Goal: Task Accomplishment & Management: Use online tool/utility

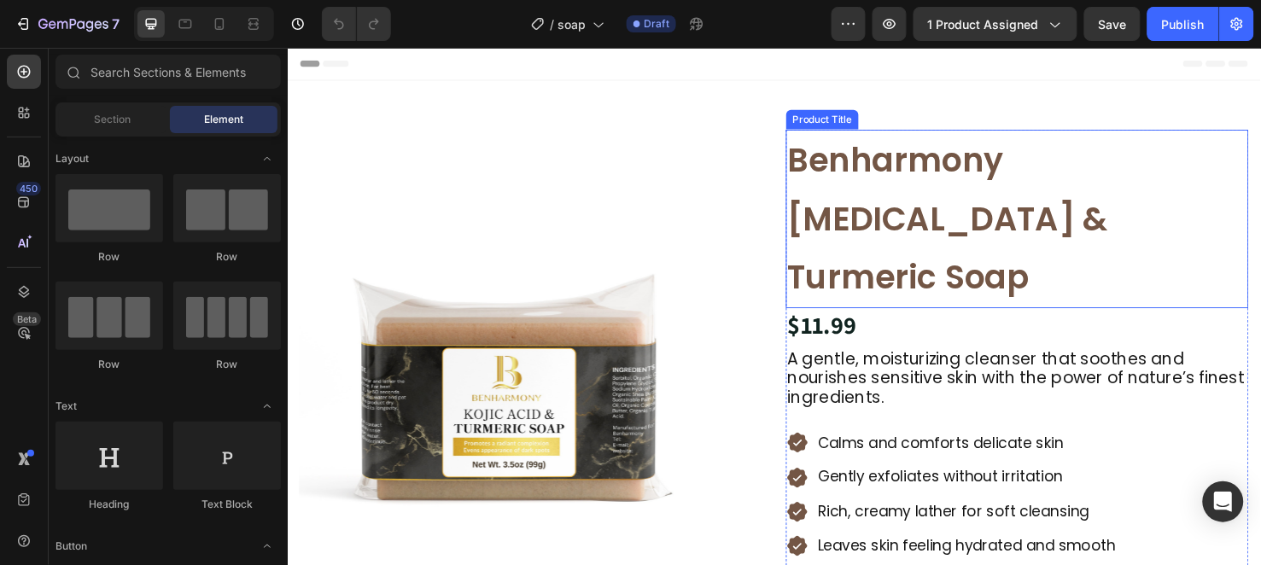
click at [855, 178] on h1 "Benharmony [MEDICAL_DATA] & Turmeric Soap" at bounding box center [1055, 227] width 487 height 188
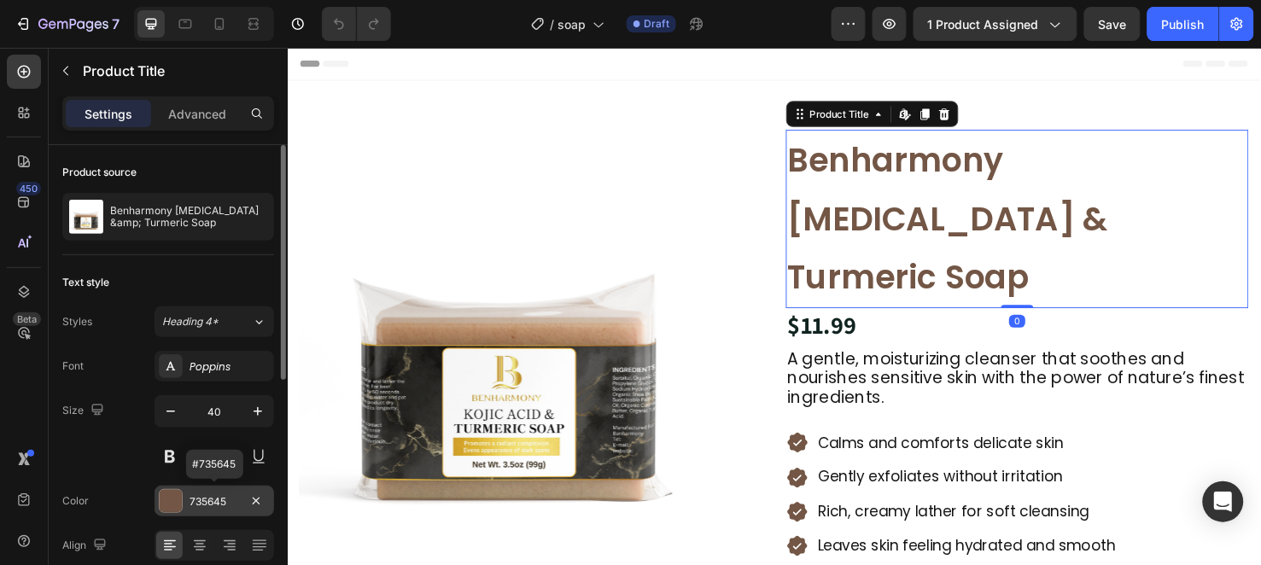
click at [213, 492] on div "735645" at bounding box center [215, 501] width 120 height 31
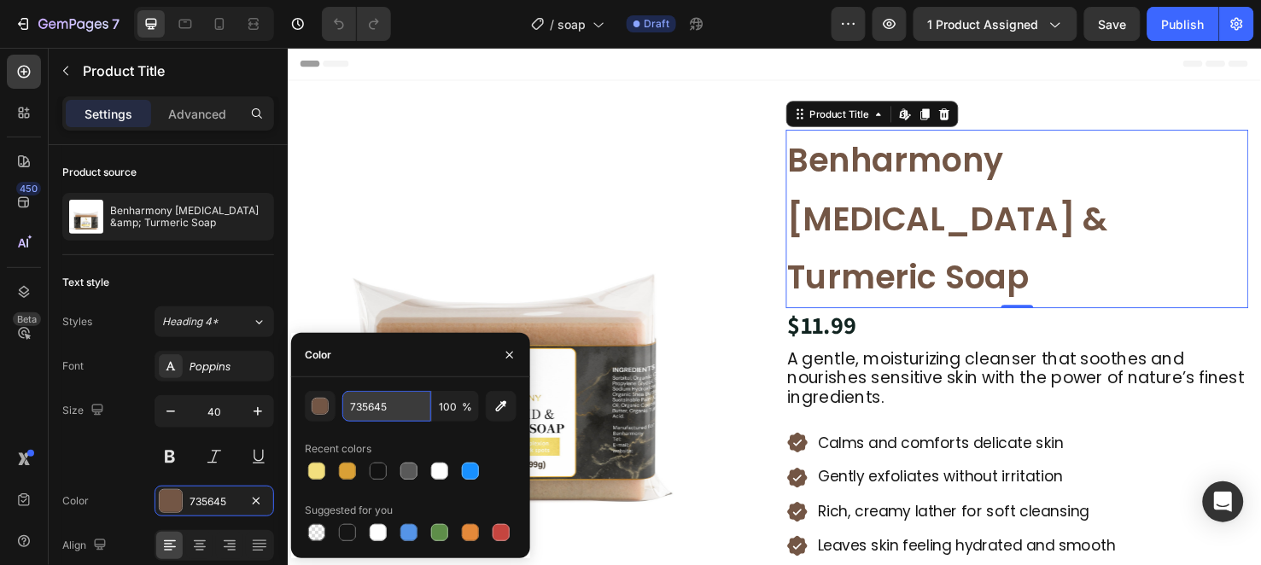
click at [368, 400] on input "735645" at bounding box center [386, 406] width 89 height 31
paste input "#A6785D"
type input "#A6785D"
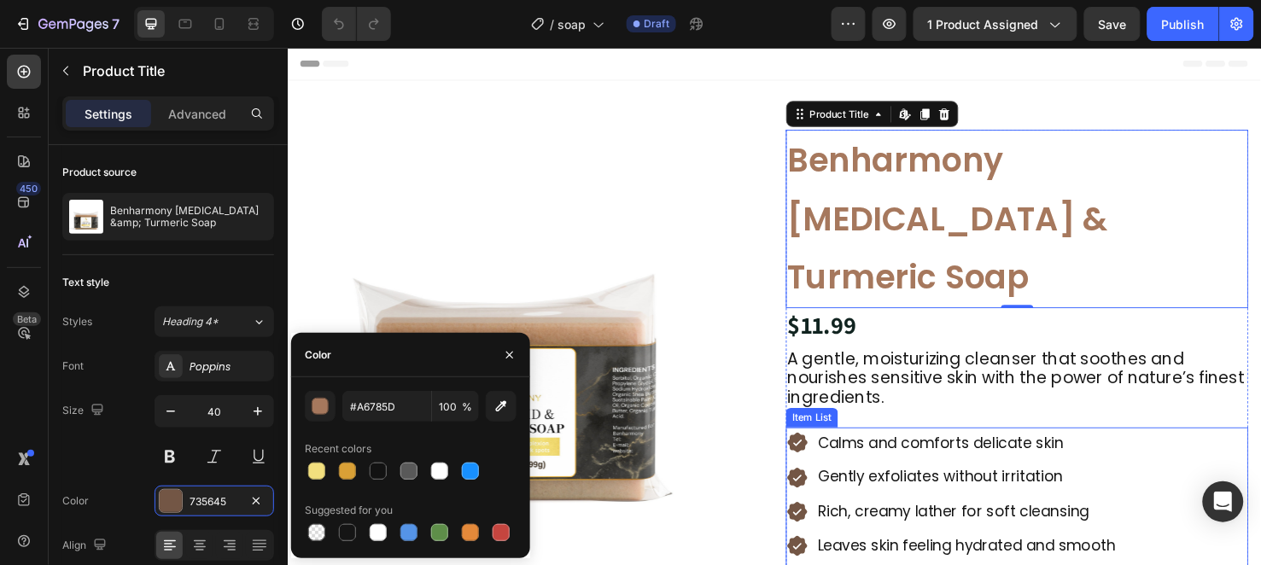
click at [830, 447] on div "Calms and comforts delicate skin" at bounding box center [986, 463] width 349 height 32
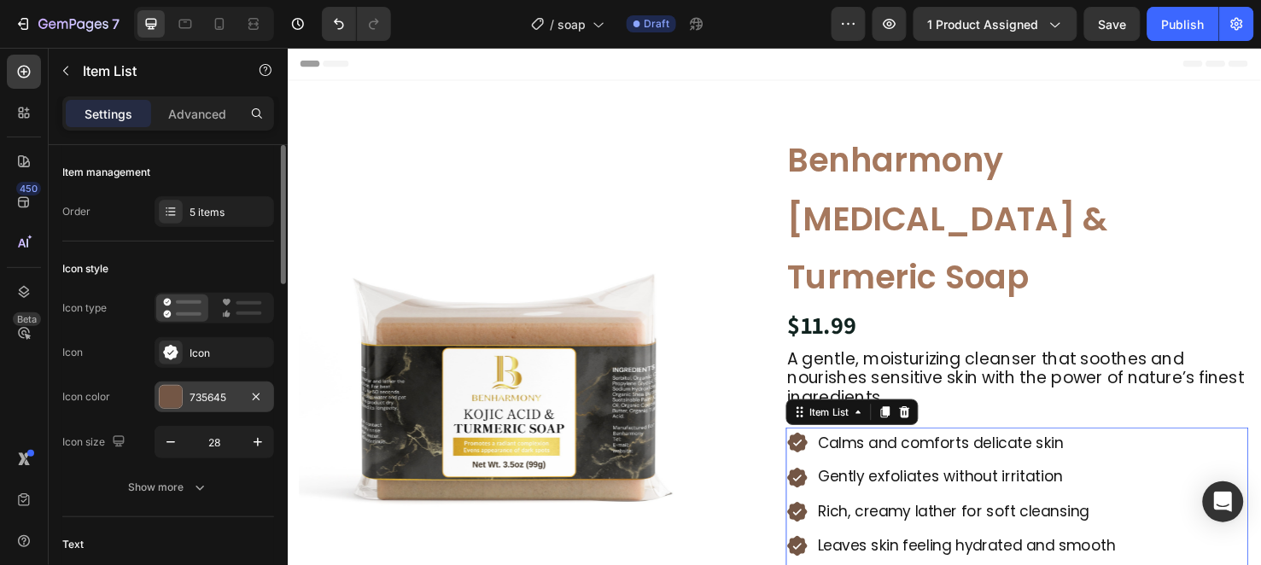
click at [190, 395] on div "735645" at bounding box center [215, 397] width 50 height 15
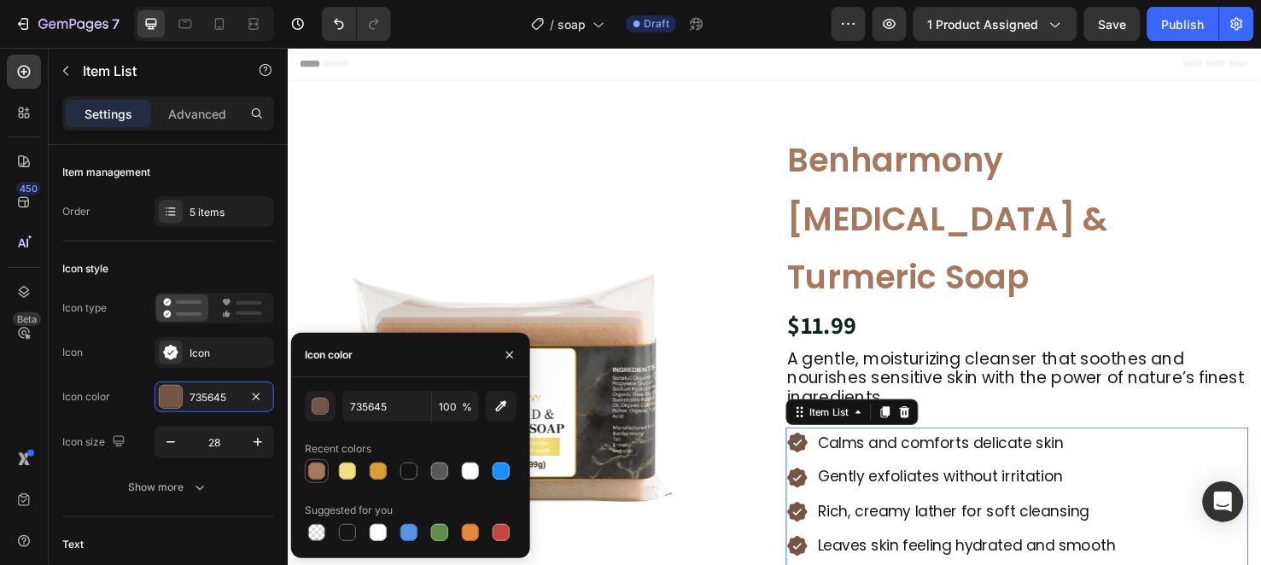
click at [318, 464] on div at bounding box center [316, 471] width 17 height 17
type input "A6785D"
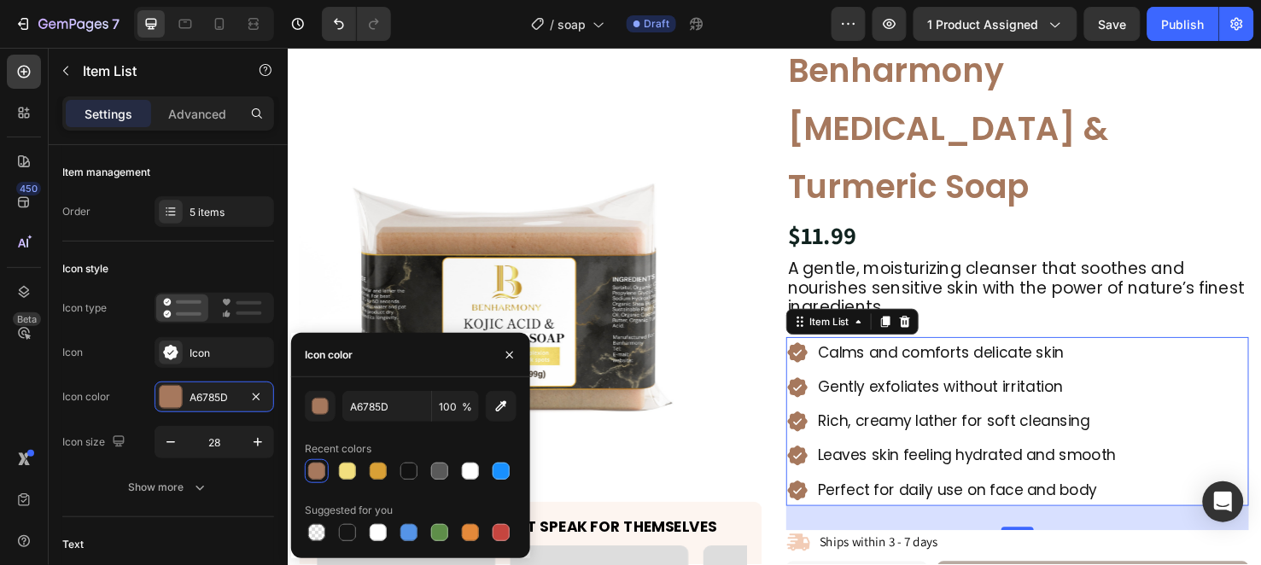
scroll to position [190, 0]
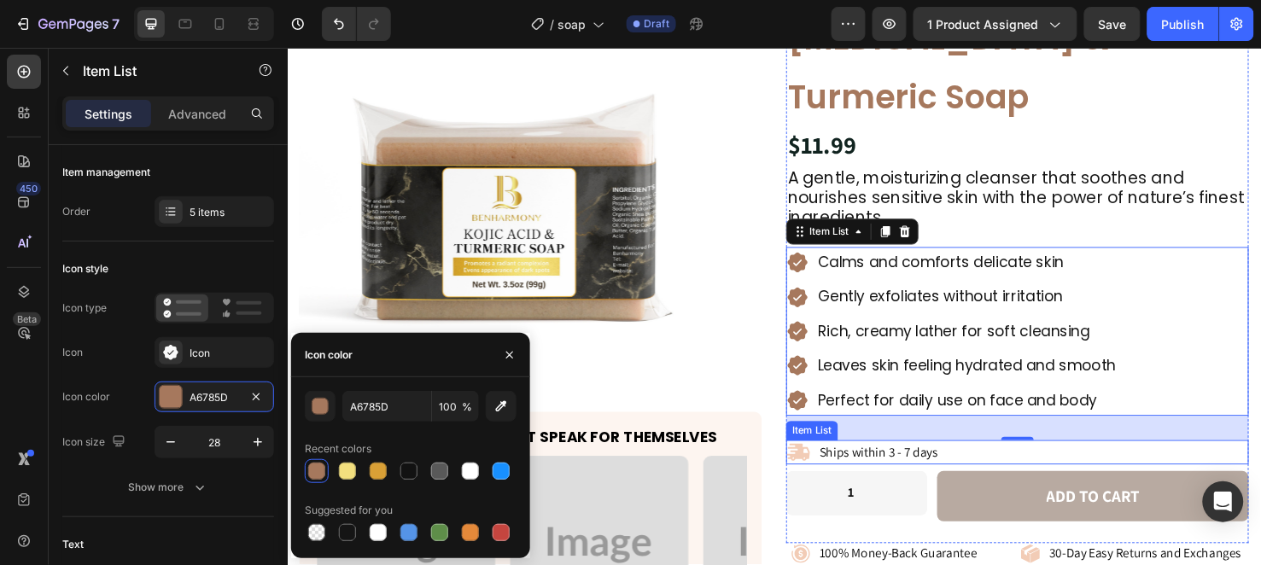
click at [821, 464] on icon at bounding box center [825, 473] width 24 height 18
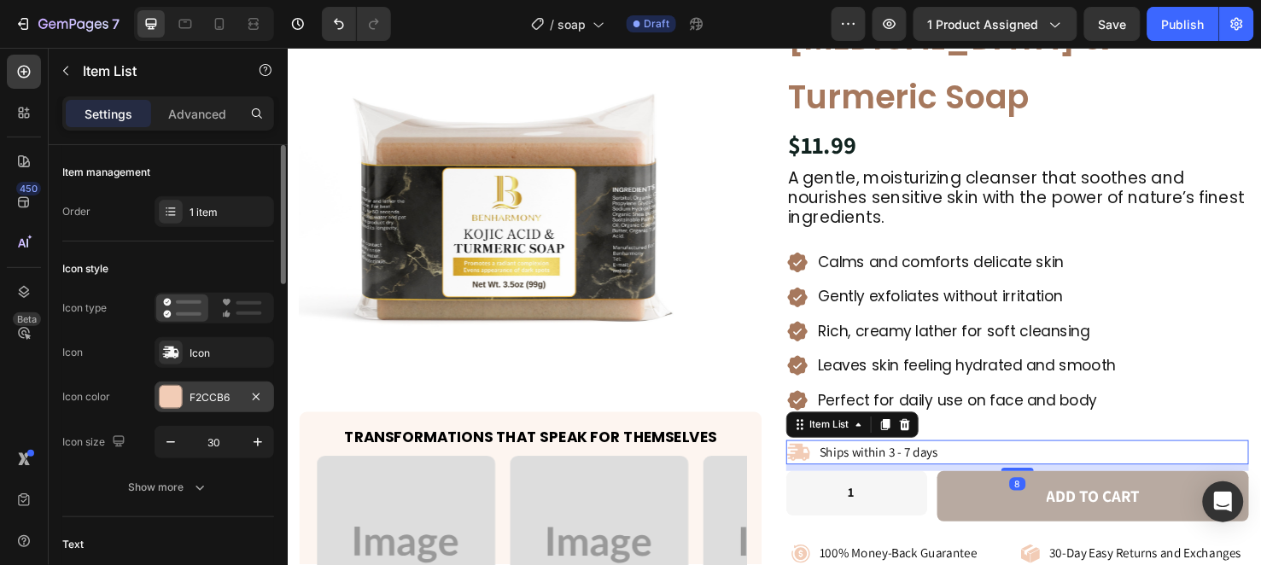
click at [213, 397] on div "F2CCB6" at bounding box center [215, 397] width 50 height 15
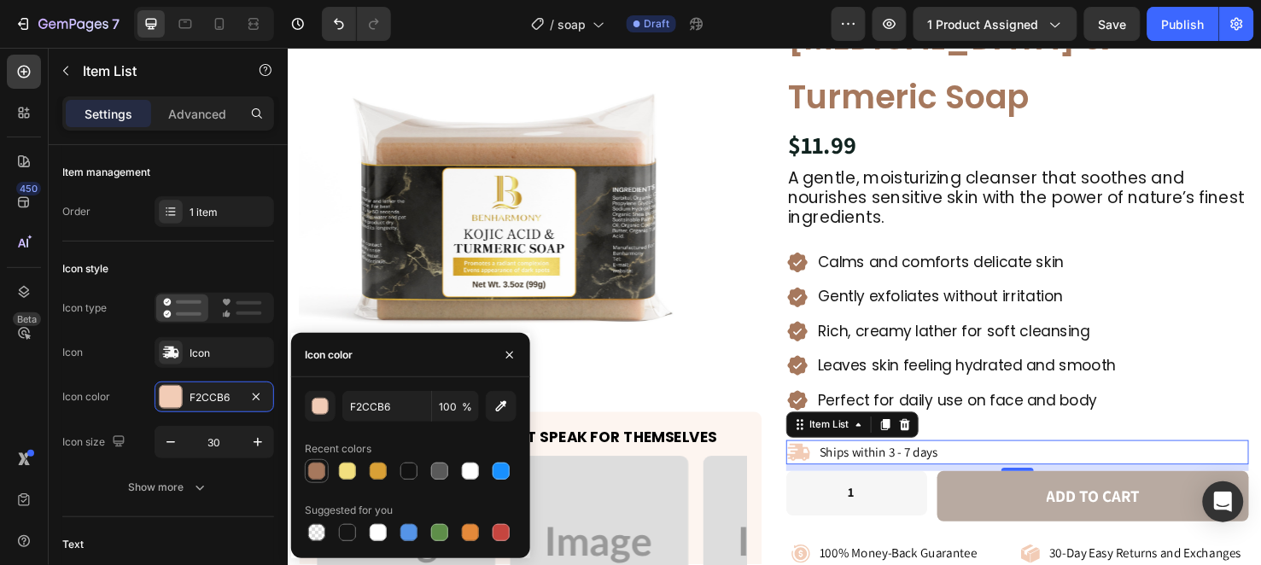
click at [317, 465] on div at bounding box center [316, 471] width 17 height 17
type input "A6785D"
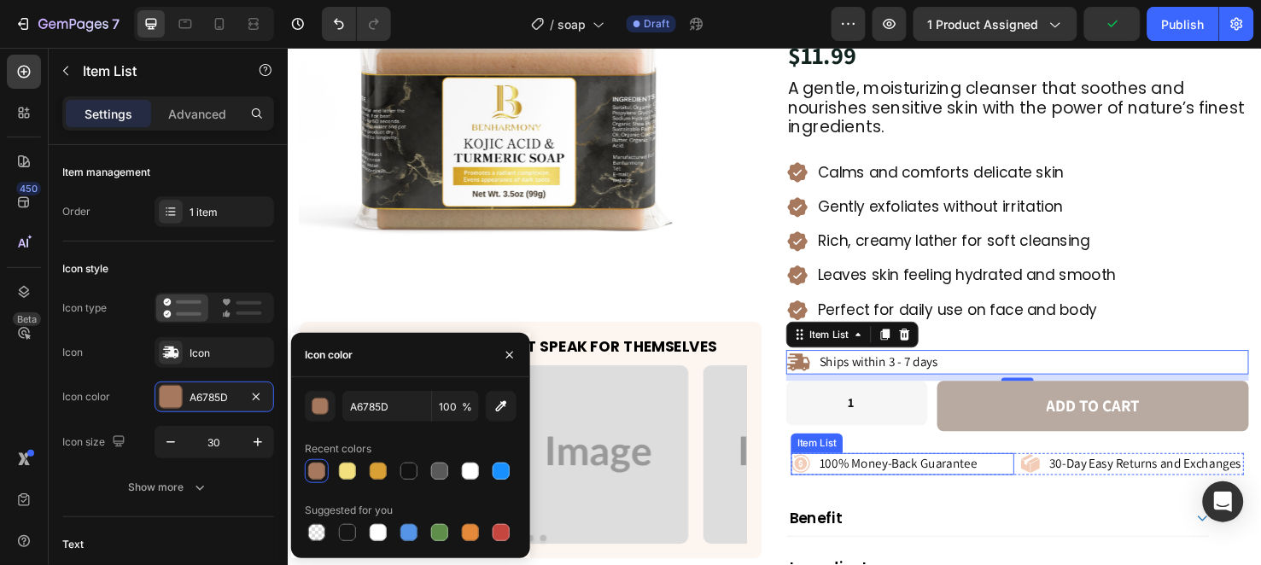
click at [818, 476] on icon at bounding box center [827, 485] width 19 height 19
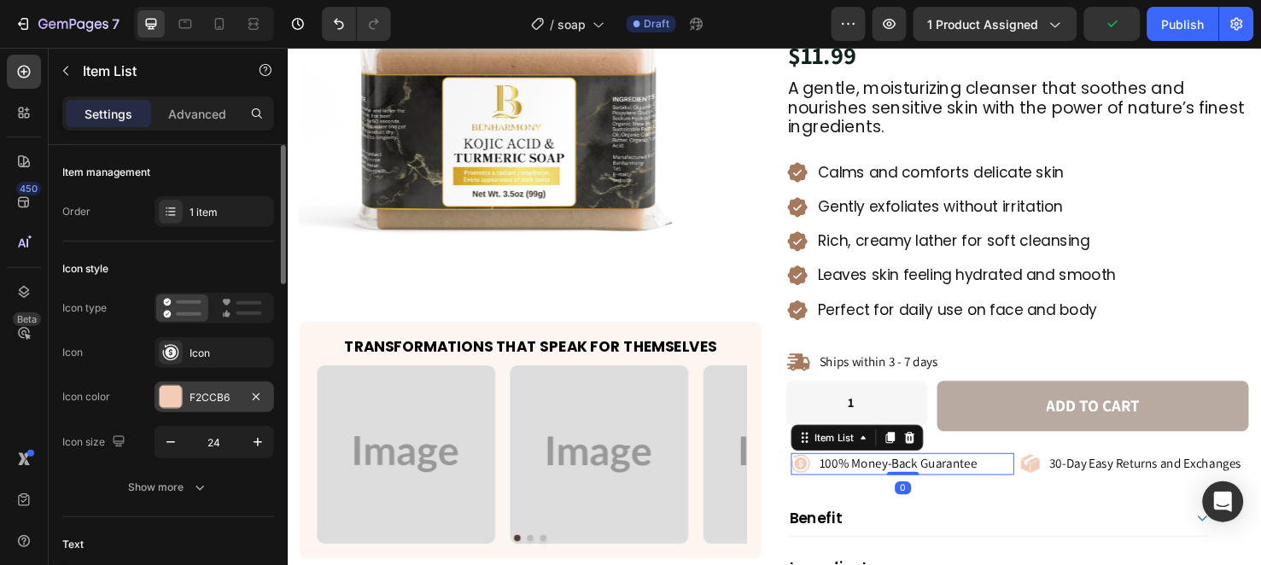
click at [217, 396] on div "F2CCB6" at bounding box center [215, 397] width 50 height 15
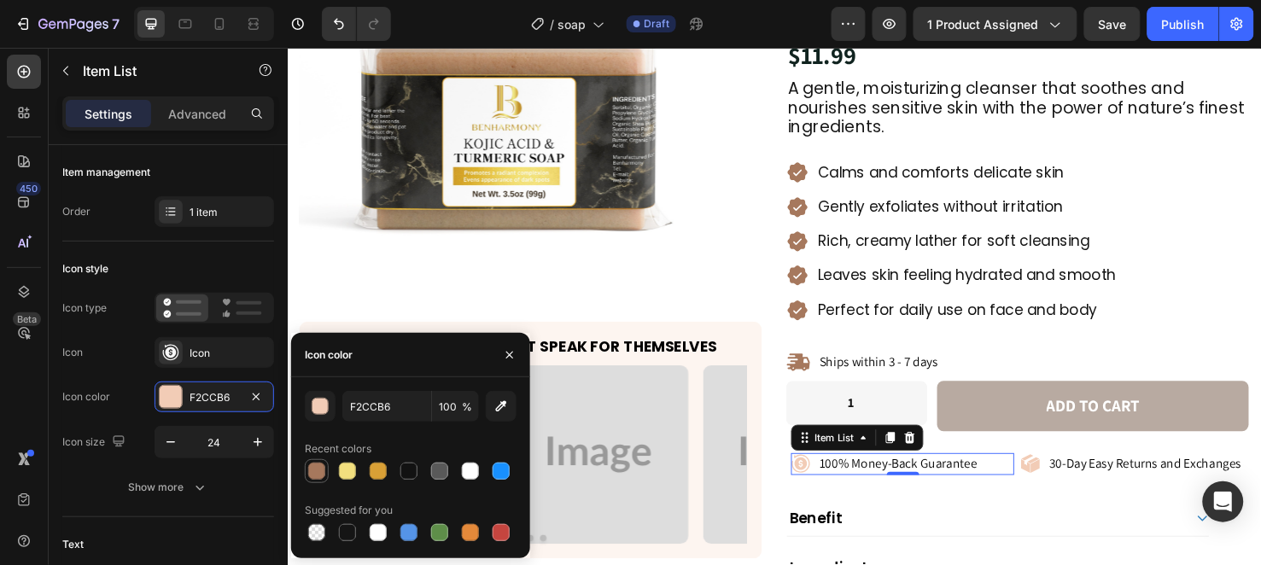
click at [313, 463] on div at bounding box center [316, 471] width 17 height 17
type input "A6785D"
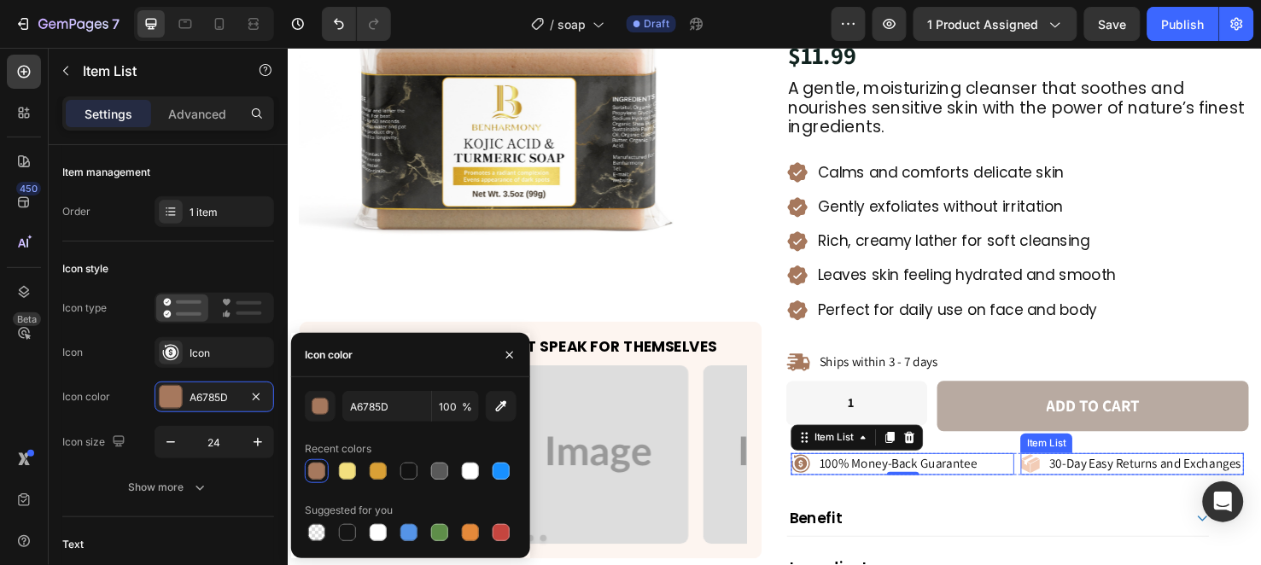
click at [1059, 475] on icon at bounding box center [1069, 485] width 20 height 20
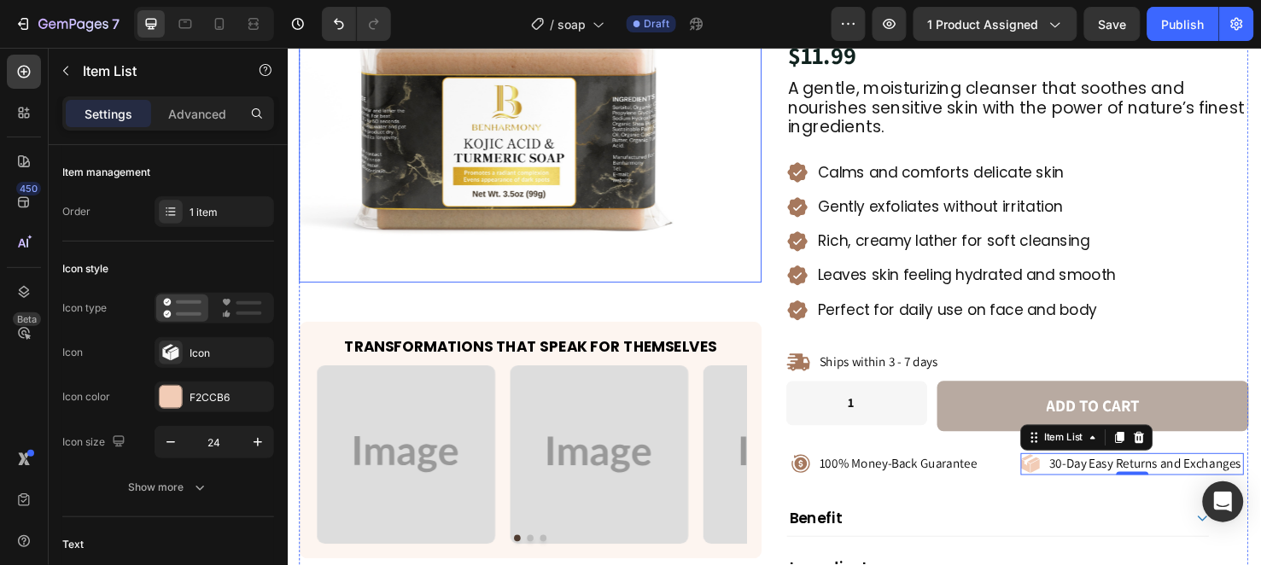
click at [463, 231] on img at bounding box center [523, 72] width 446 height 446
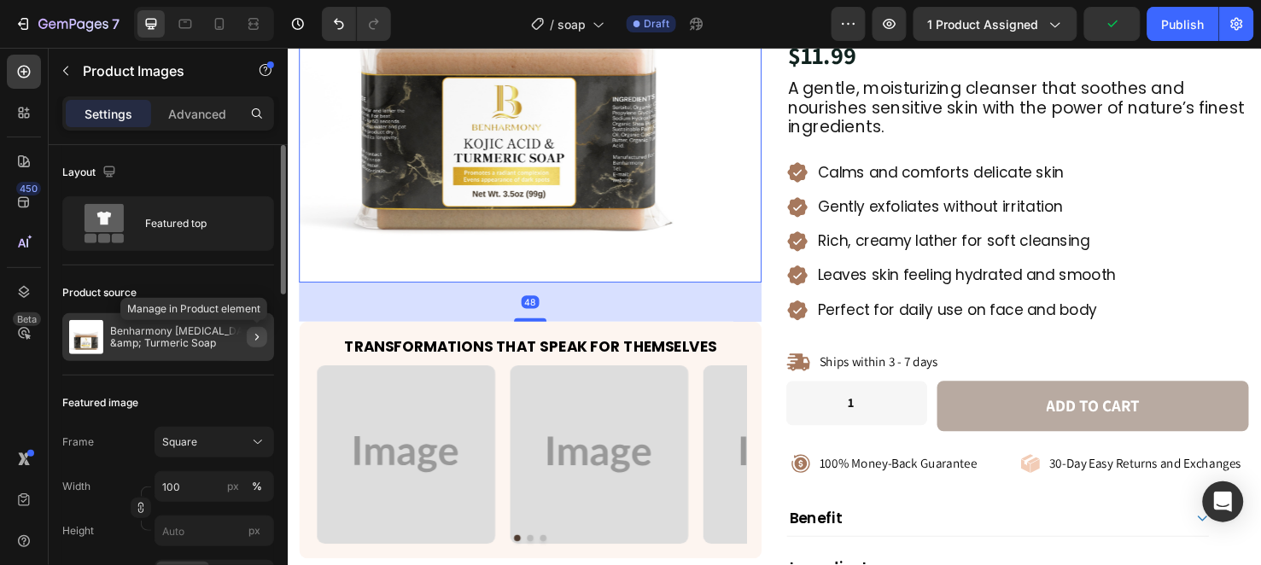
click at [263, 339] on icon "button" at bounding box center [257, 337] width 14 height 14
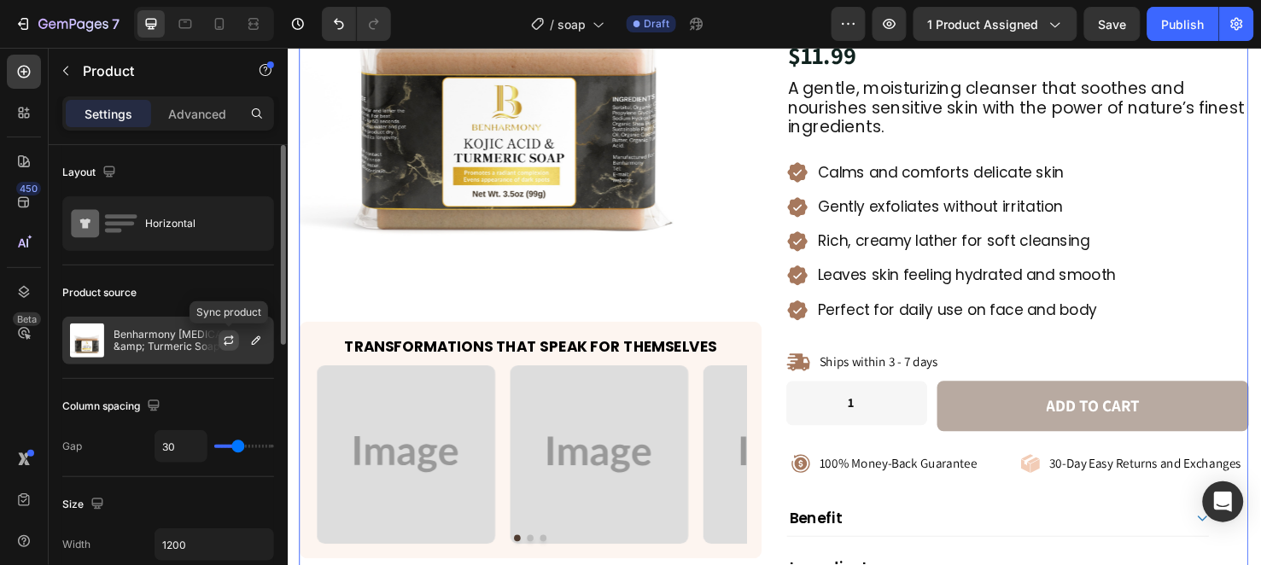
click at [235, 342] on icon "button" at bounding box center [229, 341] width 14 height 14
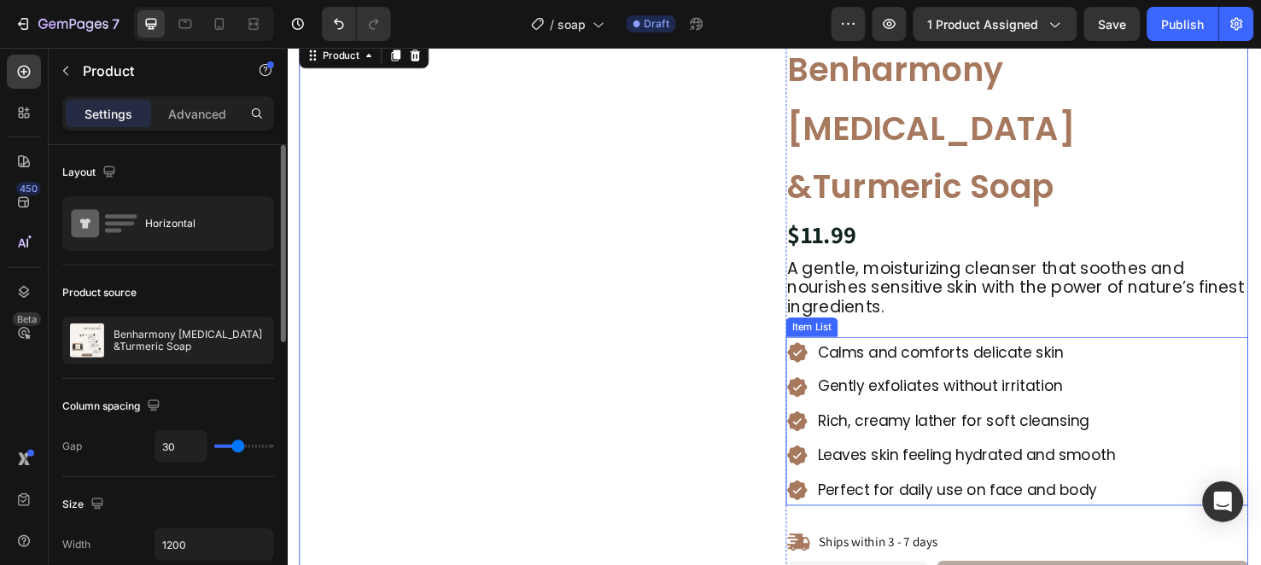
scroll to position [0, 0]
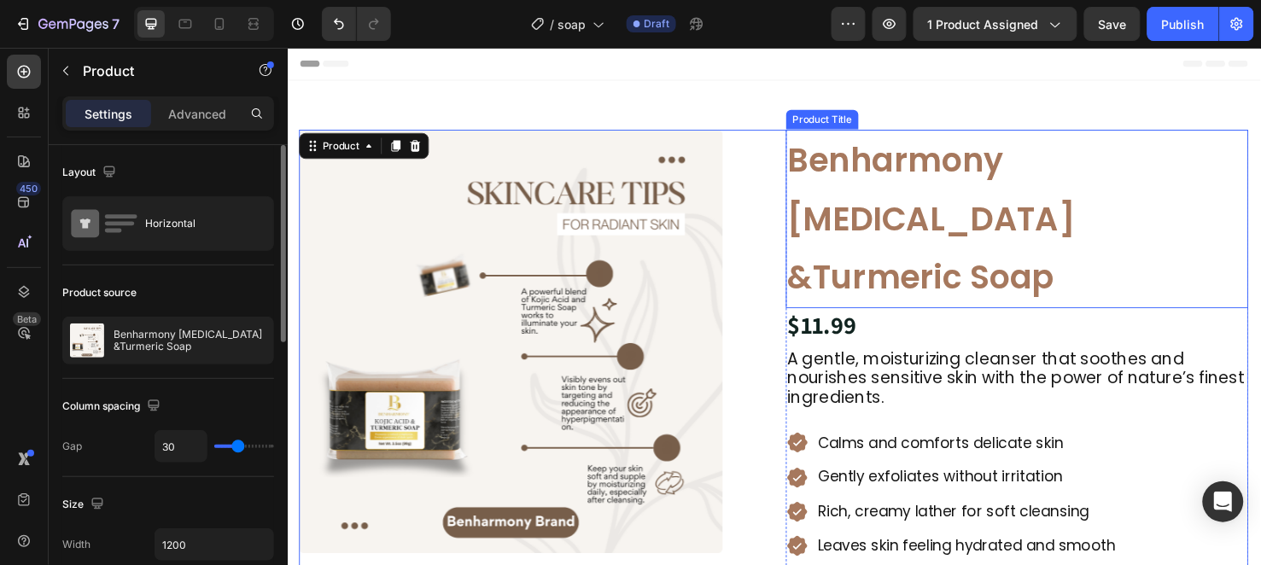
click at [884, 223] on h1 "Benharmony [MEDICAL_DATA] &Turmeric Soap" at bounding box center [1055, 227] width 487 height 188
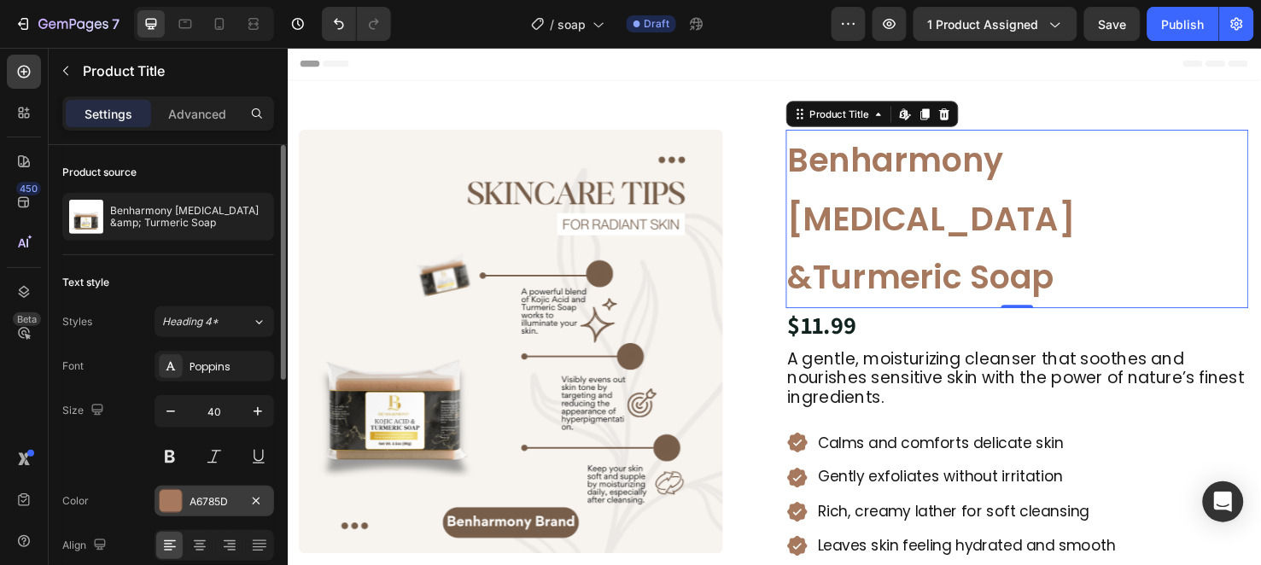
click at [231, 495] on div "A6785D" at bounding box center [215, 501] width 50 height 15
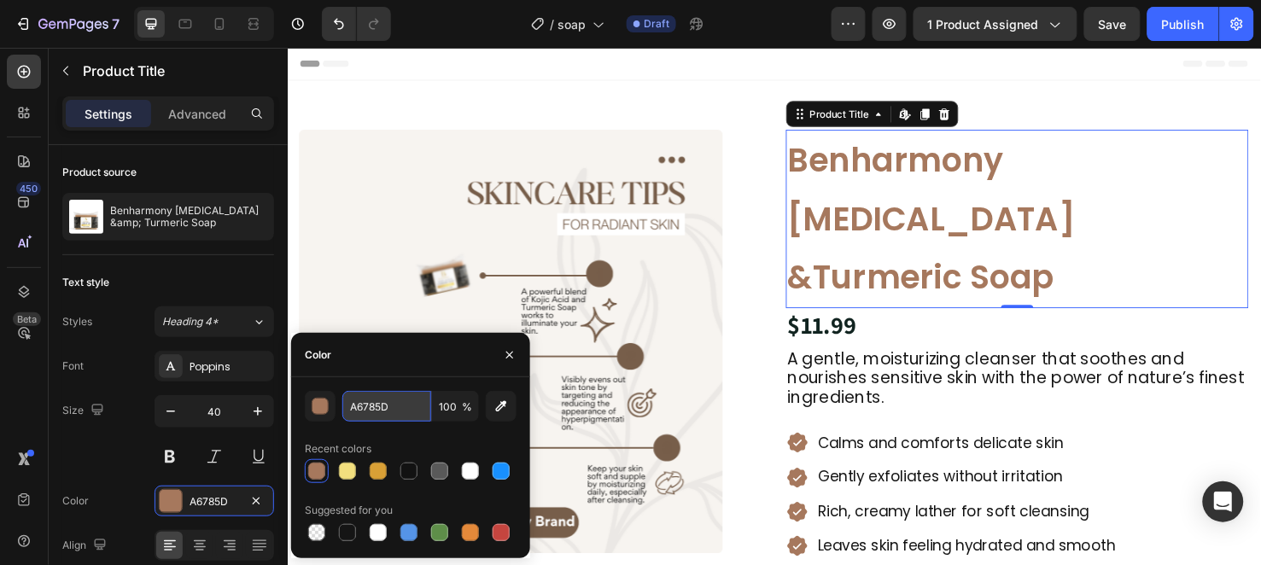
click at [374, 405] on input "A6785D" at bounding box center [386, 406] width 89 height 31
paste input "#C59C38"
type input "#C59C38"
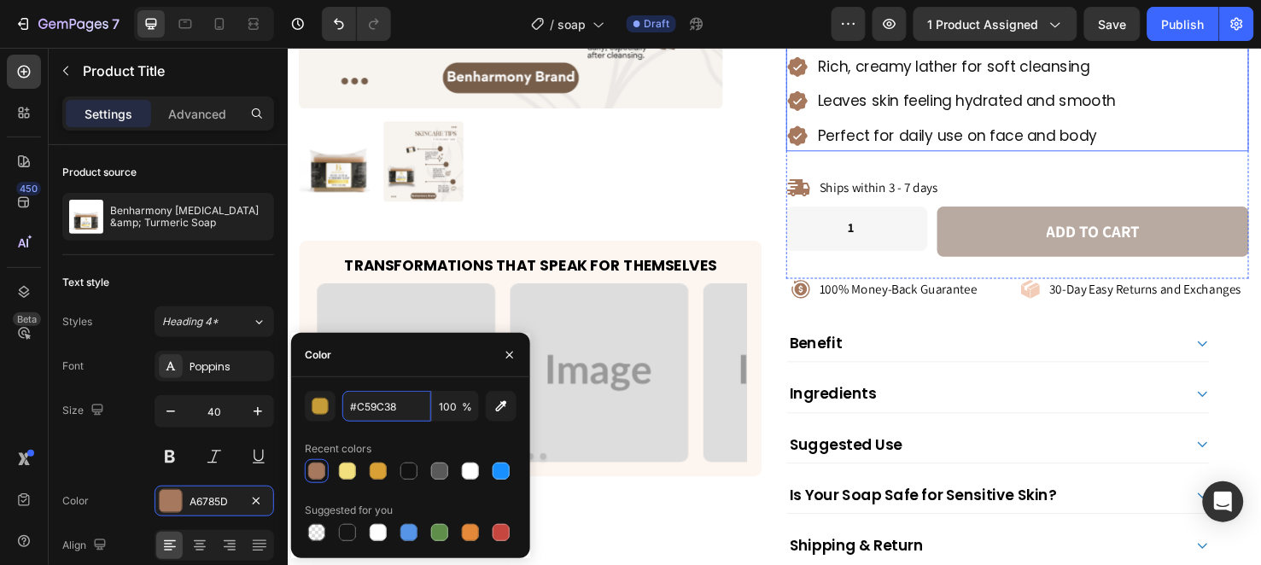
scroll to position [474, 0]
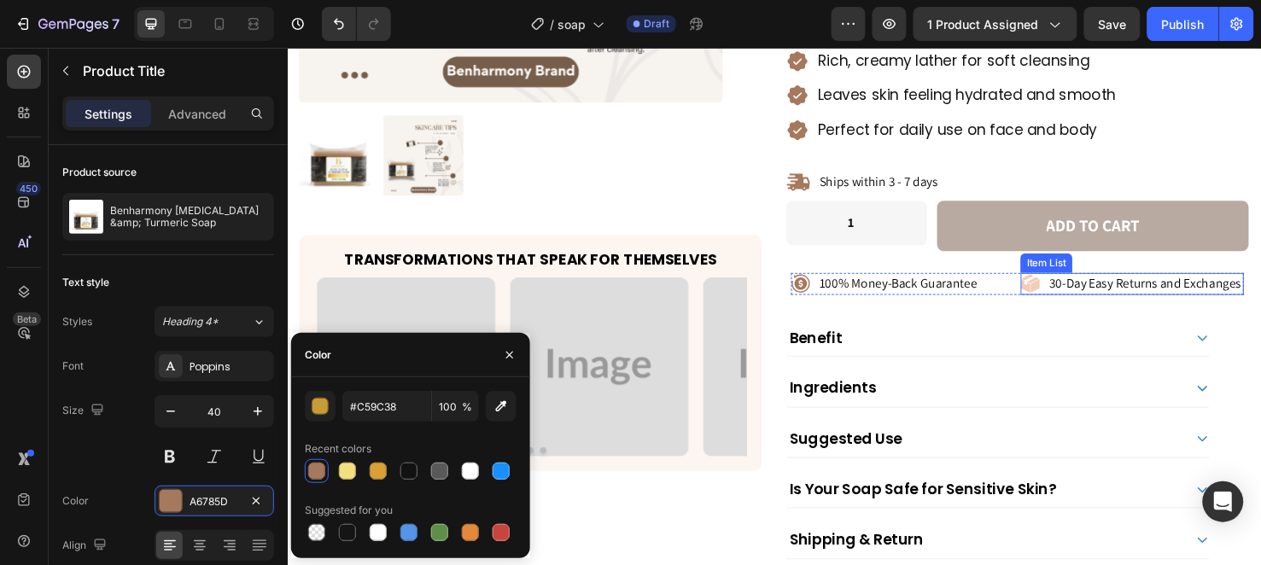
click at [1059, 285] on icon at bounding box center [1069, 295] width 20 height 20
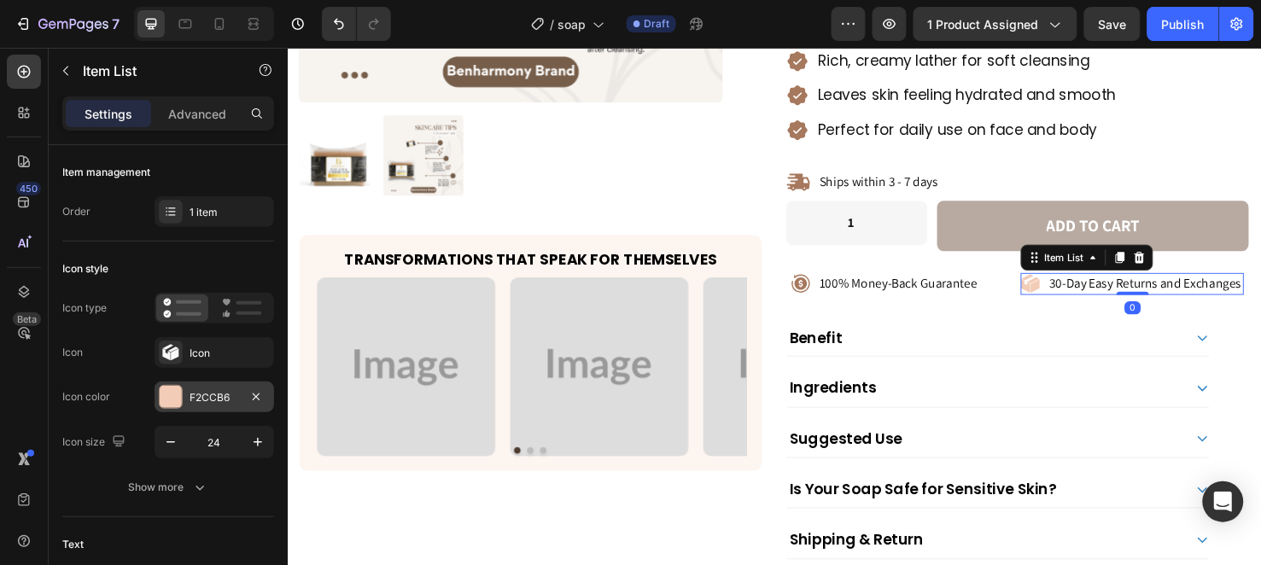
click at [214, 400] on div "F2CCB6" at bounding box center [215, 397] width 50 height 15
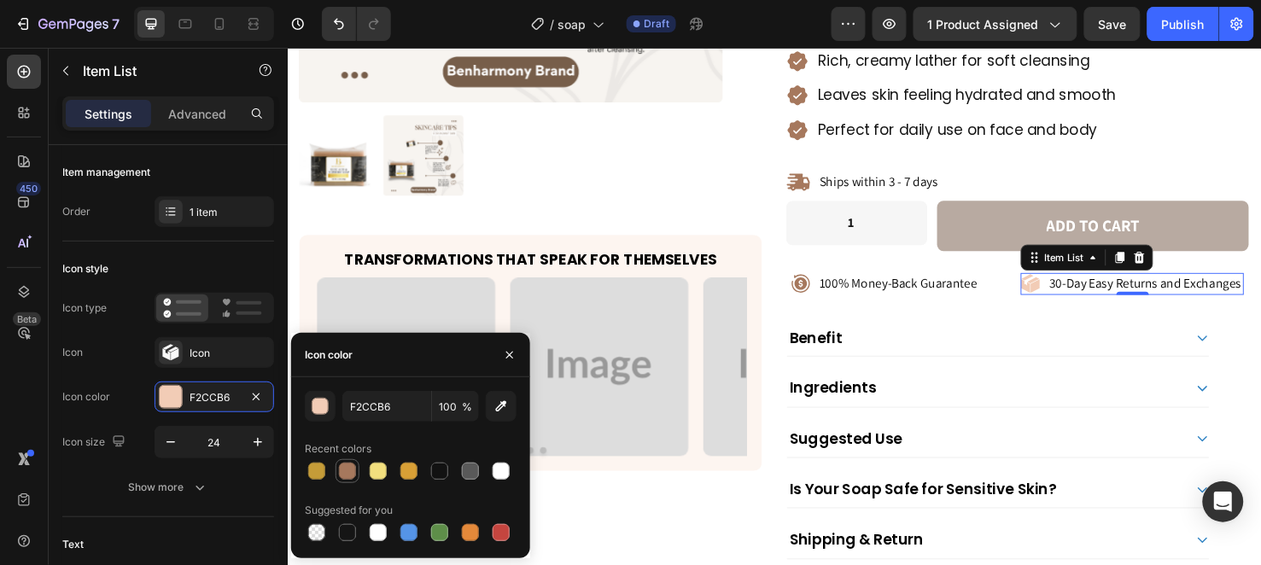
click at [350, 476] on div at bounding box center [347, 471] width 17 height 17
type input "A6785D"
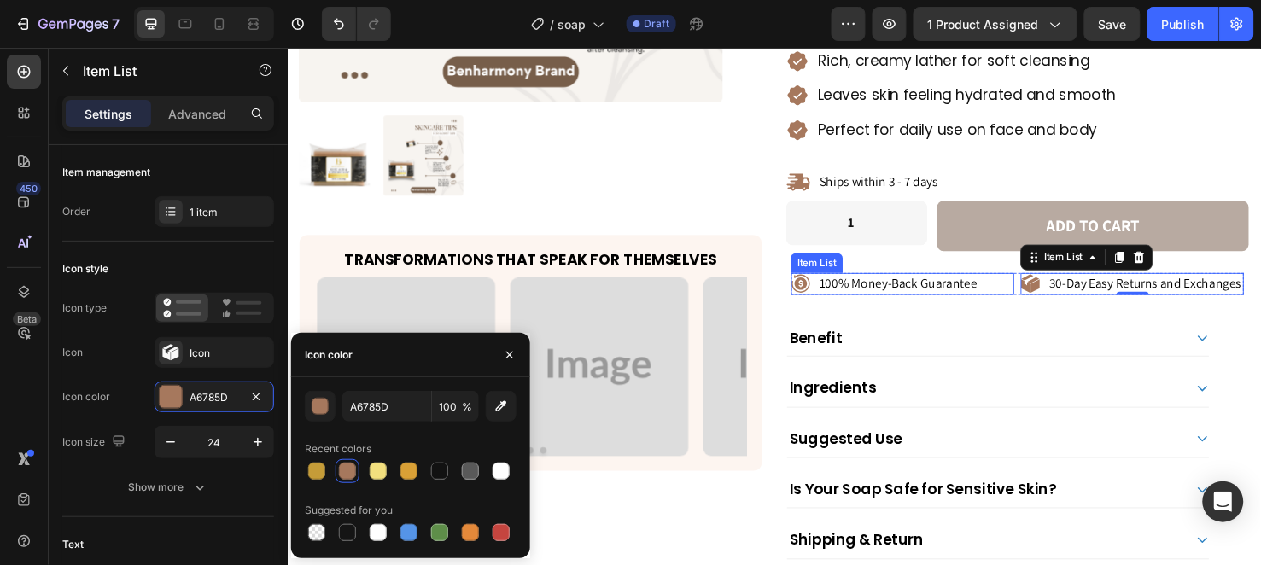
click at [818, 286] on icon at bounding box center [827, 295] width 19 height 19
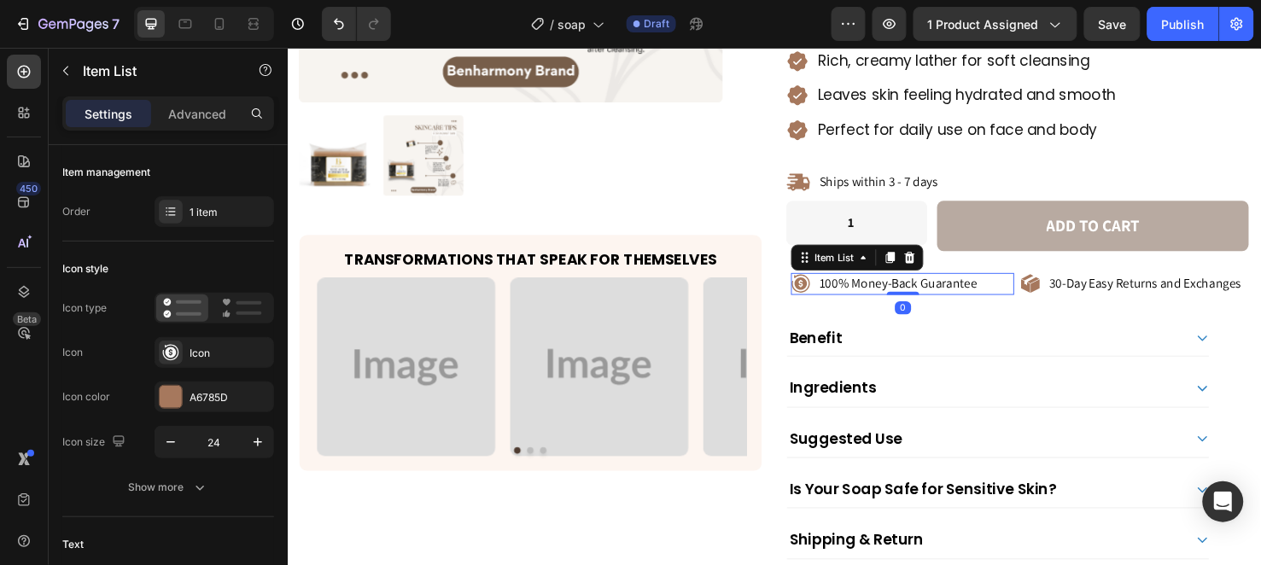
scroll to position [569, 0]
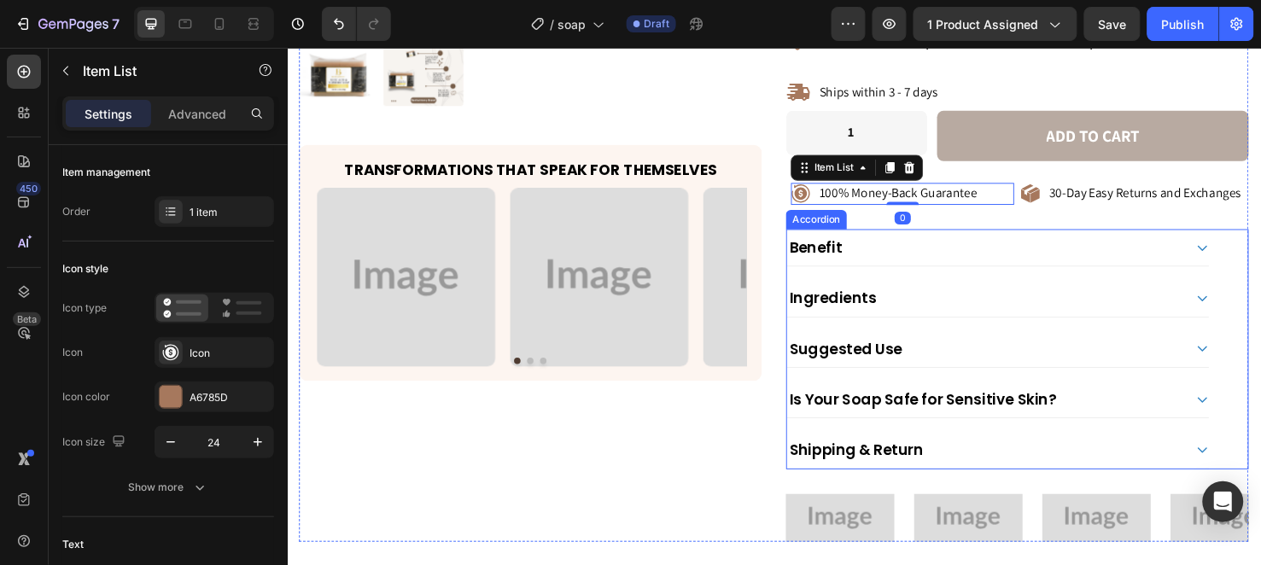
click at [1226, 238] on div "Benefit" at bounding box center [1035, 257] width 444 height 38
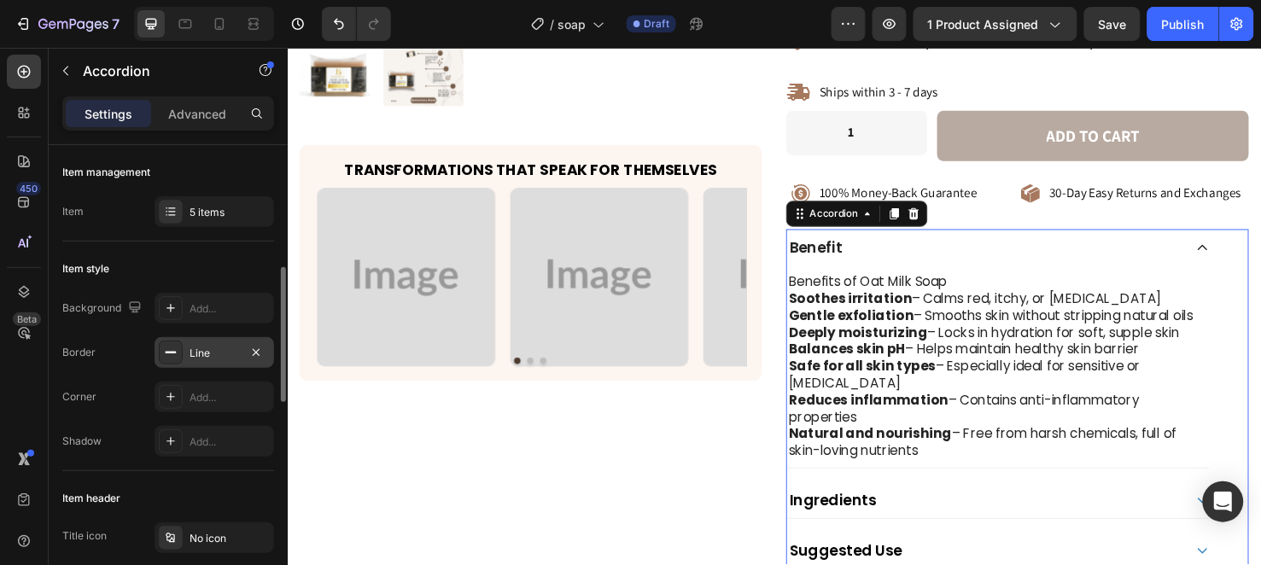
scroll to position [190, 0]
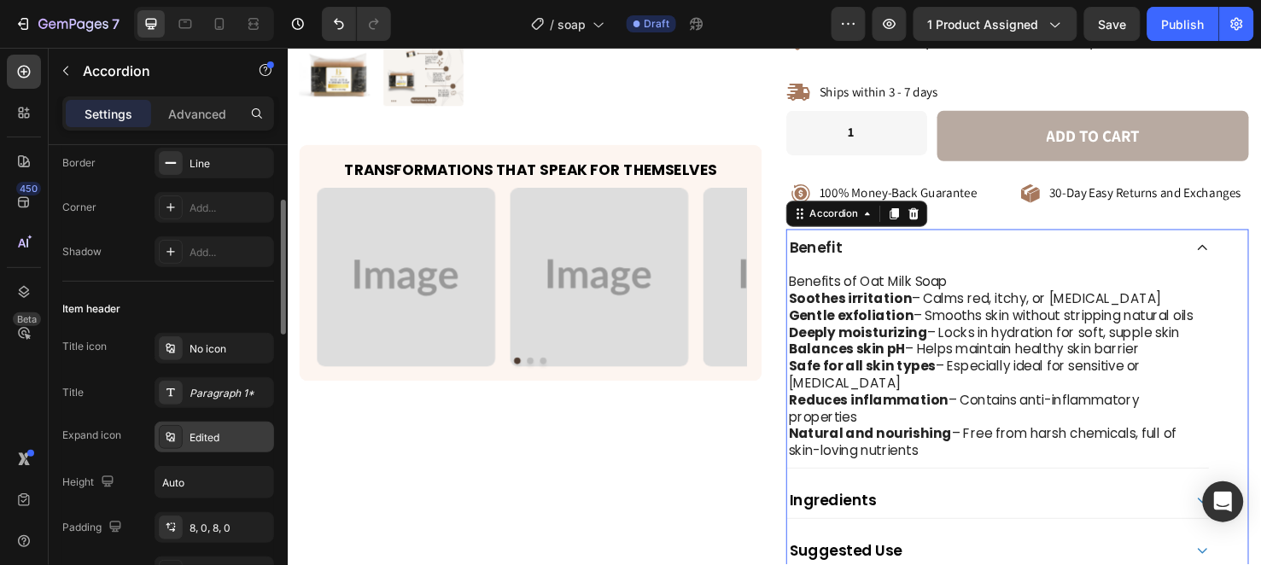
click at [207, 431] on div "Edited" at bounding box center [230, 437] width 80 height 15
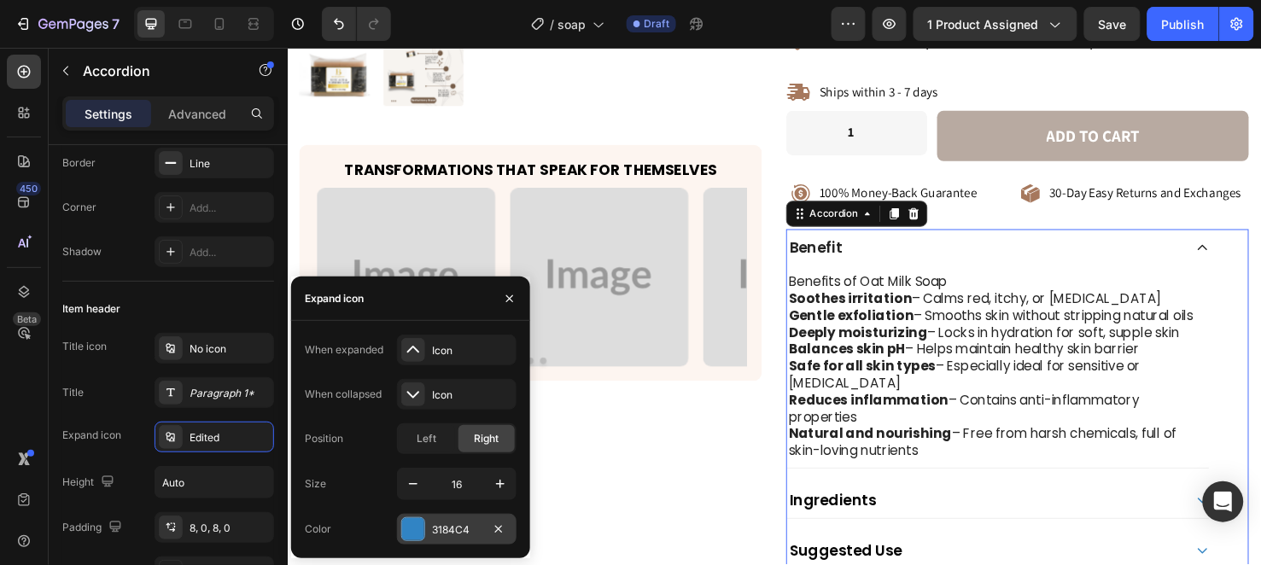
click at [466, 530] on div "3184C4" at bounding box center [457, 530] width 50 height 15
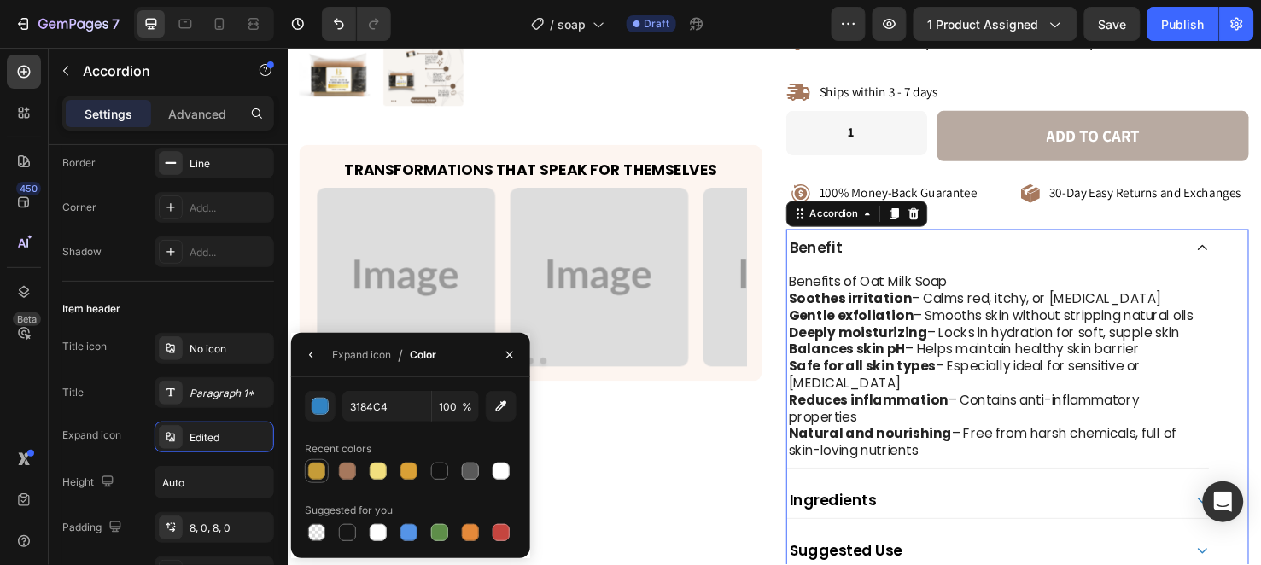
click at [317, 466] on div at bounding box center [316, 471] width 17 height 17
type input "C59C38"
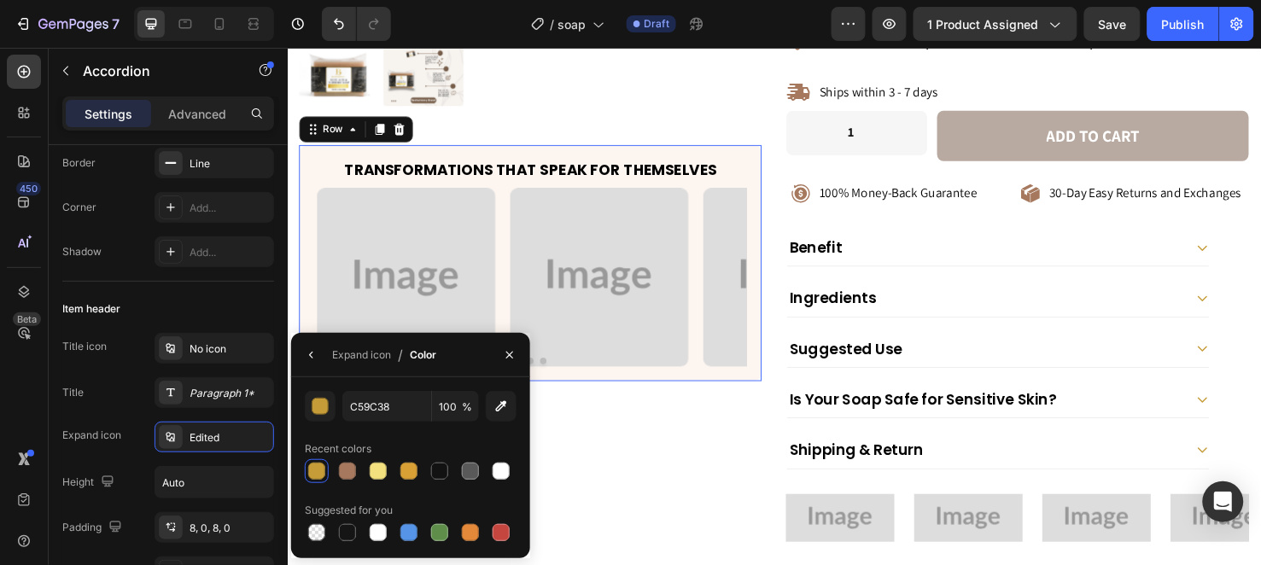
click at [413, 149] on div "Transformations That Speak for Themselves Heading Image Image Image Image Carou…" at bounding box center [543, 273] width 487 height 249
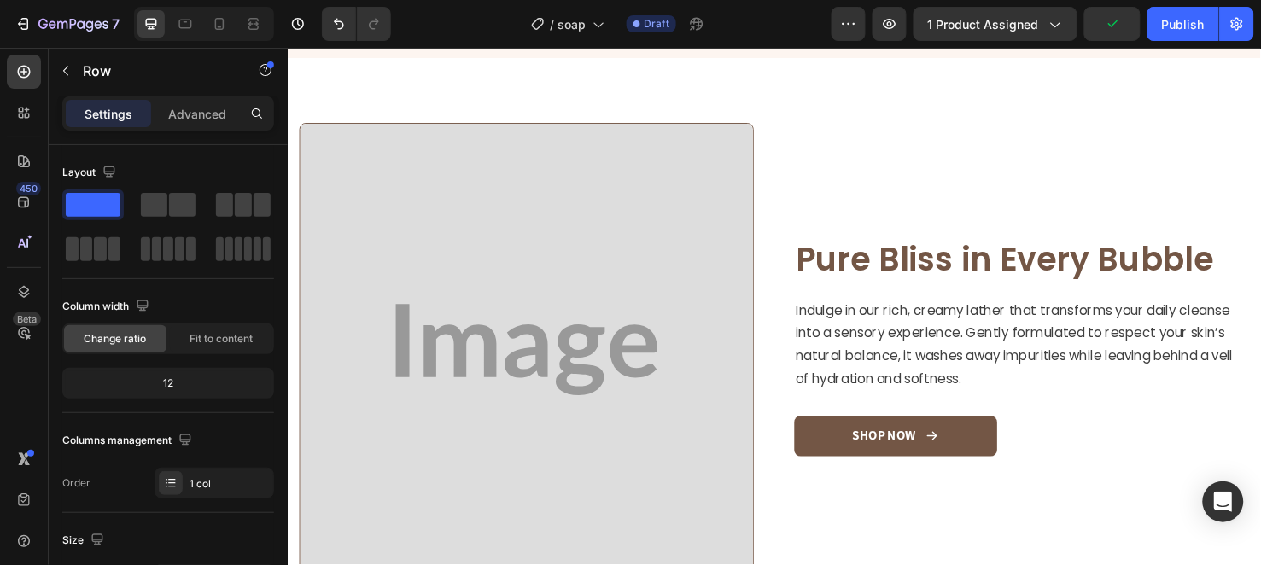
scroll to position [1233, 0]
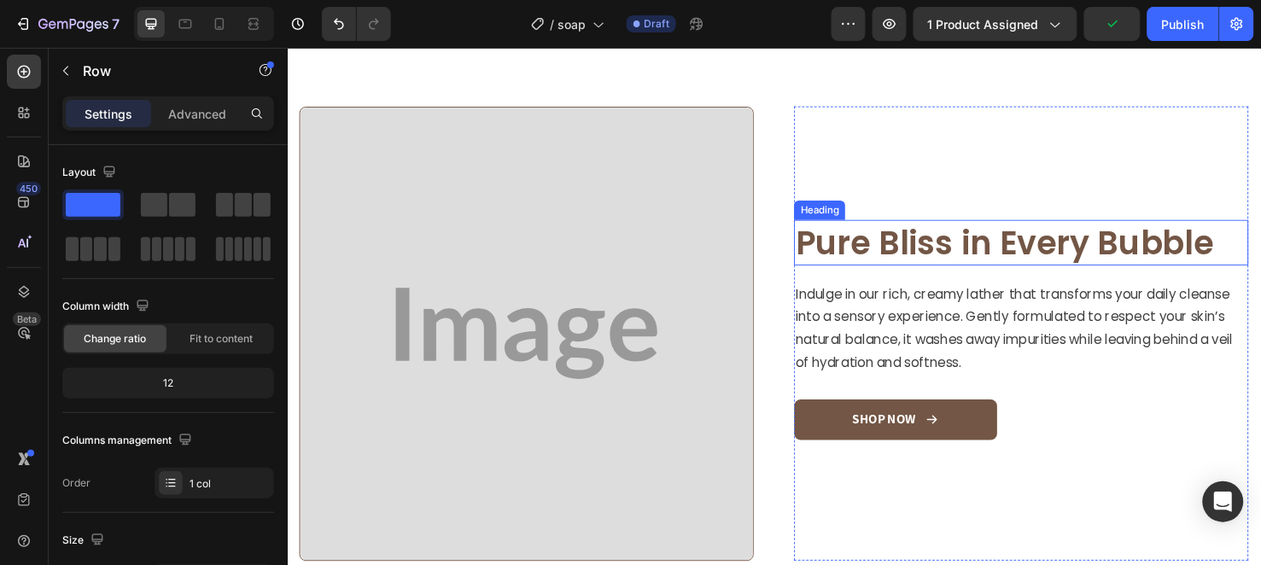
click at [888, 277] on h2 "Pure Bliss in Every Bubble" at bounding box center [1060, 253] width 478 height 48
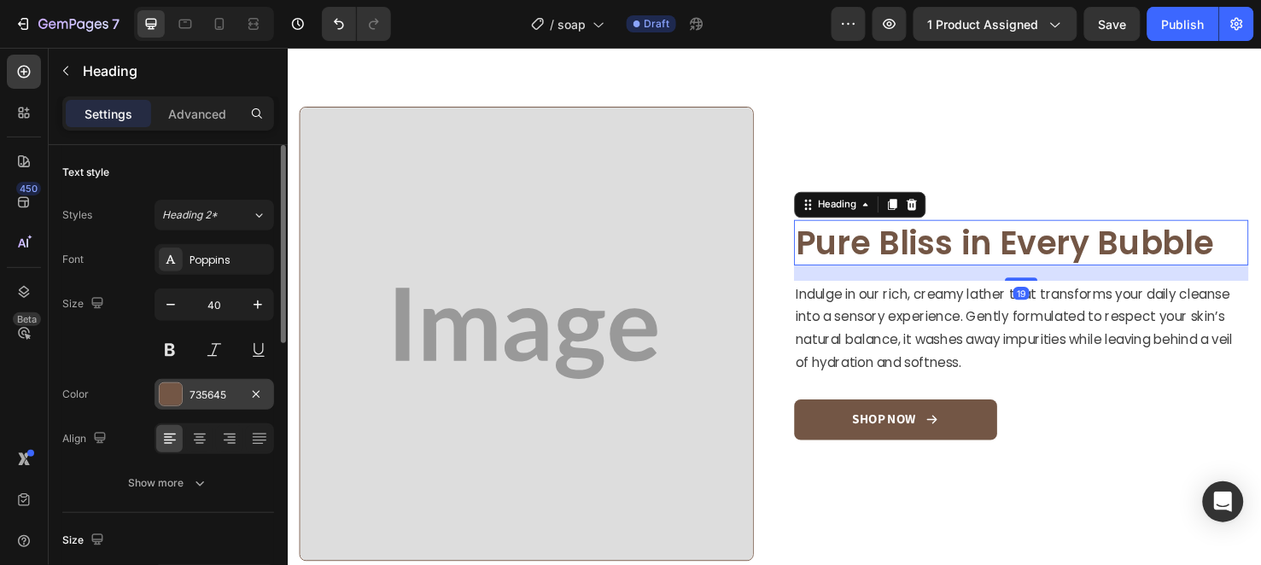
click at [199, 397] on div "735645" at bounding box center [215, 395] width 50 height 15
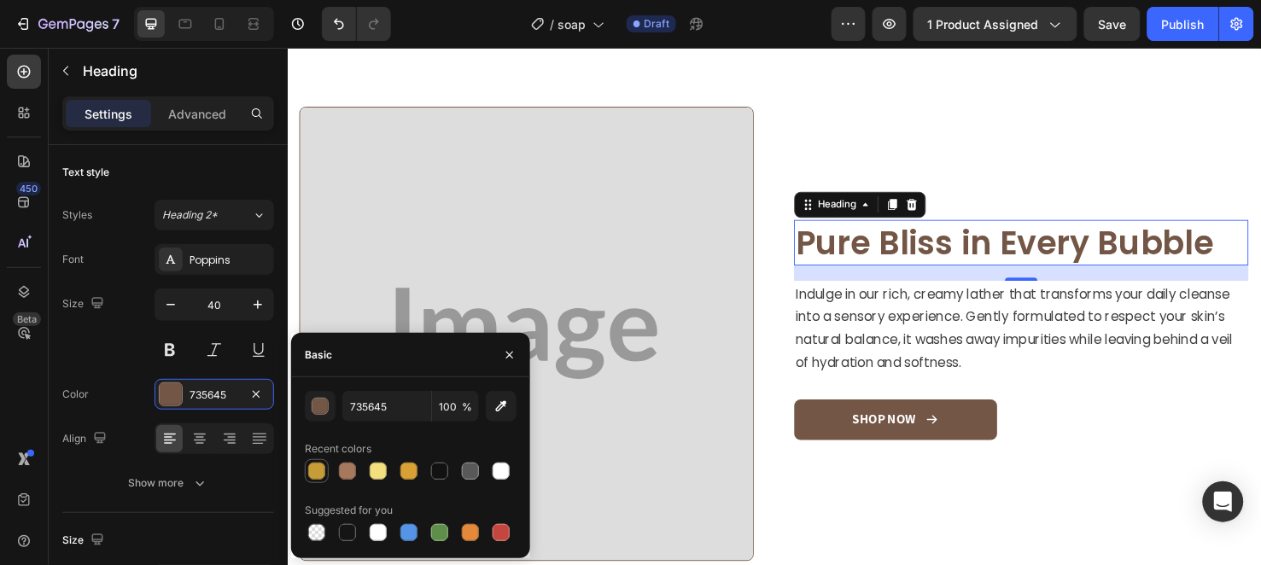
click at [311, 459] on div at bounding box center [317, 471] width 24 height 24
type input "C59C38"
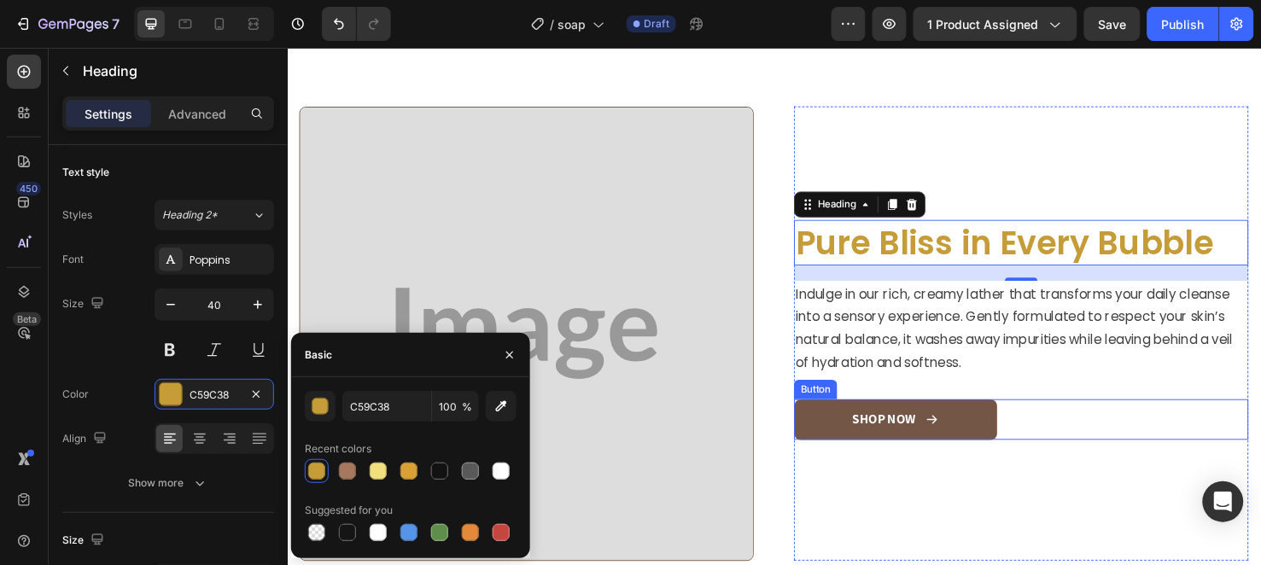
click at [837, 461] on link "SHOP NOW" at bounding box center [927, 440] width 213 height 44
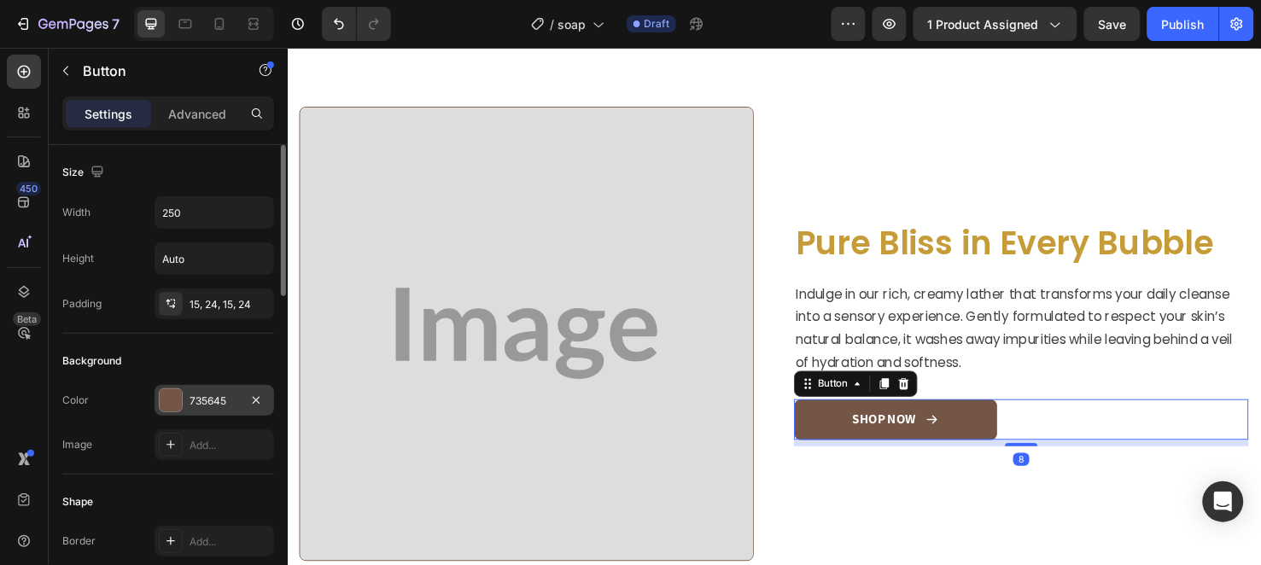
click at [210, 407] on div "735645" at bounding box center [215, 401] width 50 height 15
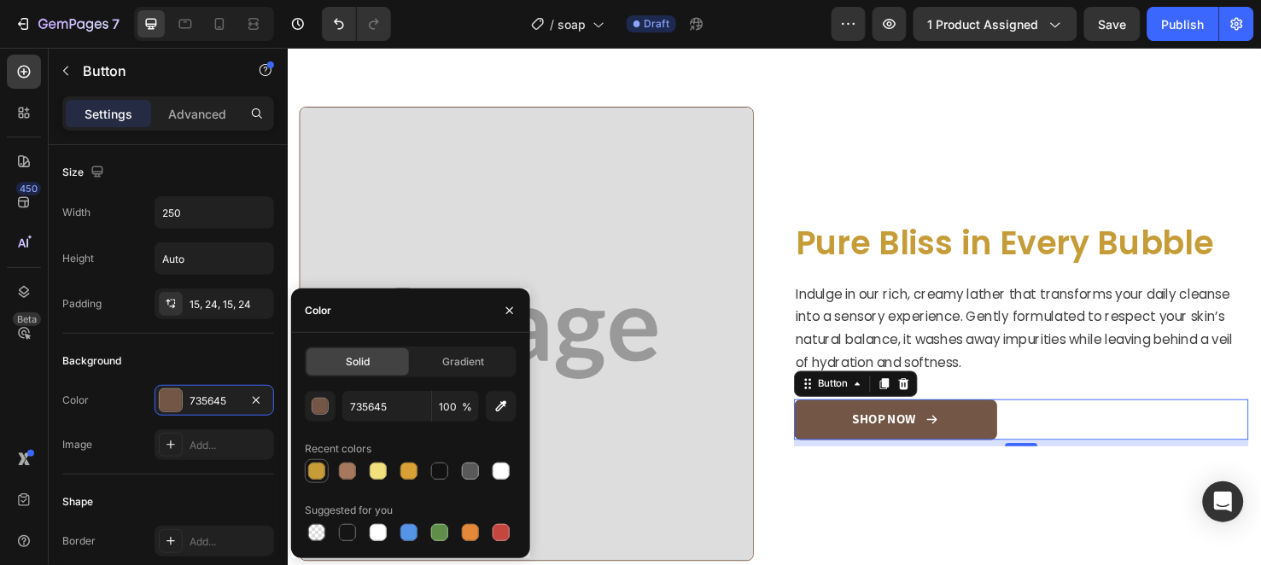
click at [323, 472] on div at bounding box center [316, 471] width 17 height 17
type input "C59C38"
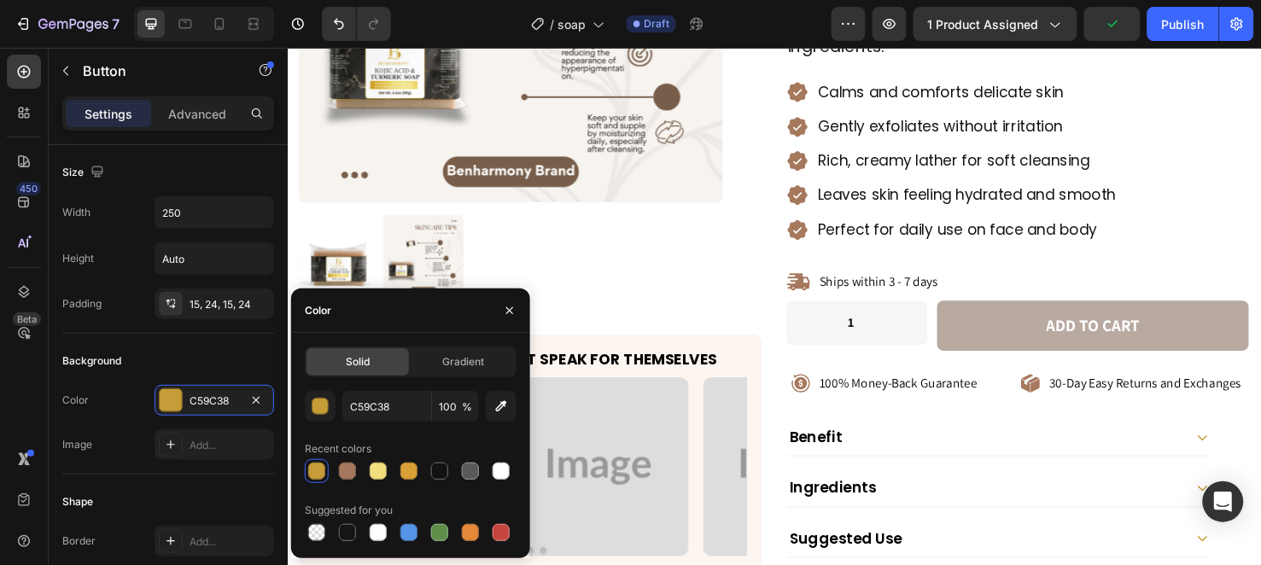
scroll to position [284, 0]
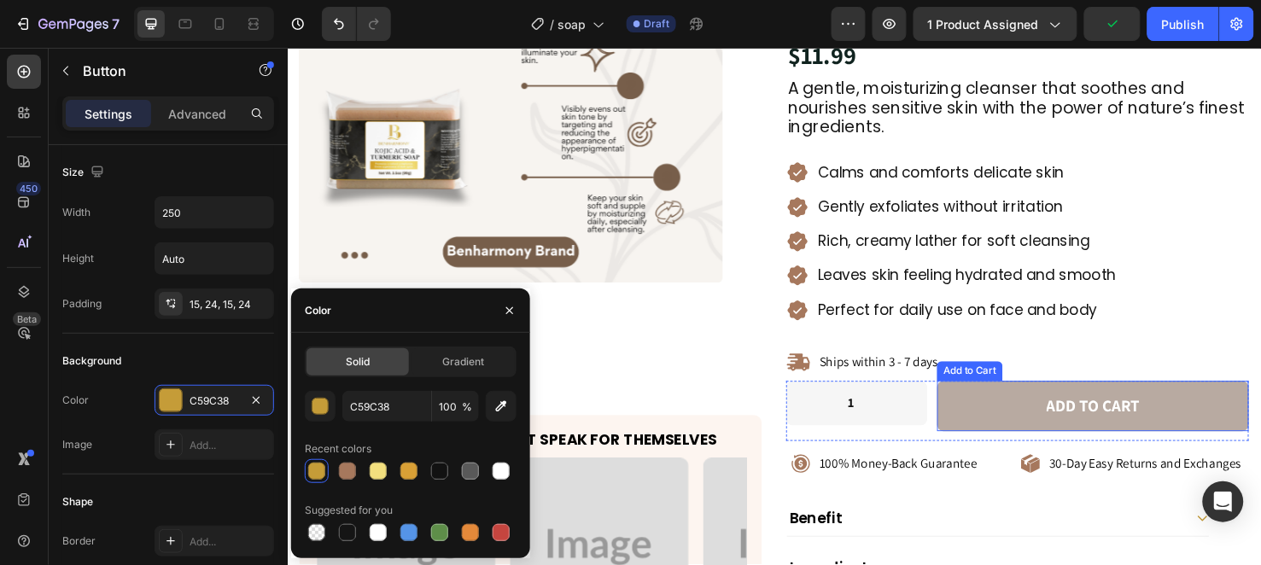
click at [1012, 398] on button "Add to cart" at bounding box center [1135, 424] width 328 height 53
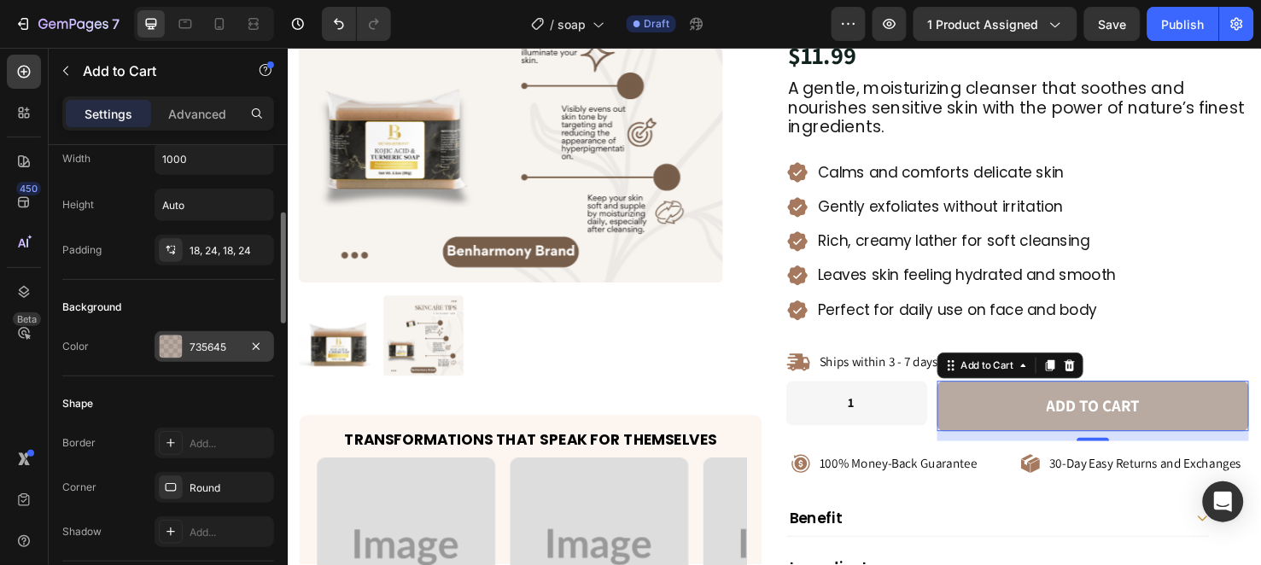
click at [188, 350] on div "735645" at bounding box center [215, 346] width 120 height 31
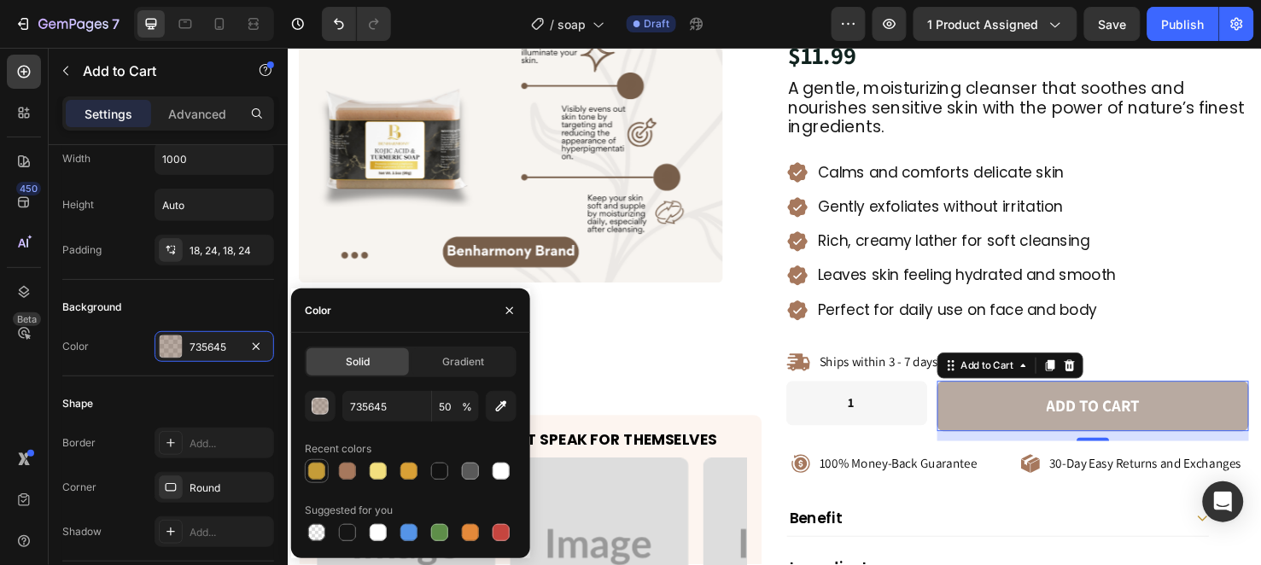
click at [312, 479] on div at bounding box center [316, 471] width 17 height 17
type input "C59C38"
type input "100"
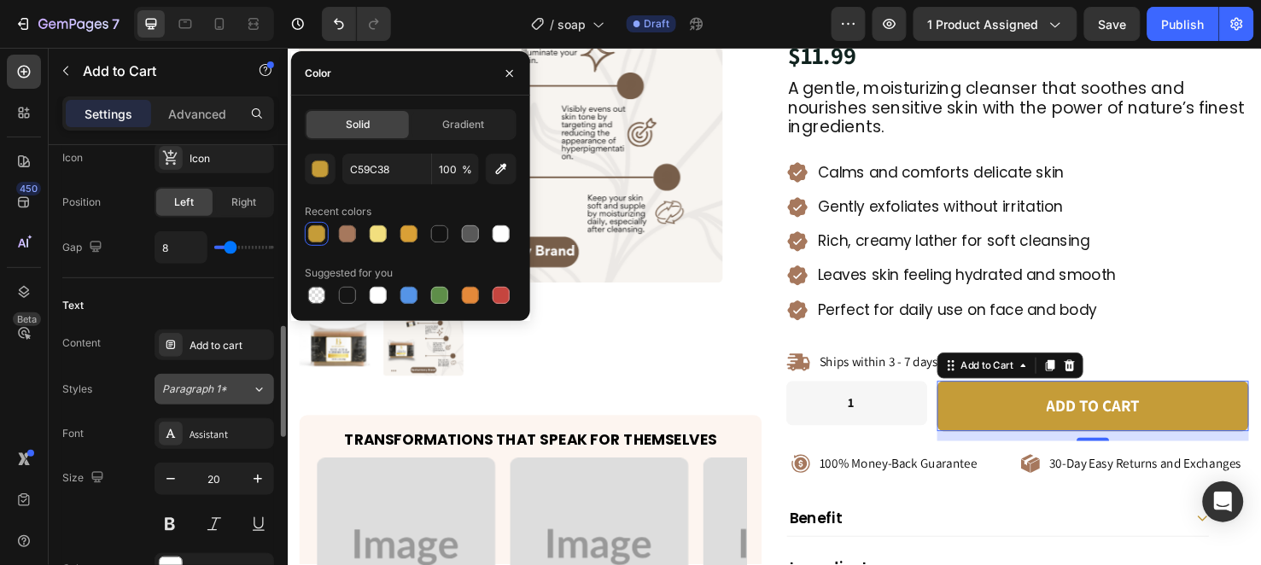
scroll to position [854, 0]
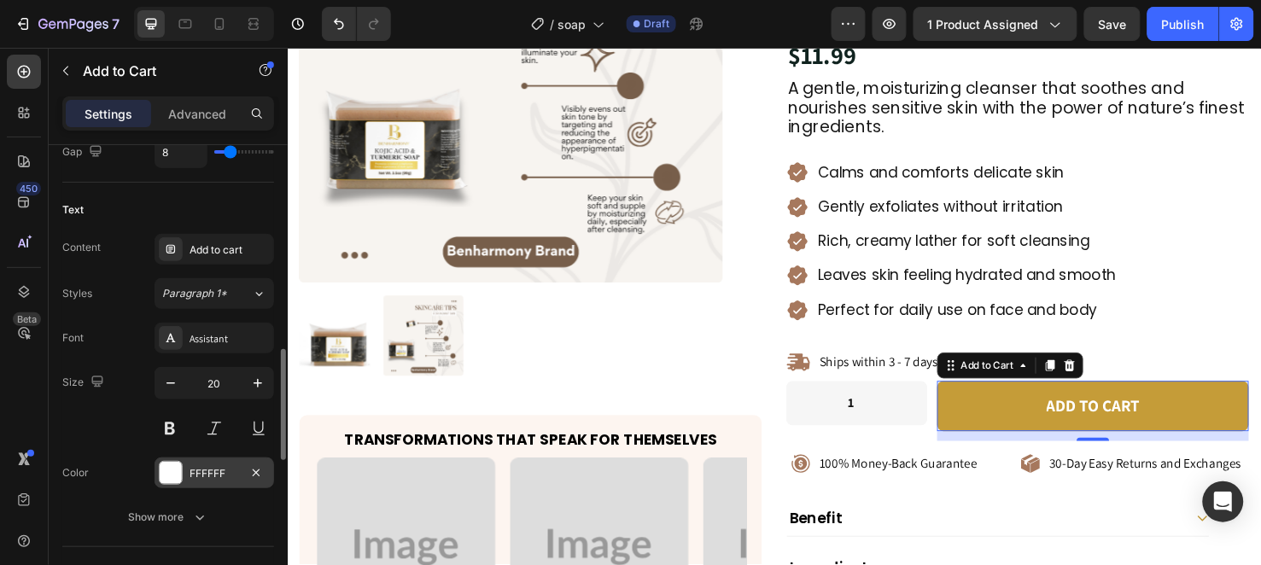
click at [202, 463] on div "FFFFFF" at bounding box center [215, 473] width 120 height 31
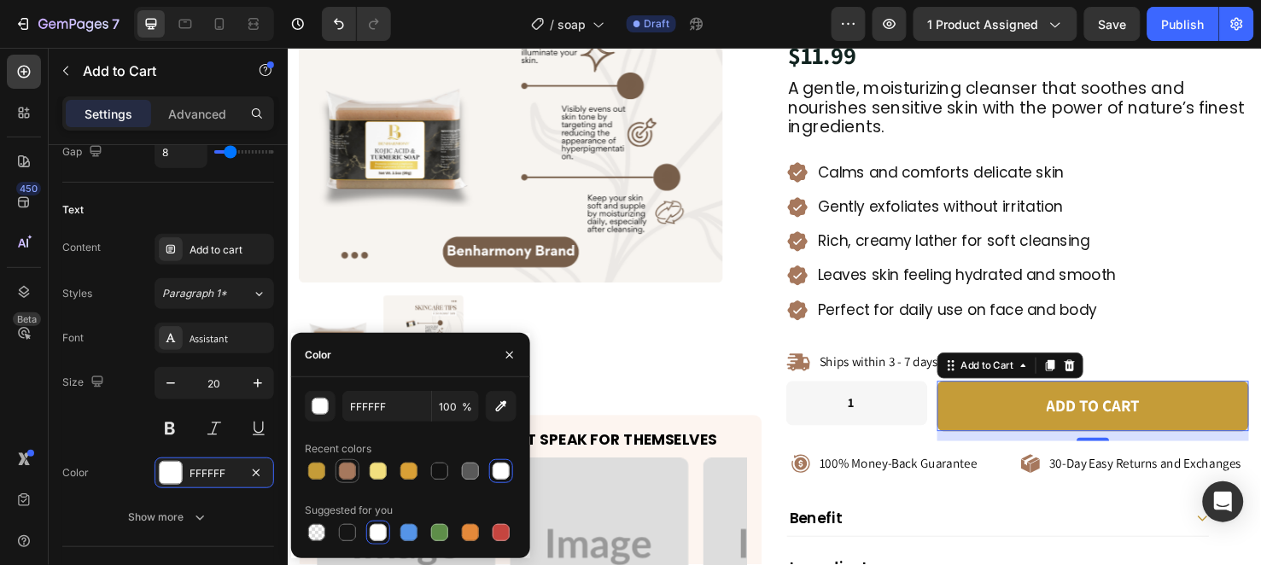
click at [340, 473] on div at bounding box center [347, 471] width 17 height 17
click at [496, 480] on div at bounding box center [501, 471] width 17 height 17
type input "FFFFFF"
drag, startPoint x: 499, startPoint y: 355, endPoint x: 417, endPoint y: 307, distance: 95.3
click at [499, 355] on button "button" at bounding box center [509, 355] width 27 height 27
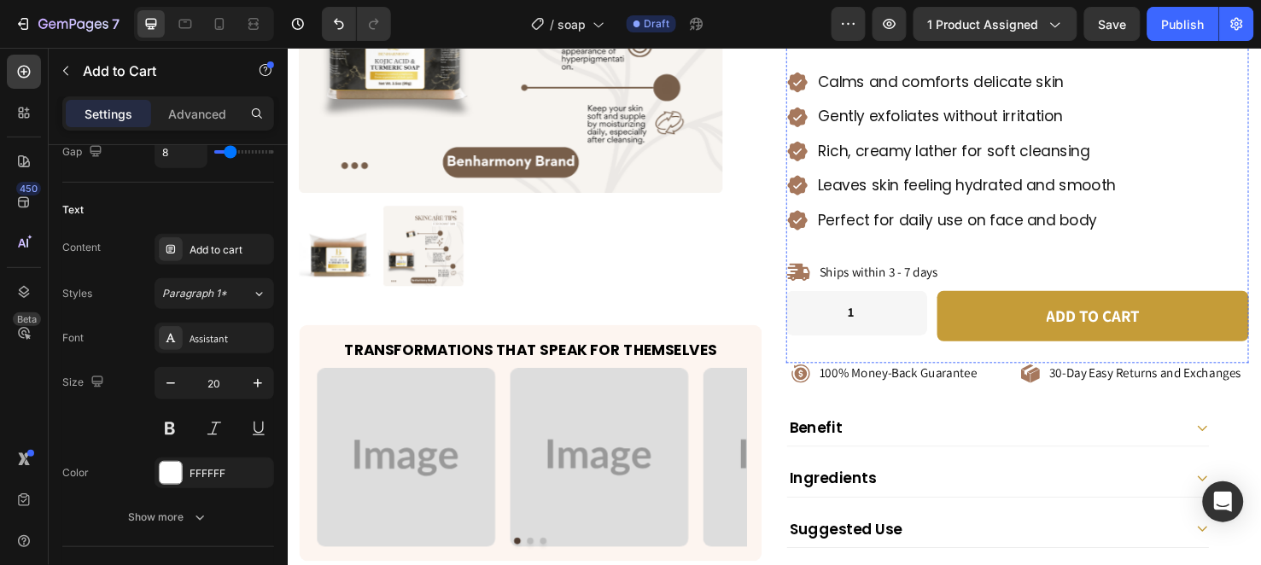
scroll to position [474, 0]
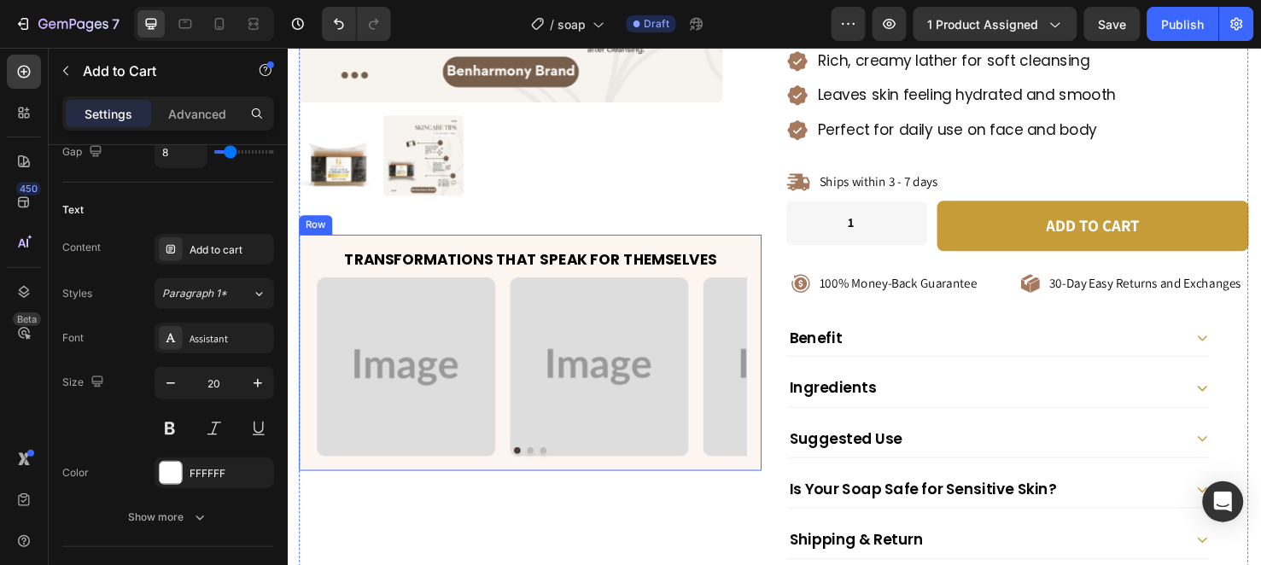
click at [313, 246] on div "Transformations That Speak for Themselves Heading Image Image Image Image Carou…" at bounding box center [543, 368] width 487 height 249
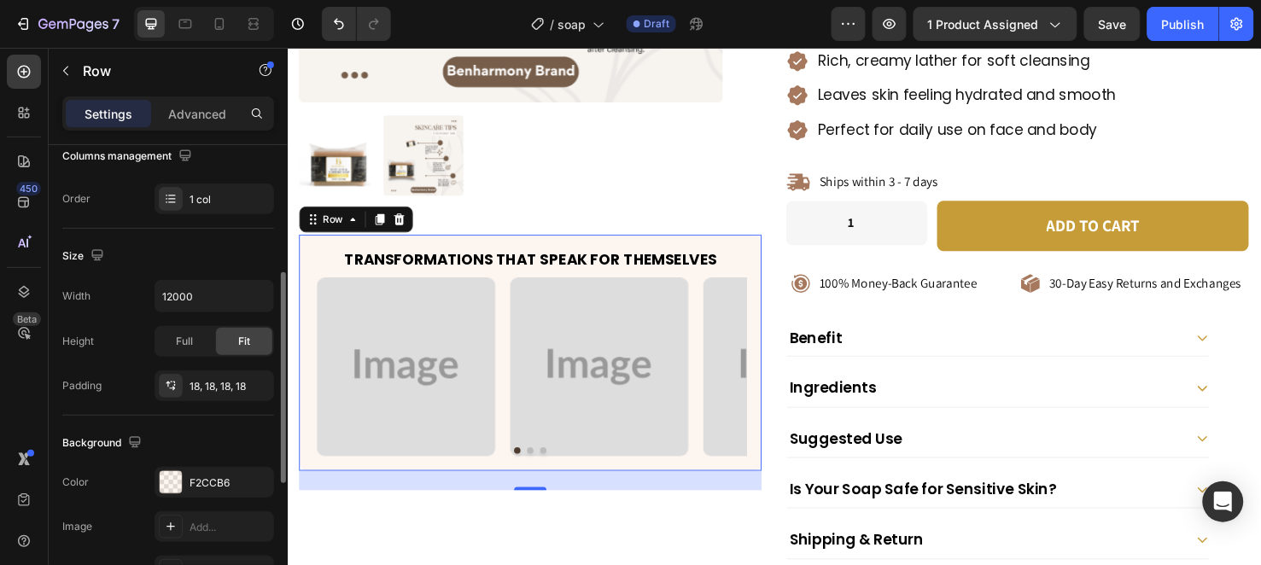
scroll to position [379, 0]
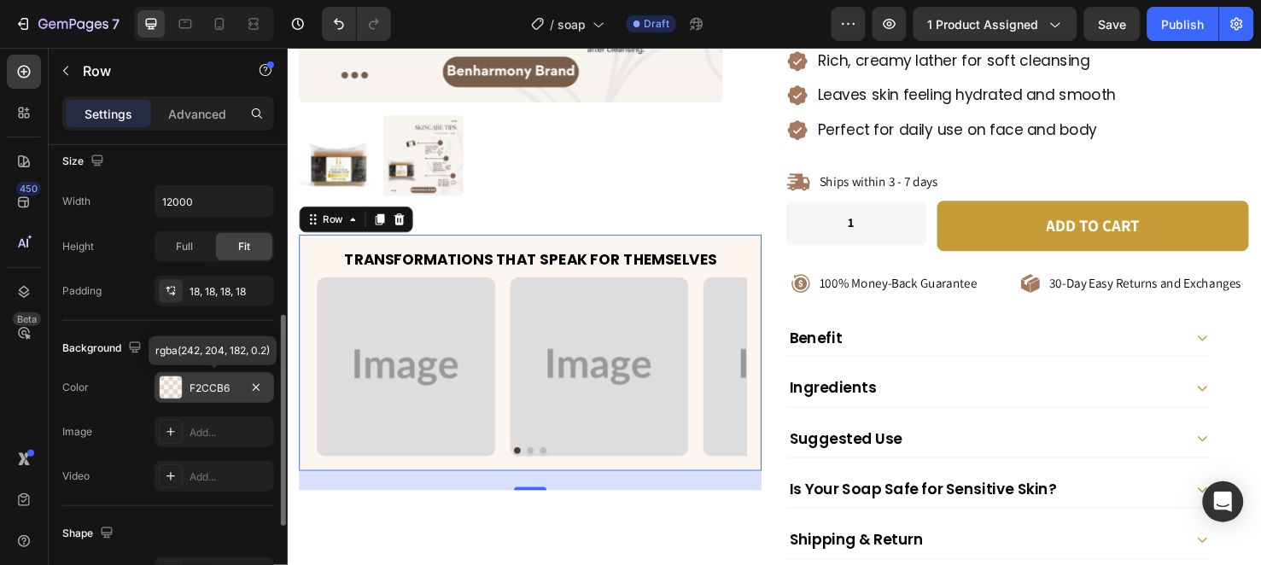
click at [194, 394] on div "F2CCB6" at bounding box center [215, 388] width 50 height 15
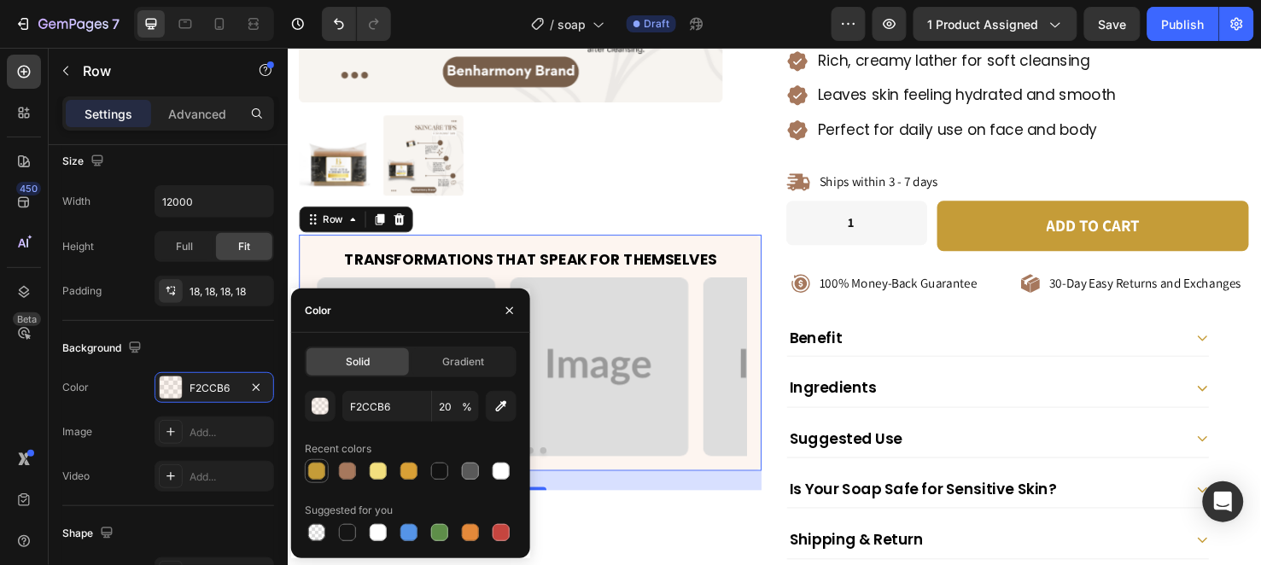
click at [310, 475] on div at bounding box center [316, 471] width 17 height 17
type input "C59C38"
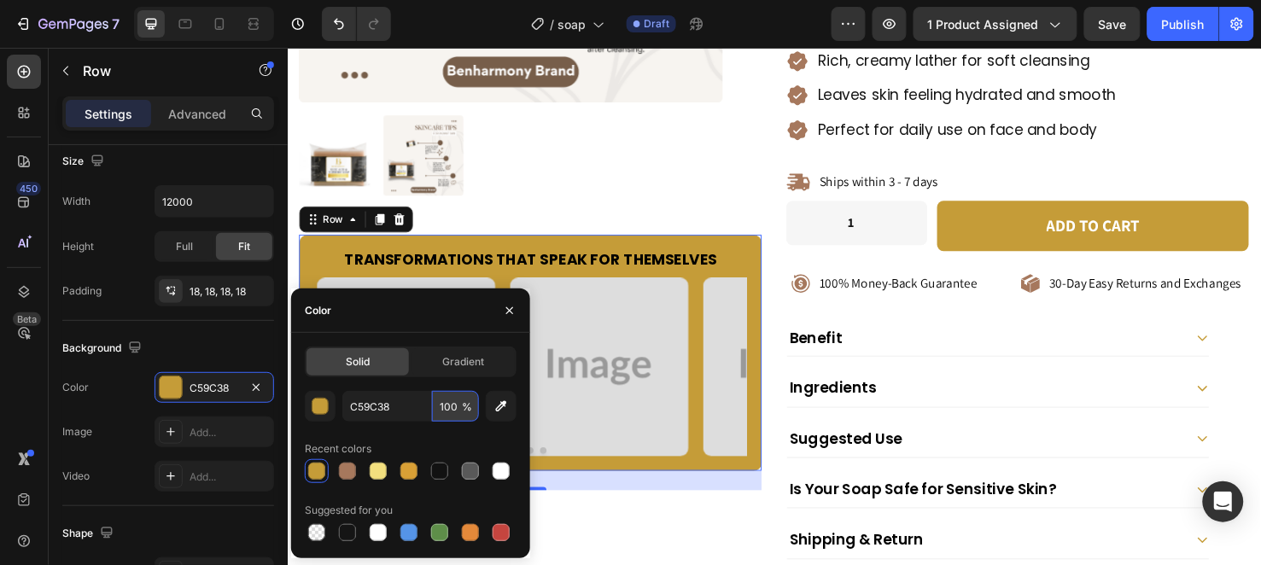
click at [448, 404] on input "100" at bounding box center [455, 406] width 47 height 31
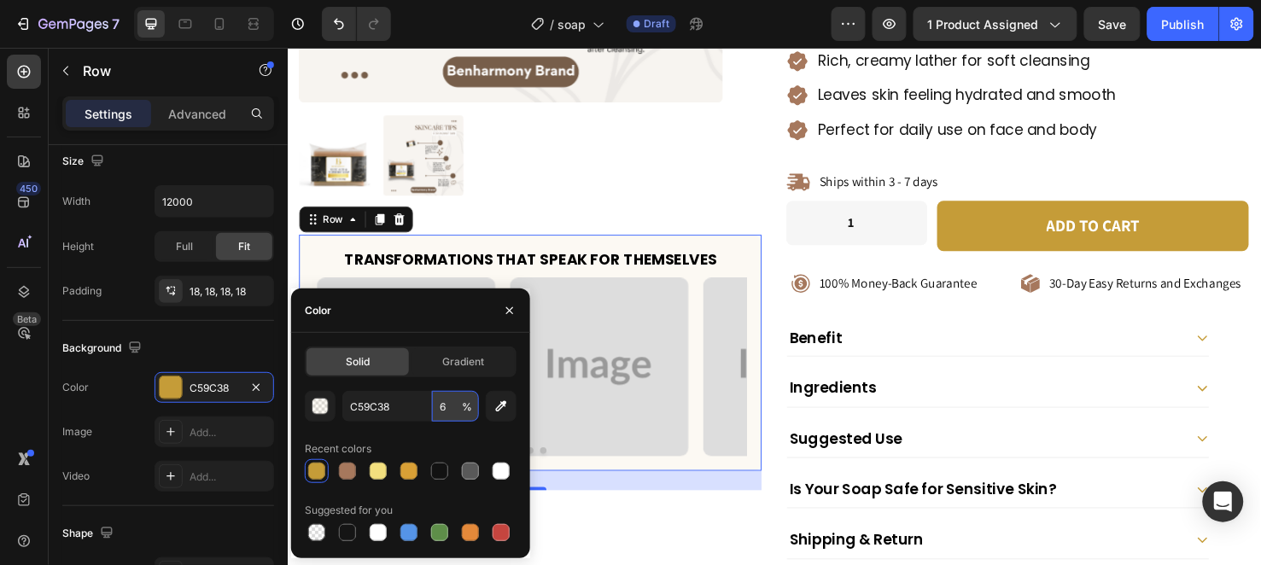
type input "60"
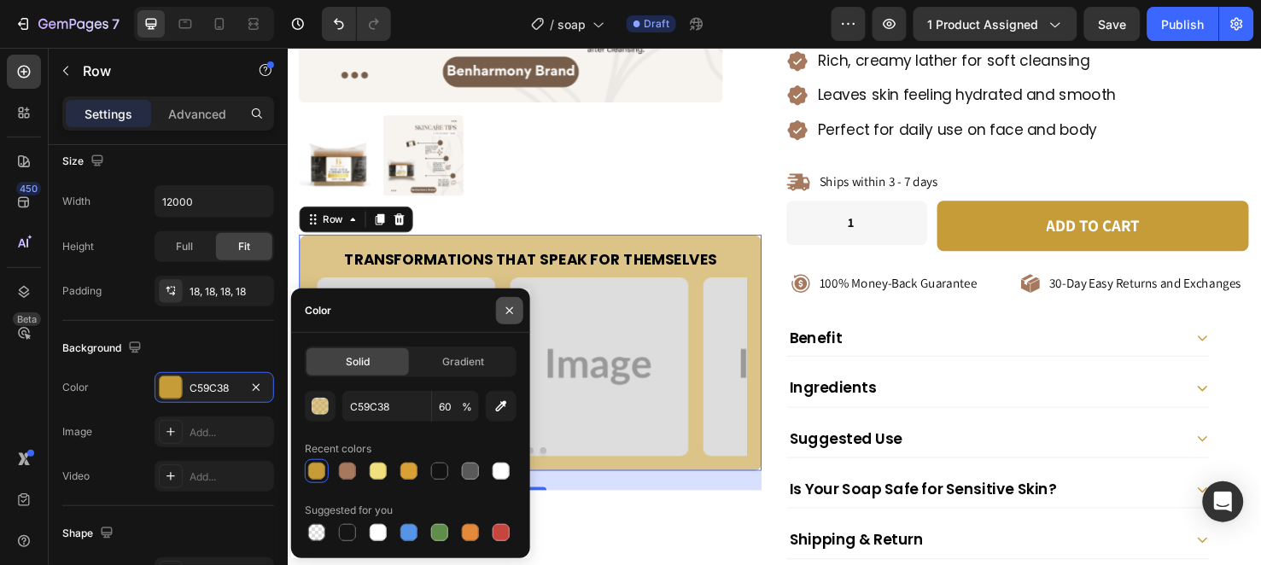
click at [508, 301] on button "button" at bounding box center [509, 310] width 27 height 27
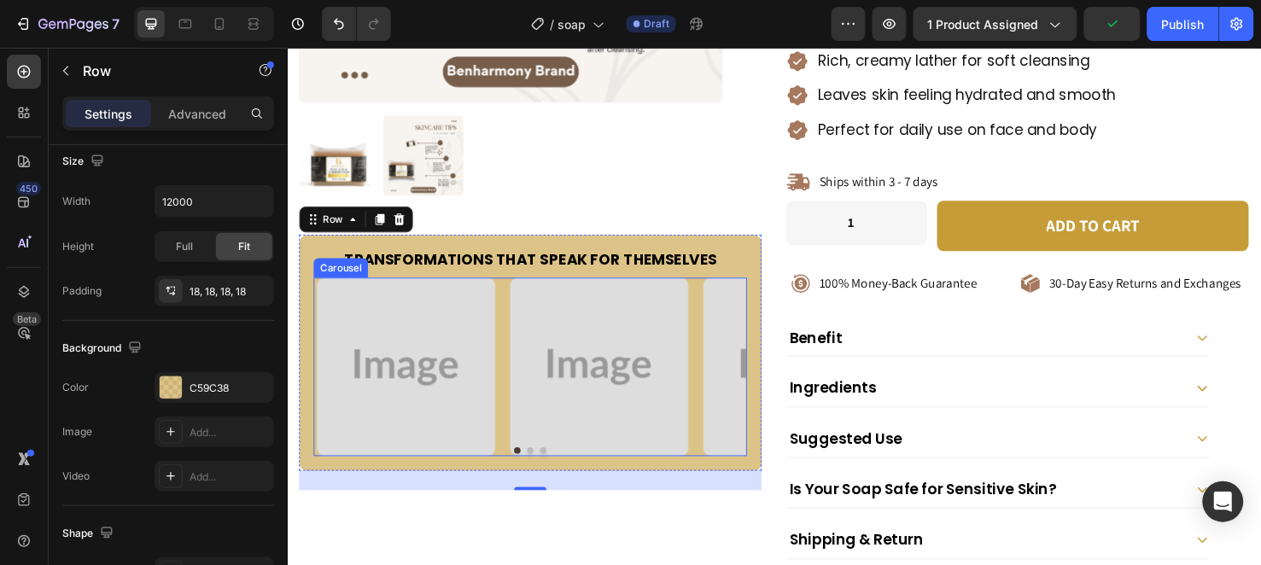
click at [526, 468] on button "Dot" at bounding box center [529, 471] width 7 height 7
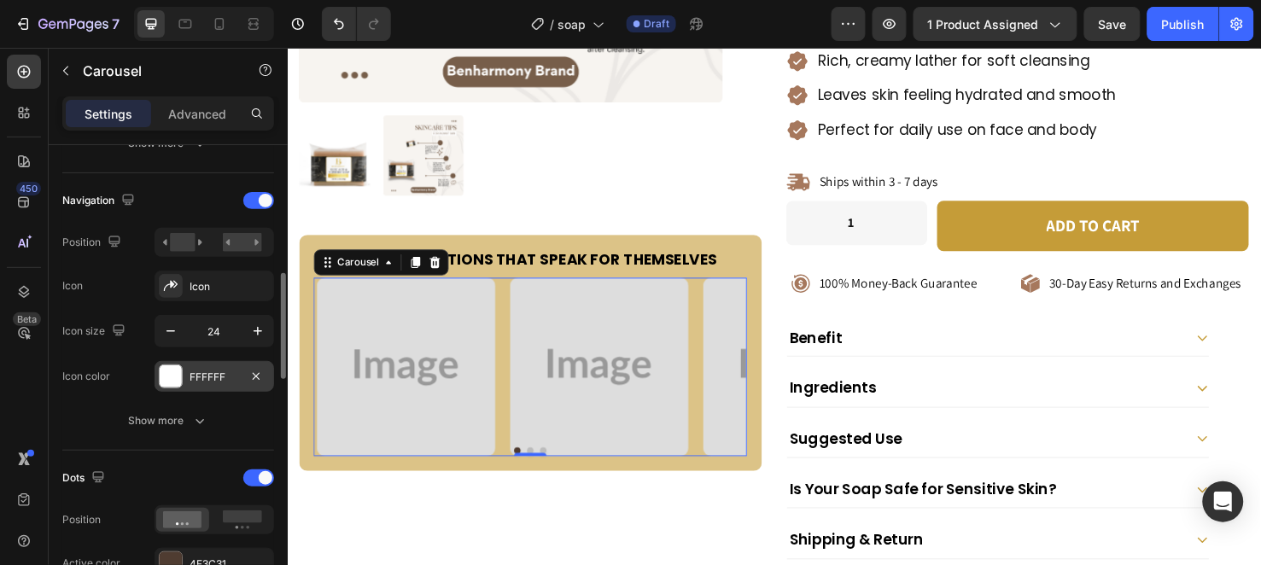
scroll to position [663, 0]
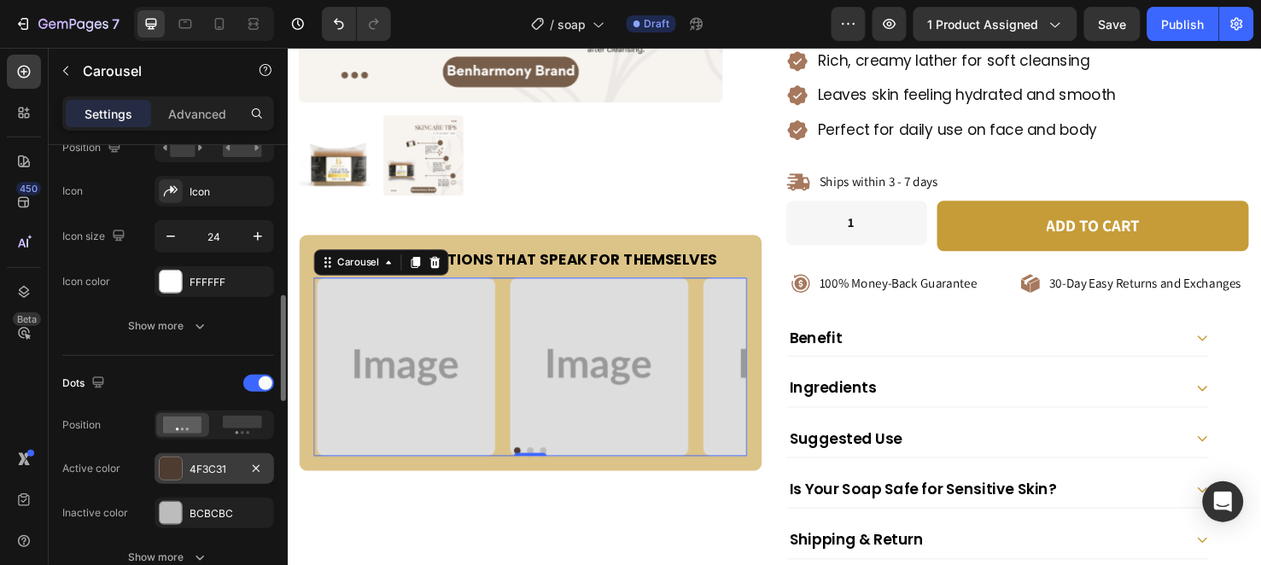
click at [205, 468] on div "4F3C31" at bounding box center [215, 469] width 50 height 15
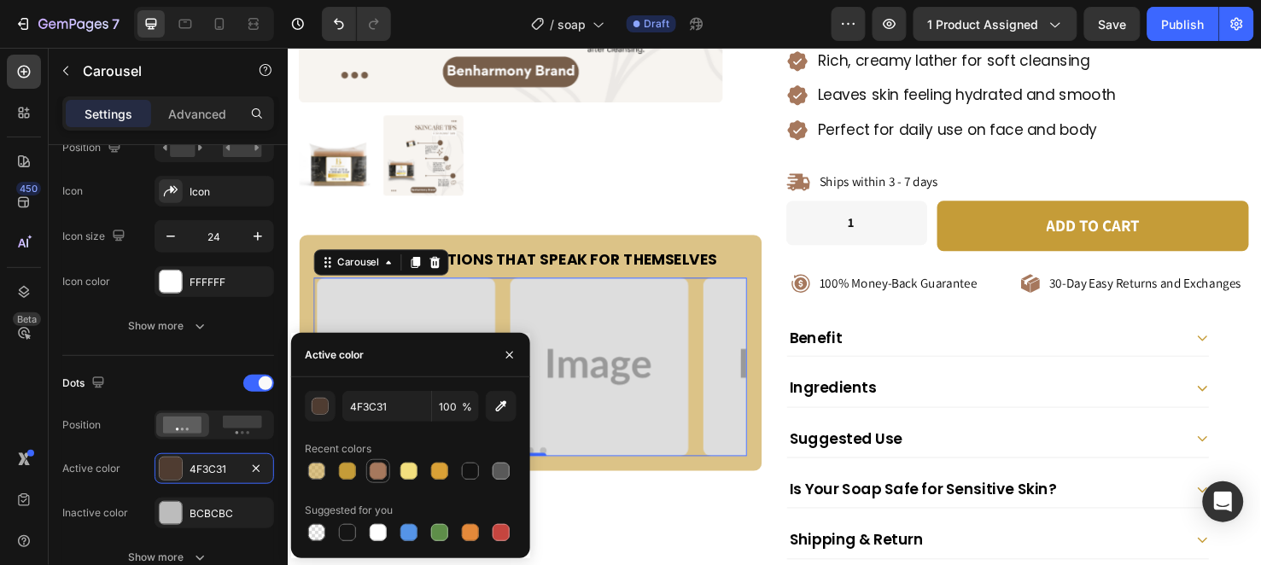
click at [366, 465] on div at bounding box center [378, 471] width 24 height 24
type input "A6785D"
click at [512, 354] on icon "button" at bounding box center [510, 355] width 14 height 14
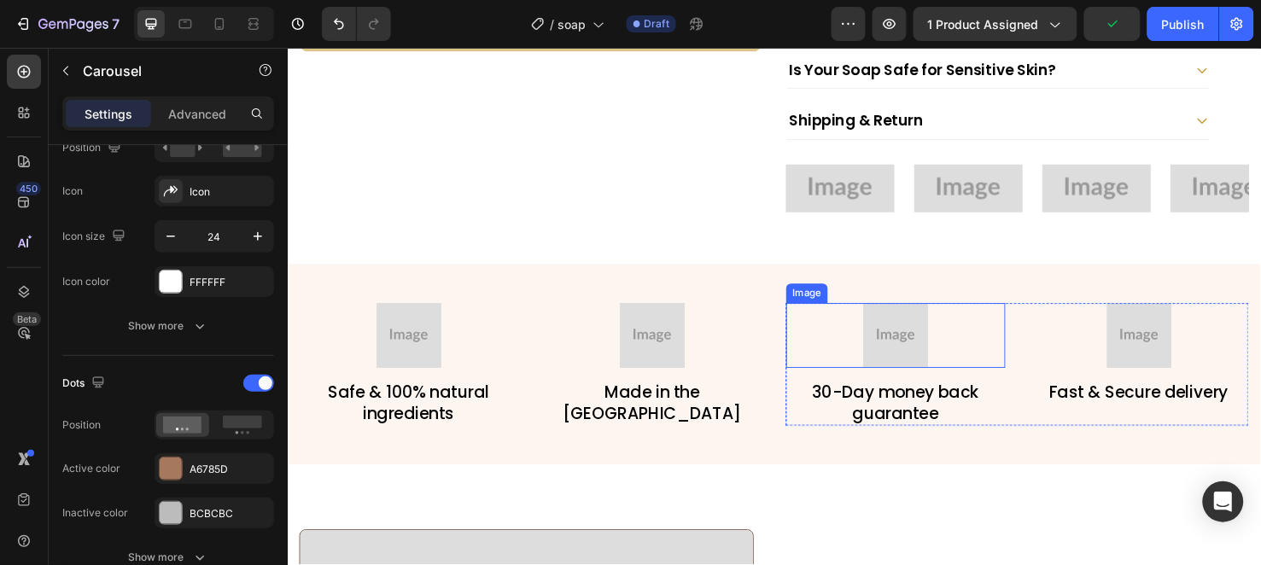
scroll to position [854, 0]
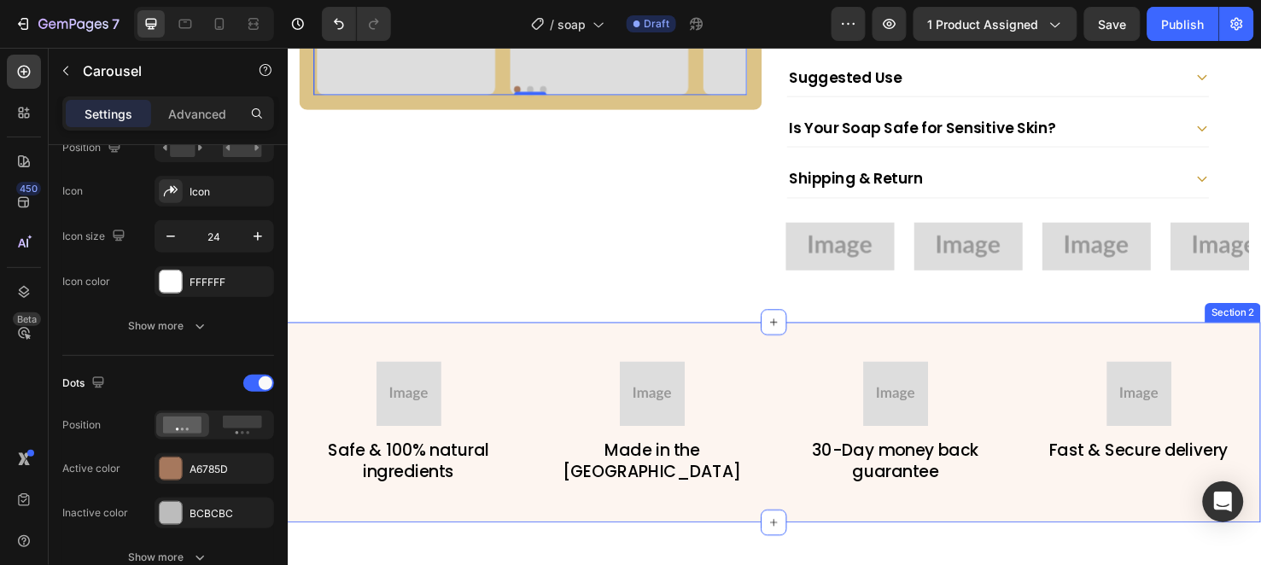
click at [749, 336] on div "Image Safe & 100% natural ingredients Text Block Image Made in the USA Text Blo…" at bounding box center [799, 441] width 1025 height 211
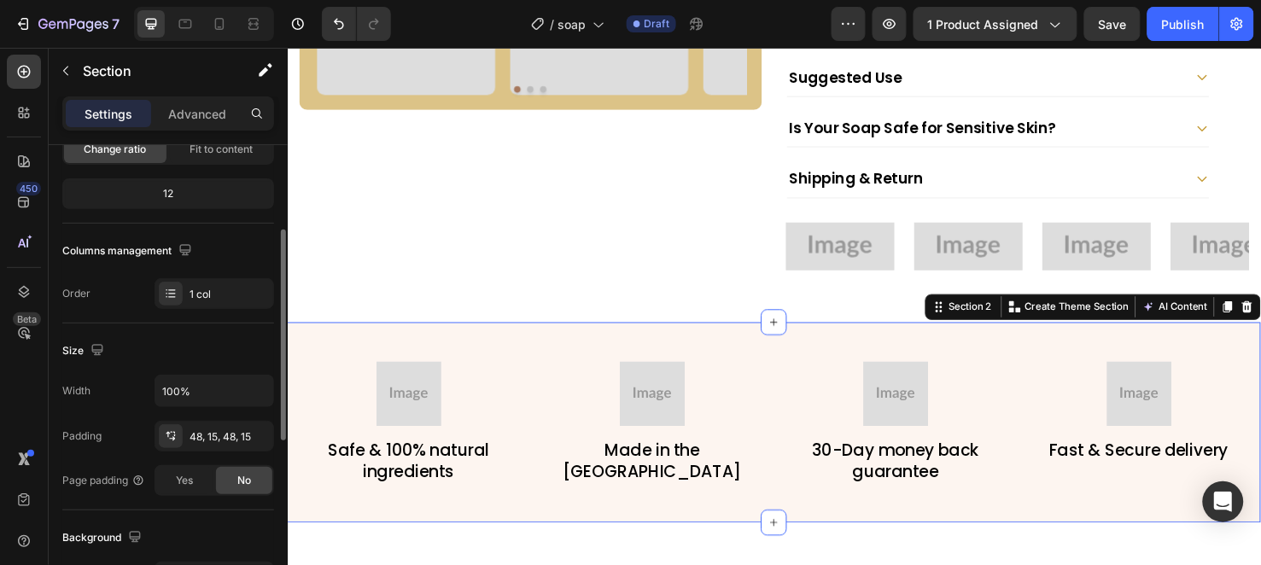
scroll to position [379, 0]
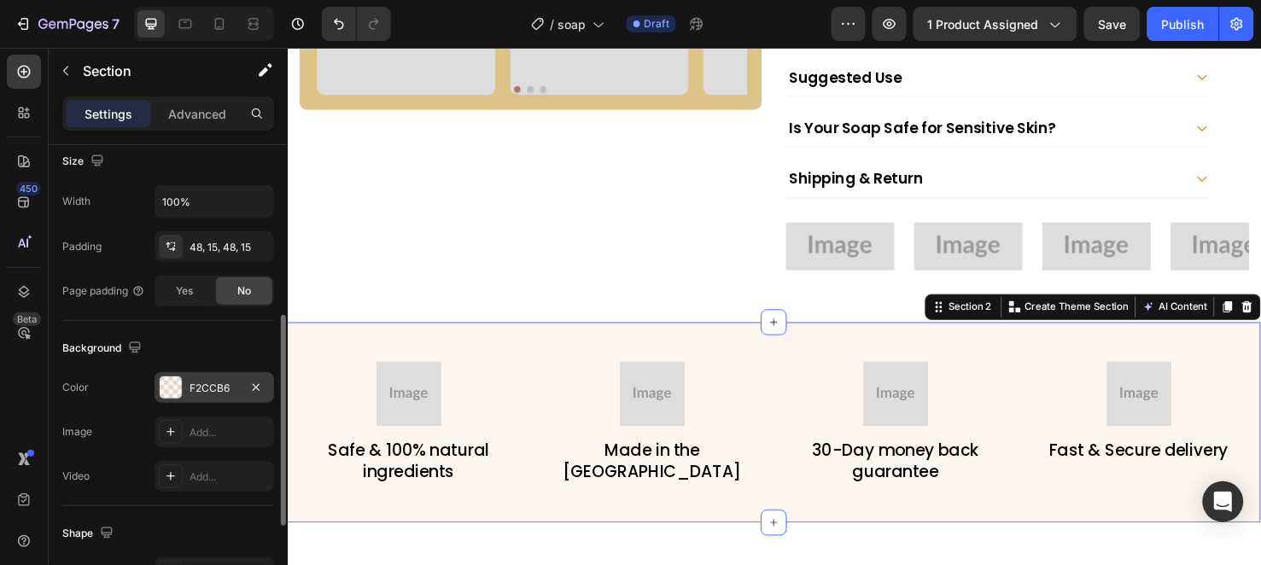
click at [208, 391] on div "F2CCB6" at bounding box center [215, 388] width 50 height 15
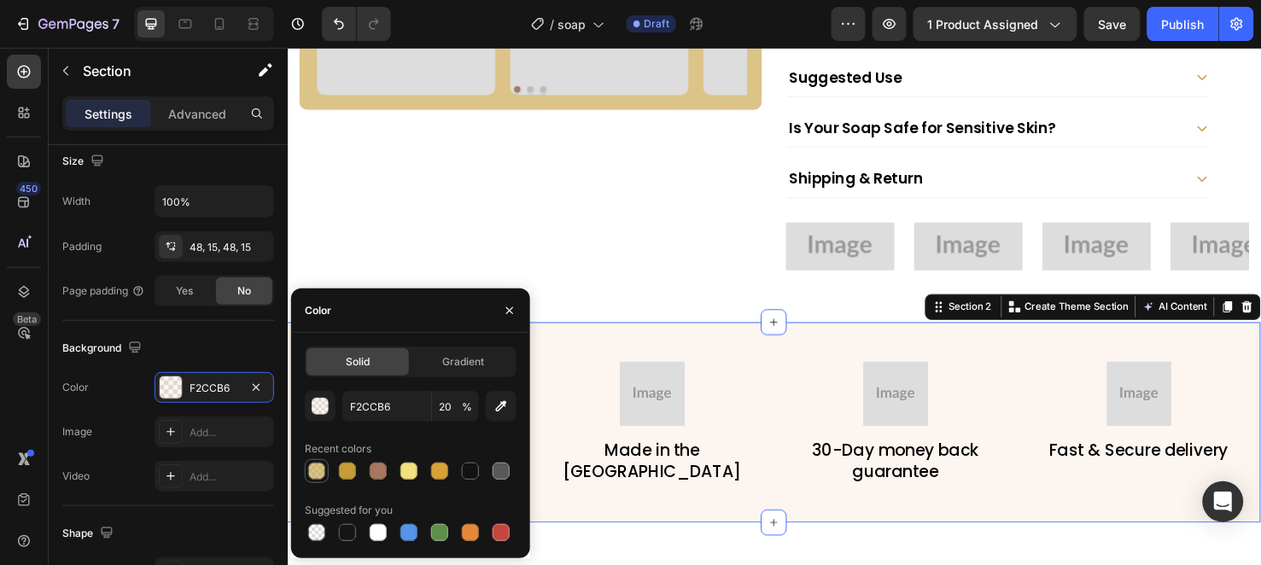
click at [313, 470] on div at bounding box center [316, 471] width 17 height 17
type input "C59C38"
type input "60"
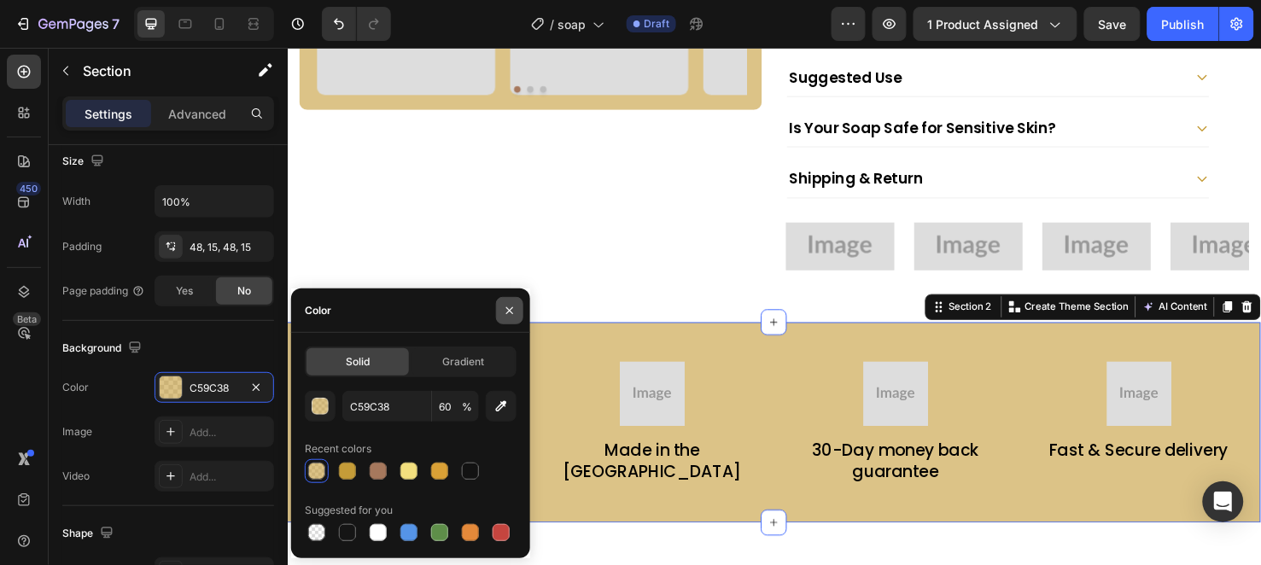
click at [499, 312] on button "button" at bounding box center [509, 310] width 27 height 27
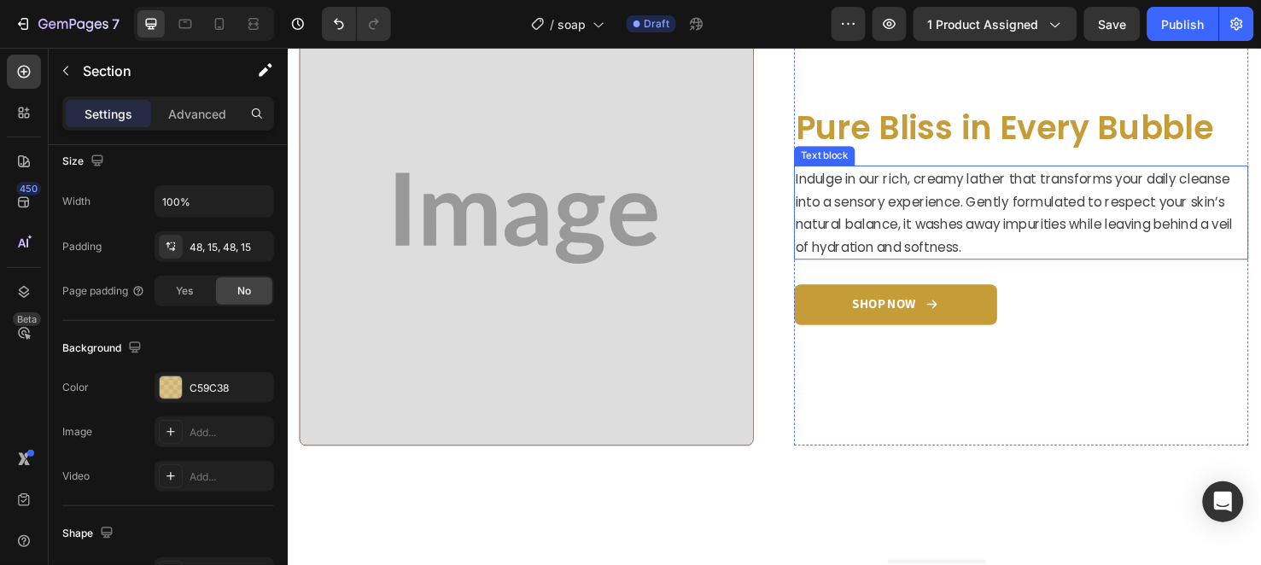
scroll to position [1802, 0]
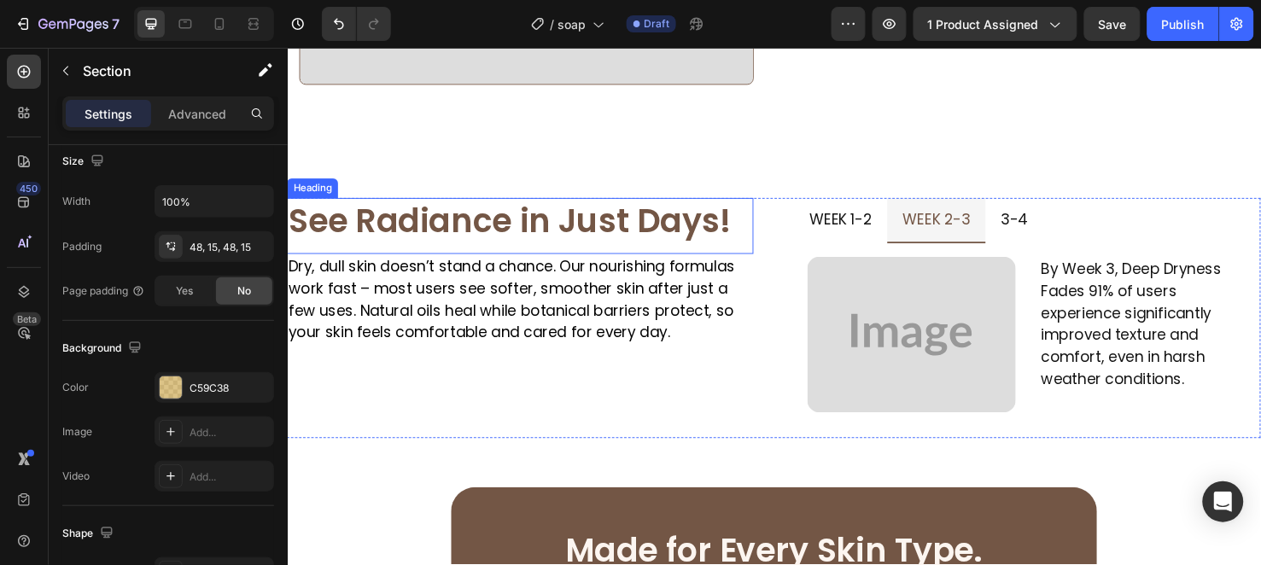
click at [523, 229] on h2 "See Radiance in Just Days!" at bounding box center [532, 235] width 491 height 59
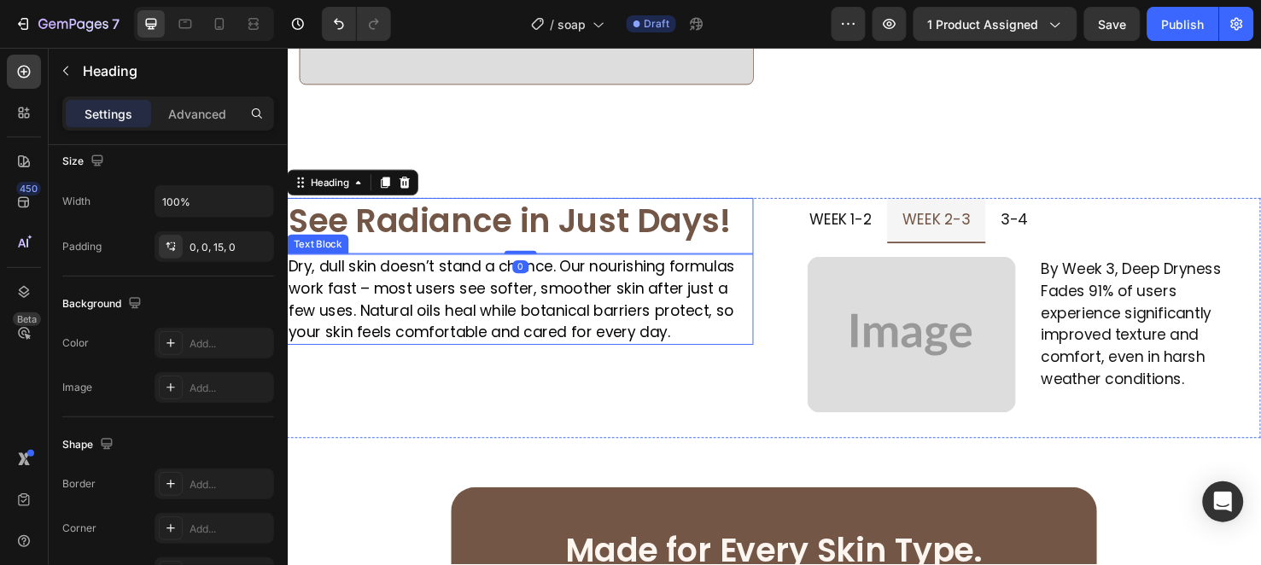
scroll to position [0, 0]
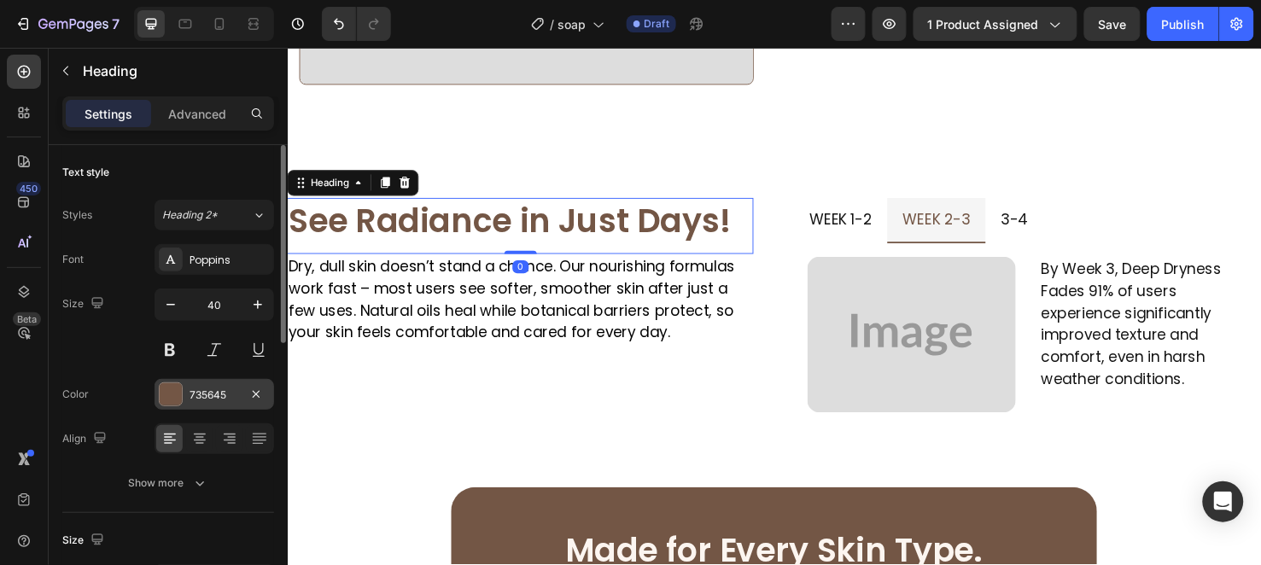
click at [206, 403] on div "735645" at bounding box center [215, 394] width 120 height 31
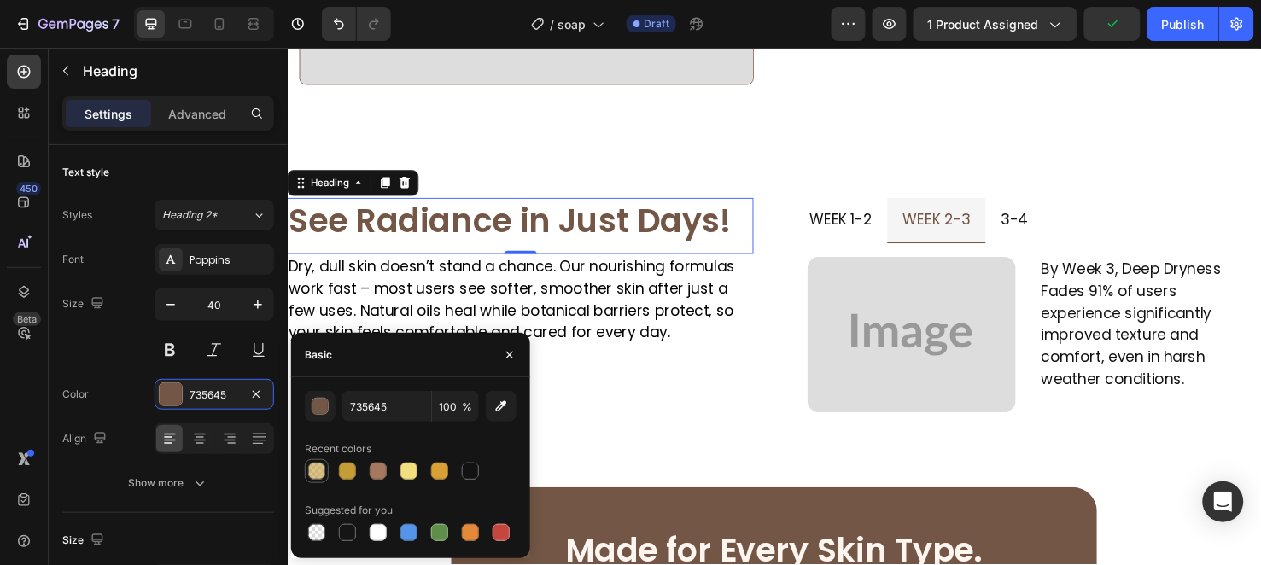
click at [326, 467] on div at bounding box center [317, 471] width 20 height 20
type input "C59C38"
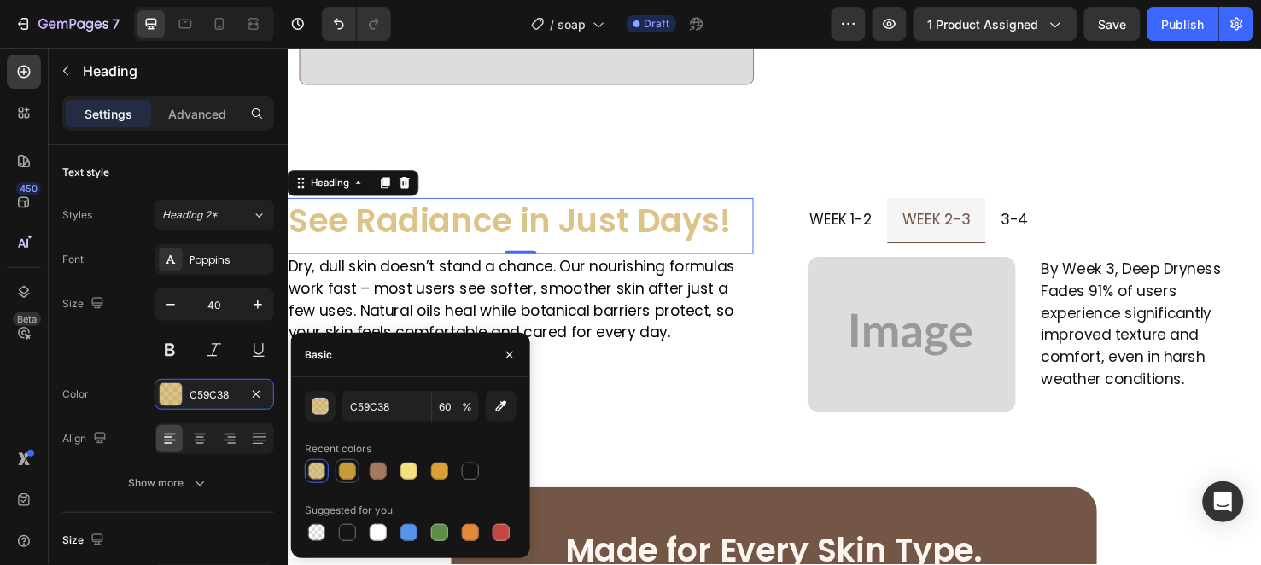
click at [345, 465] on div at bounding box center [347, 471] width 17 height 17
type input "100"
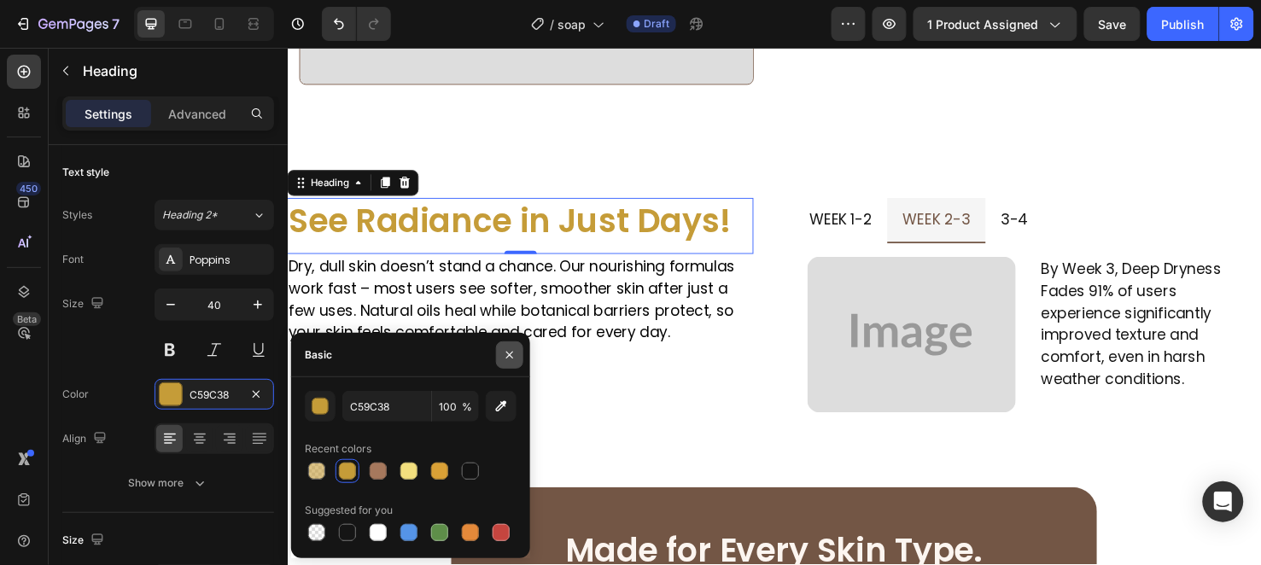
click at [503, 355] on icon "button" at bounding box center [510, 355] width 14 height 14
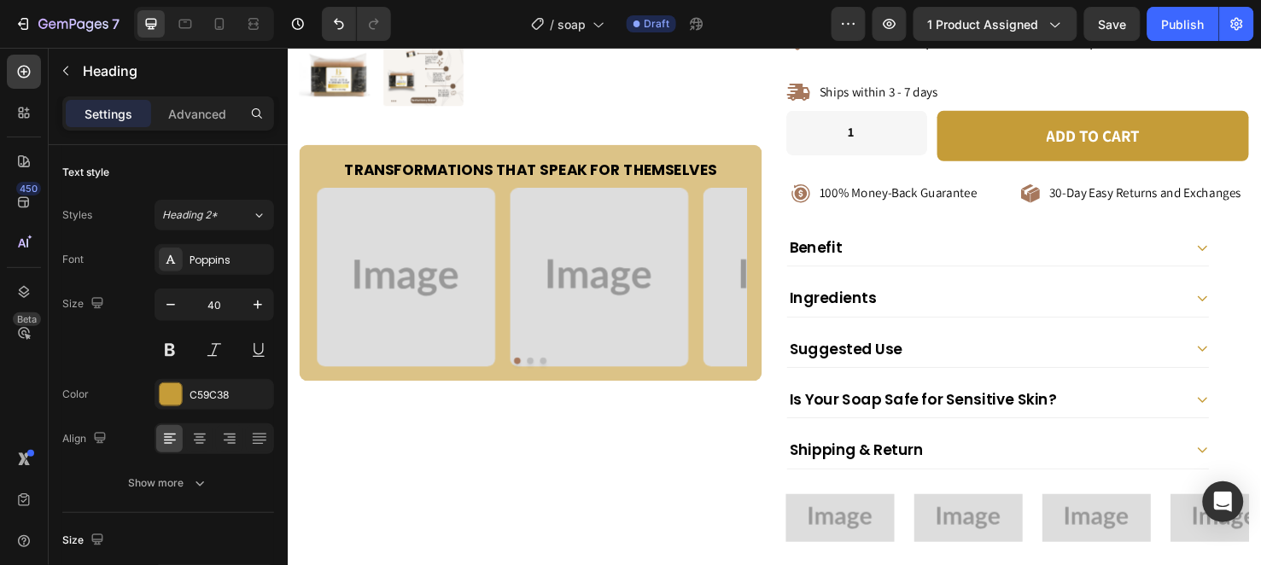
scroll to position [474, 0]
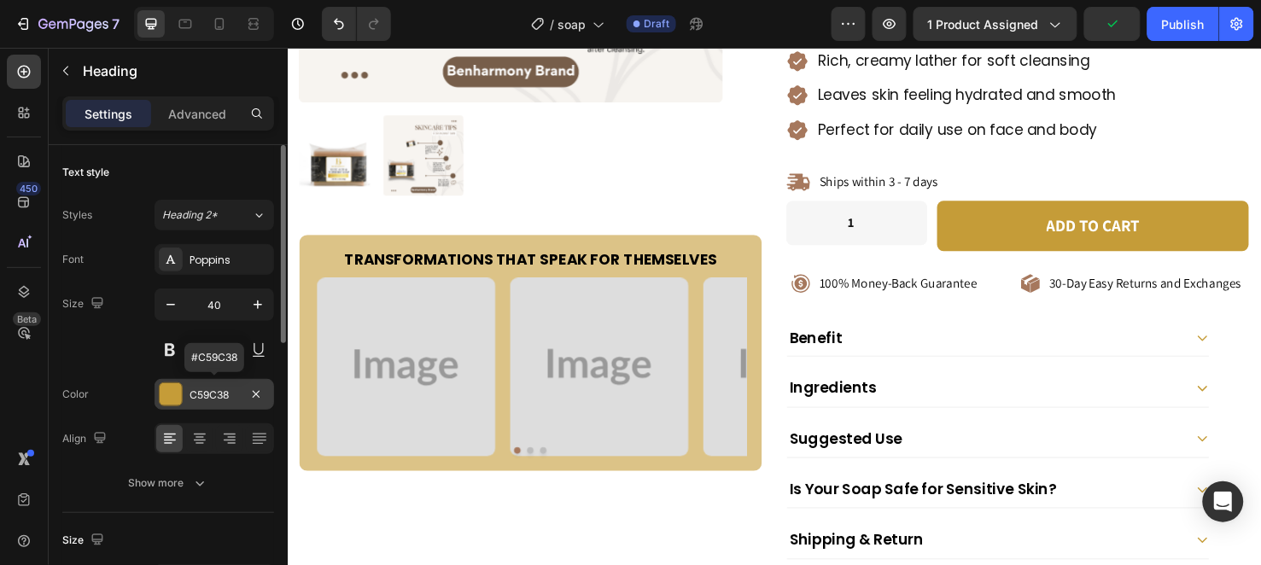
click at [219, 403] on div "C59C38" at bounding box center [215, 394] width 120 height 31
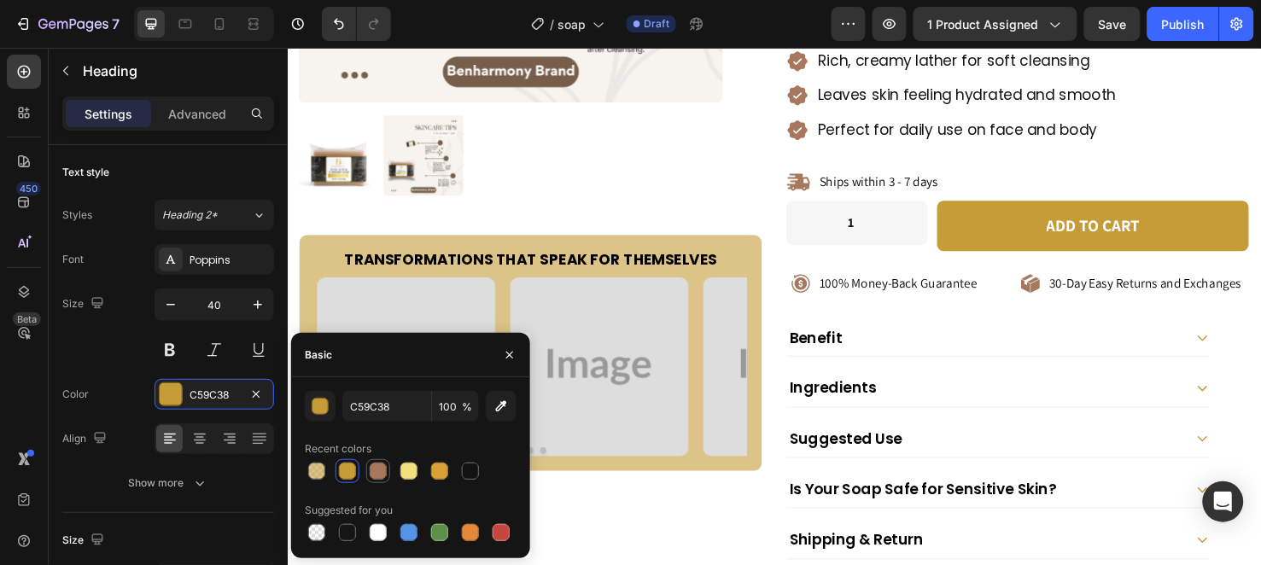
click at [385, 471] on div at bounding box center [378, 471] width 17 height 17
type input "A6785D"
click at [511, 351] on icon "button" at bounding box center [510, 355] width 14 height 14
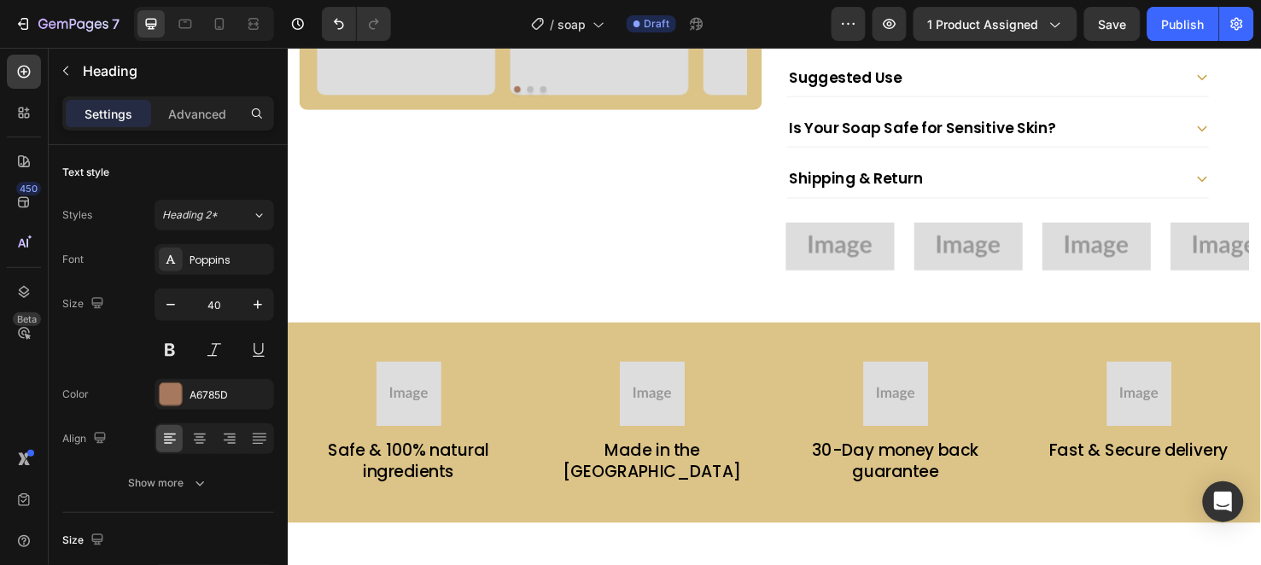
scroll to position [284, 0]
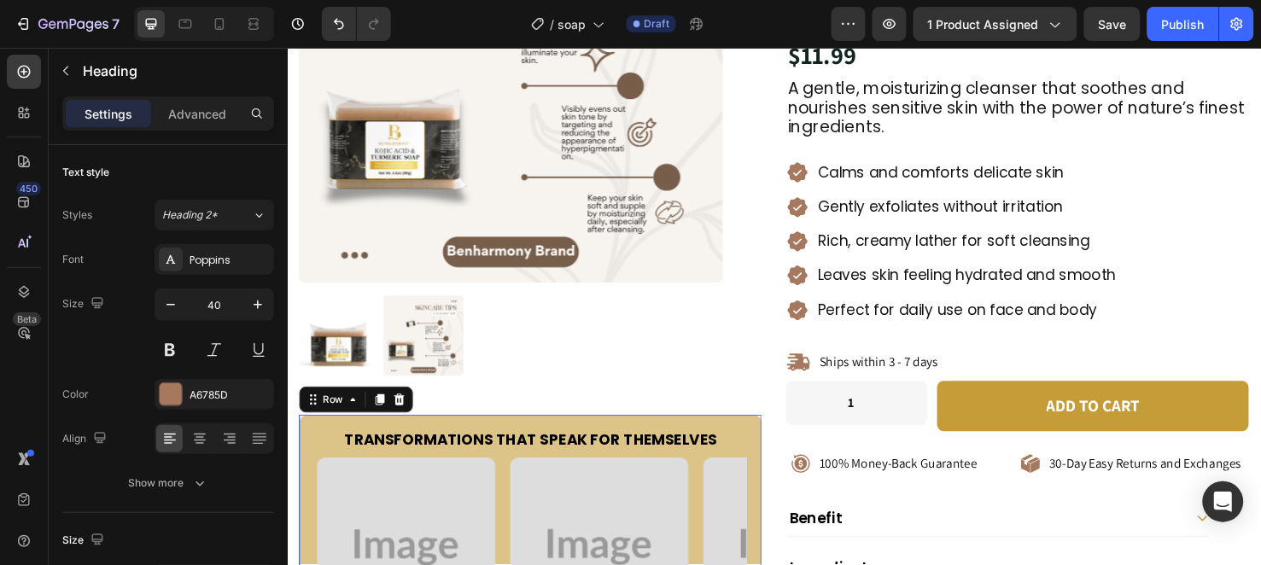
click at [497, 434] on div "Transformations That Speak for Themselves Heading Image Image Image Image Carou…" at bounding box center [543, 558] width 487 height 249
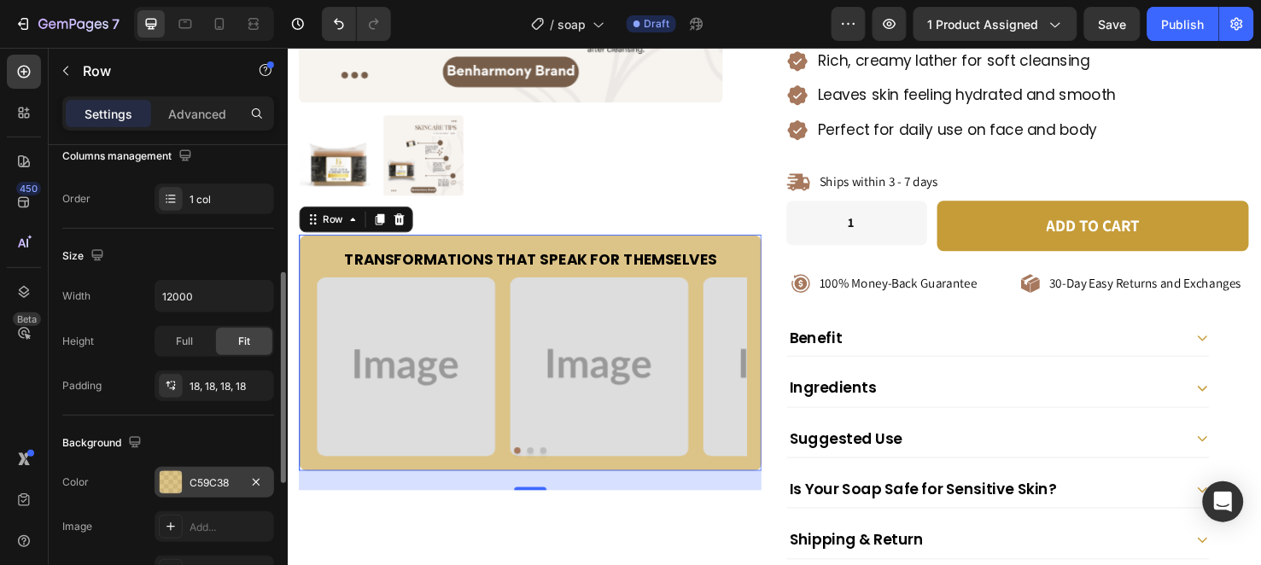
click at [227, 479] on div "C59C38" at bounding box center [215, 483] width 50 height 15
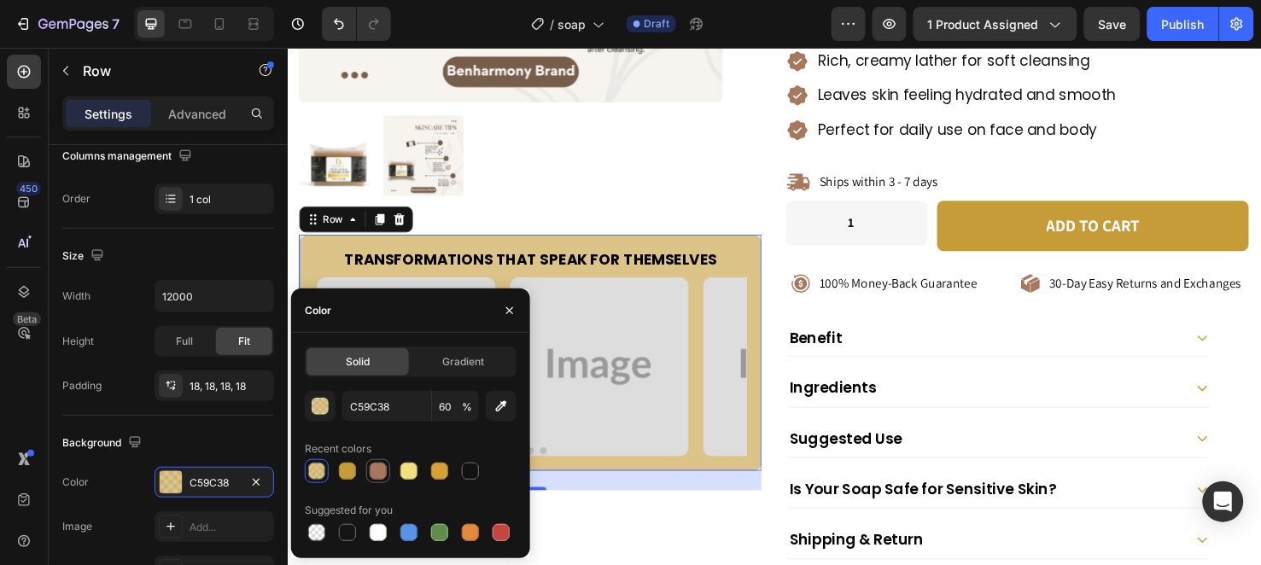
click at [372, 468] on div at bounding box center [378, 471] width 17 height 17
type input "A6785D"
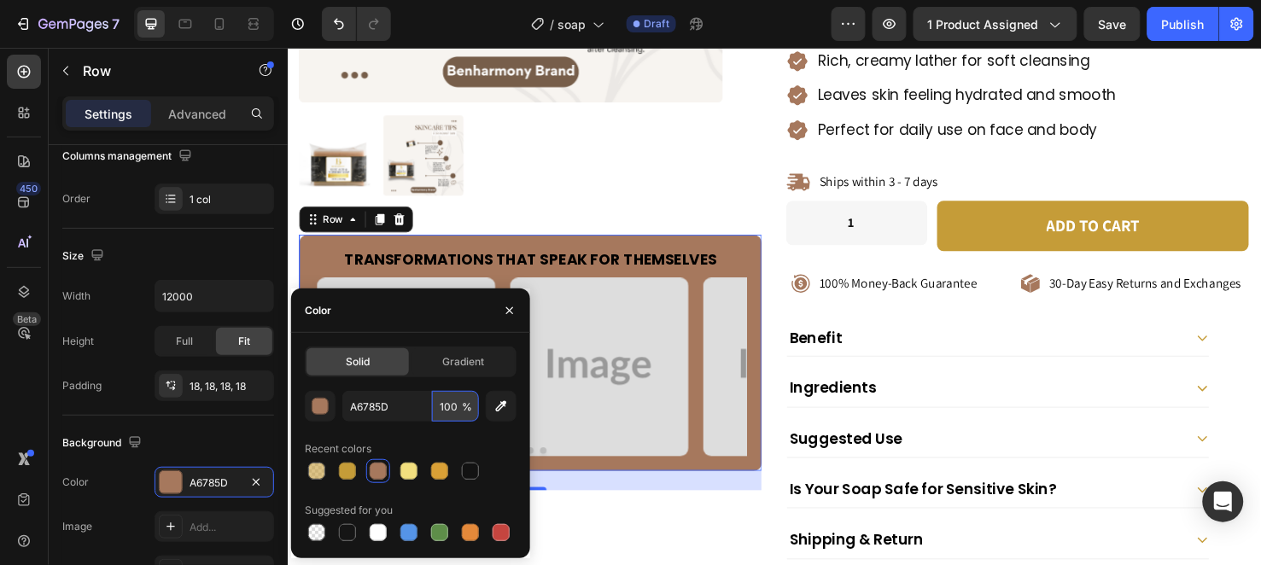
click at [445, 408] on input "100" at bounding box center [455, 406] width 47 height 31
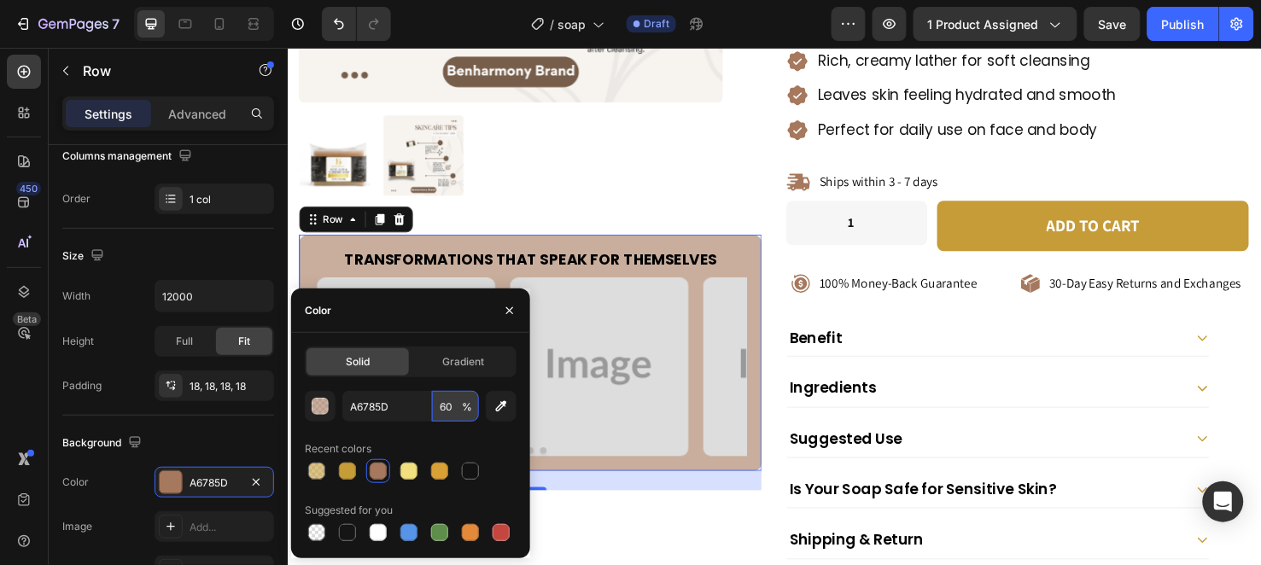
type input "6"
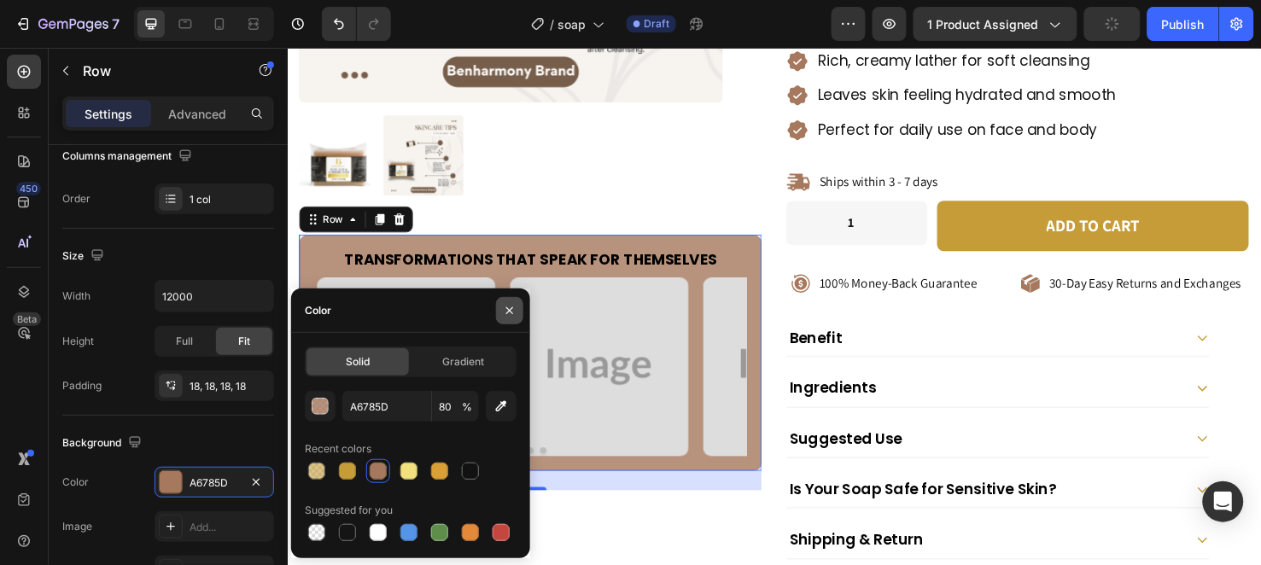
click at [513, 300] on button "button" at bounding box center [509, 310] width 27 height 27
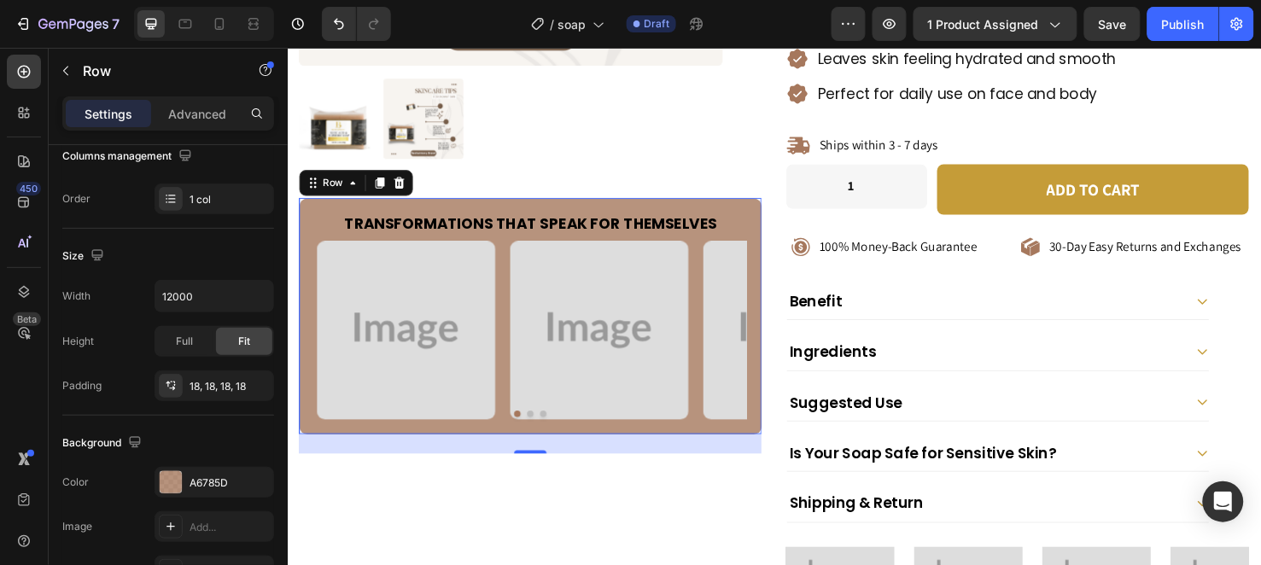
scroll to position [474, 0]
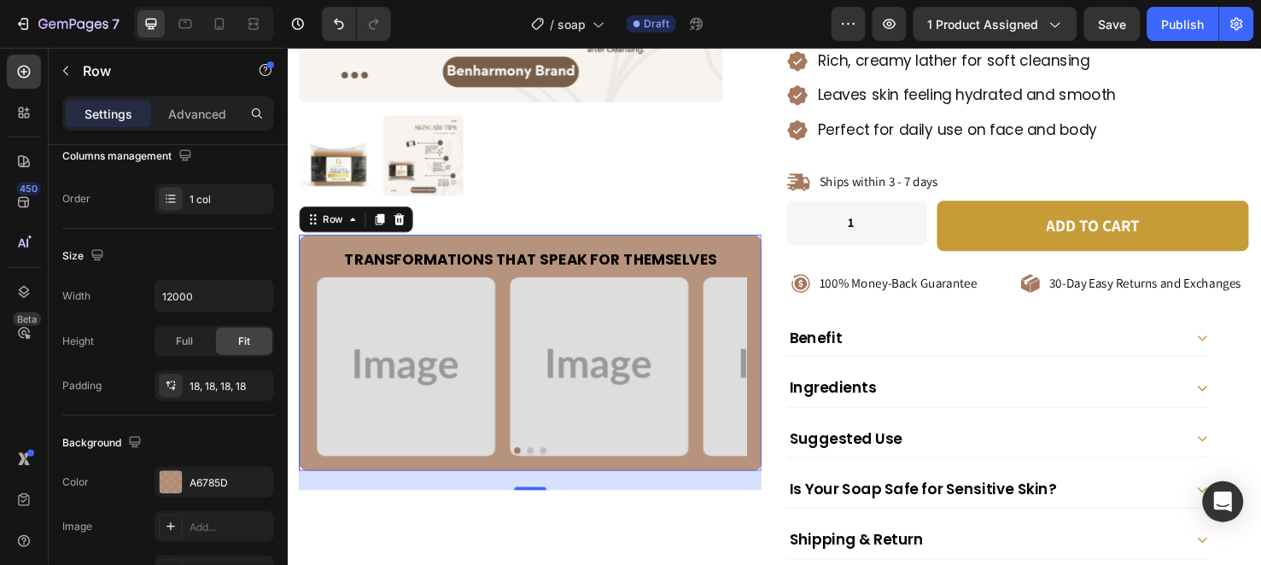
click at [581, 248] on div "Transformations That Speak for Themselves Heading Image Image Image Image Carou…" at bounding box center [543, 368] width 487 height 249
click at [224, 476] on div "A6785D" at bounding box center [215, 483] width 50 height 15
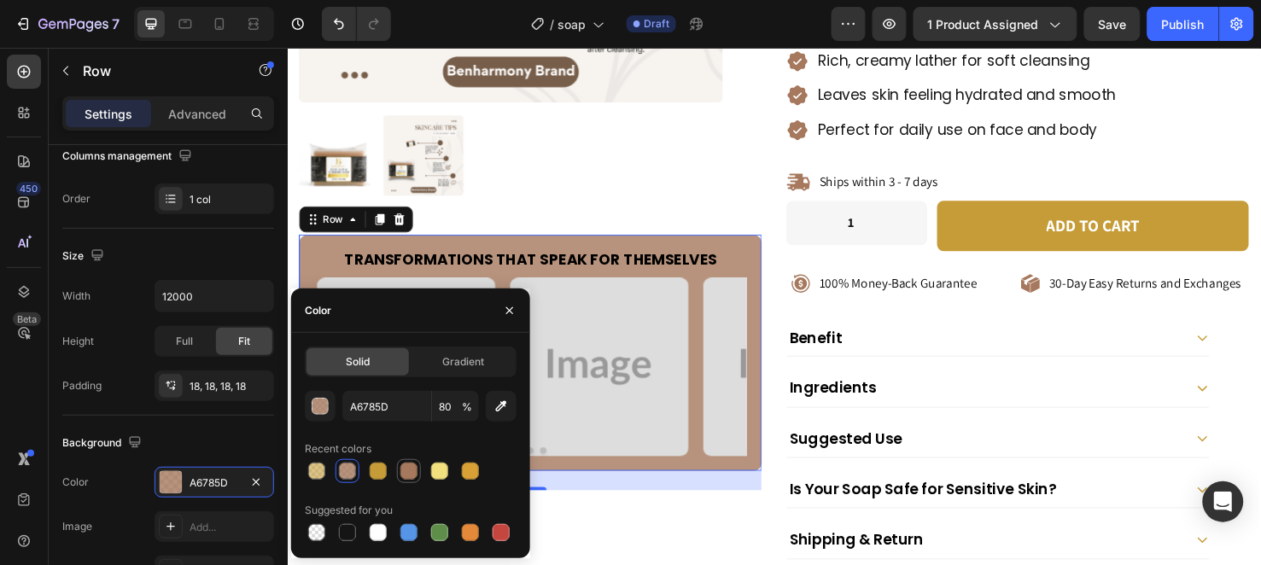
click at [405, 463] on div at bounding box center [408, 471] width 17 height 17
type input "100"
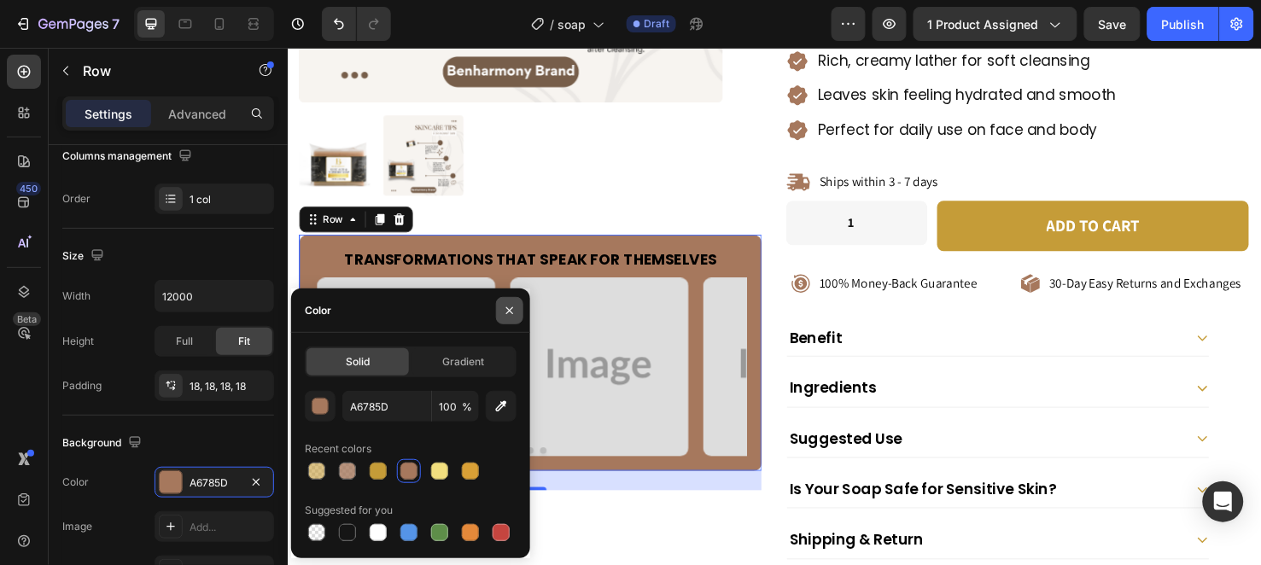
drag, startPoint x: 516, startPoint y: 317, endPoint x: 408, endPoint y: 264, distance: 119.9
click at [516, 317] on icon "button" at bounding box center [510, 311] width 14 height 14
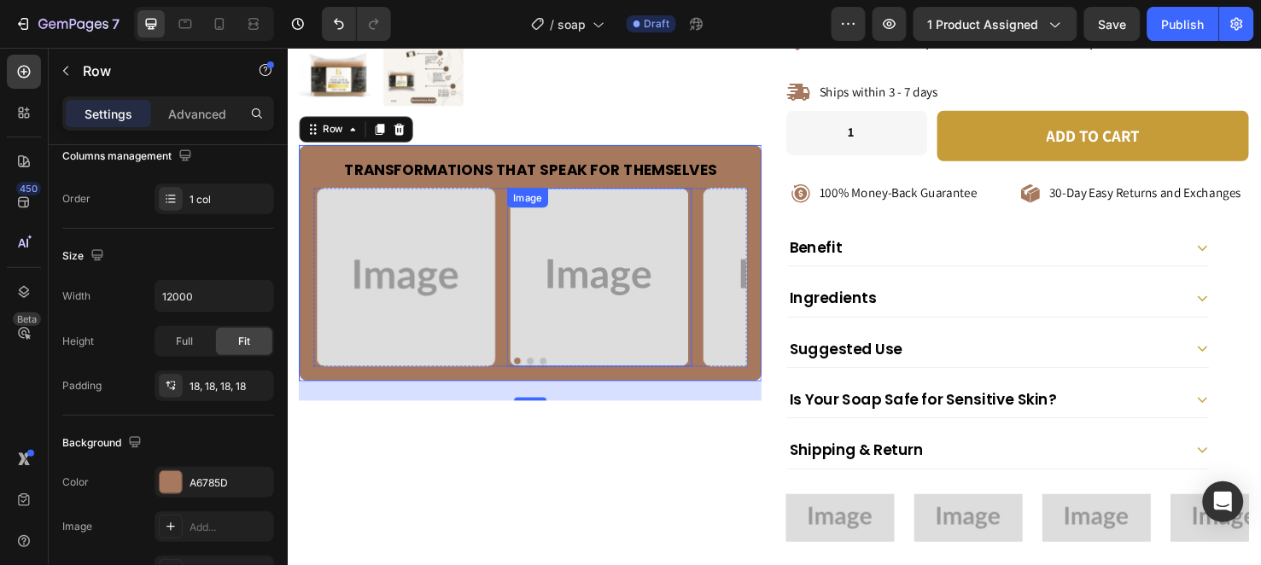
scroll to position [758, 0]
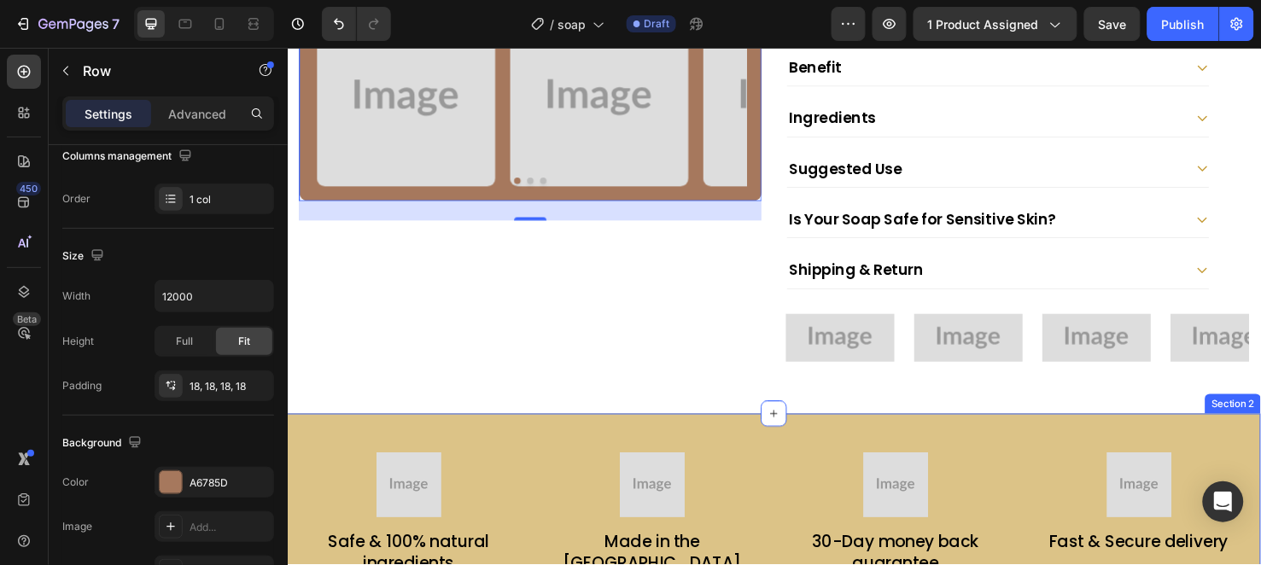
click at [598, 432] on div "Image Safe & 100% natural ingredients Text Block Image Made in the USA Text Blo…" at bounding box center [799, 537] width 1025 height 211
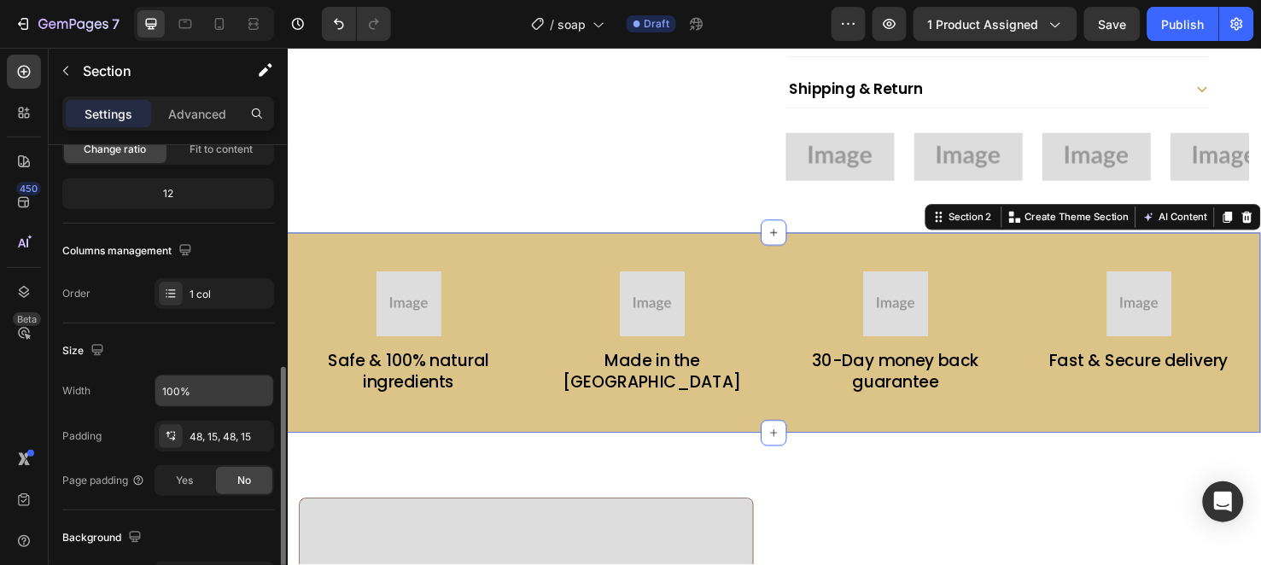
scroll to position [284, 0]
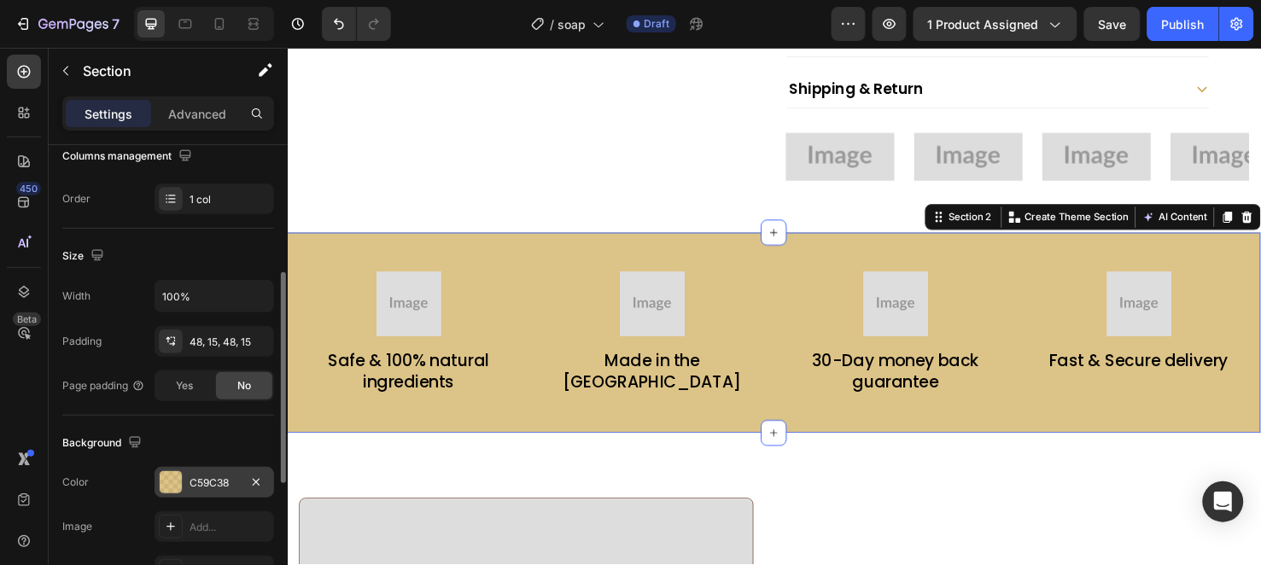
click at [222, 470] on div "C59C38" at bounding box center [215, 482] width 120 height 31
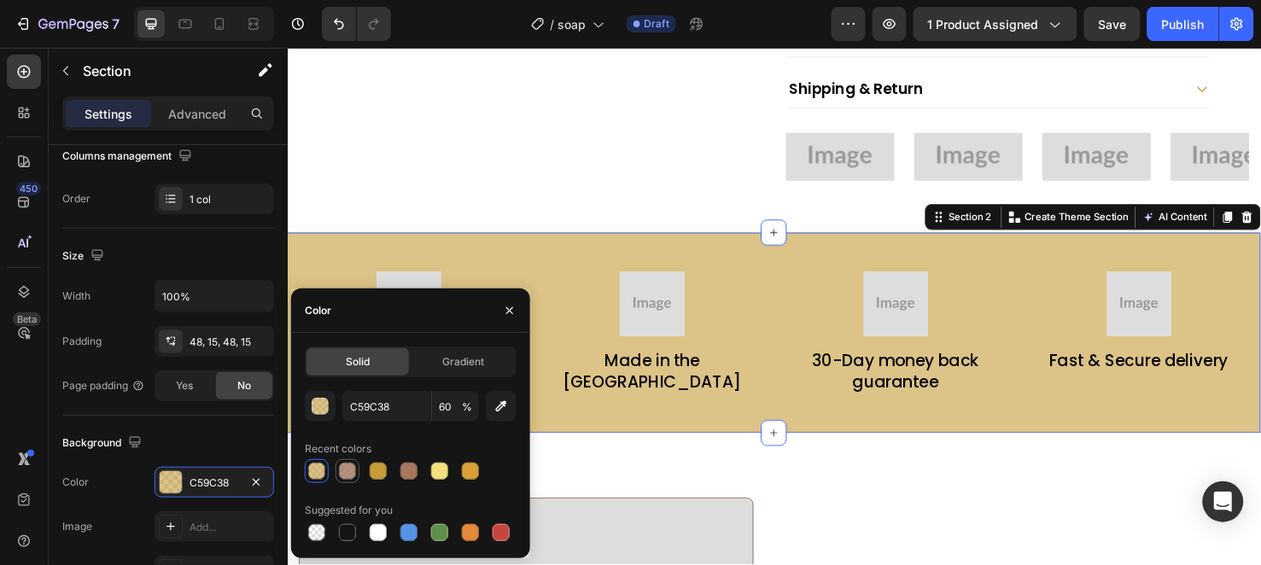
click at [342, 470] on div at bounding box center [347, 471] width 17 height 17
type input "A6785D"
type input "80"
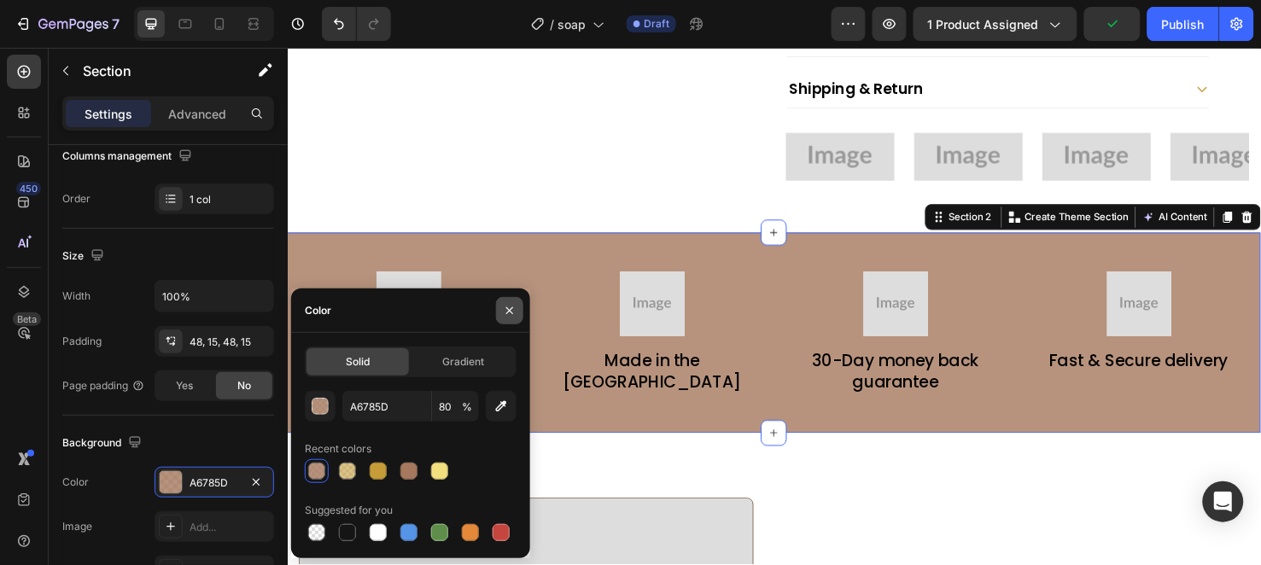
drag, startPoint x: 510, startPoint y: 310, endPoint x: 254, endPoint y: 276, distance: 257.6
click at [510, 310] on icon "button" at bounding box center [509, 310] width 7 height 7
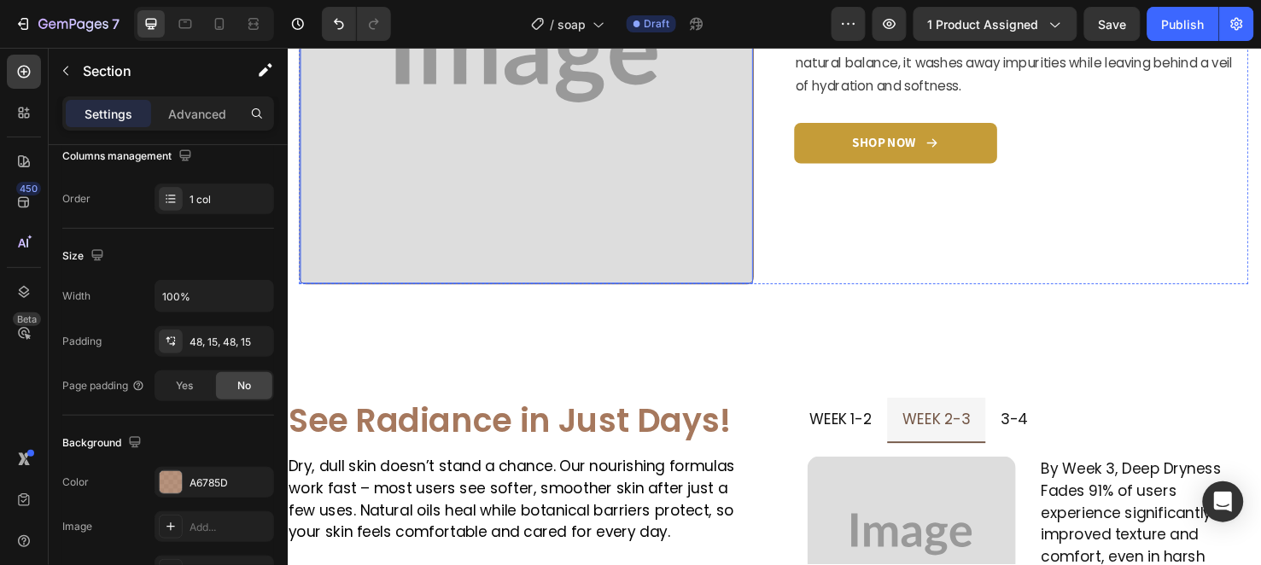
scroll to position [1802, 0]
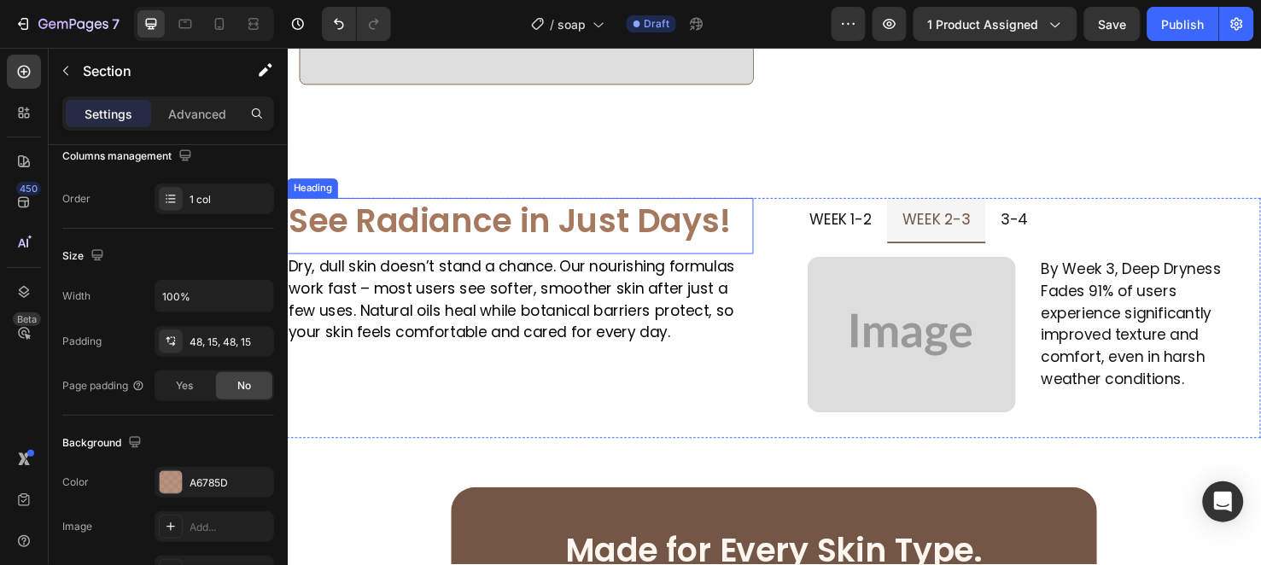
click at [585, 218] on h2 "See Radiance in Just Days!" at bounding box center [532, 235] width 491 height 59
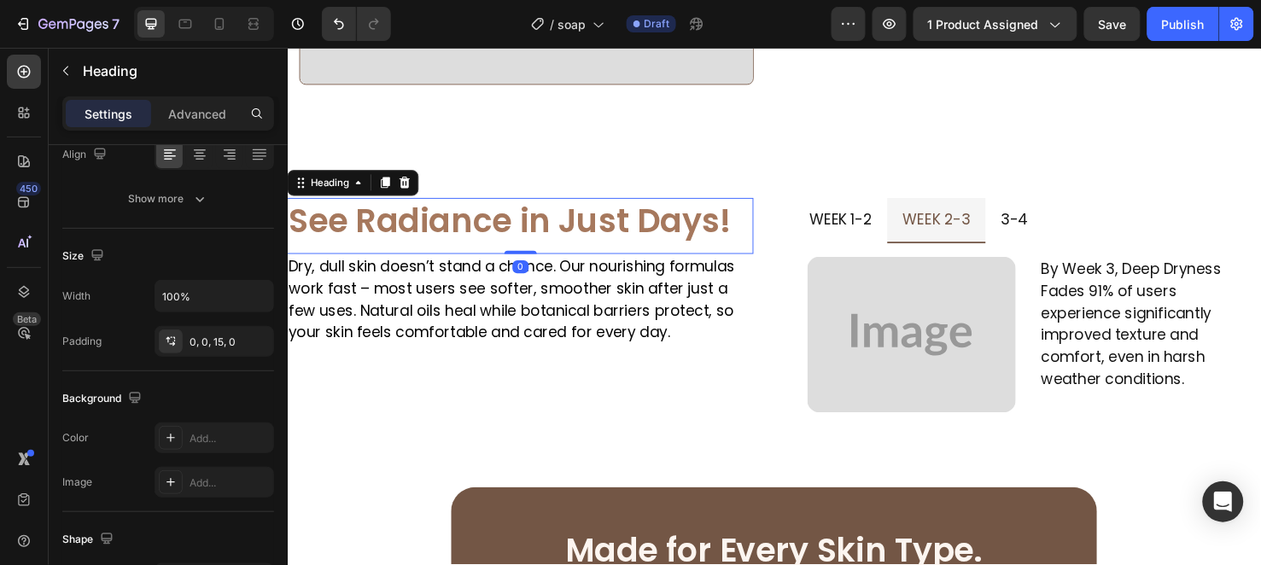
scroll to position [0, 0]
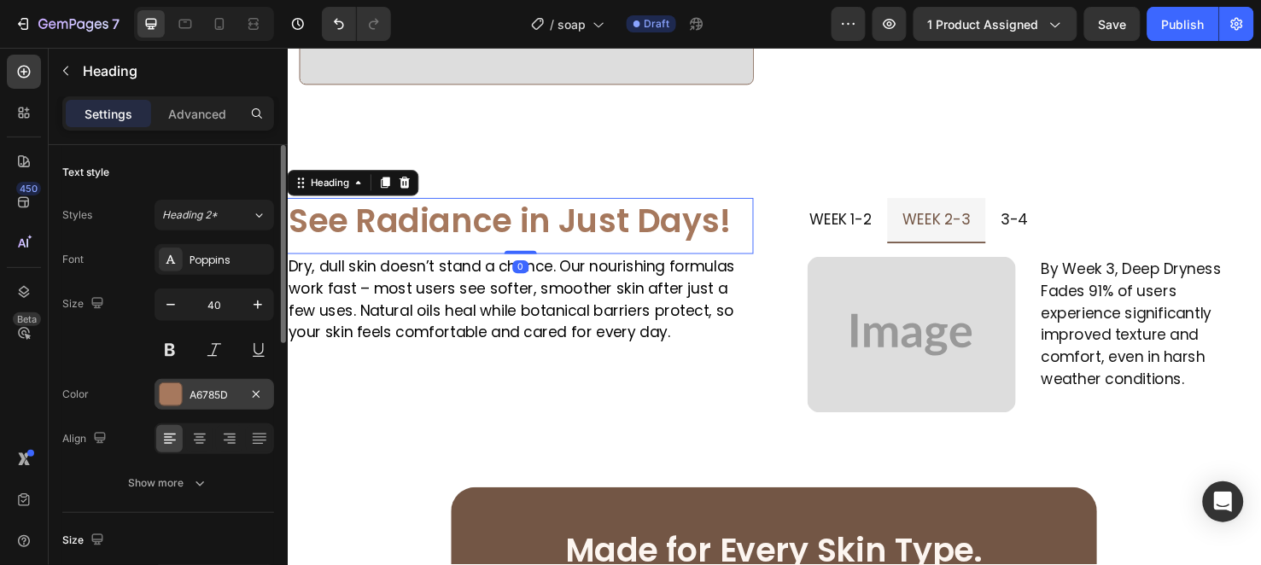
click at [200, 395] on div "A6785D" at bounding box center [215, 395] width 50 height 15
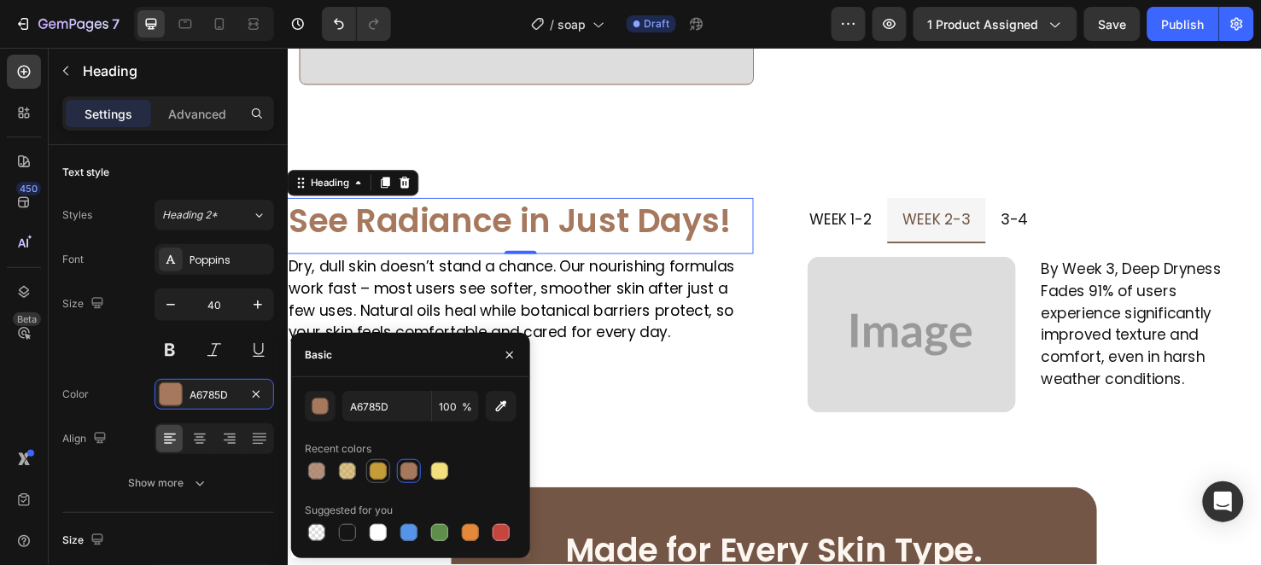
click at [370, 467] on div at bounding box center [378, 471] width 17 height 17
type input "C59C38"
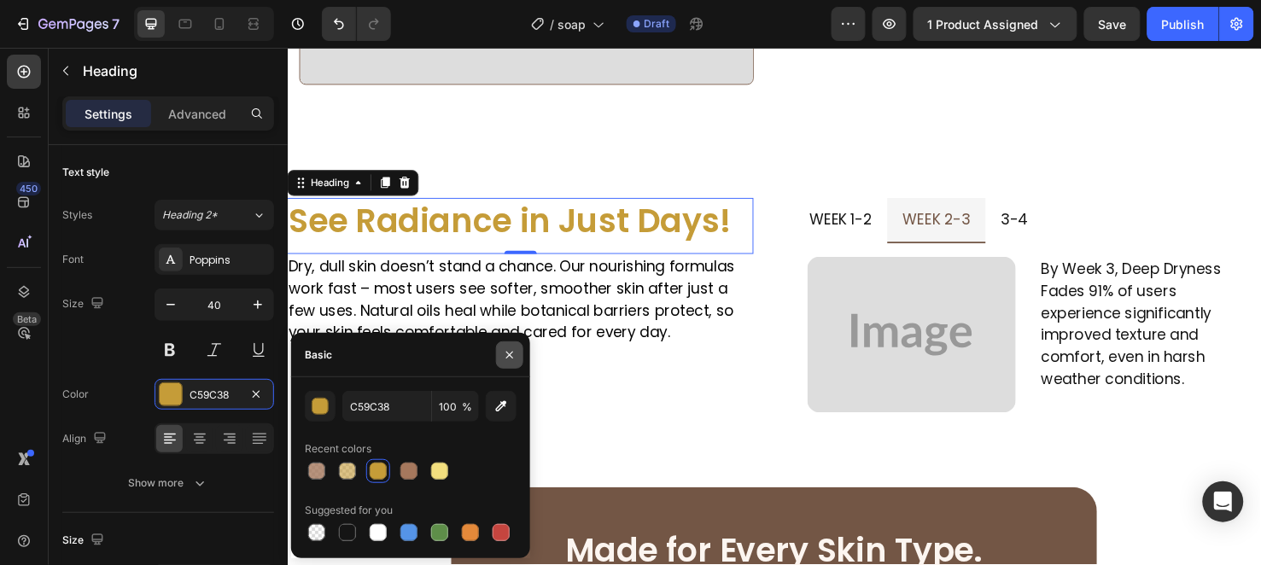
click at [505, 351] on icon "button" at bounding box center [510, 355] width 14 height 14
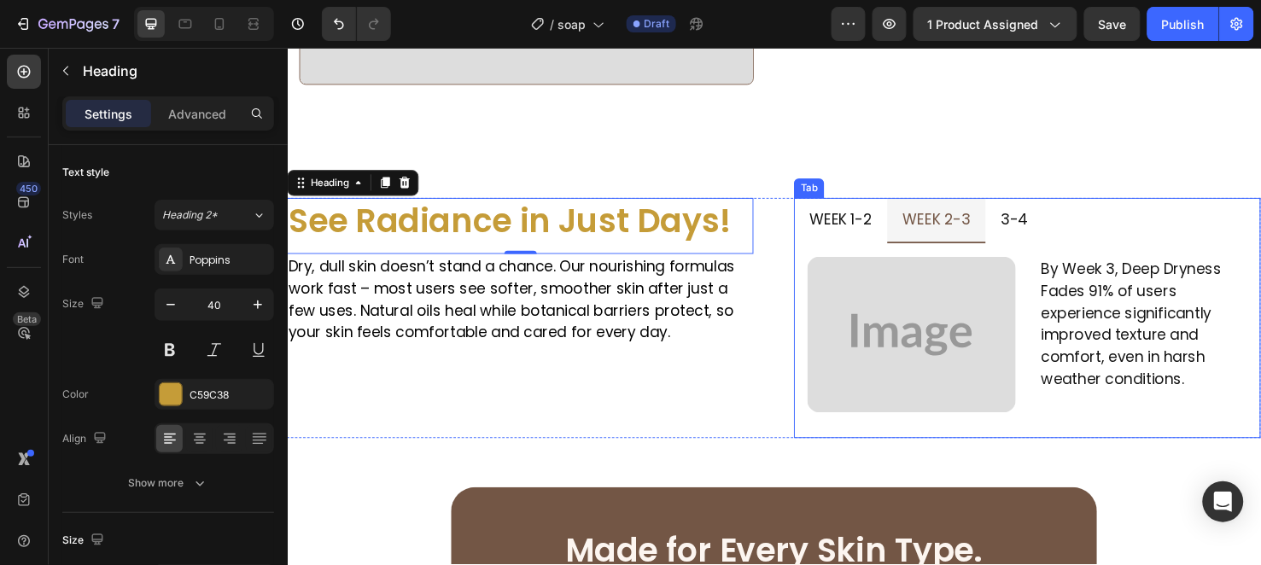
click at [960, 222] on p "week 2-3" at bounding box center [970, 228] width 71 height 27
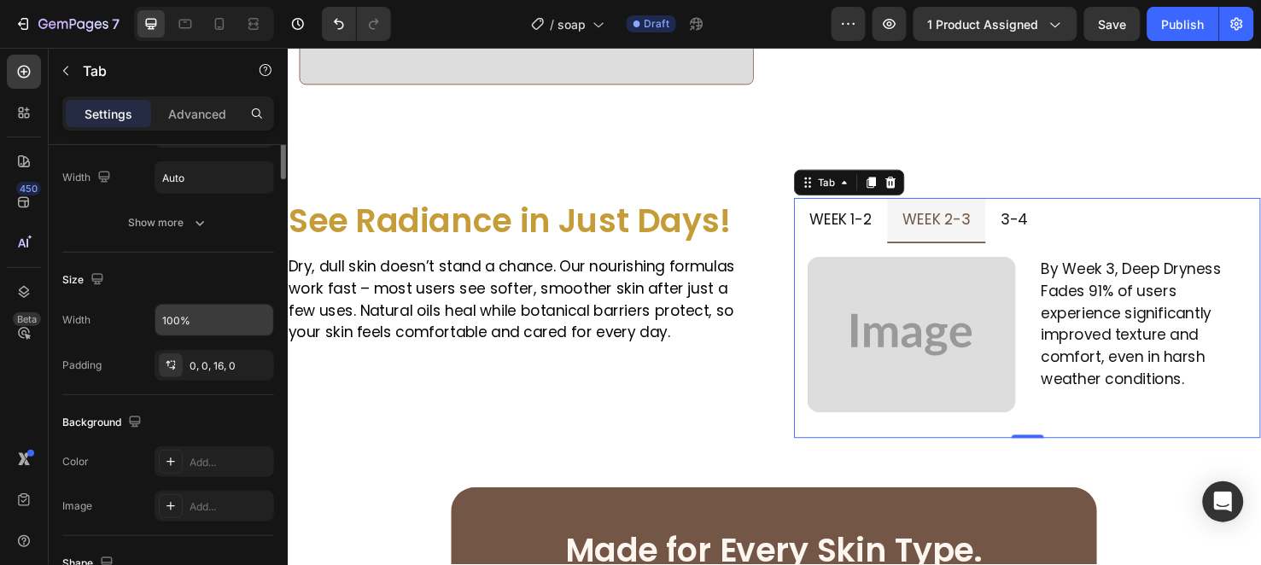
scroll to position [55, 0]
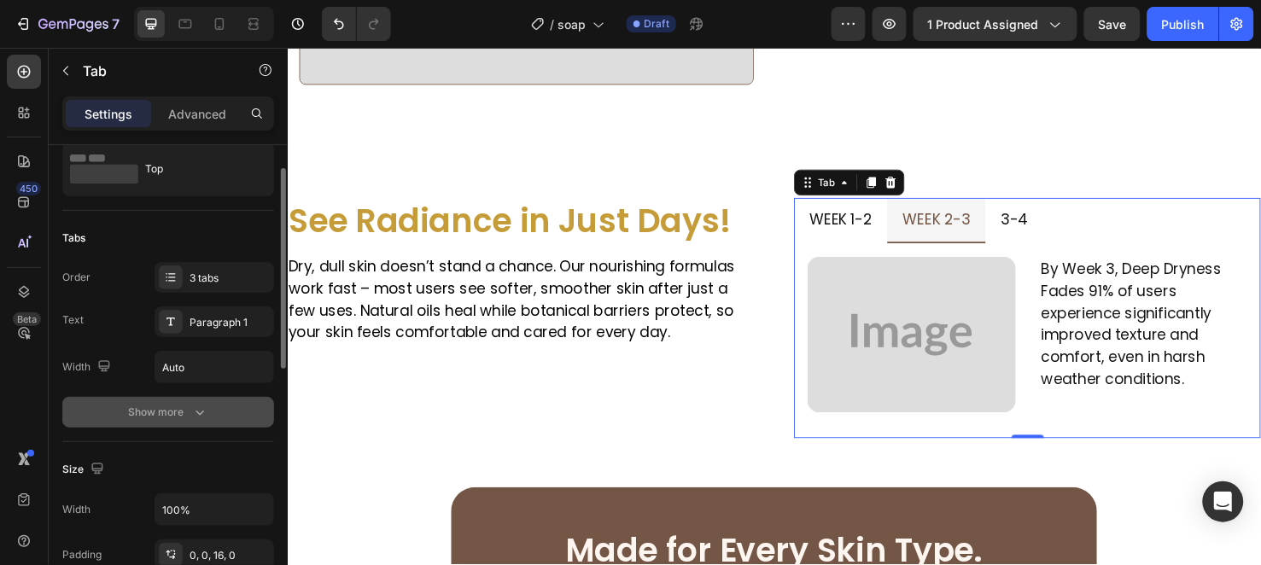
click at [189, 407] on div "Show more" at bounding box center [168, 412] width 79 height 17
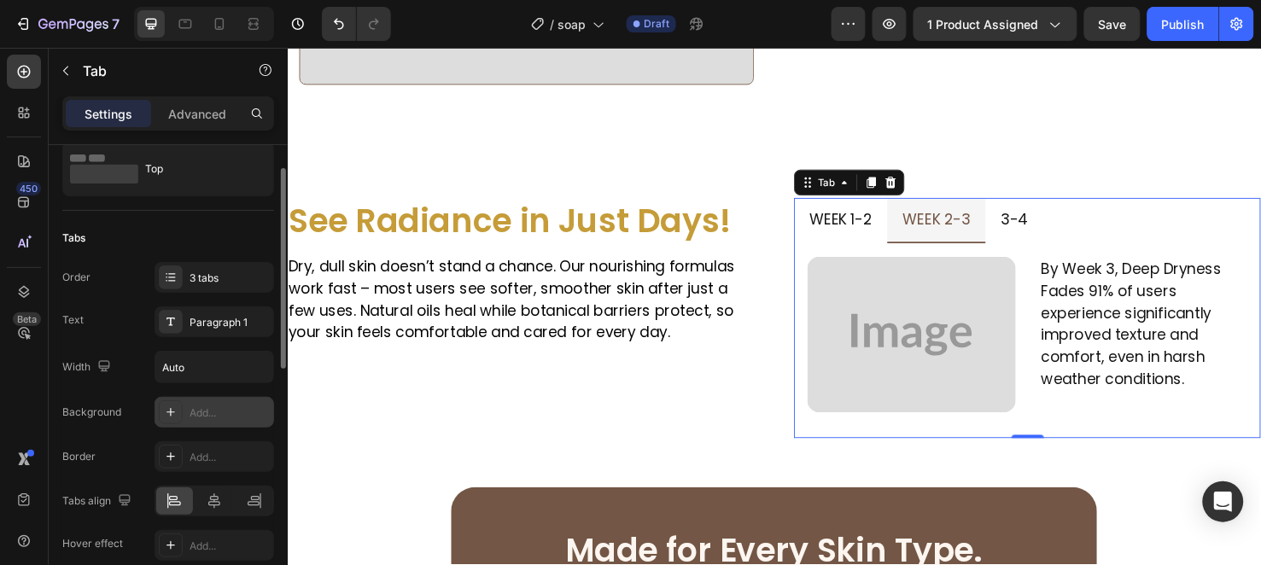
scroll to position [339, 0]
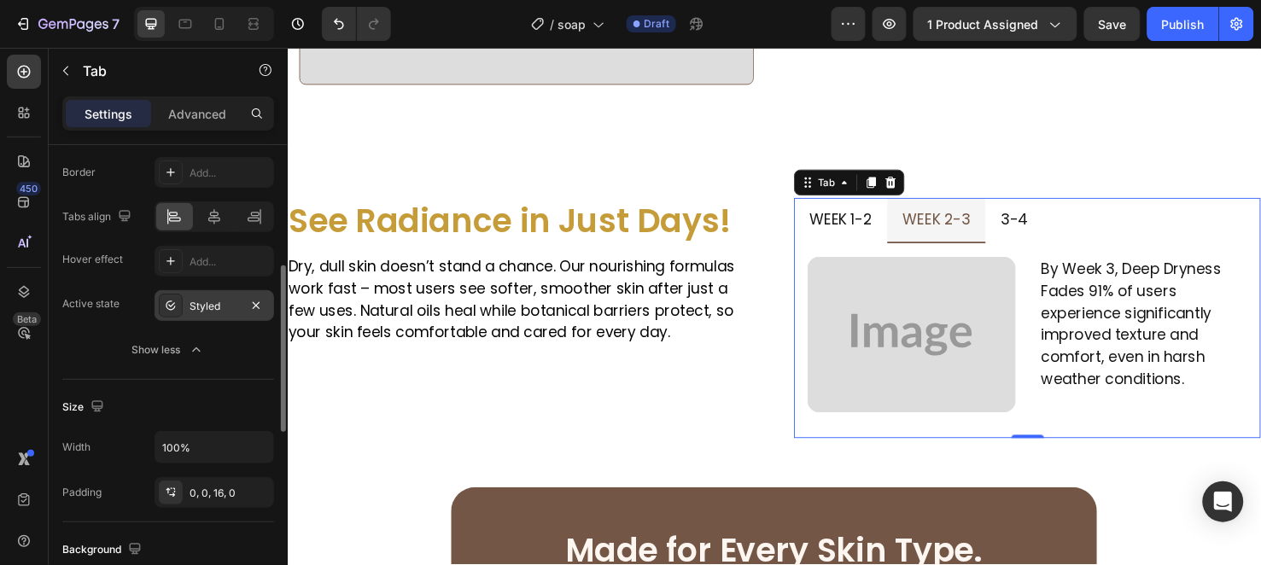
click at [191, 305] on div "Styled" at bounding box center [215, 306] width 50 height 15
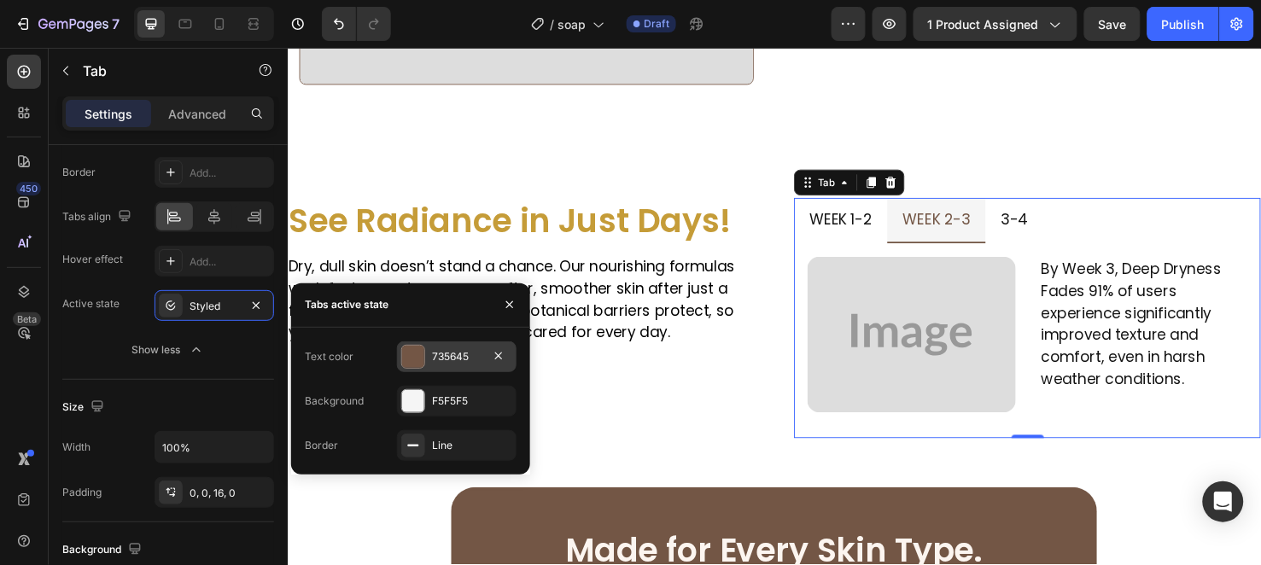
click at [465, 342] on div "735645" at bounding box center [457, 357] width 120 height 31
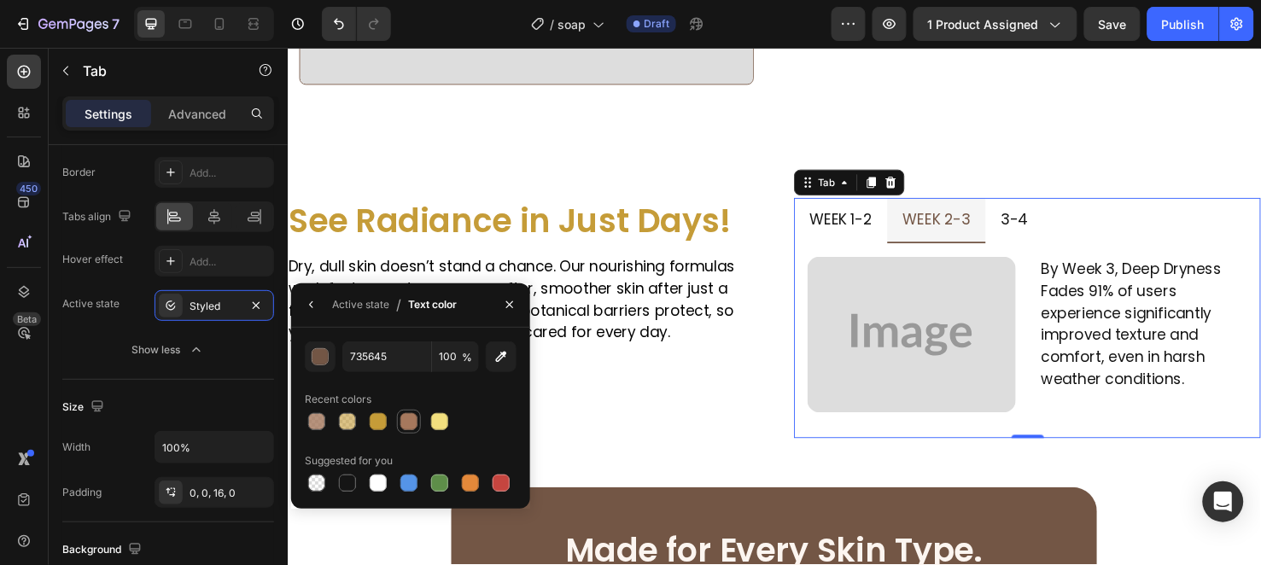
click at [403, 415] on div at bounding box center [408, 421] width 17 height 17
type input "A6785D"
click at [505, 303] on icon "button" at bounding box center [510, 305] width 14 height 14
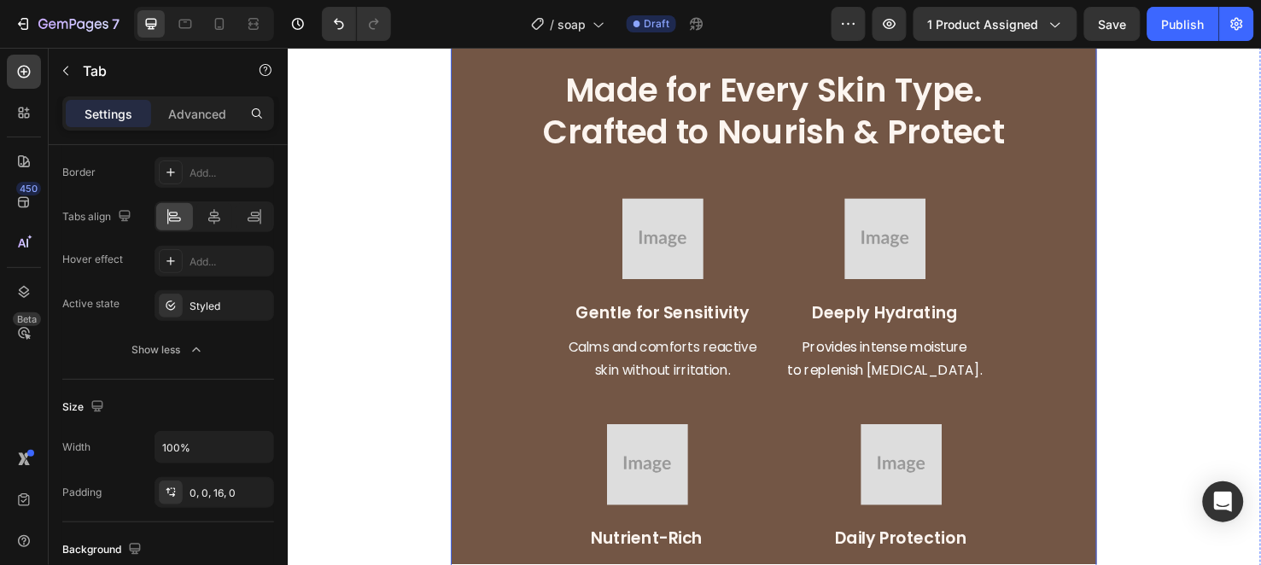
scroll to position [2087, 0]
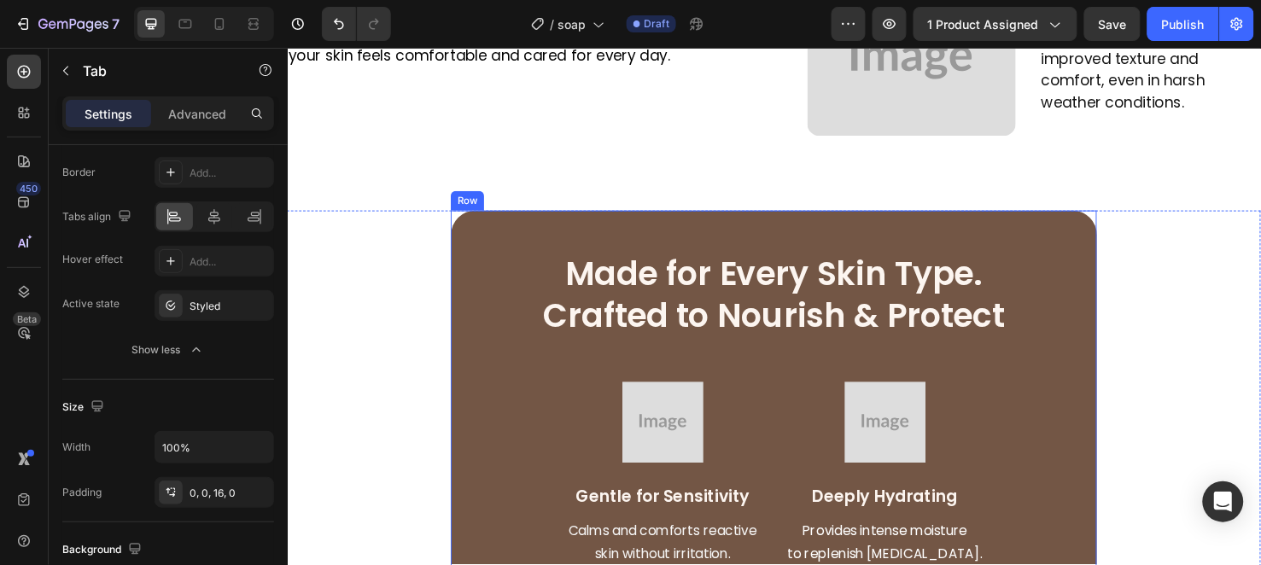
click at [559, 231] on div "Made for Every Skin Type. Crafted to Nourish & Protect Heading Made for Every S…" at bounding box center [799, 550] width 680 height 662
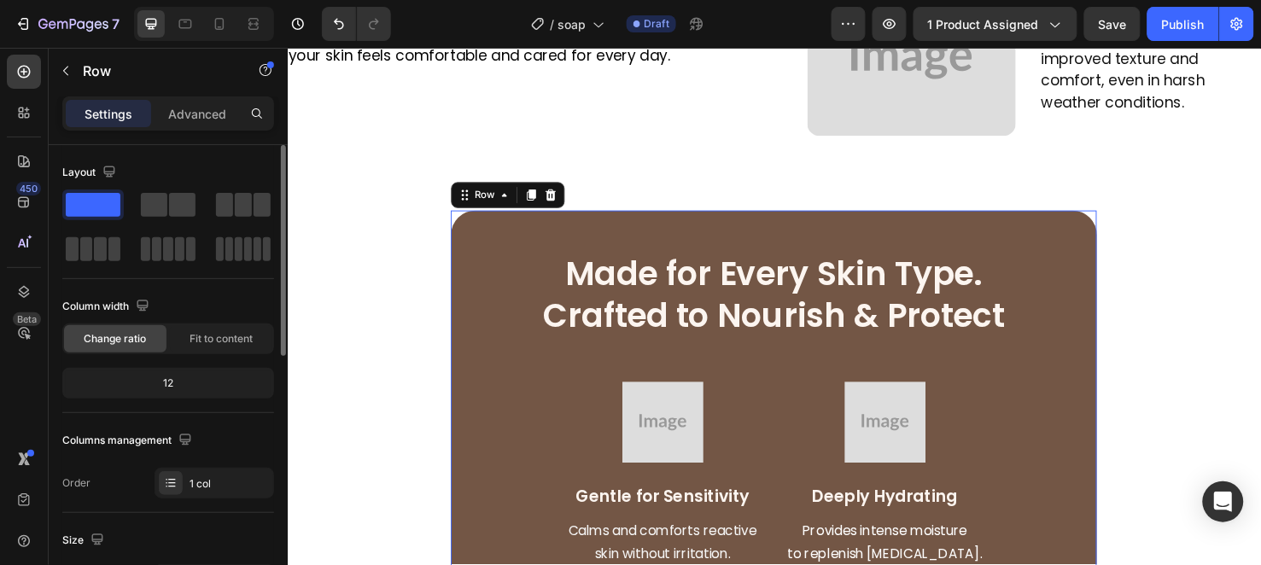
scroll to position [284, 0]
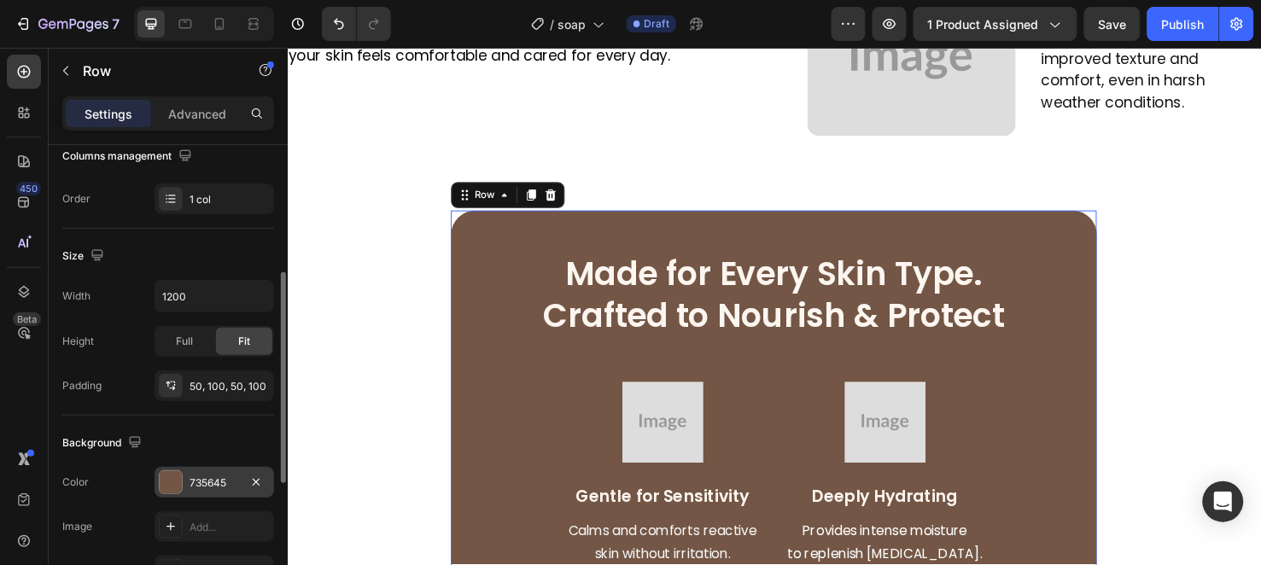
click at [182, 479] on div at bounding box center [171, 482] width 24 height 24
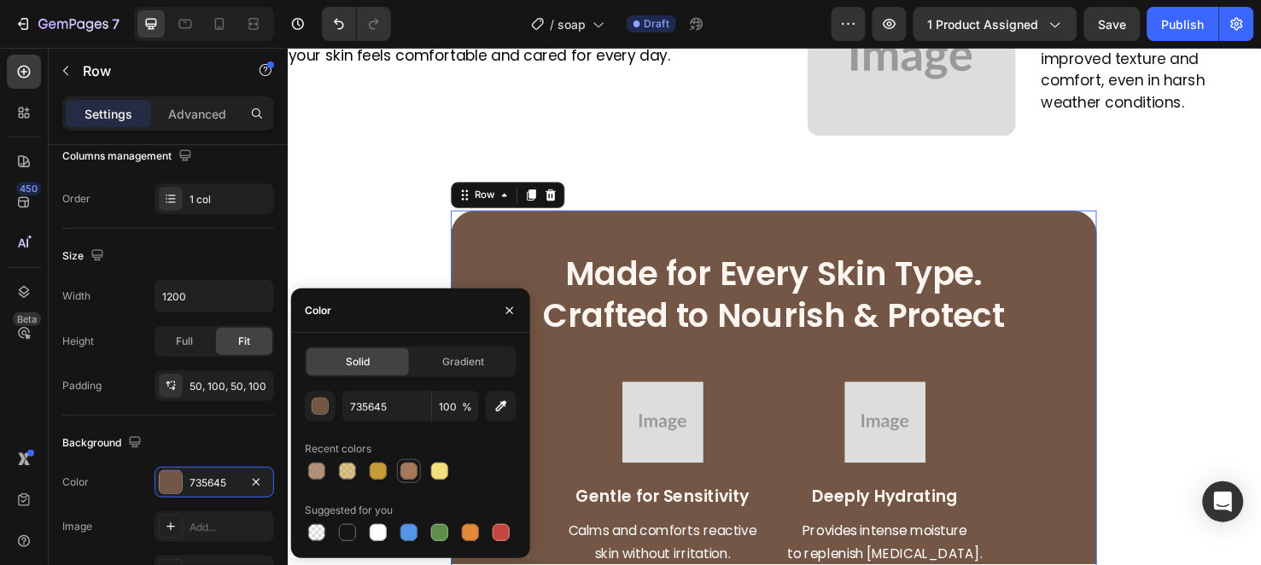
click at [404, 466] on div at bounding box center [408, 471] width 17 height 17
type input "A6785D"
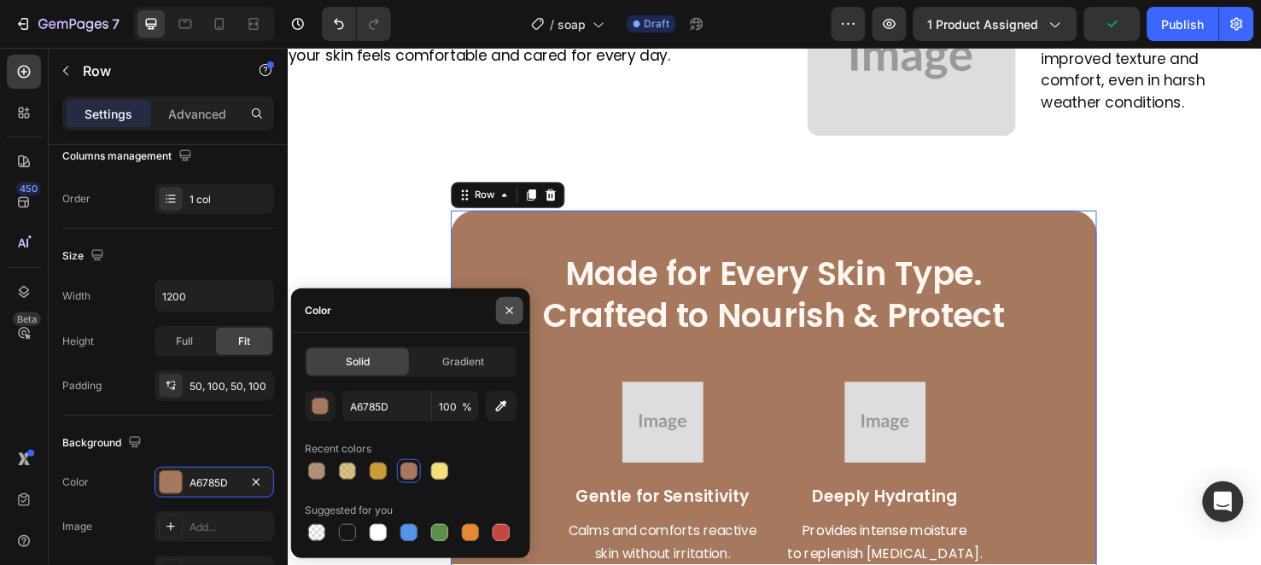
drag, startPoint x: 512, startPoint y: 307, endPoint x: 237, endPoint y: 272, distance: 278.0
click at [512, 307] on icon "button" at bounding box center [509, 310] width 7 height 7
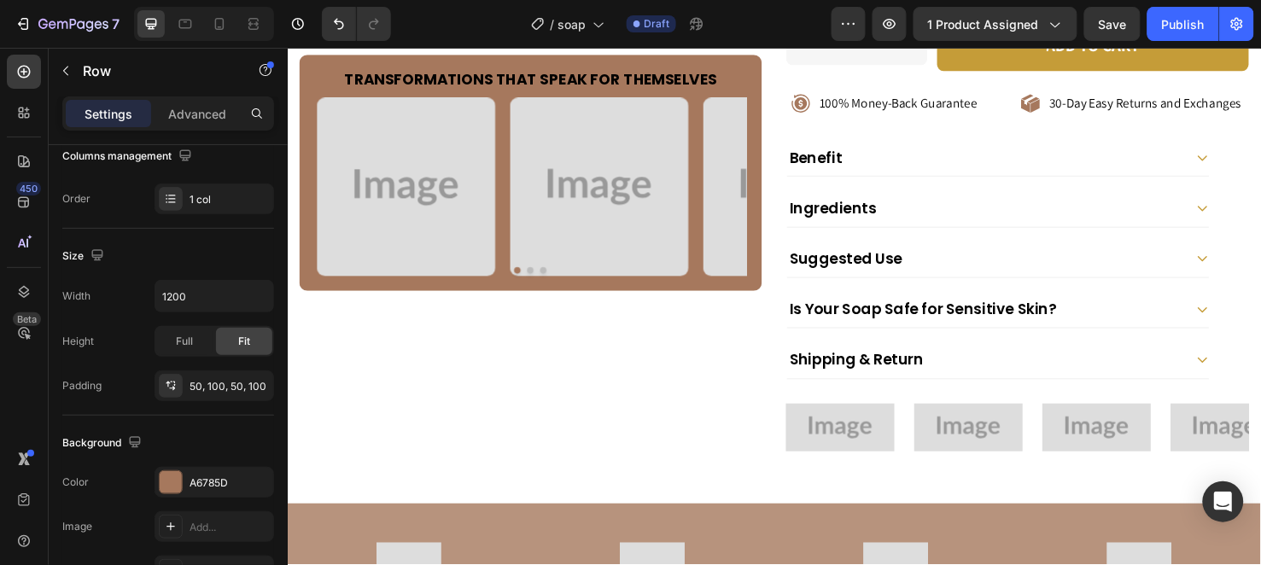
scroll to position [854, 0]
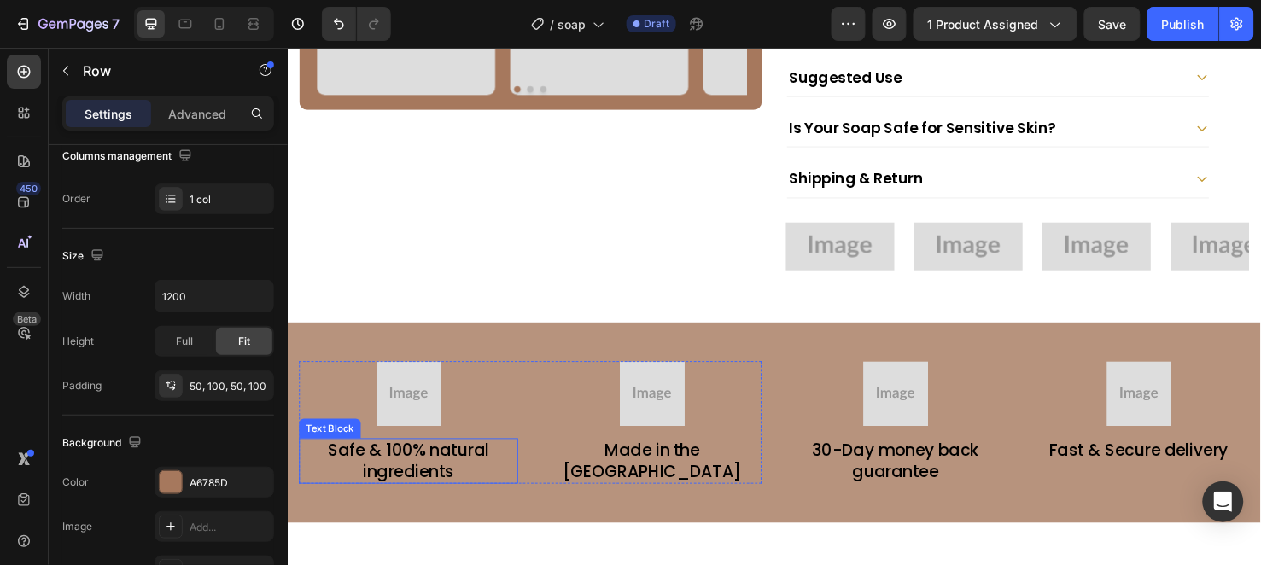
click at [452, 460] on p "Safe & 100% natural ingredients" at bounding box center [414, 482] width 227 height 44
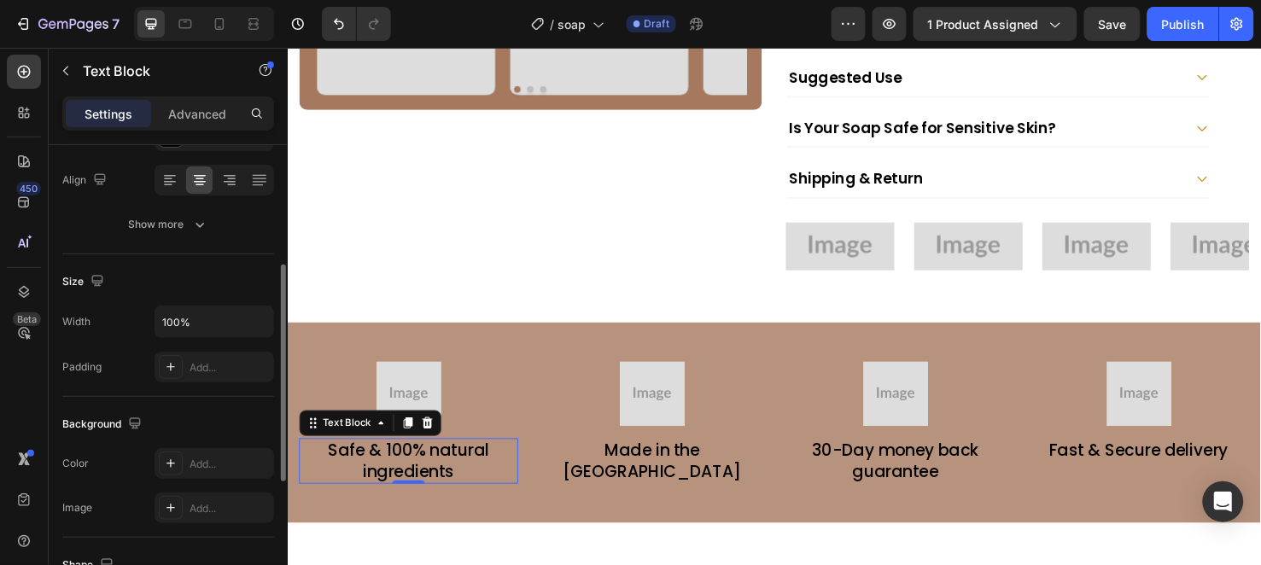
scroll to position [0, 0]
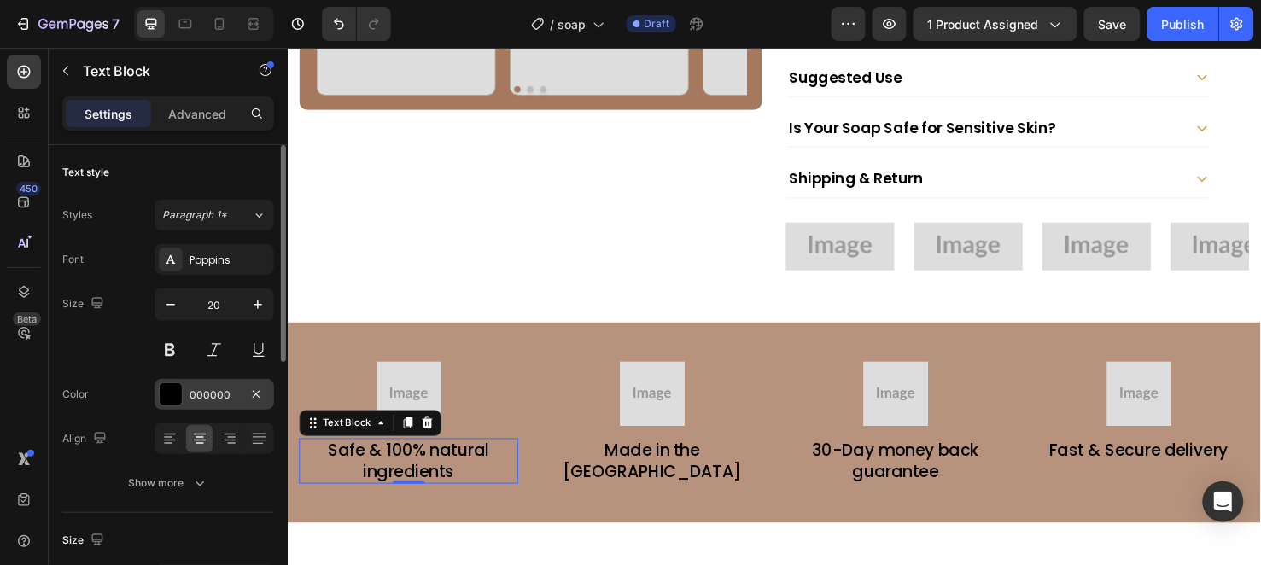
click at [219, 385] on div "000000" at bounding box center [215, 394] width 120 height 31
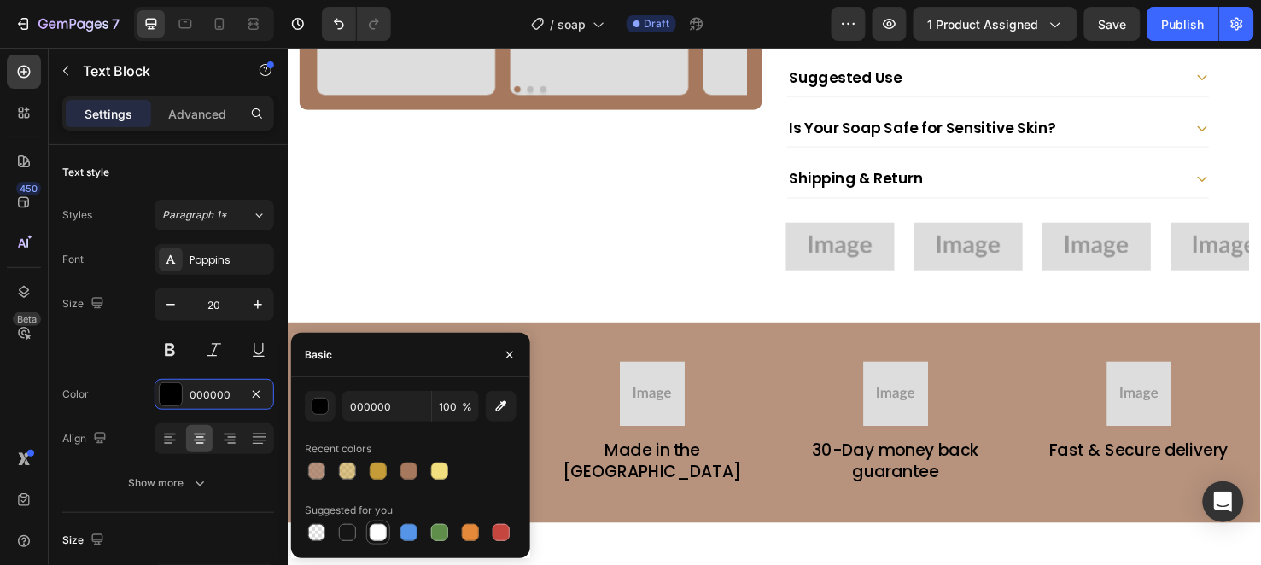
click at [374, 530] on div at bounding box center [378, 532] width 17 height 17
type input "FFFFFF"
click at [608, 460] on p "Made in the [GEOGRAPHIC_DATA]" at bounding box center [671, 482] width 227 height 44
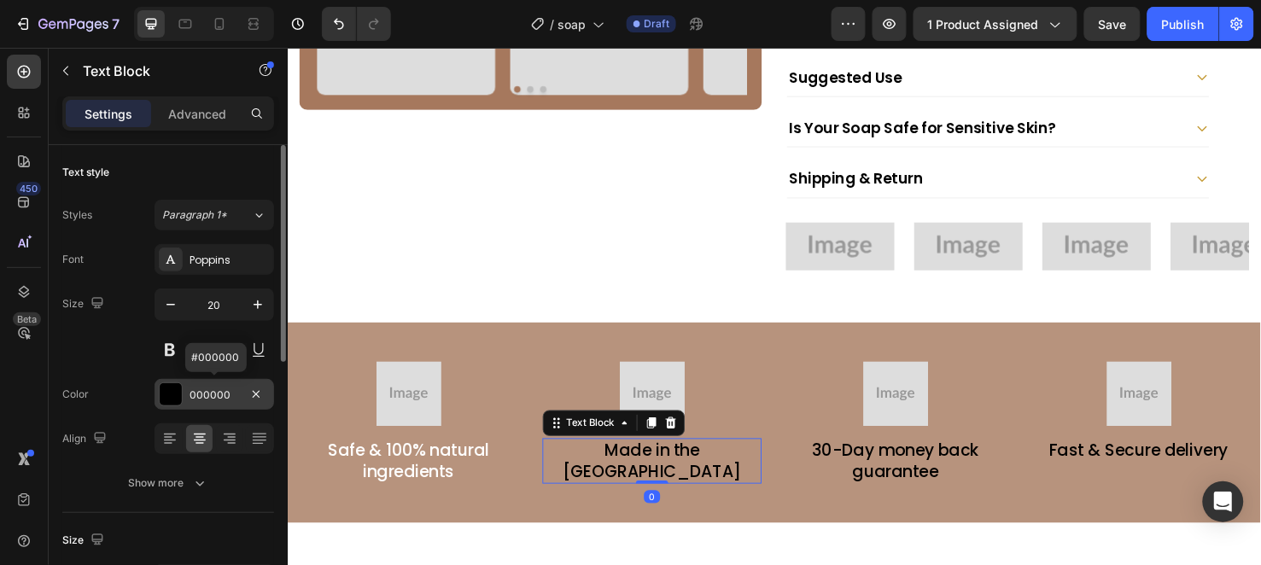
click at [197, 404] on div "000000" at bounding box center [215, 394] width 120 height 31
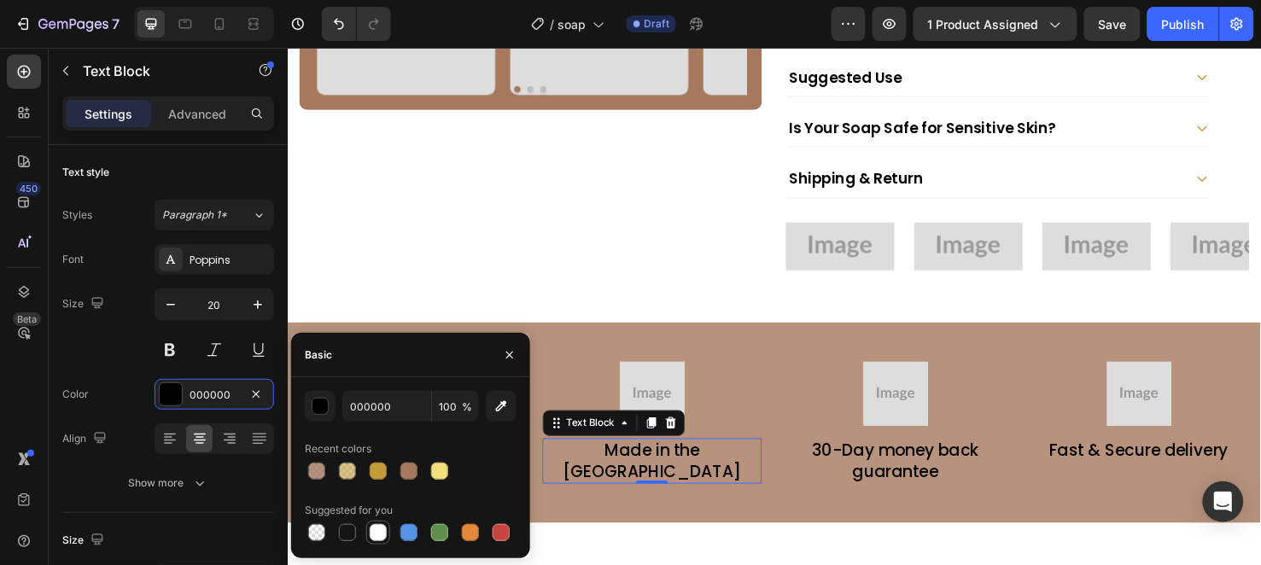
click at [387, 528] on div at bounding box center [378, 533] width 20 height 20
type input "FFFFFF"
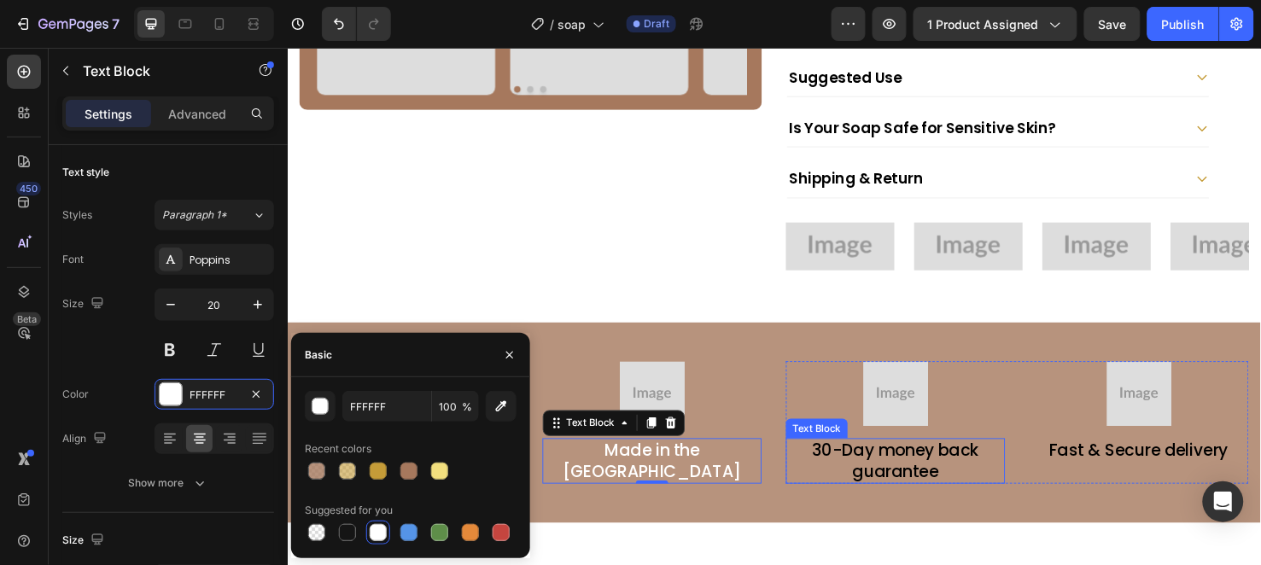
click at [834, 460] on p "30-Day money back guarantee" at bounding box center [927, 482] width 227 height 44
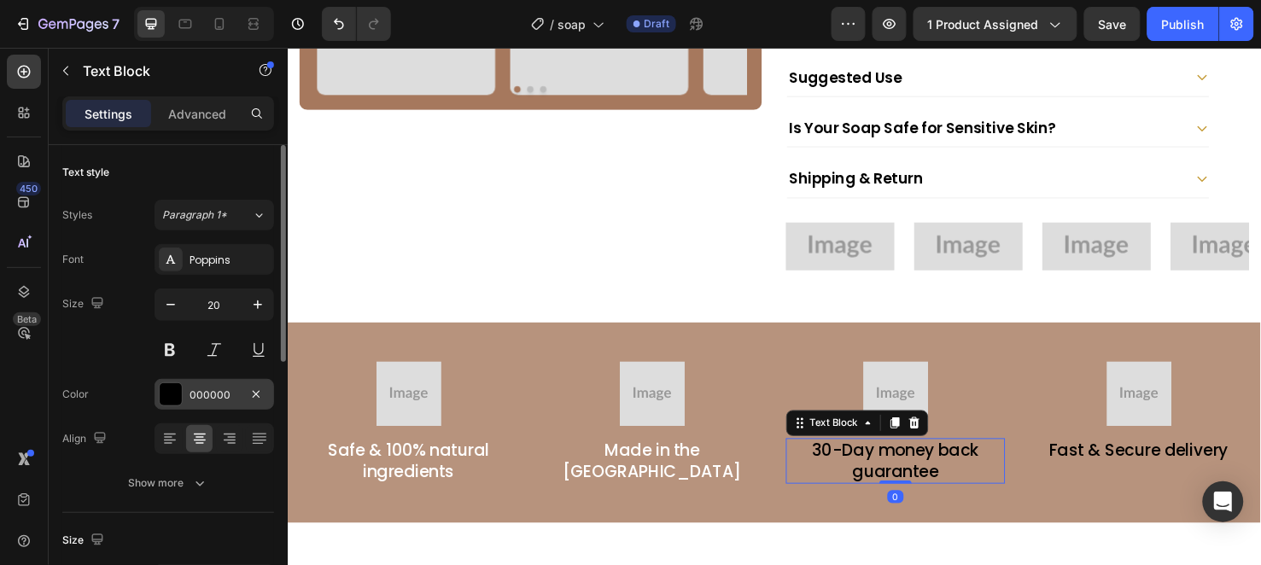
click at [190, 380] on div "000000" at bounding box center [215, 394] width 120 height 31
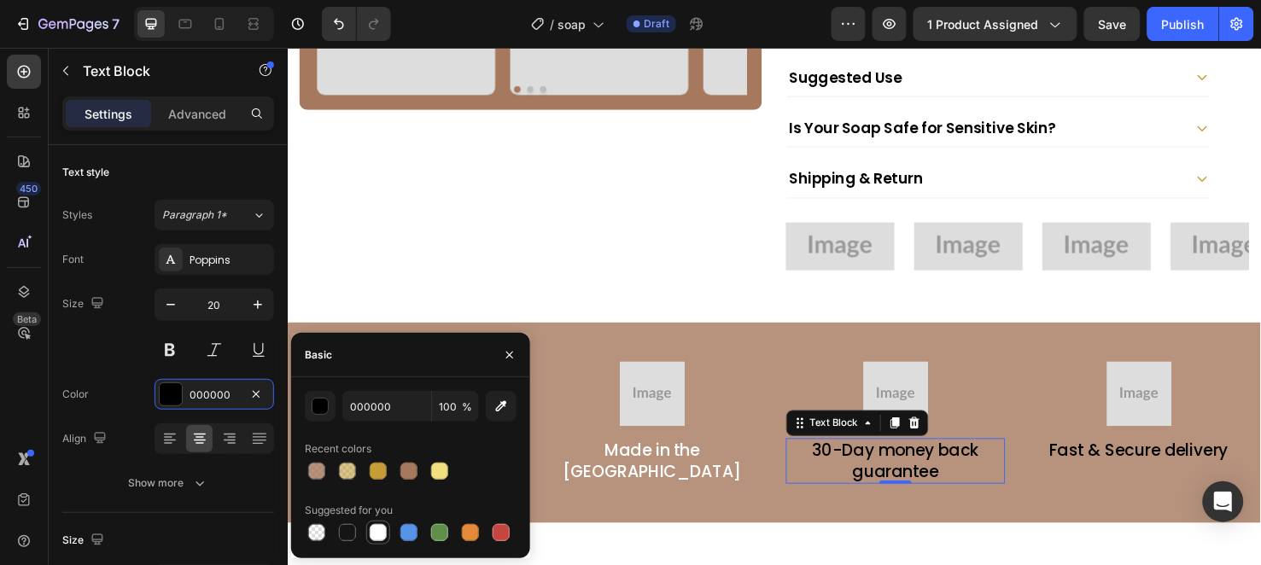
click at [368, 540] on div at bounding box center [378, 533] width 20 height 20
type input "FFFFFF"
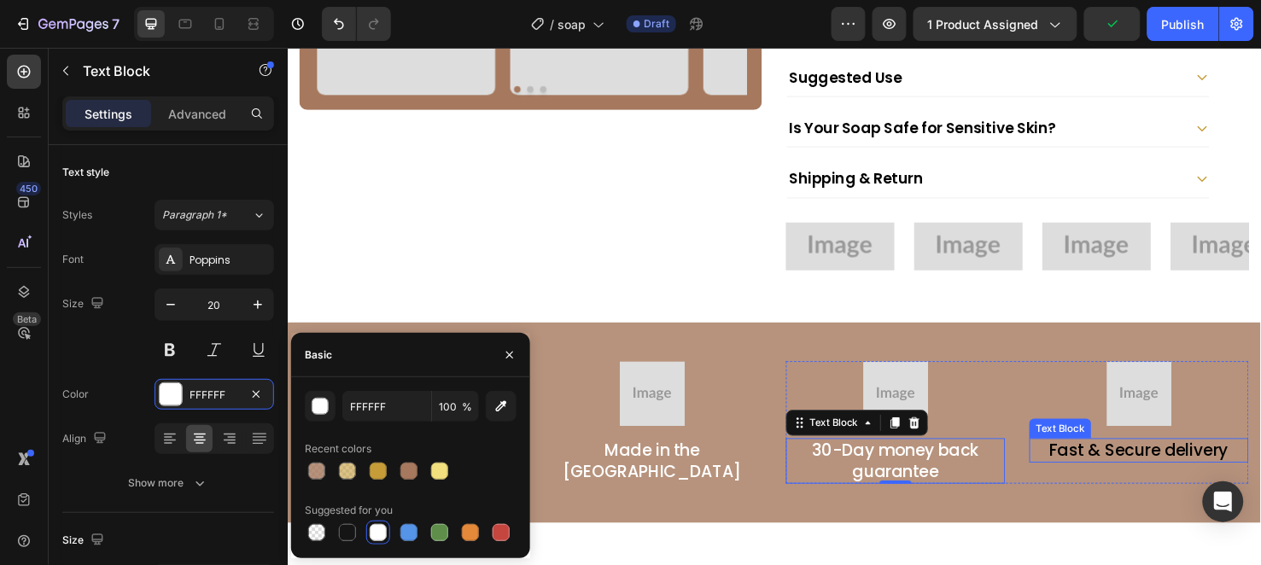
click at [1145, 460] on p "Fast & Secure delivery" at bounding box center [1183, 471] width 227 height 22
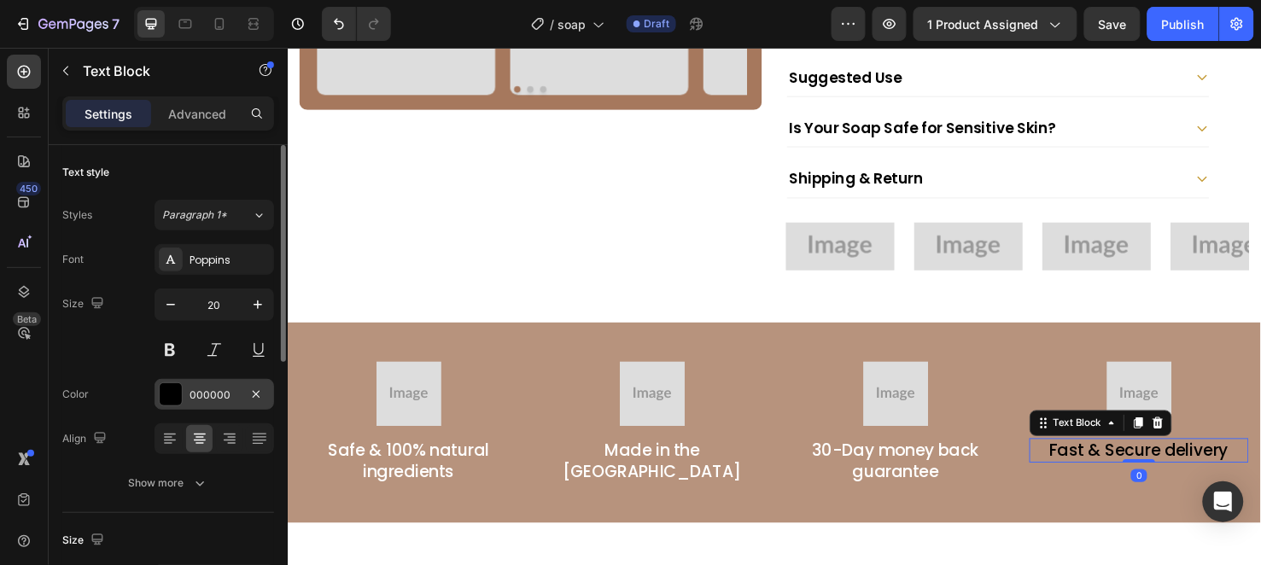
click at [211, 404] on div "000000" at bounding box center [215, 394] width 120 height 31
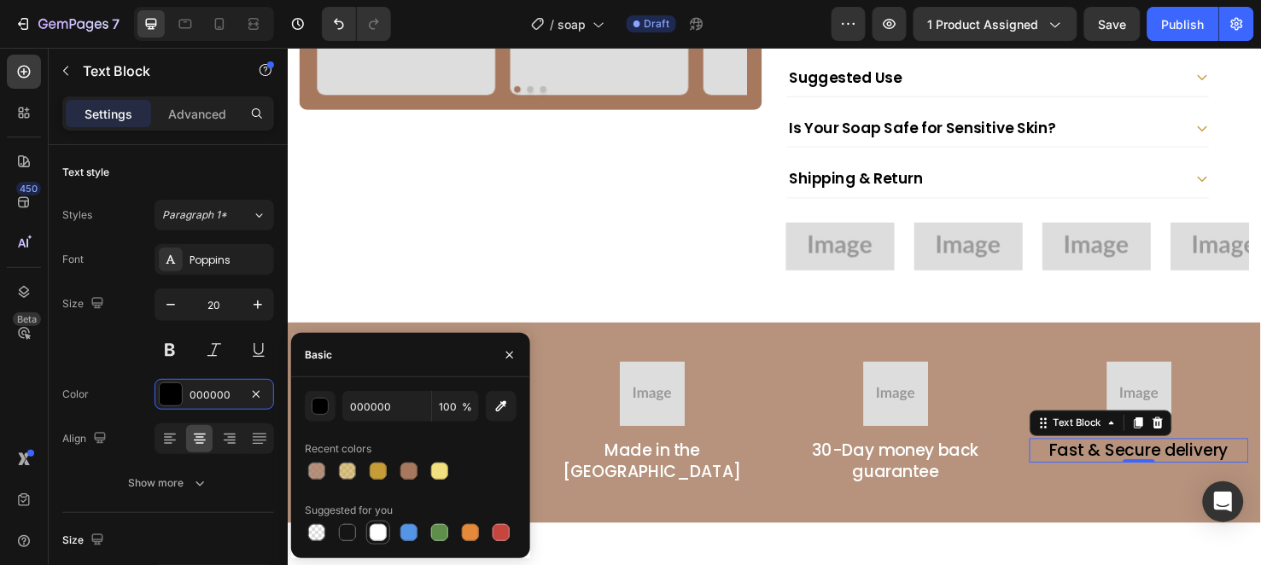
click at [385, 539] on div at bounding box center [378, 532] width 17 height 17
type input "FFFFFF"
click at [521, 348] on button "button" at bounding box center [509, 355] width 27 height 27
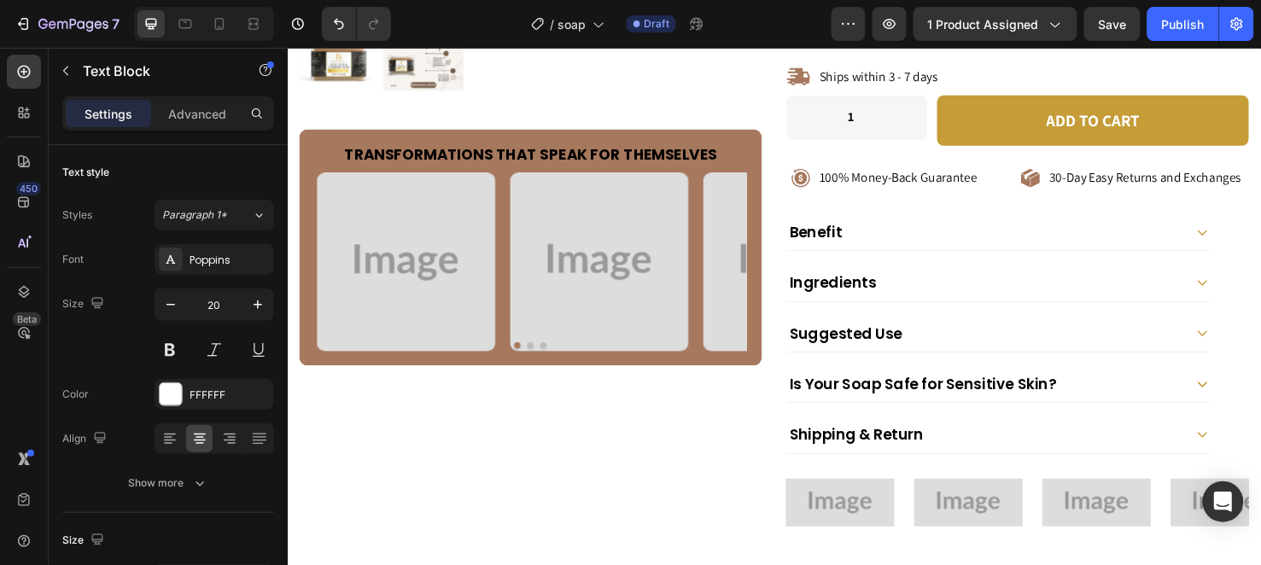
scroll to position [569, 0]
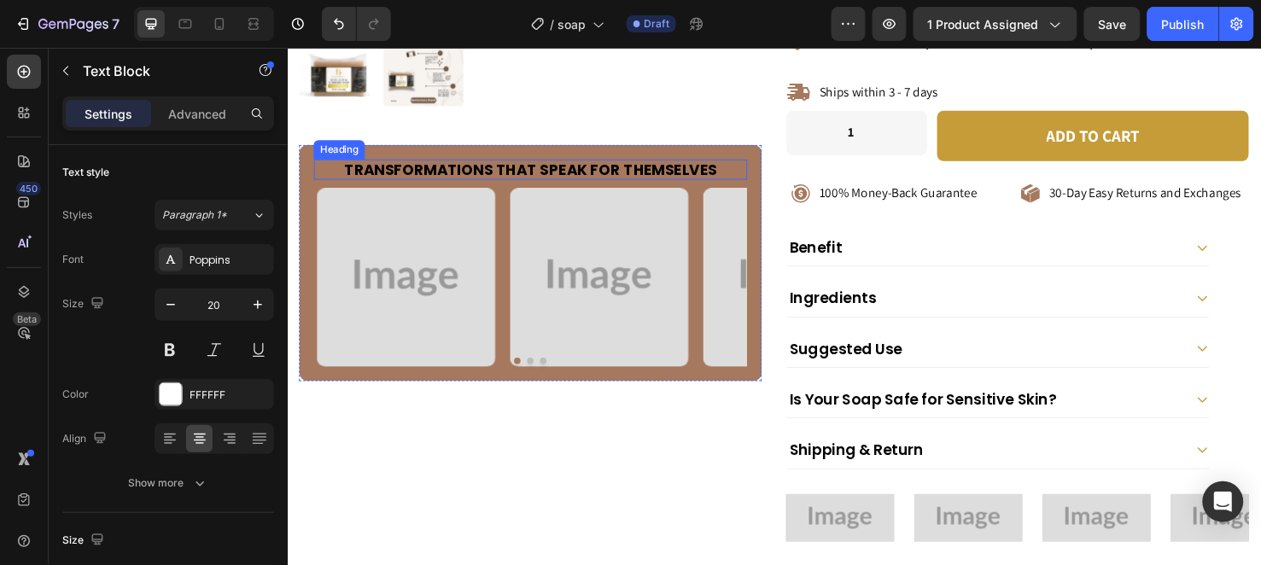
click at [464, 166] on strong "Transformations That Speak for Themselves" at bounding box center [544, 175] width 392 height 21
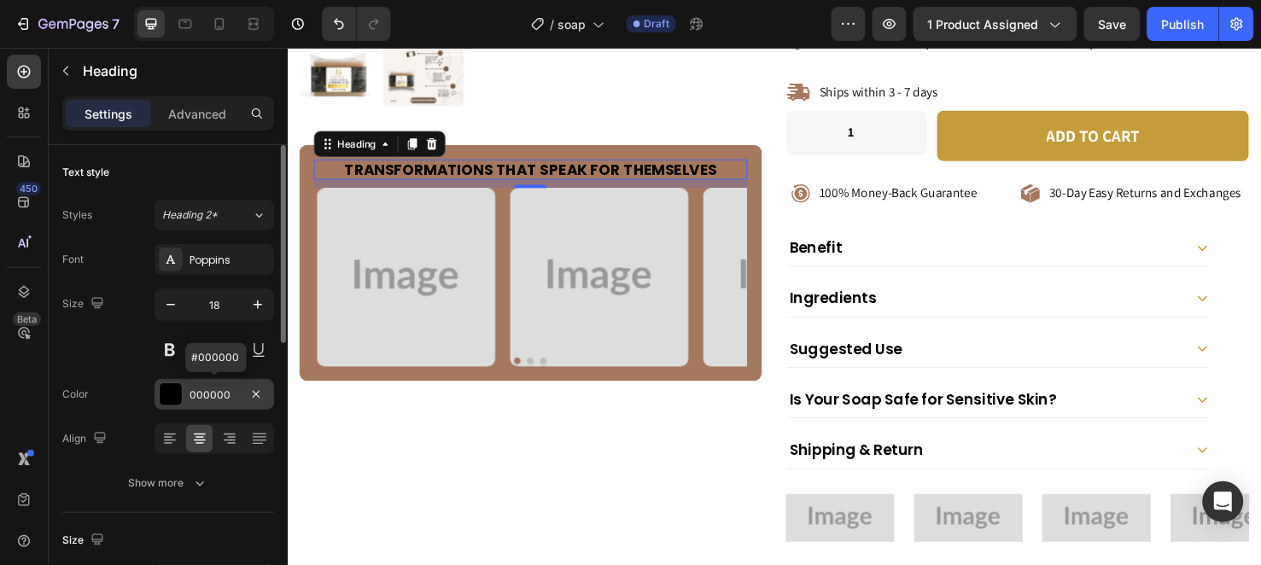
click at [212, 399] on div "000000" at bounding box center [215, 395] width 50 height 15
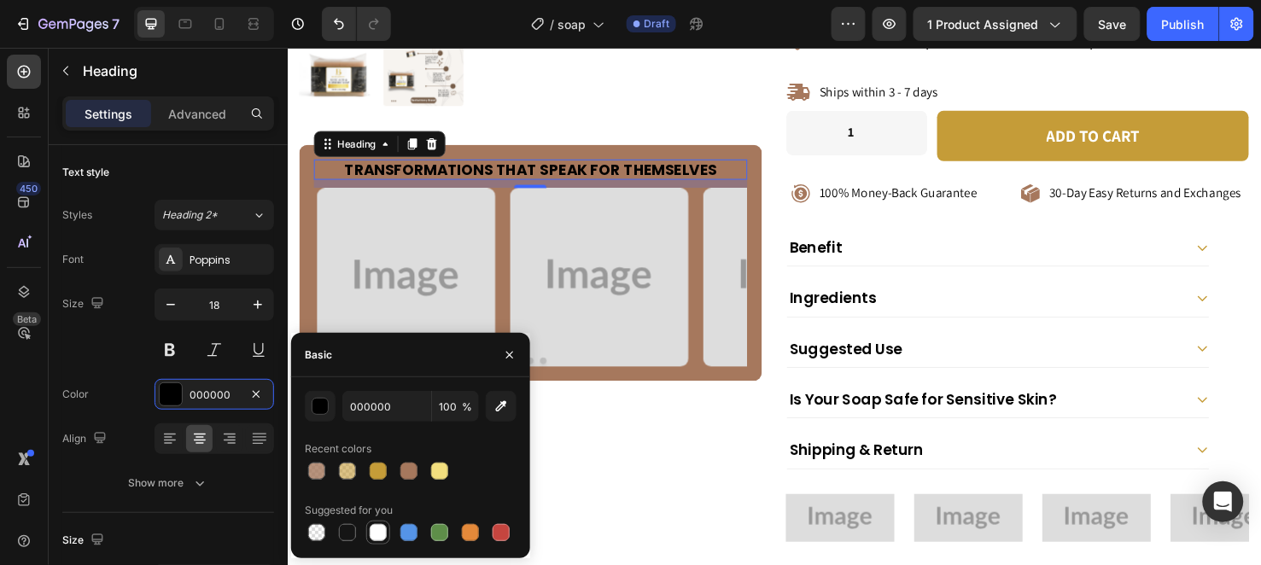
click at [385, 530] on div at bounding box center [378, 532] width 17 height 17
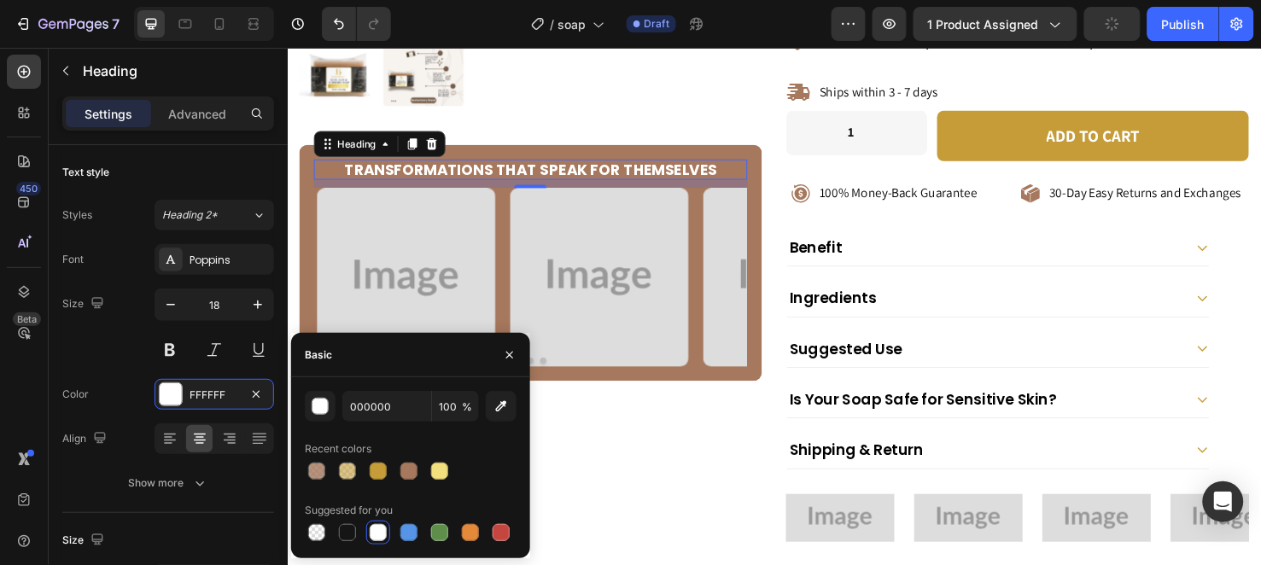
type input "FFFFFF"
click at [503, 352] on icon "button" at bounding box center [510, 355] width 14 height 14
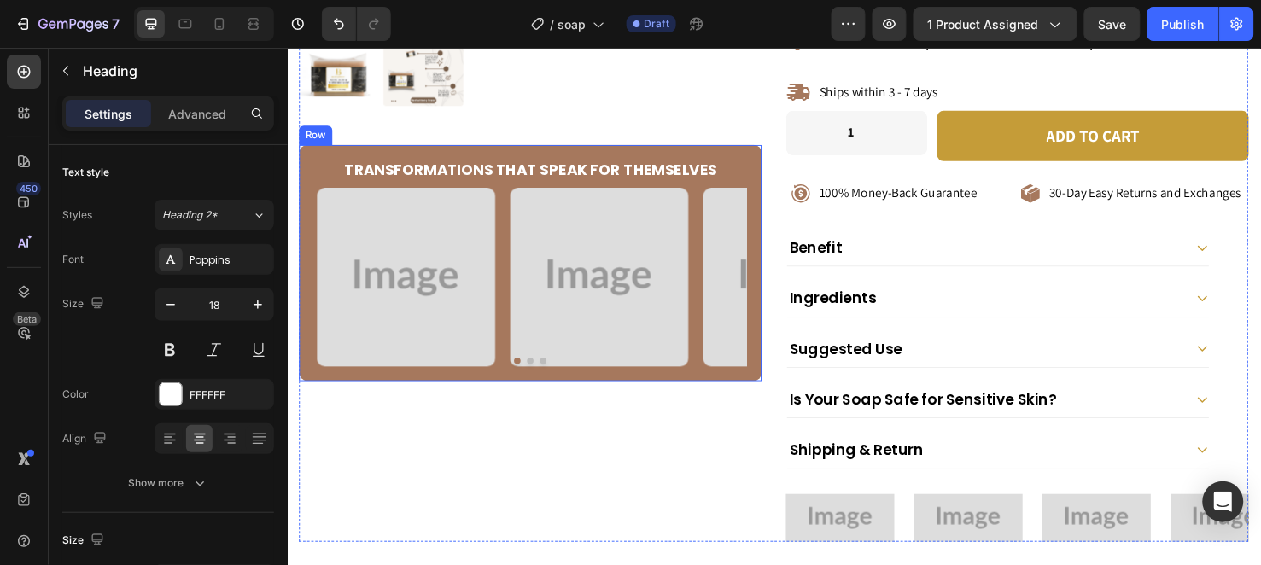
click at [326, 154] on div "Transformations That Speak for Themselves Heading Image Image Image Image Carou…" at bounding box center [543, 273] width 487 height 249
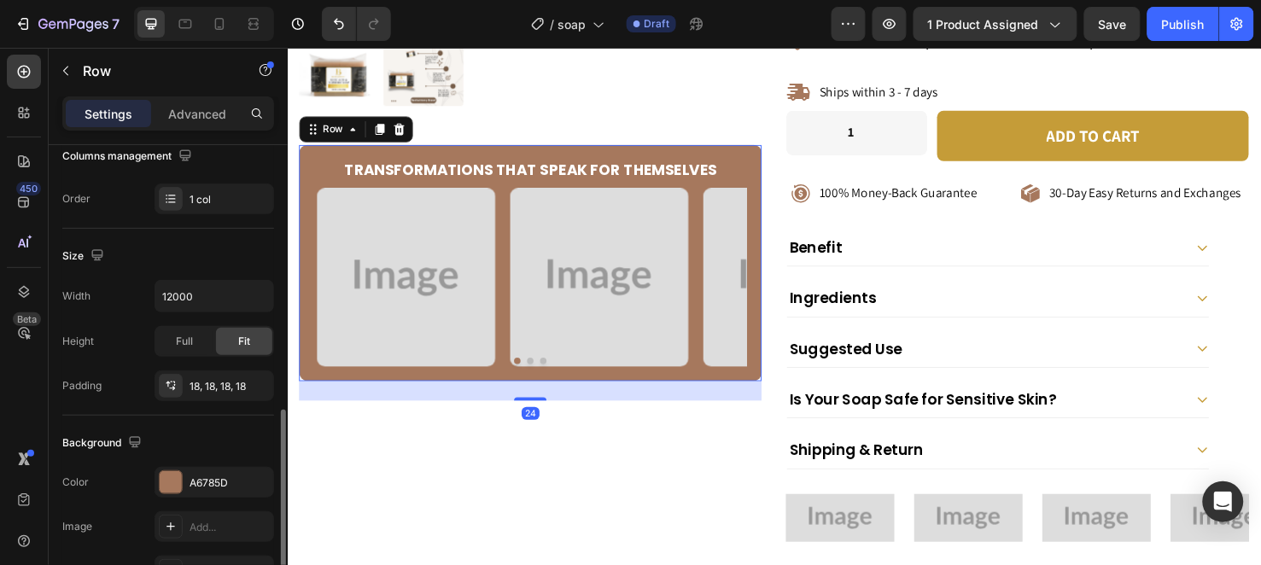
scroll to position [379, 0]
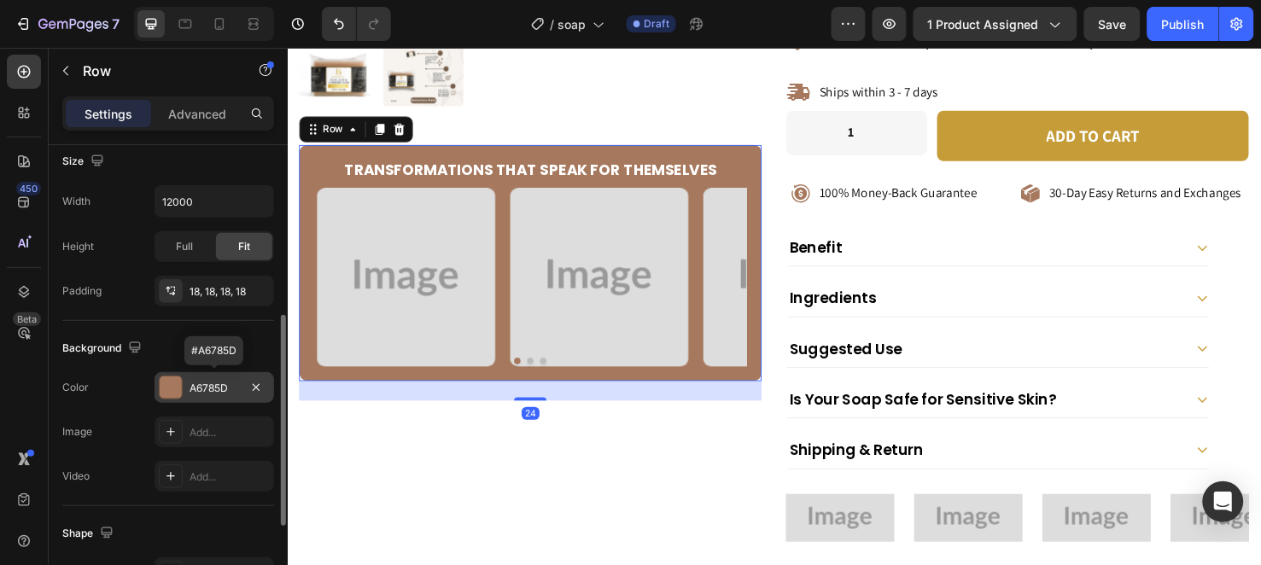
click at [202, 372] on div "A6785D" at bounding box center [215, 387] width 120 height 31
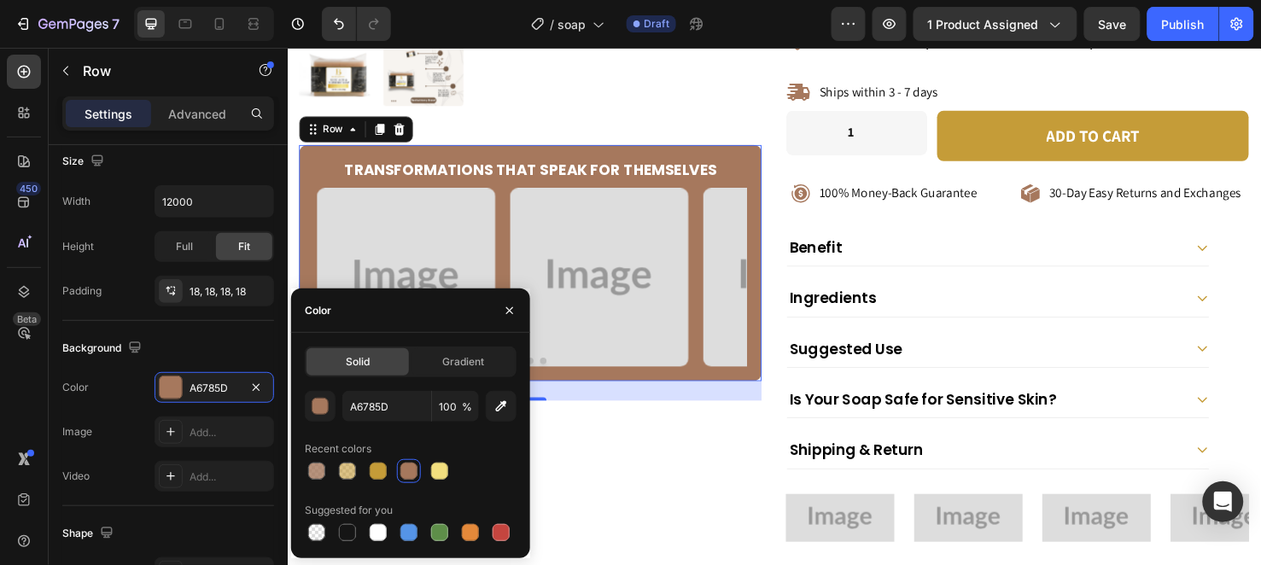
click at [494, 308] on div at bounding box center [509, 311] width 41 height 44
click at [499, 308] on button "button" at bounding box center [509, 310] width 27 height 27
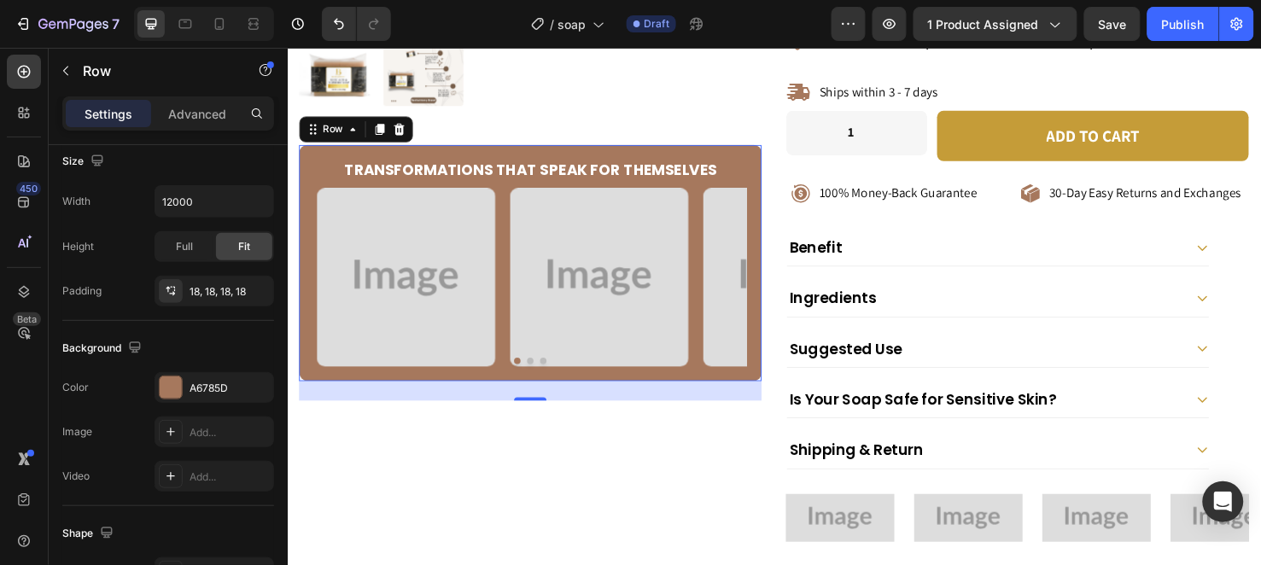
scroll to position [854, 0]
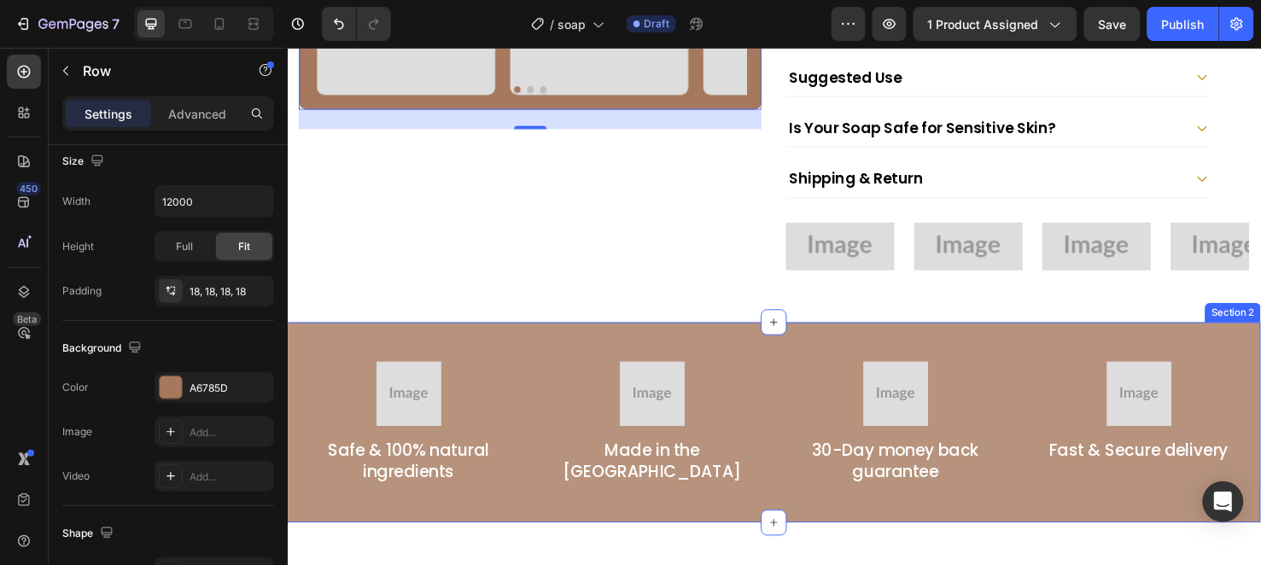
click at [466, 336] on div "Image Safe & 100% natural ingredients Text Block Image Made in the USA Text Blo…" at bounding box center [799, 441] width 1025 height 211
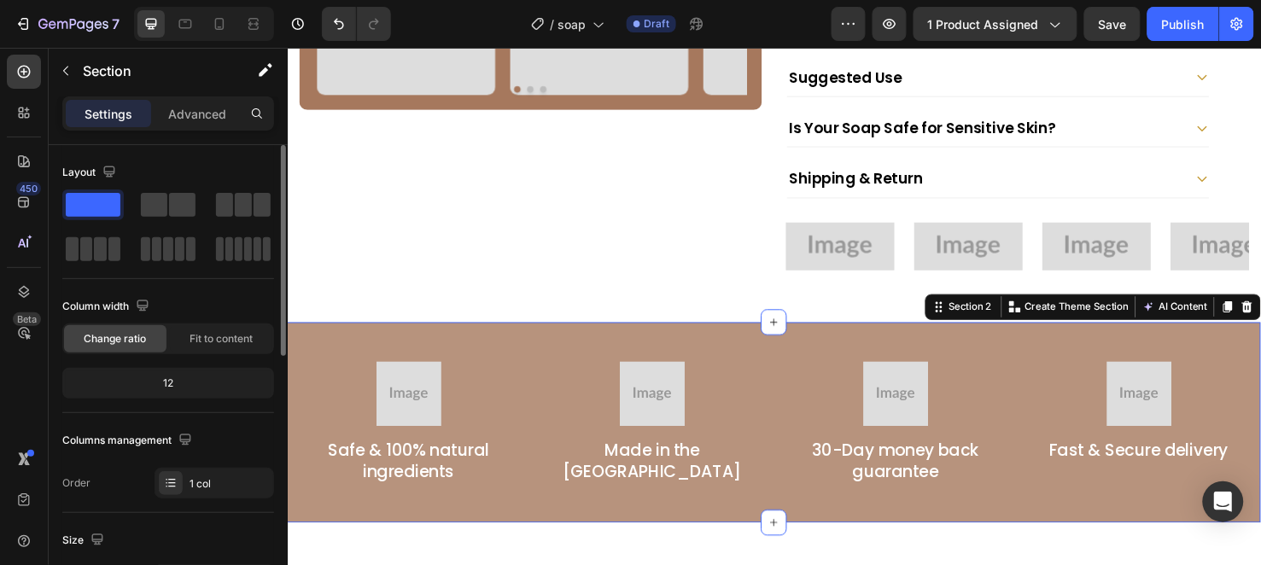
scroll to position [284, 0]
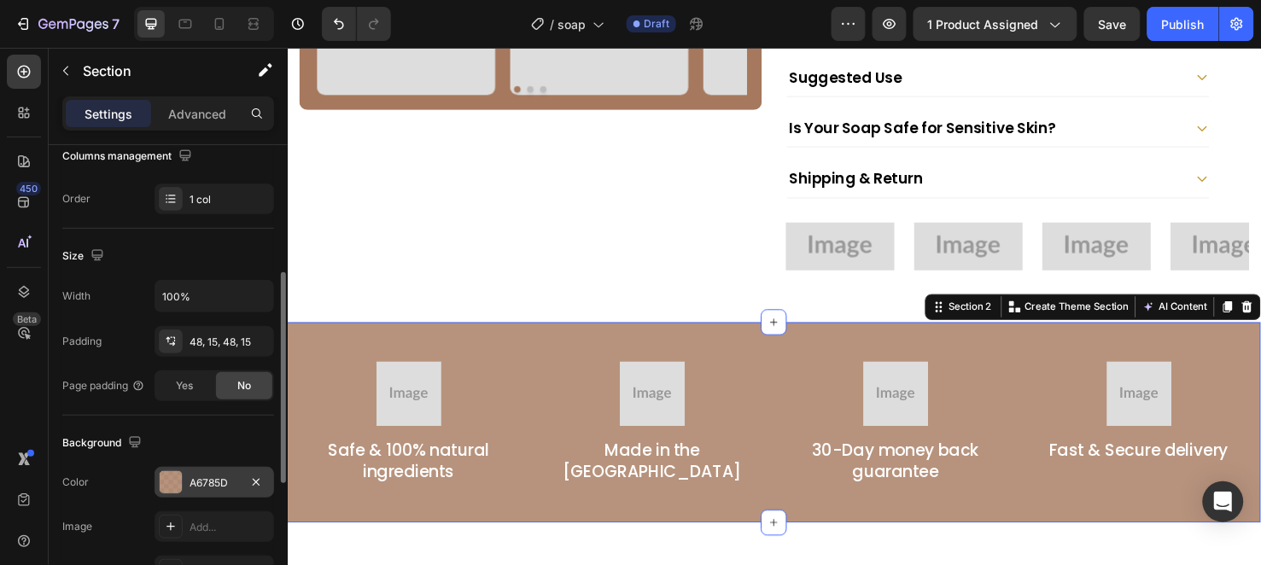
click at [210, 471] on div "A6785D" at bounding box center [215, 482] width 120 height 31
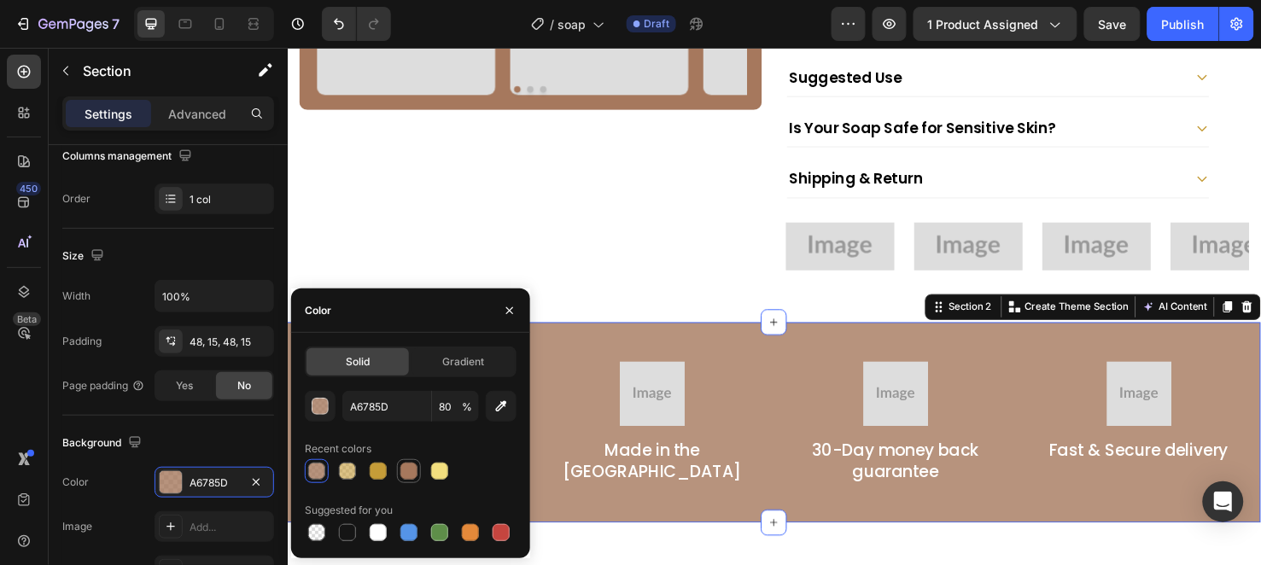
click at [414, 465] on div at bounding box center [408, 471] width 17 height 17
type input "100"
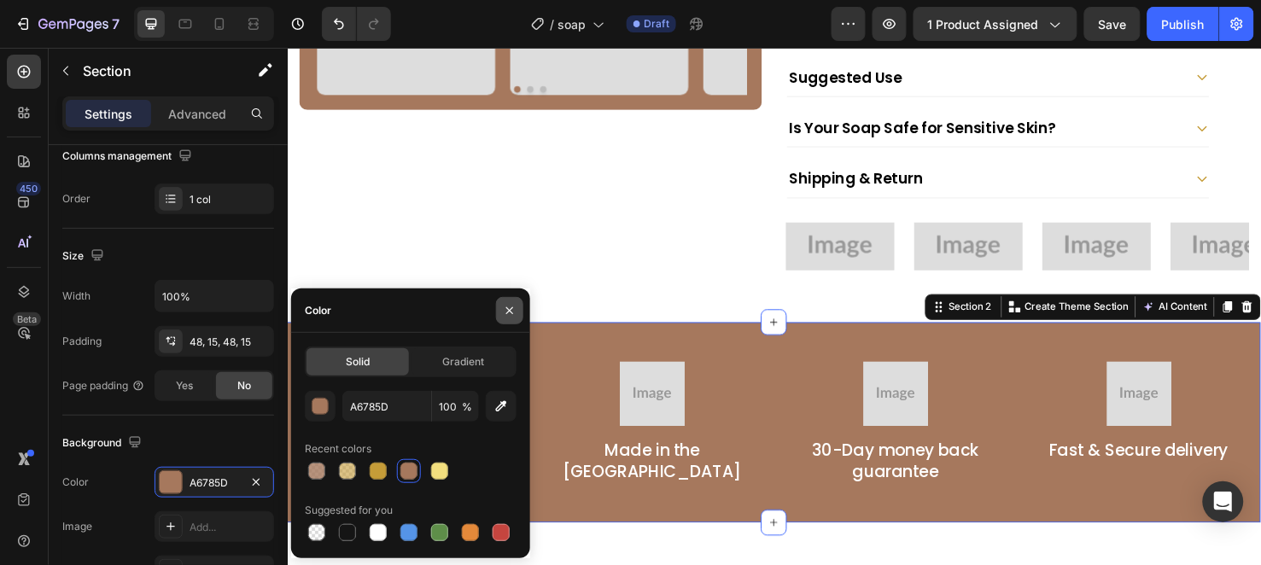
drag, startPoint x: 502, startPoint y: 301, endPoint x: 272, endPoint y: 273, distance: 231.4
click at [502, 301] on button "button" at bounding box center [509, 310] width 27 height 27
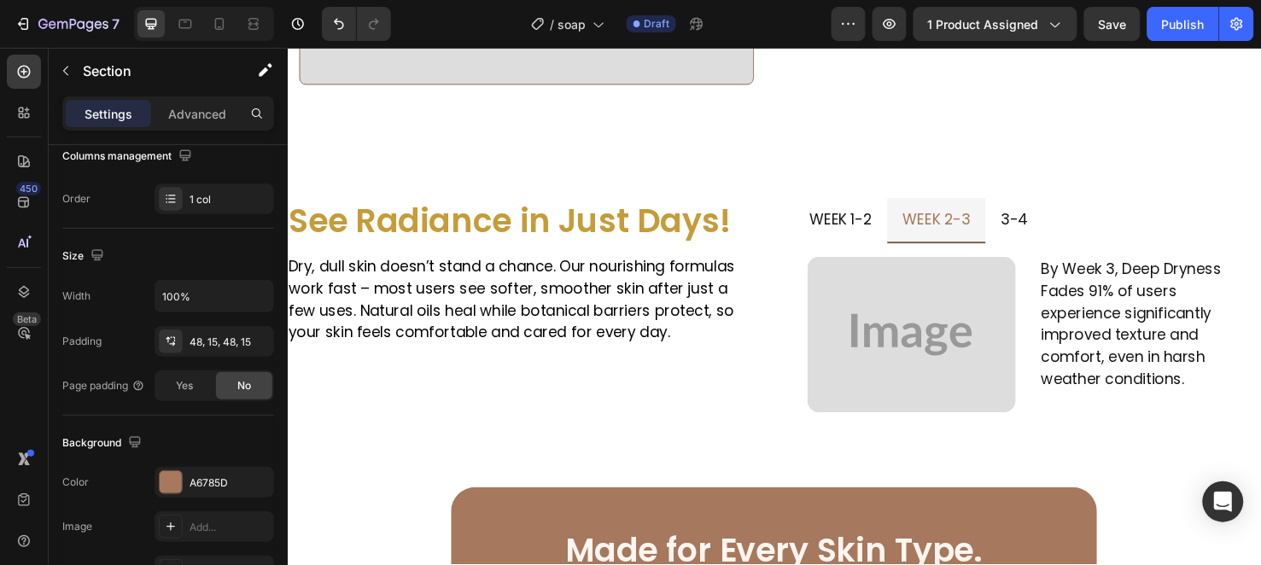
scroll to position [2087, 0]
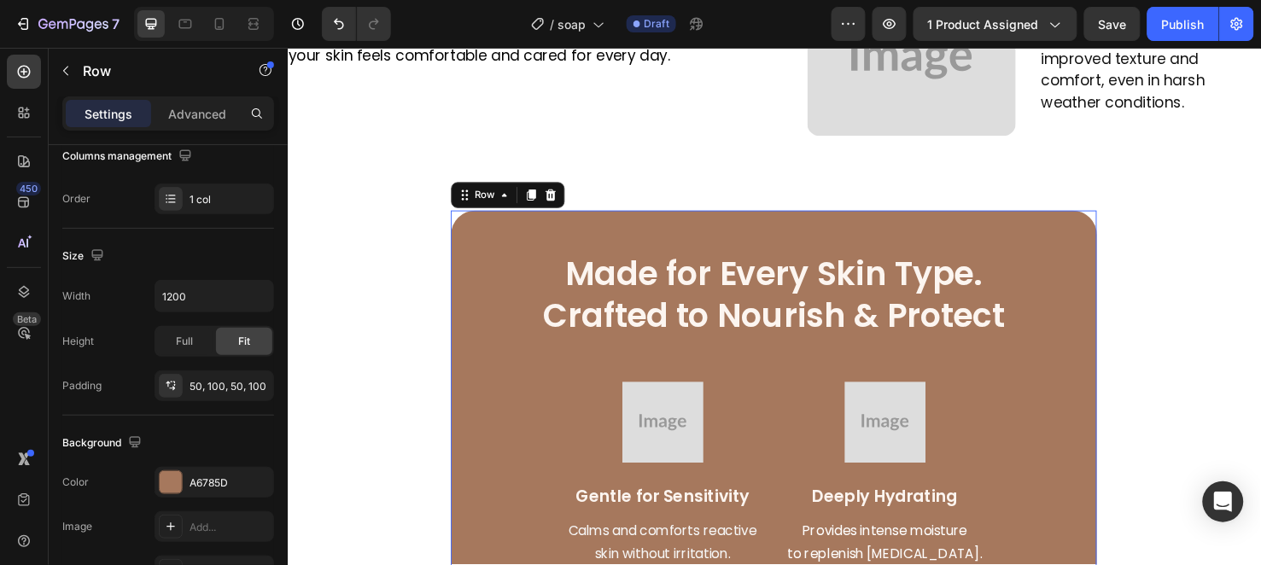
click at [513, 239] on div "Made for Every Skin Type. Crafted to Nourish & Protect Heading Made for Every S…" at bounding box center [799, 550] width 680 height 662
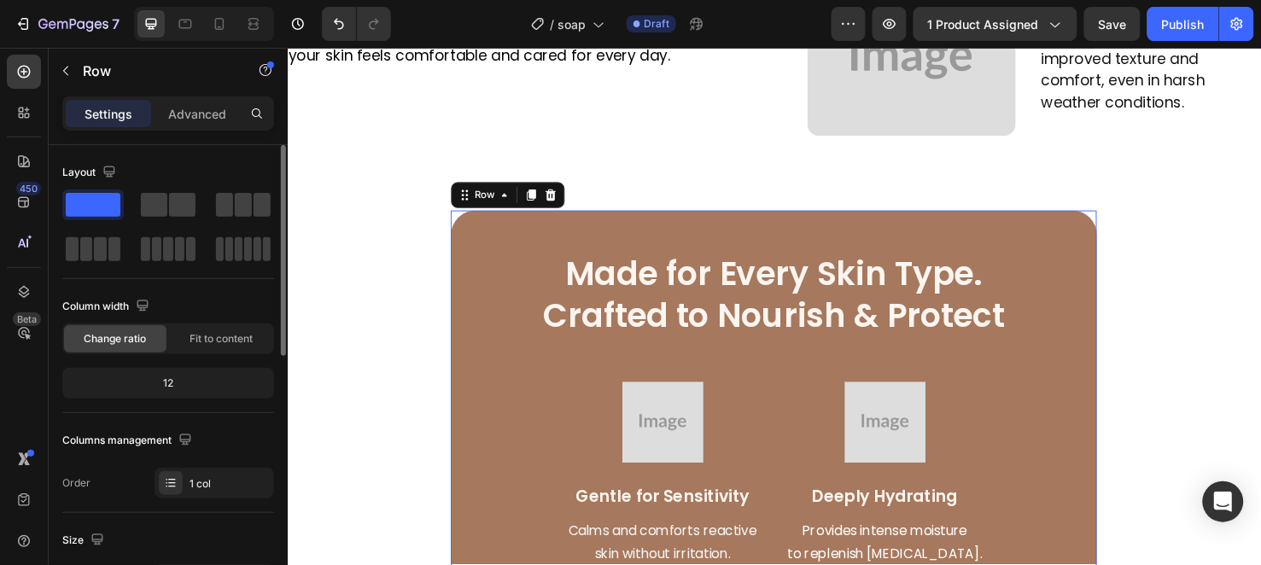
scroll to position [284, 0]
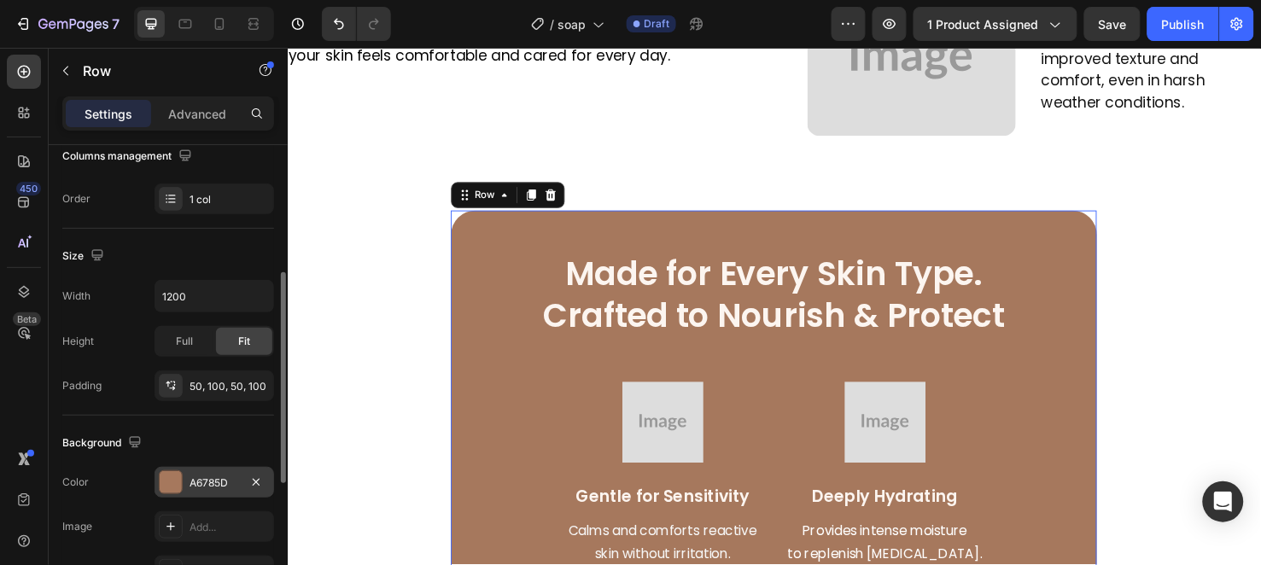
click at [217, 474] on div "A6785D" at bounding box center [215, 482] width 120 height 31
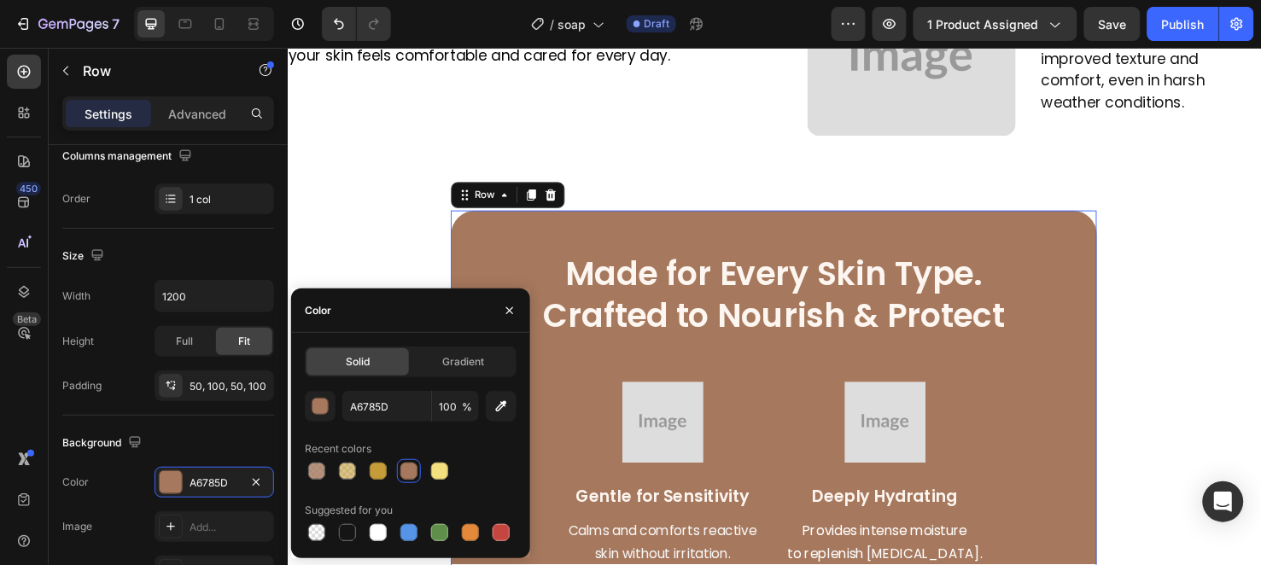
click at [400, 462] on div at bounding box center [409, 471] width 20 height 20
click at [501, 314] on button "button" at bounding box center [509, 310] width 27 height 27
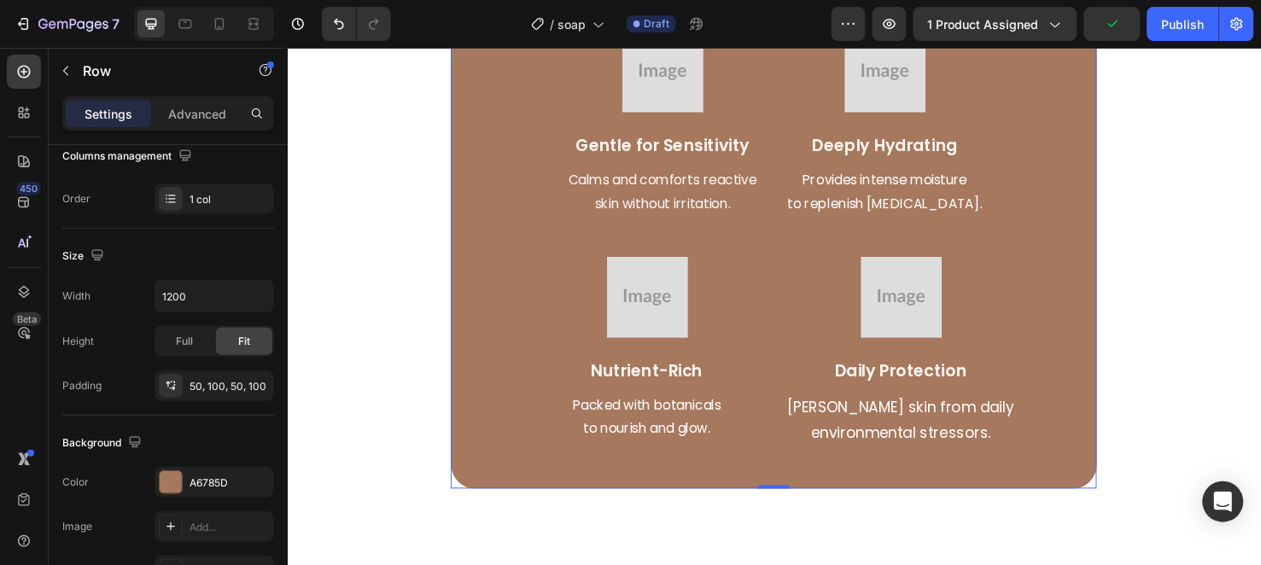
scroll to position [2941, 0]
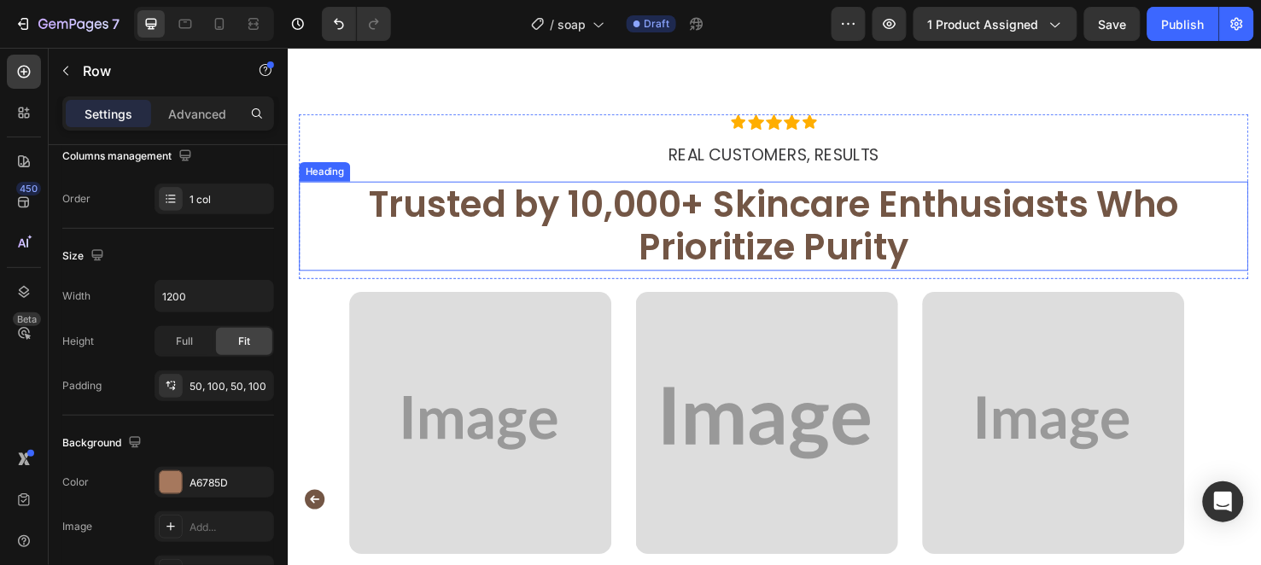
click at [612, 231] on h2 "Trusted by 10,000+ Skincare Enthusiasts Who Prioritize Purity" at bounding box center [799, 235] width 999 height 94
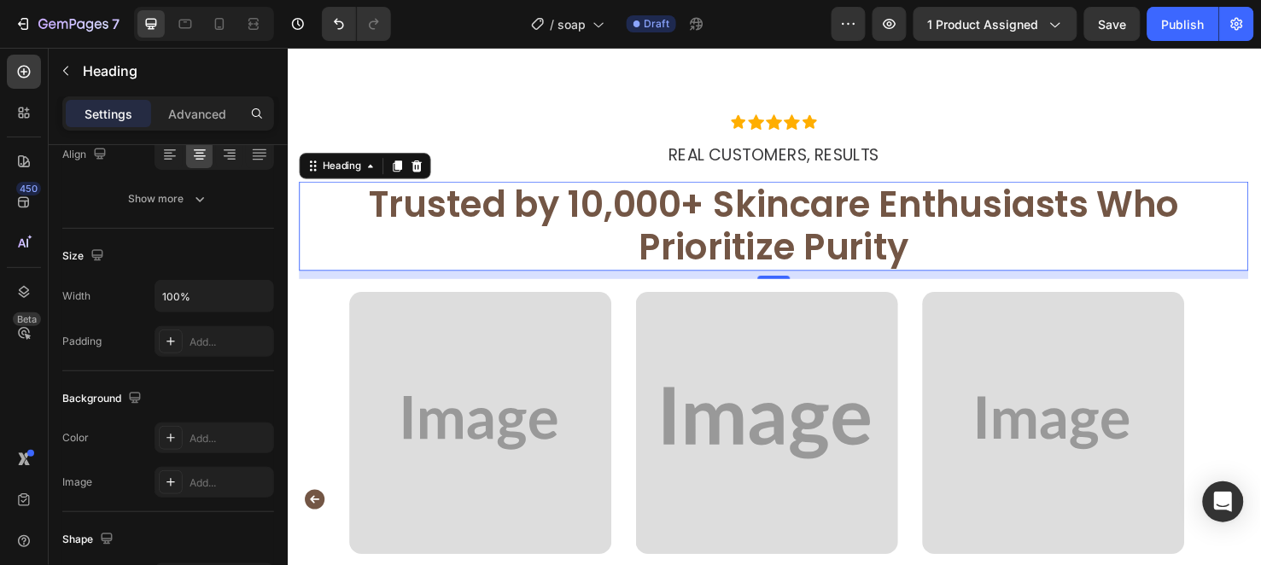
scroll to position [0, 0]
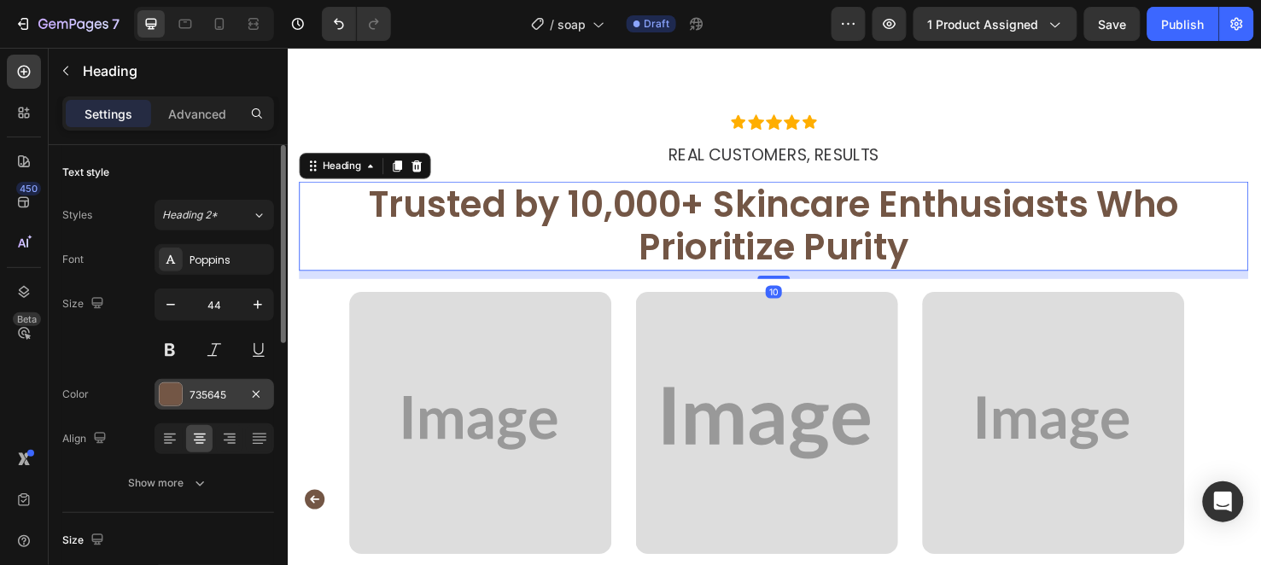
click at [202, 395] on div "735645" at bounding box center [215, 395] width 50 height 15
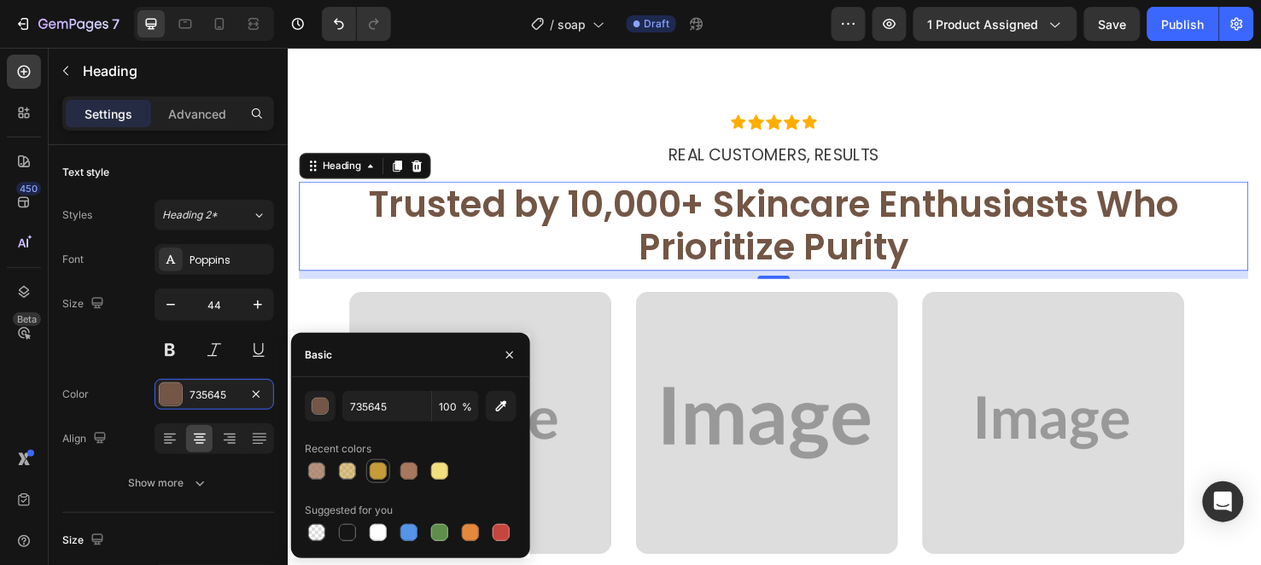
click at [371, 473] on div at bounding box center [378, 471] width 17 height 17
type input "C59C38"
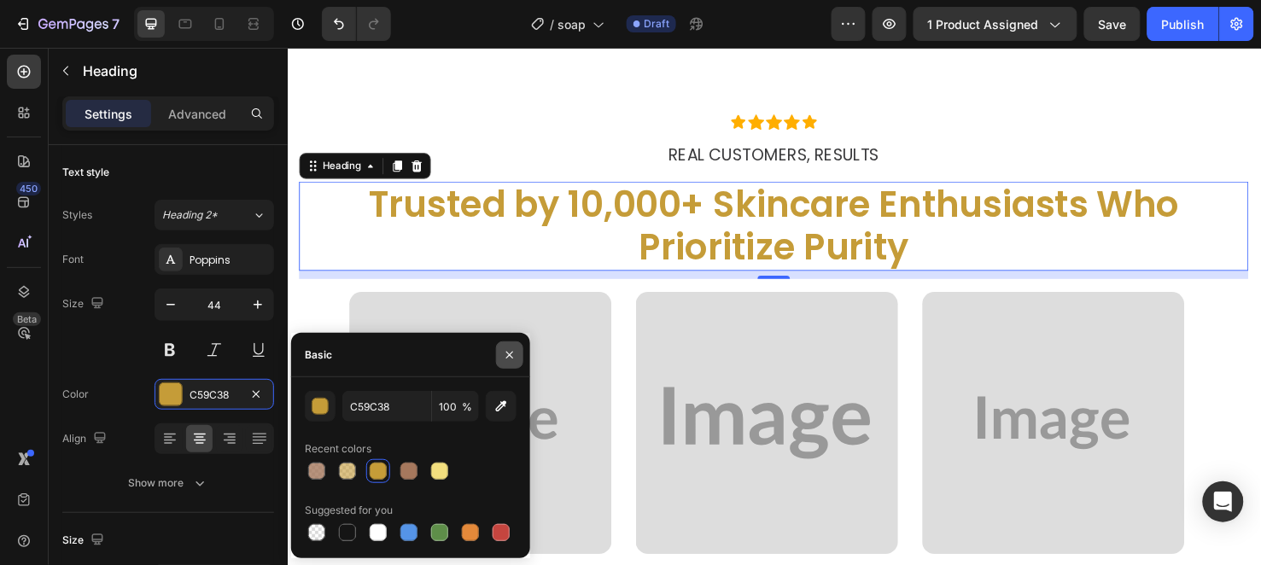
click at [517, 351] on button "button" at bounding box center [509, 355] width 27 height 27
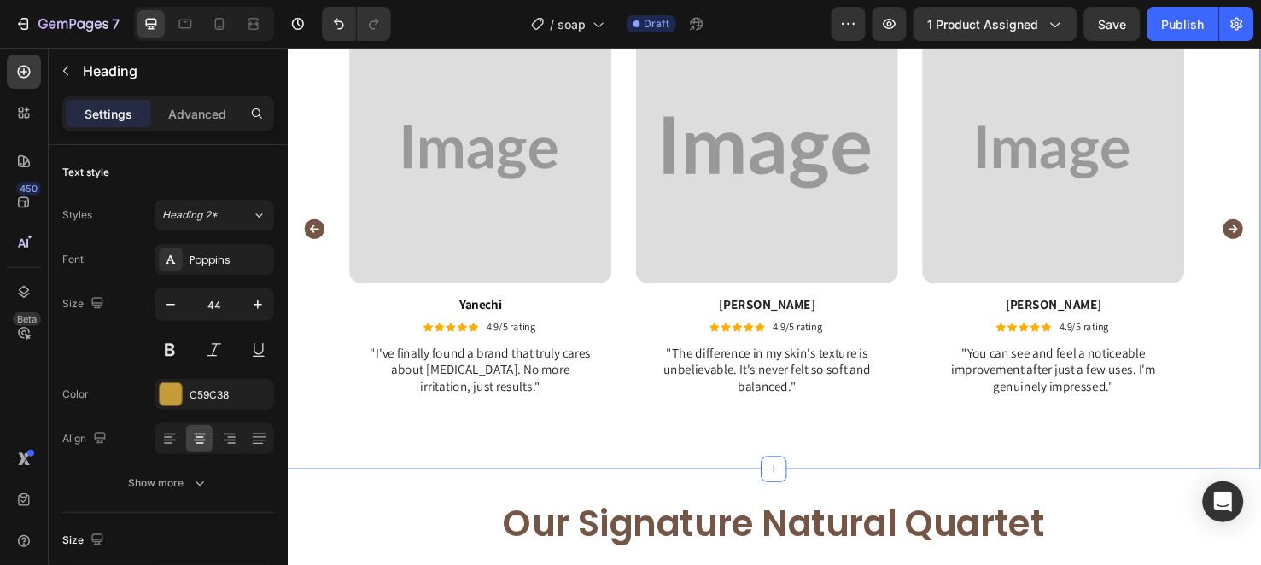
scroll to position [3130, 0]
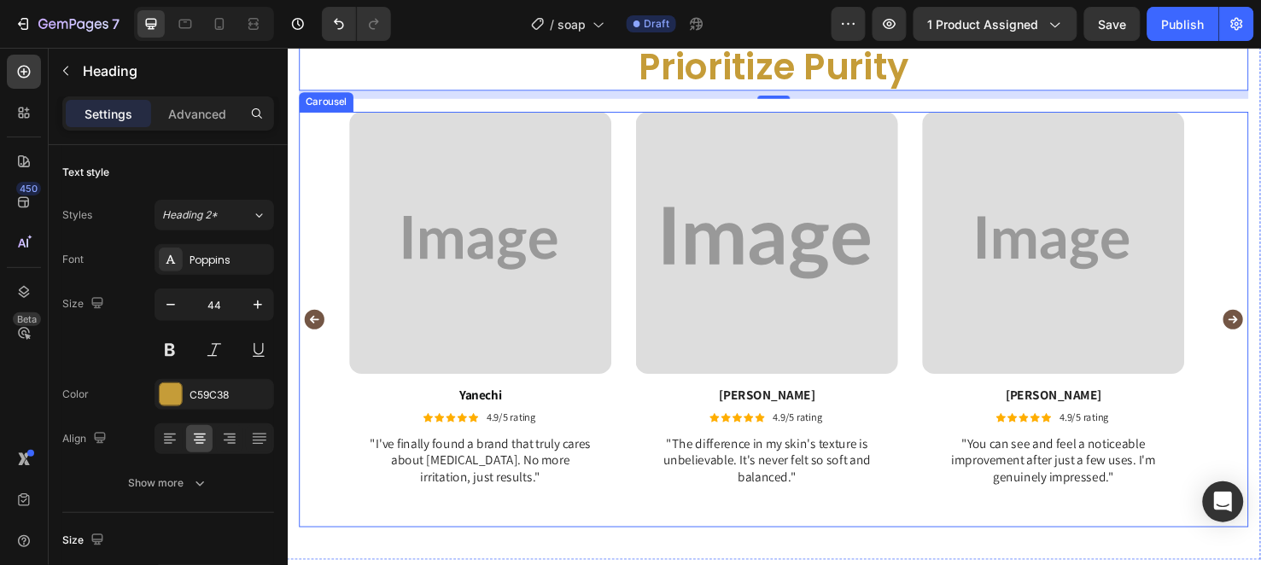
click at [311, 330] on icon "Carousel Back Arrow" at bounding box center [316, 333] width 20 height 20
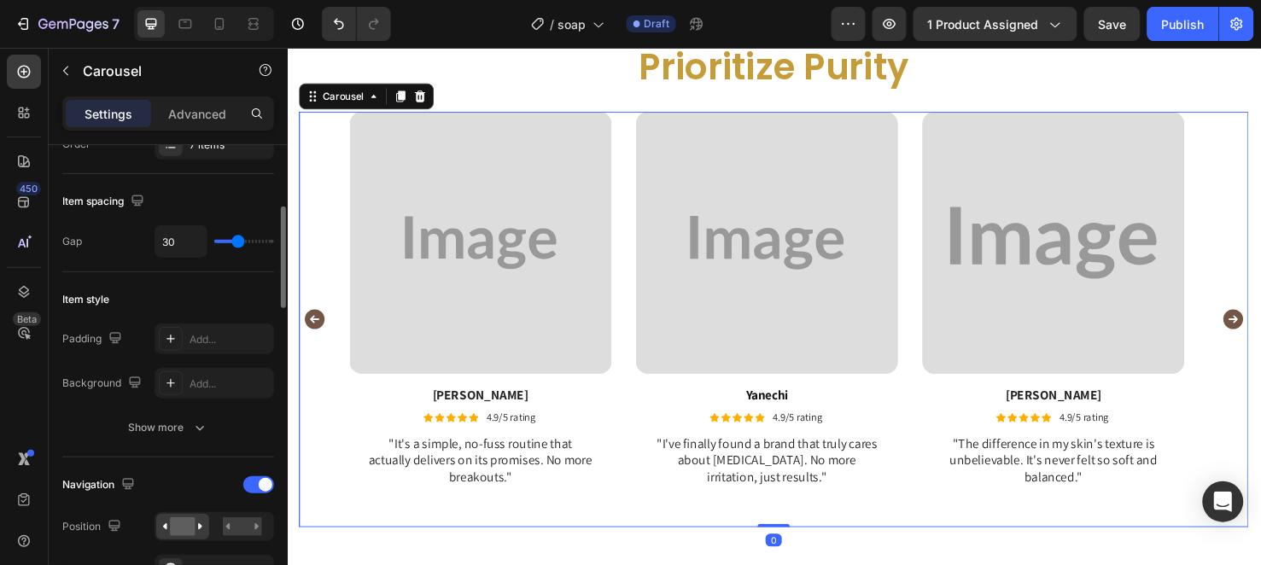
scroll to position [569, 0]
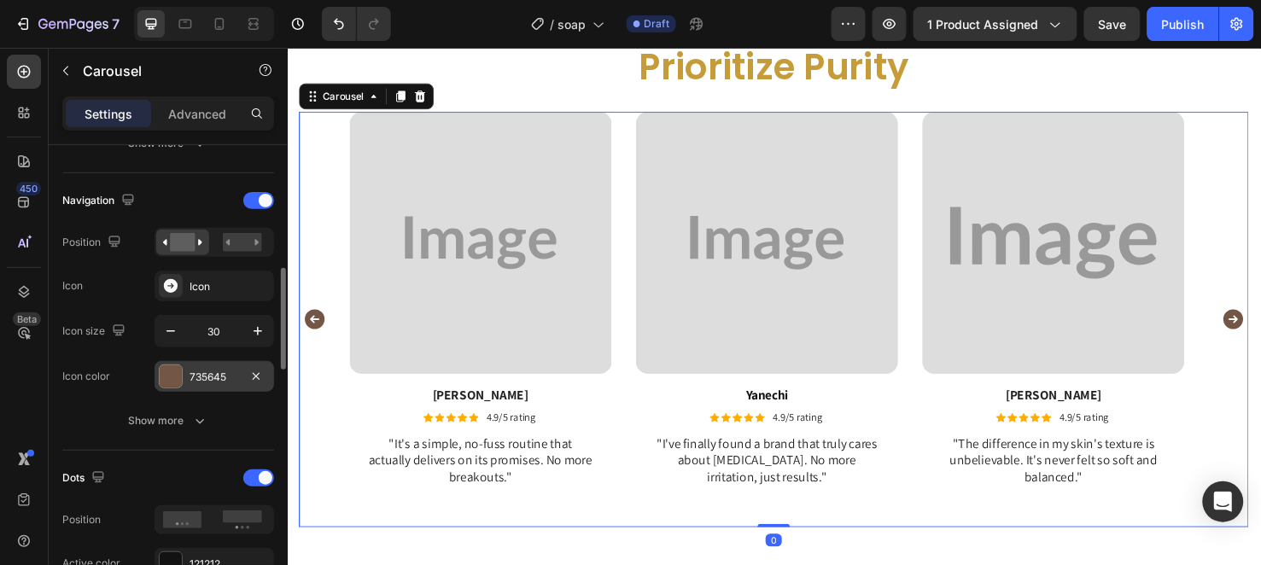
click at [188, 381] on div "735645" at bounding box center [215, 376] width 120 height 31
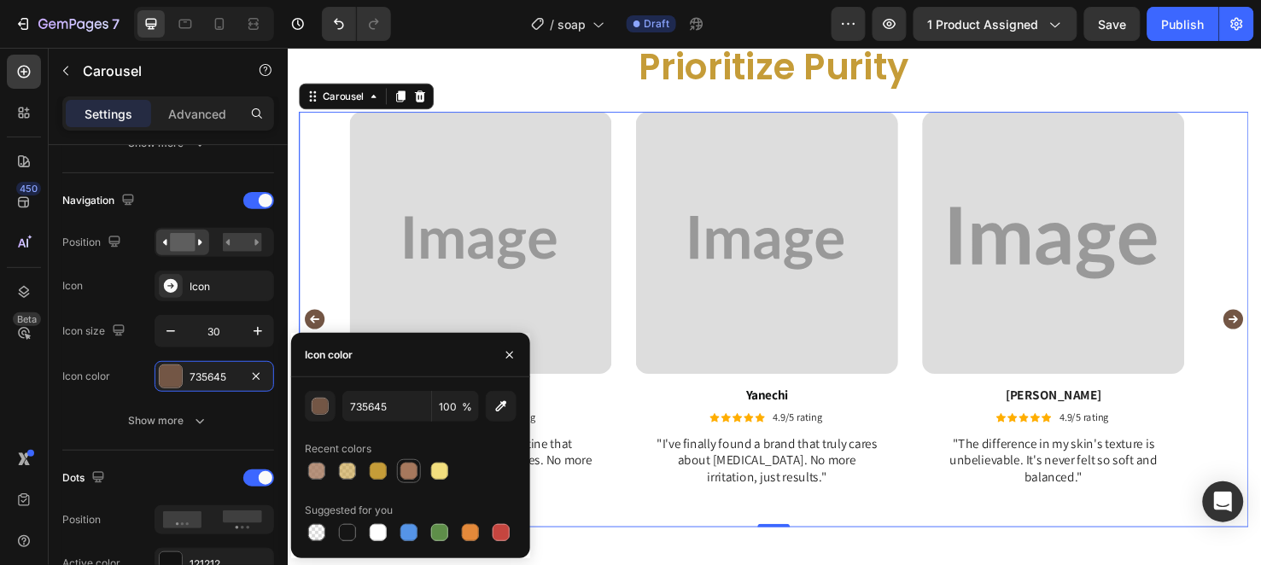
click at [397, 470] on div at bounding box center [409, 471] width 24 height 24
type input "A6785D"
click at [499, 351] on button "button" at bounding box center [509, 355] width 27 height 27
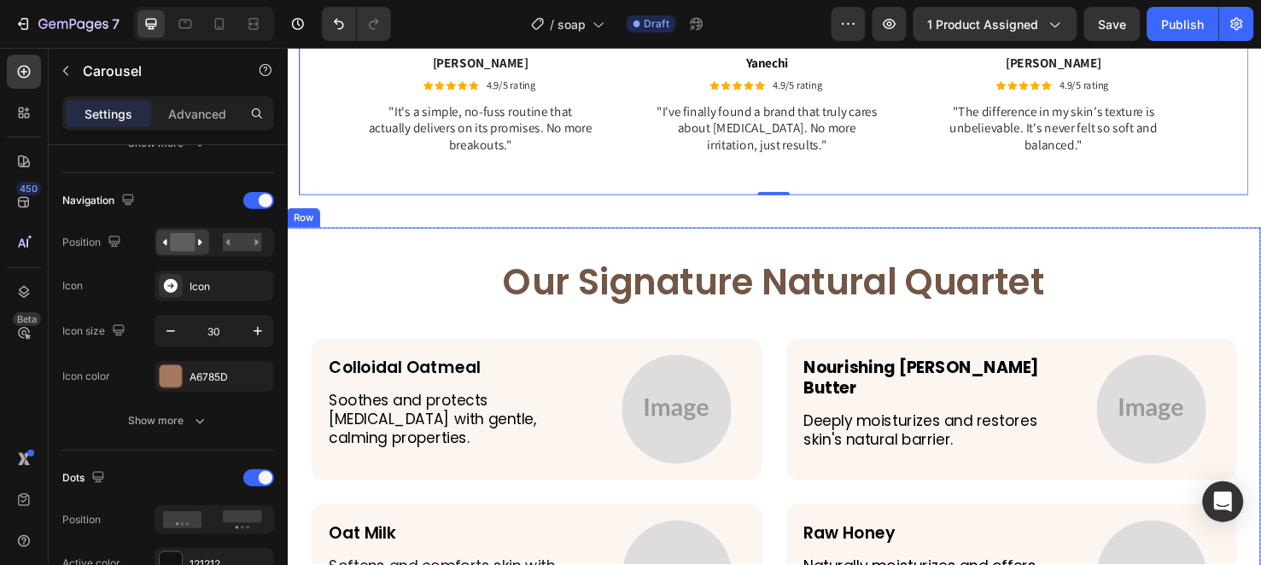
scroll to position [3510, 0]
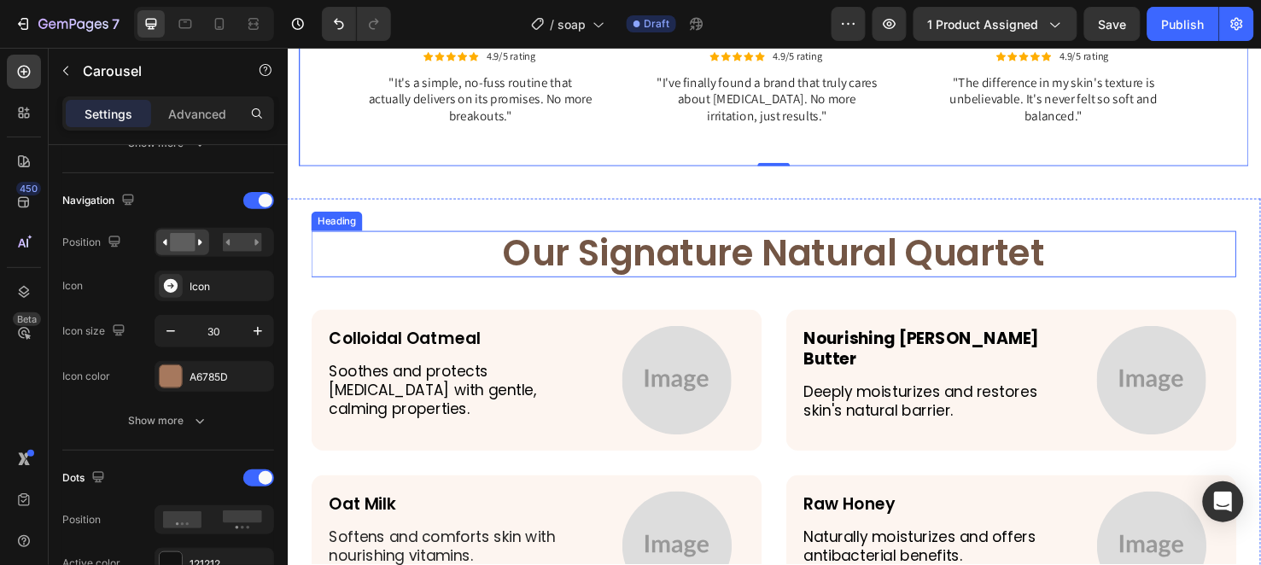
click at [557, 269] on h2 "Our Signature Natural Quartet" at bounding box center [798, 264] width 973 height 49
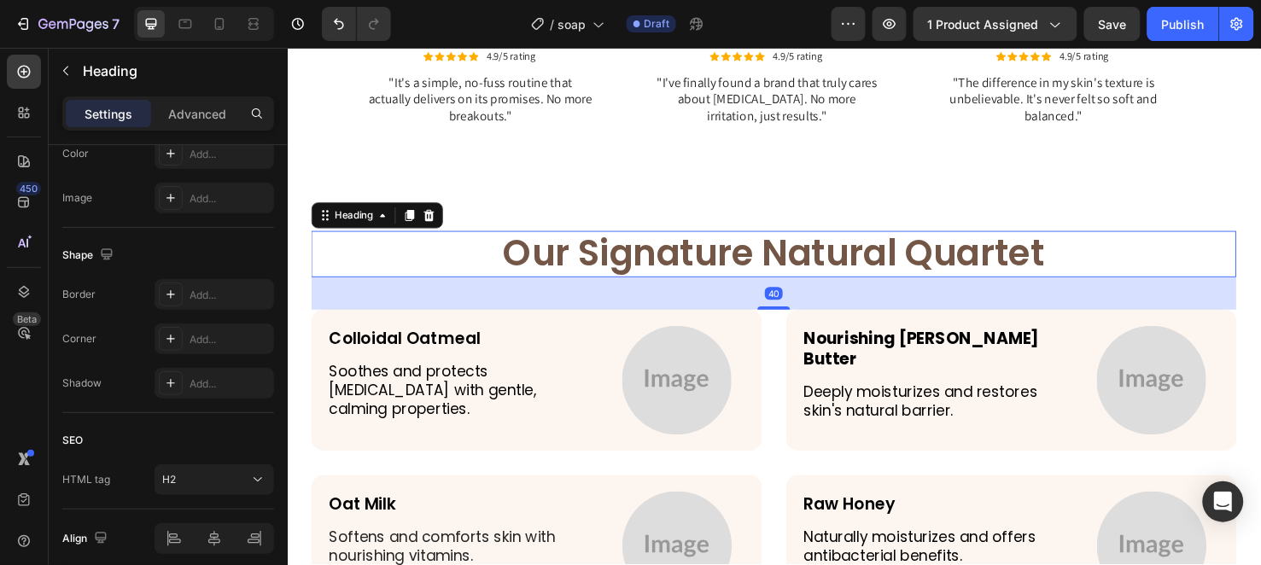
scroll to position [0, 0]
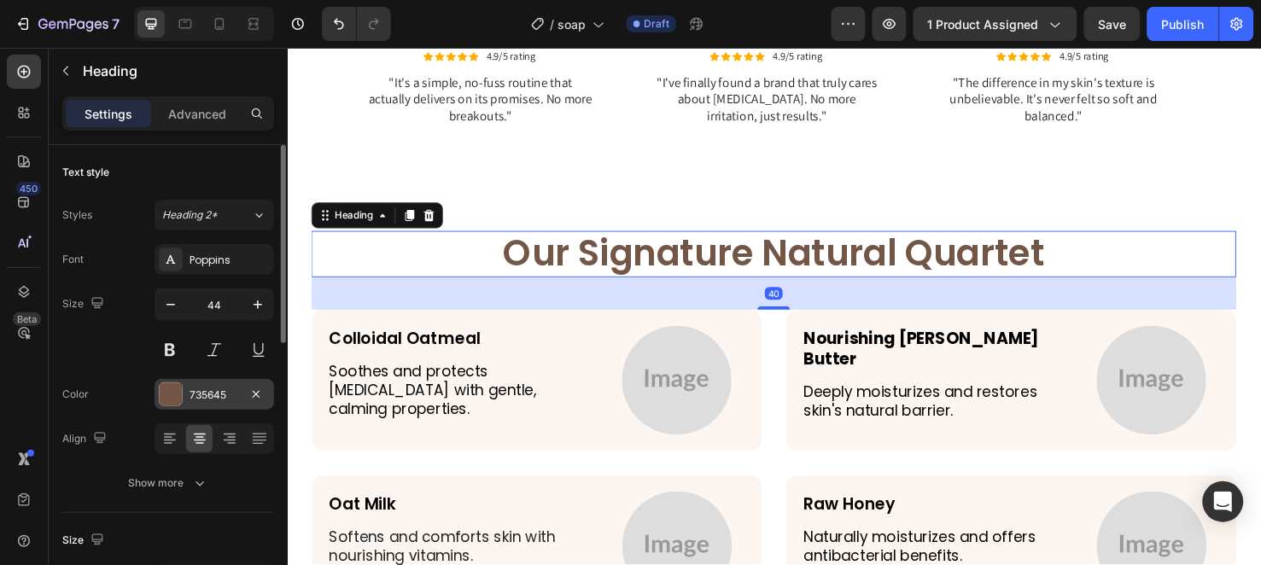
click at [194, 399] on div "735645" at bounding box center [215, 395] width 50 height 15
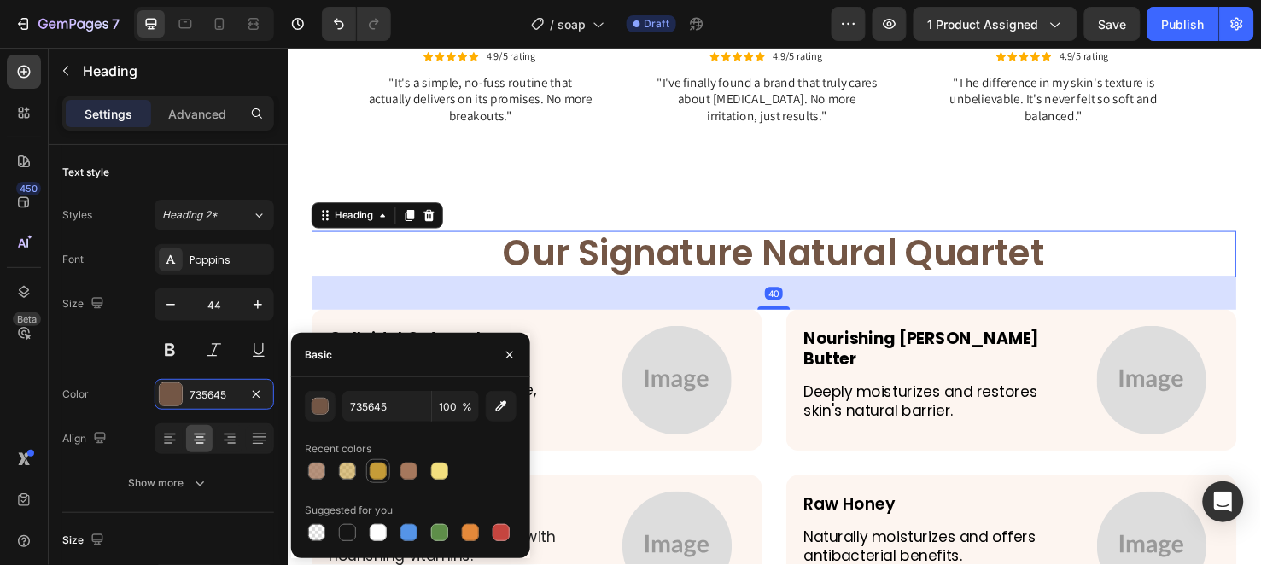
click at [388, 466] on div at bounding box center [378, 471] width 24 height 24
type input "C59C38"
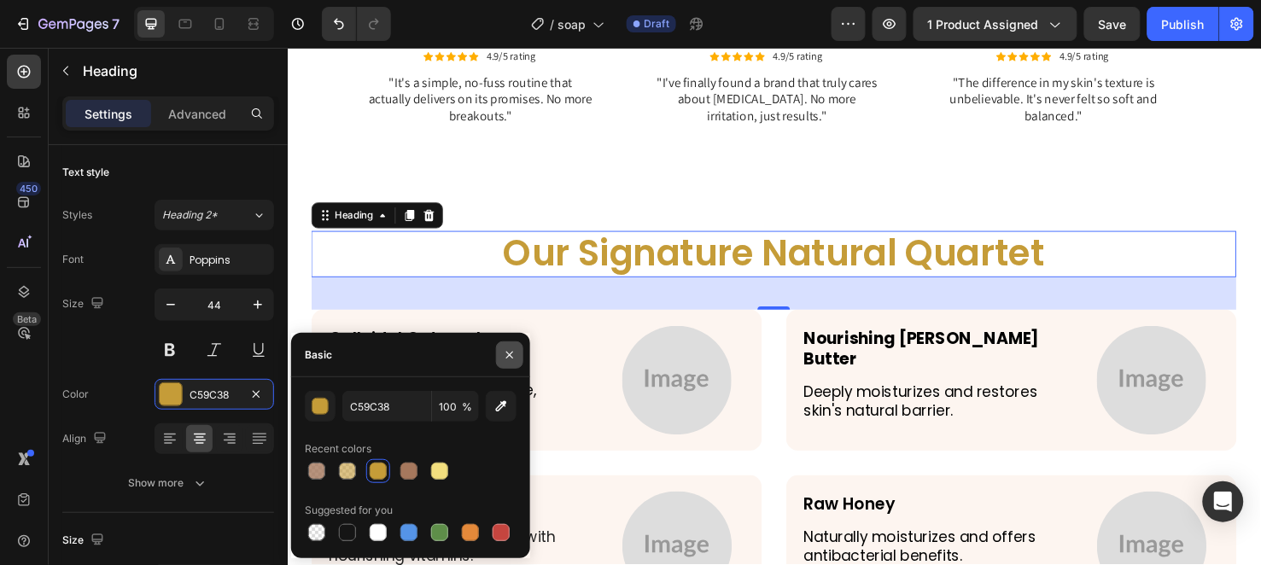
drag, startPoint x: 509, startPoint y: 357, endPoint x: 232, endPoint y: 321, distance: 279.0
click at [509, 357] on icon "button" at bounding box center [510, 355] width 14 height 14
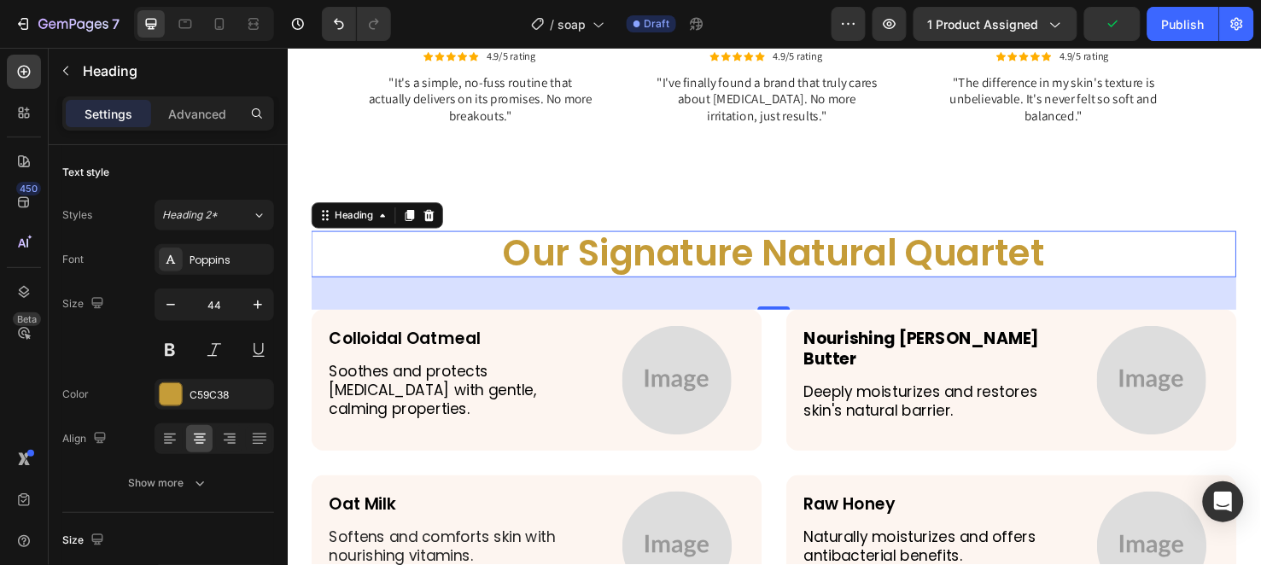
click at [585, 322] on div "40" at bounding box center [798, 306] width 973 height 34
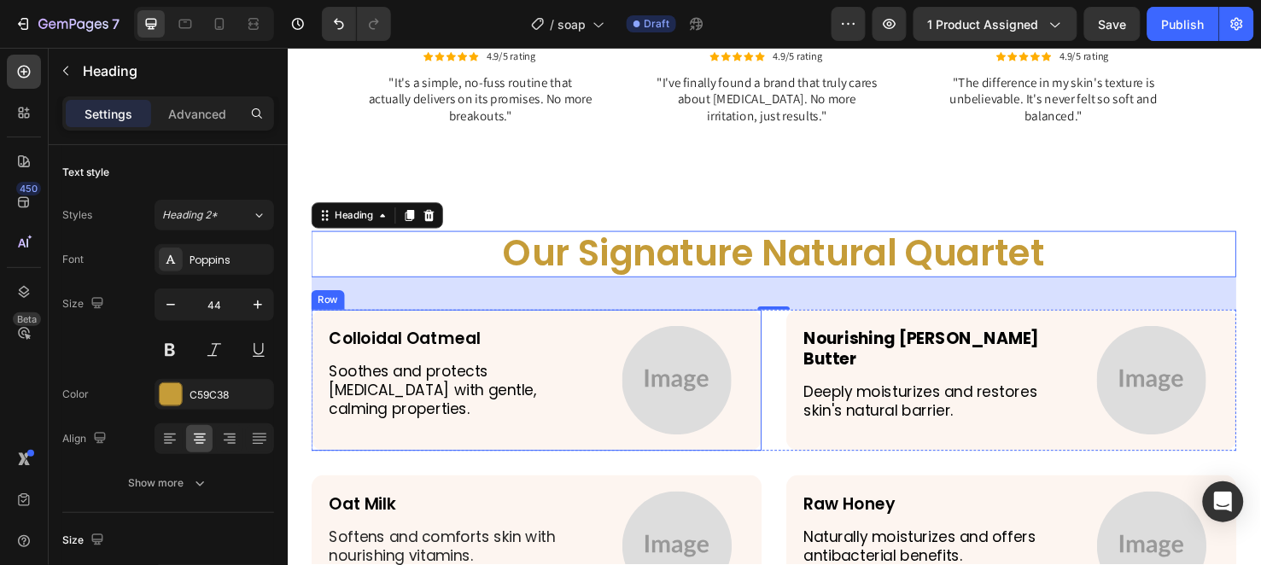
click at [581, 453] on div "Colloidal Oatmeal Text Block Soothes and protects sensitive skin with gentle, c…" at bounding box center [549, 397] width 474 height 149
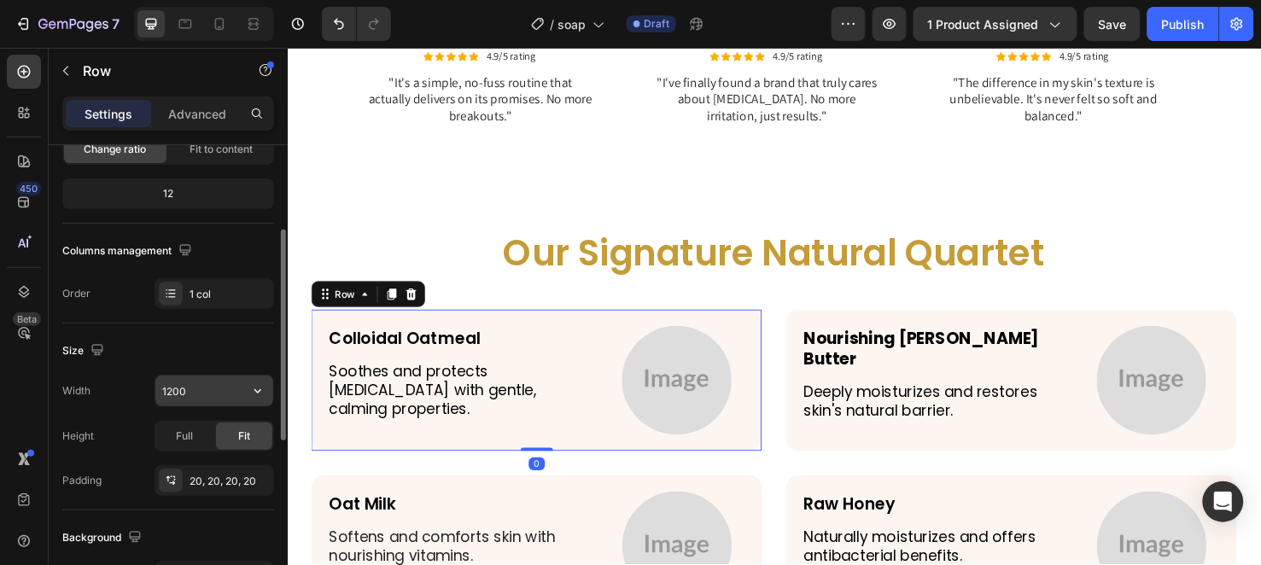
scroll to position [284, 0]
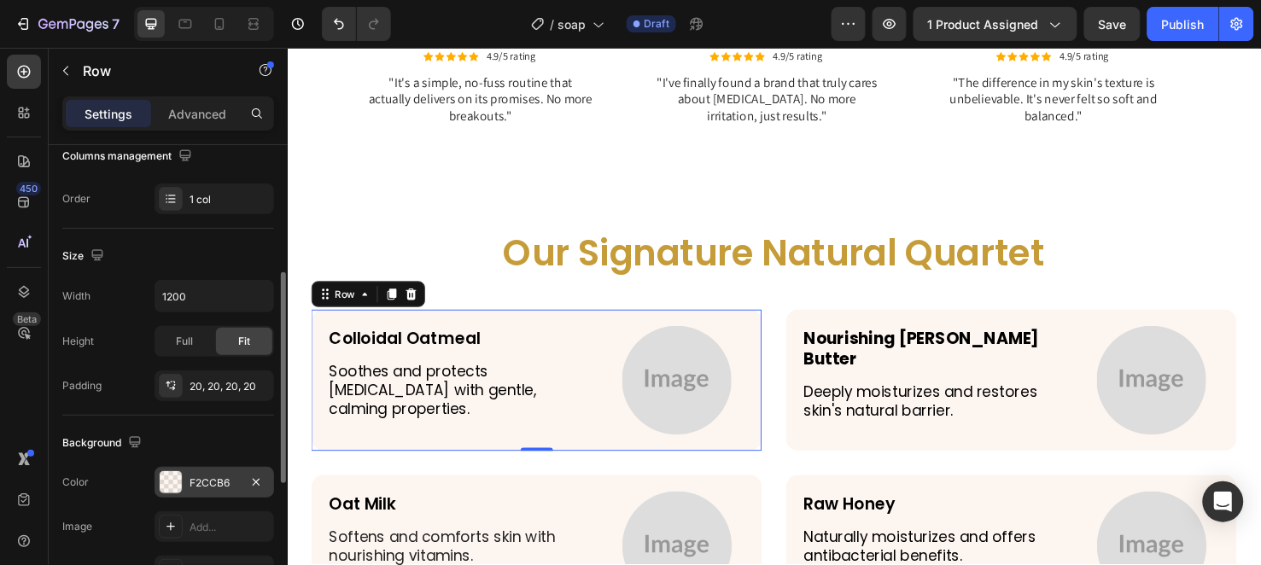
click at [219, 467] on div "F2CCB6" at bounding box center [215, 482] width 120 height 31
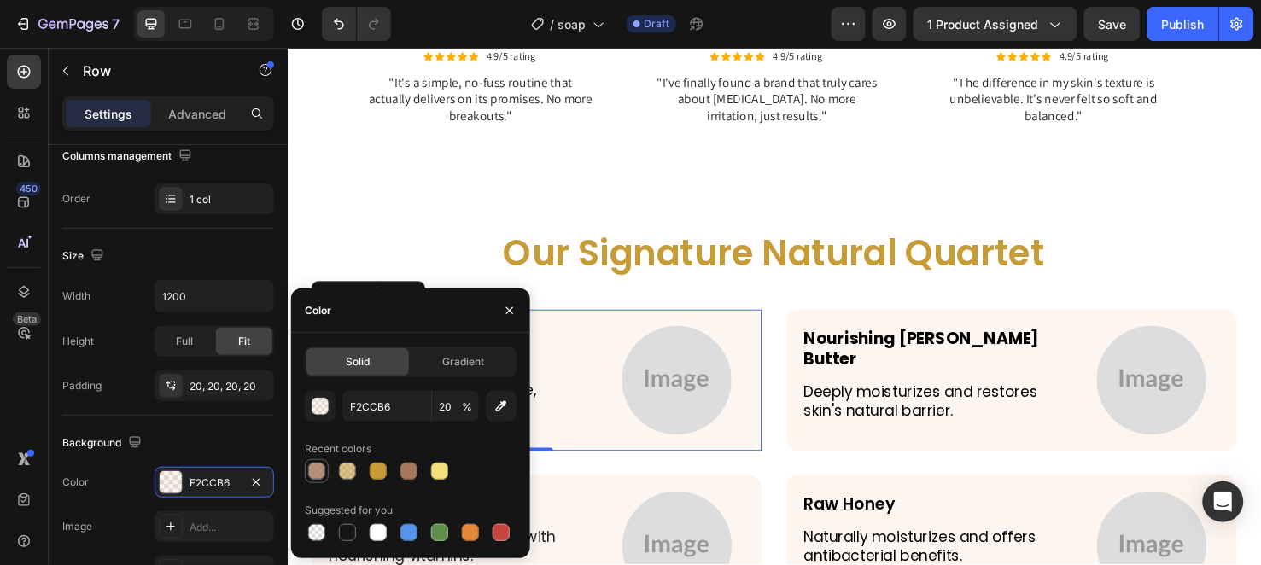
click at [319, 466] on div at bounding box center [316, 471] width 17 height 17
type input "A6785D"
type input "80"
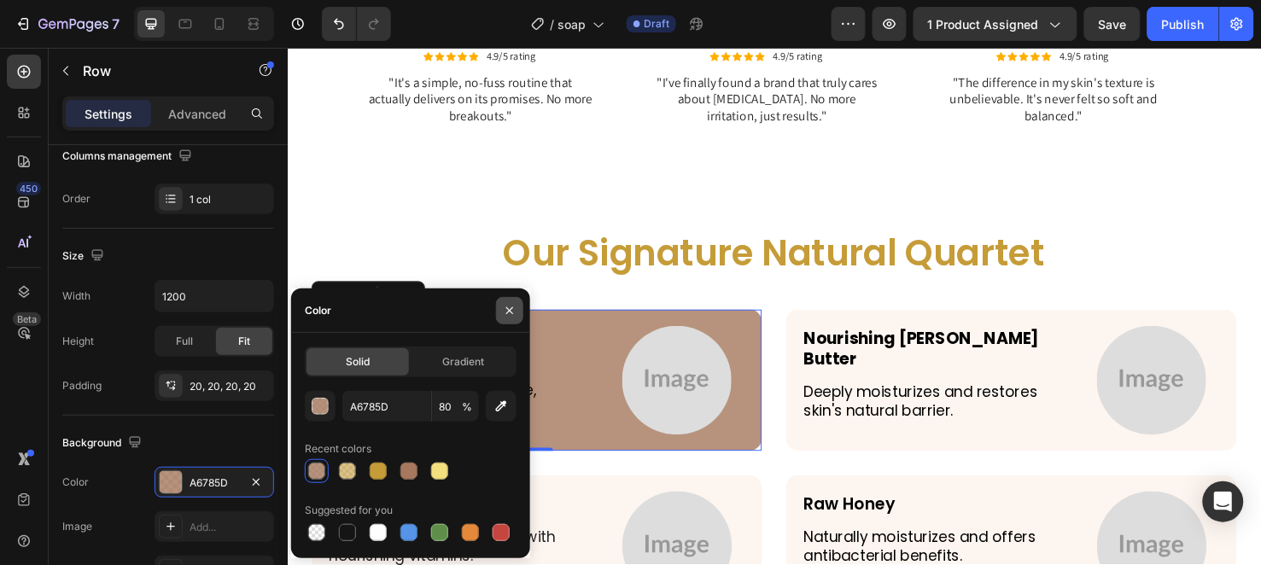
click at [506, 297] on button "button" at bounding box center [509, 310] width 27 height 27
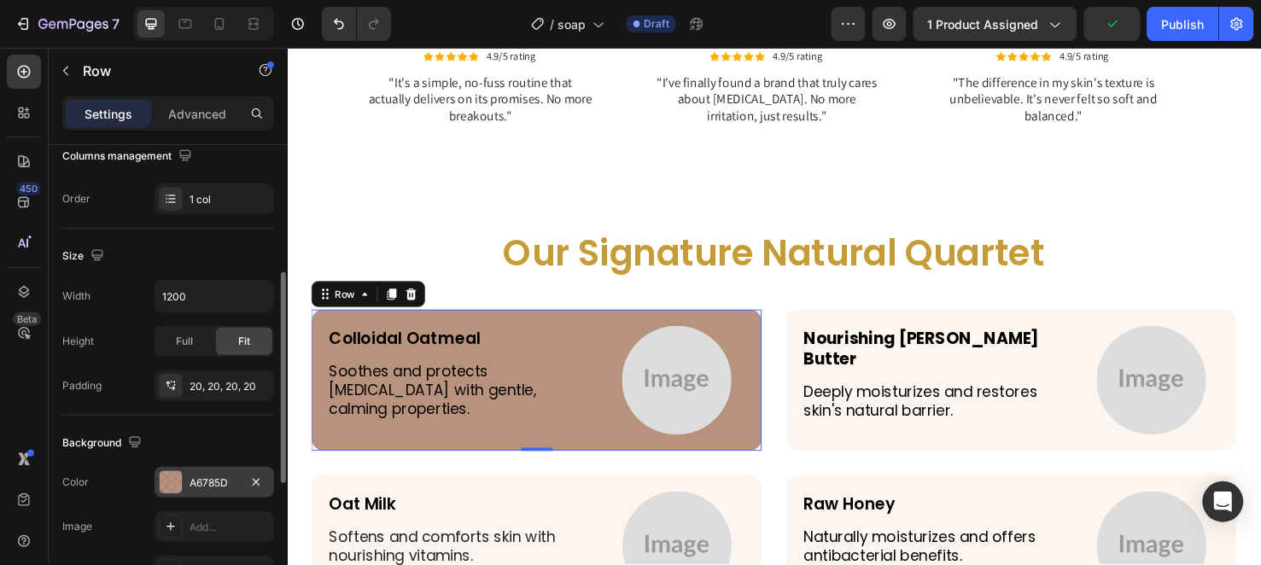
click at [219, 476] on div "A6785D" at bounding box center [215, 483] width 50 height 15
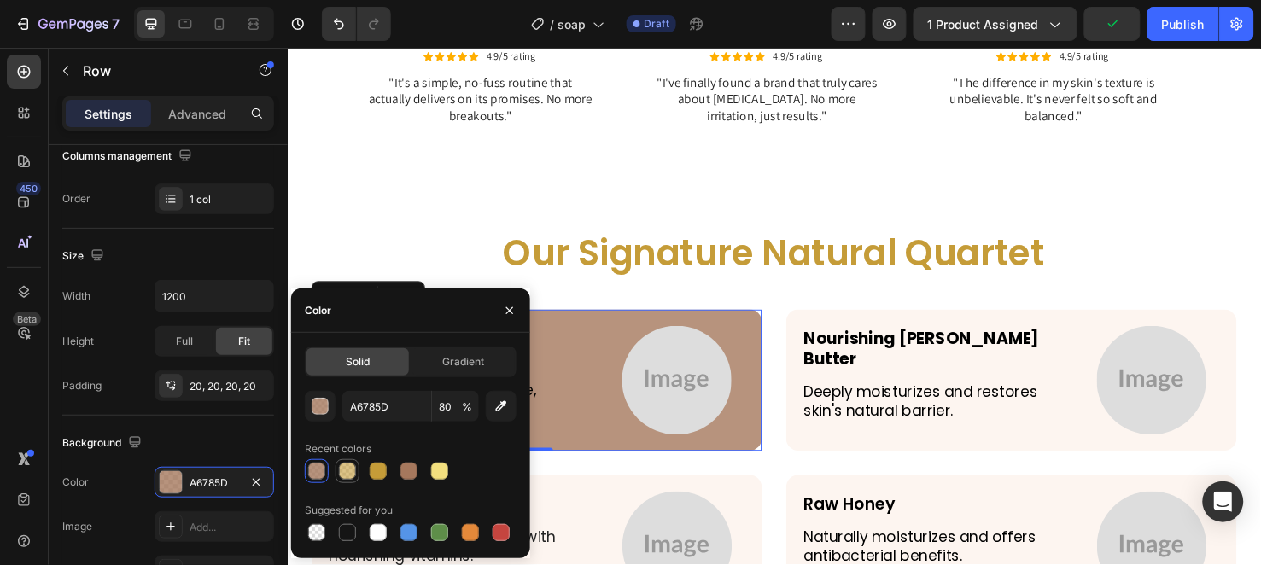
click at [348, 476] on div at bounding box center [347, 471] width 17 height 17
type input "C59C38"
type input "60"
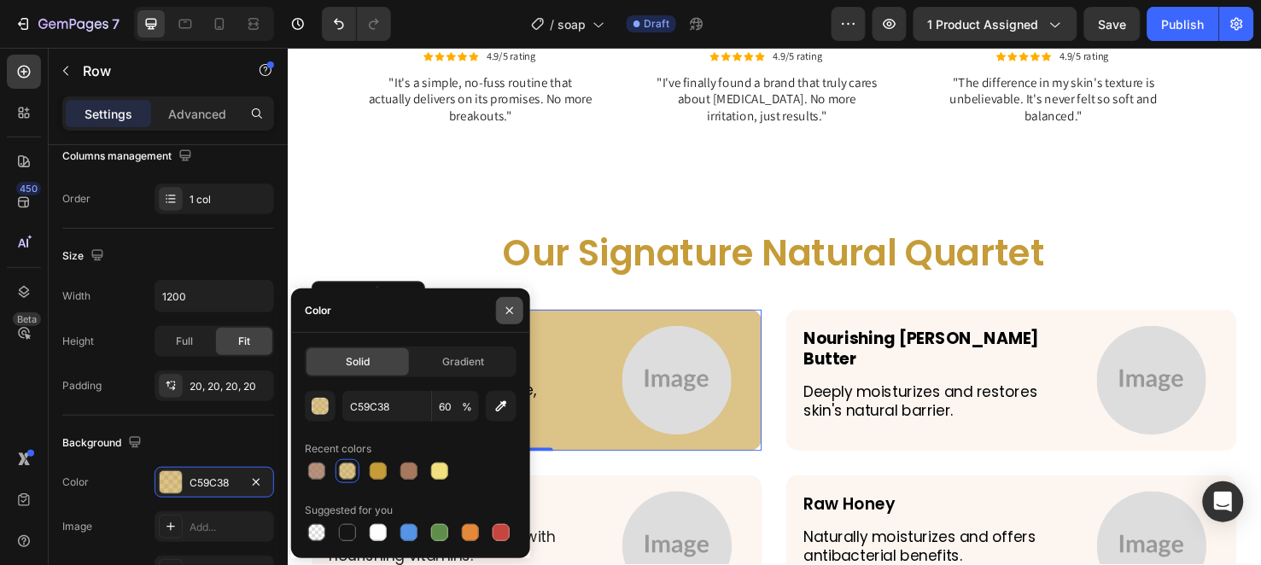
click at [521, 311] on button "button" at bounding box center [509, 310] width 27 height 27
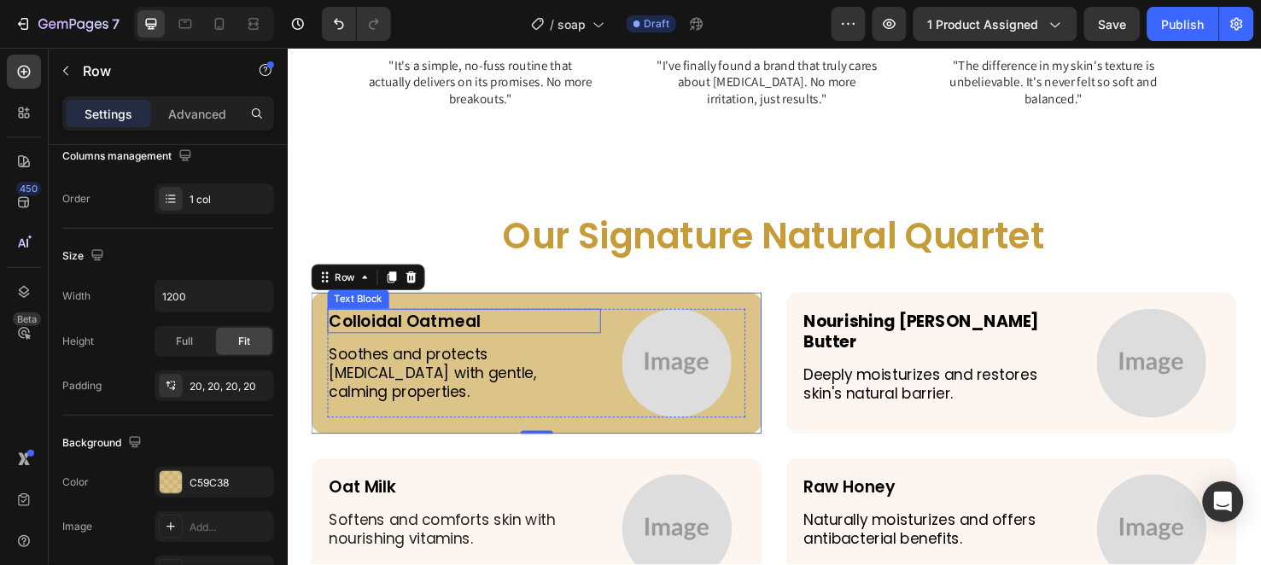
scroll to position [3605, 0]
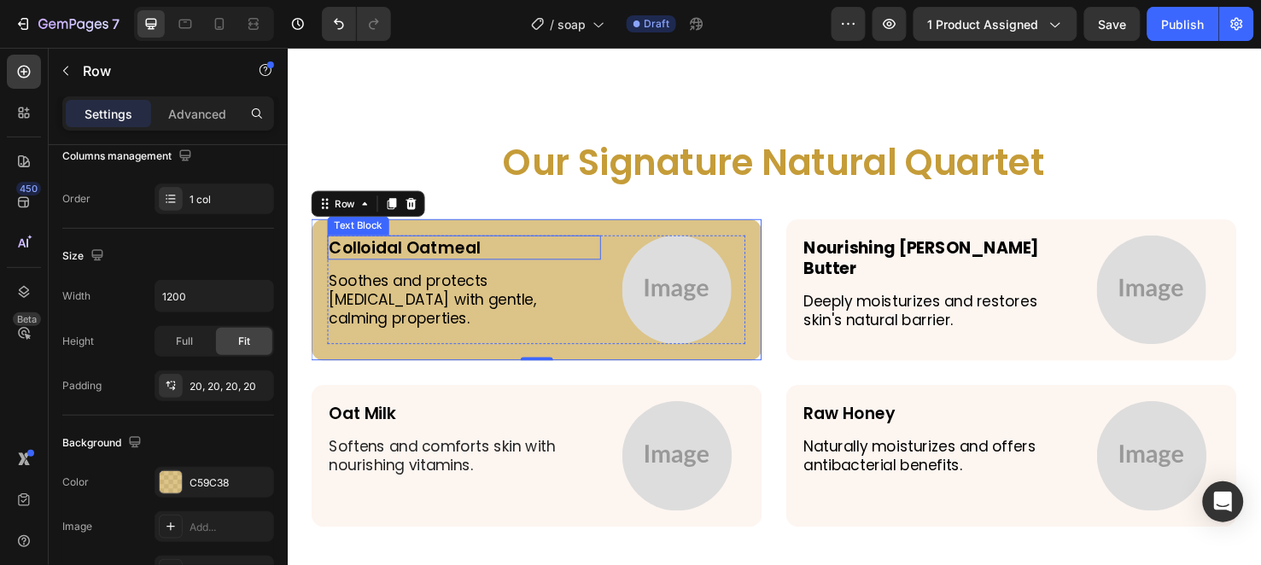
click at [419, 260] on p "Colloidal Oatmeal" at bounding box center [473, 258] width 284 height 22
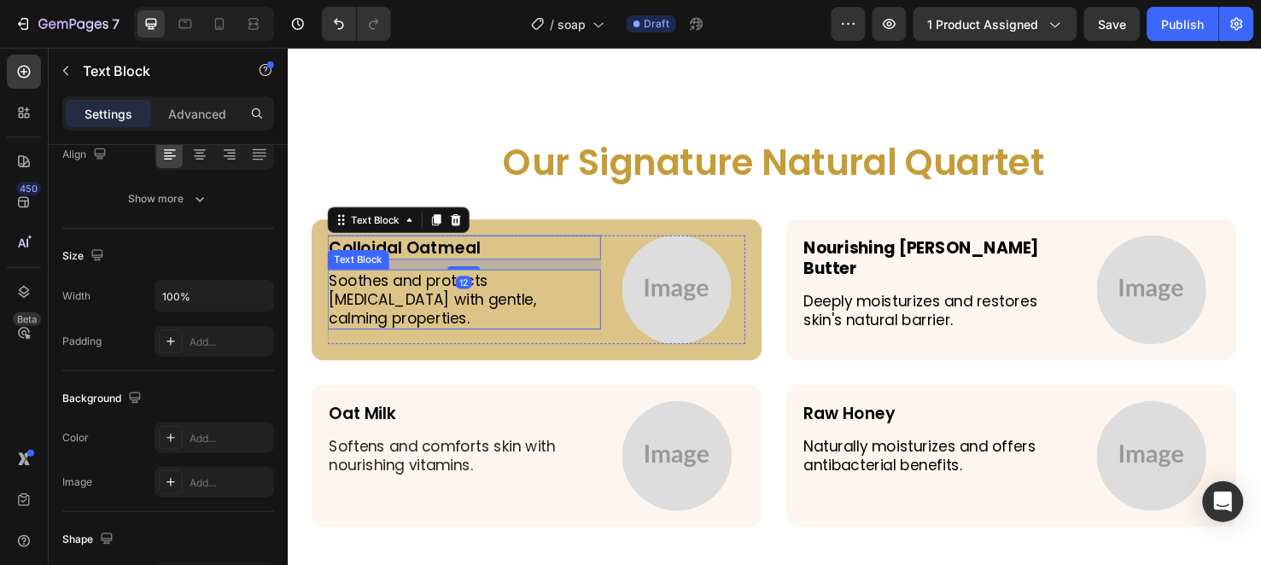
scroll to position [0, 0]
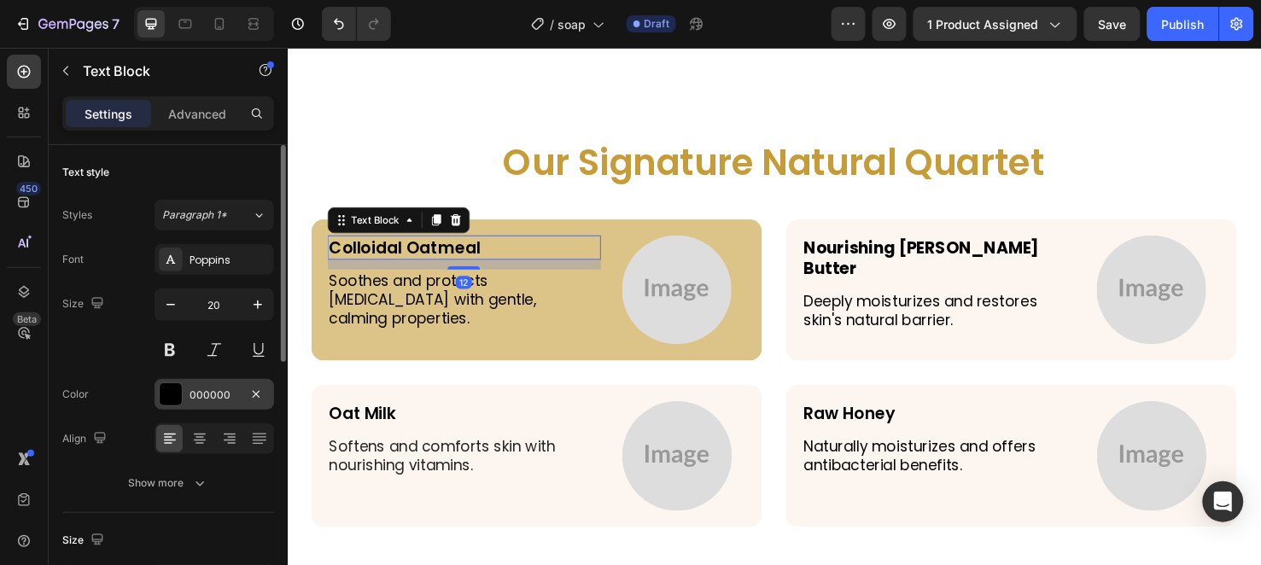
click at [191, 400] on div "000000" at bounding box center [215, 395] width 50 height 15
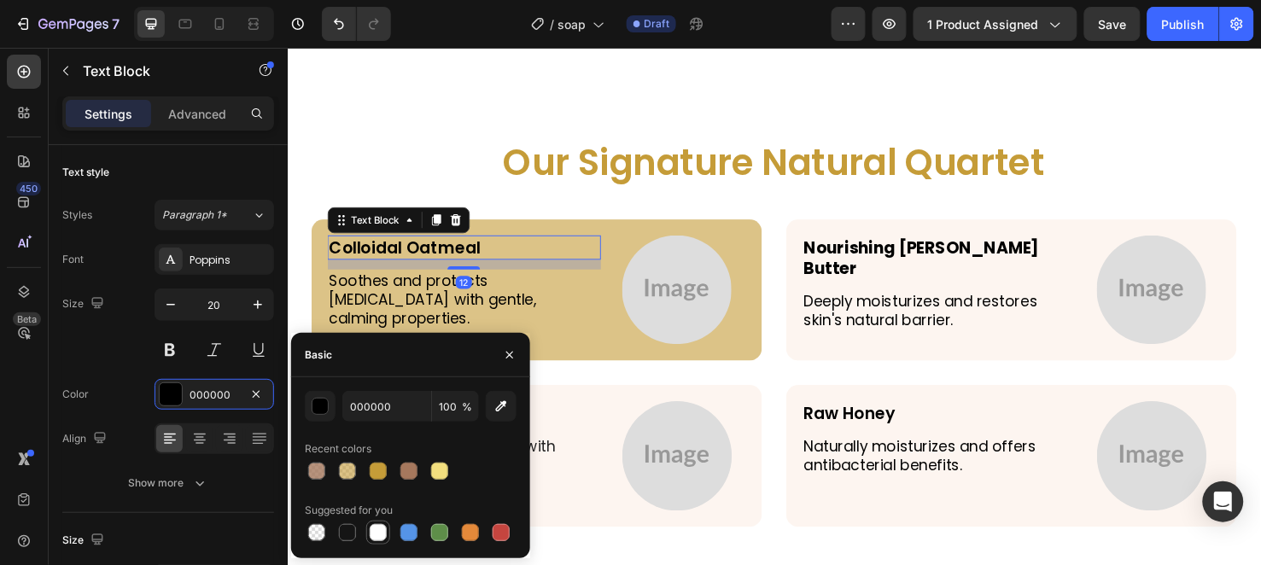
click at [369, 524] on div at bounding box center [378, 533] width 20 height 20
type input "FFFFFF"
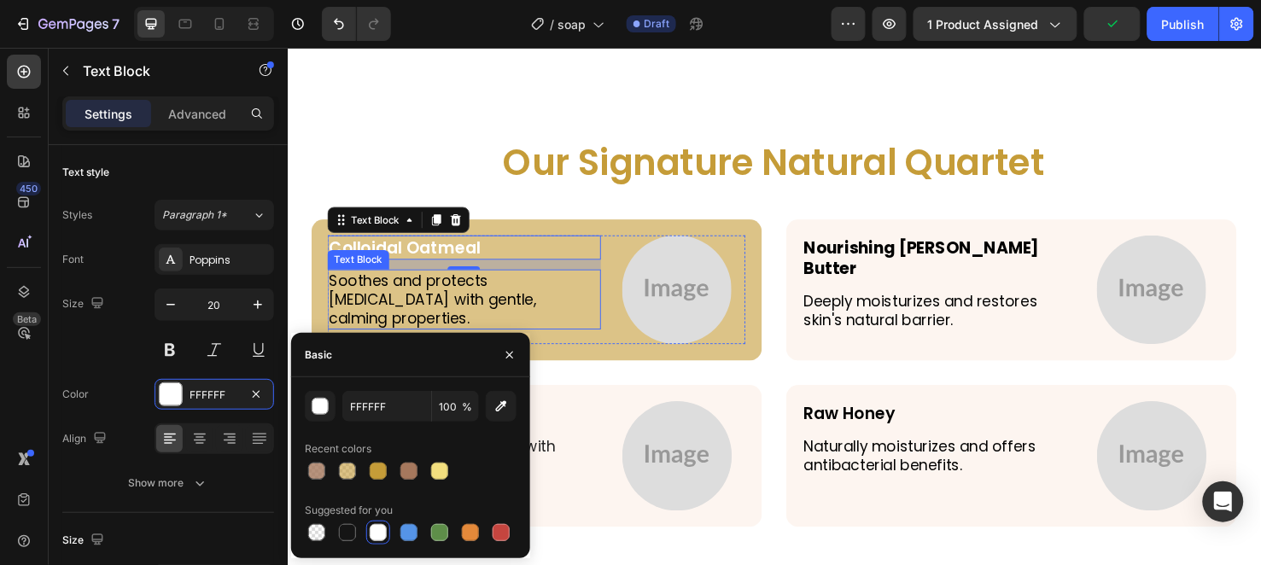
click at [381, 306] on p "Soothes and protects sensitive skin with gentle, calming properties." at bounding box center [473, 313] width 284 height 60
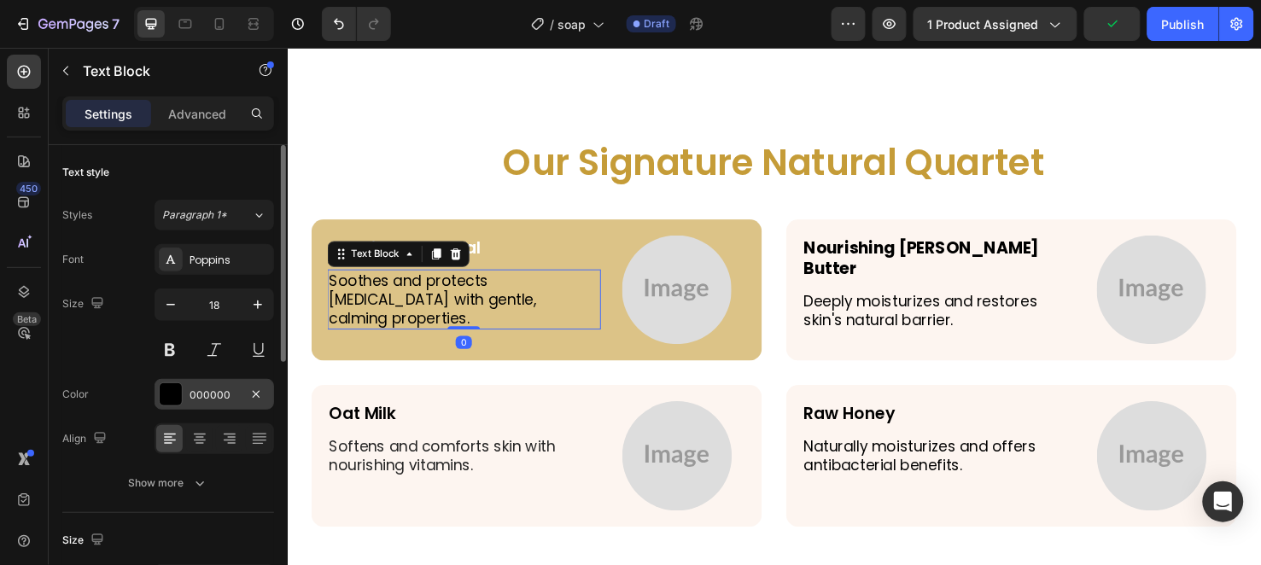
click at [228, 400] on div "000000" at bounding box center [215, 395] width 50 height 15
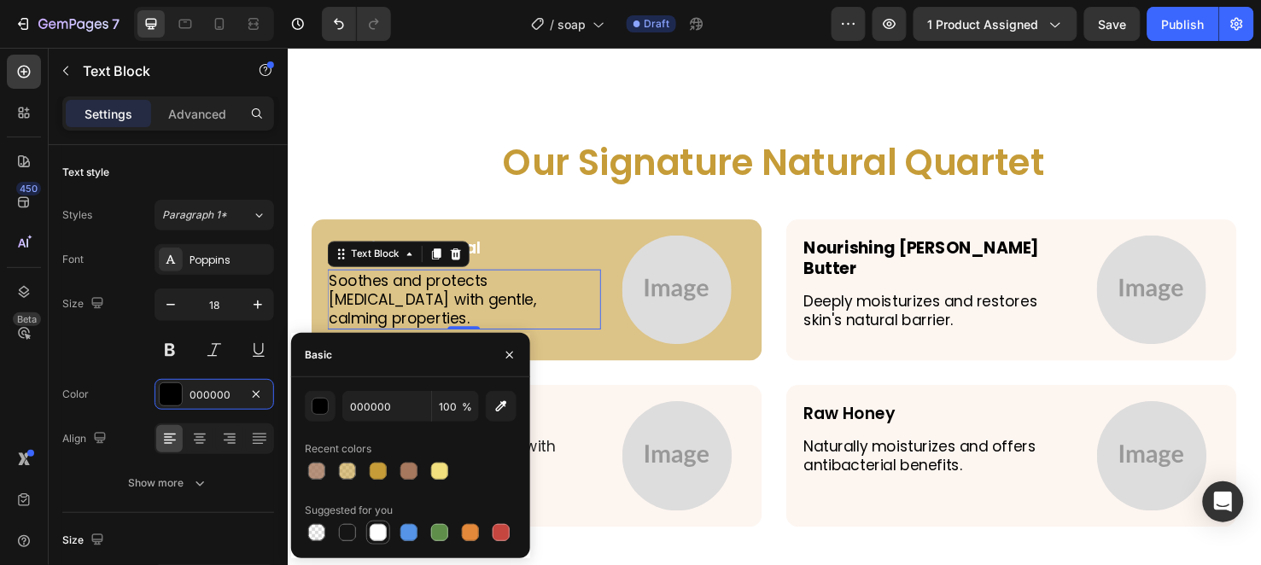
click at [382, 527] on div at bounding box center [378, 532] width 17 height 17
type input "FFFFFF"
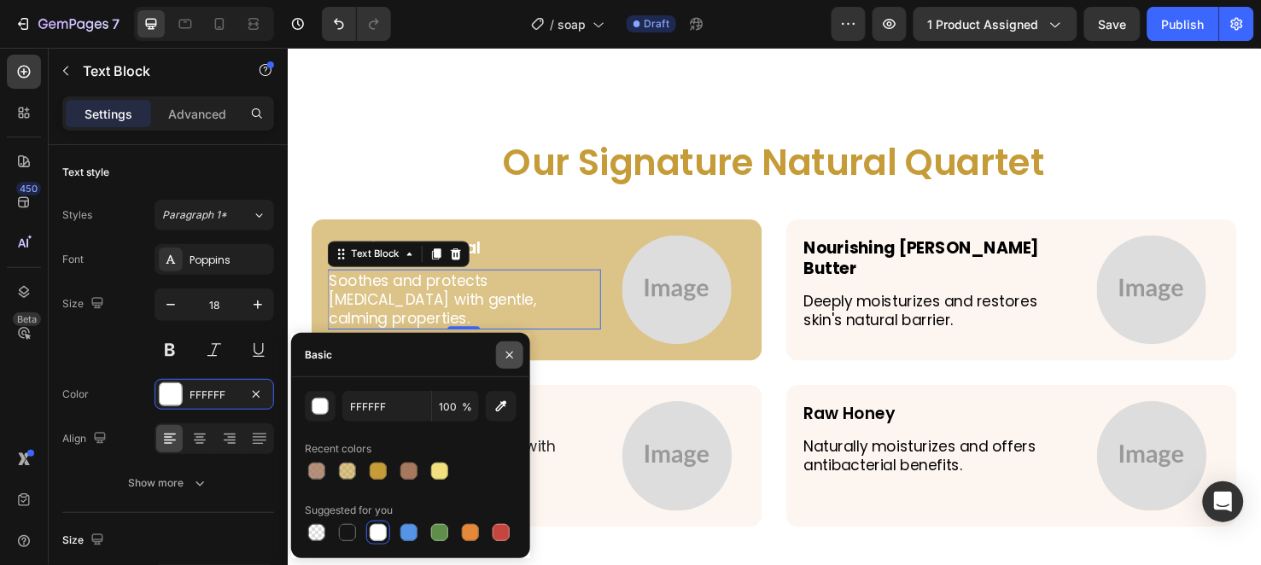
click at [504, 343] on button "button" at bounding box center [509, 355] width 27 height 27
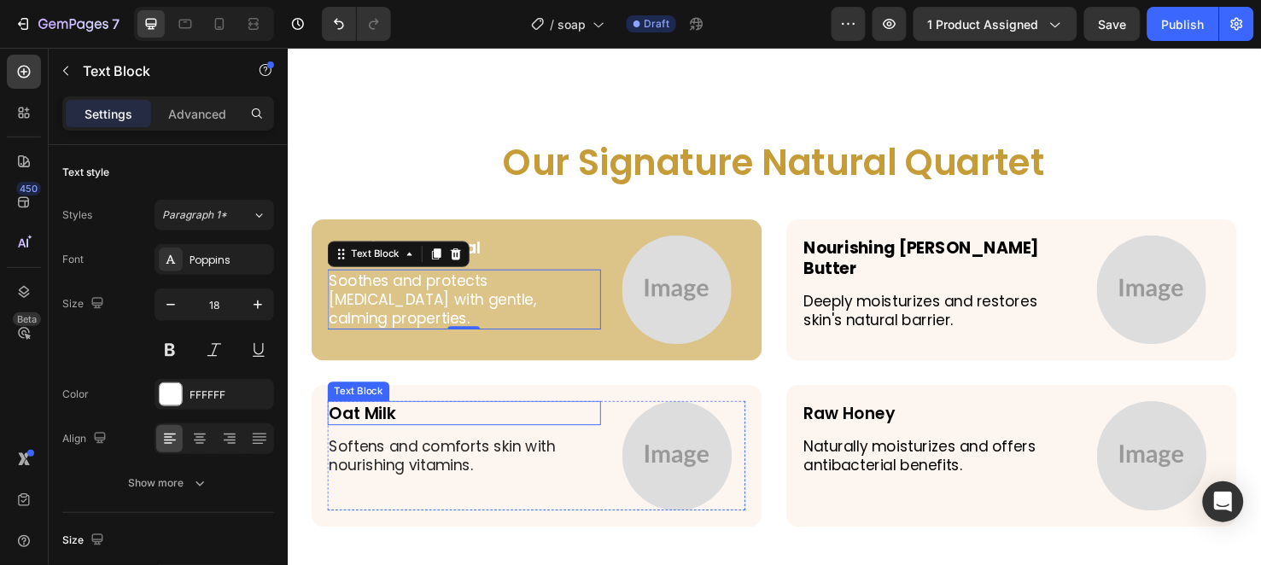
click at [368, 421] on p "Oat Milk" at bounding box center [473, 432] width 284 height 22
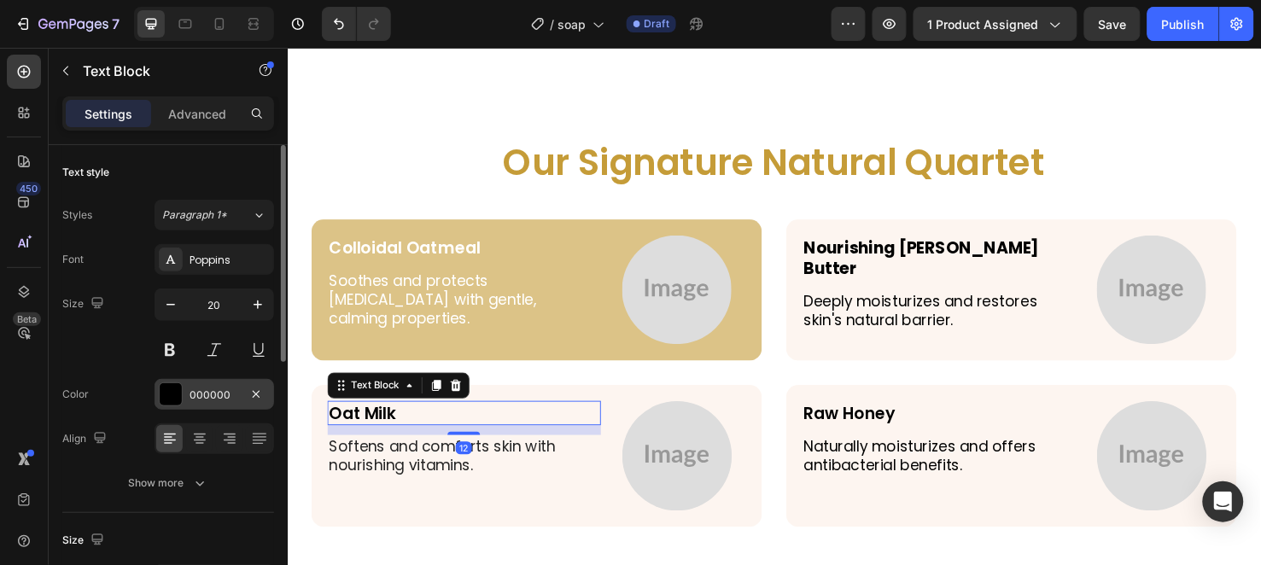
click at [202, 398] on div "000000" at bounding box center [215, 395] width 50 height 15
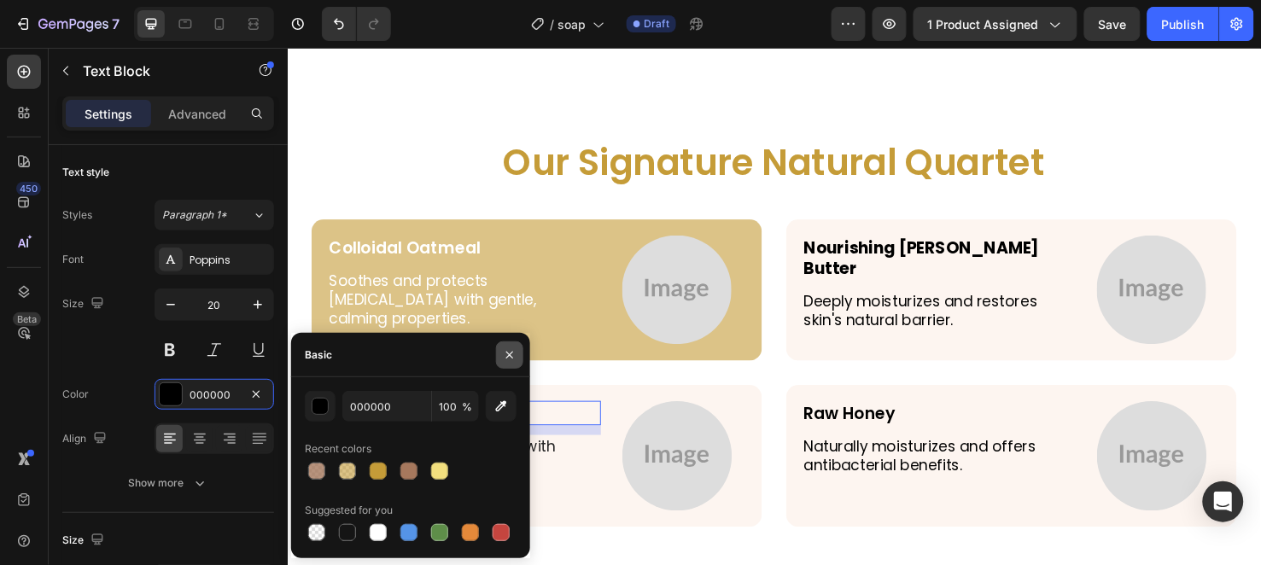
click at [507, 348] on icon "button" at bounding box center [510, 355] width 14 height 14
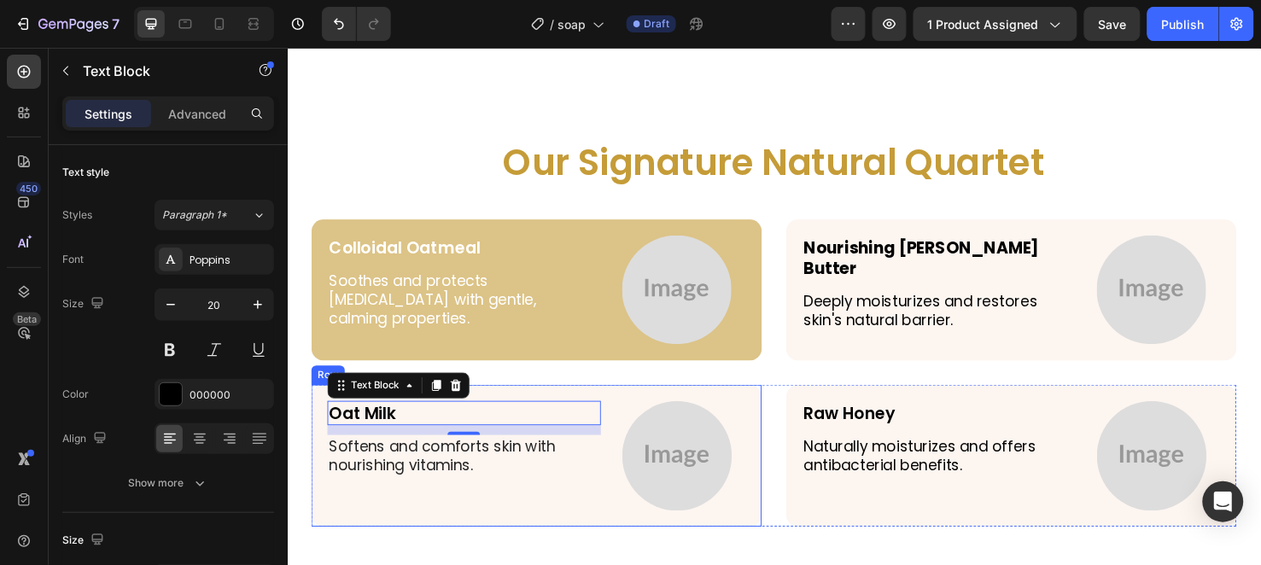
click at [612, 407] on div "Oat Milk Text Block 12 Softens and comforts skin with nourishing vitamins. Text…" at bounding box center [549, 476] width 474 height 149
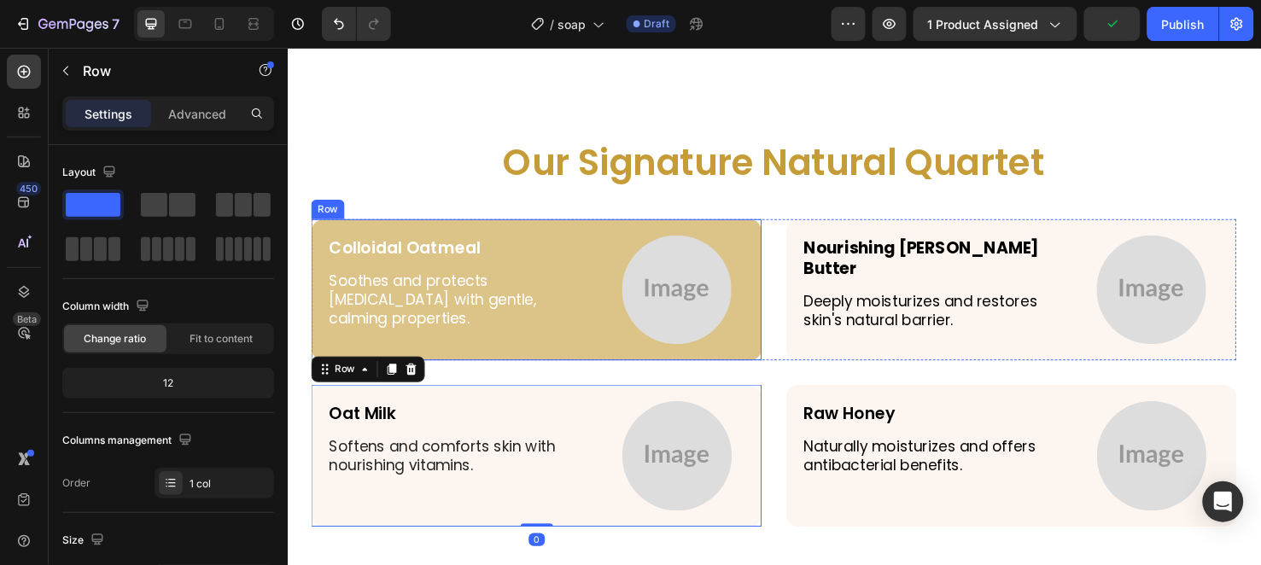
click at [527, 231] on div "Colloidal Oatmeal Text Block Soothes and protects sensitive skin with gentle, c…" at bounding box center [549, 302] width 474 height 149
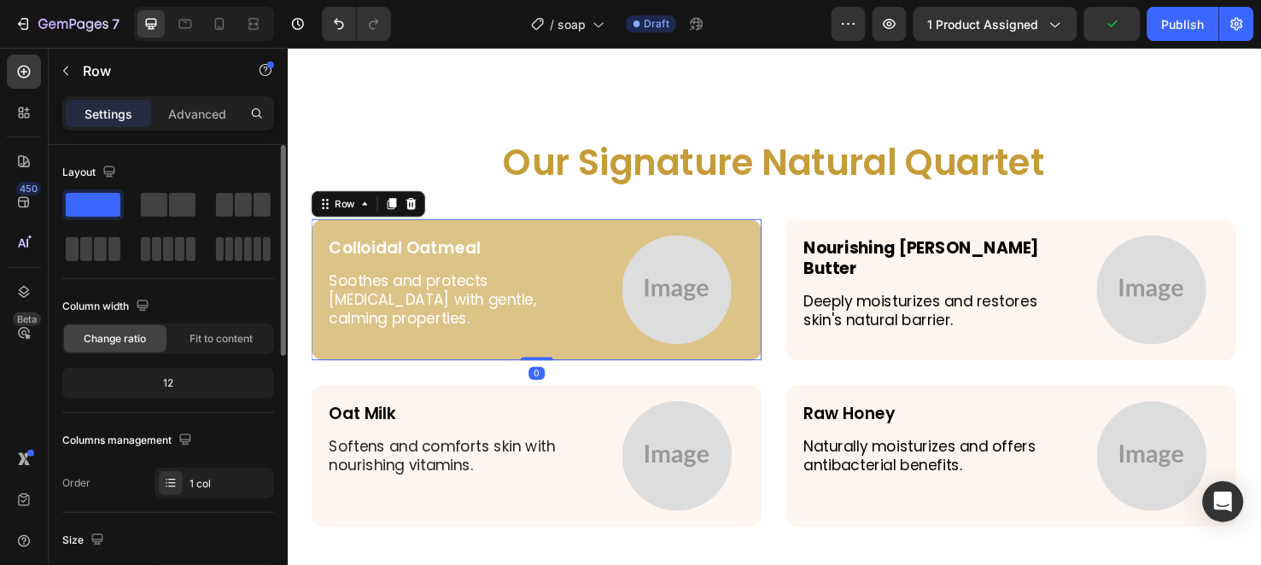
scroll to position [379, 0]
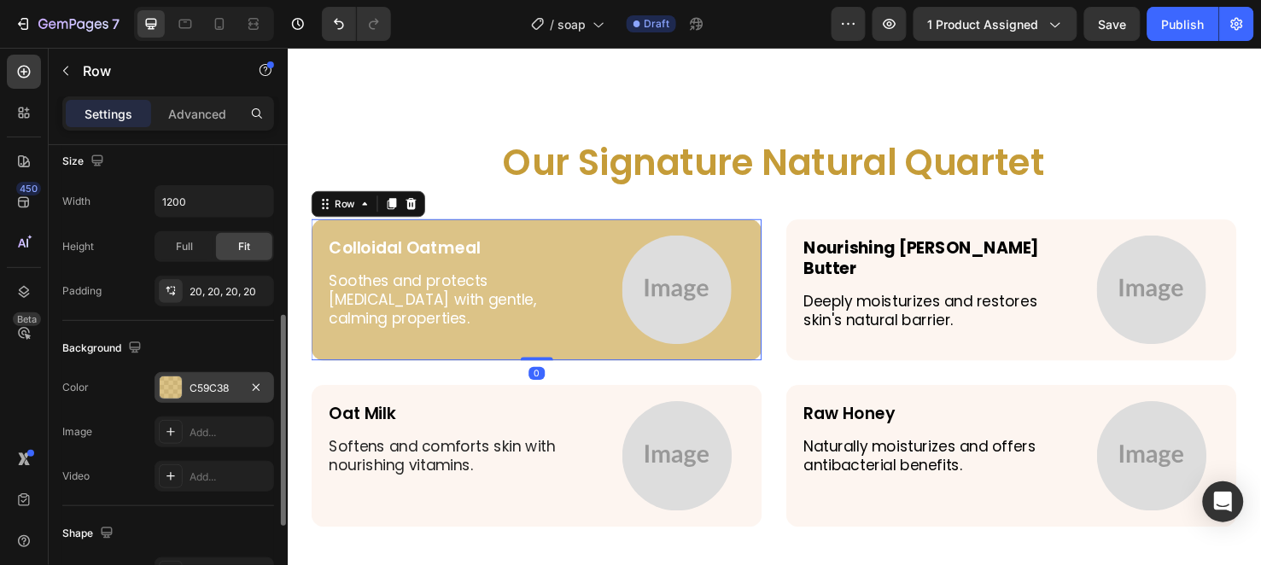
click at [225, 385] on div "C59C38" at bounding box center [215, 388] width 50 height 15
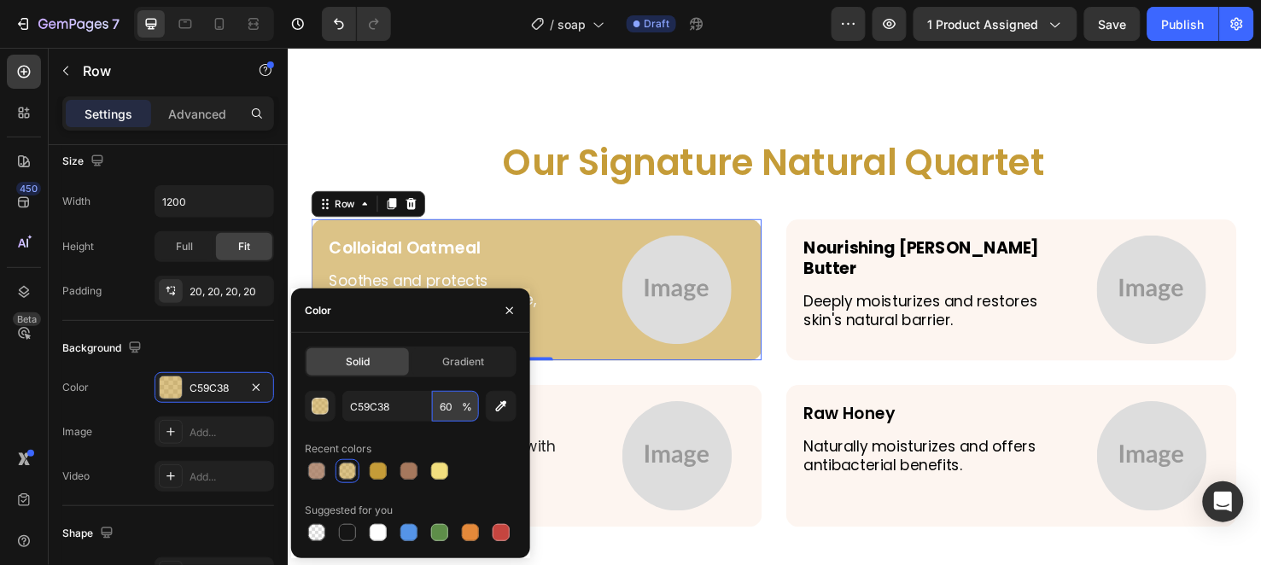
click at [441, 405] on input "60" at bounding box center [455, 406] width 47 height 31
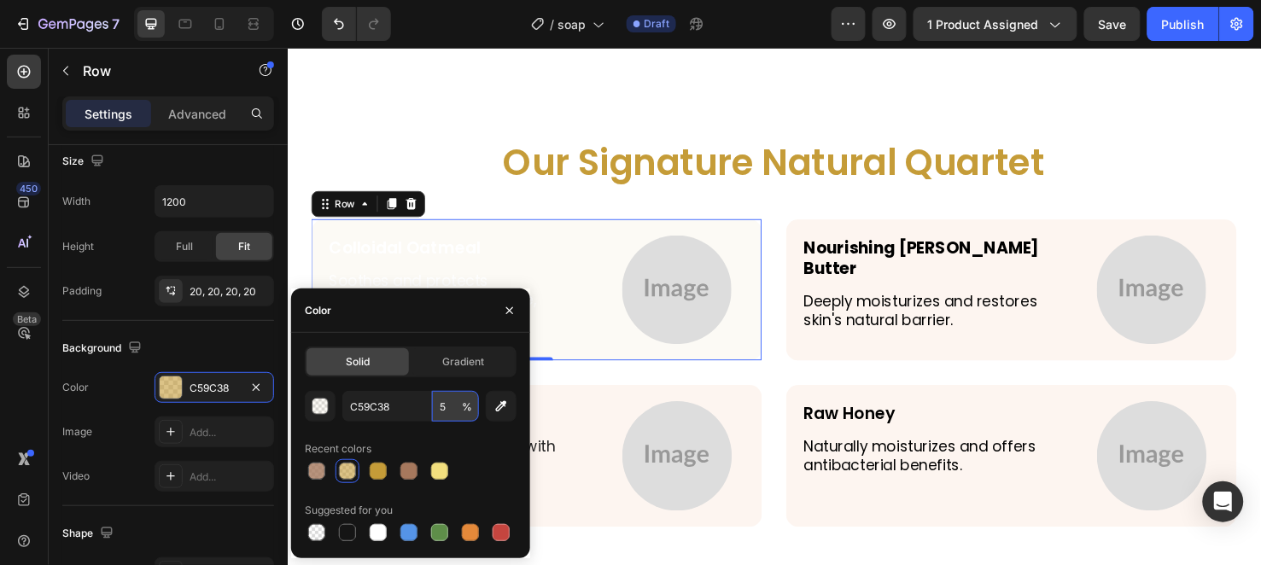
type input "50"
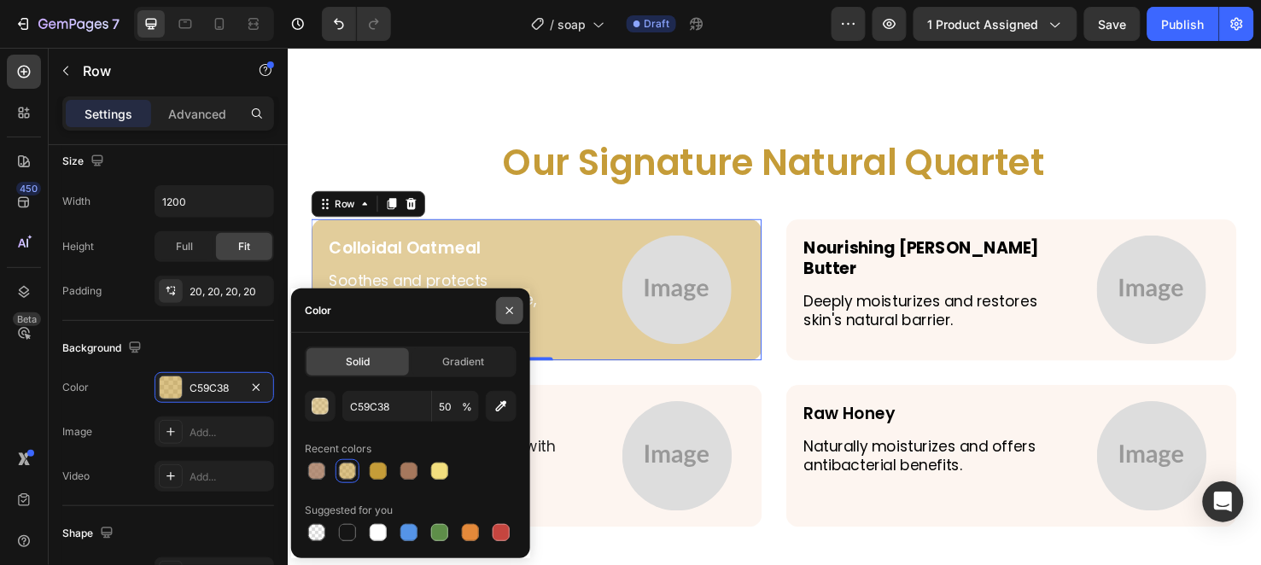
click at [506, 309] on icon "button" at bounding box center [510, 311] width 14 height 14
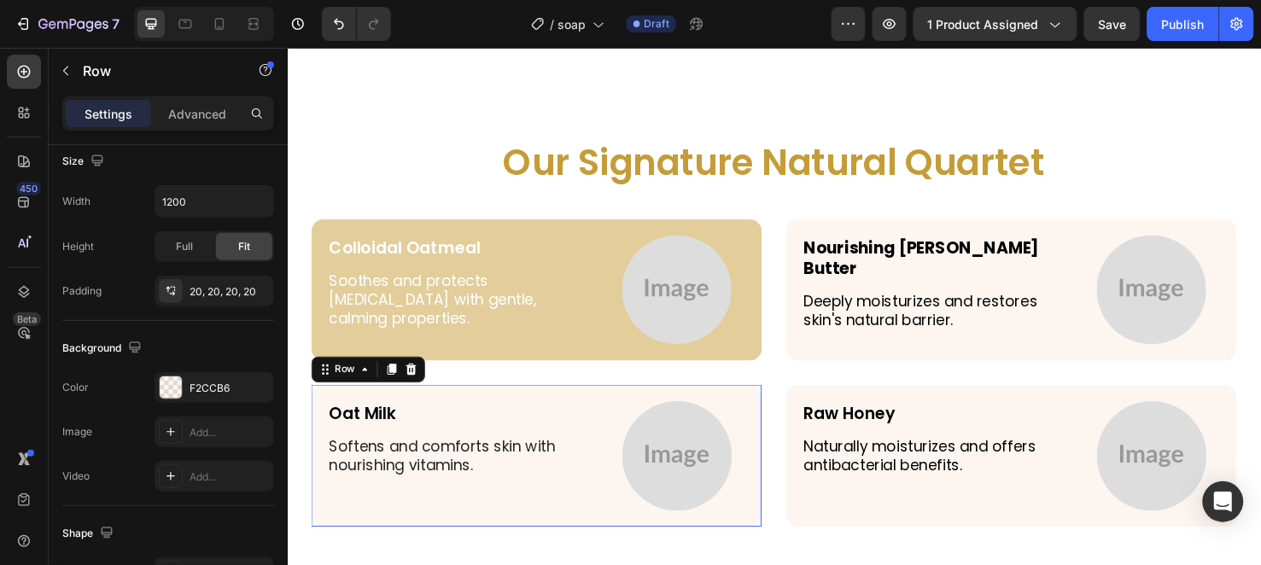
click at [599, 406] on div "Oat Milk Text Block Softens and comforts skin with nourishing vitamins. Text Bl…" at bounding box center [549, 476] width 474 height 149
click at [219, 388] on div "F2CCB6" at bounding box center [215, 388] width 50 height 15
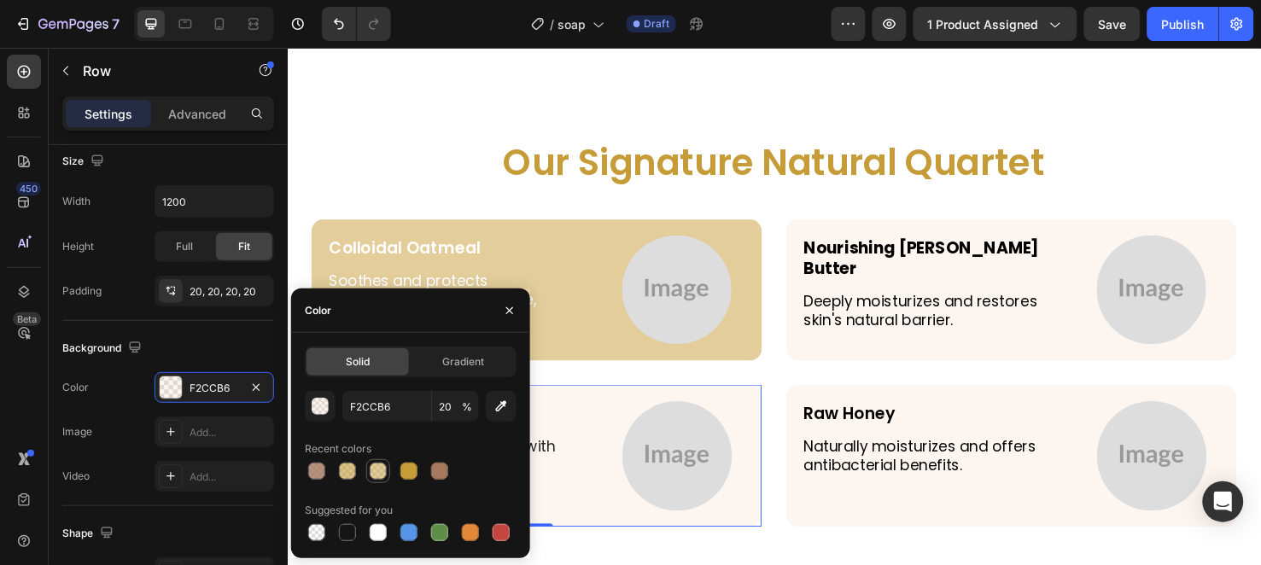
click at [371, 466] on div at bounding box center [378, 471] width 17 height 17
type input "C59C38"
type input "50"
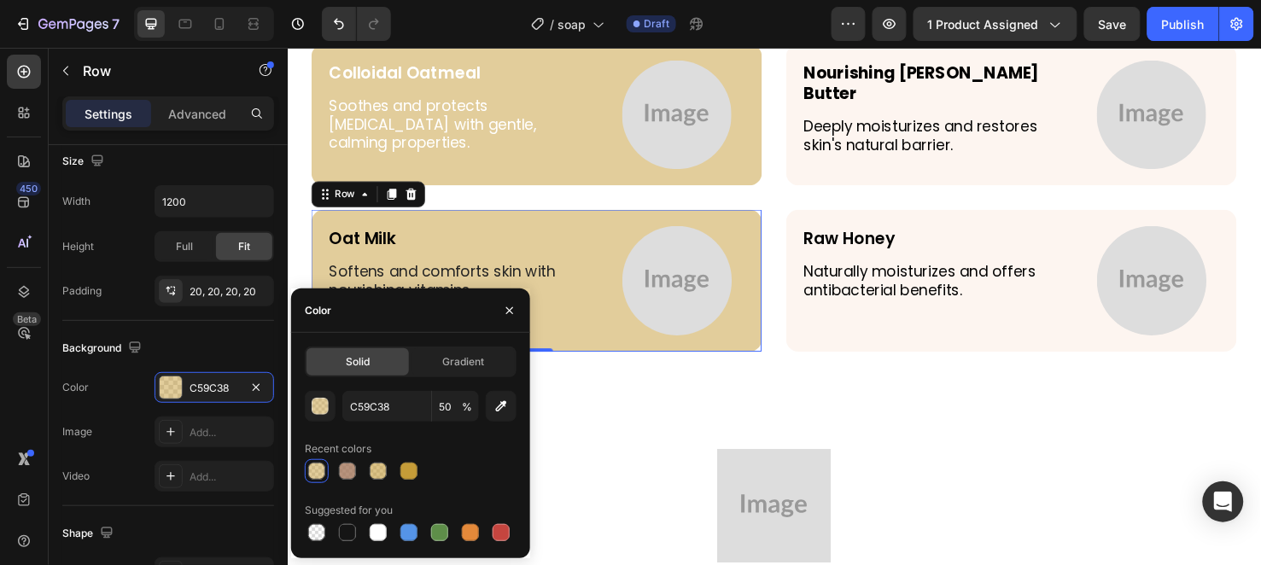
scroll to position [3794, 0]
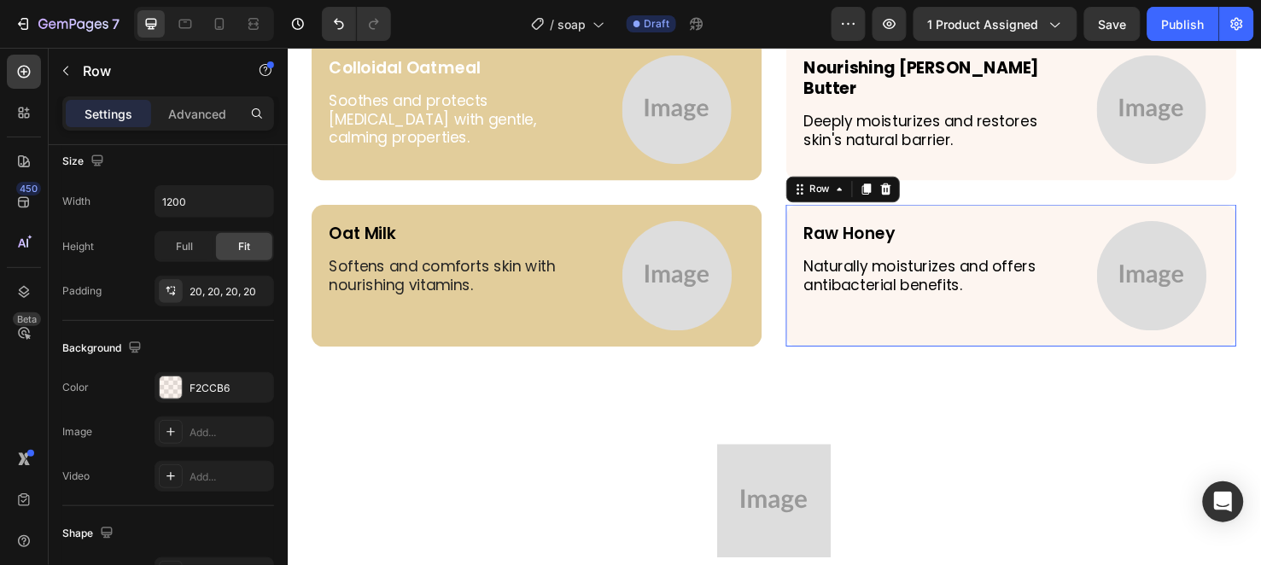
click at [816, 236] on div "Raw Honey Text Block Naturally moisturizes and offers antibacterial benefits. T…" at bounding box center [1049, 287] width 474 height 149
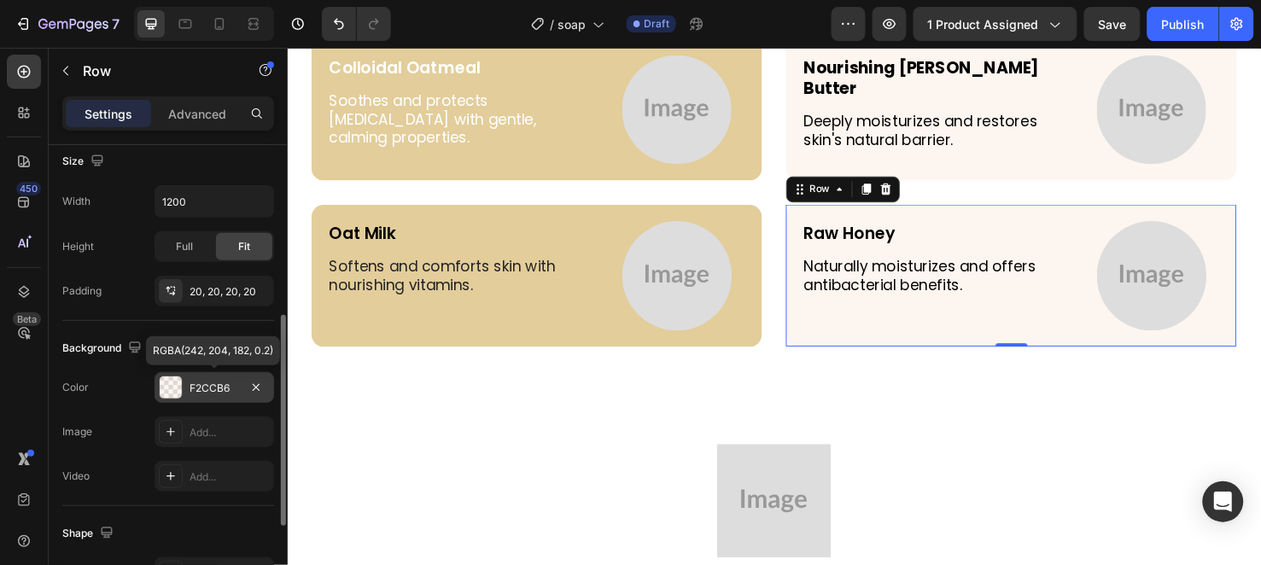
click at [225, 383] on div "F2CCB6" at bounding box center [215, 388] width 50 height 15
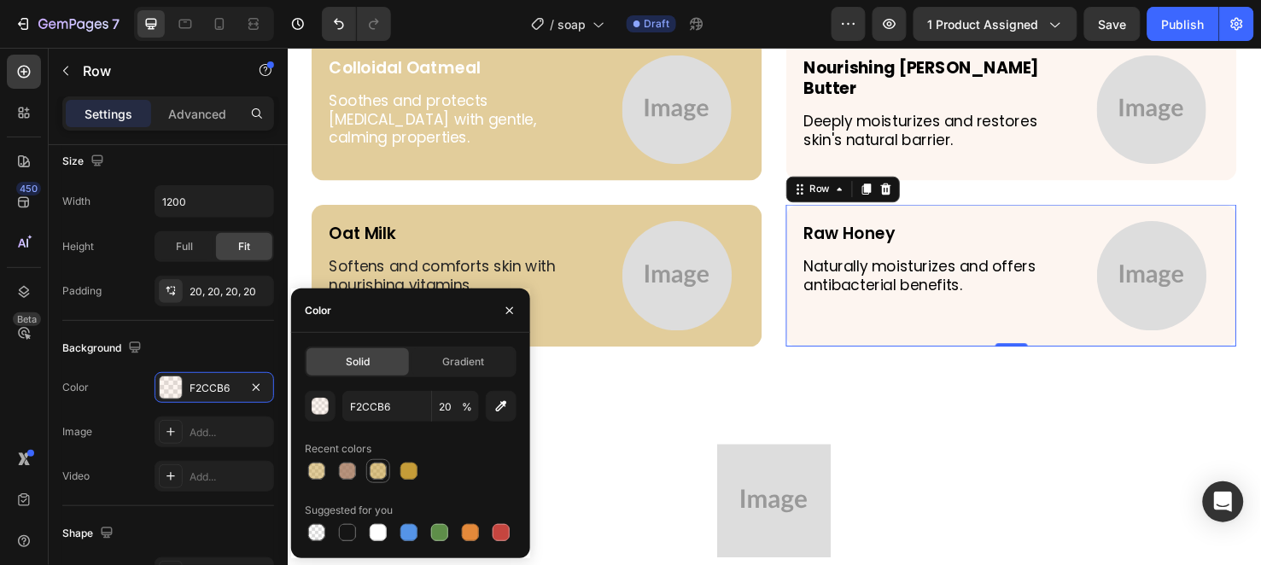
click at [387, 468] on div at bounding box center [378, 471] width 20 height 20
type input "C59C38"
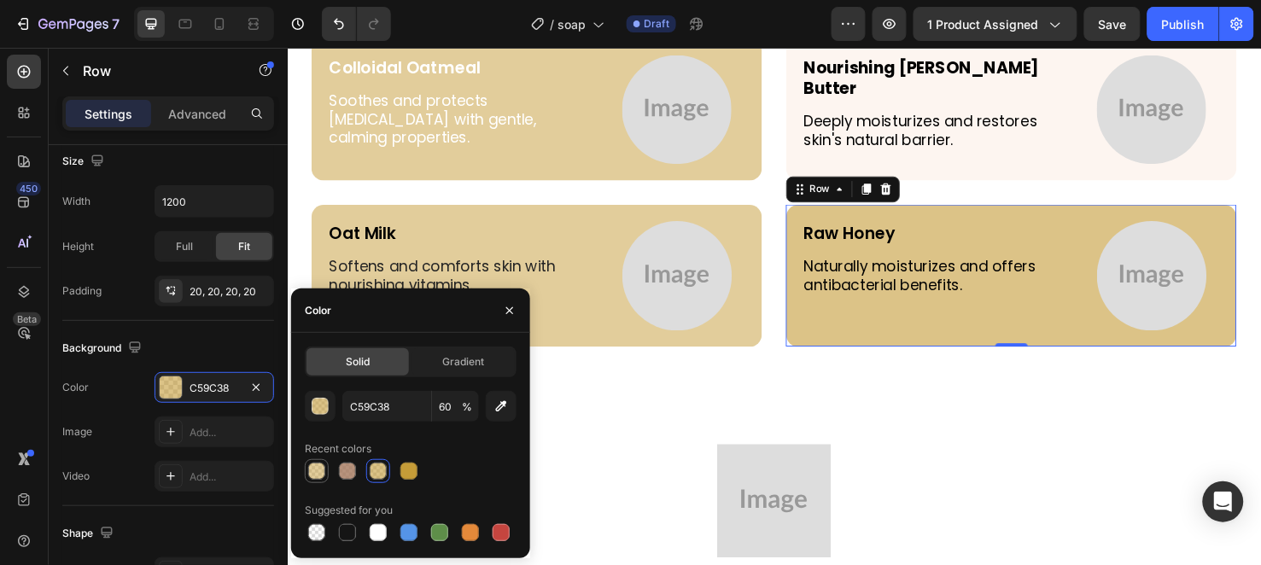
click at [317, 470] on div at bounding box center [316, 471] width 17 height 17
type input "50"
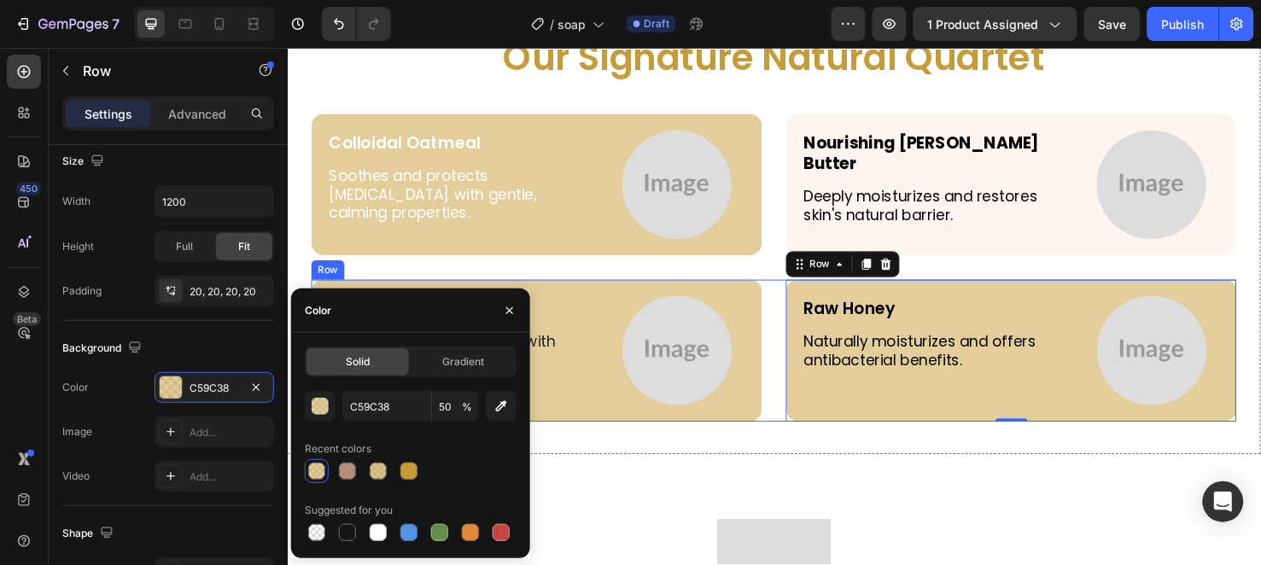
scroll to position [3700, 0]
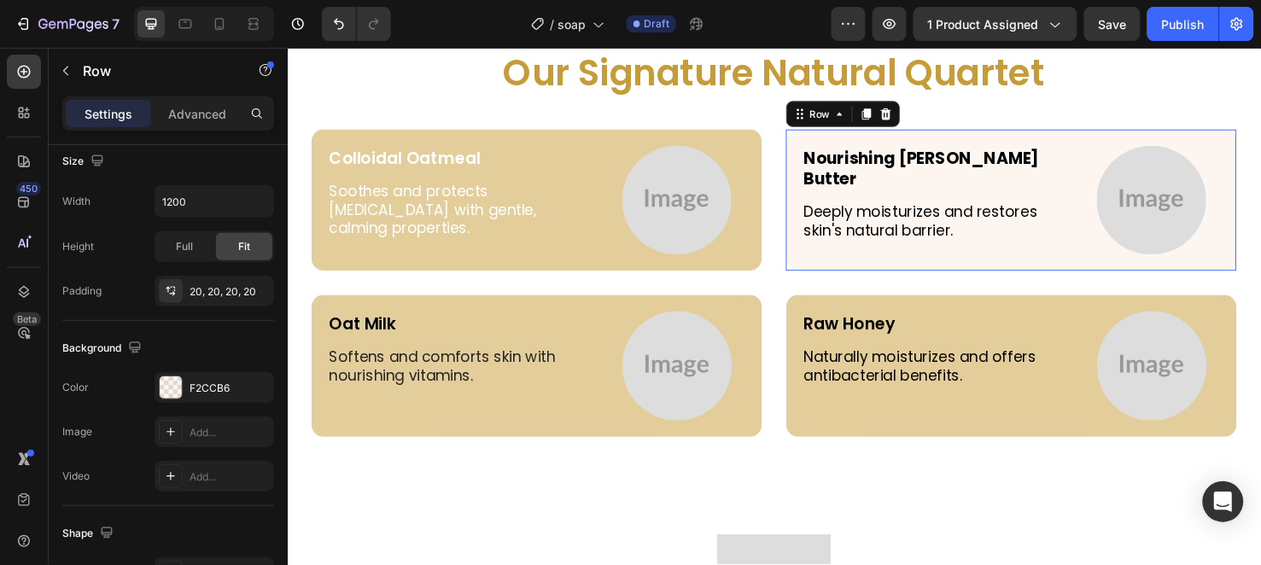
click at [816, 190] on div "Nourishing Shea Butter Text Block Deeply moisturizes and restores skin's natura…" at bounding box center [1049, 207] width 474 height 149
click at [212, 390] on div "F2CCB6" at bounding box center [215, 388] width 50 height 15
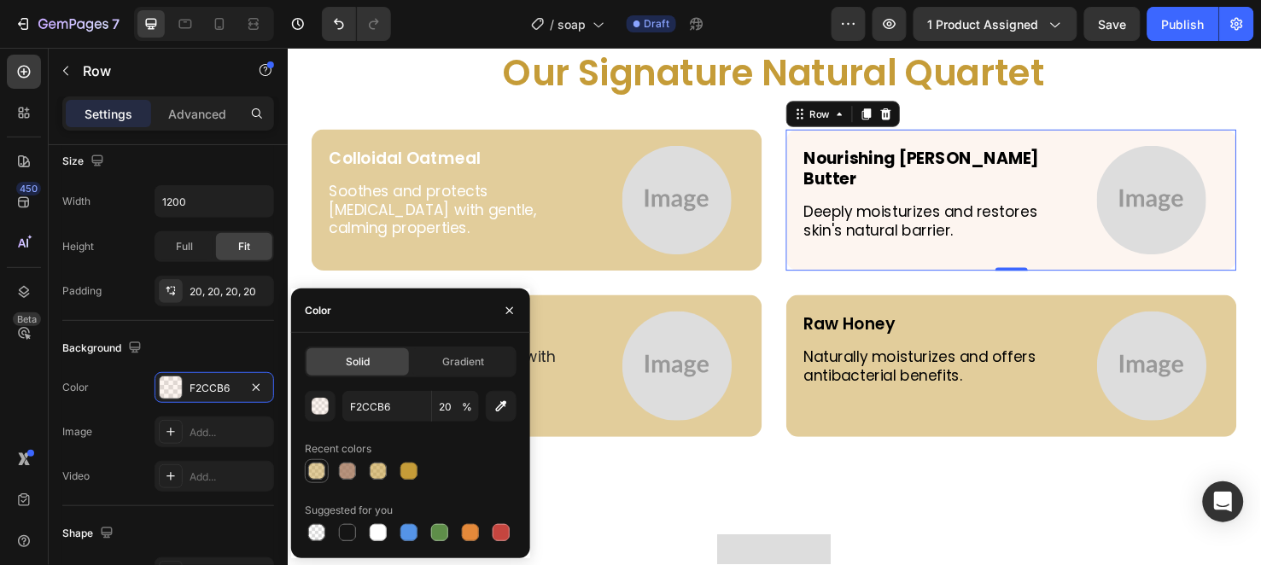
click at [314, 461] on div at bounding box center [317, 471] width 20 height 20
type input "C59C38"
type input "50"
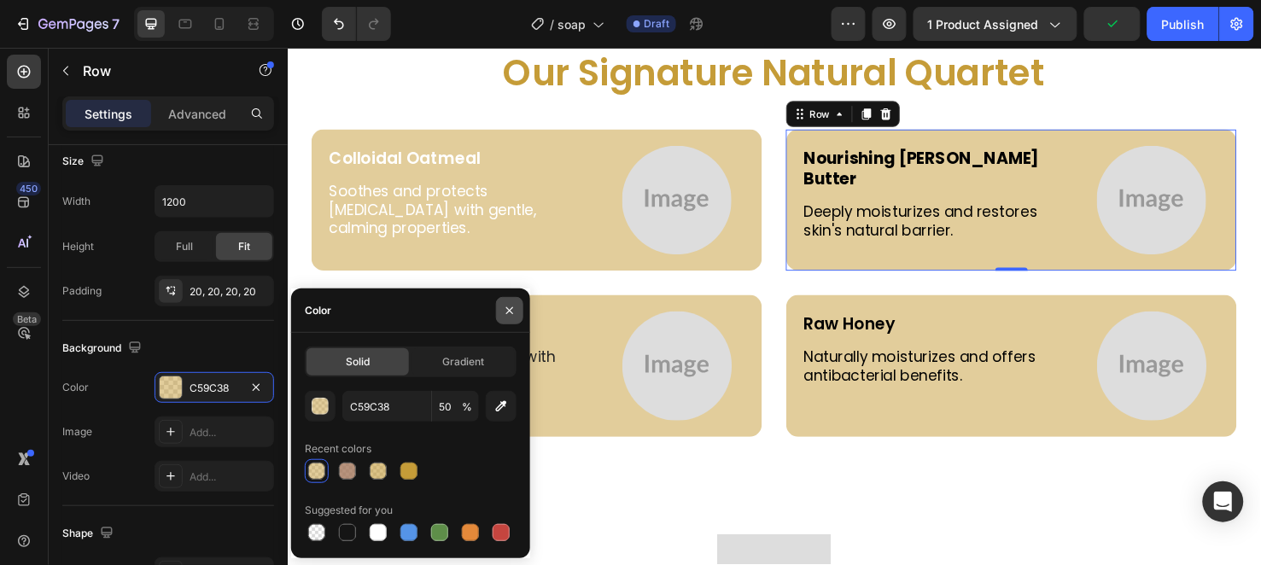
click at [512, 307] on icon "button" at bounding box center [509, 310] width 7 height 7
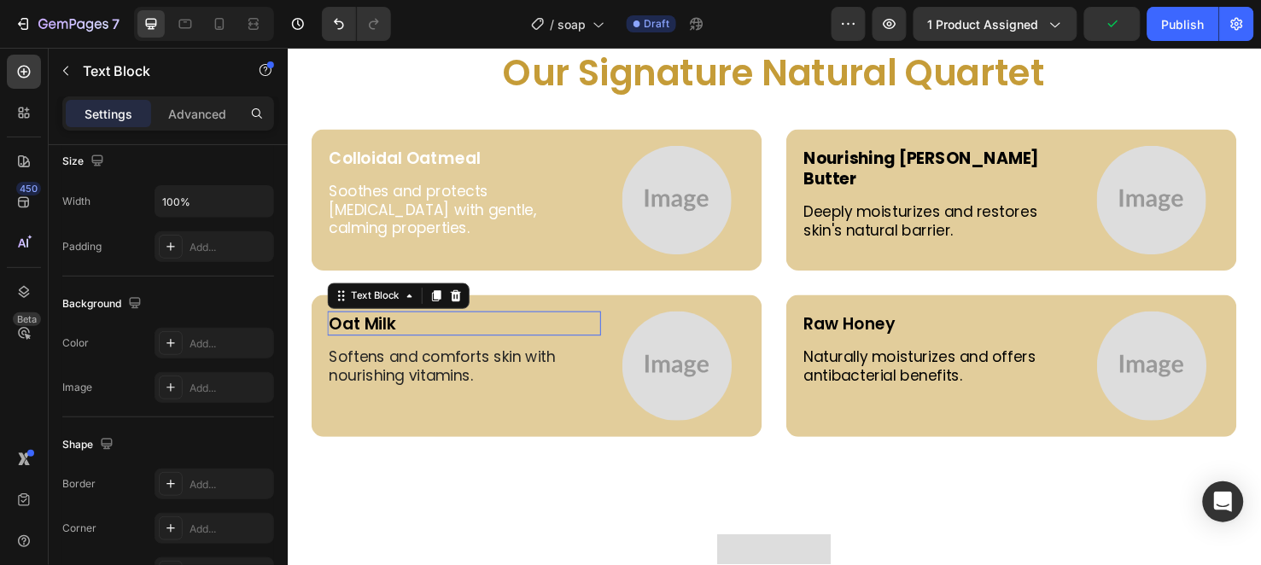
click at [386, 338] on p "Oat Milk" at bounding box center [473, 337] width 284 height 22
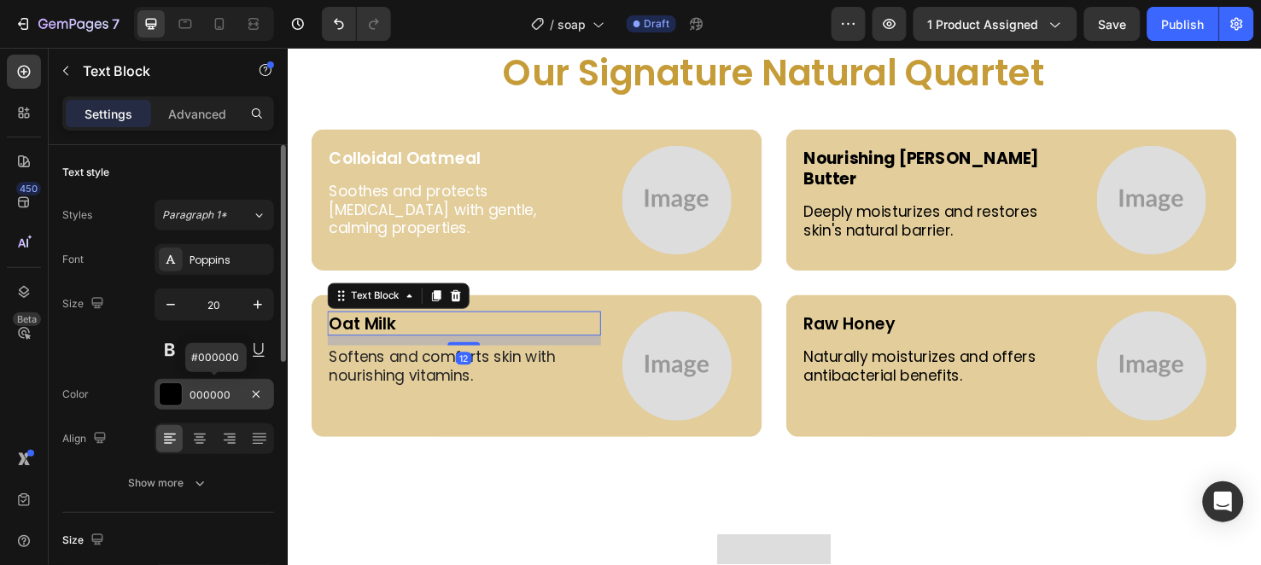
click at [226, 382] on div "000000" at bounding box center [215, 394] width 120 height 31
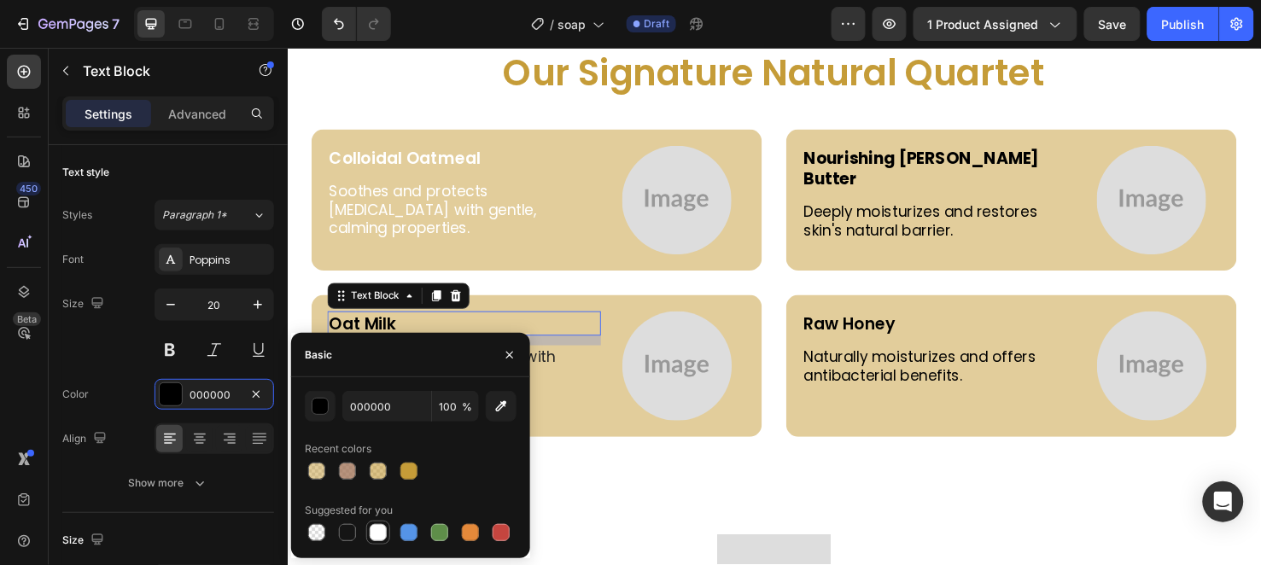
click at [386, 521] on div at bounding box center [378, 533] width 24 height 24
type input "FFFFFF"
click at [510, 354] on icon "button" at bounding box center [509, 355] width 7 height 7
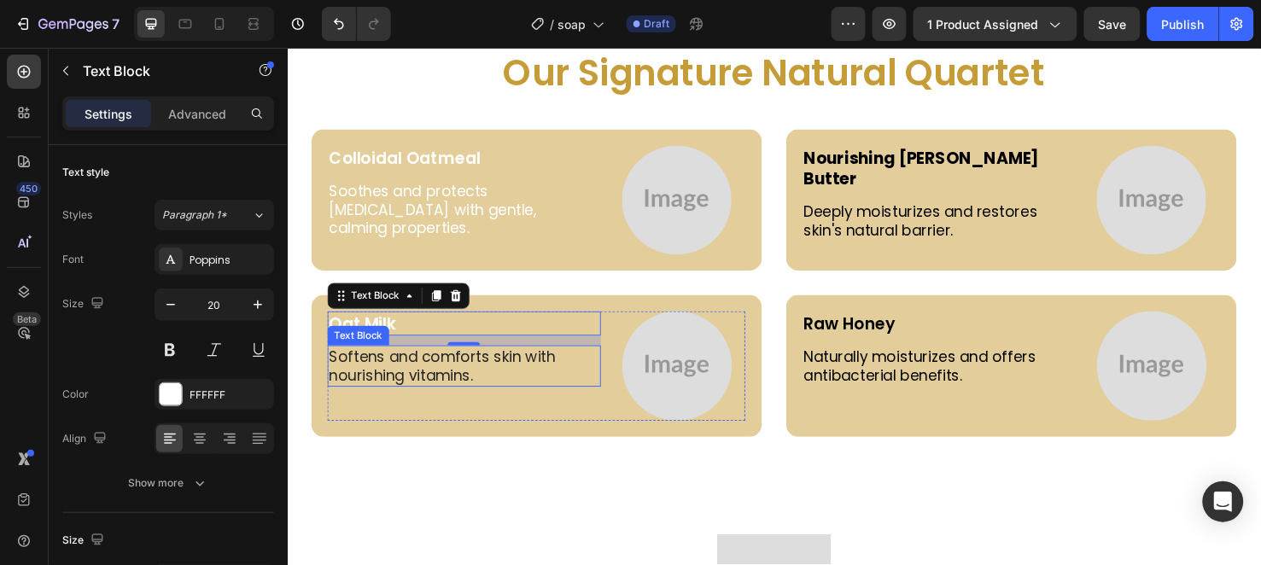
click at [495, 362] on p "Softens and comforts skin with nourishing vitamins." at bounding box center [473, 382] width 284 height 40
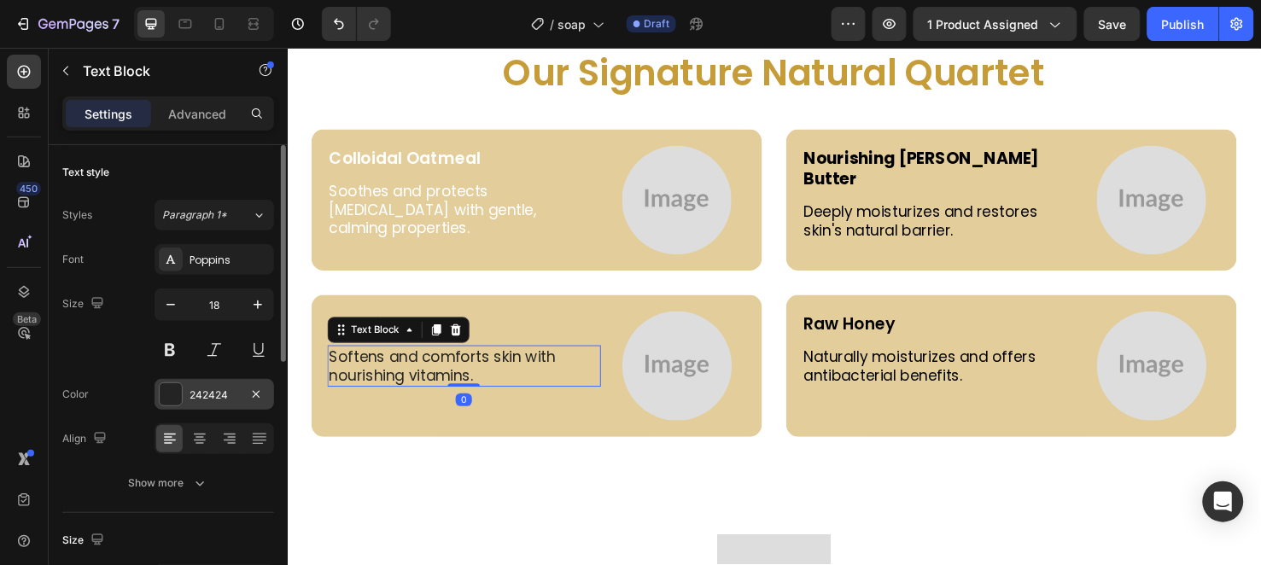
click at [223, 399] on div "242424" at bounding box center [215, 395] width 50 height 15
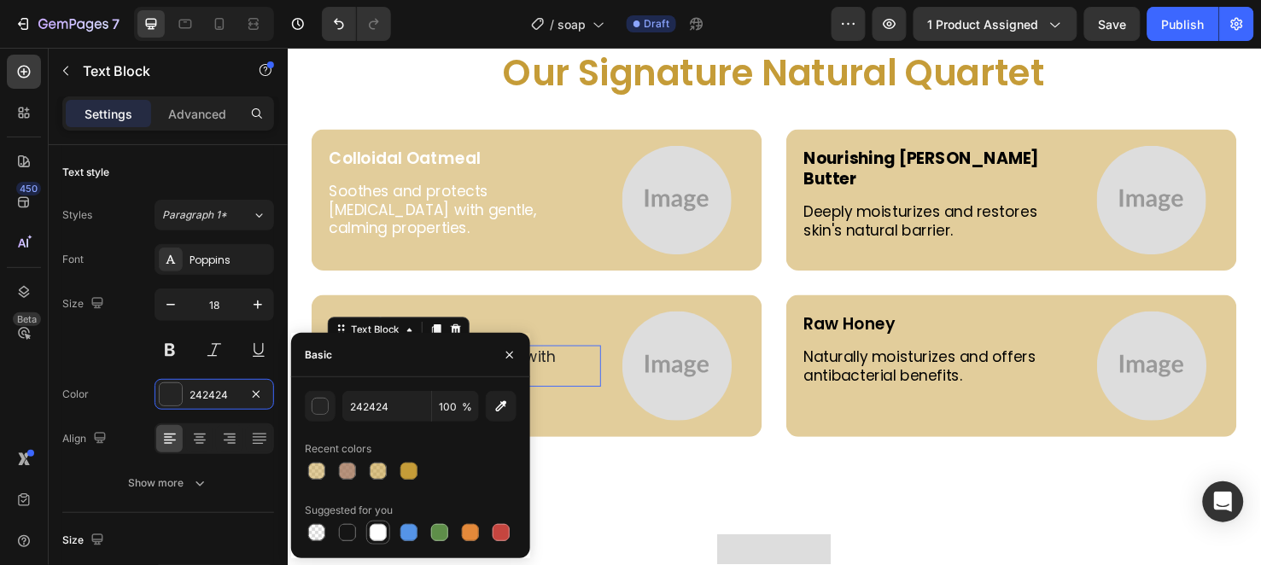
click at [377, 525] on div at bounding box center [378, 532] width 17 height 17
type input "FFFFFF"
drag, startPoint x: 509, startPoint y: 353, endPoint x: 297, endPoint y: 299, distance: 218.5
click at [509, 353] on icon "button" at bounding box center [510, 355] width 14 height 14
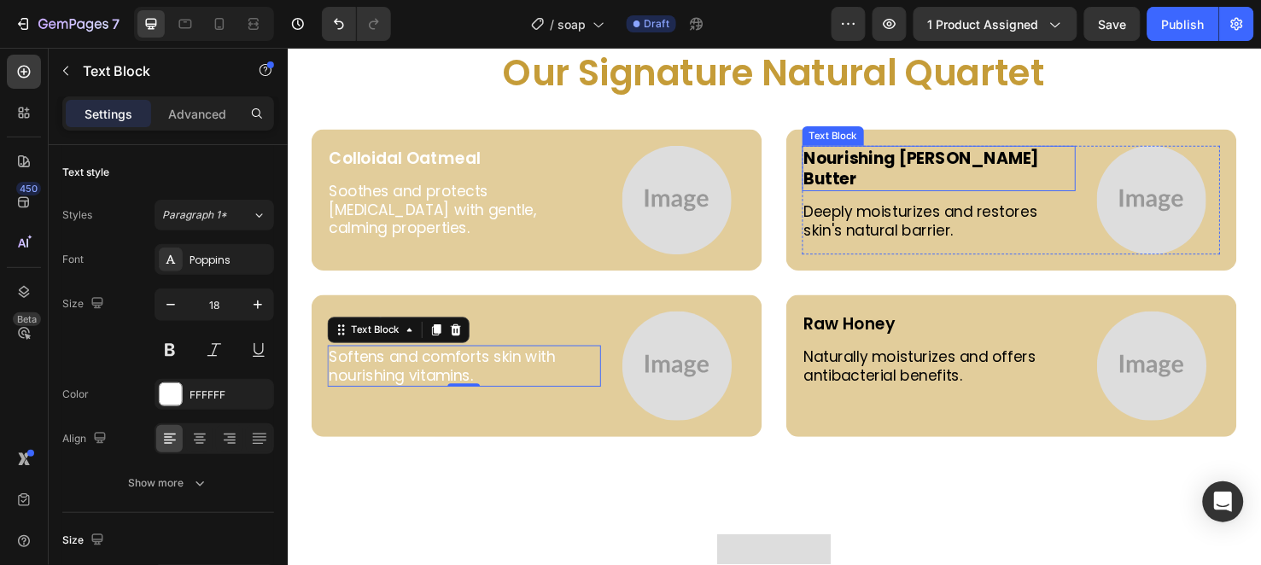
click at [841, 162] on strong "Nourishing Shea Butter" at bounding box center [955, 174] width 248 height 46
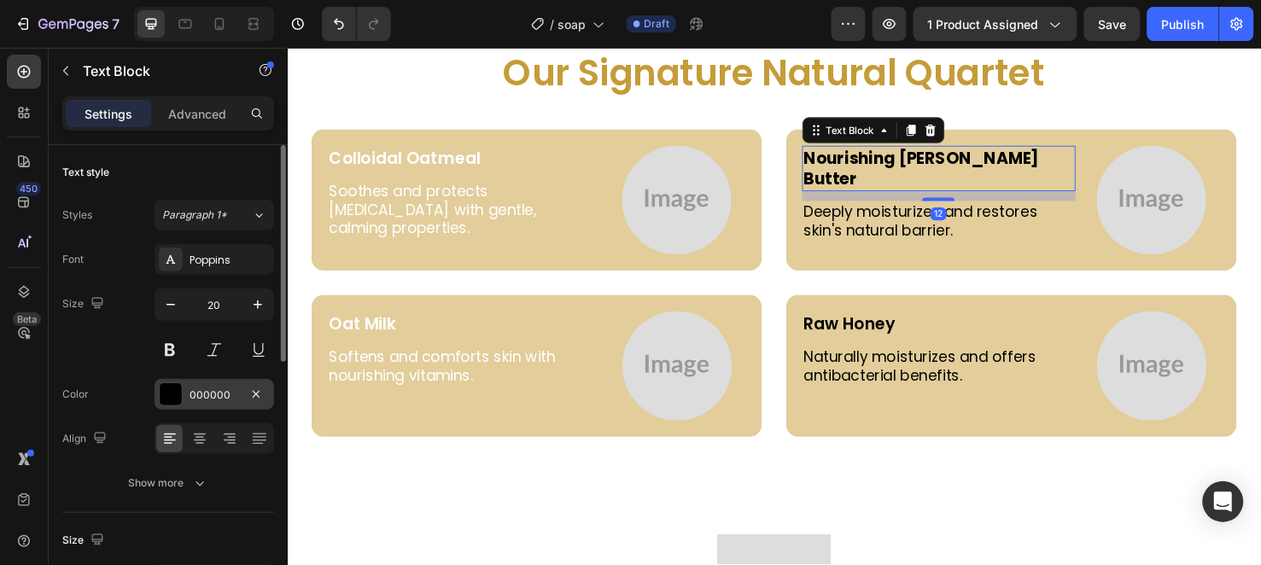
click at [226, 393] on div "000000" at bounding box center [215, 395] width 50 height 15
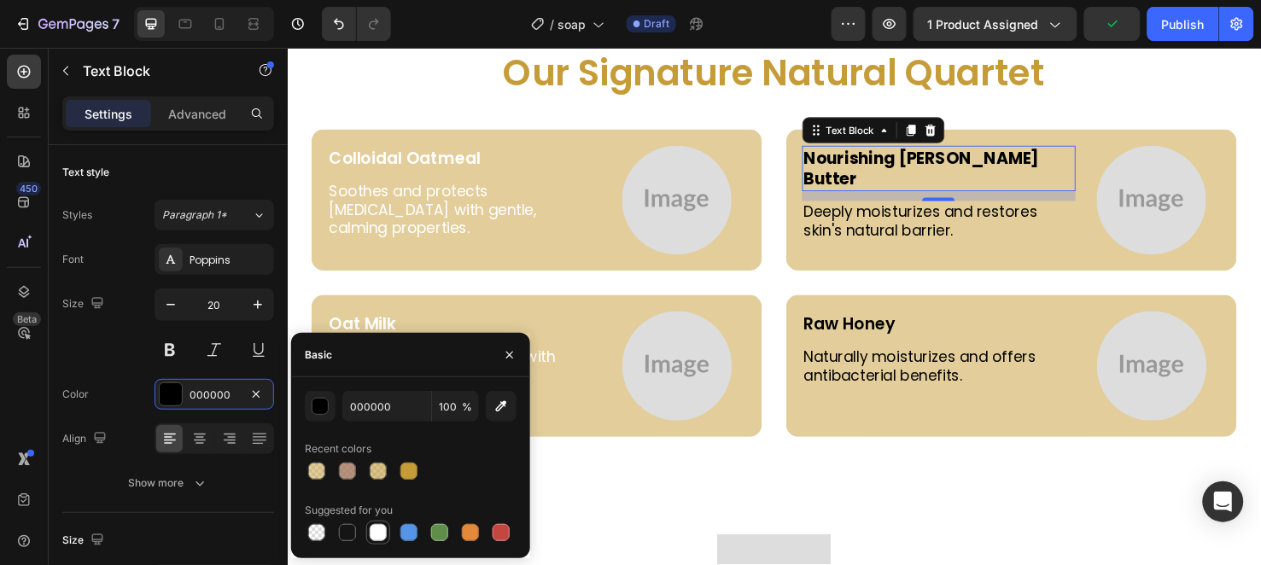
drag, startPoint x: 377, startPoint y: 525, endPoint x: 336, endPoint y: 307, distance: 221.4
click at [377, 525] on div at bounding box center [378, 532] width 17 height 17
type input "FFFFFF"
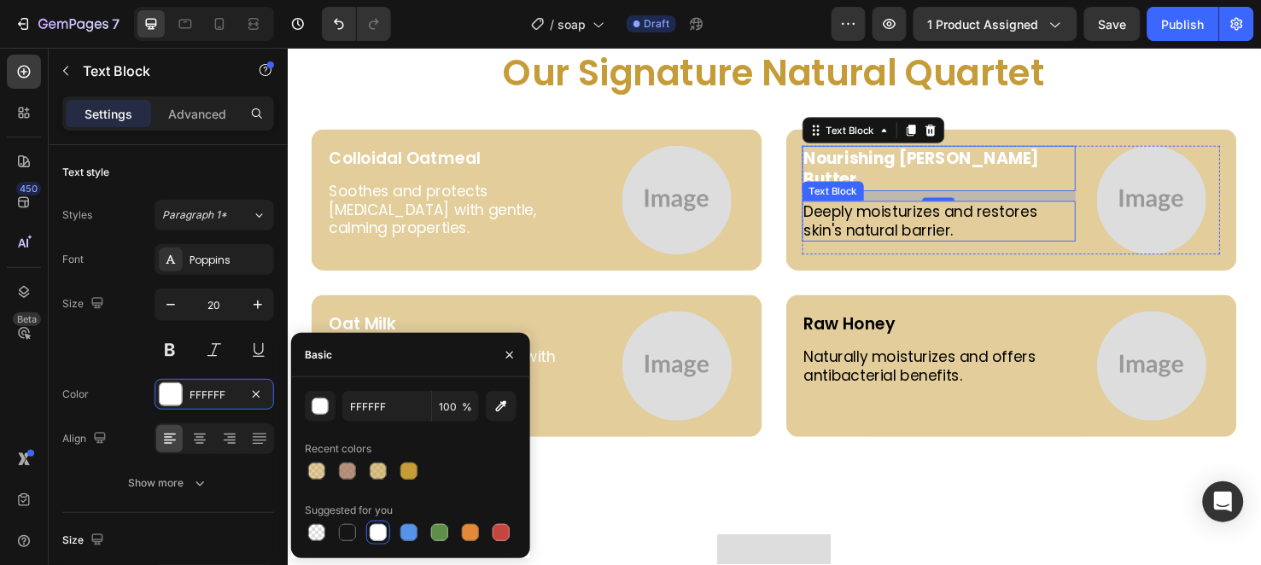
click at [853, 210] on p "Deeply moisturizes and restores skin's natural barrier." at bounding box center [973, 230] width 284 height 40
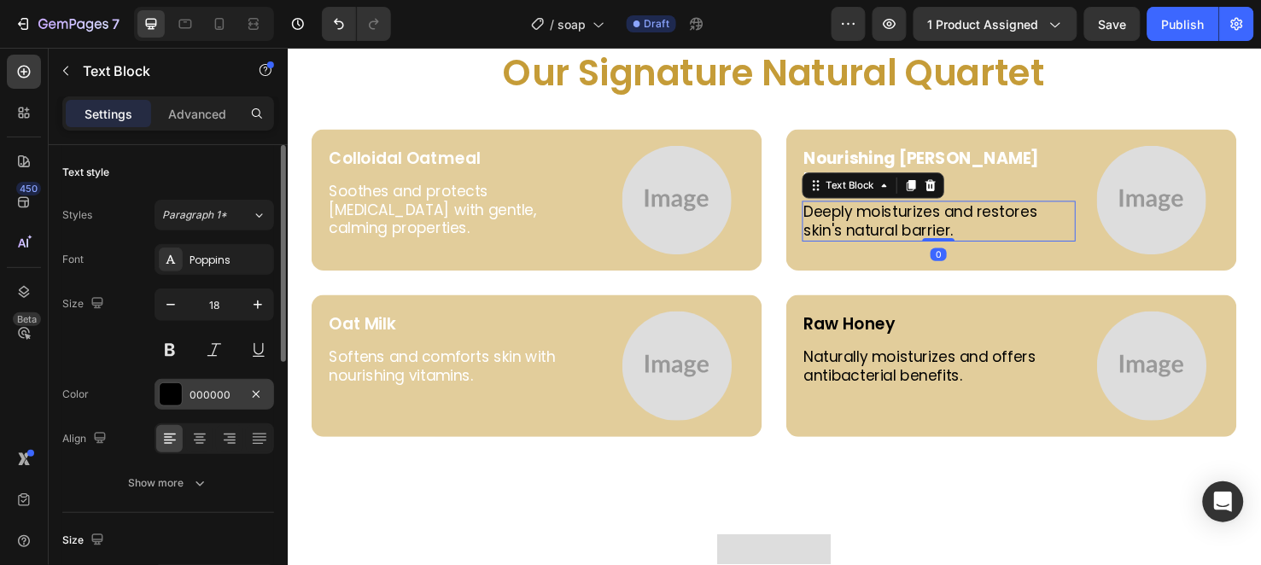
click at [192, 382] on div "000000" at bounding box center [215, 394] width 120 height 31
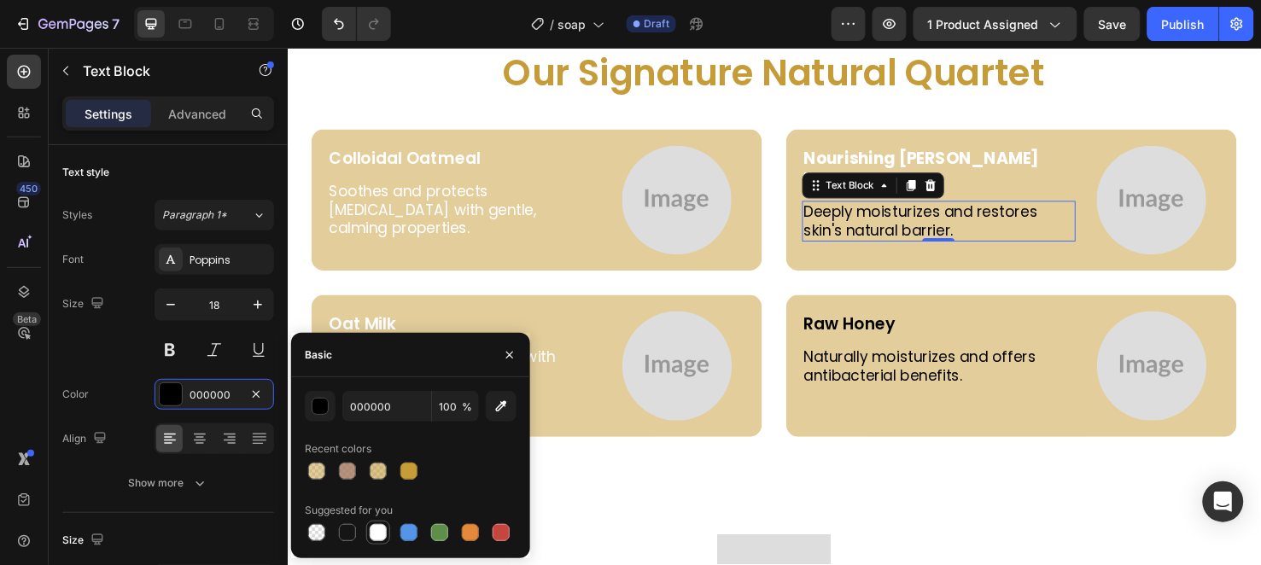
click at [387, 523] on div at bounding box center [378, 533] width 24 height 24
type input "FFFFFF"
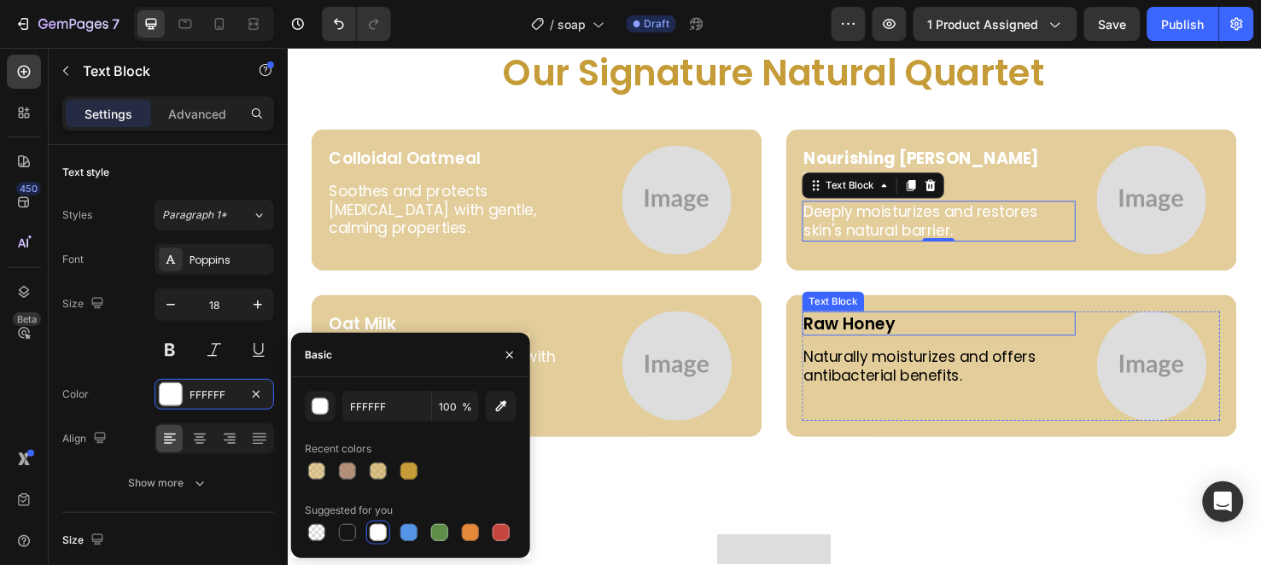
click at [843, 334] on p "Raw Honey" at bounding box center [973, 337] width 284 height 22
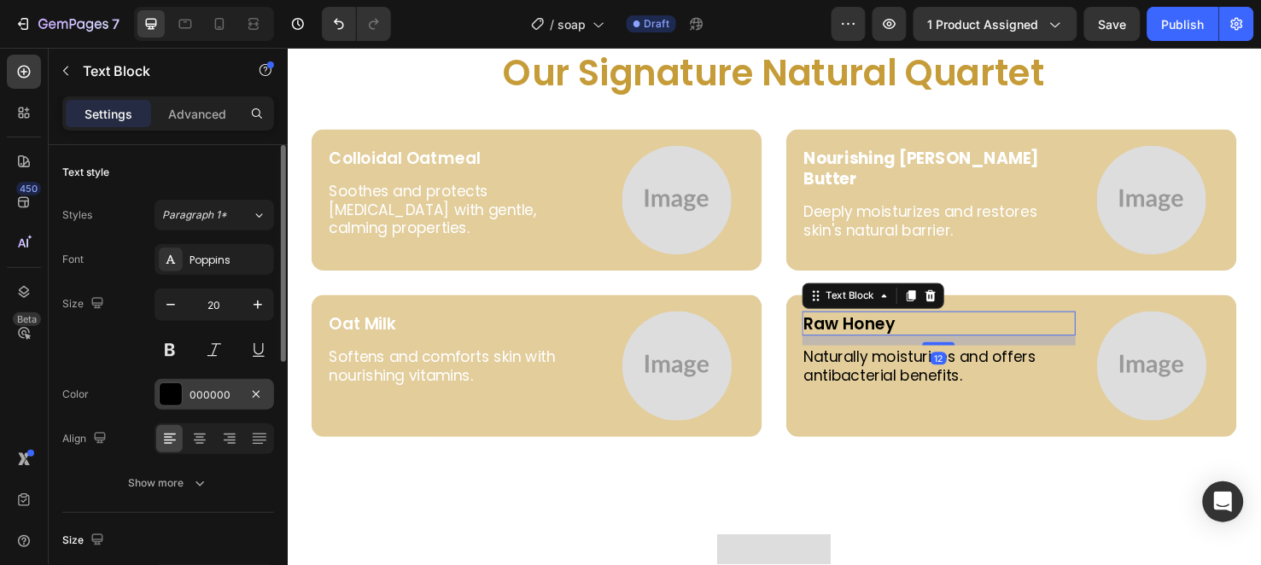
click at [219, 395] on div "000000" at bounding box center [215, 395] width 50 height 15
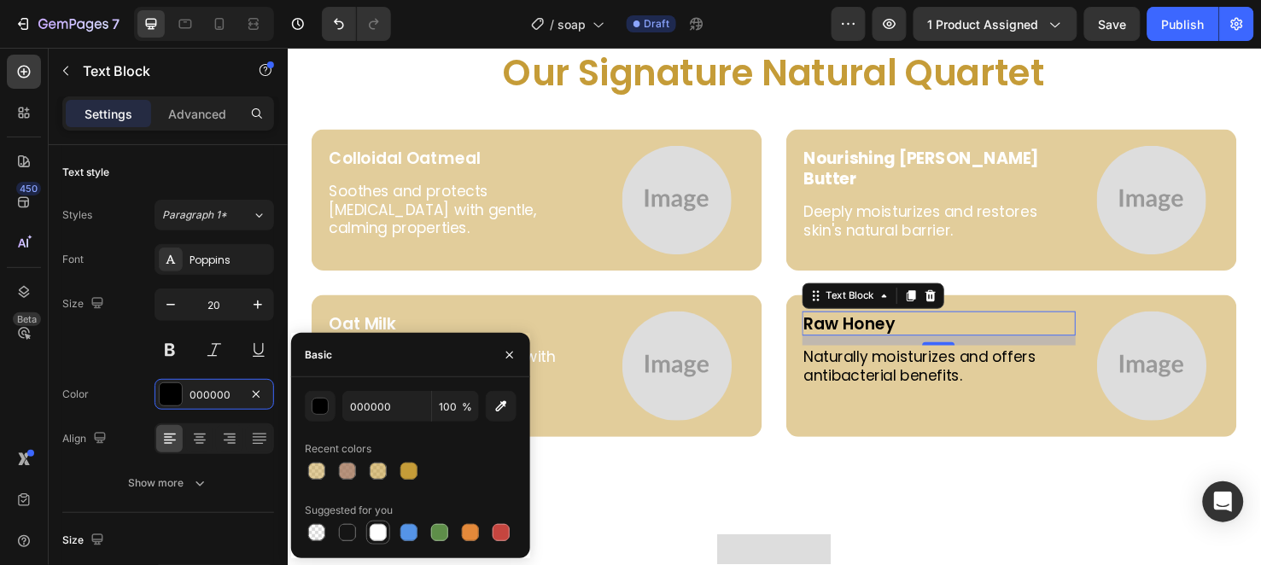
click at [378, 531] on div at bounding box center [378, 532] width 17 height 17
type input "FFFFFF"
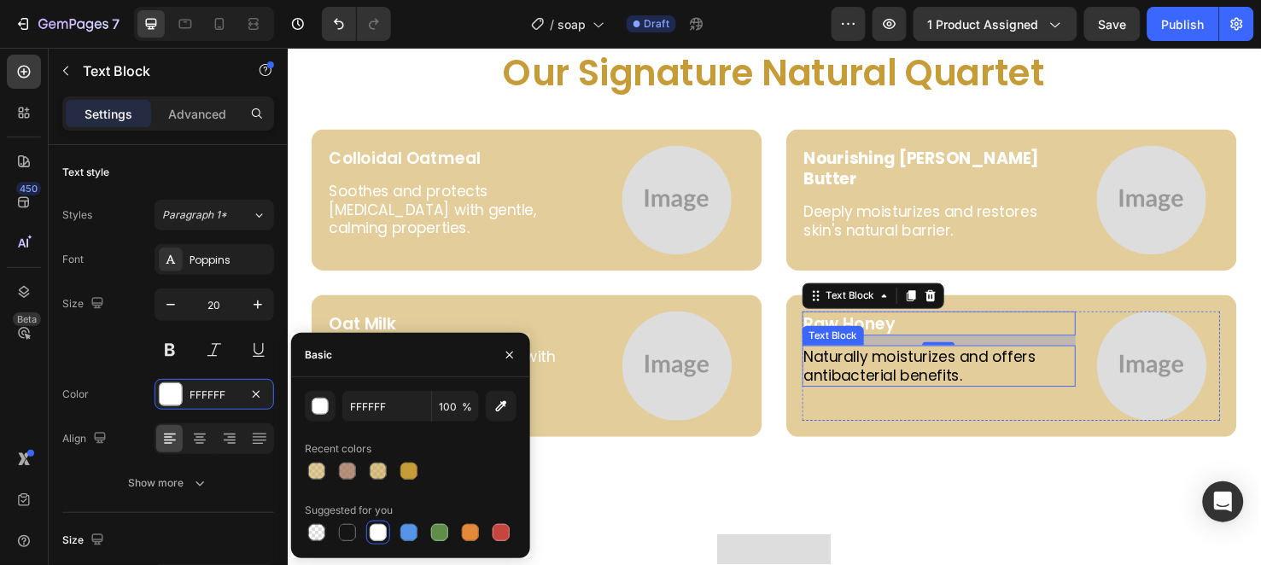
click at [837, 387] on p "Naturally moisturizes and offers antibacterial benefits." at bounding box center [973, 382] width 284 height 40
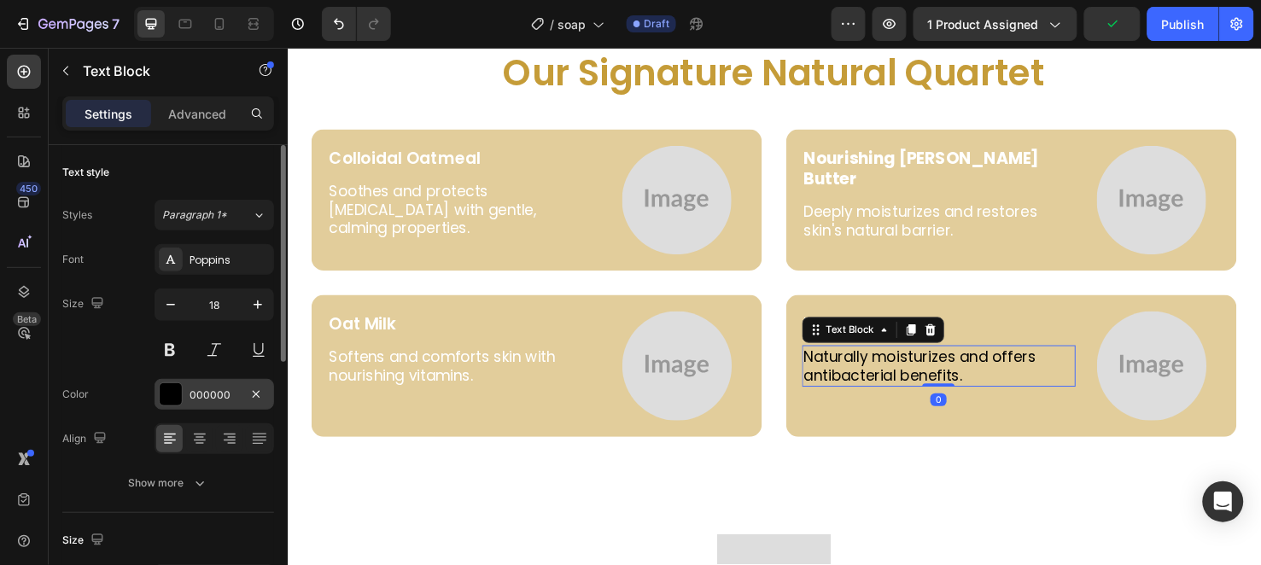
click at [213, 401] on div "000000" at bounding box center [215, 395] width 50 height 15
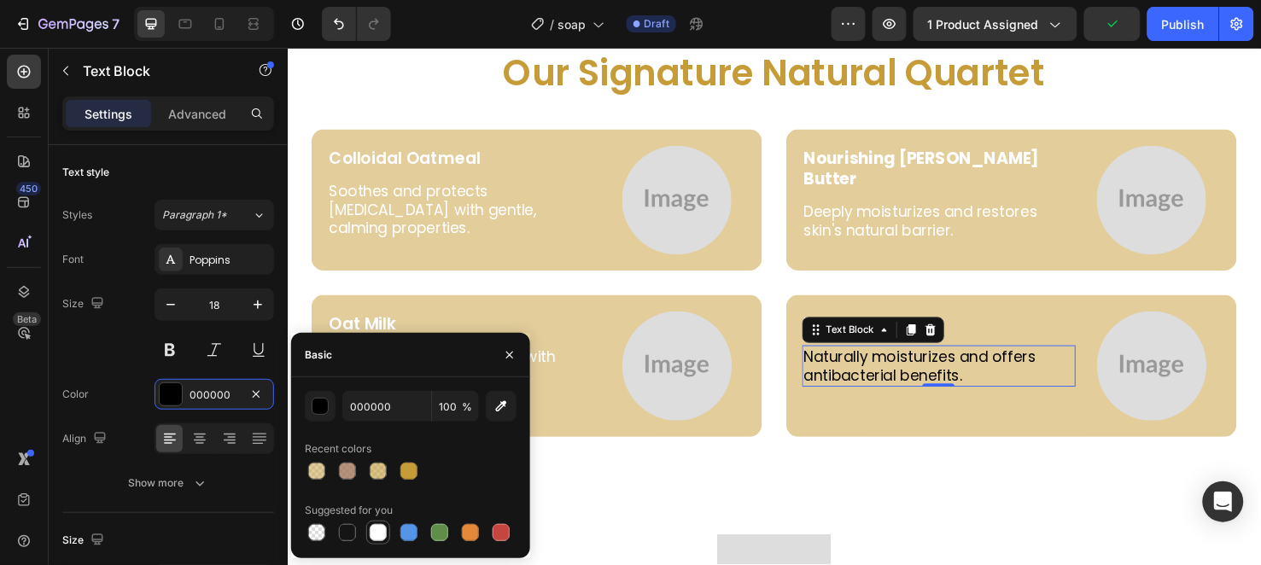
click at [377, 525] on div at bounding box center [378, 532] width 17 height 17
type input "FFFFFF"
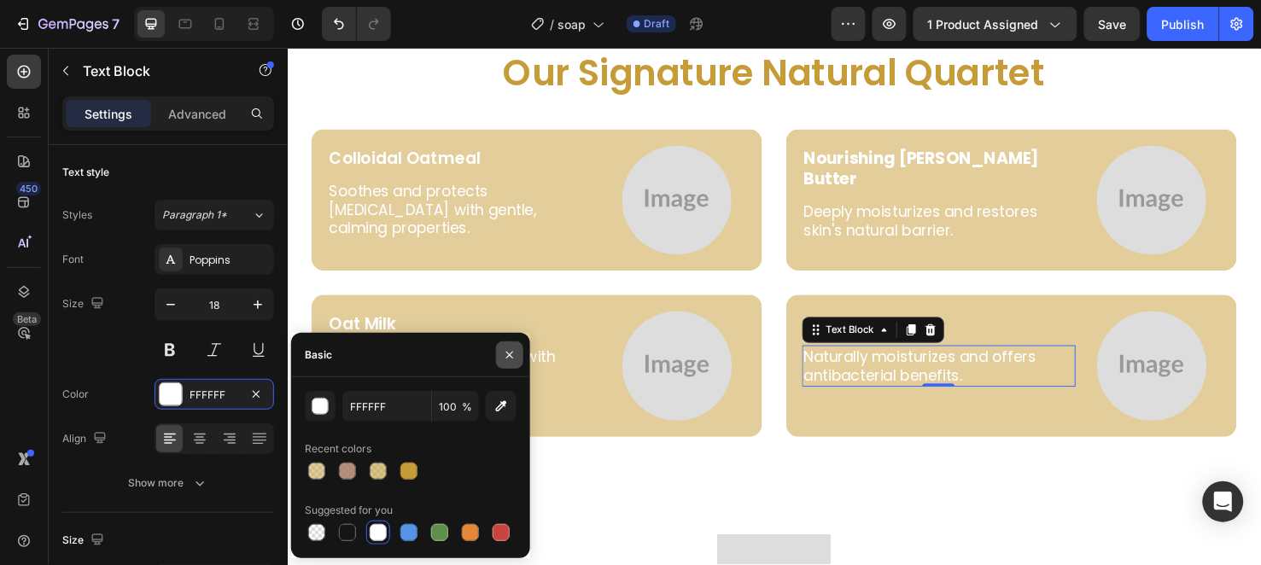
click at [504, 350] on icon "button" at bounding box center [510, 355] width 14 height 14
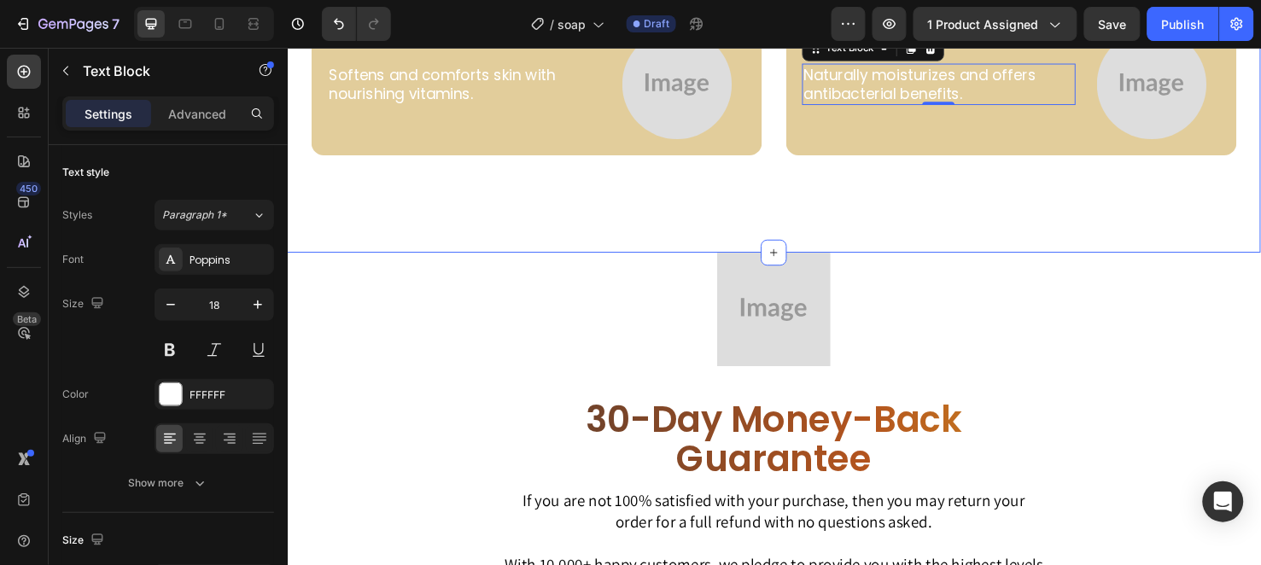
scroll to position [4079, 0]
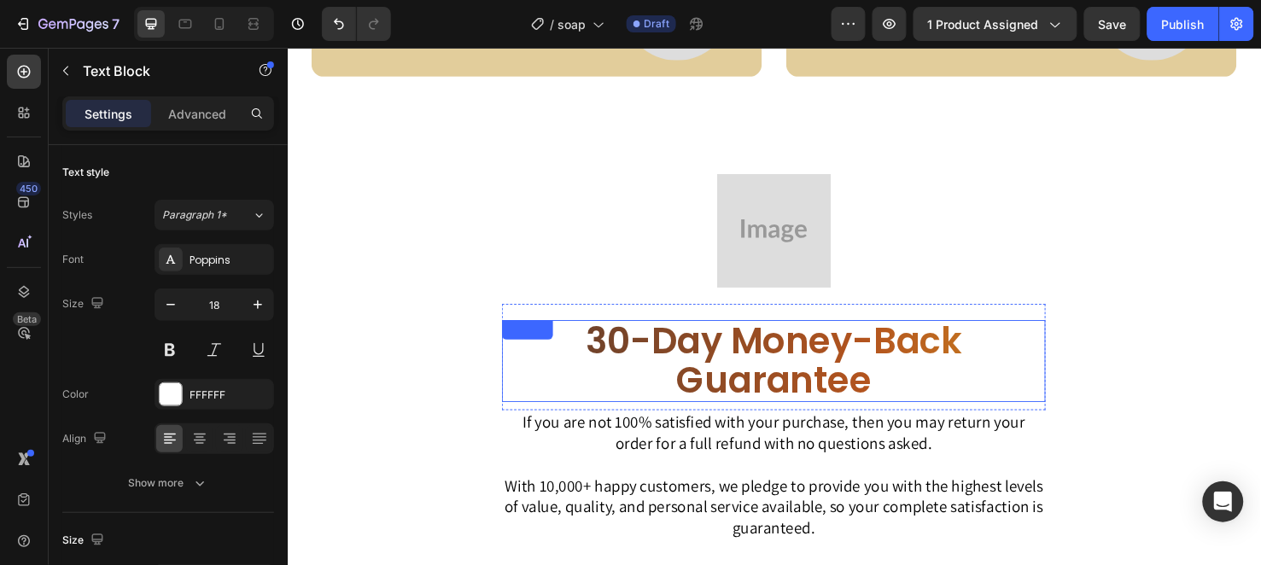
click at [782, 367] on h2 "30-Day Money-Back Guarantee" at bounding box center [799, 377] width 572 height 86
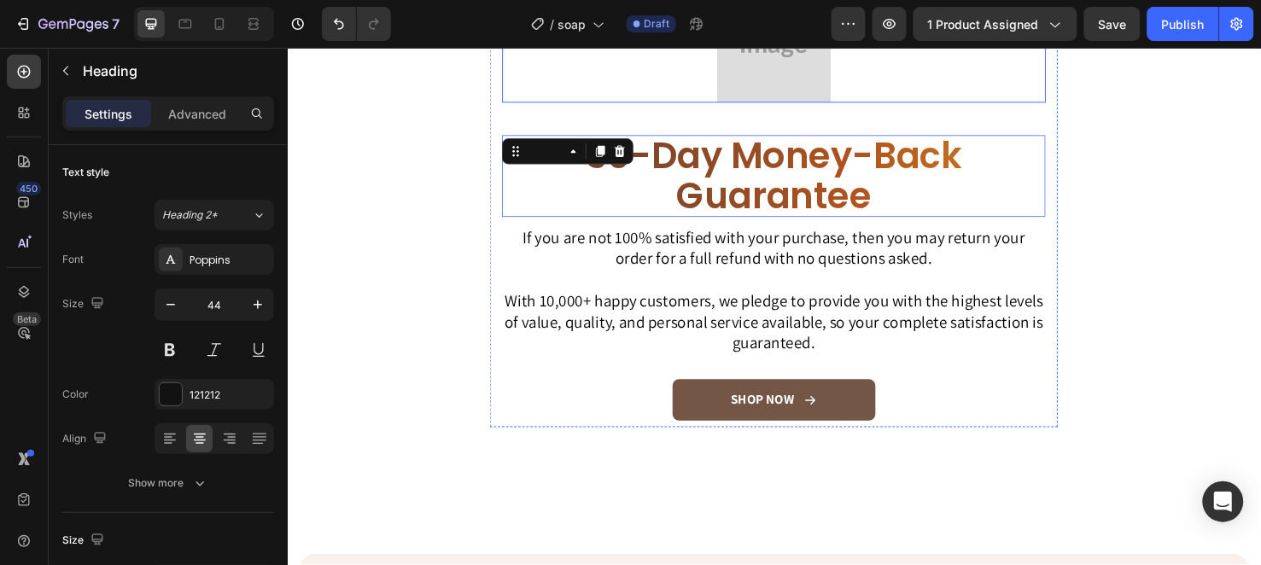
scroll to position [4364, 0]
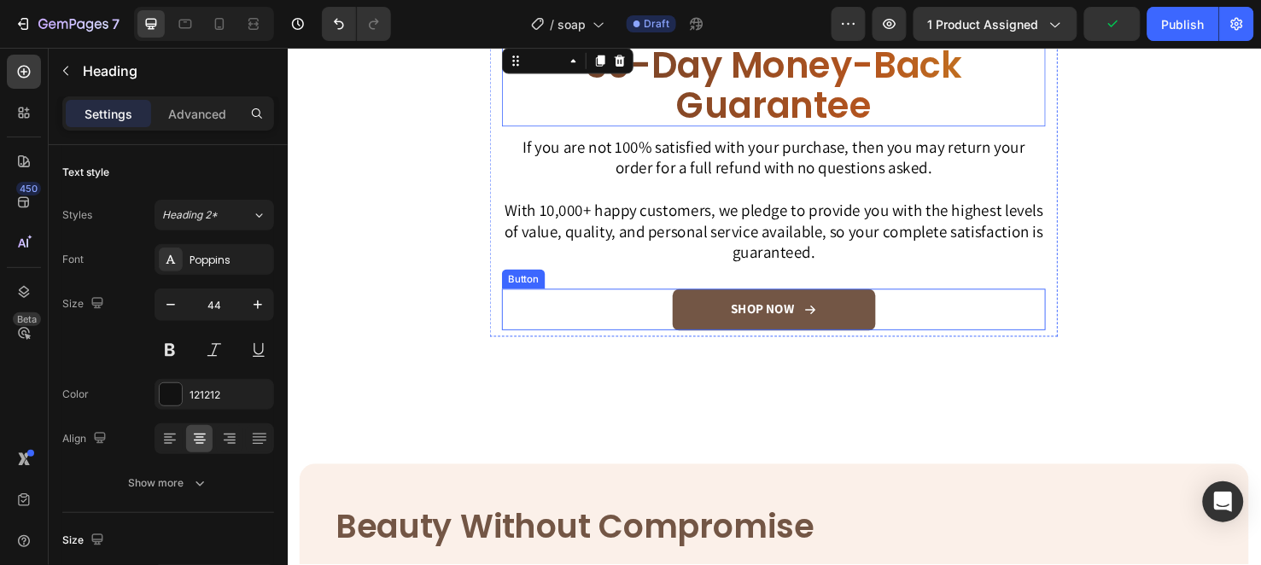
click at [737, 307] on link "SHOP NOW" at bounding box center [798, 323] width 213 height 44
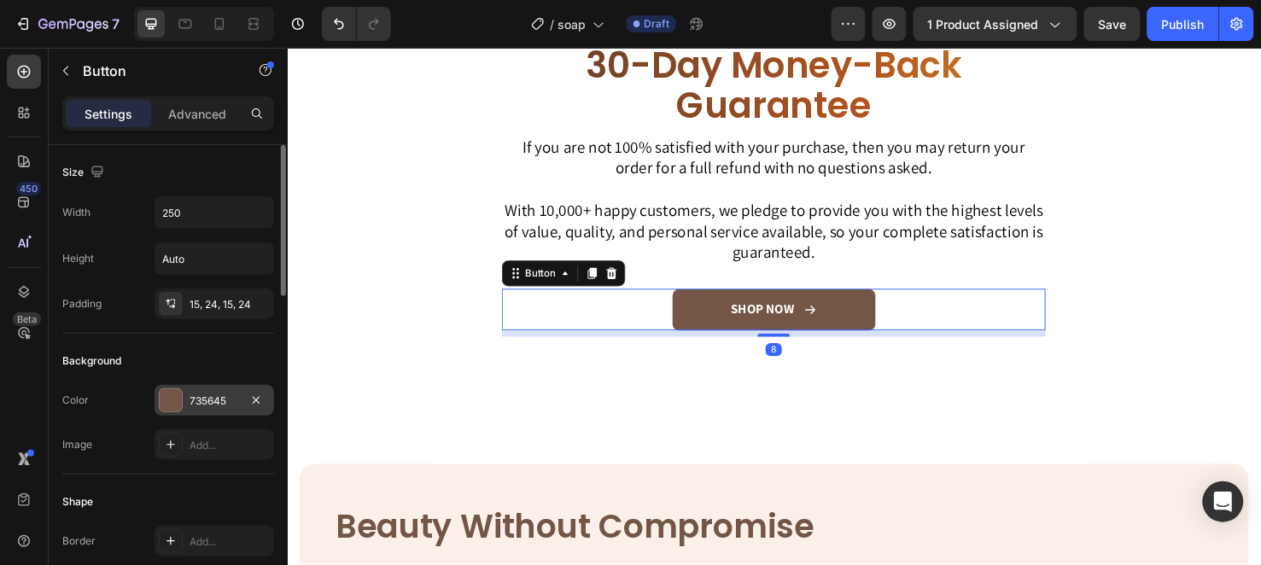
click at [182, 411] on div "735645" at bounding box center [215, 400] width 120 height 31
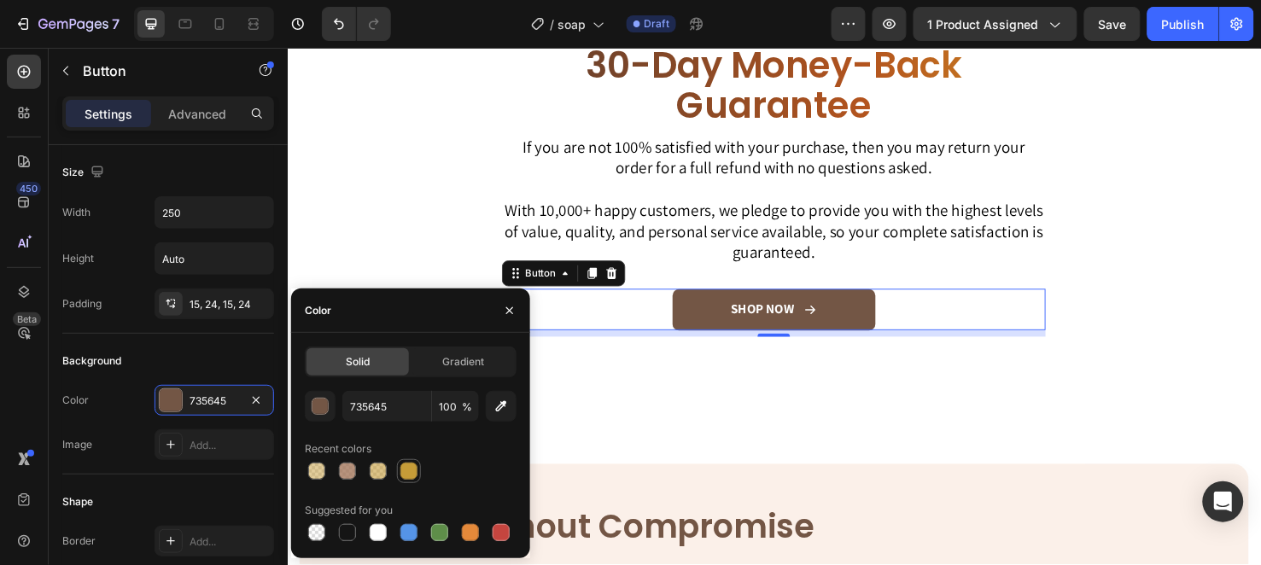
click at [415, 470] on div at bounding box center [408, 471] width 17 height 17
type input "C59C38"
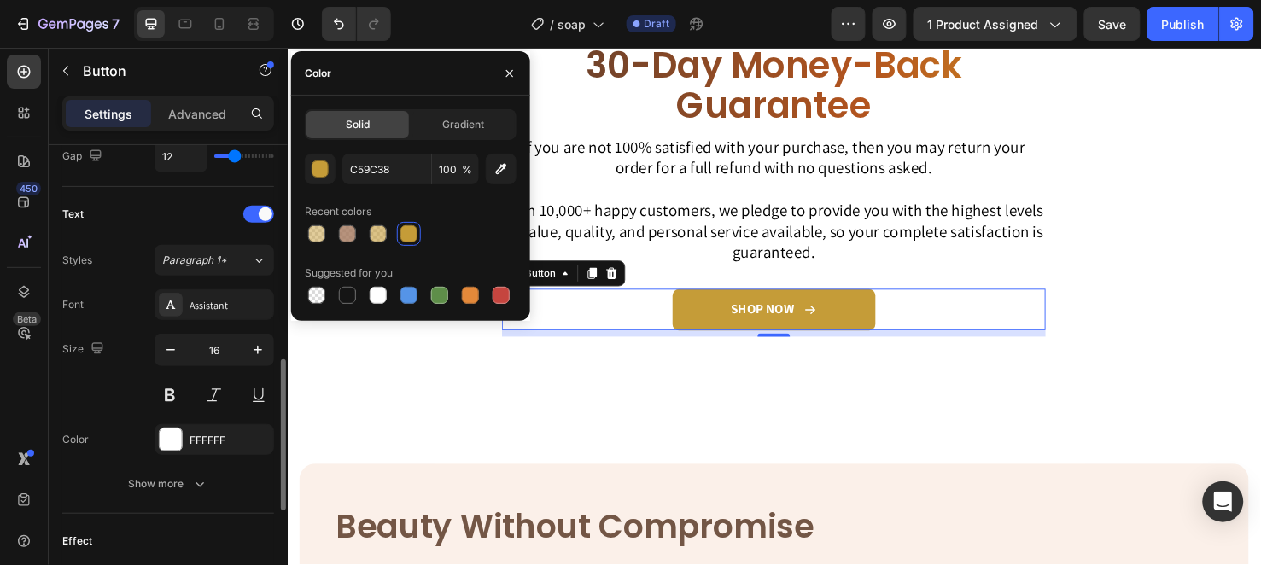
scroll to position [758, 0]
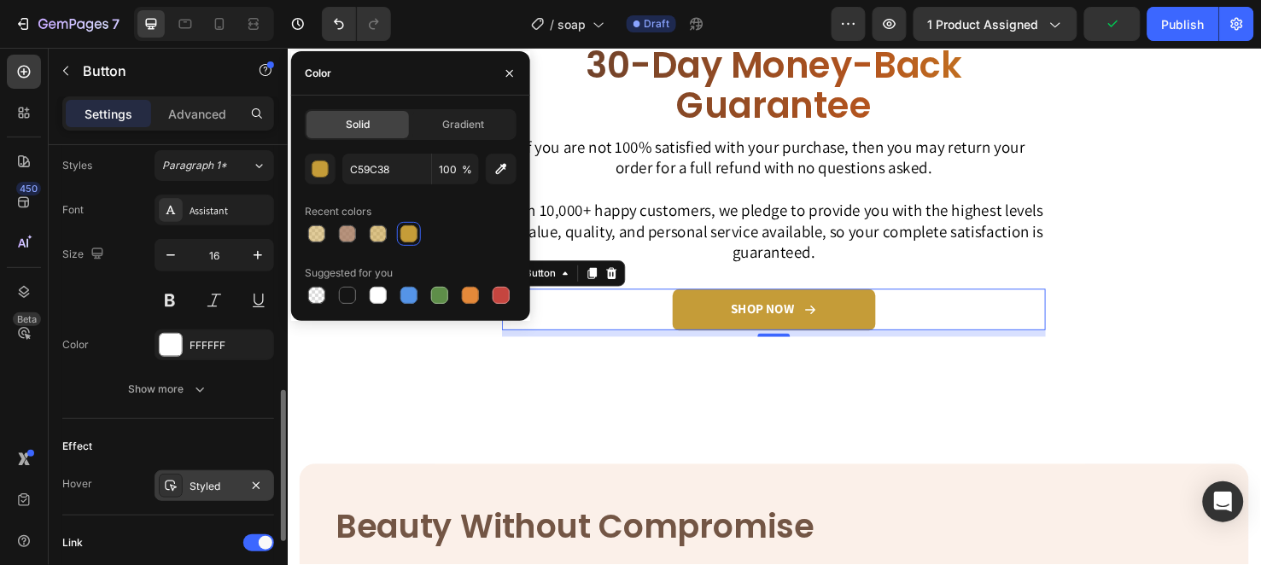
click at [215, 482] on div "Styled" at bounding box center [215, 486] width 50 height 15
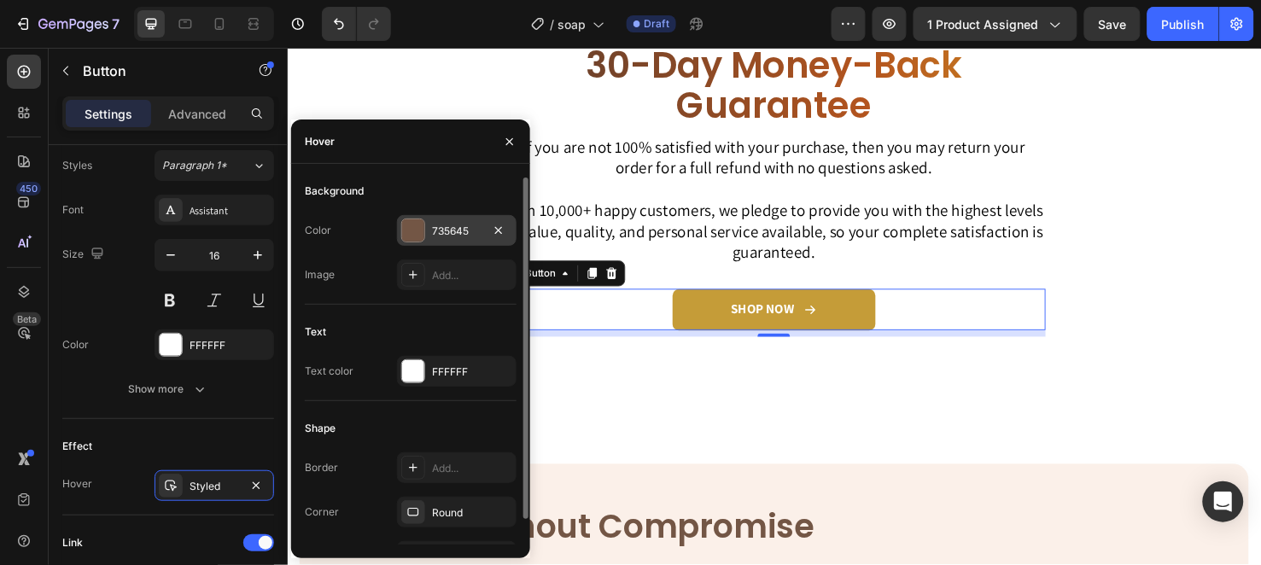
click at [441, 234] on div "735645" at bounding box center [457, 231] width 50 height 15
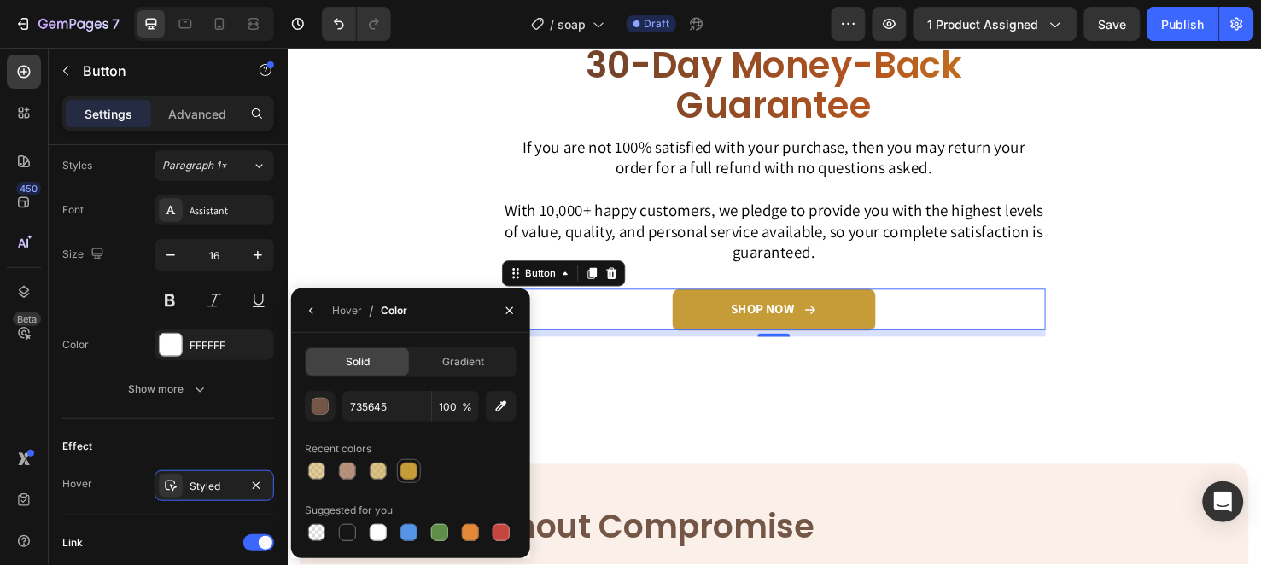
click at [406, 466] on div at bounding box center [408, 471] width 17 height 17
type input "C59C38"
click at [517, 304] on button "button" at bounding box center [509, 310] width 27 height 27
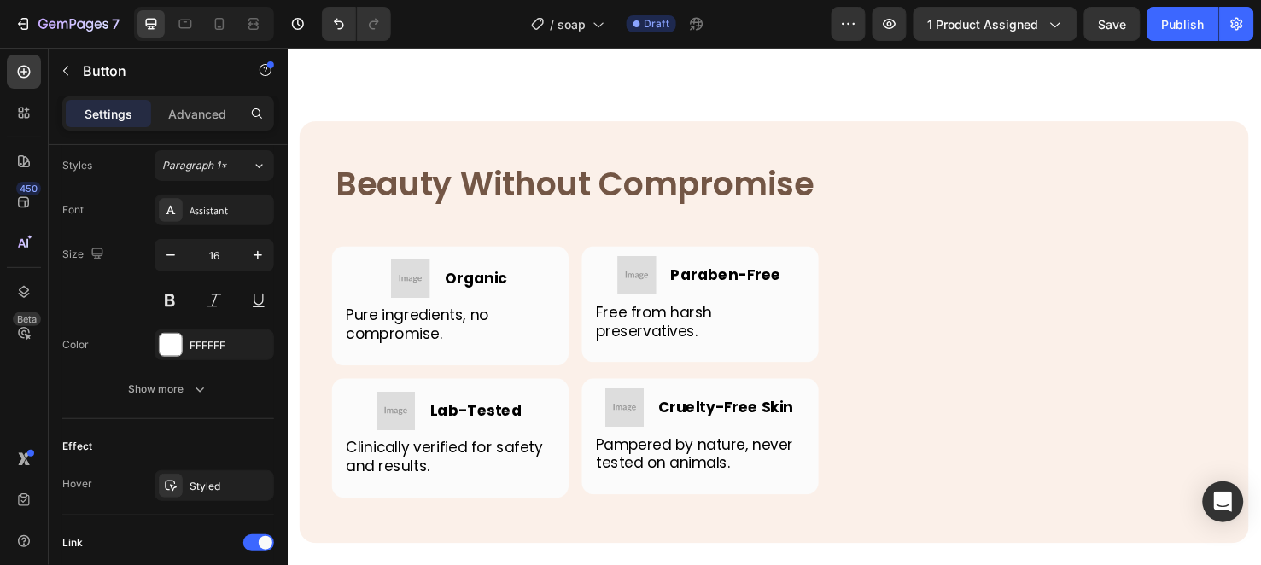
scroll to position [4743, 0]
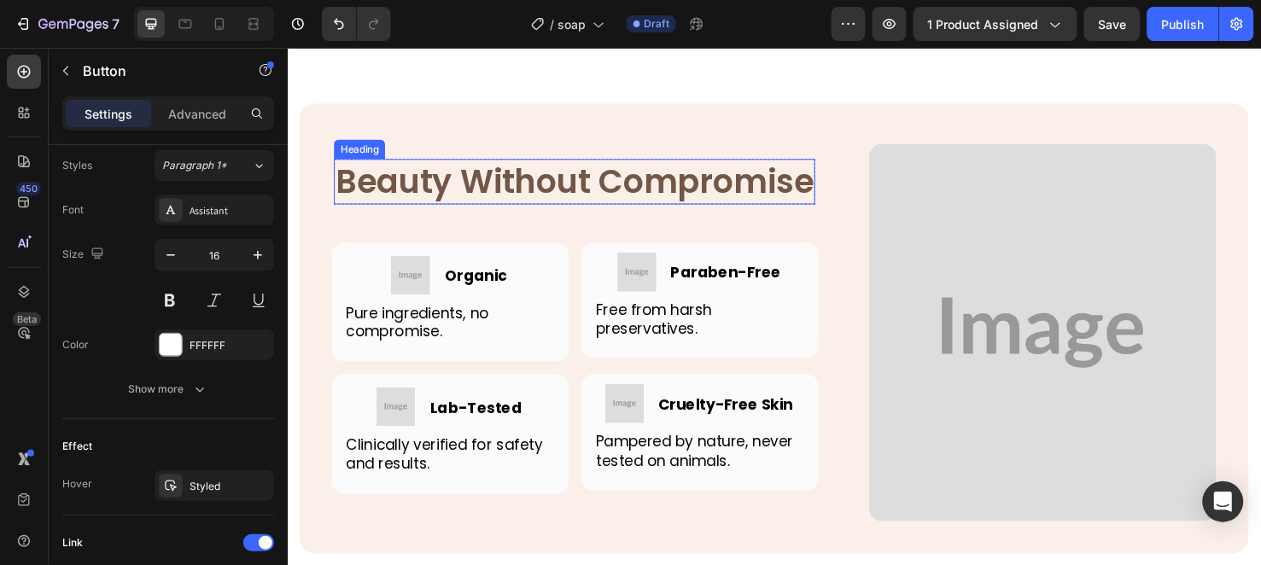
click at [511, 190] on h2 "Beauty Without Compromise" at bounding box center [589, 188] width 506 height 48
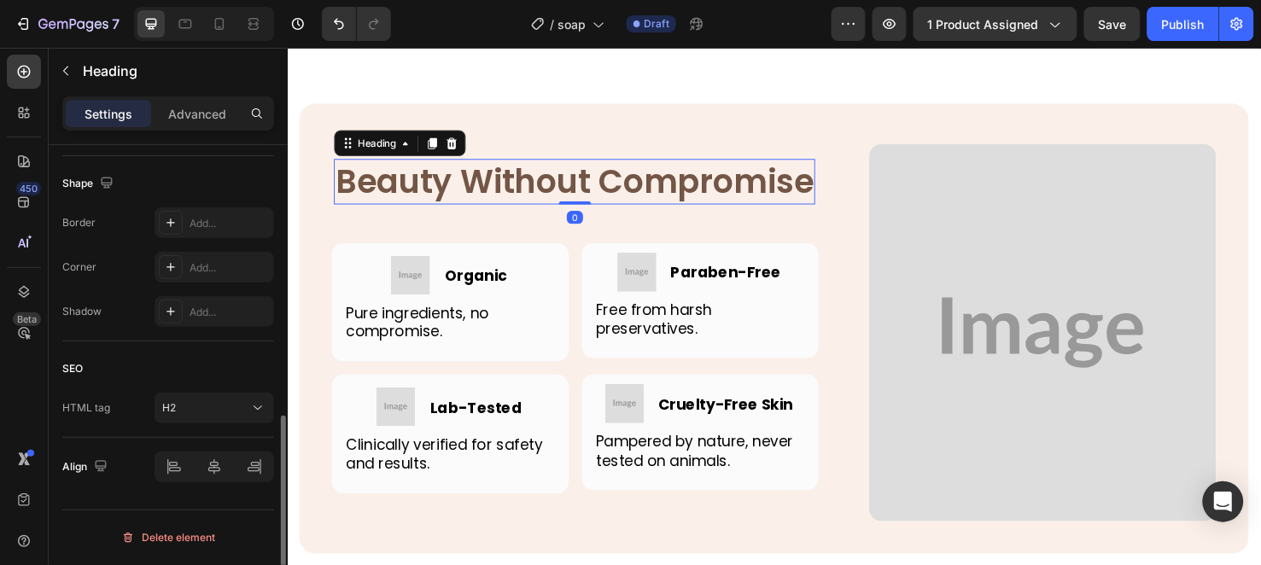
scroll to position [0, 0]
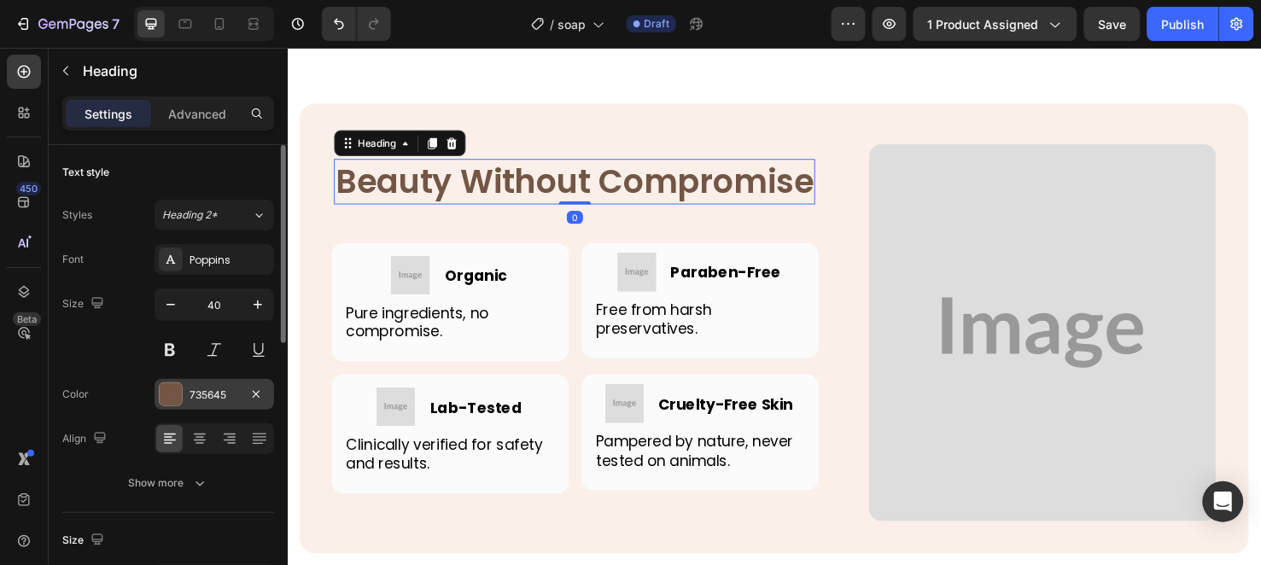
click at [207, 388] on div "735645" at bounding box center [215, 395] width 50 height 15
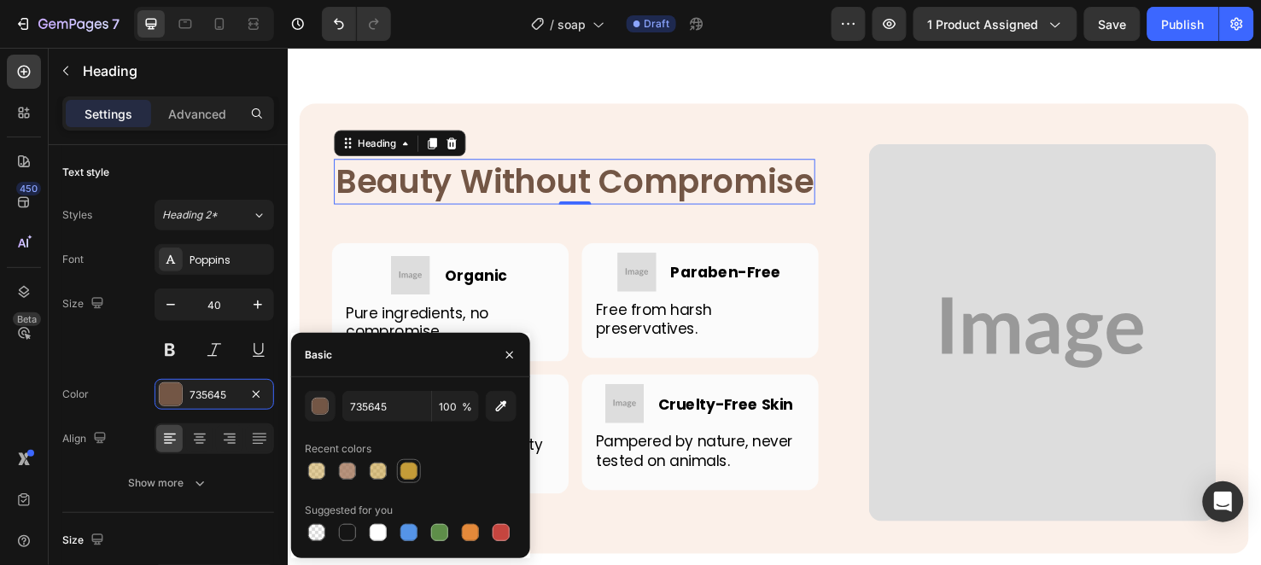
click at [413, 472] on div at bounding box center [408, 471] width 17 height 17
type input "C59C38"
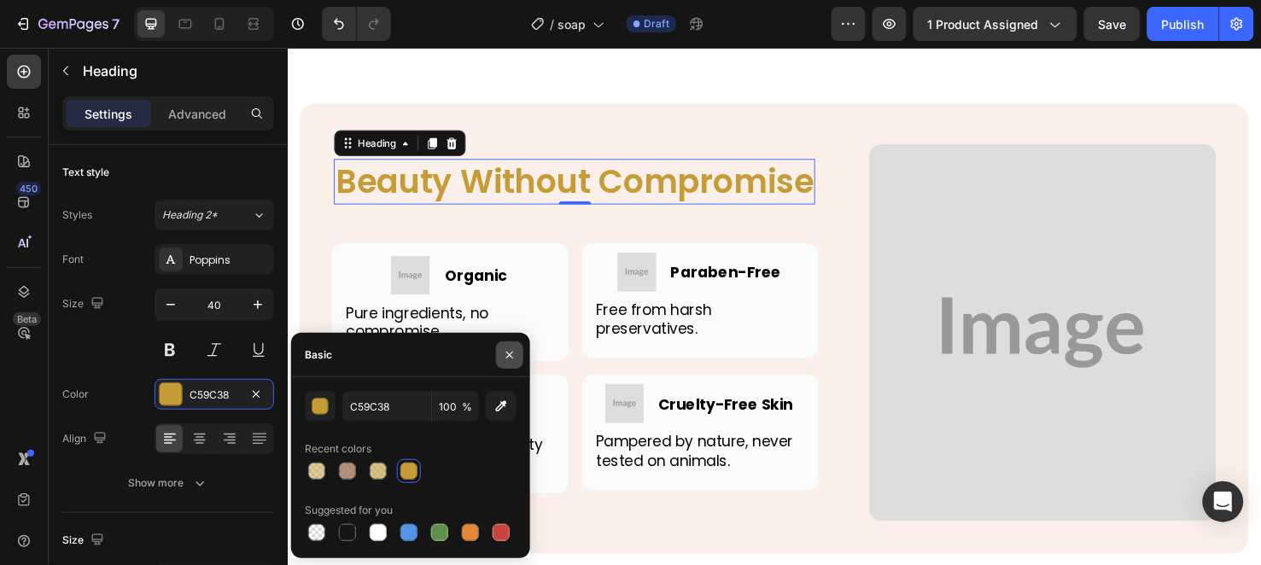
click at [511, 354] on icon "button" at bounding box center [510, 355] width 14 height 14
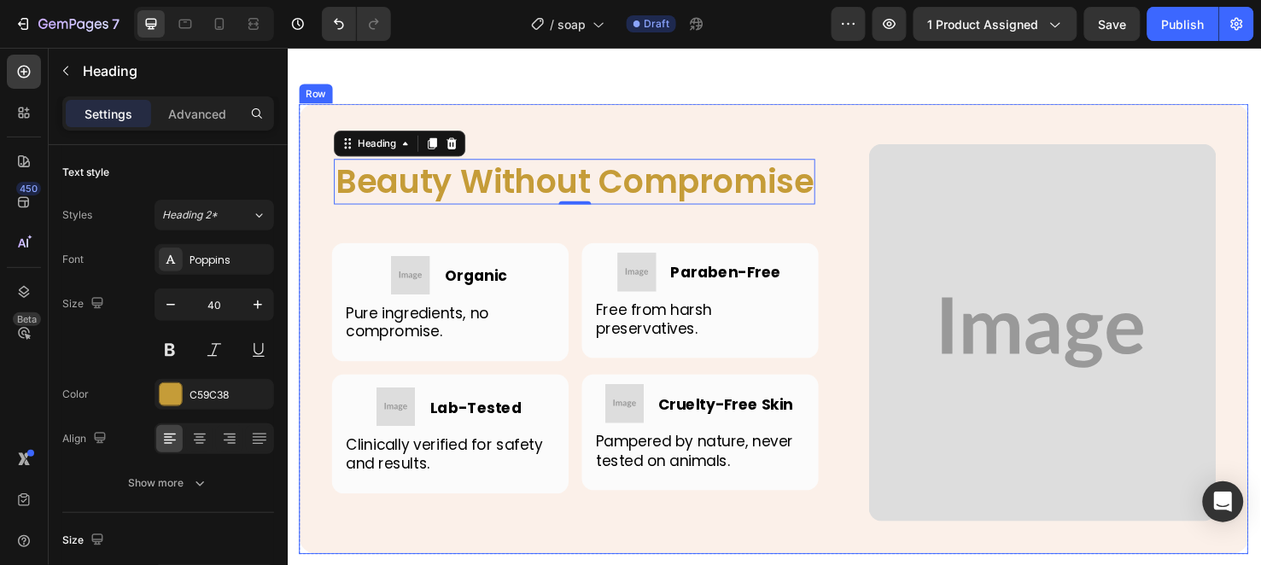
click at [573, 110] on div "Beauty Without Compromise Heading 0 Row Image Image Organic Heading Row Pure in…" at bounding box center [799, 343] width 999 height 474
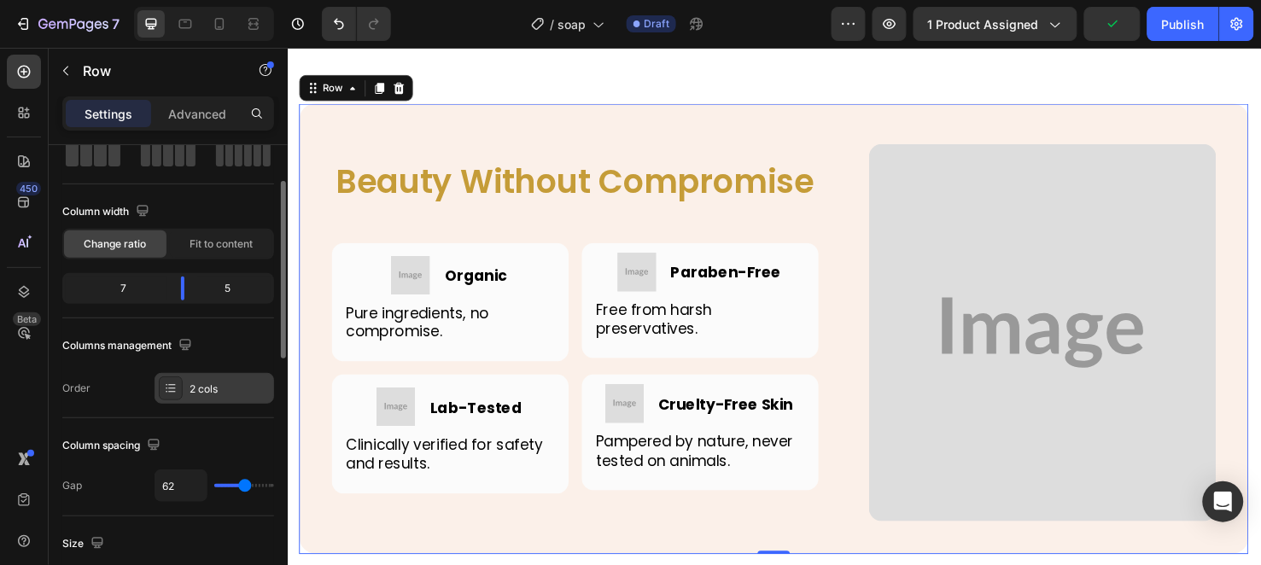
scroll to position [379, 0]
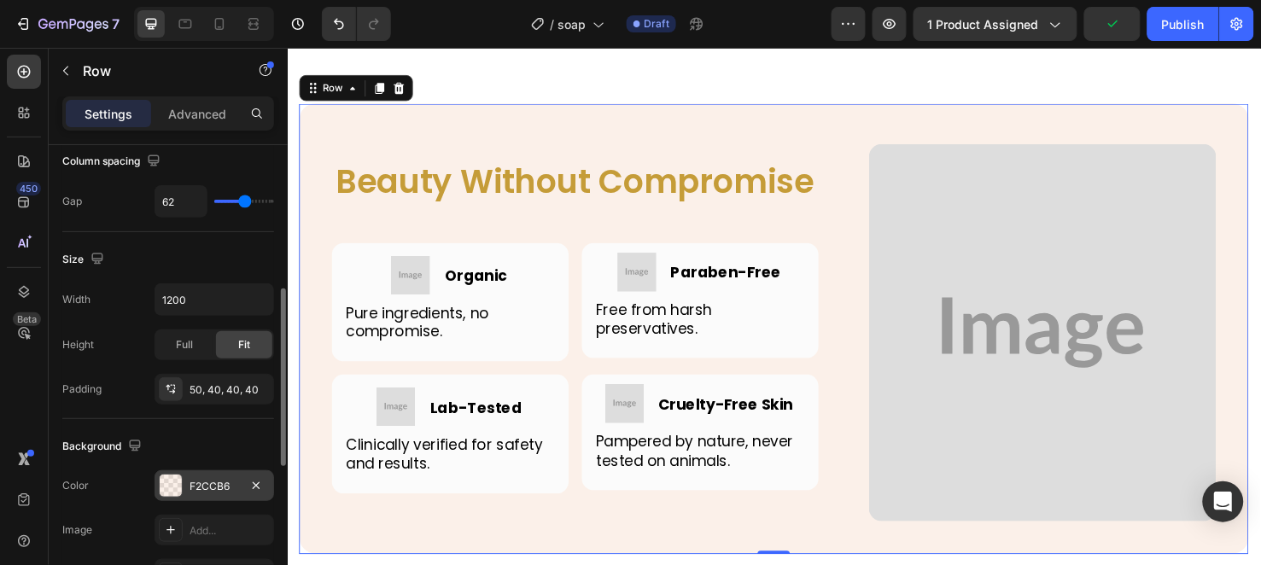
click at [211, 473] on div "F2CCB6" at bounding box center [215, 485] width 120 height 31
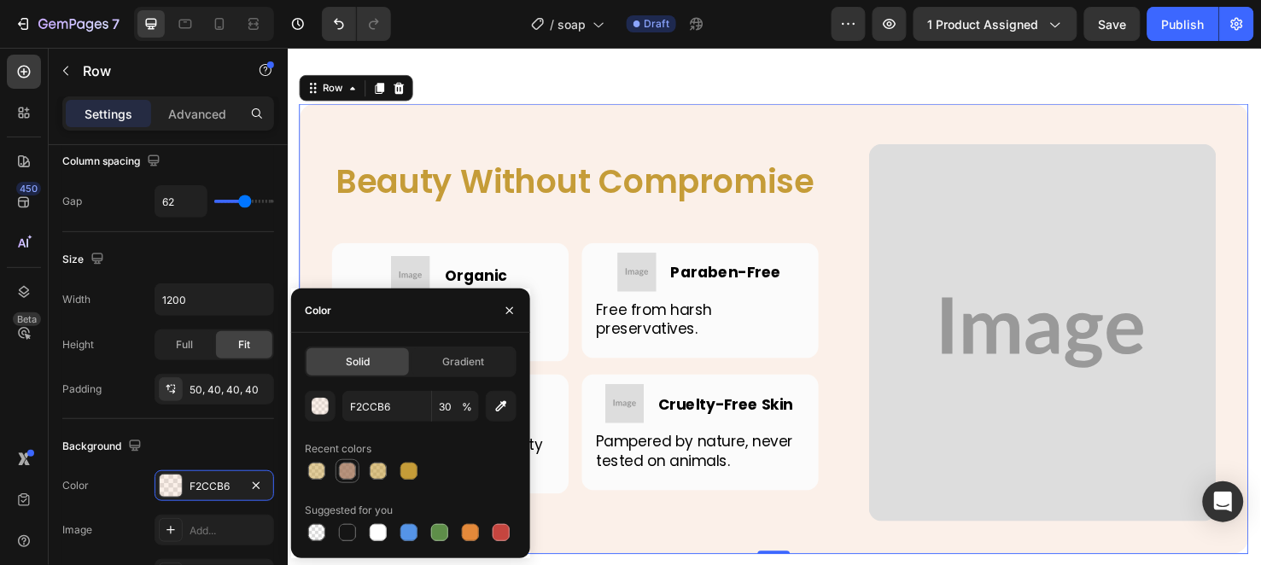
click at [353, 465] on div at bounding box center [347, 471] width 17 height 17
type input "A6785D"
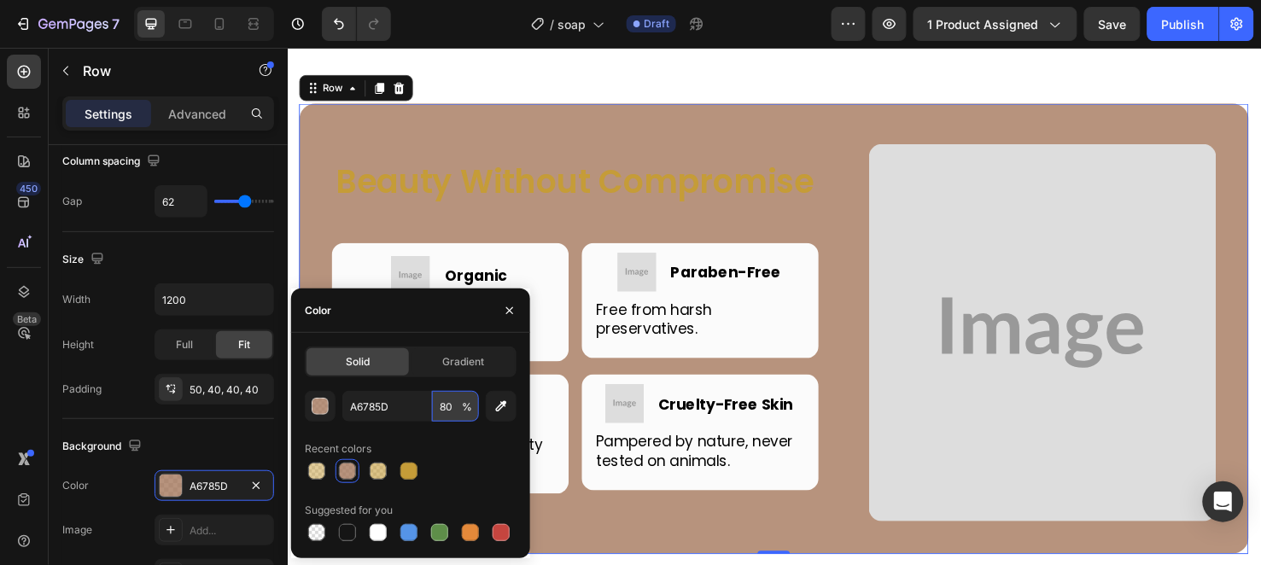
click at [440, 412] on input "80" at bounding box center [455, 406] width 47 height 31
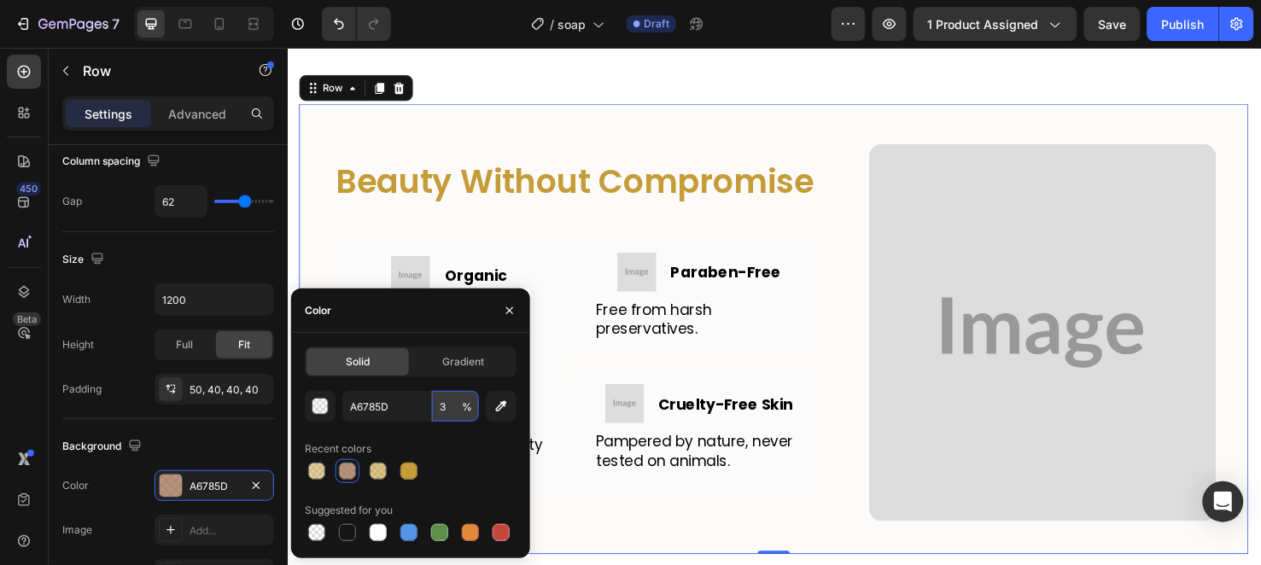
type input "30"
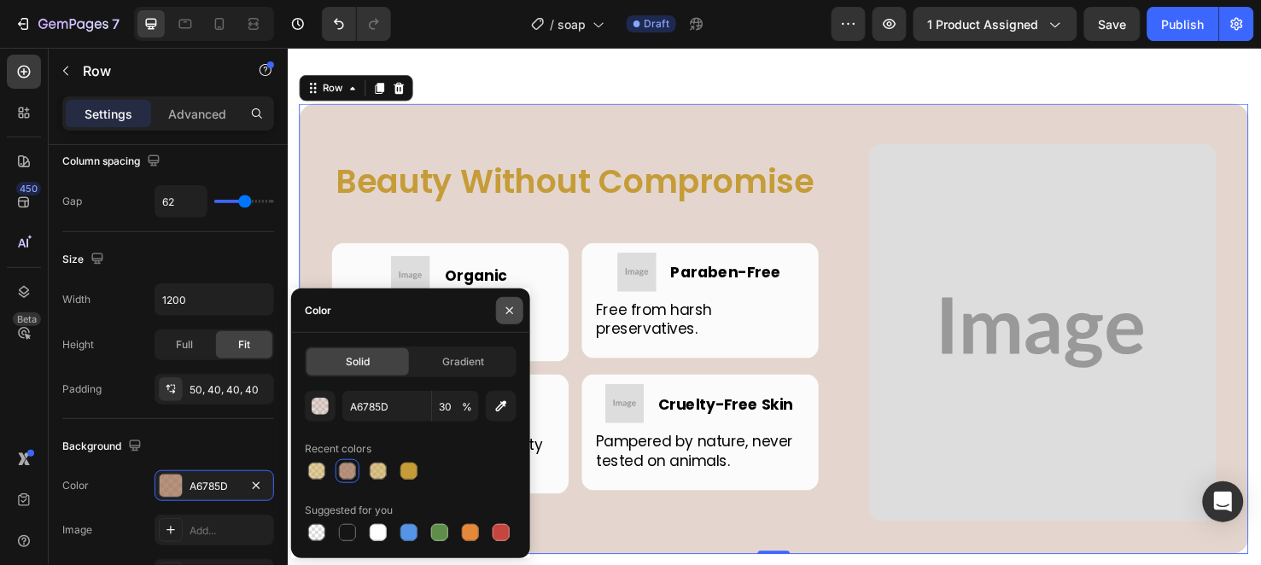
click at [500, 318] on button "button" at bounding box center [509, 310] width 27 height 27
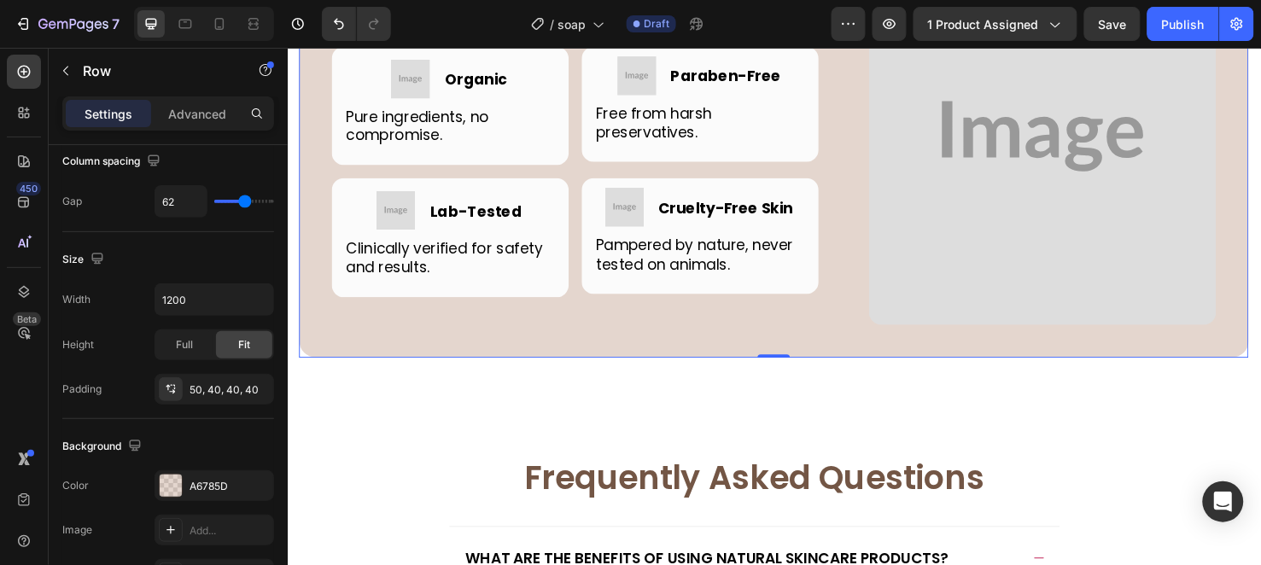
scroll to position [5027, 0]
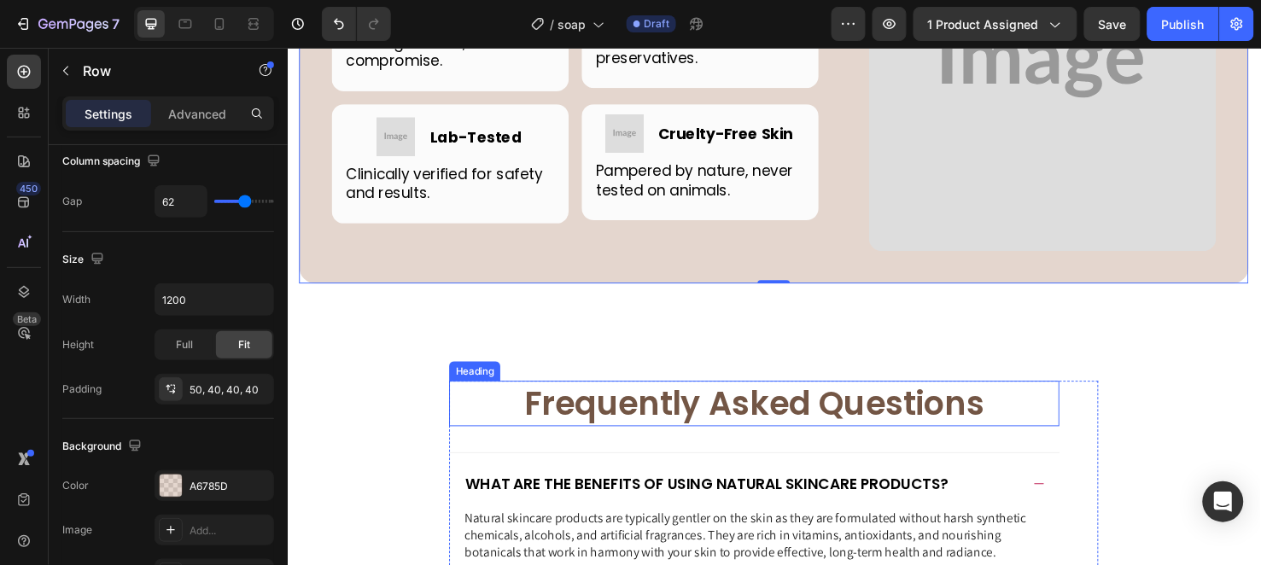
click at [617, 435] on h2 "Frequently Asked Questions" at bounding box center [779, 422] width 642 height 48
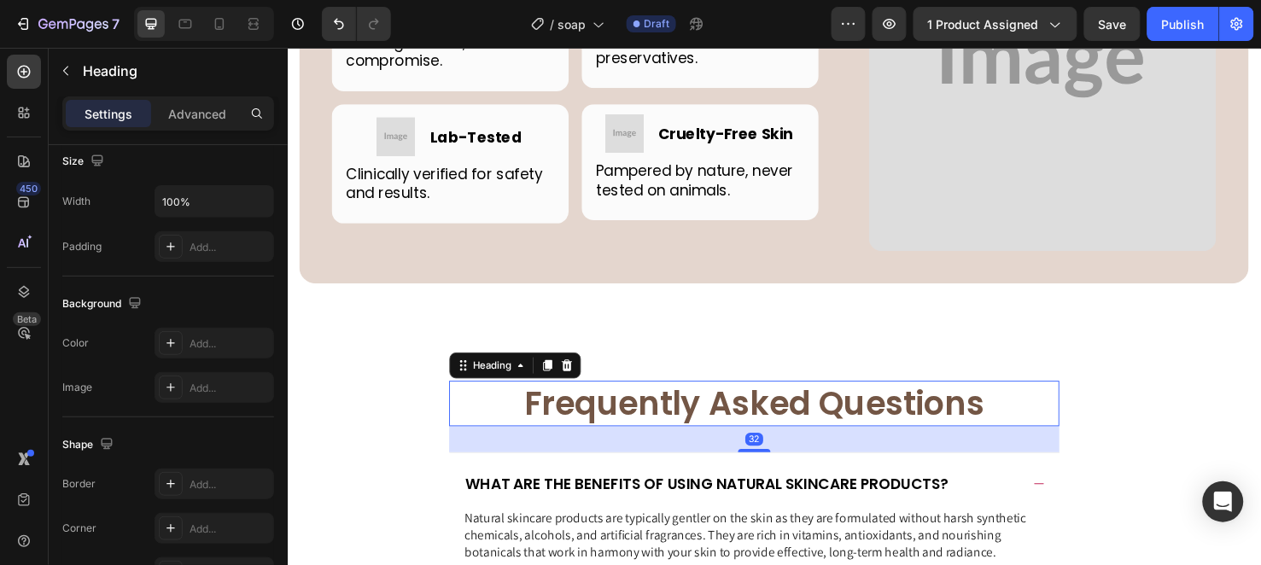
scroll to position [0, 0]
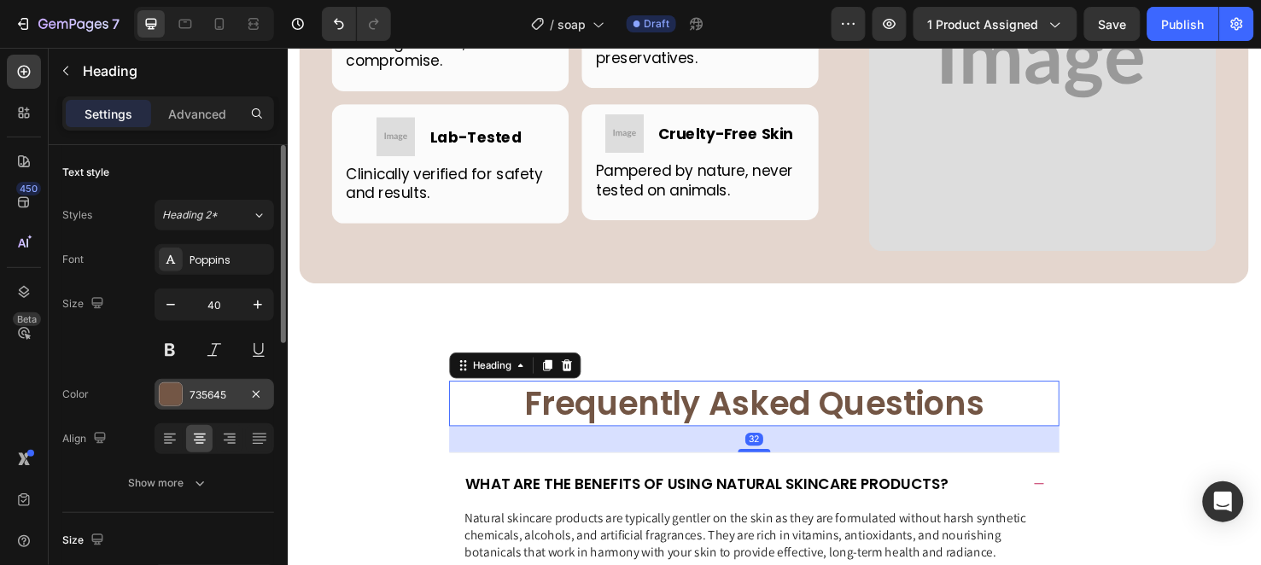
click at [216, 401] on div "735645" at bounding box center [215, 395] width 50 height 15
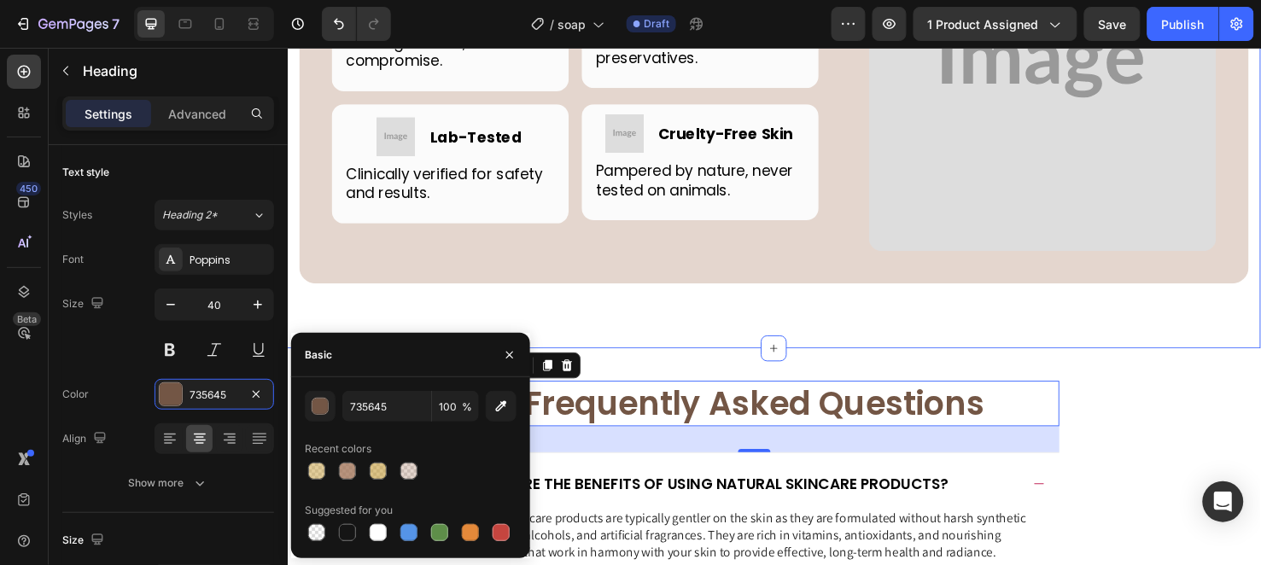
scroll to position [4743, 0]
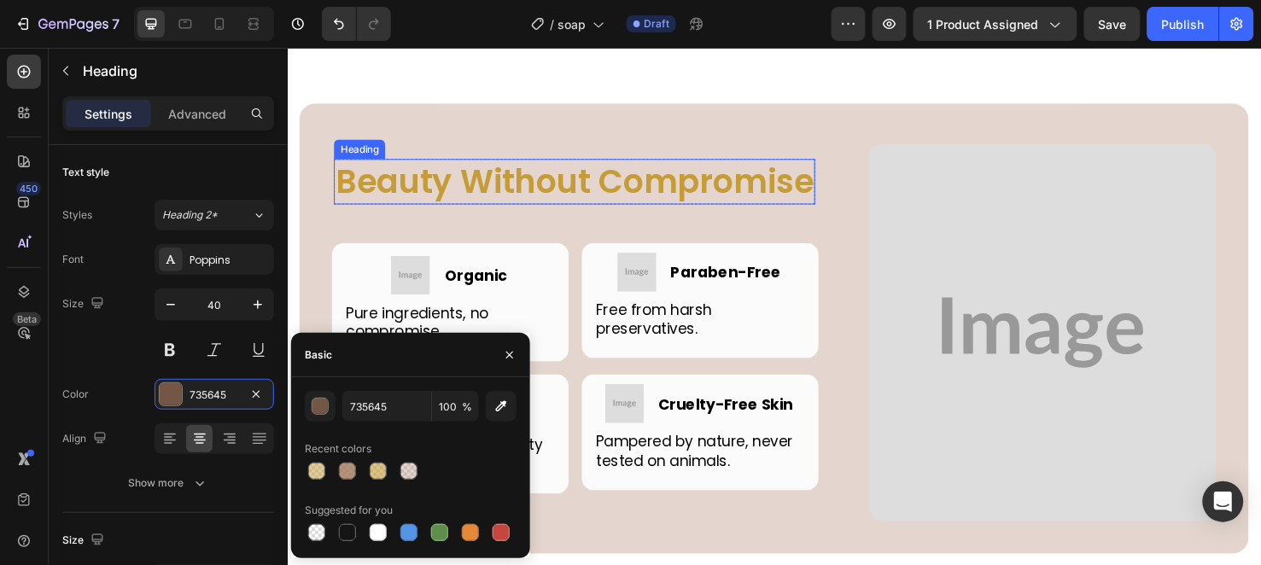
click at [384, 204] on h2 "Beauty Without Compromise" at bounding box center [589, 188] width 506 height 48
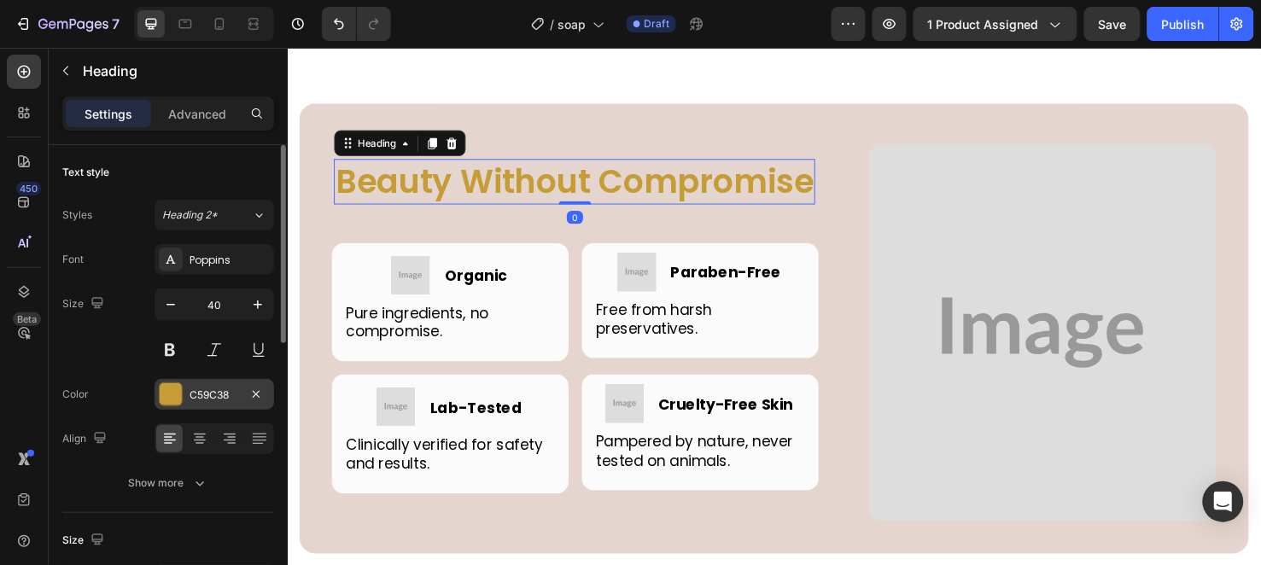
click at [192, 380] on div "C59C38" at bounding box center [215, 394] width 120 height 31
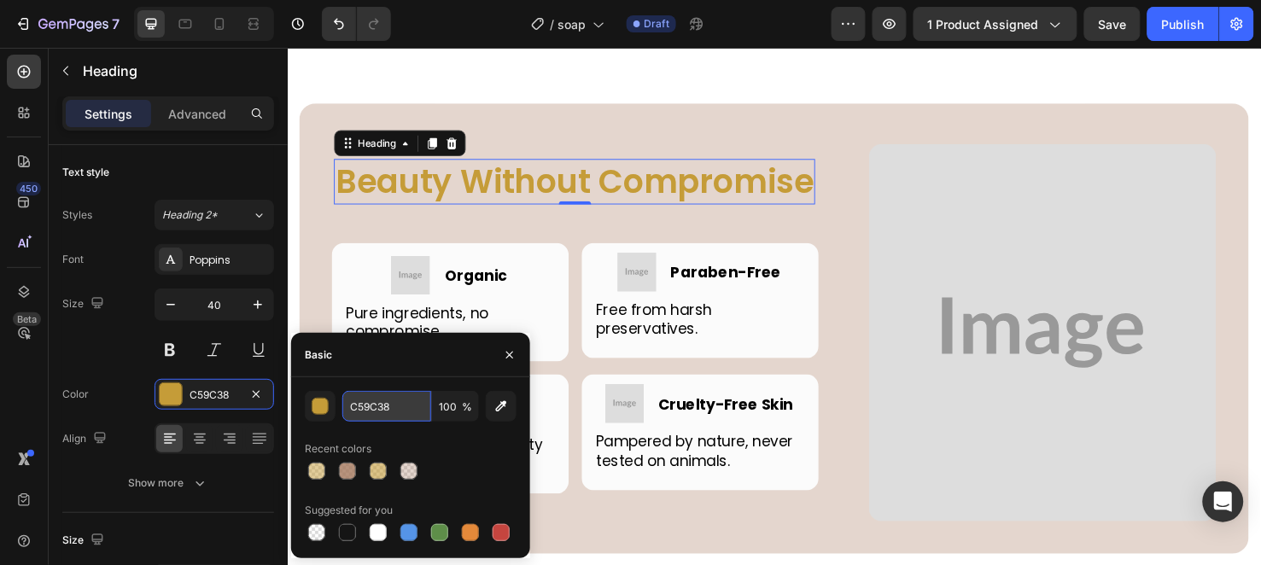
click at [383, 401] on input "C59C38" at bounding box center [386, 406] width 89 height 31
click at [518, 357] on button "button" at bounding box center [509, 355] width 27 height 27
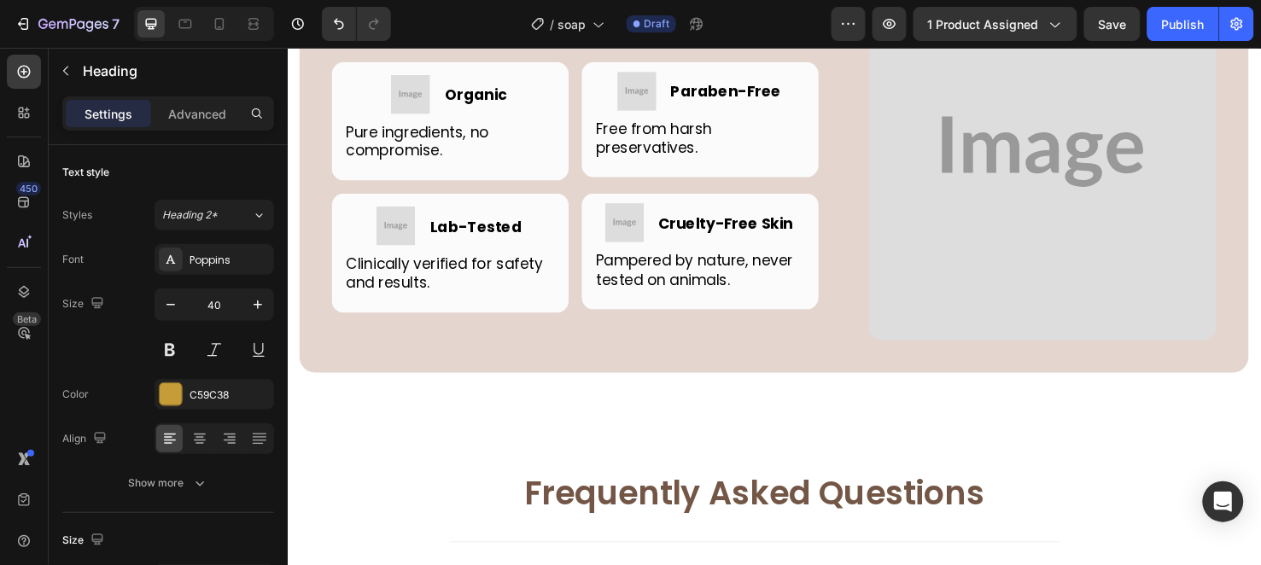
scroll to position [5027, 0]
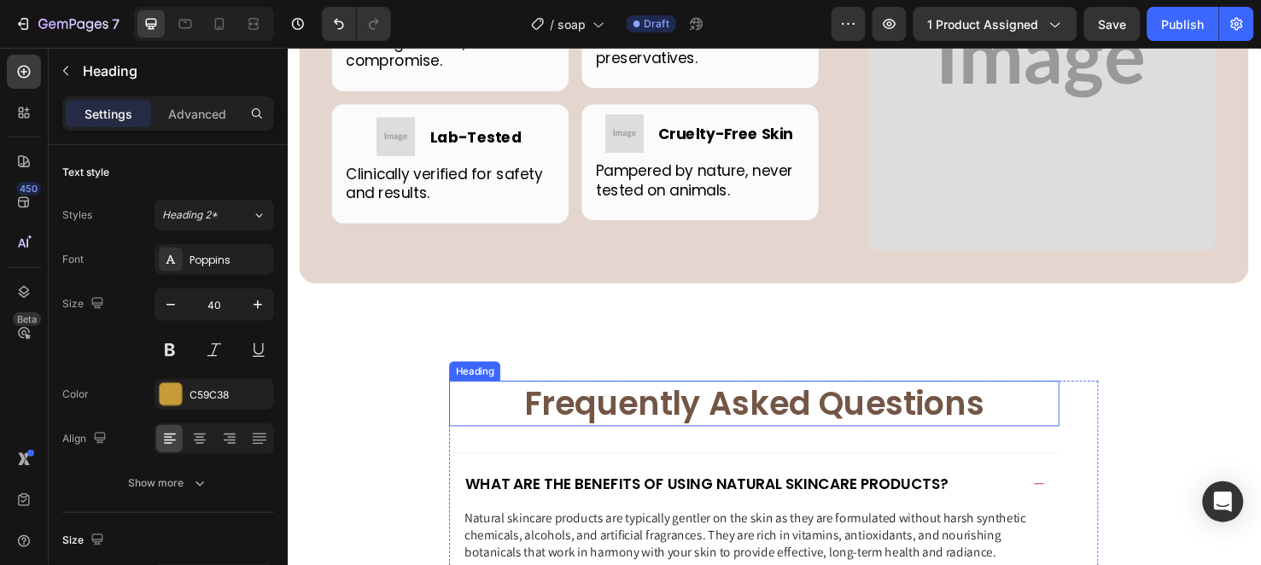
click at [571, 419] on h2 "Frequently Asked Questions" at bounding box center [779, 422] width 642 height 48
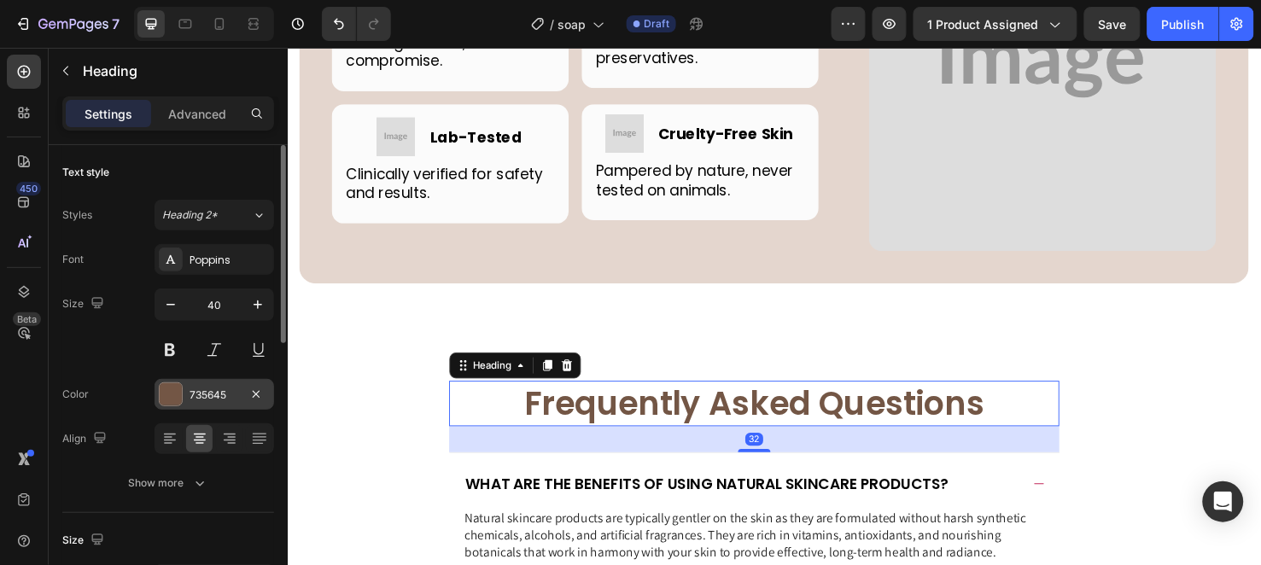
click at [190, 399] on div "735645" at bounding box center [215, 395] width 50 height 15
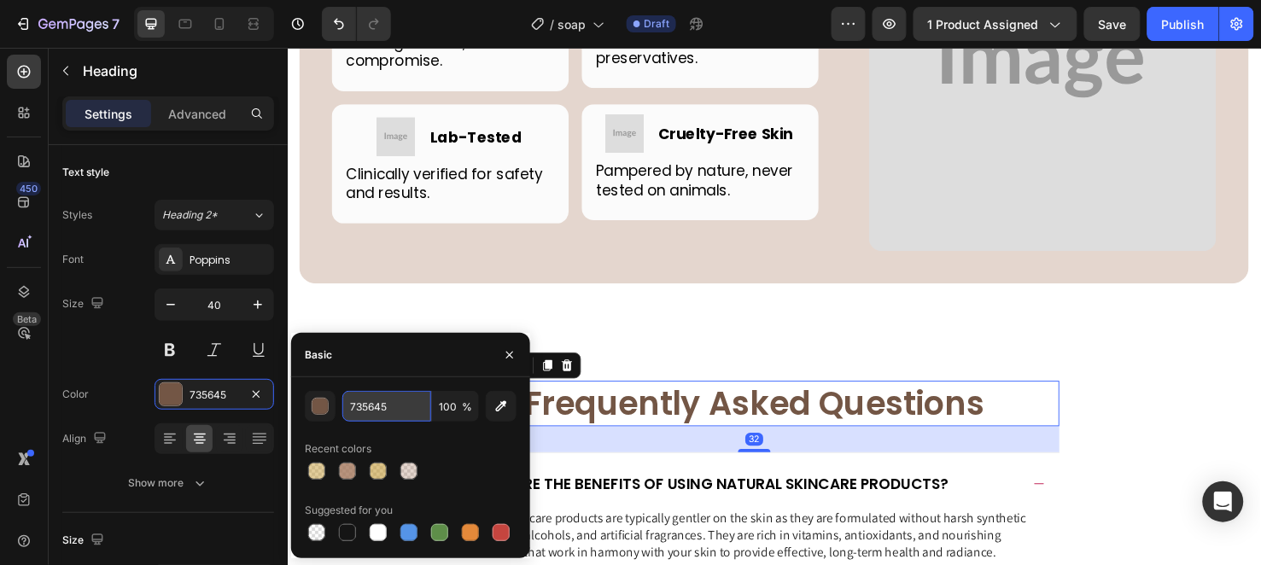
click at [369, 396] on input "735645" at bounding box center [386, 406] width 89 height 31
paste input "C59C38"
type input "C59C38"
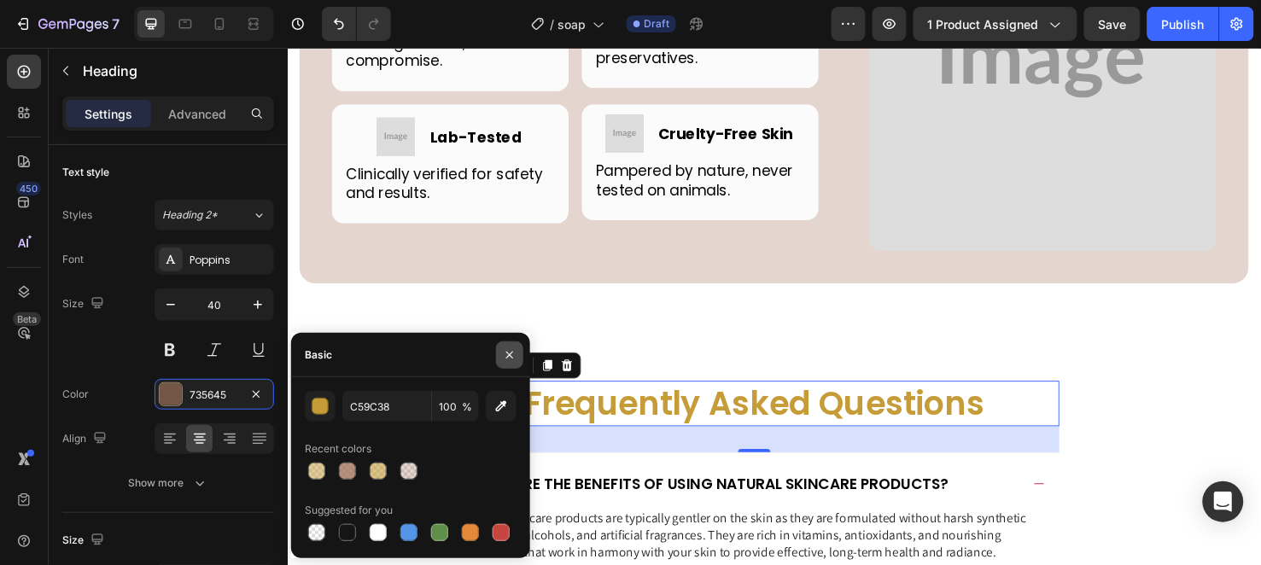
click at [504, 350] on icon "button" at bounding box center [510, 355] width 14 height 14
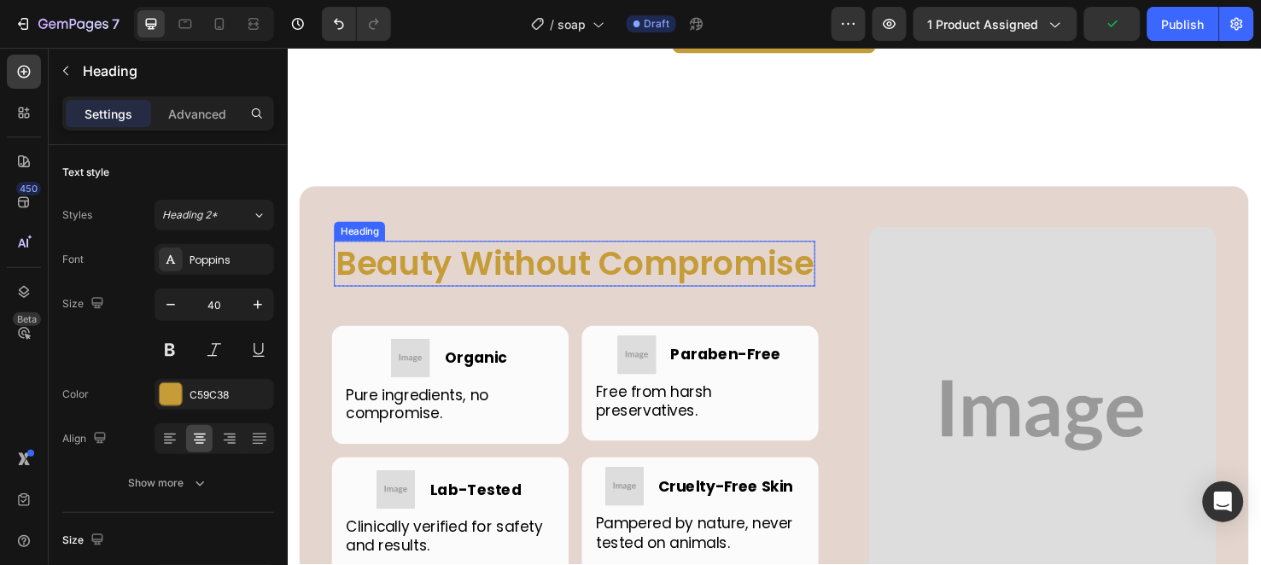
scroll to position [4665, 0]
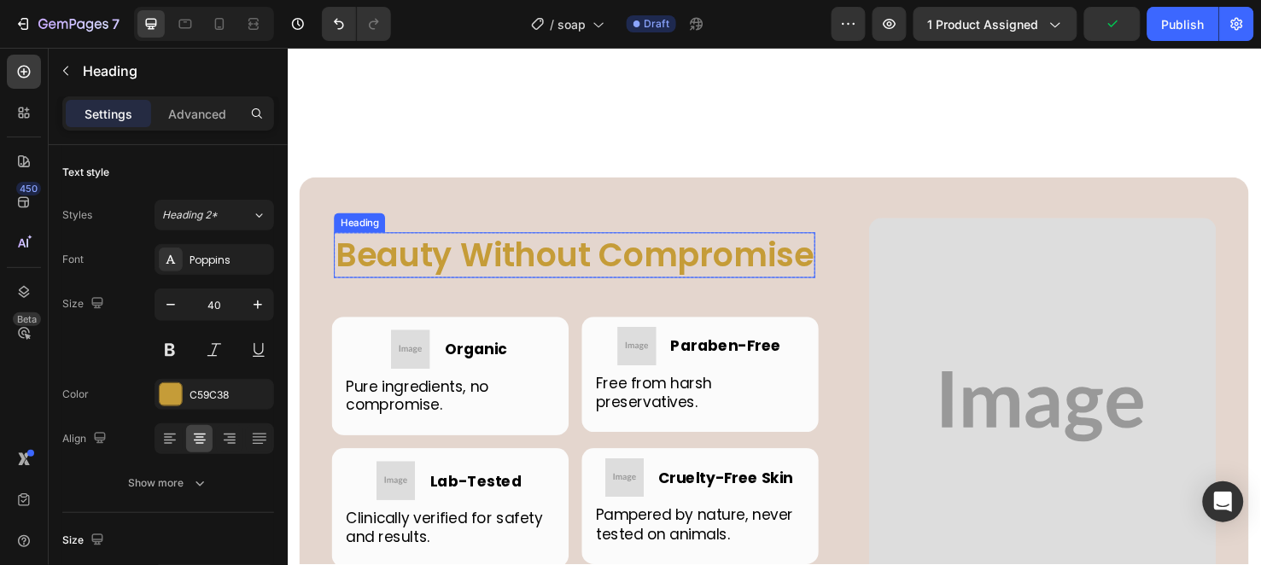
click at [404, 265] on h2 "Beauty Without Compromise" at bounding box center [589, 266] width 506 height 48
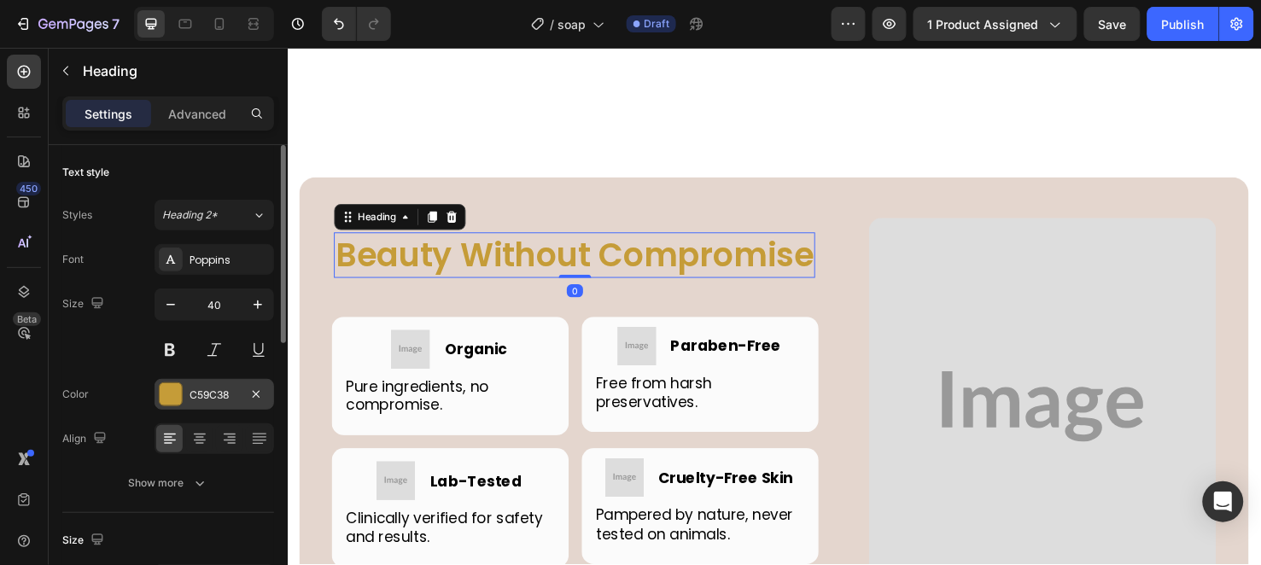
click at [218, 388] on div "C59C38" at bounding box center [215, 395] width 50 height 15
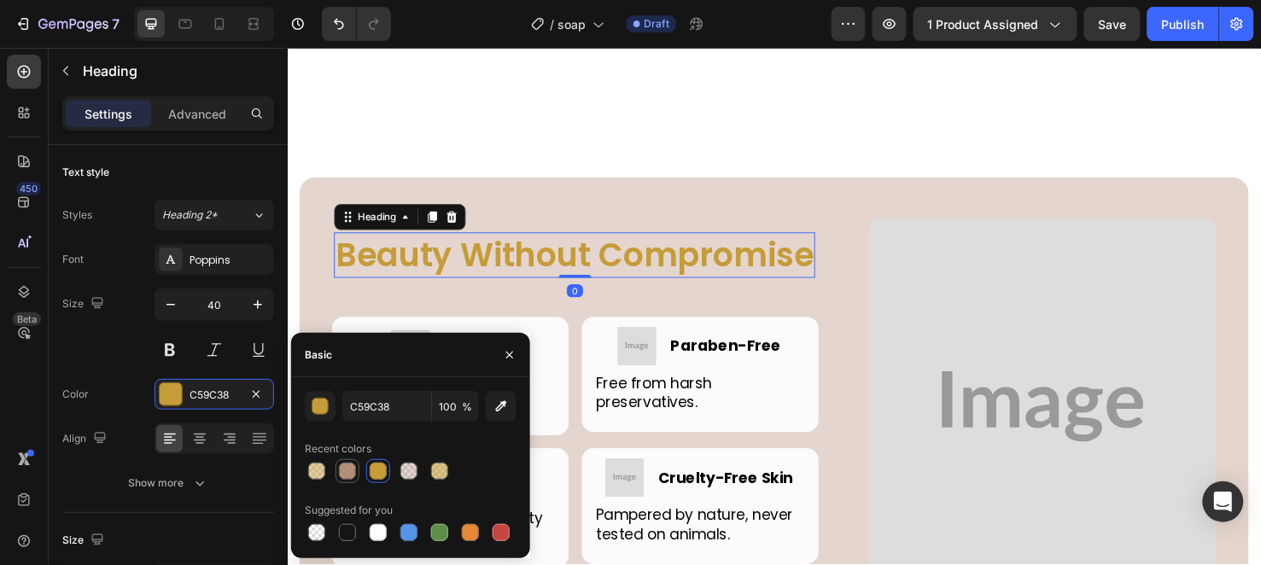
click at [346, 470] on div at bounding box center [347, 471] width 17 height 17
type input "A6785D"
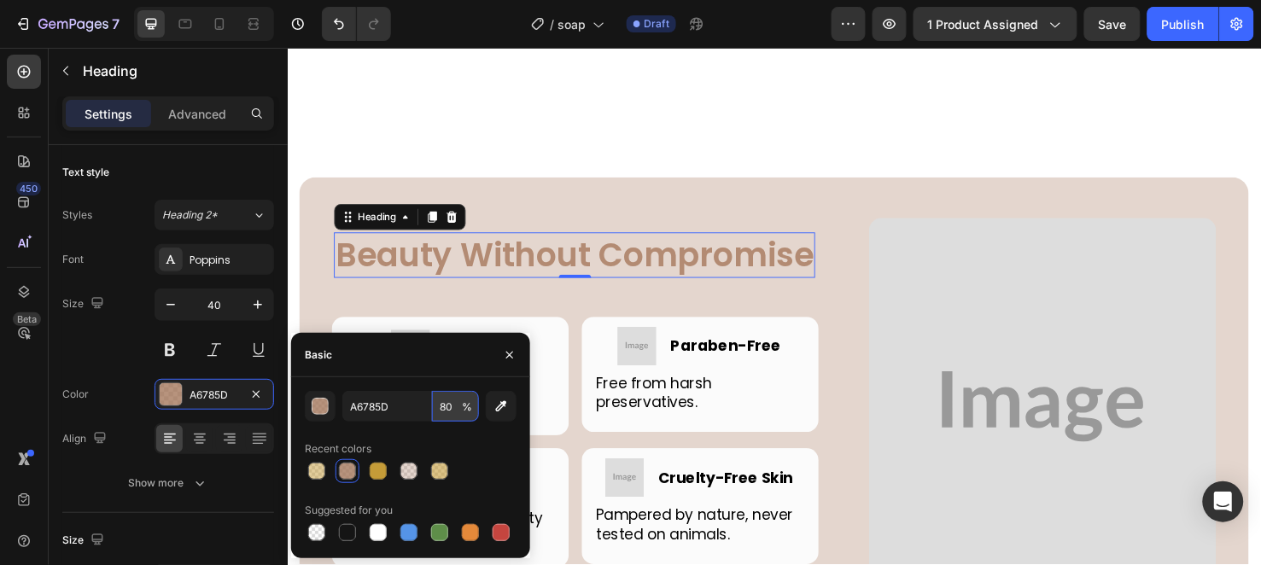
click at [453, 406] on input "80" at bounding box center [455, 406] width 47 height 31
type input "100"
click at [516, 355] on icon "button" at bounding box center [510, 355] width 14 height 14
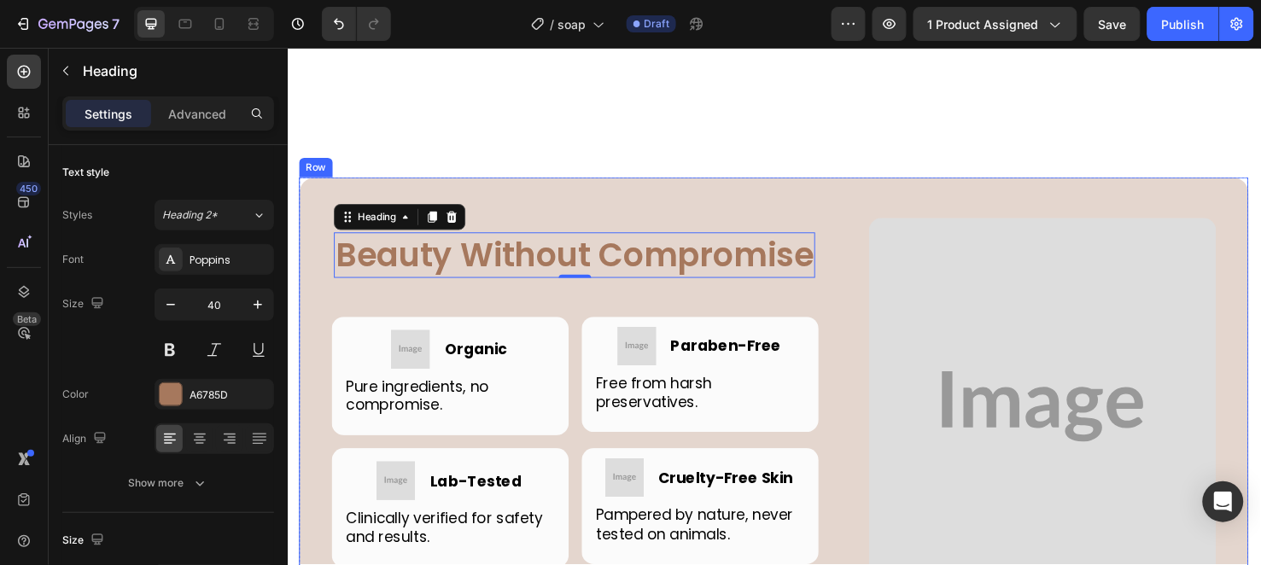
click at [920, 218] on div "Beauty Without Compromise Heading 0 Row Image Image Organic Heading Row Pure in…" at bounding box center [799, 421] width 999 height 474
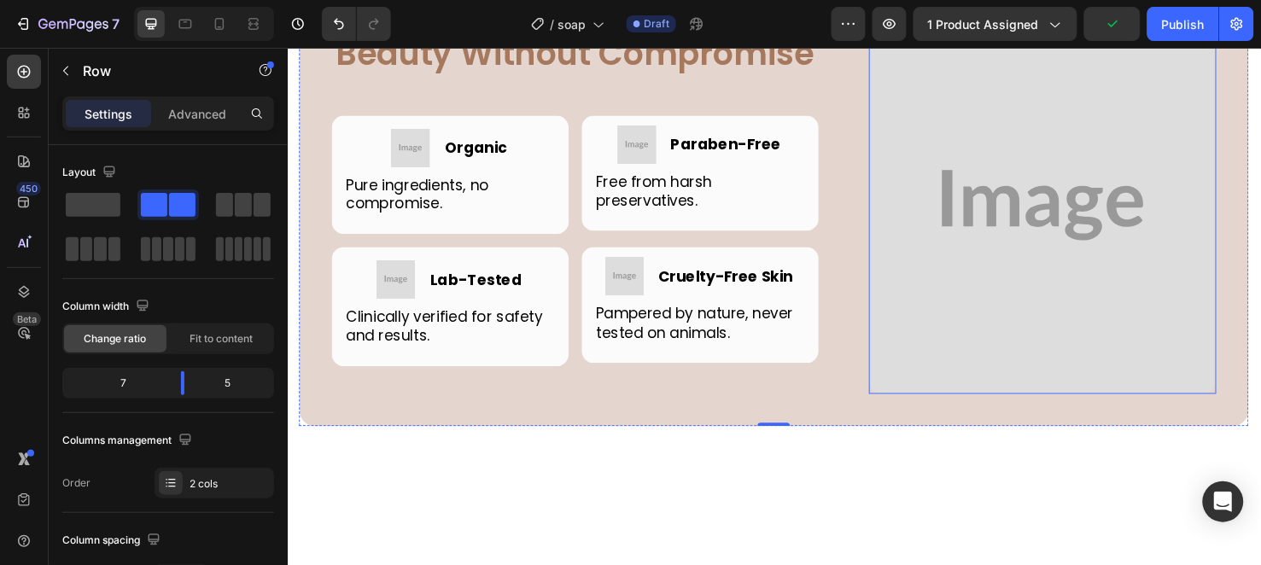
scroll to position [4760, 0]
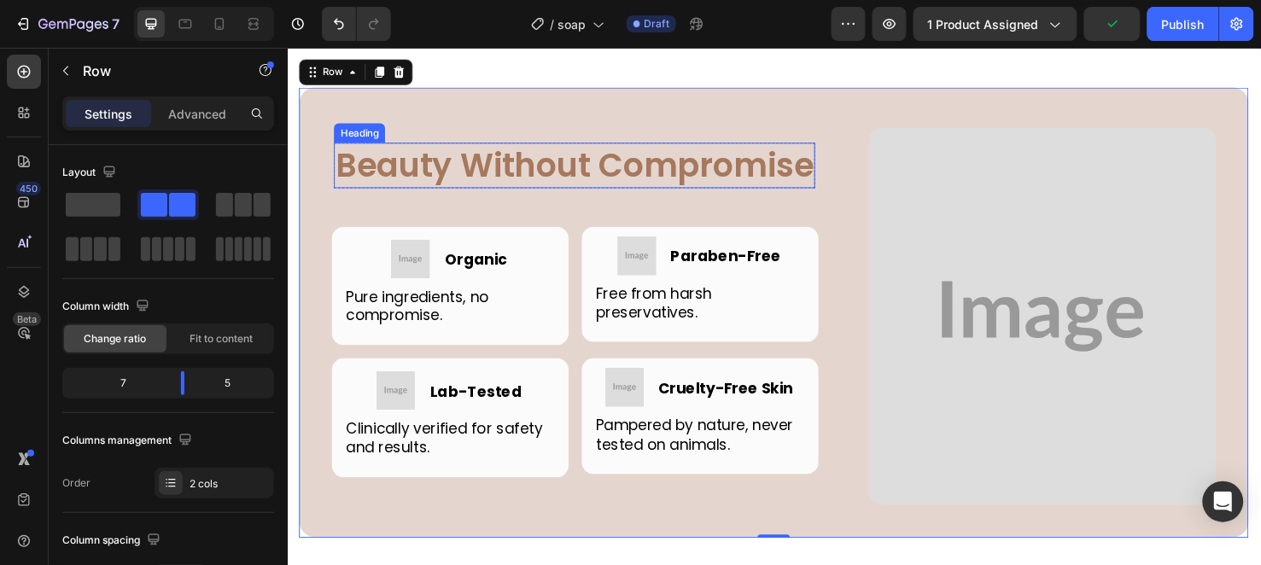
click at [386, 195] on h2 "Beauty Without Compromise" at bounding box center [589, 171] width 506 height 48
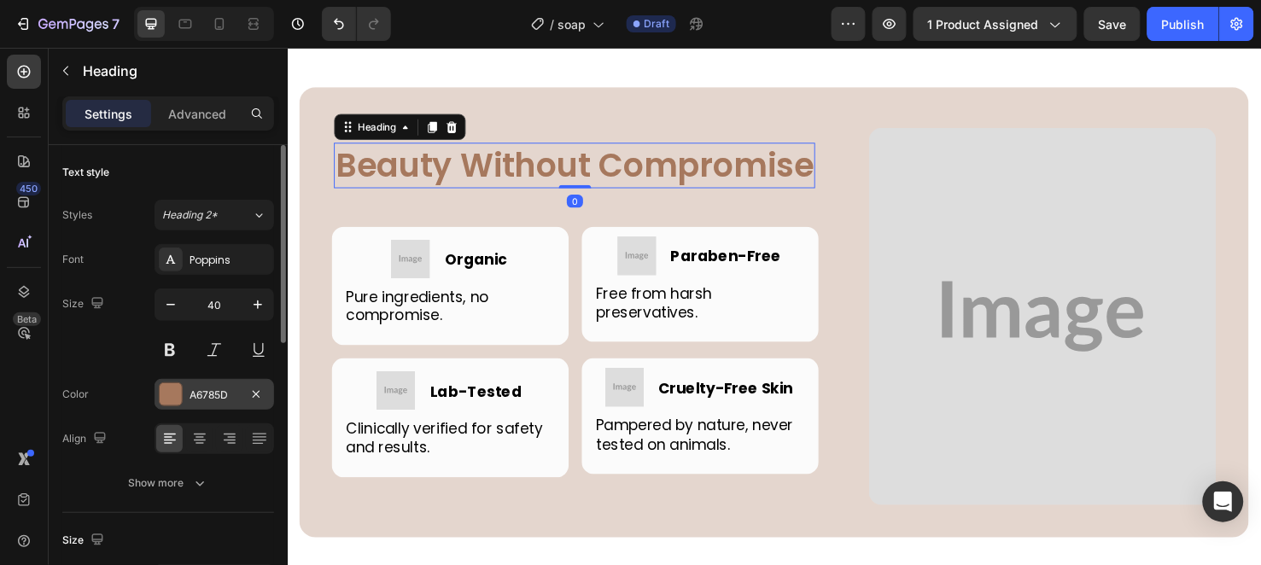
click at [198, 387] on div "A6785D" at bounding box center [215, 394] width 120 height 31
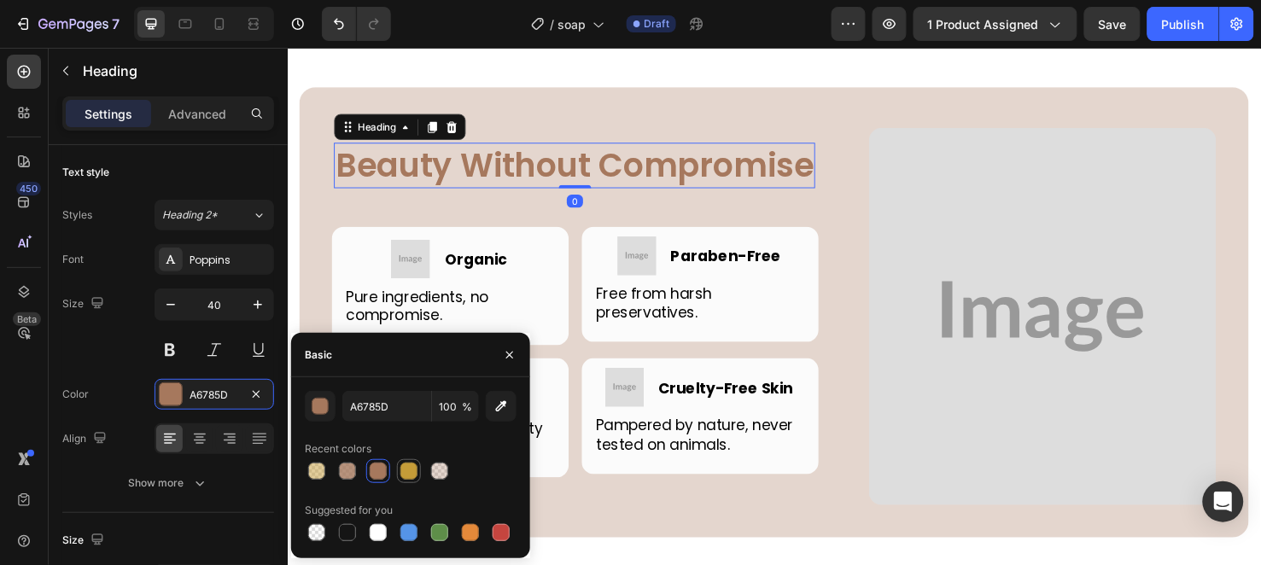
click at [415, 470] on div at bounding box center [408, 471] width 17 height 17
type input "C59C38"
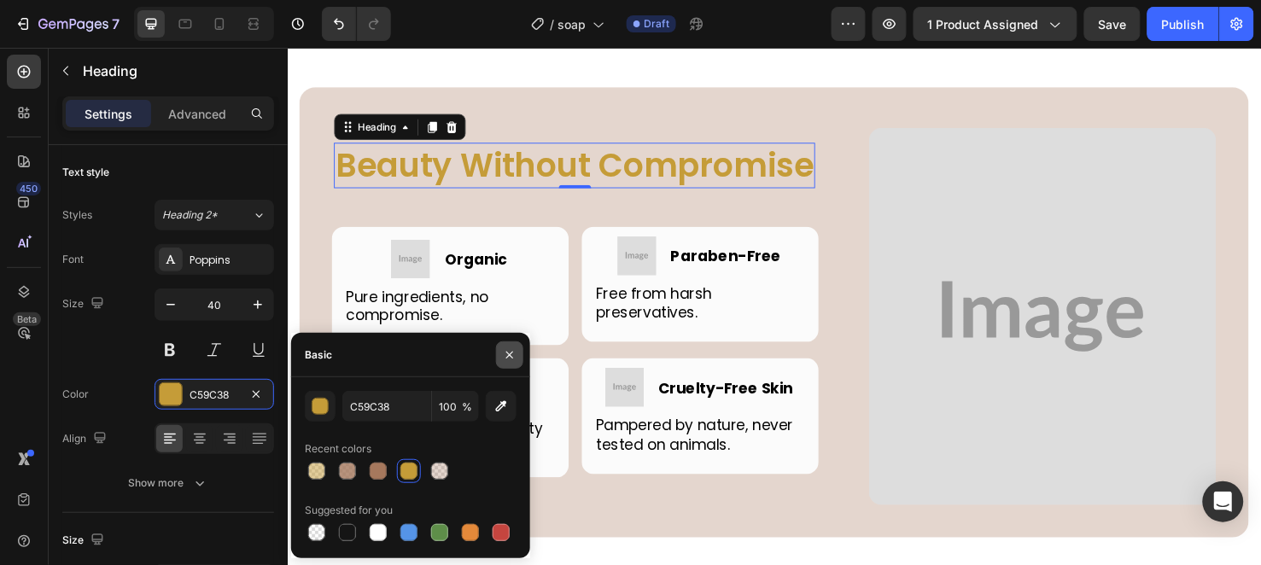
click at [510, 351] on icon "button" at bounding box center [510, 355] width 14 height 14
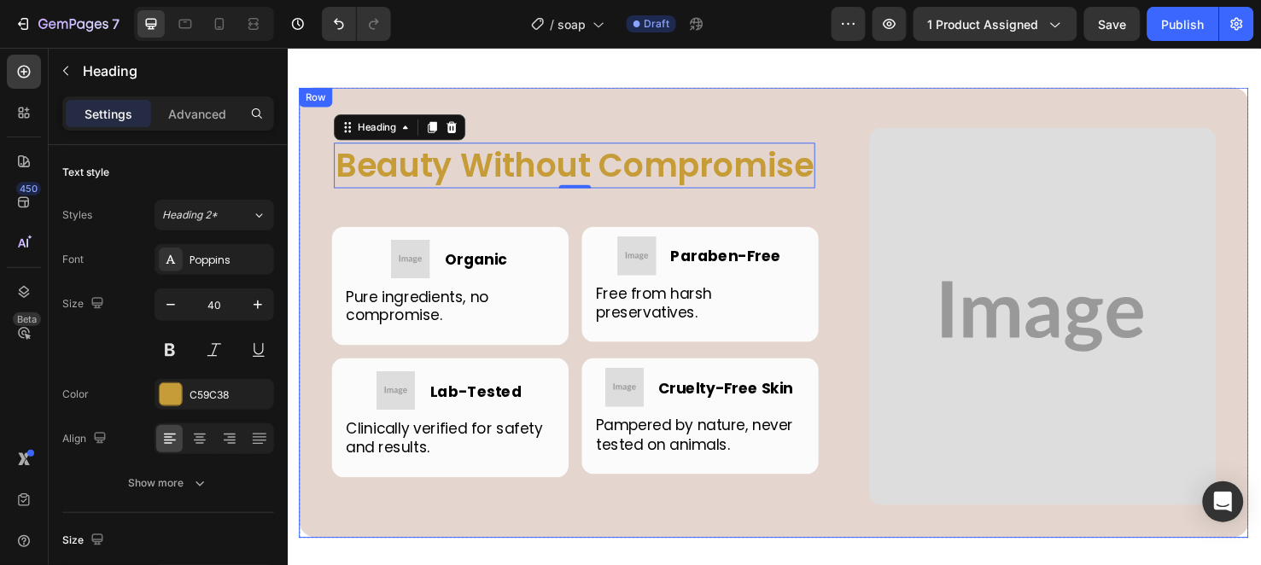
click at [804, 101] on div "Beauty Without Compromise Heading 0 Row Image Image Organic Heading Row Pure in…" at bounding box center [799, 326] width 999 height 474
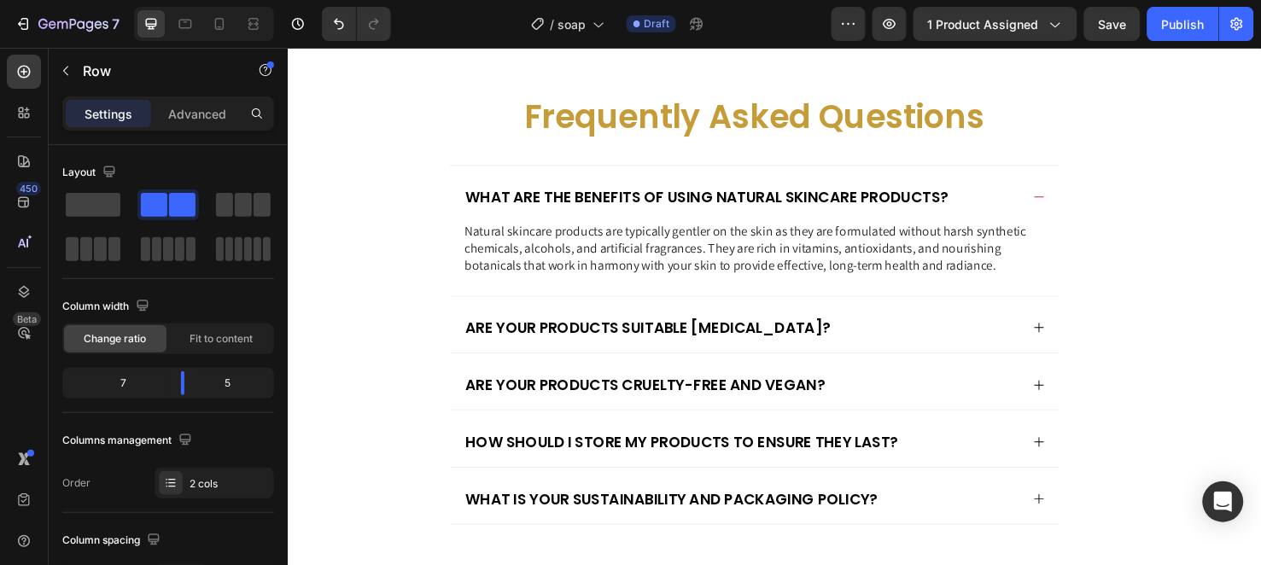
scroll to position [5519, 0]
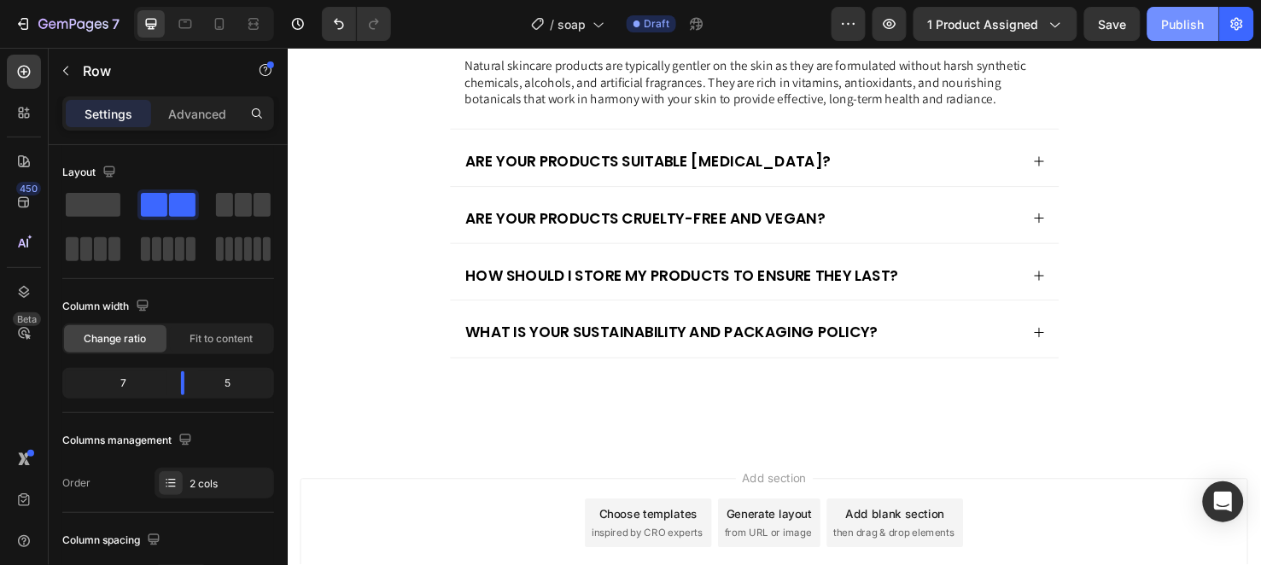
click at [1158, 7] on button "Publish" at bounding box center [1184, 24] width 72 height 34
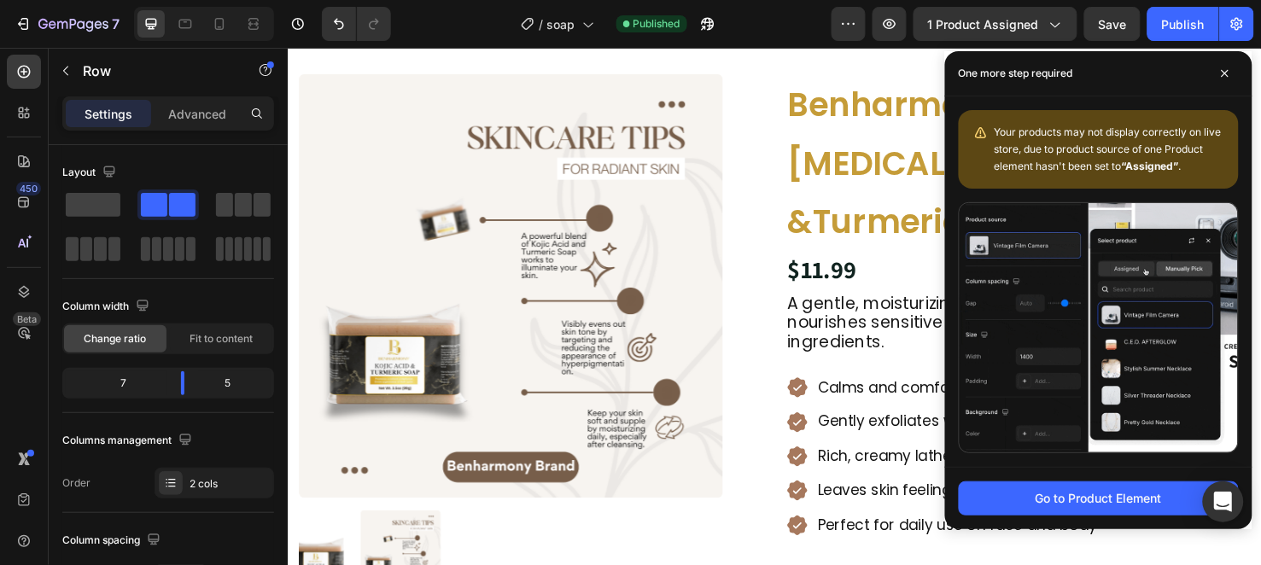
scroll to position [0, 0]
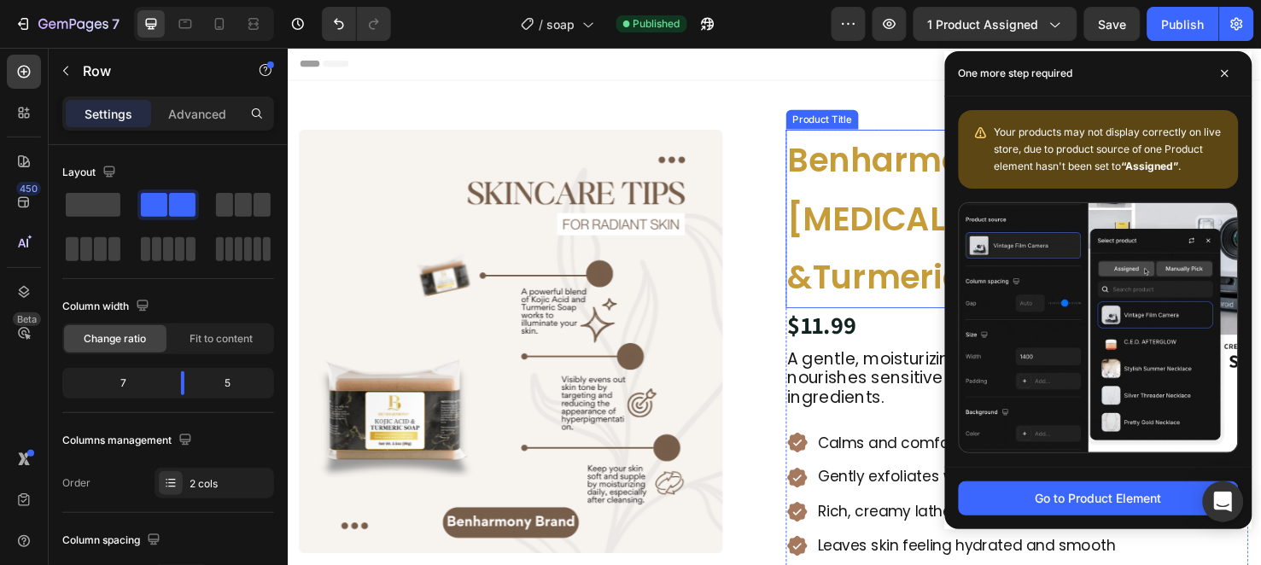
click at [857, 183] on h1 "Benharmony [MEDICAL_DATA] &Turmeric Soap" at bounding box center [1055, 227] width 487 height 188
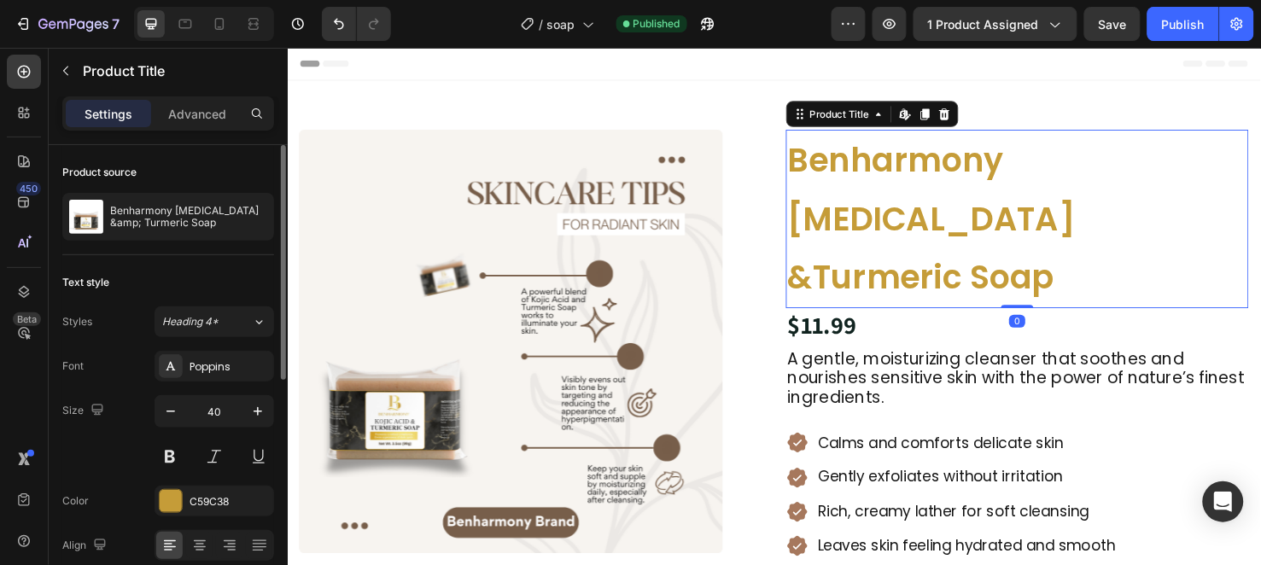
scroll to position [95, 0]
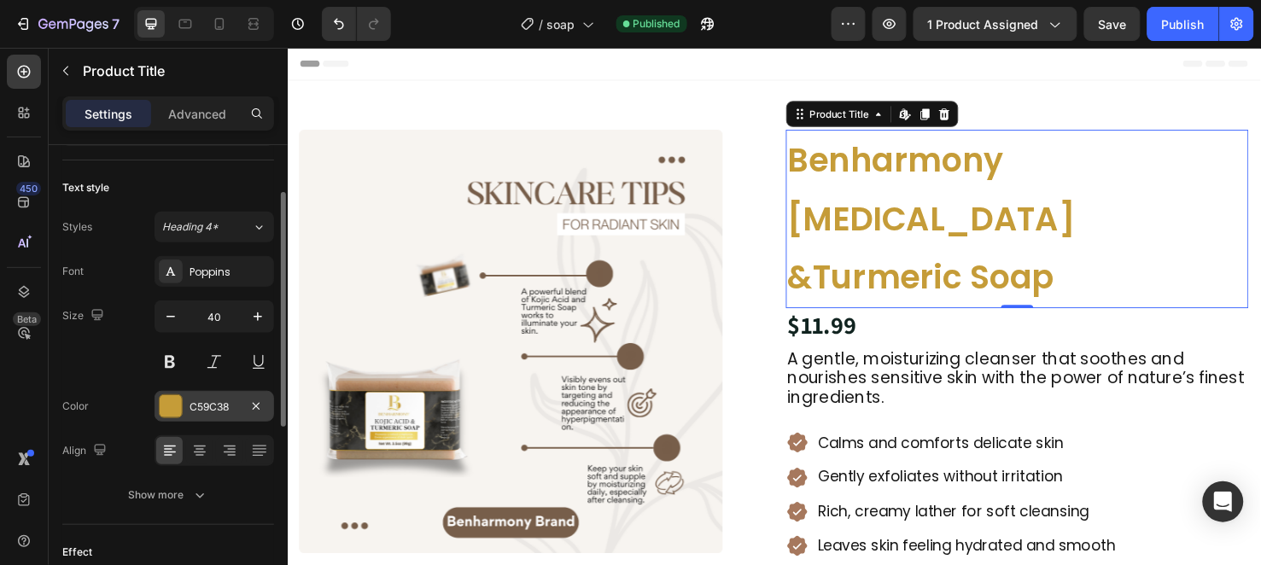
click at [208, 403] on div "C59C38" at bounding box center [215, 407] width 50 height 15
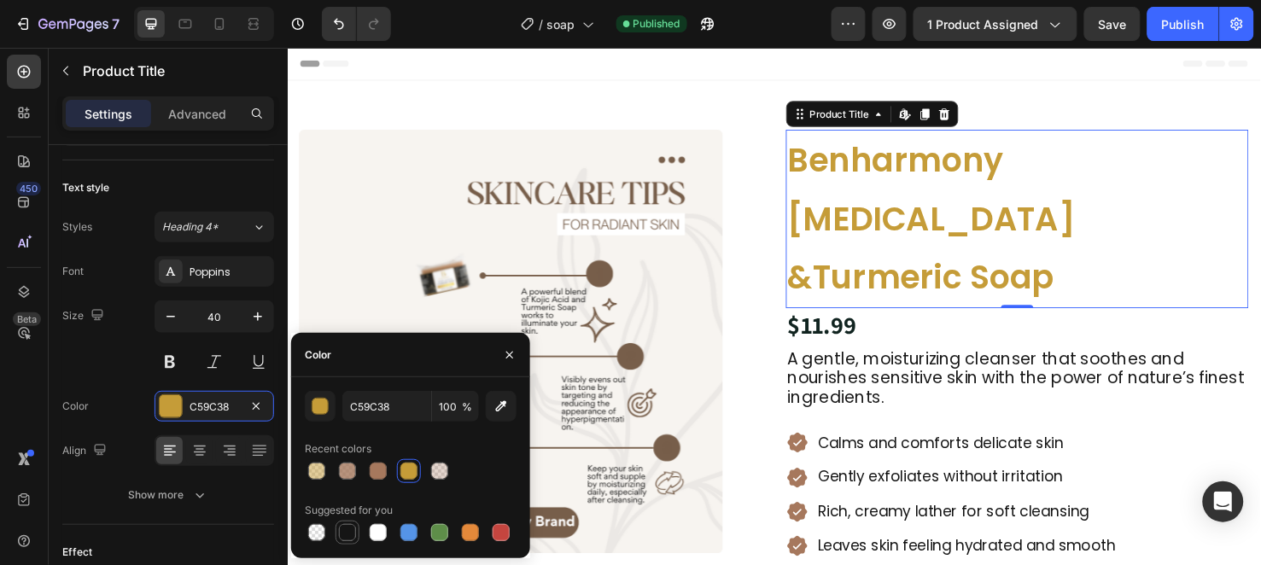
click at [337, 529] on div at bounding box center [347, 533] width 20 height 20
type input "151515"
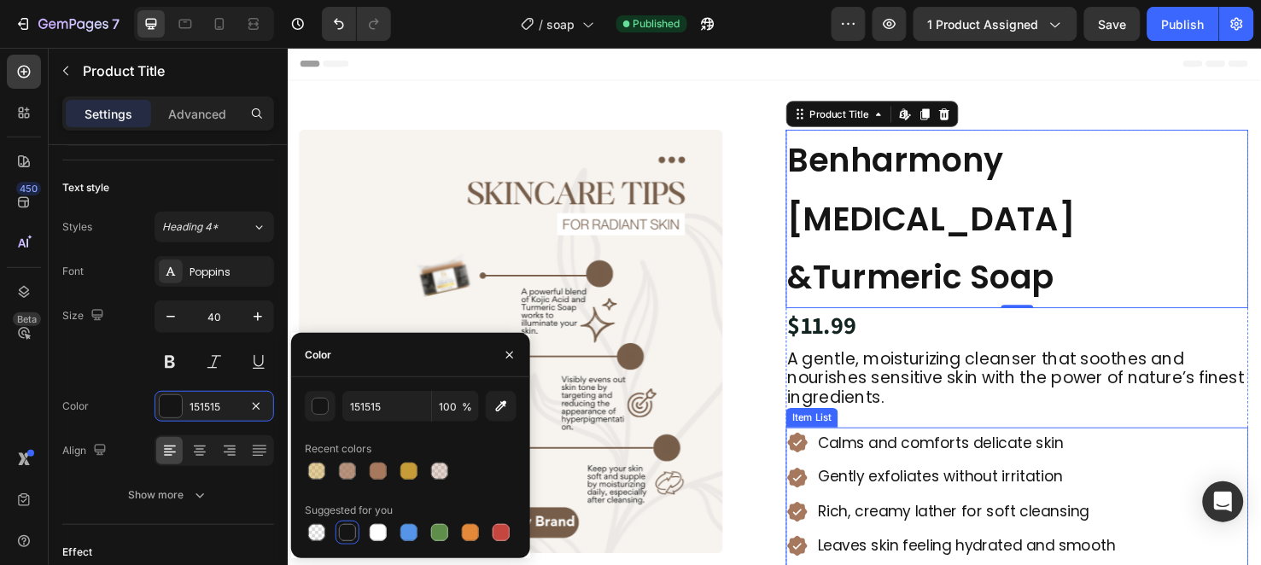
click at [812, 455] on div "Calms and comforts delicate skin Gently exfoliates without irritation Rich, cre…" at bounding box center [986, 536] width 349 height 178
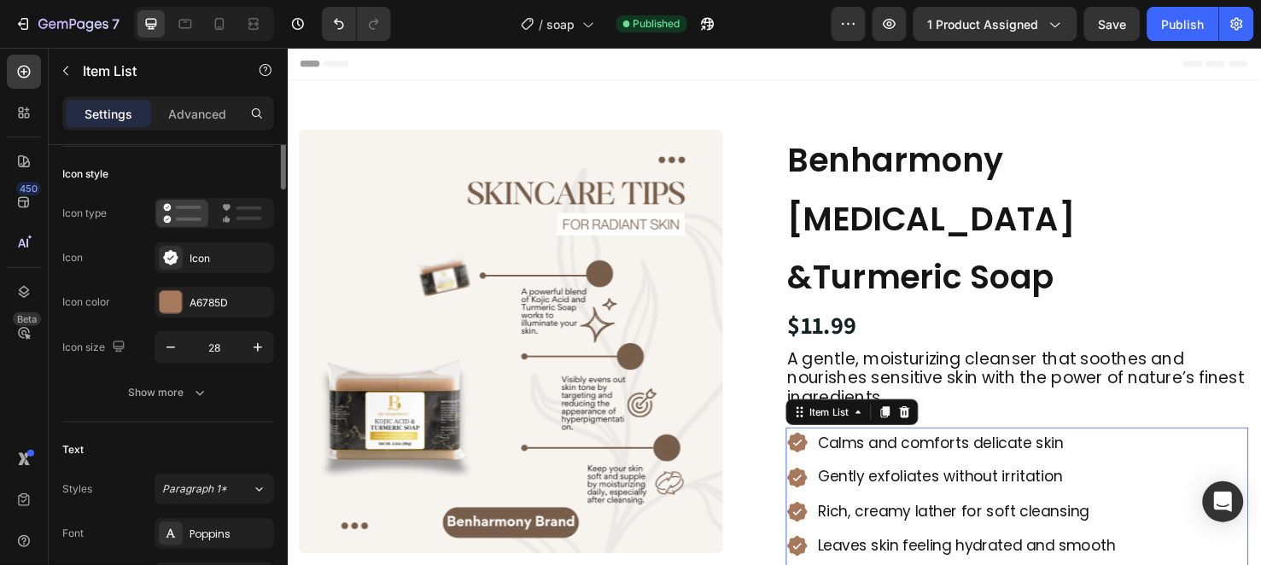
scroll to position [0, 0]
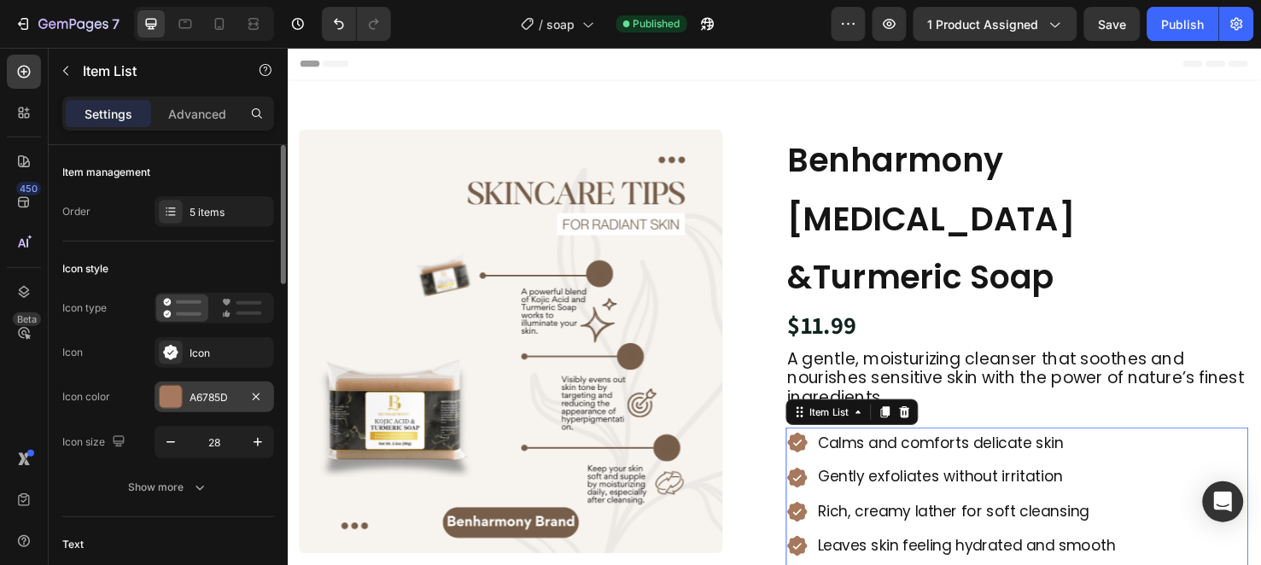
click at [186, 394] on div "A6785D" at bounding box center [215, 397] width 120 height 31
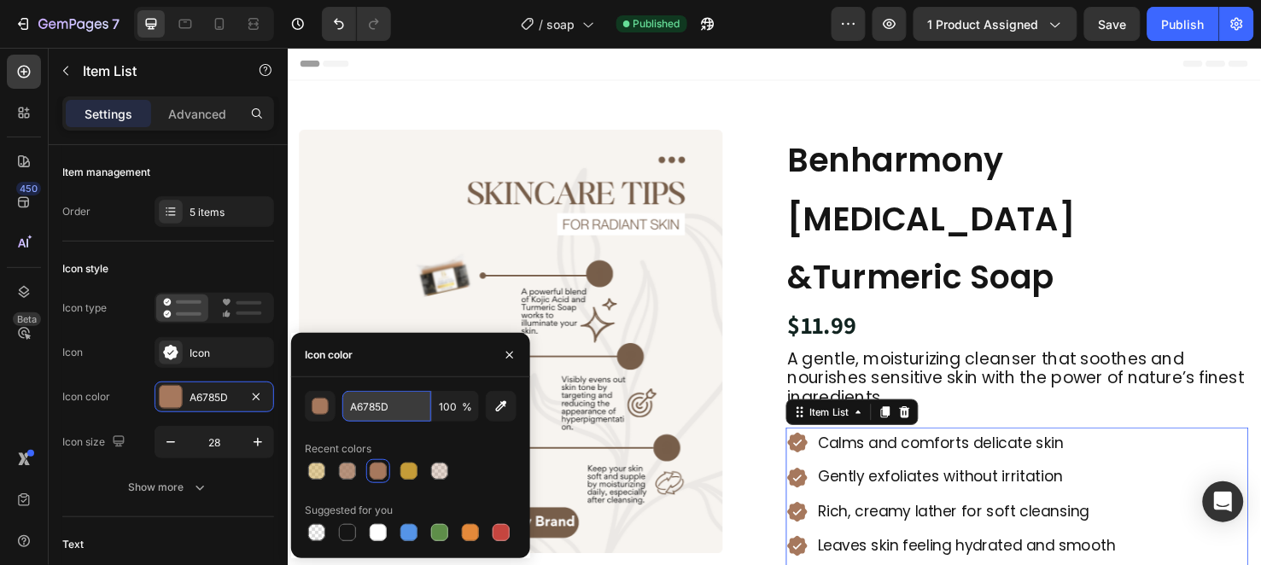
click at [393, 407] on input "A6785D" at bounding box center [386, 406] width 89 height 31
paste input "#D99E30"
type input "#D99E30"
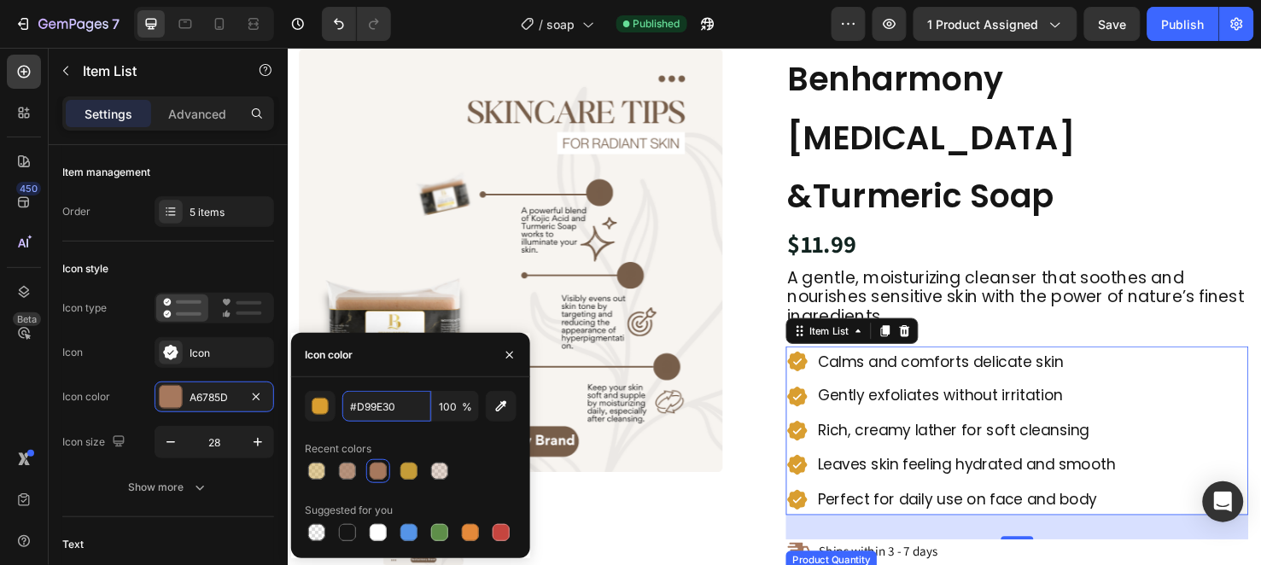
scroll to position [190, 0]
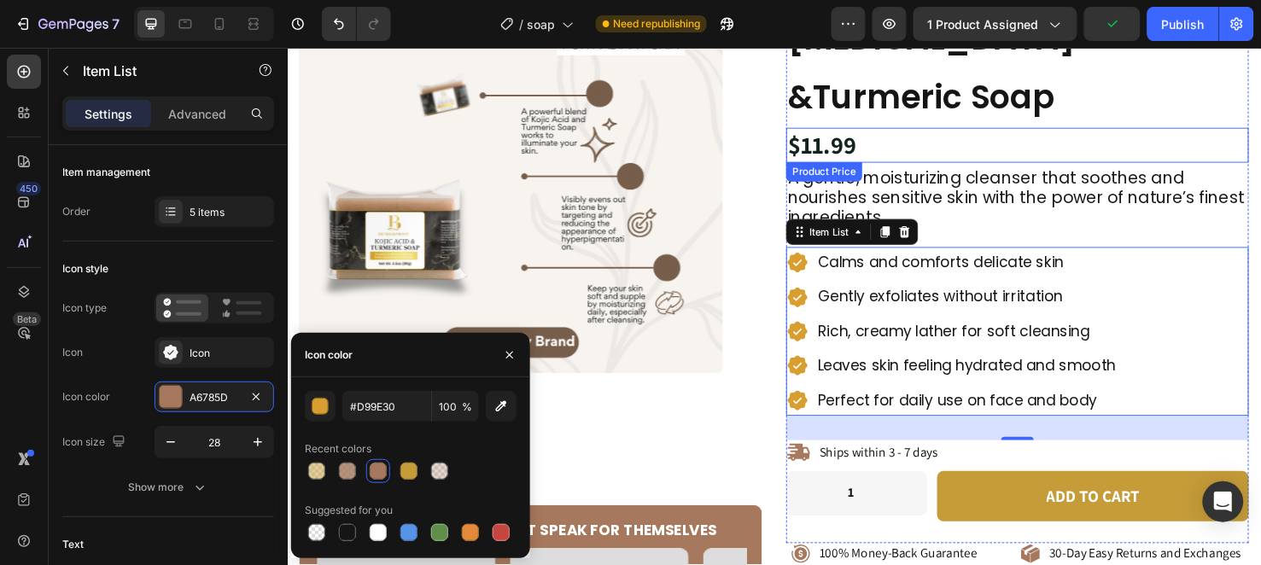
click at [826, 131] on div "$11.99" at bounding box center [1055, 149] width 487 height 37
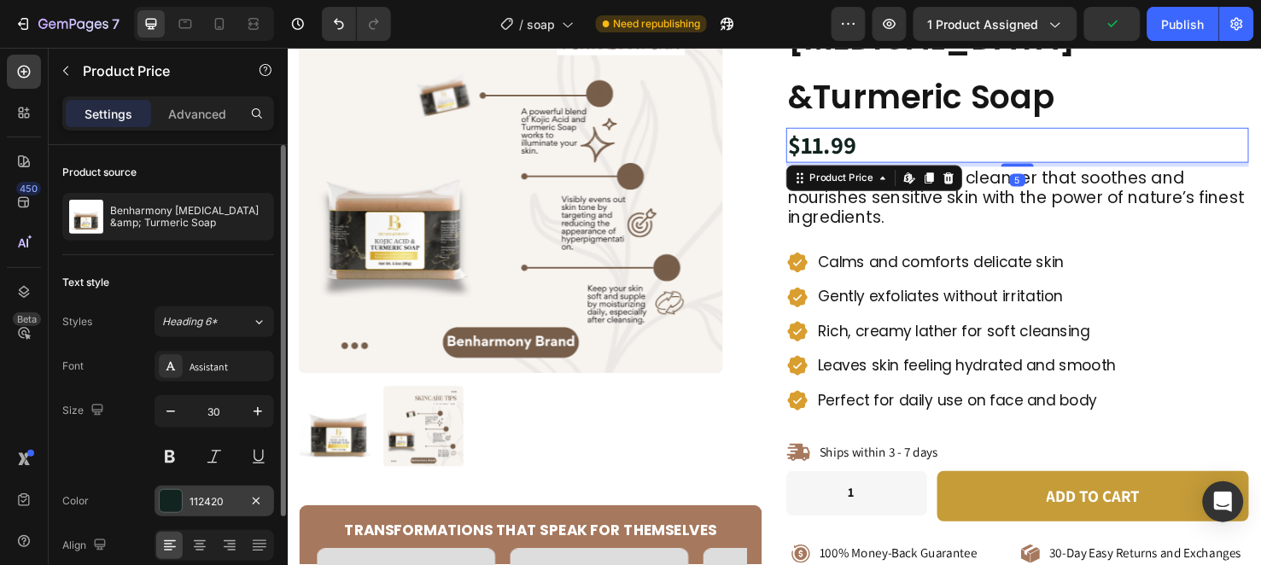
click at [190, 497] on div "112420" at bounding box center [215, 501] width 50 height 15
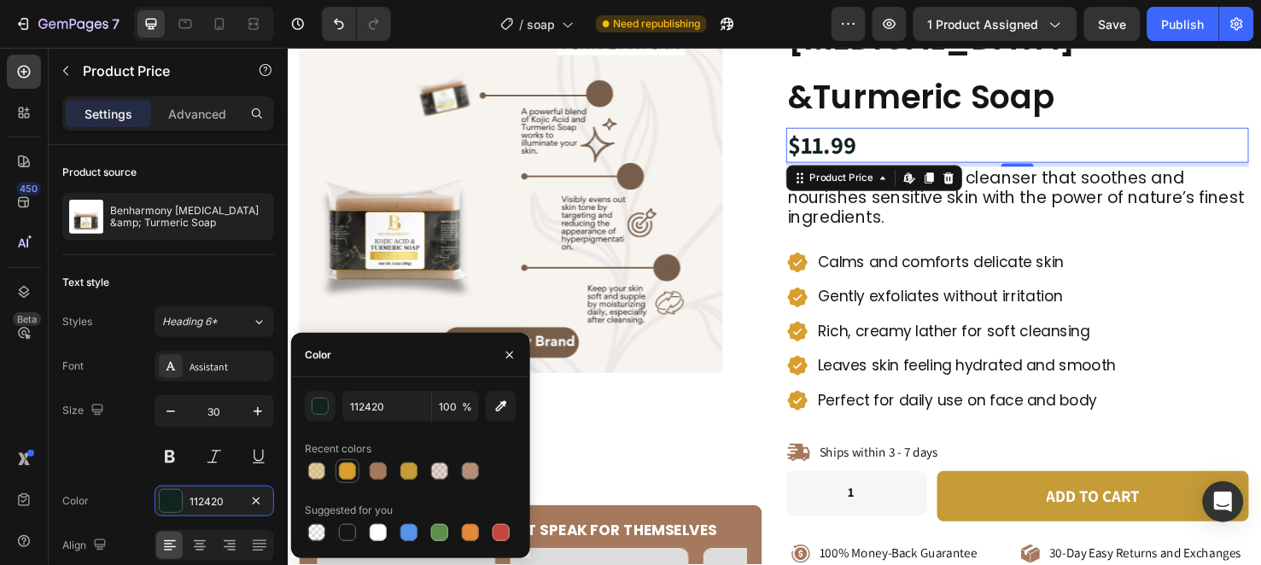
click at [357, 473] on div at bounding box center [347, 471] width 20 height 20
type input "D99E30"
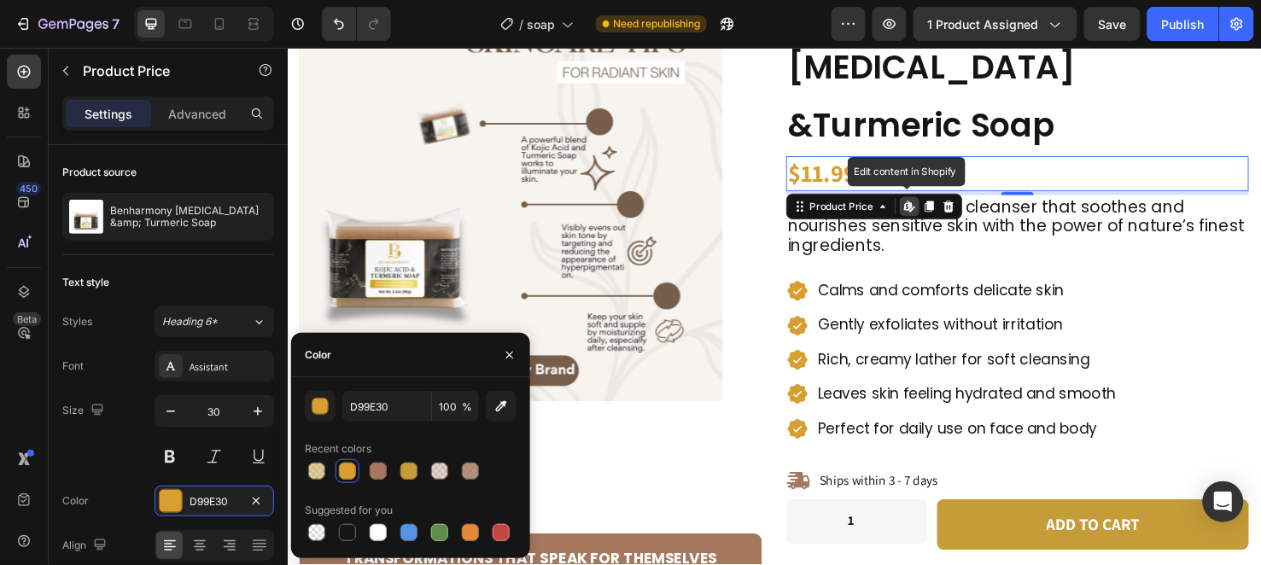
scroll to position [284, 0]
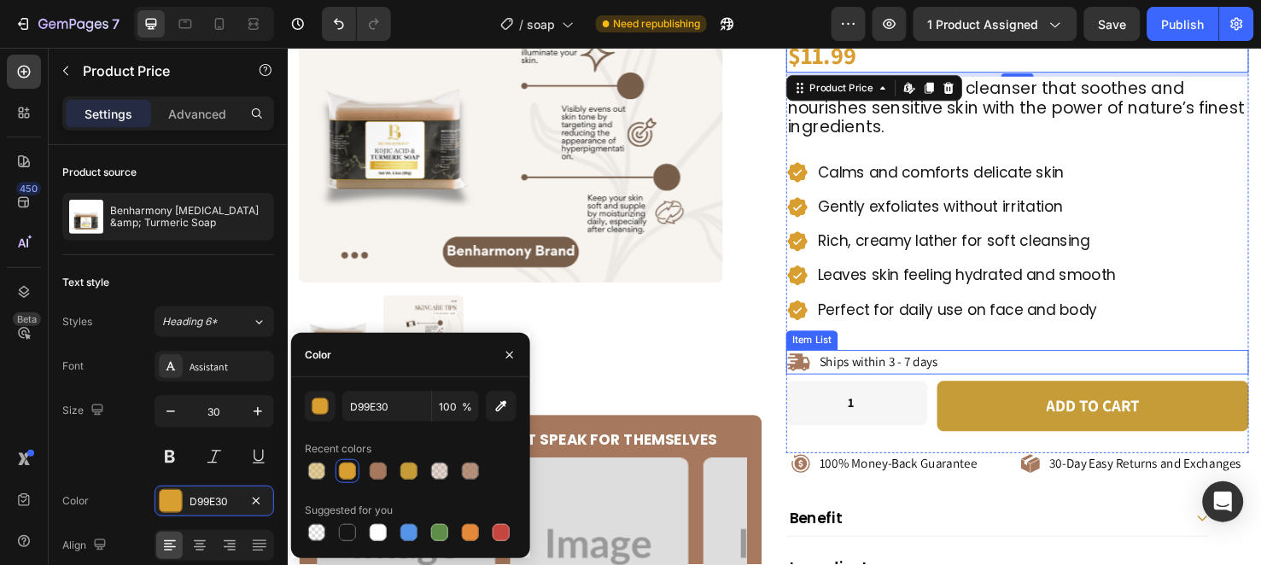
click at [825, 369] on icon at bounding box center [825, 378] width 24 height 18
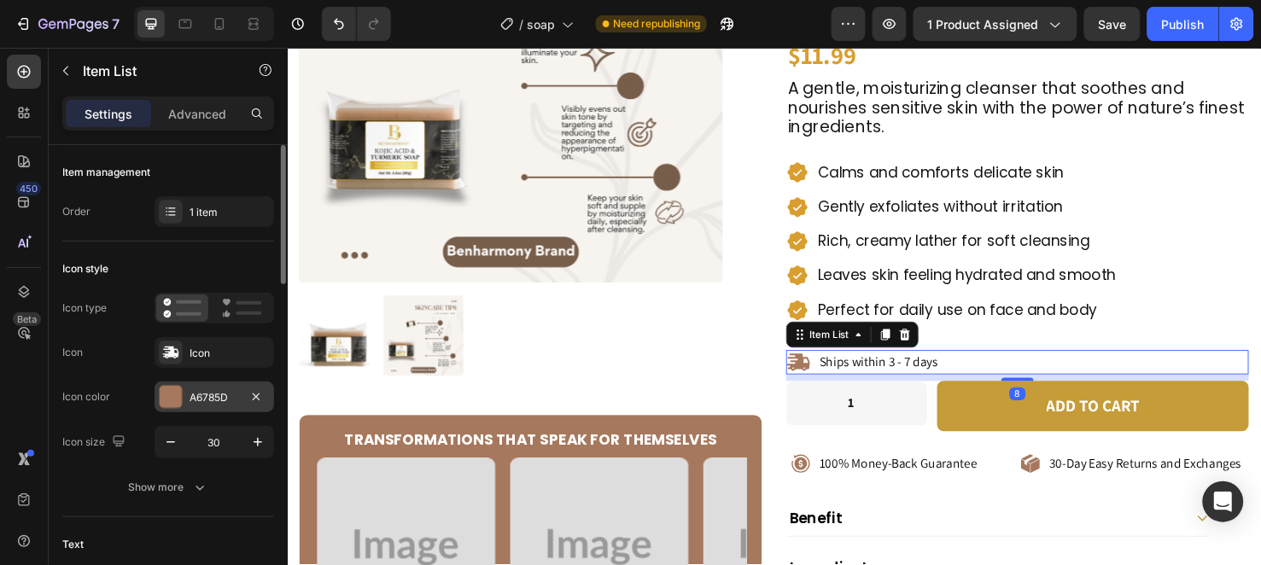
click at [219, 393] on div "A6785D" at bounding box center [215, 397] width 50 height 15
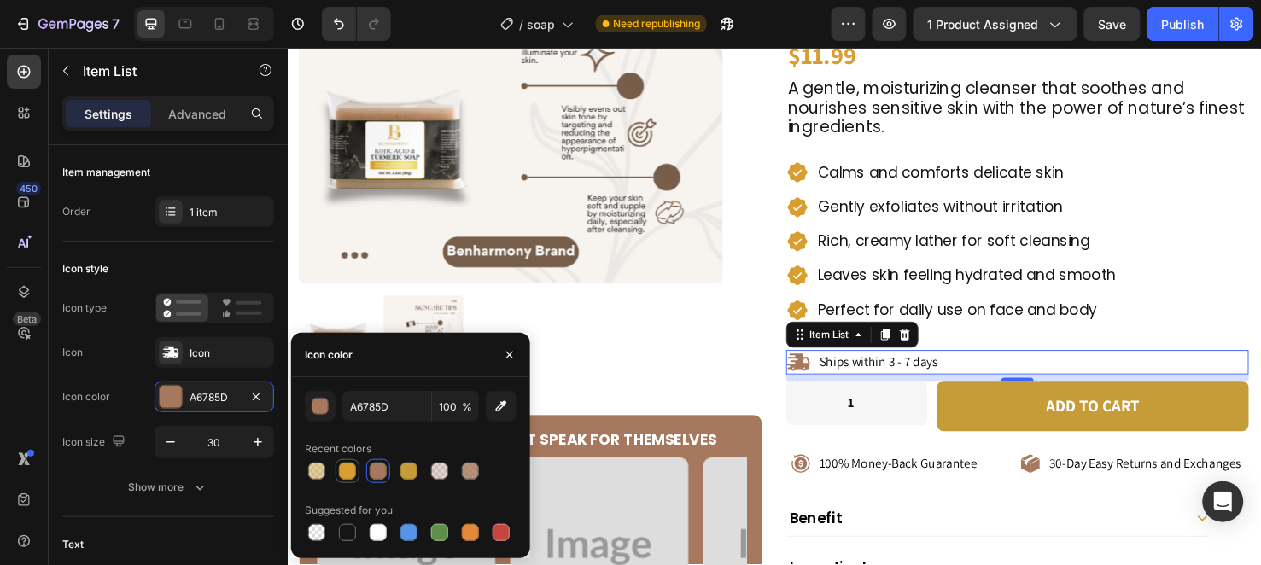
click at [337, 465] on div at bounding box center [347, 471] width 20 height 20
type input "D99E30"
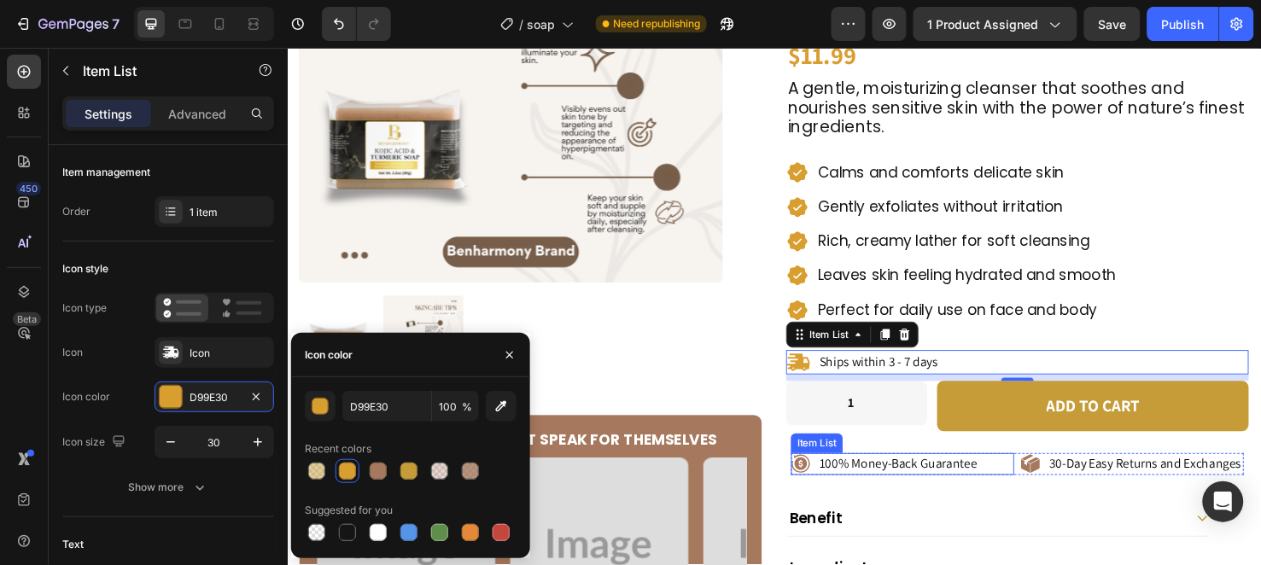
click at [827, 475] on icon at bounding box center [827, 485] width 20 height 20
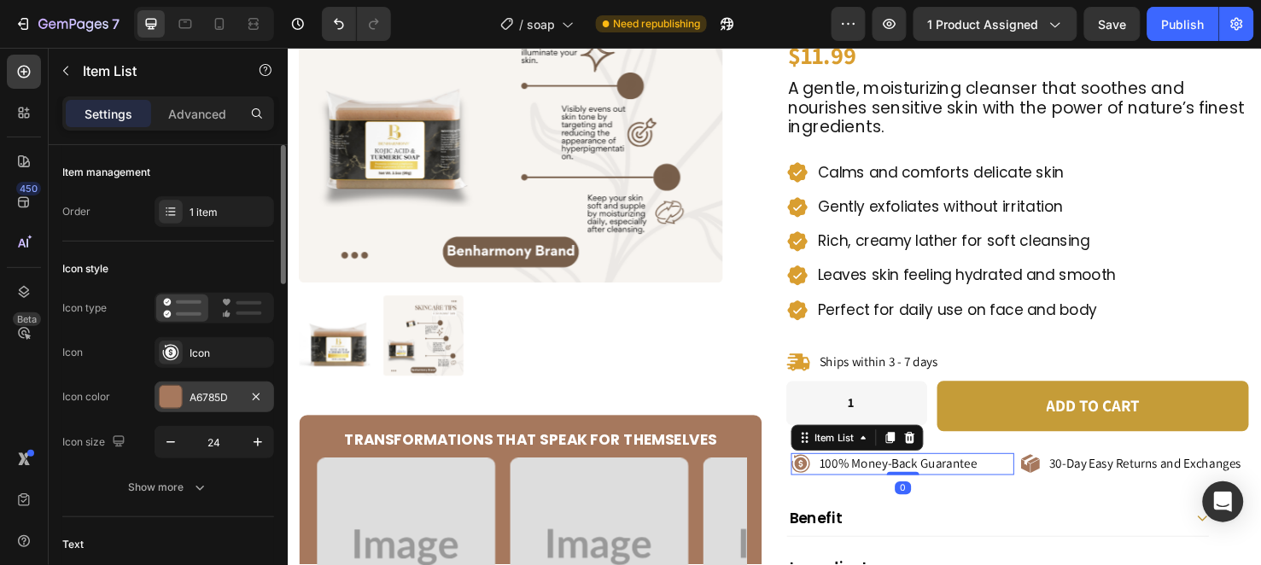
click at [194, 402] on div "A6785D" at bounding box center [215, 397] width 50 height 15
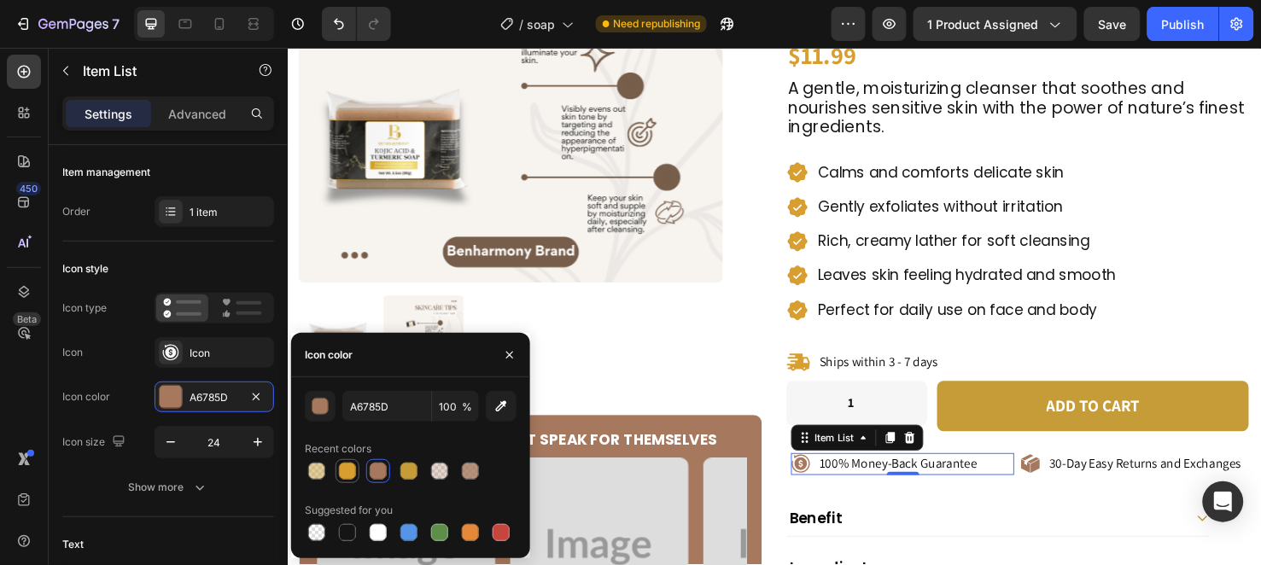
click at [353, 466] on div at bounding box center [347, 471] width 17 height 17
type input "D99E30"
click at [1059, 475] on icon at bounding box center [1069, 485] width 20 height 20
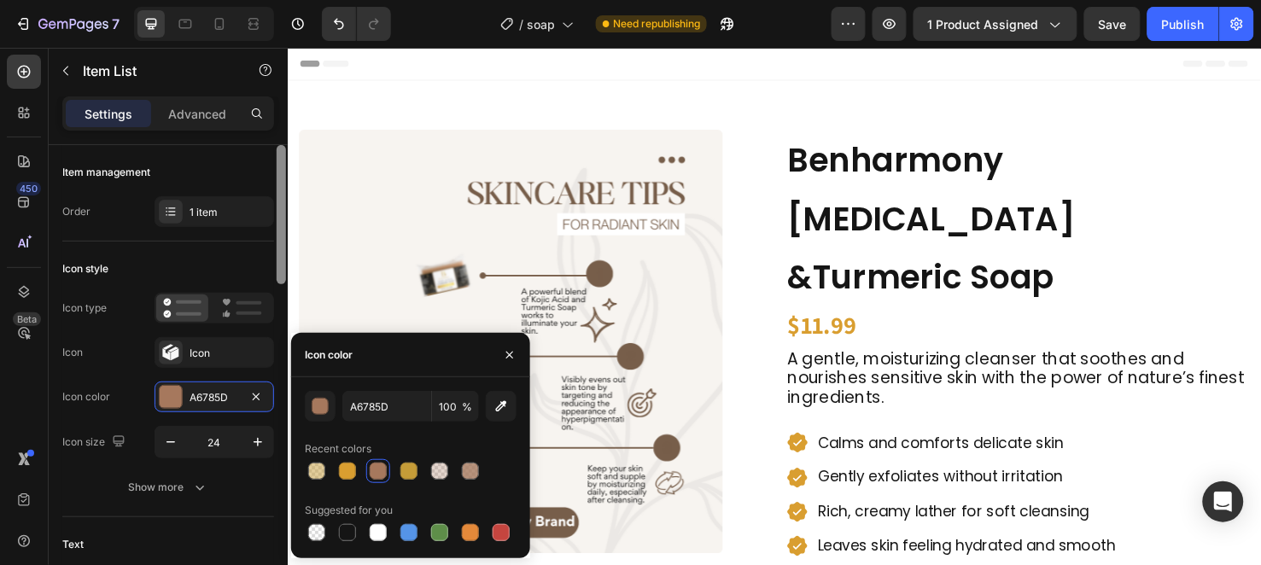
scroll to position [284, 0]
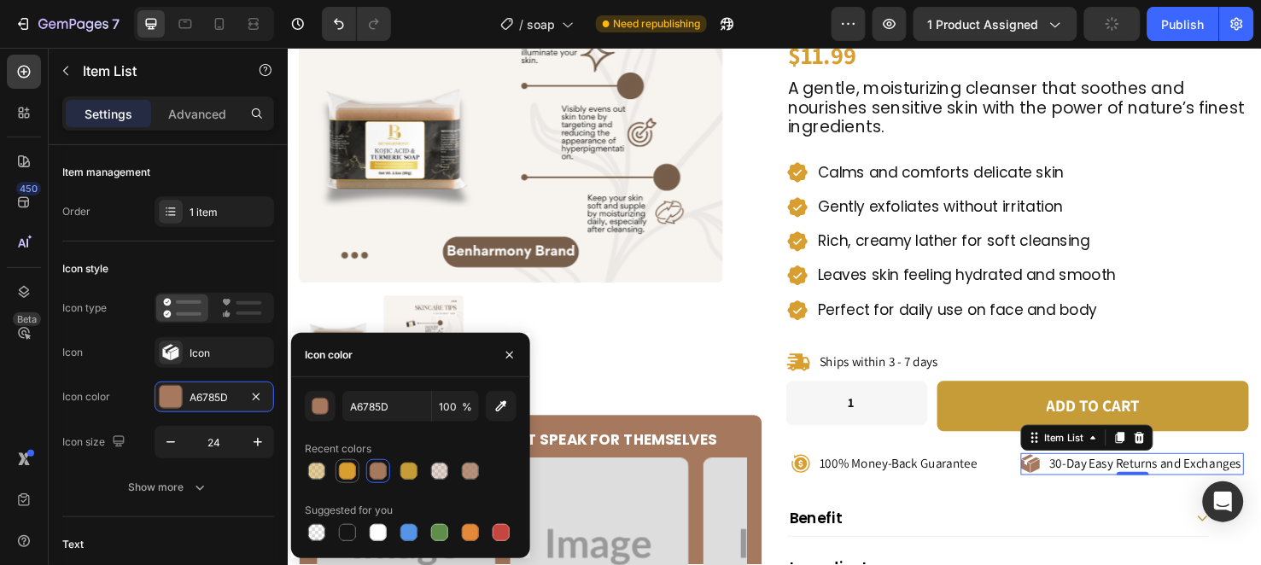
click at [345, 470] on div at bounding box center [347, 471] width 17 height 17
type input "D99E30"
click at [1031, 398] on button "Add to cart" at bounding box center [1135, 424] width 328 height 53
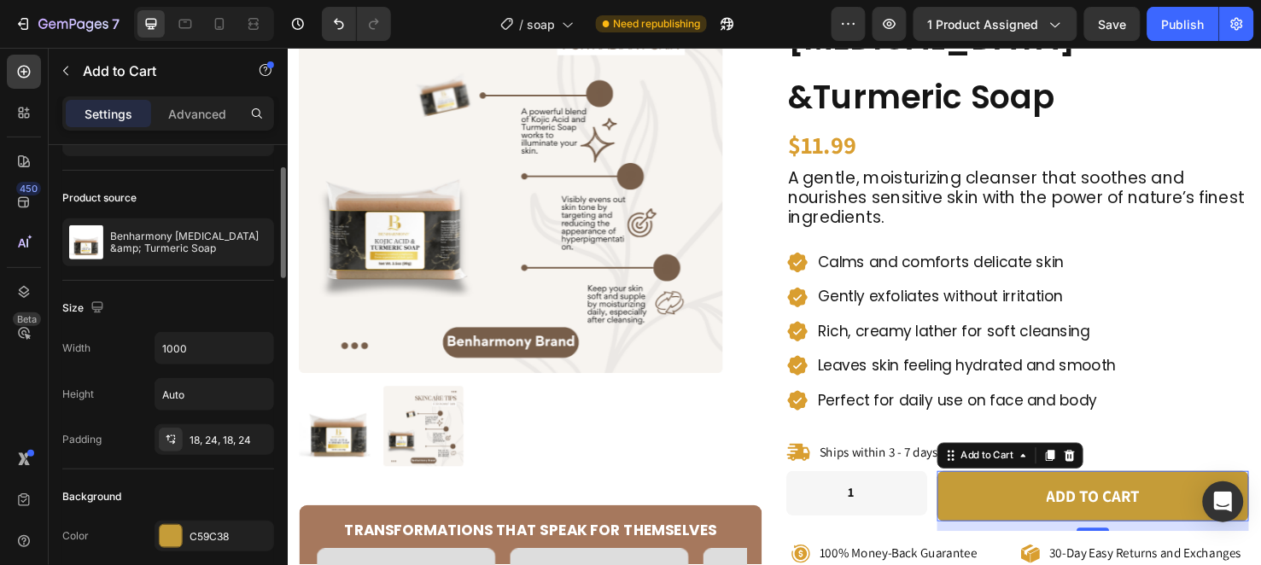
scroll to position [190, 0]
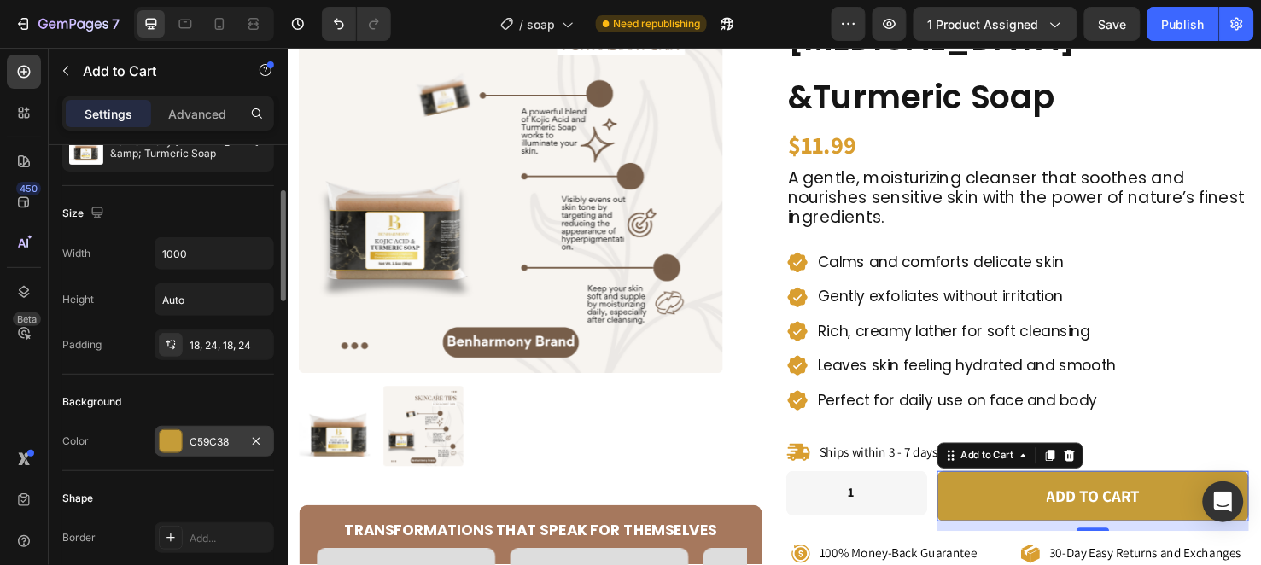
click at [186, 434] on div "C59C38" at bounding box center [215, 441] width 120 height 31
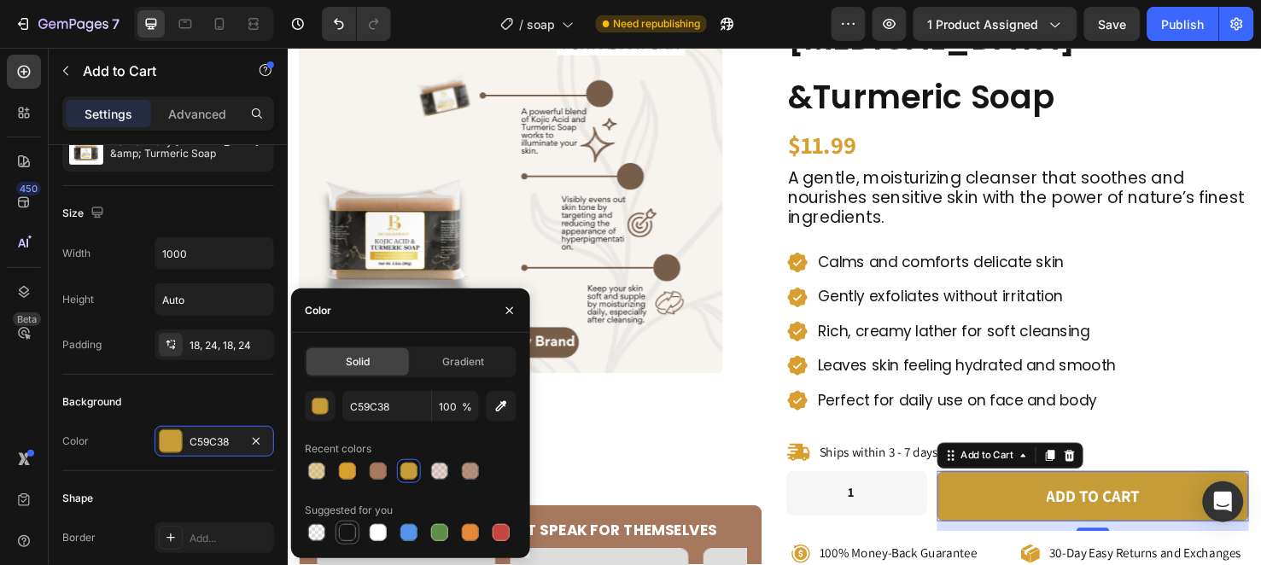
click at [343, 540] on div at bounding box center [347, 532] width 17 height 17
type input "151515"
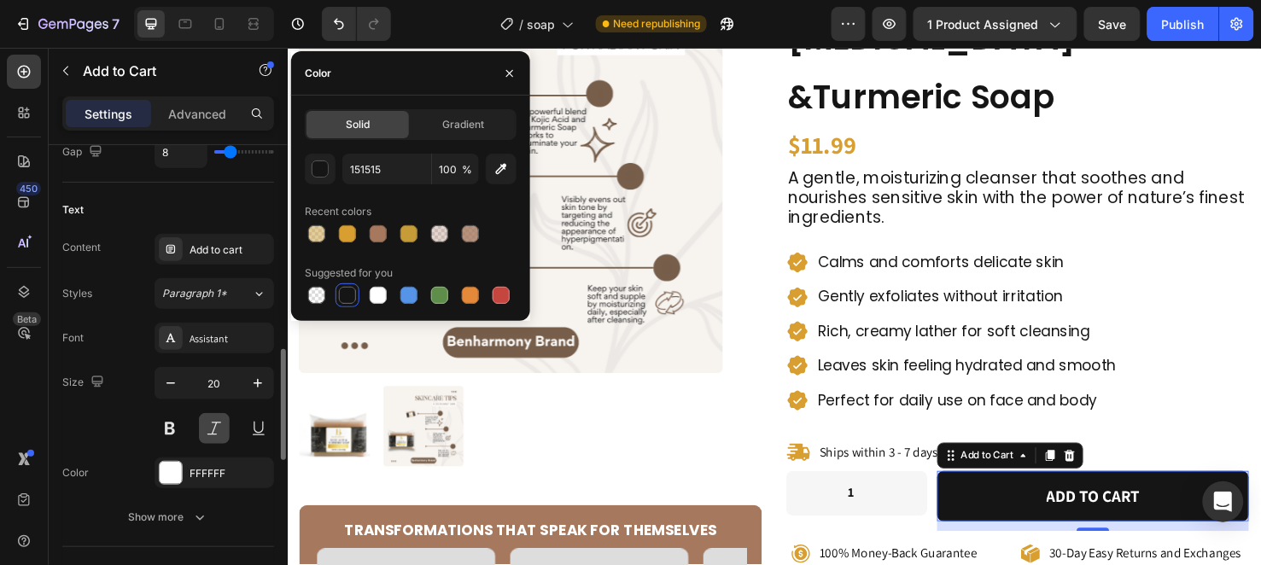
scroll to position [949, 0]
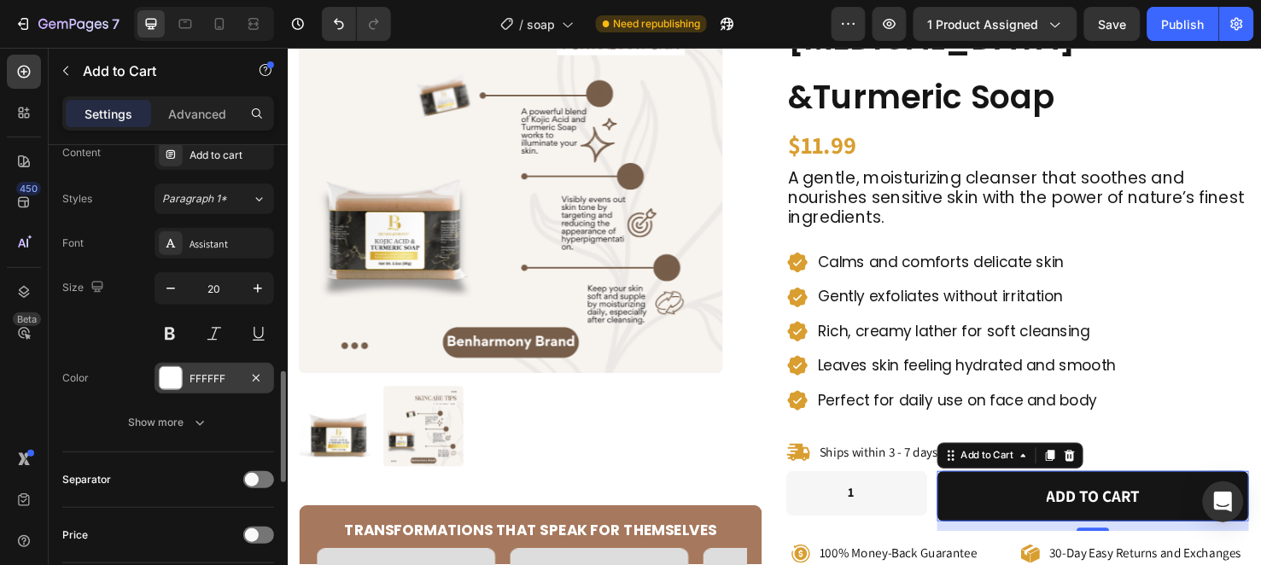
click at [210, 388] on div "FFFFFF" at bounding box center [215, 378] width 120 height 31
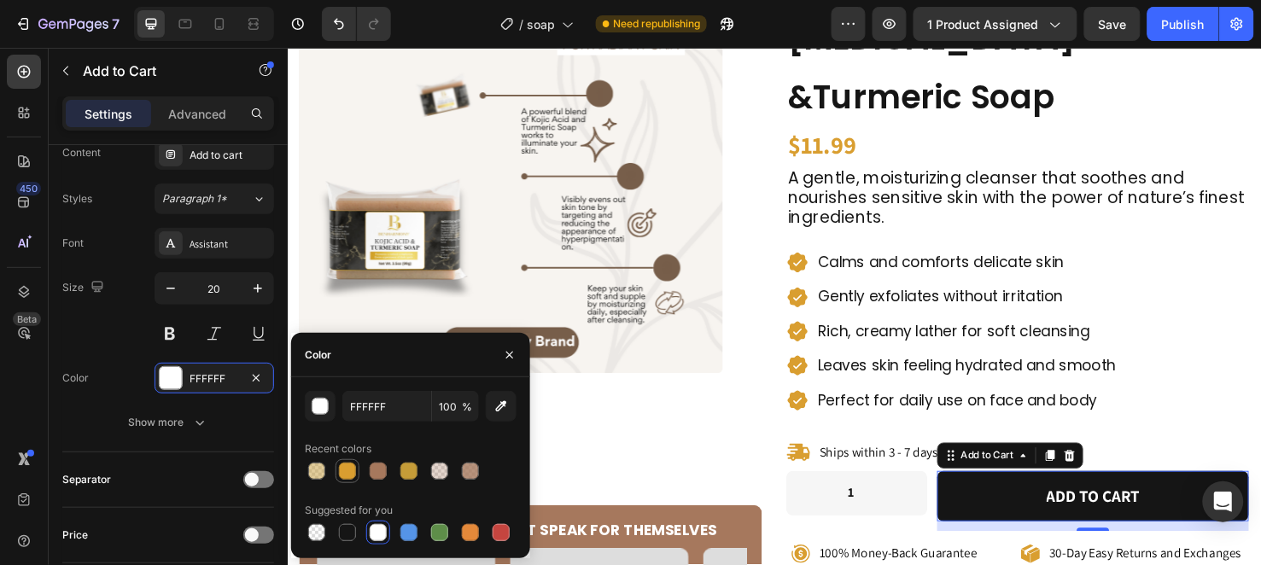
click at [342, 478] on div at bounding box center [347, 471] width 17 height 17
type input "D99E30"
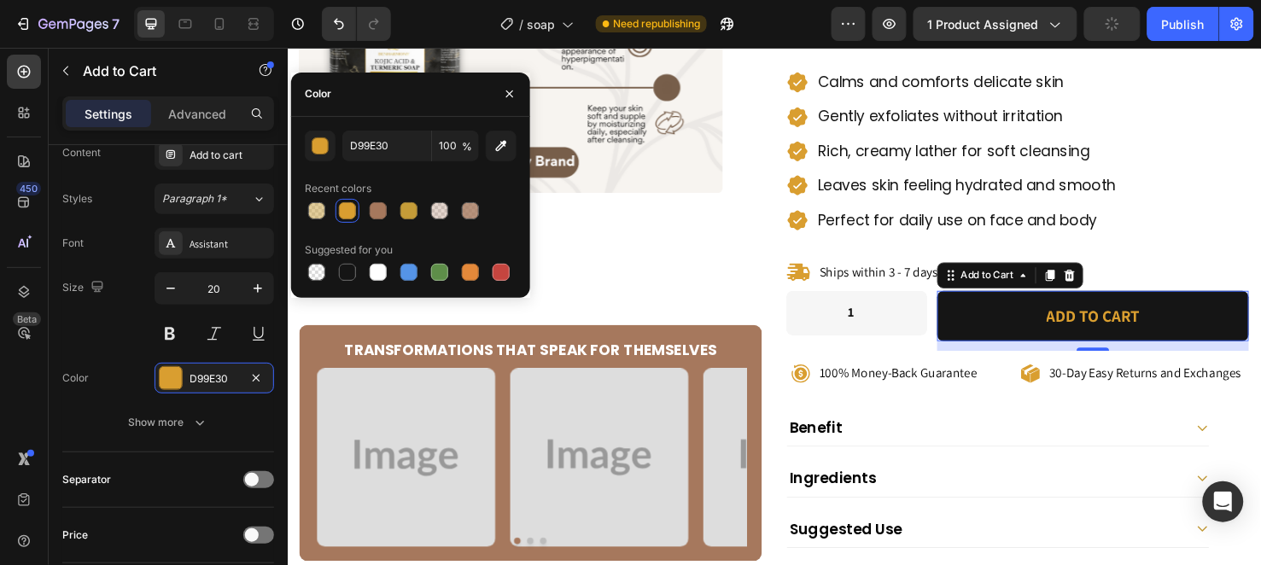
scroll to position [1233, 0]
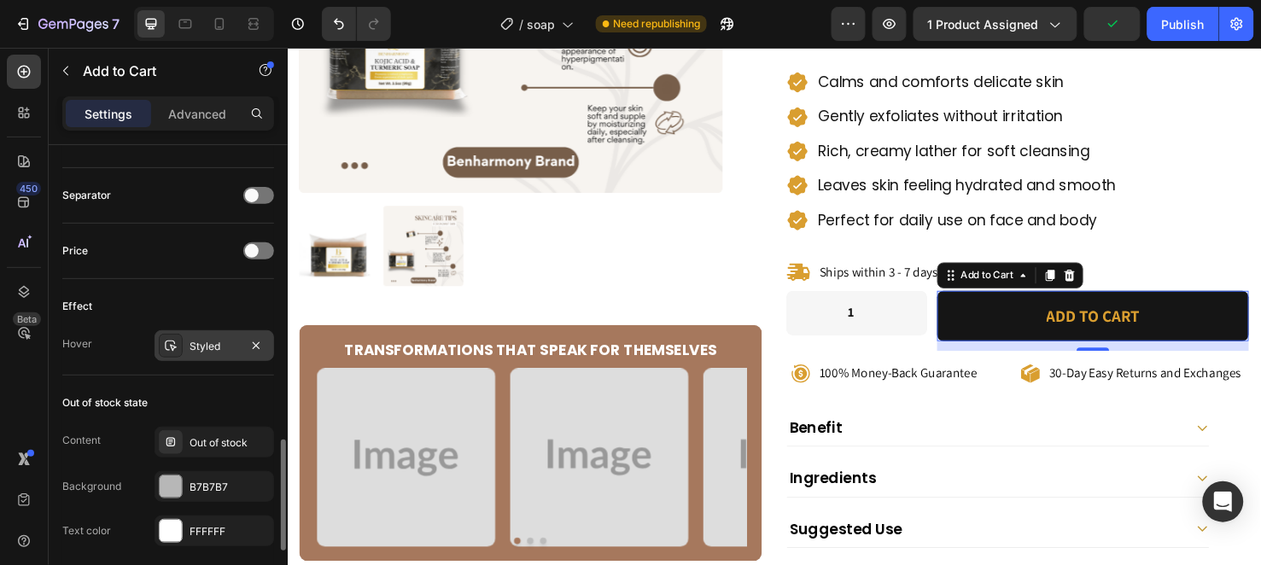
click at [217, 343] on div "Styled" at bounding box center [215, 346] width 50 height 15
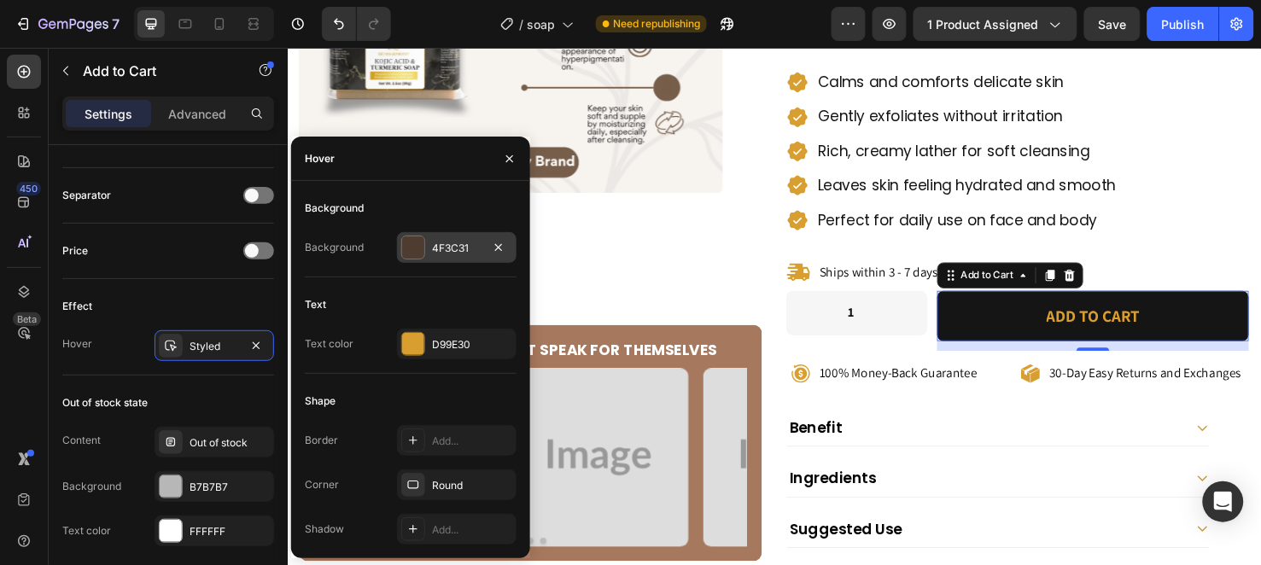
click at [430, 253] on div "4F3C31" at bounding box center [457, 247] width 120 height 31
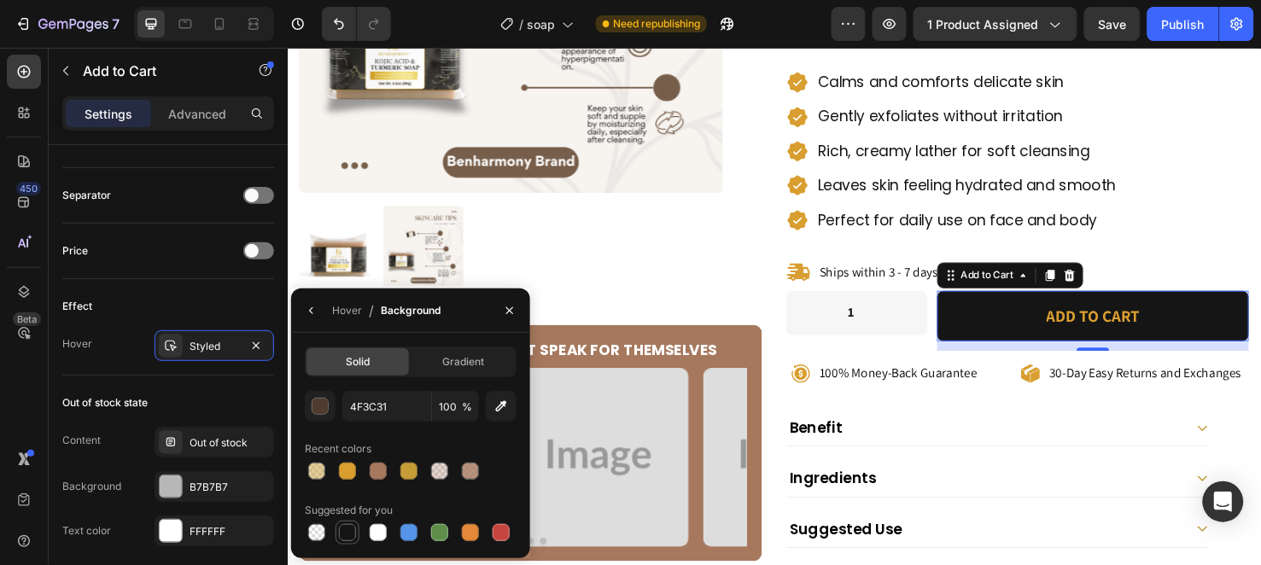
click at [340, 532] on div at bounding box center [347, 532] width 17 height 17
type input "151515"
click at [335, 313] on div "Hover" at bounding box center [347, 310] width 30 height 15
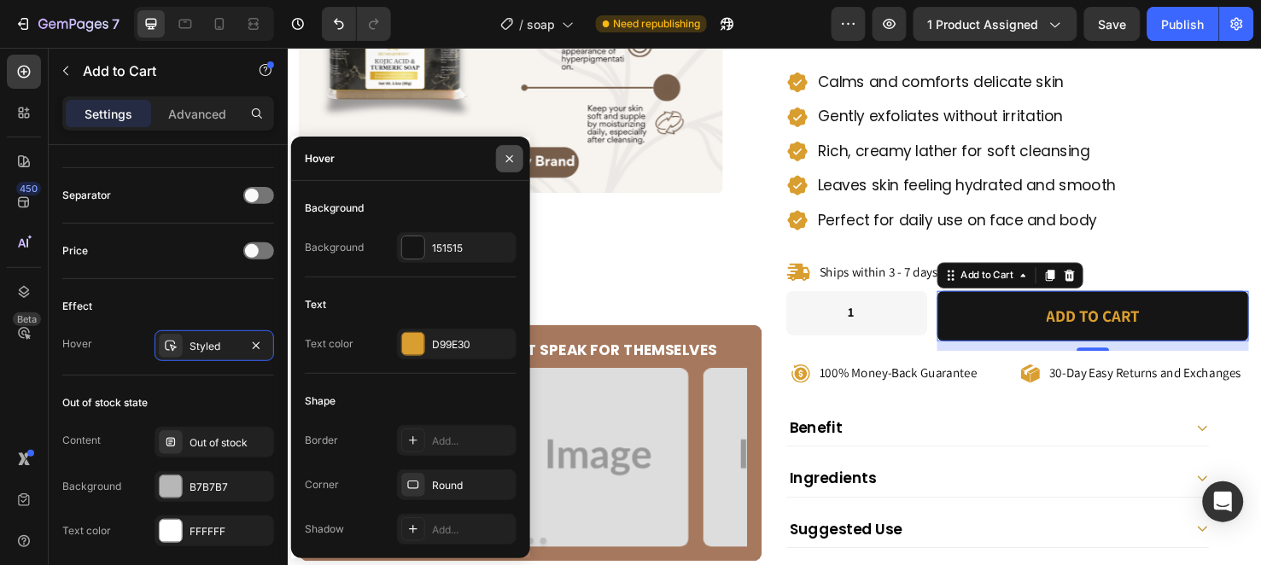
click at [497, 151] on button "button" at bounding box center [509, 158] width 27 height 27
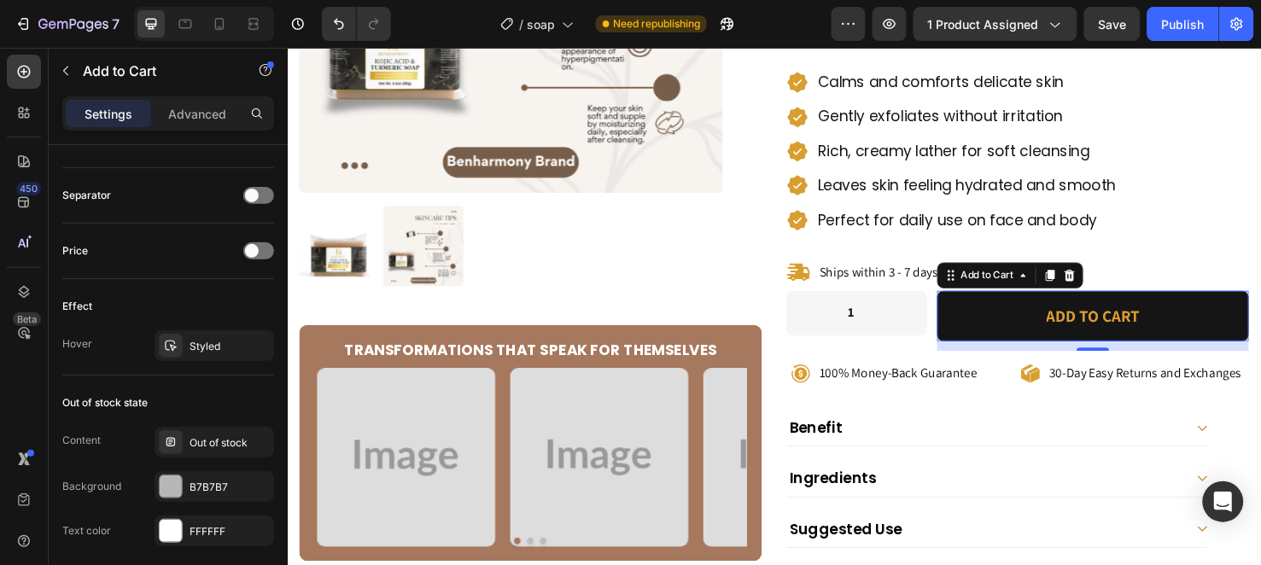
click at [991, 303] on button "Add to cart" at bounding box center [1135, 329] width 328 height 53
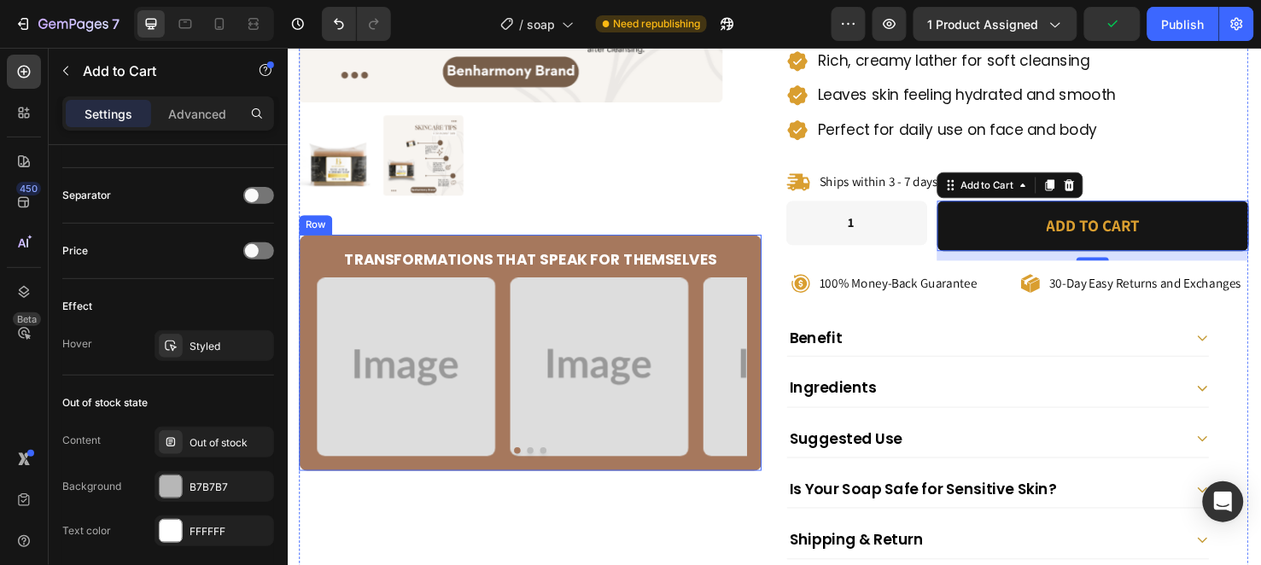
click at [533, 244] on div "Transformations That Speak for Themselves Heading Image Image Image Image Carou…" at bounding box center [543, 368] width 487 height 249
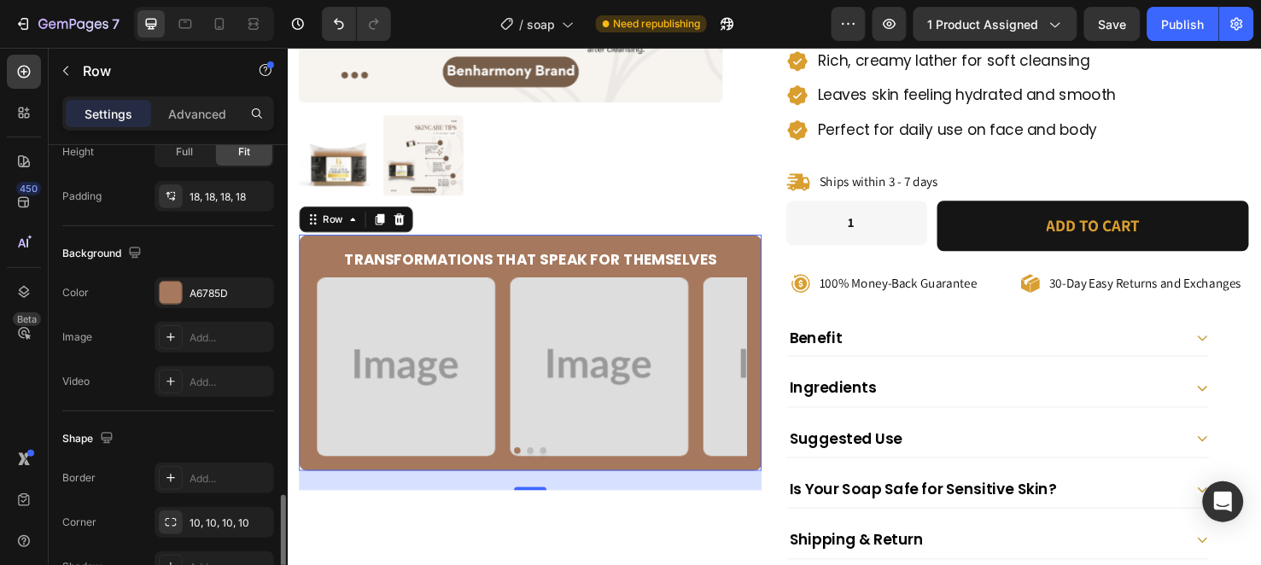
scroll to position [569, 0]
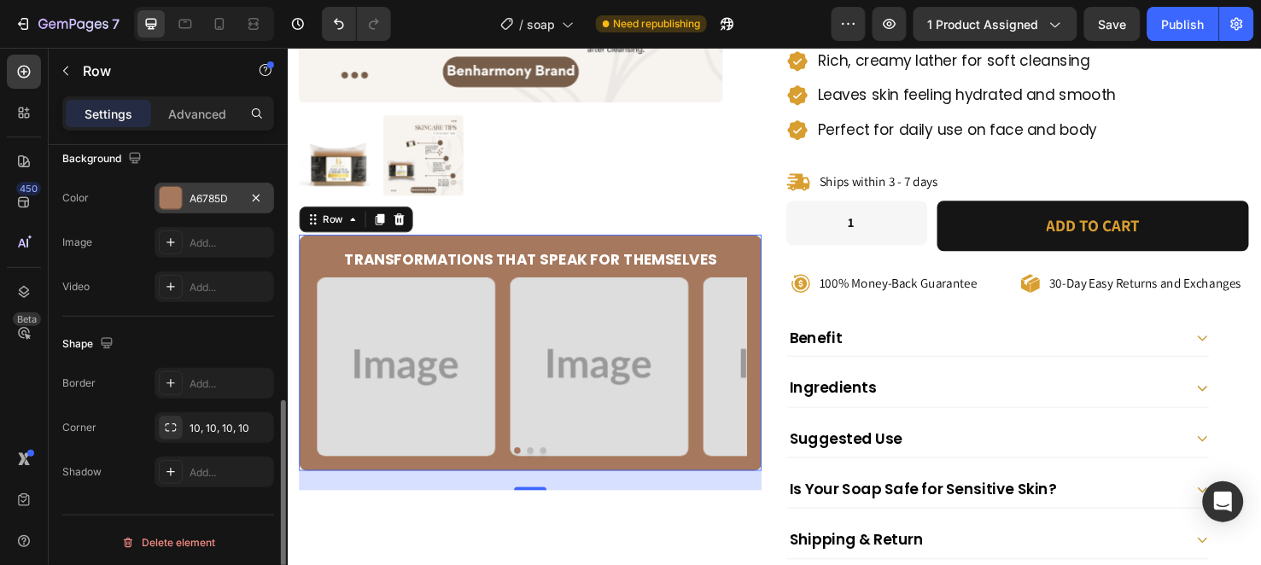
click at [207, 199] on div "A6785D" at bounding box center [215, 198] width 50 height 15
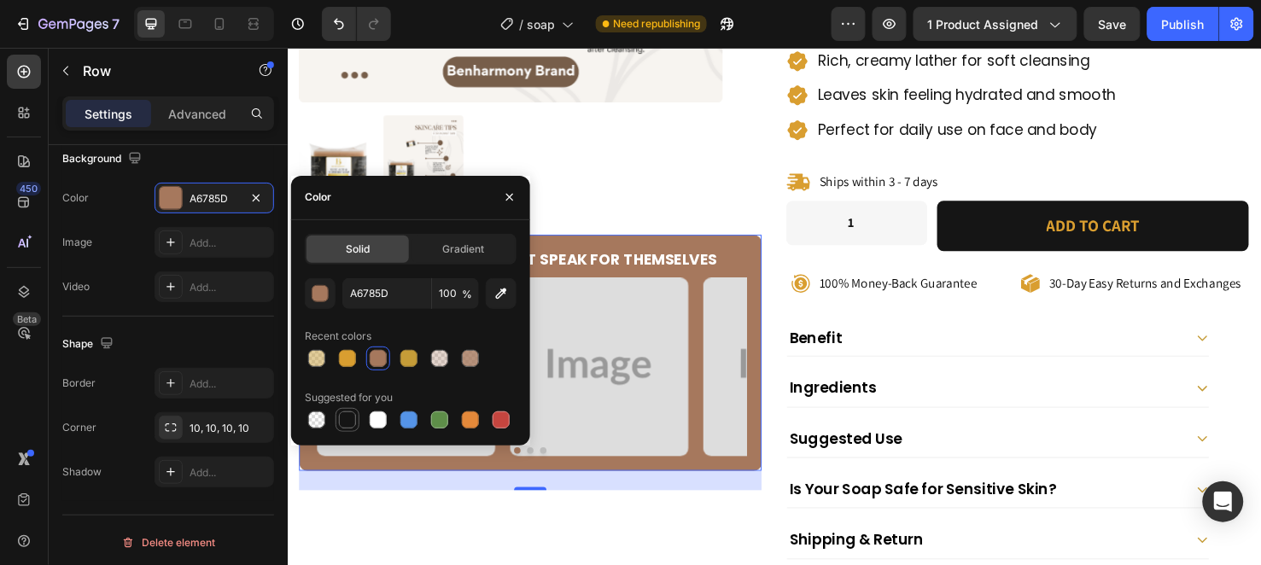
click at [355, 414] on div at bounding box center [347, 420] width 17 height 17
type input "151515"
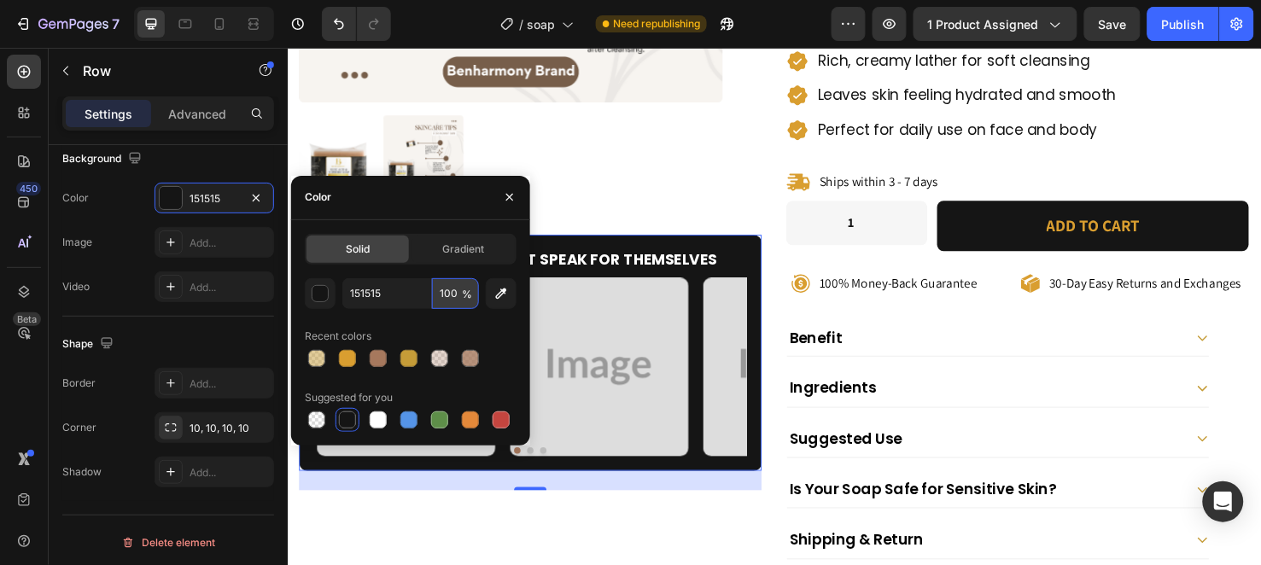
click at [447, 291] on input "100" at bounding box center [455, 293] width 47 height 31
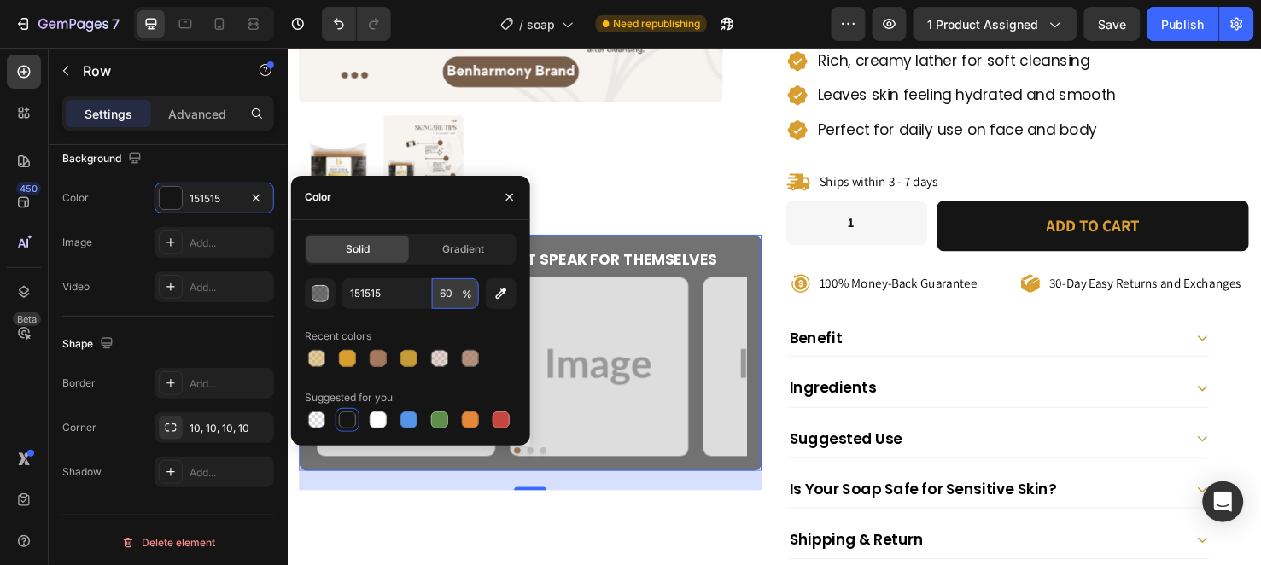
click at [447, 291] on input "60" at bounding box center [455, 293] width 47 height 31
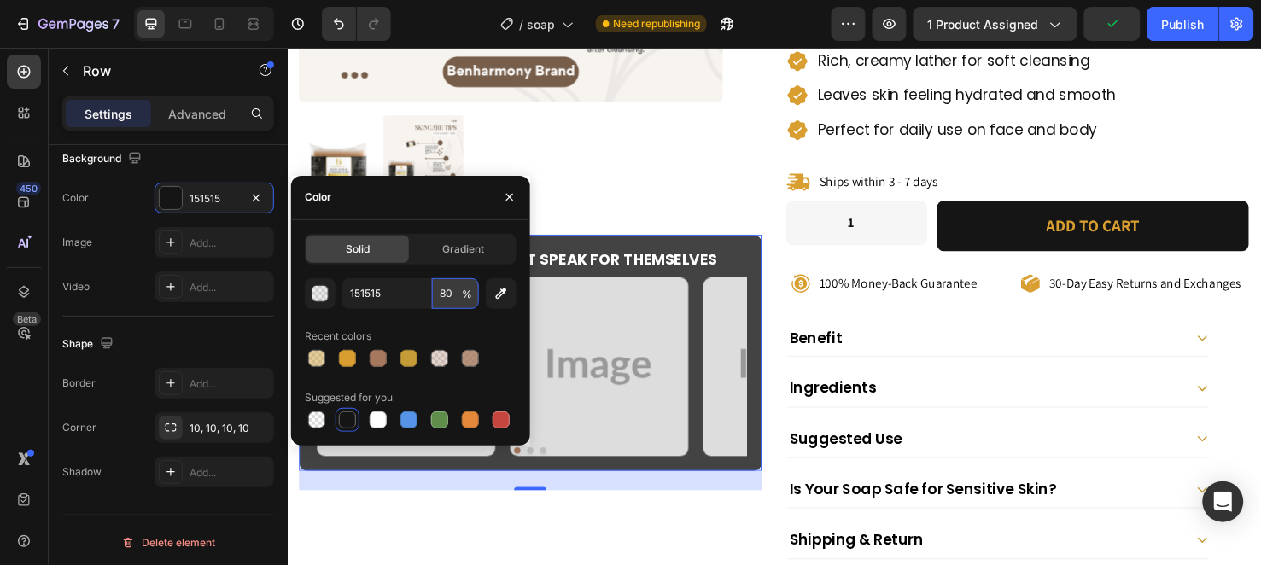
type input "8"
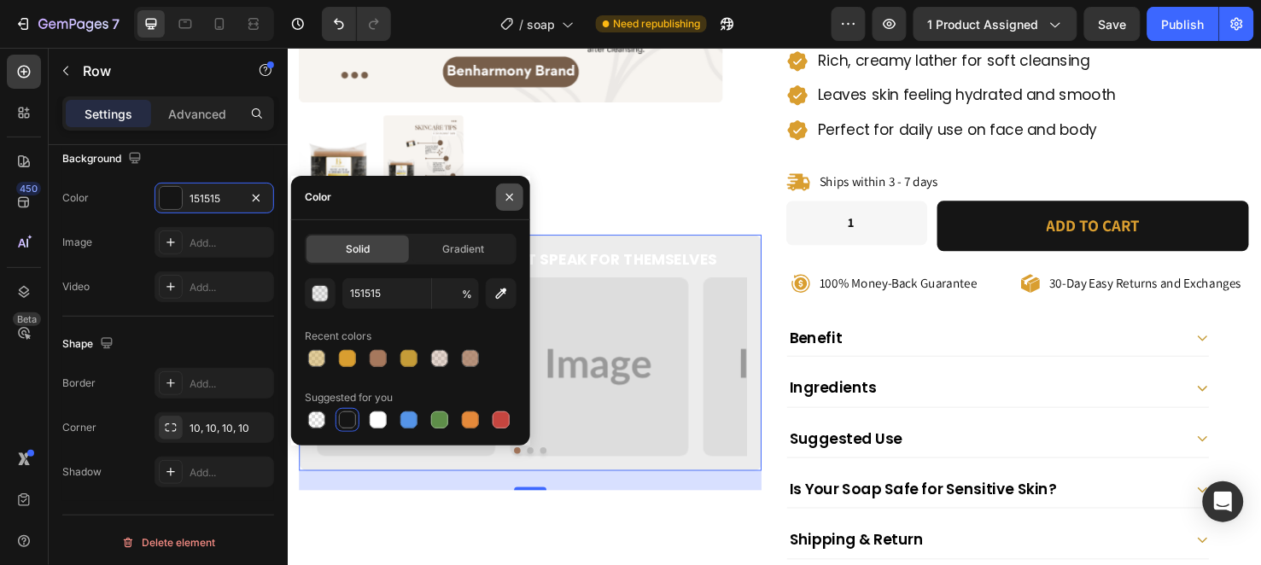
click at [506, 190] on button "button" at bounding box center [509, 197] width 27 height 27
type input "8"
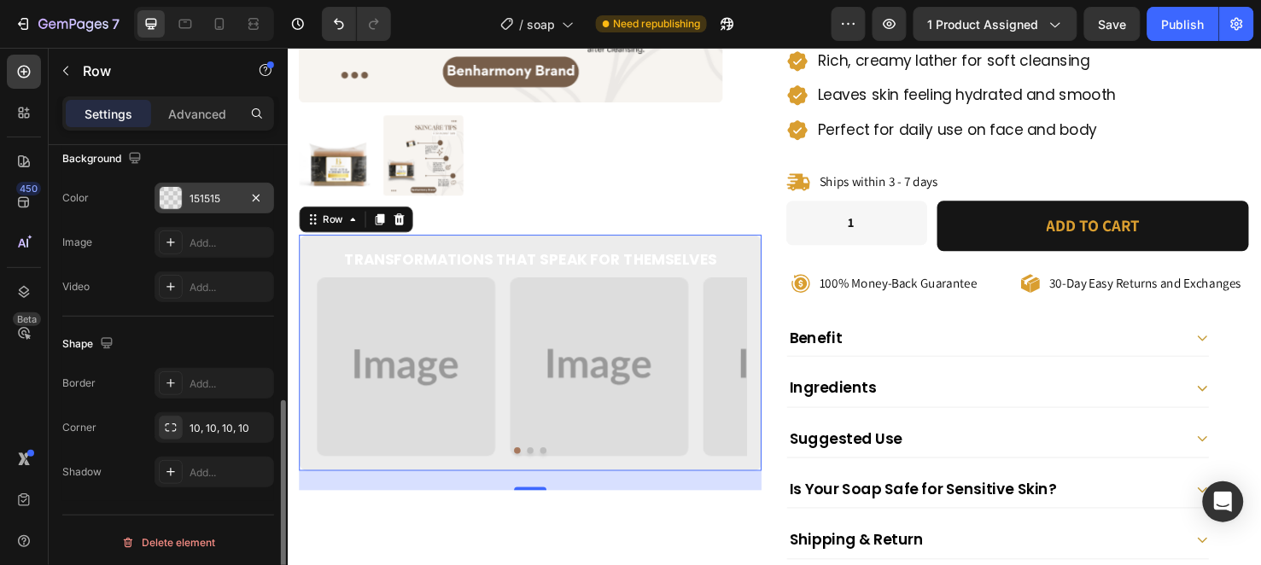
click at [219, 198] on div "151515" at bounding box center [215, 198] width 50 height 15
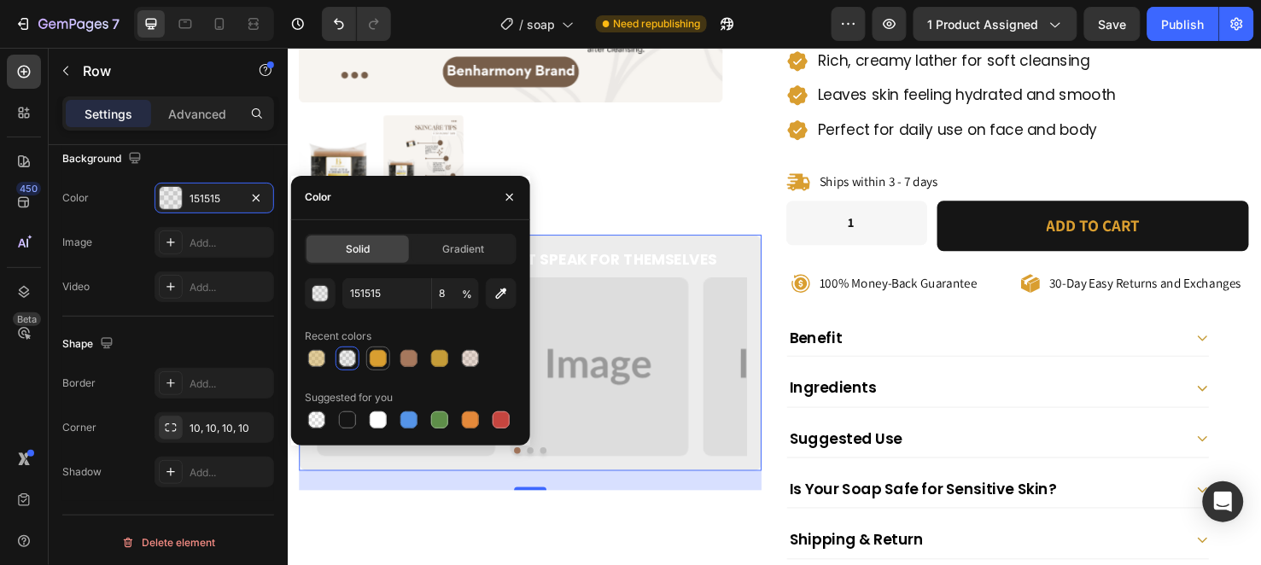
click at [378, 359] on div at bounding box center [378, 358] width 17 height 17
type input "D99E30"
type input "100"
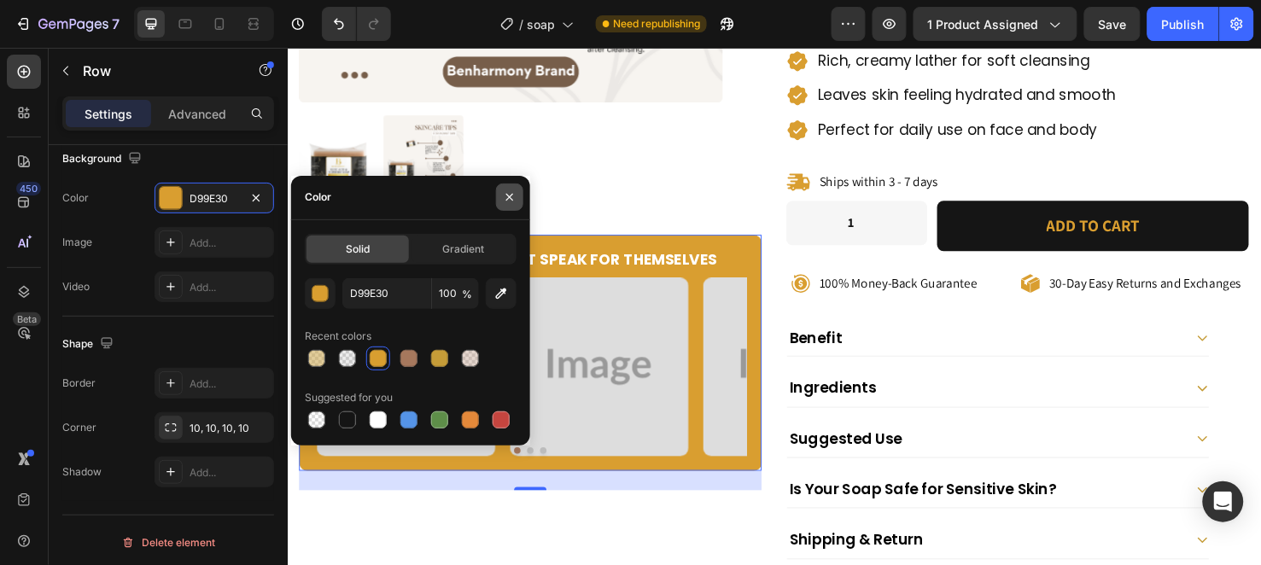
click at [511, 202] on icon "button" at bounding box center [510, 197] width 14 height 14
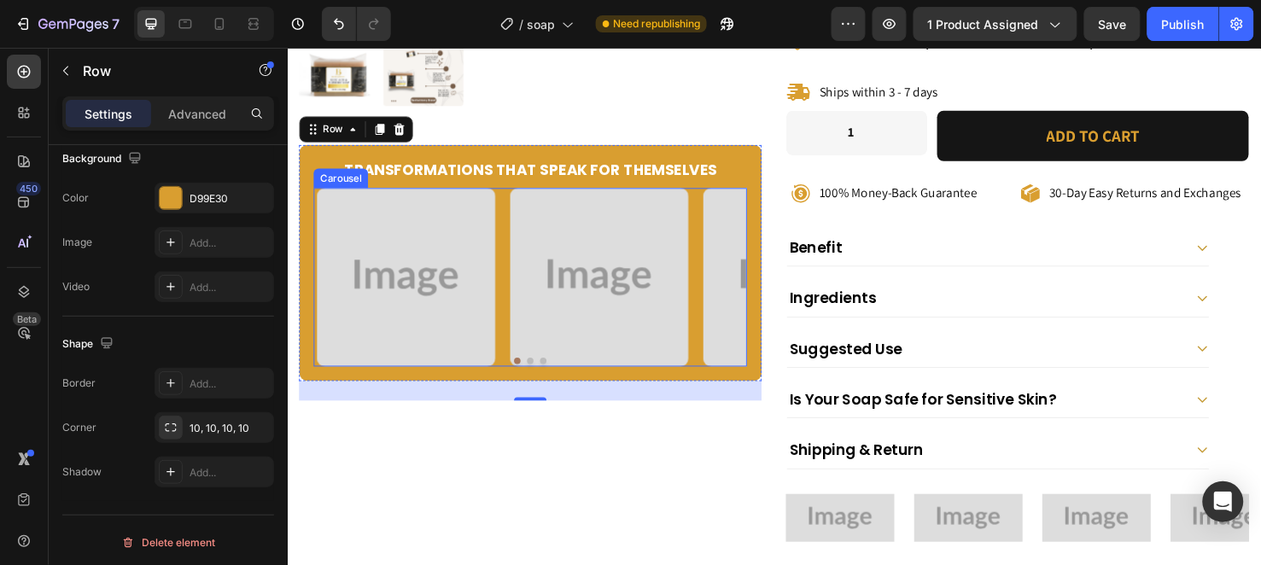
click at [526, 373] on button "Dot" at bounding box center [529, 376] width 7 height 7
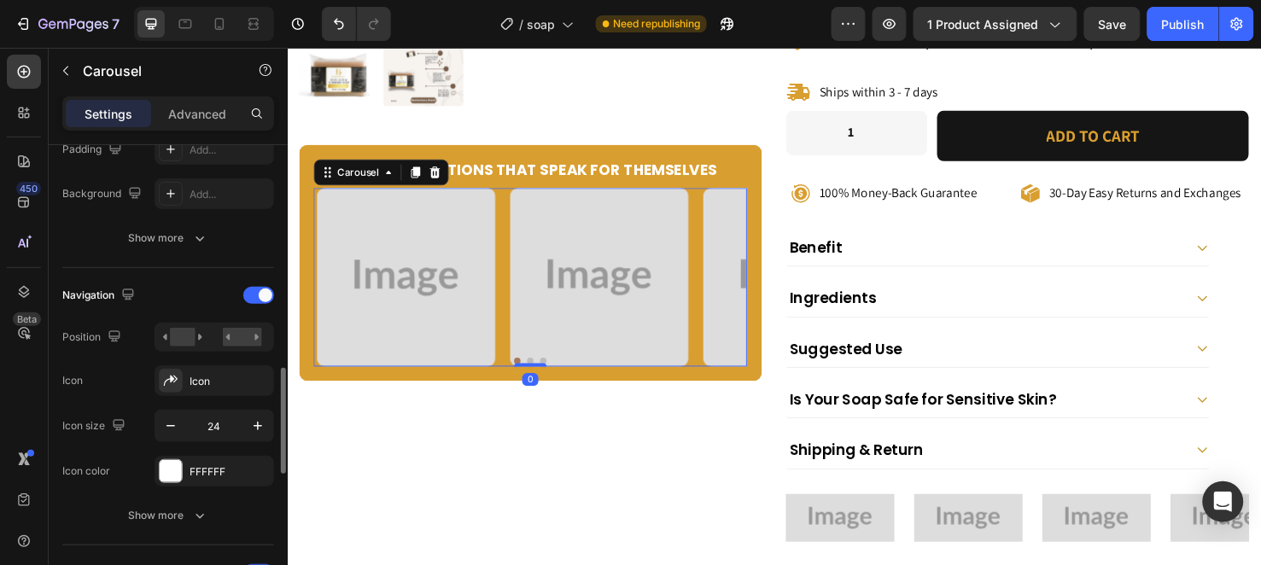
scroll to position [663, 0]
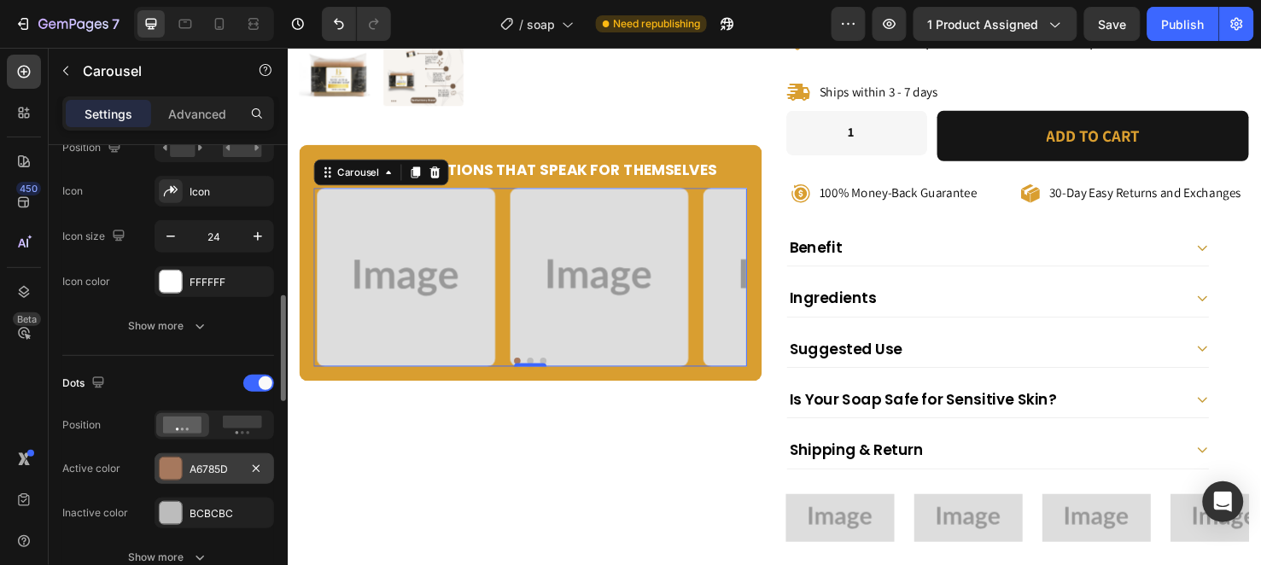
click at [209, 472] on div "A6785D" at bounding box center [215, 469] width 50 height 15
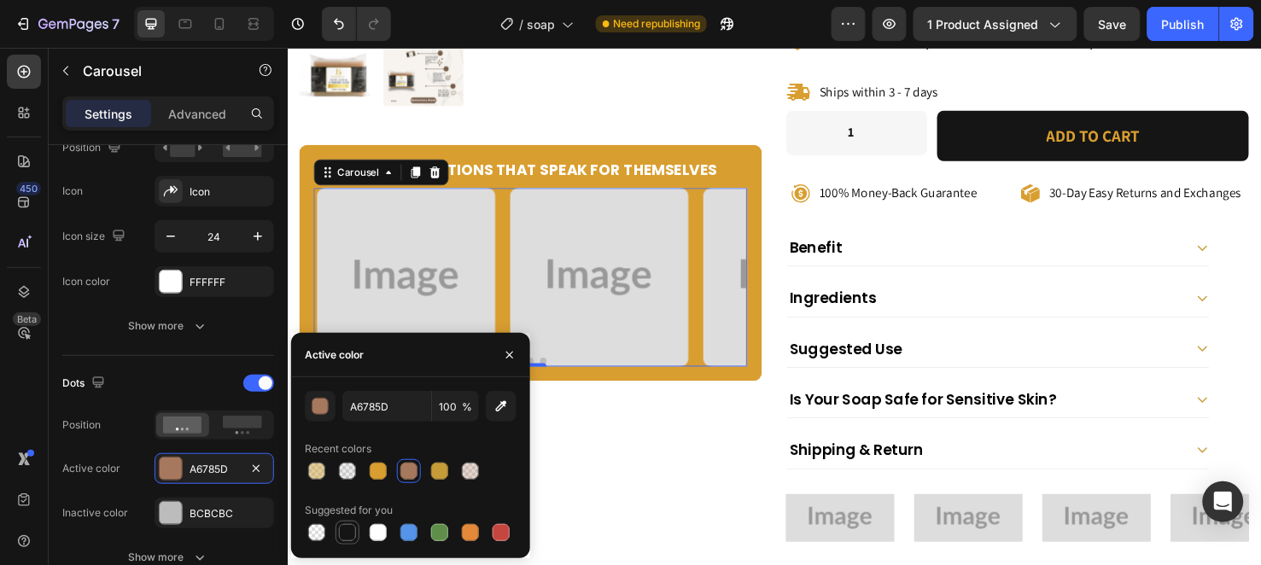
click at [344, 532] on div at bounding box center [347, 532] width 17 height 17
type input "151515"
click at [504, 346] on button "button" at bounding box center [509, 355] width 27 height 27
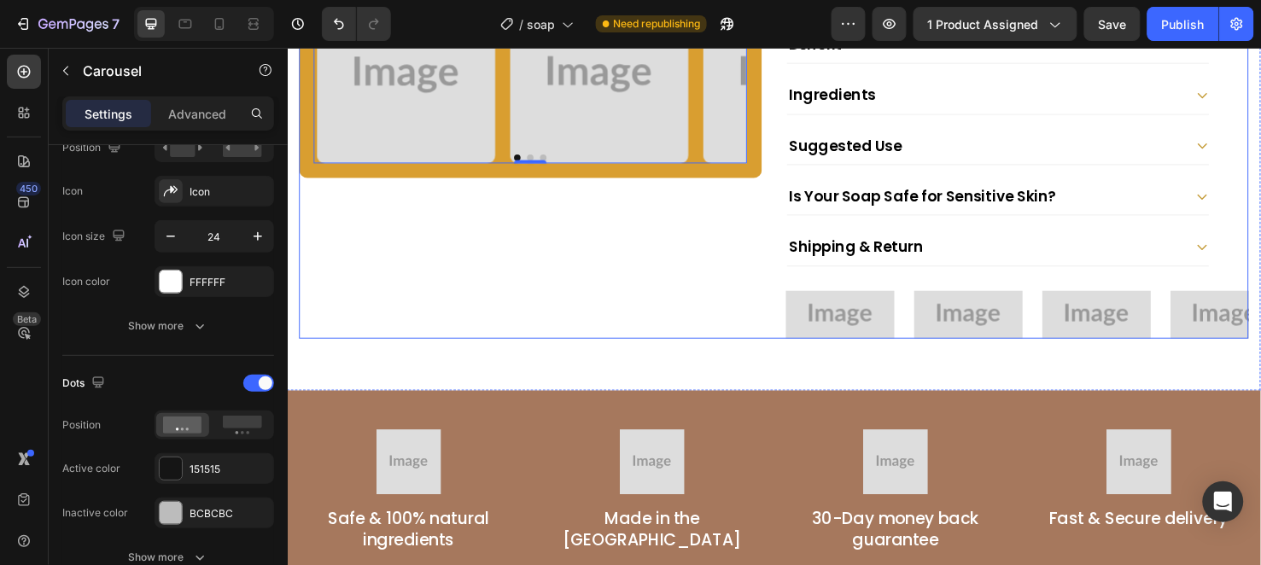
scroll to position [854, 0]
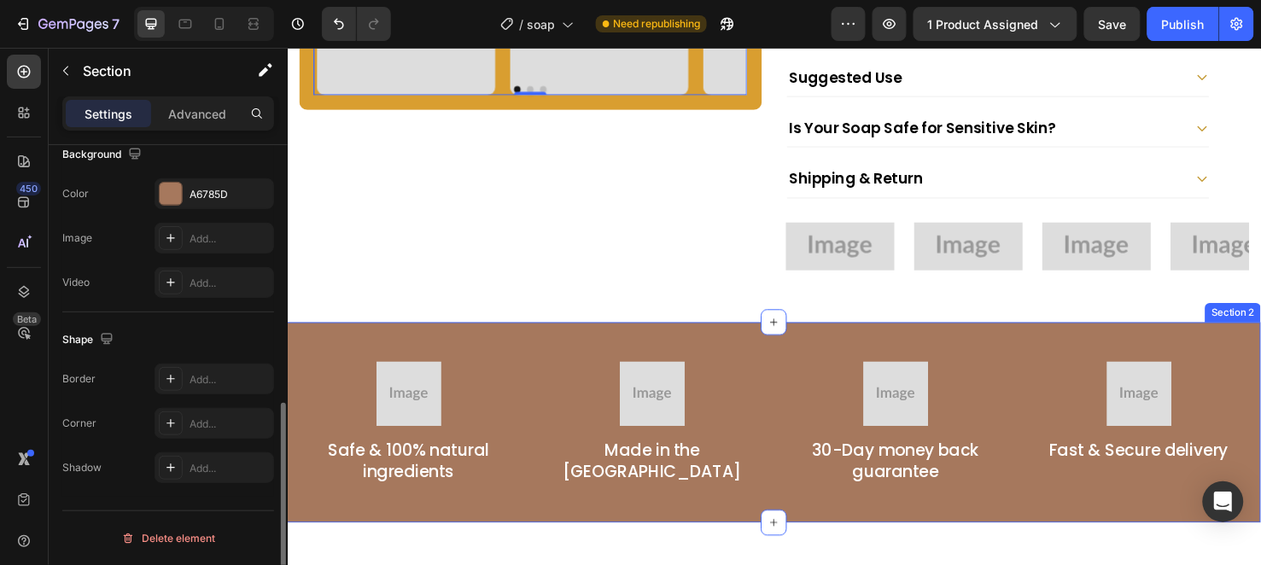
click at [520, 336] on div "Image Safe & 100% natural ingredients Text Block Image Made in the USA Text Blo…" at bounding box center [799, 441] width 1025 height 211
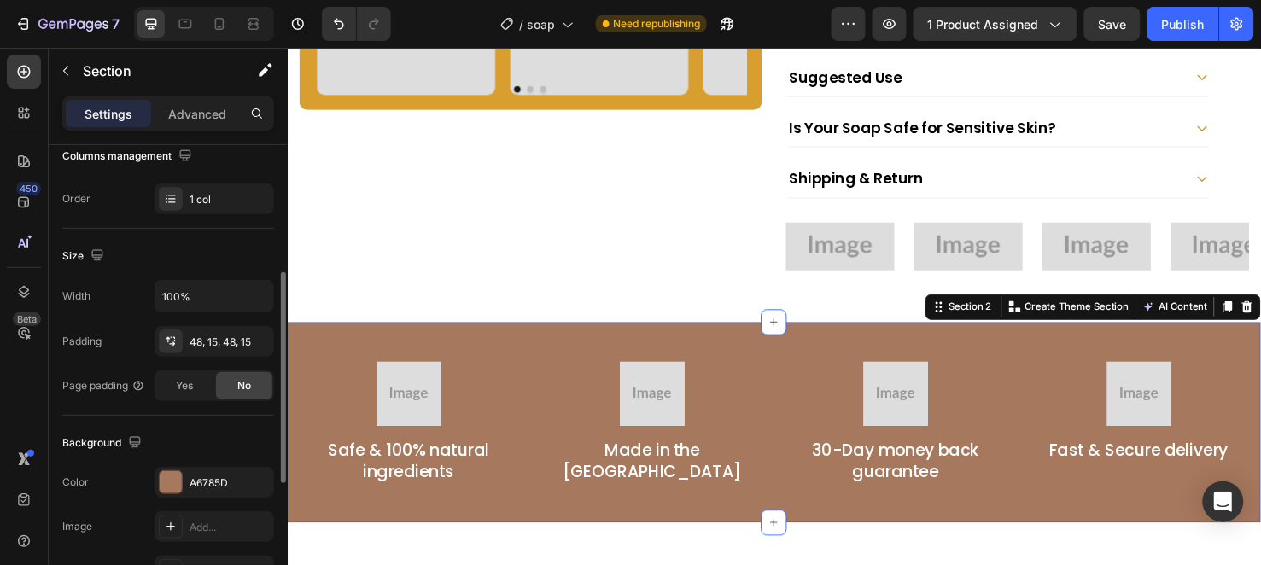
scroll to position [379, 0]
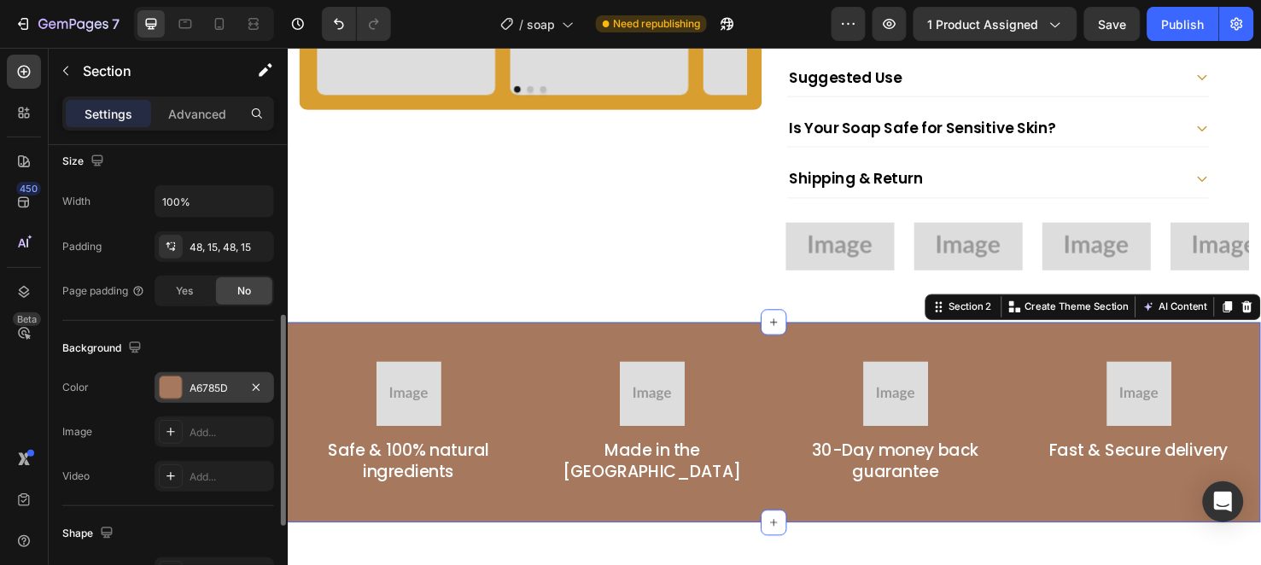
click at [191, 384] on div "A6785D" at bounding box center [215, 388] width 50 height 15
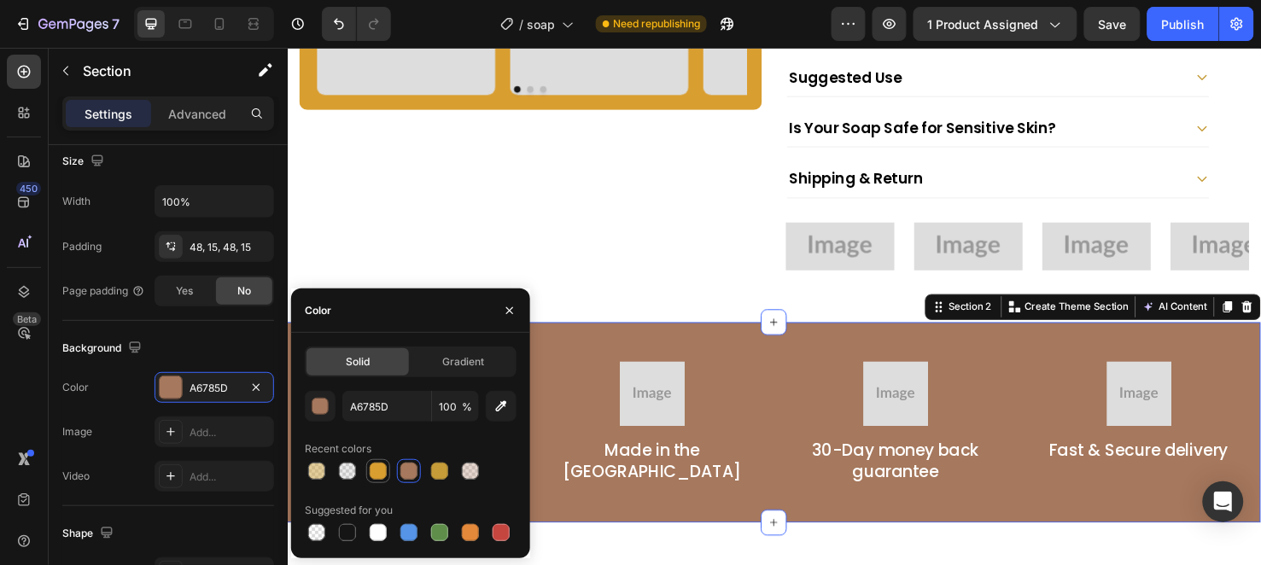
click at [382, 473] on div at bounding box center [378, 471] width 17 height 17
type input "D99E30"
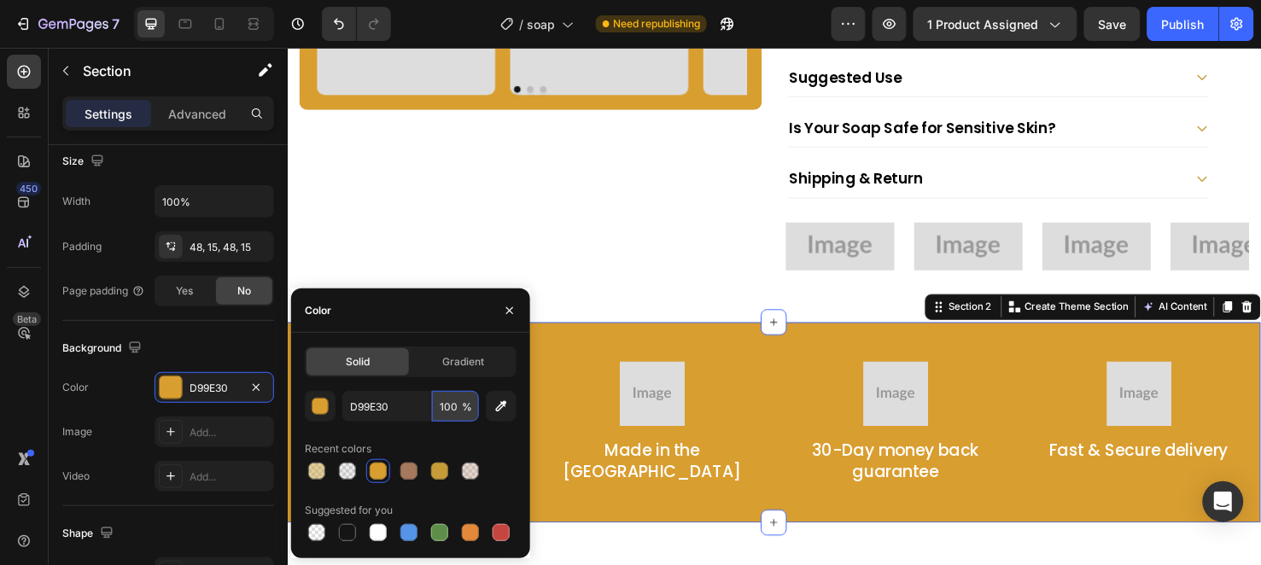
click at [447, 405] on input "100" at bounding box center [455, 406] width 47 height 31
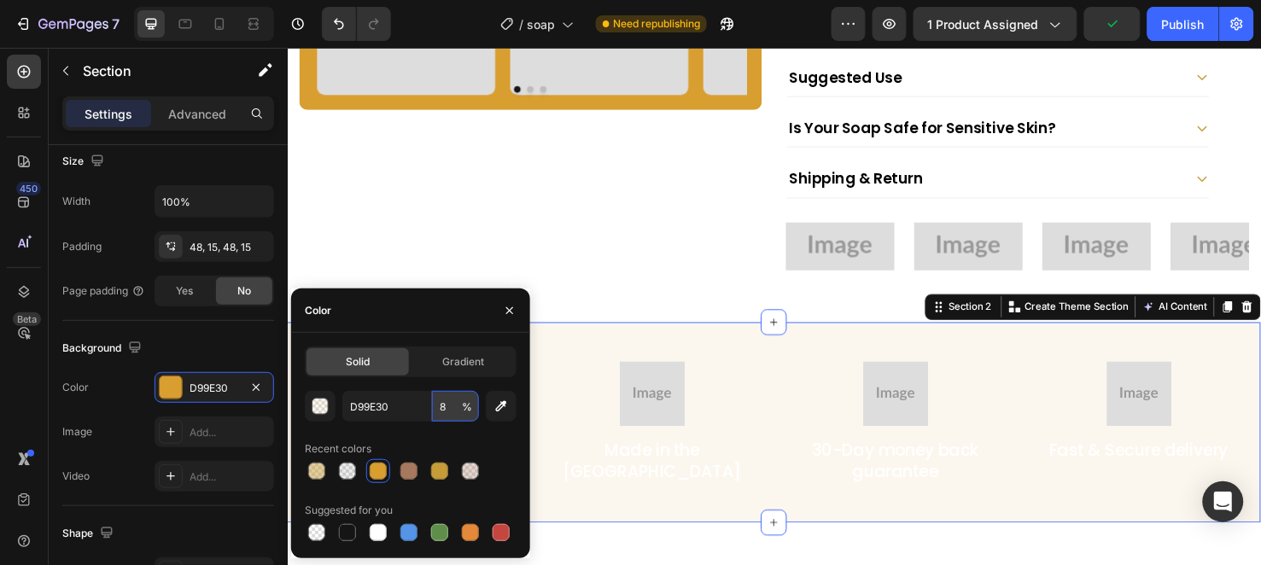
type input "80"
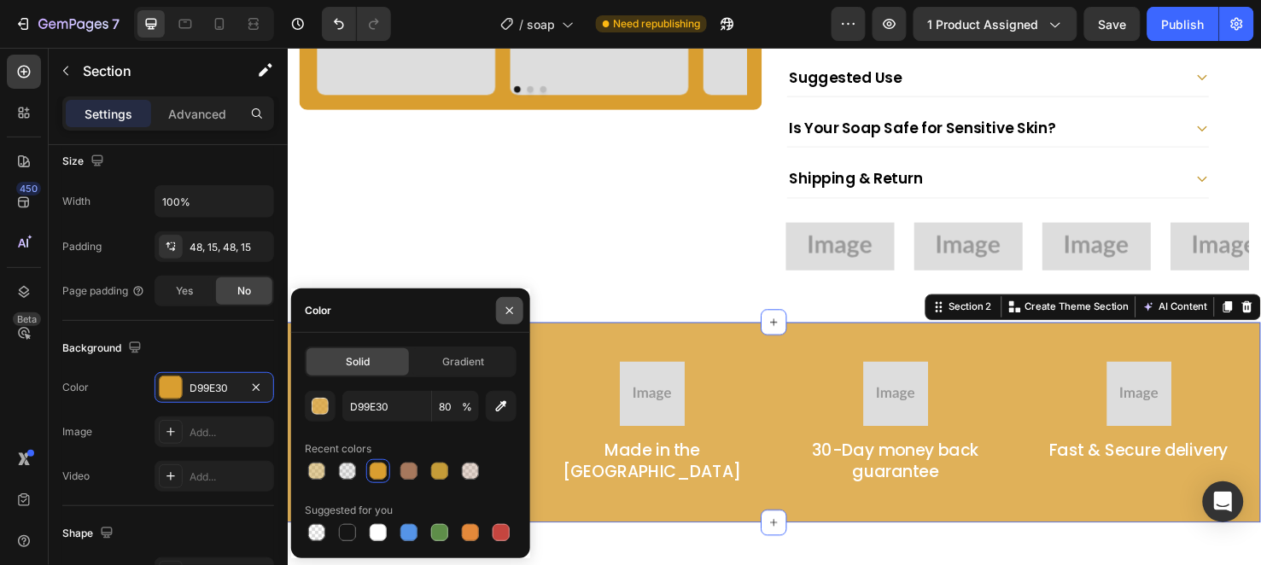
click at [514, 311] on icon "button" at bounding box center [510, 311] width 14 height 14
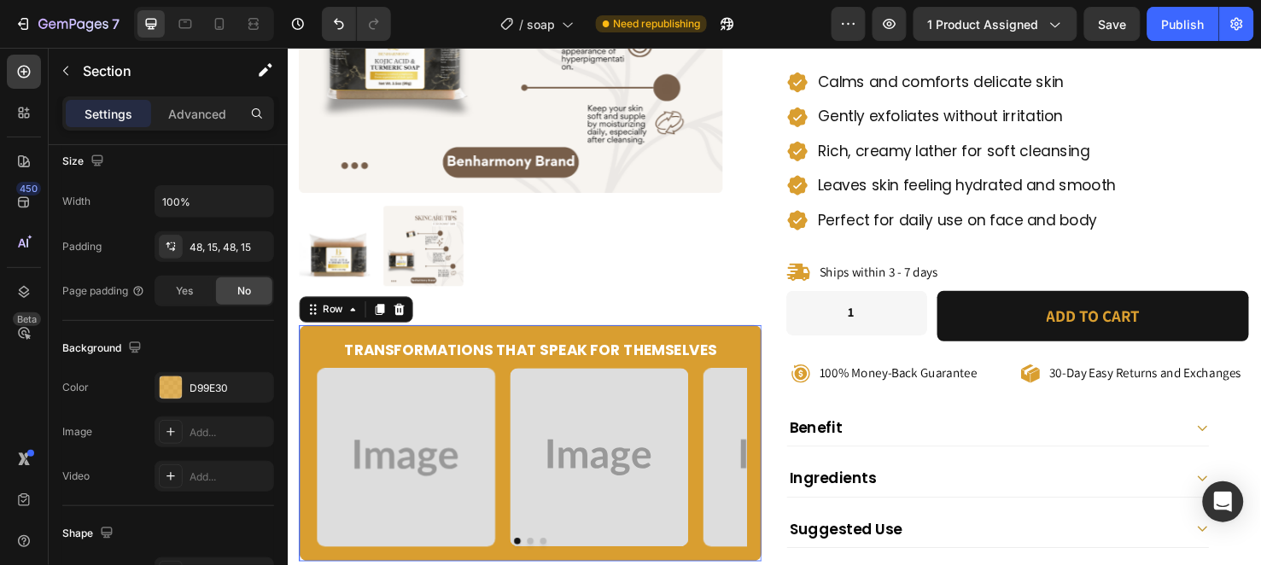
click at [531, 340] on div "Transformations That Speak for Themselves Heading Image Image Image Image Carou…" at bounding box center [543, 463] width 487 height 249
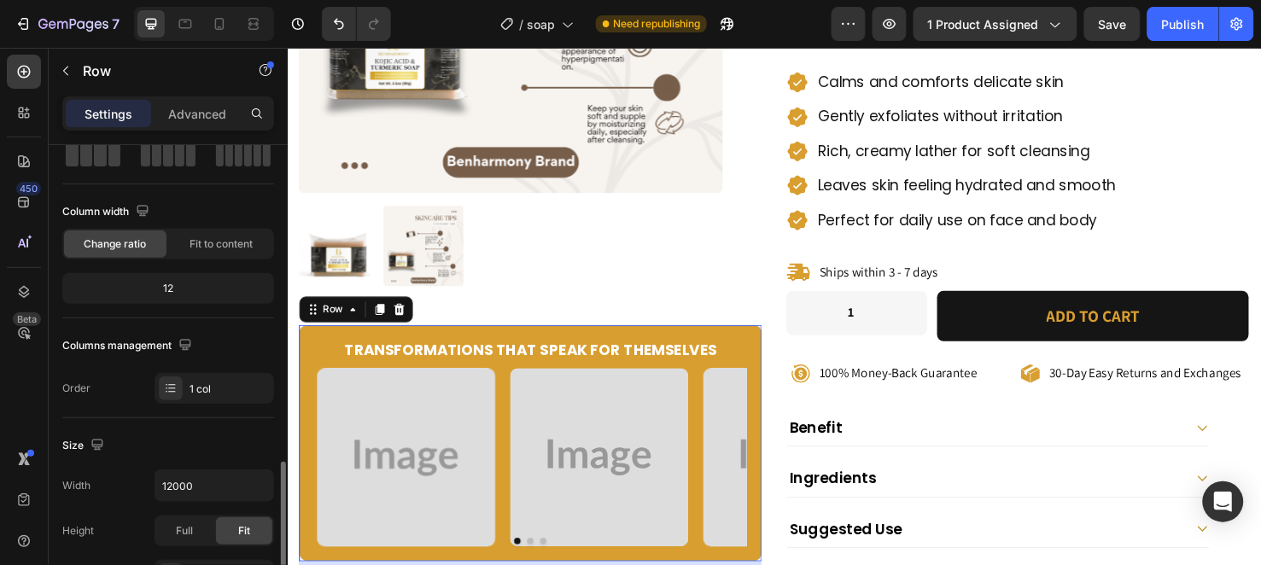
scroll to position [284, 0]
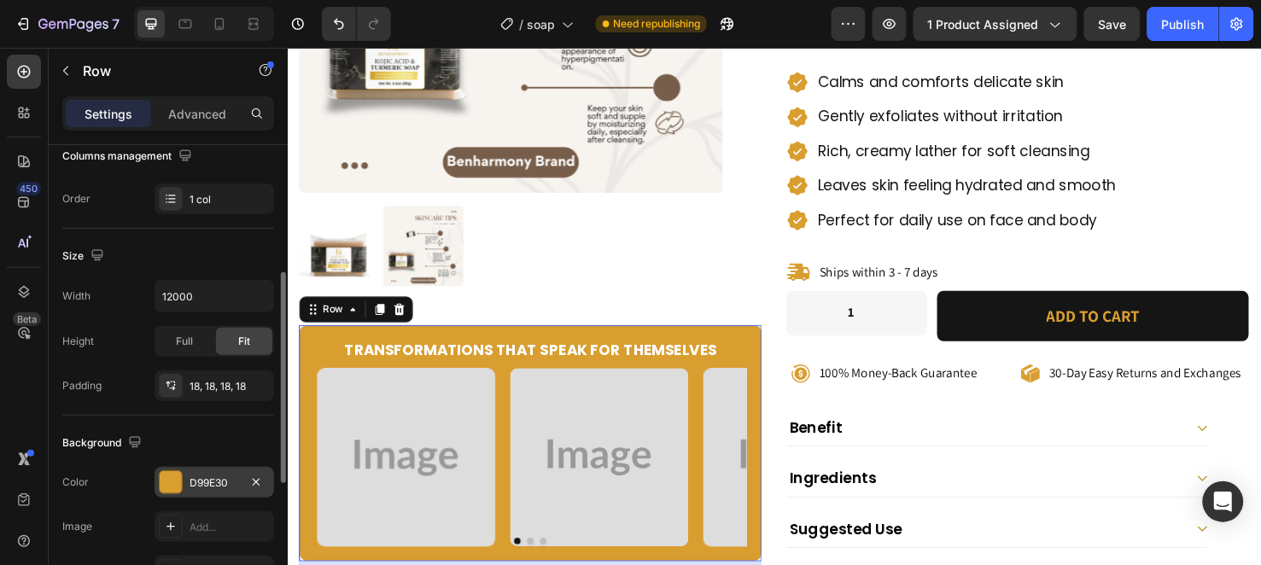
click at [211, 488] on div "D99E30" at bounding box center [215, 483] width 50 height 15
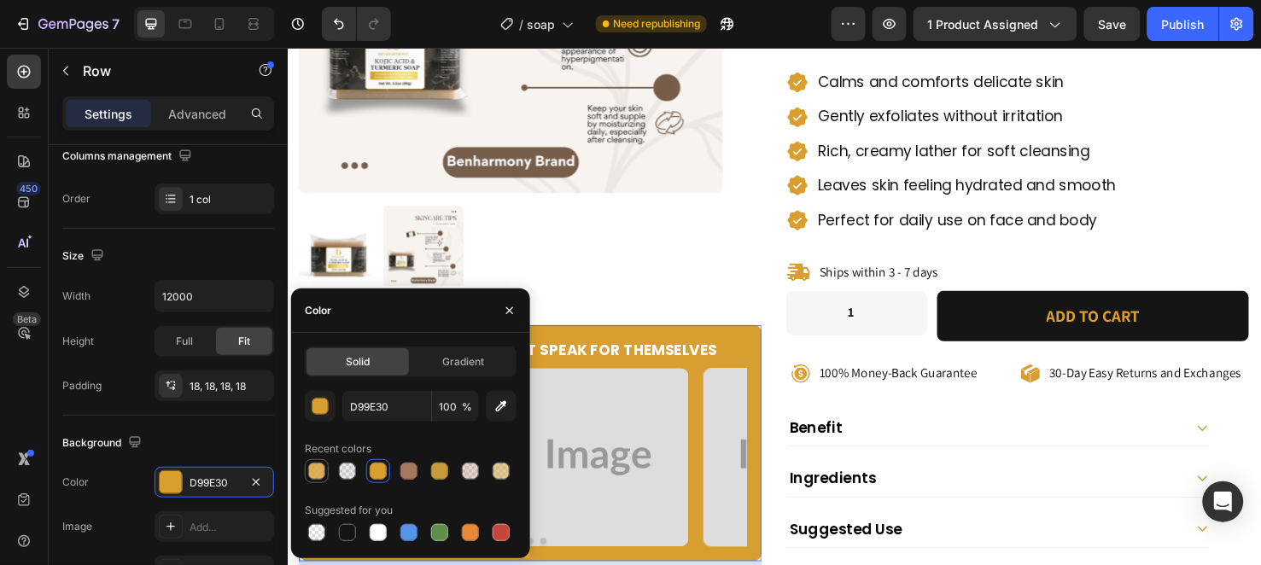
click at [322, 471] on div at bounding box center [316, 471] width 17 height 17
type input "80"
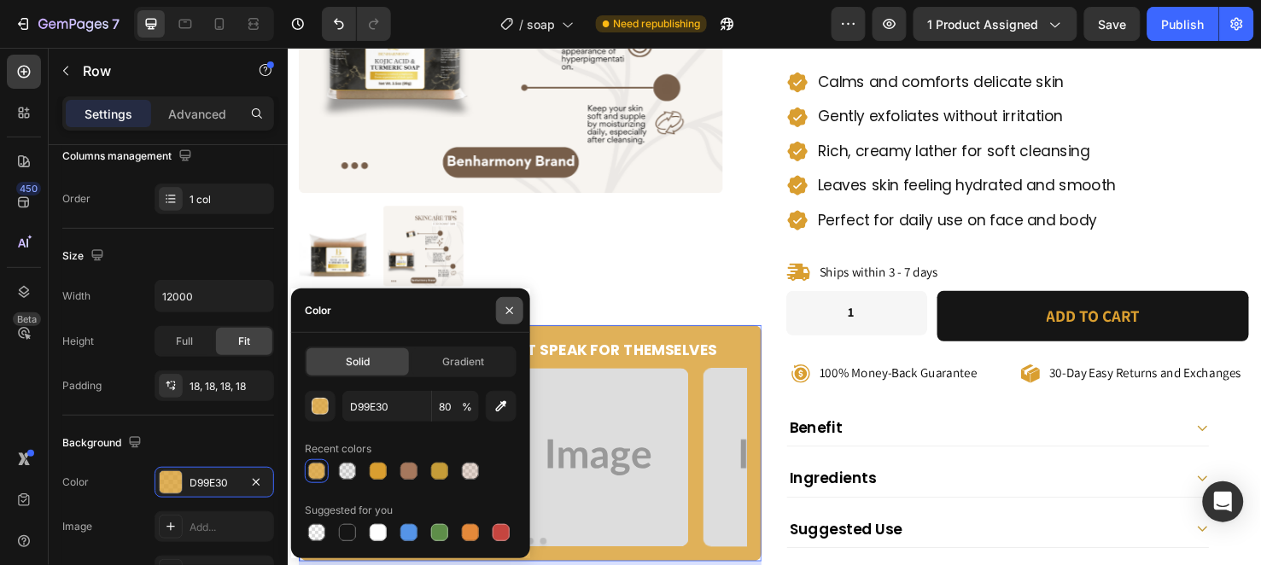
click at [514, 301] on button "button" at bounding box center [509, 310] width 27 height 27
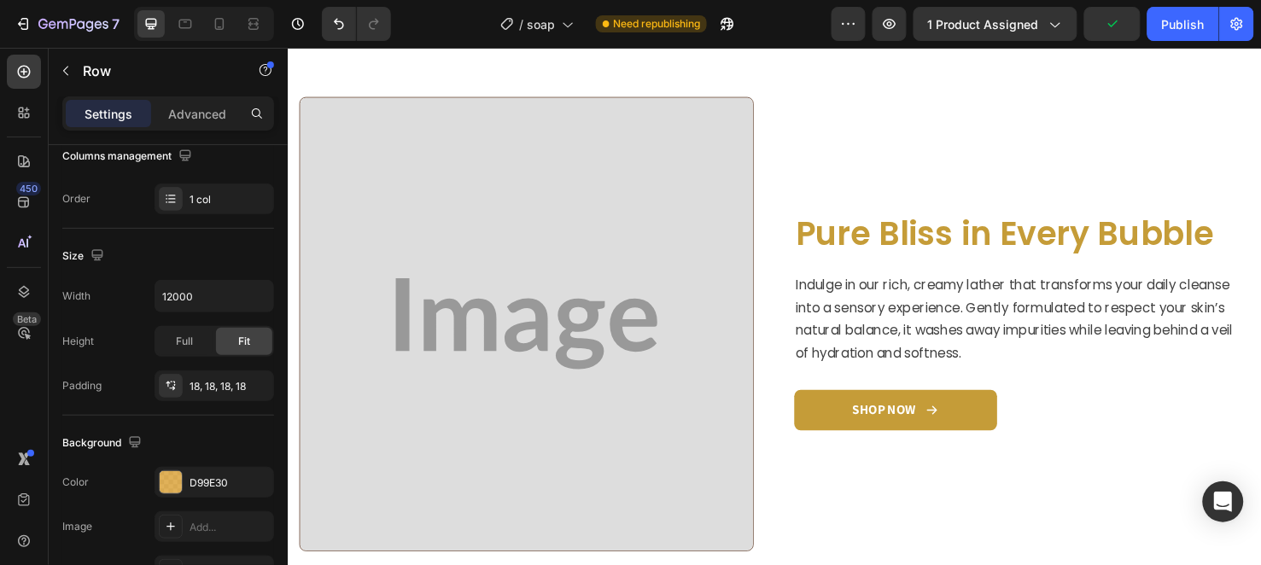
scroll to position [1422, 0]
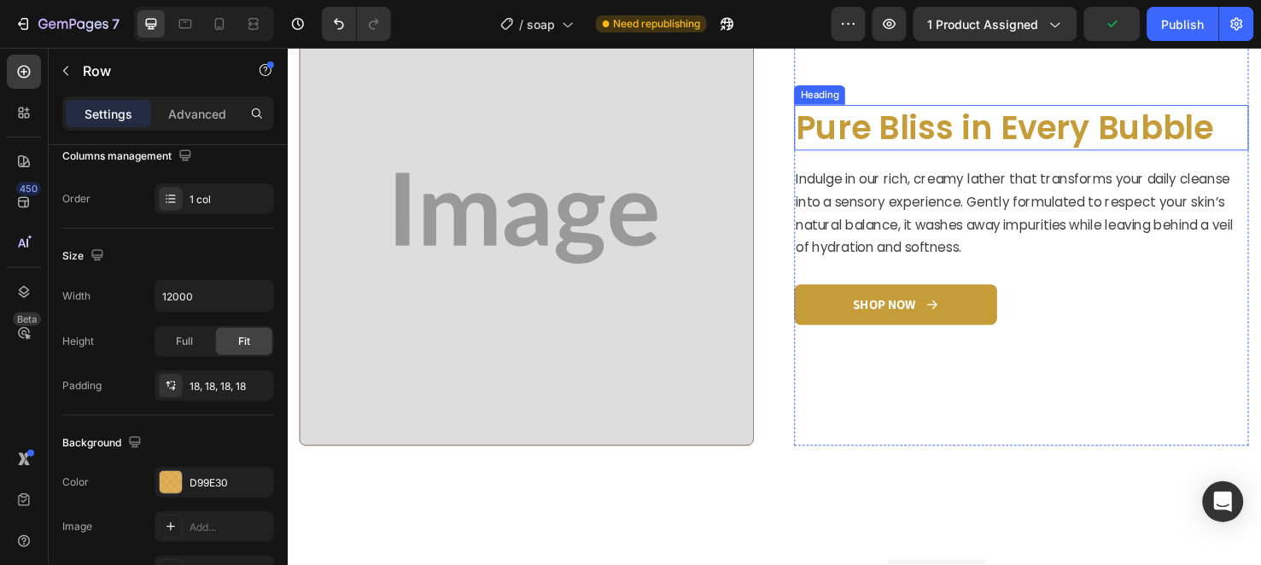
click at [838, 140] on h2 "Pure Bliss in Every Bubble" at bounding box center [1060, 132] width 478 height 48
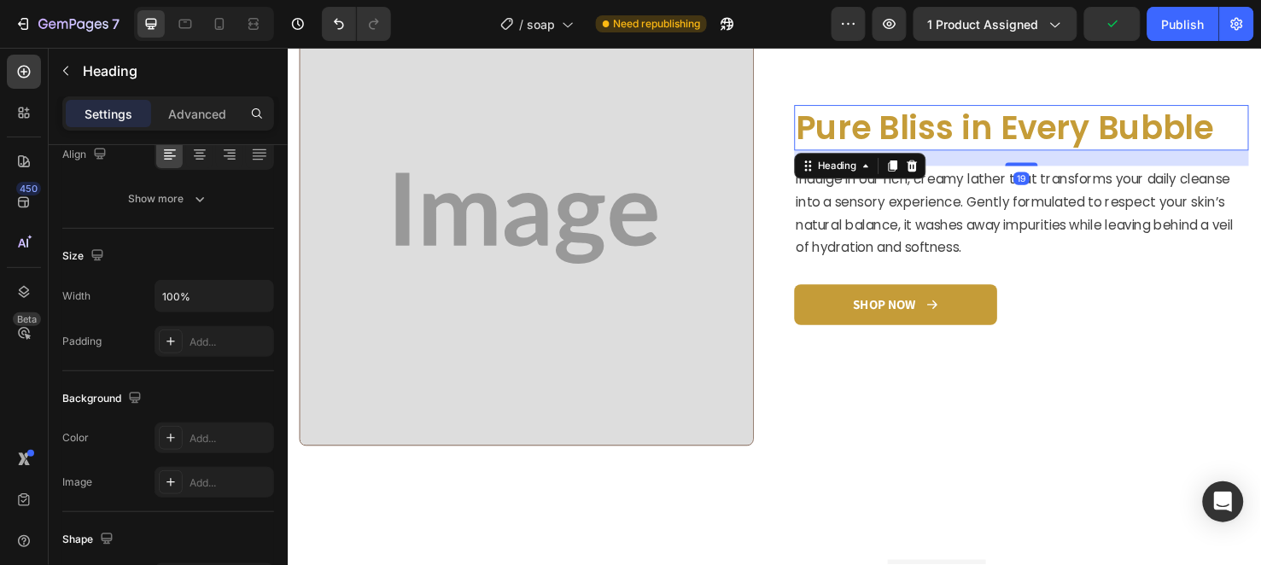
scroll to position [0, 0]
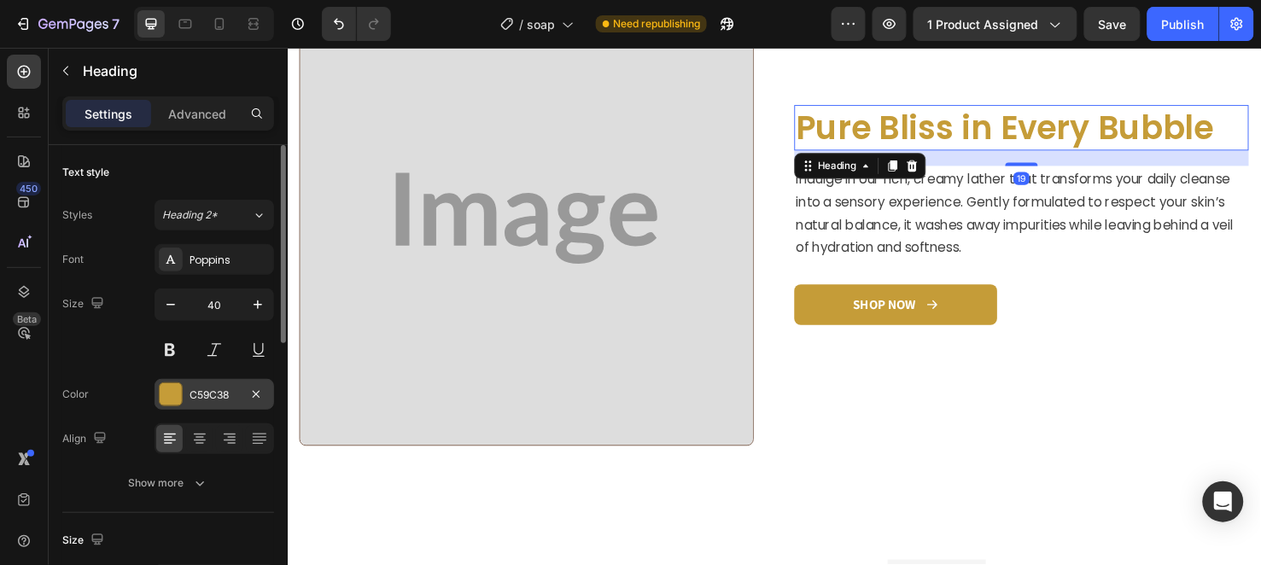
click at [215, 396] on div "C59C38" at bounding box center [215, 395] width 50 height 15
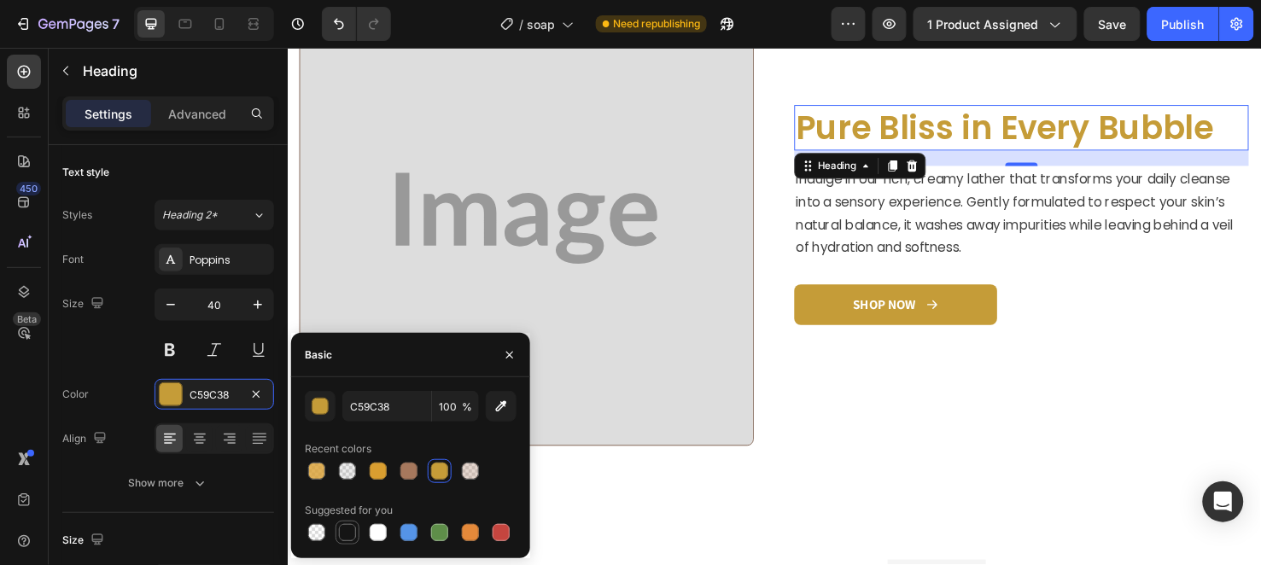
click at [344, 531] on div at bounding box center [347, 532] width 17 height 17
type input "151515"
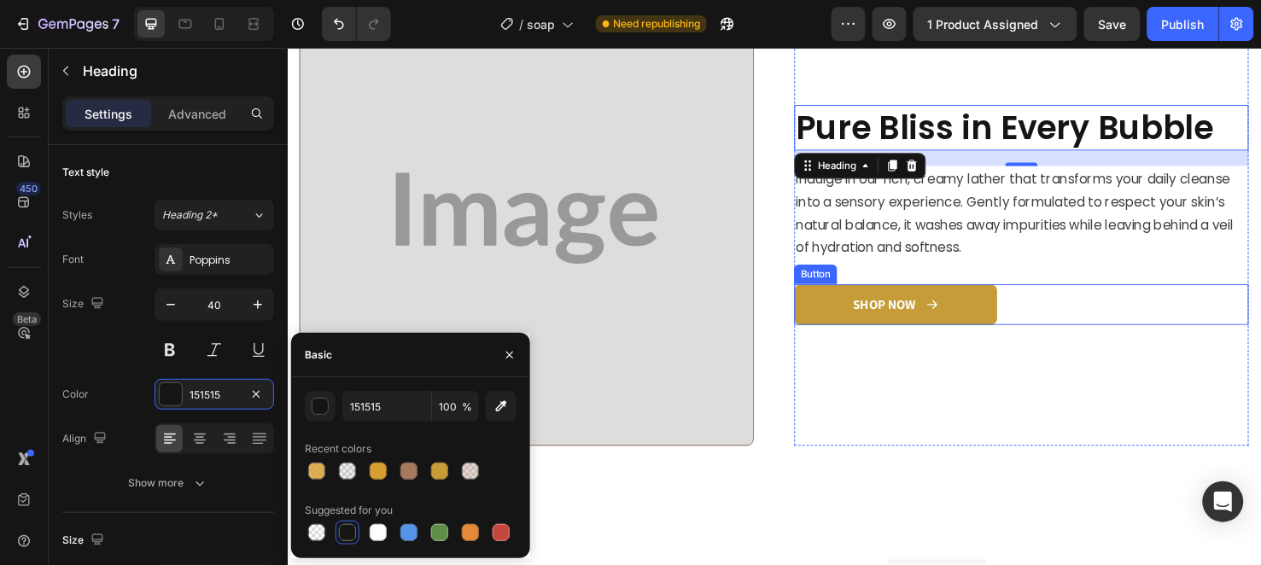
click at [829, 300] on link "SHOP NOW" at bounding box center [927, 318] width 213 height 44
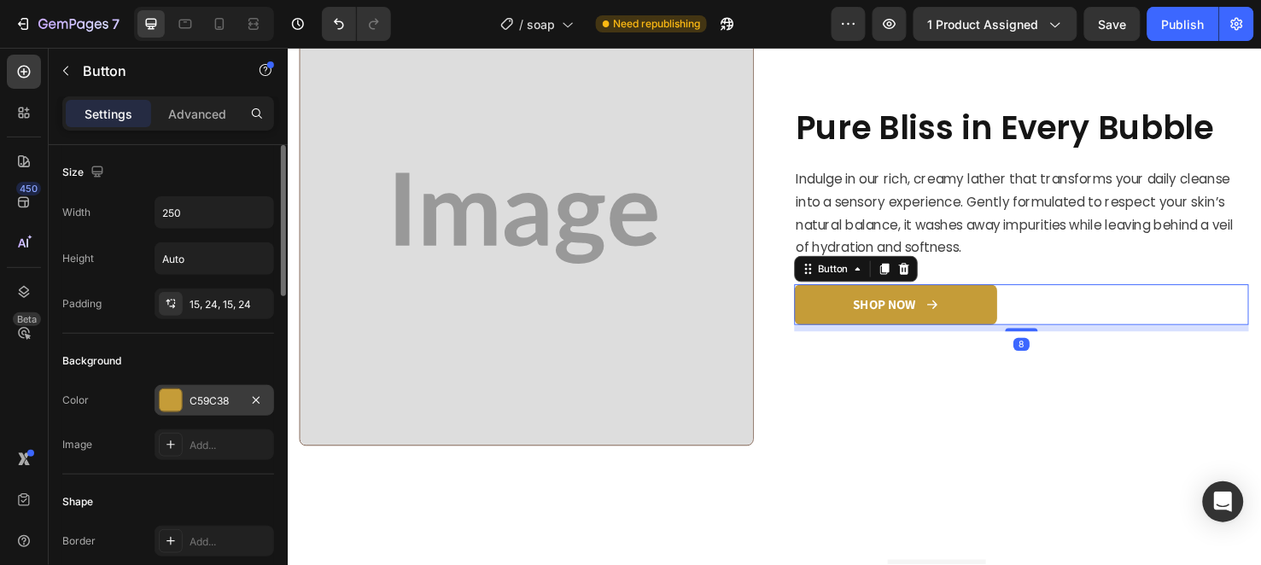
click at [193, 407] on div "C59C38" at bounding box center [215, 401] width 50 height 15
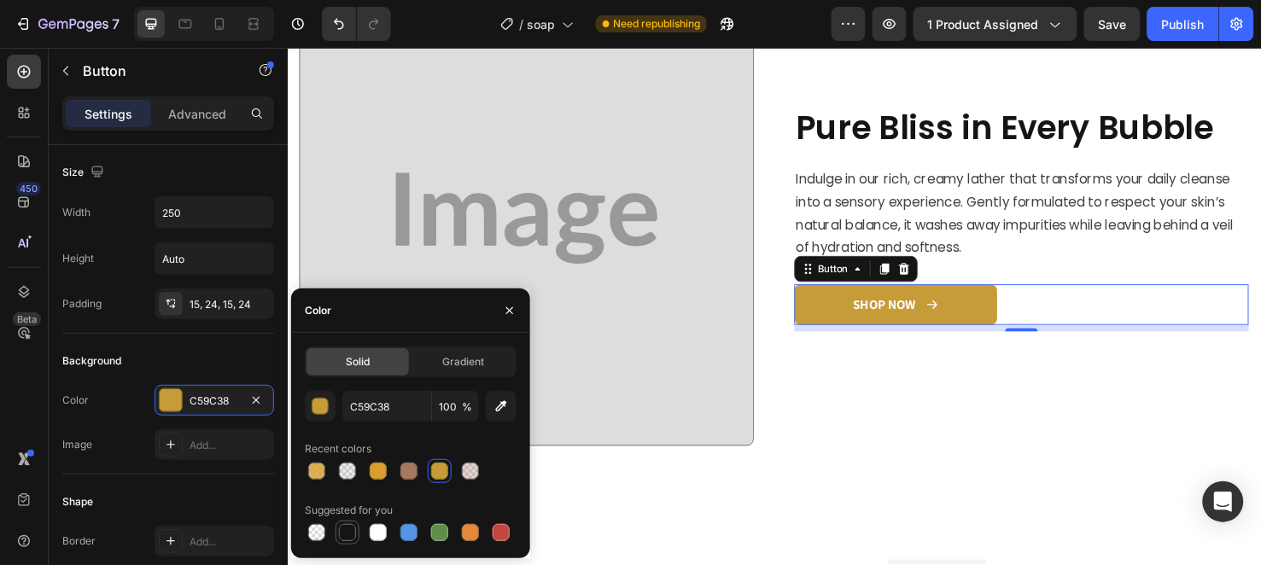
click at [356, 532] on div at bounding box center [347, 533] width 20 height 20
type input "151515"
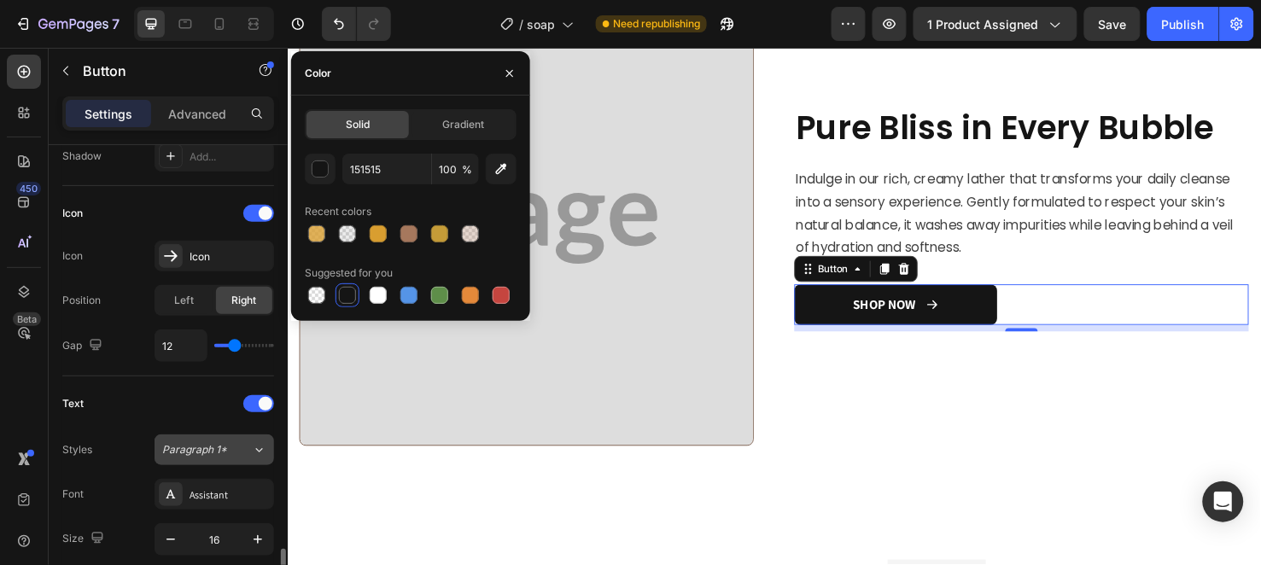
scroll to position [663, 0]
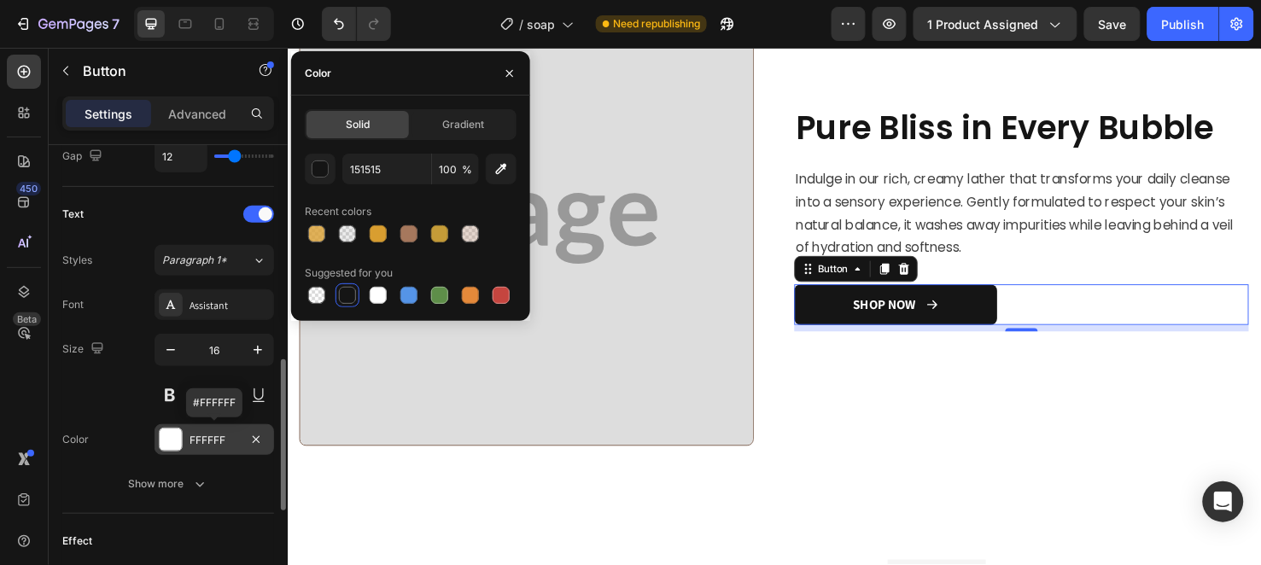
click at [202, 439] on div "FFFFFF" at bounding box center [215, 440] width 50 height 15
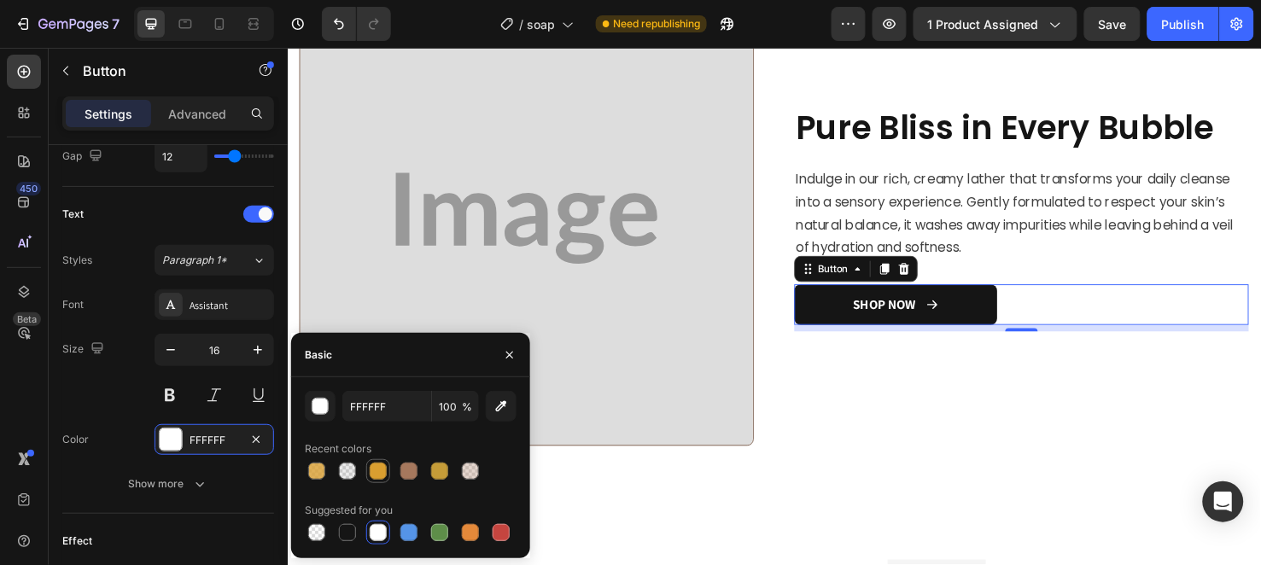
click at [371, 462] on div at bounding box center [378, 471] width 20 height 20
type input "D99E30"
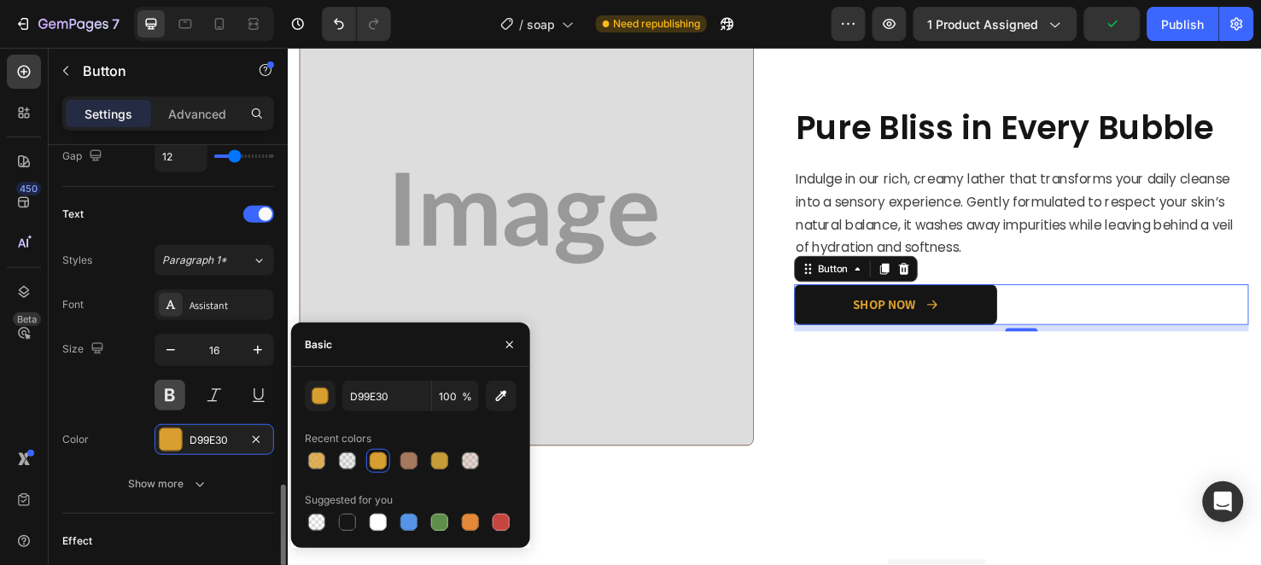
scroll to position [854, 0]
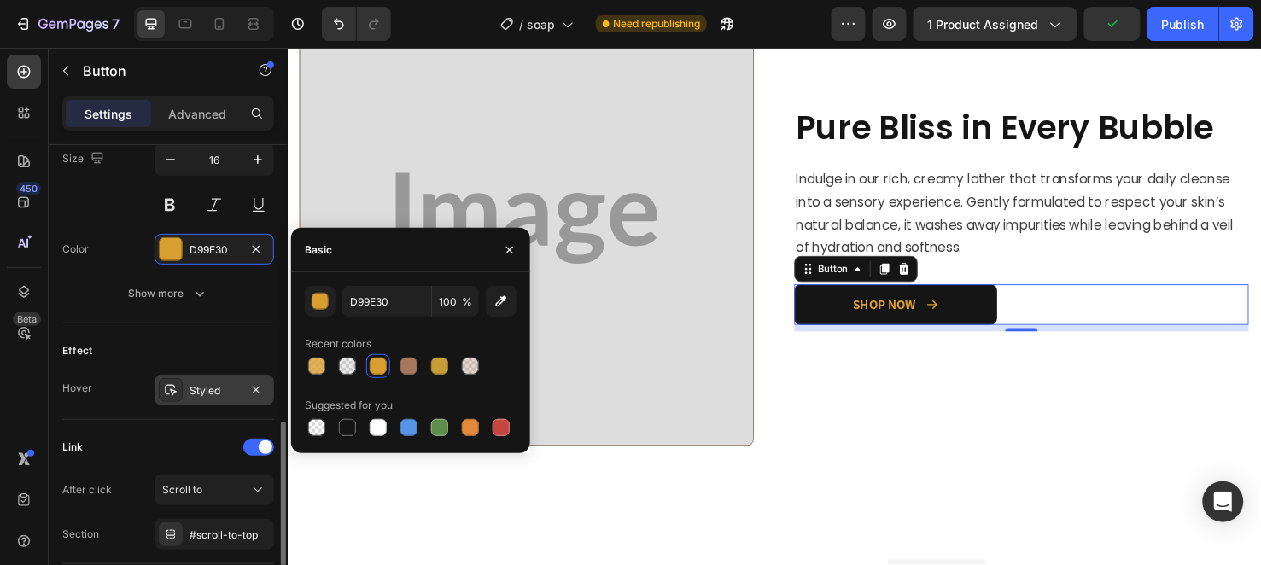
click at [207, 394] on div "Styled" at bounding box center [215, 390] width 50 height 15
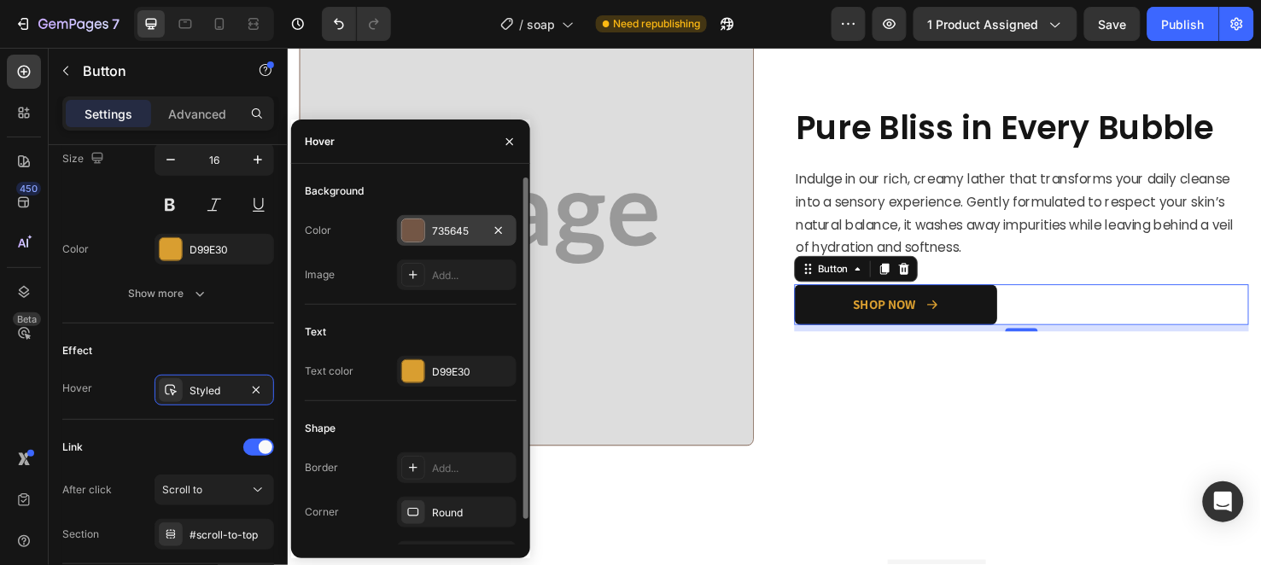
drag, startPoint x: 418, startPoint y: 217, endPoint x: 200, endPoint y: 217, distance: 218.6
click at [418, 217] on div "735645" at bounding box center [457, 230] width 120 height 31
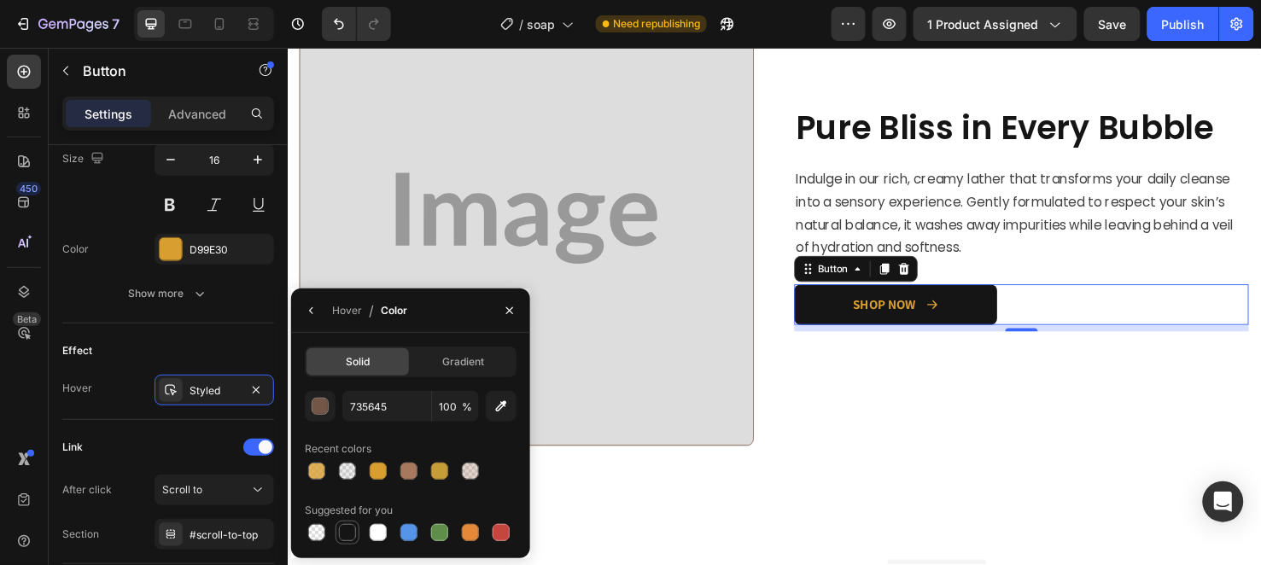
click at [348, 524] on div at bounding box center [347, 532] width 17 height 17
type input "151515"
click at [503, 306] on icon "button" at bounding box center [510, 311] width 14 height 14
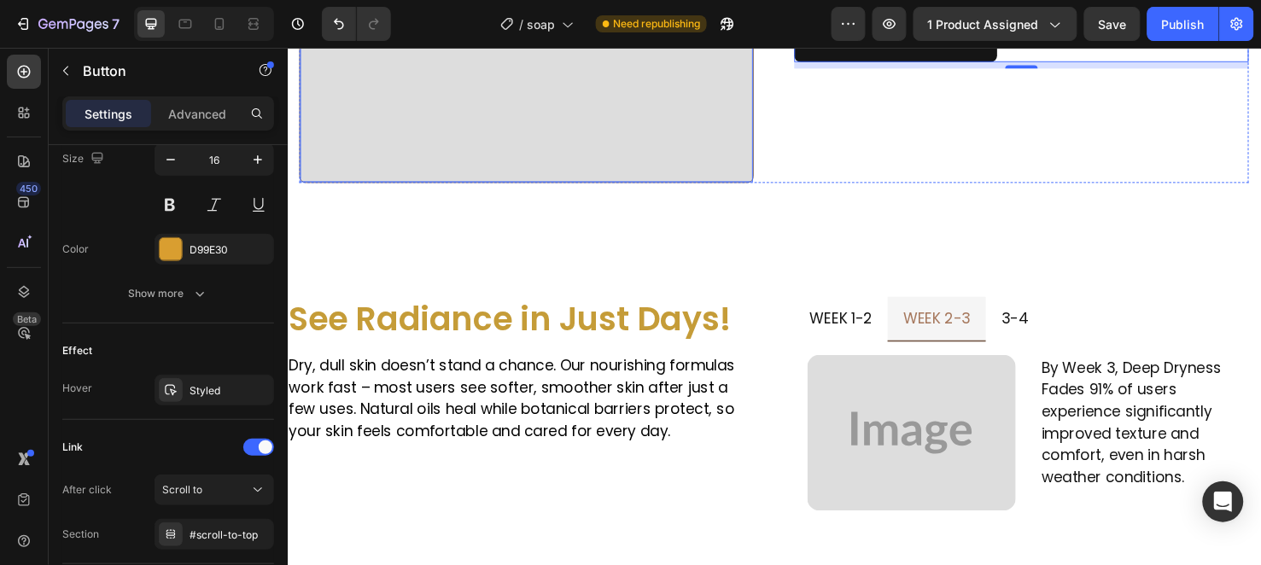
scroll to position [1708, 0]
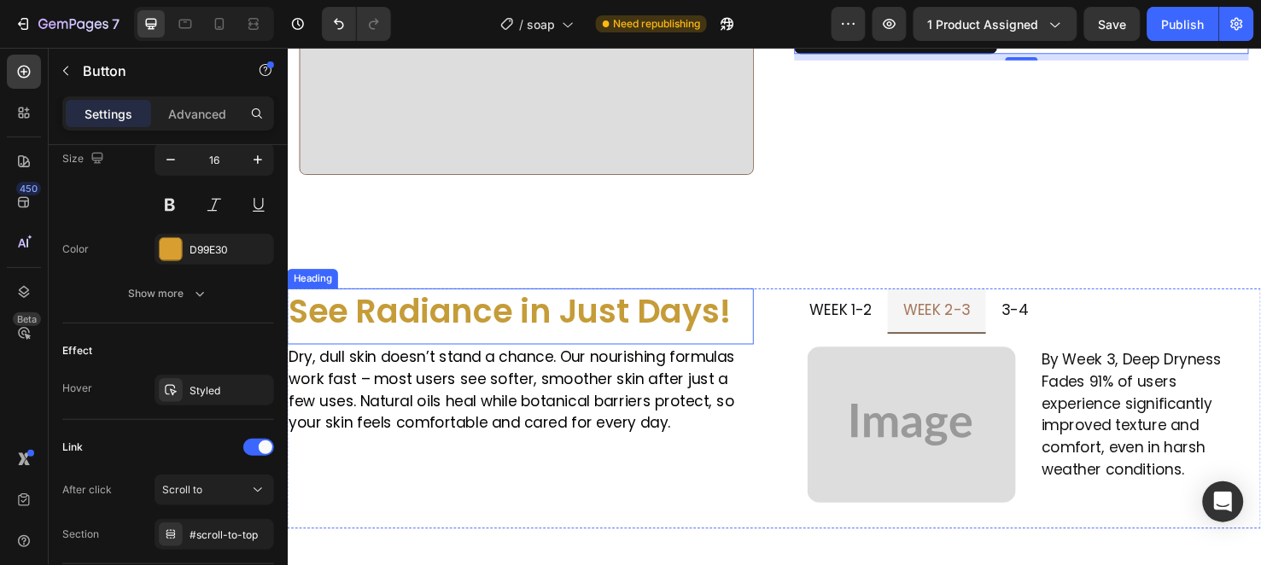
click at [491, 311] on h2 "See Radiance in Just Days!" at bounding box center [532, 330] width 491 height 59
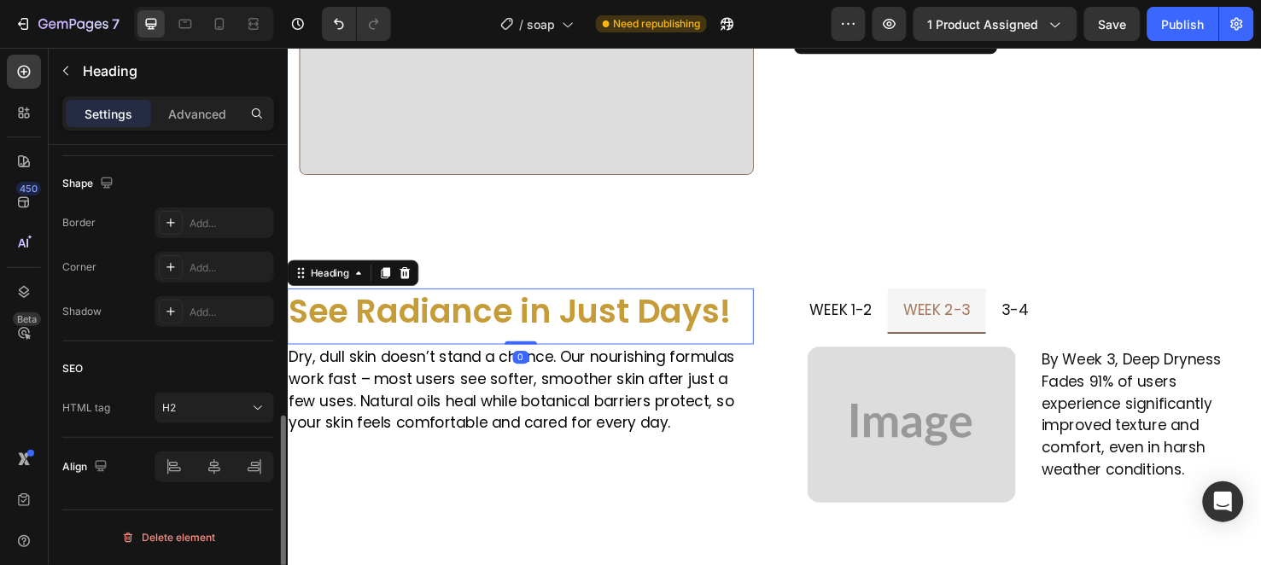
scroll to position [0, 0]
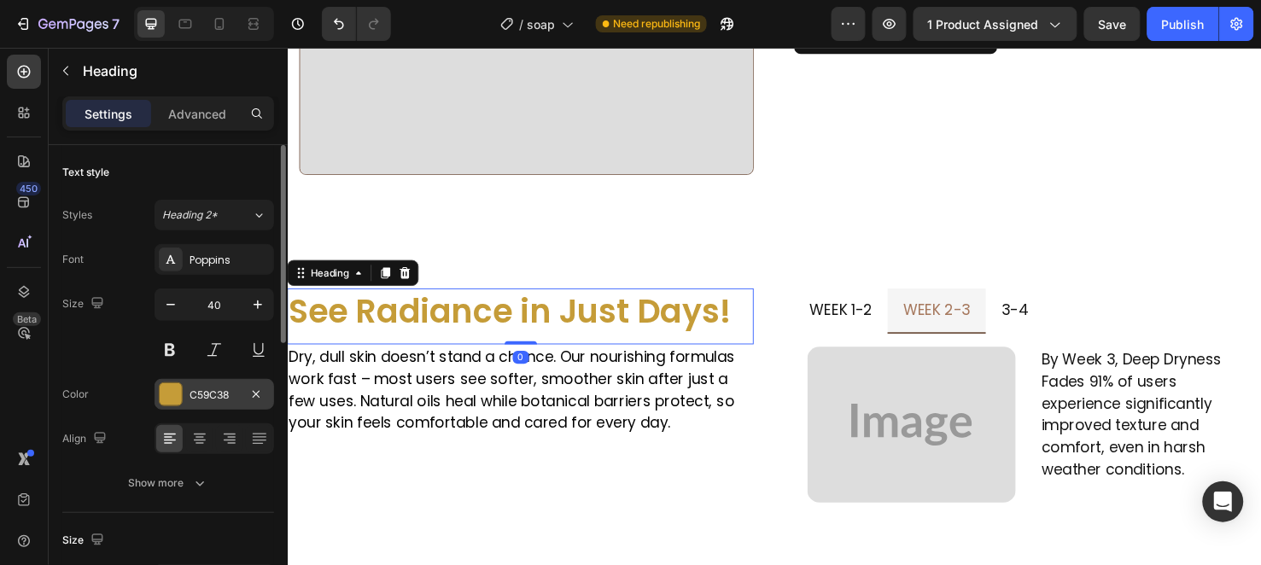
click at [190, 402] on div "C59C38" at bounding box center [215, 395] width 50 height 15
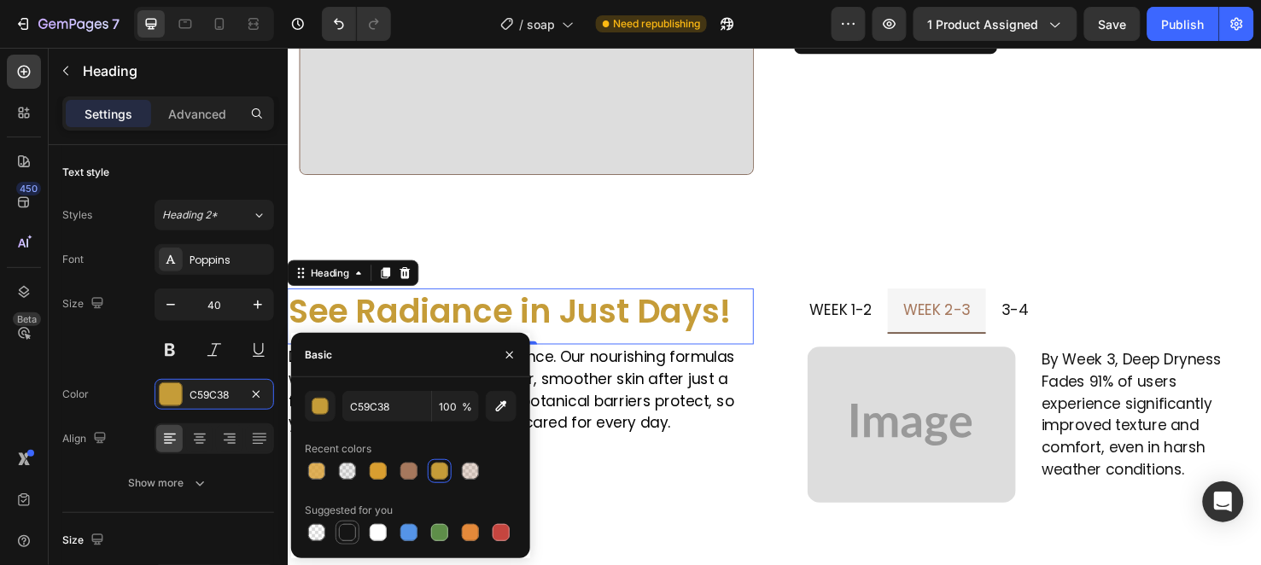
click at [355, 530] on div at bounding box center [347, 532] width 17 height 17
type input "151515"
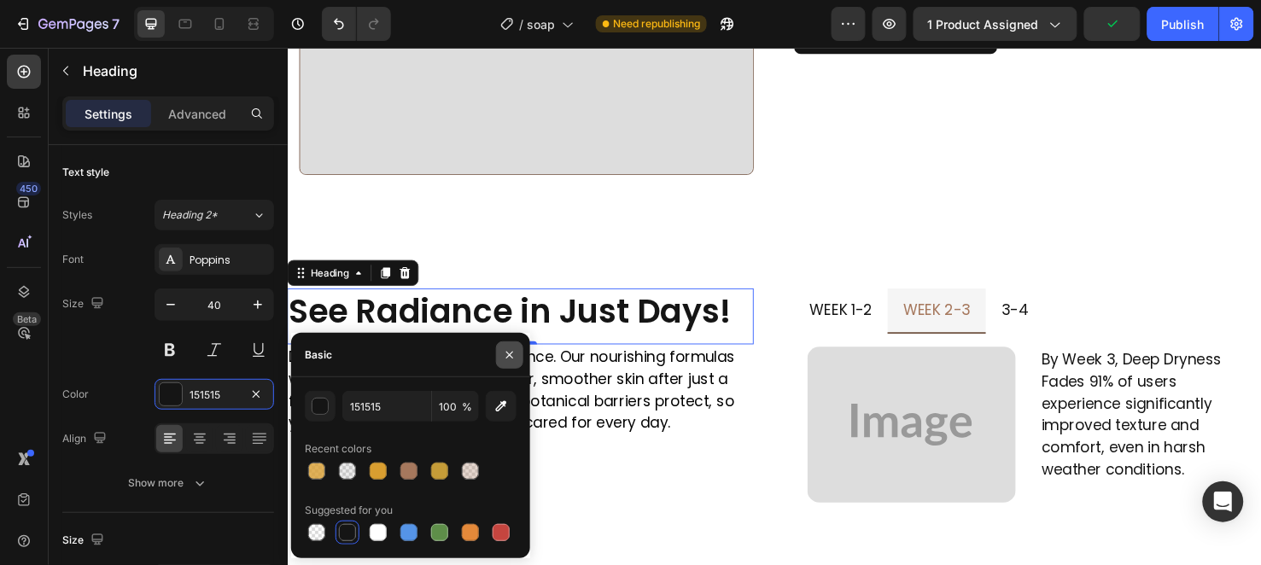
click at [496, 354] on button "button" at bounding box center [509, 355] width 27 height 27
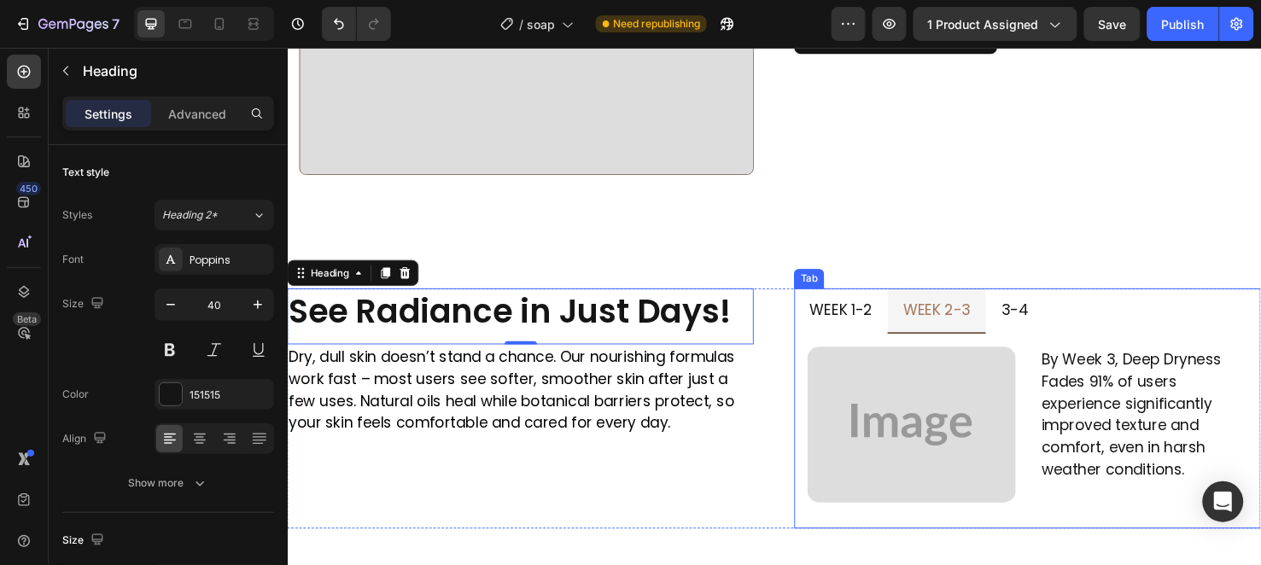
click at [987, 318] on p "week 2-3" at bounding box center [970, 323] width 71 height 27
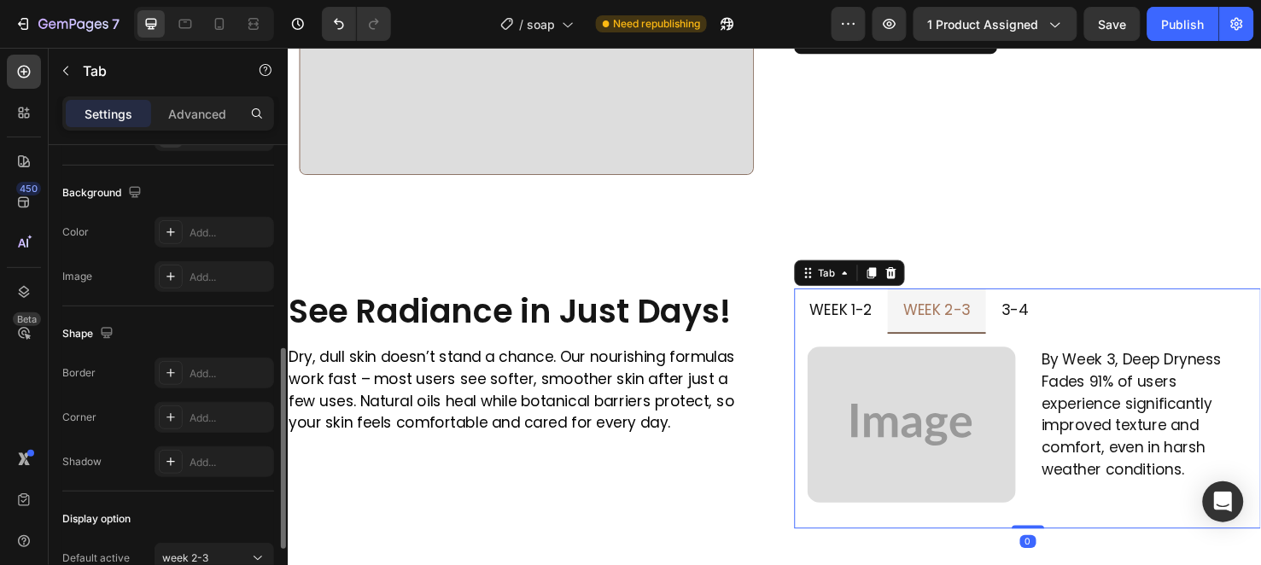
scroll to position [284, 0]
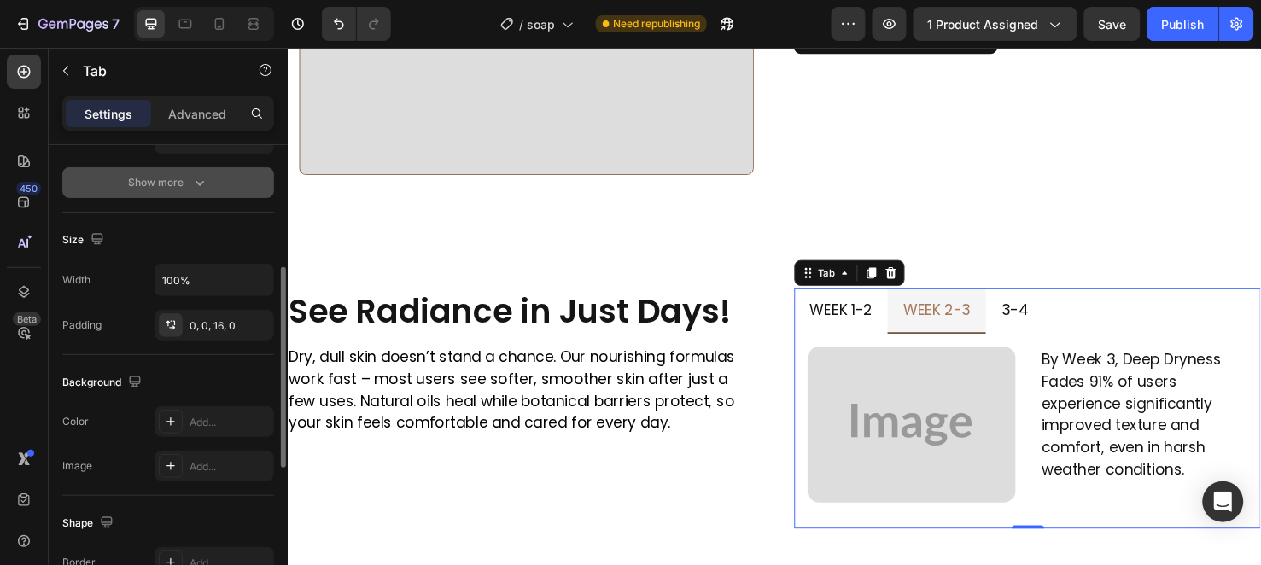
click at [164, 185] on div "Show more" at bounding box center [168, 182] width 79 height 17
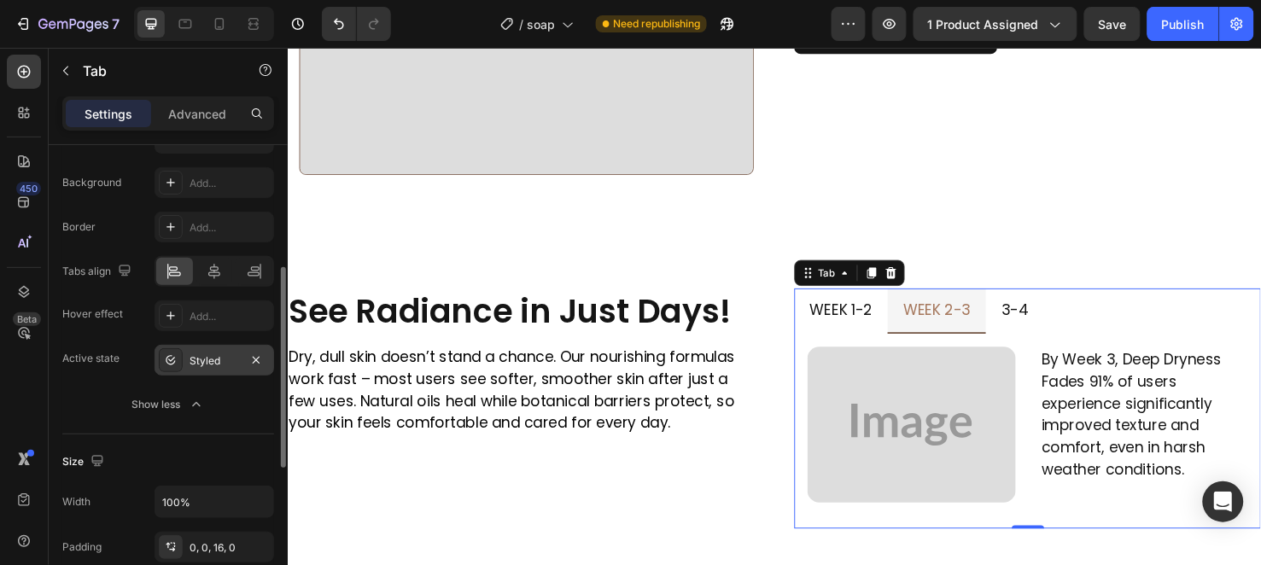
click at [219, 368] on div "Styled" at bounding box center [215, 360] width 50 height 15
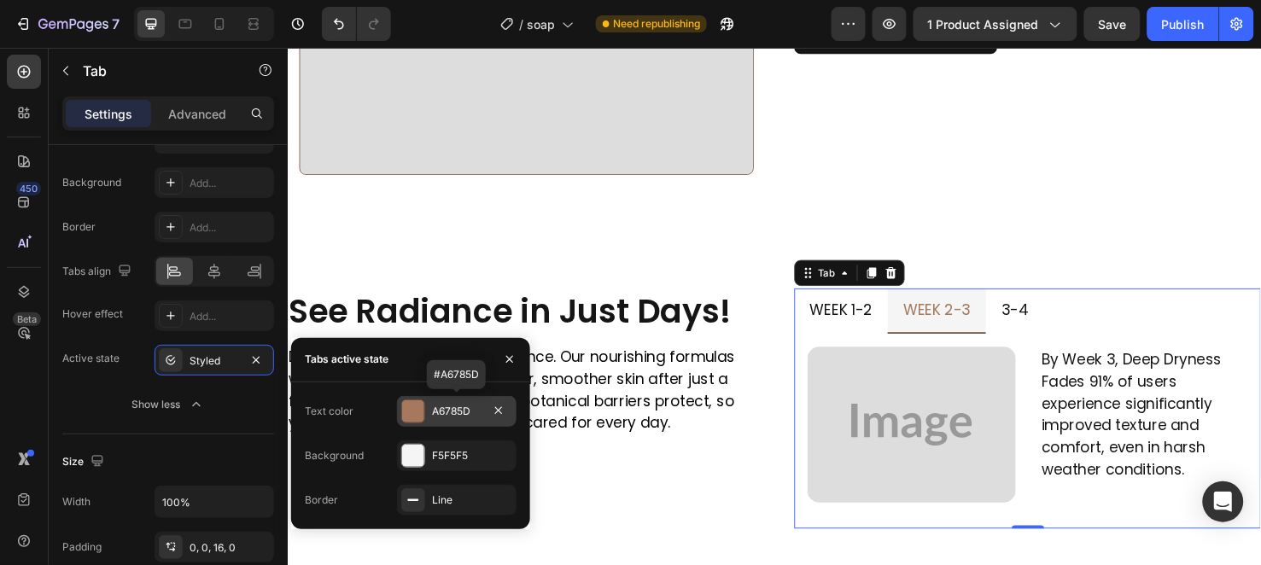
click at [442, 414] on div "A6785D" at bounding box center [457, 411] width 50 height 15
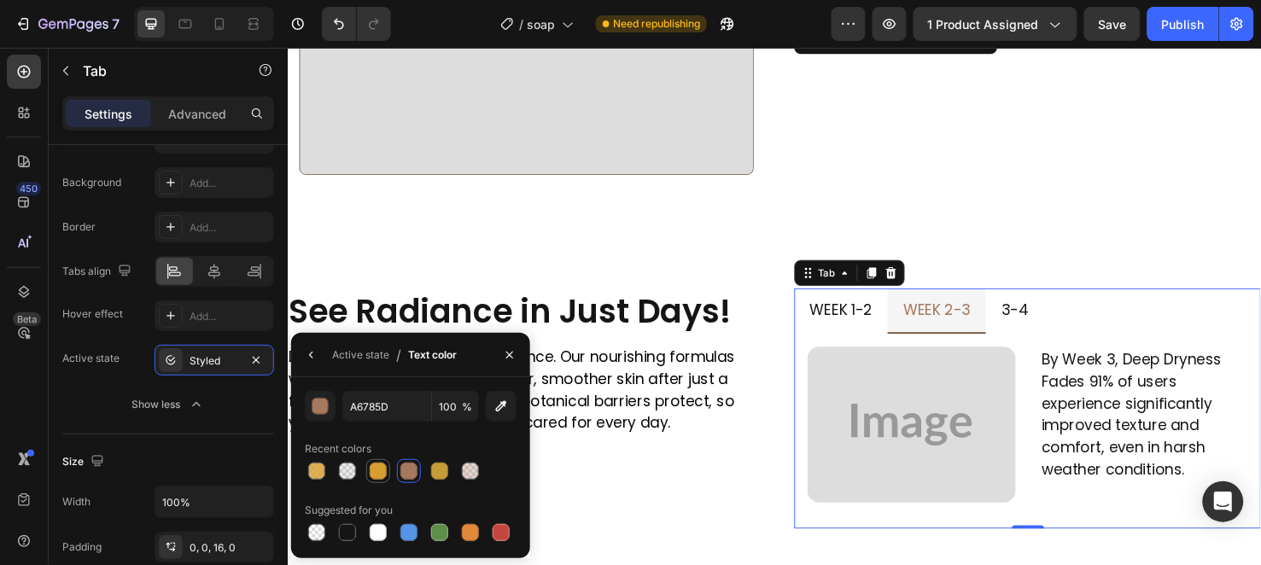
click at [377, 473] on div at bounding box center [378, 471] width 17 height 17
type input "D99E30"
click at [518, 360] on button "button" at bounding box center [509, 355] width 27 height 27
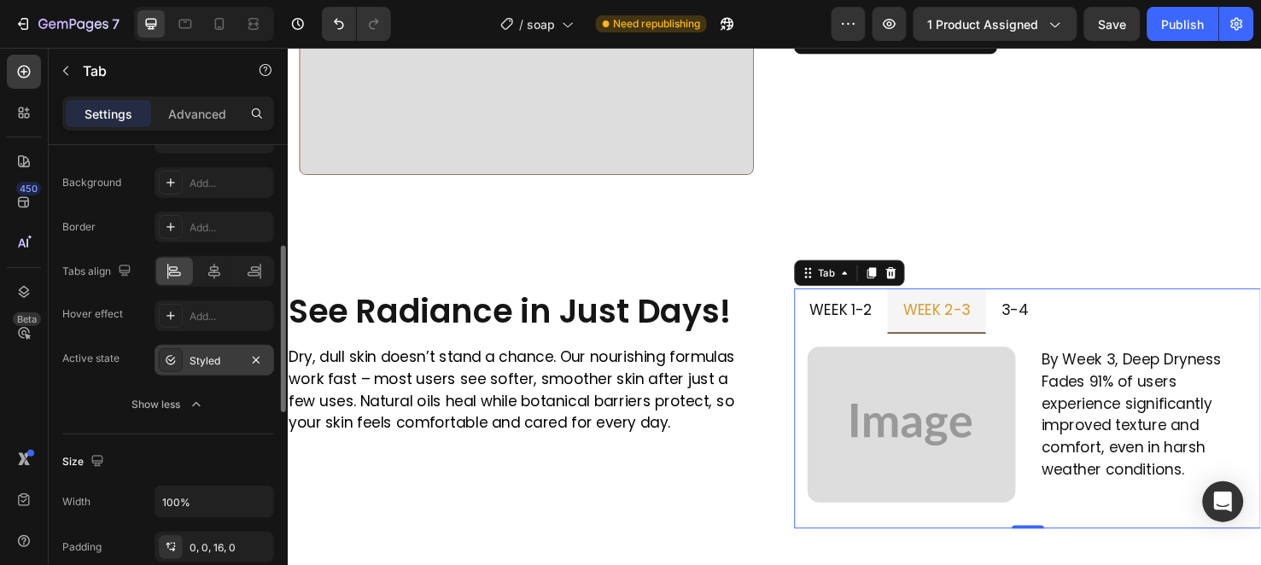
click at [194, 355] on div "Styled" at bounding box center [215, 360] width 50 height 15
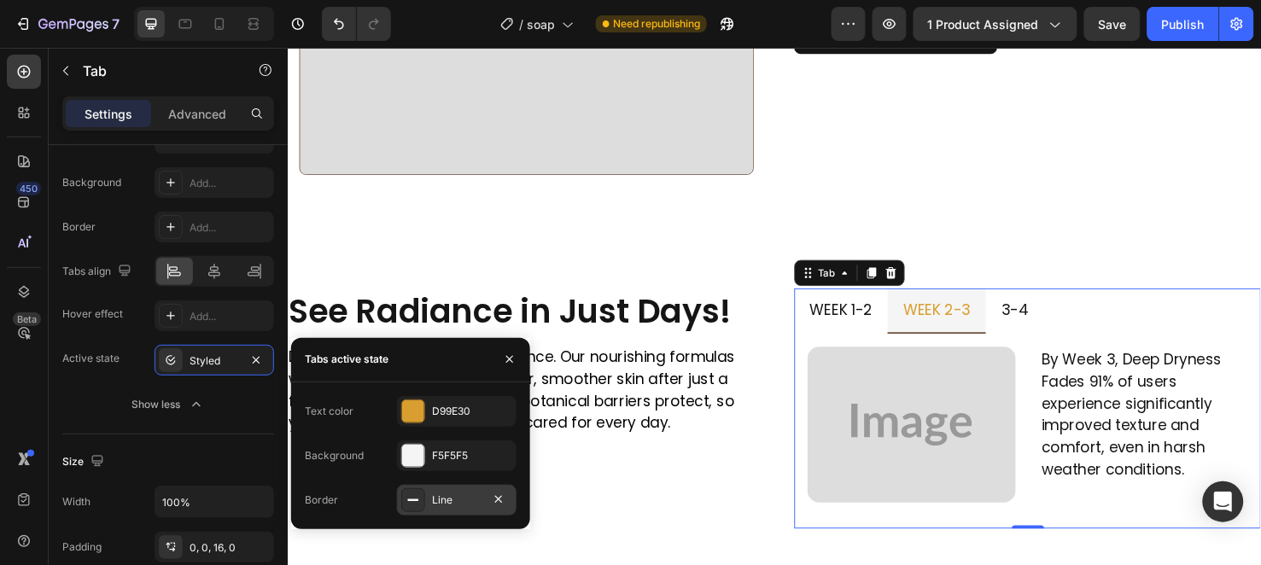
click at [476, 504] on div "Line" at bounding box center [457, 500] width 50 height 15
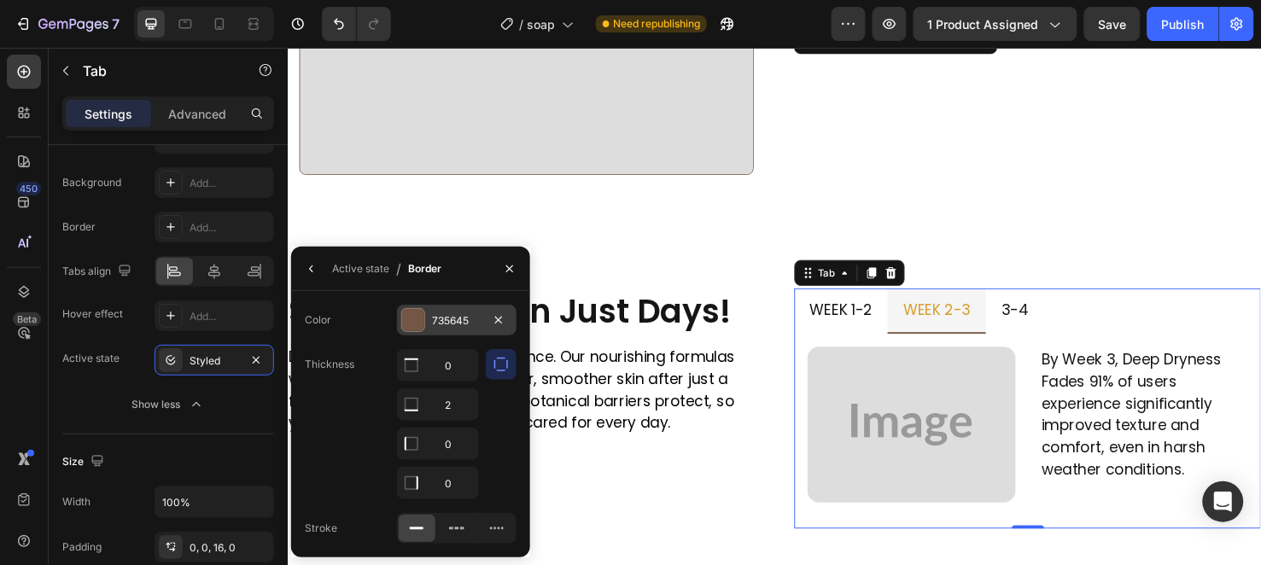
click at [465, 327] on div "735645" at bounding box center [457, 320] width 50 height 15
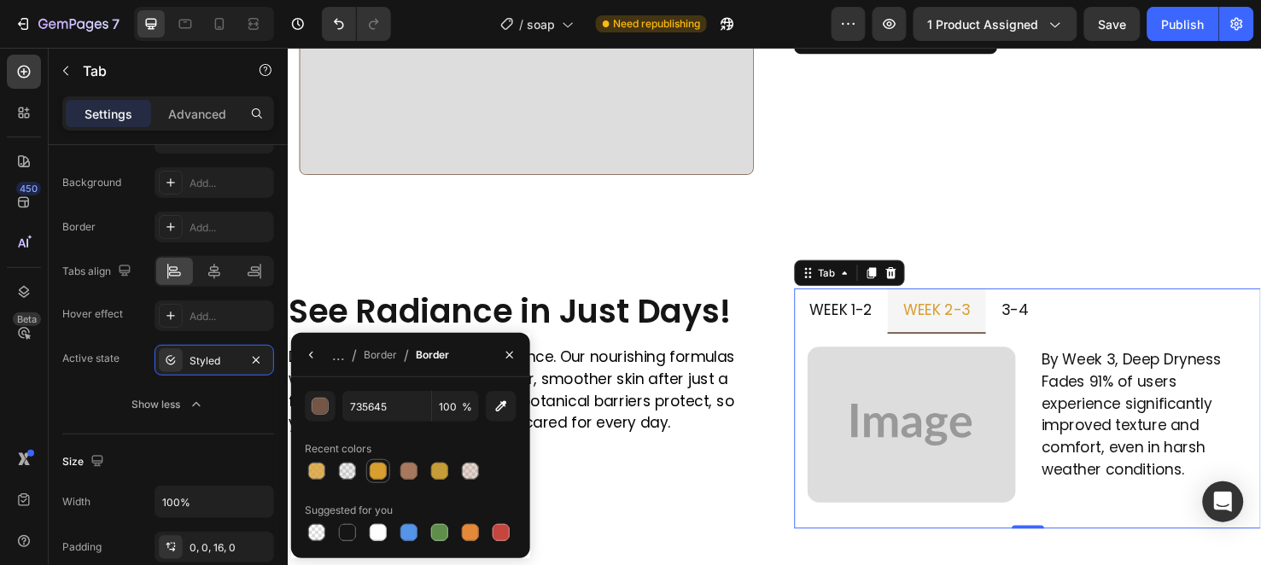
click at [373, 471] on div at bounding box center [378, 471] width 17 height 17
type input "D99E30"
click at [510, 355] on icon "button" at bounding box center [509, 355] width 7 height 7
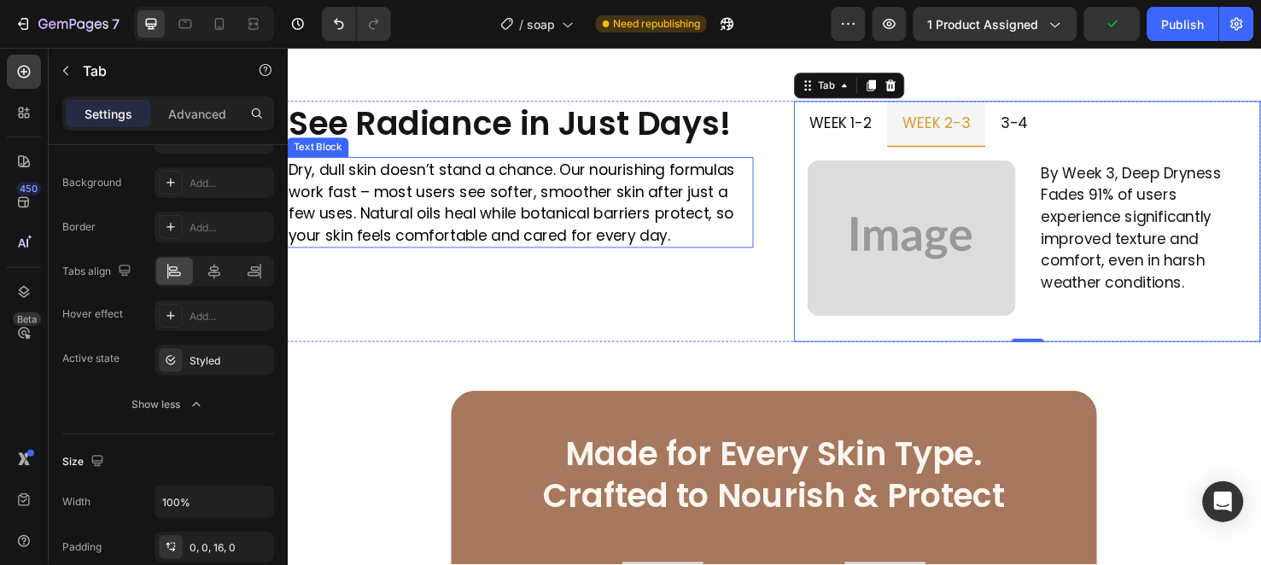
scroll to position [2087, 0]
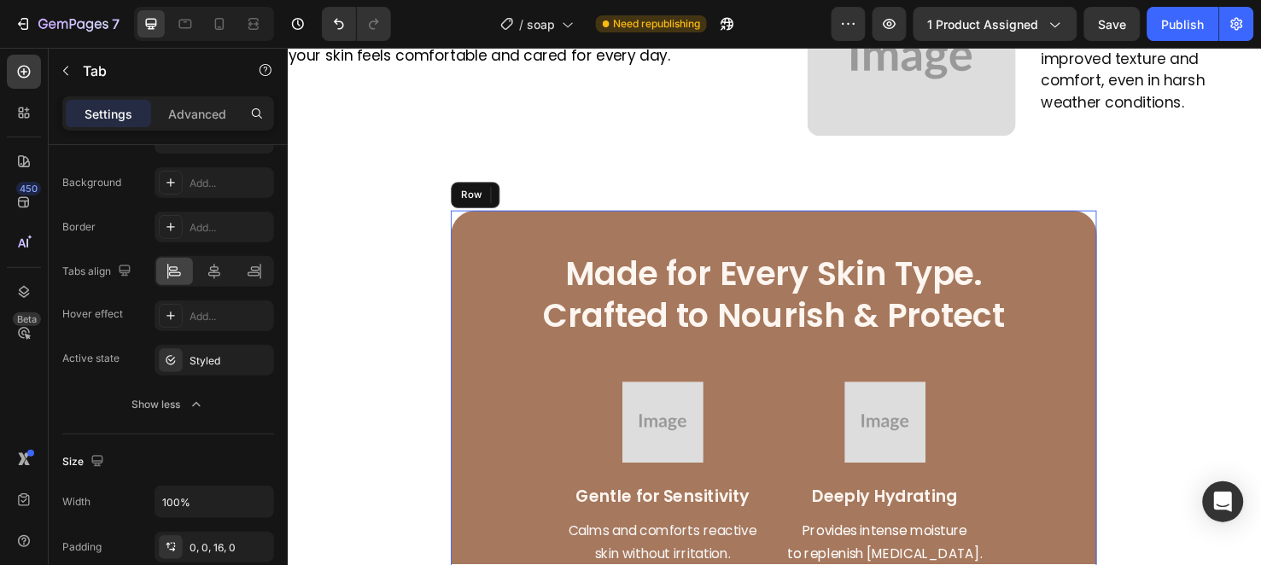
click at [533, 310] on div "Made for Every Skin Type. Crafted to Nourish & Protect Heading Made for Every S…" at bounding box center [799, 550] width 680 height 662
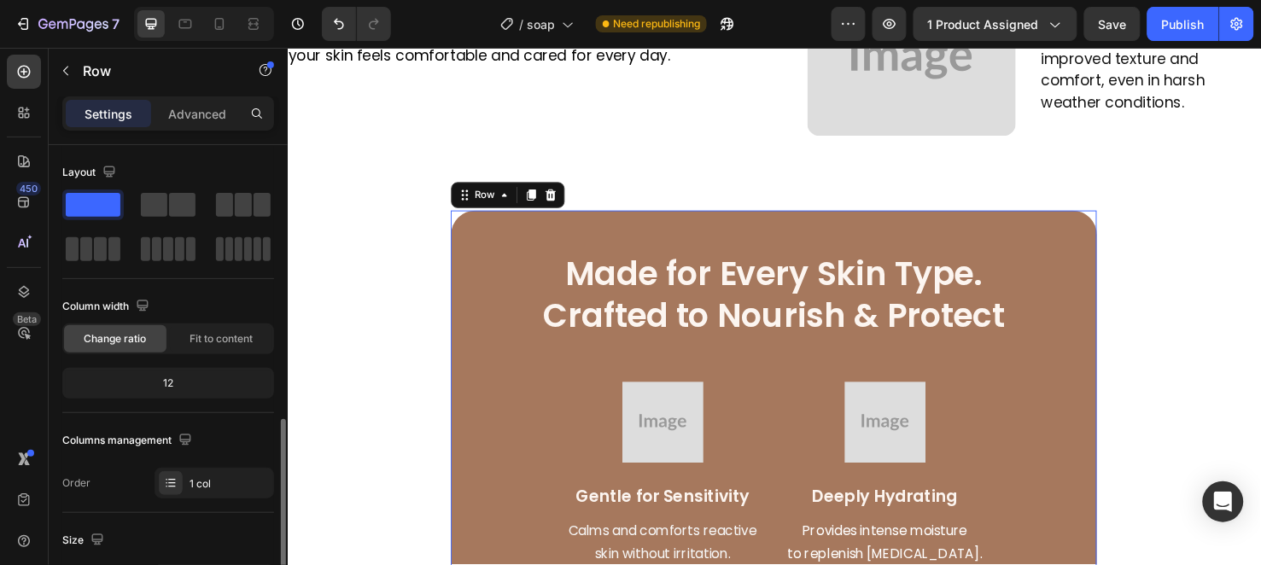
scroll to position [284, 0]
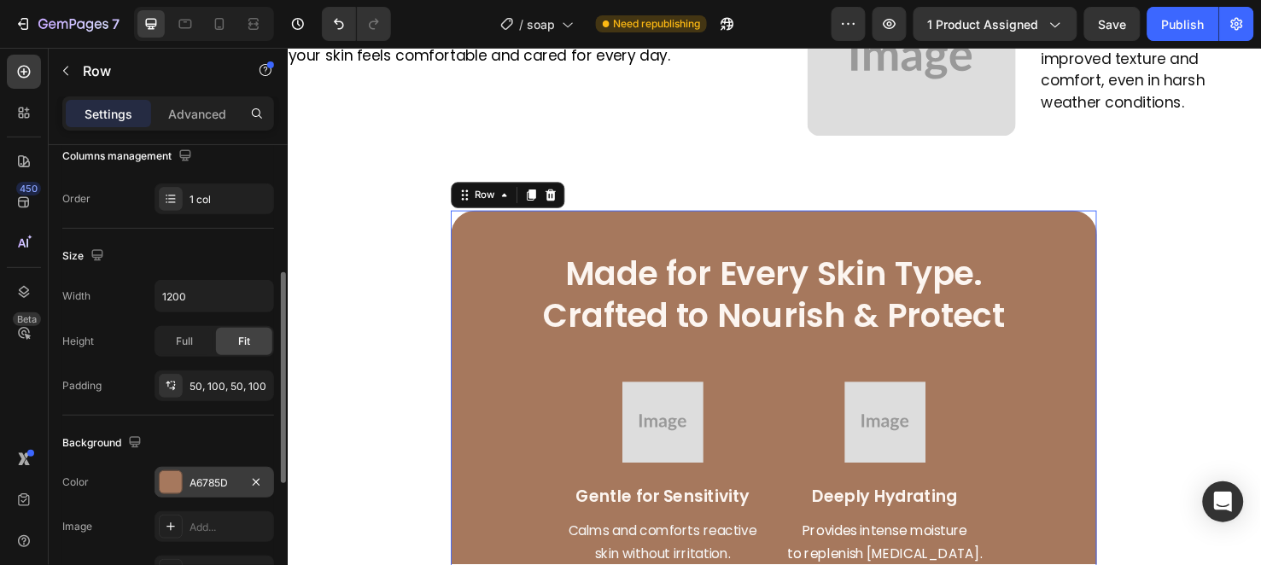
click at [207, 476] on div "A6785D" at bounding box center [215, 483] width 50 height 15
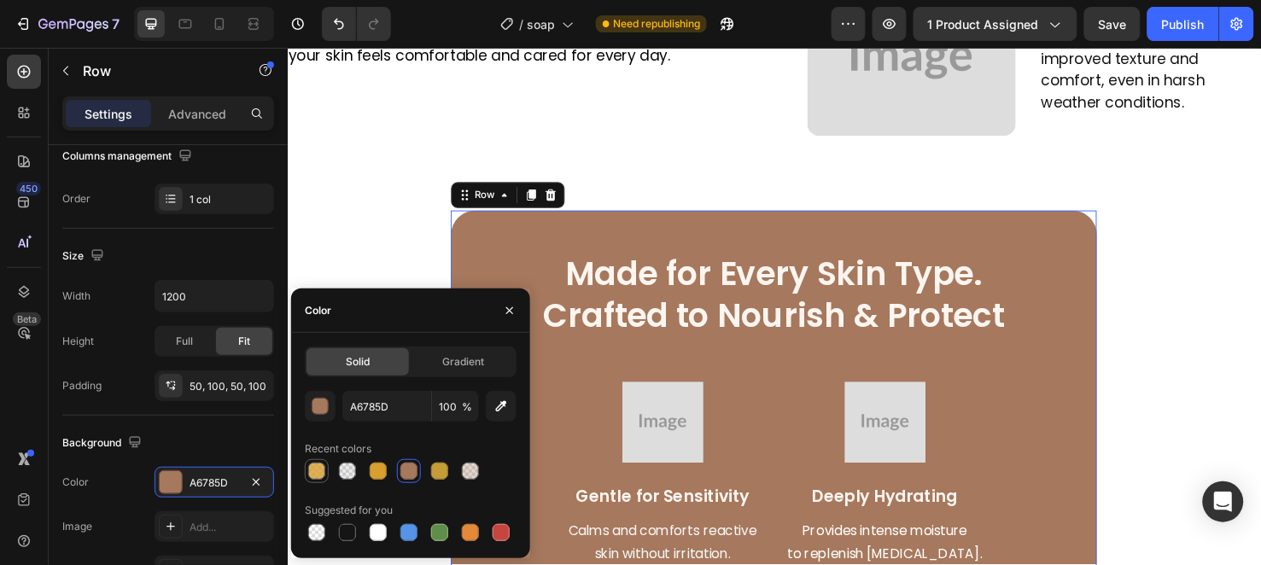
click at [316, 472] on div at bounding box center [316, 471] width 17 height 17
type input "D99E30"
type input "80"
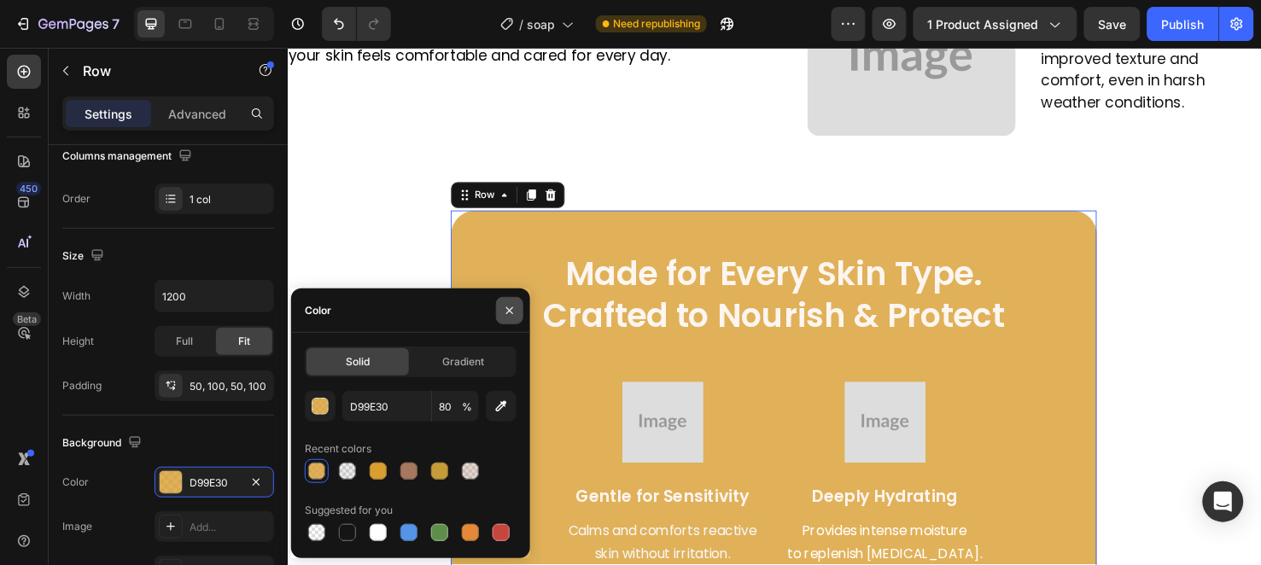
click at [514, 313] on icon "button" at bounding box center [510, 311] width 14 height 14
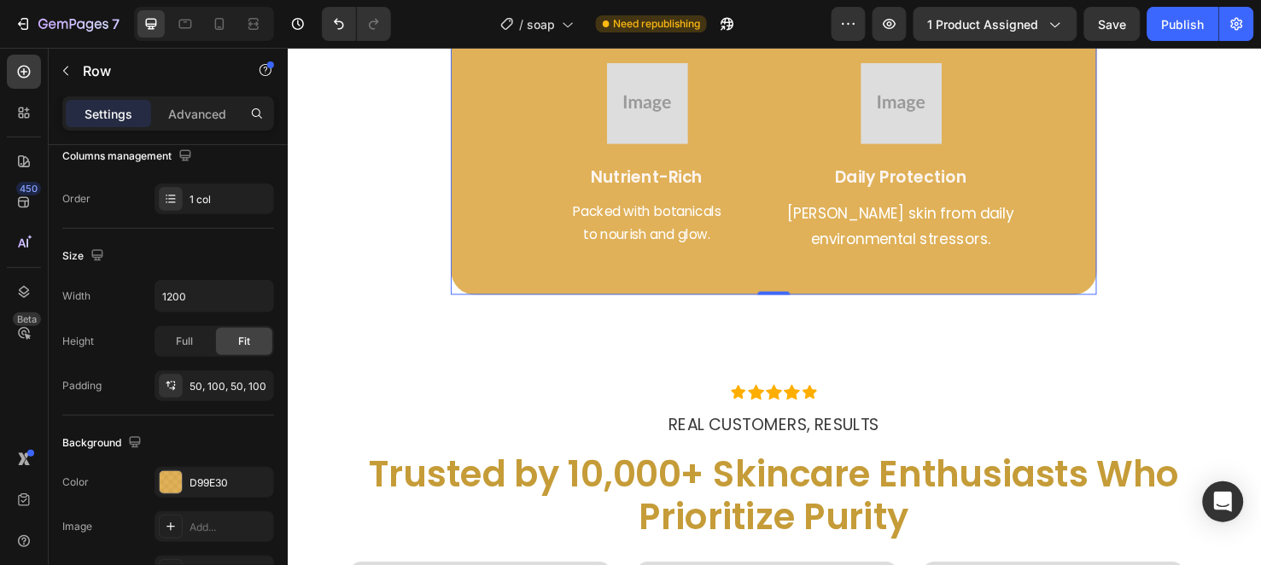
scroll to position [2846, 0]
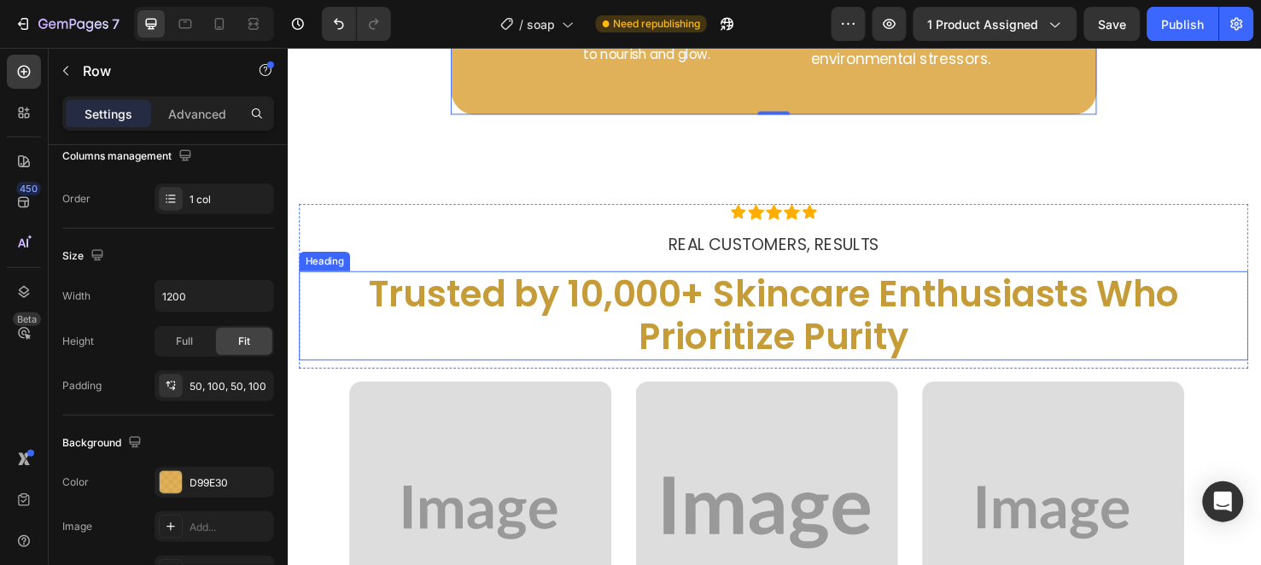
click at [586, 324] on h2 "Trusted by 10,000+ Skincare Enthusiasts Who Prioritize Purity" at bounding box center [799, 330] width 999 height 94
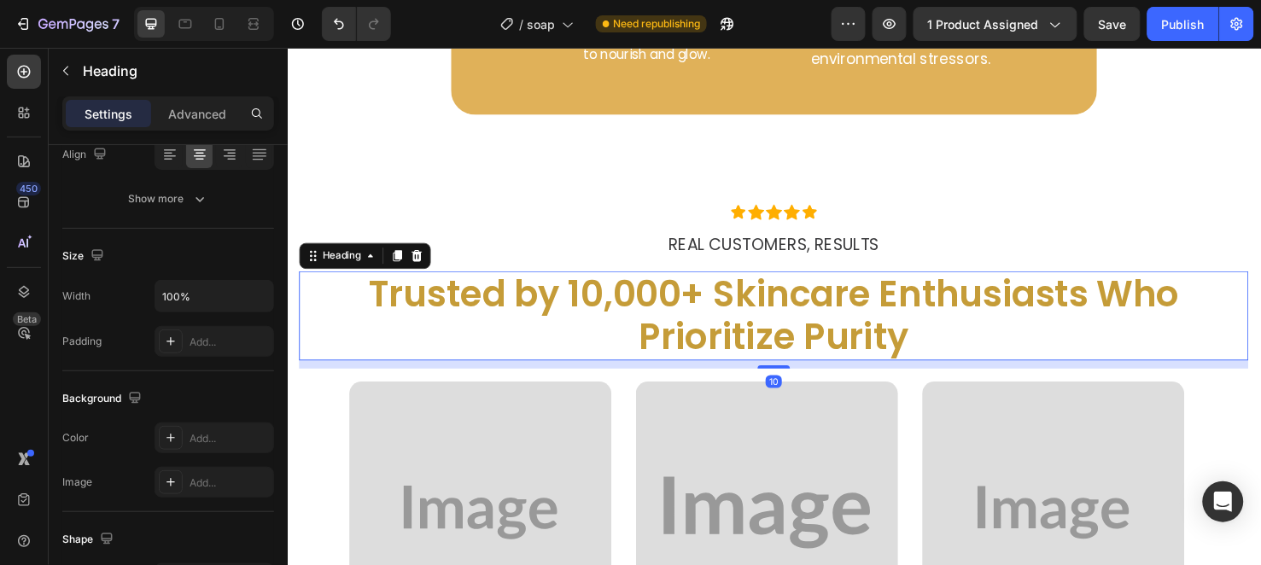
scroll to position [0, 0]
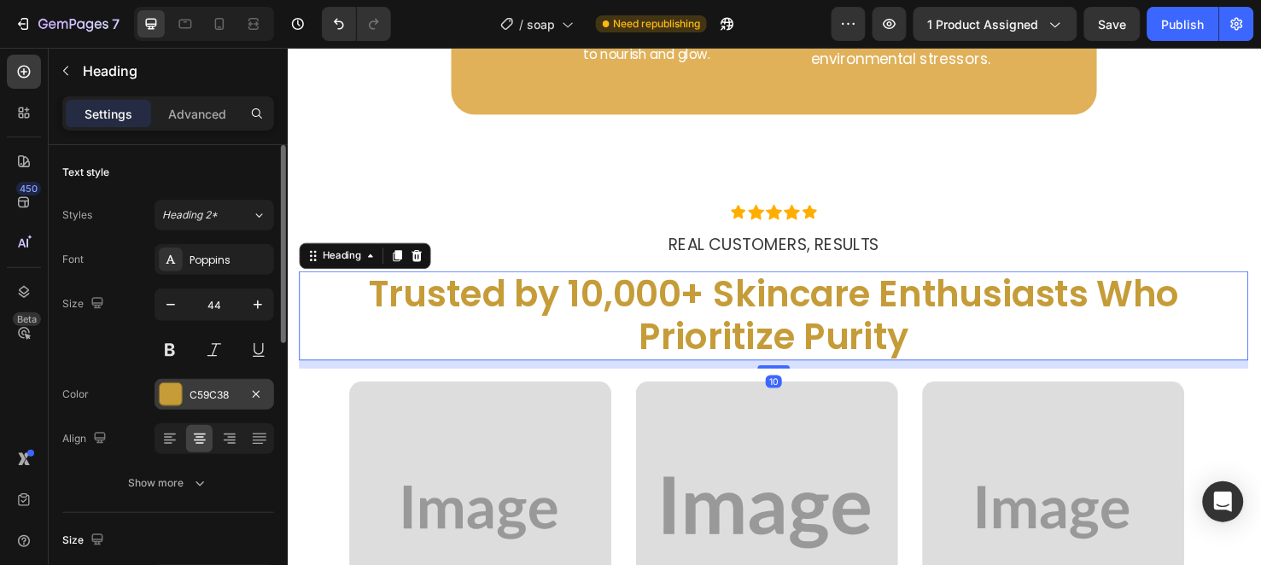
click at [184, 395] on div "C59C38" at bounding box center [215, 394] width 120 height 31
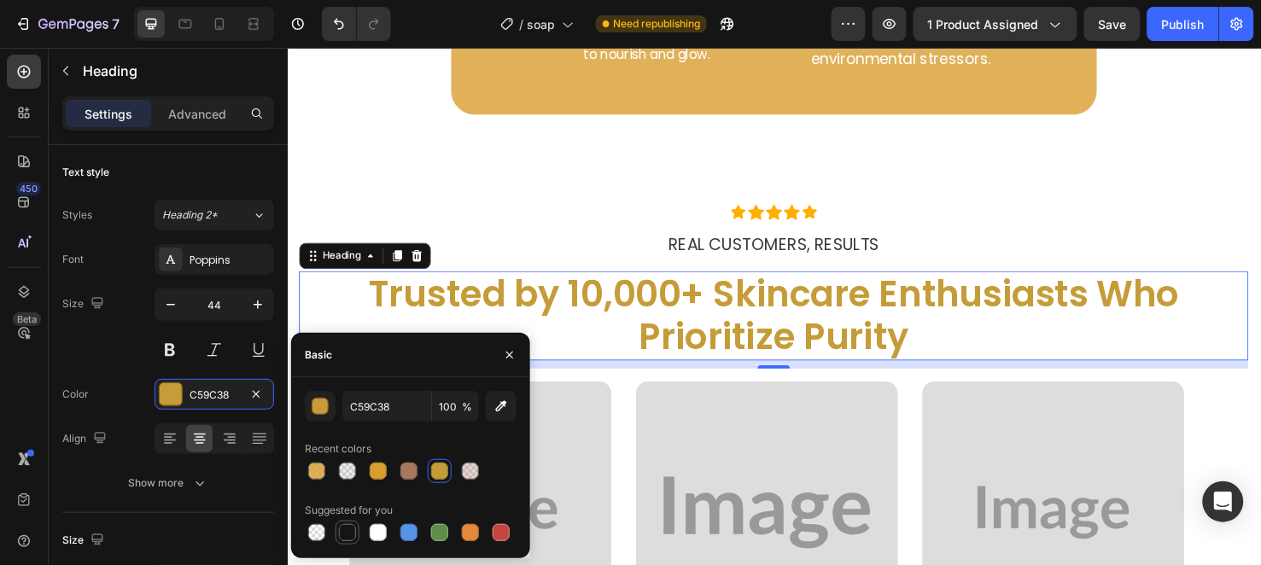
click at [347, 521] on div at bounding box center [348, 533] width 24 height 24
type input "151515"
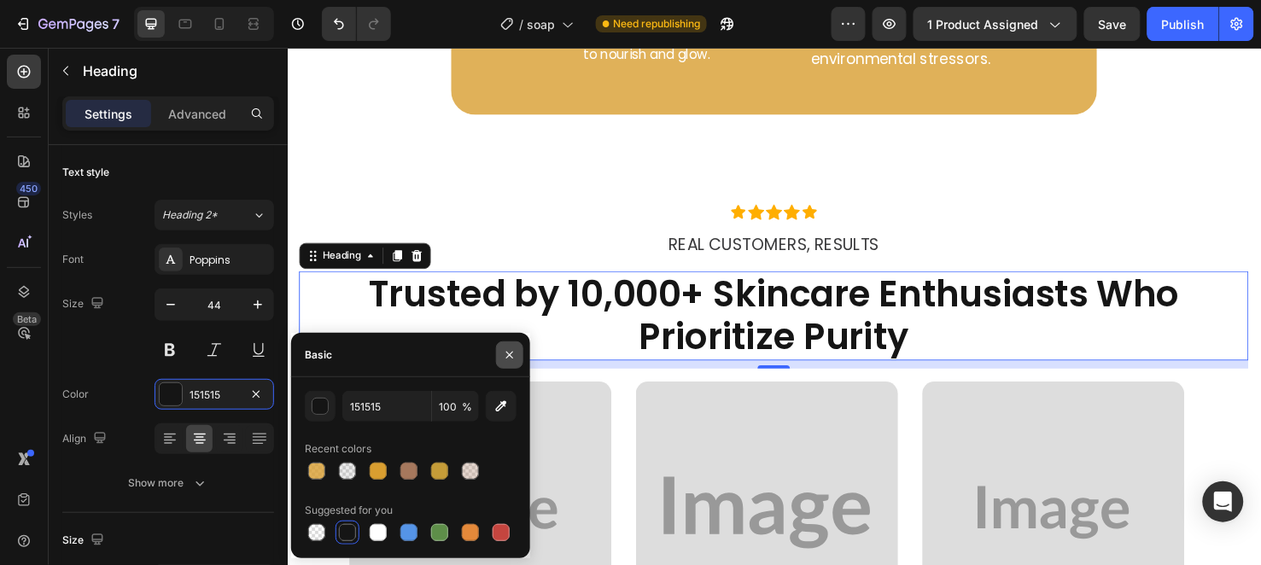
click at [511, 348] on icon "button" at bounding box center [510, 355] width 14 height 14
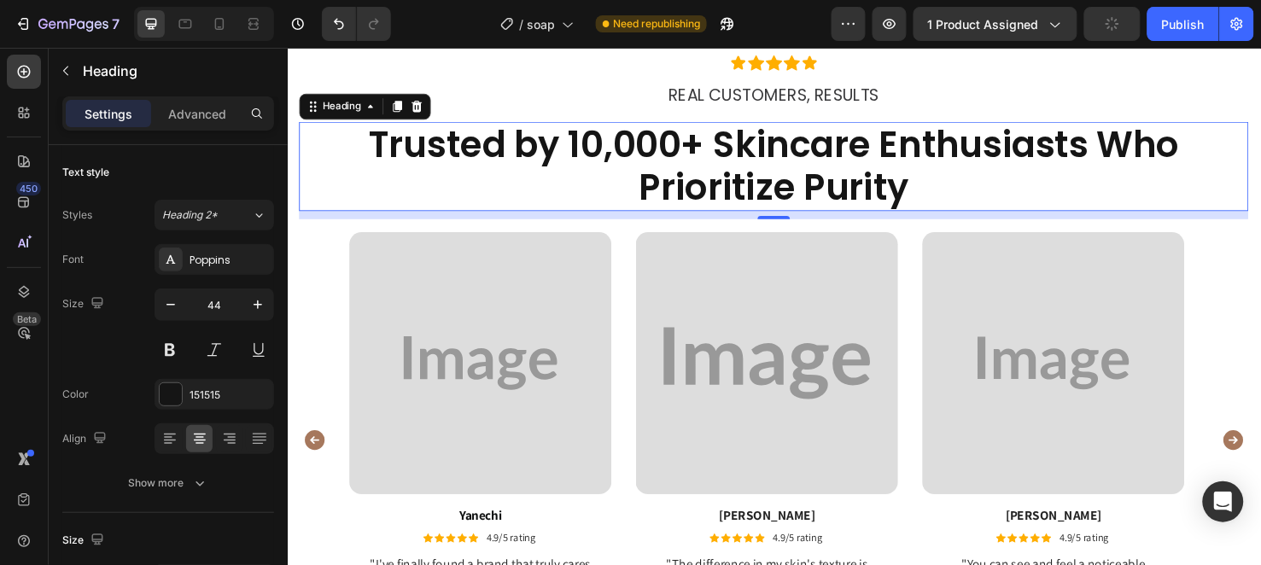
scroll to position [3130, 0]
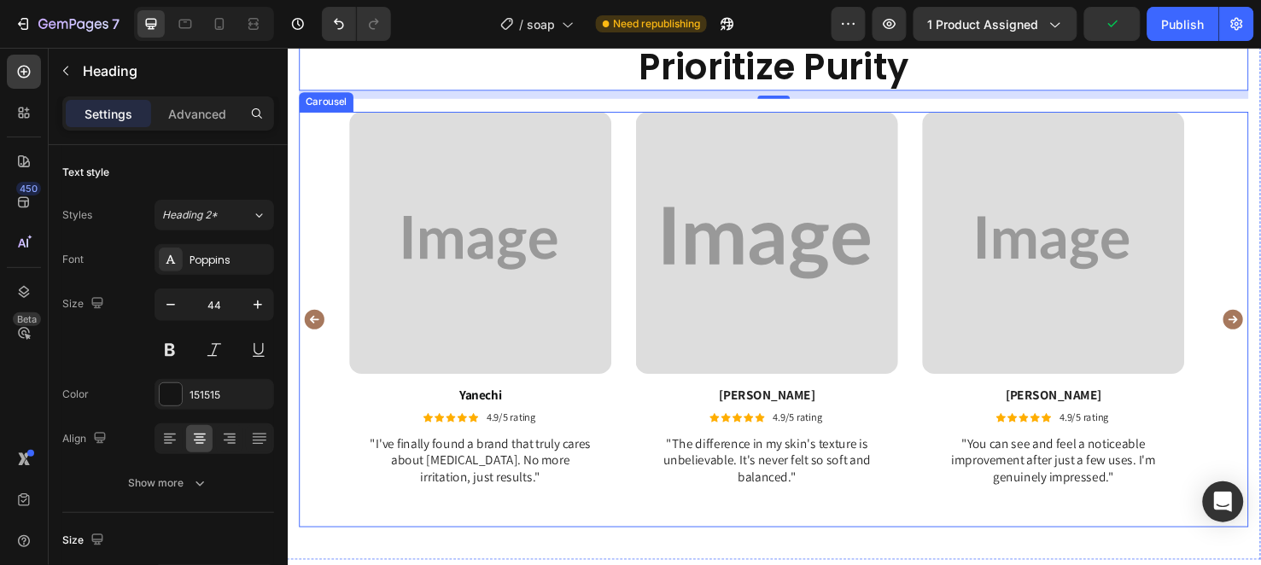
click at [314, 330] on icon "Carousel Back Arrow" at bounding box center [316, 333] width 20 height 20
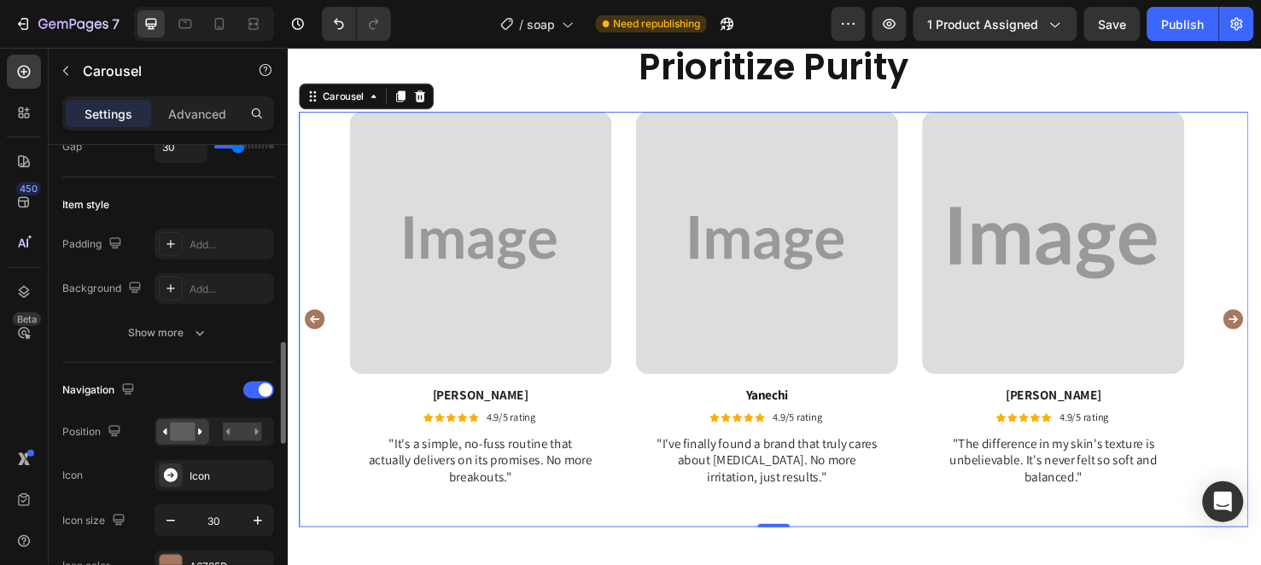
scroll to position [569, 0]
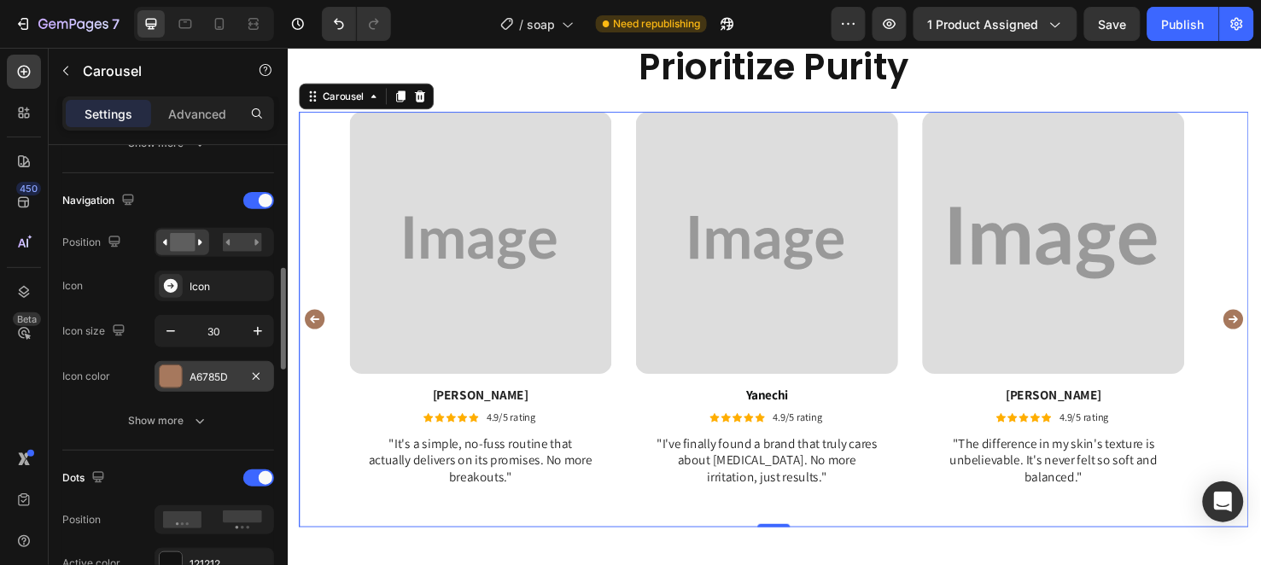
click at [202, 382] on div "A6785D" at bounding box center [215, 377] width 50 height 15
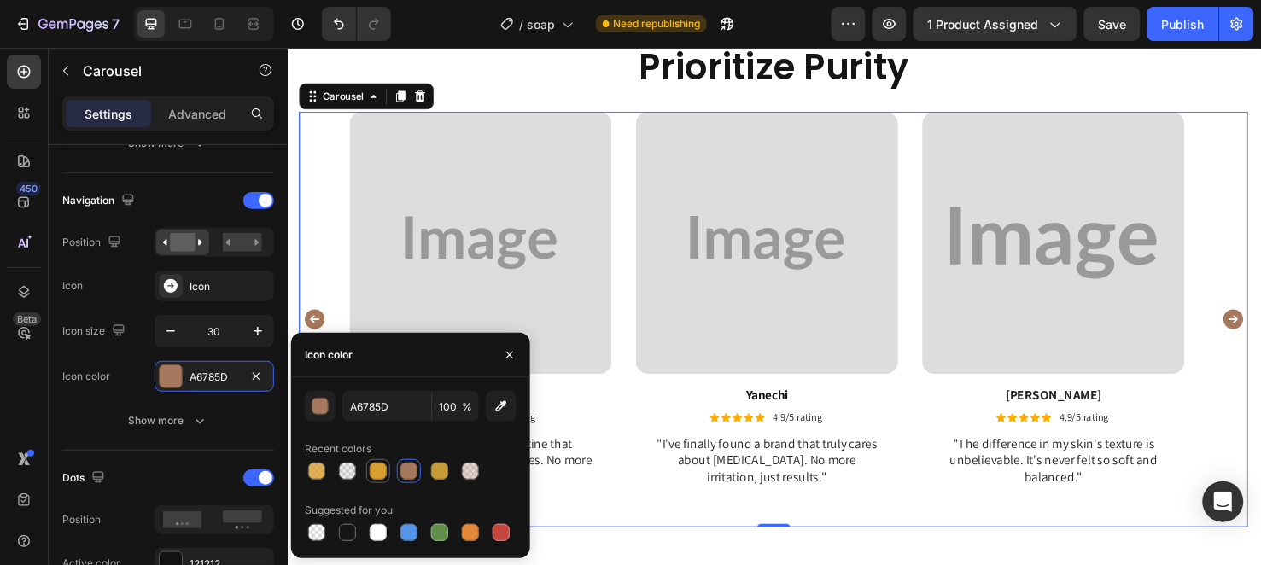
click at [372, 475] on div at bounding box center [378, 471] width 17 height 17
type input "D99E30"
click at [499, 348] on button "button" at bounding box center [509, 355] width 27 height 27
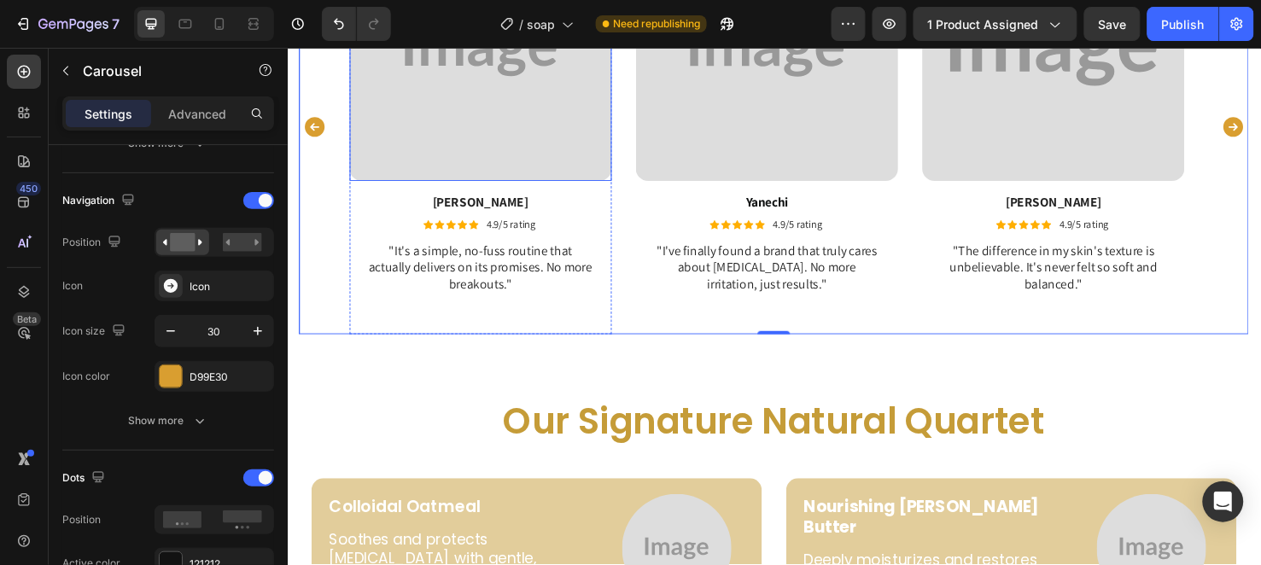
scroll to position [3415, 0]
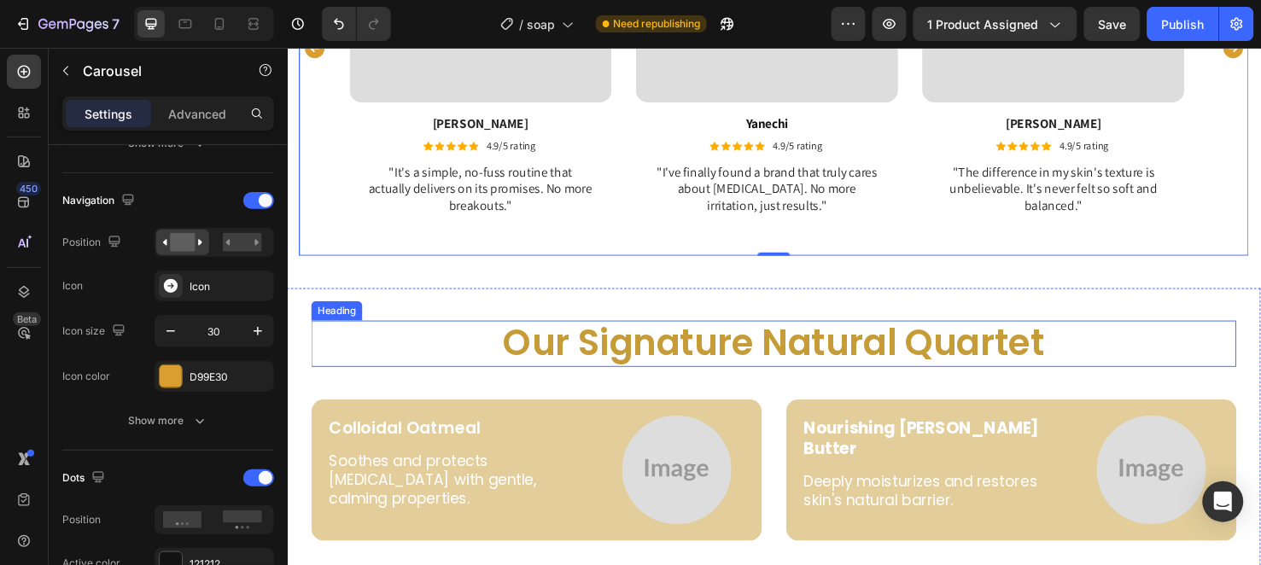
click at [730, 360] on h2 "Our Signature Natural Quartet" at bounding box center [798, 359] width 973 height 49
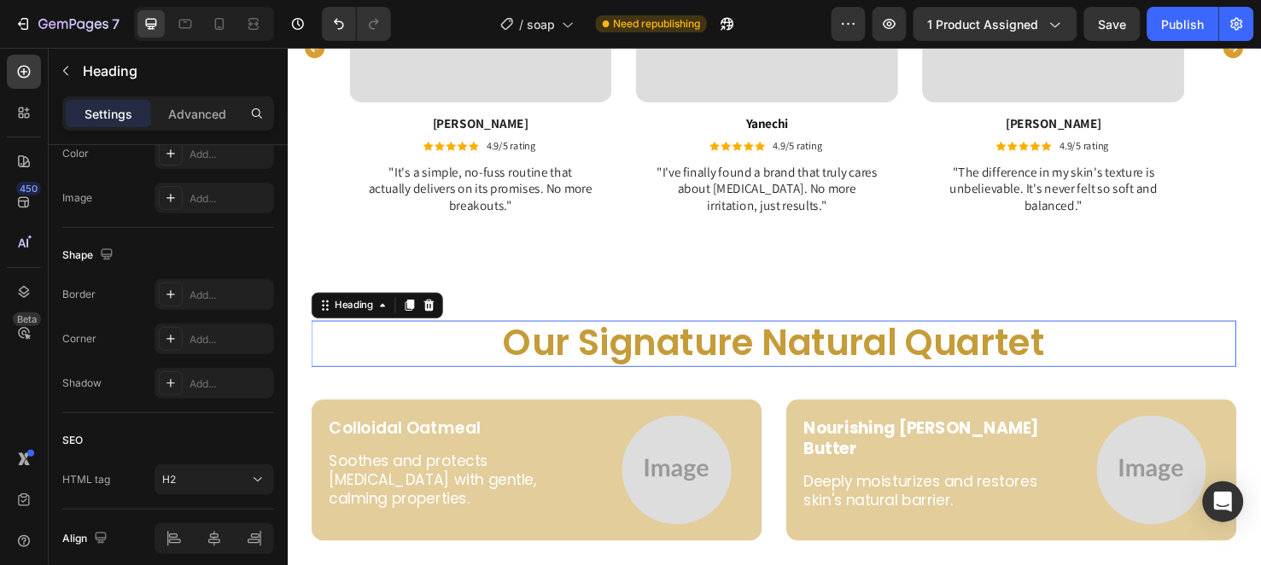
scroll to position [0, 0]
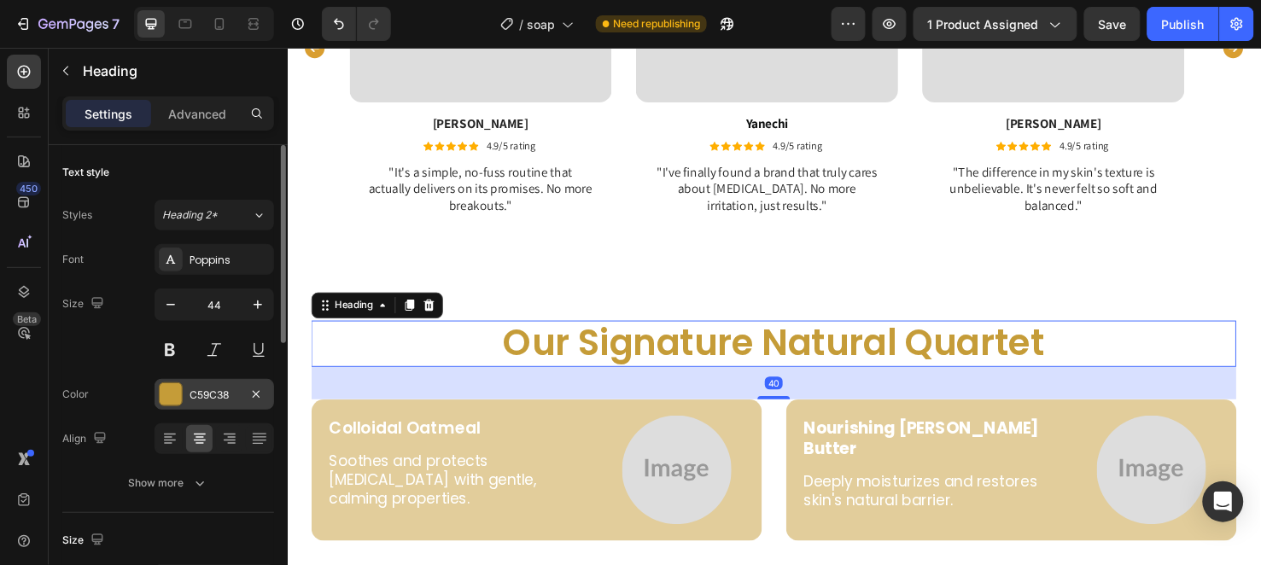
click at [206, 403] on div "C59C38" at bounding box center [215, 394] width 120 height 31
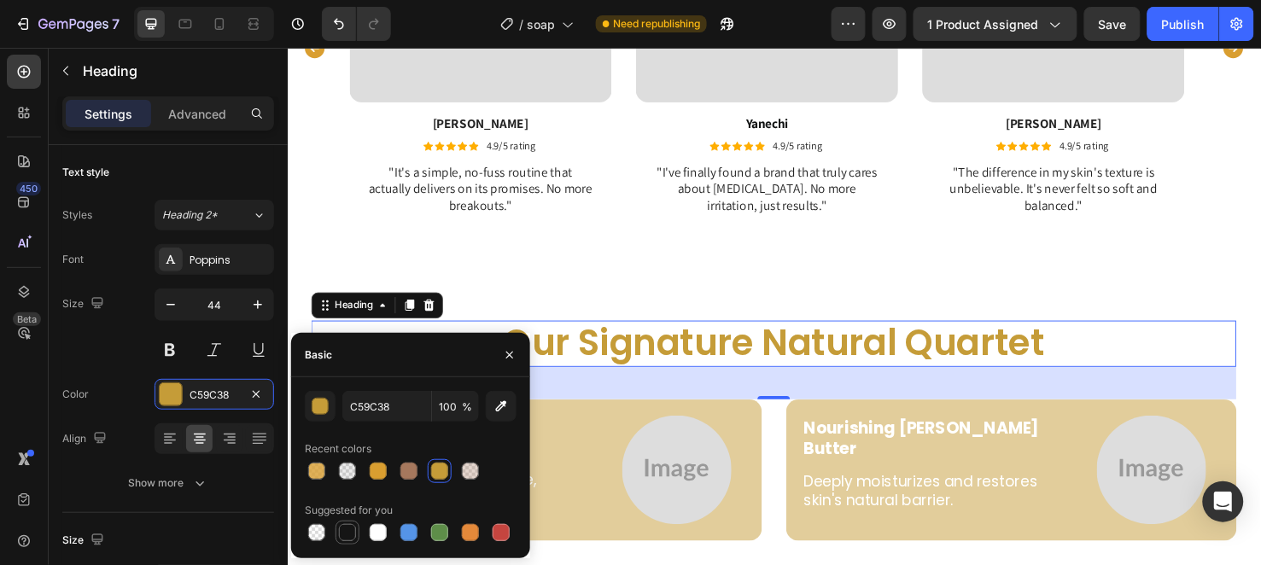
click at [354, 523] on div at bounding box center [347, 533] width 20 height 20
type input "151515"
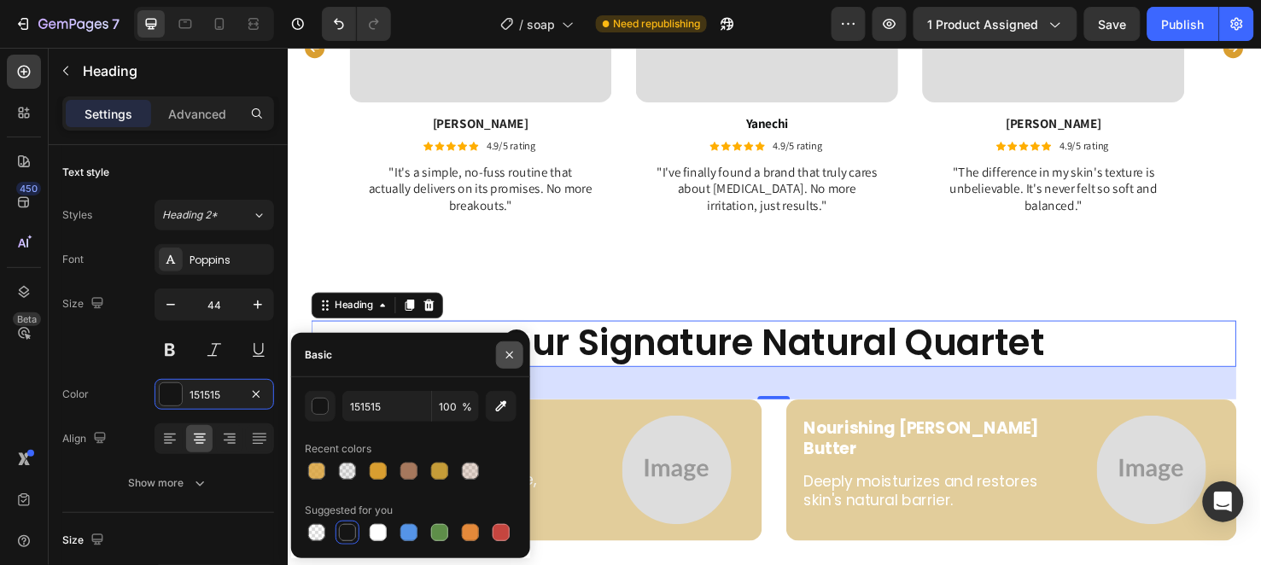
click at [502, 344] on button "button" at bounding box center [509, 355] width 27 height 27
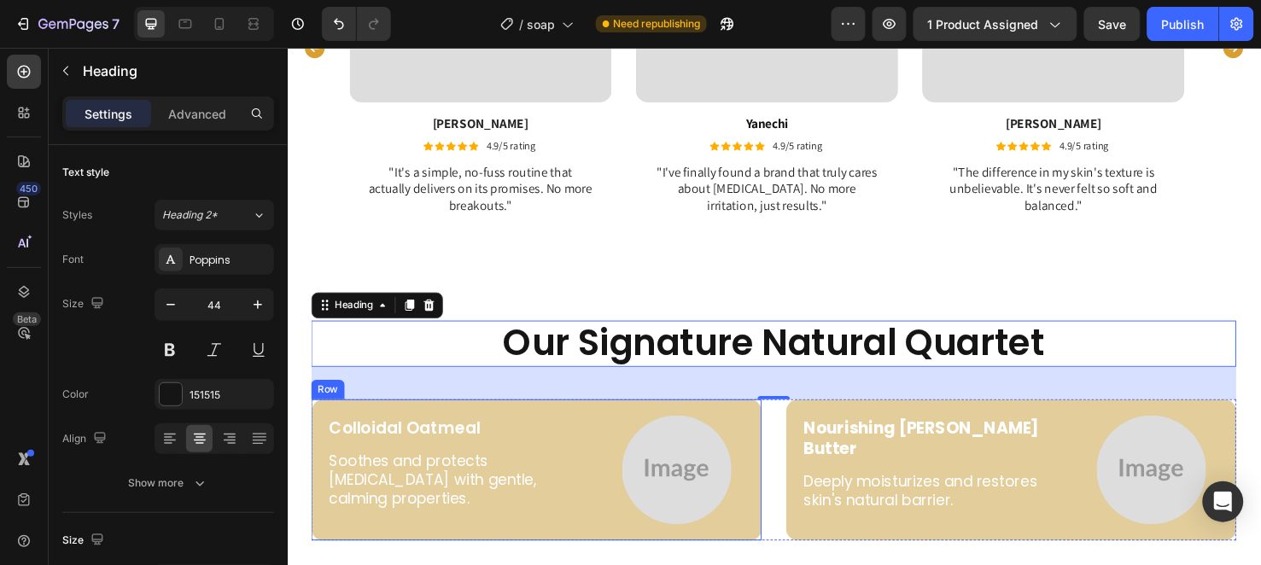
click at [558, 425] on div "Colloidal Oatmeal Text Block Soothes and protects sensitive skin with gentle, c…" at bounding box center [549, 492] width 474 height 149
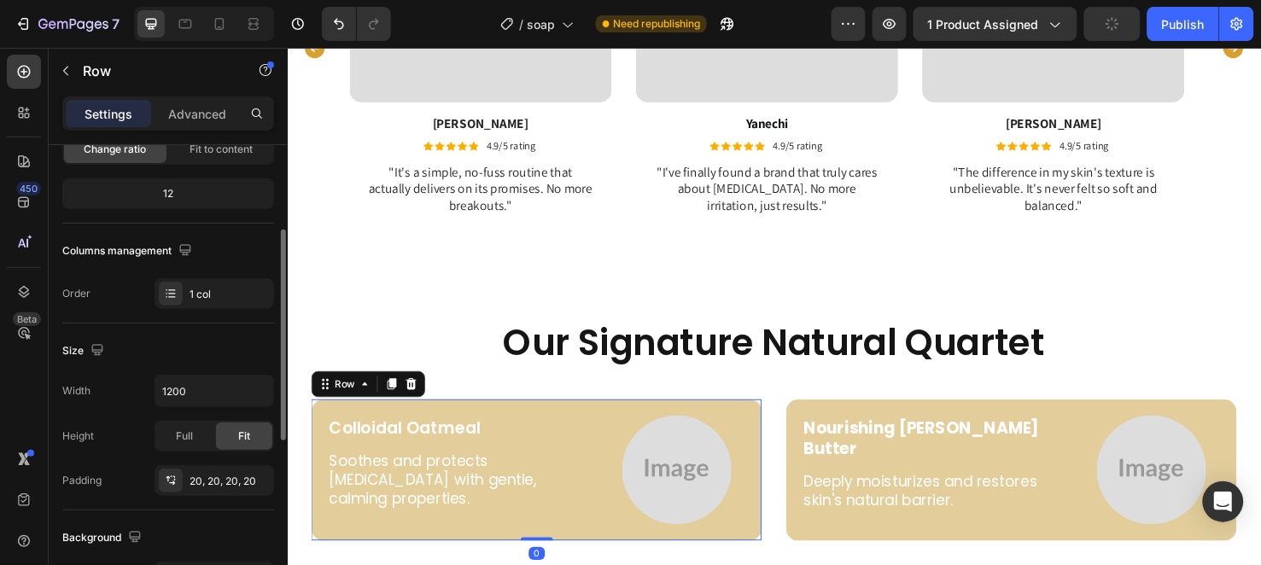
scroll to position [284, 0]
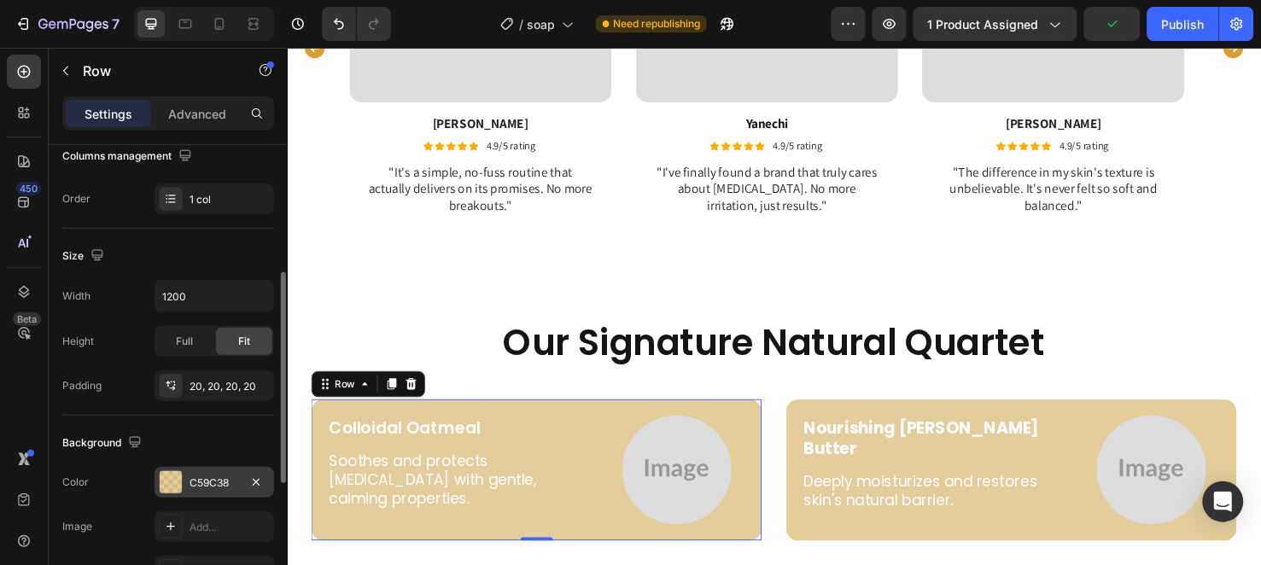
click at [207, 476] on div "C59C38" at bounding box center [215, 483] width 50 height 15
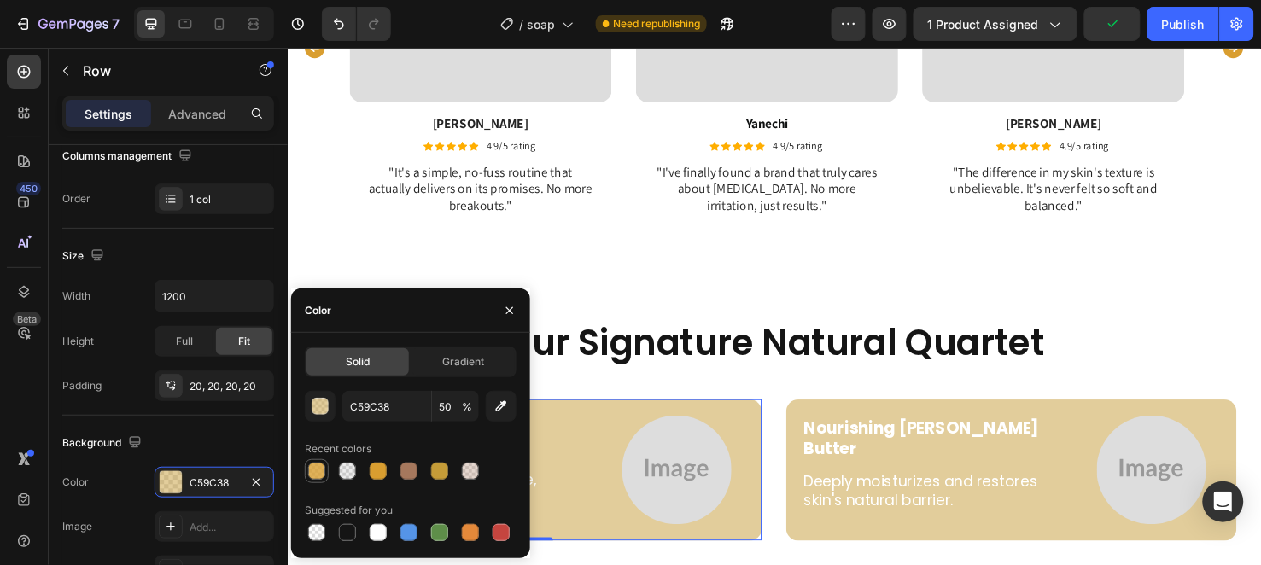
click at [322, 479] on div at bounding box center [316, 471] width 17 height 17
type input "D99E30"
type input "80"
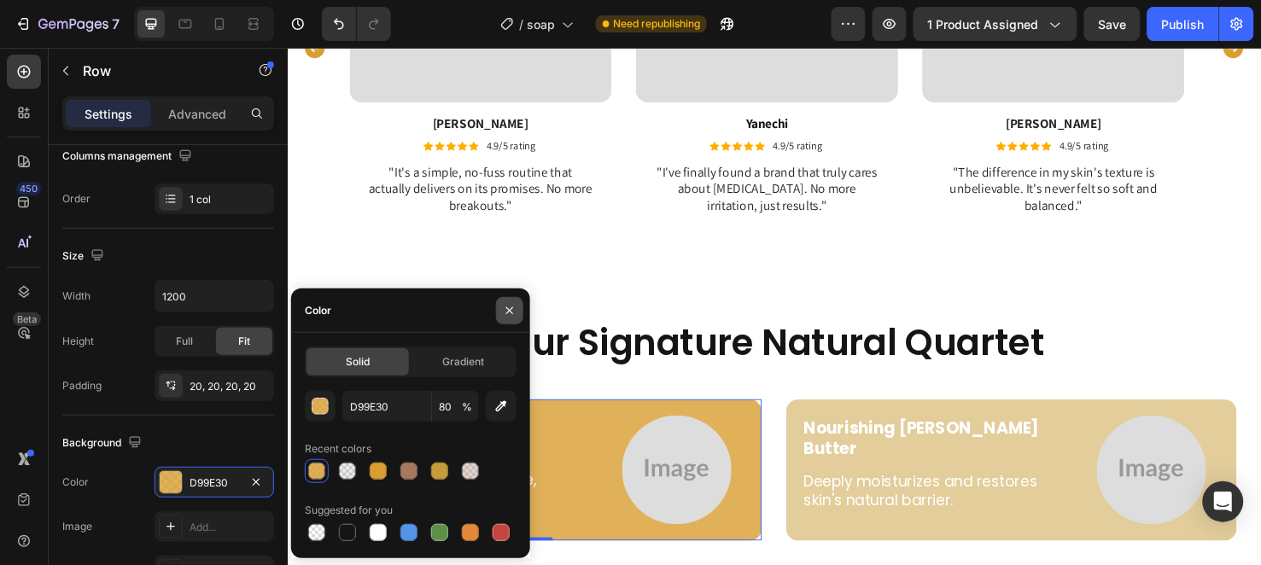
click at [504, 302] on button "button" at bounding box center [509, 310] width 27 height 27
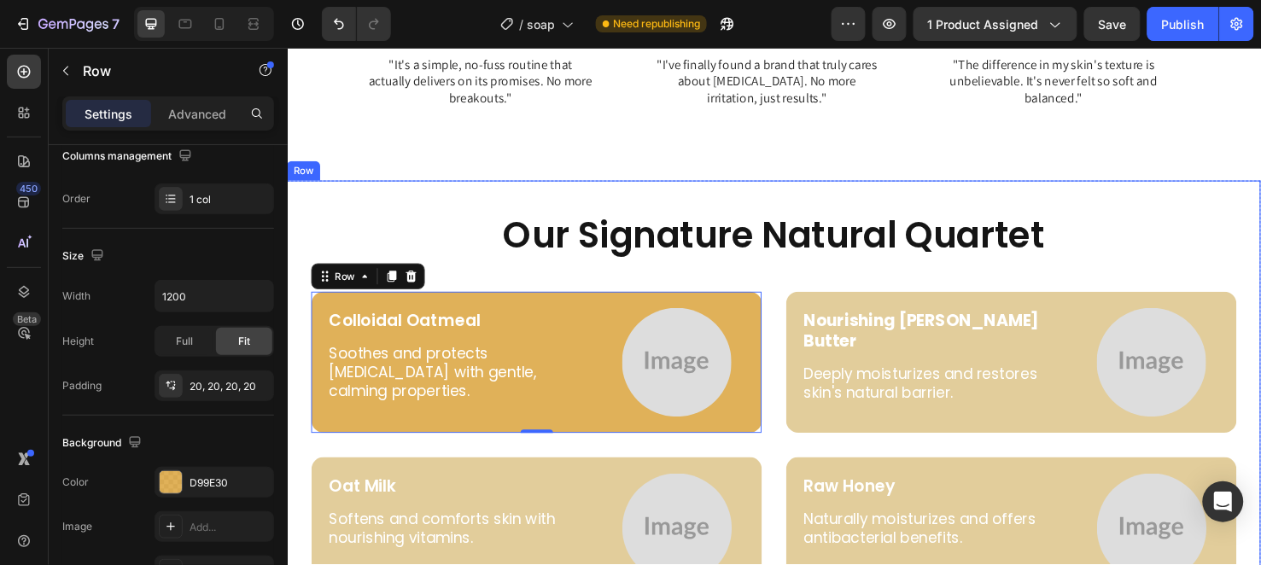
scroll to position [3605, 0]
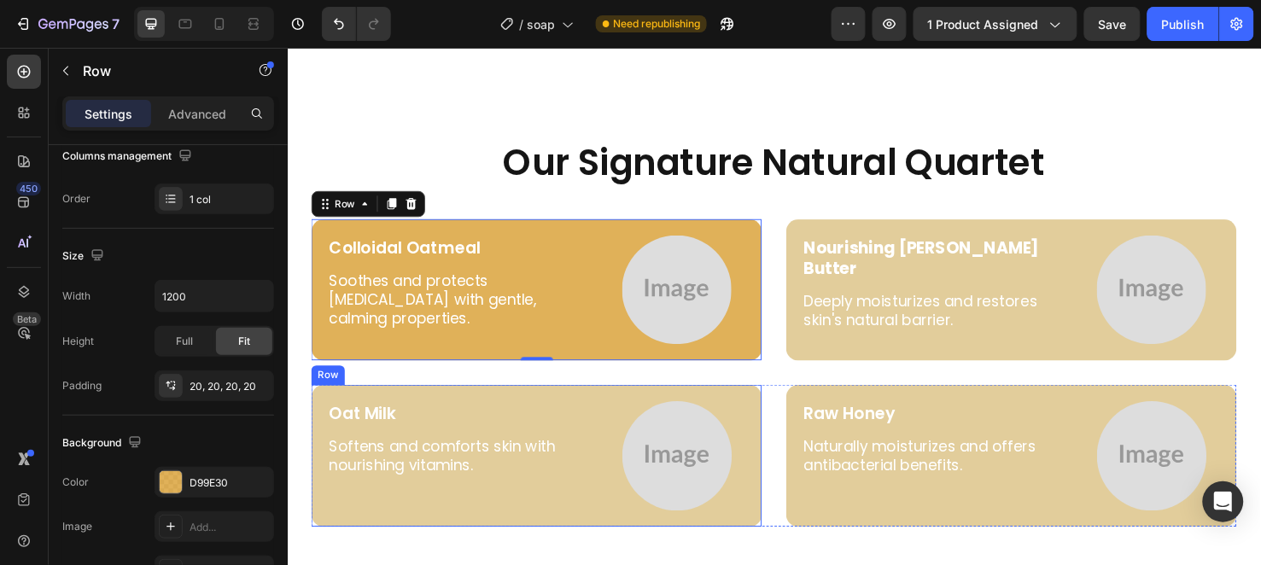
click at [529, 402] on div "Oat Milk Text Block Softens and comforts skin with nourishing vitamins. Text Bl…" at bounding box center [549, 476] width 474 height 149
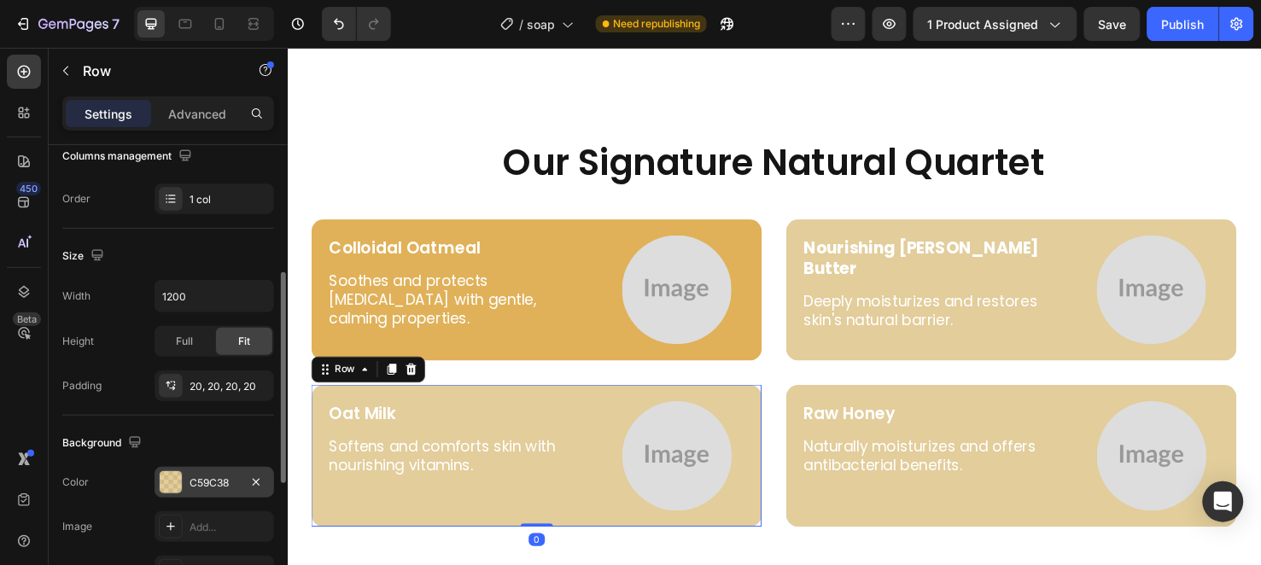
click at [226, 481] on div "C59C38" at bounding box center [215, 483] width 50 height 15
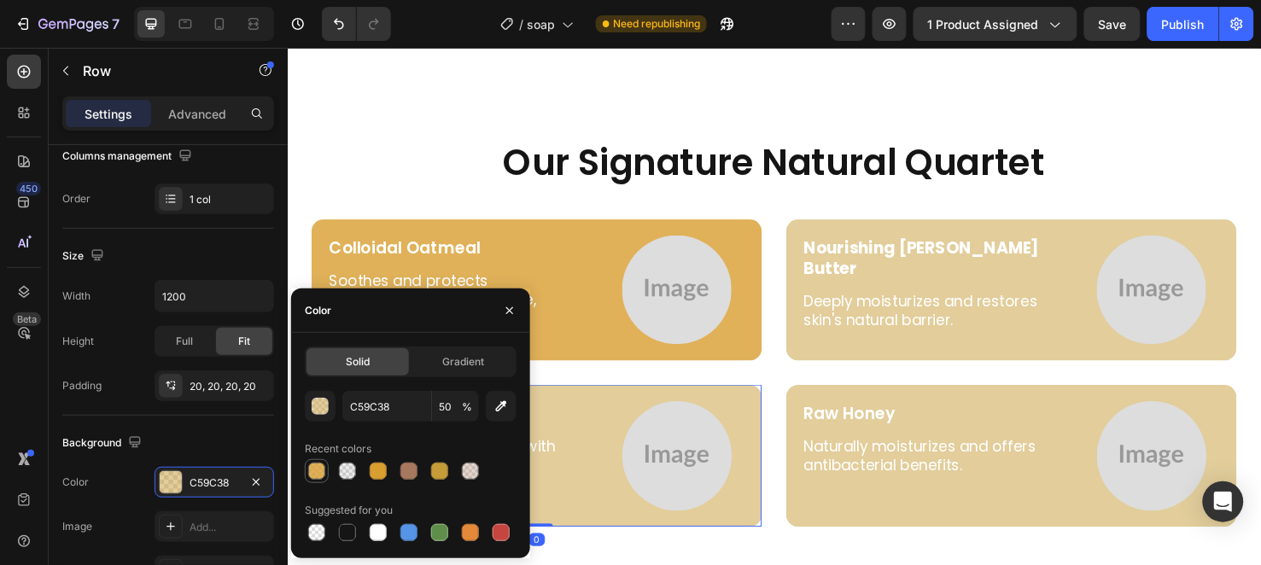
click at [316, 474] on div at bounding box center [316, 471] width 17 height 17
type input "D99E30"
type input "80"
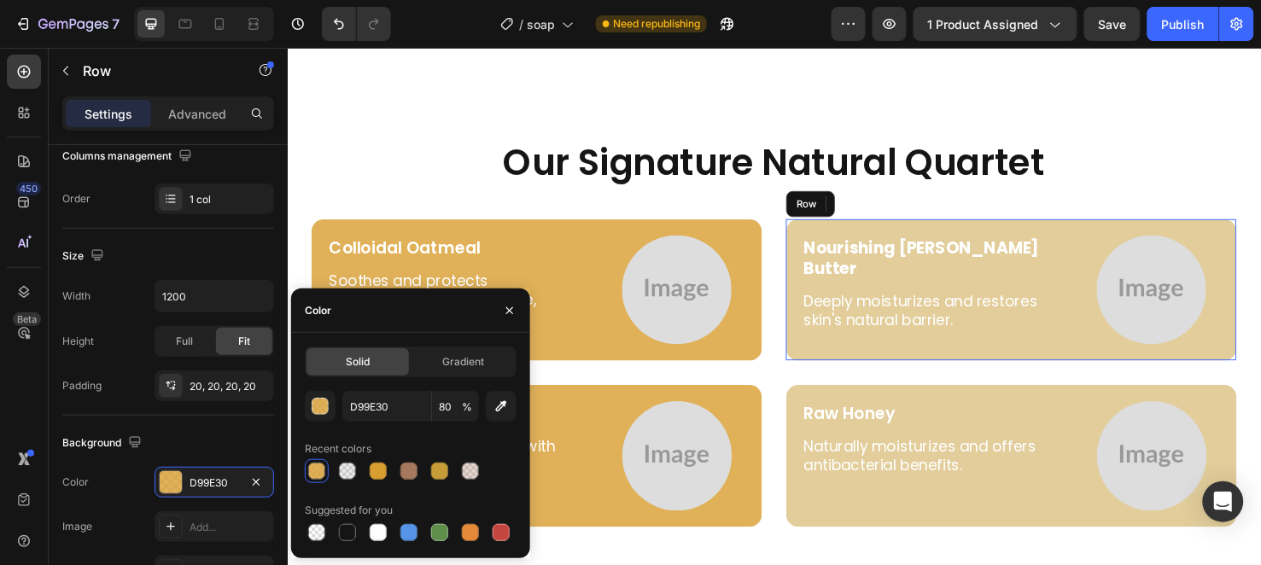
click at [816, 266] on div "Nourishing Shea Butter Text Block Deeply moisturizes and restores skin's natura…" at bounding box center [1049, 302] width 474 height 149
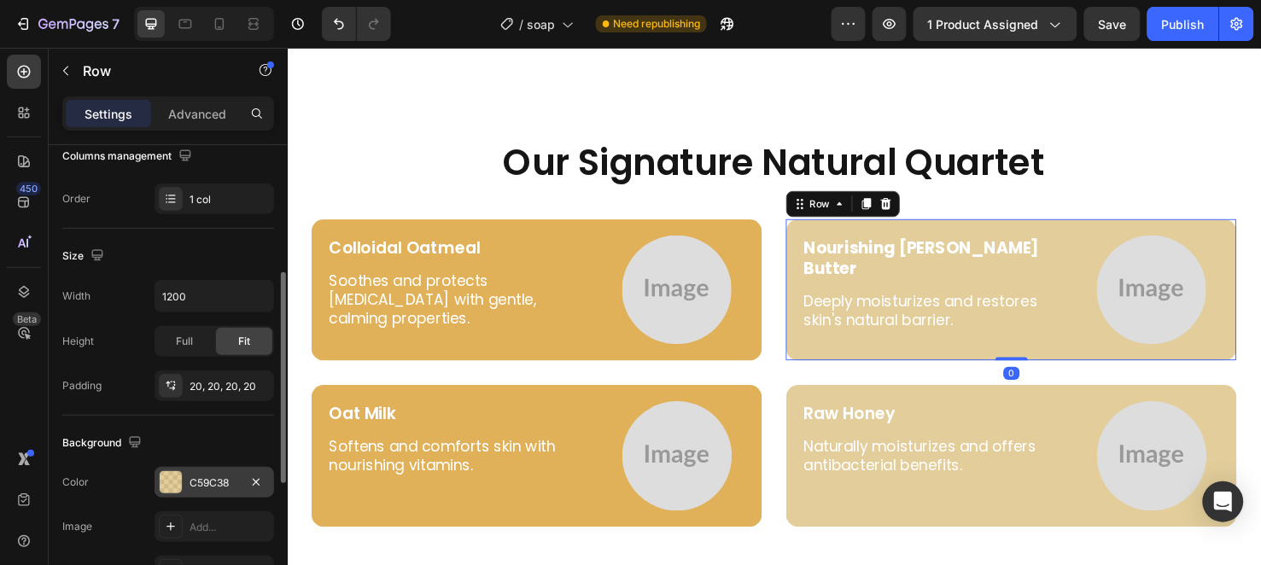
click at [174, 488] on div at bounding box center [171, 482] width 22 height 22
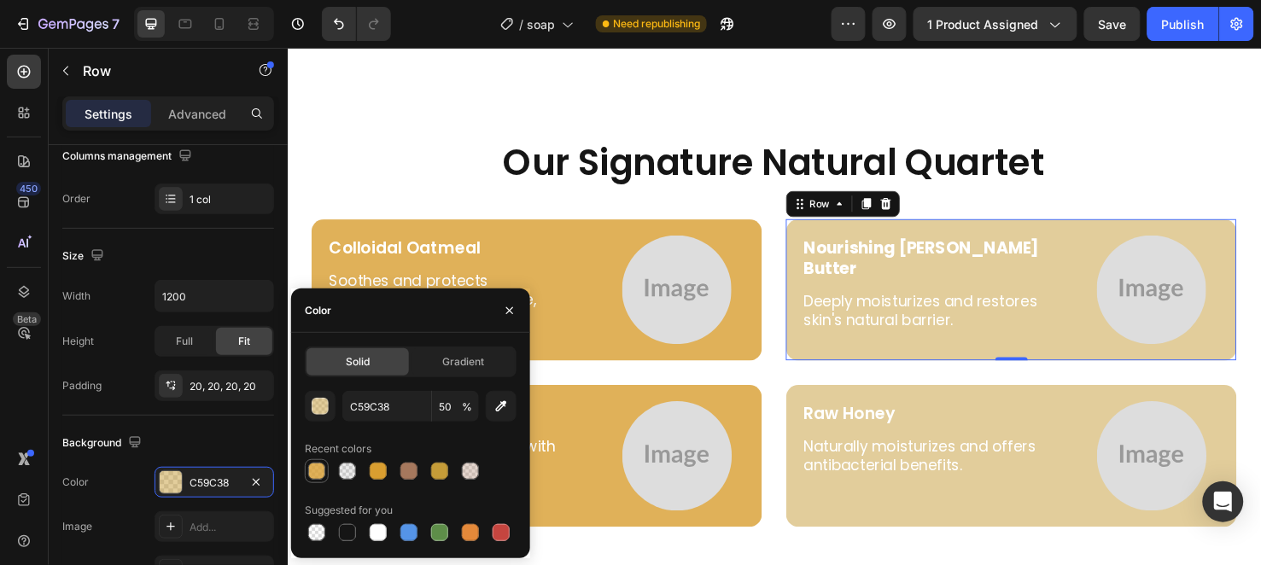
click at [311, 467] on div at bounding box center [316, 471] width 17 height 17
type input "D99E30"
type input "80"
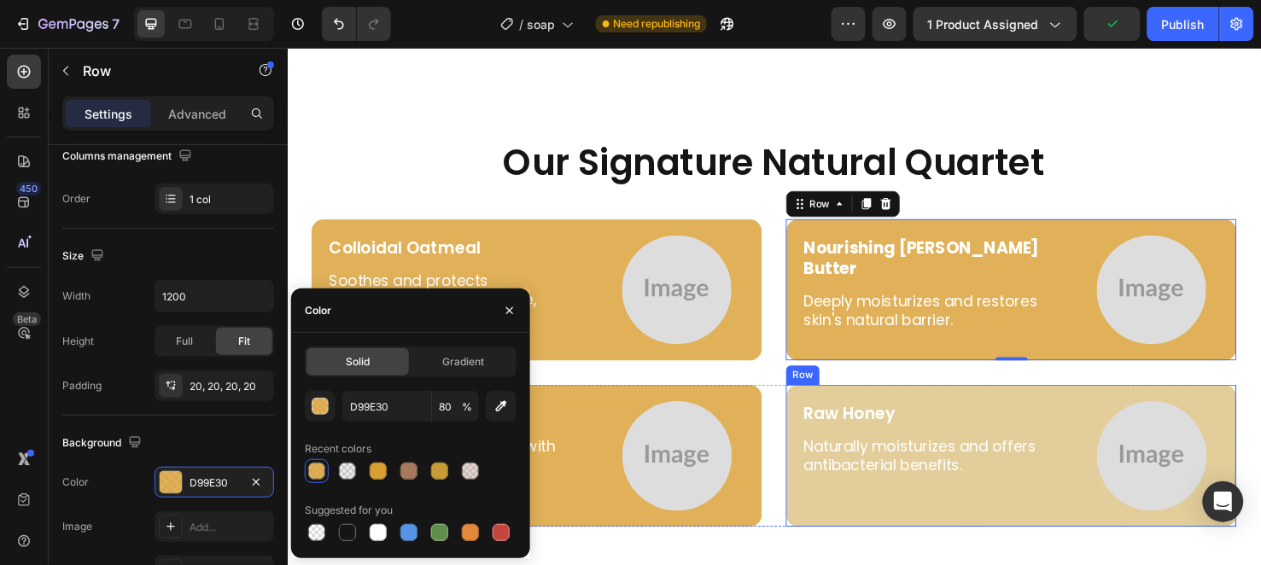
click at [814, 479] on div "Raw Honey Text Block Naturally moisturizes and offers antibacterial benefits. T…" at bounding box center [1049, 476] width 474 height 149
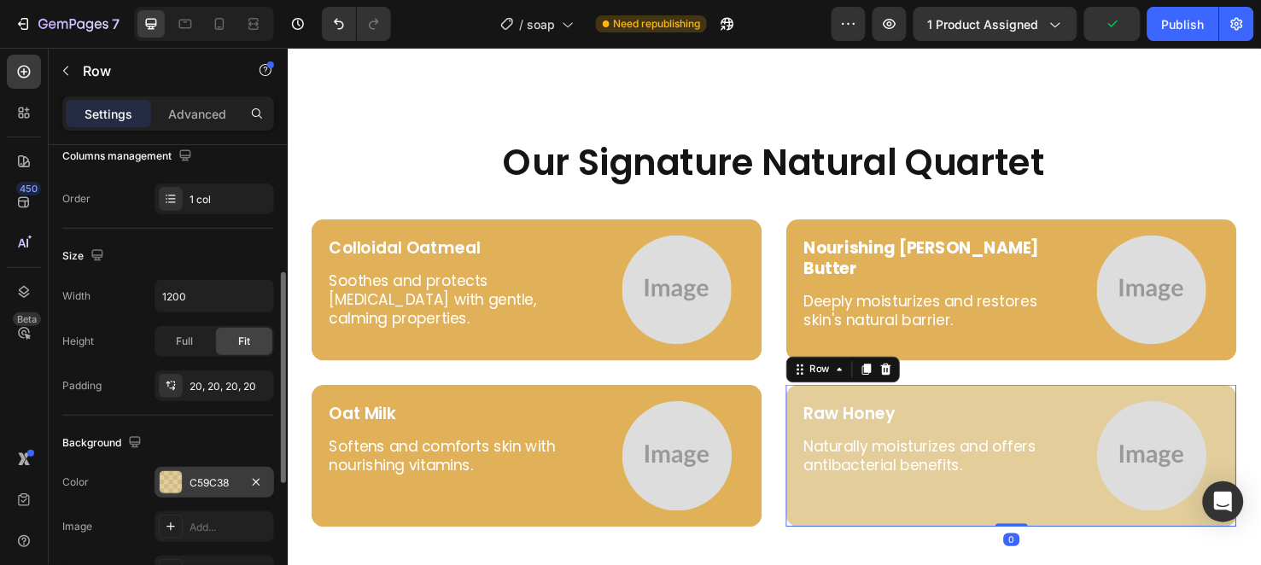
click at [208, 481] on div "C59C38" at bounding box center [215, 483] width 50 height 15
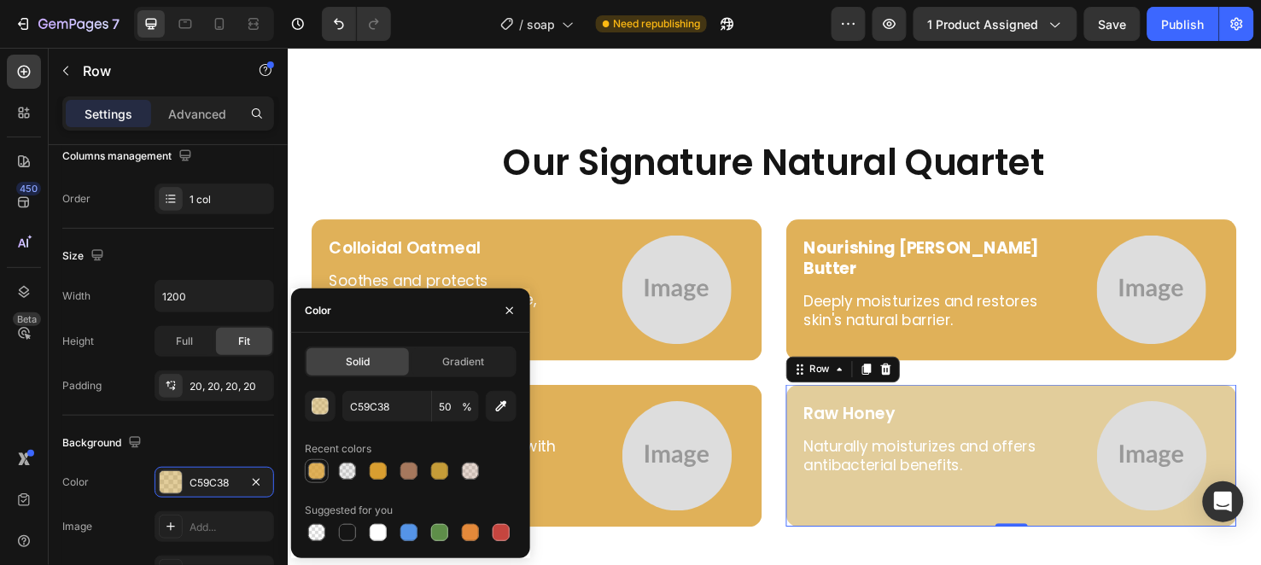
click at [312, 480] on div at bounding box center [316, 471] width 17 height 17
type input "D99E30"
type input "80"
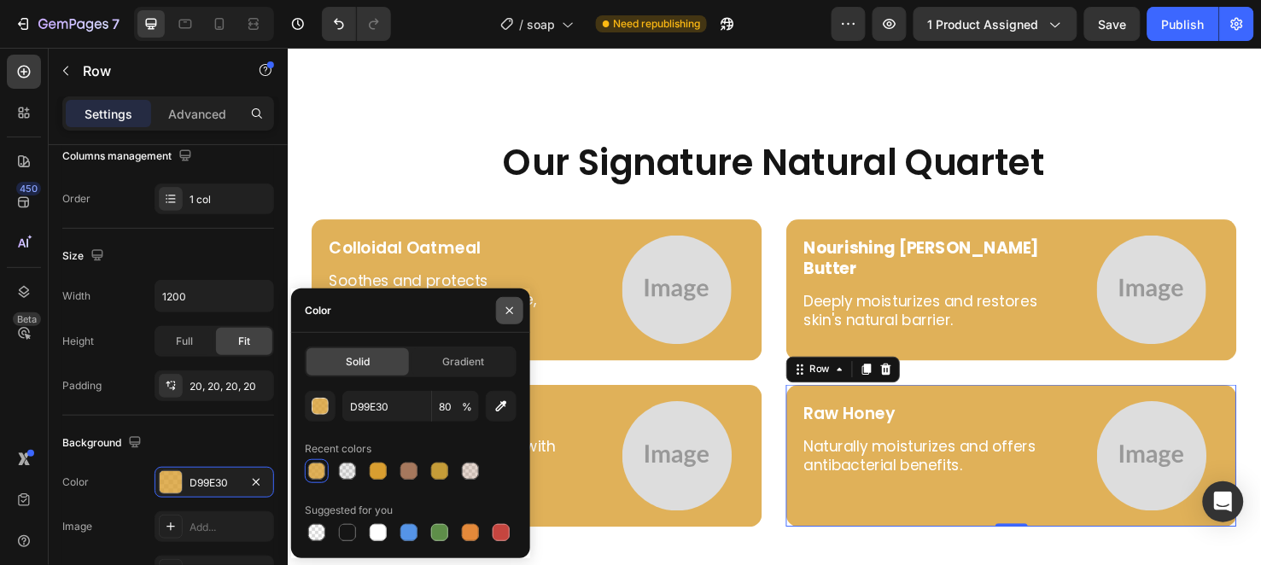
drag, startPoint x: 502, startPoint y: 312, endPoint x: 229, endPoint y: 277, distance: 275.5
click at [505, 312] on icon "button" at bounding box center [510, 311] width 14 height 14
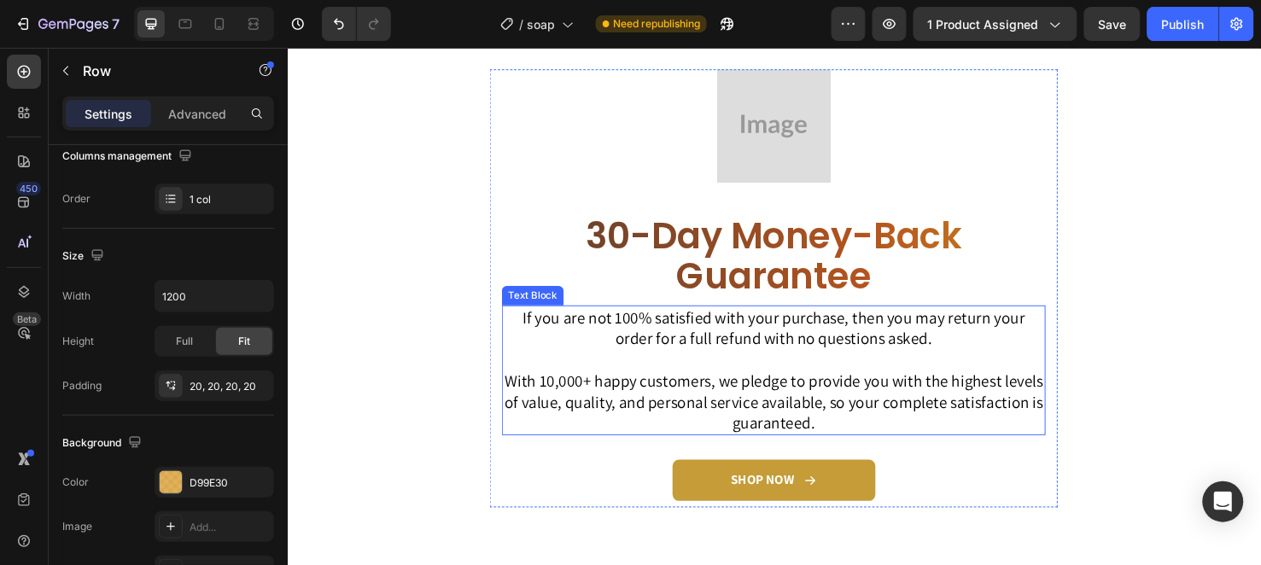
scroll to position [4346, 0]
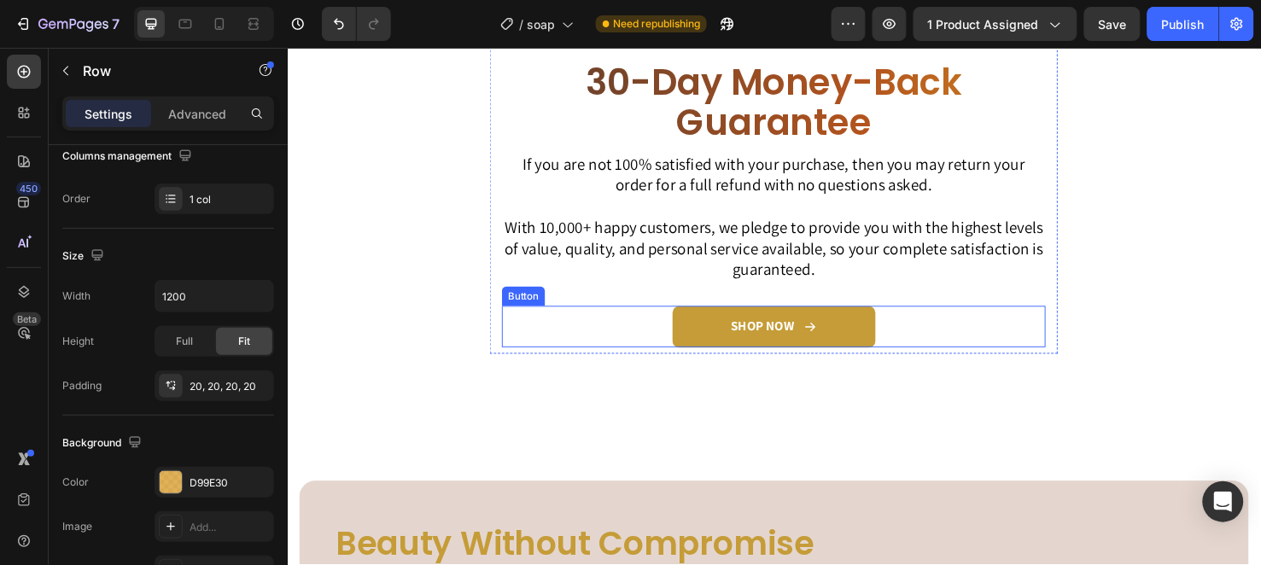
click at [713, 336] on link "SHOP NOW" at bounding box center [798, 341] width 213 height 44
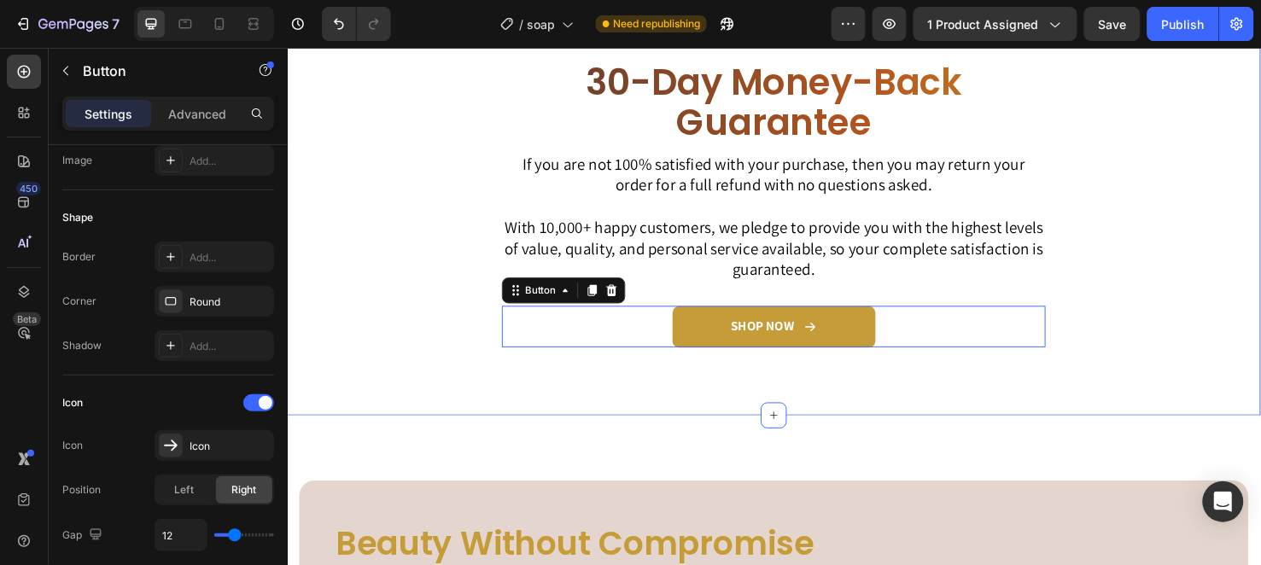
scroll to position [0, 0]
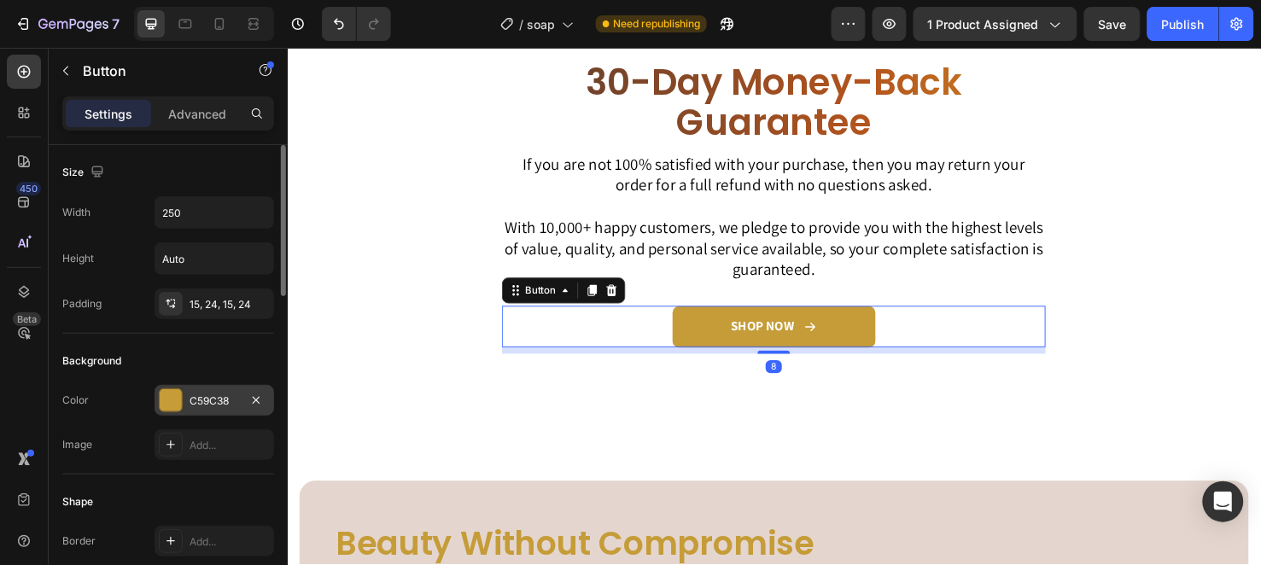
click at [200, 390] on div "C59C38" at bounding box center [215, 400] width 120 height 31
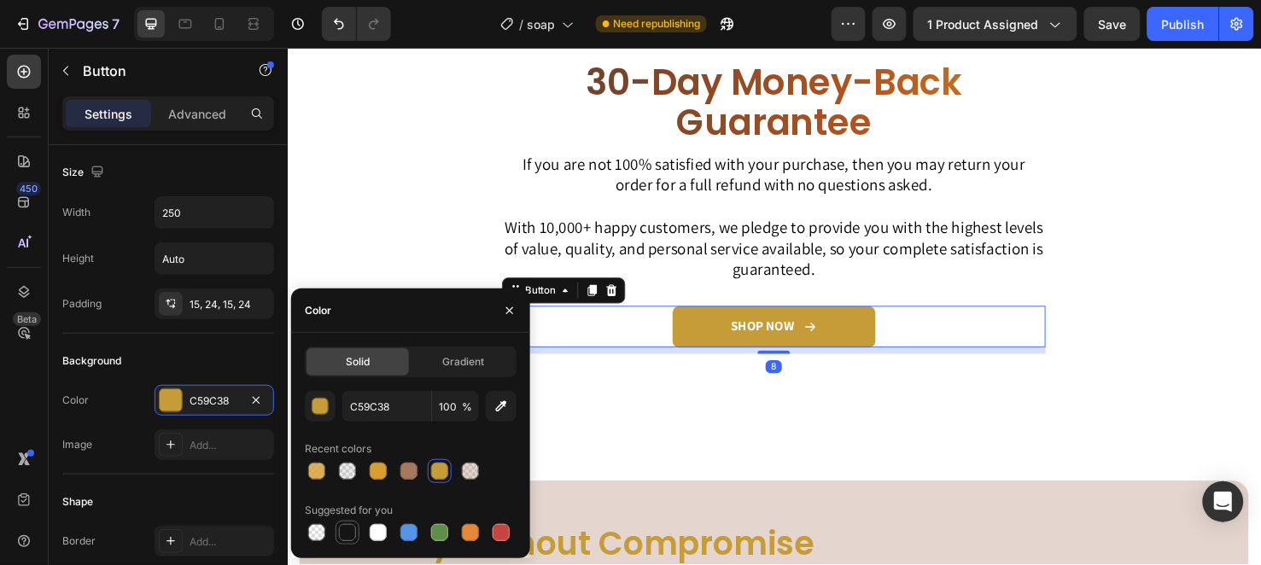
click at [353, 538] on div at bounding box center [347, 532] width 17 height 17
type input "151515"
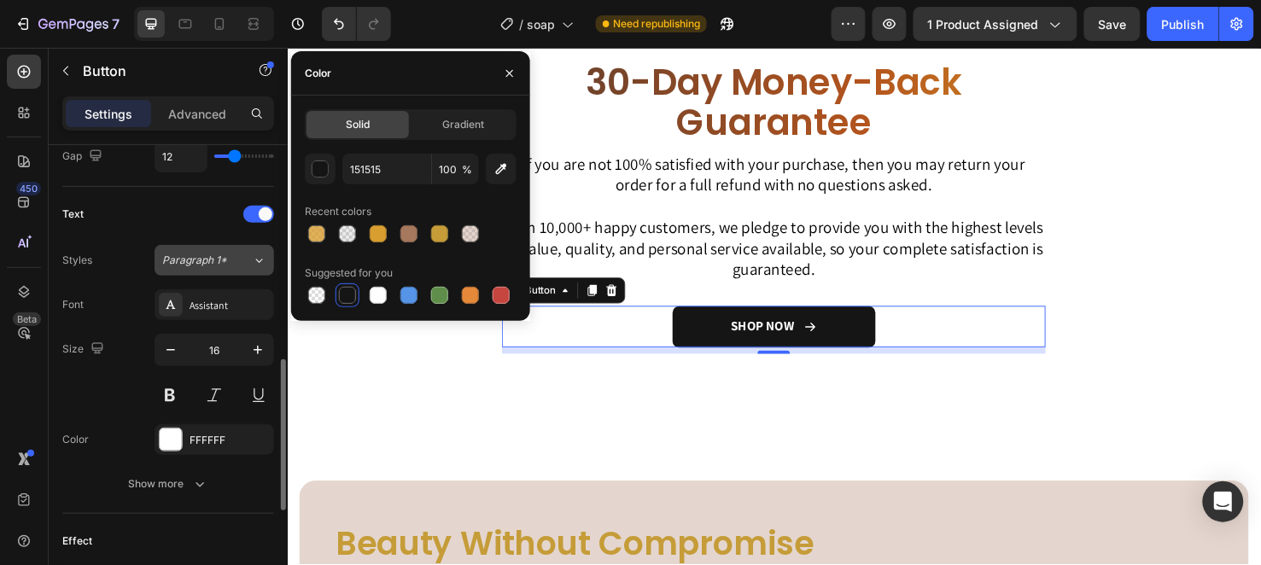
scroll to position [854, 0]
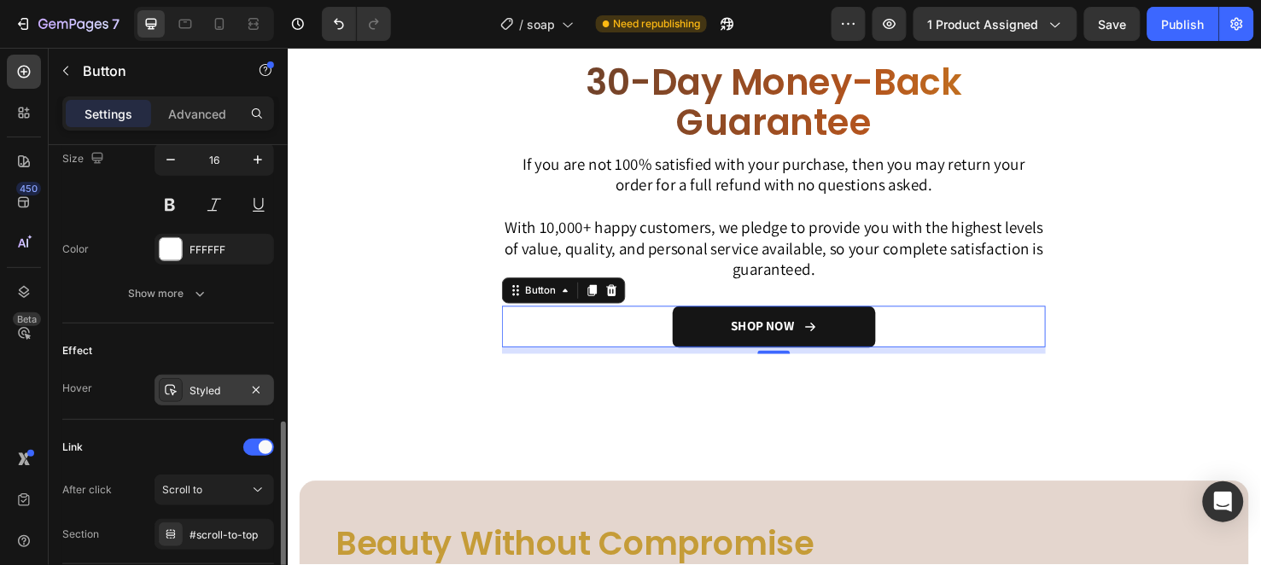
click at [197, 395] on div "Styled" at bounding box center [215, 390] width 50 height 15
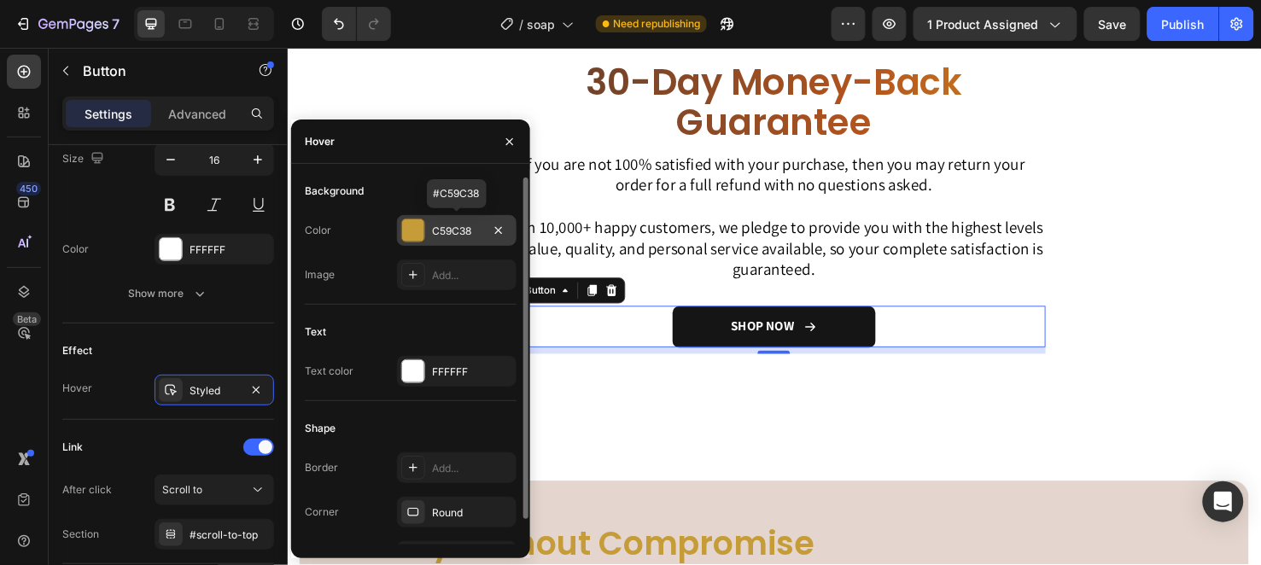
click at [427, 226] on div "C59C38" at bounding box center [457, 230] width 120 height 31
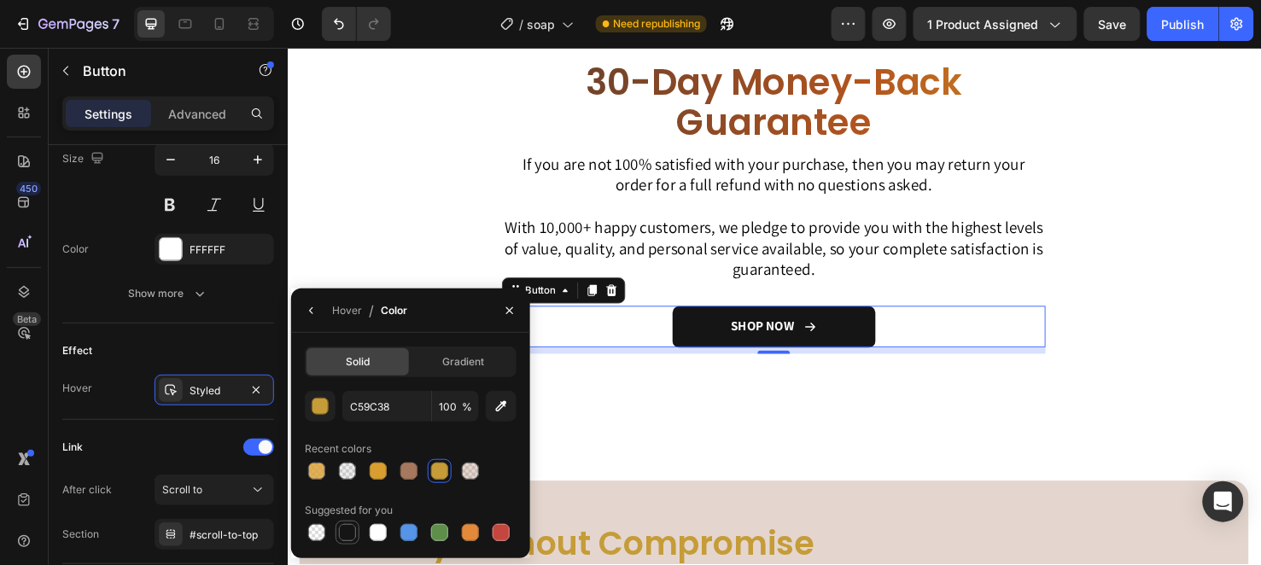
click at [348, 528] on div at bounding box center [347, 532] width 17 height 17
type input "151515"
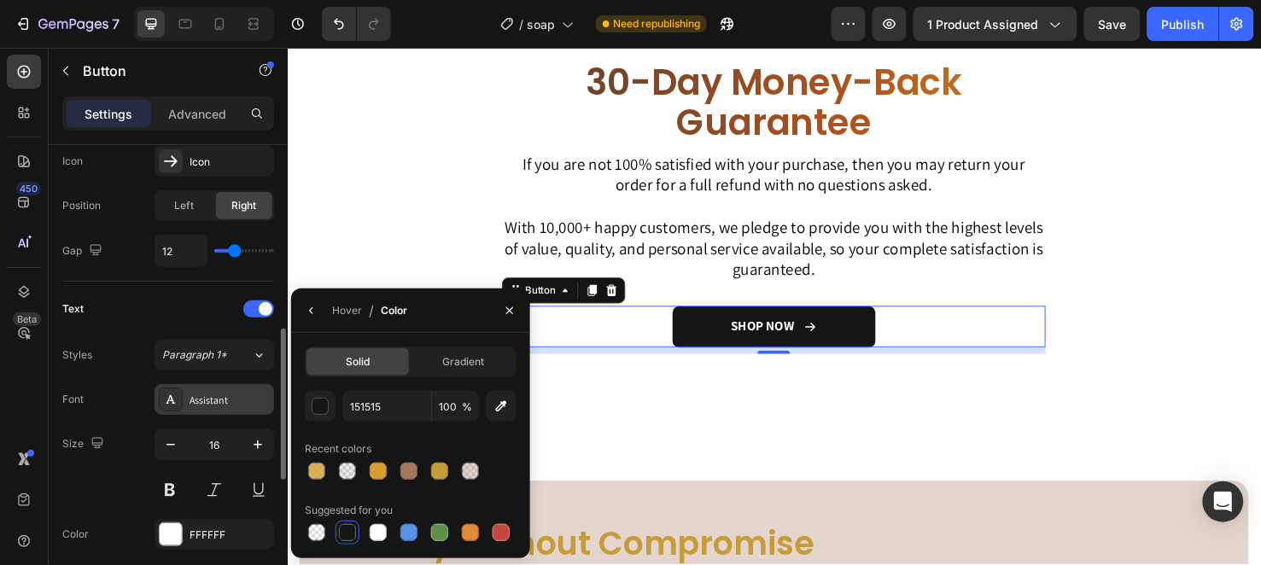
scroll to position [758, 0]
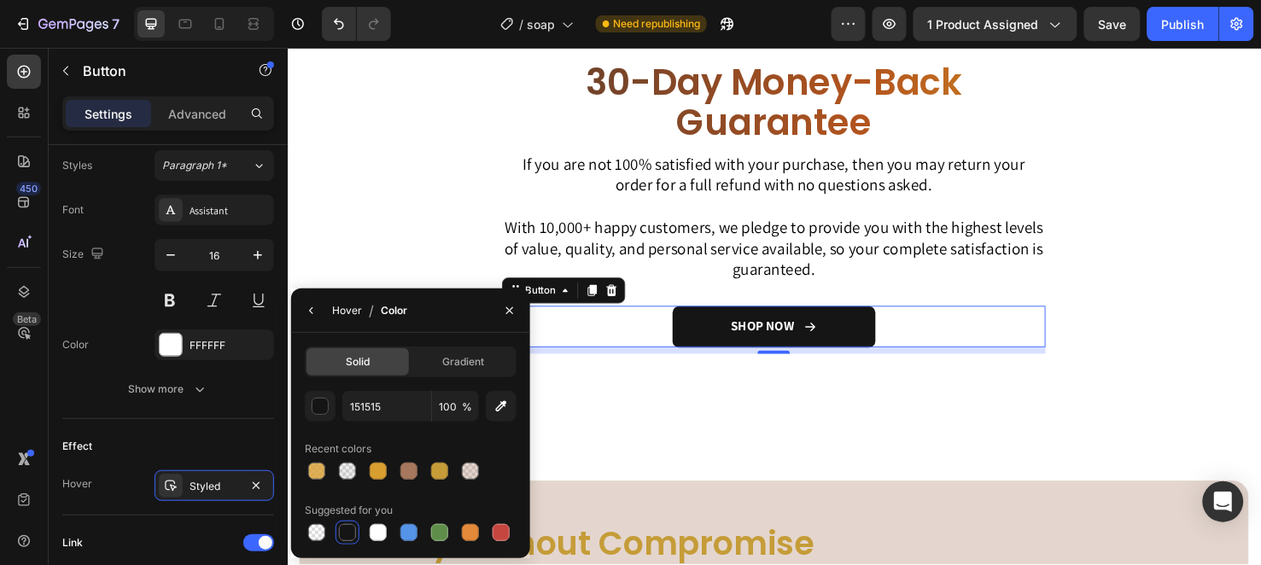
click at [336, 305] on div "Hover" at bounding box center [347, 310] width 30 height 15
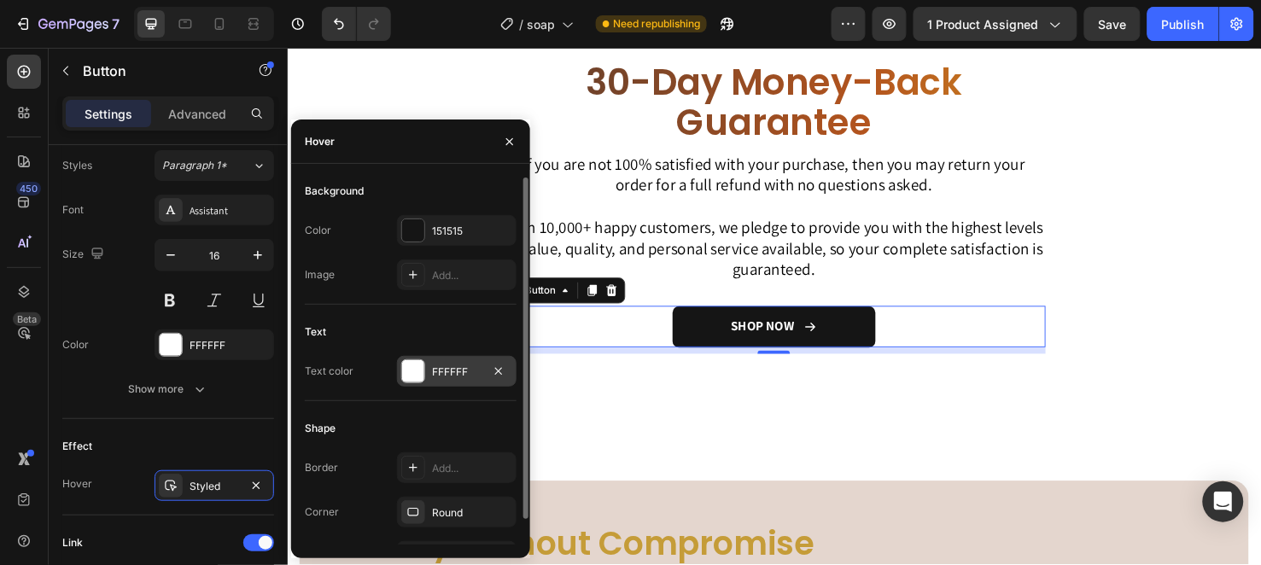
click at [428, 367] on div "FFFFFF" at bounding box center [457, 371] width 120 height 31
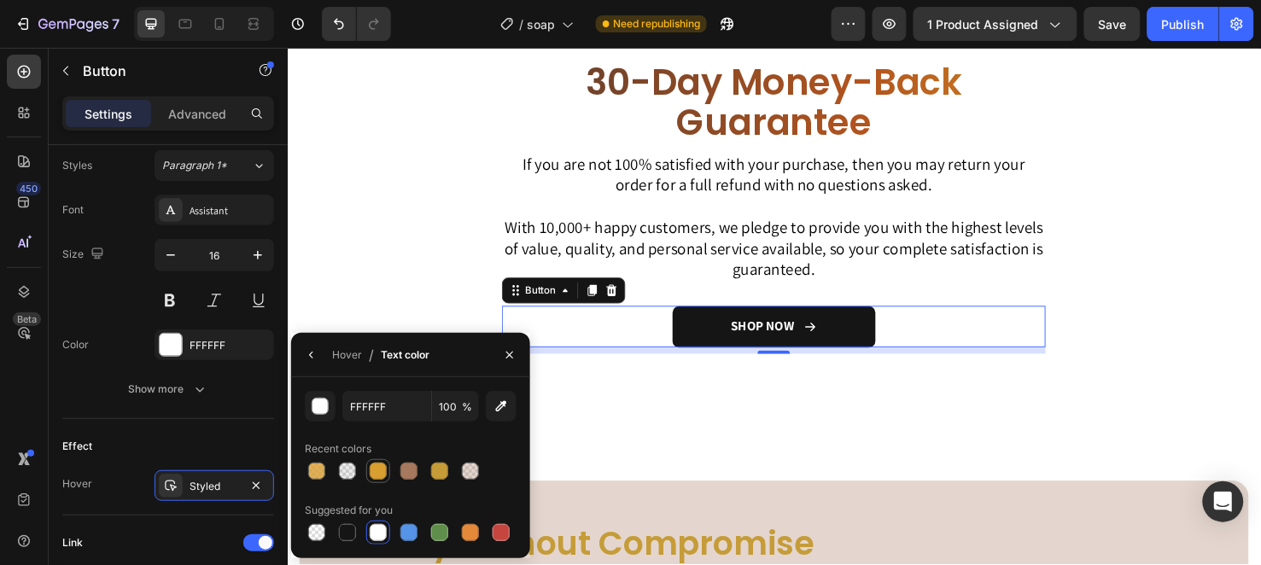
click at [377, 470] on div at bounding box center [378, 471] width 17 height 17
type input "D99E30"
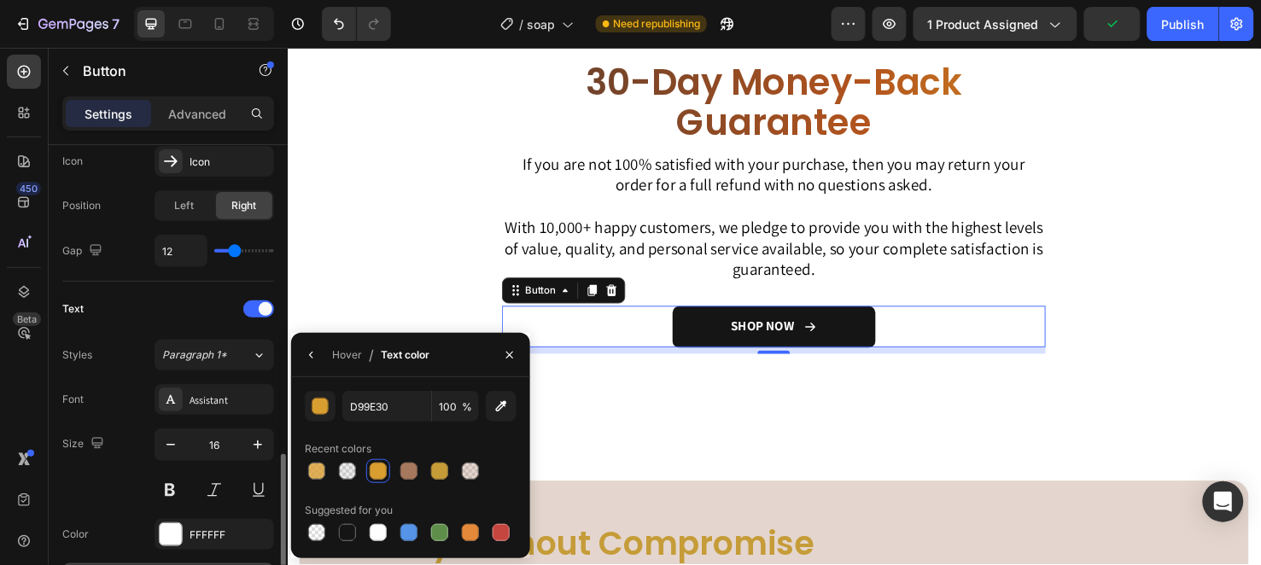
scroll to position [663, 0]
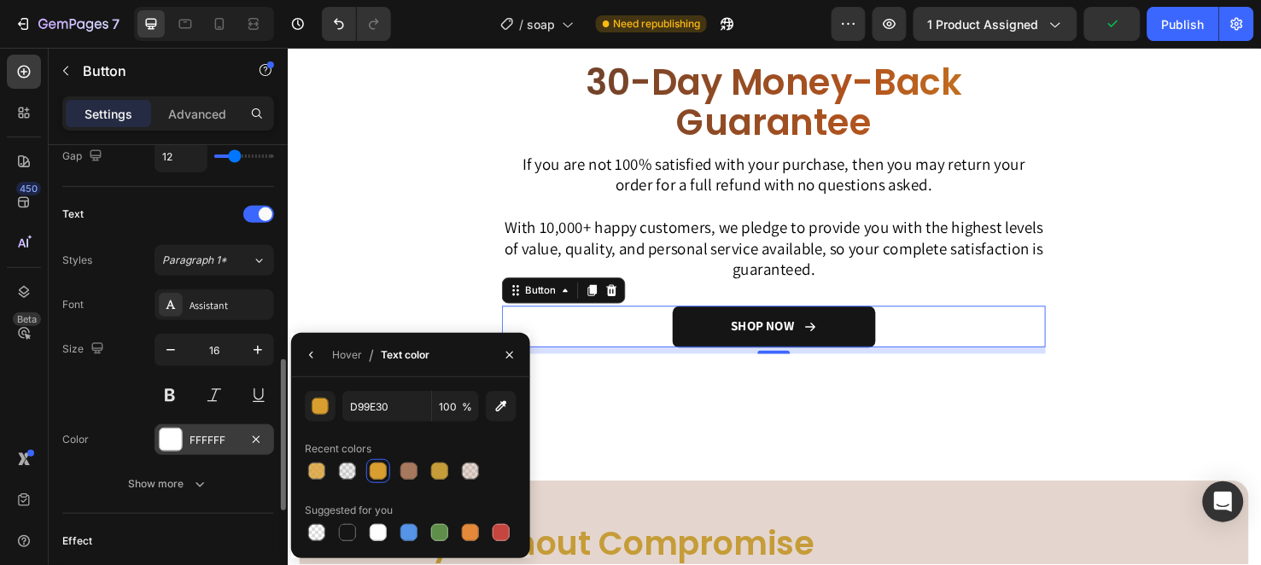
click at [197, 437] on div "FFFFFF" at bounding box center [215, 440] width 50 height 15
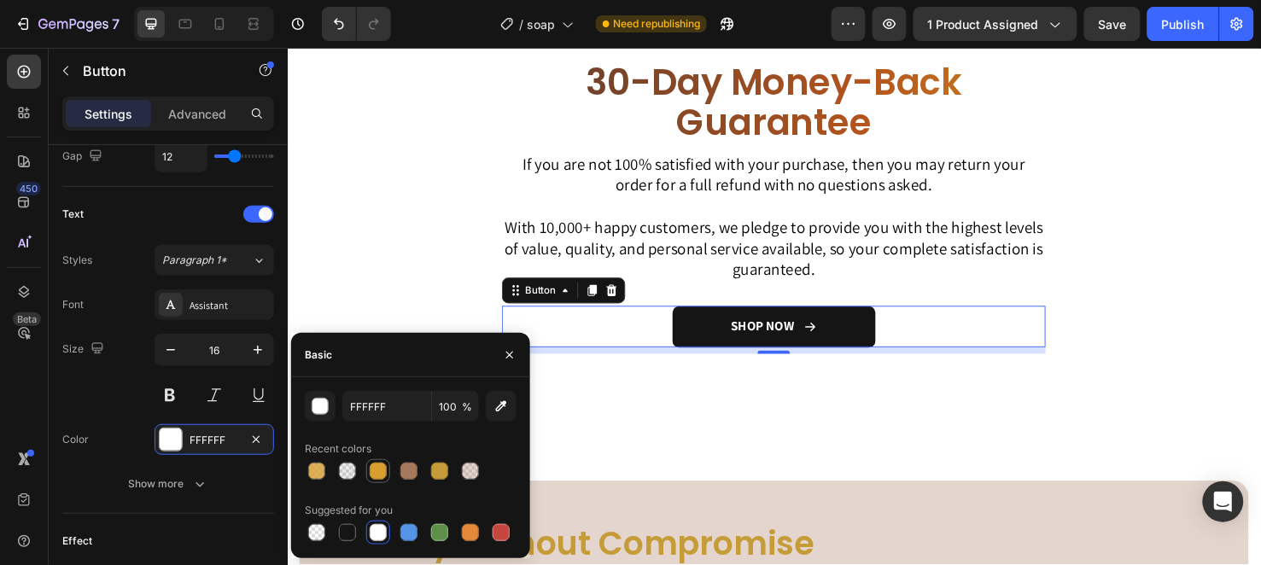
click at [377, 470] on div at bounding box center [378, 471] width 17 height 17
type input "D99E30"
click at [513, 344] on button "button" at bounding box center [509, 355] width 27 height 27
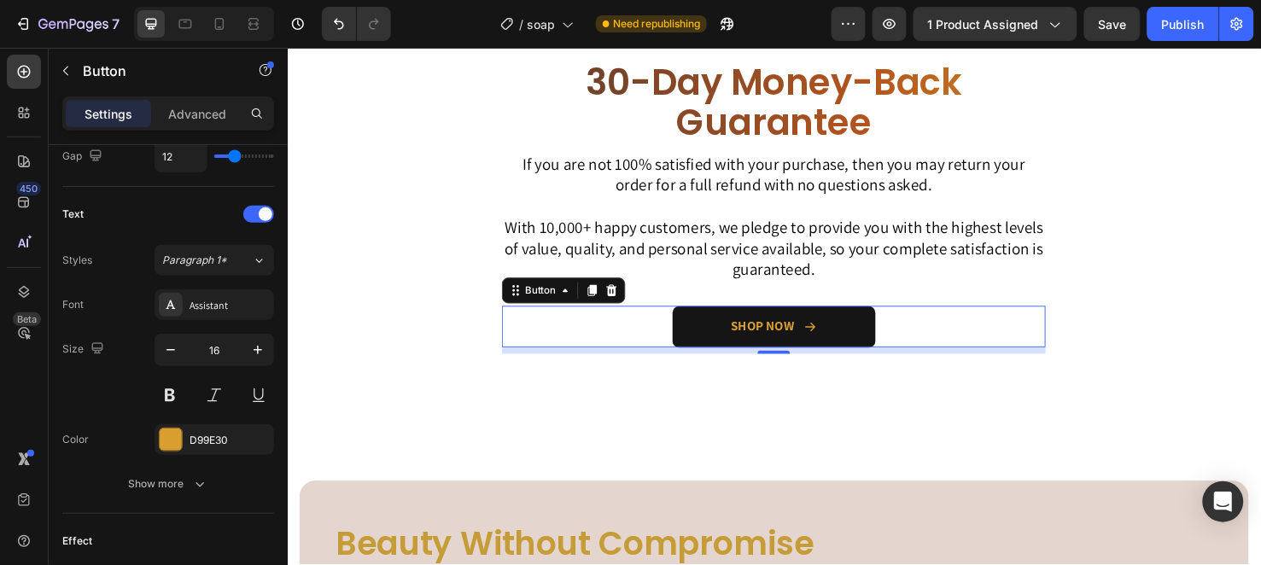
scroll to position [4535, 0]
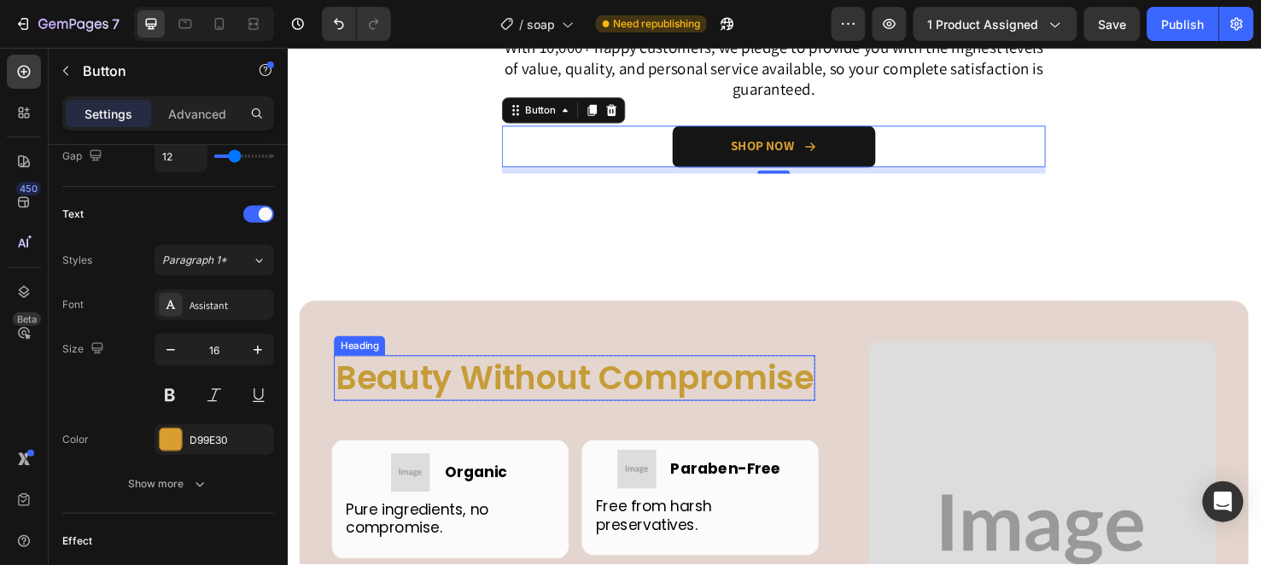
click at [549, 390] on h2 "Beauty Without Compromise" at bounding box center [589, 395] width 506 height 48
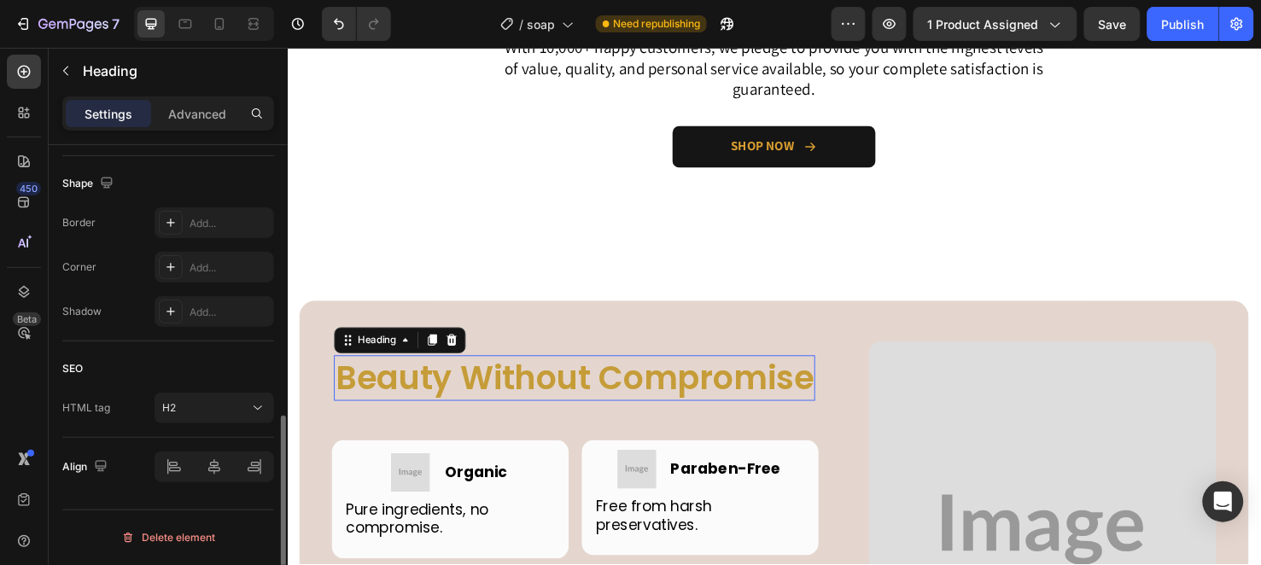
scroll to position [0, 0]
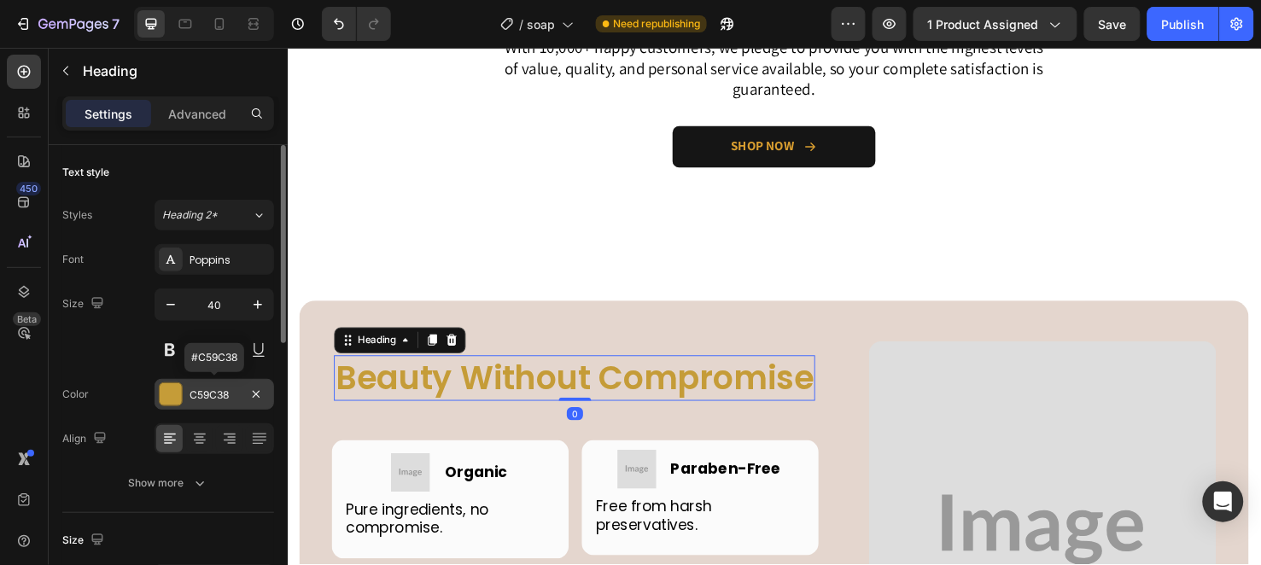
click at [186, 382] on div "C59C38" at bounding box center [215, 394] width 120 height 31
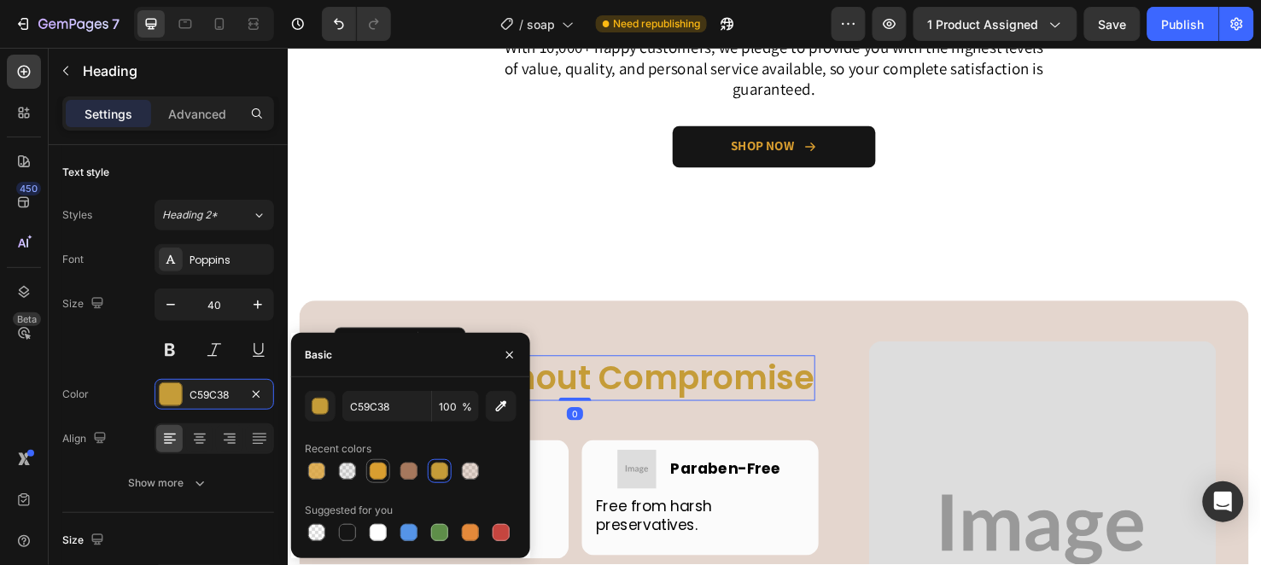
click at [381, 470] on div at bounding box center [378, 471] width 17 height 17
type input "D99E30"
click at [508, 345] on button "button" at bounding box center [509, 355] width 27 height 27
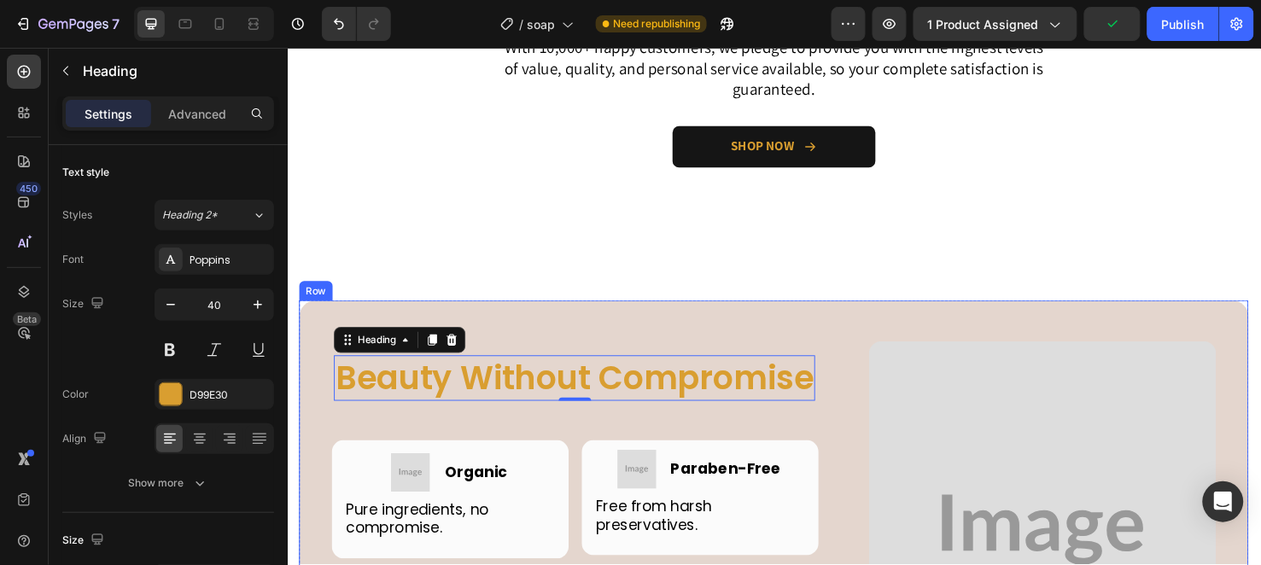
click at [511, 334] on div "Beauty Without Compromise Heading 0 Row Image Image Organic Heading Row Pure in…" at bounding box center [799, 550] width 999 height 474
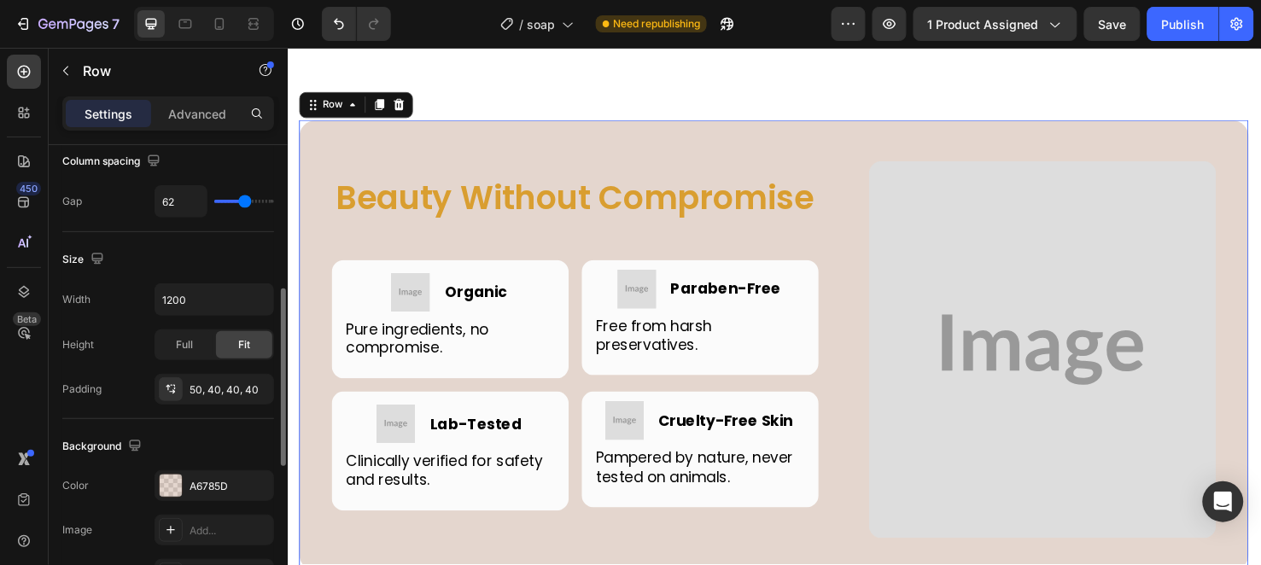
scroll to position [474, 0]
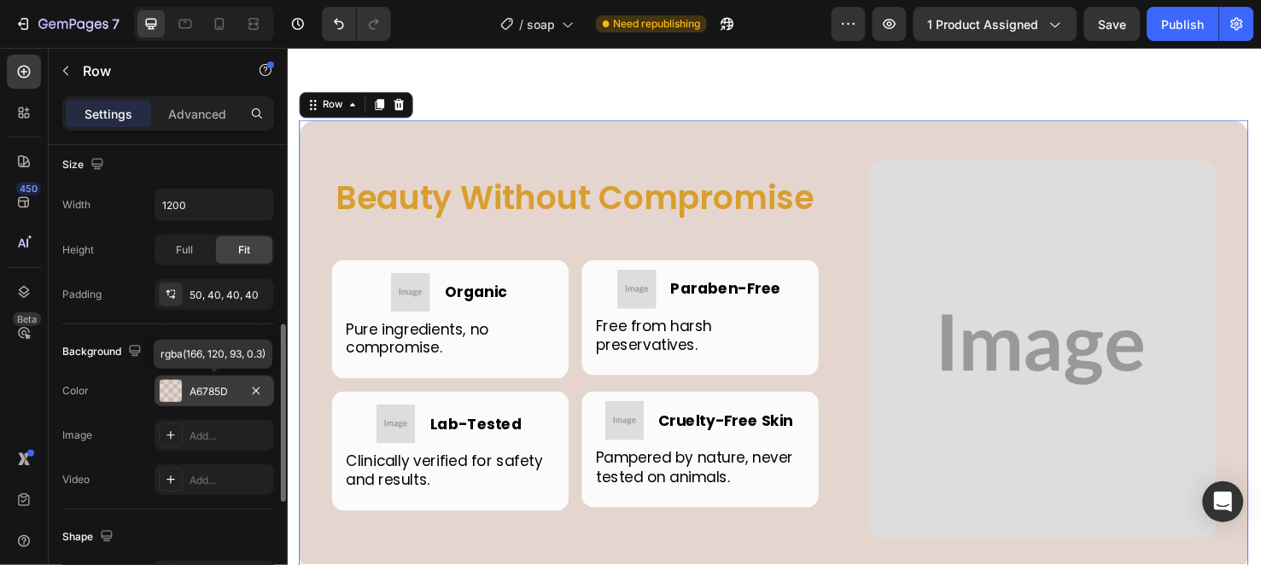
click at [205, 394] on div "A6785D" at bounding box center [215, 391] width 50 height 15
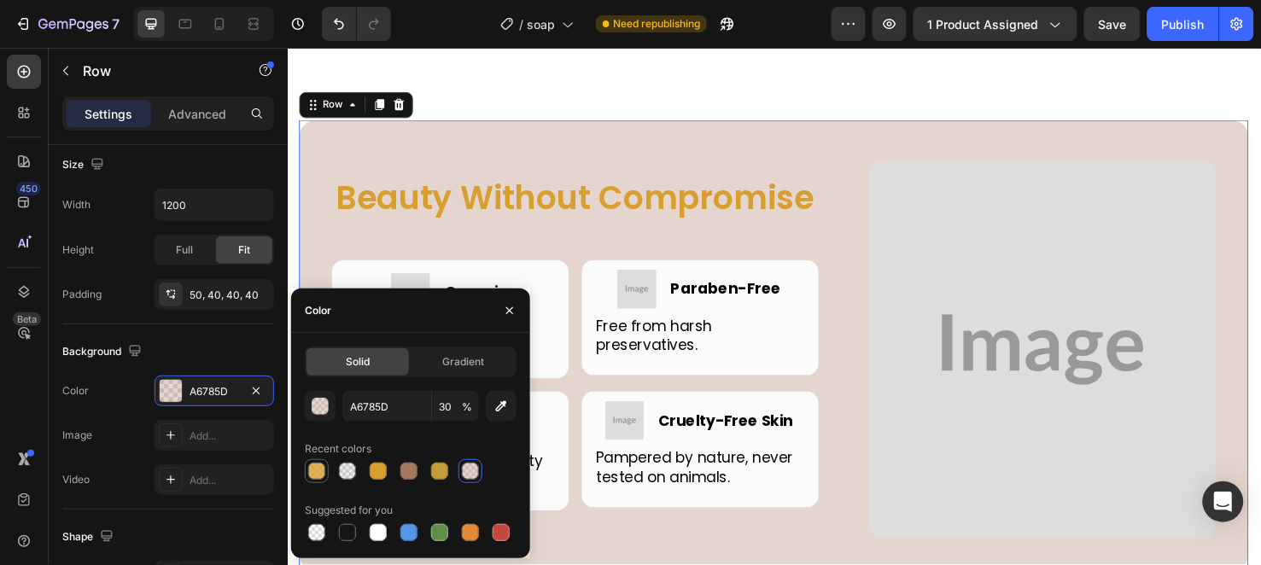
click at [320, 465] on div at bounding box center [316, 471] width 17 height 17
type input "D99E30"
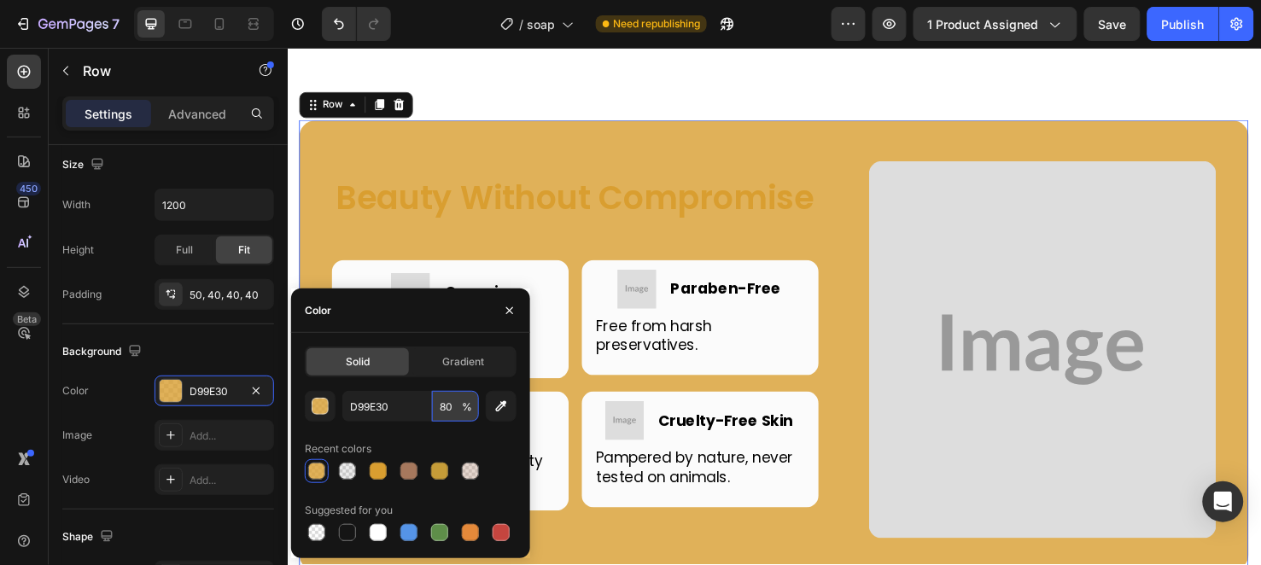
click at [453, 404] on input "80" at bounding box center [455, 406] width 47 height 31
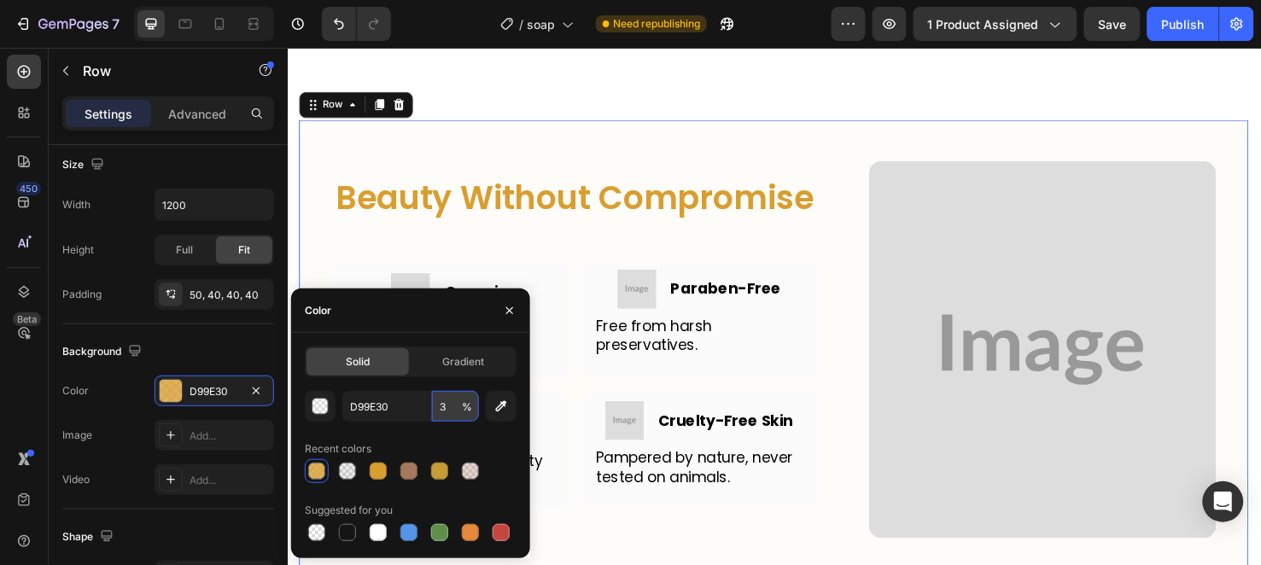
type input "30"
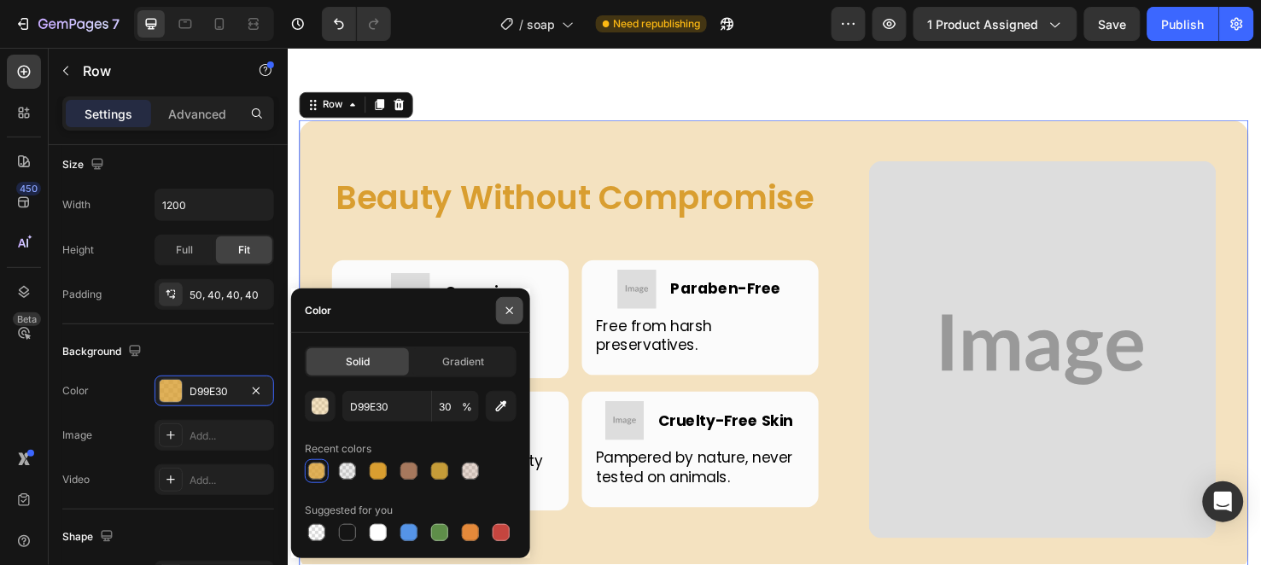
click at [504, 313] on icon "button" at bounding box center [510, 311] width 14 height 14
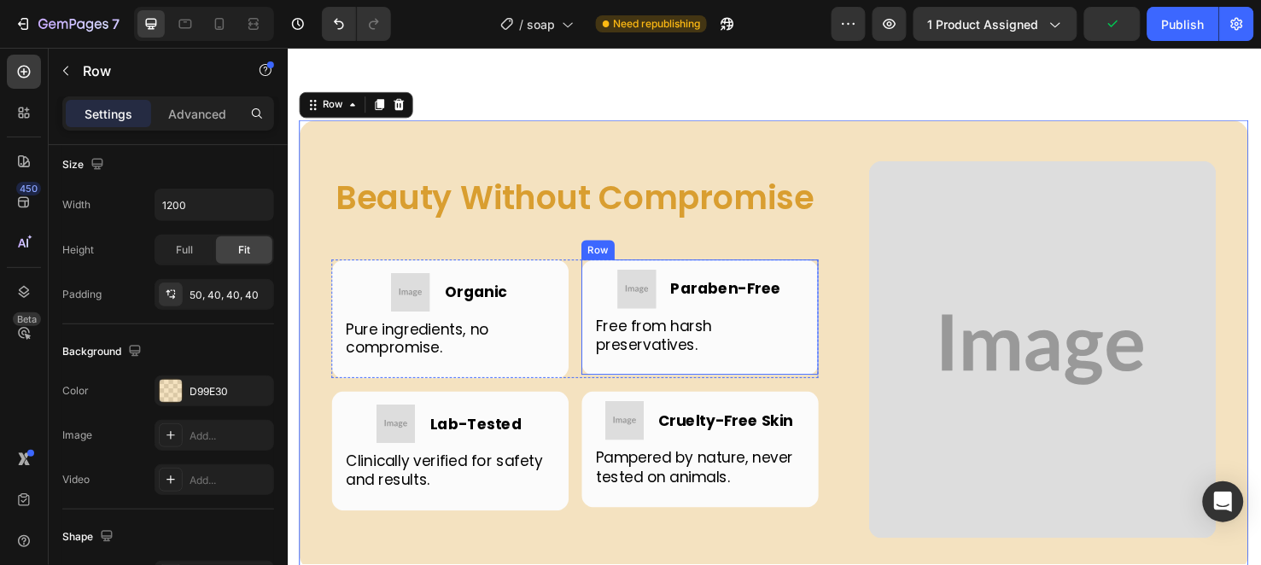
scroll to position [5009, 0]
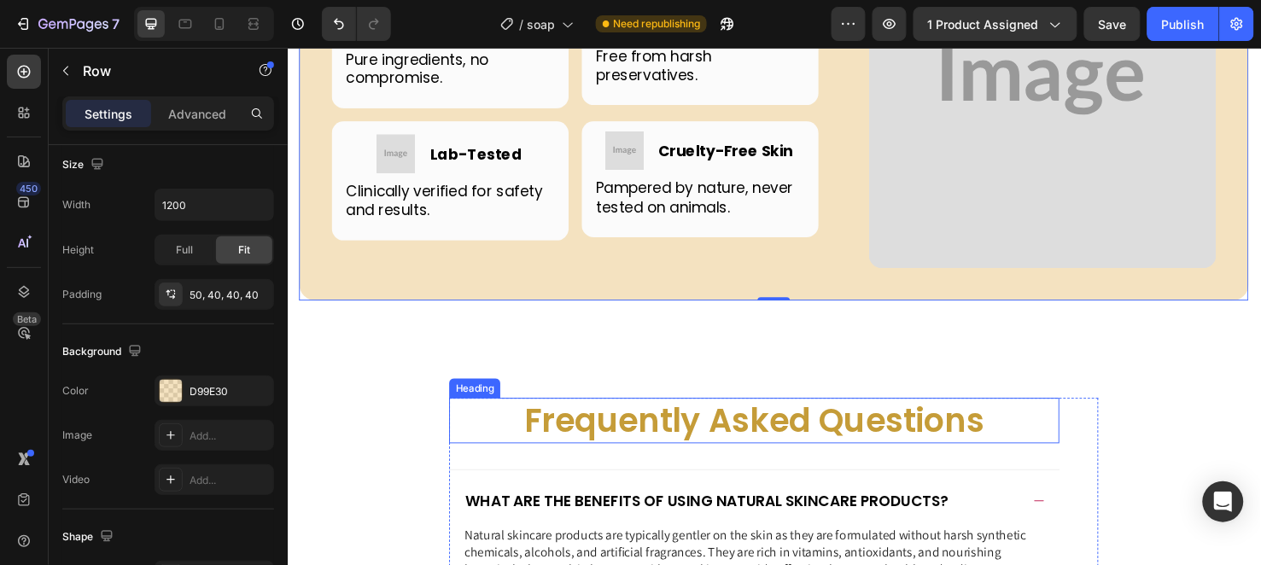
click at [648, 441] on h2 "Frequently Asked Questions" at bounding box center [779, 440] width 642 height 48
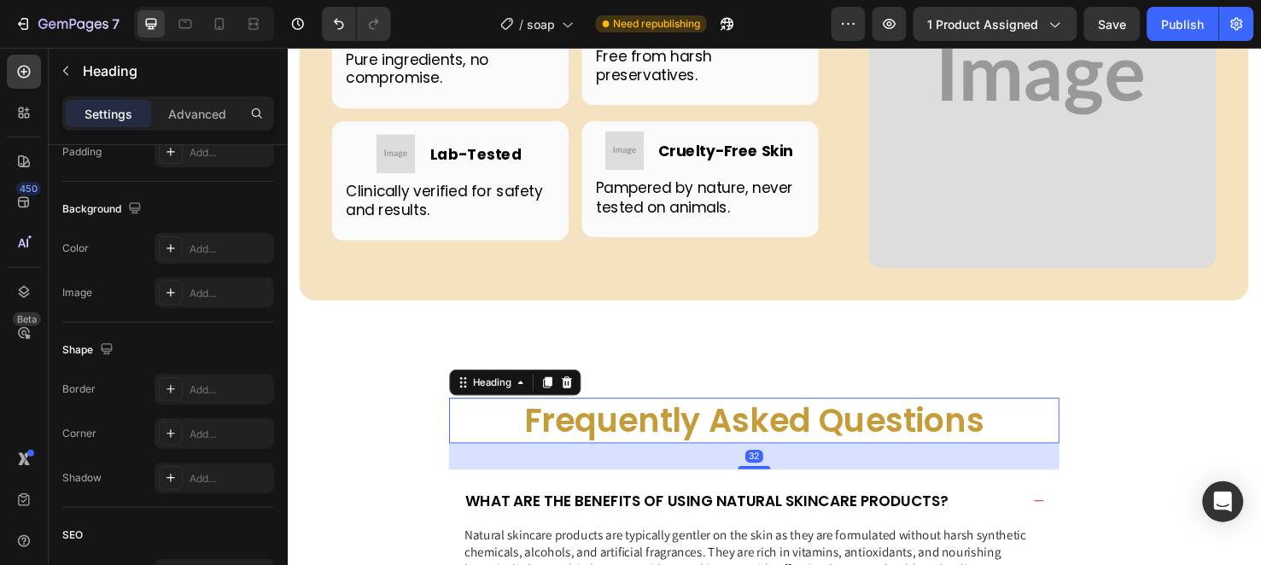
scroll to position [0, 0]
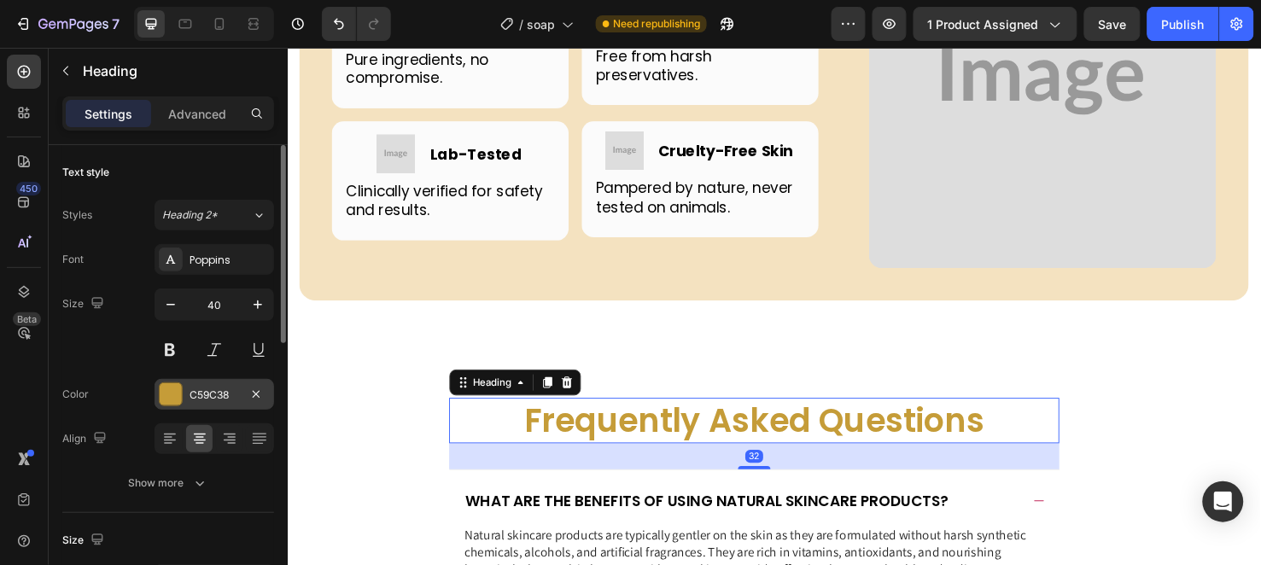
click at [200, 402] on div "C59C38" at bounding box center [215, 395] width 50 height 15
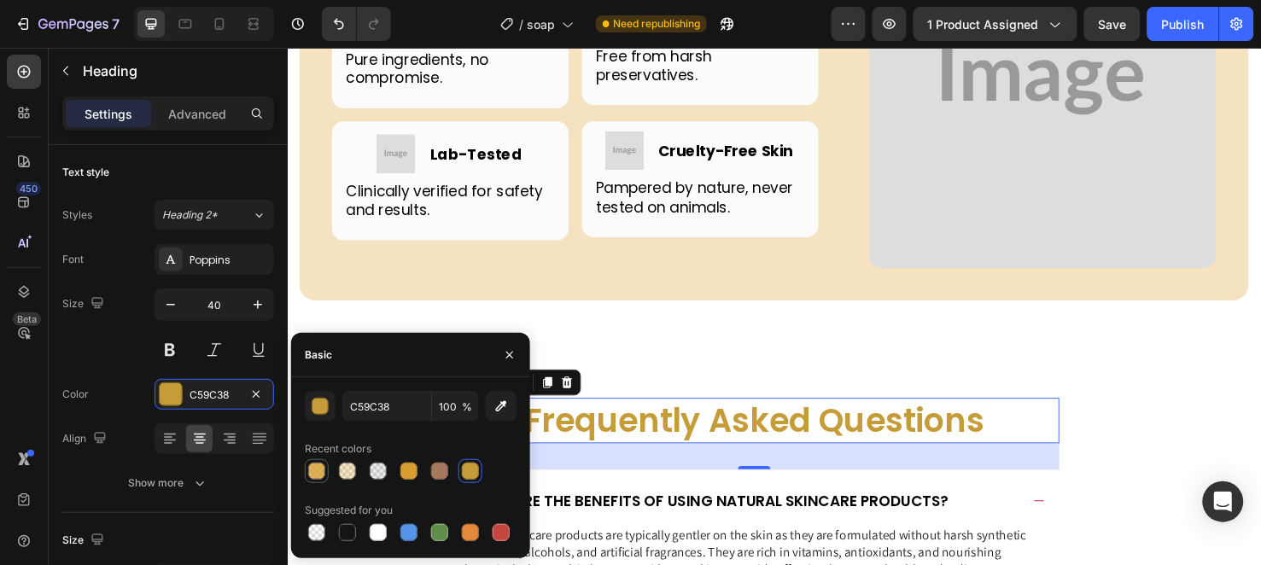
click at [318, 461] on div at bounding box center [317, 471] width 20 height 20
type input "D99E30"
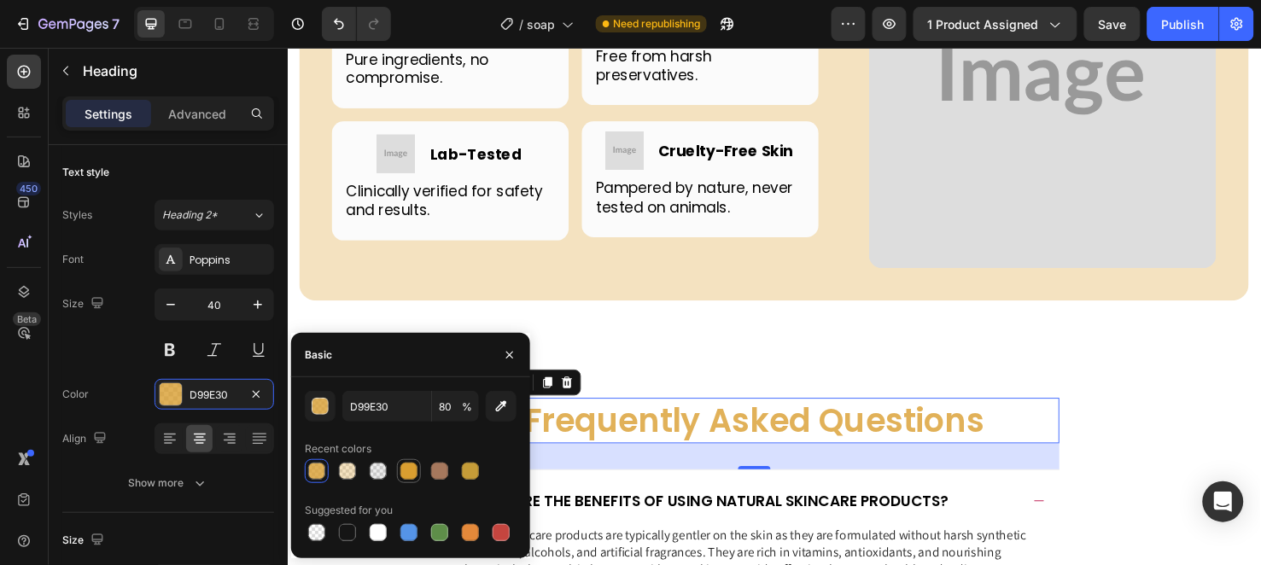
click at [408, 468] on div at bounding box center [408, 471] width 17 height 17
type input "100"
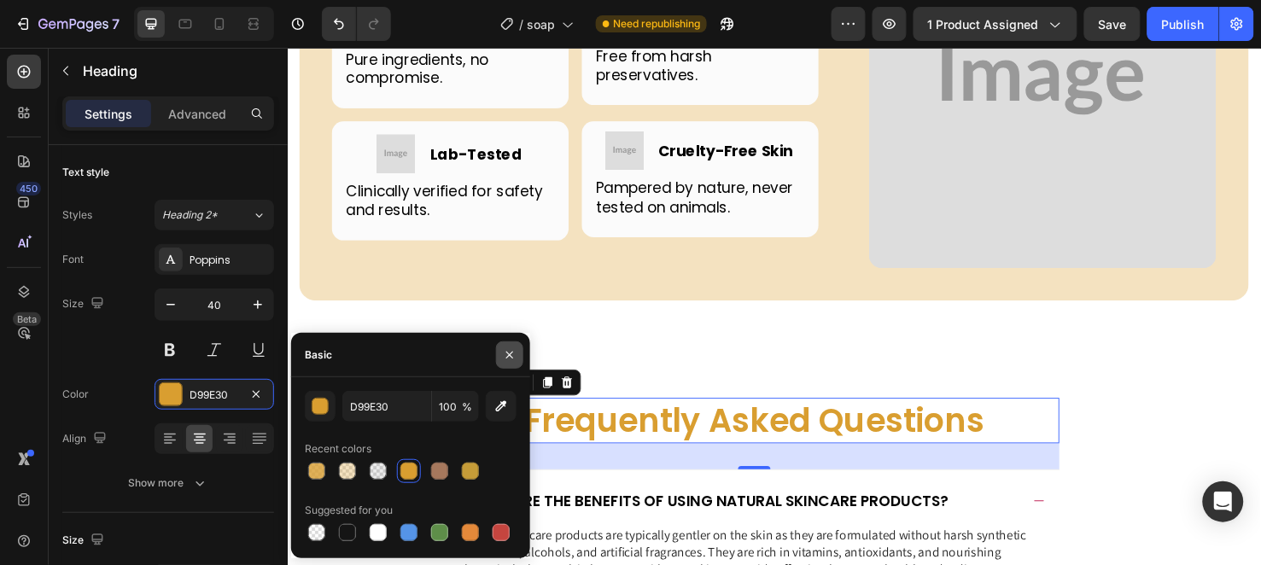
click at [504, 352] on icon "button" at bounding box center [510, 355] width 14 height 14
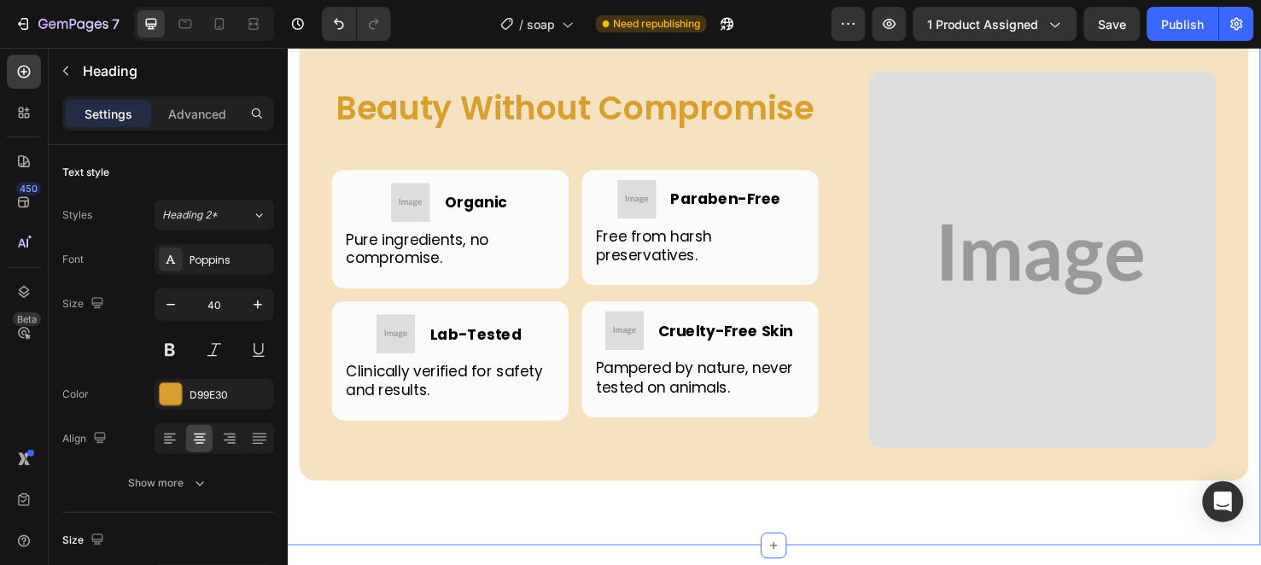
scroll to position [4553, 0]
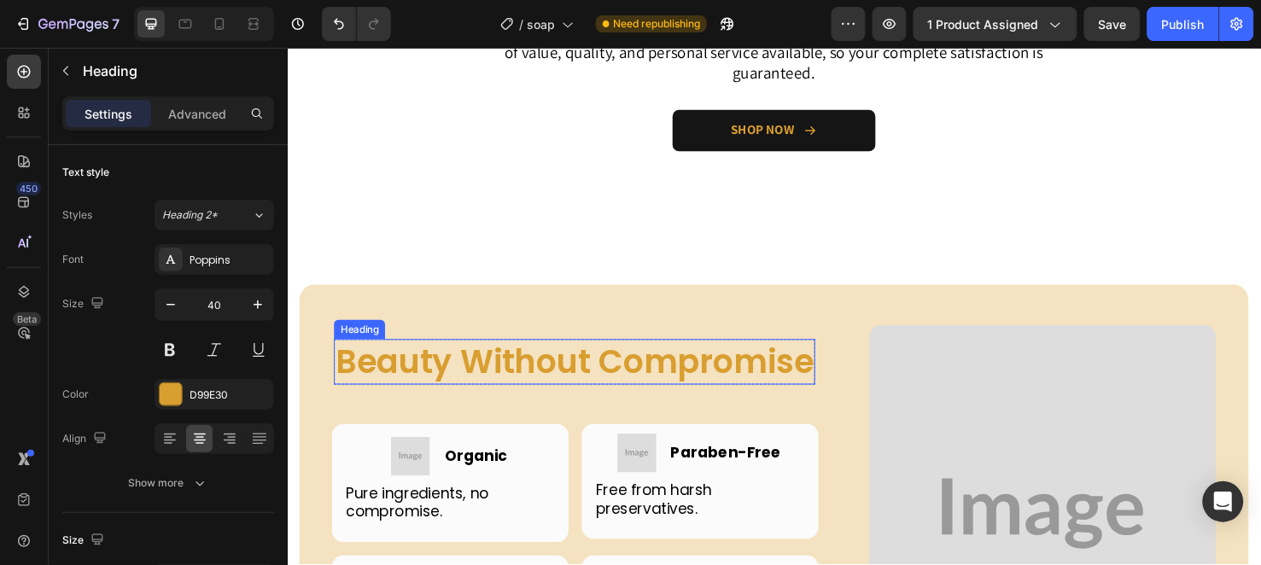
click at [567, 389] on h2 "Beauty Without Compromise" at bounding box center [589, 378] width 506 height 48
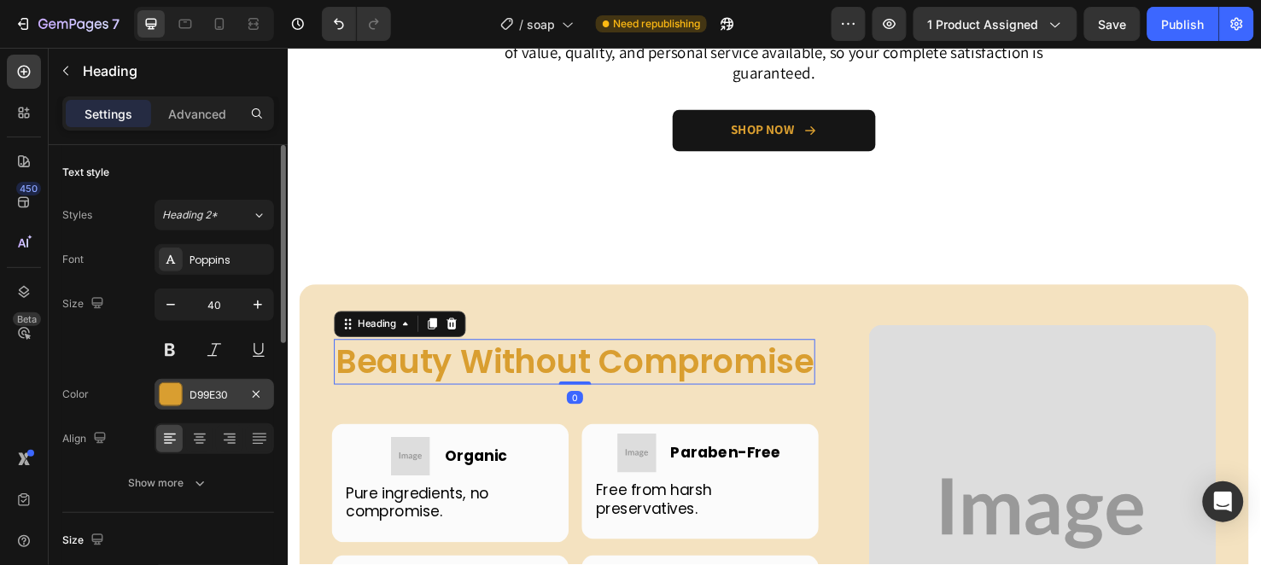
click at [219, 403] on div "D99E30" at bounding box center [215, 394] width 120 height 31
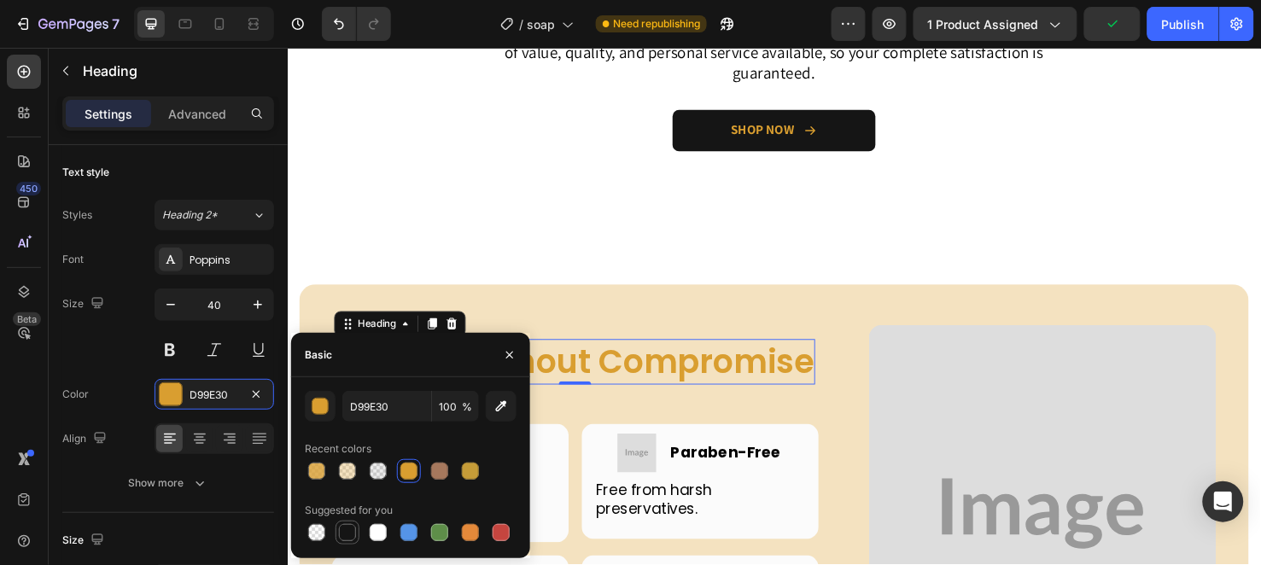
click at [337, 533] on div at bounding box center [347, 533] width 20 height 20
type input "151515"
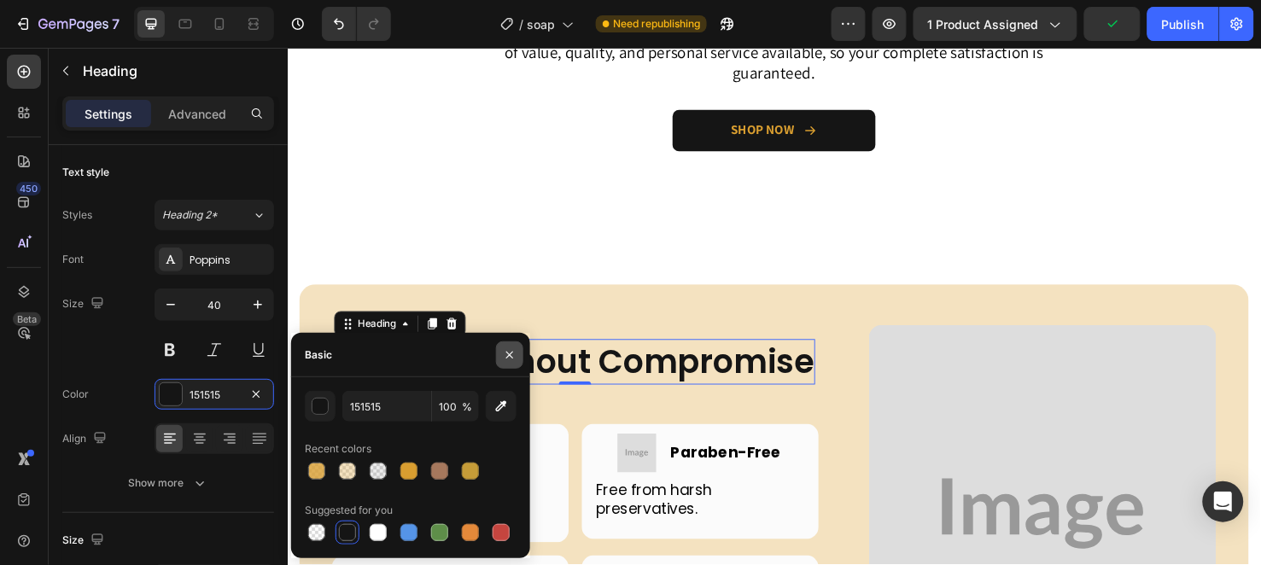
click at [499, 346] on button "button" at bounding box center [509, 355] width 27 height 27
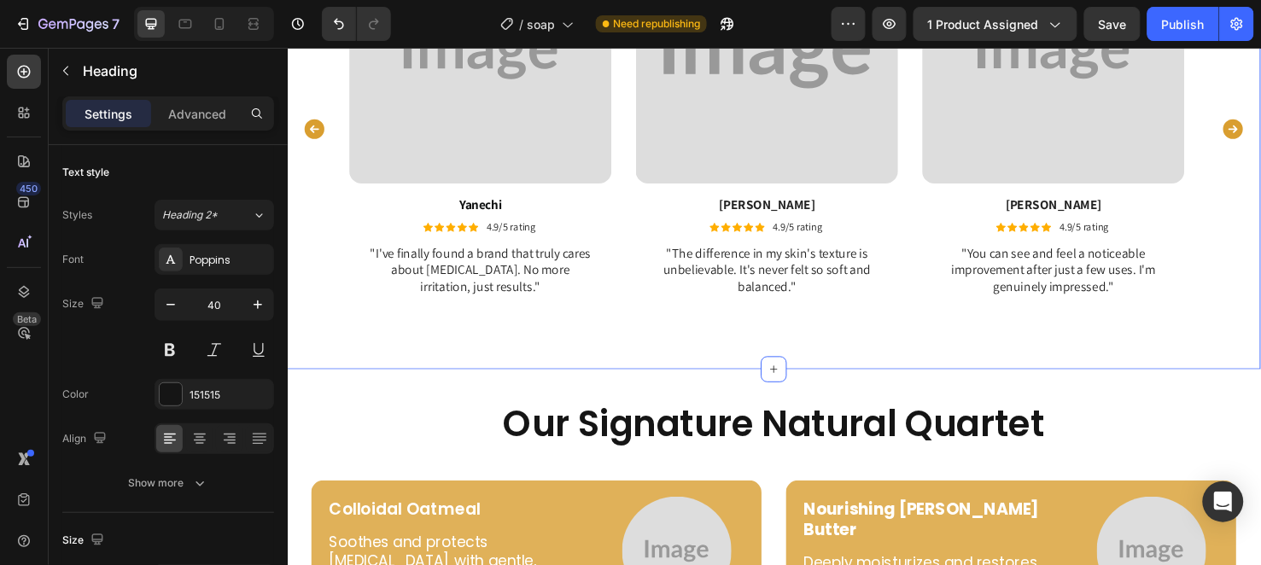
scroll to position [3396, 0]
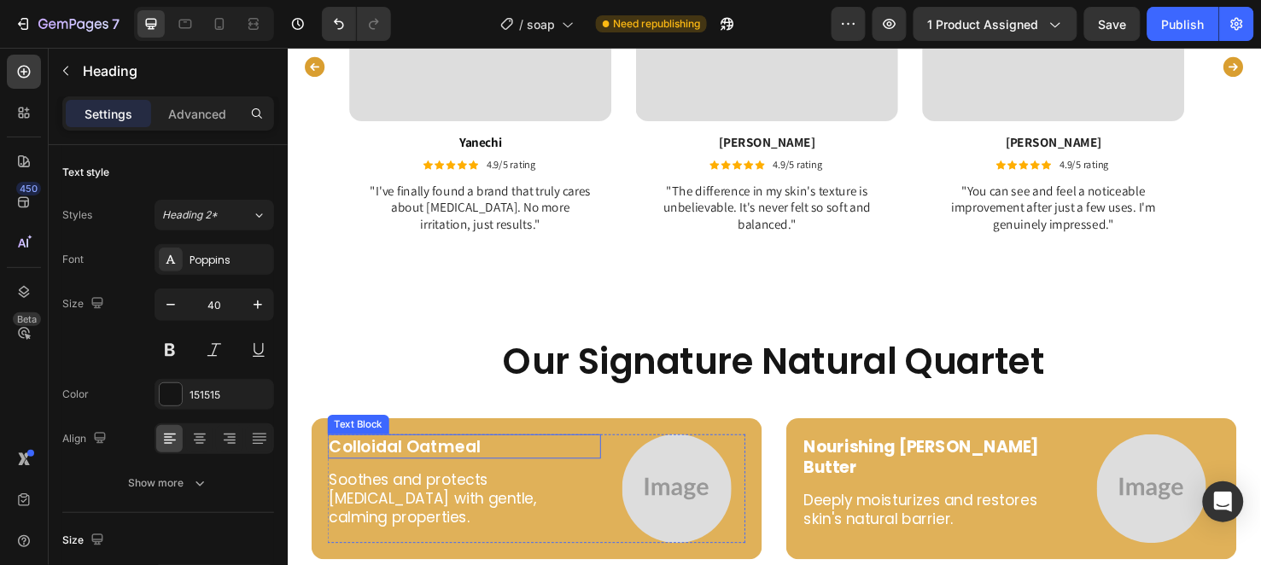
click at [410, 470] on p "Colloidal Oatmeal" at bounding box center [473, 467] width 284 height 22
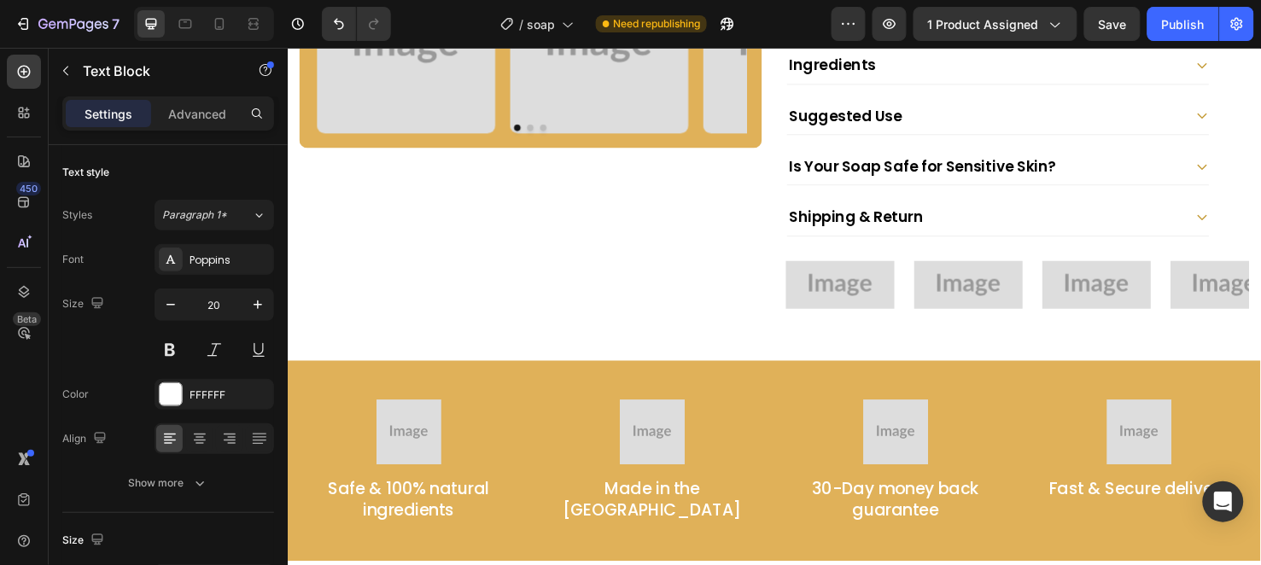
scroll to position [929, 0]
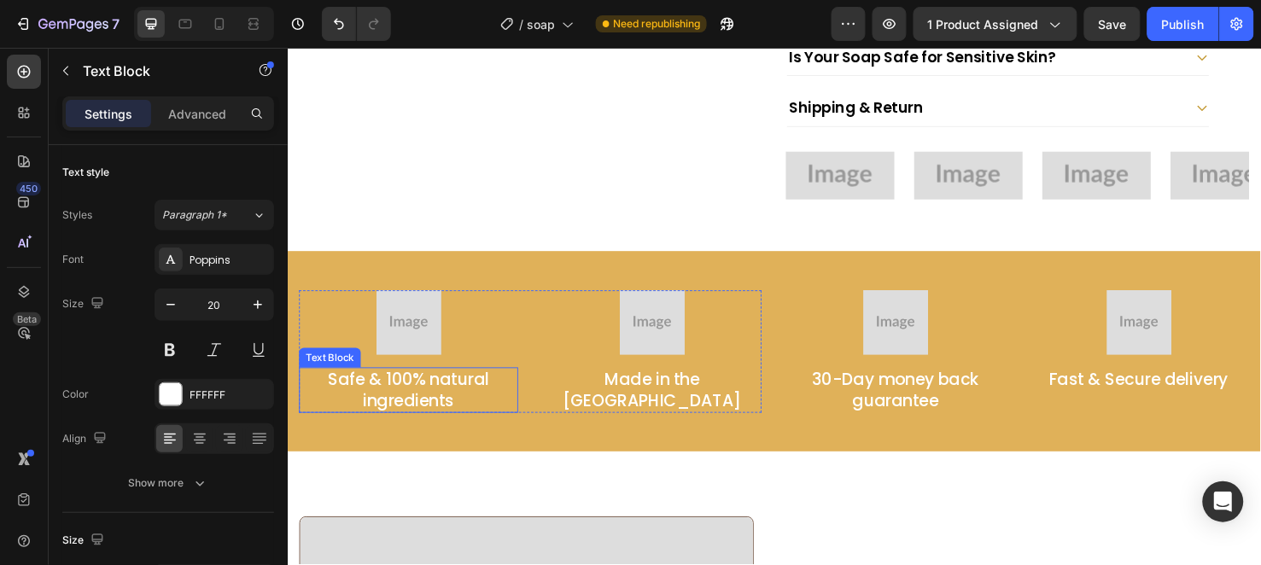
click at [397, 385] on p "Safe & 100% natural ingredients" at bounding box center [414, 407] width 227 height 44
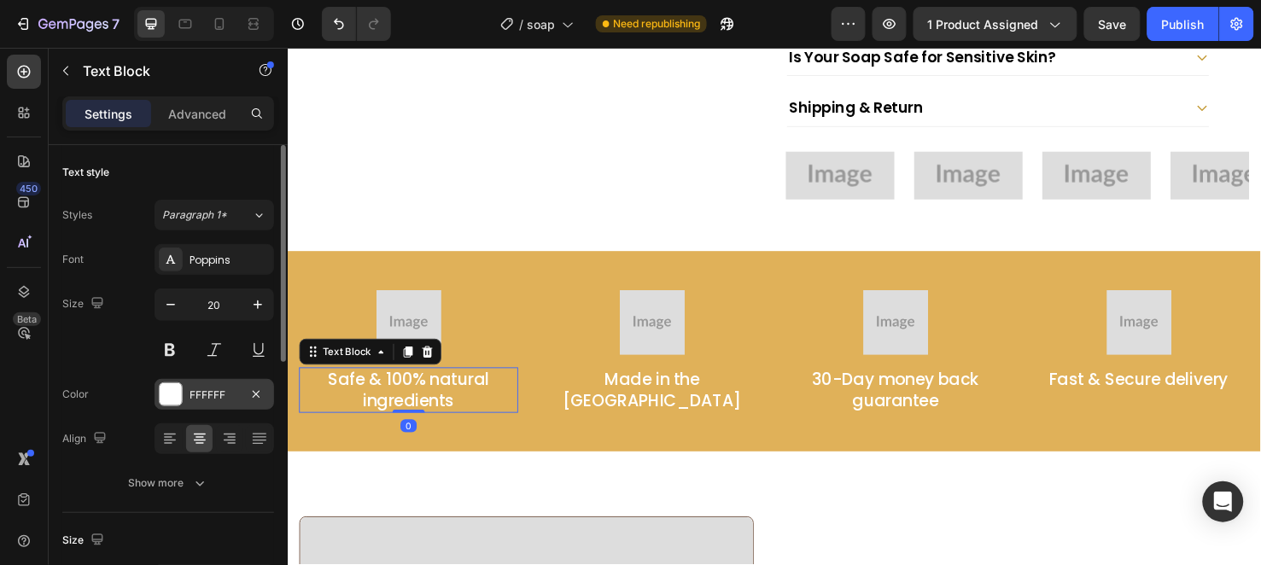
click at [200, 396] on div "FFFFFF" at bounding box center [215, 395] width 50 height 15
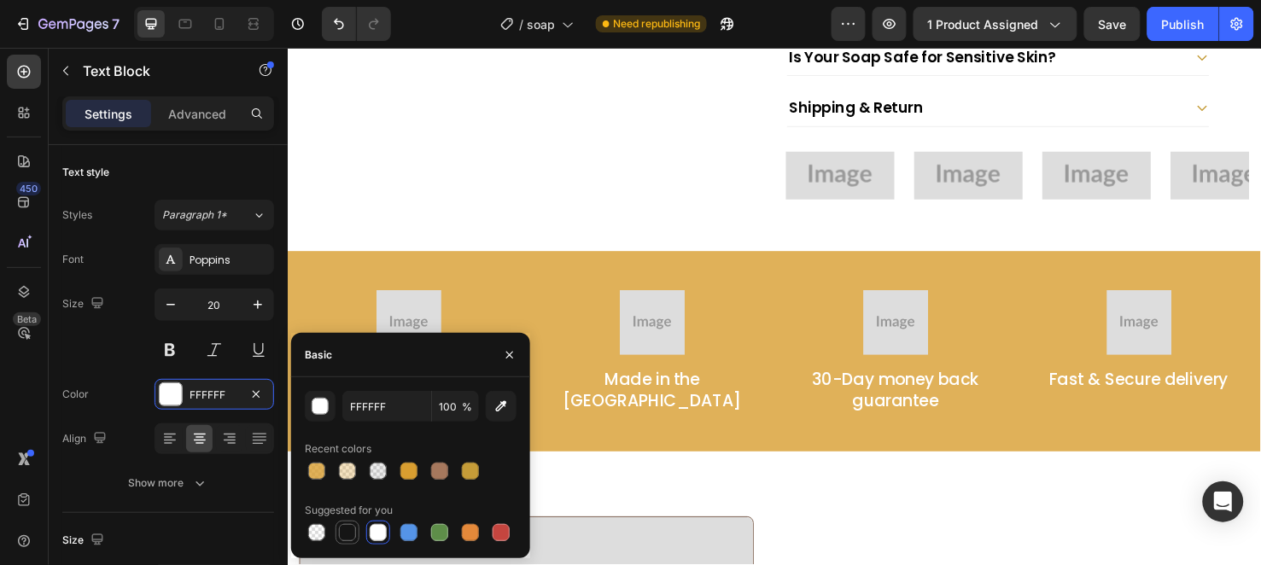
click at [347, 524] on div at bounding box center [347, 532] width 17 height 17
type input "151515"
click at [628, 385] on p "Made in the [GEOGRAPHIC_DATA]" at bounding box center [671, 407] width 227 height 44
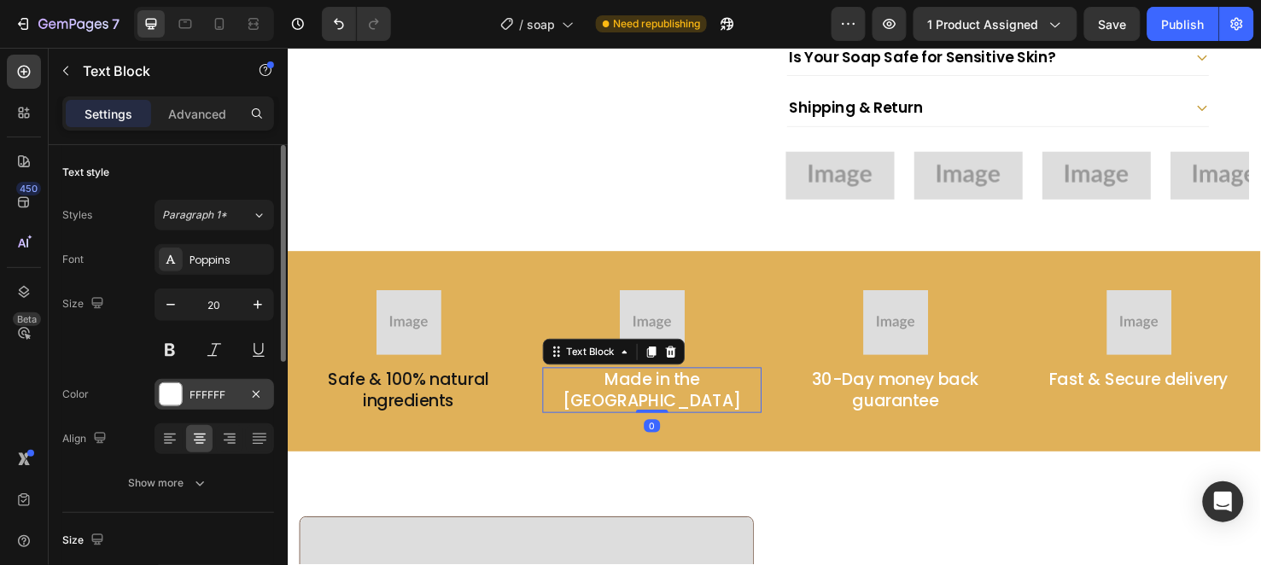
click at [213, 398] on div "FFFFFF" at bounding box center [215, 395] width 50 height 15
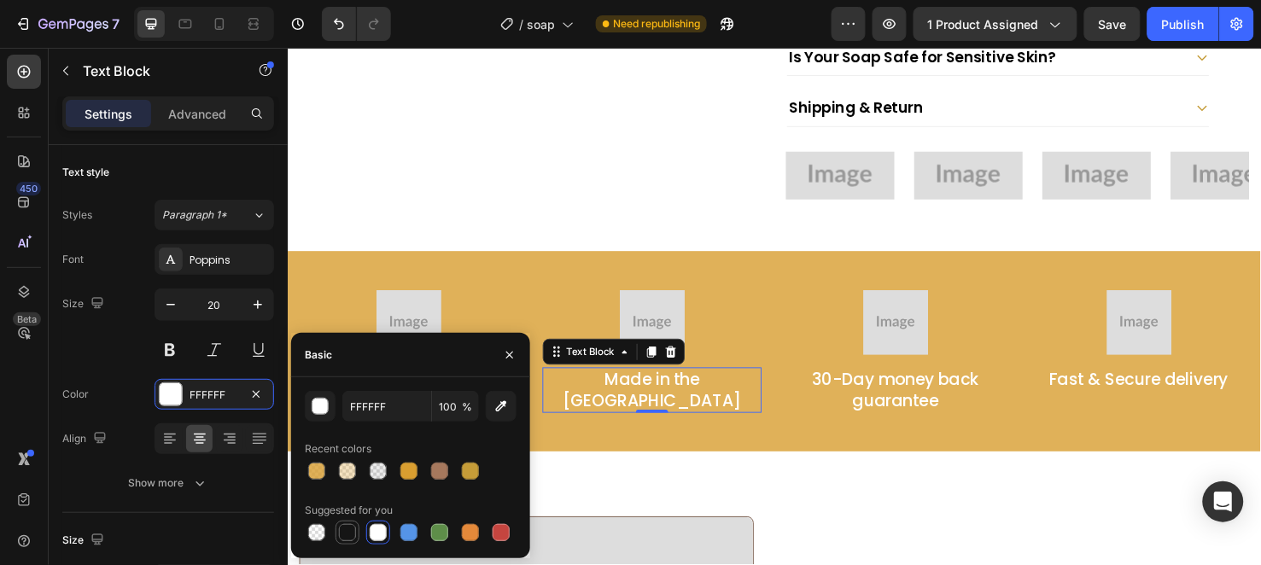
click at [353, 534] on div at bounding box center [347, 532] width 17 height 17
type input "151515"
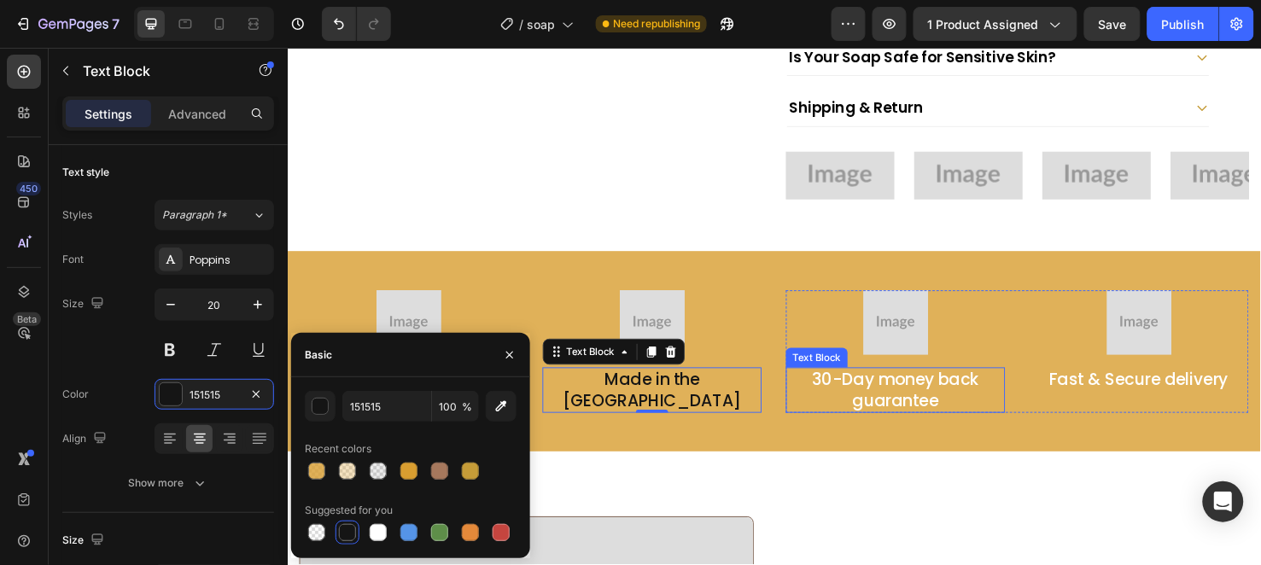
click at [830, 385] on p "30-Day money back guarantee" at bounding box center [927, 407] width 227 height 44
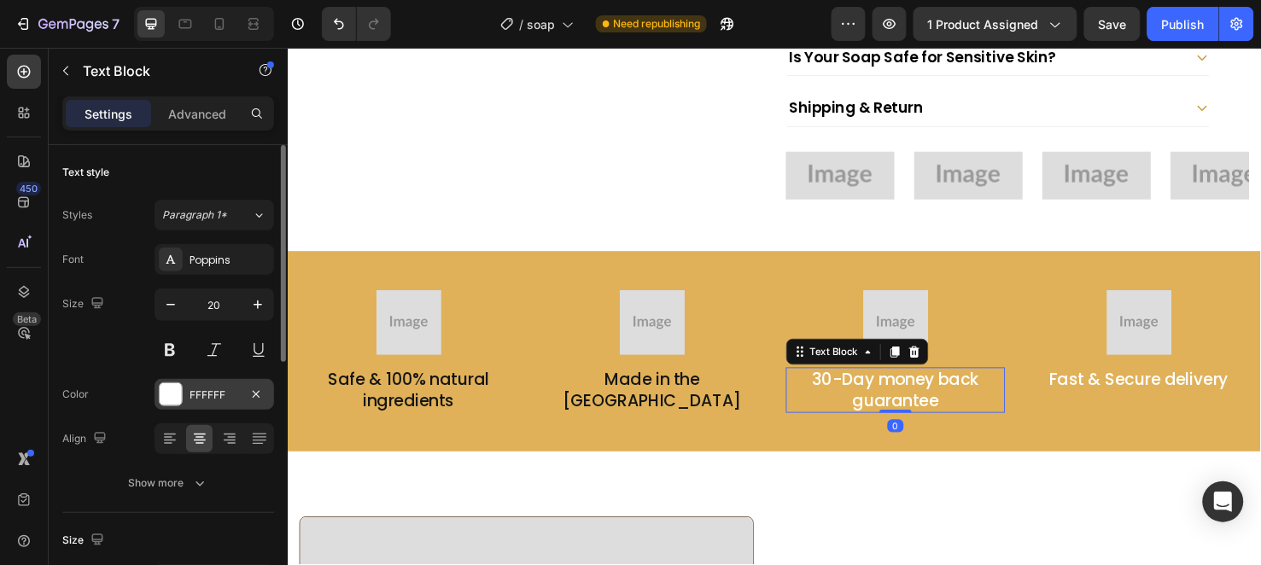
click at [186, 403] on div "FFFFFF" at bounding box center [215, 394] width 120 height 31
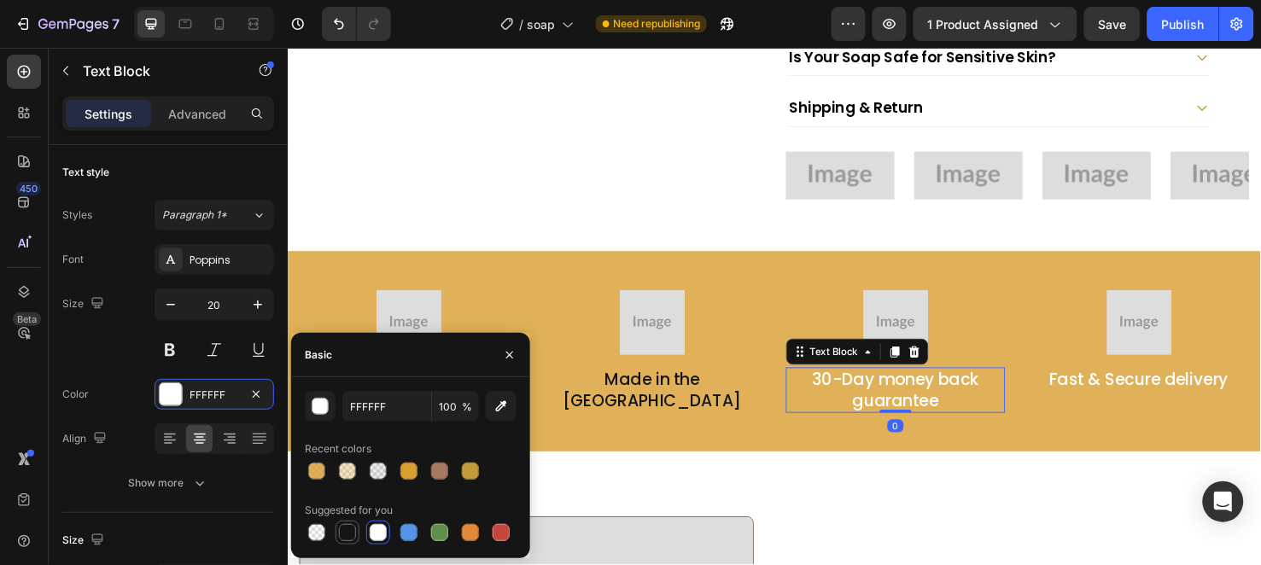
click at [346, 542] on div at bounding box center [347, 533] width 20 height 20
type input "151515"
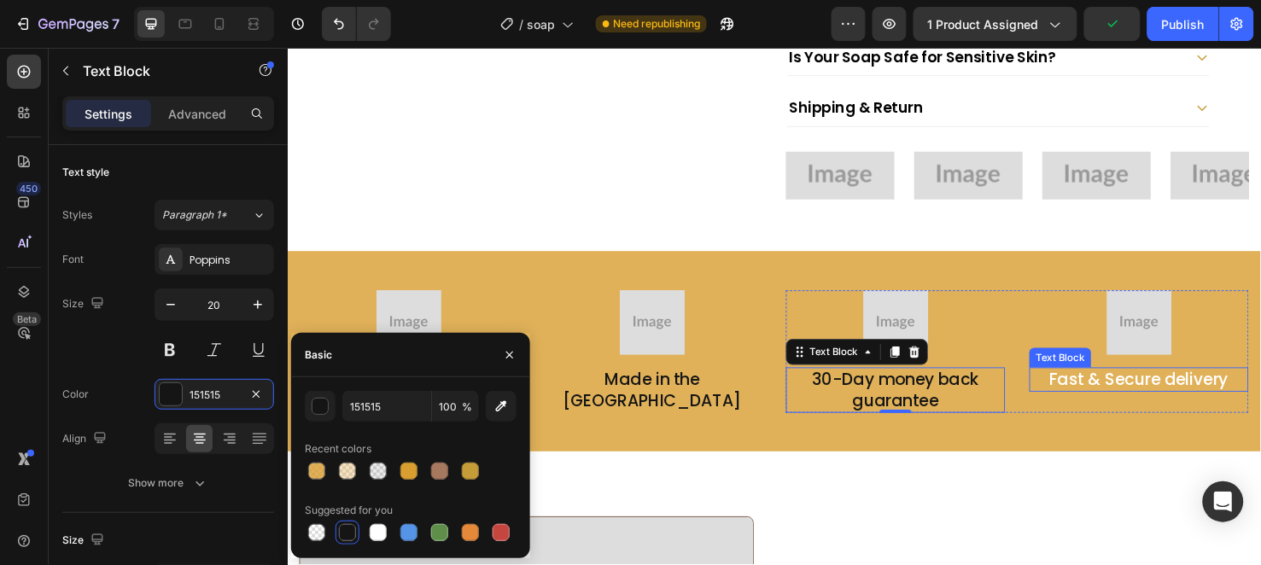
click at [1183, 385] on p "Fast & Secure delivery" at bounding box center [1183, 396] width 227 height 22
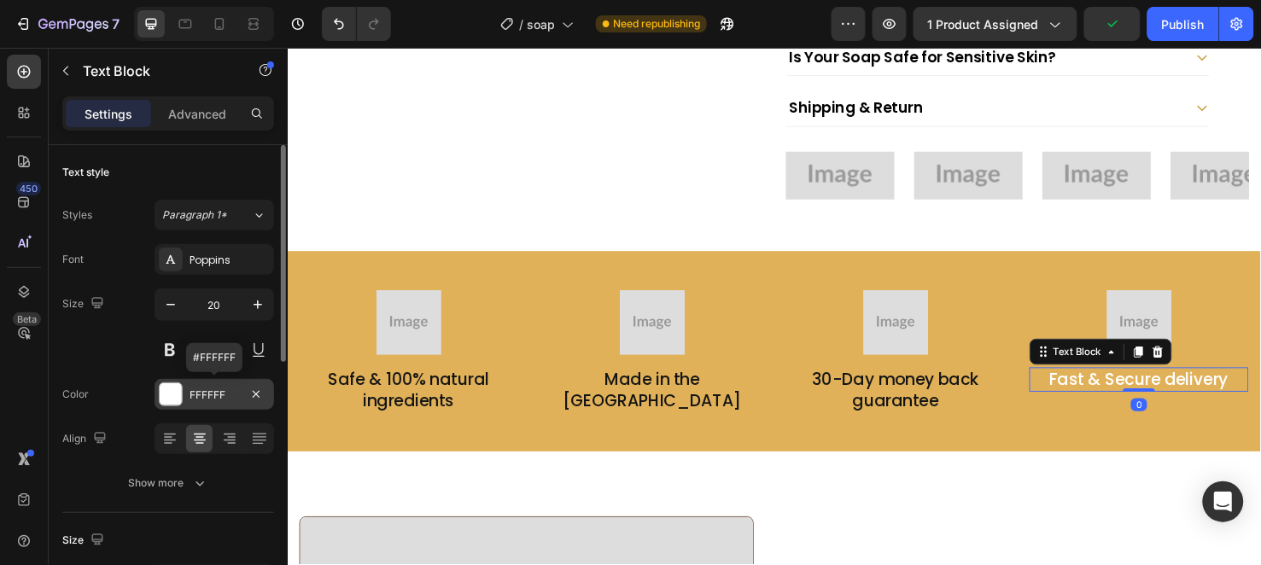
click at [201, 395] on div "FFFFFF" at bounding box center [215, 395] width 50 height 15
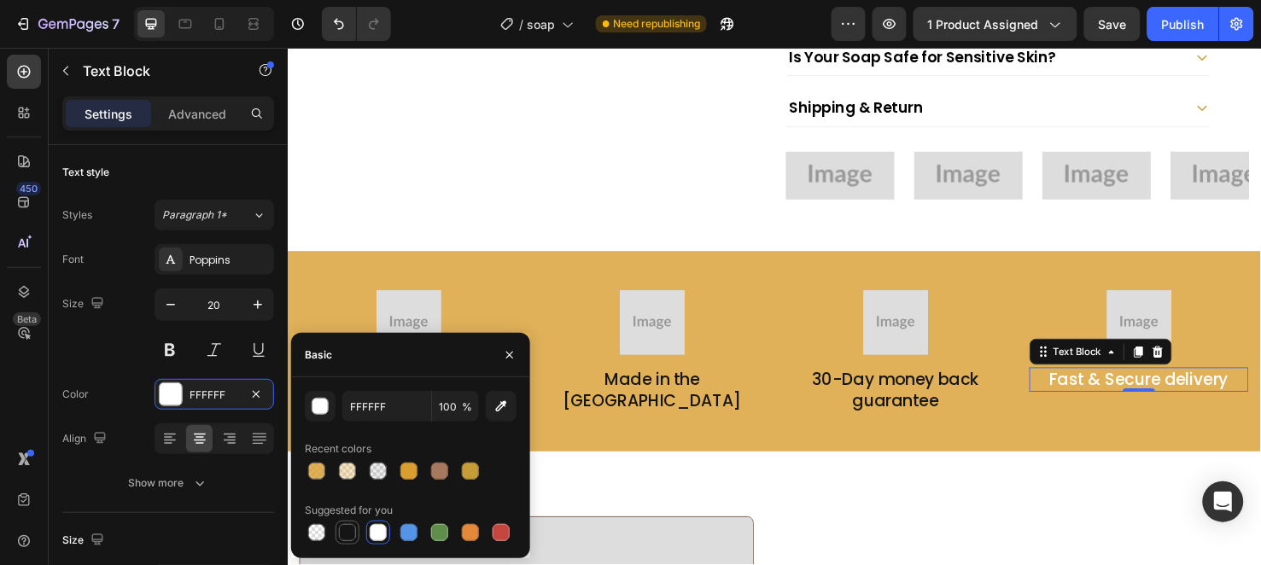
click at [348, 540] on div at bounding box center [347, 532] width 17 height 17
type input "151515"
drag, startPoint x: 500, startPoint y: 354, endPoint x: 270, endPoint y: 327, distance: 232.1
click at [500, 354] on button "button" at bounding box center [509, 355] width 27 height 27
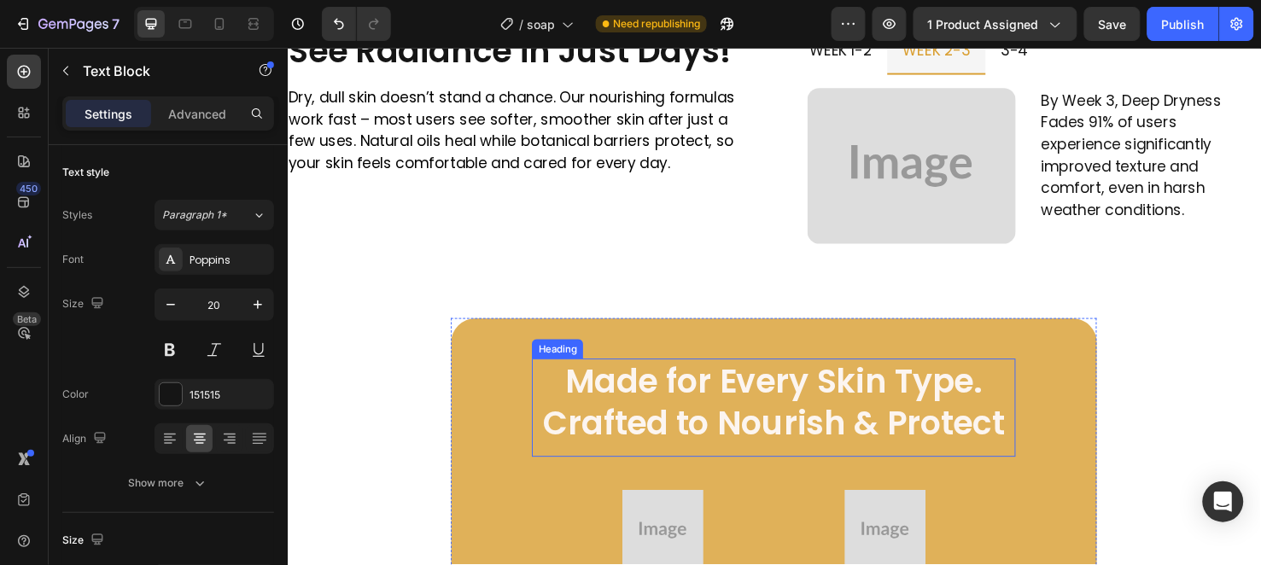
scroll to position [2068, 0]
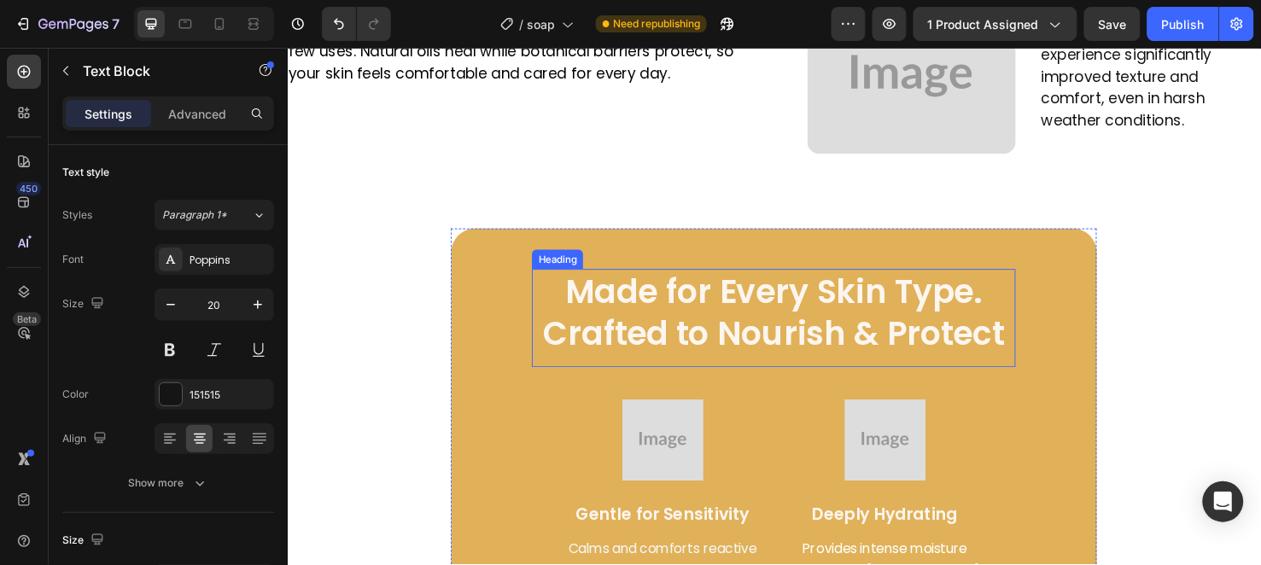
click at [651, 358] on h2 "Made for Every Skin Type. Crafted to Nourish & Protect" at bounding box center [799, 331] width 509 height 103
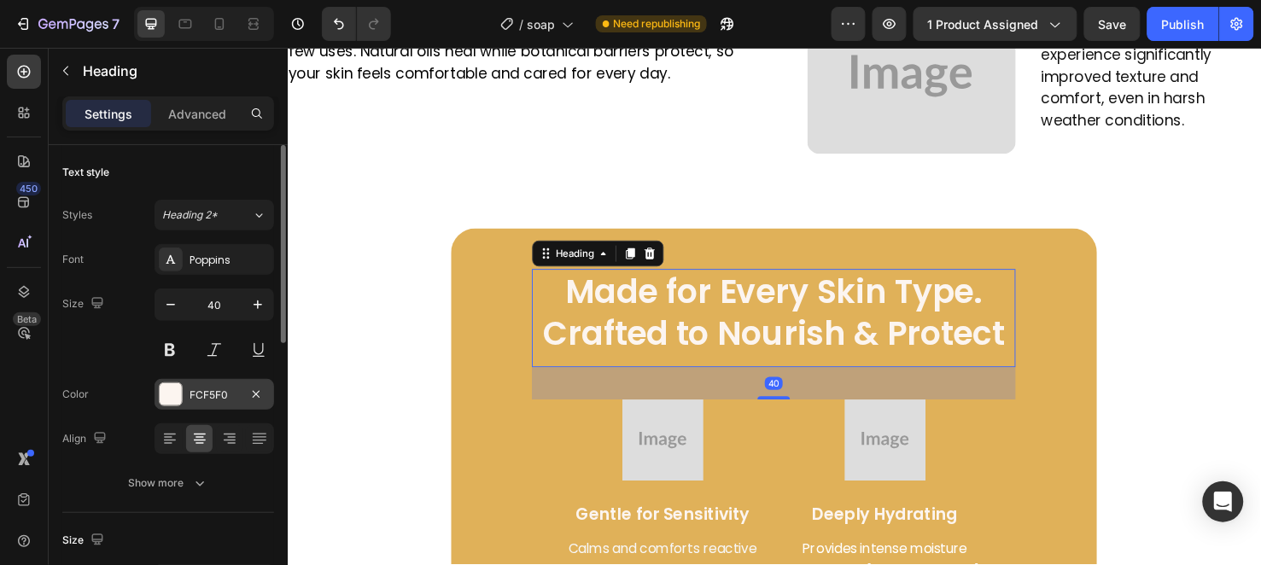
click at [192, 388] on div "FCF5F0" at bounding box center [215, 395] width 50 height 15
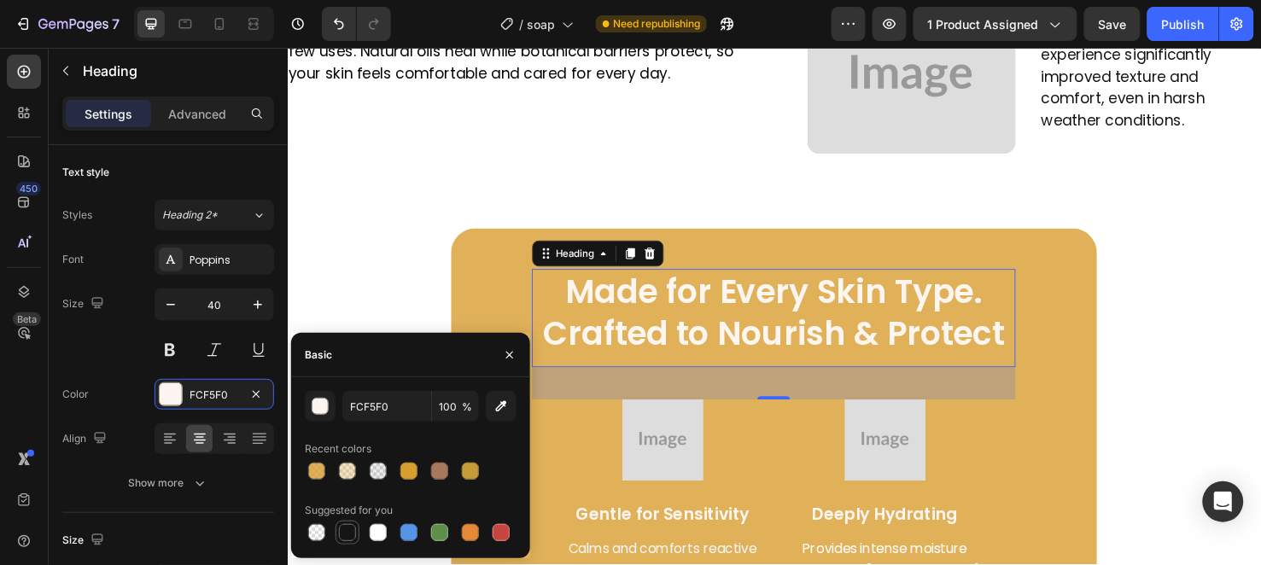
click at [339, 523] on div at bounding box center [347, 533] width 20 height 20
type input "151515"
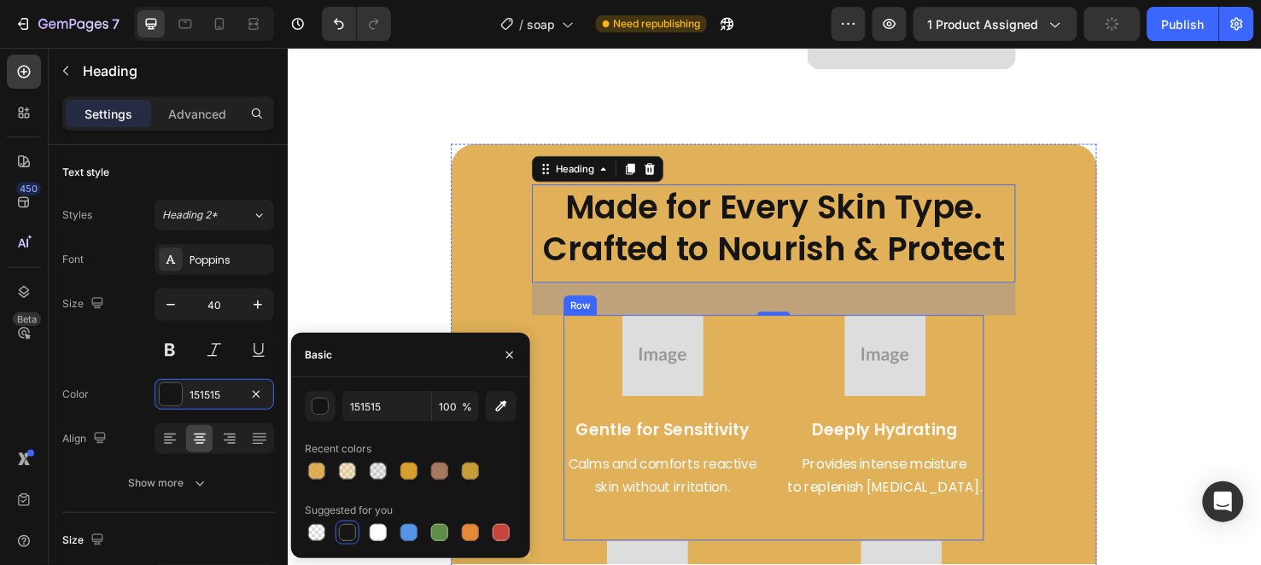
scroll to position [2258, 0]
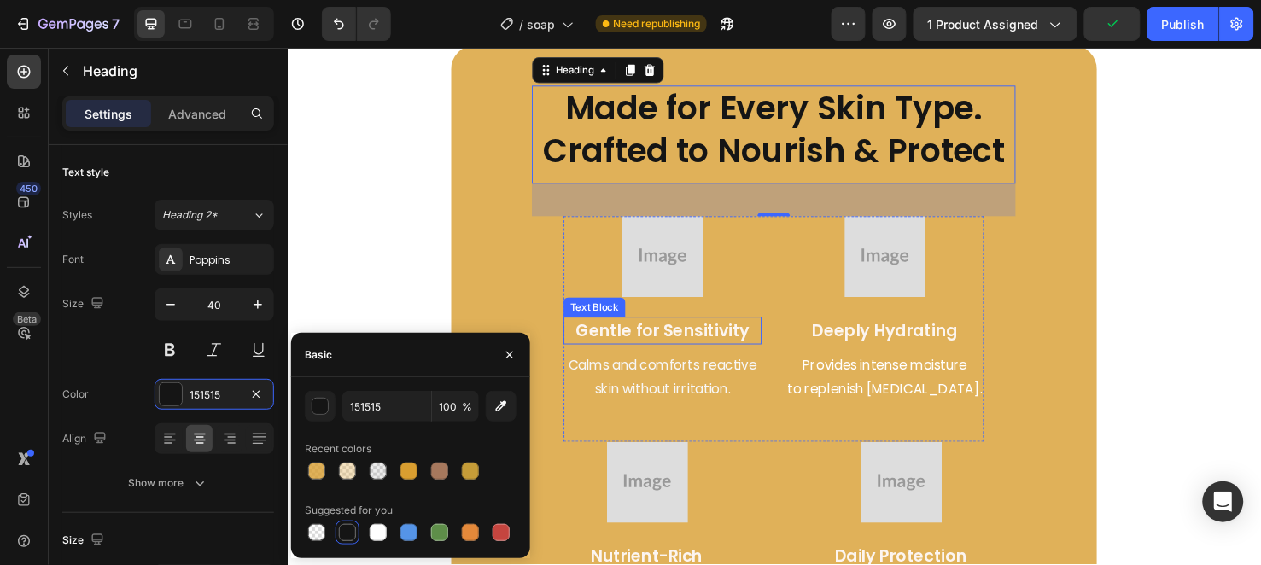
click at [663, 342] on p "Gentle for Sensitivity" at bounding box center [682, 345] width 205 height 26
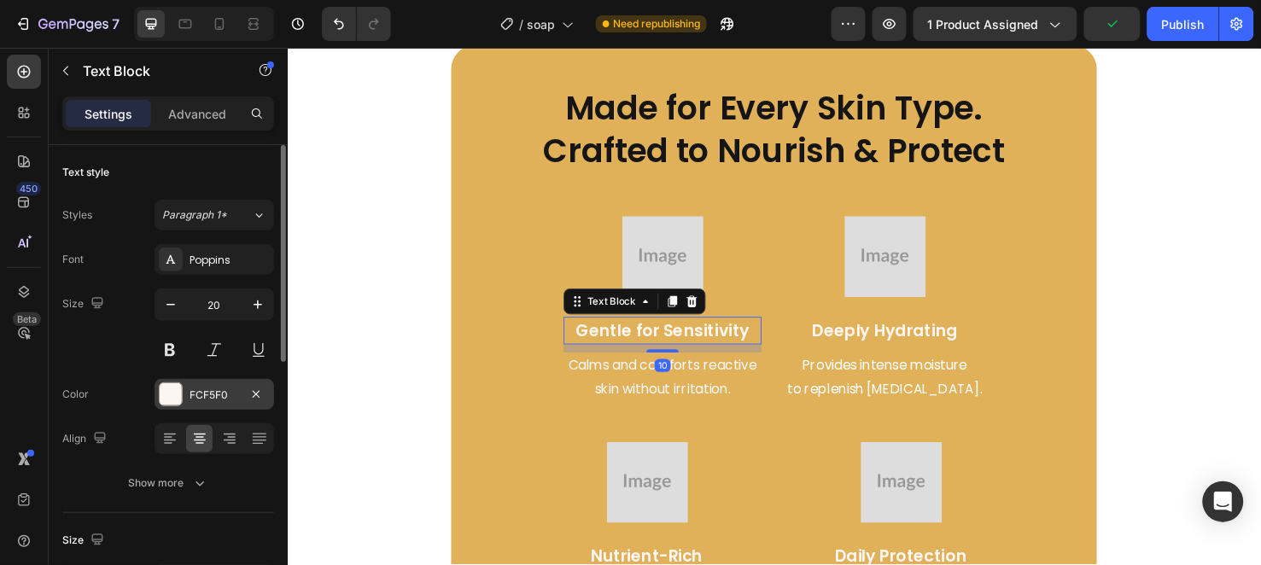
click at [223, 395] on div "FCF5F0" at bounding box center [215, 395] width 50 height 15
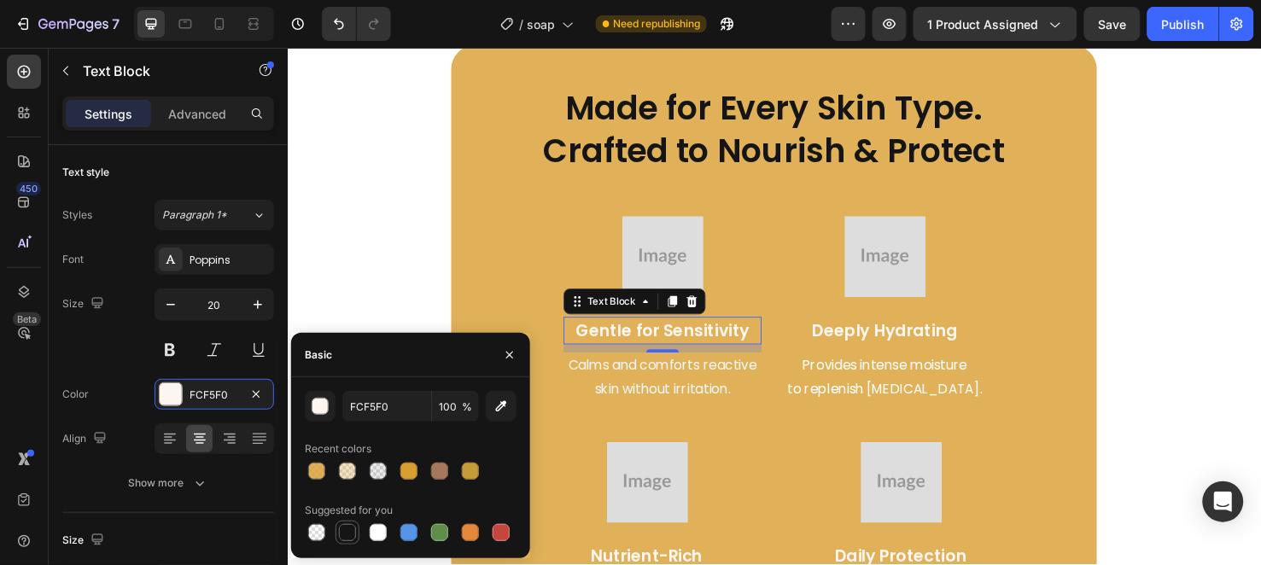
click at [350, 535] on div at bounding box center [347, 532] width 17 height 17
type input "151515"
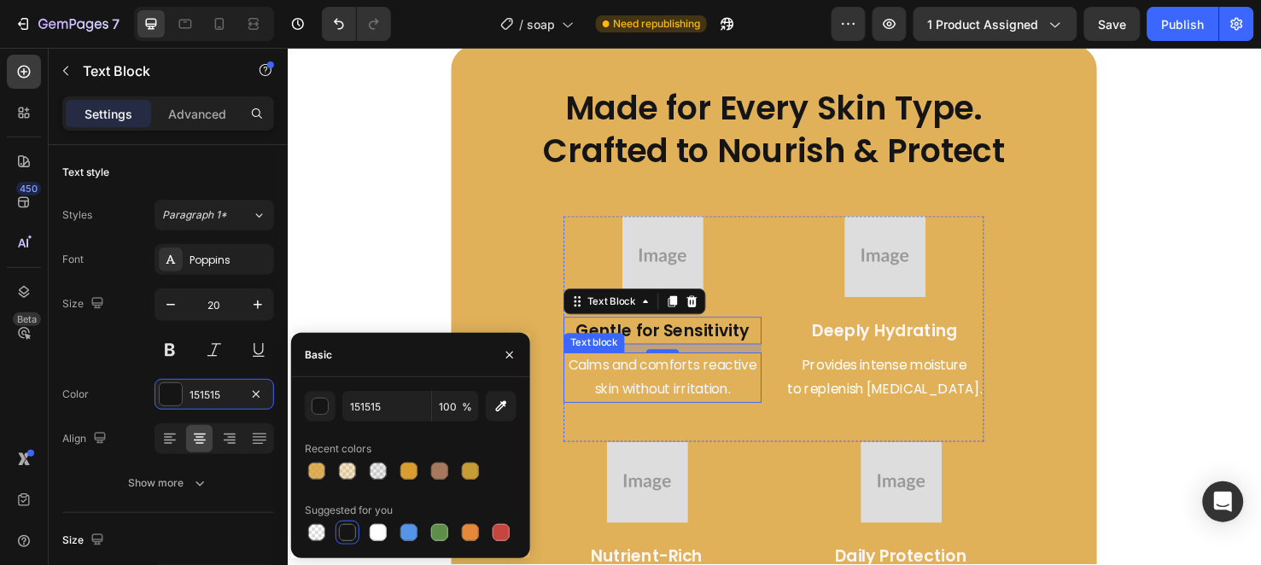
click at [651, 385] on p "Calms and comforts reactive" at bounding box center [682, 382] width 205 height 25
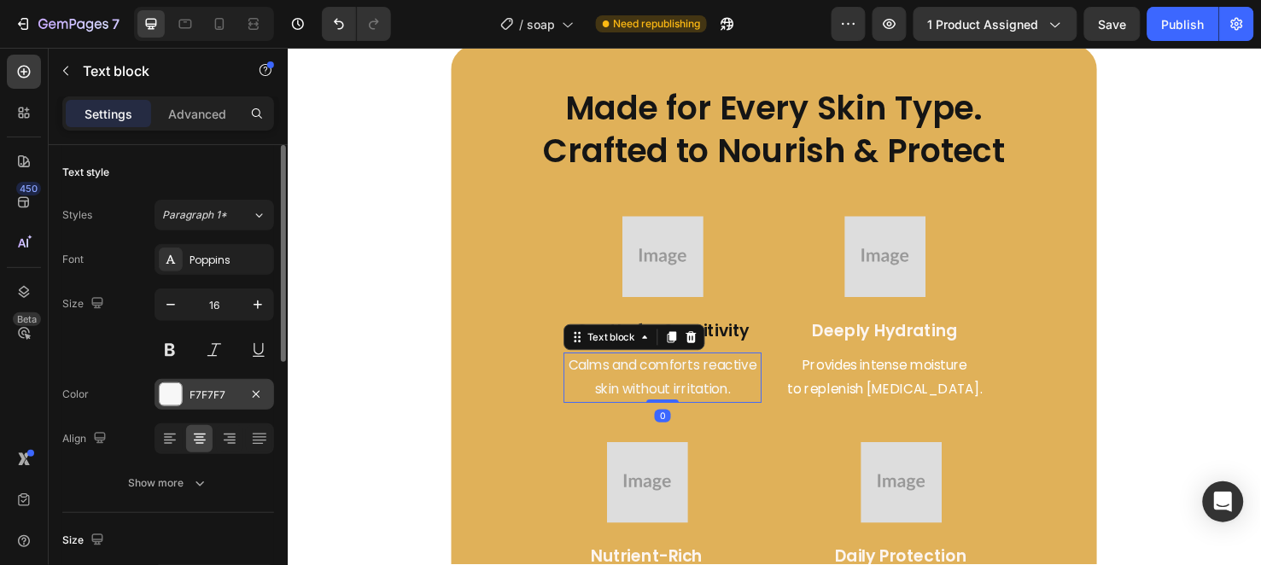
click at [182, 388] on div at bounding box center [171, 395] width 24 height 24
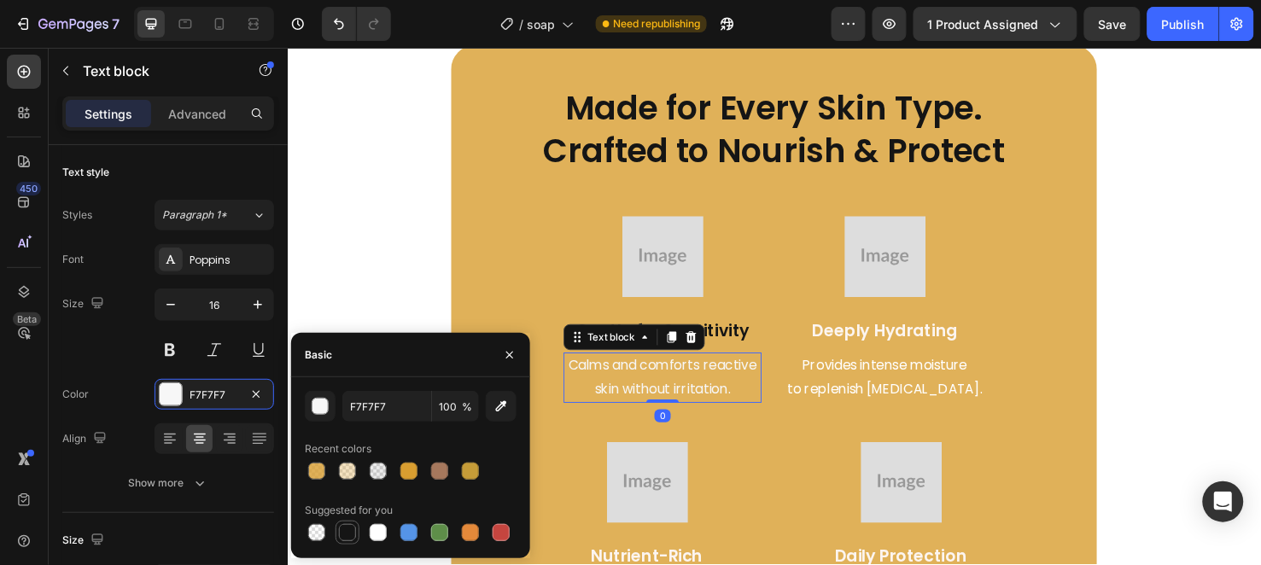
click at [342, 535] on div at bounding box center [347, 532] width 17 height 17
type input "151515"
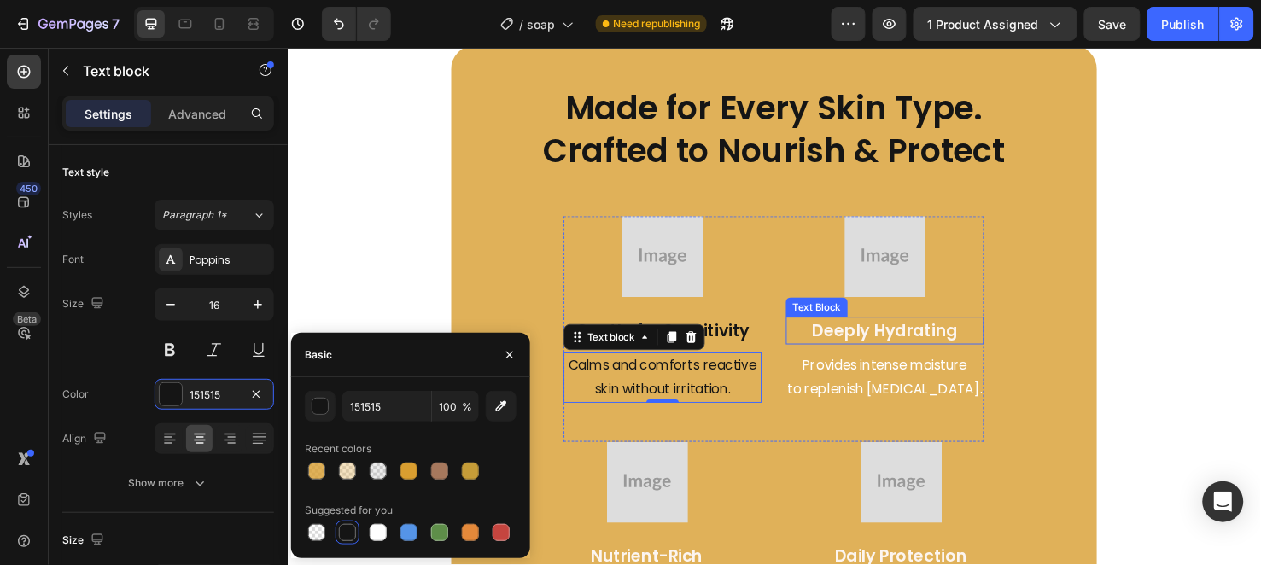
click at [859, 330] on div "Deeply Hydrating" at bounding box center [916, 344] width 208 height 29
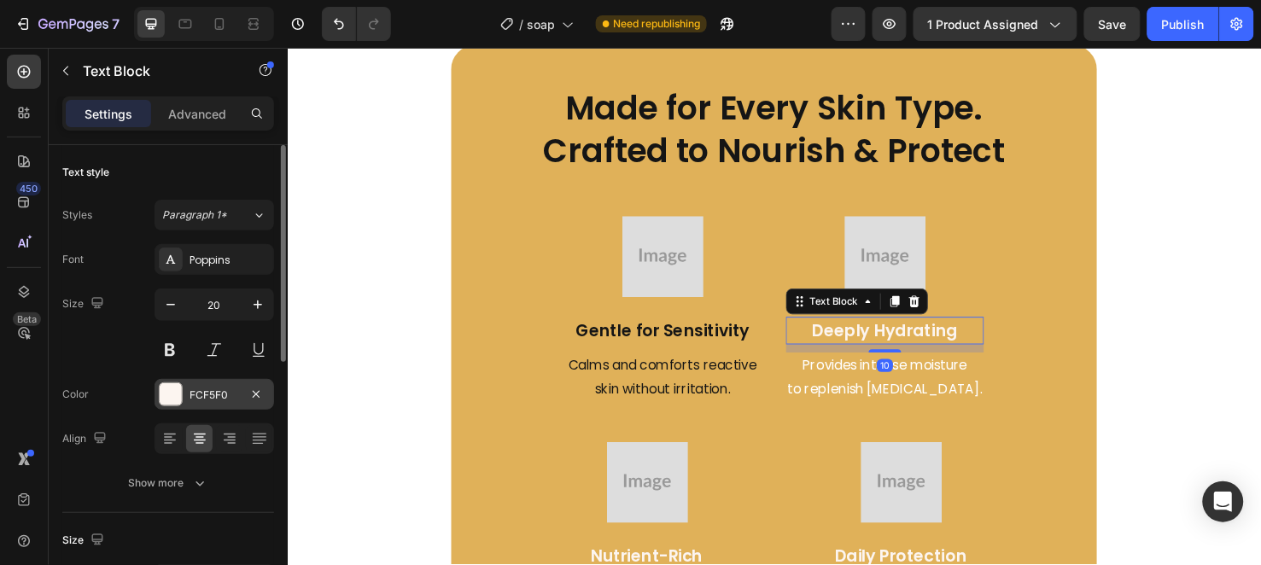
click at [201, 388] on div "FCF5F0" at bounding box center [215, 395] width 50 height 15
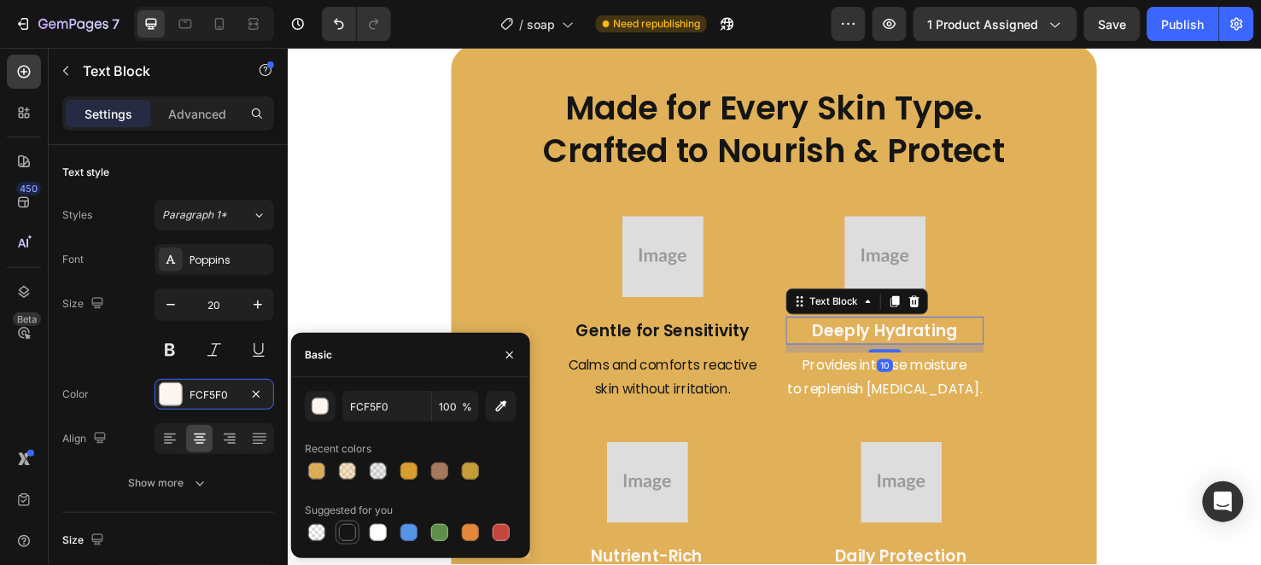
click at [348, 525] on div at bounding box center [347, 532] width 17 height 17
type input "151515"
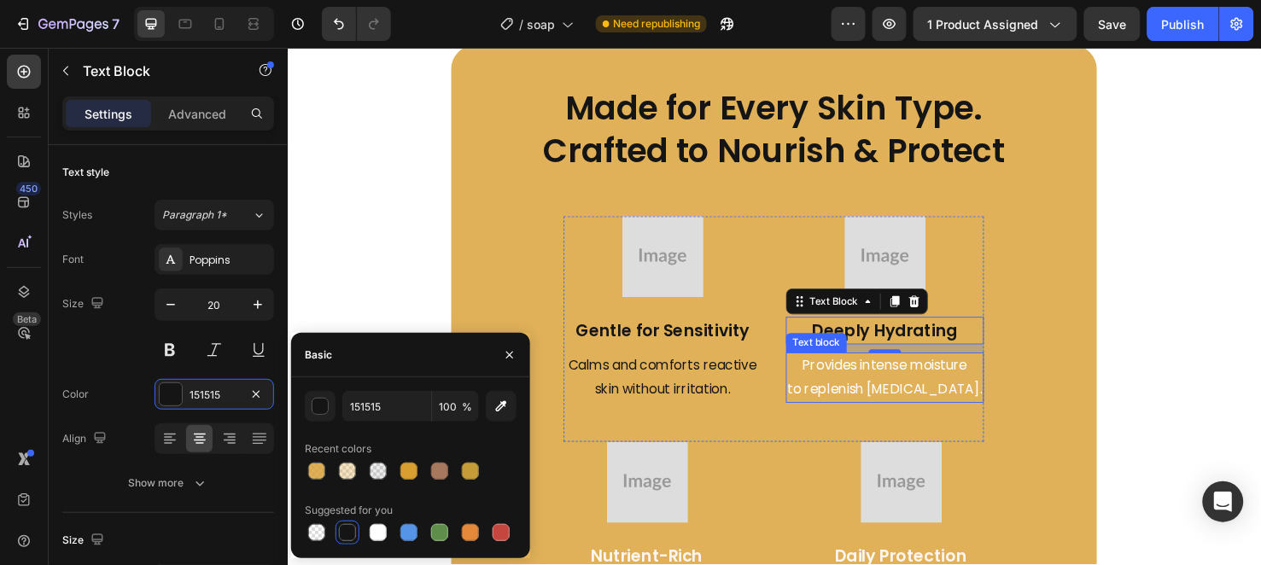
click at [846, 402] on p "to replenish [MEDICAL_DATA]." at bounding box center [916, 406] width 205 height 25
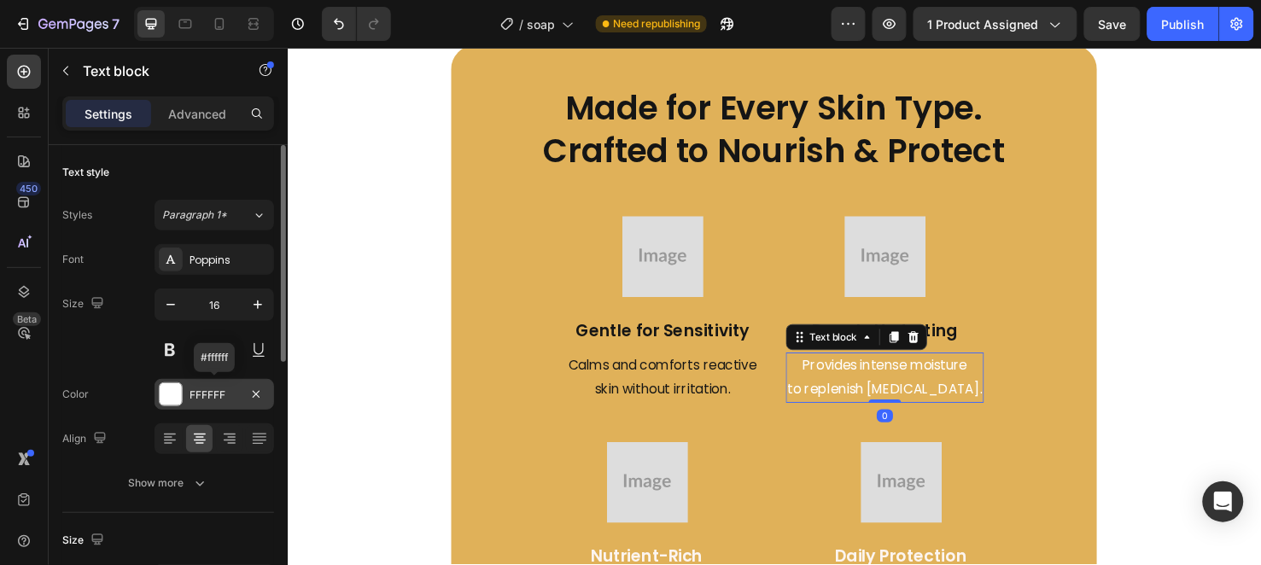
click at [195, 403] on div "FFFFFF" at bounding box center [215, 394] width 120 height 31
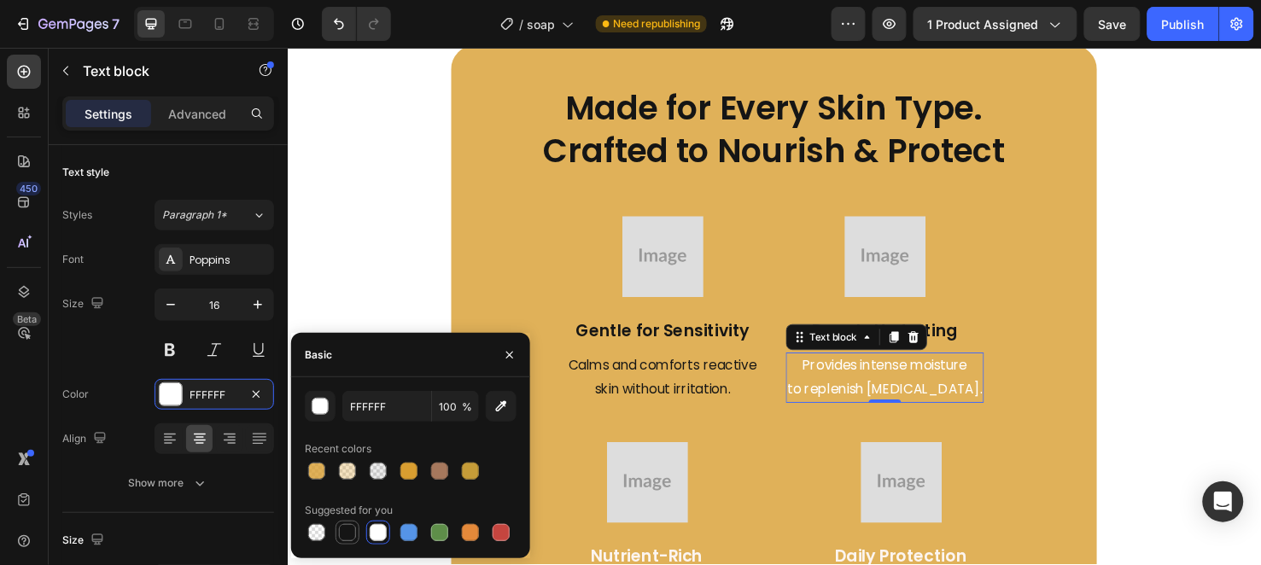
click at [344, 526] on div at bounding box center [347, 532] width 17 height 17
type input "151515"
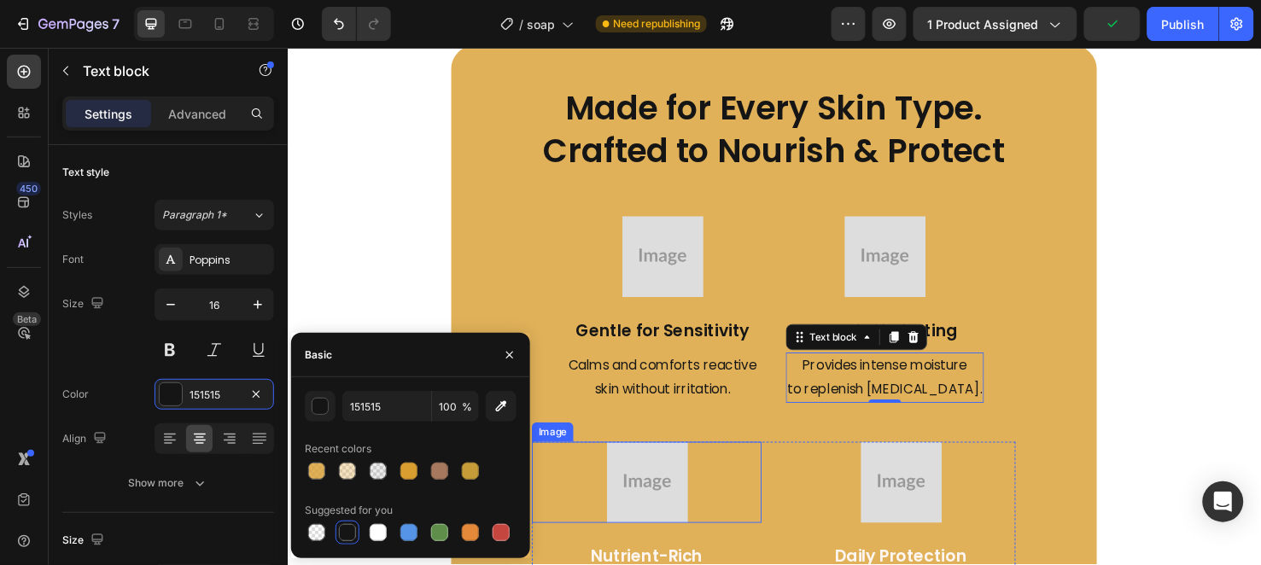
scroll to position [2352, 0]
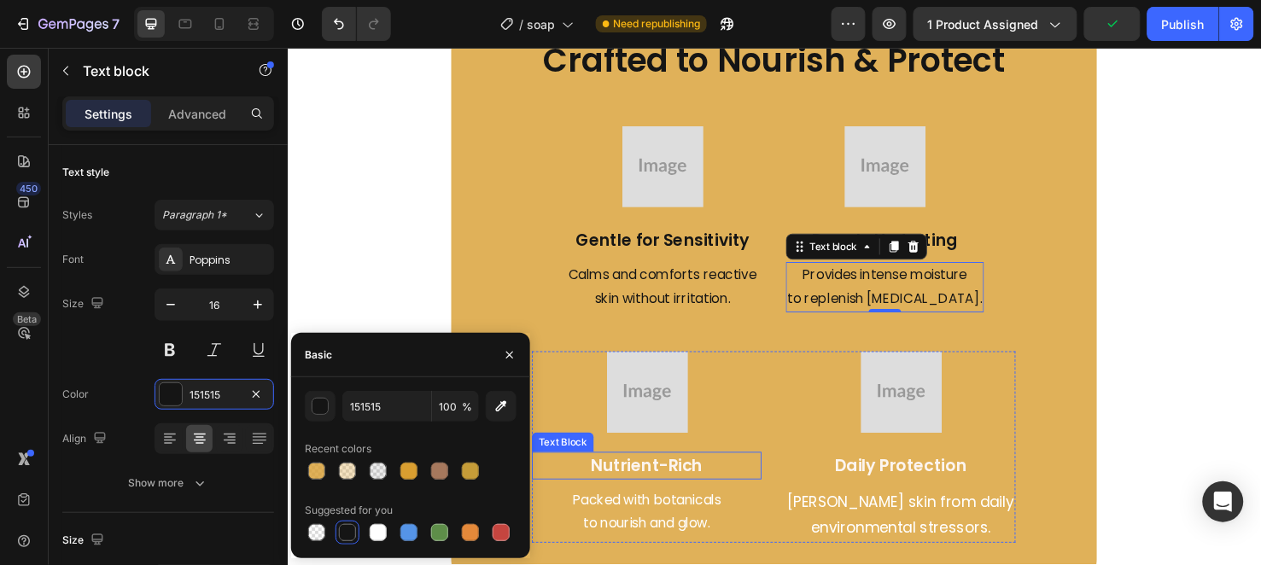
click at [667, 478] on p "Nutrient-Rich" at bounding box center [665, 488] width 238 height 26
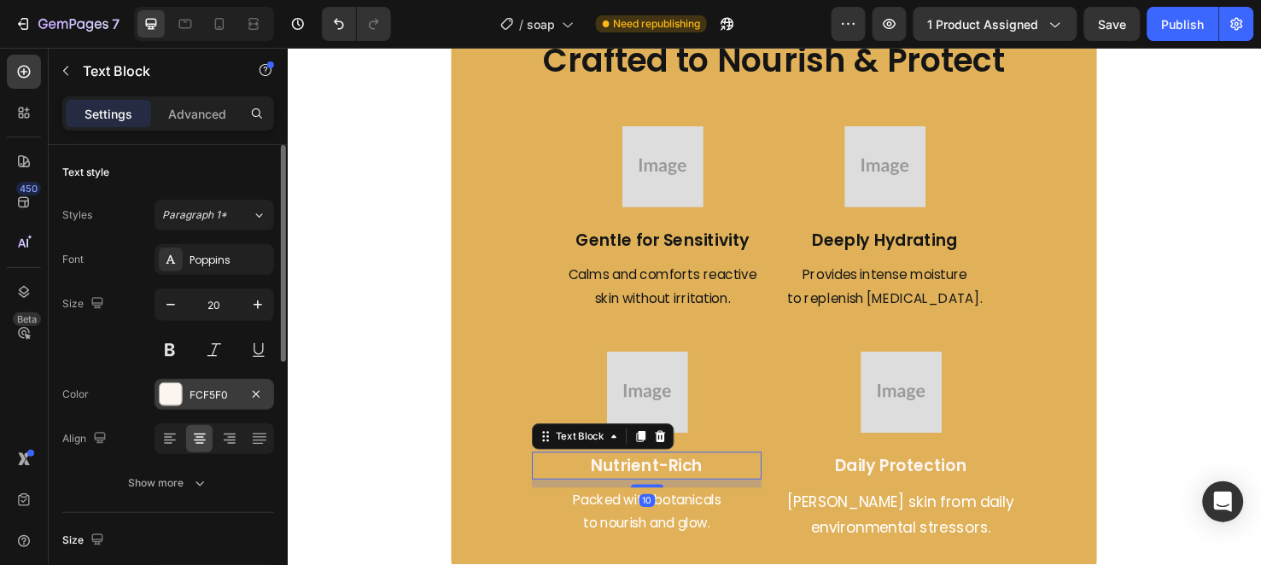
click at [231, 389] on div "FCF5F0" at bounding box center [215, 395] width 50 height 15
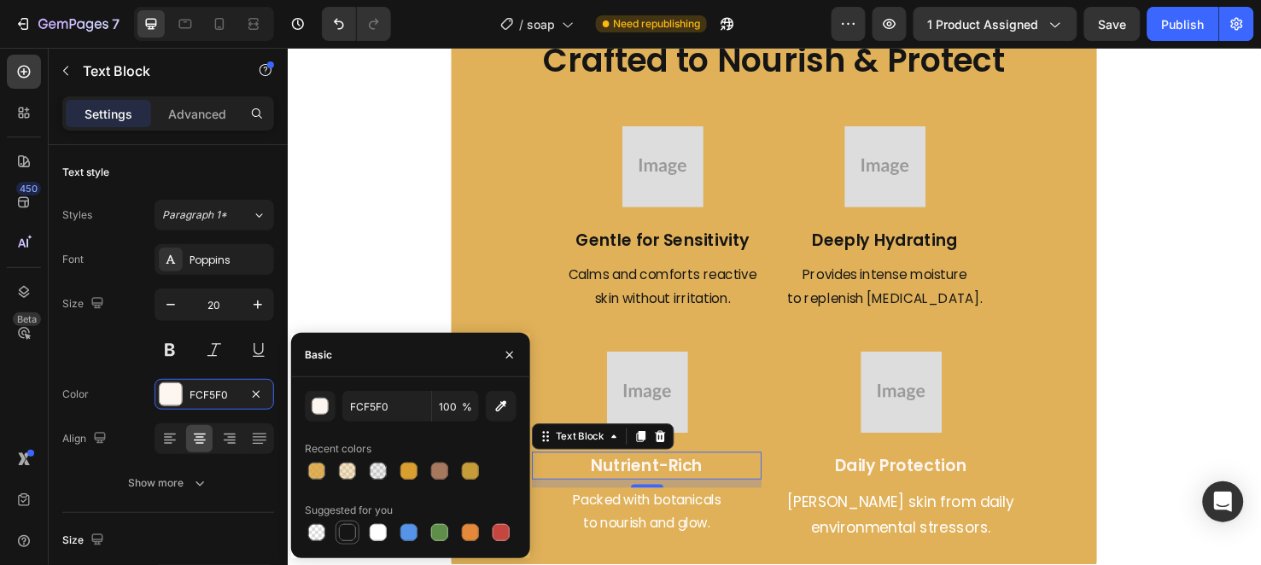
click at [350, 526] on div at bounding box center [347, 532] width 17 height 17
type input "151515"
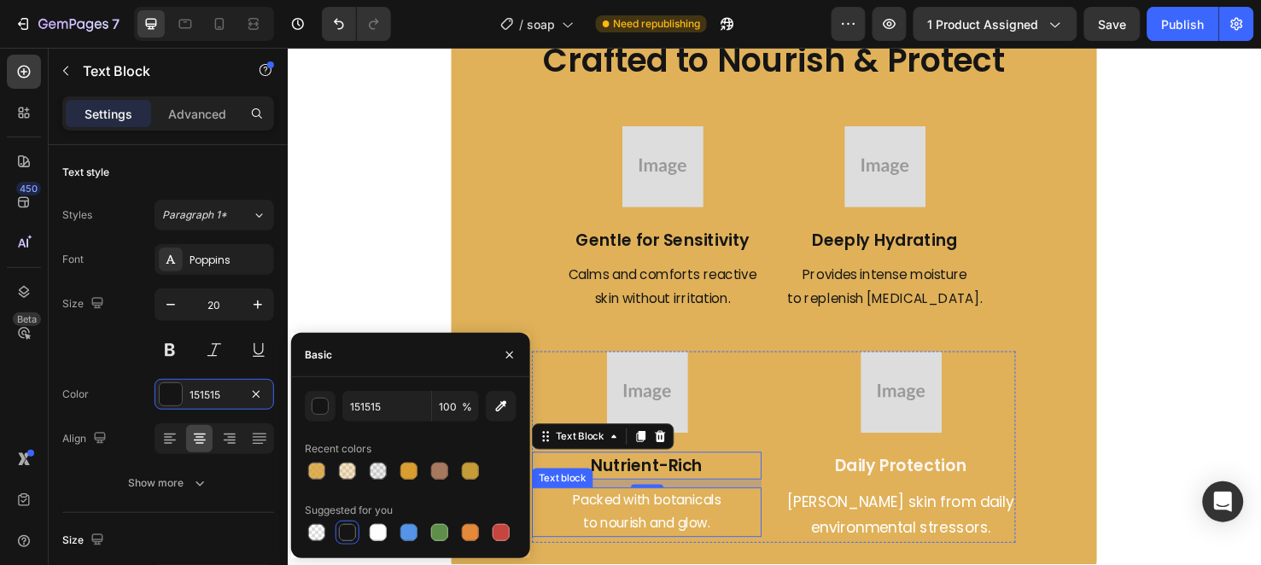
click at [617, 527] on p "Packed with botanicals" at bounding box center [665, 524] width 238 height 25
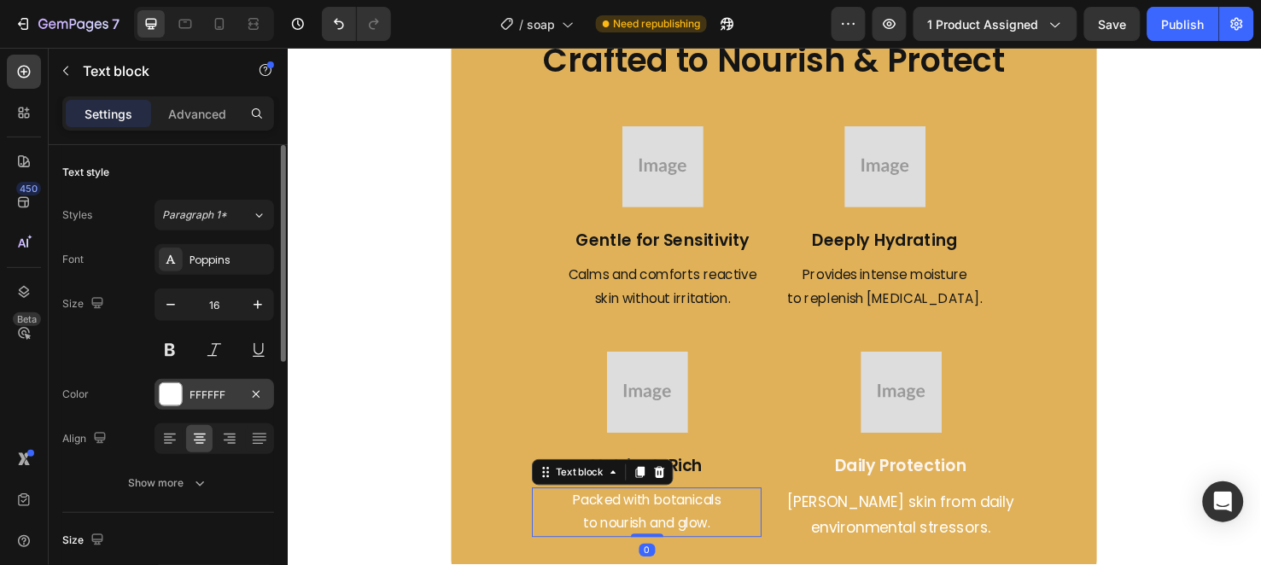
click at [182, 397] on div at bounding box center [171, 395] width 24 height 24
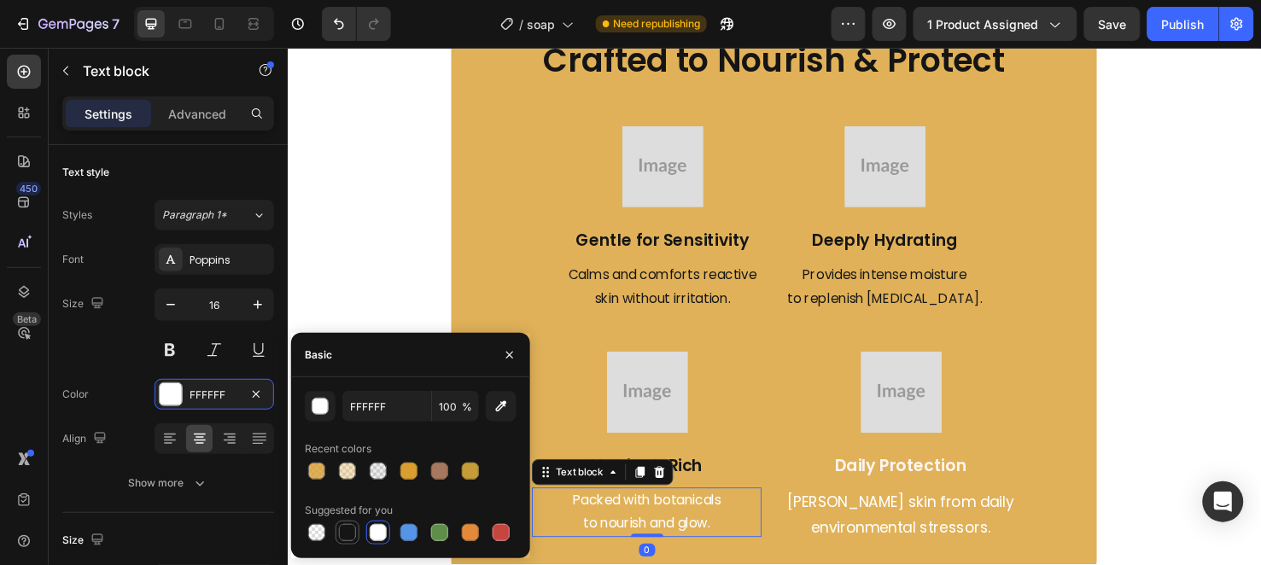
click at [343, 524] on div at bounding box center [347, 532] width 17 height 17
type input "151515"
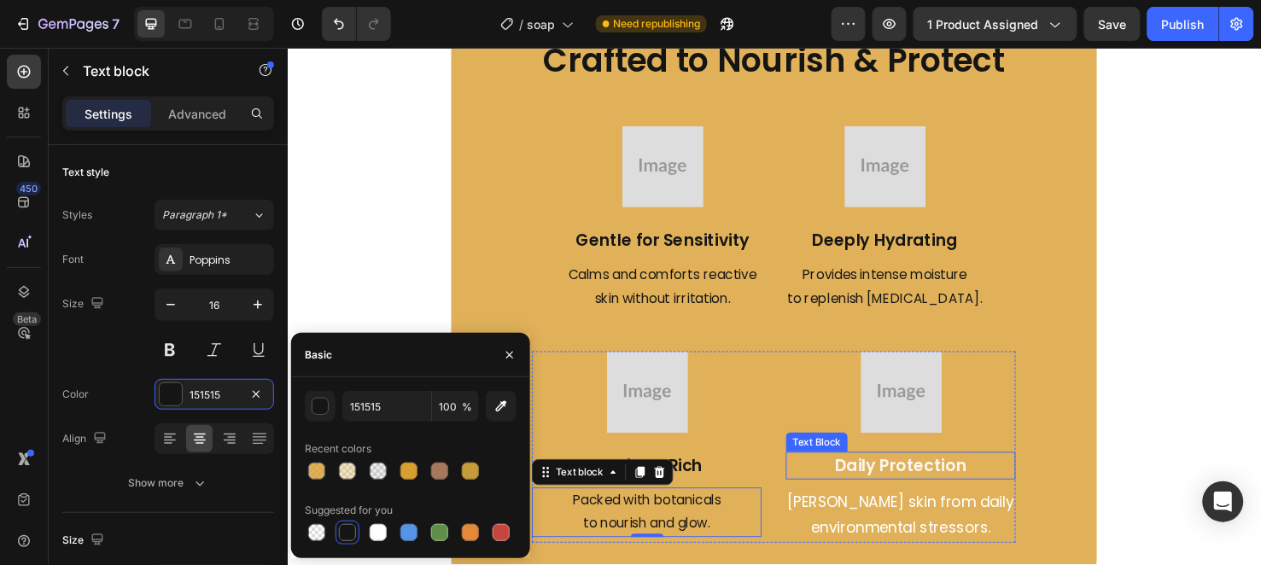
click at [857, 475] on p "Daily Protection" at bounding box center [933, 488] width 238 height 26
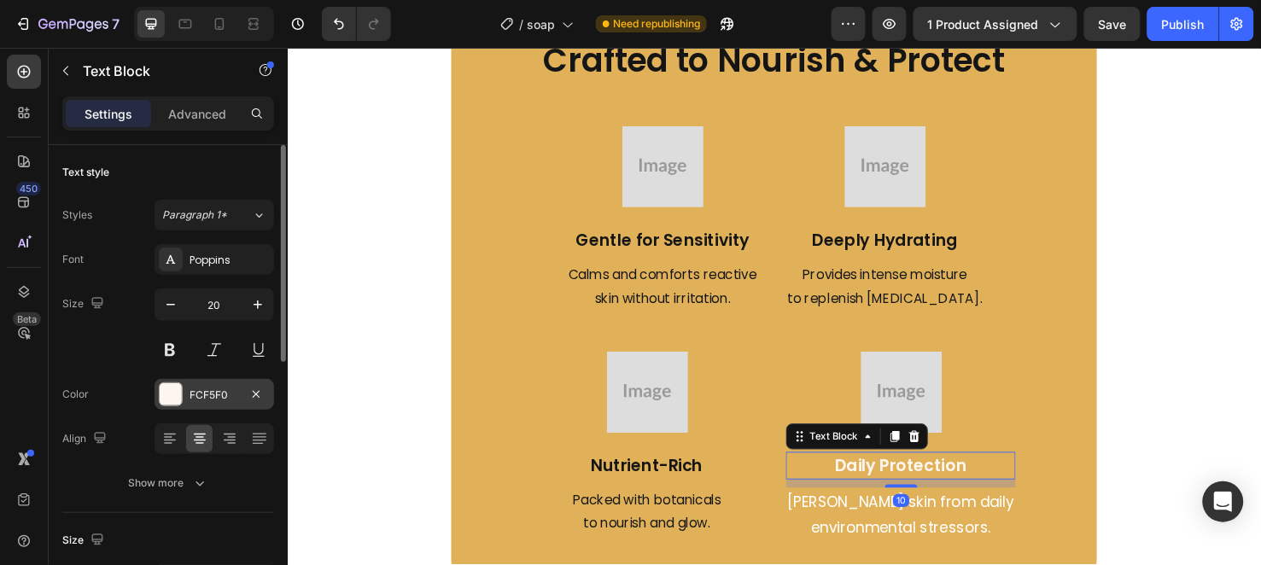
click at [198, 383] on div "FCF5F0" at bounding box center [215, 394] width 120 height 31
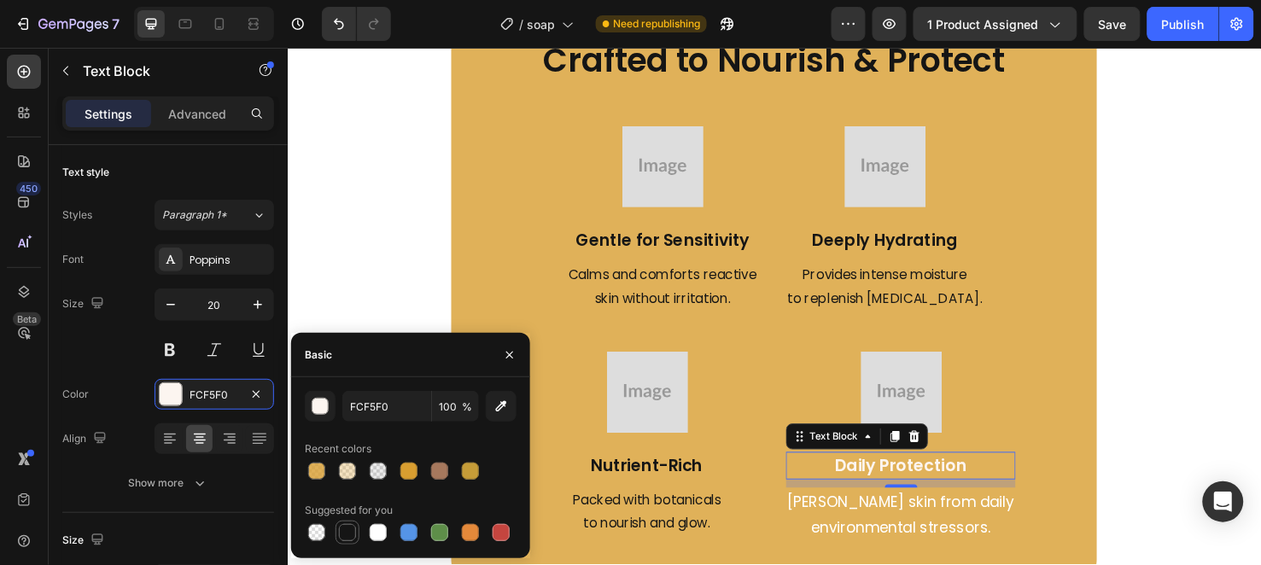
click at [340, 534] on div at bounding box center [347, 532] width 17 height 17
type input "151515"
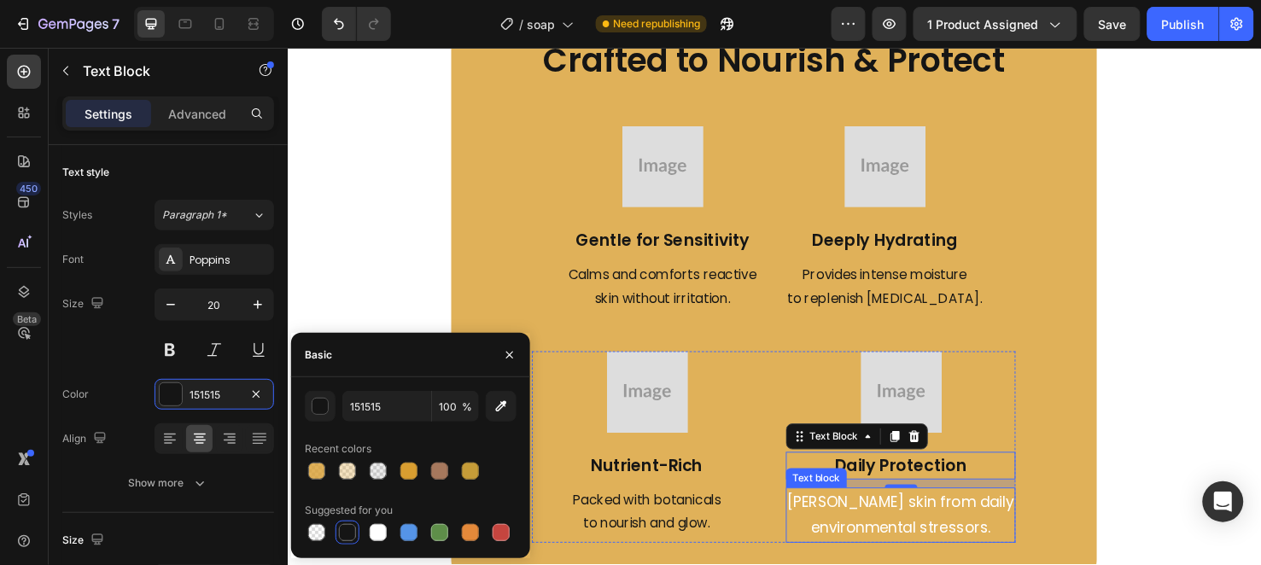
click at [815, 527] on p "[PERSON_NAME] skin from daily" at bounding box center [933, 525] width 238 height 27
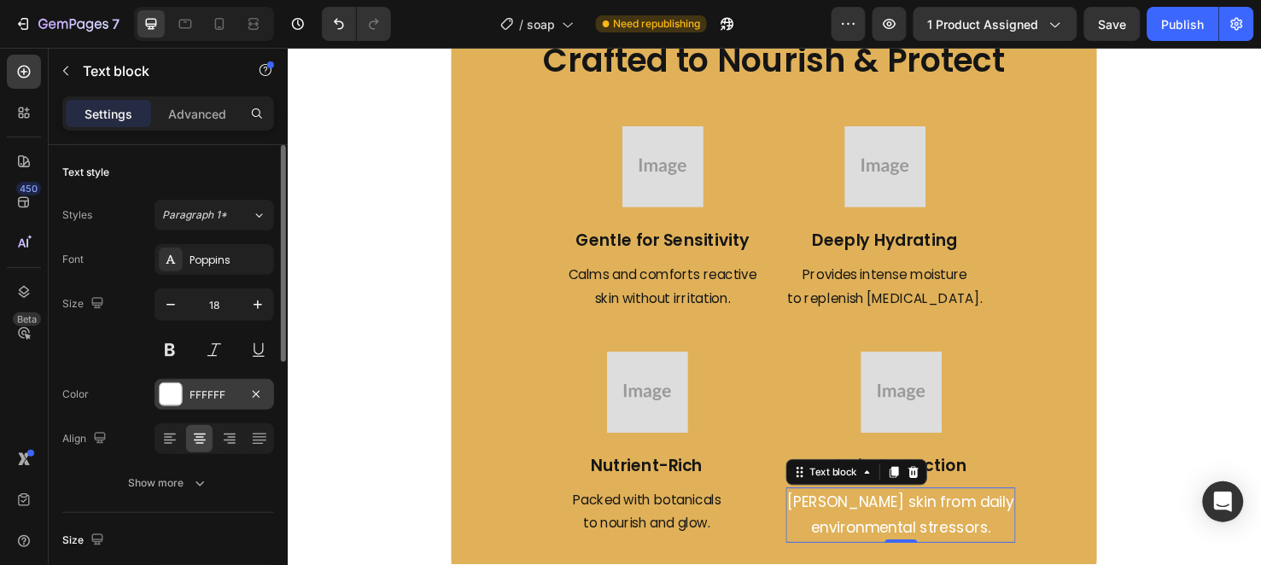
click at [239, 400] on div "FFFFFF" at bounding box center [215, 394] width 120 height 31
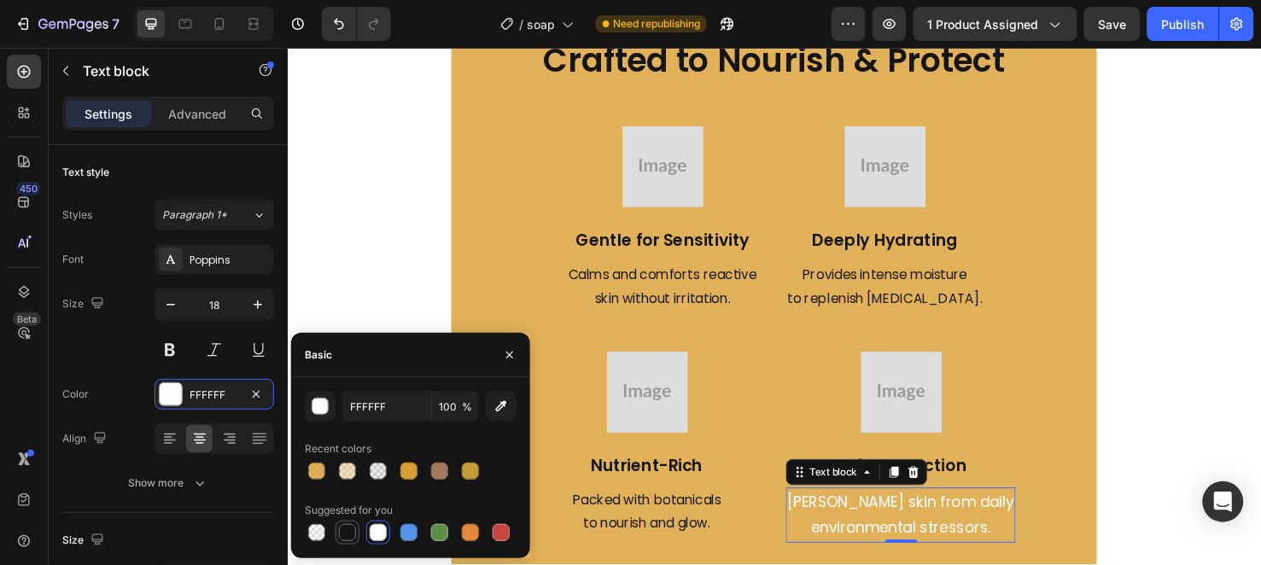
click at [339, 524] on div at bounding box center [347, 533] width 20 height 20
type input "151515"
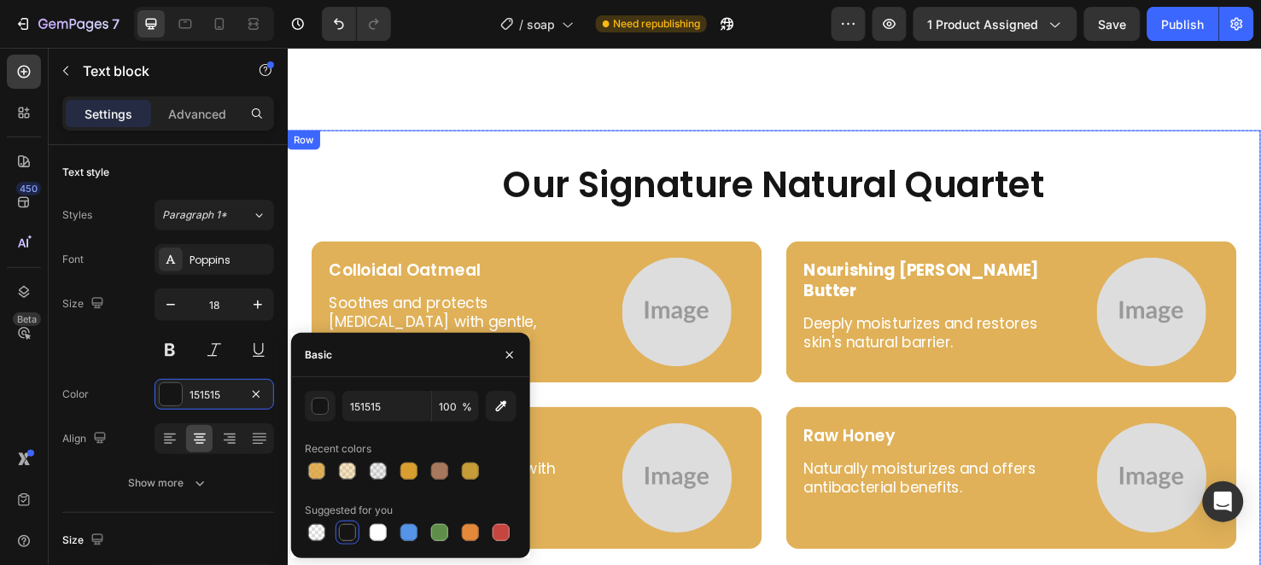
scroll to position [3681, 0]
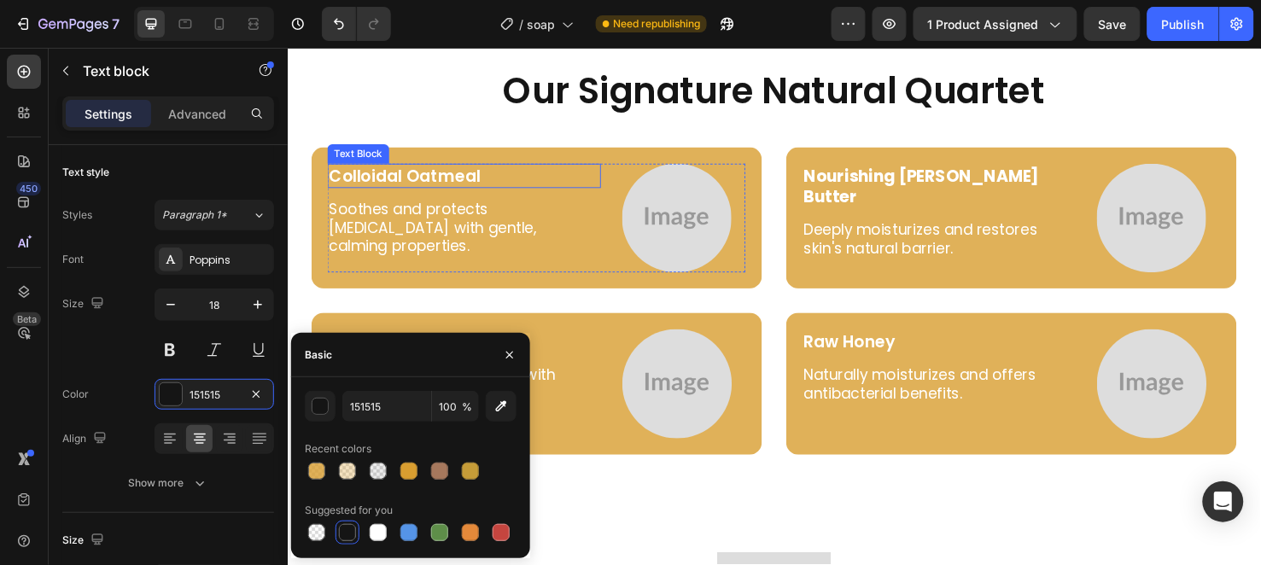
click at [422, 177] on p "Colloidal Oatmeal" at bounding box center [473, 182] width 284 height 22
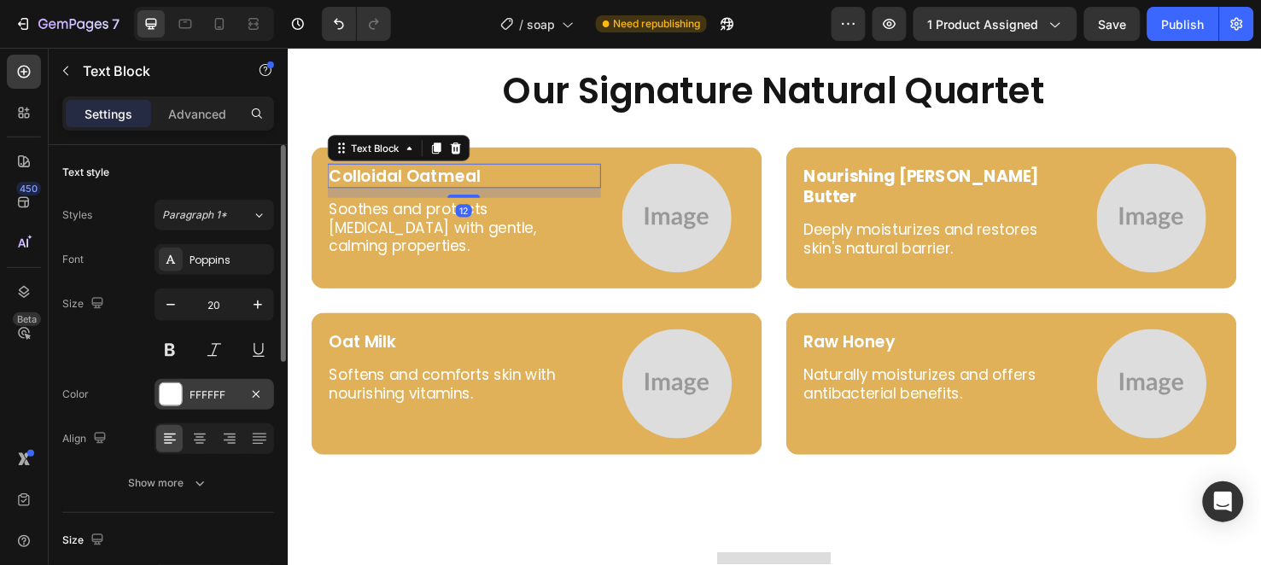
click at [218, 388] on div "FFFFFF" at bounding box center [215, 395] width 50 height 15
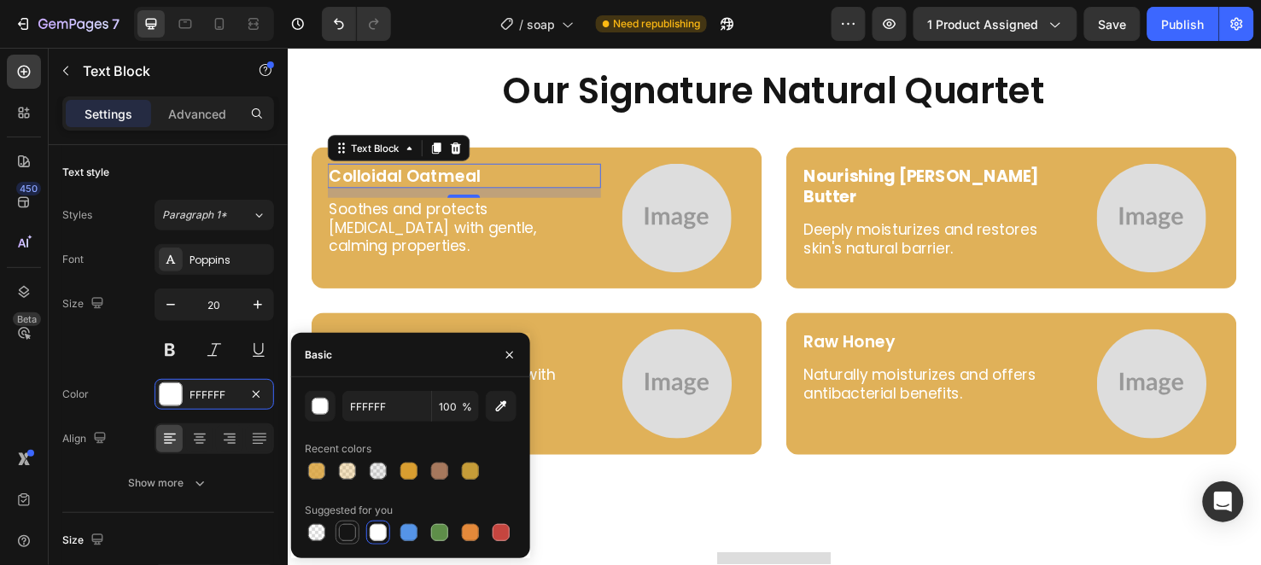
click at [353, 523] on div at bounding box center [347, 533] width 20 height 20
type input "151515"
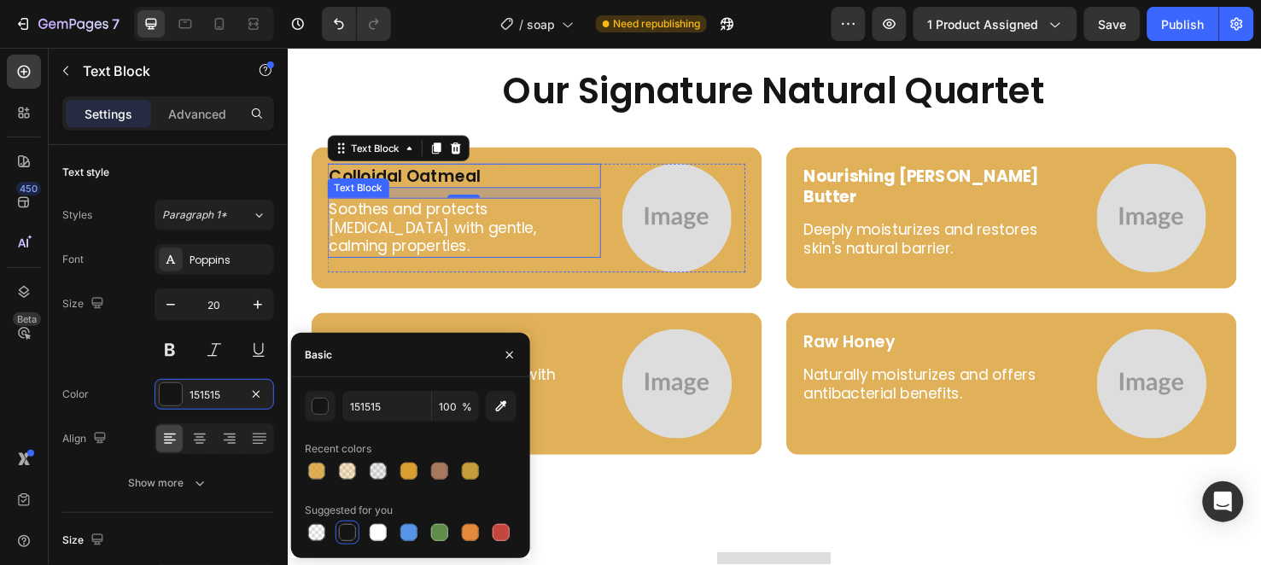
click at [415, 235] on p "Soothes and protects [MEDICAL_DATA] with gentle, calming properties." at bounding box center [473, 237] width 284 height 60
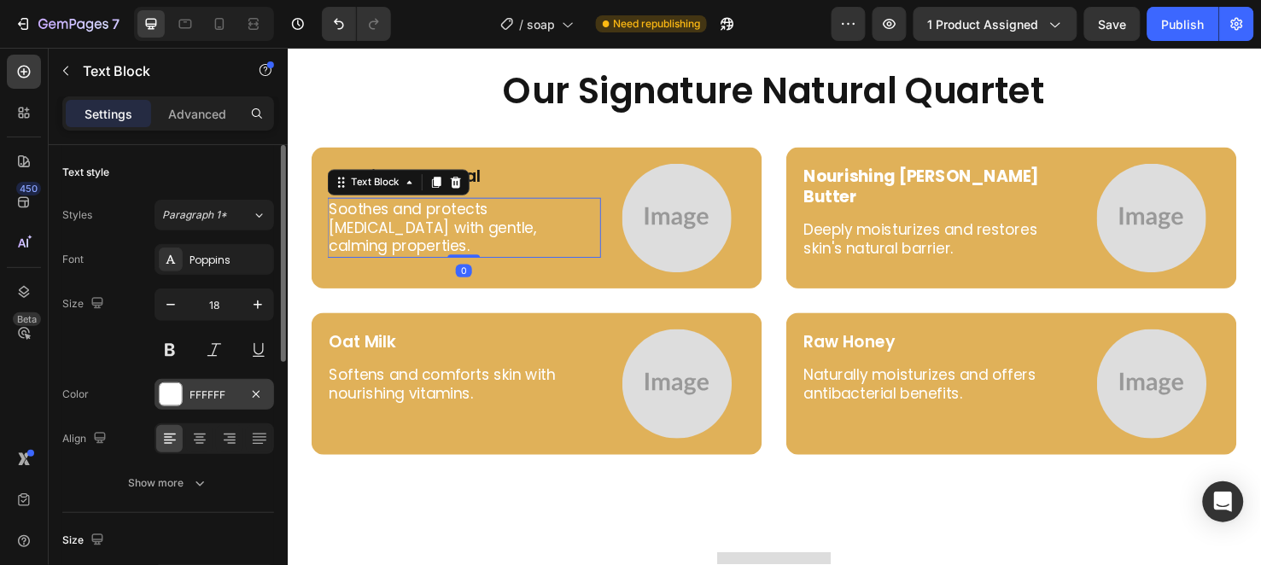
click at [205, 398] on div "FFFFFF" at bounding box center [215, 395] width 50 height 15
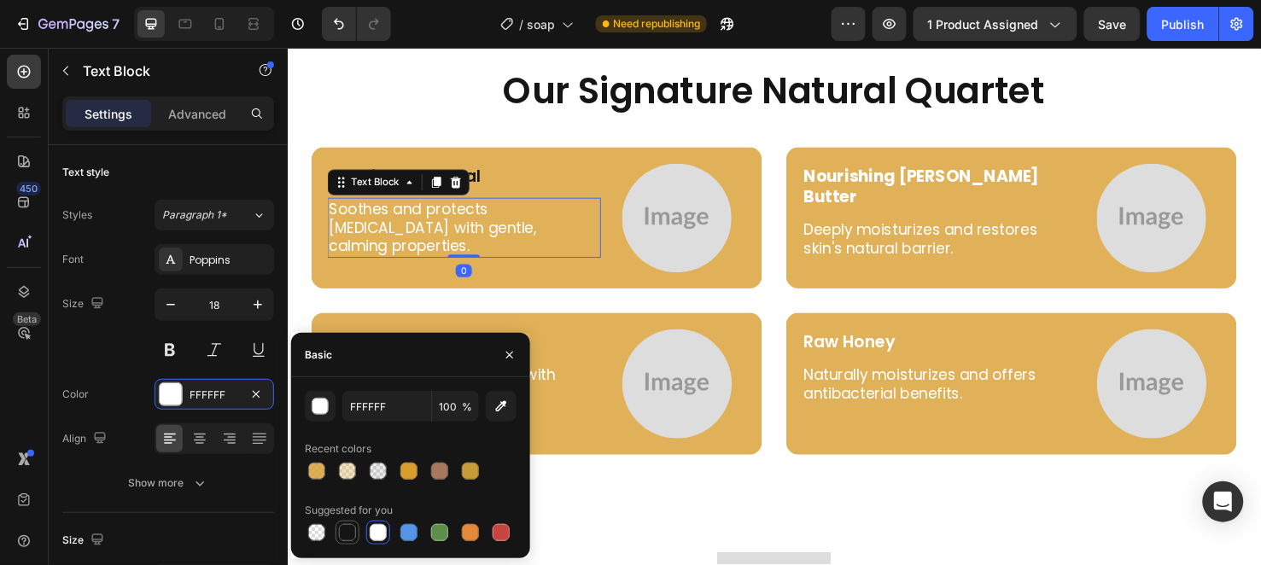
click at [346, 539] on div at bounding box center [347, 532] width 17 height 17
type input "151515"
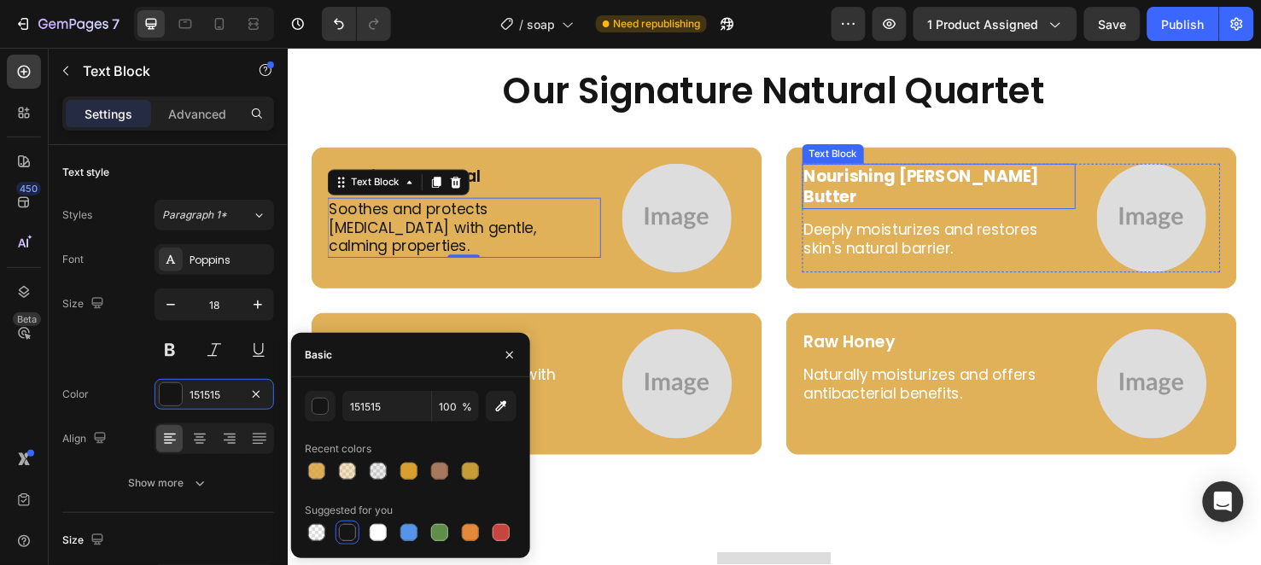
click at [829, 190] on div "Nourishing [PERSON_NAME] Butter" at bounding box center [973, 193] width 288 height 48
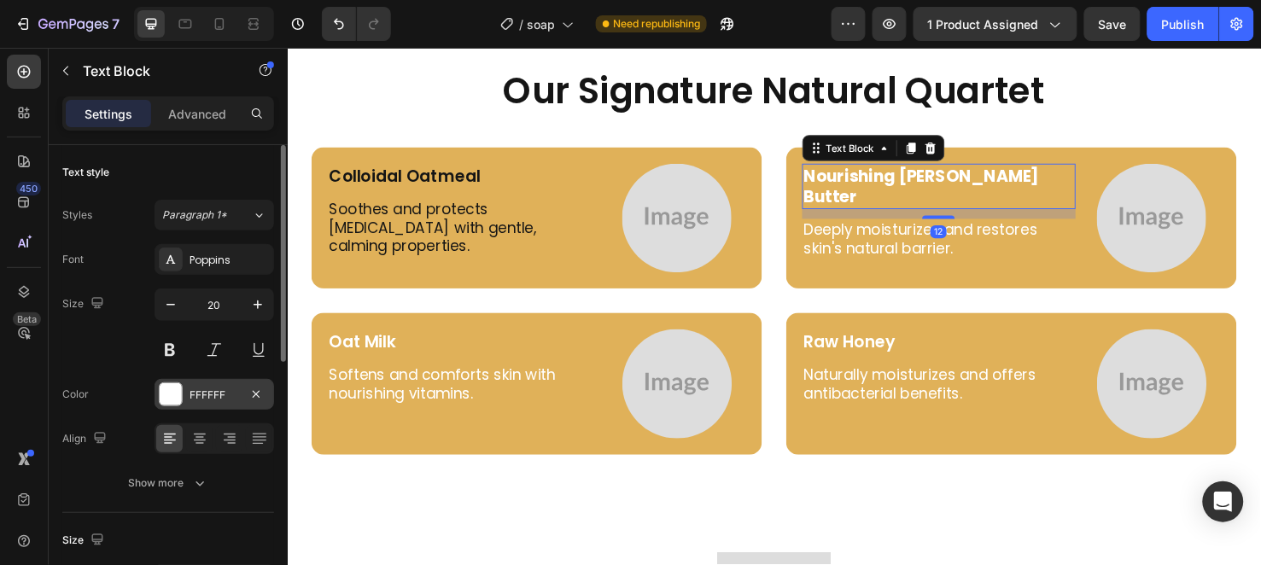
click at [188, 388] on div "FFFFFF" at bounding box center [215, 394] width 120 height 31
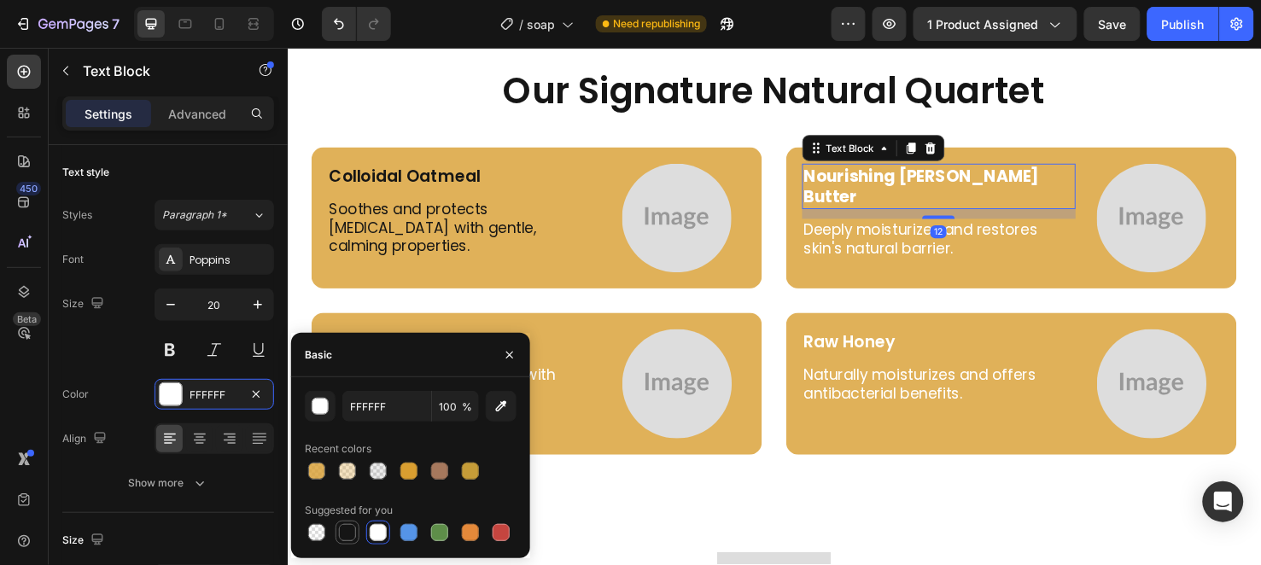
drag, startPoint x: 345, startPoint y: 535, endPoint x: 330, endPoint y: 330, distance: 205.5
click at [345, 535] on div at bounding box center [347, 532] width 17 height 17
type input "151515"
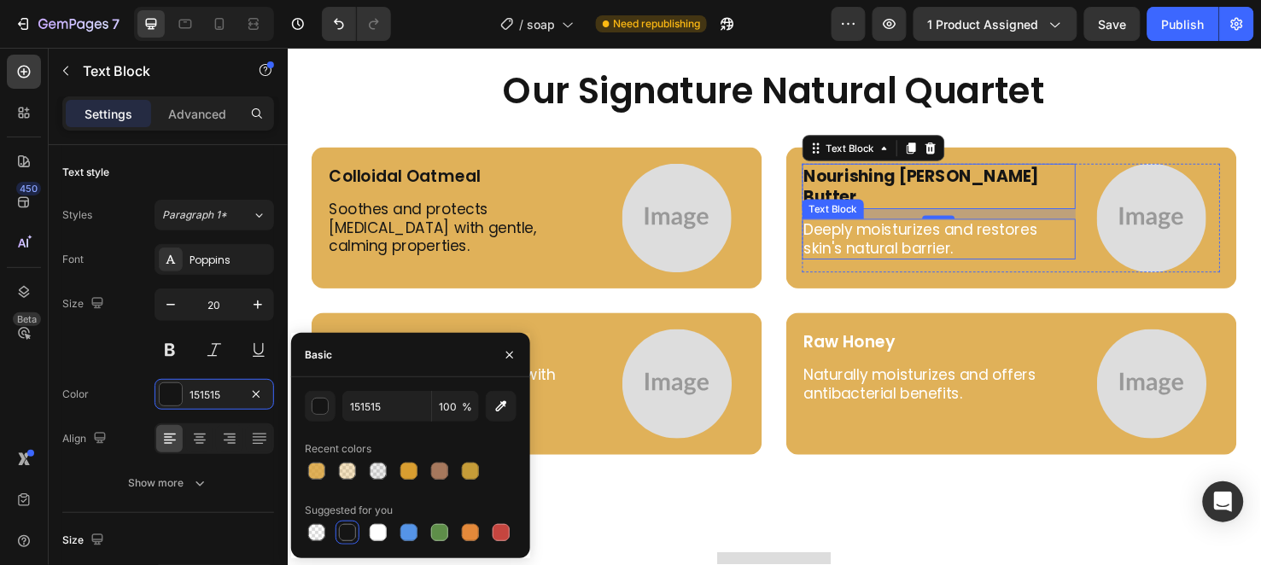
click at [847, 229] on p "Deeply moisturizes and restores skin's natural barrier." at bounding box center [973, 249] width 284 height 40
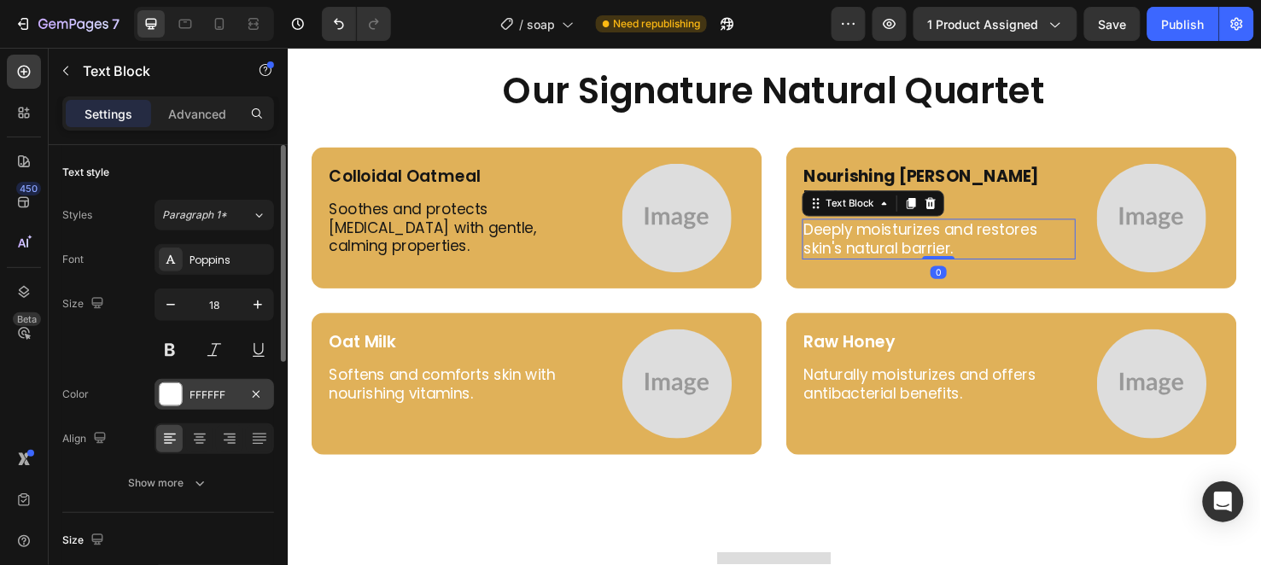
click at [190, 397] on div "FFFFFF" at bounding box center [215, 395] width 50 height 15
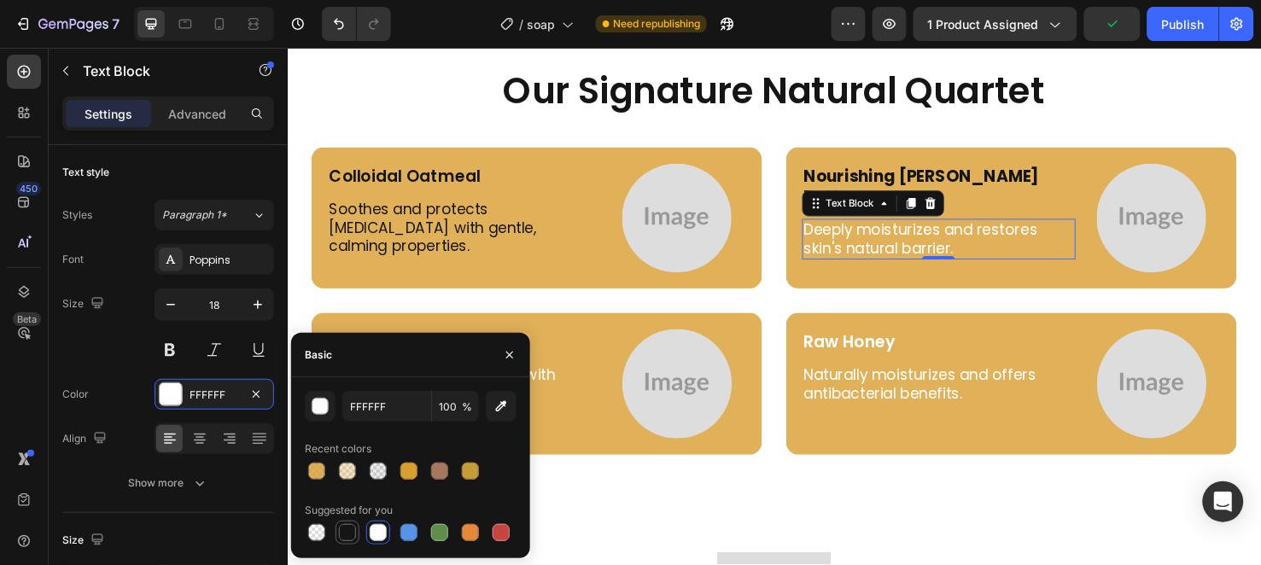
click at [346, 534] on div at bounding box center [347, 532] width 17 height 17
type input "151515"
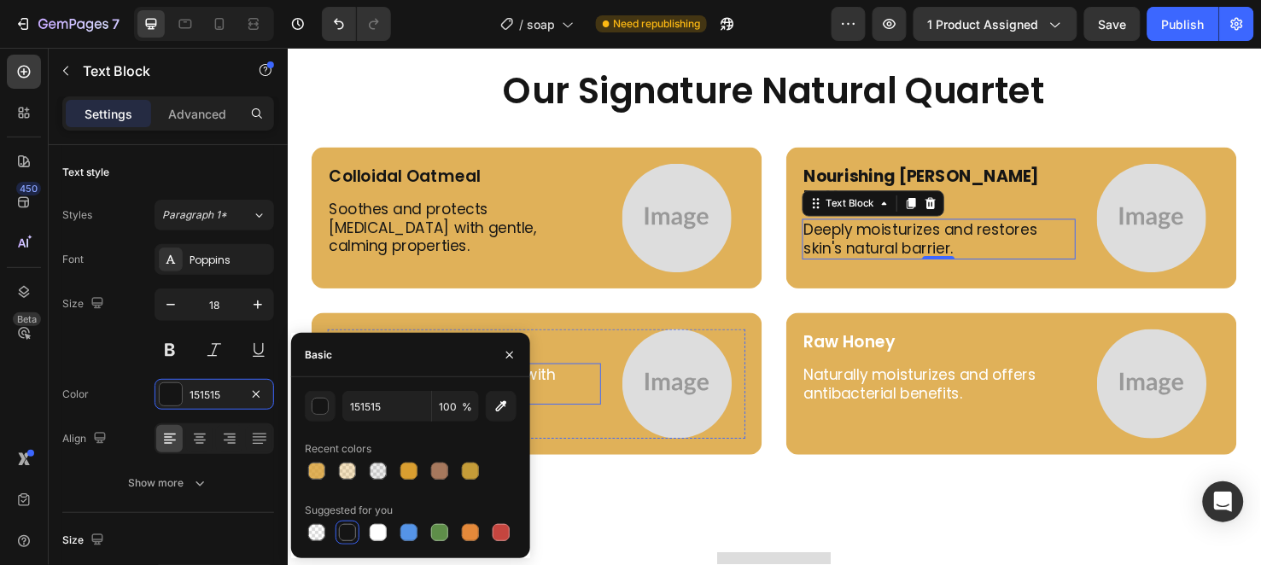
click at [551, 389] on p "Softens and comforts skin with nourishing vitamins." at bounding box center [473, 401] width 284 height 40
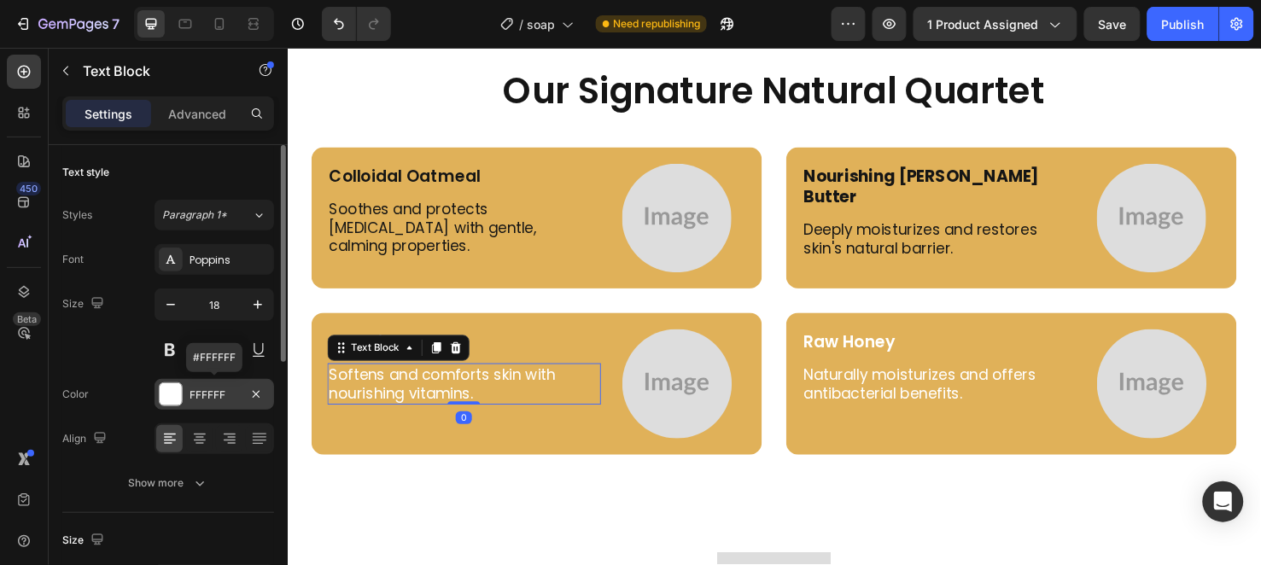
click at [209, 403] on div "FFFFFF" at bounding box center [215, 394] width 120 height 31
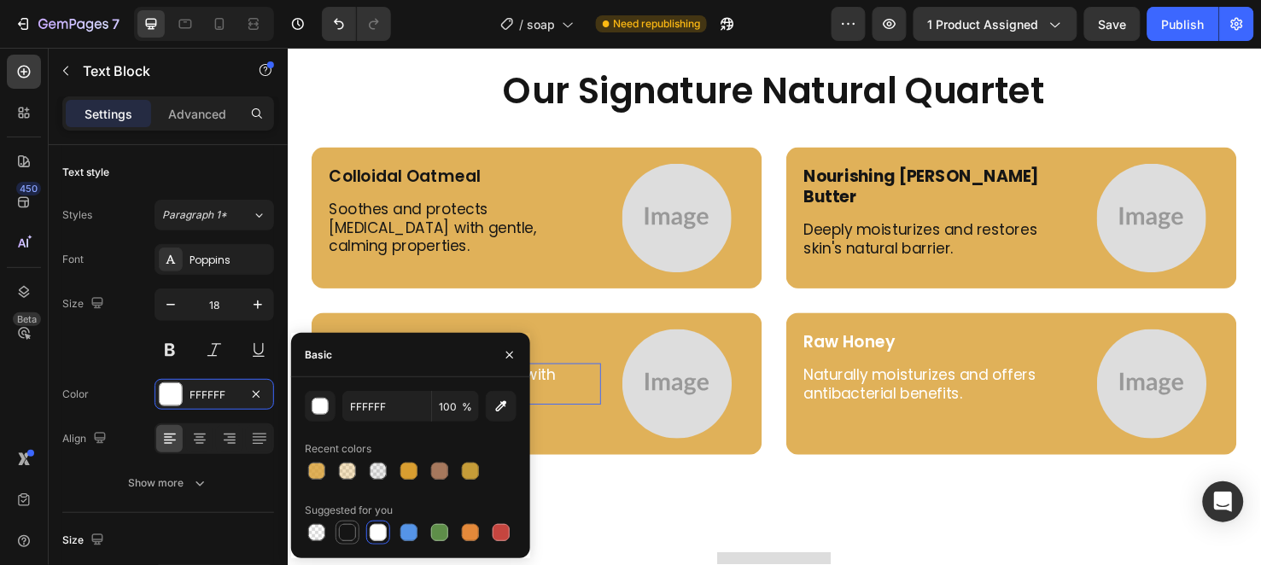
click at [345, 533] on div at bounding box center [347, 532] width 17 height 17
type input "151515"
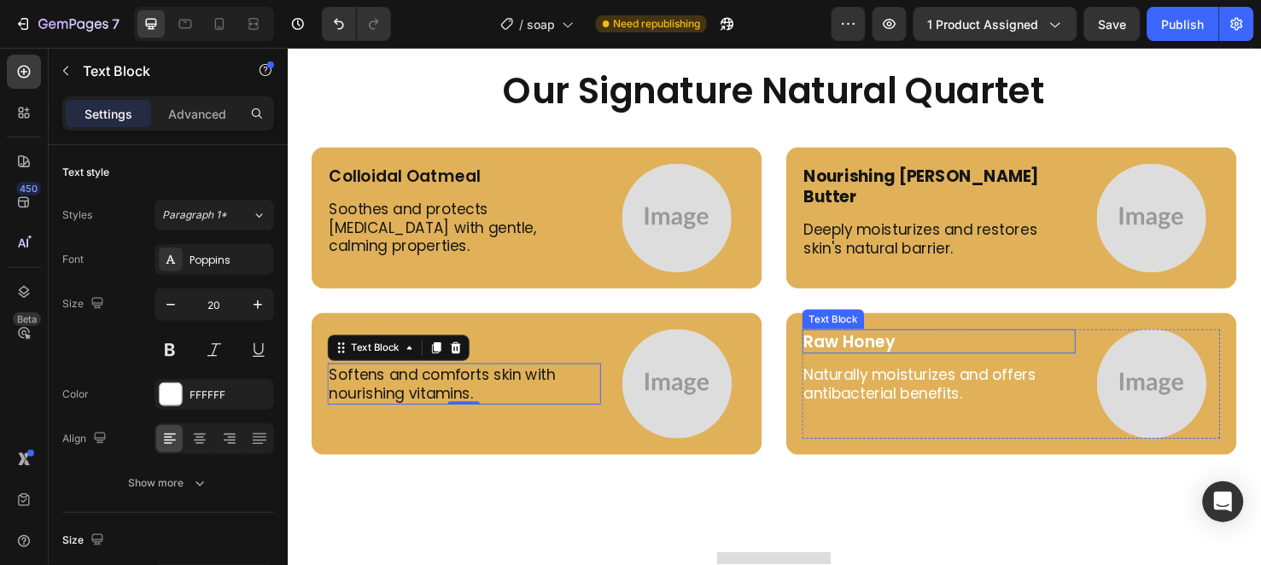
click at [829, 353] on div "Raw Honey" at bounding box center [973, 356] width 288 height 26
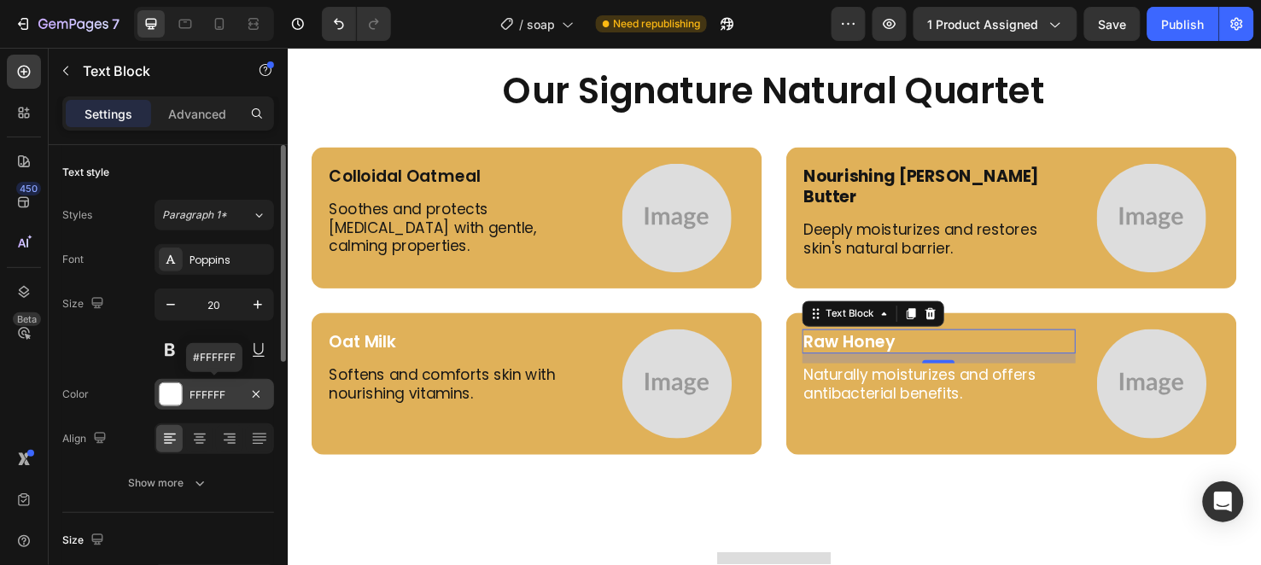
click at [205, 399] on div "FFFFFF" at bounding box center [215, 395] width 50 height 15
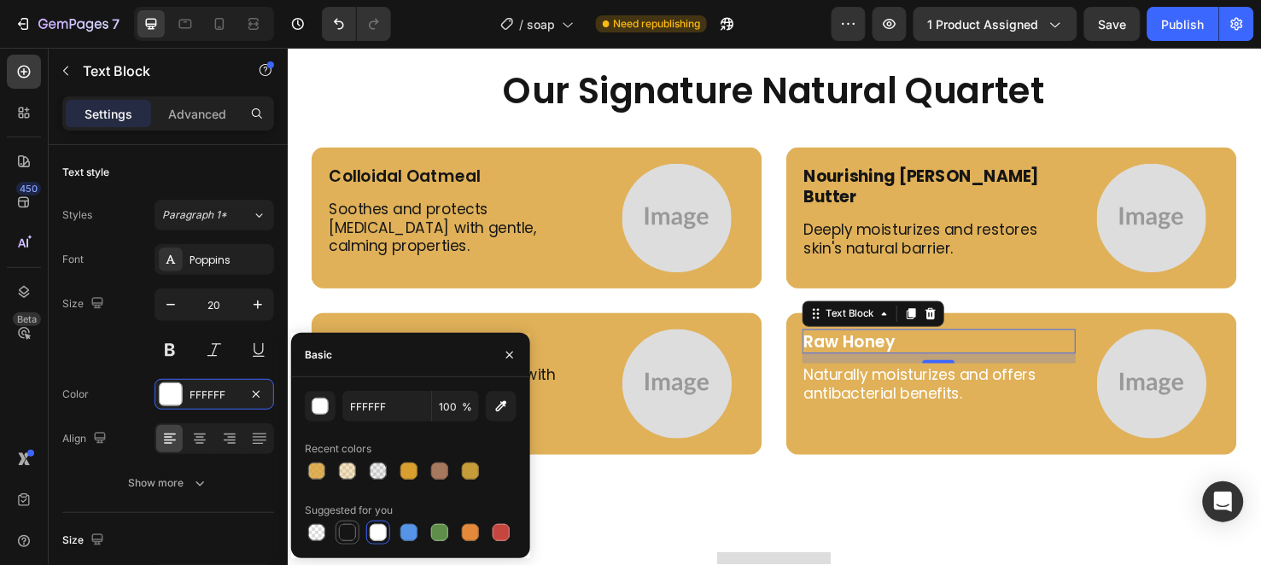
click at [344, 525] on div at bounding box center [347, 532] width 17 height 17
type input "151515"
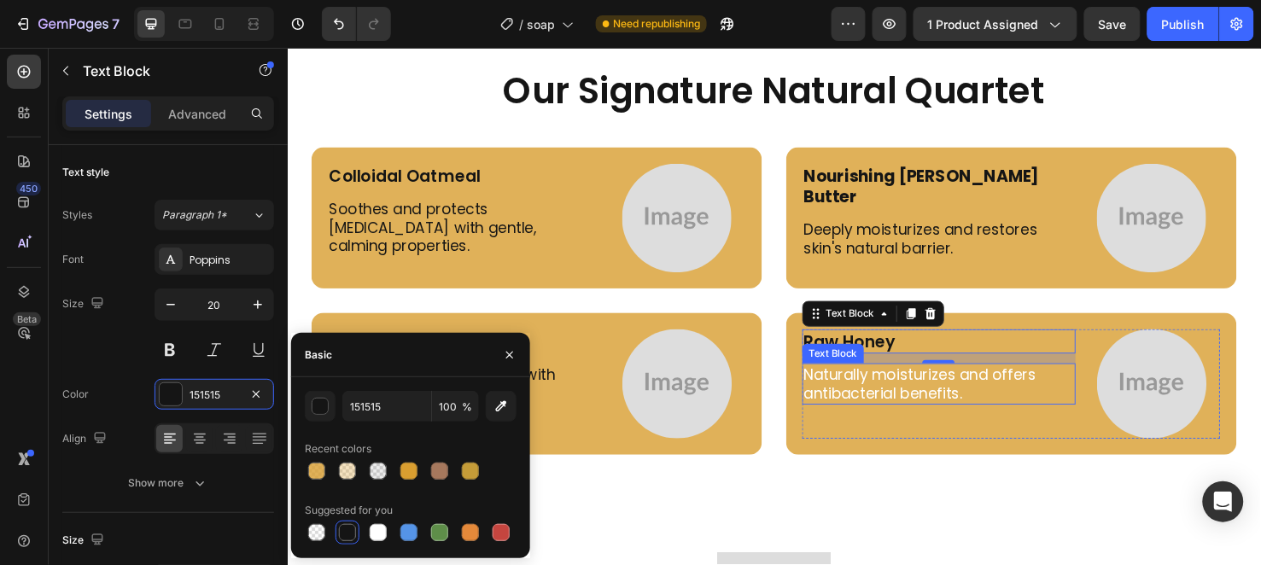
click at [833, 394] on p "Naturally moisturizes and offers antibacterial benefits." at bounding box center [973, 401] width 284 height 40
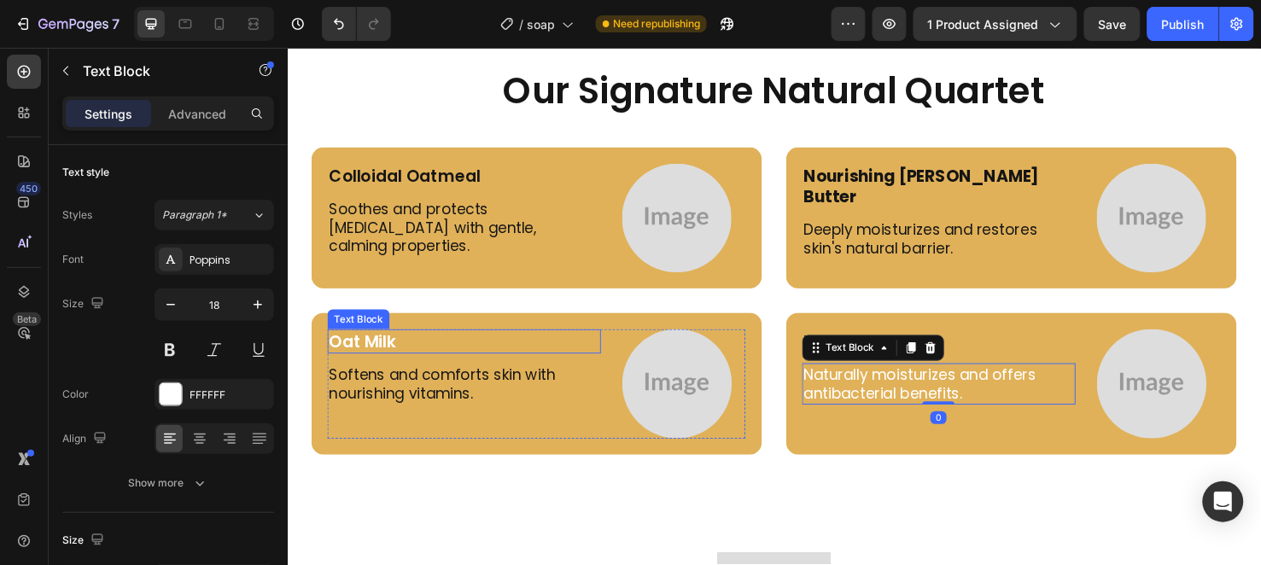
click at [365, 345] on p "Oat Milk" at bounding box center [473, 356] width 284 height 22
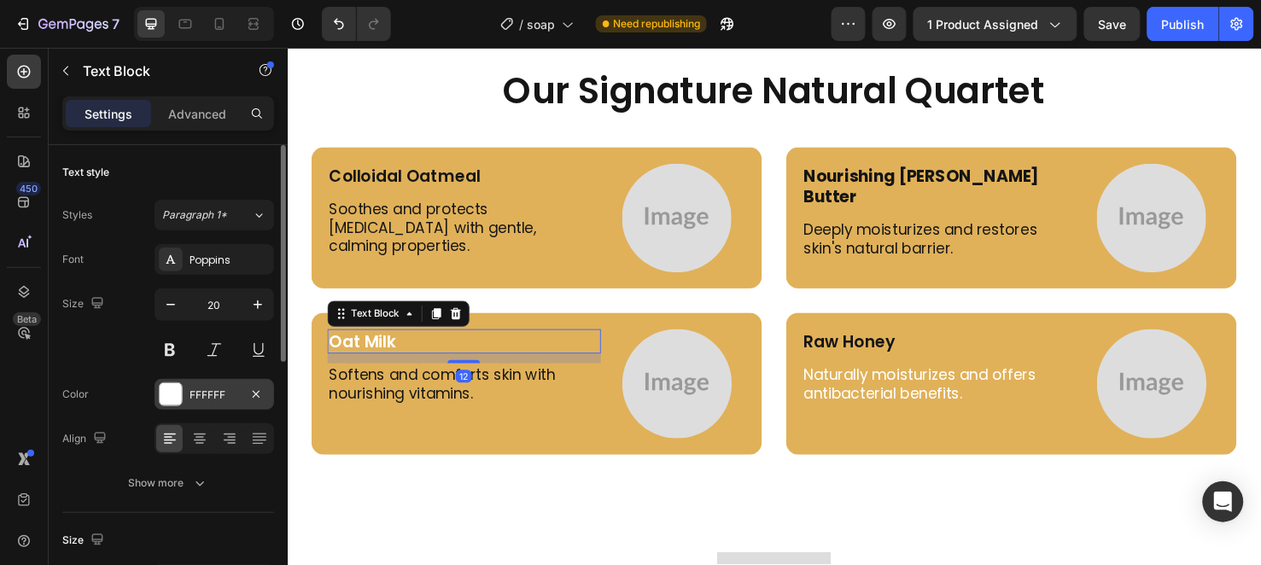
click at [211, 394] on div "FFFFFF" at bounding box center [215, 395] width 50 height 15
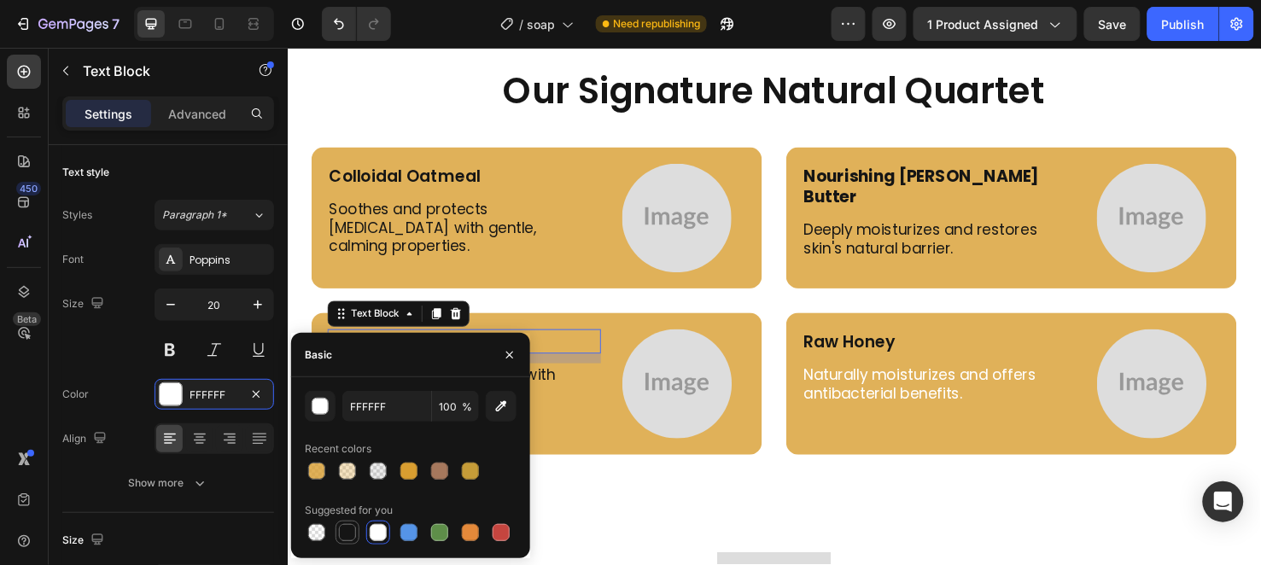
click at [339, 526] on div at bounding box center [347, 532] width 17 height 17
type input "151515"
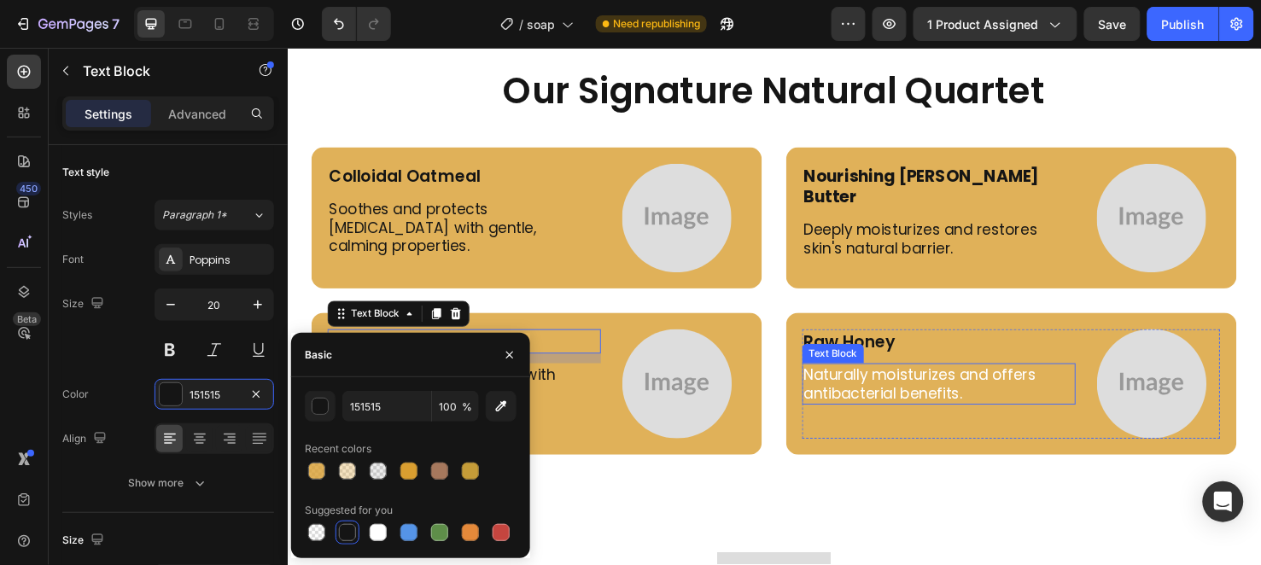
click at [941, 403] on p "Naturally moisturizes and offers antibacterial benefits." at bounding box center [973, 401] width 284 height 40
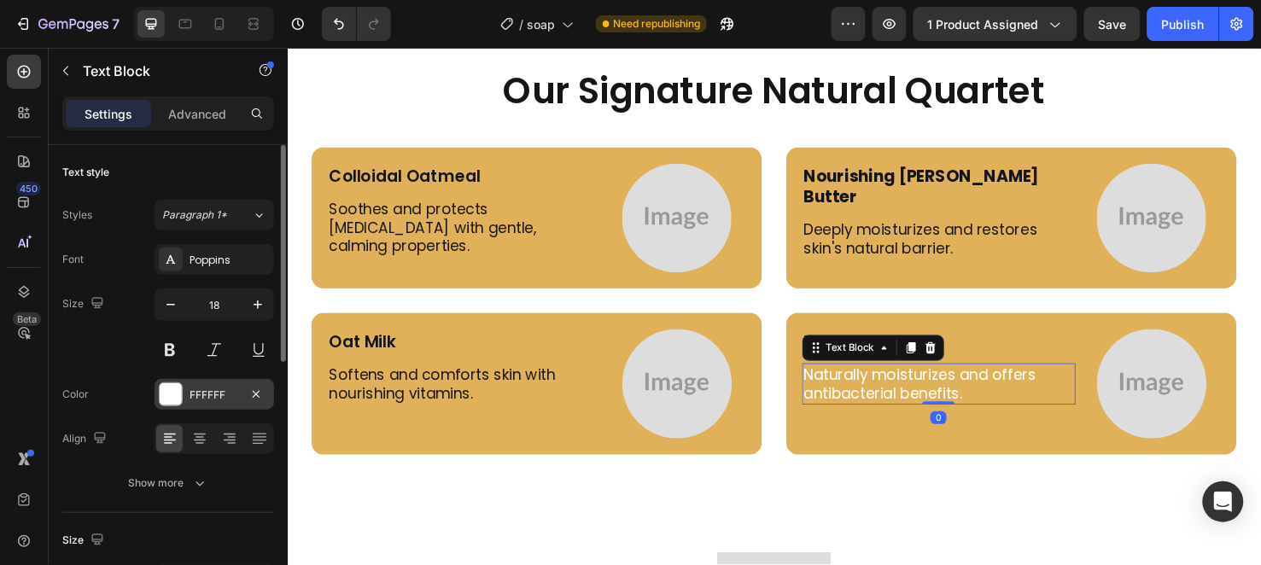
click at [231, 400] on div "FFFFFF" at bounding box center [215, 395] width 50 height 15
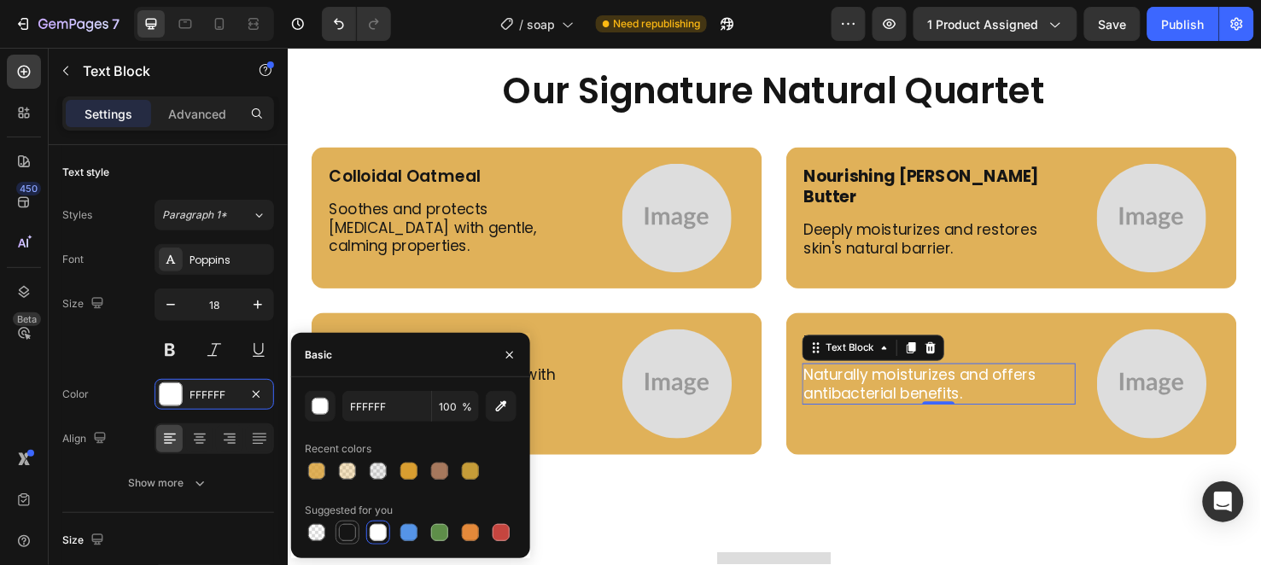
click at [340, 534] on div at bounding box center [347, 532] width 17 height 17
type input "151515"
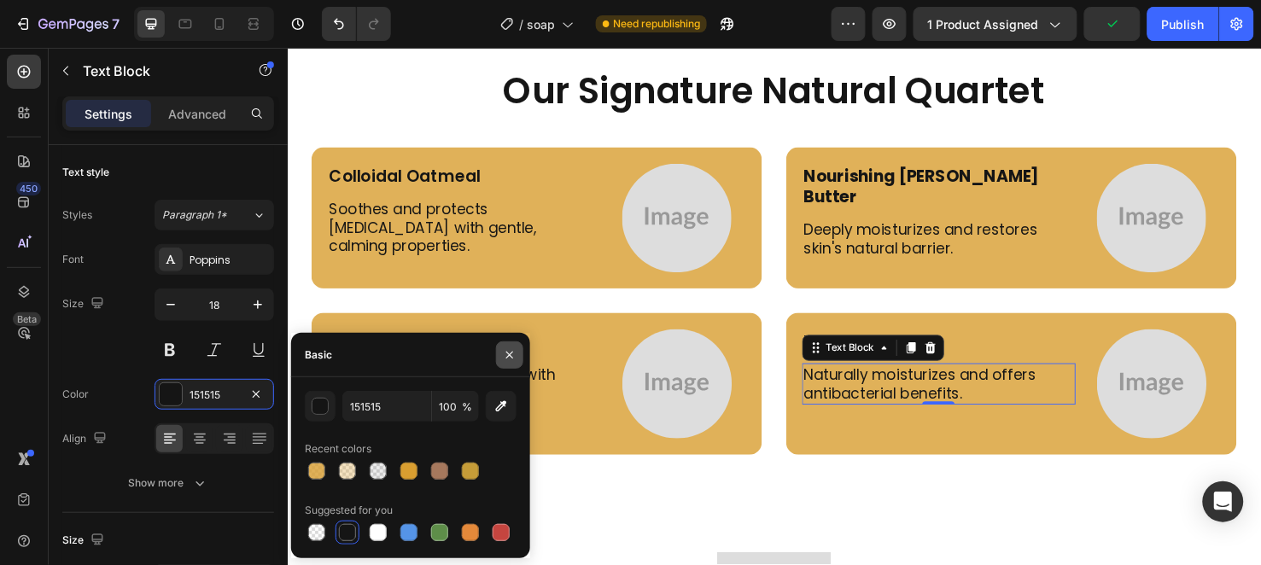
click at [509, 345] on button "button" at bounding box center [509, 355] width 27 height 27
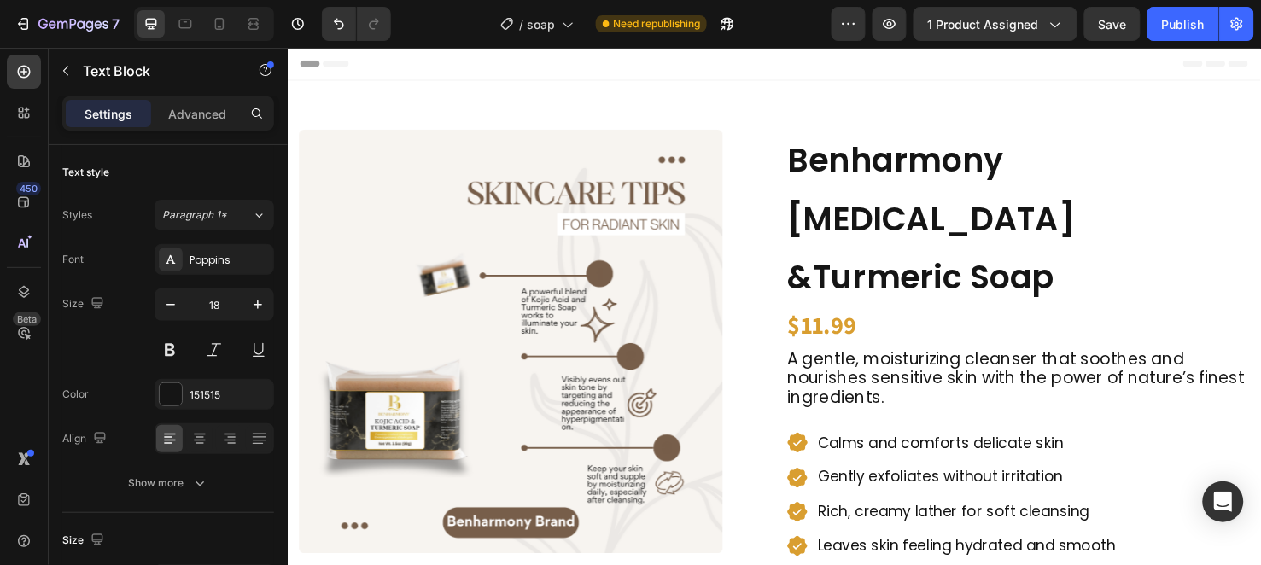
scroll to position [379, 0]
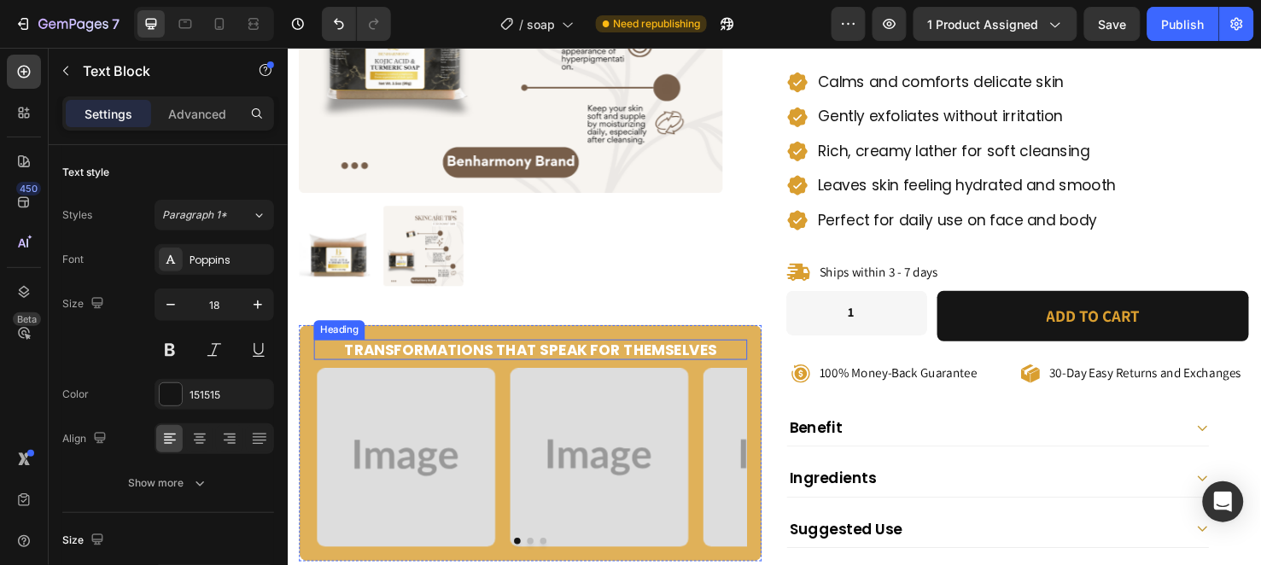
click at [576, 359] on strong "Transformations That Speak for Themselves" at bounding box center [544, 364] width 392 height 21
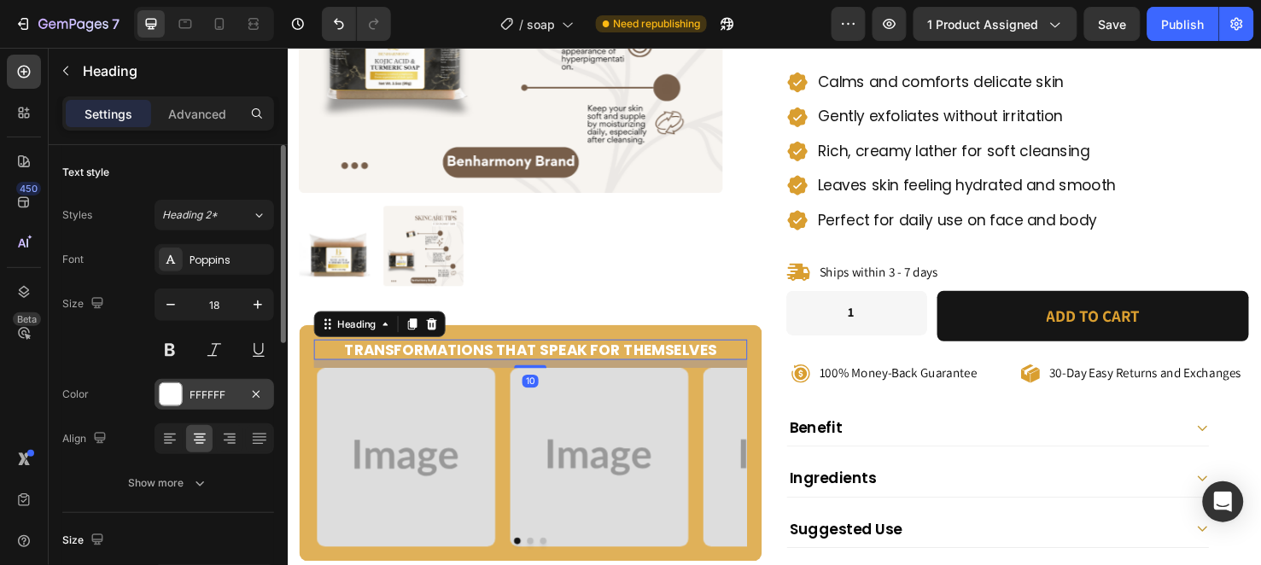
click at [214, 391] on div "FFFFFF" at bounding box center [215, 395] width 50 height 15
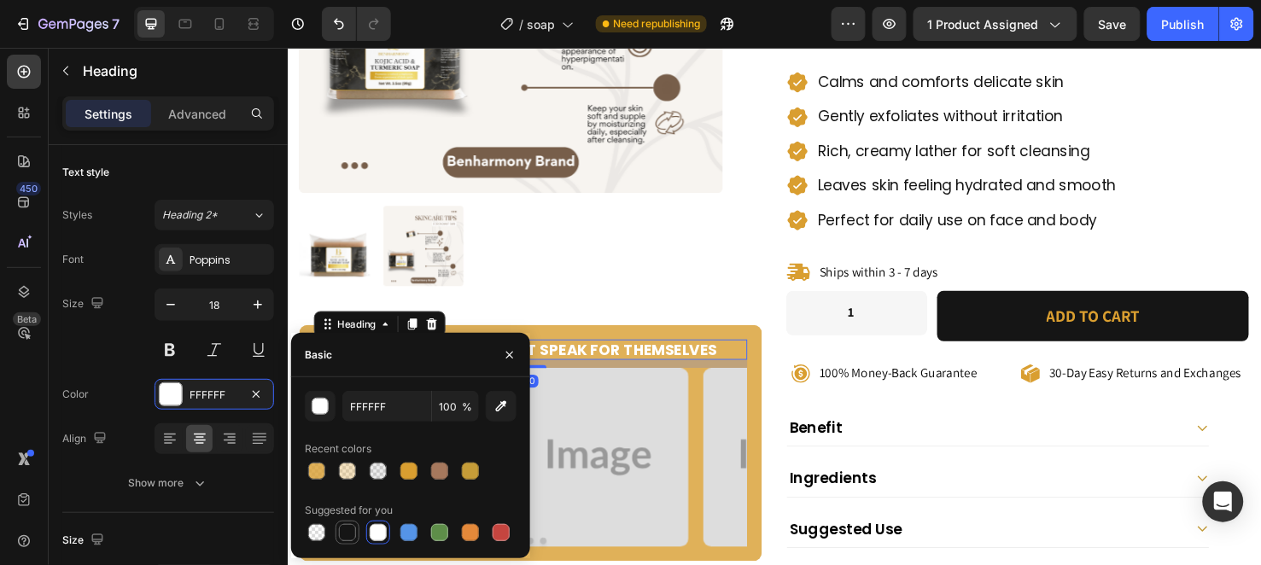
click at [343, 528] on div at bounding box center [347, 532] width 17 height 17
type input "151515"
click at [517, 355] on button "button" at bounding box center [509, 355] width 27 height 27
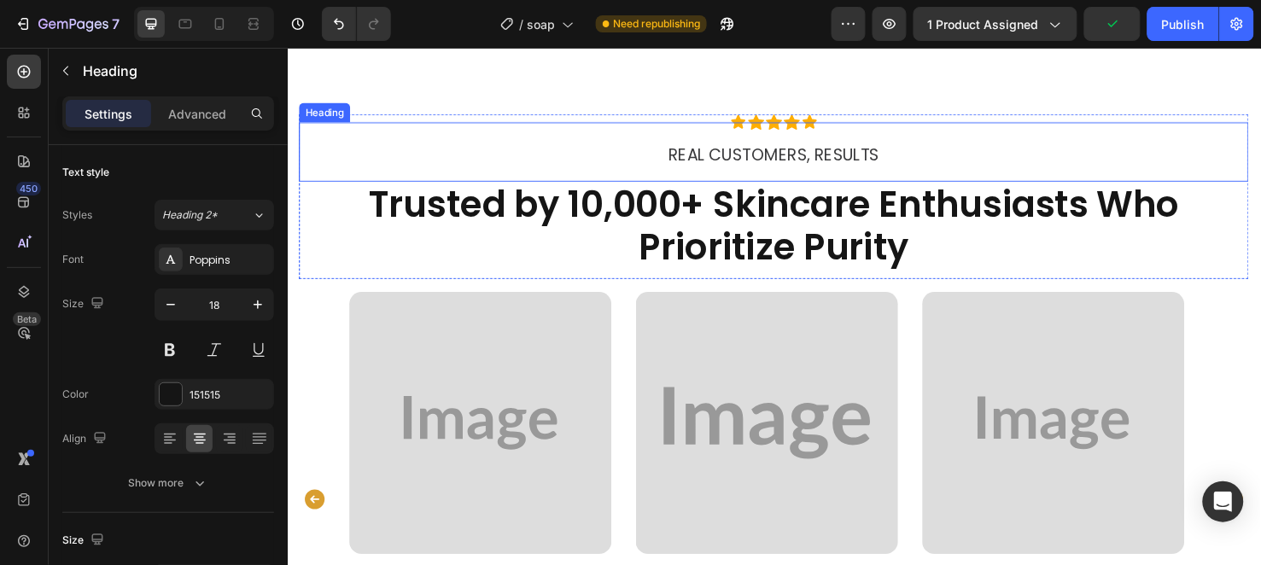
scroll to position [3225, 0]
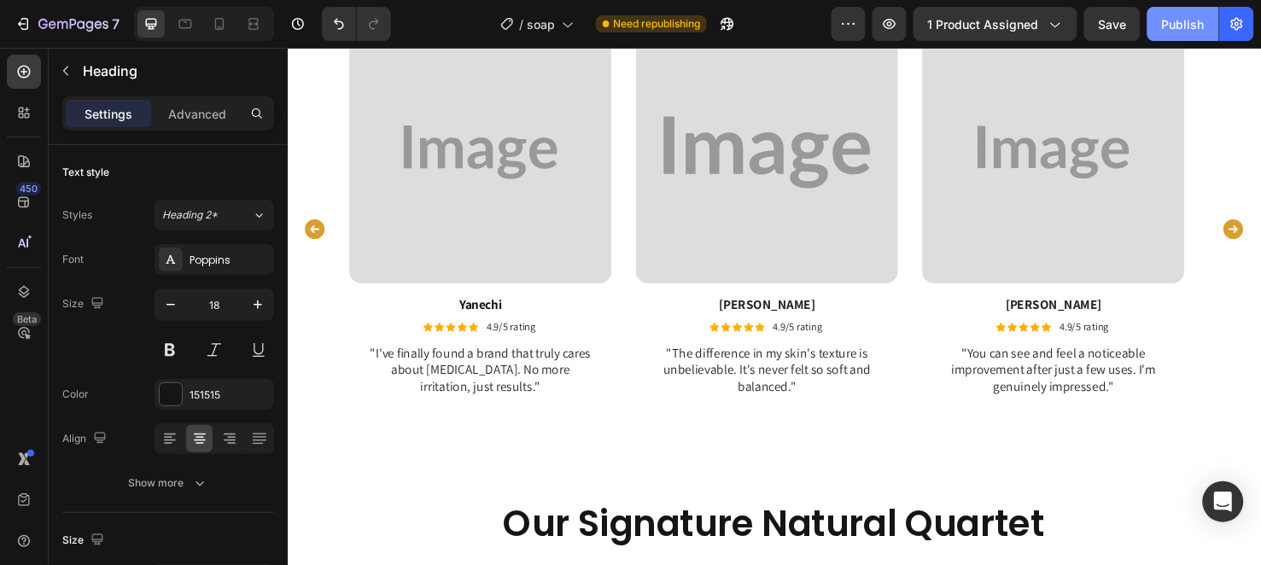
click at [1167, 24] on div "Publish" at bounding box center [1183, 24] width 43 height 18
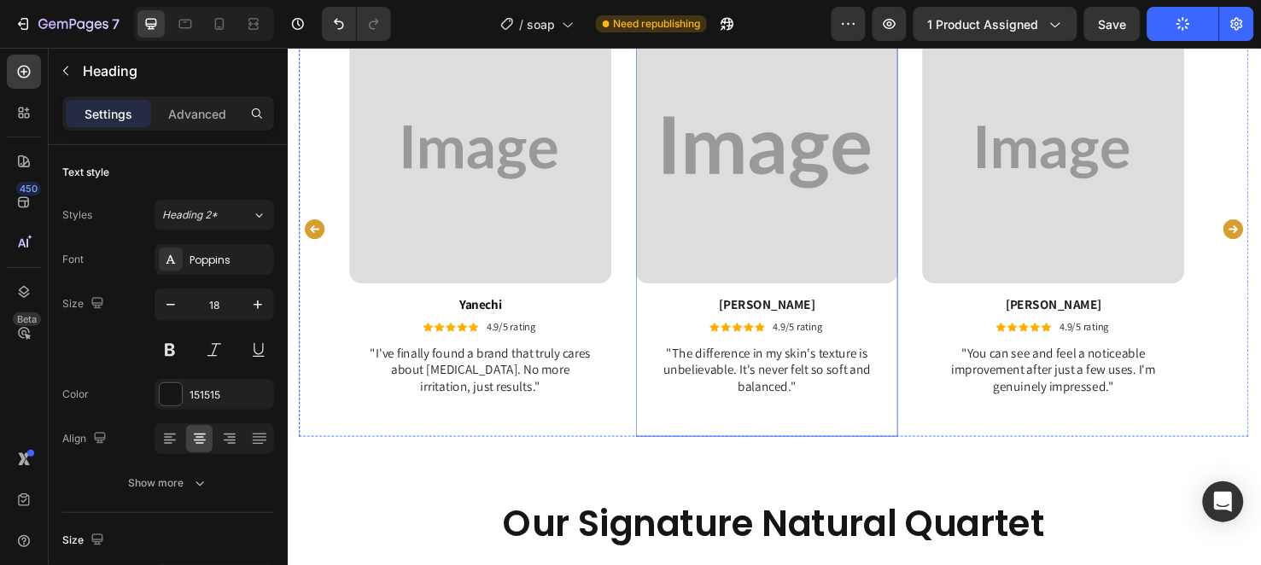
scroll to position [3415, 0]
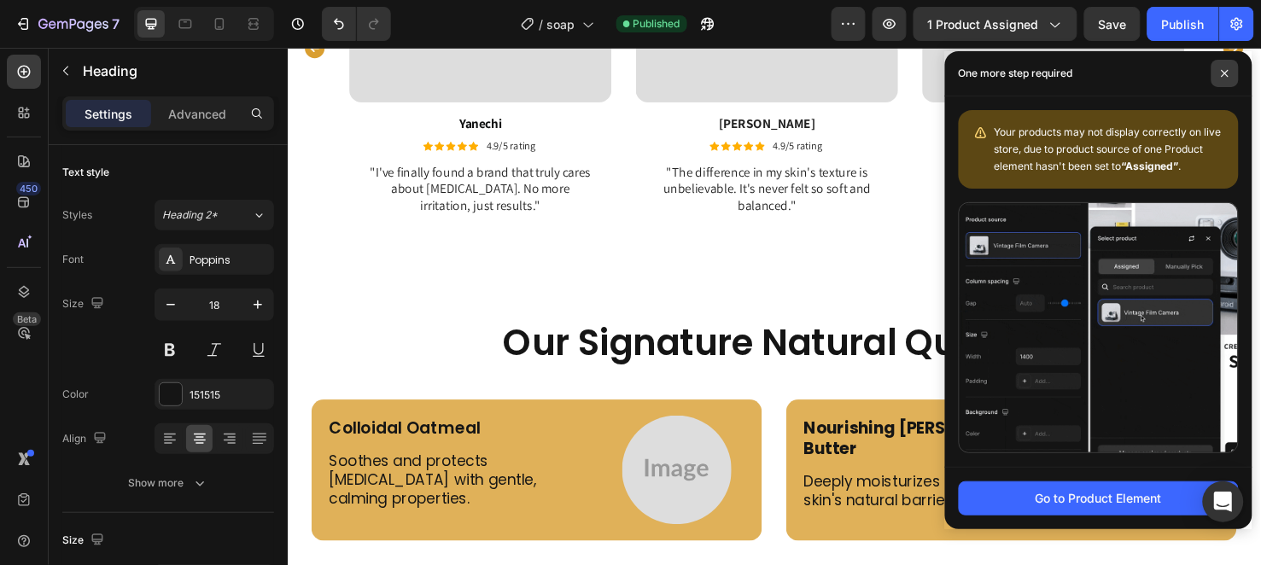
click at [1219, 80] on span at bounding box center [1225, 73] width 27 height 27
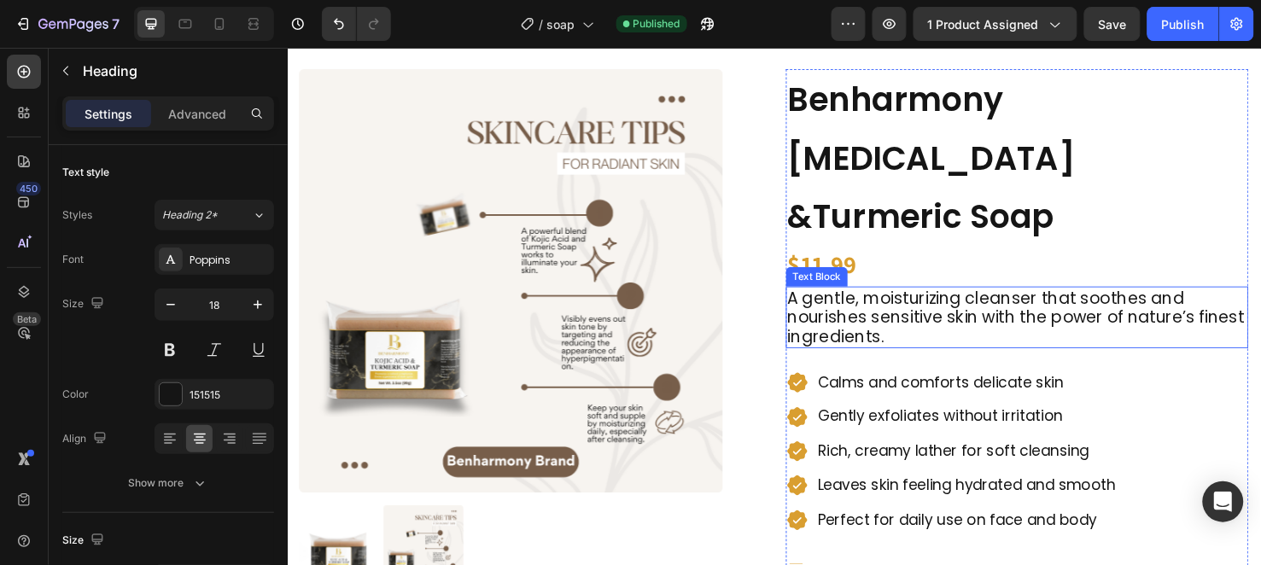
scroll to position [95, 0]
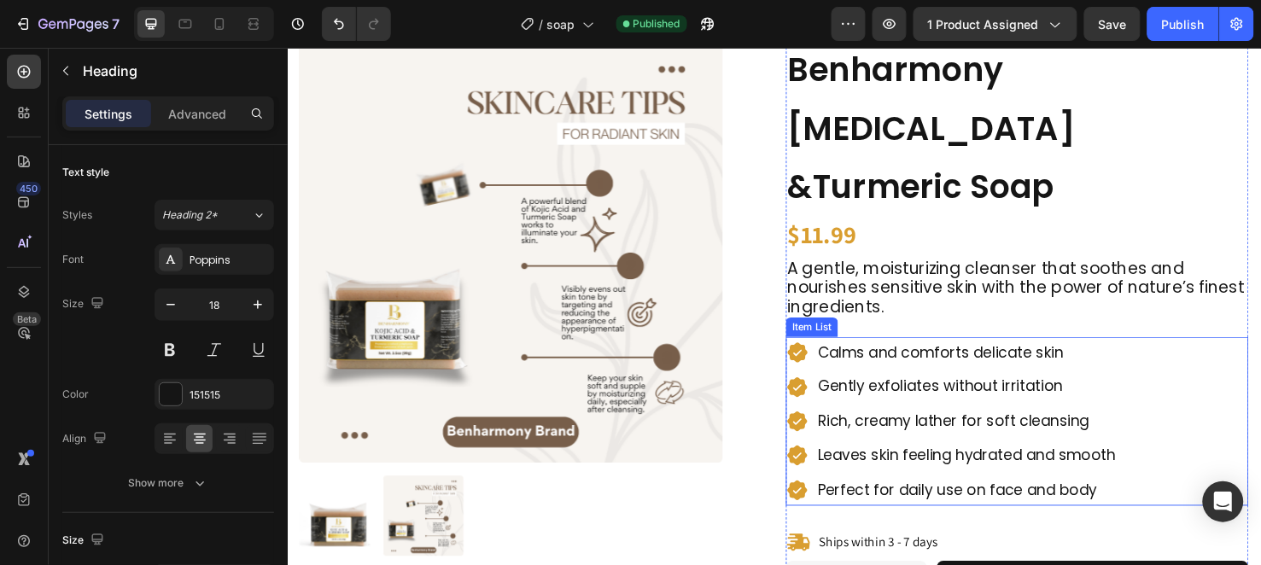
click at [985, 354] on p "Calms and comforts delicate skin" at bounding box center [1001, 367] width 313 height 27
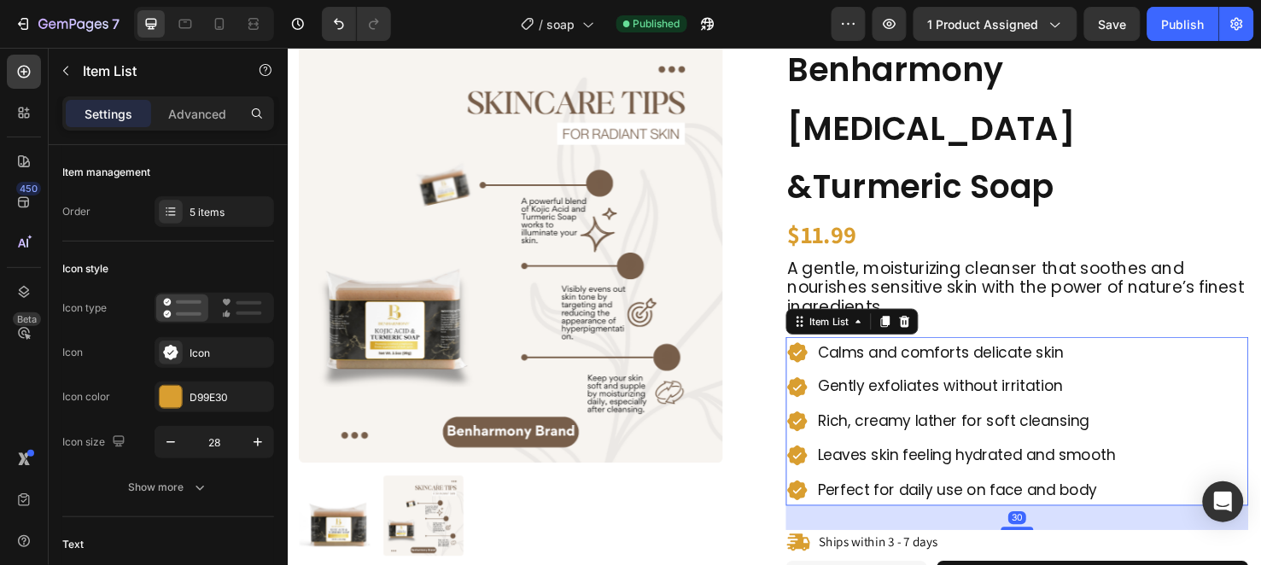
click at [985, 354] on p "Calms and comforts delicate skin" at bounding box center [1001, 367] width 313 height 27
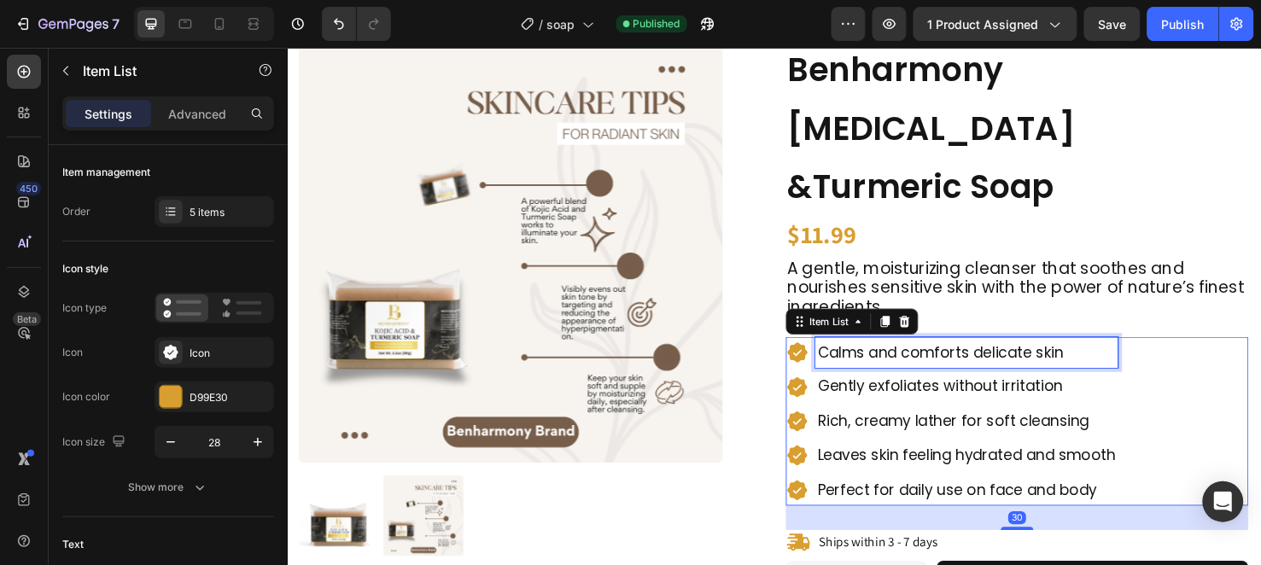
click at [985, 354] on p "Calms and comforts delicate skin" at bounding box center [1001, 367] width 313 height 27
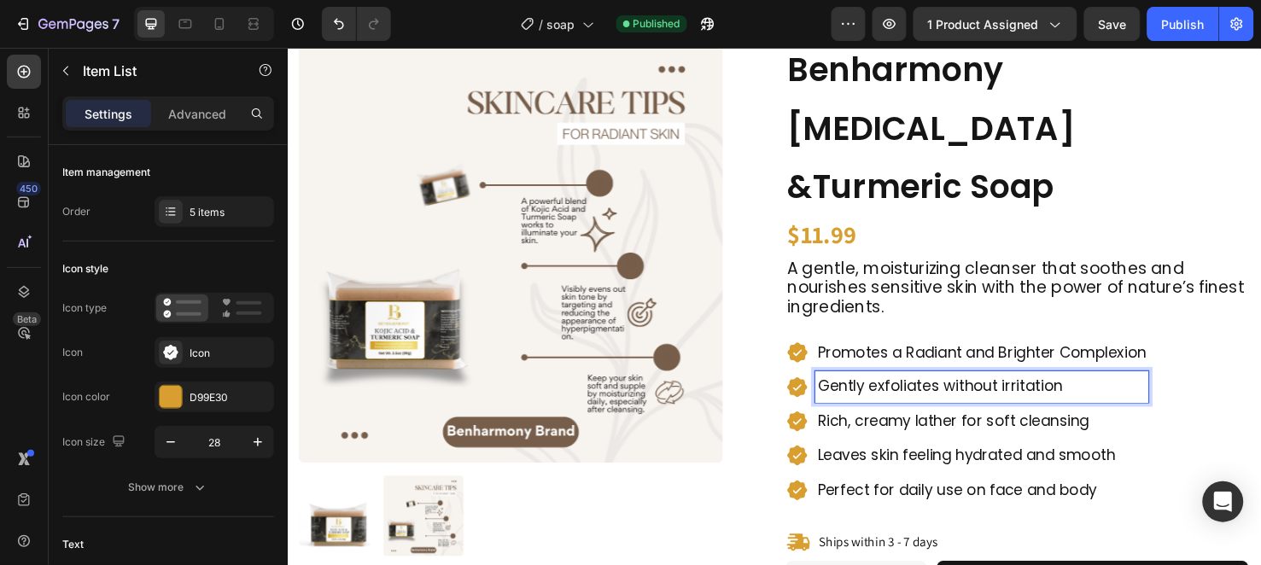
click at [1012, 390] on p "Gently exfoliates without irritation" at bounding box center [1018, 403] width 346 height 27
click at [1082, 390] on p "Gently exfoliates without irritation" at bounding box center [1018, 403] width 346 height 27
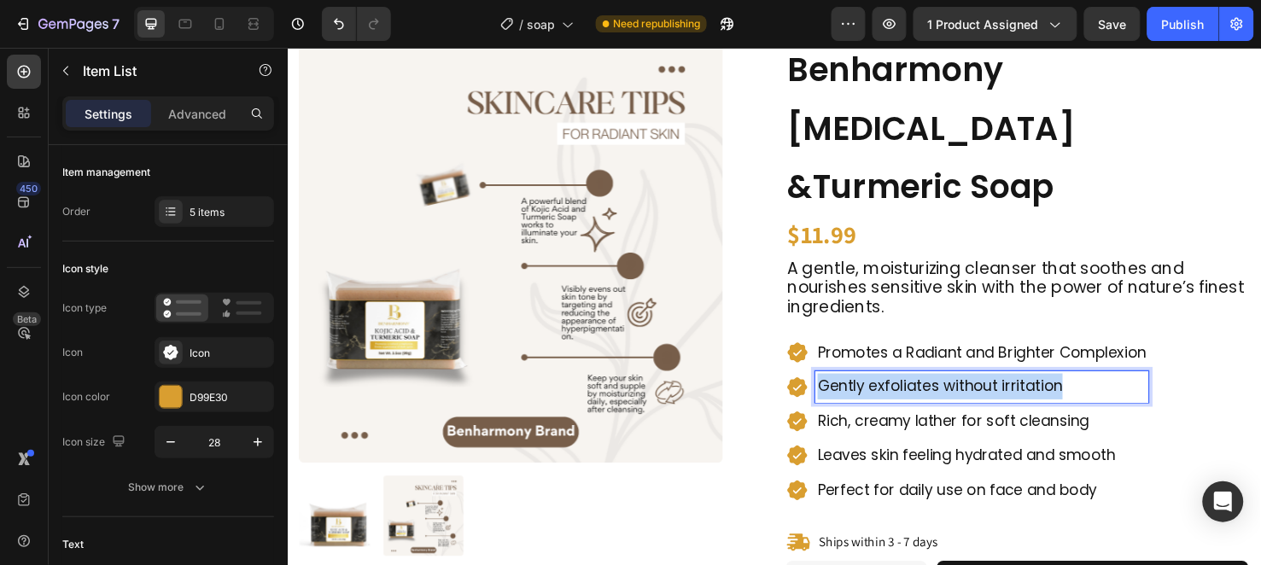
click at [1082, 390] on p "Gently exfoliates without irritation" at bounding box center [1018, 403] width 346 height 27
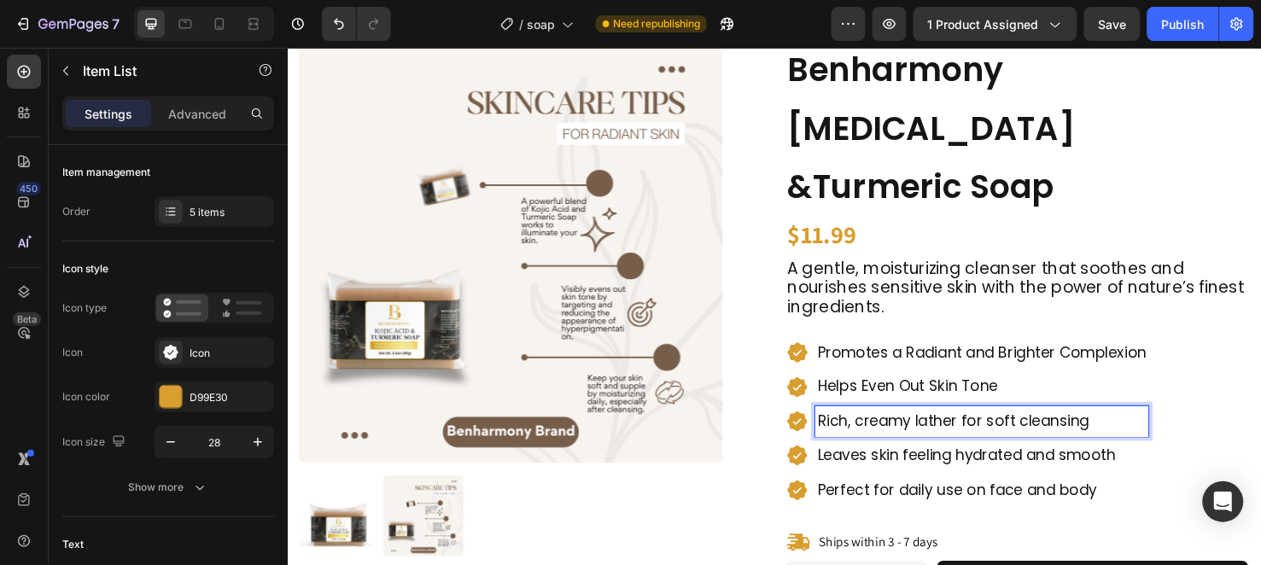
click at [1095, 427] on p "Rich, creamy lather for soft cleansing" at bounding box center [1018, 440] width 346 height 27
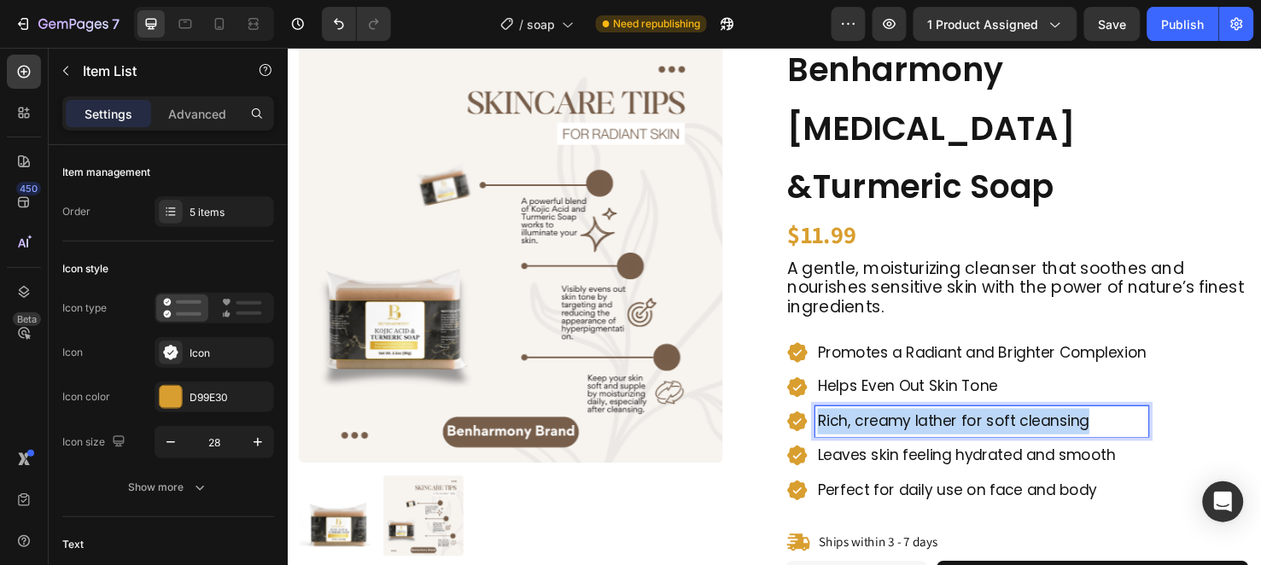
click at [1095, 427] on p "Rich, creamy lather for soft cleansing" at bounding box center [1018, 440] width 346 height 27
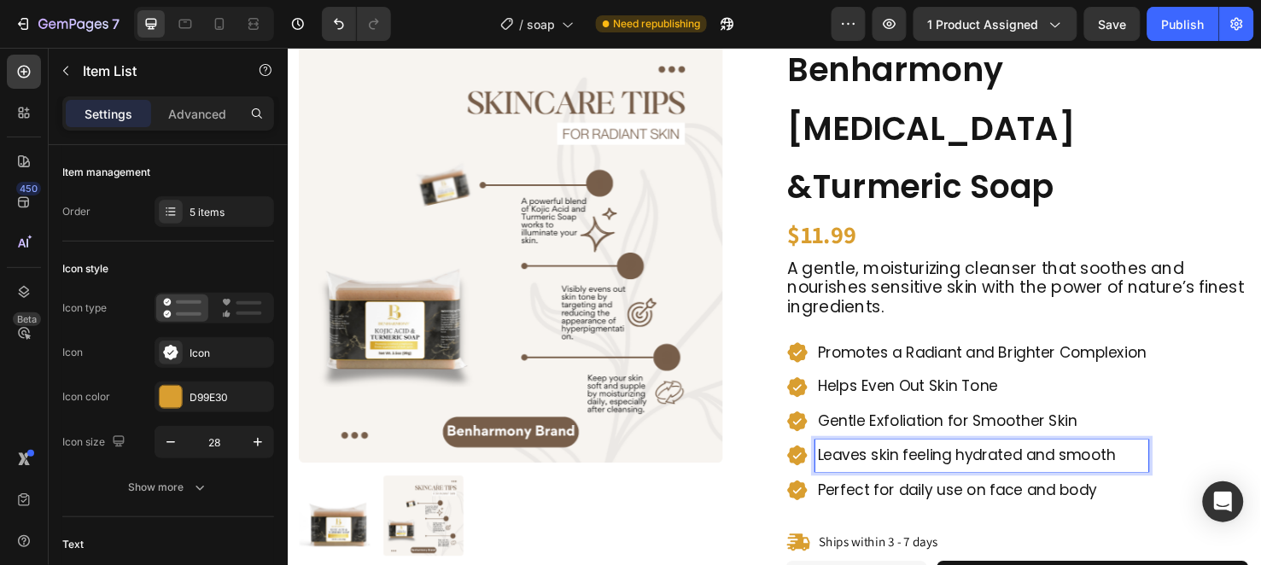
click at [908, 463] on p "Leaves skin feeling hydrated and smooth" at bounding box center [1018, 476] width 346 height 27
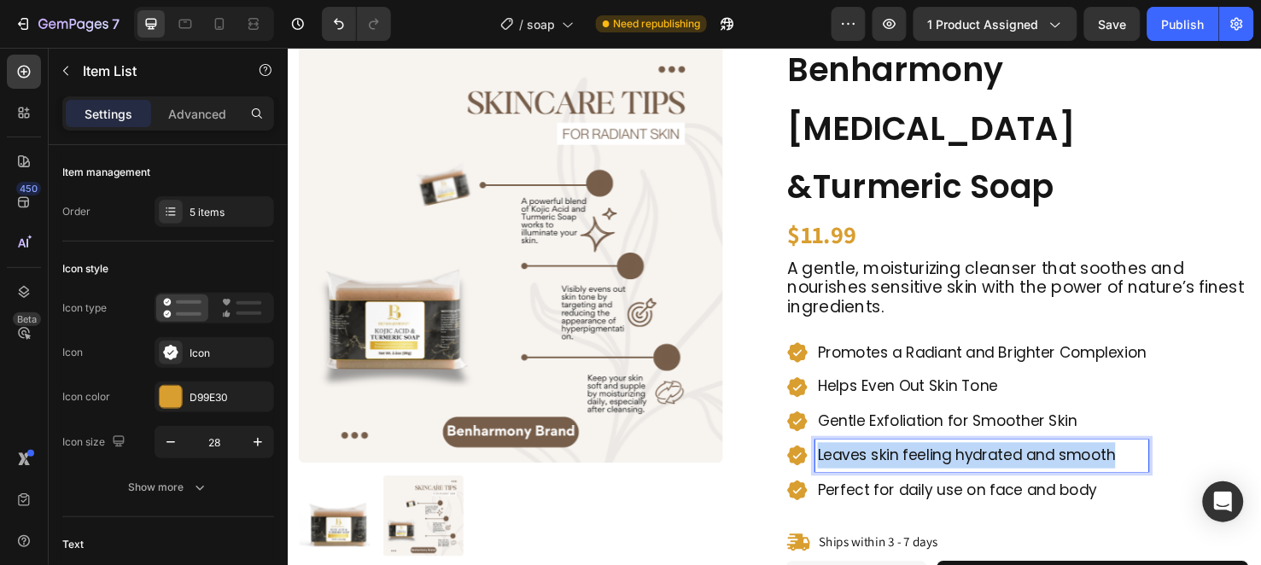
click at [910, 463] on p "Leaves skin feeling hydrated and smooth" at bounding box center [1018, 476] width 346 height 27
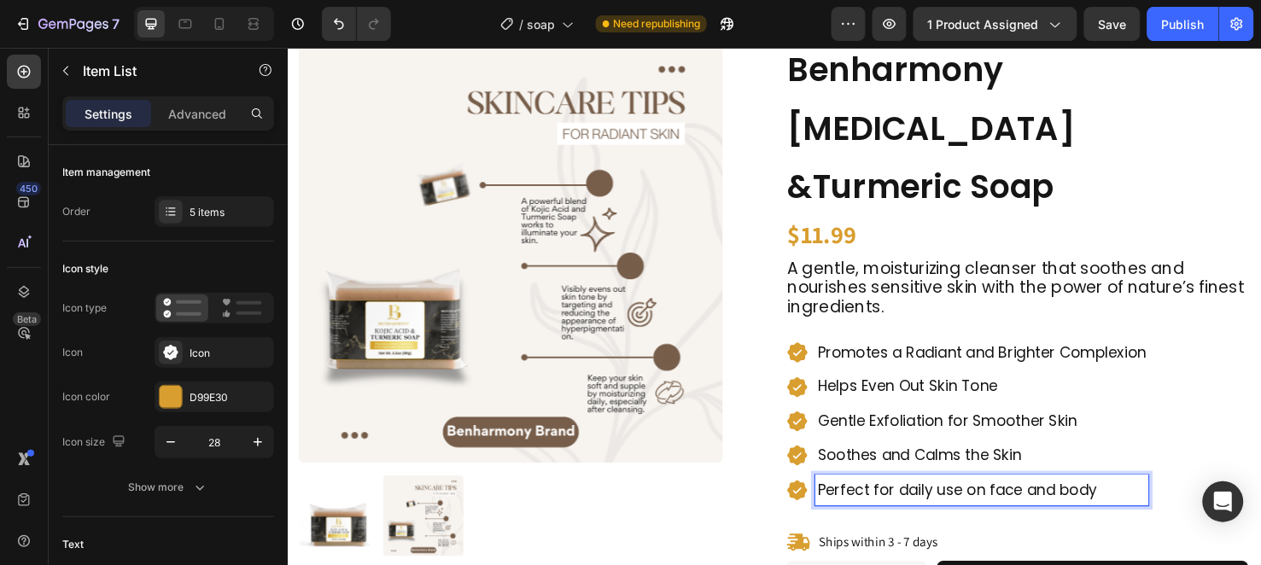
click at [900, 499] on p "Perfect for daily use on face and body" at bounding box center [1018, 512] width 346 height 27
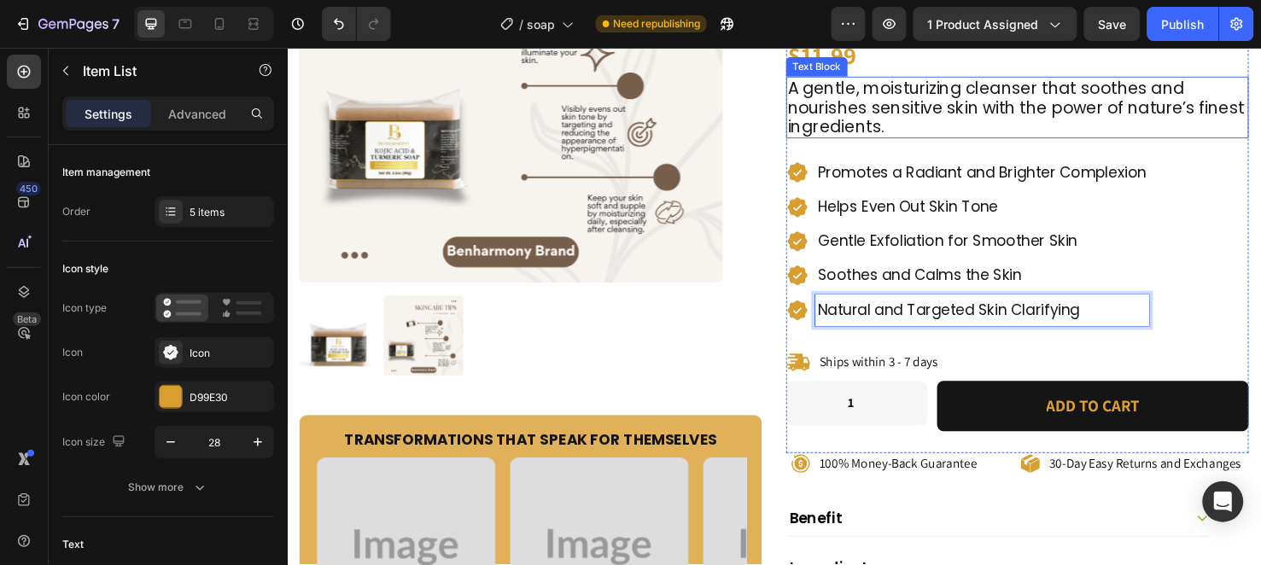
scroll to position [379, 0]
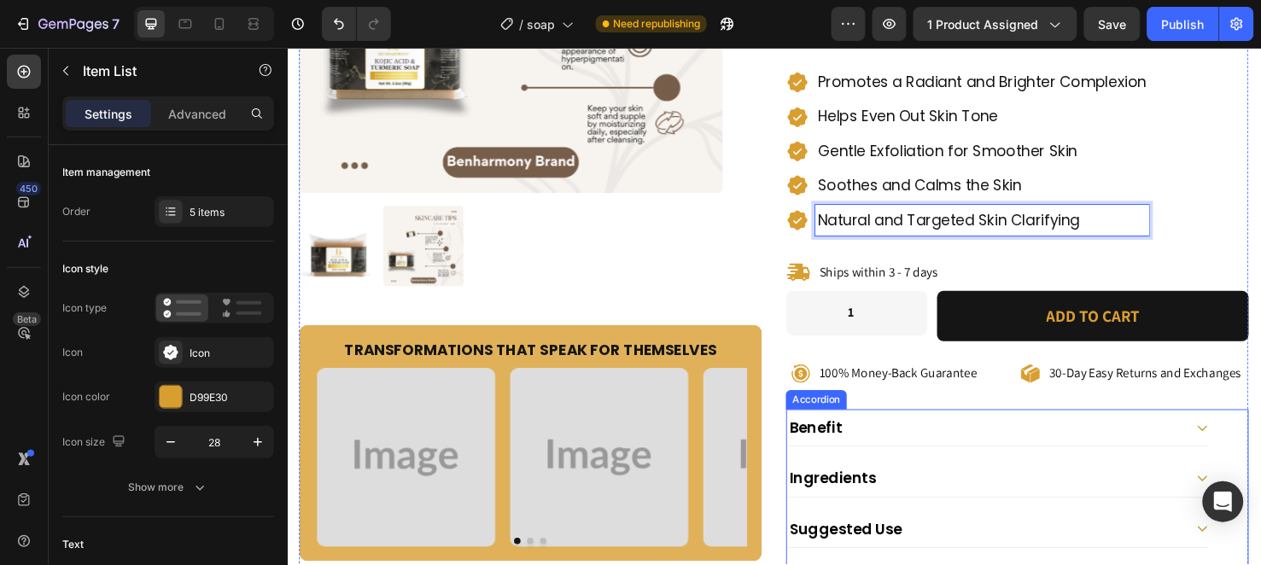
click at [978, 435] on div "Benefit" at bounding box center [1021, 447] width 417 height 25
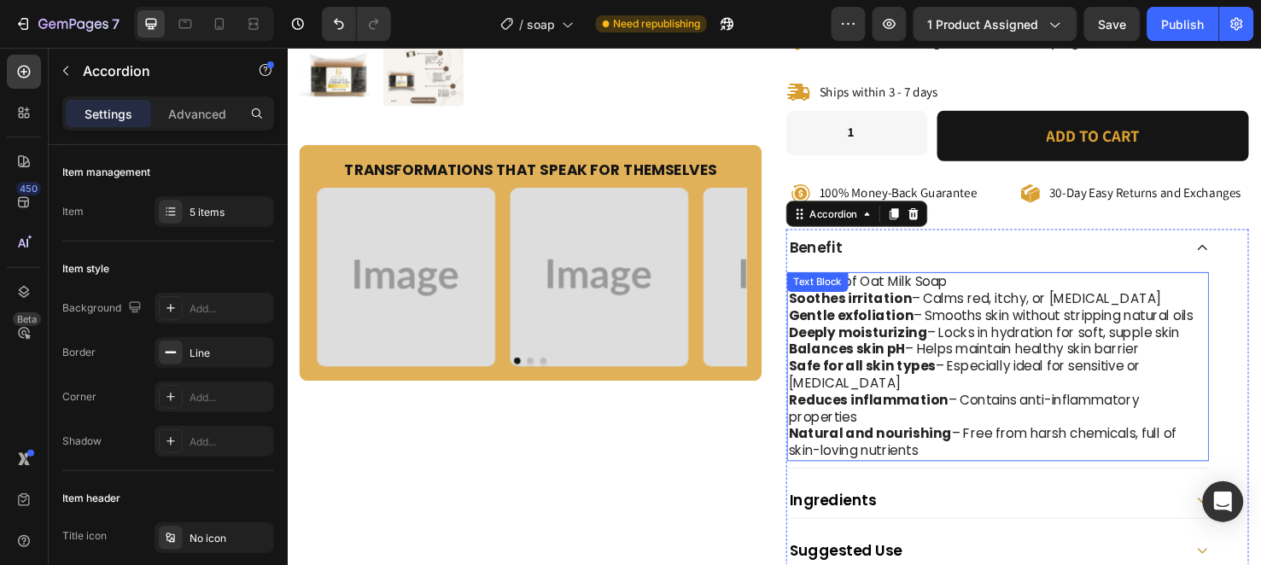
scroll to position [474, 0]
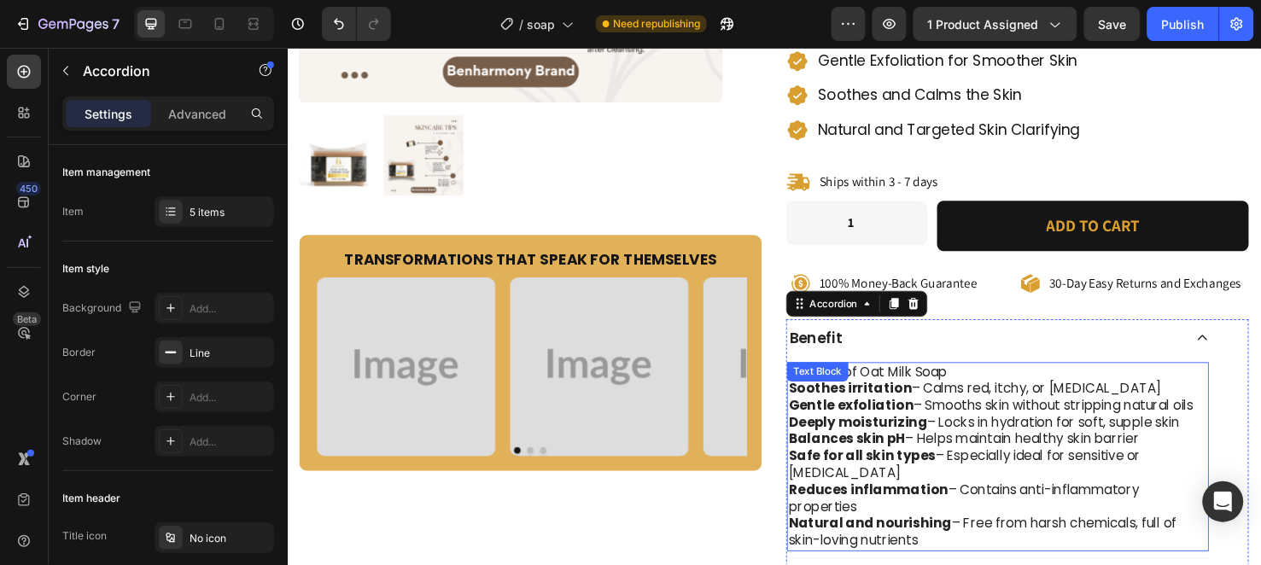
click at [930, 398] on p "Soothes irritation – Calms red, itchy, or sensitive skin" at bounding box center [1035, 407] width 441 height 18
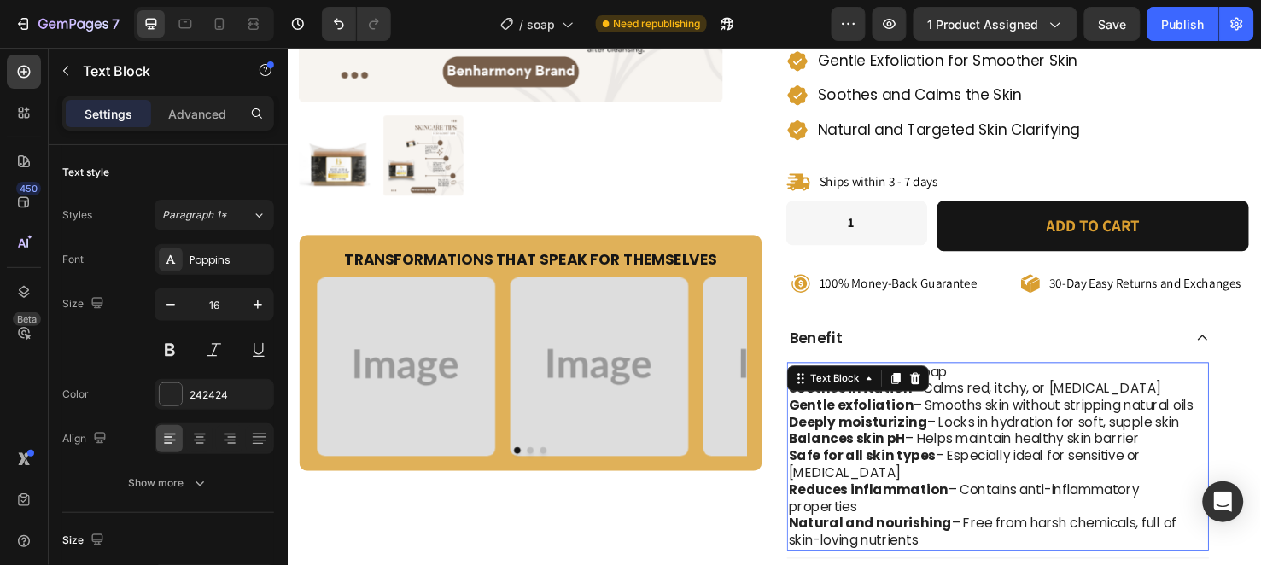
click at [937, 385] on div at bounding box center [947, 395] width 20 height 20
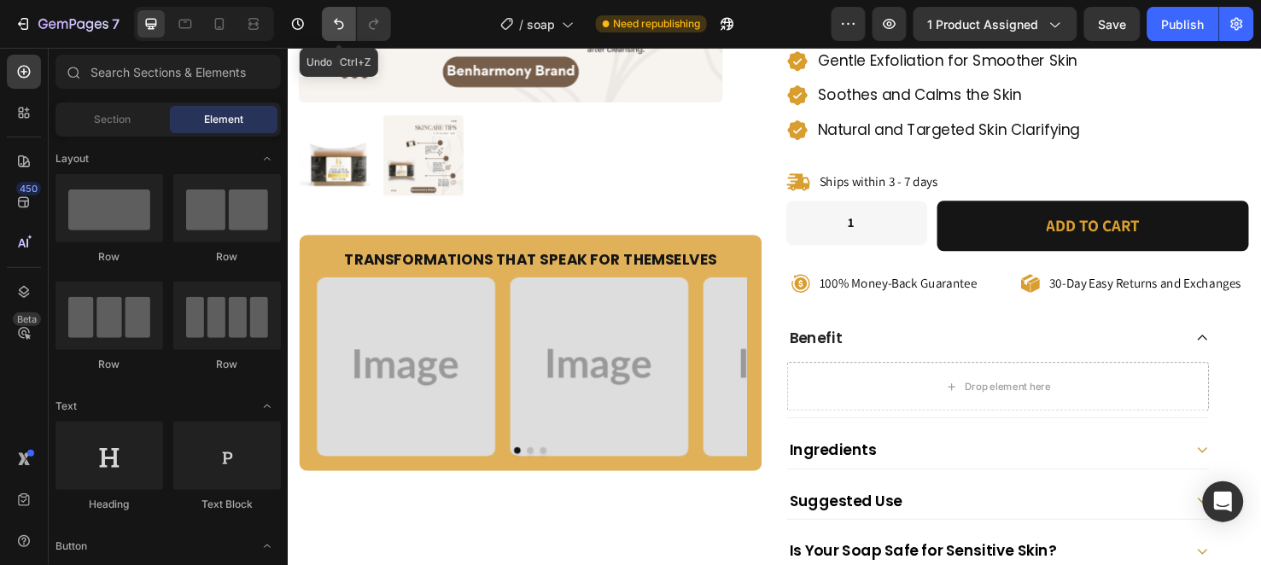
click at [331, 24] on icon "Undo/Redo" at bounding box center [338, 23] width 17 height 17
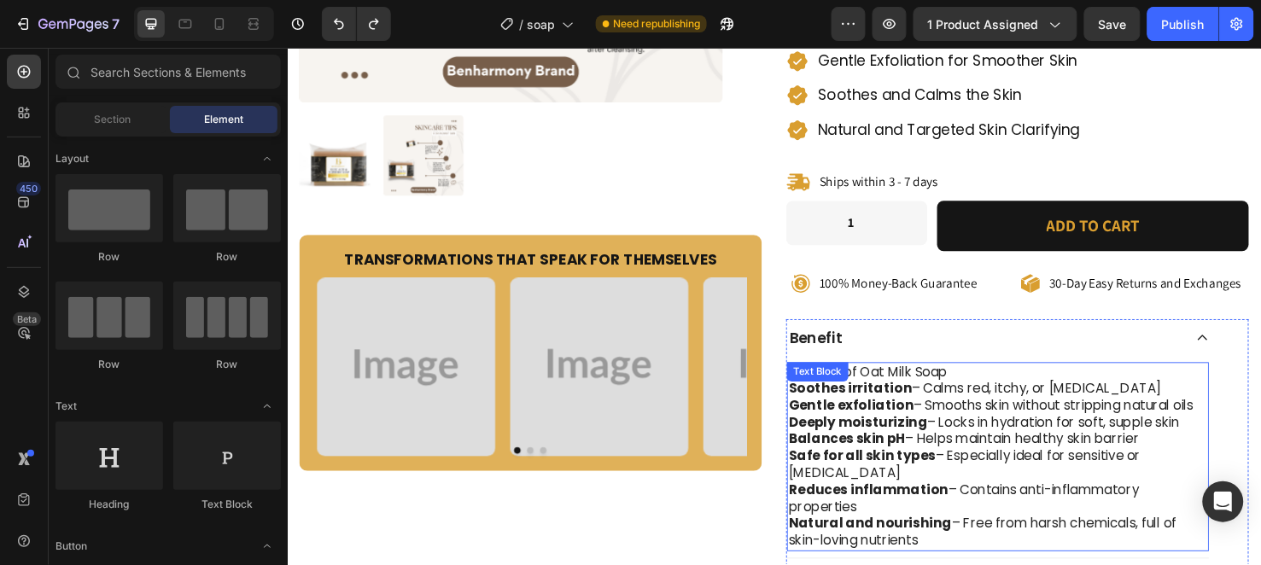
click at [914, 380] on p "Benefits of Oat Milk Soap" at bounding box center [1035, 389] width 441 height 18
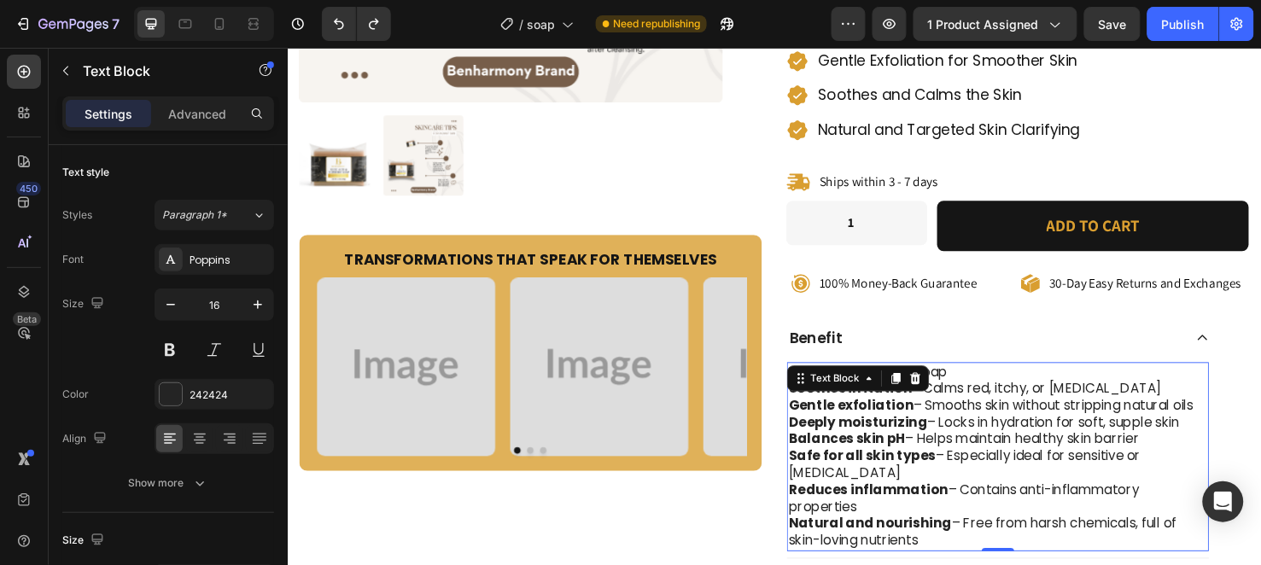
click at [929, 432] on strong "Deeply moisturizing" at bounding box center [888, 442] width 146 height 20
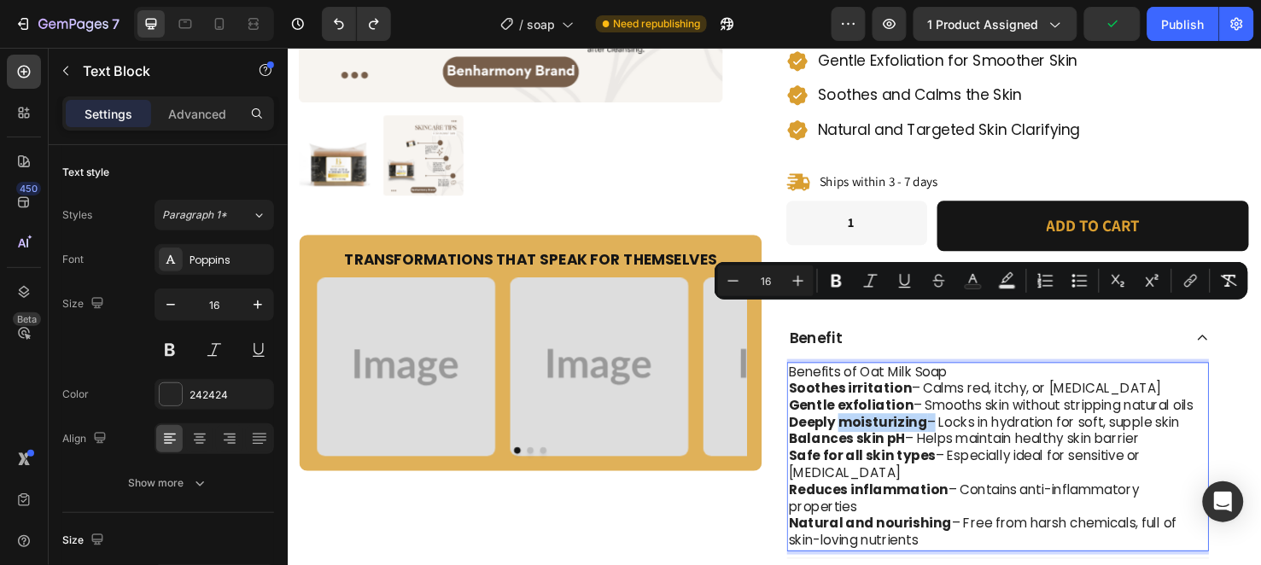
copy div "Benefits of Oat Milk Soap Soothes irritation – Calms red, itchy, or sensitive s…"
click at [837, 396] on strong "Soothes irritation" at bounding box center [880, 406] width 130 height 20
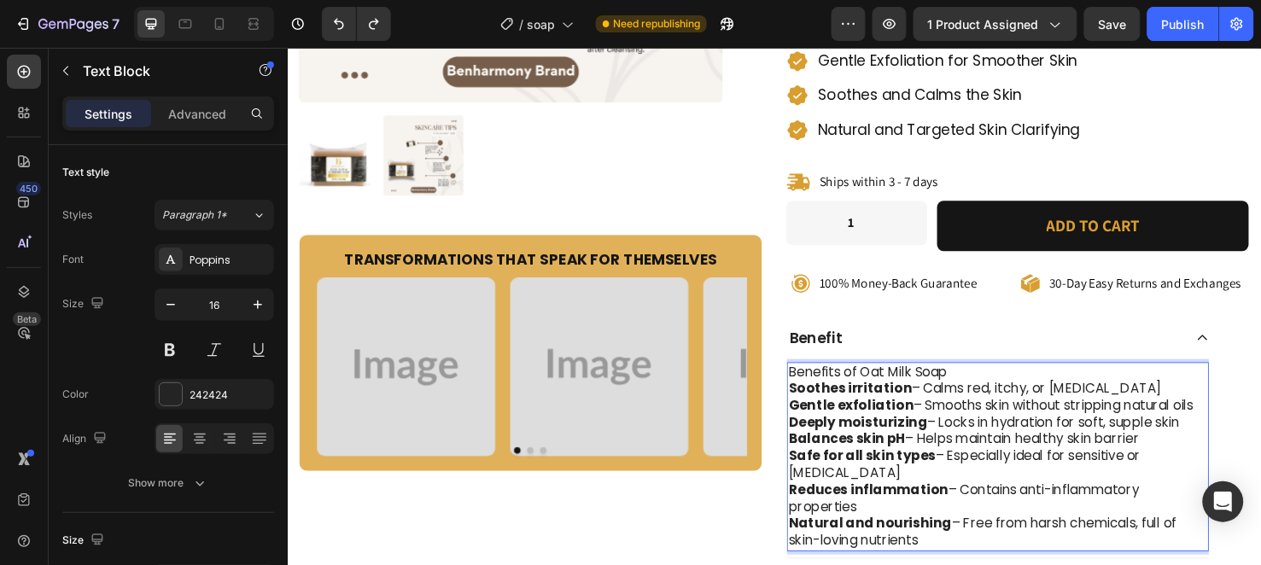
click at [815, 396] on strong "Soothes irritation" at bounding box center [880, 406] width 130 height 20
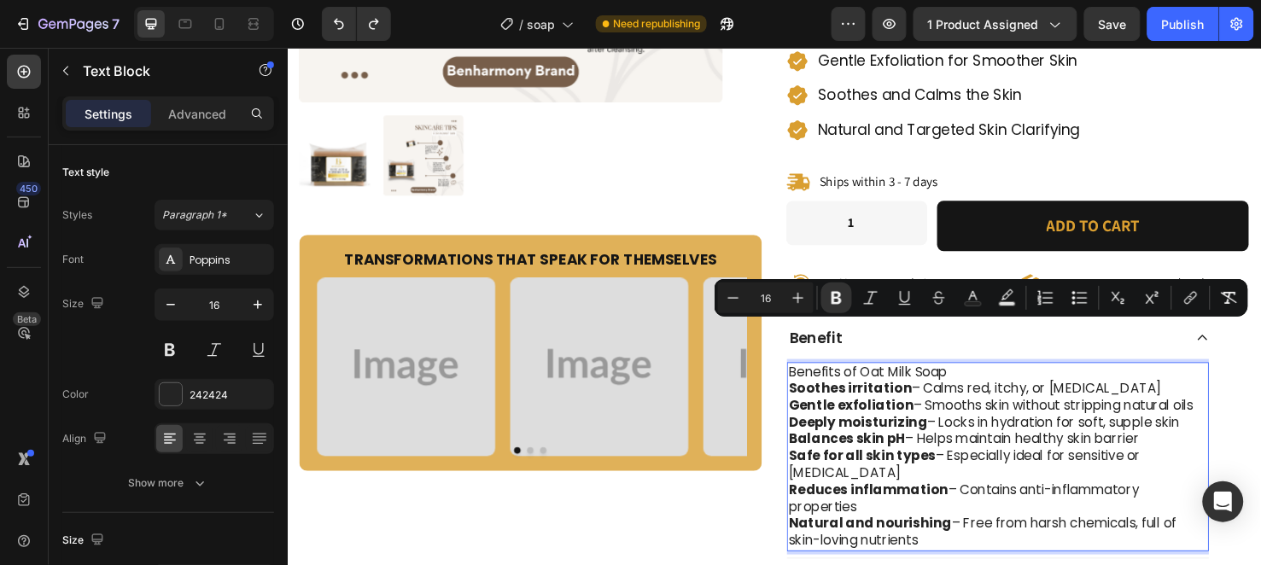
drag, startPoint x: 810, startPoint y: 343, endPoint x: 1023, endPoint y: 480, distance: 252.7
click at [1023, 480] on div "Benefits of Oat Milk Soap Soothes irritation – Calms red, itchy, or sensitive s…" at bounding box center [1035, 477] width 444 height 199
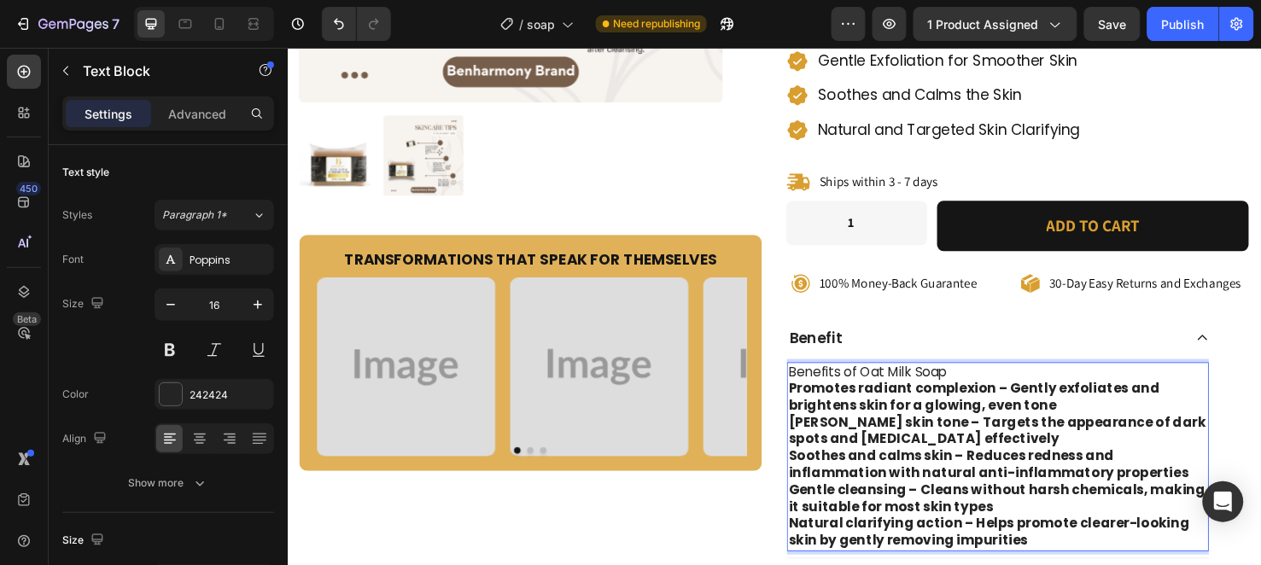
click at [1034, 396] on strong "Promotes radiant complexion – Gently exfoliates and brightens skin for a glowin…" at bounding box center [1010, 415] width 390 height 38
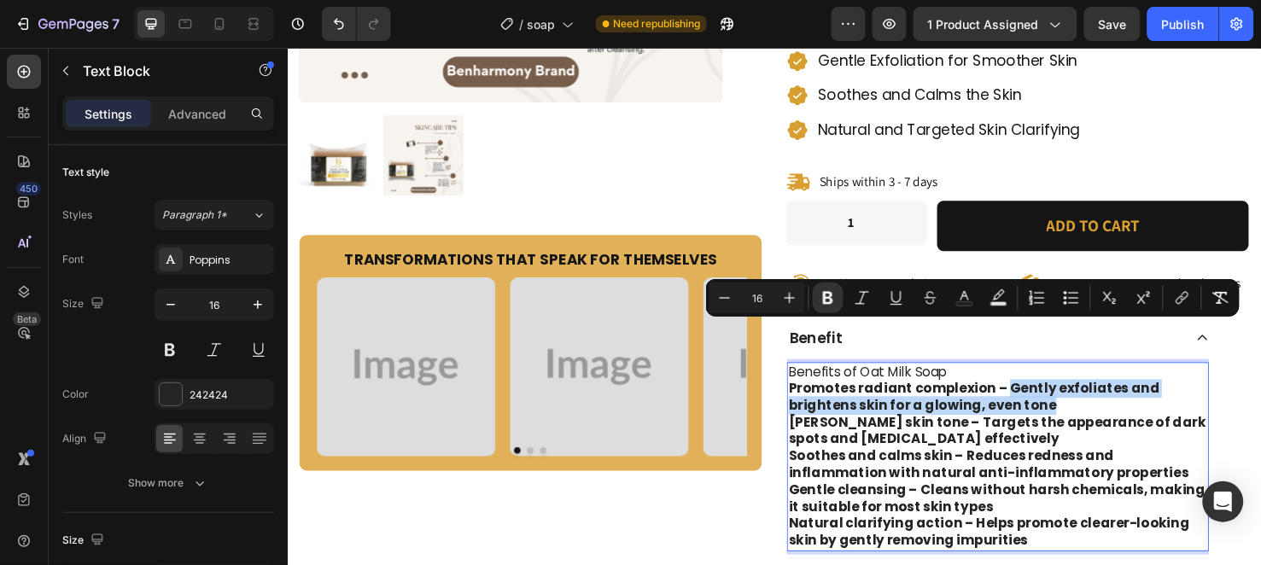
drag, startPoint x: 1034, startPoint y: 338, endPoint x: 1049, endPoint y: 364, distance: 29.9
click at [1049, 396] on strong "Promotes radiant complexion – Gently exfoliates and brightens skin for a glowin…" at bounding box center [1010, 415] width 390 height 38
click at [826, 301] on icon "Editor contextual toolbar" at bounding box center [828, 297] width 17 height 17
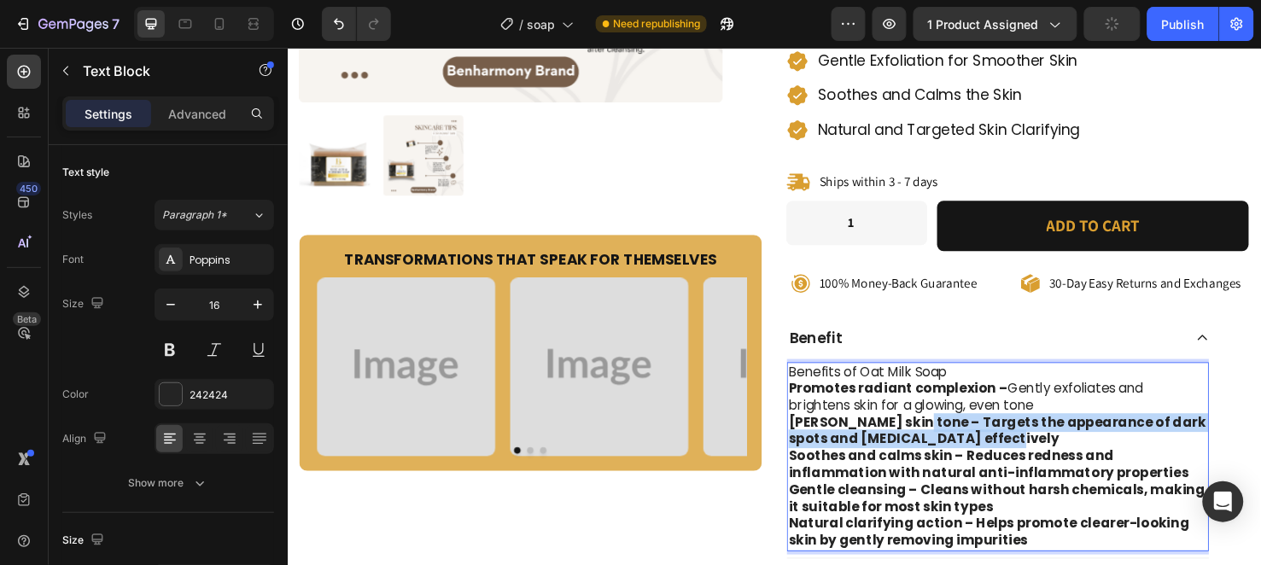
drag, startPoint x: 932, startPoint y: 378, endPoint x: 1022, endPoint y: 395, distance: 92.1
click at [1022, 432] on strong "Evens skin tone – Targets the appearance of dark spots and hyperpigmentation ef…" at bounding box center [1034, 451] width 439 height 38
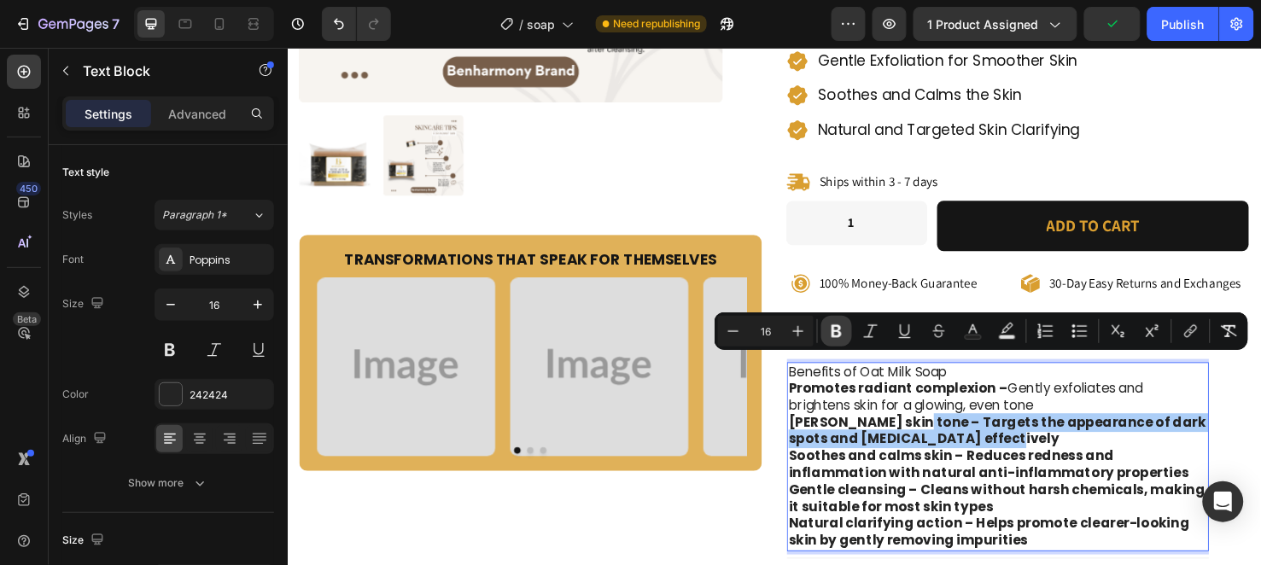
click at [844, 333] on icon "Editor contextual toolbar" at bounding box center [836, 331] width 17 height 17
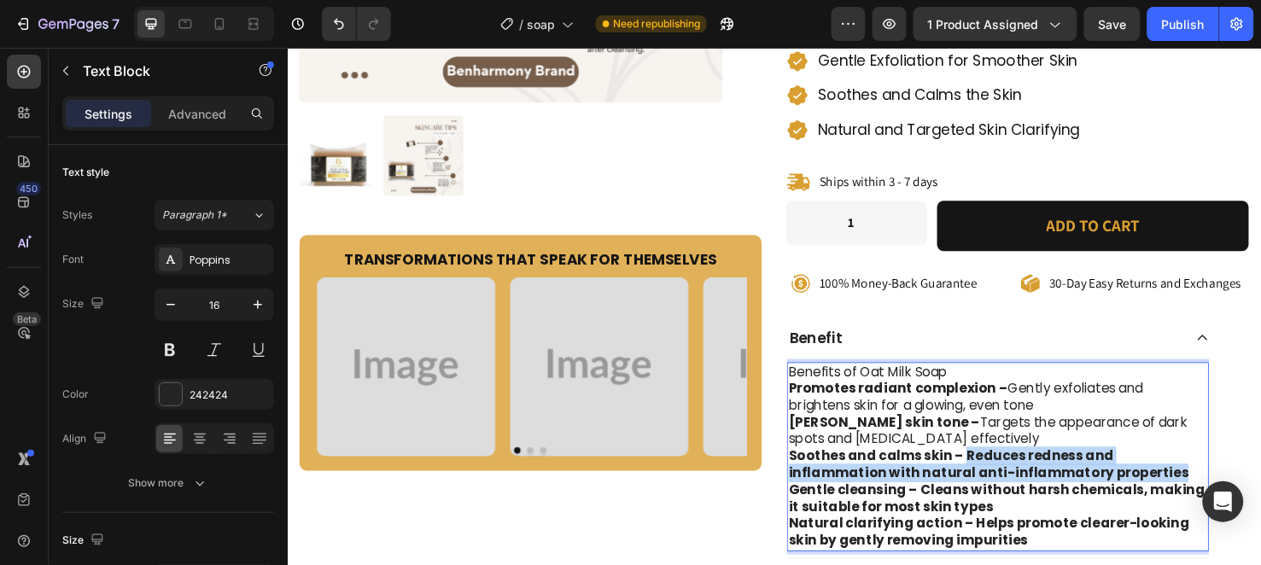
drag, startPoint x: 990, startPoint y: 411, endPoint x: 1113, endPoint y: 437, distance: 126.6
click at [1113, 469] on p "Soothes and calms skin – Reduces redness and inflammation with natural anti-inf…" at bounding box center [1035, 487] width 441 height 36
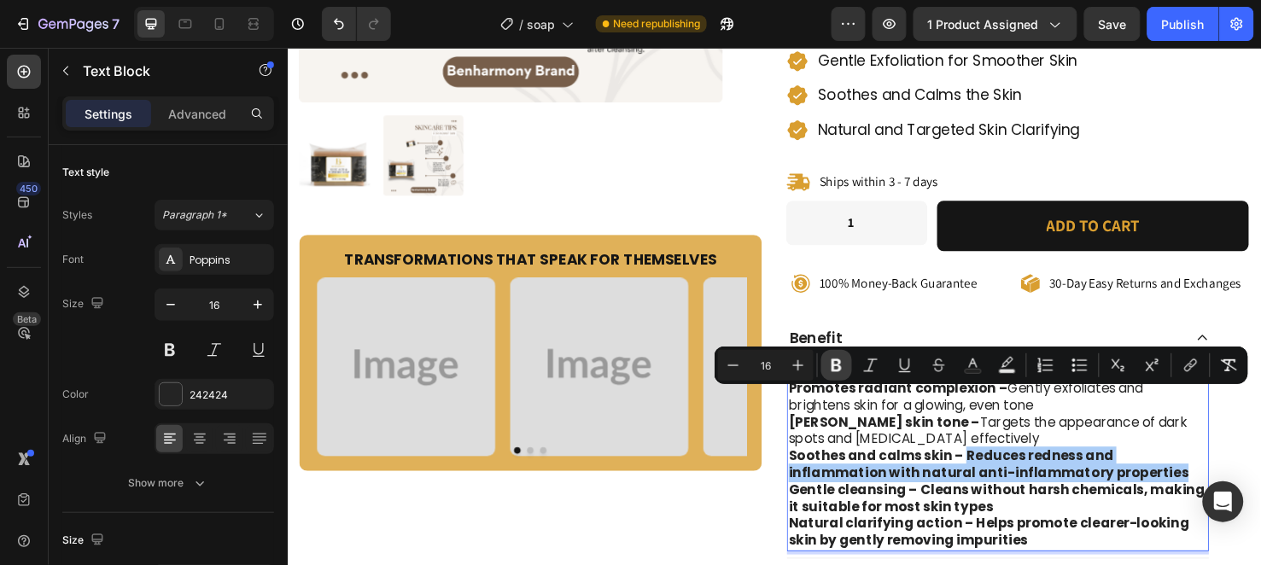
click at [846, 364] on button "Bold" at bounding box center [836, 365] width 31 height 31
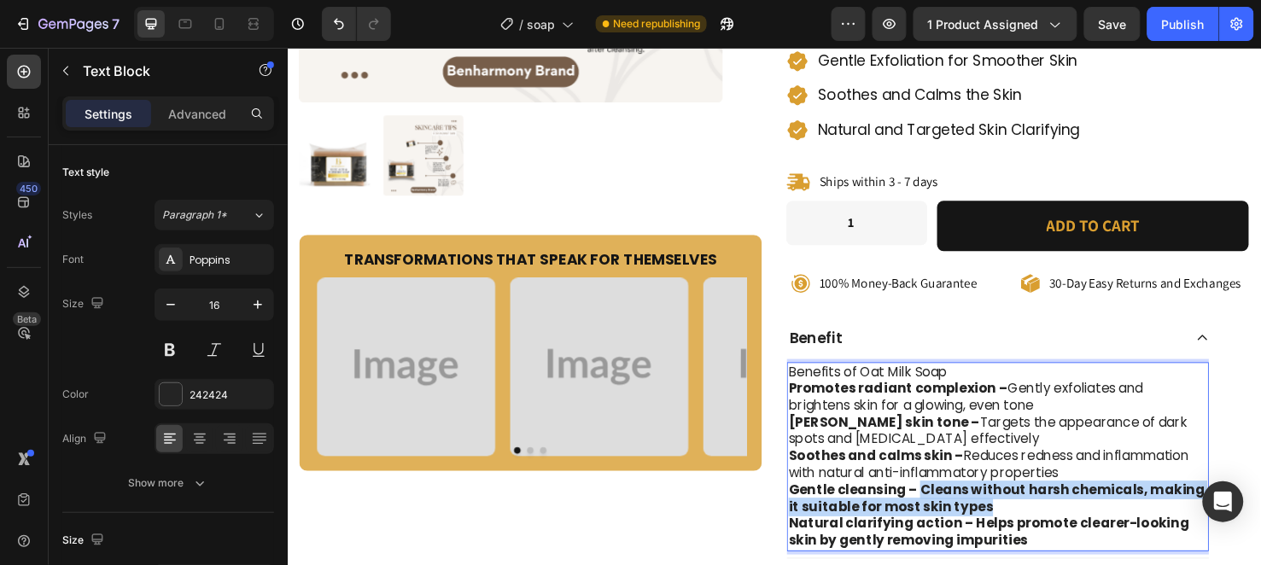
drag, startPoint x: 939, startPoint y: 447, endPoint x: 1023, endPoint y: 461, distance: 84.9
click at [1023, 503] on strong "Gentle cleansing – Cleans without harsh chemicals, making it suitable for most …" at bounding box center [1034, 522] width 438 height 38
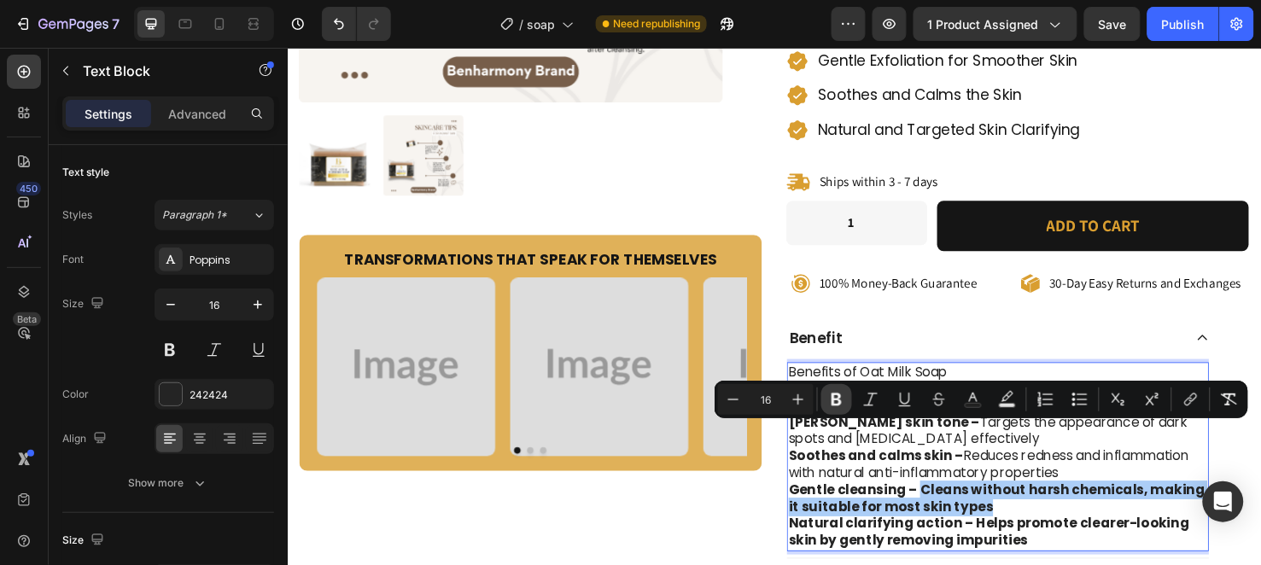
click at [834, 388] on button "Bold" at bounding box center [836, 399] width 31 height 31
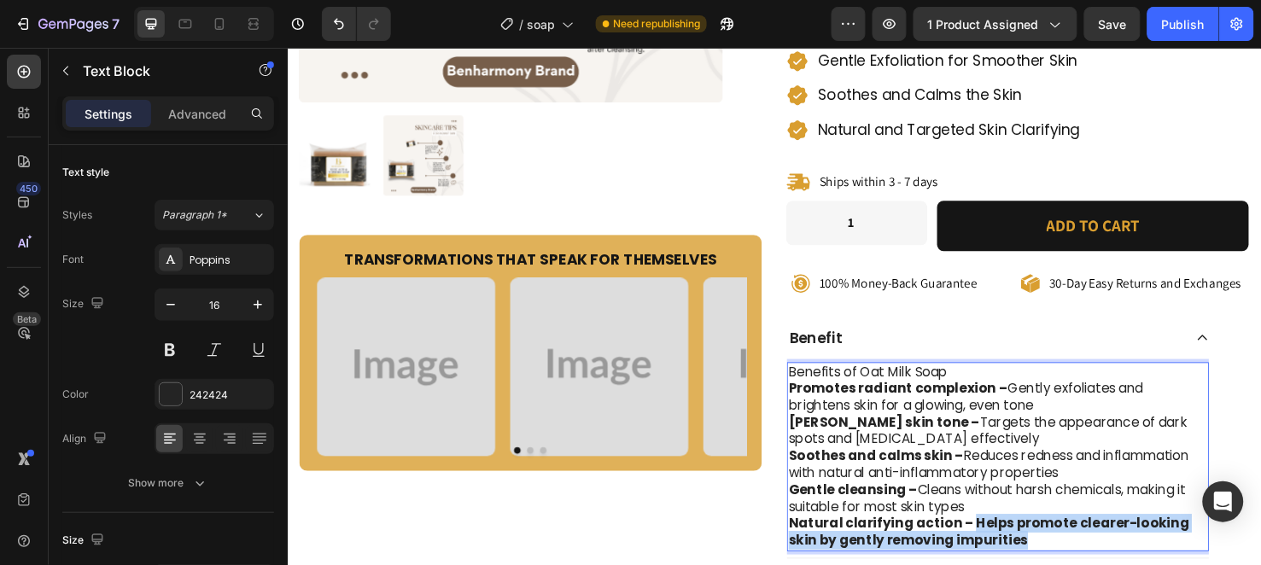
drag, startPoint x: 994, startPoint y: 483, endPoint x: 1058, endPoint y: 506, distance: 68.1
click at [1058, 540] on p "Natural clarifying action – Helps promote clearer-looking skin by gently removi…" at bounding box center [1035, 558] width 441 height 36
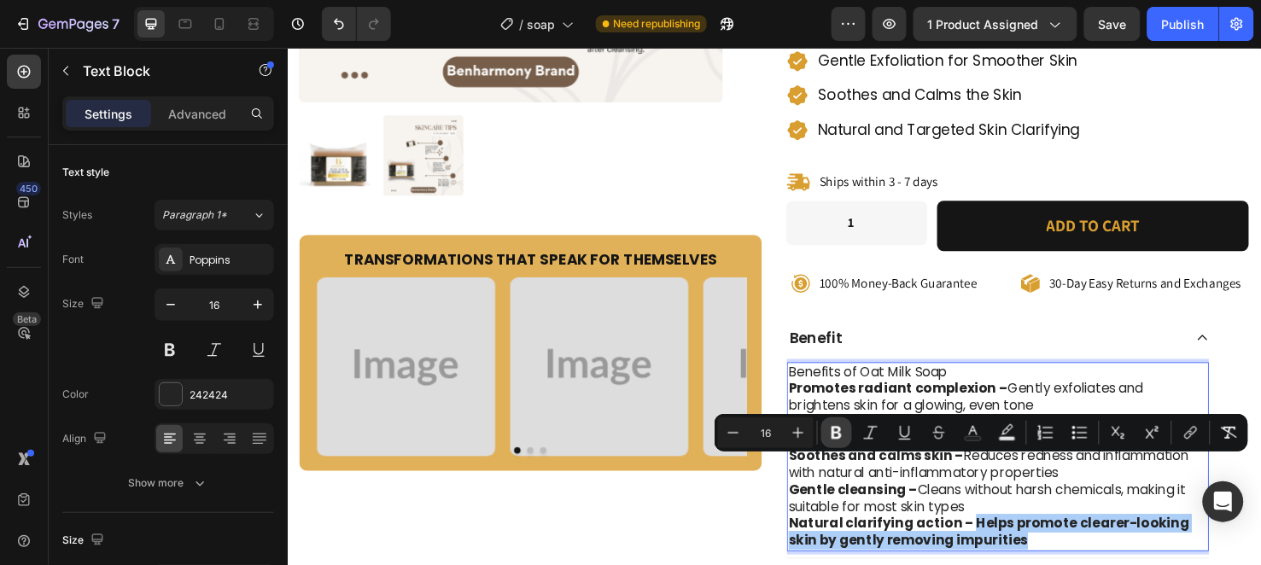
click at [846, 428] on button "Bold" at bounding box center [836, 433] width 31 height 31
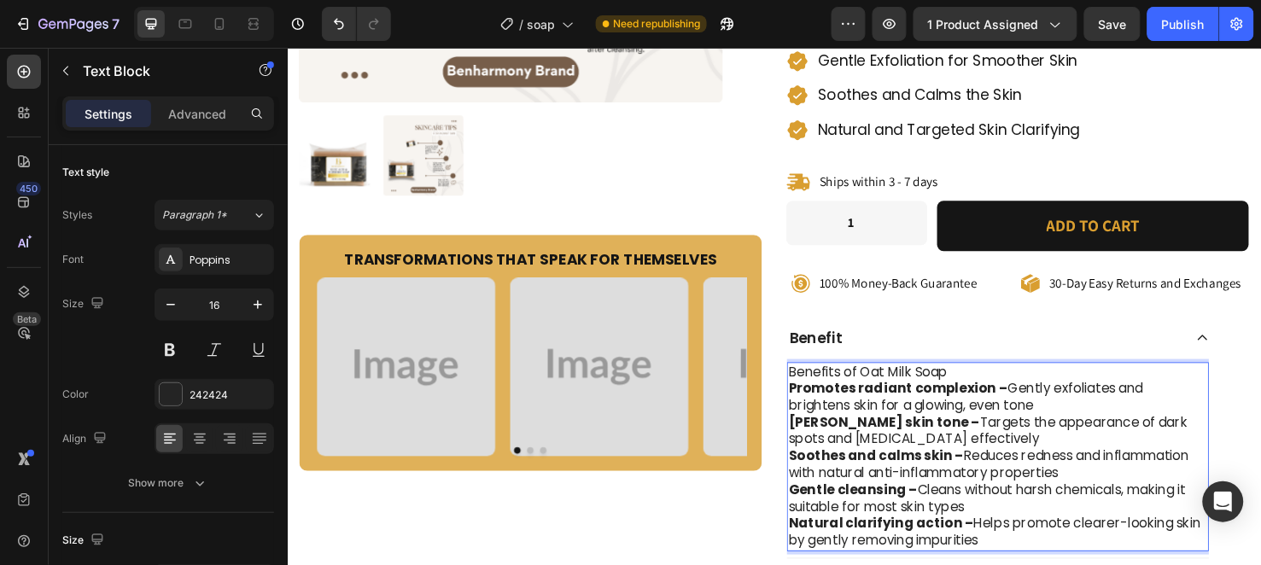
click at [984, 380] on p "Benefits of Oat Milk Soap" at bounding box center [1035, 389] width 441 height 18
drag, startPoint x: 984, startPoint y: 326, endPoint x: 884, endPoint y: 326, distance: 99.9
click at [884, 380] on p "Benefits of Oat Milk Soap" at bounding box center [1035, 389] width 441 height 18
click at [884, 380] on p "Benefits of" at bounding box center [1035, 389] width 441 height 18
click at [832, 380] on p "cijoBenefits of K" at bounding box center [1035, 389] width 441 height 18
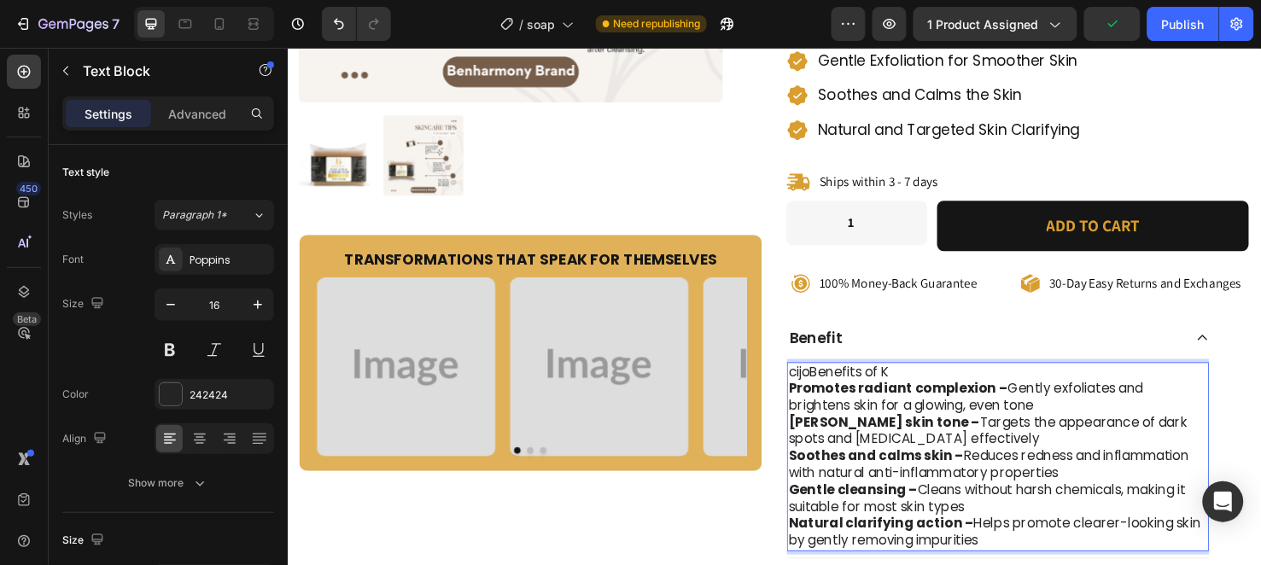
click at [832, 380] on p "cijoBenefits of K" at bounding box center [1035, 389] width 441 height 18
drag, startPoint x: 832, startPoint y: 324, endPoint x: 792, endPoint y: 324, distance: 39.3
click at [792, 324] on div "Product Images Transformations That Speak for Themselves Heading Image Image Im…" at bounding box center [799, 266] width 999 height 1215
click at [891, 380] on p "Benefits of K" at bounding box center [1035, 389] width 441 height 18
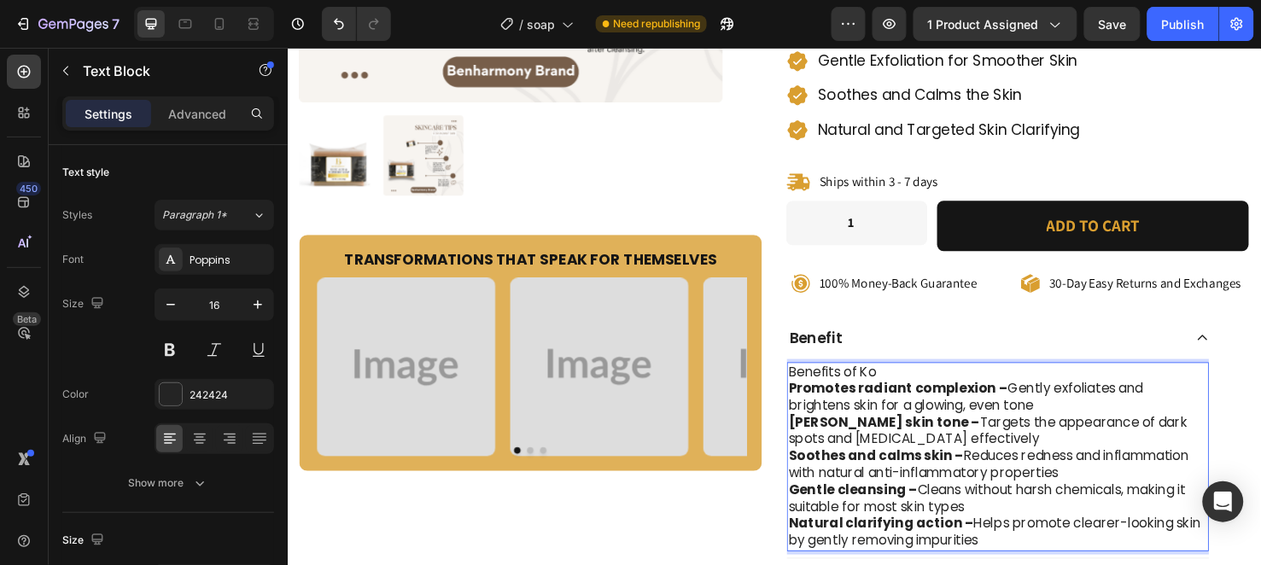
click at [901, 380] on p "Benefits of Ko" at bounding box center [1035, 389] width 441 height 18
click at [901, 380] on p "Benefits of Koj" at bounding box center [1035, 389] width 441 height 18
click at [908, 380] on p "Benefits of Koji" at bounding box center [1035, 389] width 441 height 18
click at [919, 380] on p "Benefits of Kojic" at bounding box center [1035, 389] width 441 height 18
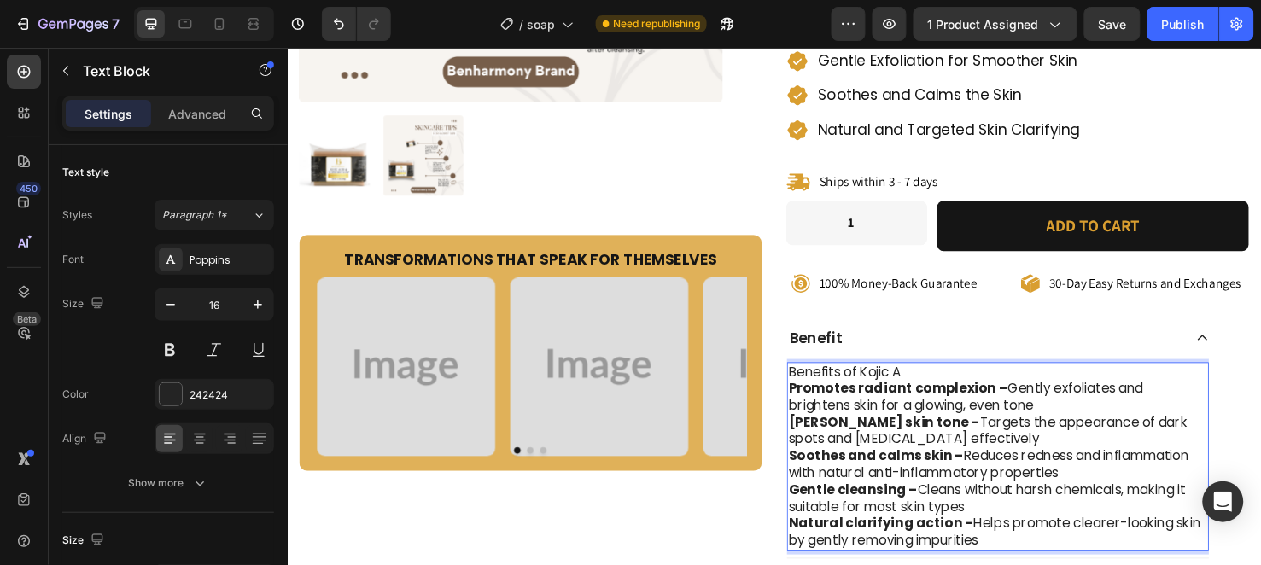
click at [932, 380] on p "Benefits of Kojic A" at bounding box center [1035, 389] width 441 height 18
click at [943, 380] on p "Benefits of Kojic Ac" at bounding box center [1035, 389] width 441 height 18
click at [943, 380] on p "Benefits of Kojic Aci" at bounding box center [1035, 389] width 441 height 18
click at [942, 380] on p "Benefits of Kojic Aci" at bounding box center [1035, 389] width 441 height 18
click at [942, 380] on p "Benefits of Kojic Acid" at bounding box center [1035, 389] width 441 height 18
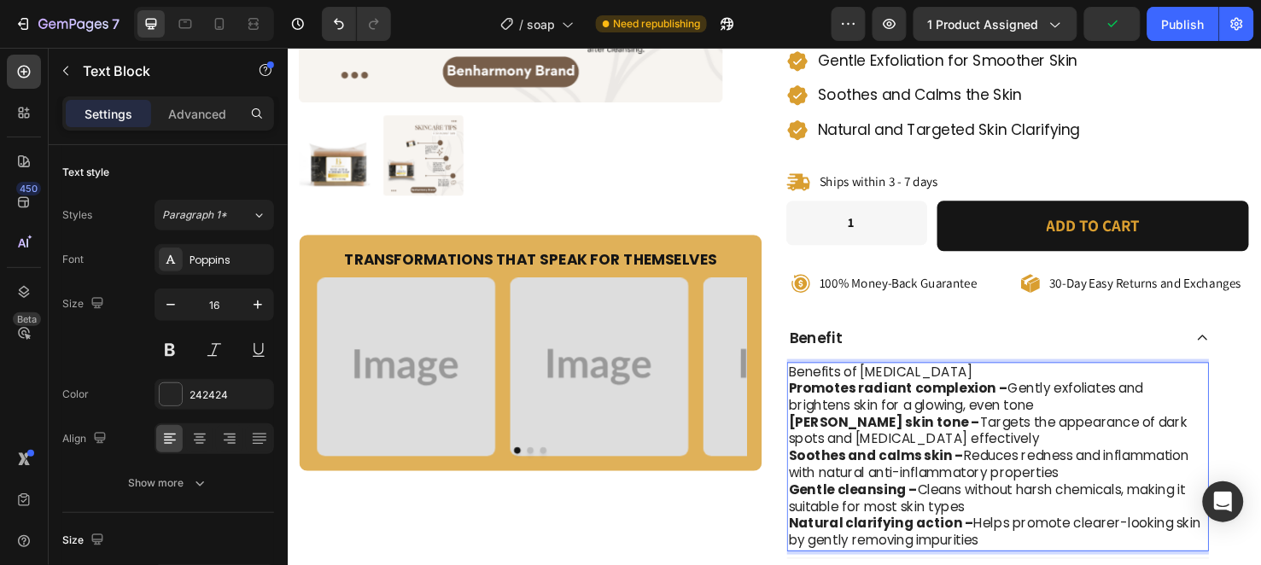
click at [952, 380] on p "Benefits of Kojic Acid" at bounding box center [1035, 389] width 441 height 18
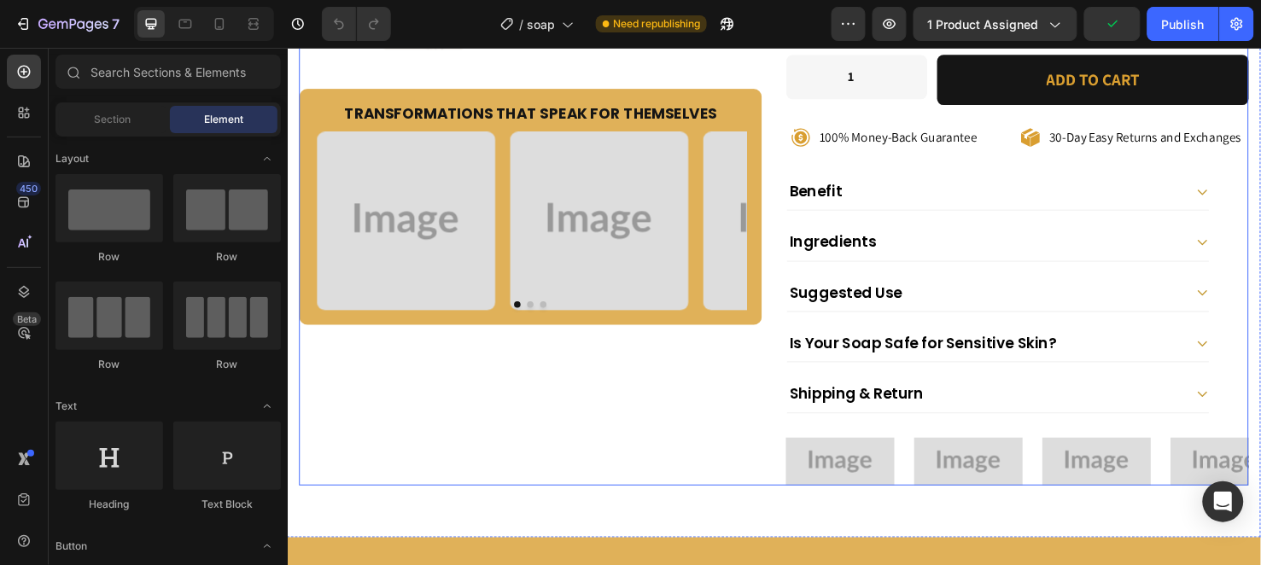
scroll to position [633, 0]
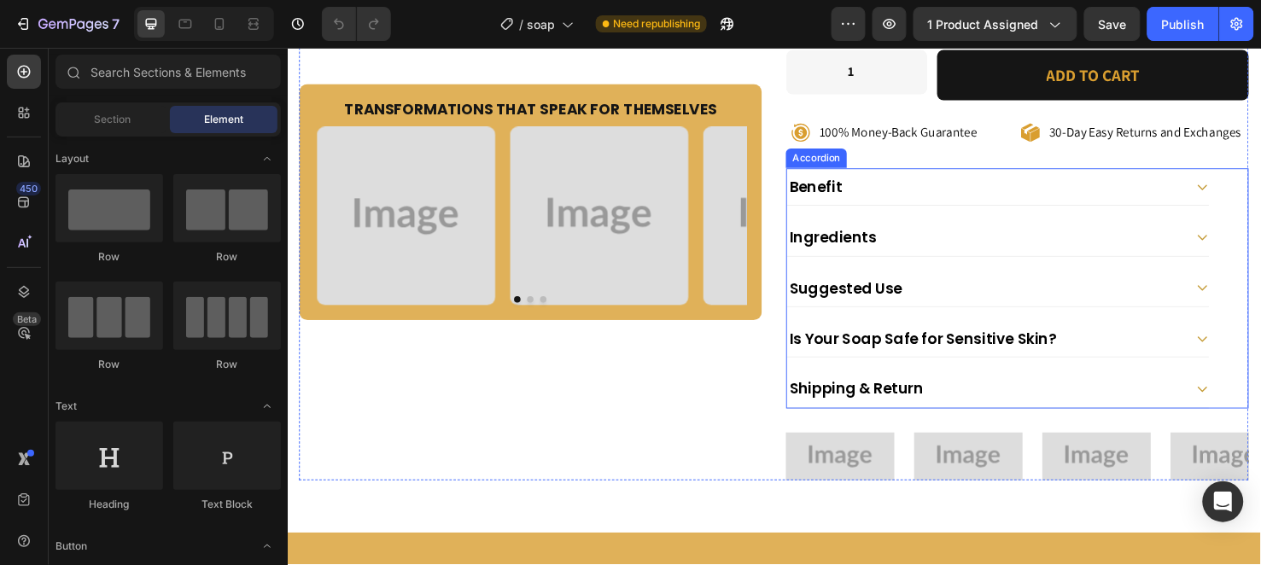
click at [1003, 181] on div "Benefit" at bounding box center [1021, 193] width 417 height 25
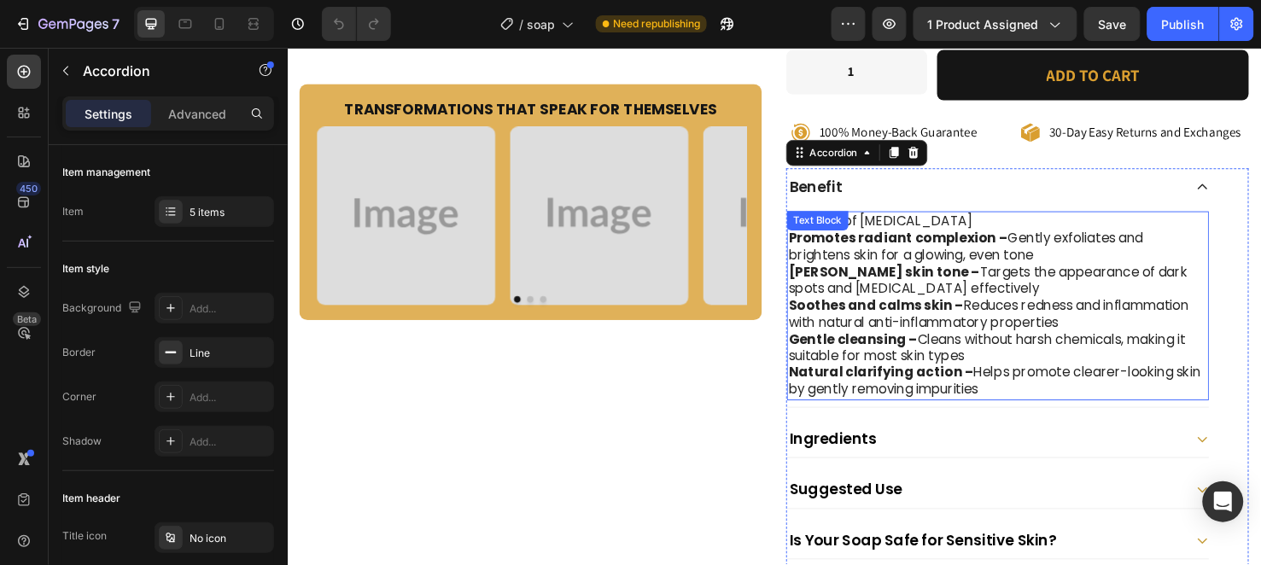
click at [977, 221] on p "Benefits of [MEDICAL_DATA]" at bounding box center [1035, 230] width 441 height 18
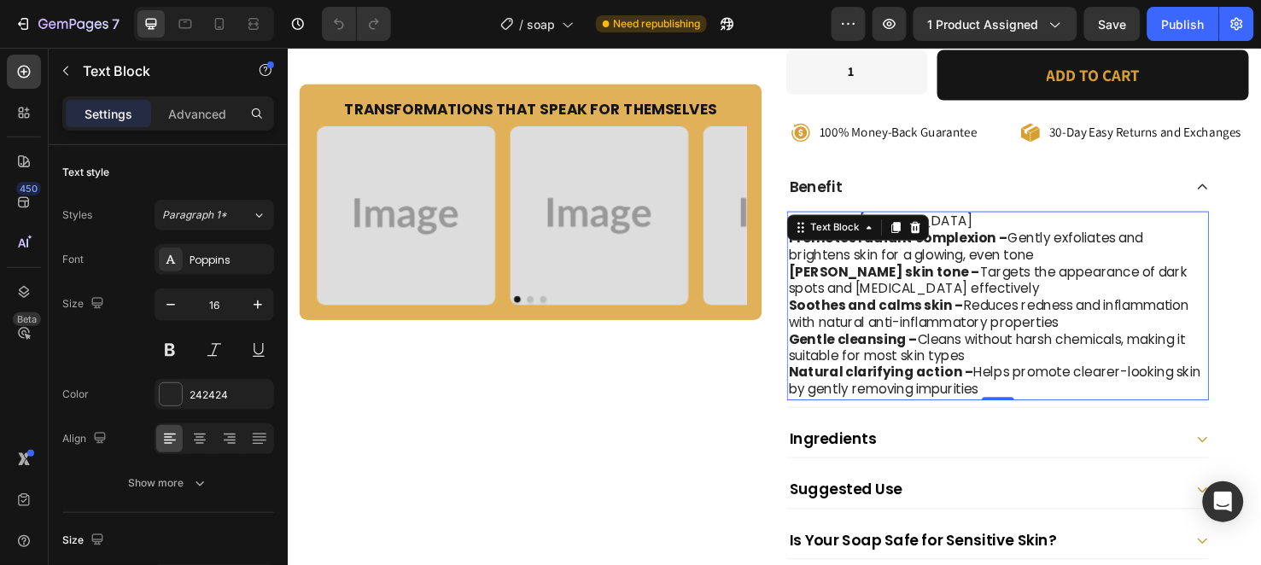
click at [977, 221] on p "Benefits of Kojic Acid" at bounding box center [1035, 230] width 441 height 18
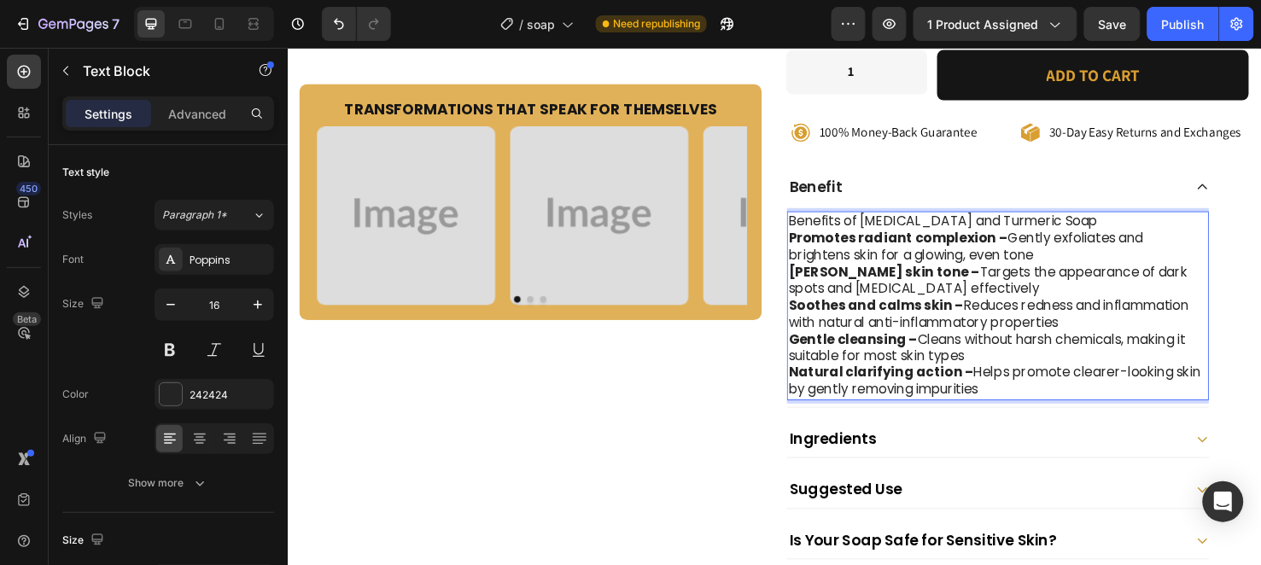
click at [815, 237] on strong "Promotes radiant complexion –" at bounding box center [930, 247] width 231 height 20
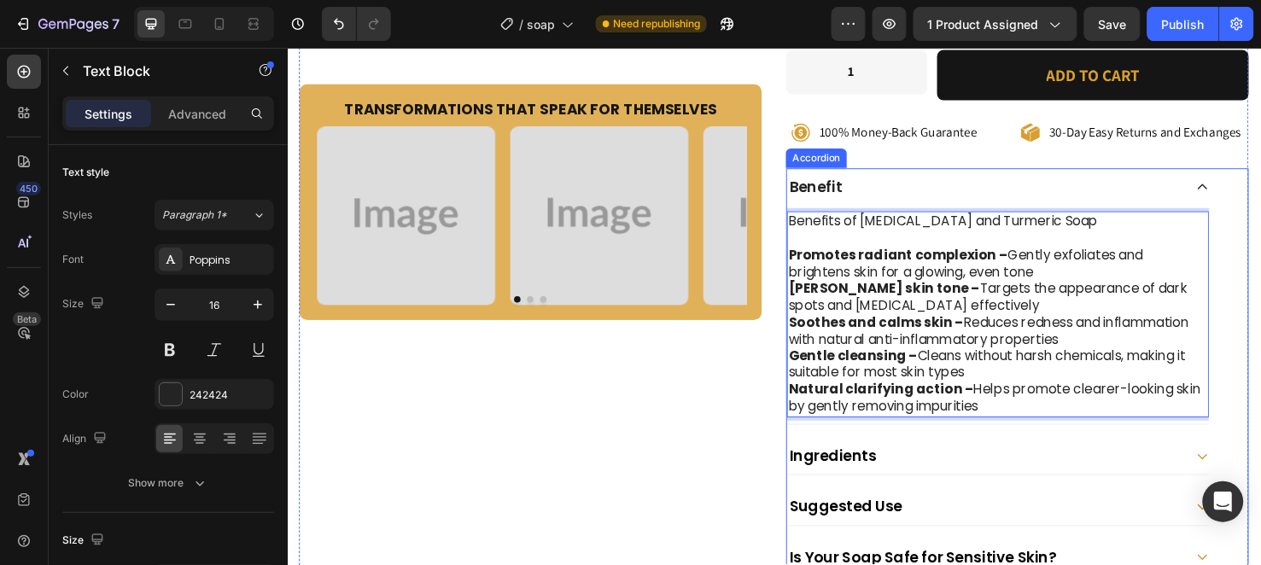
click at [1100, 464] on div "Ingredients" at bounding box center [1021, 476] width 417 height 25
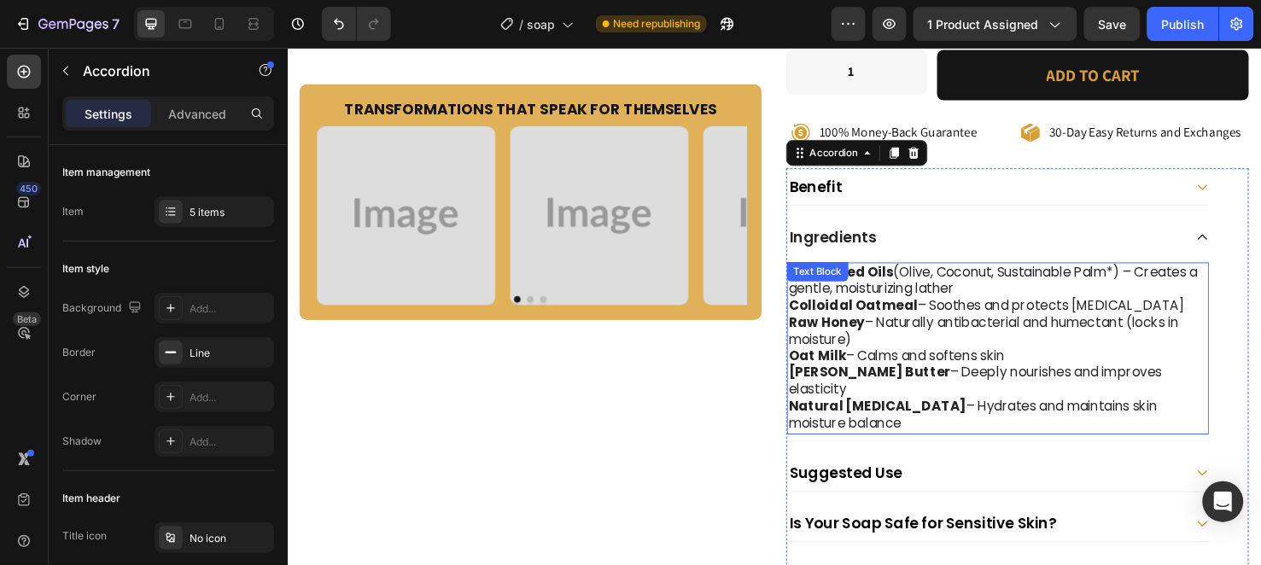
click at [937, 275] on p "Saponified Oils (Olive, Coconut, Sustainable Palm*) – Creates a gentle, moistur…" at bounding box center [1035, 293] width 441 height 36
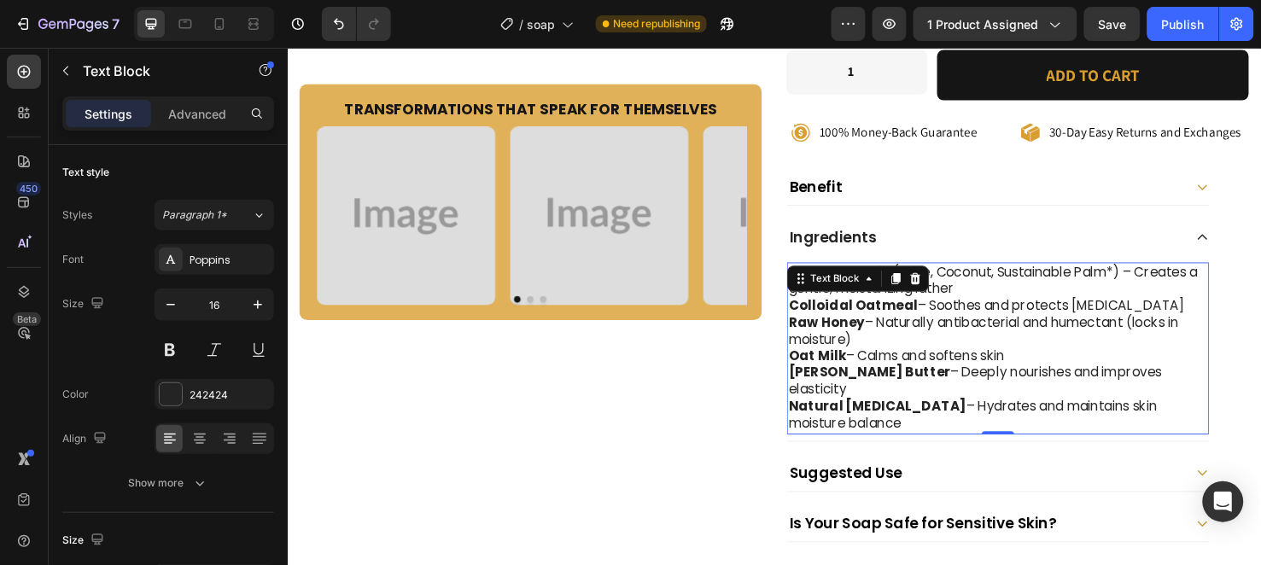
click at [941, 283] on icon at bounding box center [948, 290] width 14 height 14
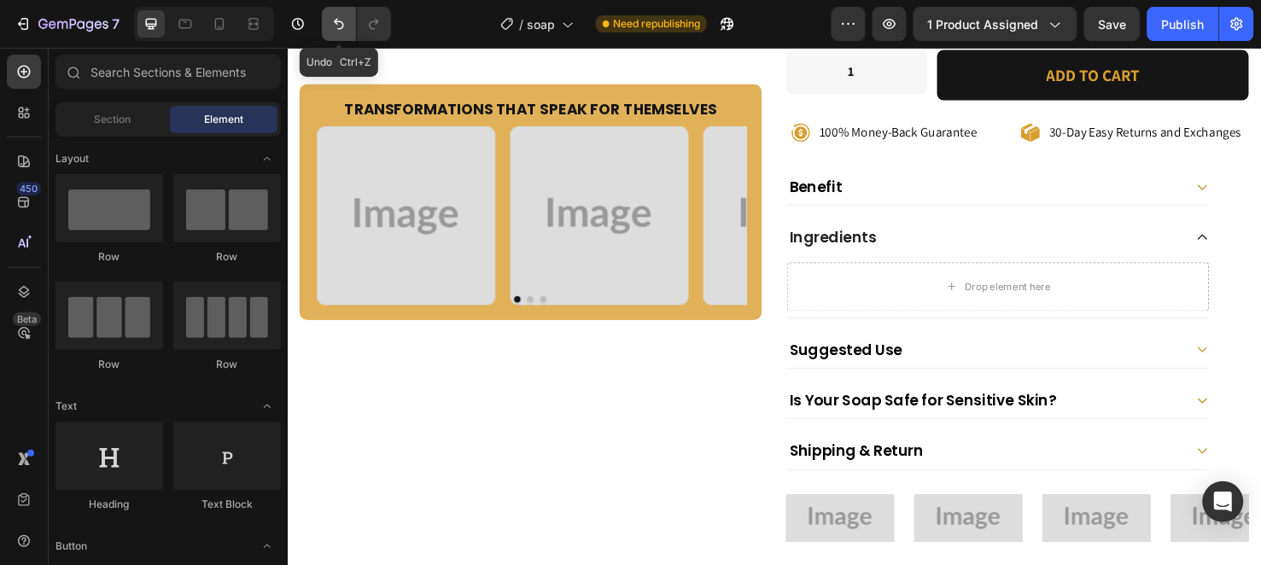
click at [331, 24] on icon "Undo/Redo" at bounding box center [338, 23] width 17 height 17
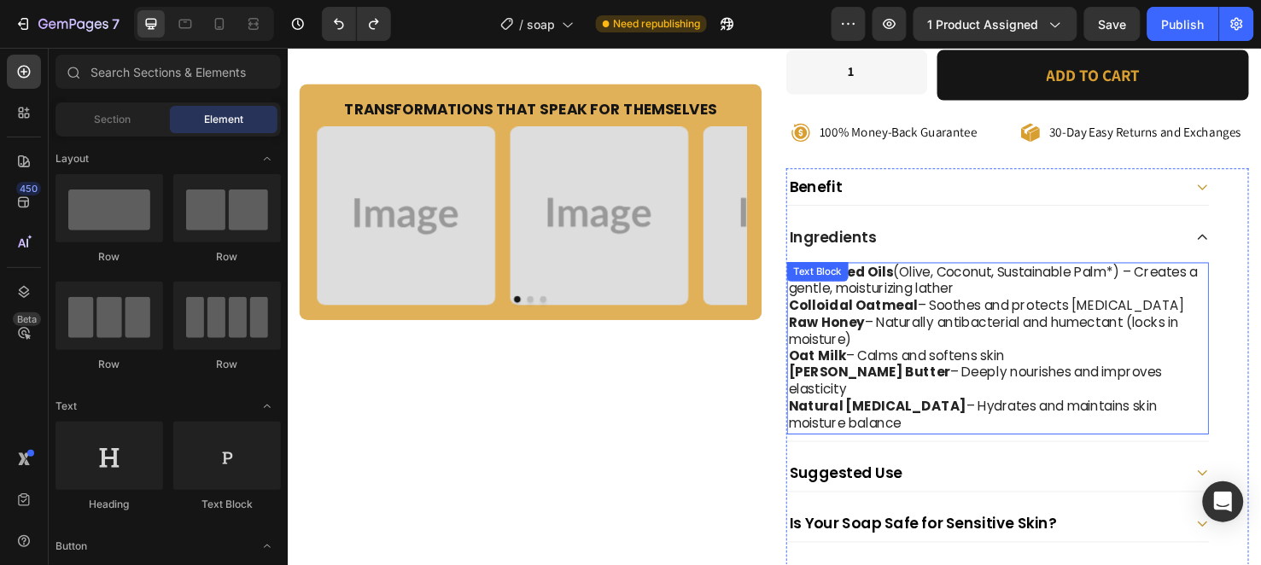
click at [864, 308] on strong "Colloidal Oatmeal" at bounding box center [883, 318] width 136 height 20
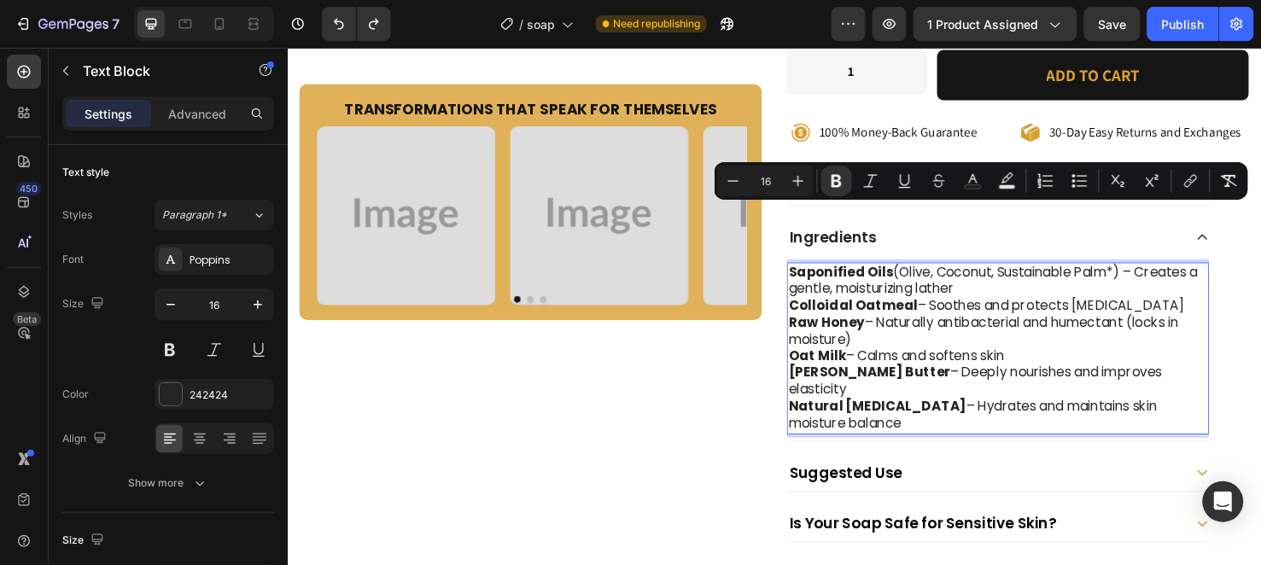
copy div "Saponified Oils (Olive, Coconut, Sustainable Palm*) – Creates a gentle, moistur…"
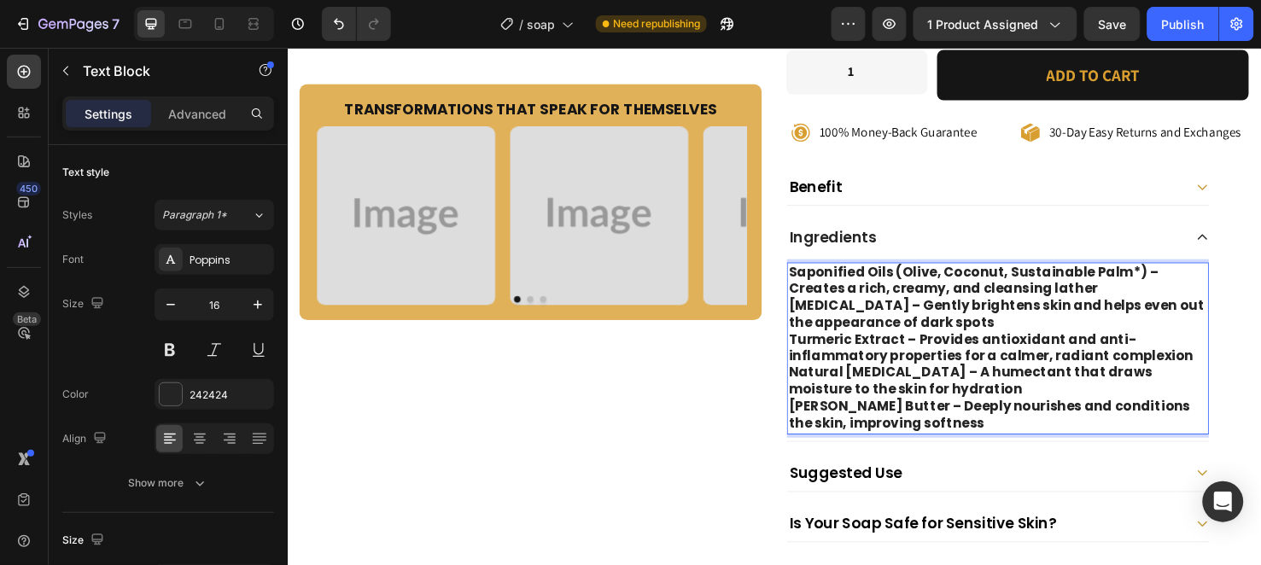
click at [1183, 273] on strong "Saponified Oils (Olive, Coconut, Sustainable Palm*) – Creates a rich, creamy, a…" at bounding box center [1009, 292] width 389 height 38
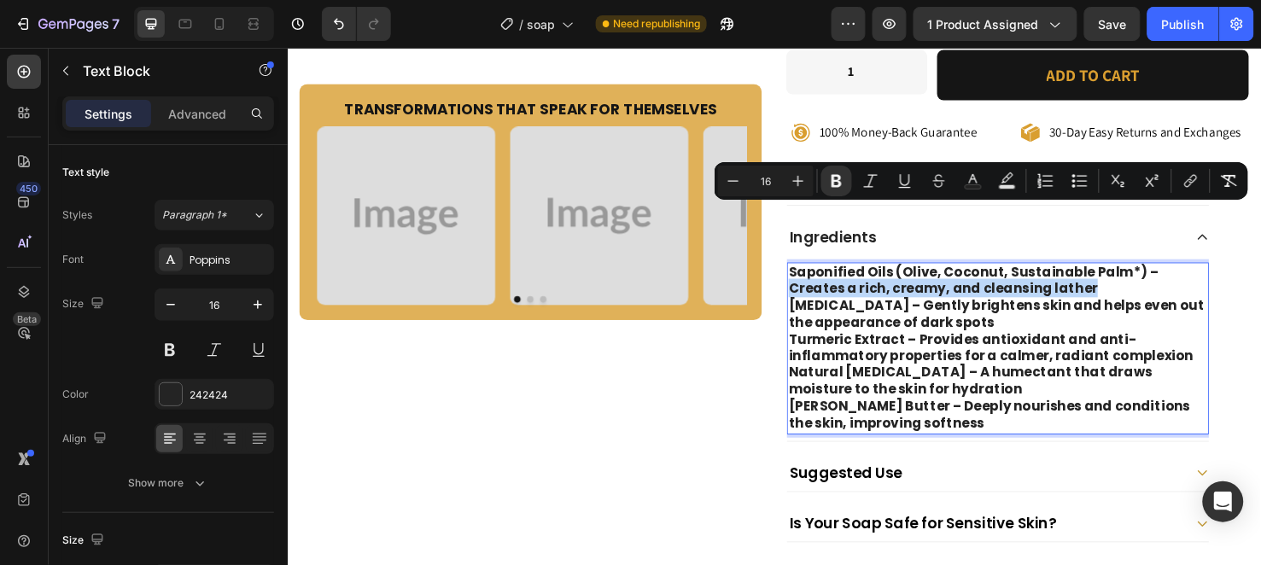
drag, startPoint x: 1183, startPoint y: 221, endPoint x: 1177, endPoint y: 239, distance: 19.2
click at [1177, 275] on p "Saponified Oils (Olive, Coconut, Sustainable Palm*) – Creates a rich, creamy, a…" at bounding box center [1035, 293] width 441 height 36
click at [832, 183] on icon "Editor contextual toolbar" at bounding box center [837, 181] width 10 height 13
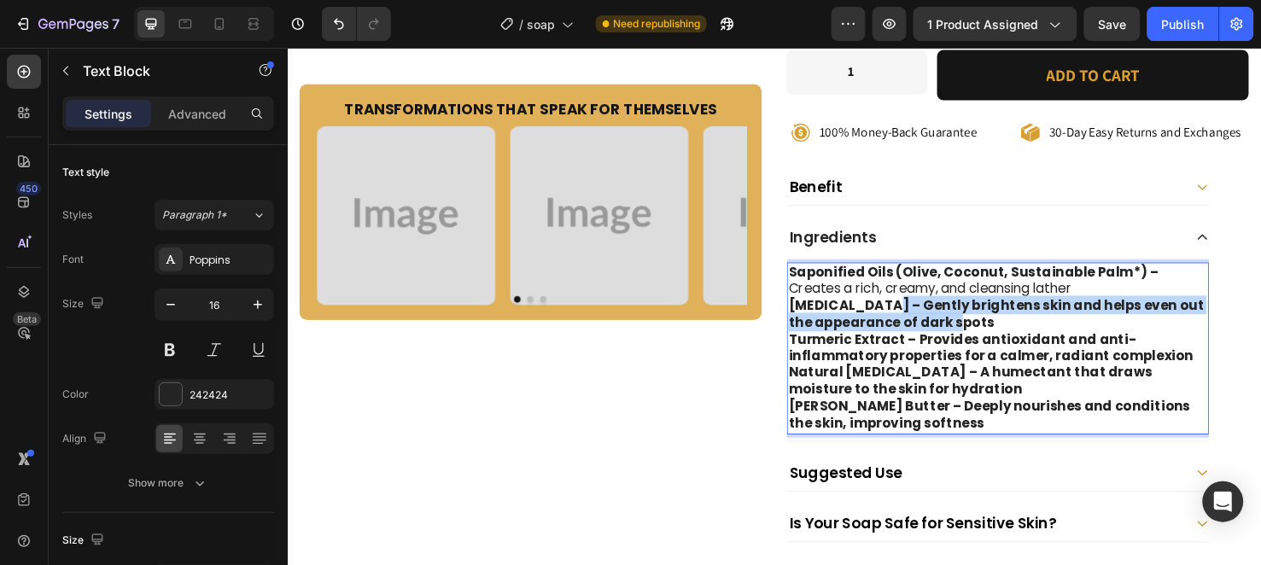
drag, startPoint x: 893, startPoint y: 255, endPoint x: 993, endPoint y: 273, distance: 101.5
click at [993, 310] on p "Kojic Acid – Gently brightens skin and helps even out the appearance of dark sp…" at bounding box center [1035, 328] width 441 height 36
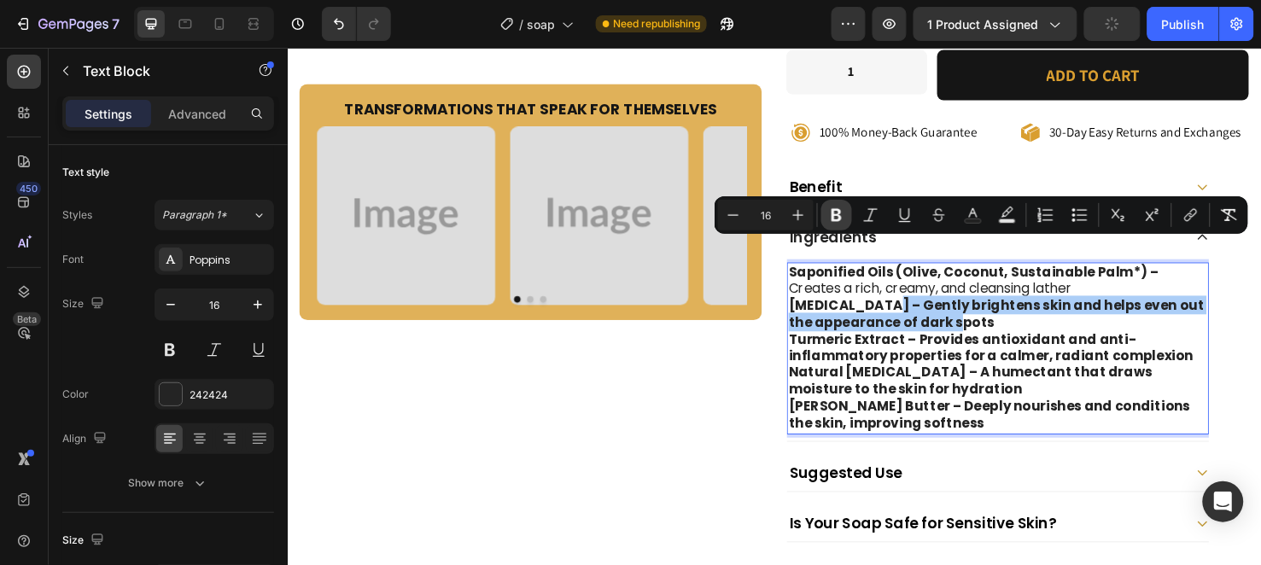
click at [830, 215] on icon "Editor contextual toolbar" at bounding box center [836, 215] width 17 height 17
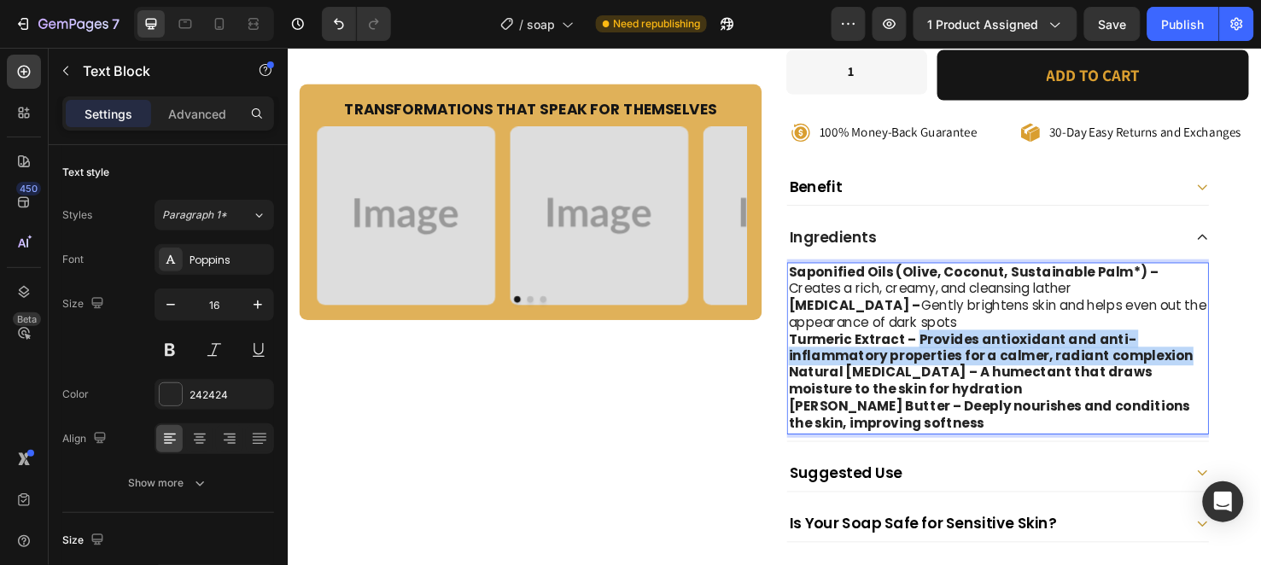
drag, startPoint x: 940, startPoint y: 292, endPoint x: 1212, endPoint y: 306, distance: 272.7
click at [1212, 344] on strong "Turmeric Extract – Provides antioxidant and anti-inflammatory properties for a …" at bounding box center [1028, 363] width 426 height 38
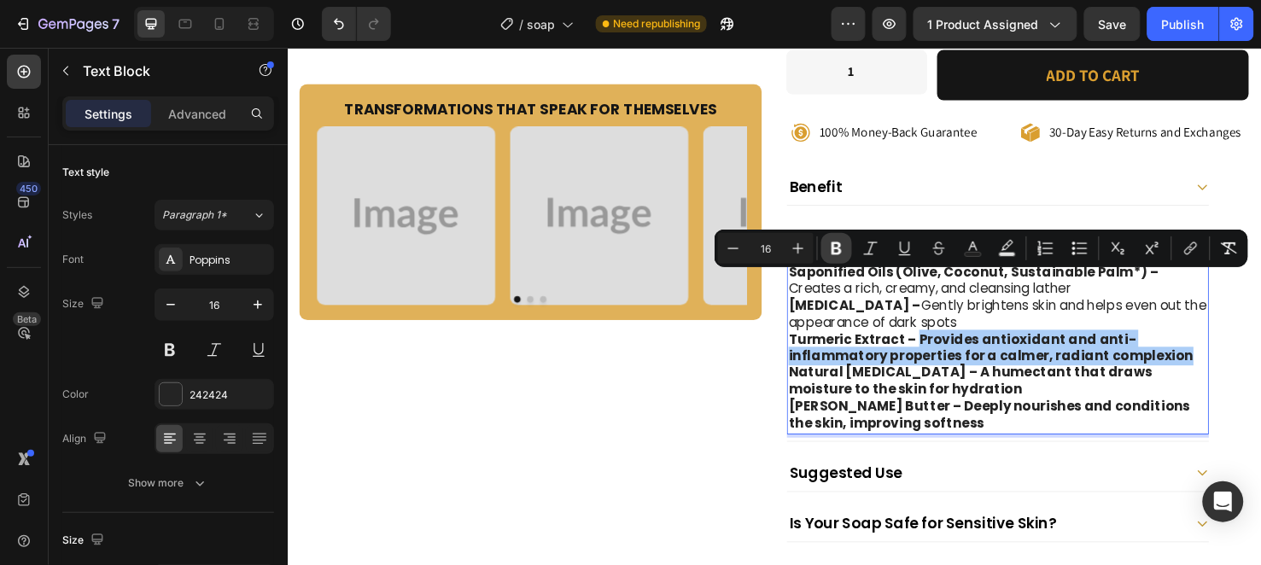
click at [834, 250] on icon "Editor contextual toolbar" at bounding box center [836, 248] width 17 height 17
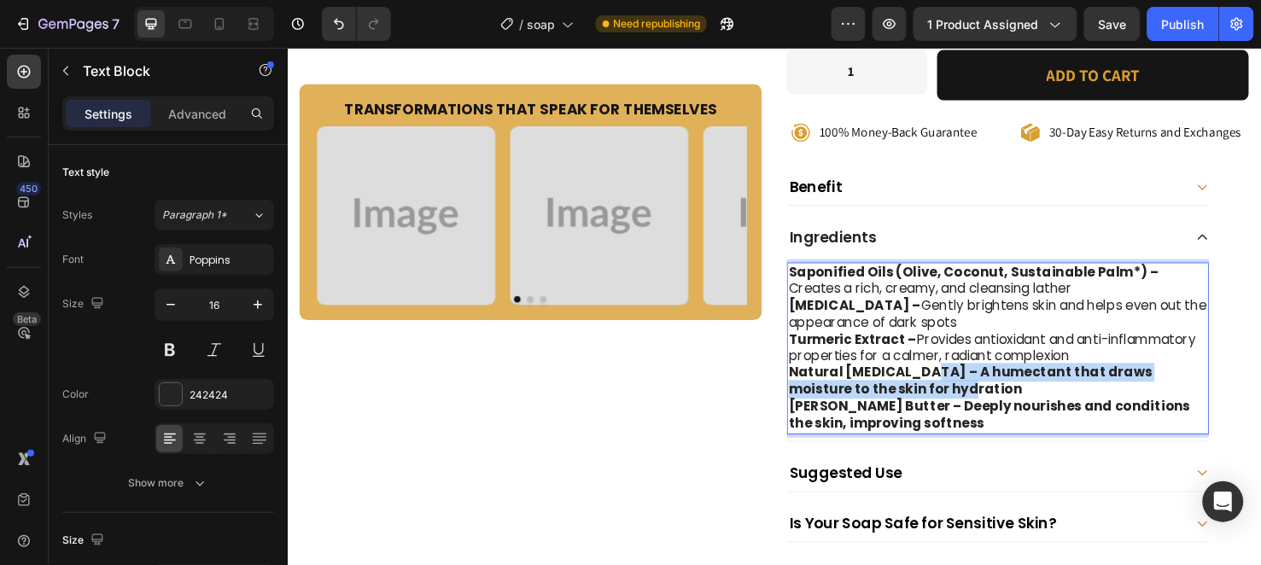
drag, startPoint x: 937, startPoint y: 324, endPoint x: 945, endPoint y: 348, distance: 26.2
click at [945, 381] on p "Natural Glycerin – A humectant that draws moisture to the skin for hydration" at bounding box center [1035, 399] width 441 height 36
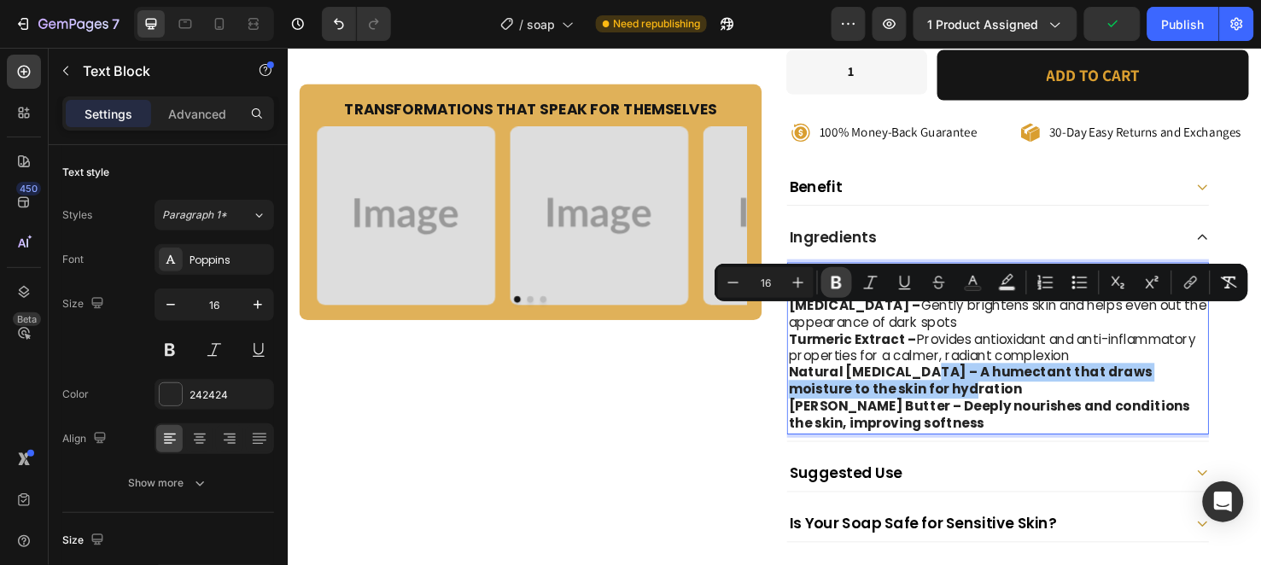
click at [835, 277] on icon "Editor contextual toolbar" at bounding box center [837, 283] width 10 height 13
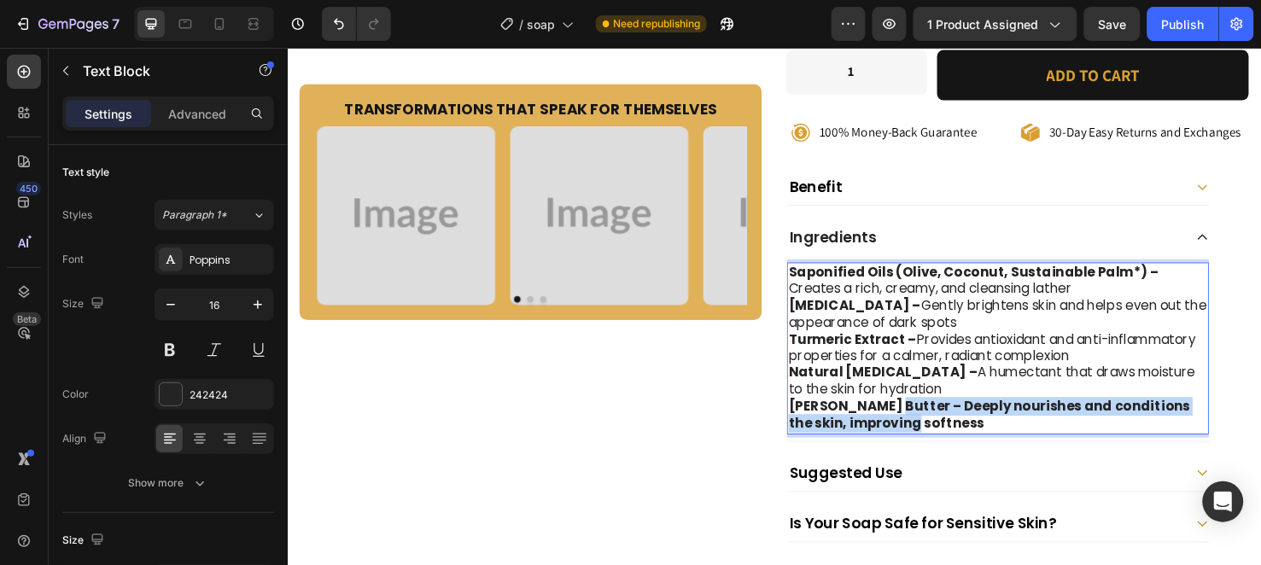
drag, startPoint x: 904, startPoint y: 359, endPoint x: 947, endPoint y: 383, distance: 48.9
click at [947, 417] on p "Shea Butter – Deeply nourishes and conditions the skin, improving softness" at bounding box center [1035, 435] width 441 height 36
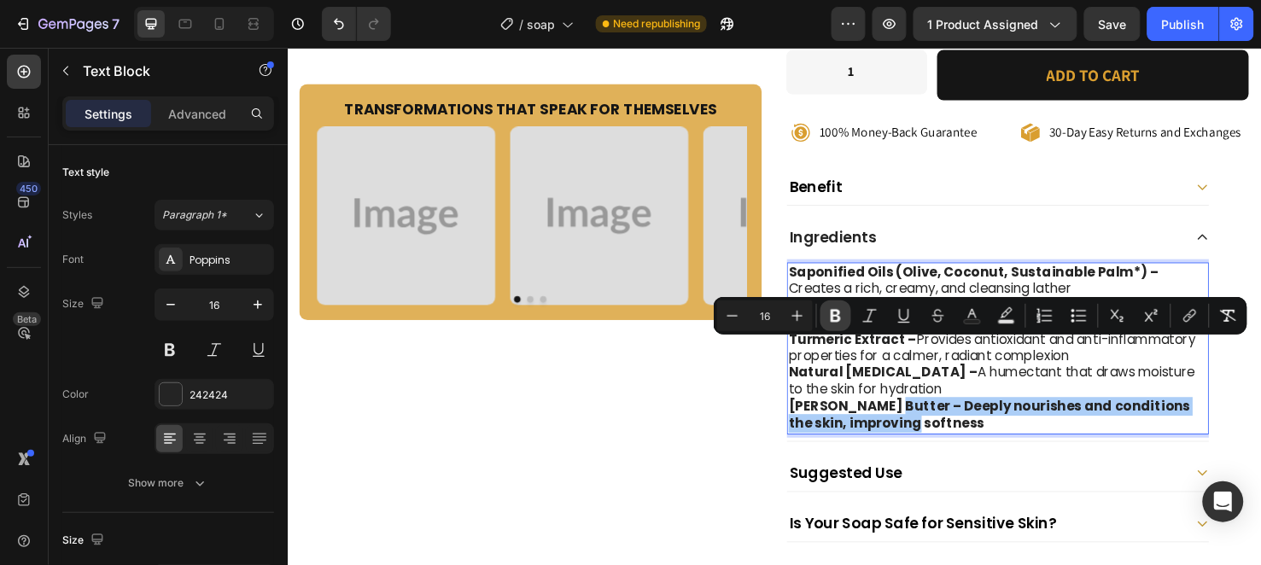
click at [839, 318] on icon "Editor contextual toolbar" at bounding box center [836, 316] width 10 height 13
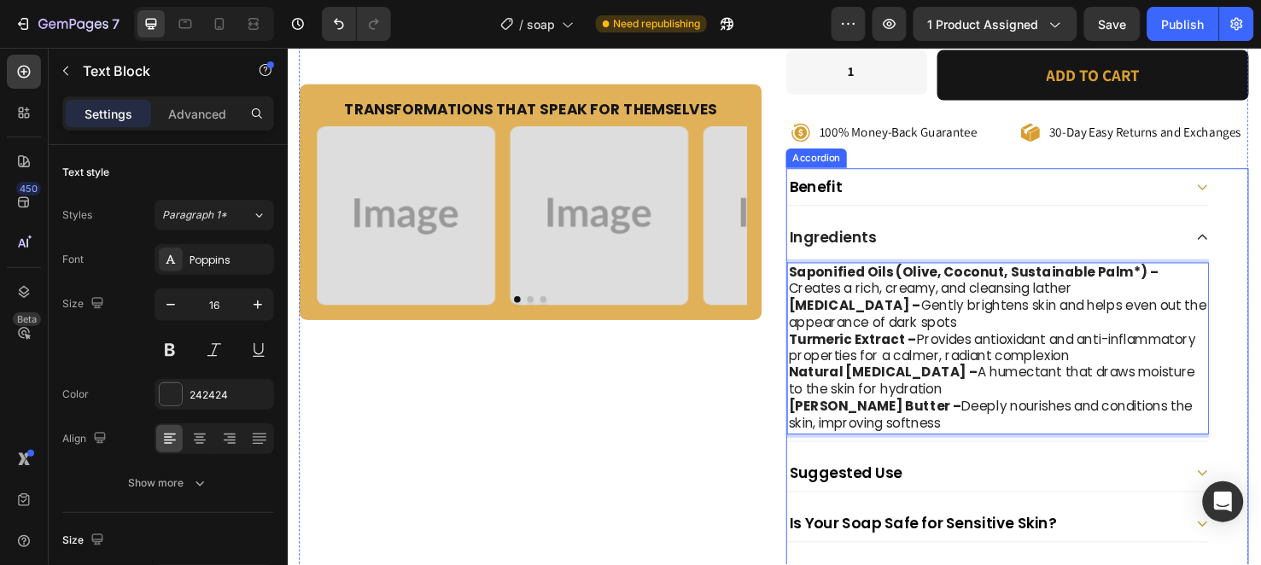
click at [991, 482] on div "Suggested Use" at bounding box center [1021, 494] width 417 height 25
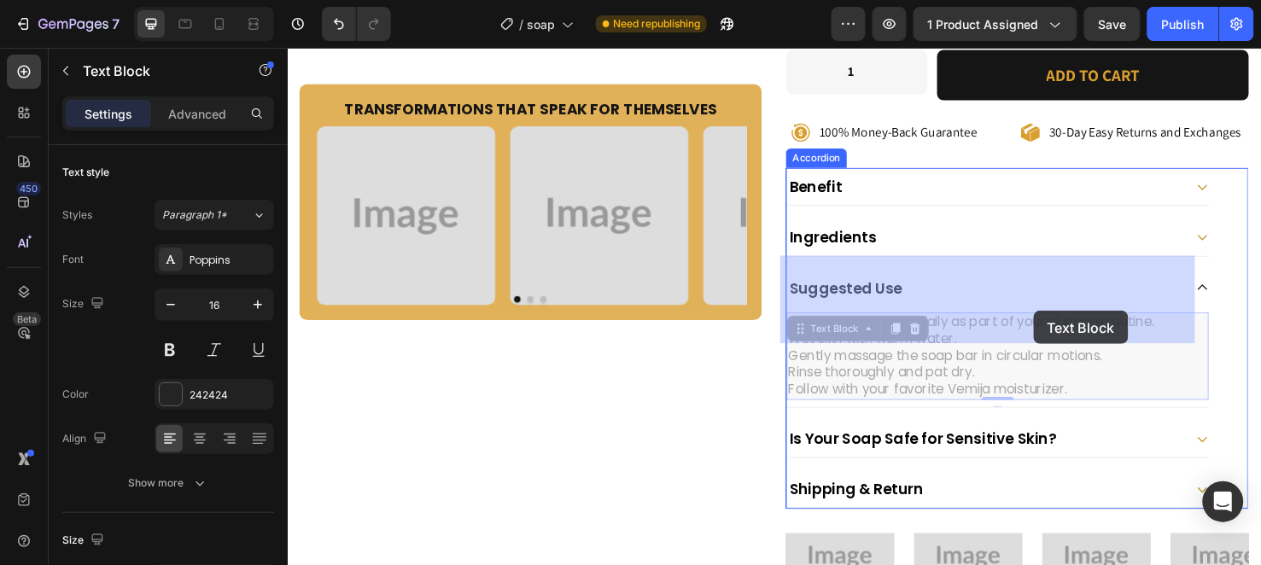
drag, startPoint x: 1102, startPoint y: 347, endPoint x: 1072, endPoint y: 324, distance: 38.4
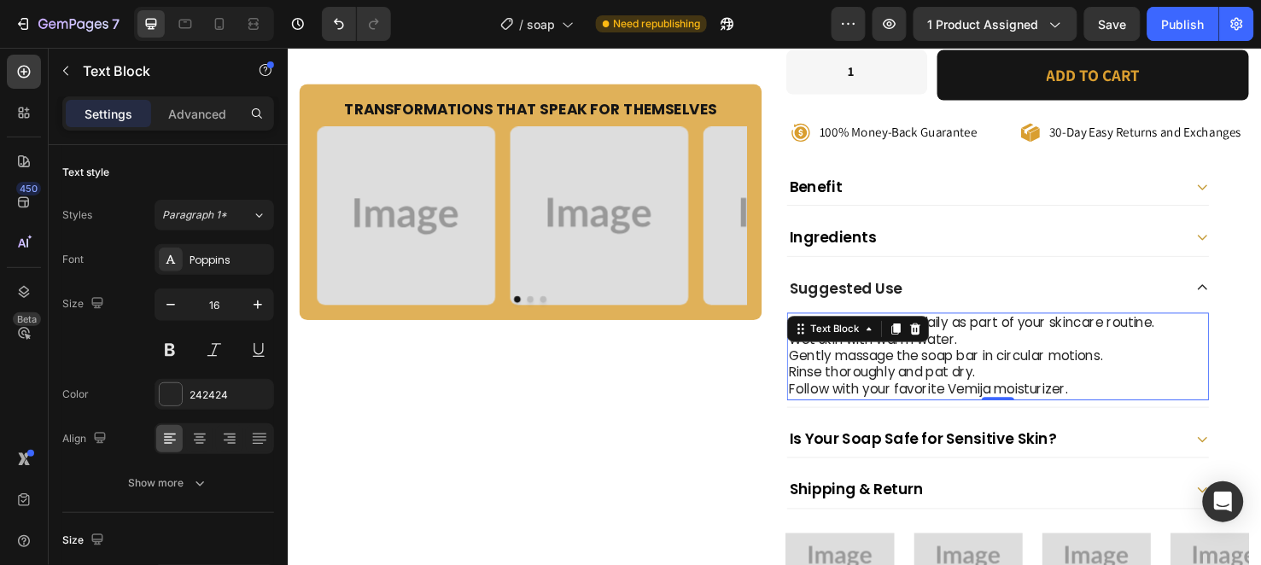
click at [1103, 381] on p "Rinse thoroughly and pat dry." at bounding box center [1035, 390] width 441 height 18
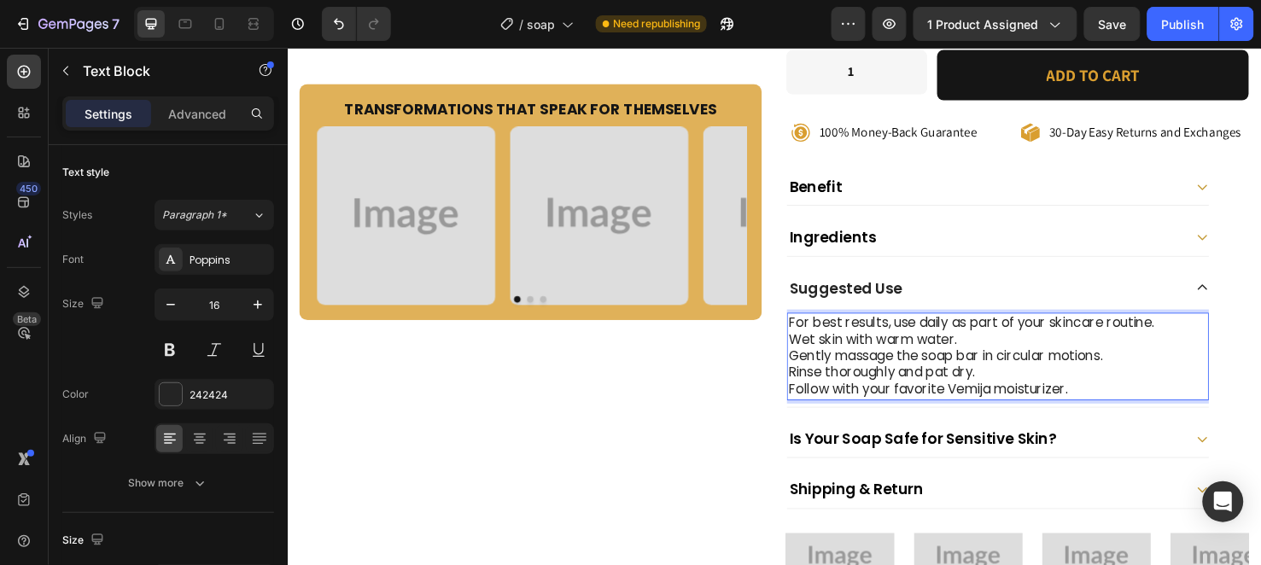
click at [1108, 399] on p "Follow with your favorite Vemija moisturizer." at bounding box center [1035, 408] width 441 height 18
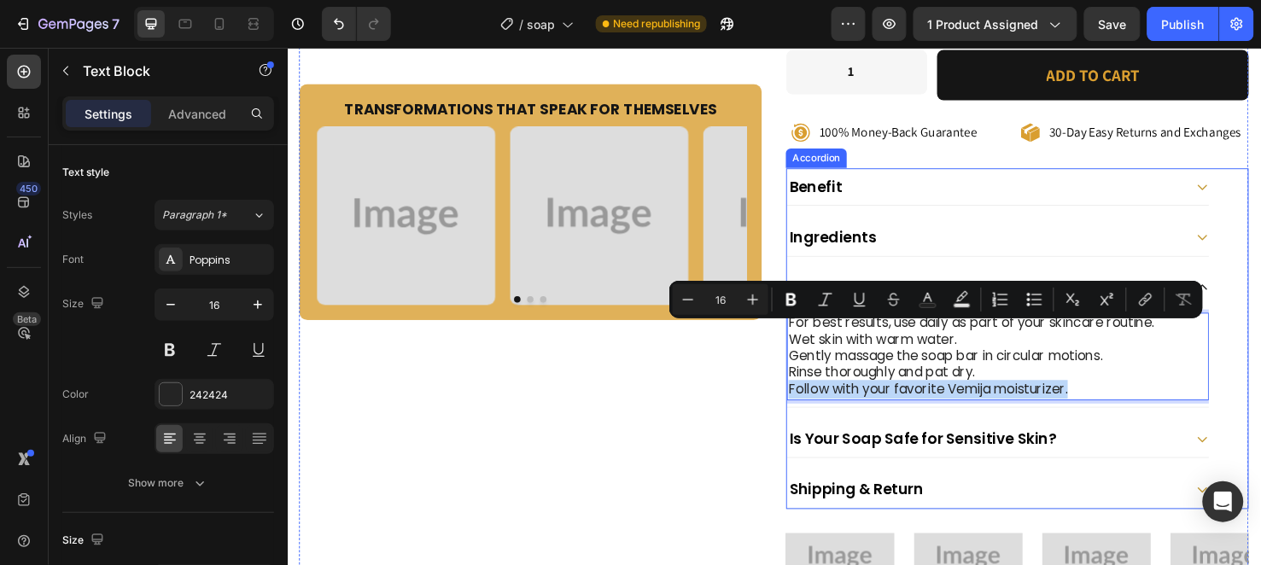
drag, startPoint x: 1107, startPoint y: 343, endPoint x: 810, endPoint y: 370, distance: 297.5
click at [812, 370] on div "Benefit Ingredients Suggested Use For best results, use daily as part of your s…" at bounding box center [1035, 353] width 446 height 359
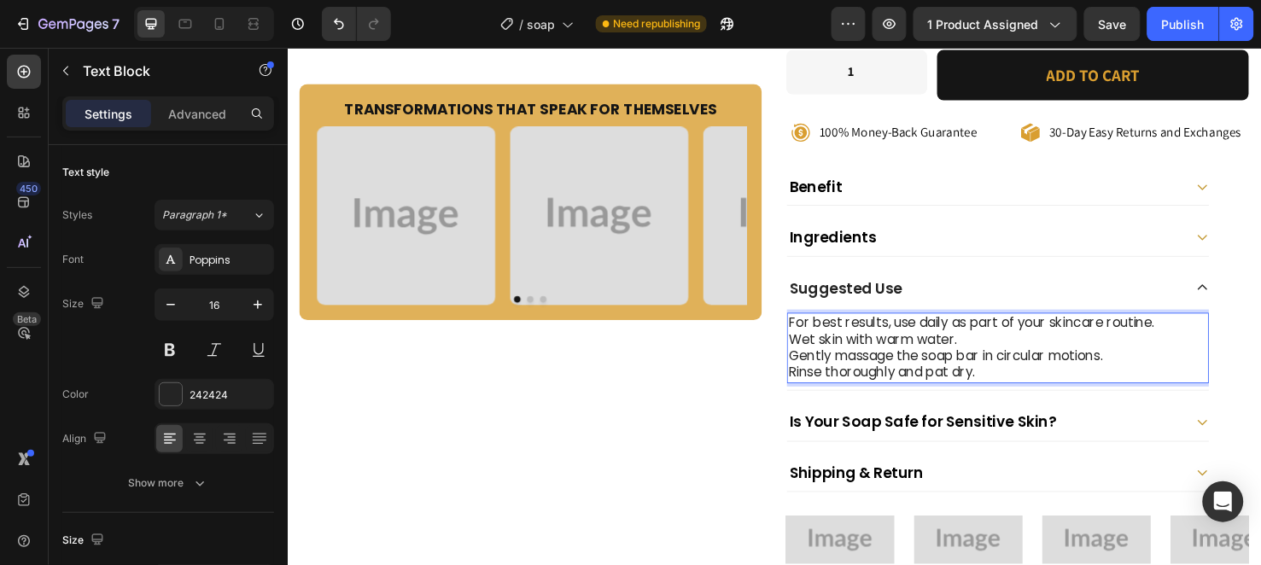
scroll to position [727, 0]
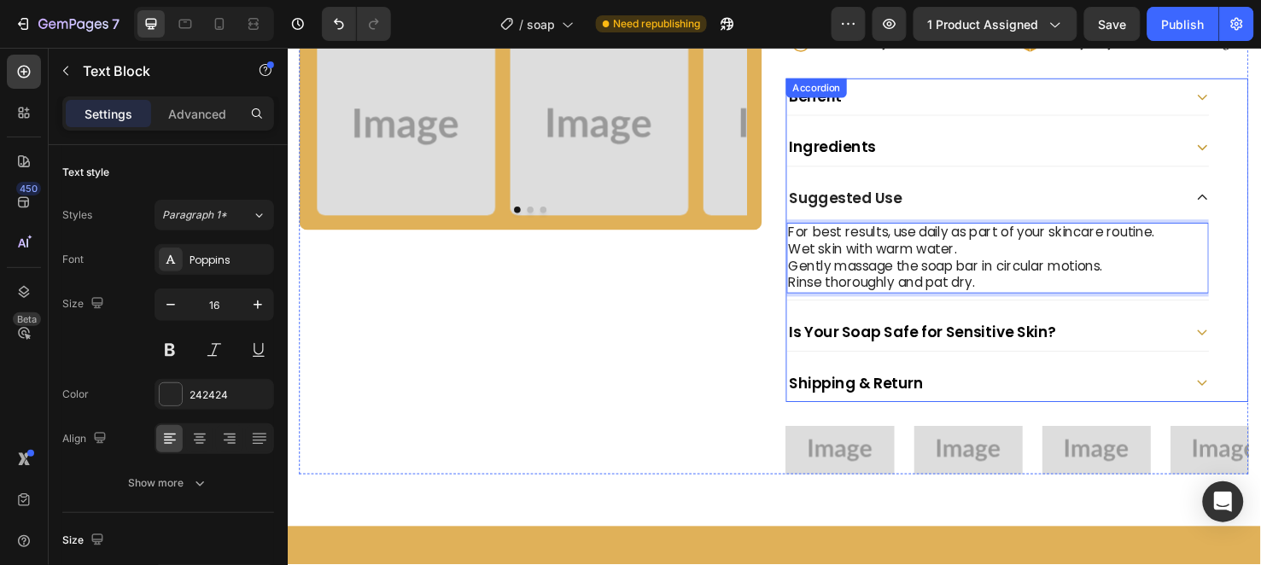
click at [1162, 334] on div "Is Your Soap Safe for Sensitive Skin?" at bounding box center [1021, 346] width 417 height 25
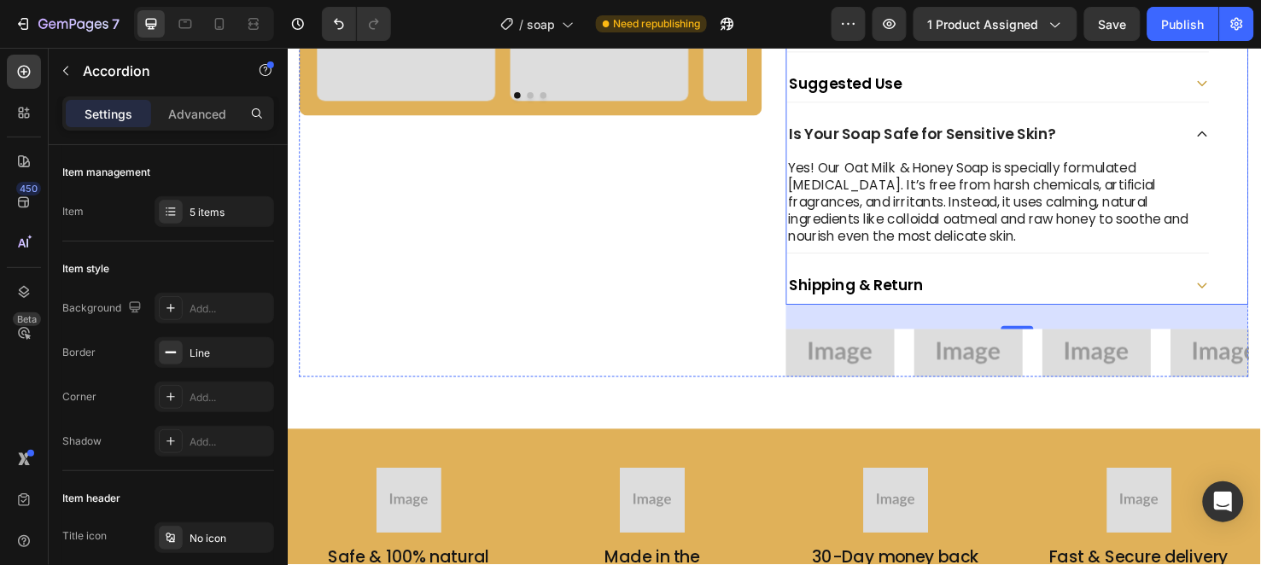
scroll to position [758, 0]
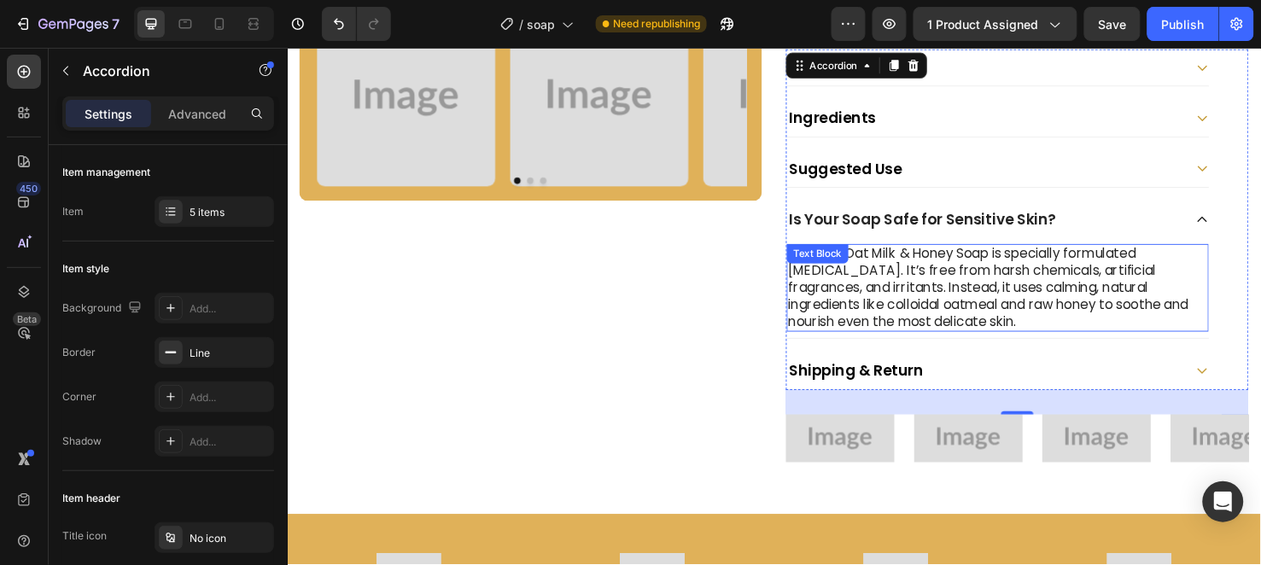
click at [908, 255] on p "Yes! Our Oat Milk & Honey Soap is specially formulated for sensitive skin. It’s…" at bounding box center [1035, 299] width 441 height 89
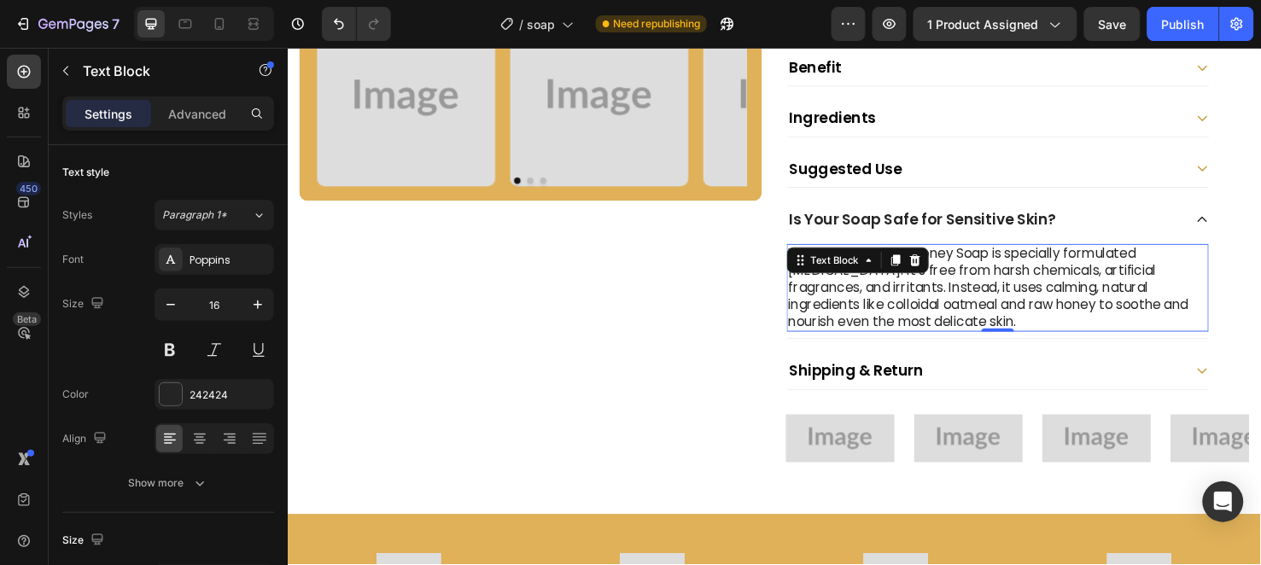
click at [1017, 255] on p "Yes! Our Oat Milk & Honey Soap is specially formulated for sensitive skin. It’s…" at bounding box center [1035, 299] width 441 height 89
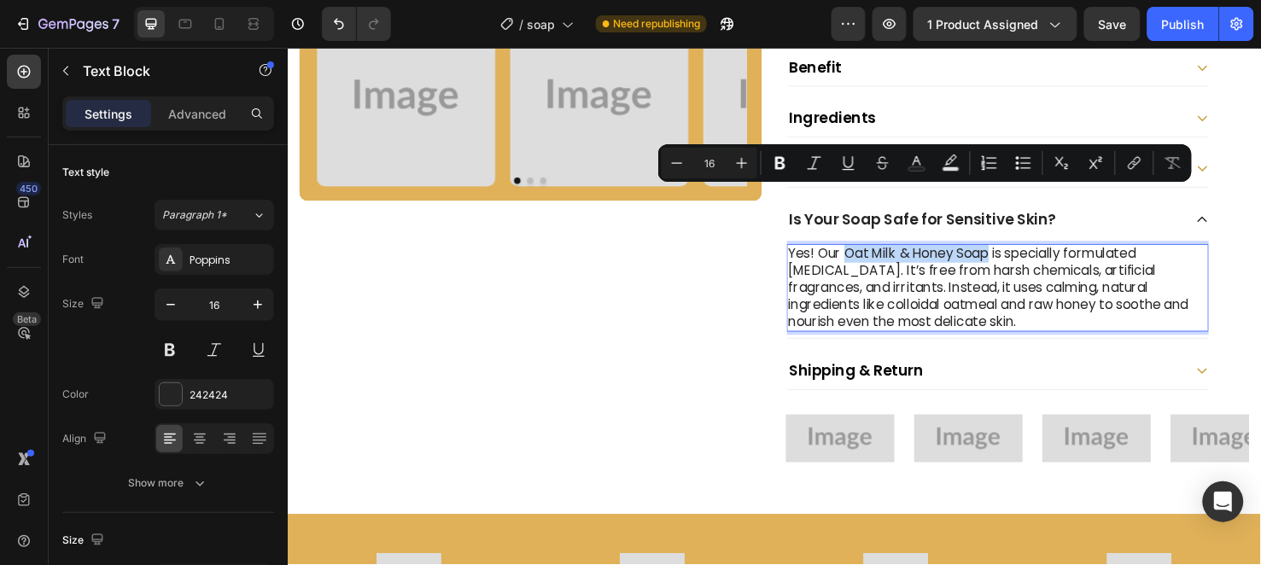
drag, startPoint x: 1017, startPoint y: 205, endPoint x: 869, endPoint y: 202, distance: 147.8
click at [869, 255] on p "Yes! Our Oat Milk & Honey Soap is specially formulated for sensitive skin. It’s…" at bounding box center [1035, 299] width 441 height 89
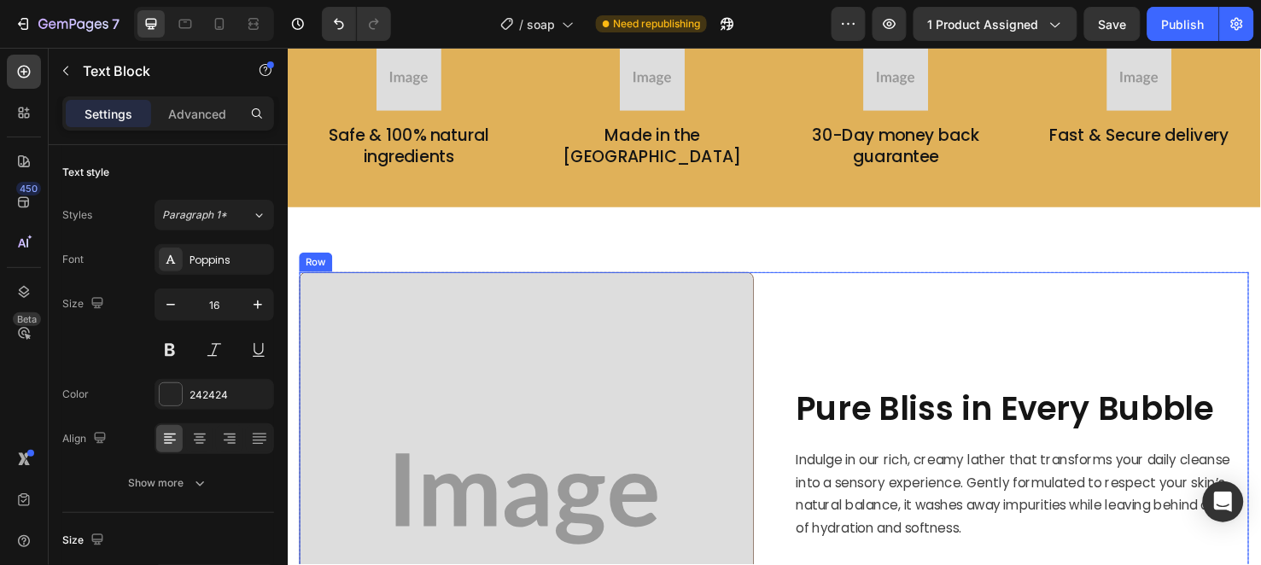
scroll to position [1422, 0]
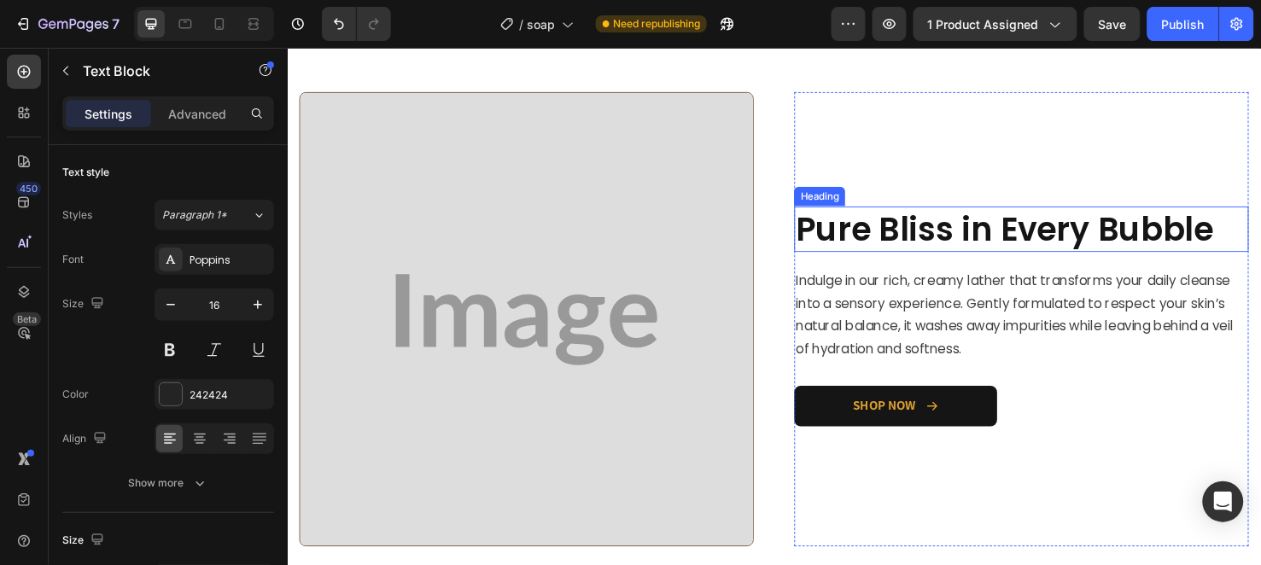
click at [1257, 234] on h2 "Pure Bliss in Every Bubble" at bounding box center [1060, 238] width 478 height 48
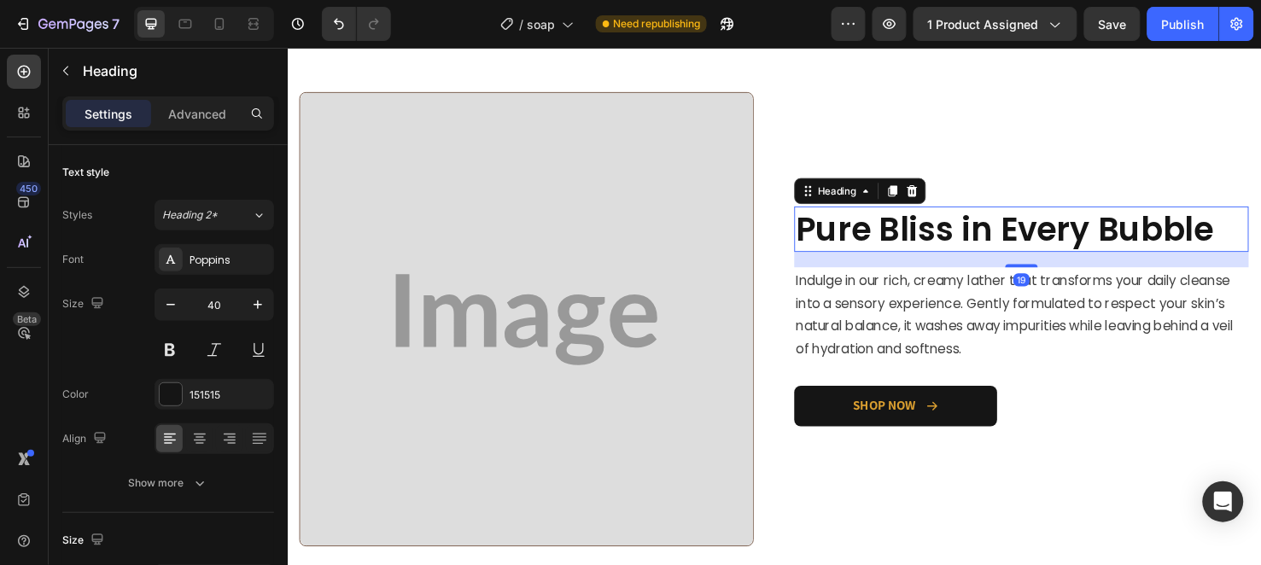
click at [1257, 234] on h2 "Pure Bliss in Every Bubble" at bounding box center [1060, 238] width 478 height 48
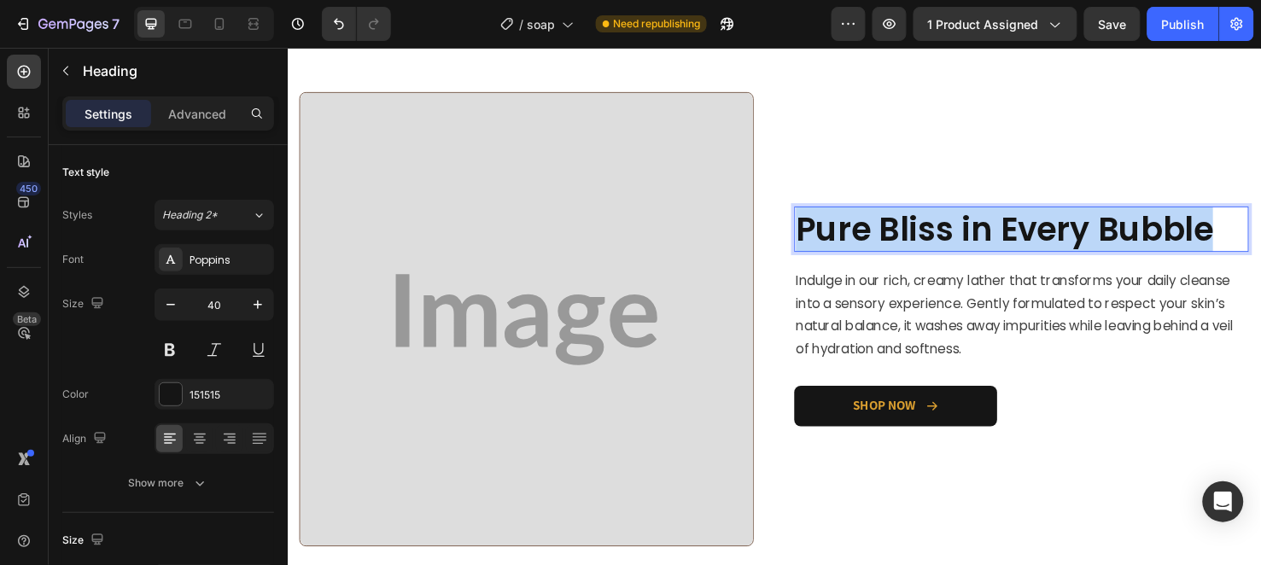
click at [1257, 234] on p "Pure Bliss in Every Bubble" at bounding box center [1059, 238] width 475 height 44
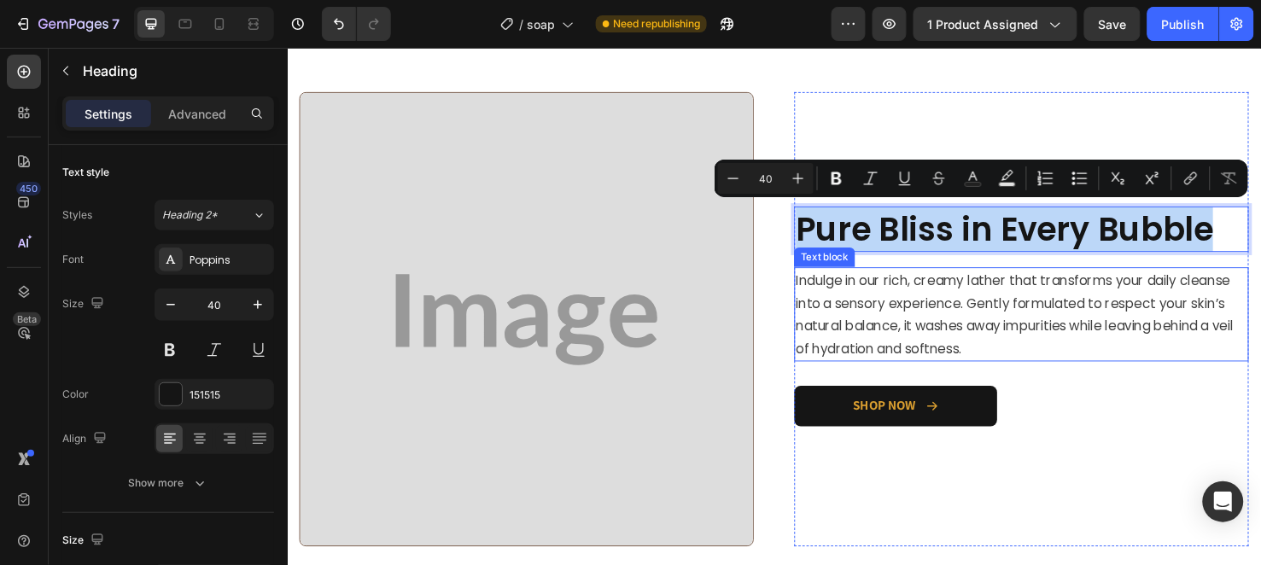
click at [1082, 301] on p "Indulge in our rich, creamy lather that transforms your daily cleanse into a se…" at bounding box center [1059, 328] width 475 height 96
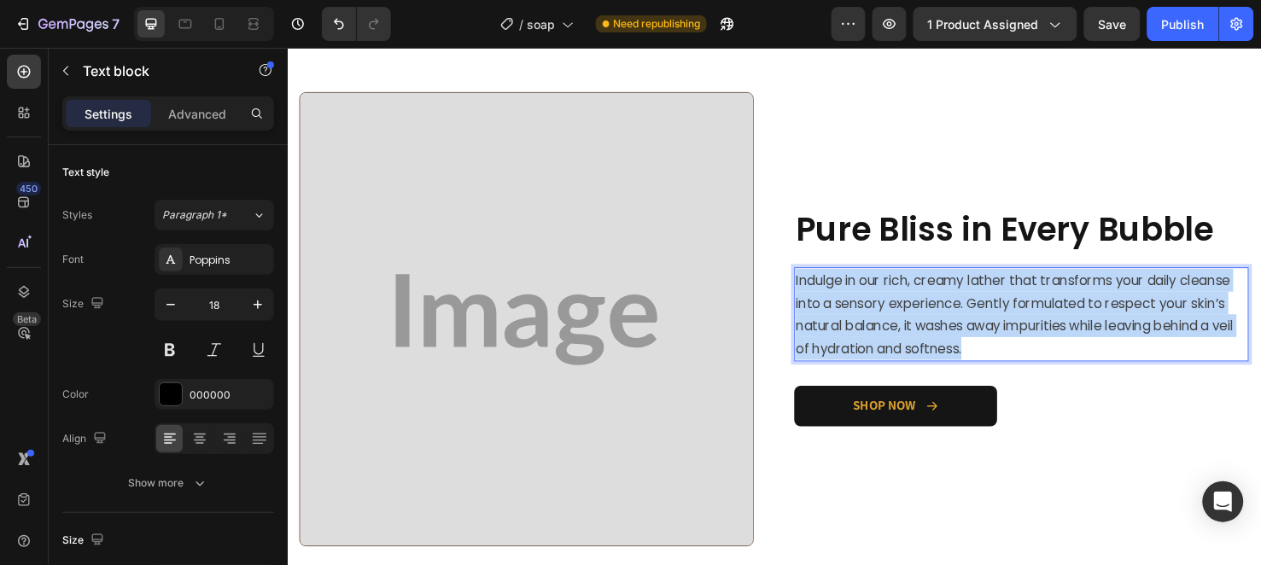
click at [1082, 301] on p "Indulge in our rich, creamy lather that transforms your daily cleanse into a se…" at bounding box center [1059, 328] width 475 height 96
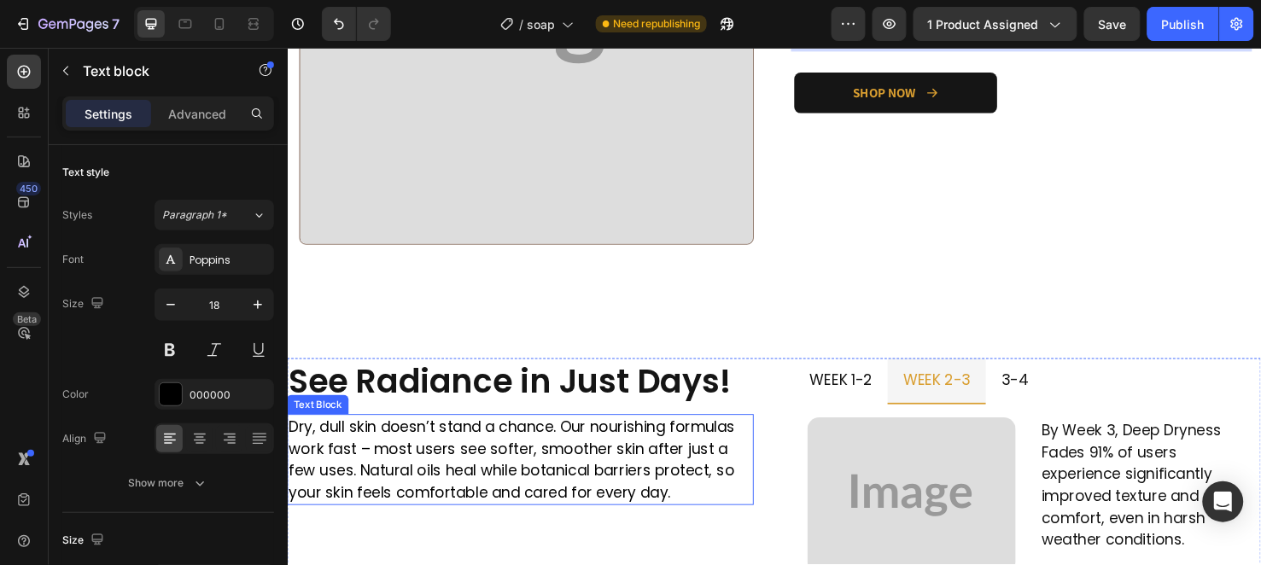
scroll to position [1907, 0]
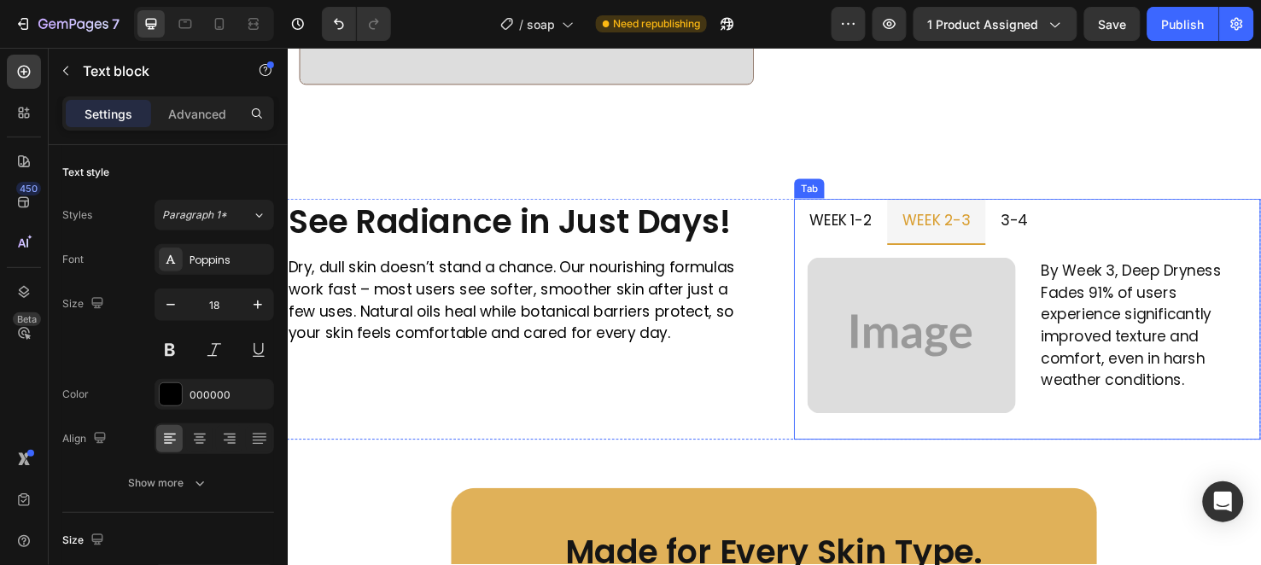
click at [849, 221] on p "week 1-2" at bounding box center [870, 228] width 66 height 27
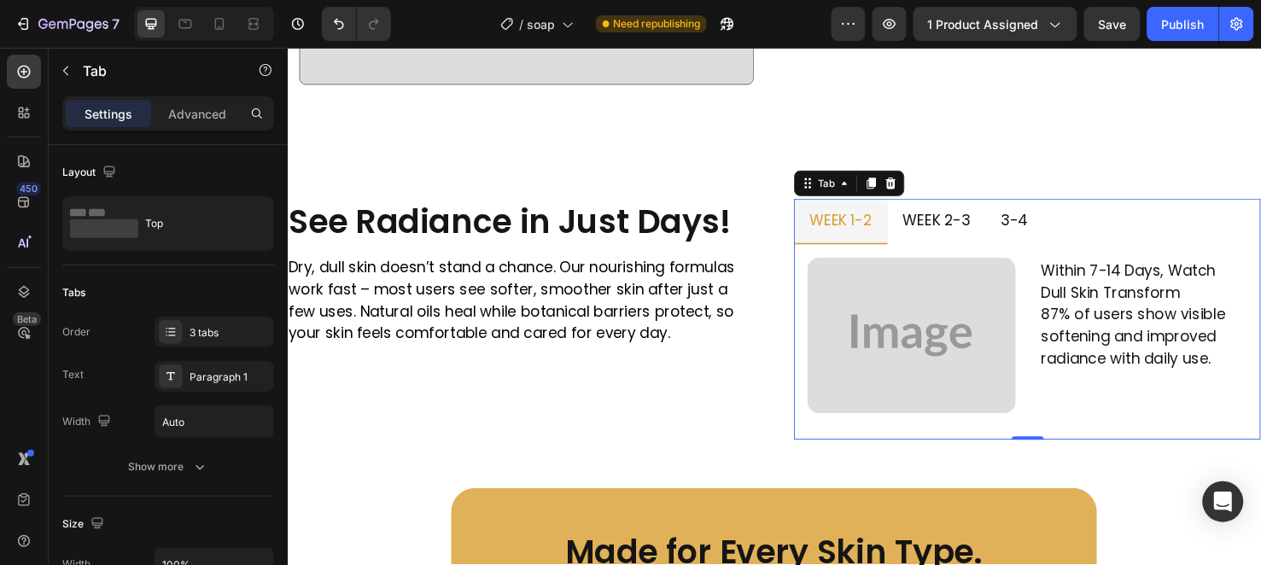
click at [1054, 223] on p "3-4" at bounding box center [1052, 228] width 28 height 27
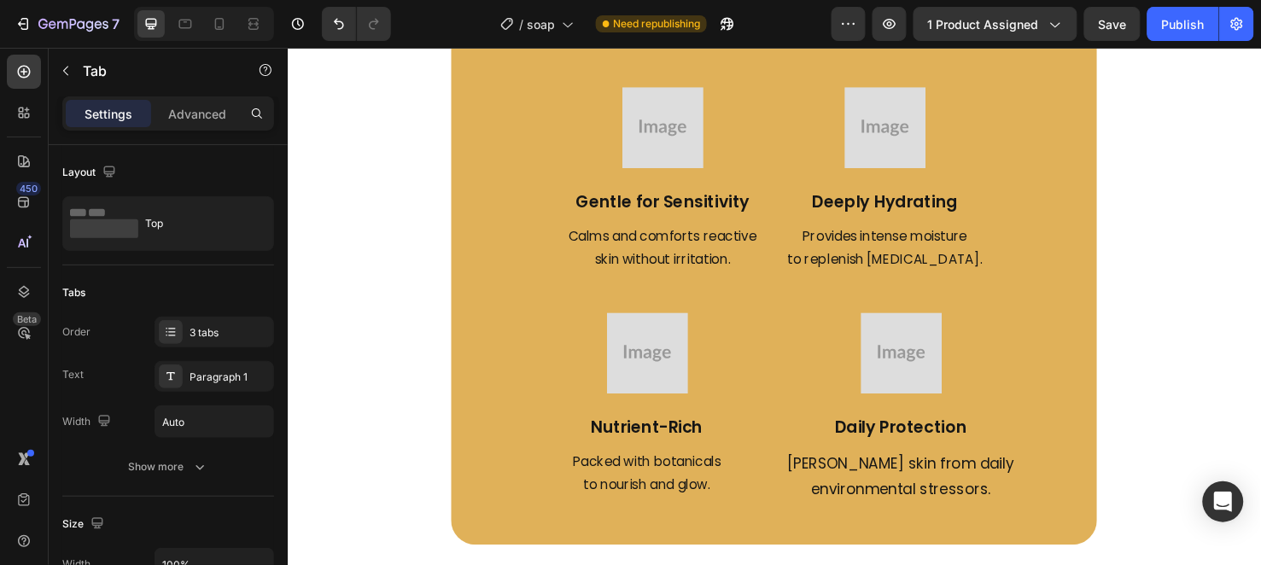
scroll to position [2442, 0]
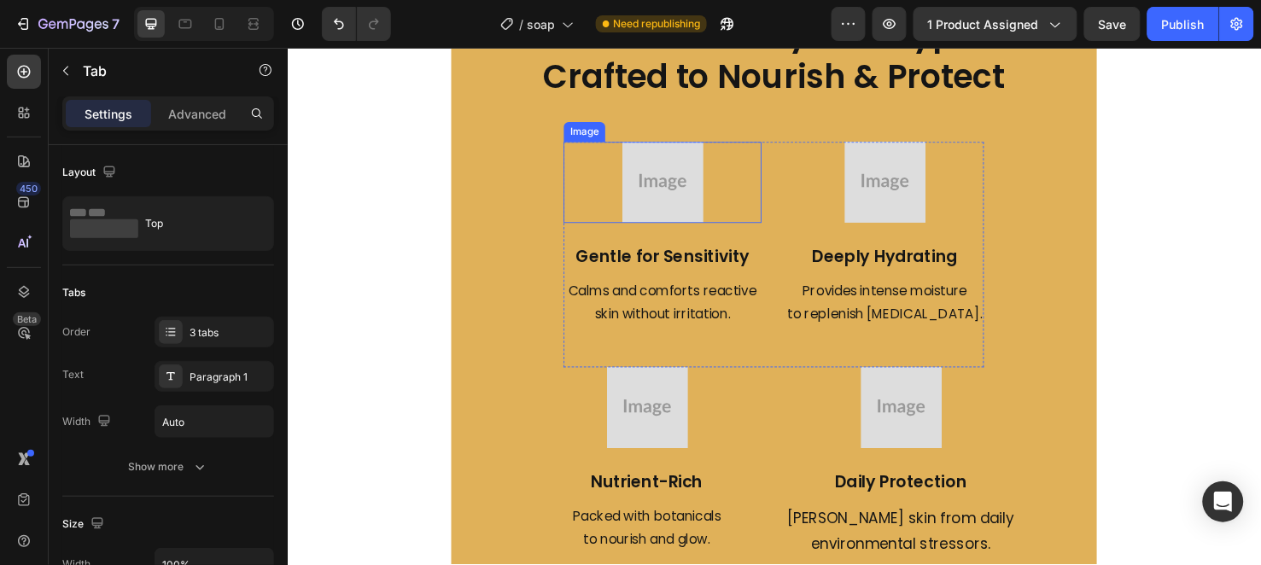
click at [734, 186] on div at bounding box center [682, 188] width 208 height 85
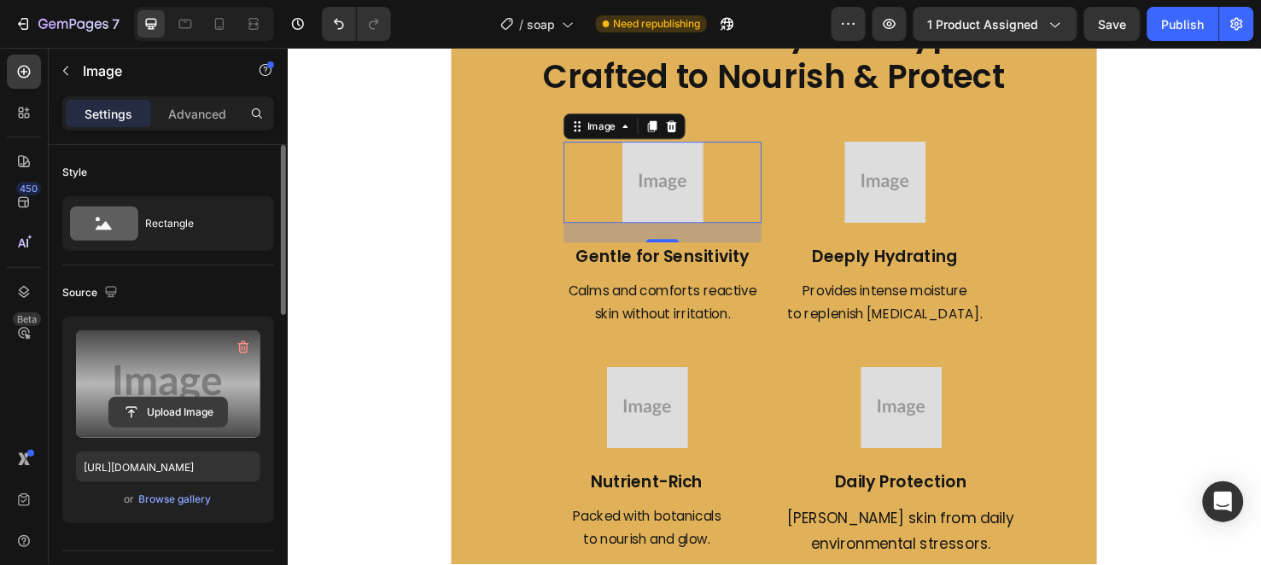
click at [176, 405] on input "file" at bounding box center [168, 412] width 118 height 29
click at [203, 417] on input "file" at bounding box center [168, 412] width 118 height 29
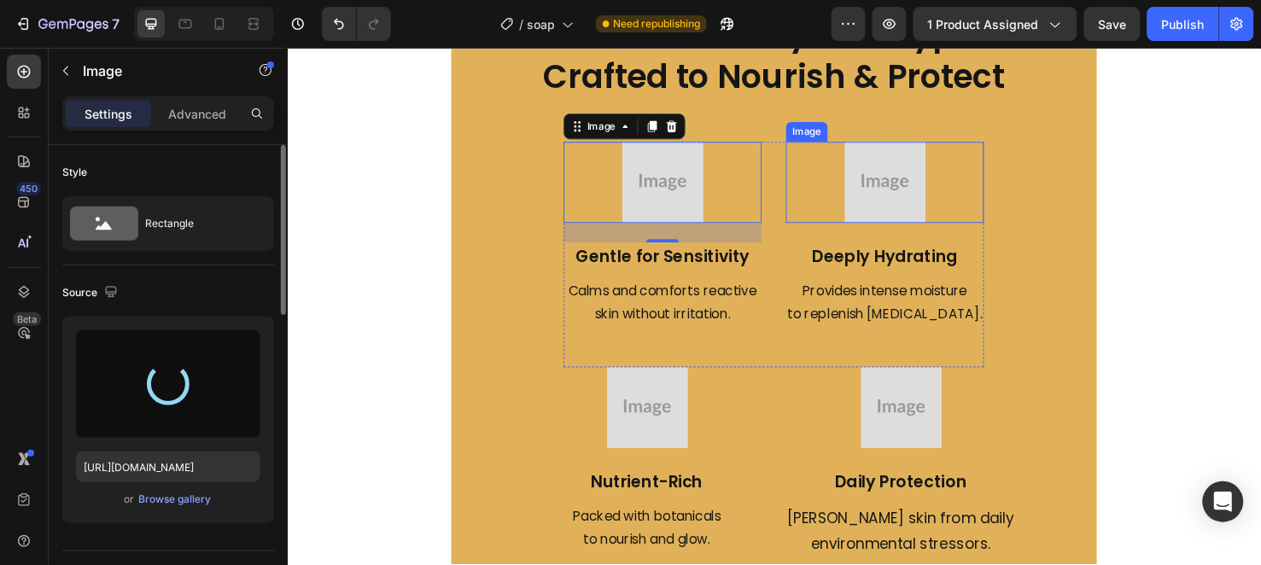
type input "https://cdn.shopify.com/s/files/1/0956/6938/7577/files/gempages_581714596532847…"
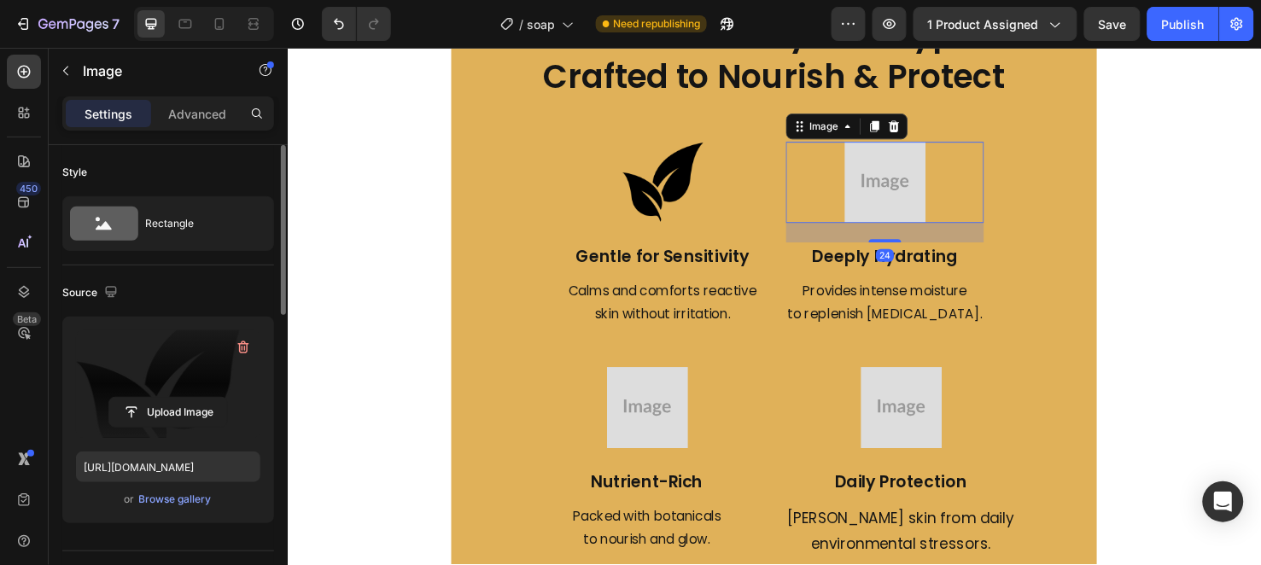
click at [955, 188] on div at bounding box center [916, 188] width 208 height 85
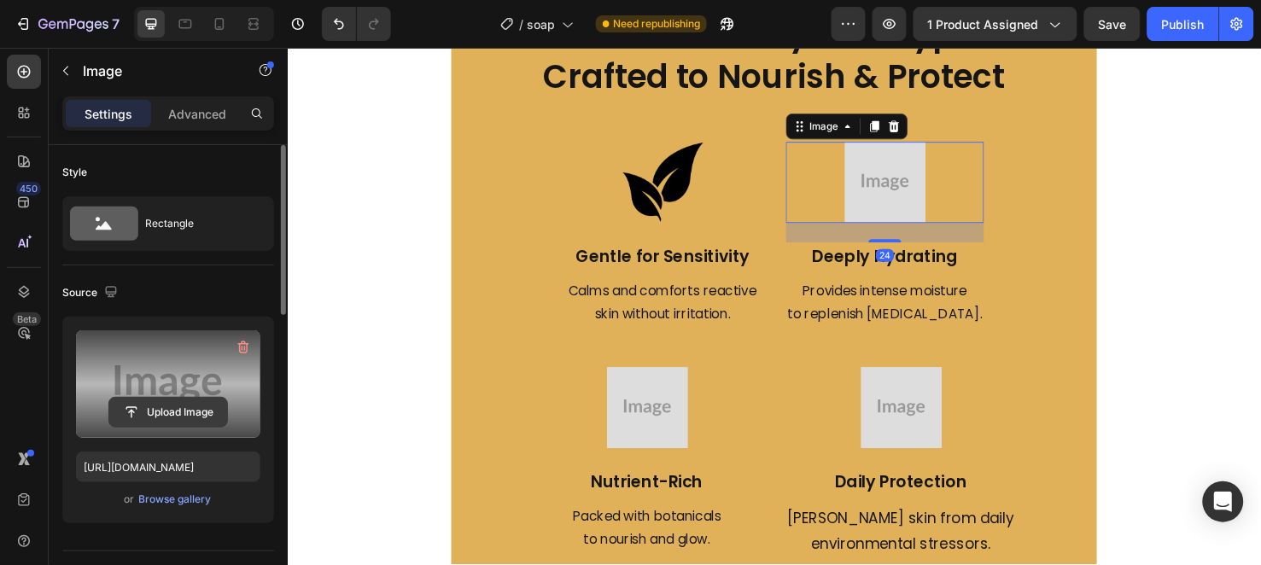
click at [171, 417] on input "file" at bounding box center [168, 412] width 118 height 29
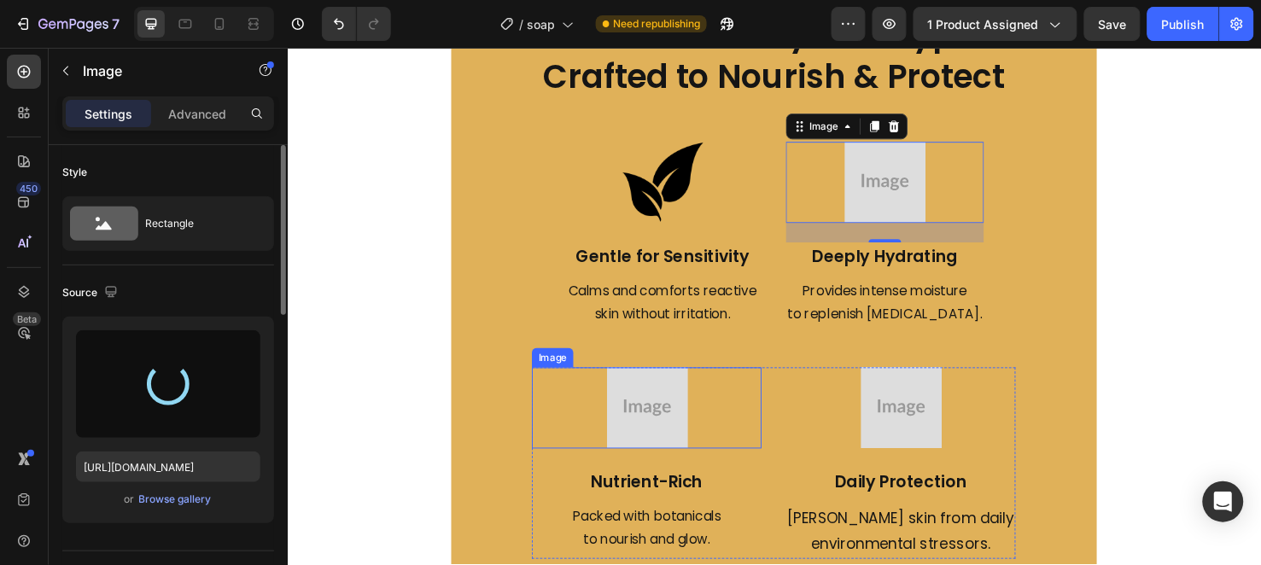
type input "https://cdn.shopify.com/s/files/1/0956/6938/7577/files/gempages_581714596532847…"
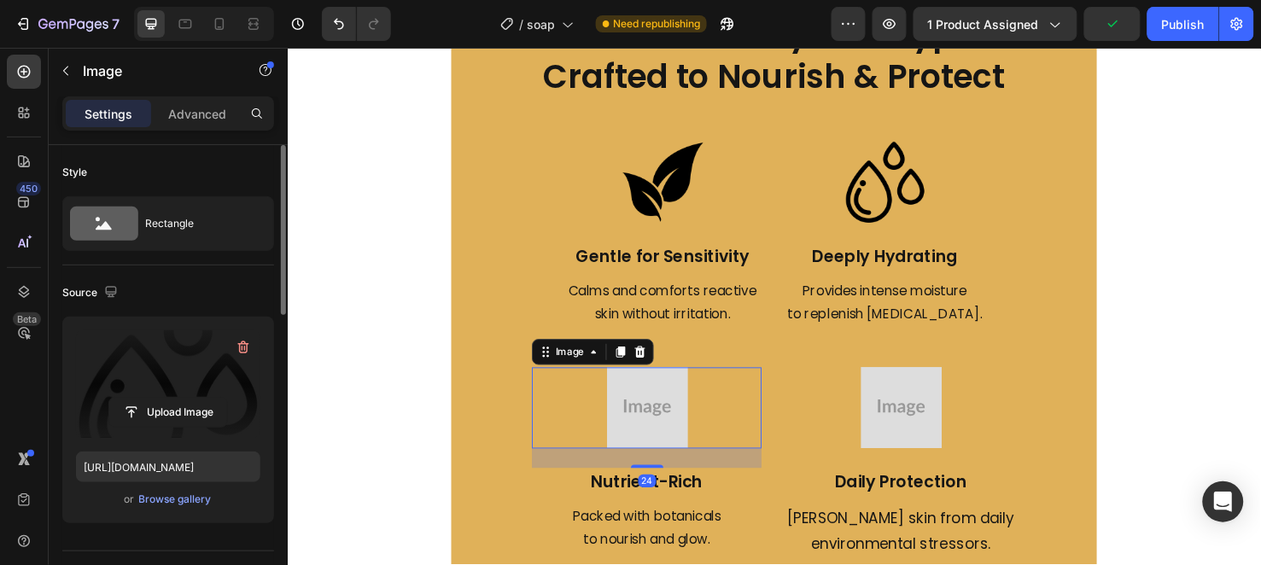
click at [692, 449] on img at bounding box center [665, 425] width 85 height 85
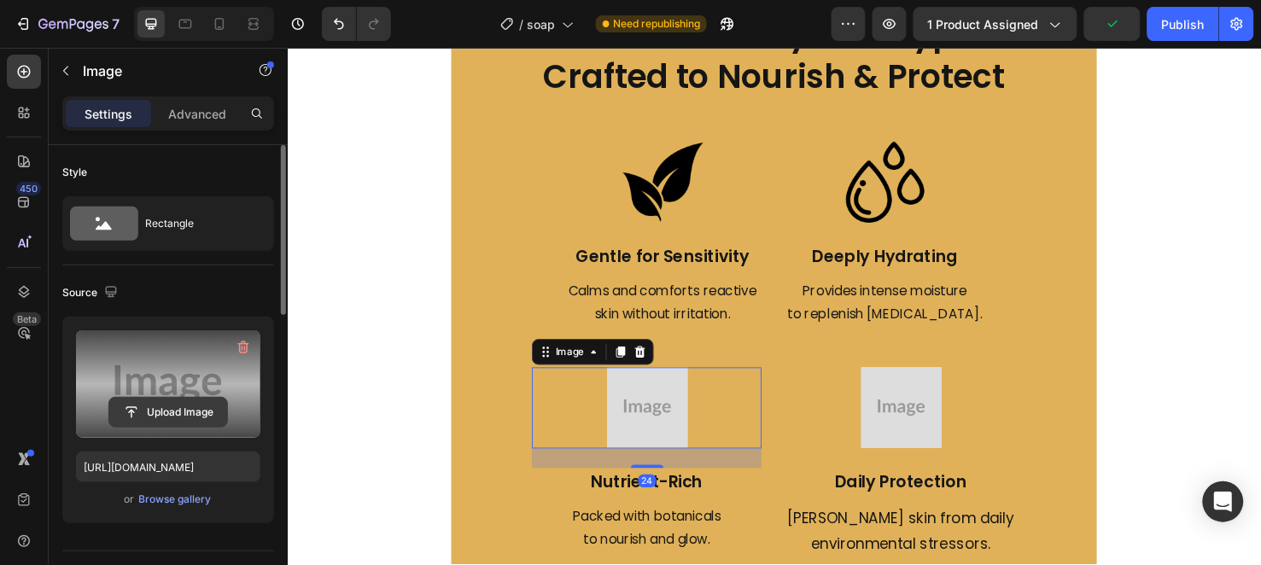
click at [179, 402] on input "file" at bounding box center [168, 412] width 118 height 29
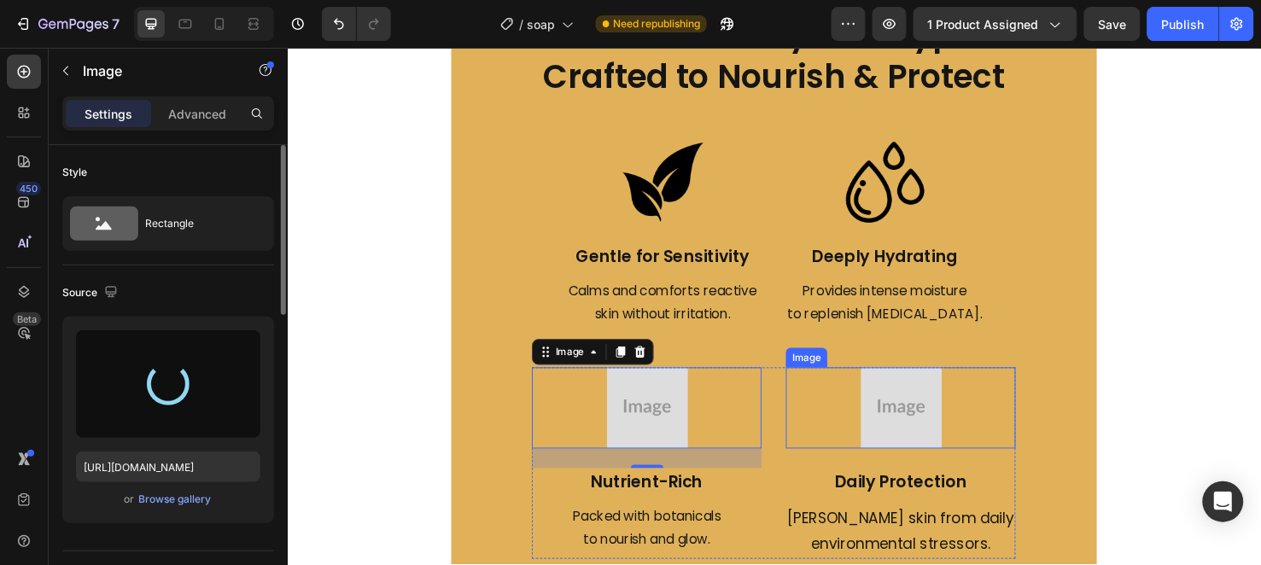
type input "https://cdn.shopify.com/s/files/1/0956/6938/7577/files/gempages_581714596532847…"
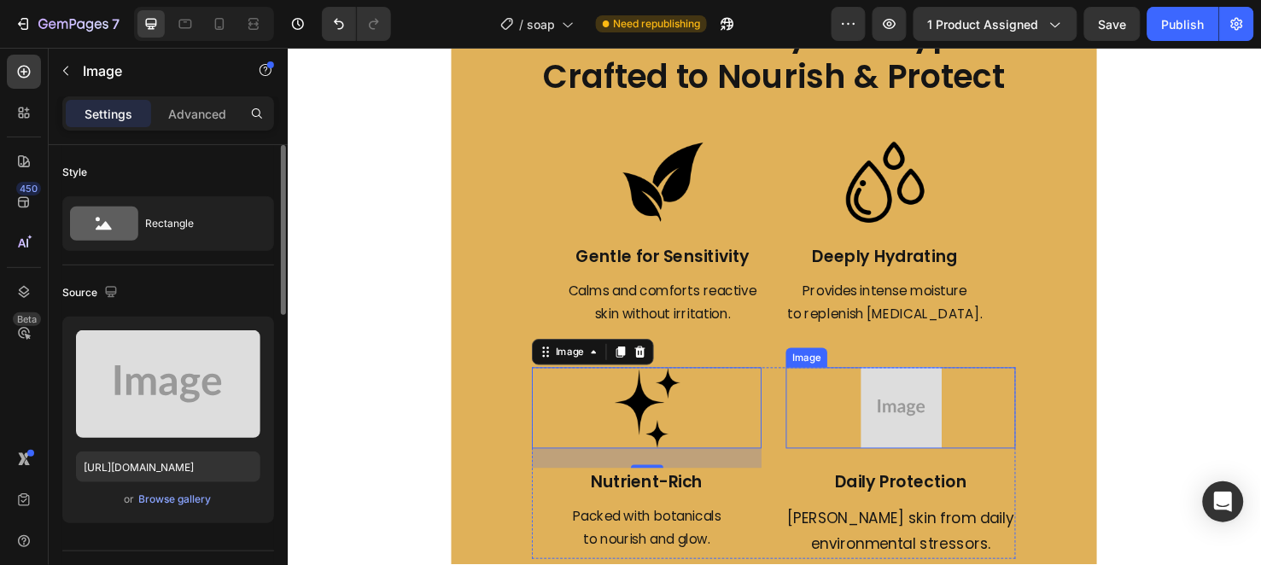
click at [907, 415] on img at bounding box center [933, 425] width 85 height 85
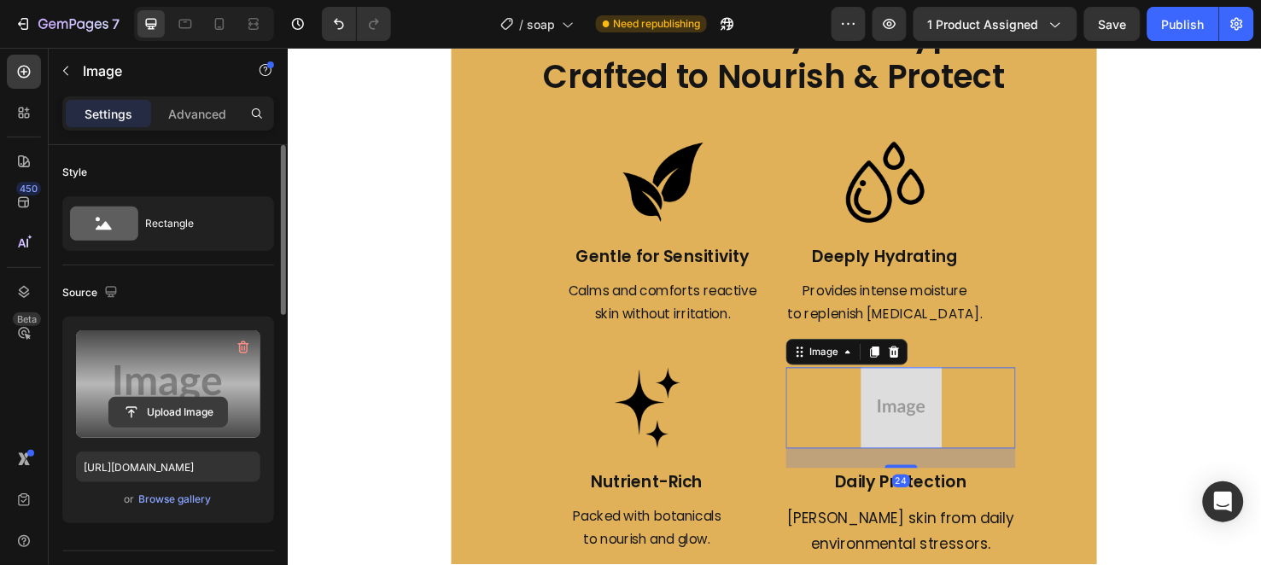
click at [216, 405] on input "file" at bounding box center [168, 412] width 118 height 29
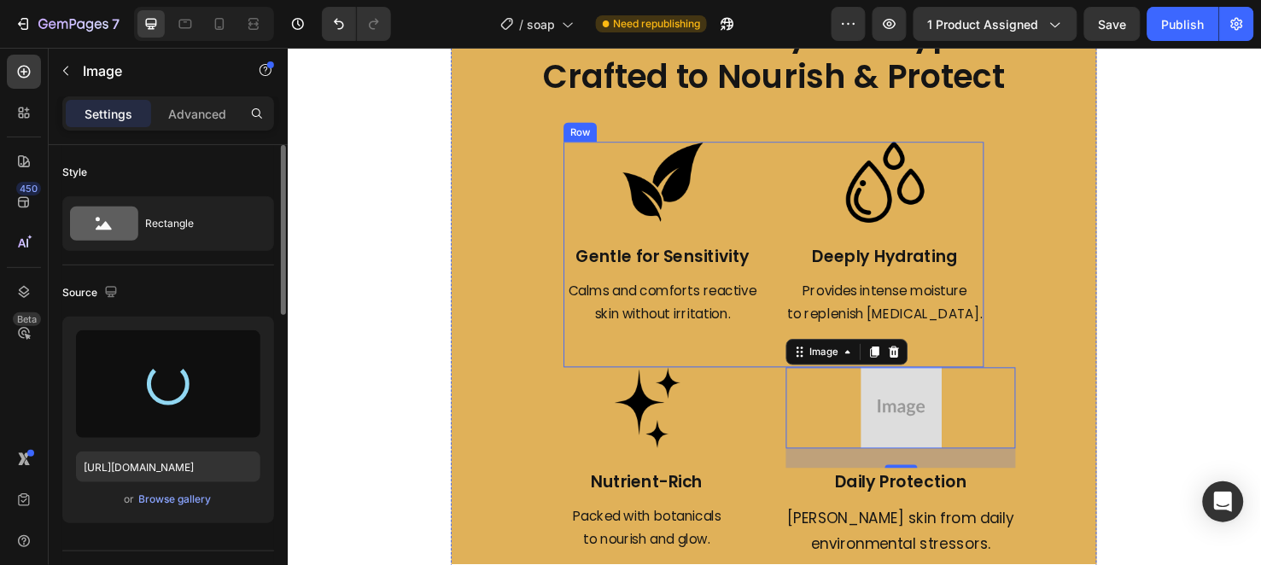
type input "https://cdn.shopify.com/s/files/1/0956/6938/7577/files/gempages_581714596532847…"
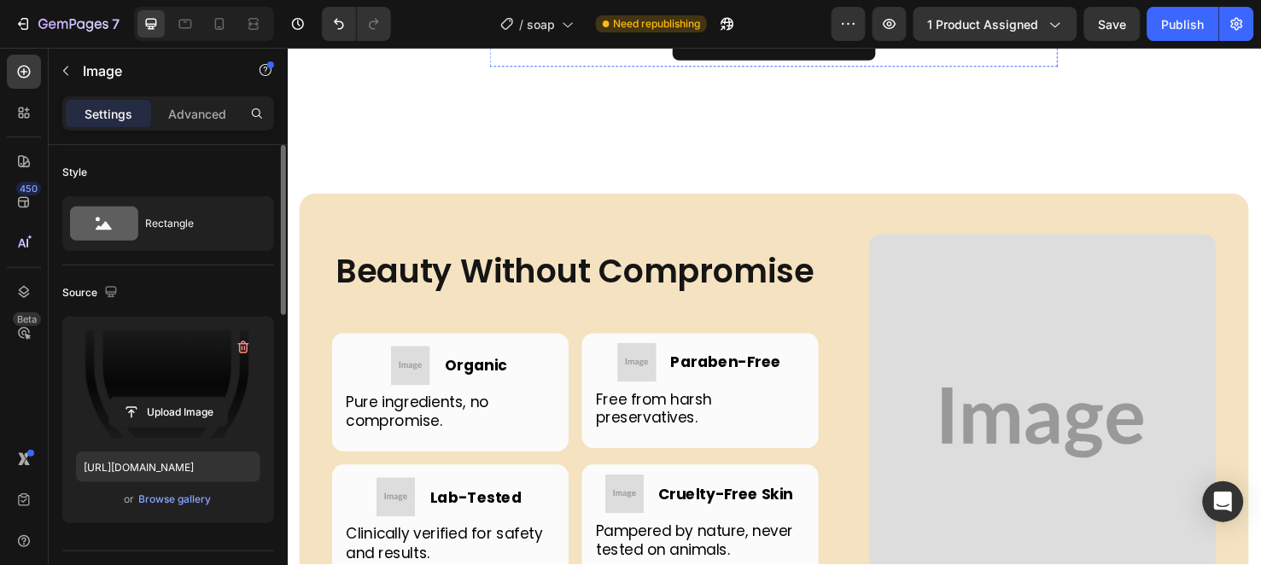
scroll to position [4908, 0]
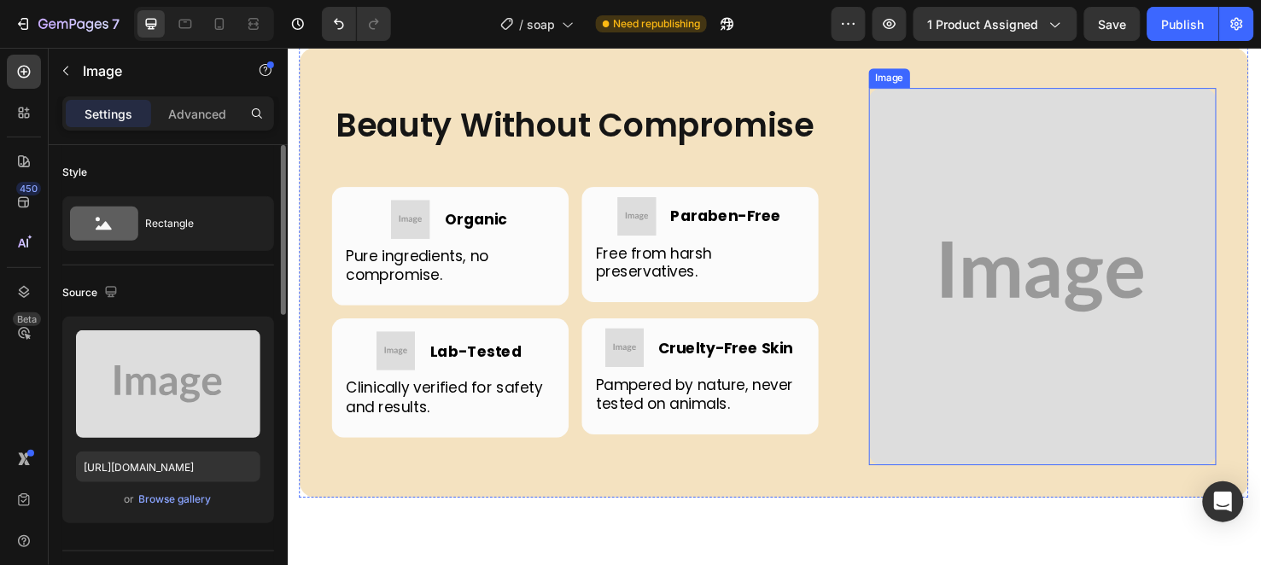
click at [1003, 160] on img at bounding box center [1081, 288] width 365 height 397
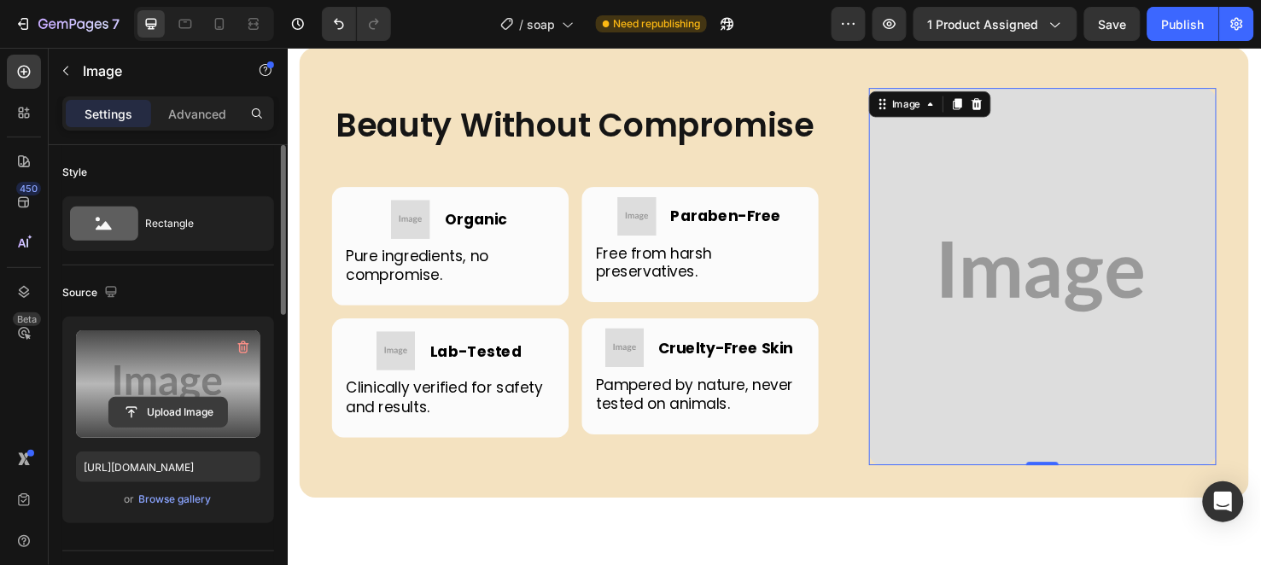
click at [191, 407] on input "file" at bounding box center [168, 412] width 118 height 29
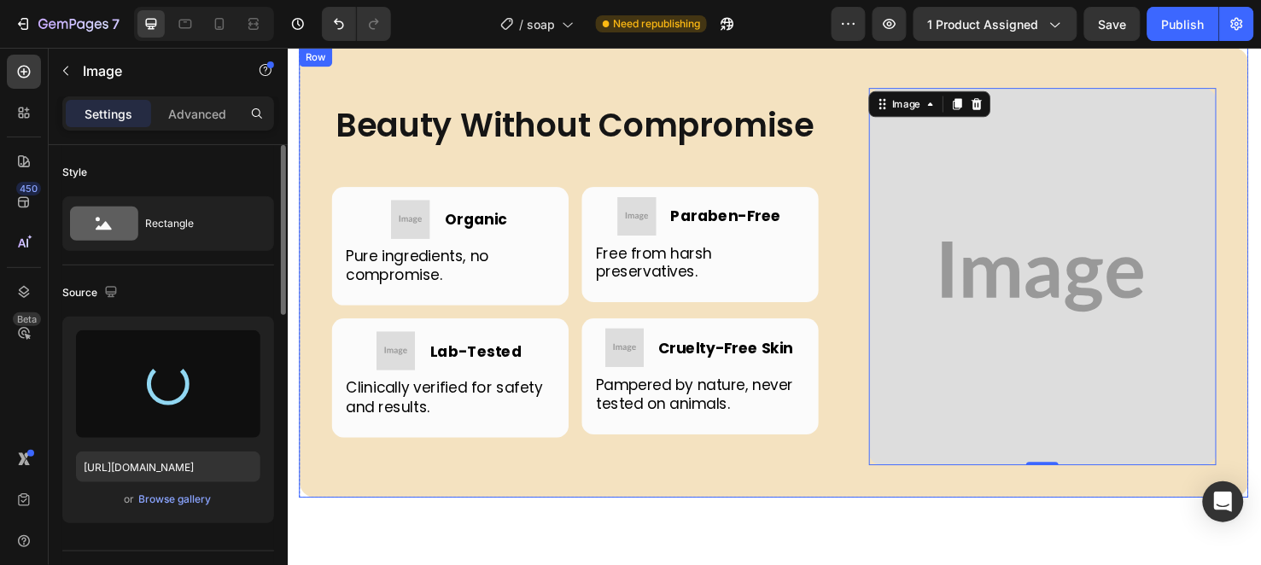
type input "[URL][DOMAIN_NAME]"
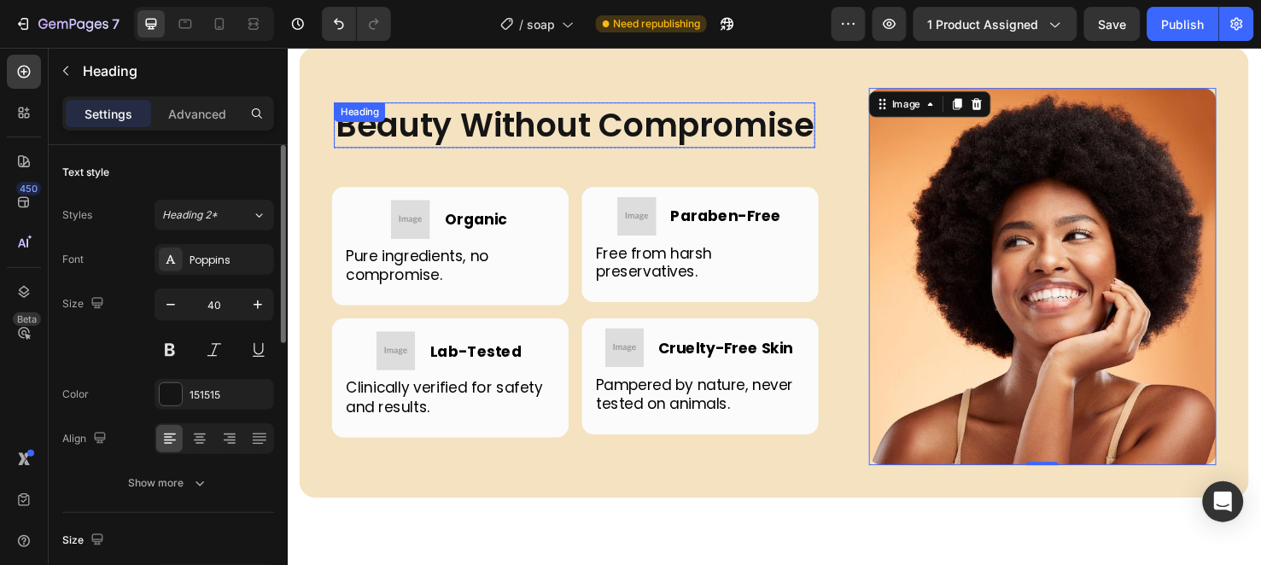
click at [829, 148] on h2 "Beauty Without Compromise" at bounding box center [589, 129] width 506 height 48
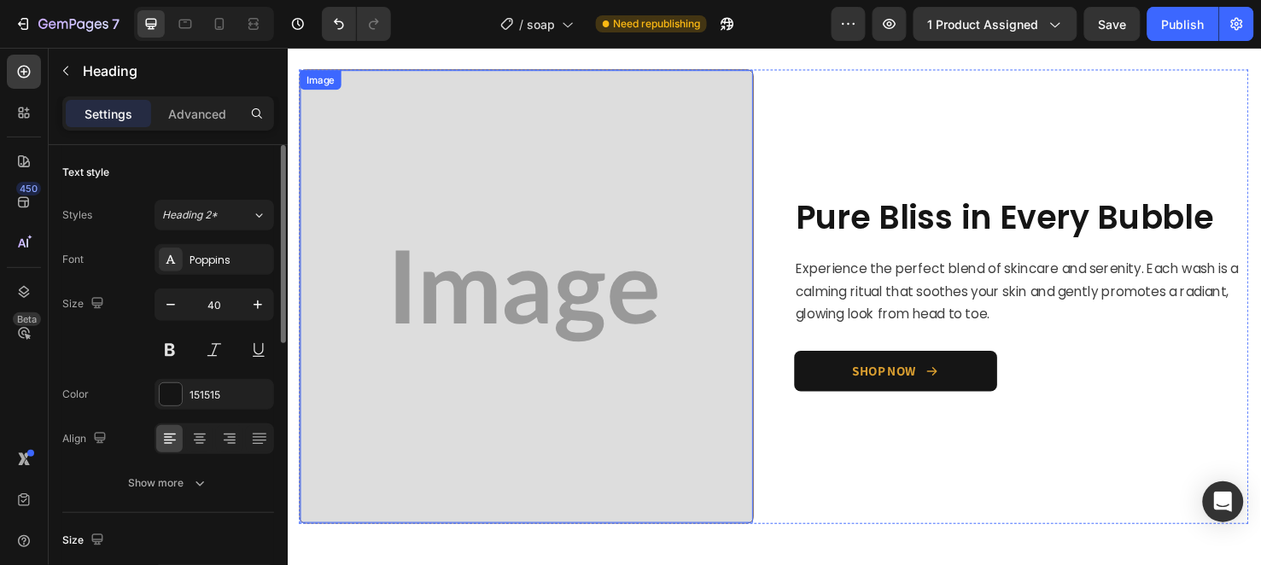
scroll to position [1363, 0]
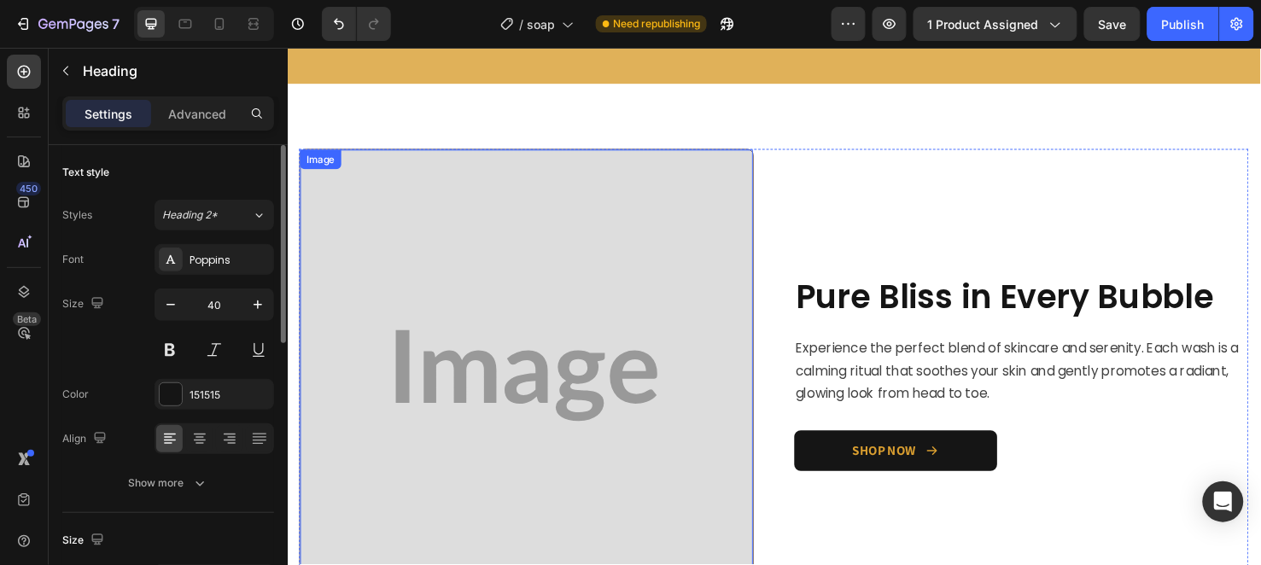
click at [567, 307] on img at bounding box center [539, 393] width 476 height 476
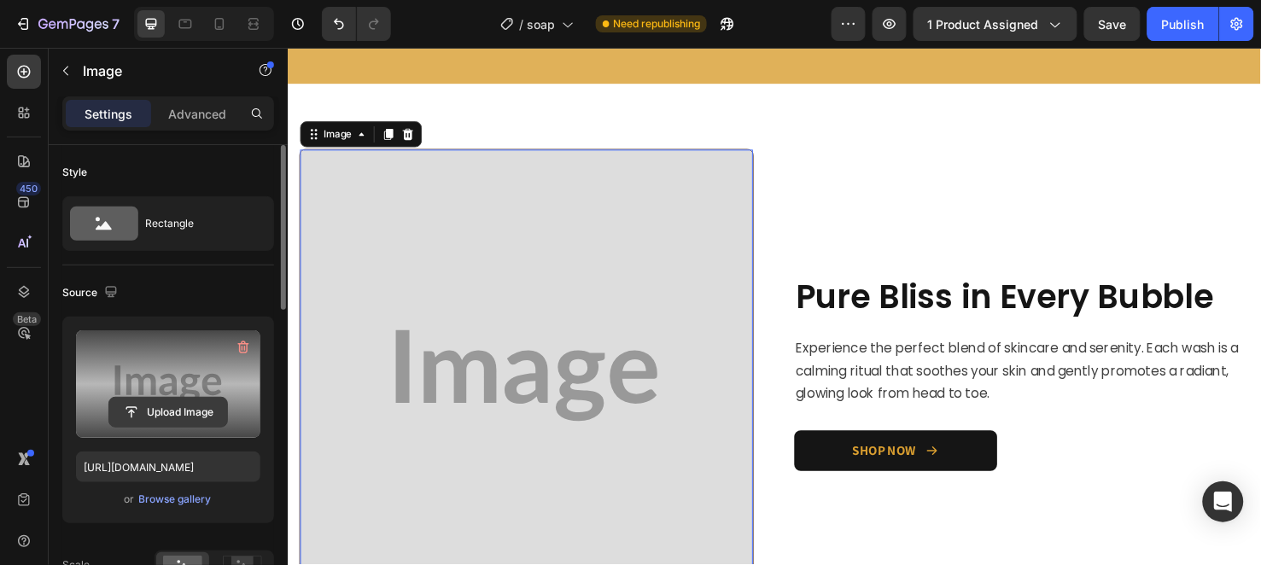
click at [207, 406] on input "file" at bounding box center [168, 412] width 118 height 29
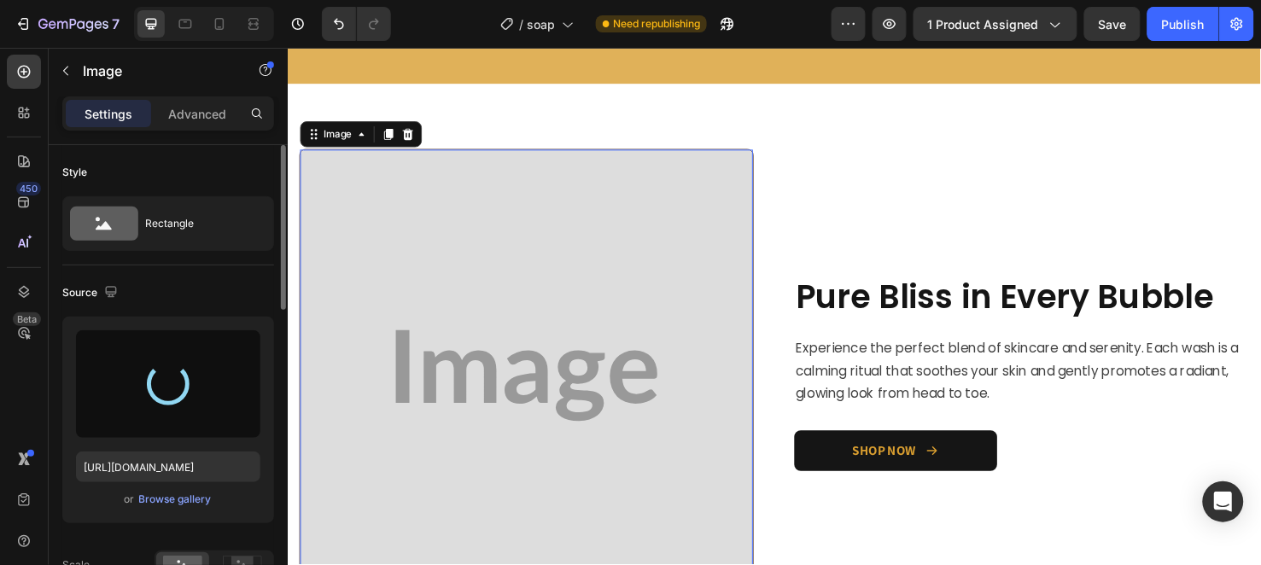
type input "https://cdn.shopify.com/s/files/1/0956/6938/7577/files/gempages_581714596532847…"
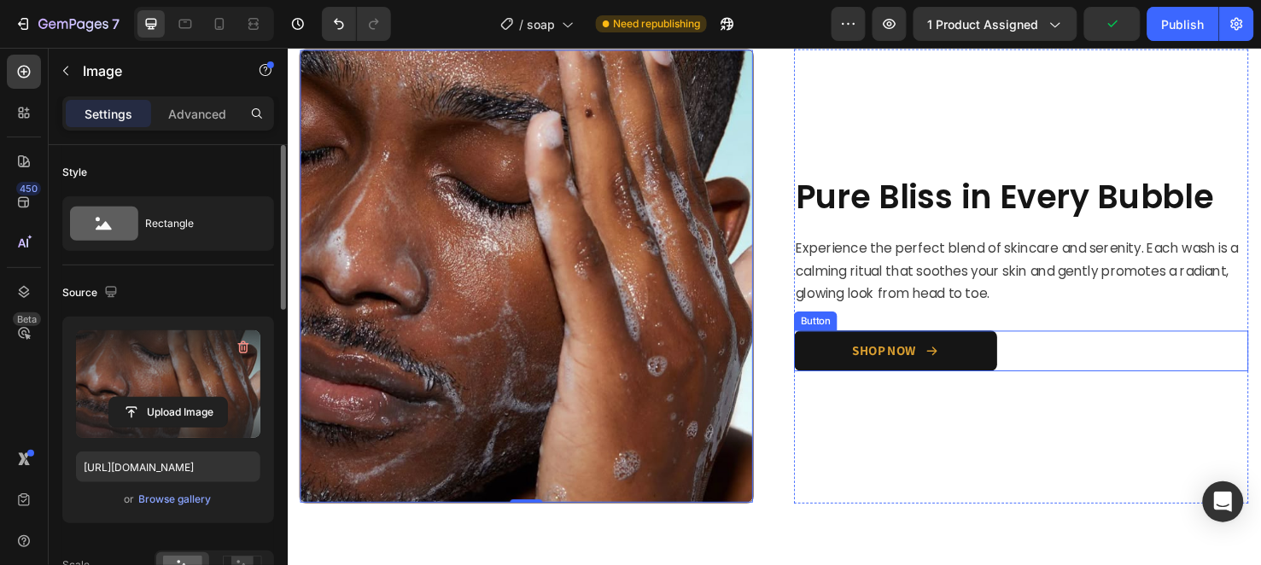
scroll to position [1457, 0]
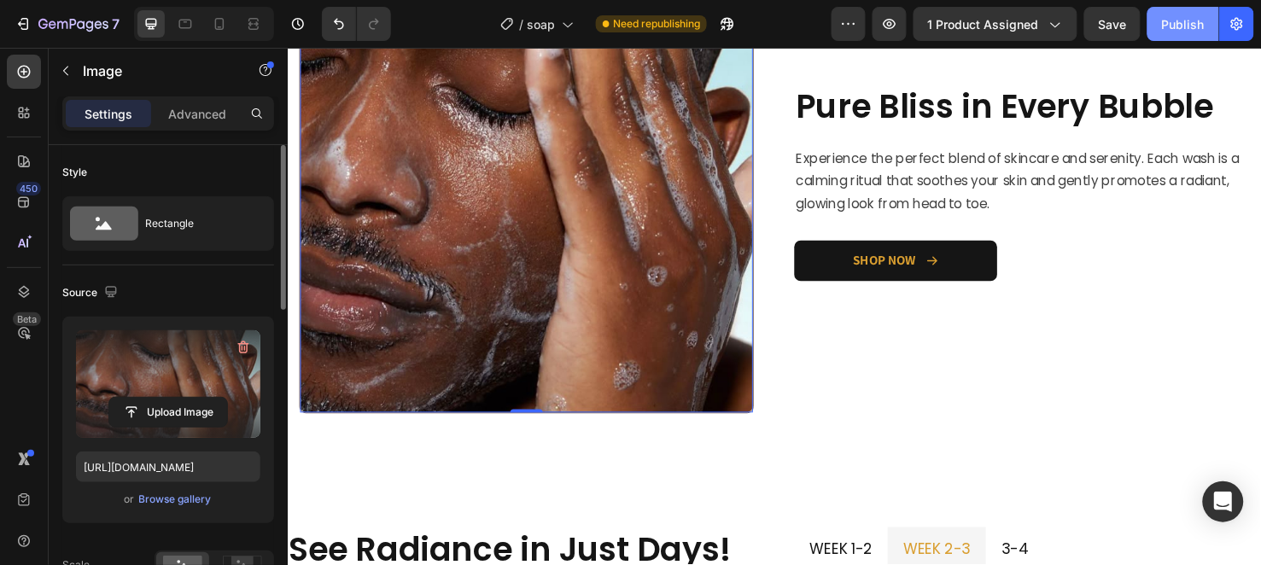
click at [1198, 29] on div "Publish" at bounding box center [1183, 24] width 43 height 18
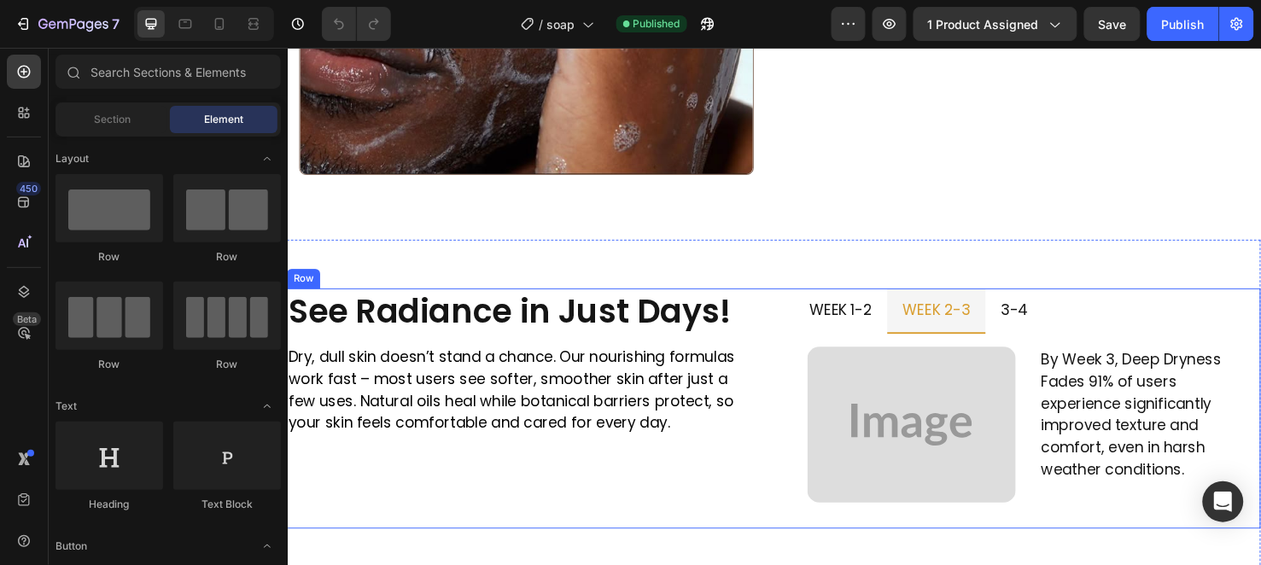
scroll to position [1802, 0]
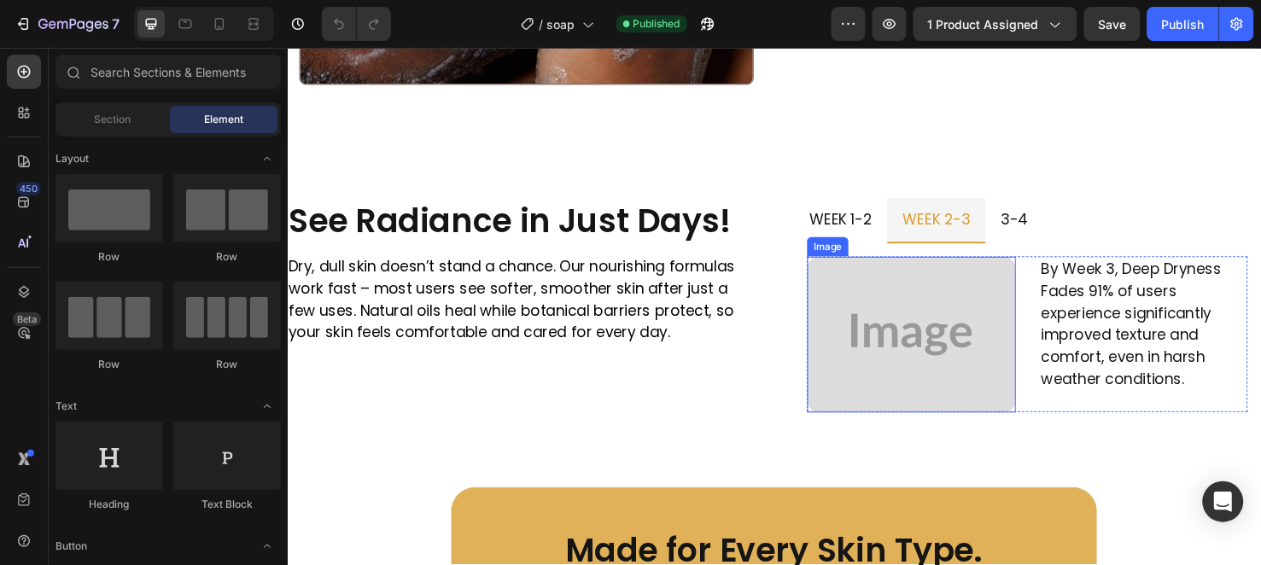
click at [916, 349] on img at bounding box center [943, 349] width 219 height 164
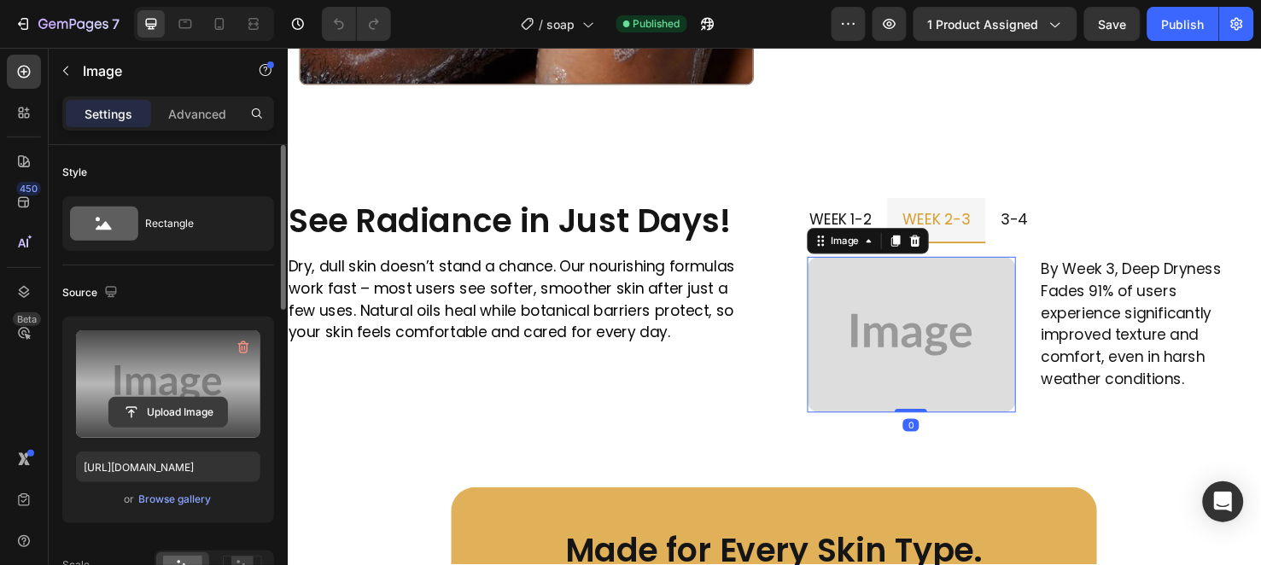
click at [143, 417] on input "file" at bounding box center [168, 412] width 118 height 29
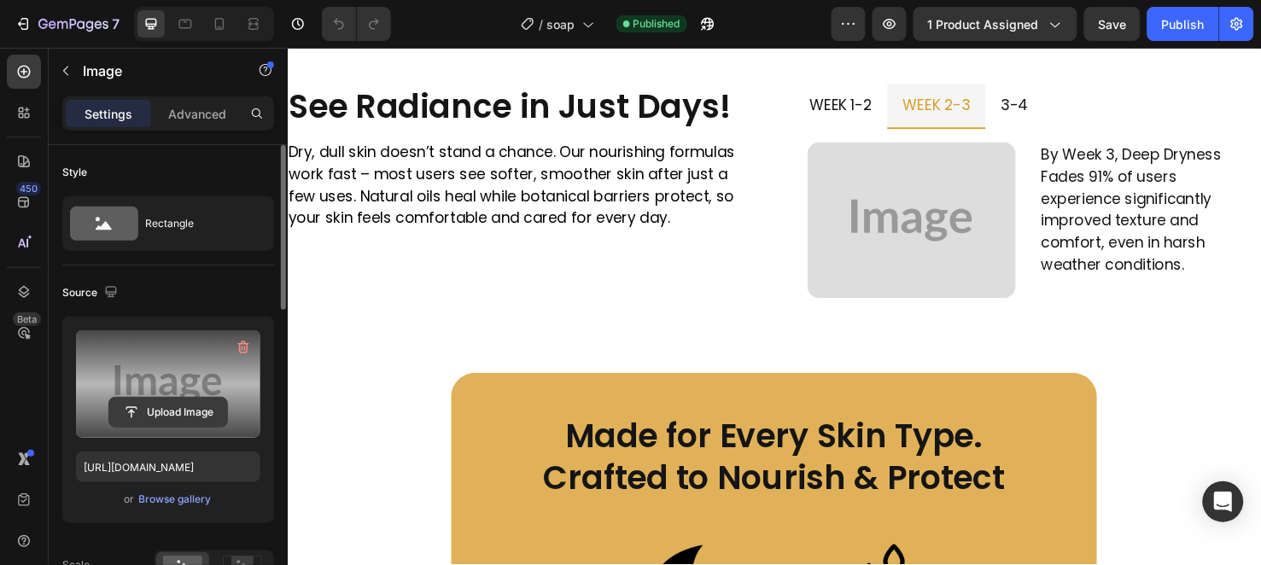
scroll to position [1897, 0]
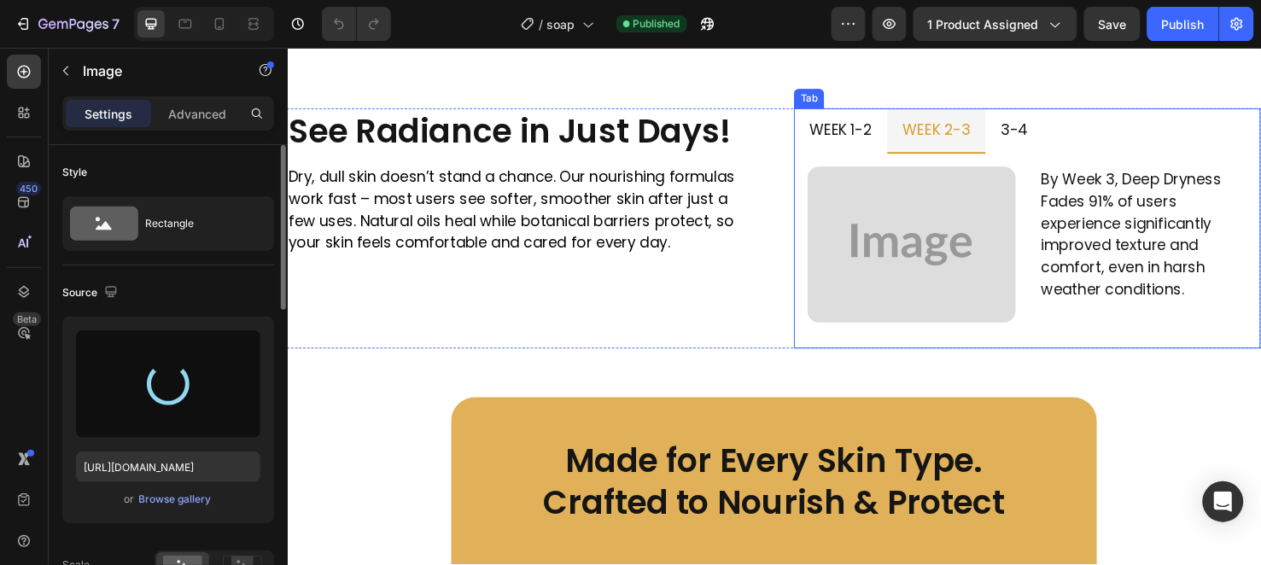
type input "https://cdn.shopify.com/s/files/1/0956/6938/7577/files/gempages_581714596532847…"
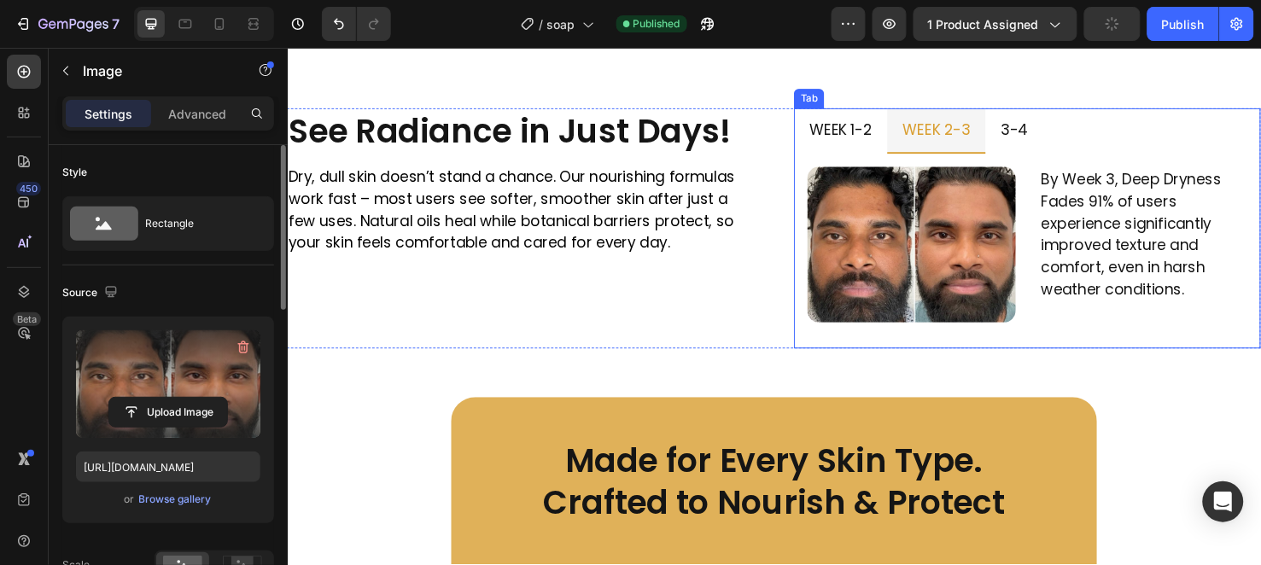
click at [890, 127] on p "week 1-2" at bounding box center [870, 133] width 66 height 27
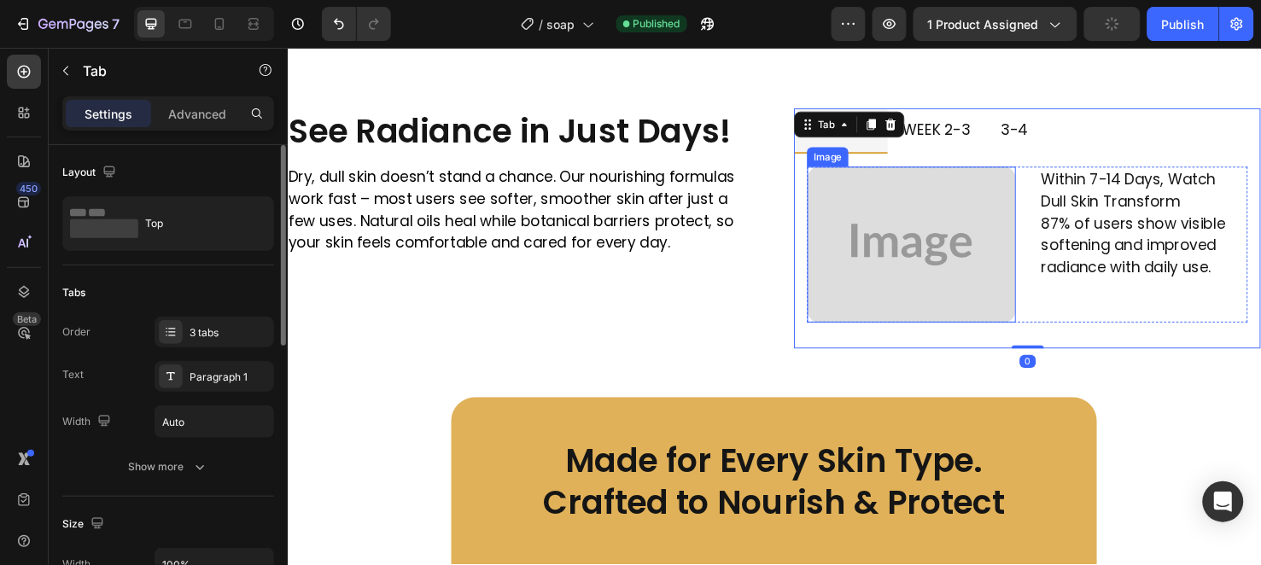
click at [899, 223] on img at bounding box center [943, 254] width 219 height 164
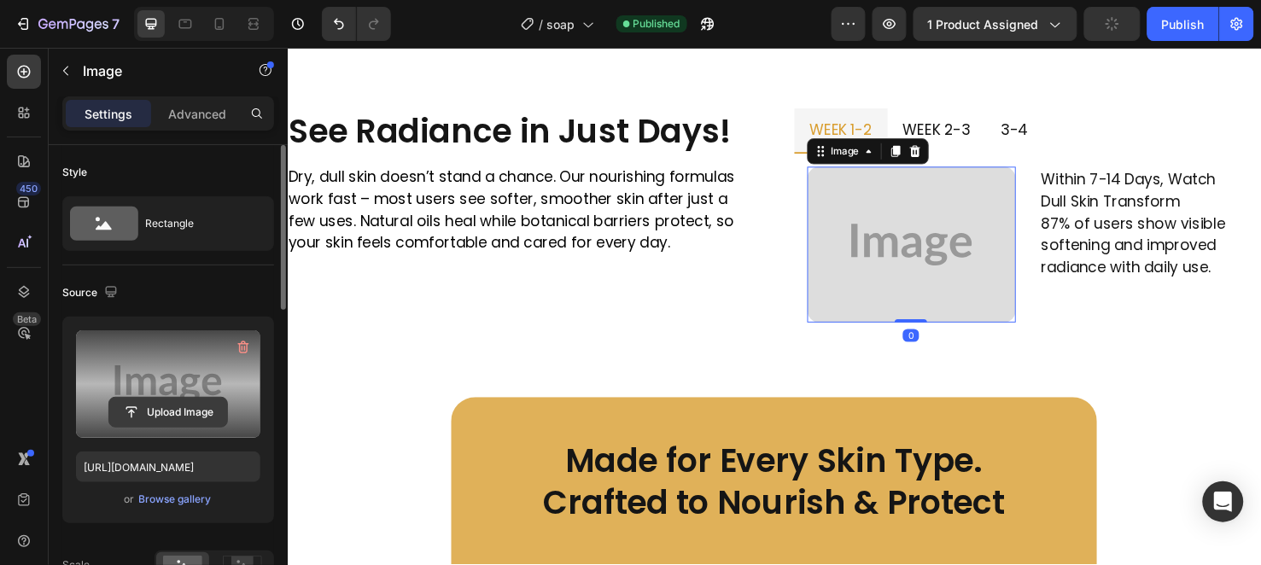
click at [198, 418] on input "file" at bounding box center [168, 412] width 118 height 29
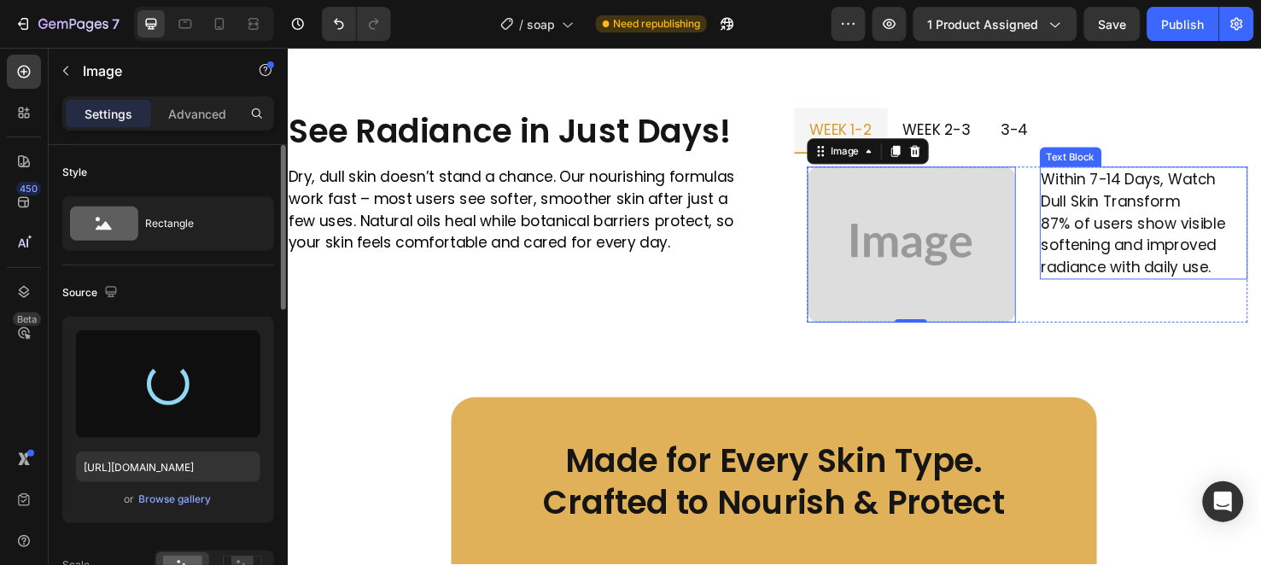
type input "https://cdn.shopify.com/s/files/1/0956/6938/7577/files/gempages_581714596532847…"
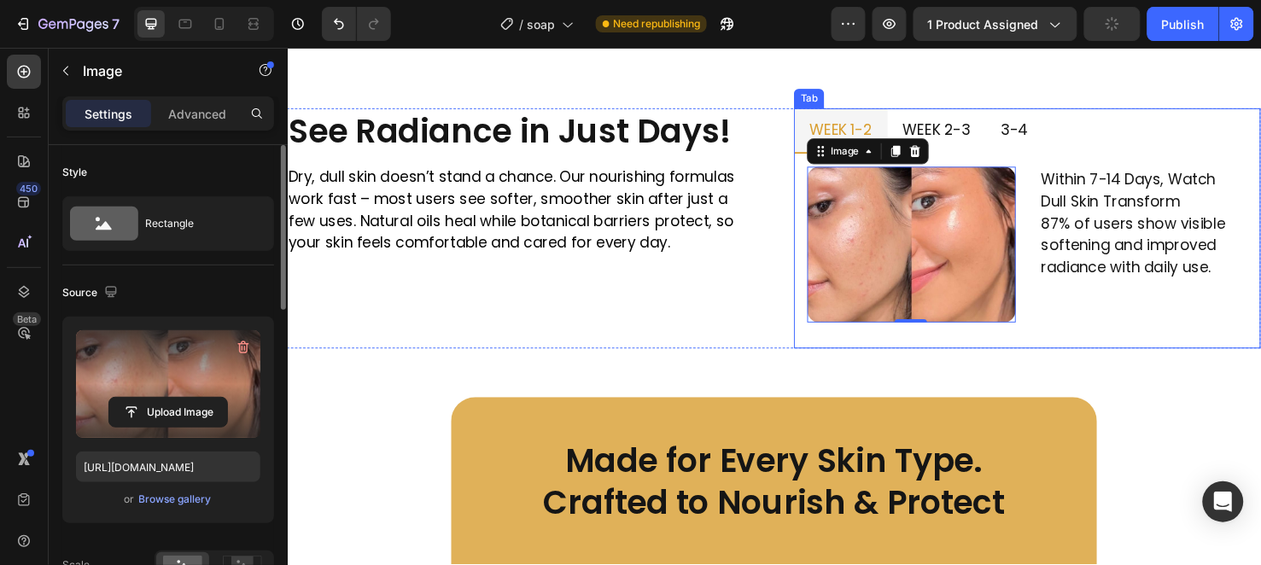
click at [1038, 126] on p "3-4" at bounding box center [1052, 133] width 28 height 27
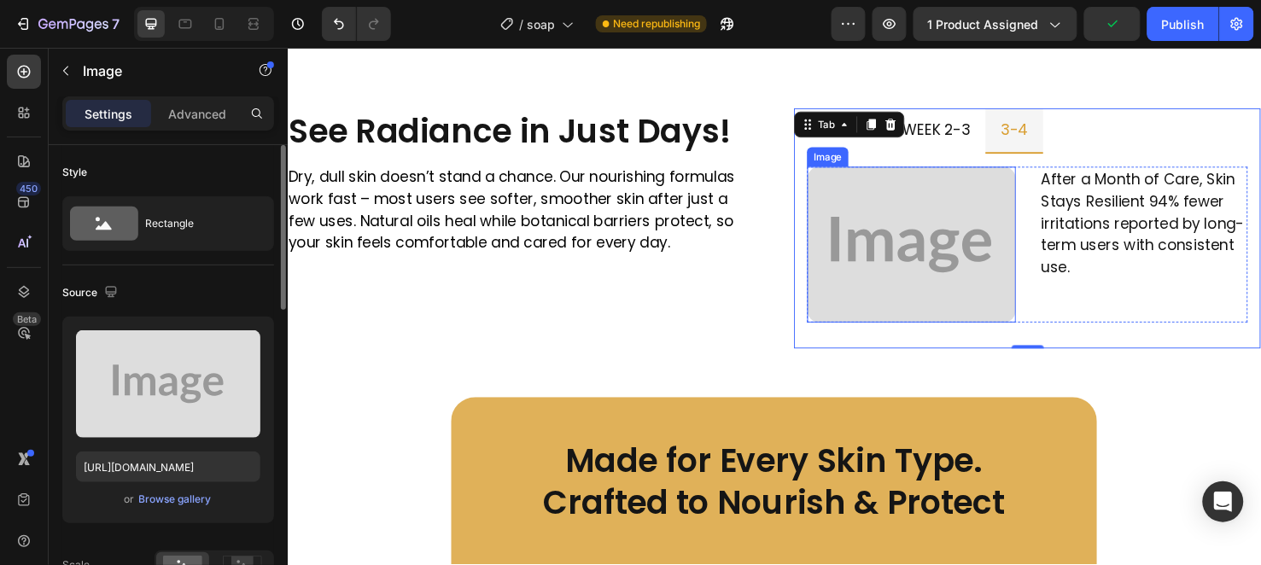
click at [949, 236] on img at bounding box center [943, 254] width 219 height 164
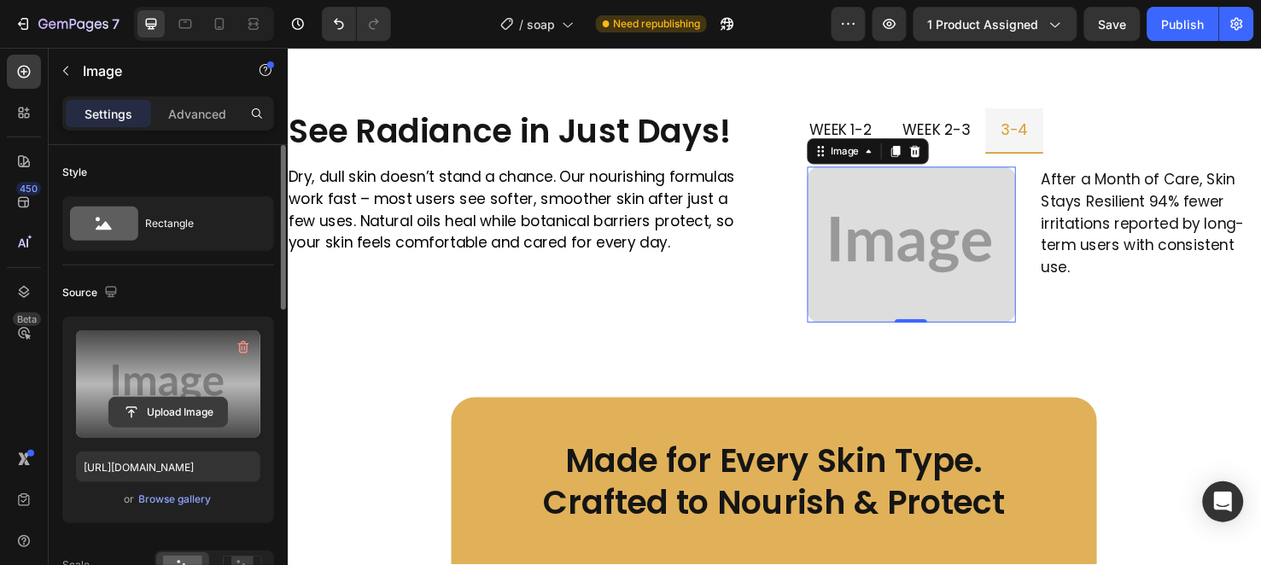
click at [188, 420] on input "file" at bounding box center [168, 412] width 118 height 29
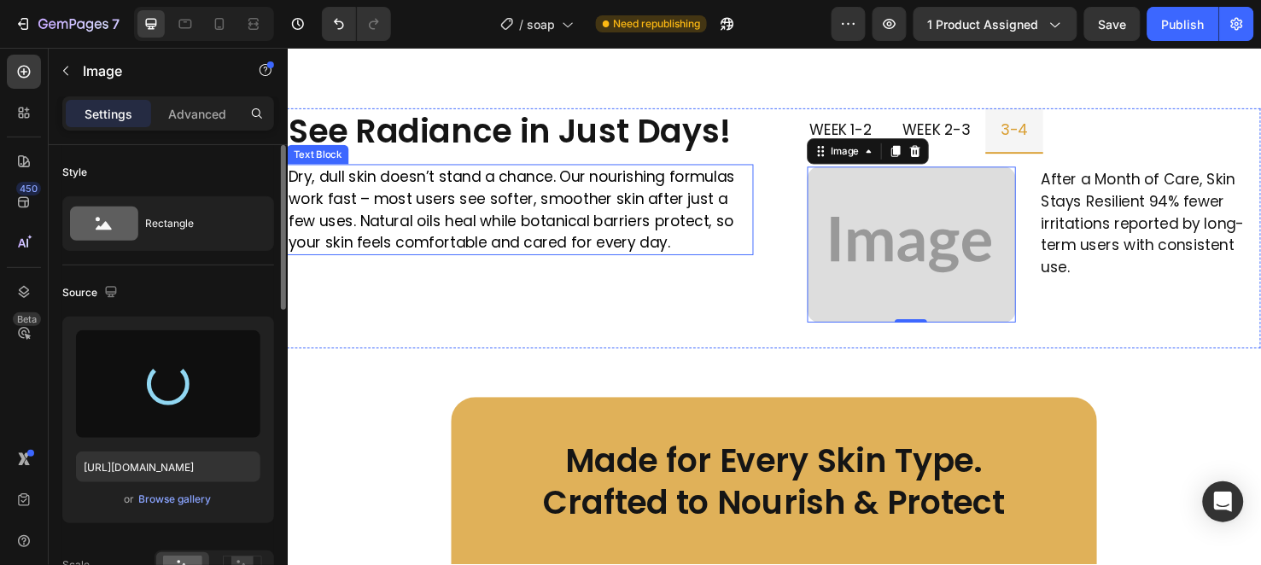
type input "https://cdn.shopify.com/s/files/1/0956/6938/7577/files/gempages_581714596532847…"
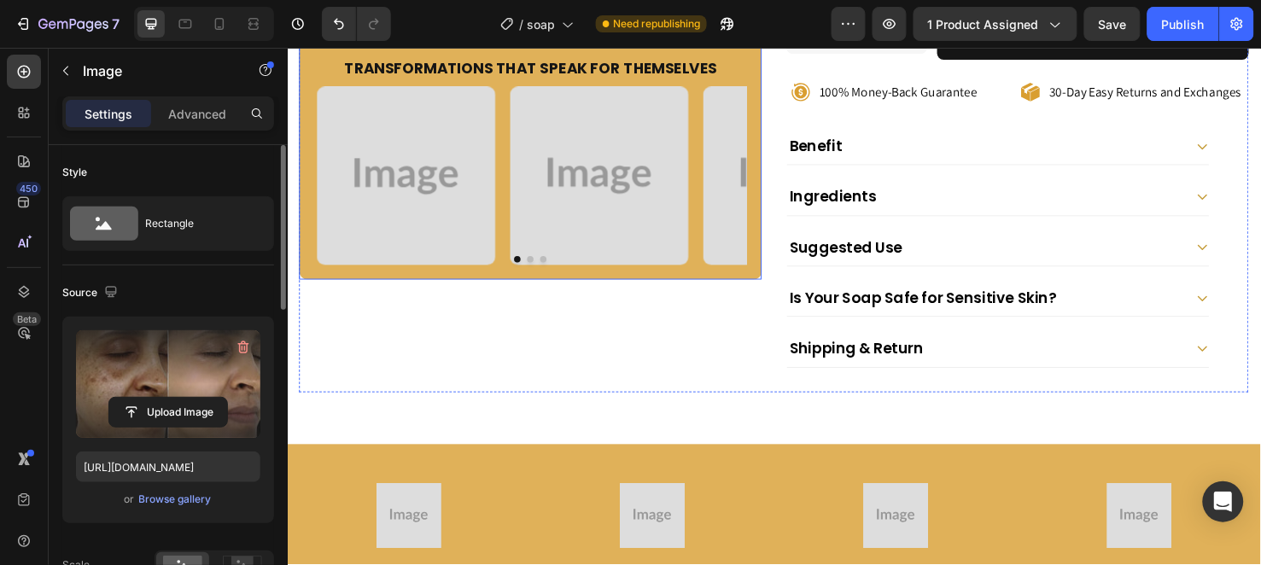
scroll to position [758, 0]
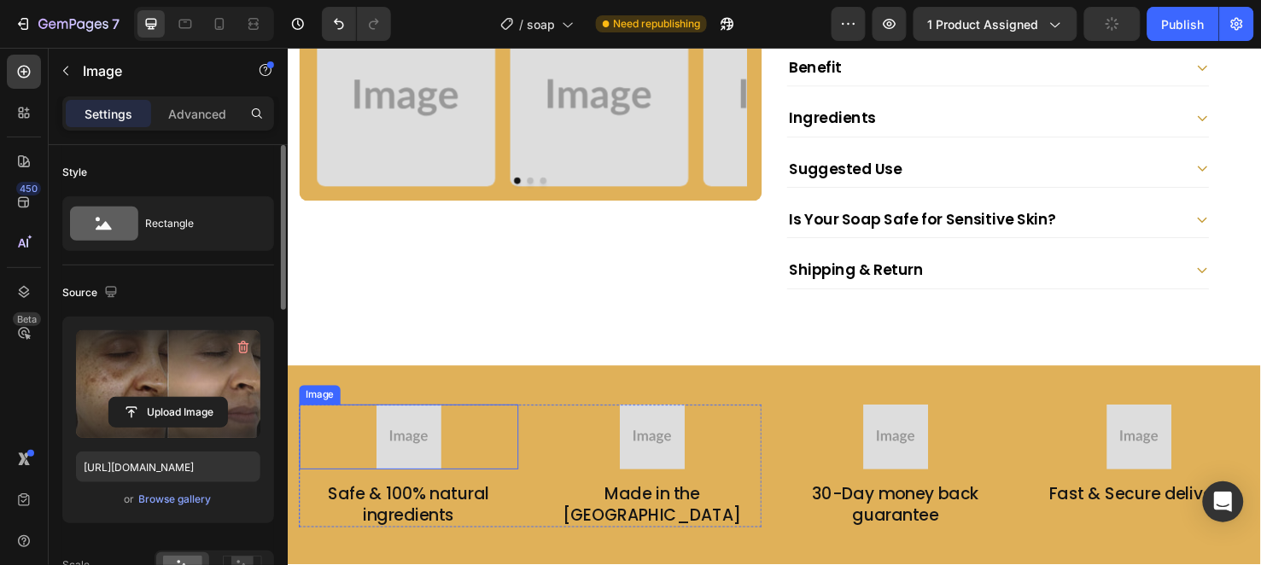
click at [431, 451] on img at bounding box center [415, 457] width 68 height 68
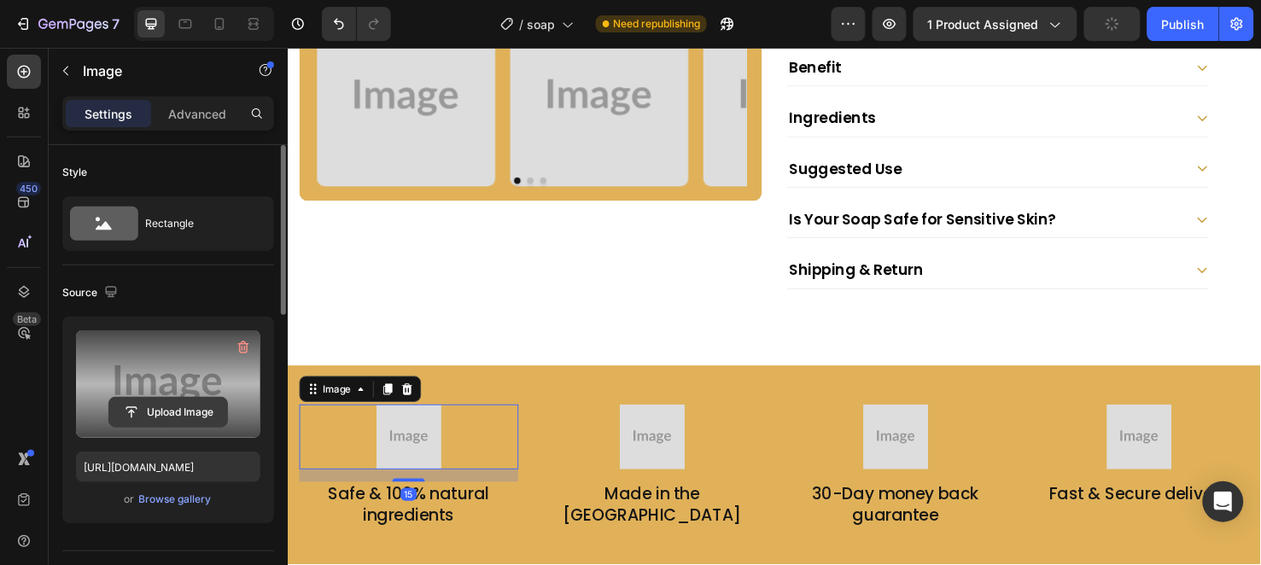
click at [185, 413] on input "file" at bounding box center [168, 412] width 118 height 29
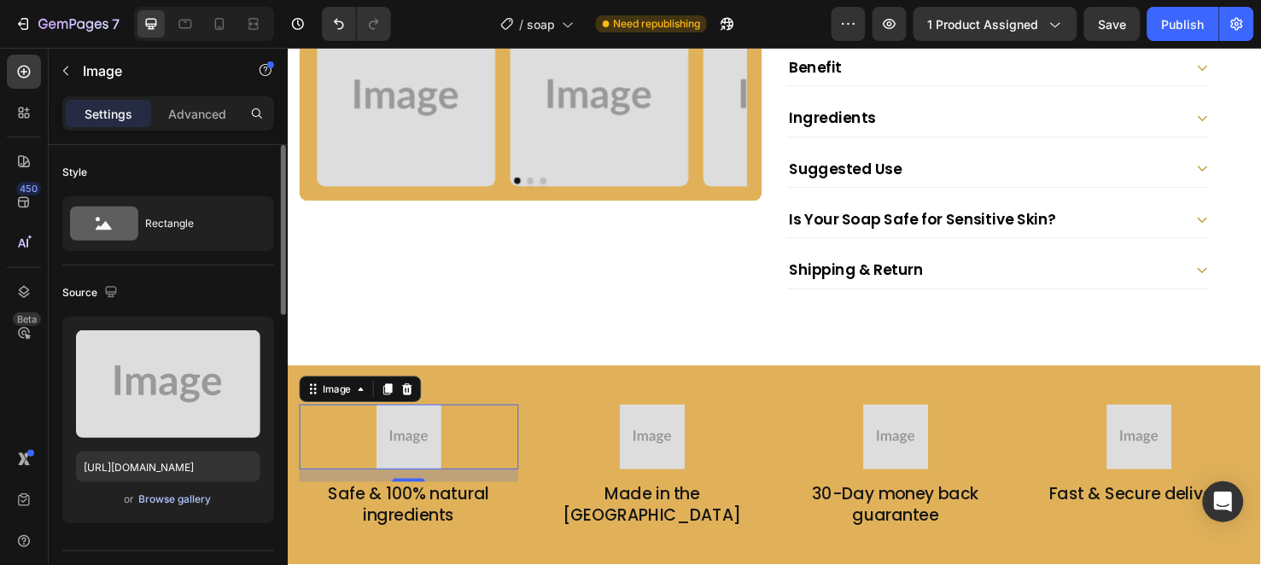
click at [179, 505] on div "Browse gallery" at bounding box center [175, 499] width 73 height 15
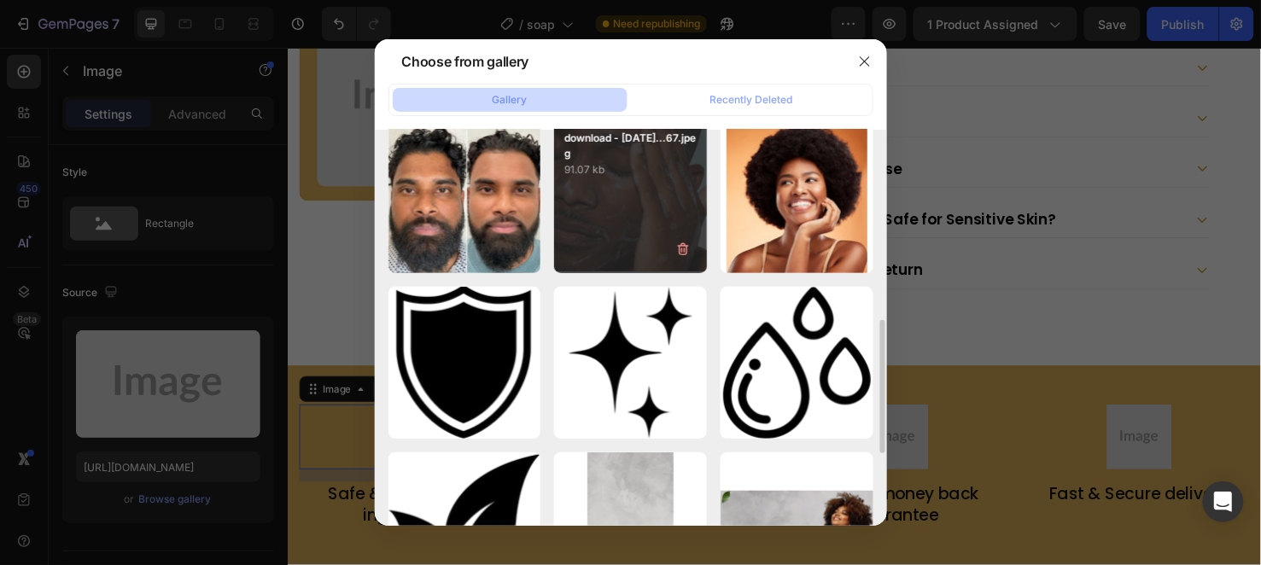
scroll to position [379, 0]
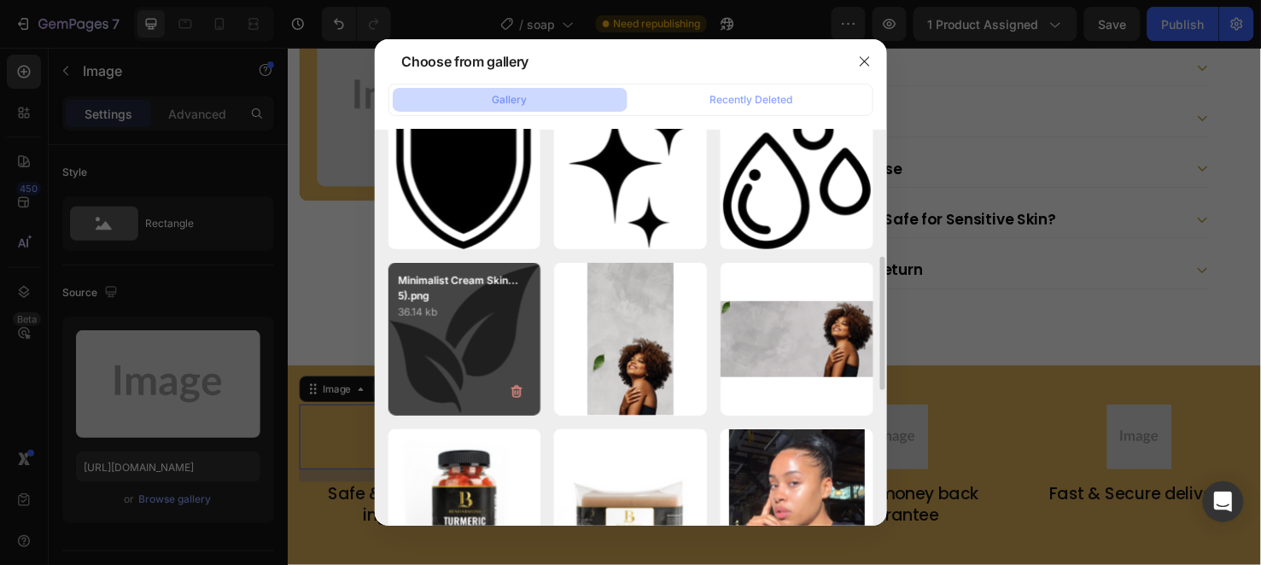
click at [492, 337] on div "Minimalist Cream Skin...5).png 36.14 kb" at bounding box center [464, 339] width 153 height 153
type input "https://cdn.shopify.com/s/files/1/0956/6938/7577/files/gempages_581714596532847…"
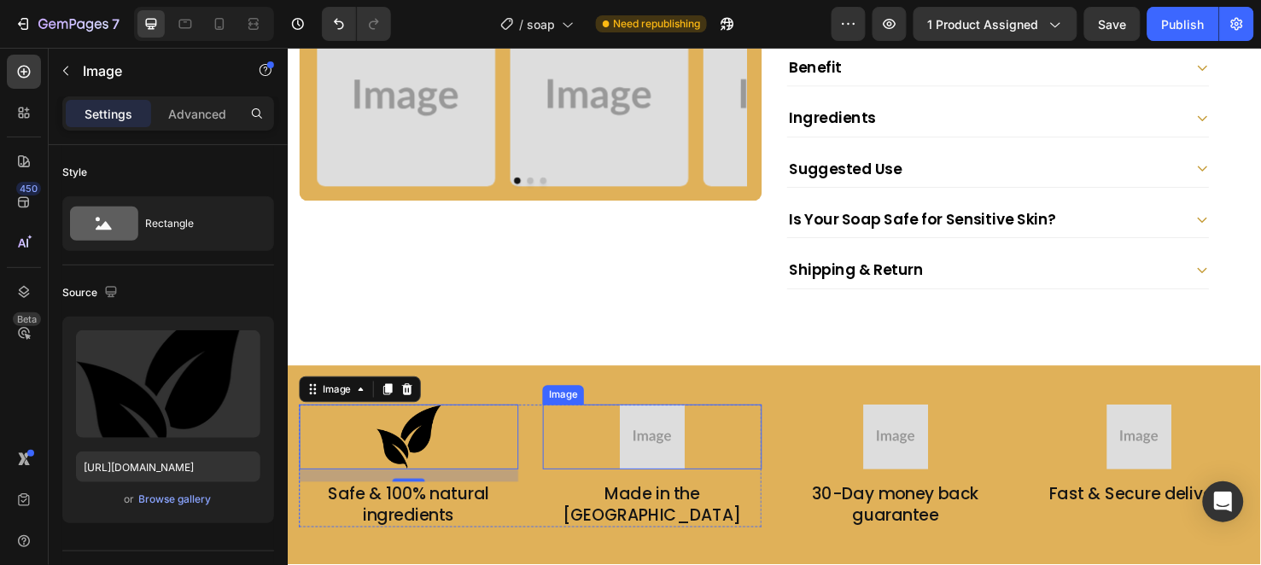
click at [629, 441] on div at bounding box center [671, 457] width 231 height 68
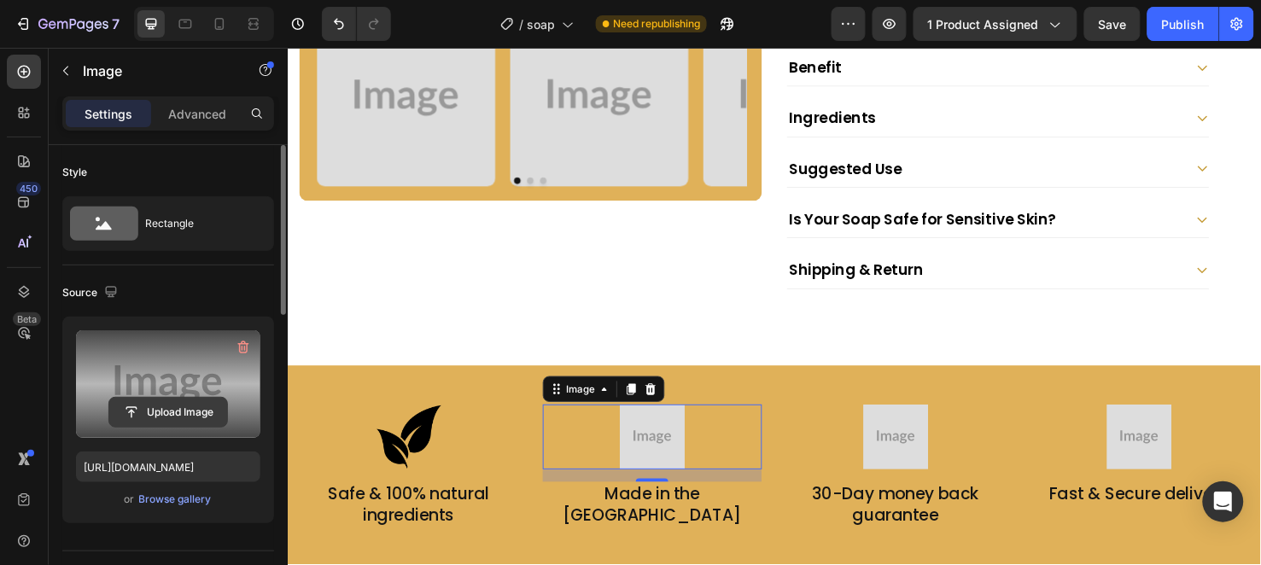
click at [192, 407] on input "file" at bounding box center [168, 412] width 118 height 29
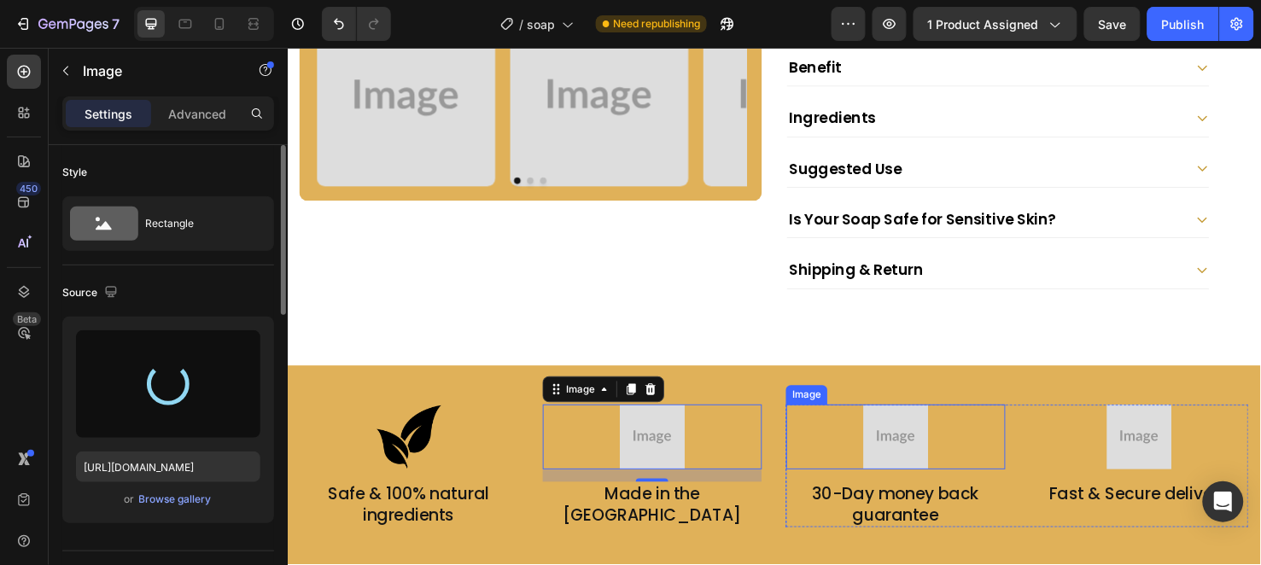
type input "https://cdn.shopify.com/s/files/1/0956/6938/7577/files/gempages_581714596532847…"
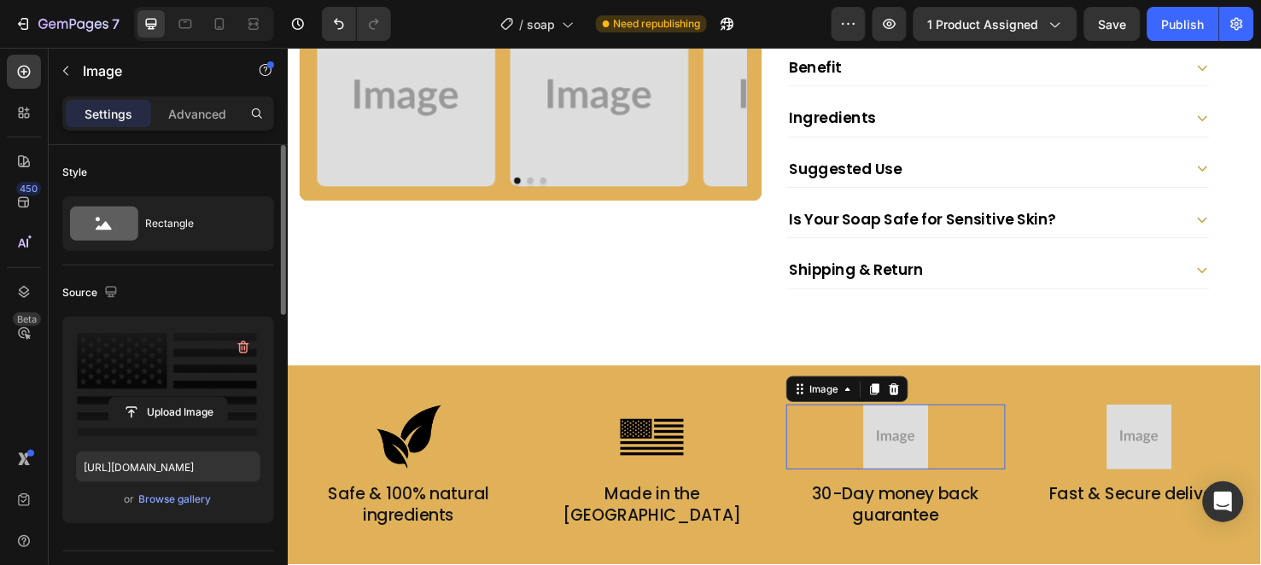
click at [899, 459] on img at bounding box center [927, 457] width 68 height 68
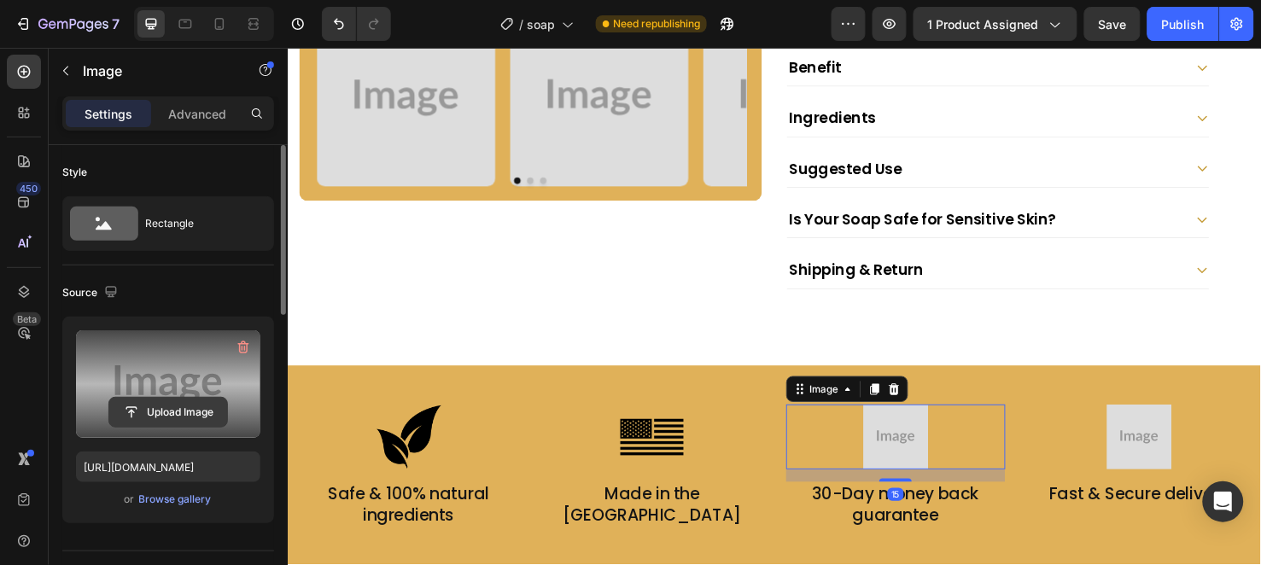
click at [188, 420] on input "file" at bounding box center [168, 412] width 118 height 29
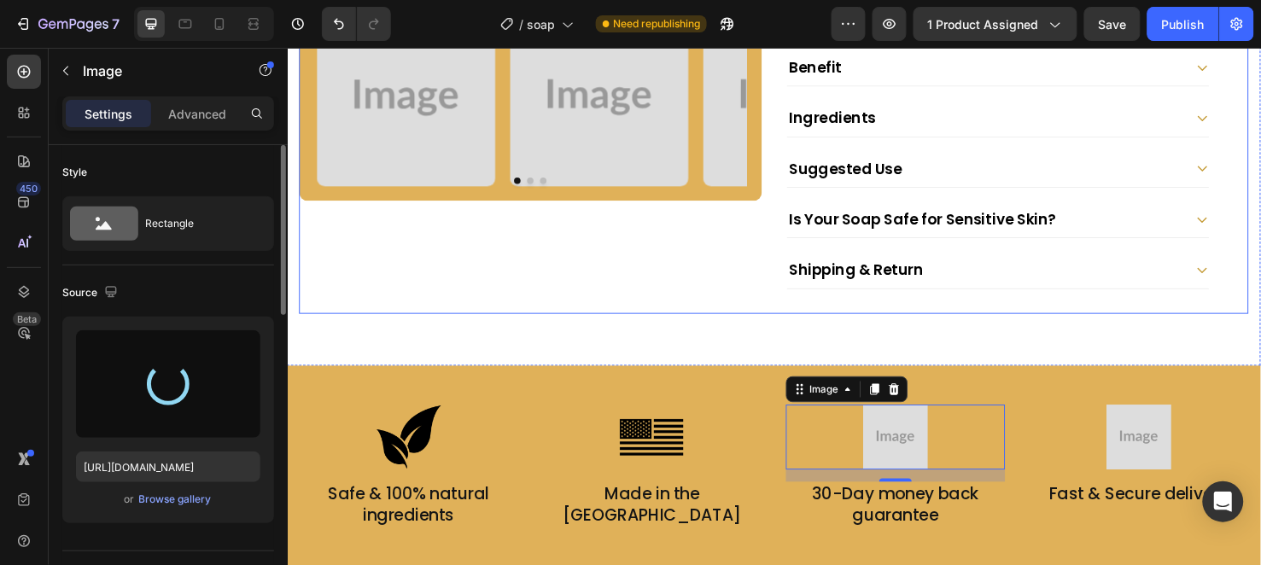
type input "https://cdn.shopify.com/s/files/1/0956/6938/7577/files/gempages_581714596532847…"
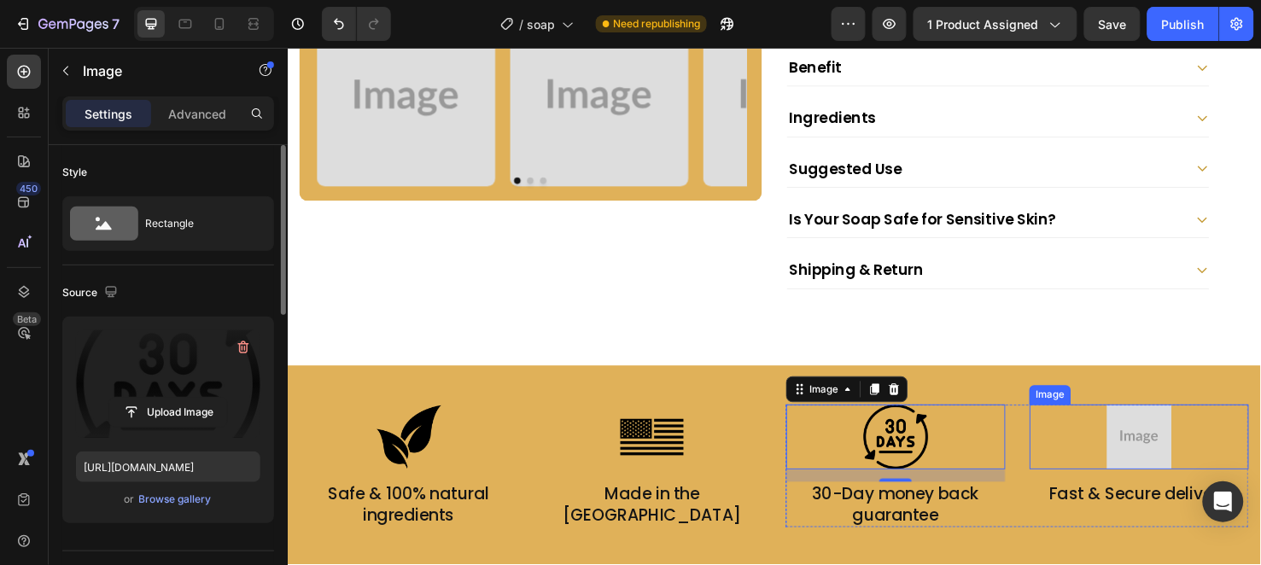
click at [1168, 459] on img at bounding box center [1183, 457] width 68 height 68
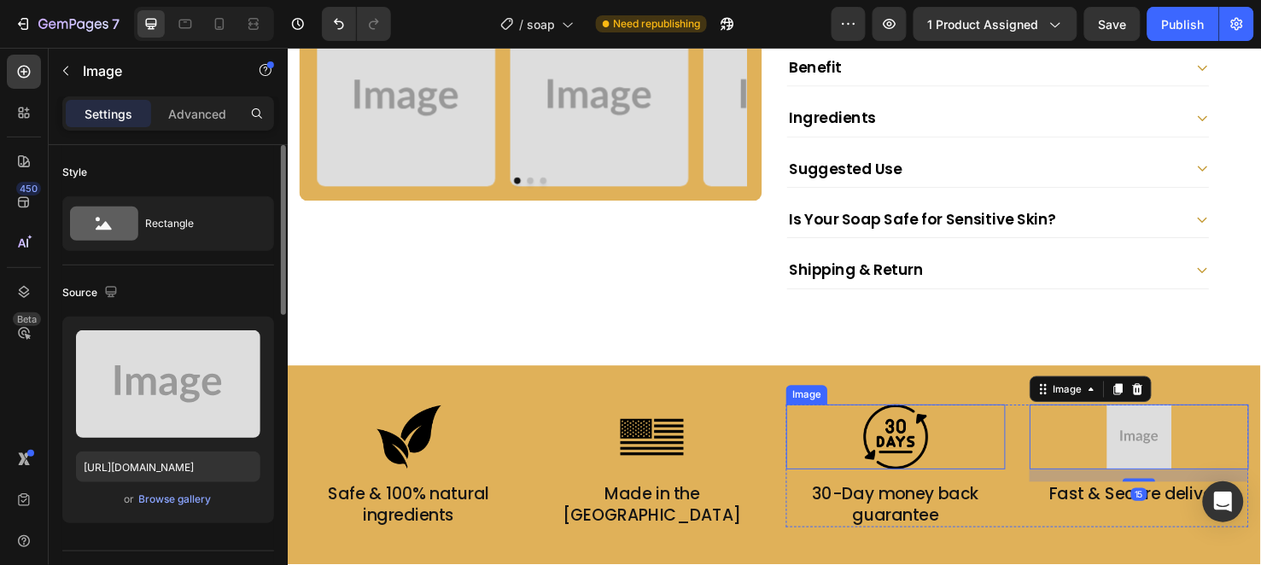
click at [949, 447] on img at bounding box center [927, 457] width 68 height 68
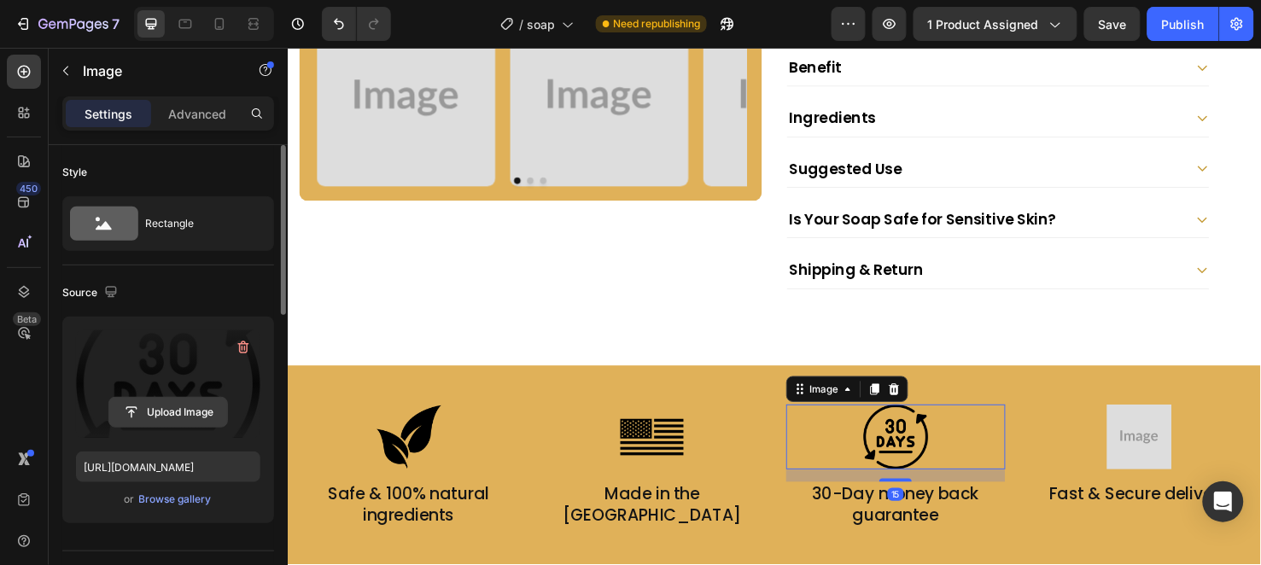
click at [156, 412] on input "file" at bounding box center [168, 412] width 118 height 29
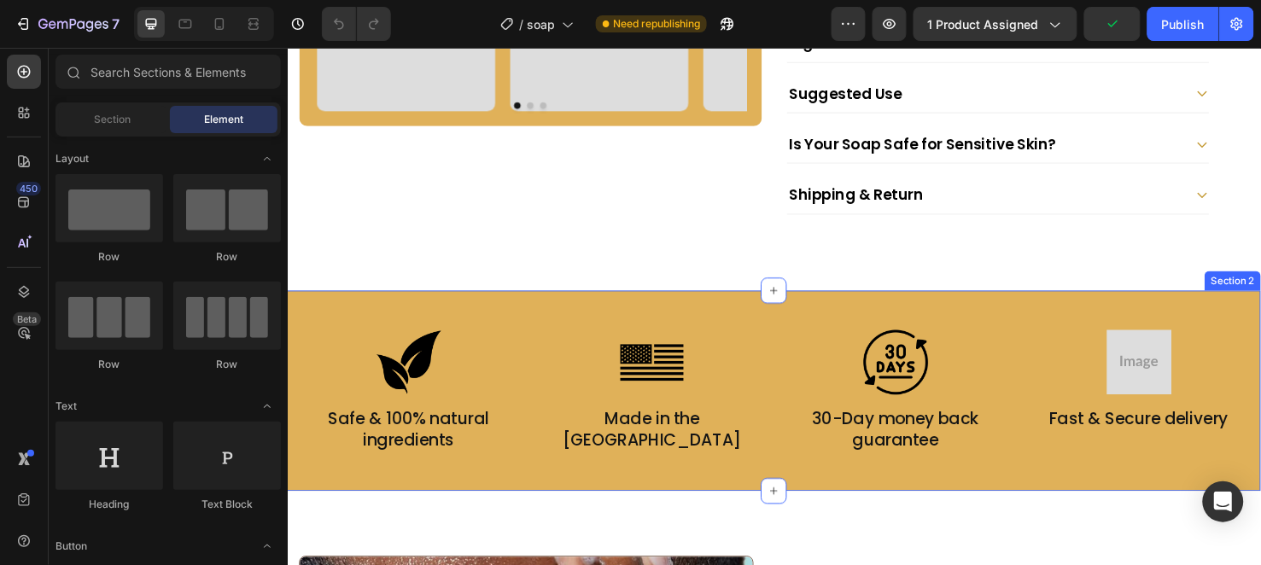
scroll to position [758, 0]
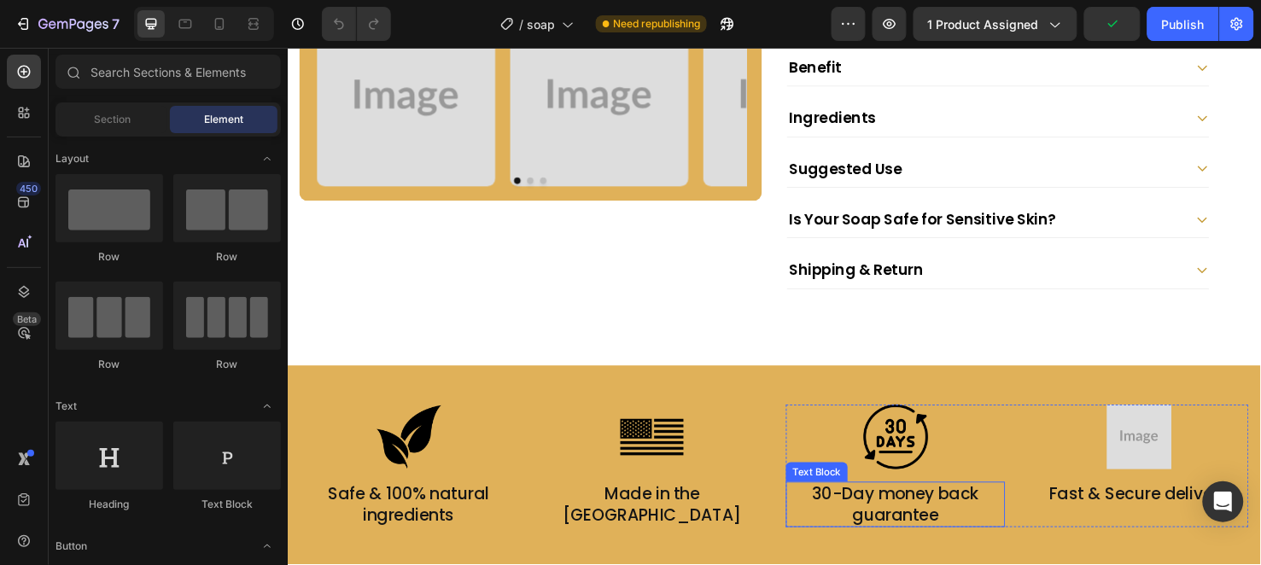
click at [923, 505] on p "30-Day money back guarantee" at bounding box center [927, 527] width 227 height 44
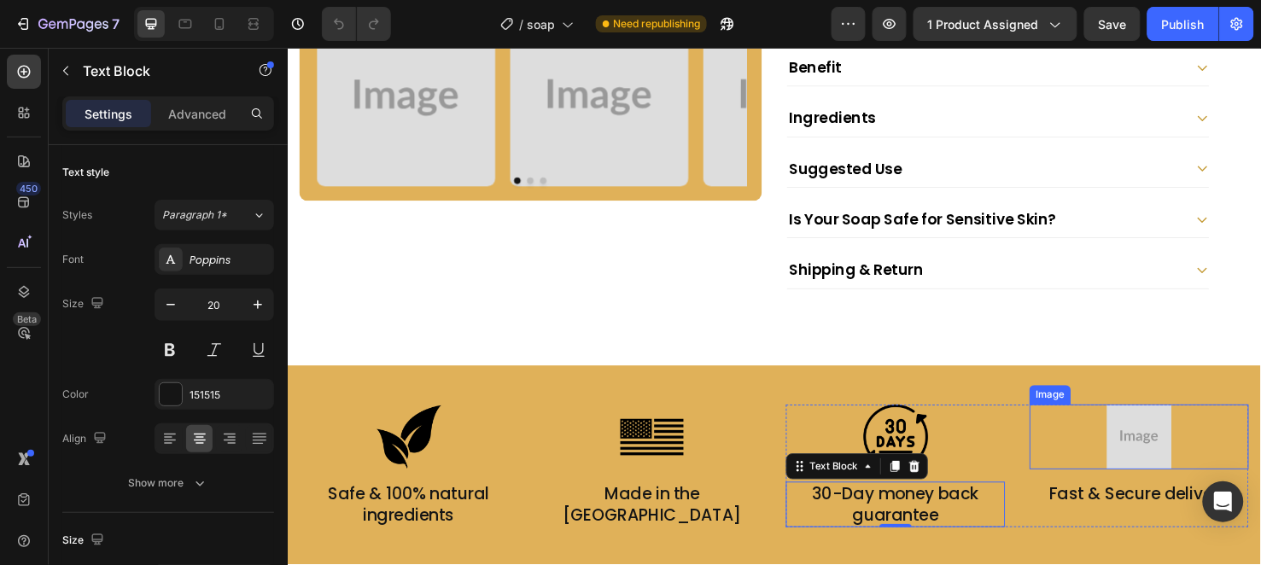
click at [1173, 435] on img at bounding box center [1183, 457] width 68 height 68
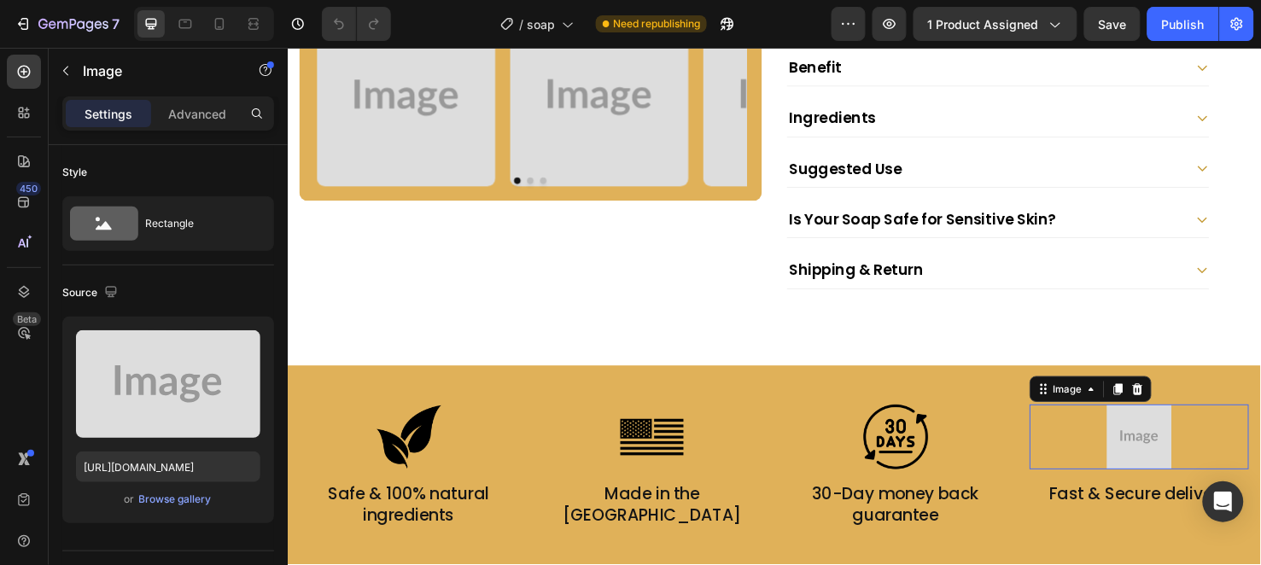
scroll to position [0, 0]
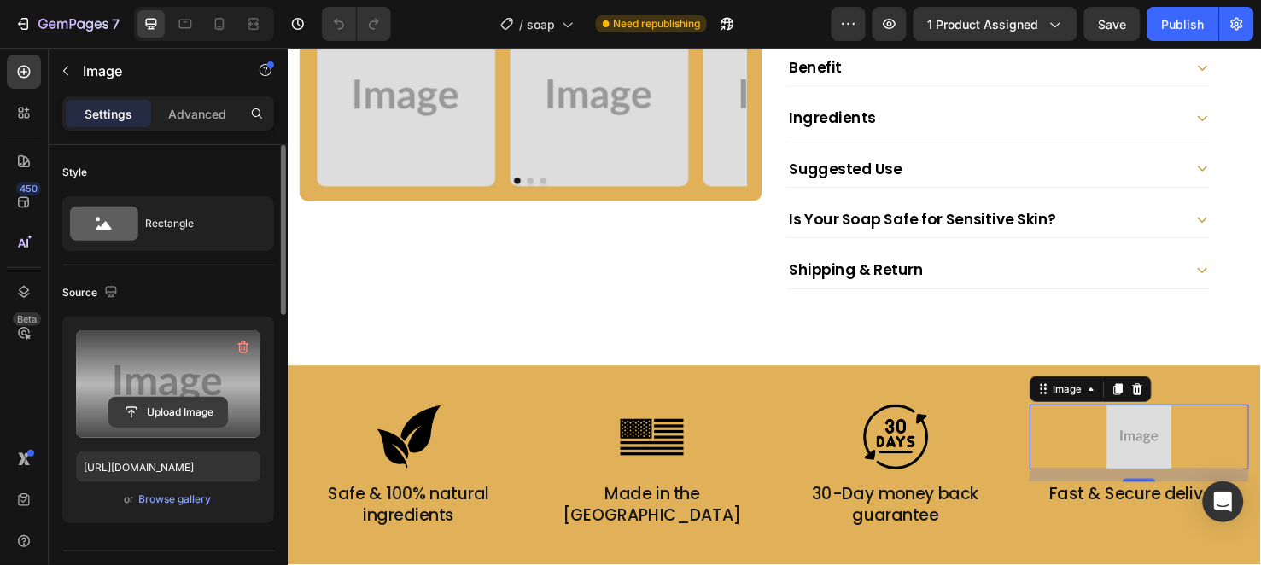
click at [156, 415] on input "file" at bounding box center [168, 412] width 118 height 29
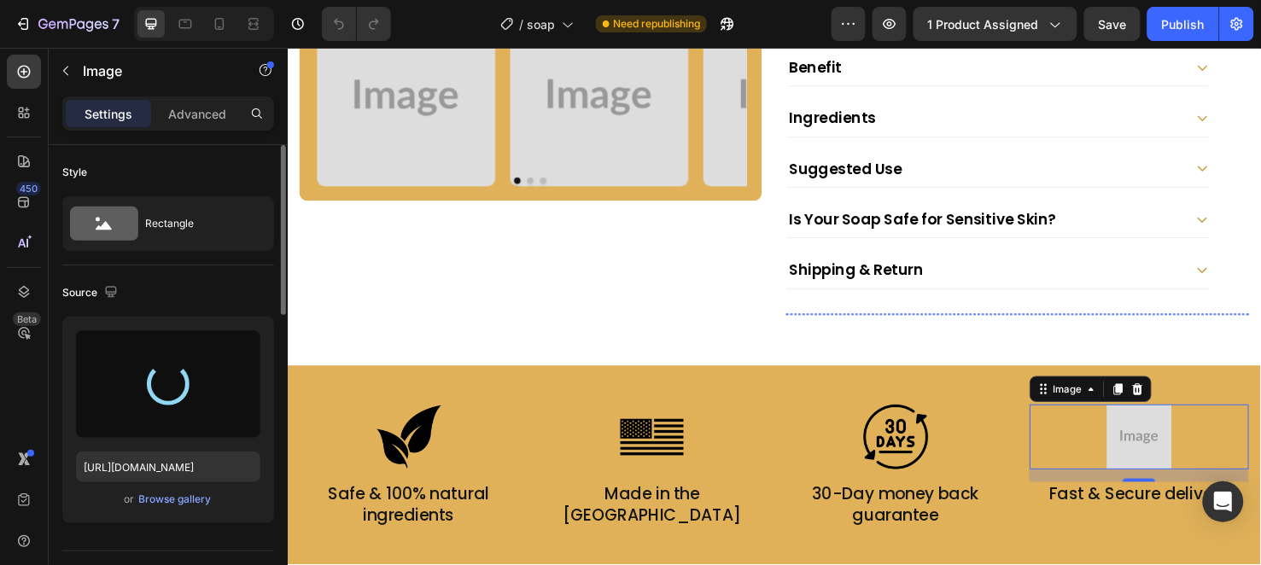
type input "[URL][DOMAIN_NAME]"
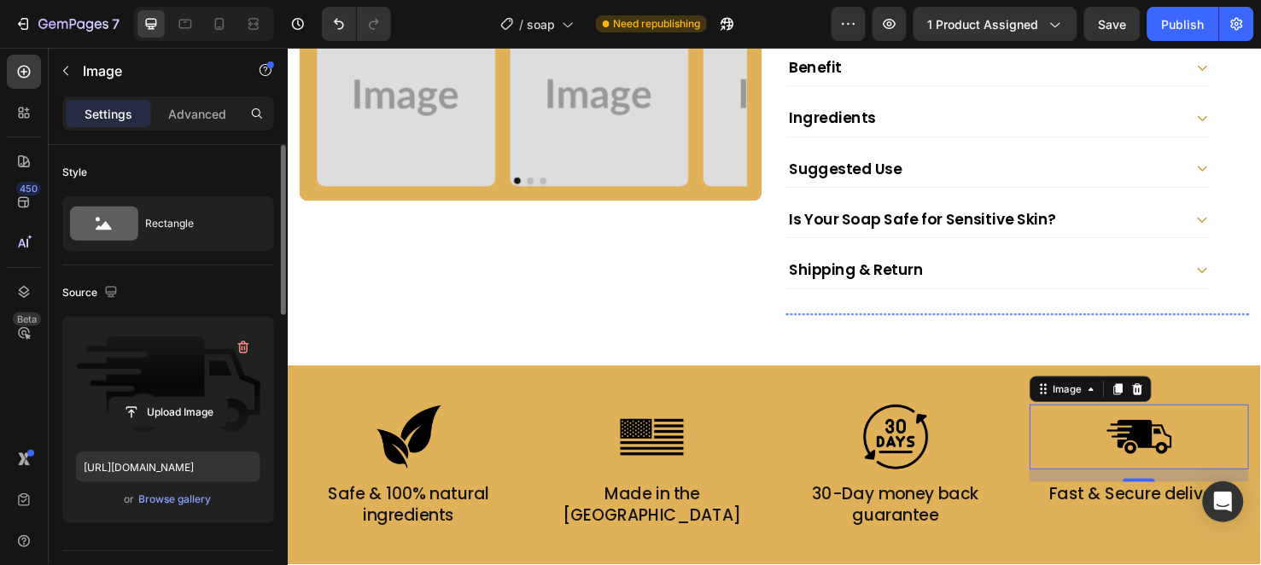
click at [896, 327] on img at bounding box center [869, 327] width 114 height 0
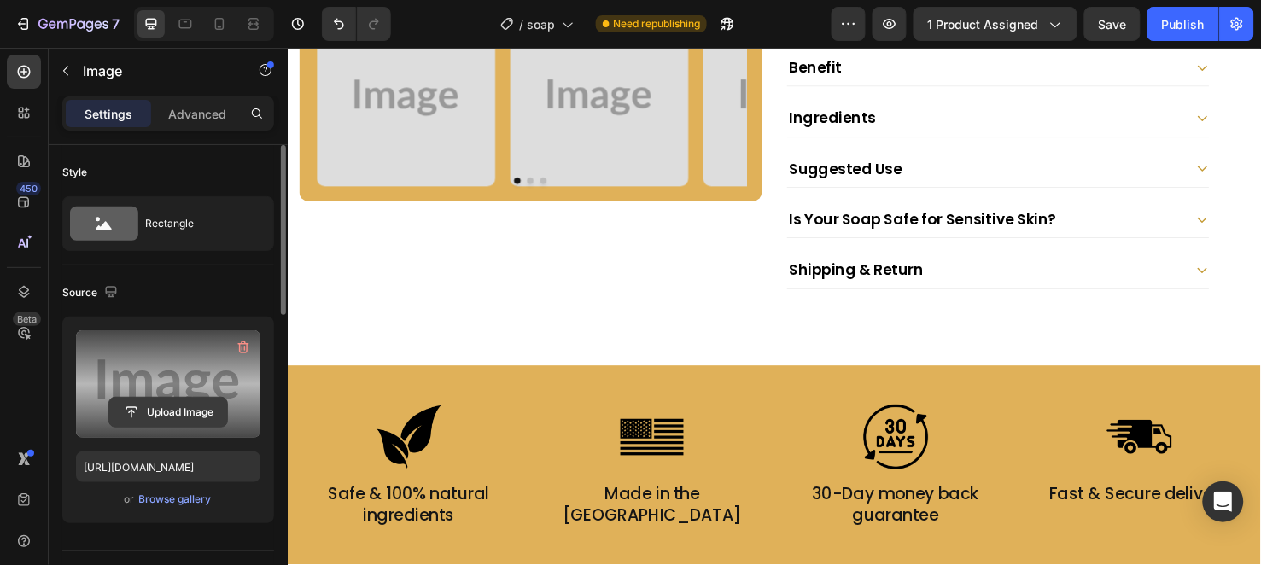
click at [122, 412] on input "file" at bounding box center [168, 412] width 118 height 29
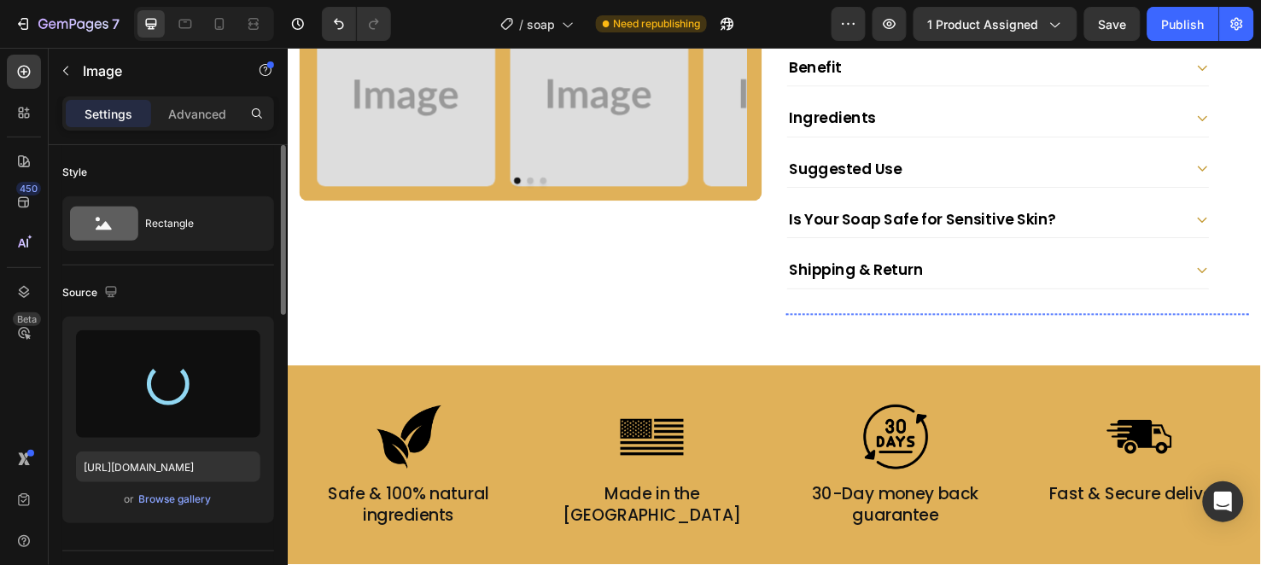
type input "[URL][DOMAIN_NAME]"
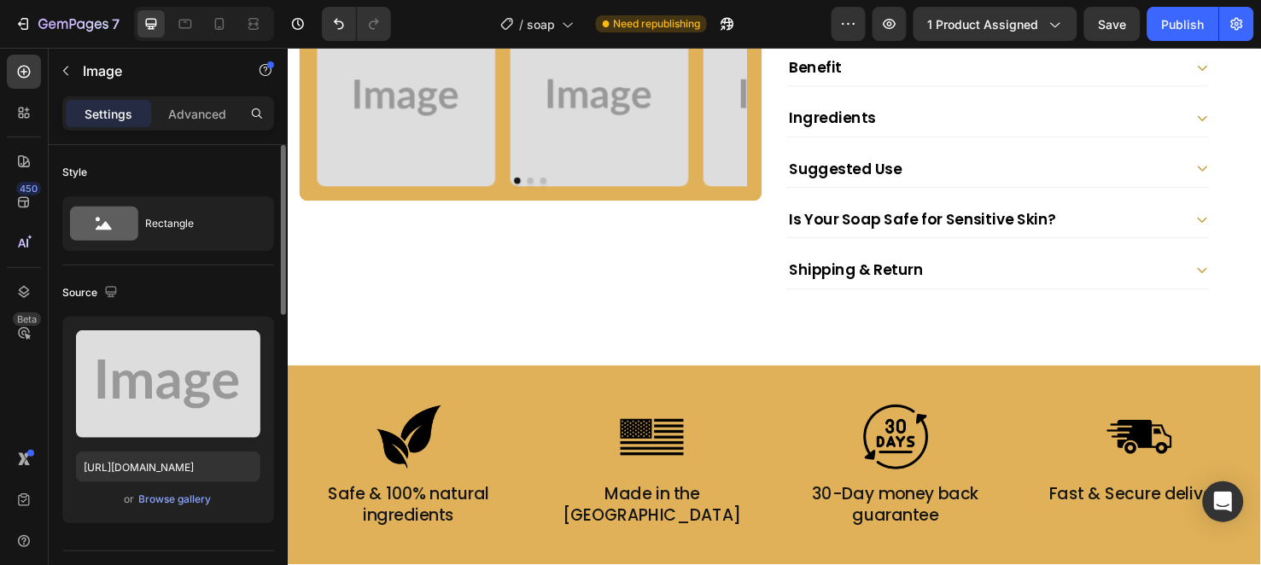
click at [978, 327] on img at bounding box center [1004, 327] width 114 height 0
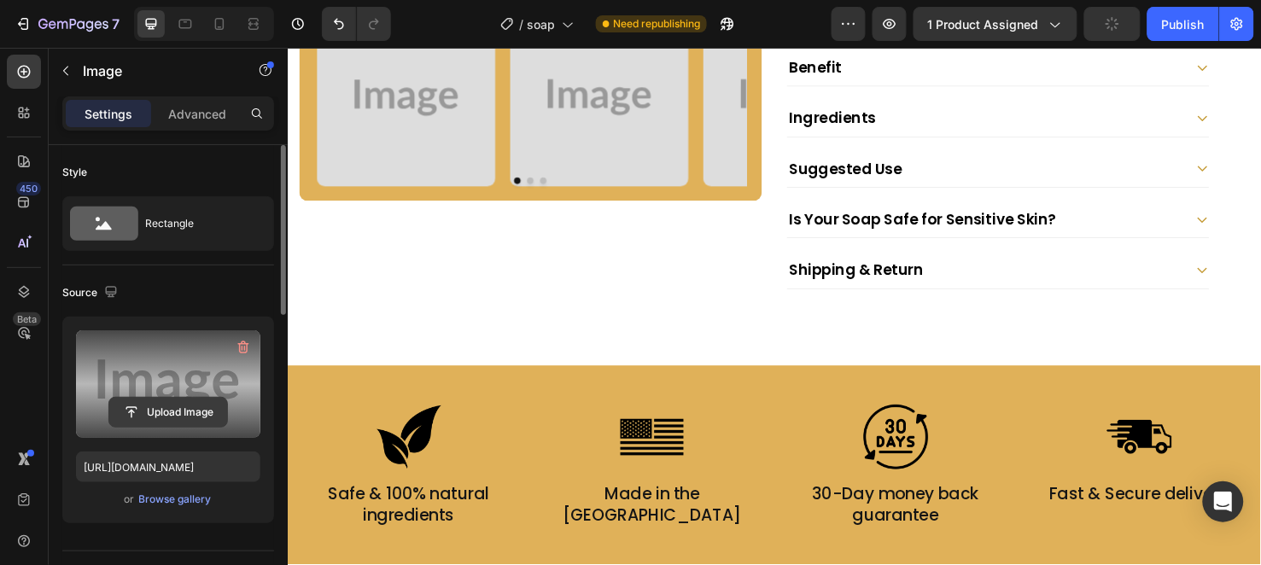
click at [183, 416] on input "file" at bounding box center [168, 412] width 118 height 29
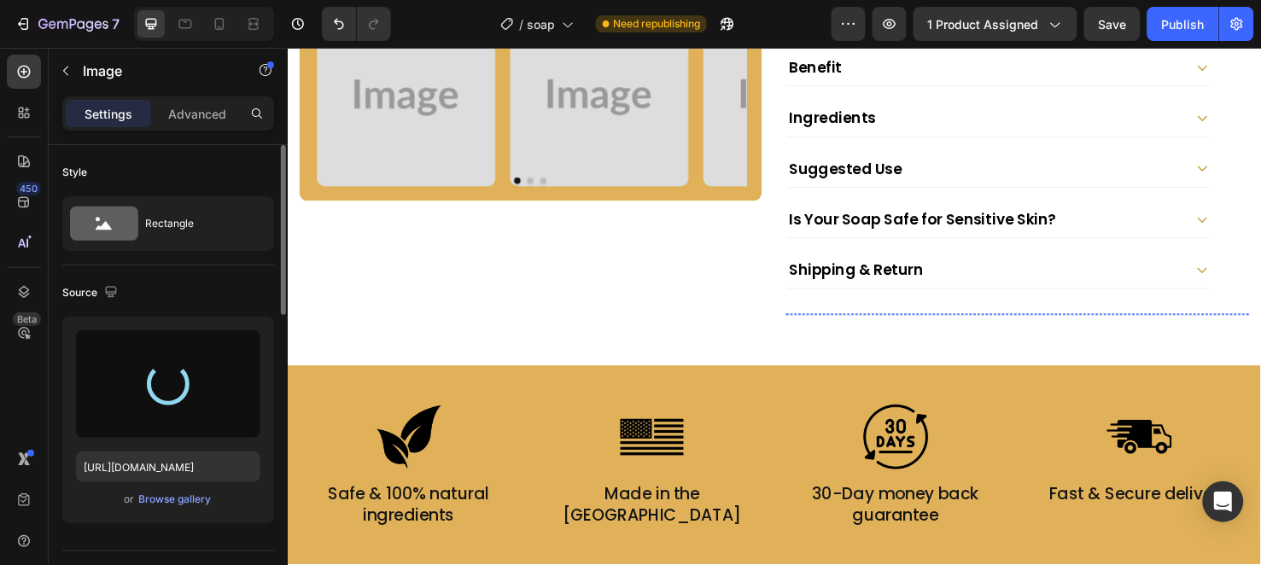
type input "[URL][DOMAIN_NAME]"
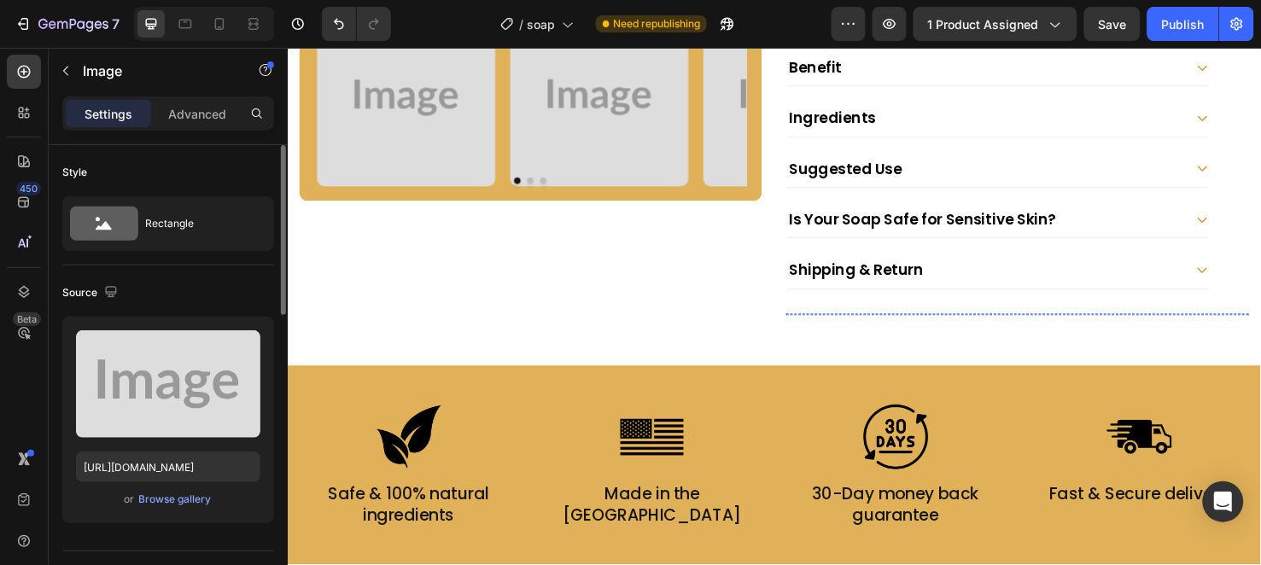
click at [1113, 327] on img at bounding box center [1139, 327] width 114 height 0
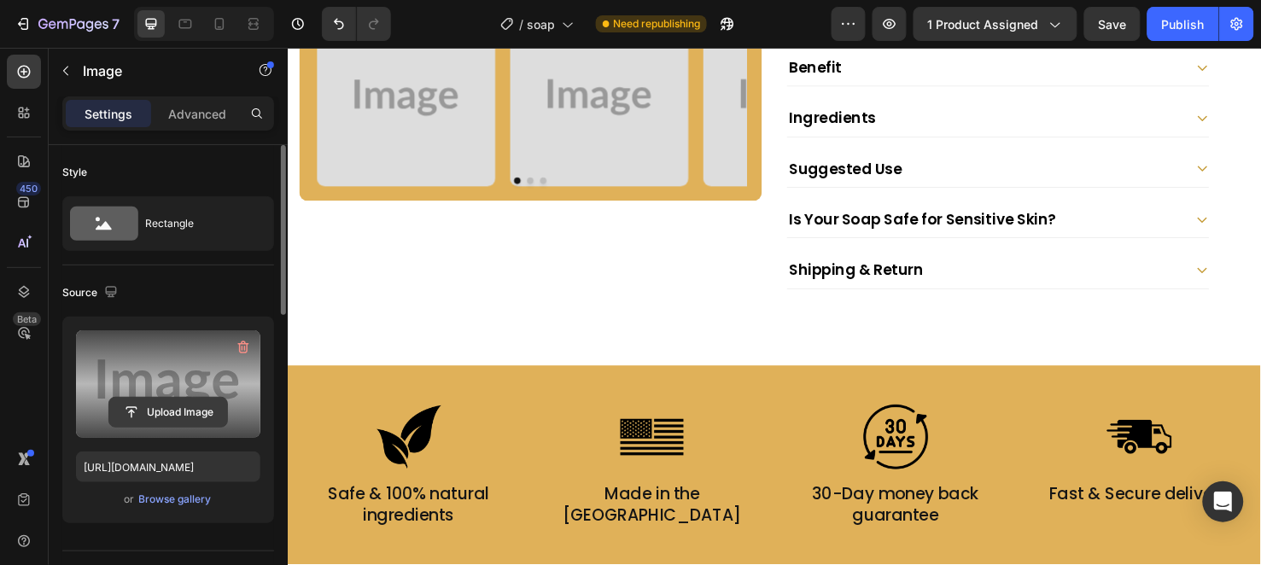
click at [172, 417] on input "file" at bounding box center [168, 412] width 118 height 29
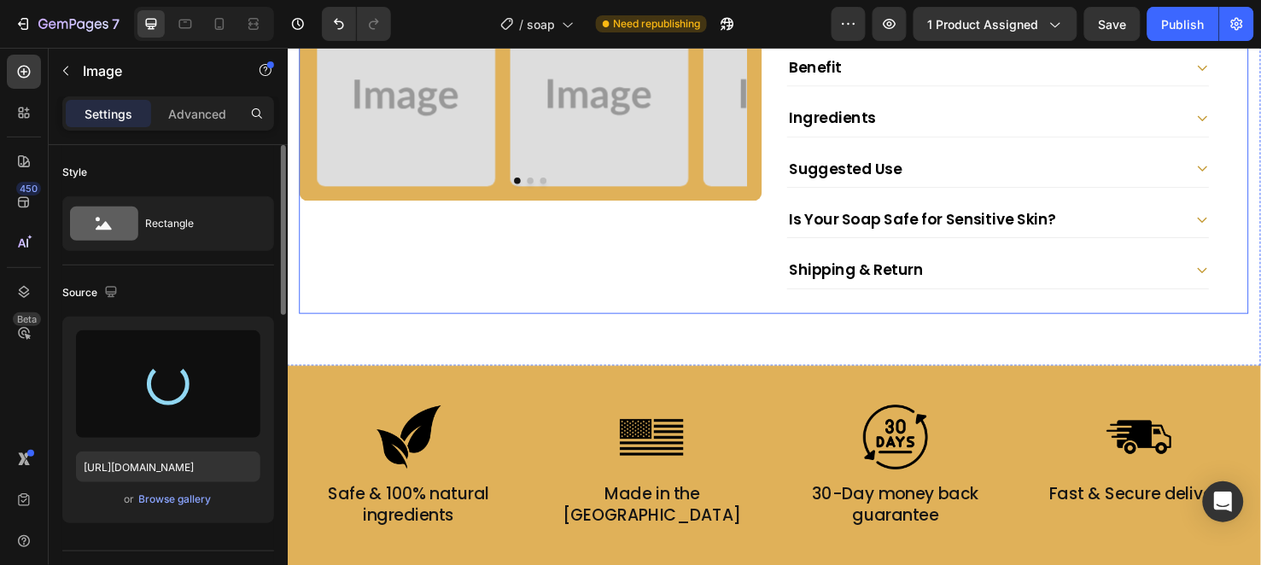
type input "[URL][DOMAIN_NAME]"
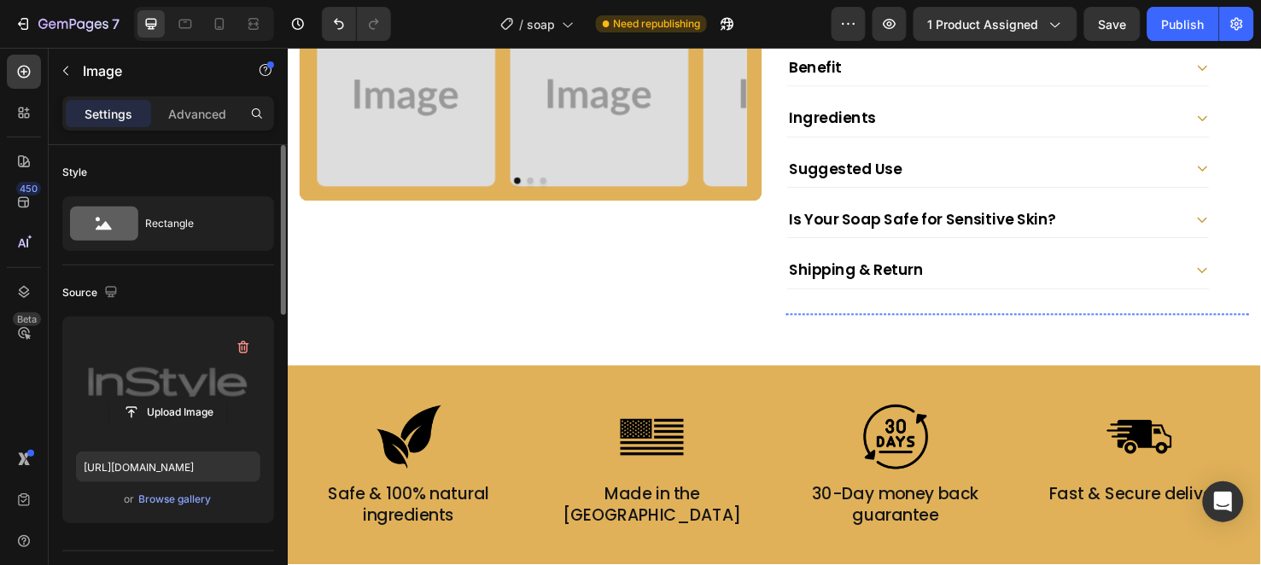
click at [1233, 327] on img at bounding box center [1274, 327] width 114 height 0
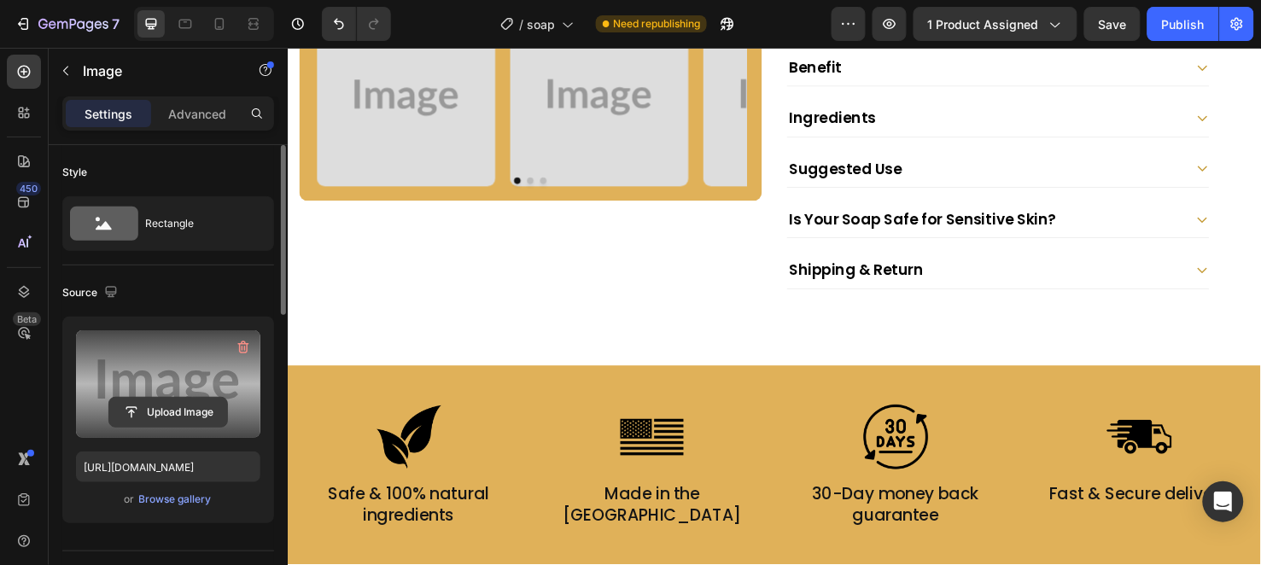
click at [217, 407] on input "file" at bounding box center [168, 412] width 118 height 29
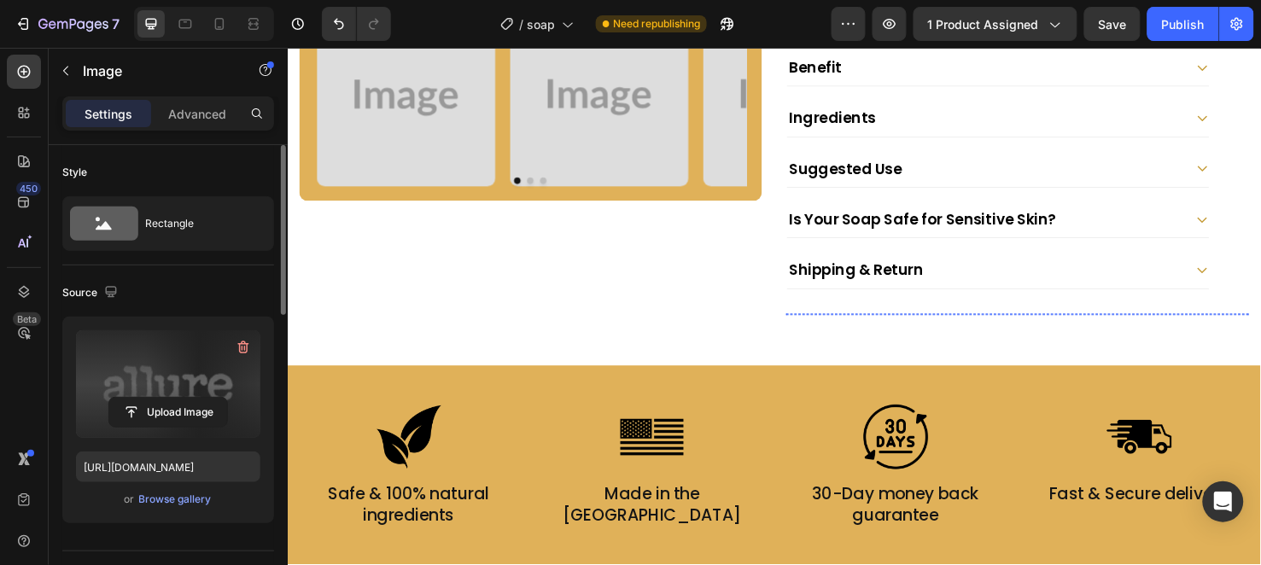
type input "[URL][DOMAIN_NAME]"
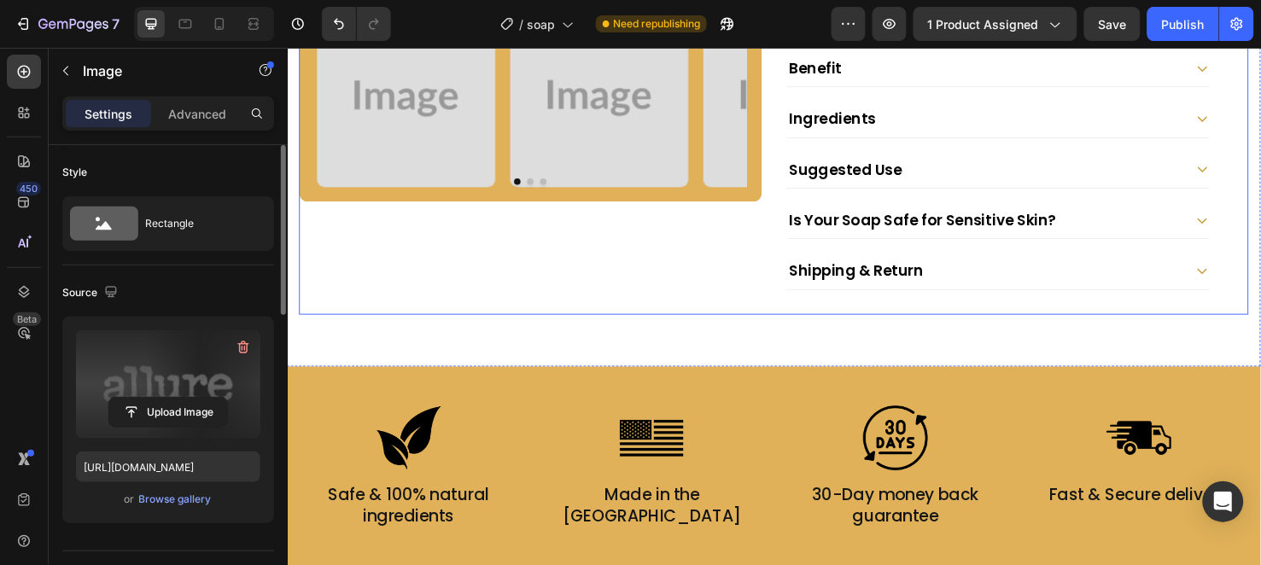
scroll to position [758, 0]
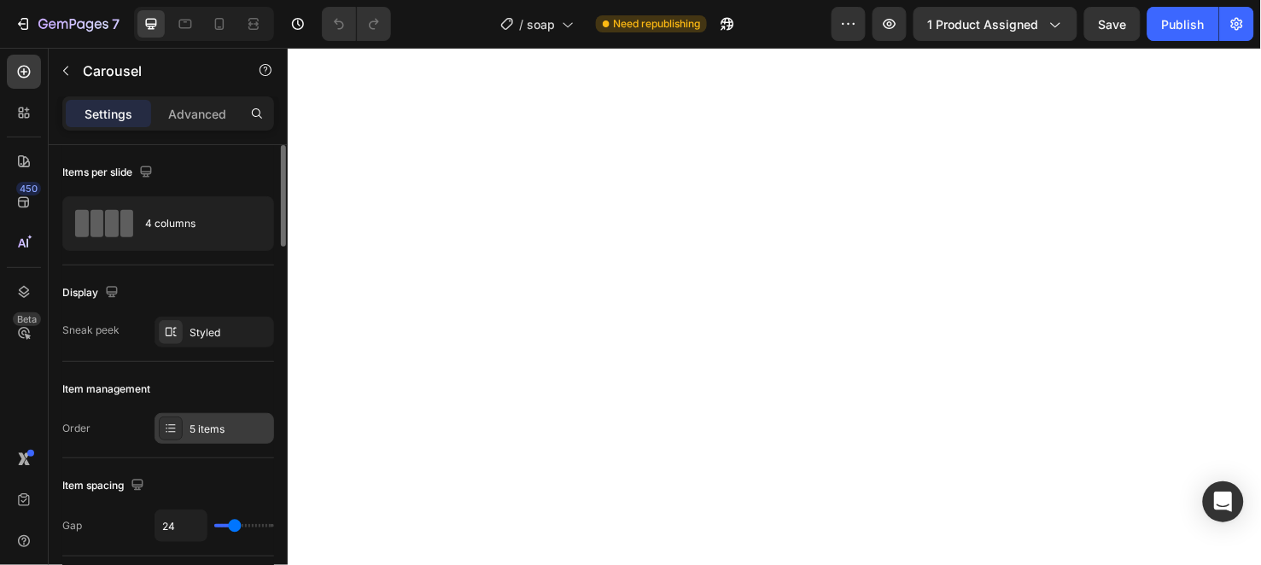
click at [199, 425] on div "5 items" at bounding box center [230, 429] width 80 height 15
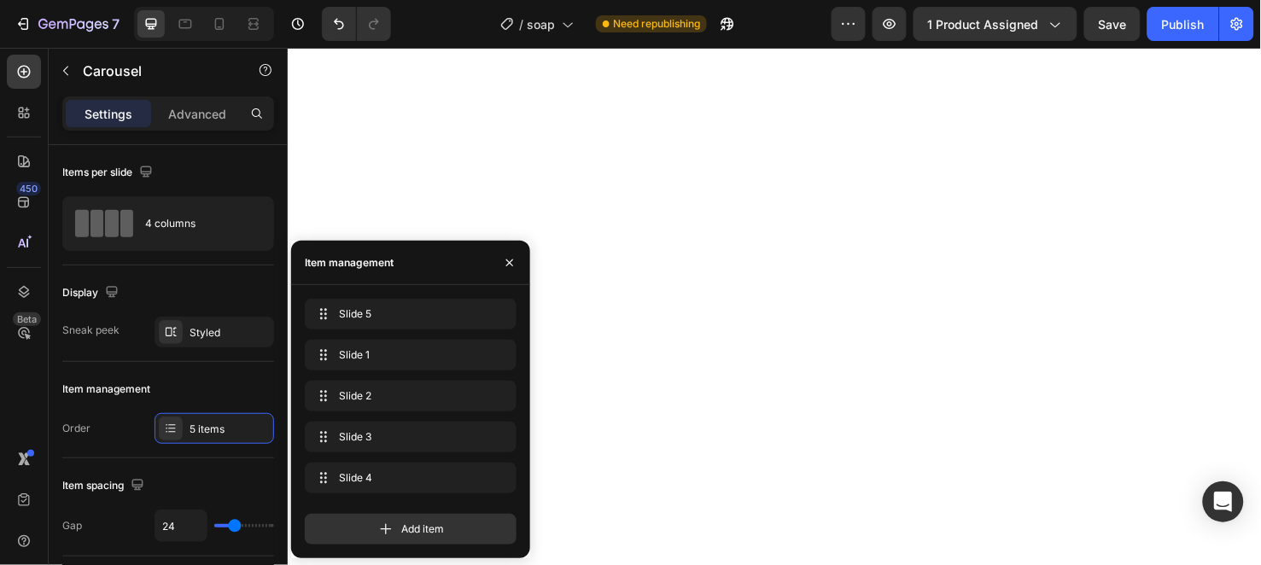
drag, startPoint x: 360, startPoint y: 476, endPoint x: 342, endPoint y: 279, distance: 197.2
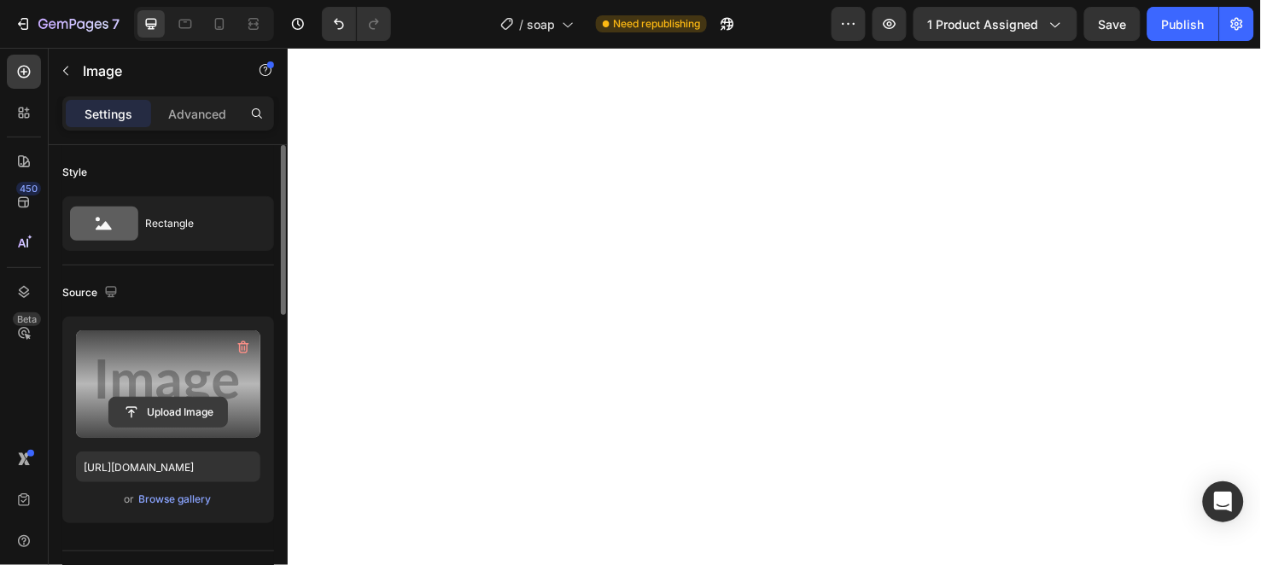
click at [195, 413] on input "file" at bounding box center [168, 412] width 118 height 29
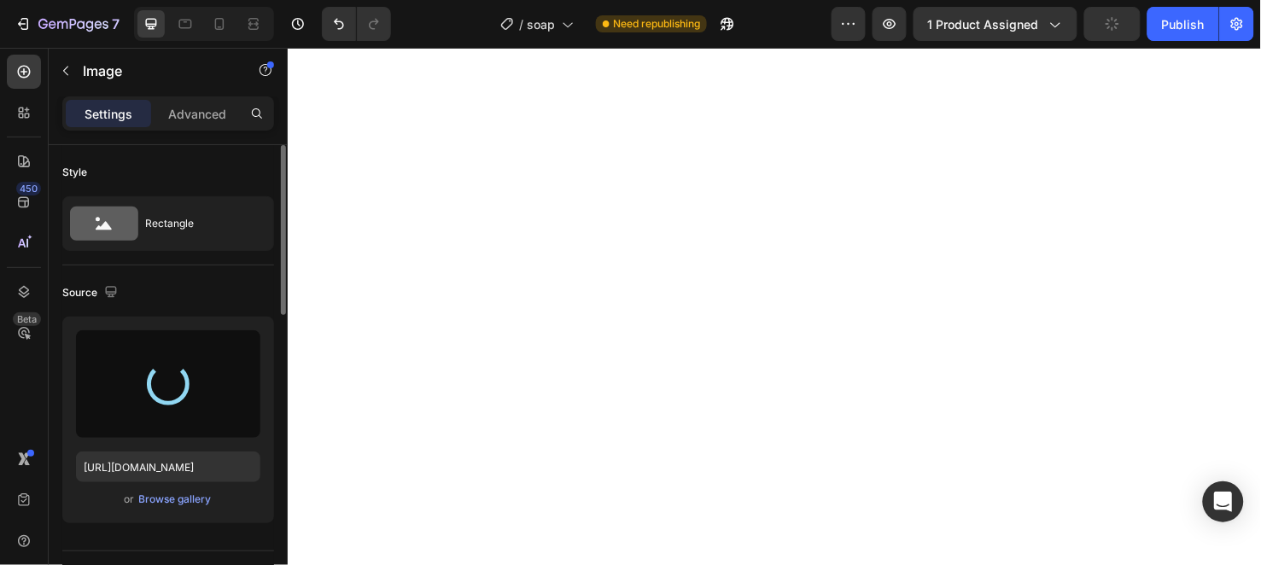
type input "[URL][DOMAIN_NAME]"
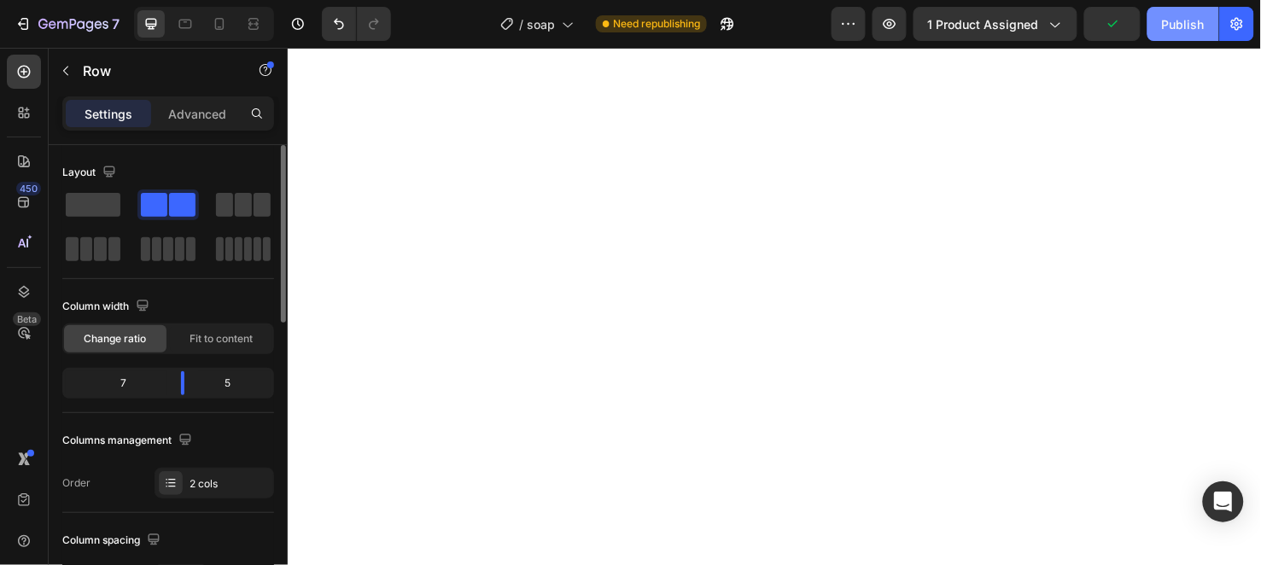
click at [1182, 22] on div "Publish" at bounding box center [1183, 24] width 43 height 18
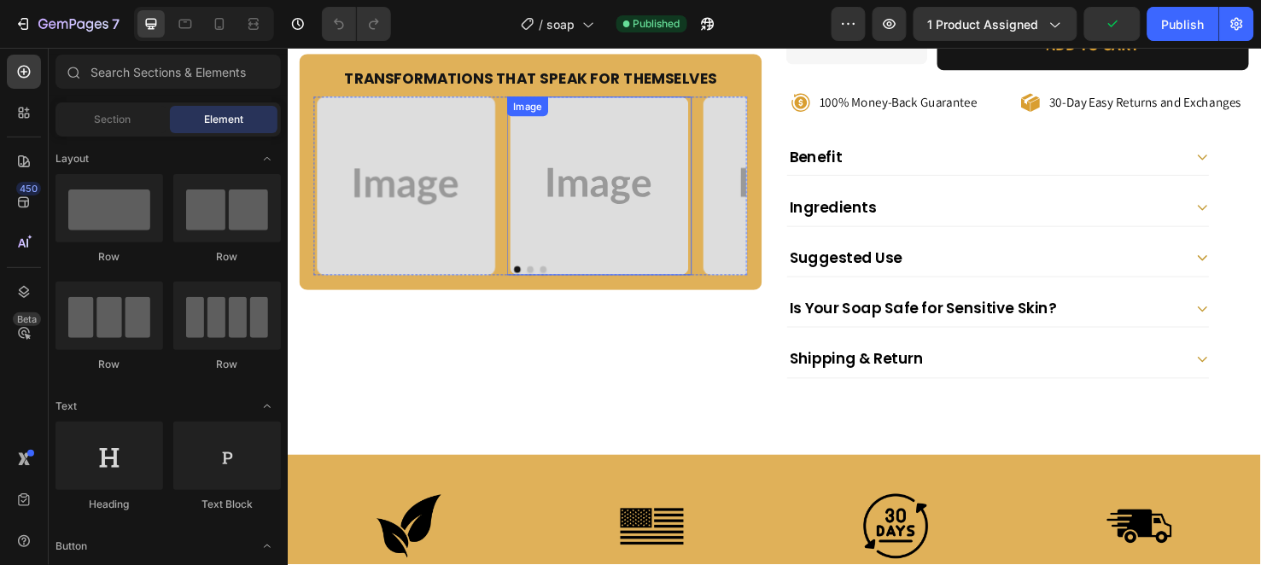
scroll to position [663, 0]
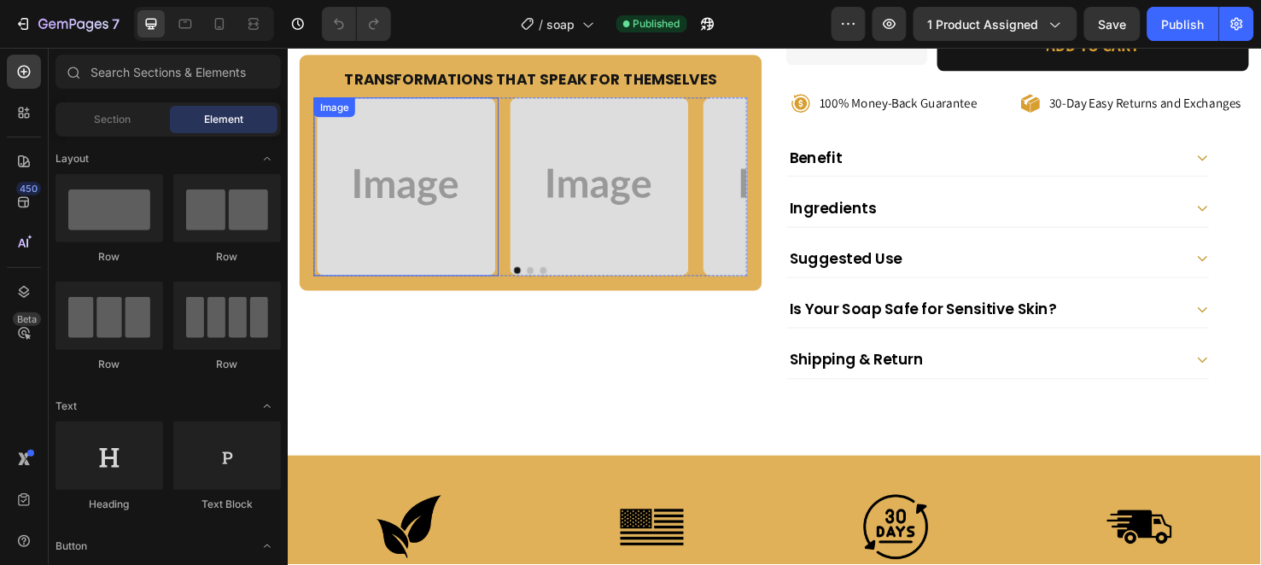
click at [410, 225] on img at bounding box center [412, 194] width 188 height 188
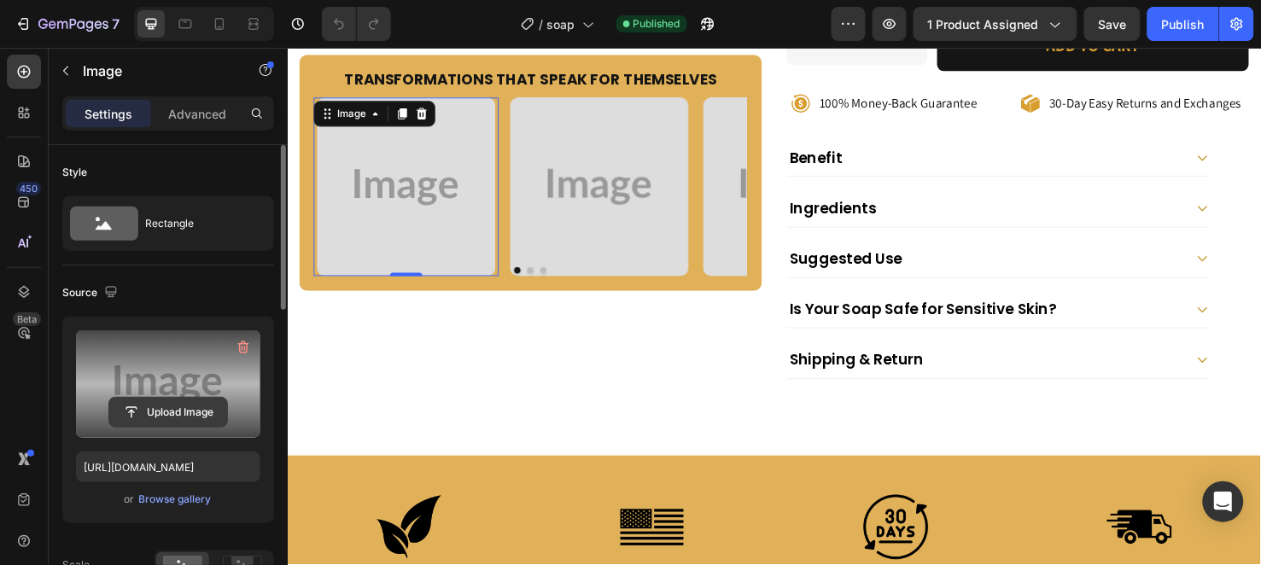
click at [164, 410] on input "file" at bounding box center [168, 412] width 118 height 29
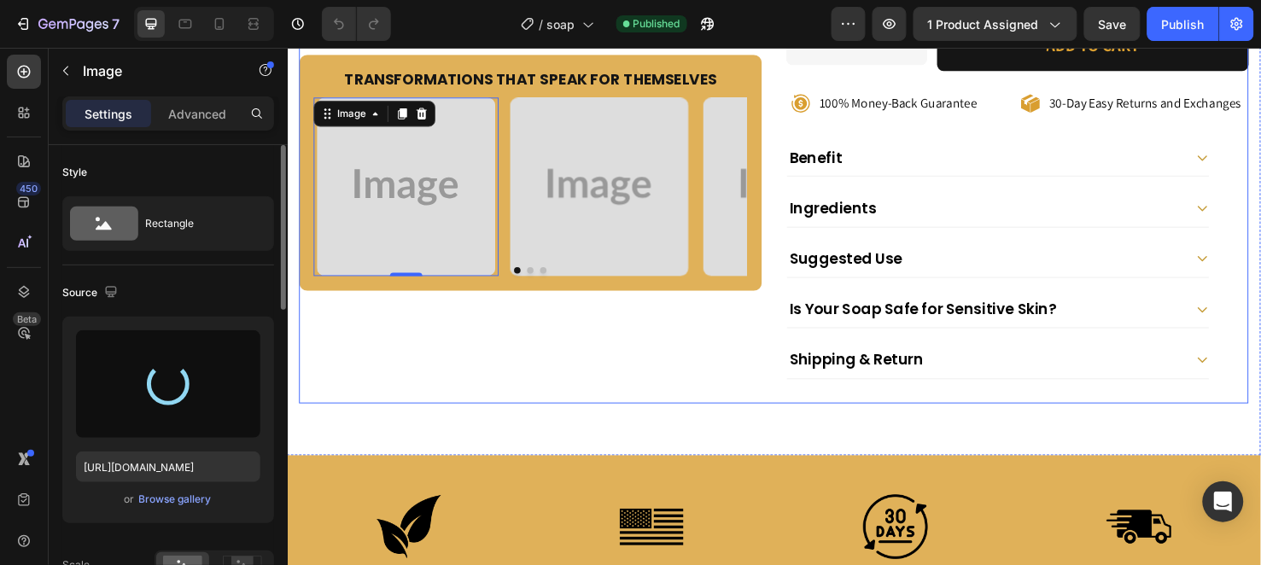
type input "[URL][DOMAIN_NAME]"
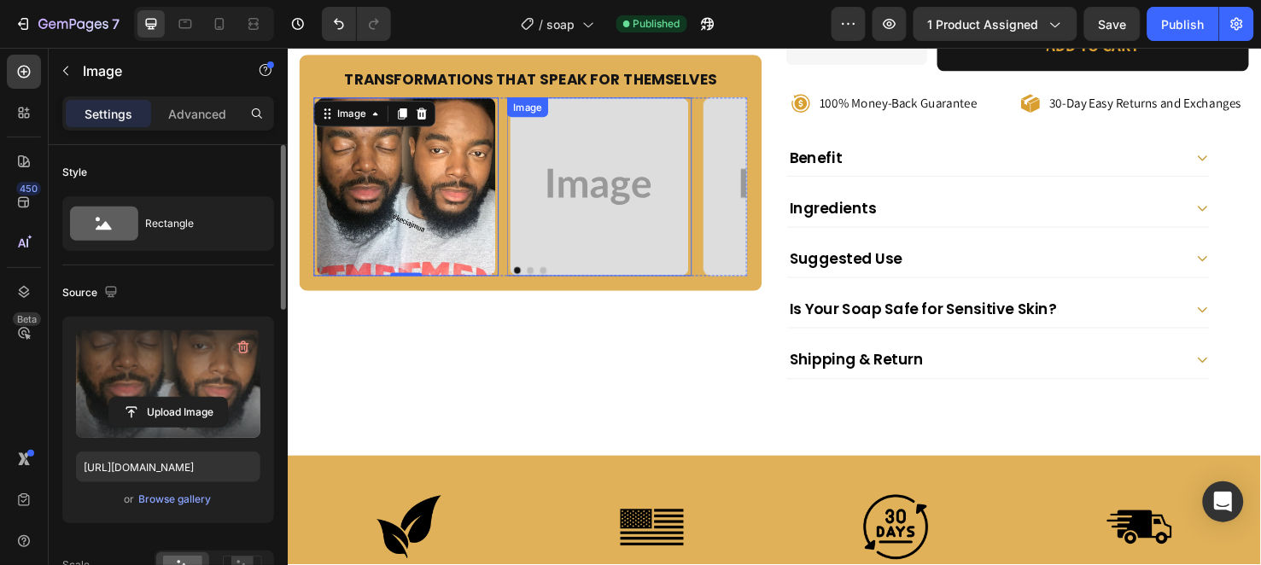
click at [620, 219] on img at bounding box center [616, 194] width 188 height 188
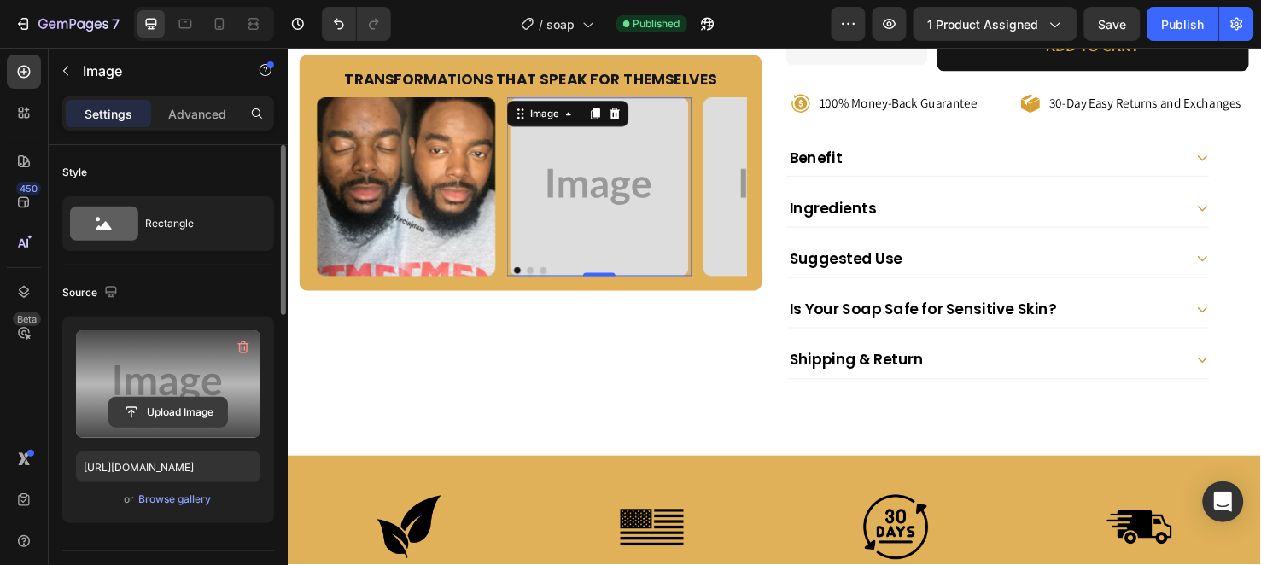
click at [197, 411] on input "file" at bounding box center [168, 412] width 118 height 29
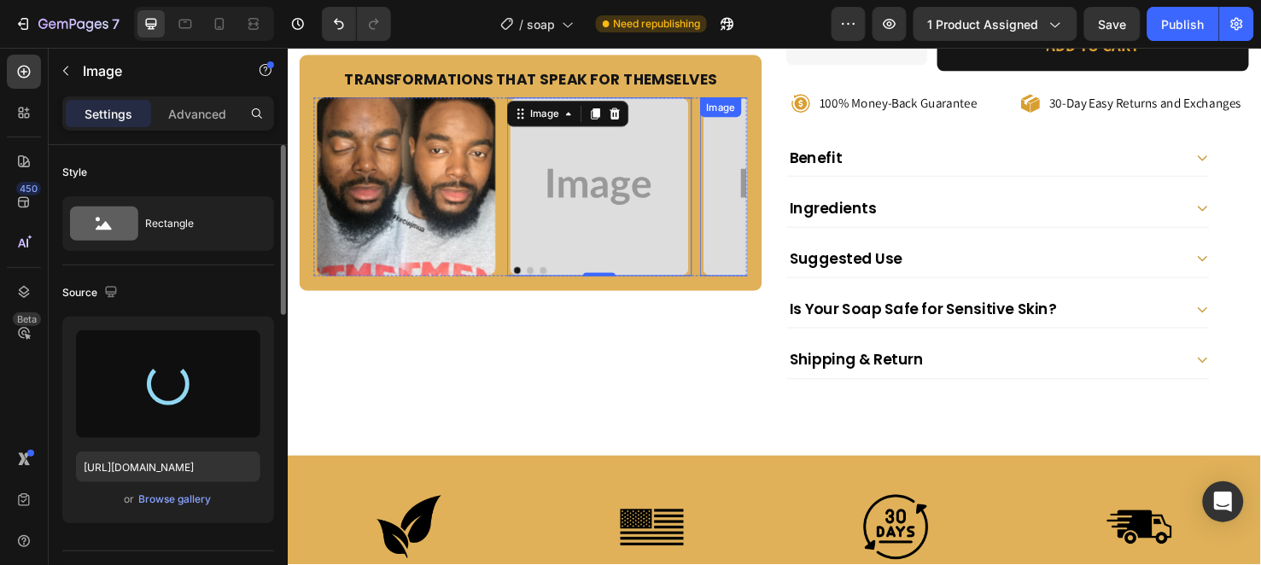
type input "[URL][DOMAIN_NAME]"
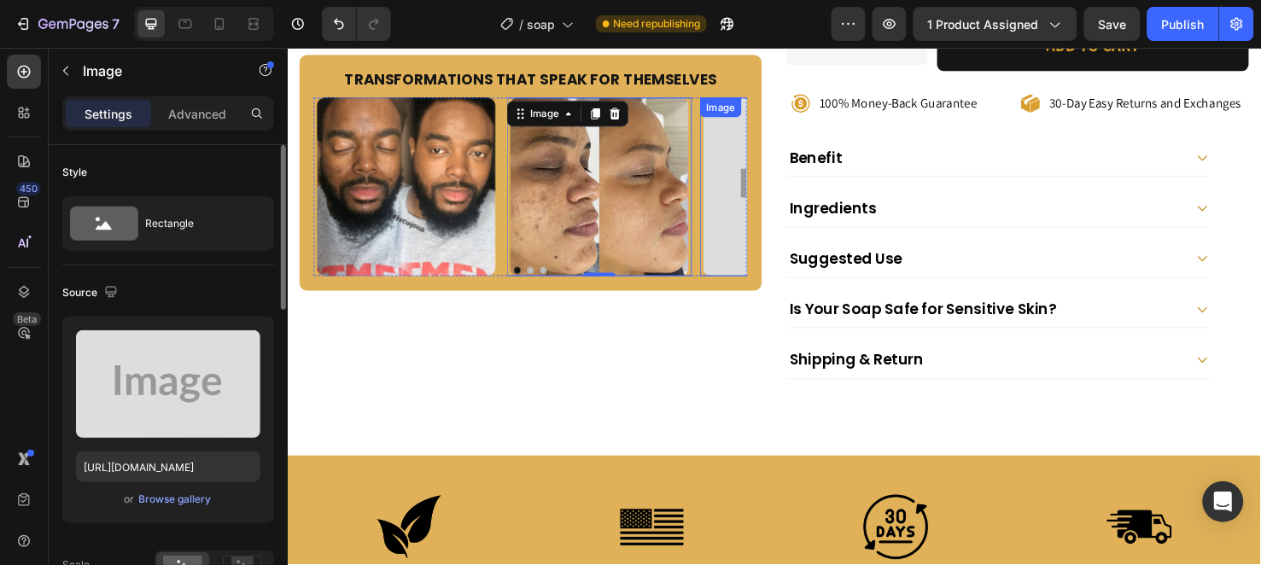
click at [741, 176] on img at bounding box center [819, 194] width 188 height 188
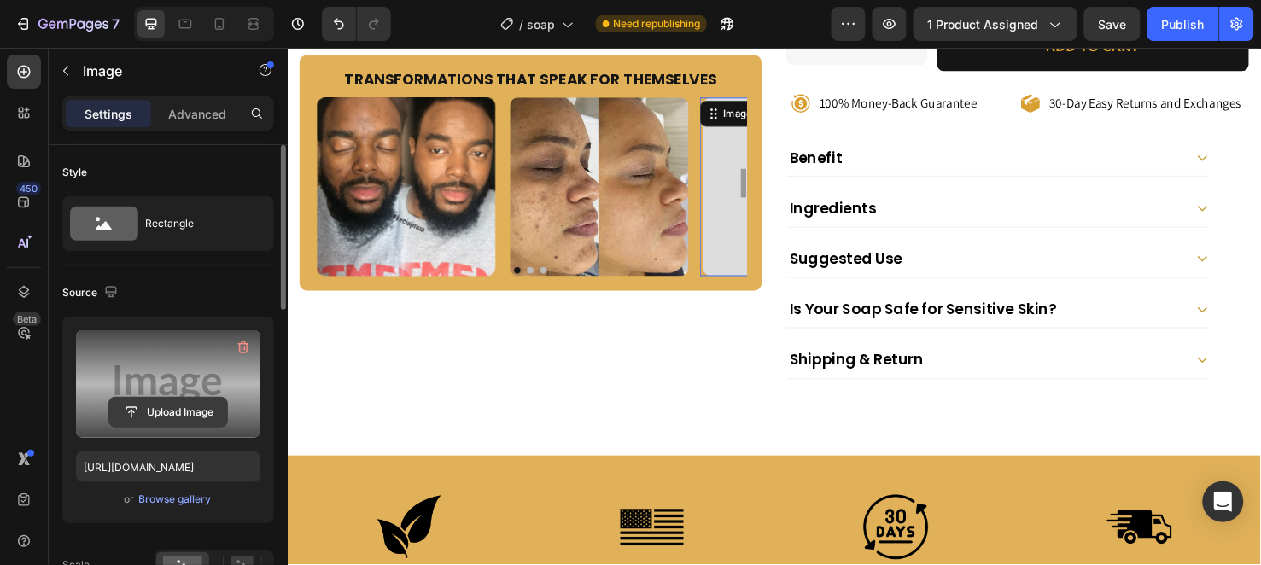
click at [190, 402] on input "file" at bounding box center [168, 412] width 118 height 29
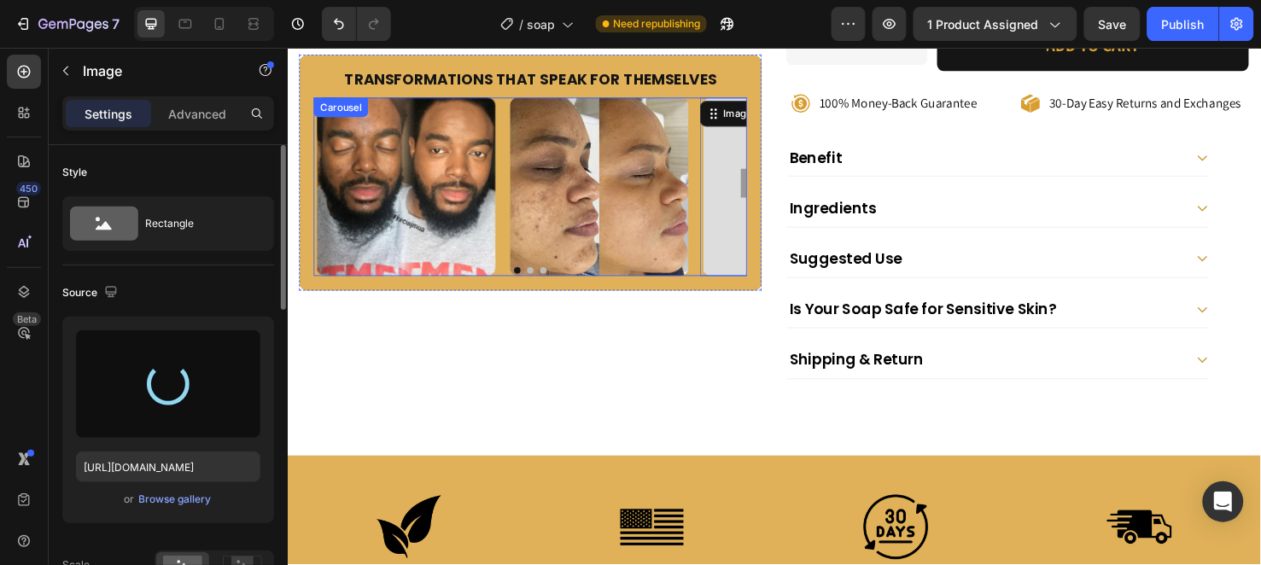
type input "[URL][DOMAIN_NAME]"
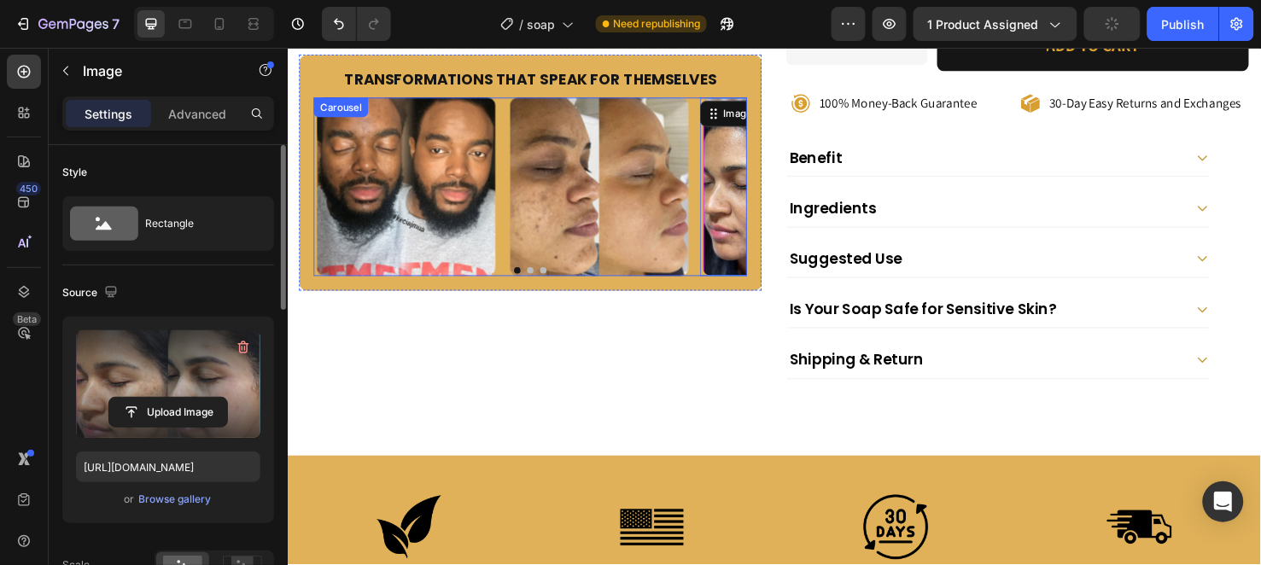
click at [553, 278] on button "Dot" at bounding box center [556, 281] width 7 height 7
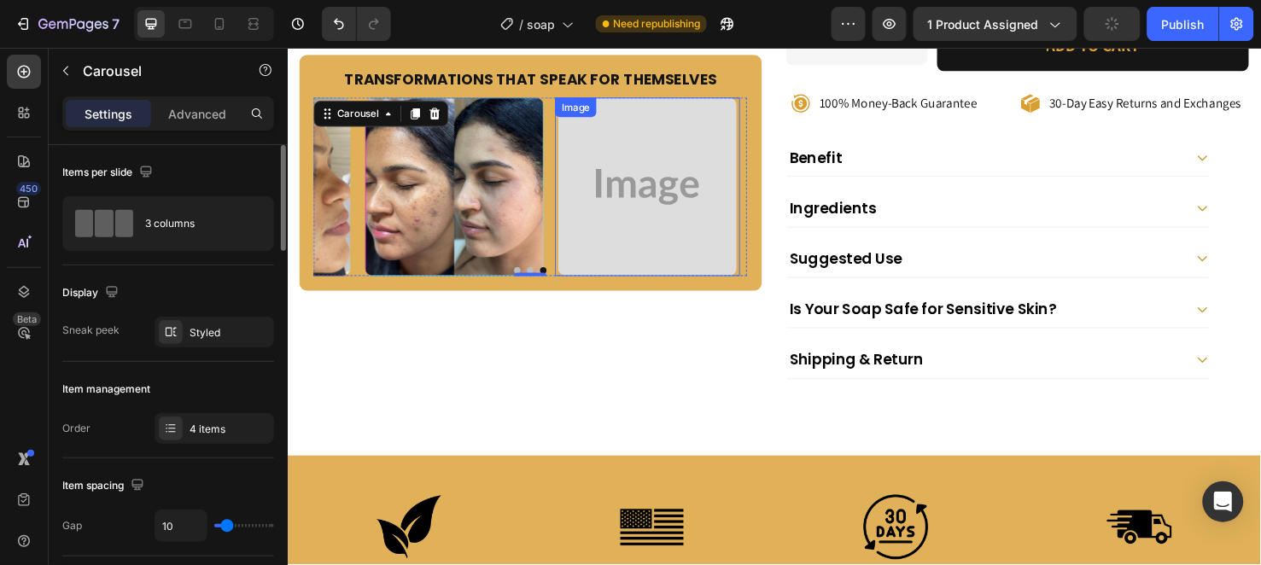
click at [635, 227] on img at bounding box center [667, 194] width 188 height 188
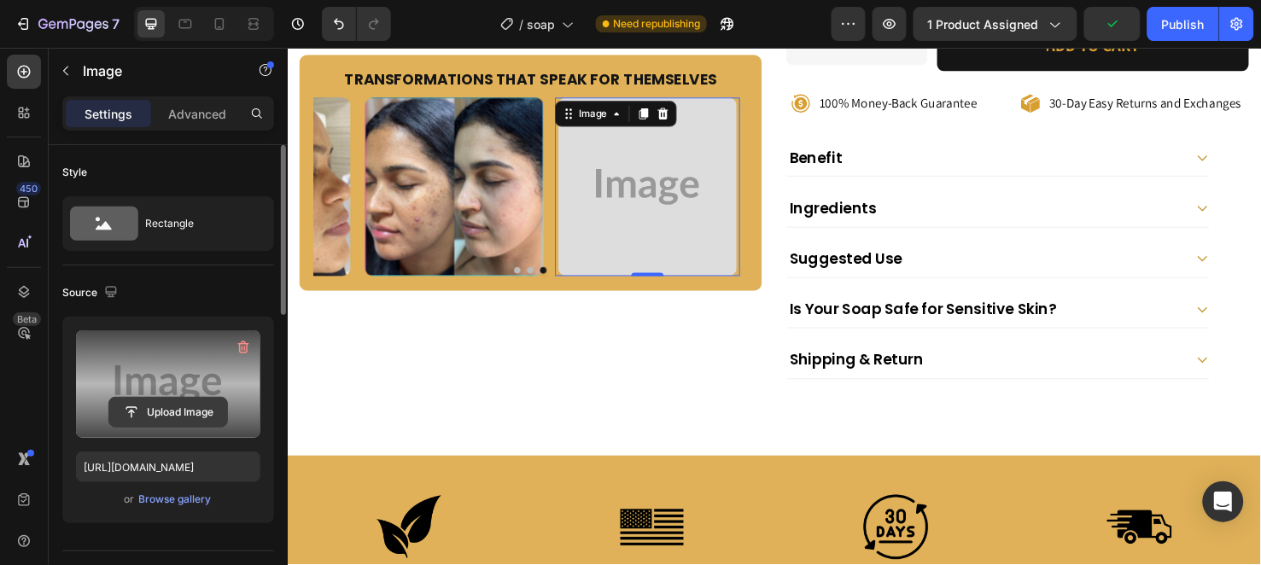
click at [197, 404] on input "file" at bounding box center [168, 412] width 118 height 29
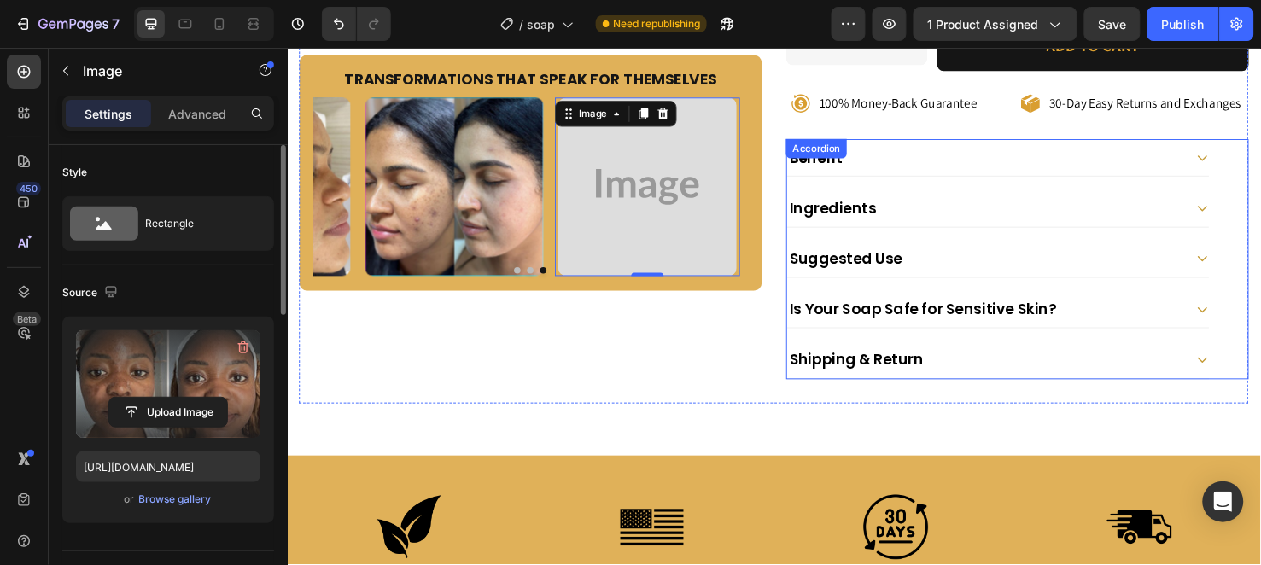
type input "https://cdn.shopify.com/s/files/1/0956/6938/7577/files/gempages_581714596532847…"
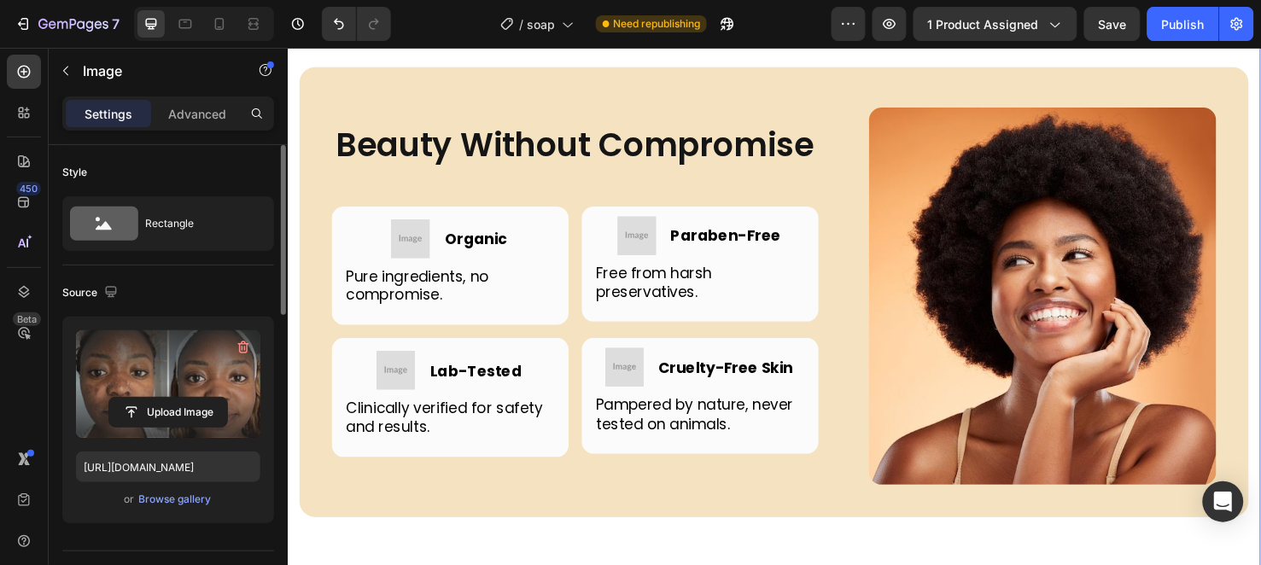
scroll to position [4933, 0]
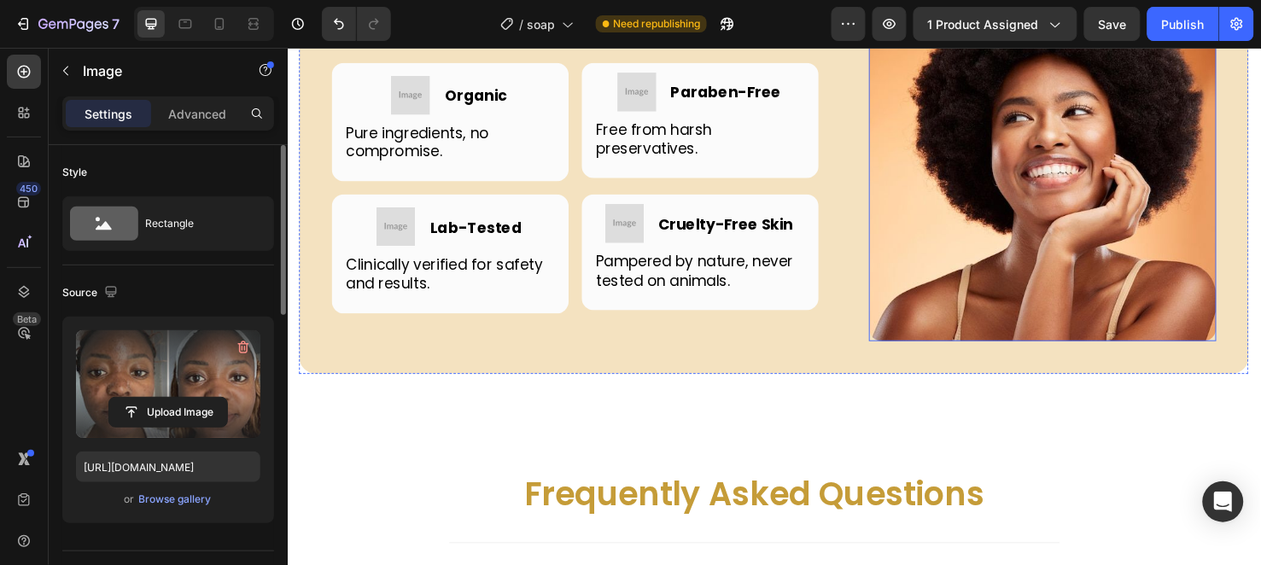
click at [1064, 255] on img at bounding box center [1081, 157] width 365 height 397
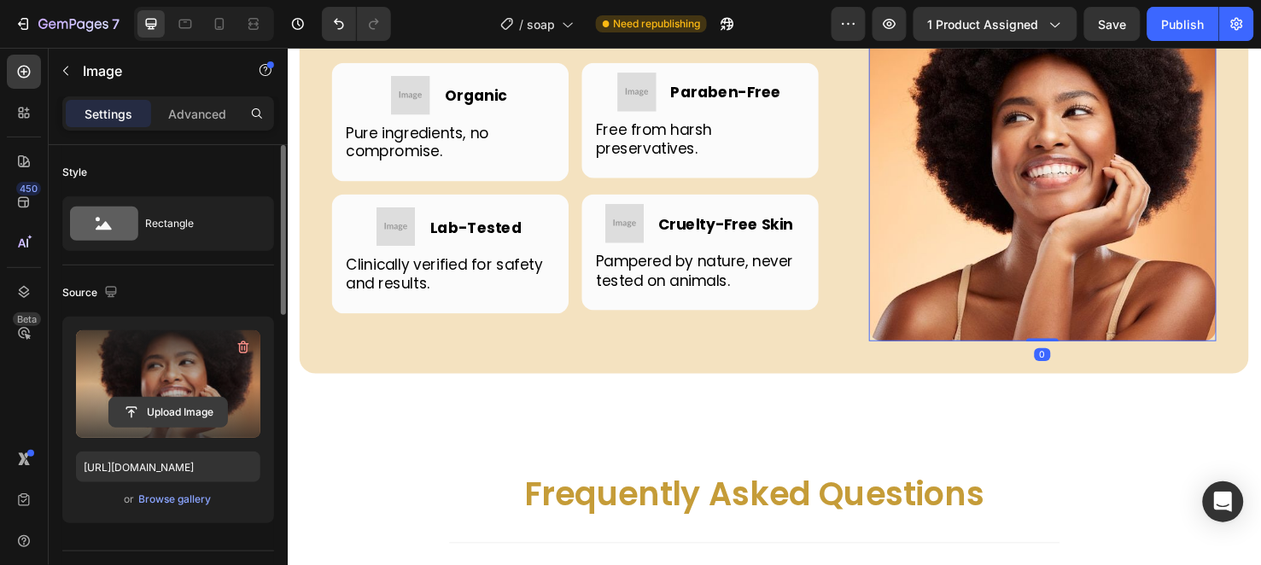
click at [176, 417] on input "file" at bounding box center [168, 412] width 118 height 29
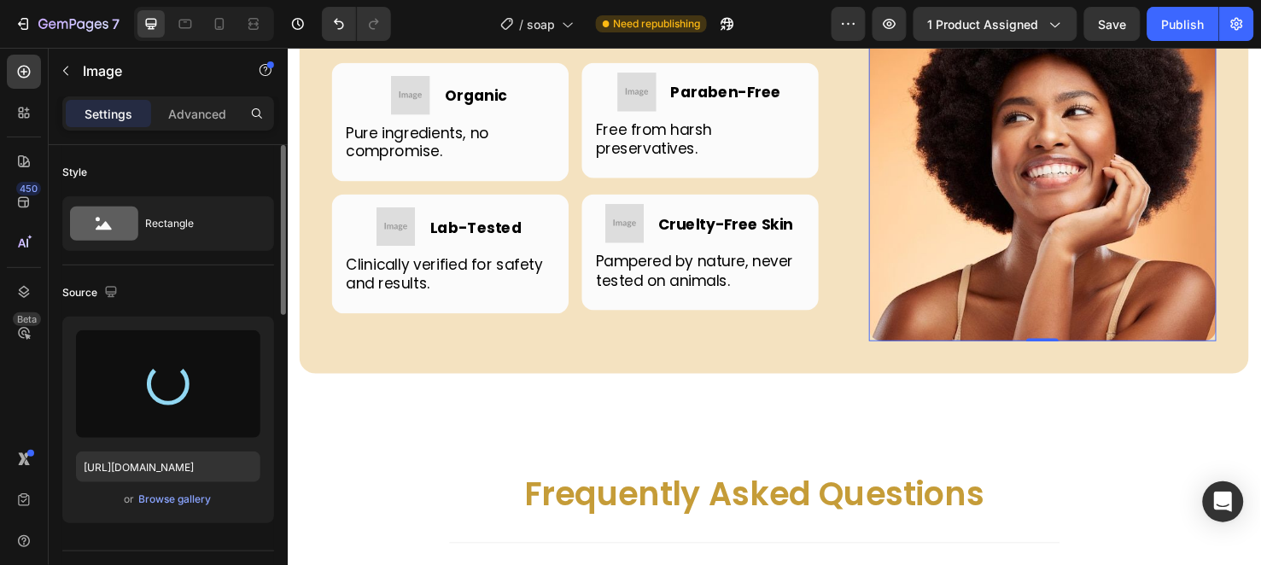
type input "https://cdn.shopify.com/s/files/1/0956/6938/7577/files/gempages_581714596532847…"
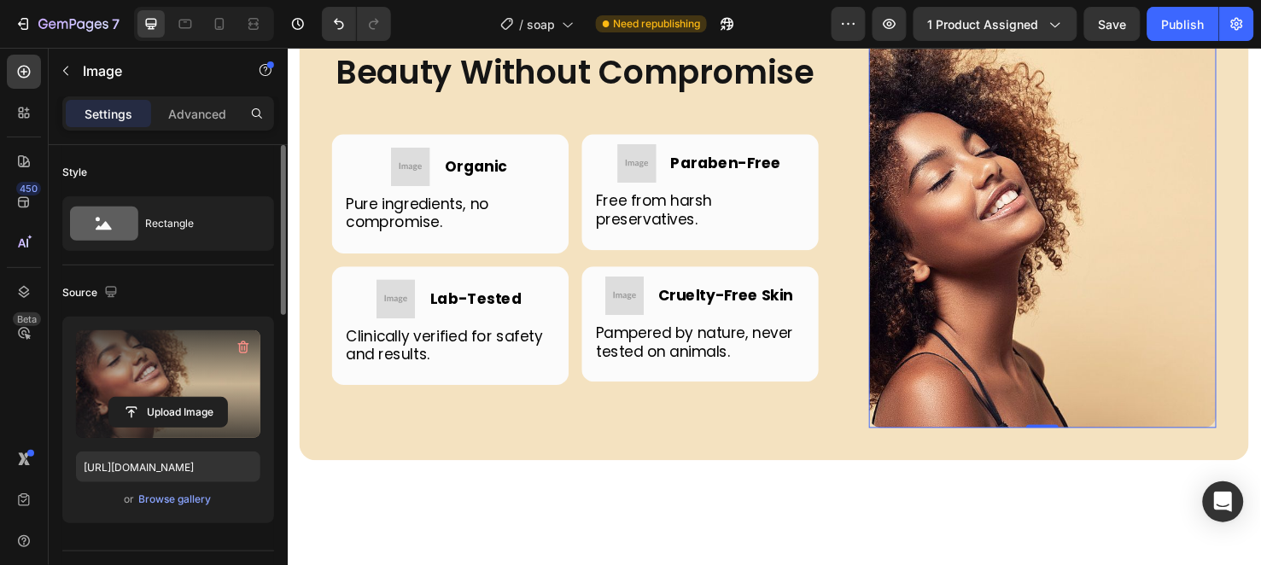
scroll to position [4844, 0]
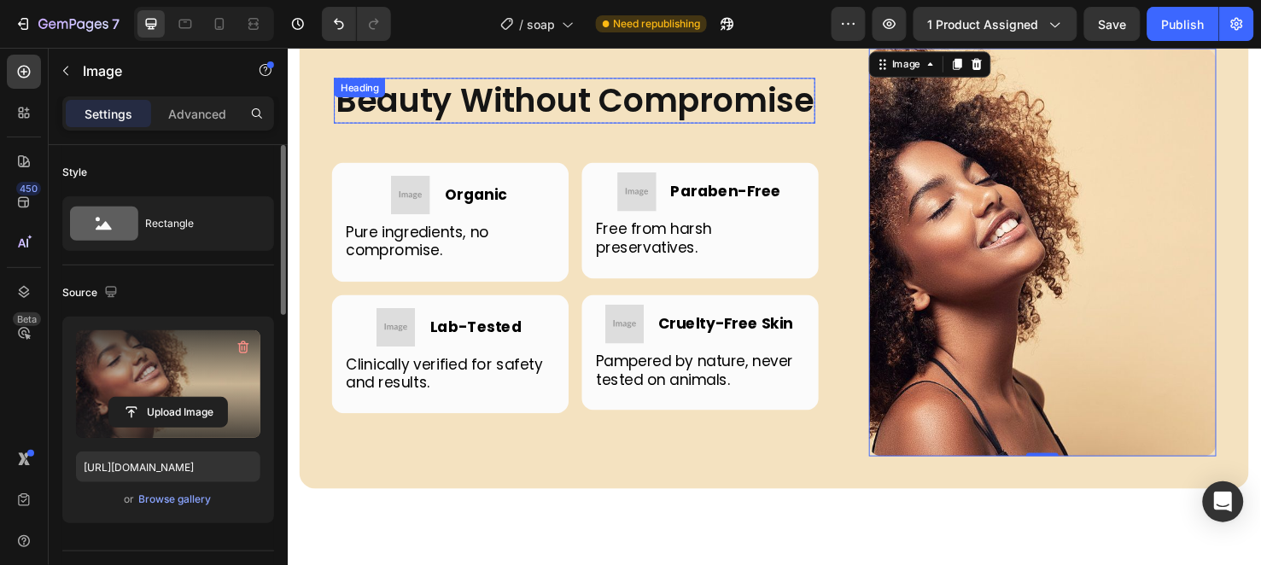
click at [823, 113] on h2 "Beauty Without Compromise" at bounding box center [589, 103] width 506 height 48
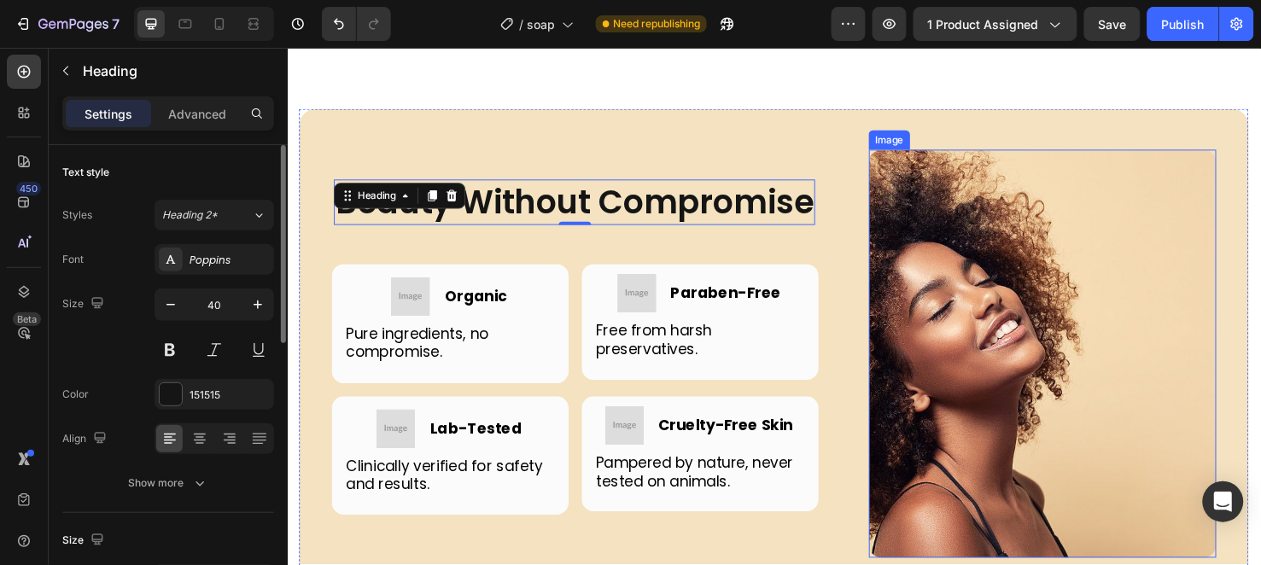
scroll to position [4749, 0]
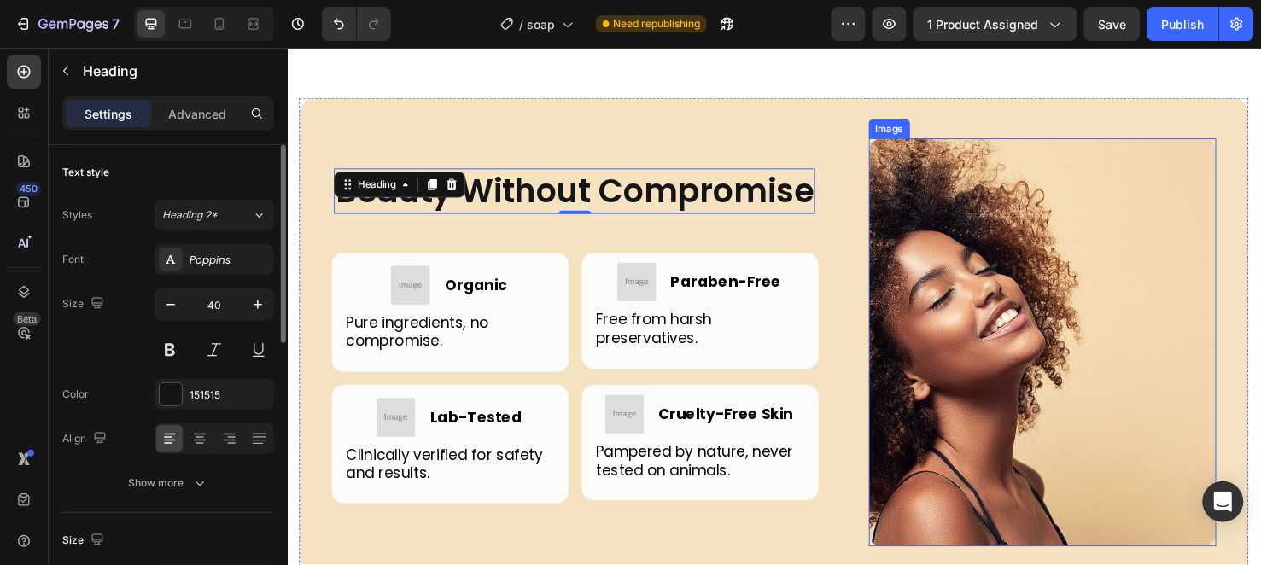
click at [1013, 367] on img at bounding box center [1081, 357] width 365 height 429
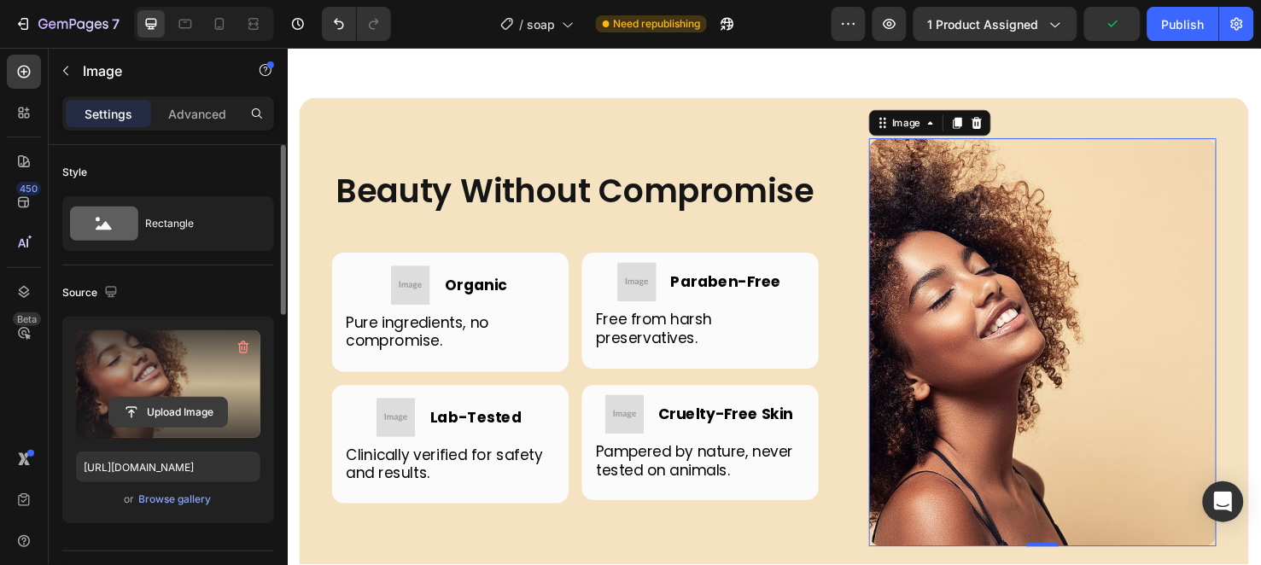
click at [156, 414] on input "file" at bounding box center [168, 412] width 118 height 29
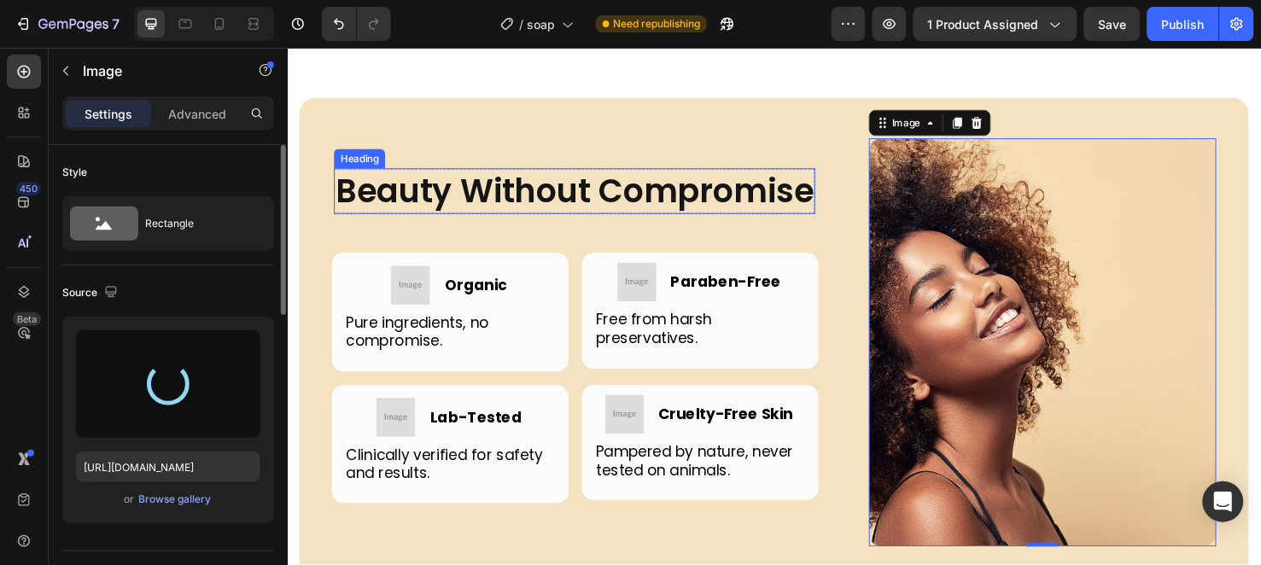
type input "[URL][DOMAIN_NAME]"
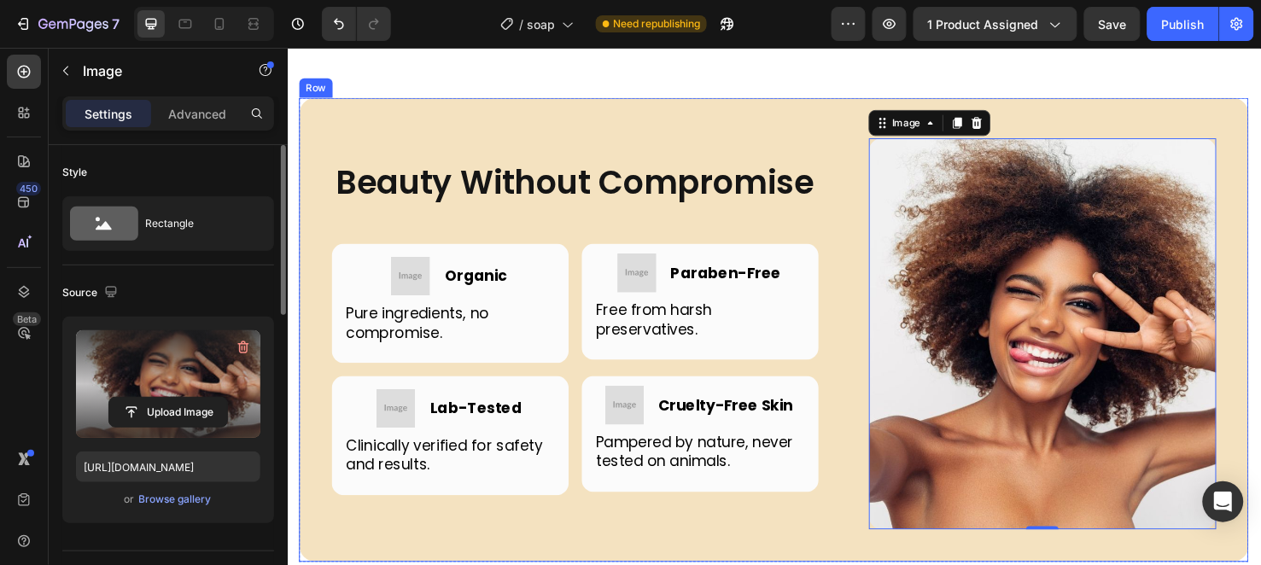
click at [825, 132] on div "Beauty Without Compromise Heading Row Image Image Organic Heading Row Pure ingr…" at bounding box center [799, 344] width 999 height 488
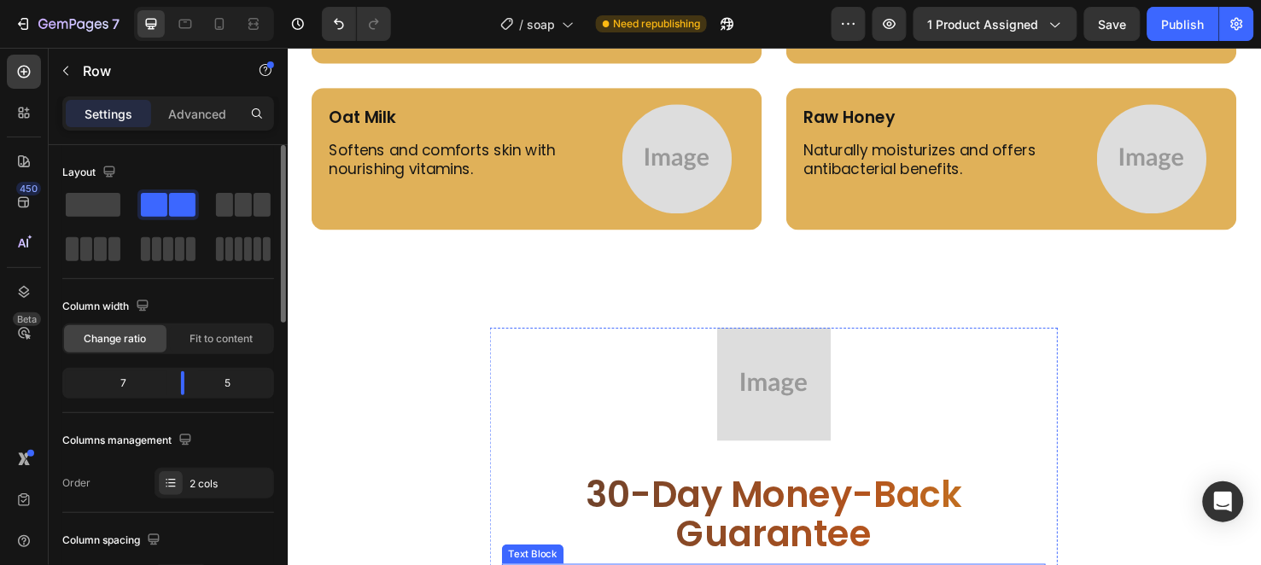
scroll to position [3912, 0]
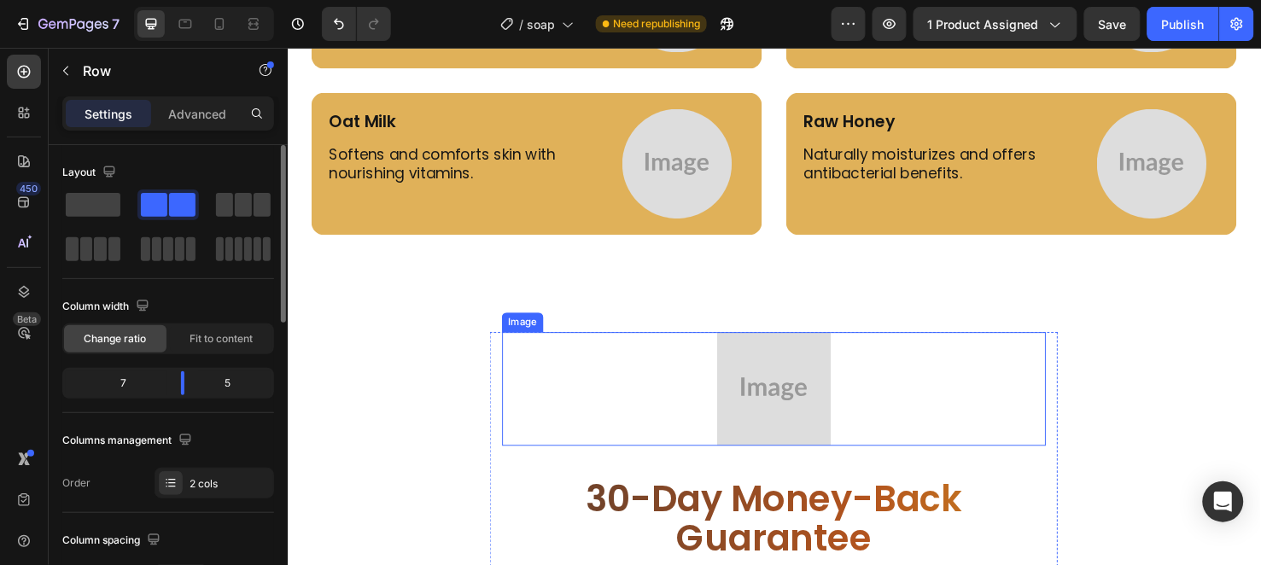
click at [822, 408] on img at bounding box center [799, 407] width 120 height 120
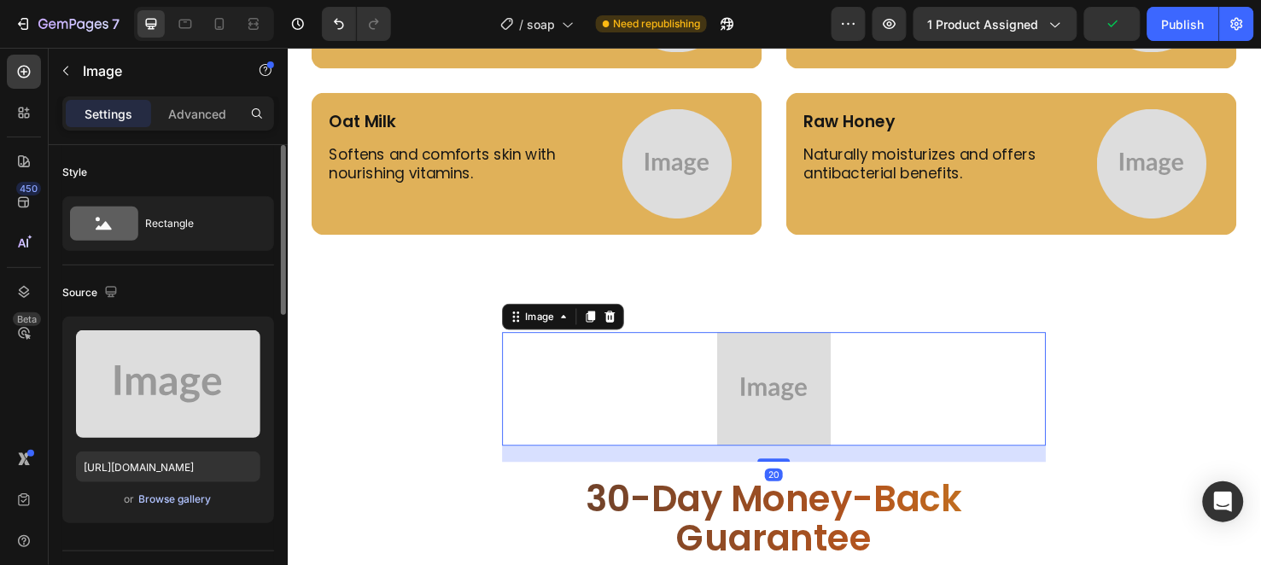
click at [191, 500] on div "Browse gallery" at bounding box center [175, 499] width 73 height 15
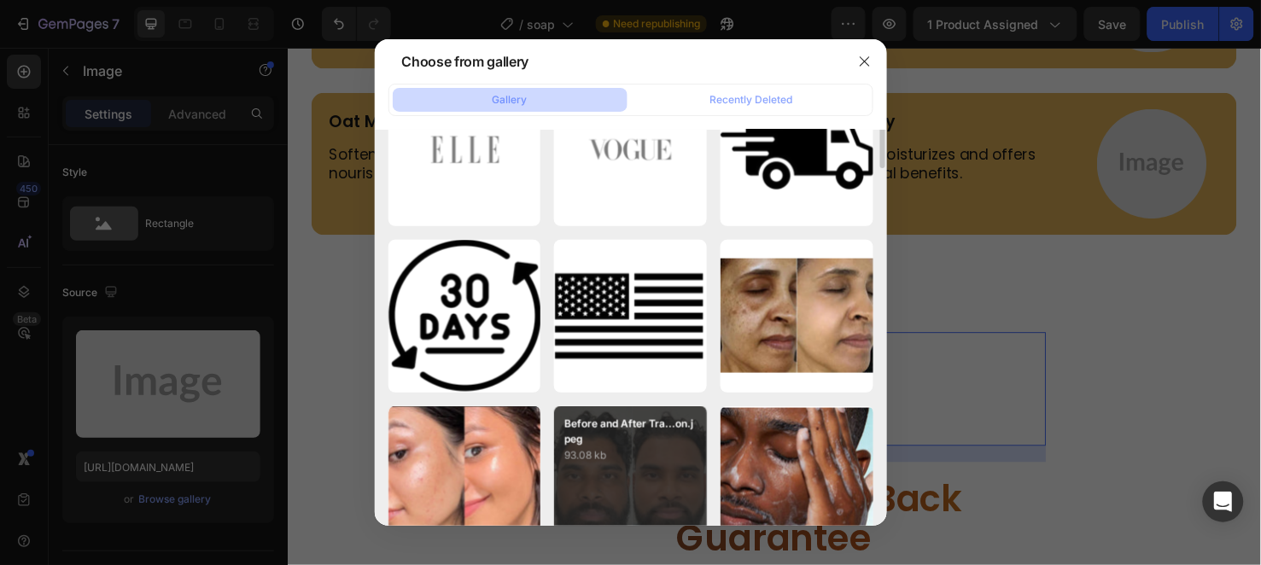
scroll to position [663, 0]
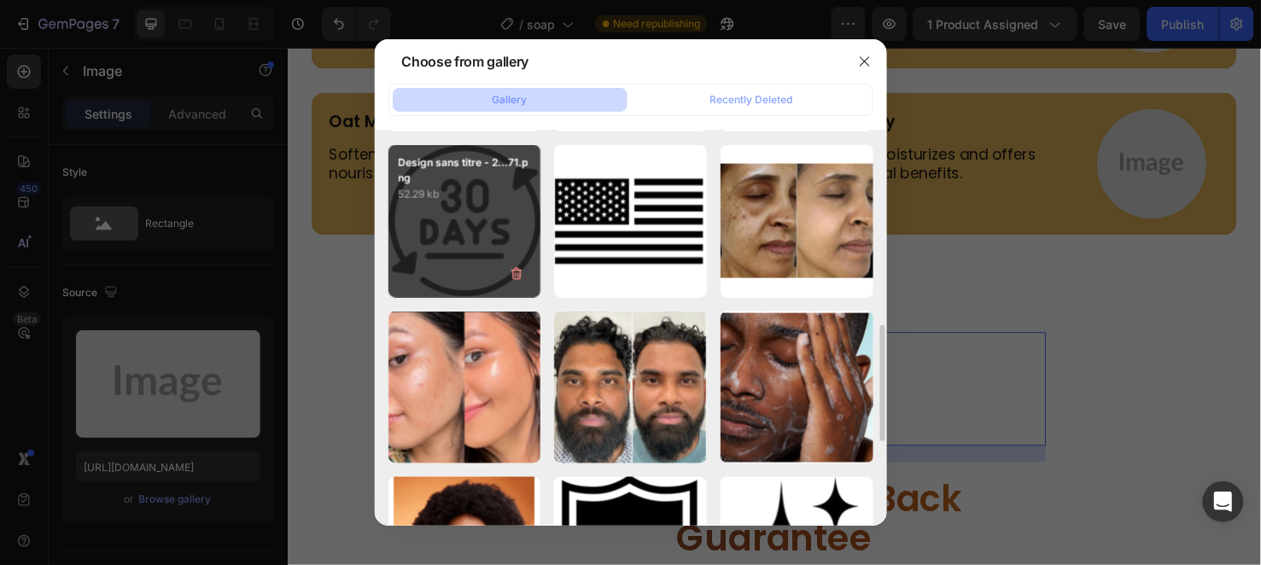
click at [478, 220] on div "Design sans titre - 2...71.png 52.29 kb" at bounding box center [464, 221] width 153 height 153
type input "https://cdn.shopify.com/s/files/1/0956/6938/7577/files/gempages_581714596532847…"
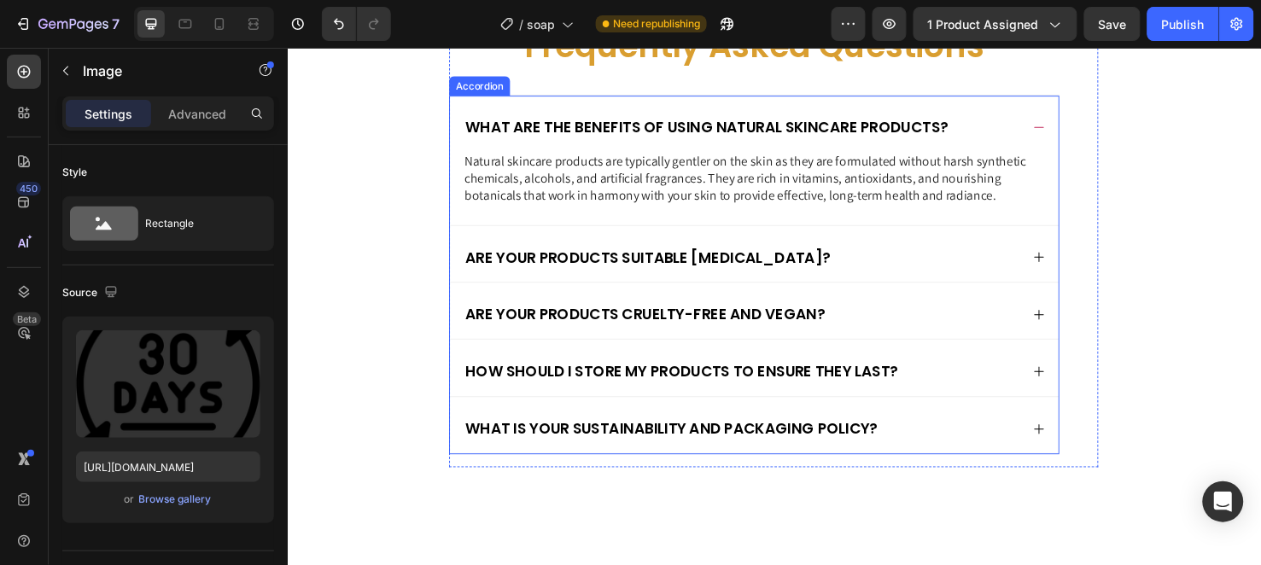
scroll to position [5809, 0]
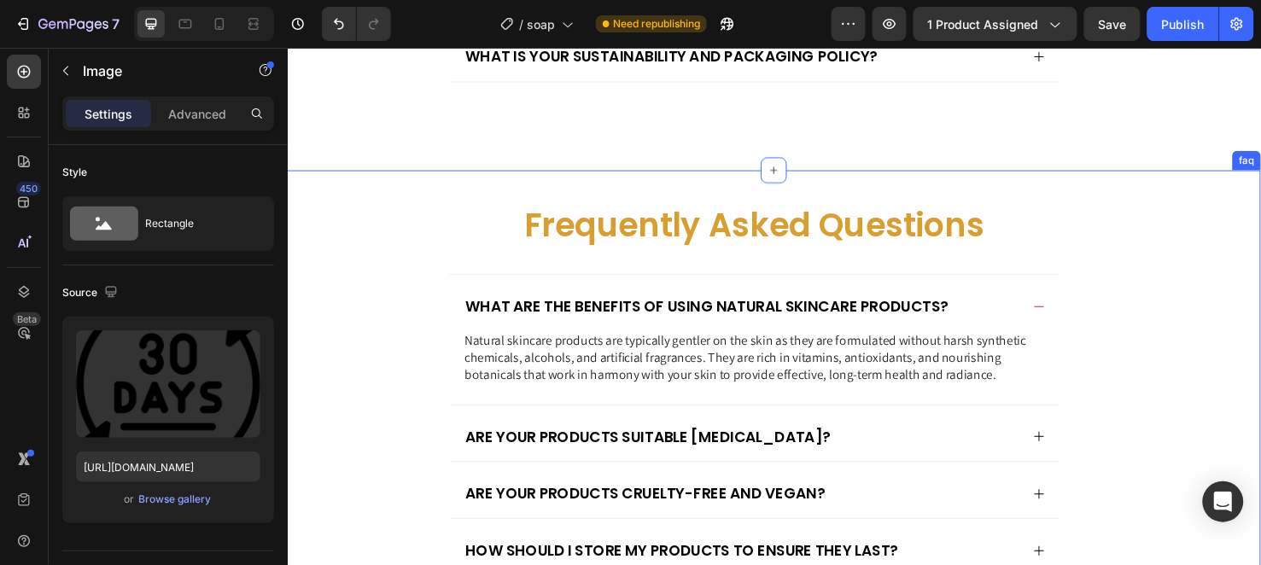
click at [733, 196] on div "Frequently Asked Questions Heading What are the benefits of using natural skinc…" at bounding box center [799, 466] width 1025 height 580
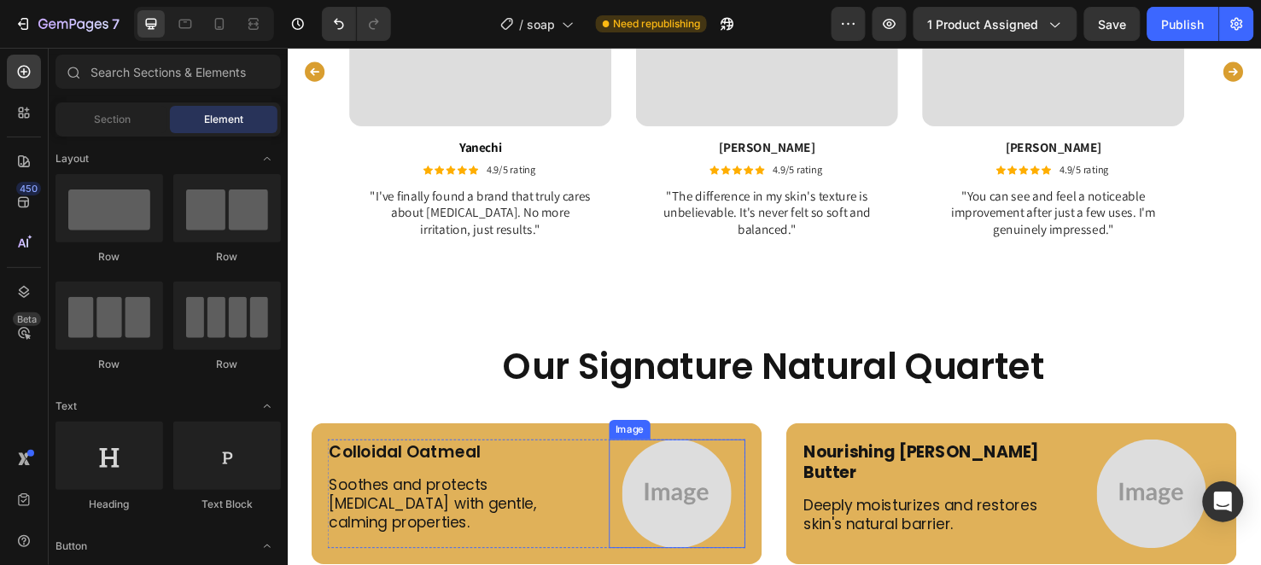
scroll to position [3210, 0]
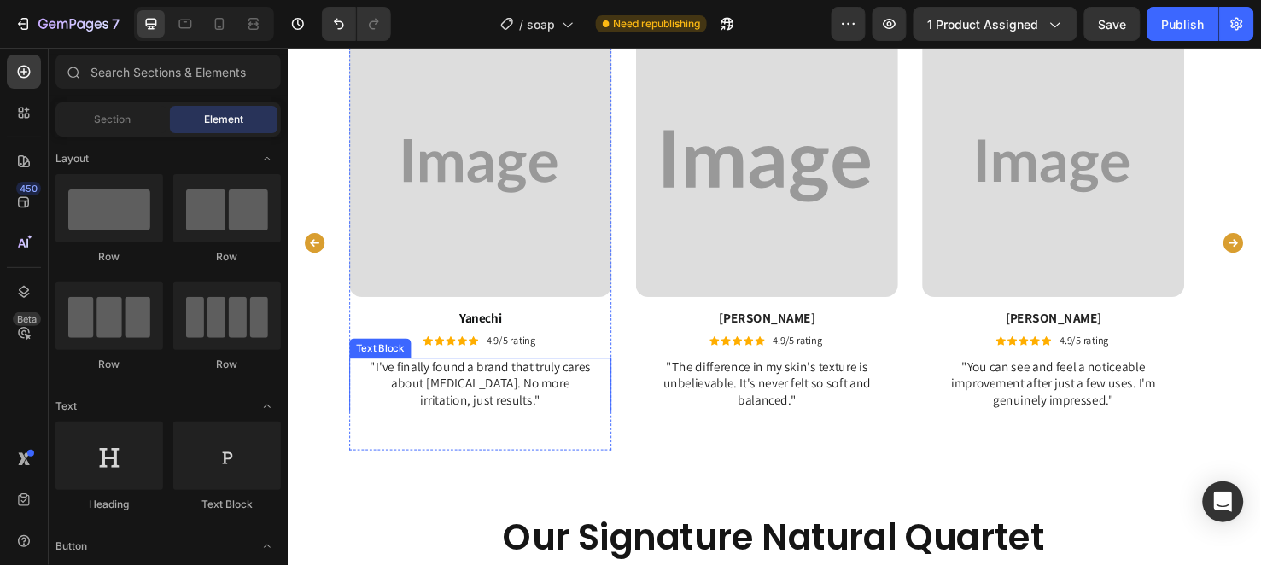
click at [551, 400] on p ""I've finally found a brand that truly cares about sensitive skin. No more irri…" at bounding box center [490, 402] width 238 height 53
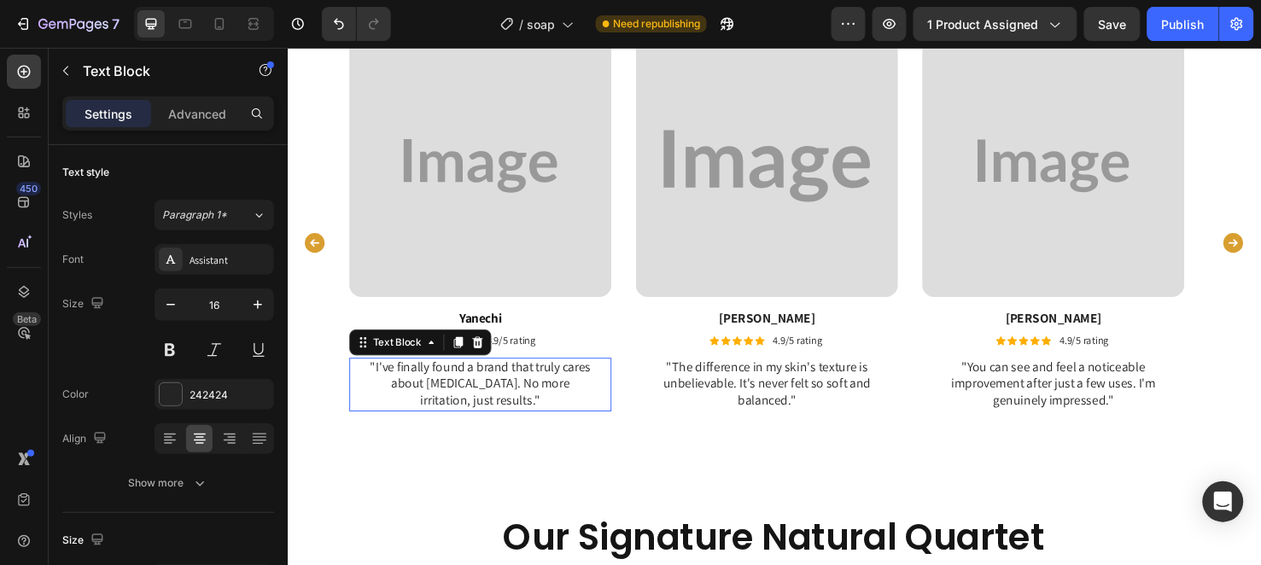
click at [551, 400] on p ""I've finally found a brand that truly cares about sensitive skin. No more irri…" at bounding box center [490, 402] width 238 height 53
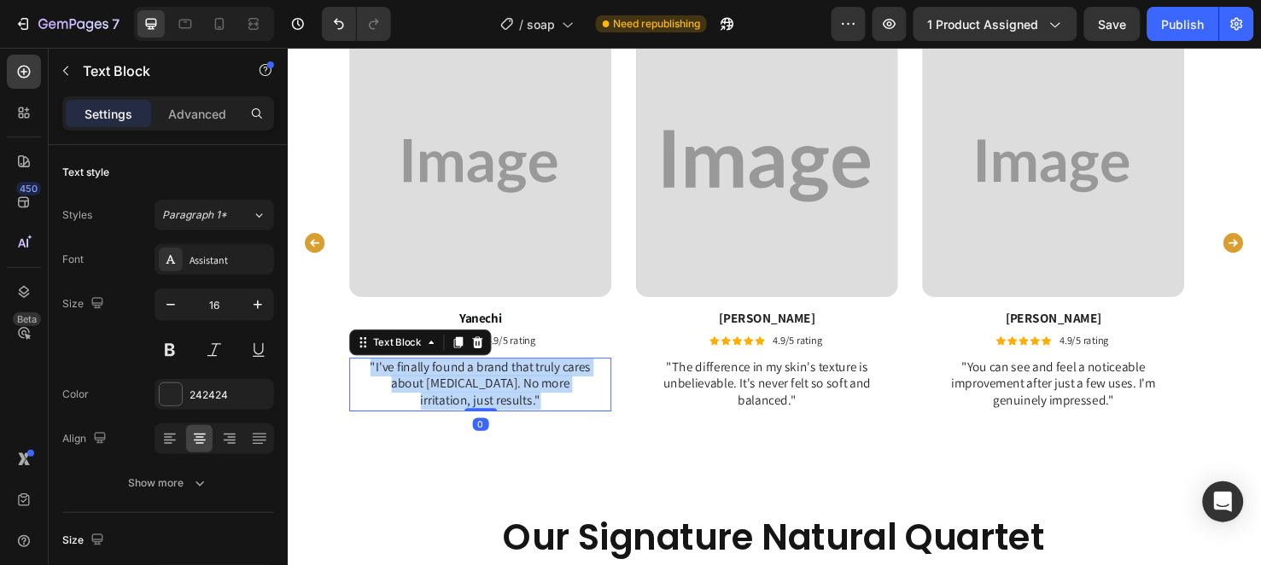
click at [551, 400] on p ""I've finally found a brand that truly cares about sensitive skin. No more irri…" at bounding box center [490, 402] width 238 height 53
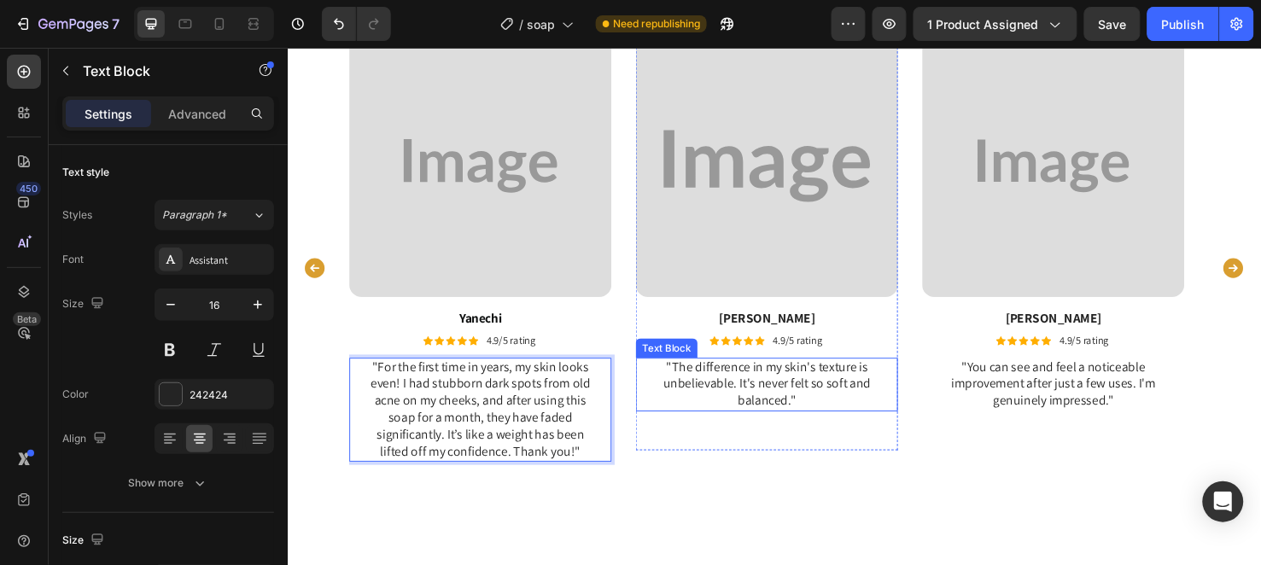
click at [707, 384] on p ""The difference in my skin's texture is unbelievable. It's never felt so soft a…" at bounding box center [792, 402] width 238 height 53
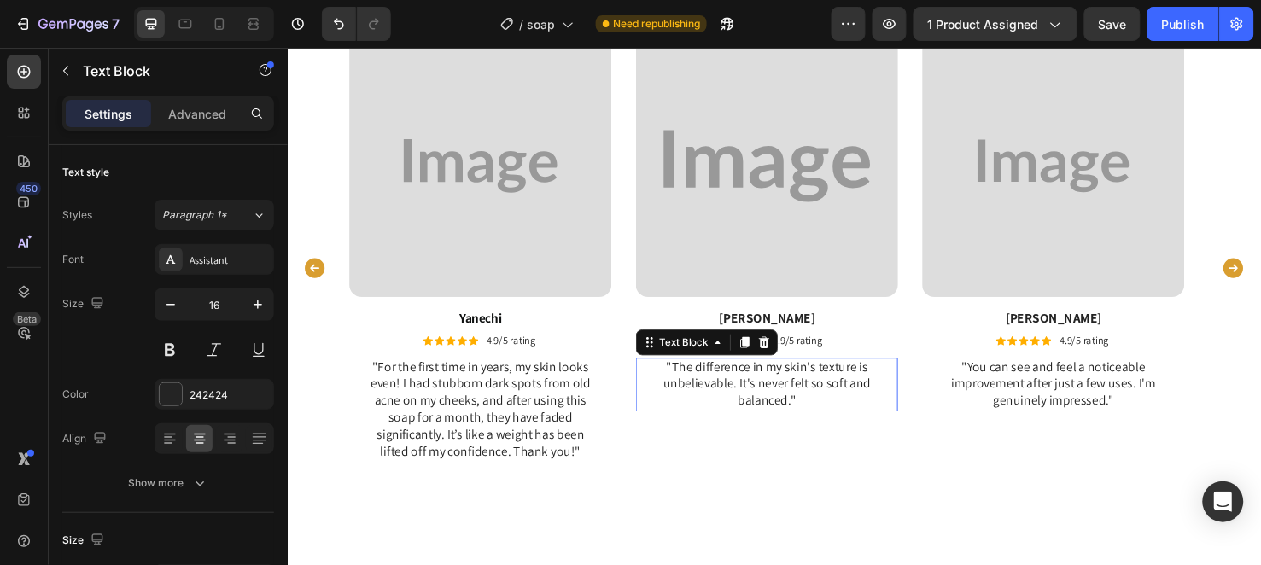
click at [707, 384] on p ""The difference in my skin's texture is unbelievable. It's never felt so soft a…" at bounding box center [792, 402] width 238 height 53
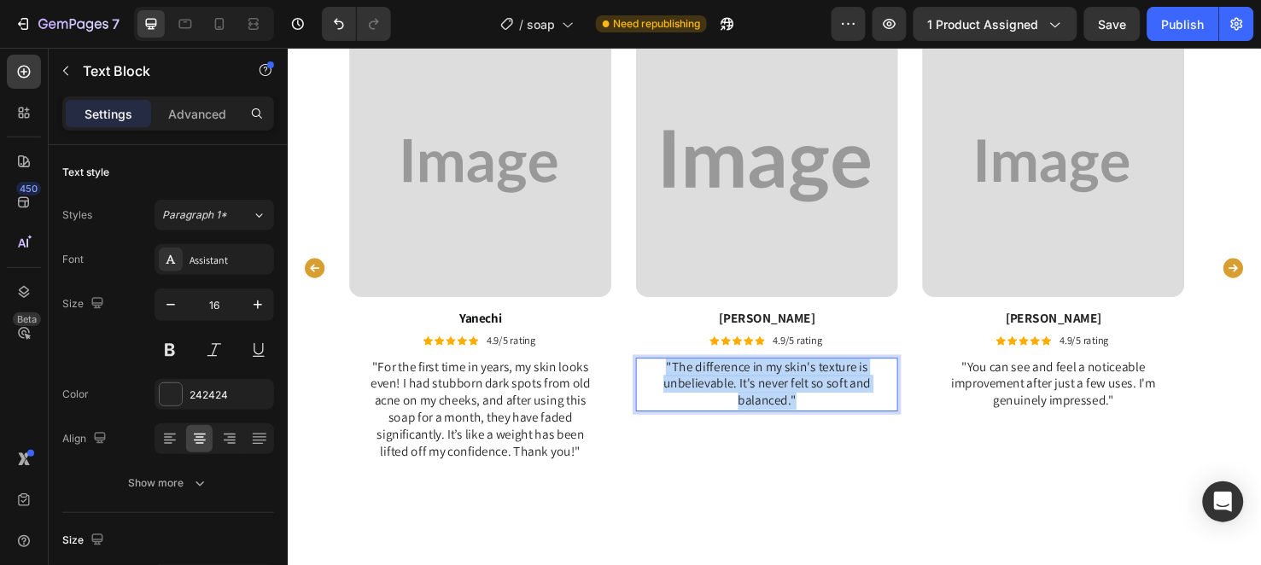
click at [707, 384] on p ""The difference in my skin's texture is unbelievable. It's never felt so soft a…" at bounding box center [792, 402] width 238 height 53
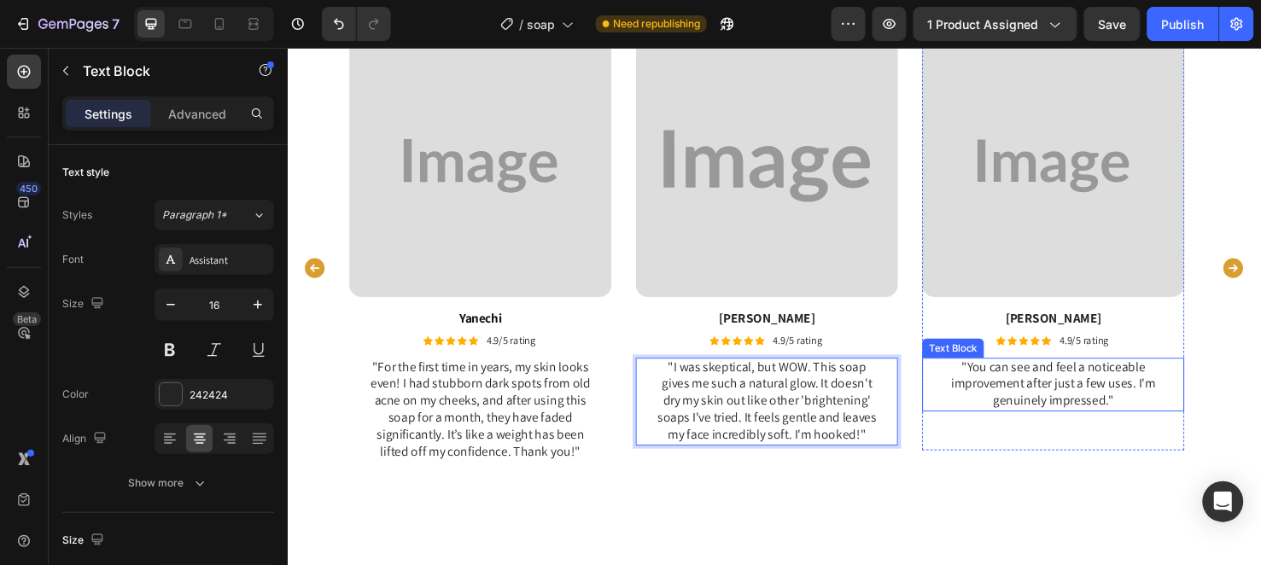
click at [1003, 403] on p ""You can see and feel a noticeable improvement after just a few uses. I'm genui…" at bounding box center [1093, 402] width 238 height 53
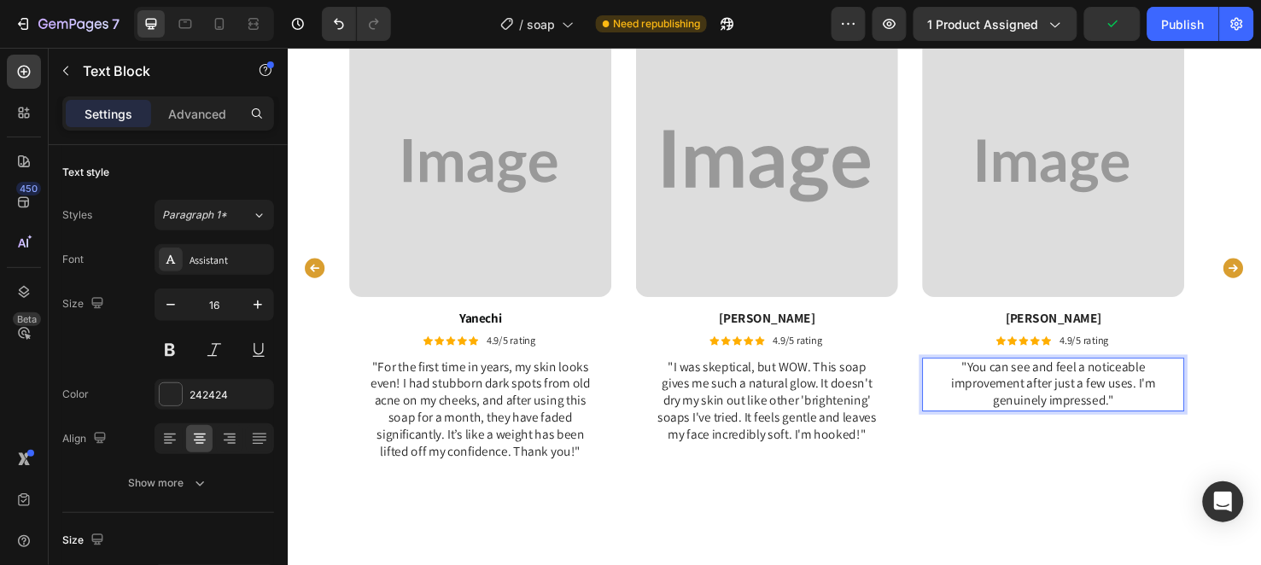
click at [1003, 394] on p ""You can see and feel a noticeable improvement after just a few uses. I'm genui…" at bounding box center [1093, 402] width 238 height 53
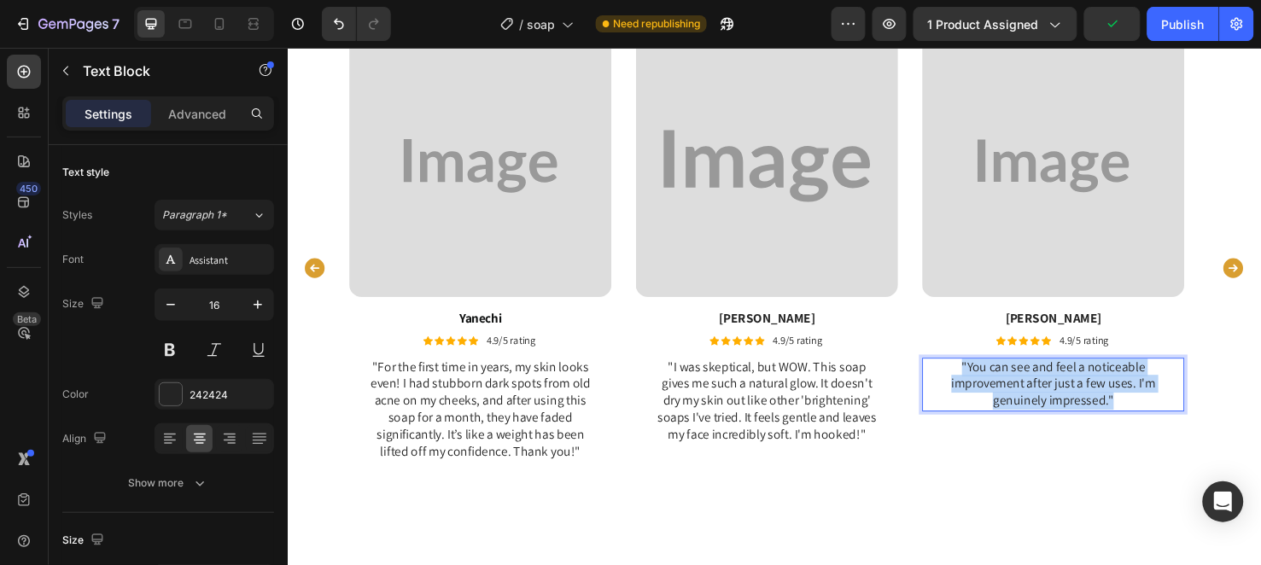
click at [1003, 394] on p ""You can see and feel a noticeable improvement after just a few uses. I'm genui…" at bounding box center [1093, 402] width 238 height 53
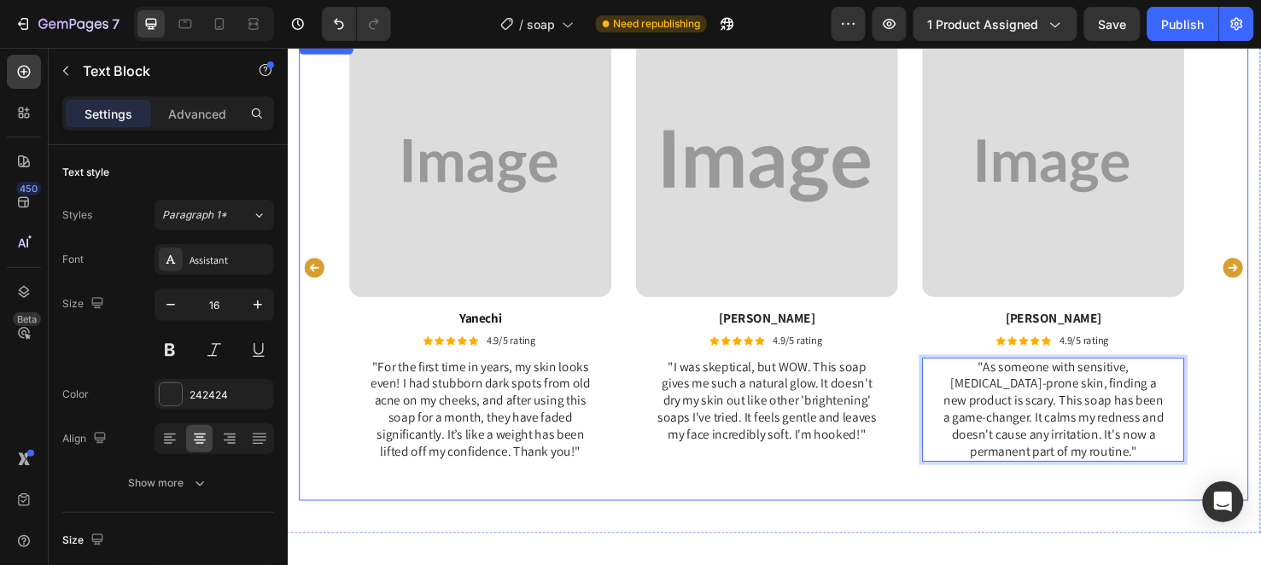
click at [1260, 266] on icon "Carousel Next Arrow" at bounding box center [1283, 279] width 26 height 26
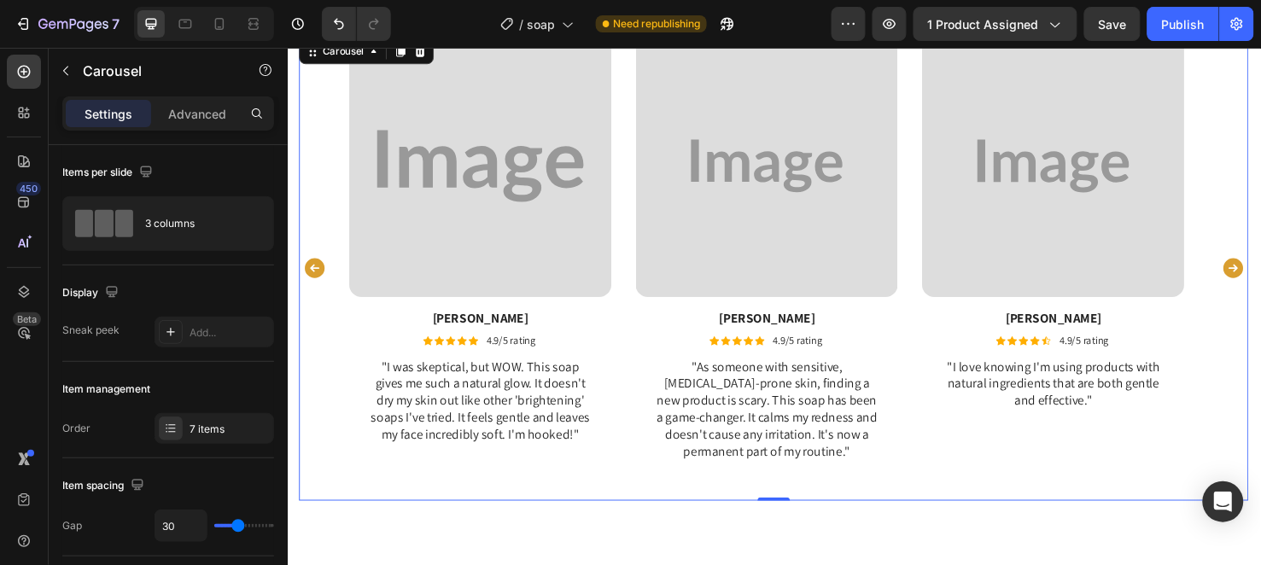
click at [1260, 267] on icon "Carousel Next Arrow" at bounding box center [1283, 279] width 26 height 26
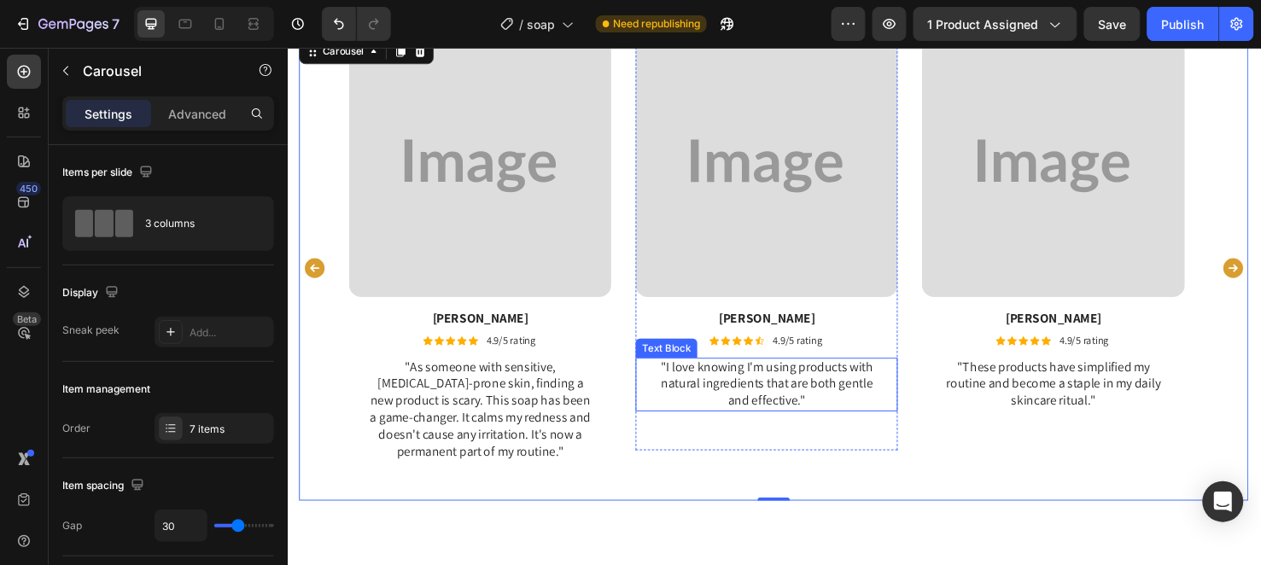
click at [739, 413] on p ""I love knowing I'm using products with natural ingredients that are both gentl…" at bounding box center [792, 402] width 238 height 53
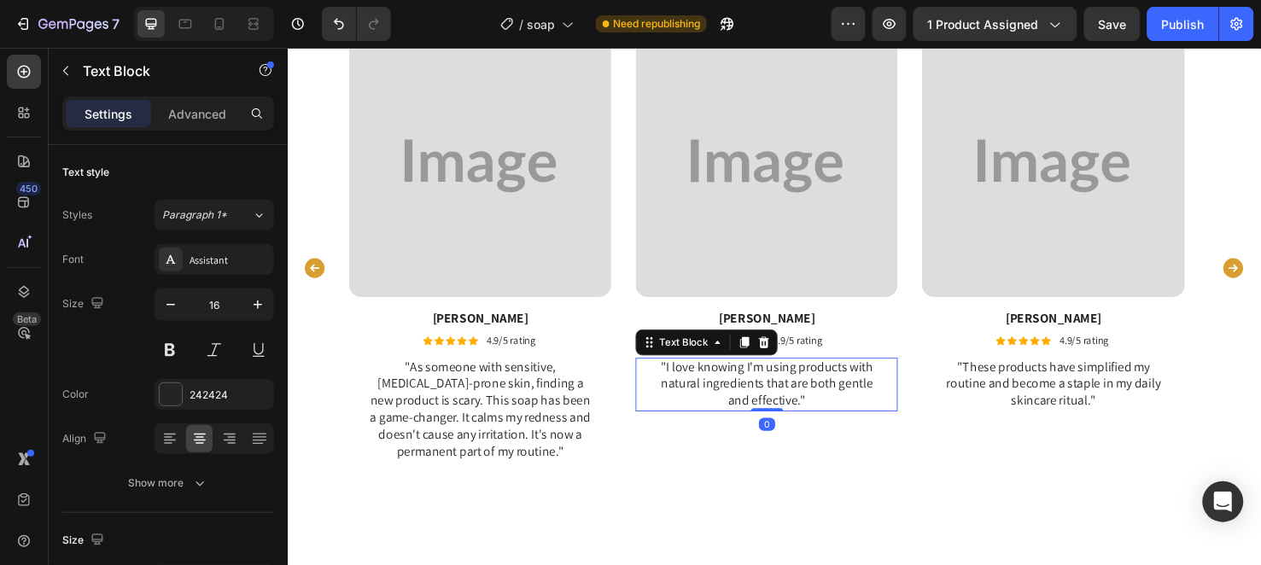
click at [739, 413] on p ""I love knowing I'm using products with natural ingredients that are both gentl…" at bounding box center [792, 402] width 238 height 53
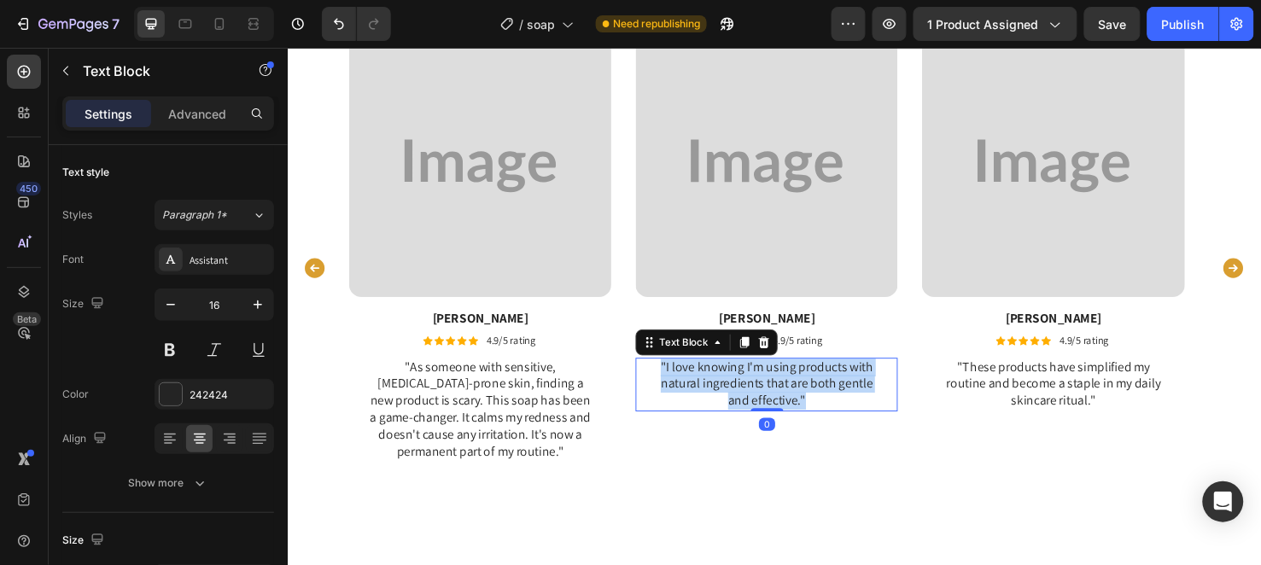
click at [739, 413] on p ""I love knowing I'm using products with natural ingredients that are both gentl…" at bounding box center [792, 402] width 238 height 53
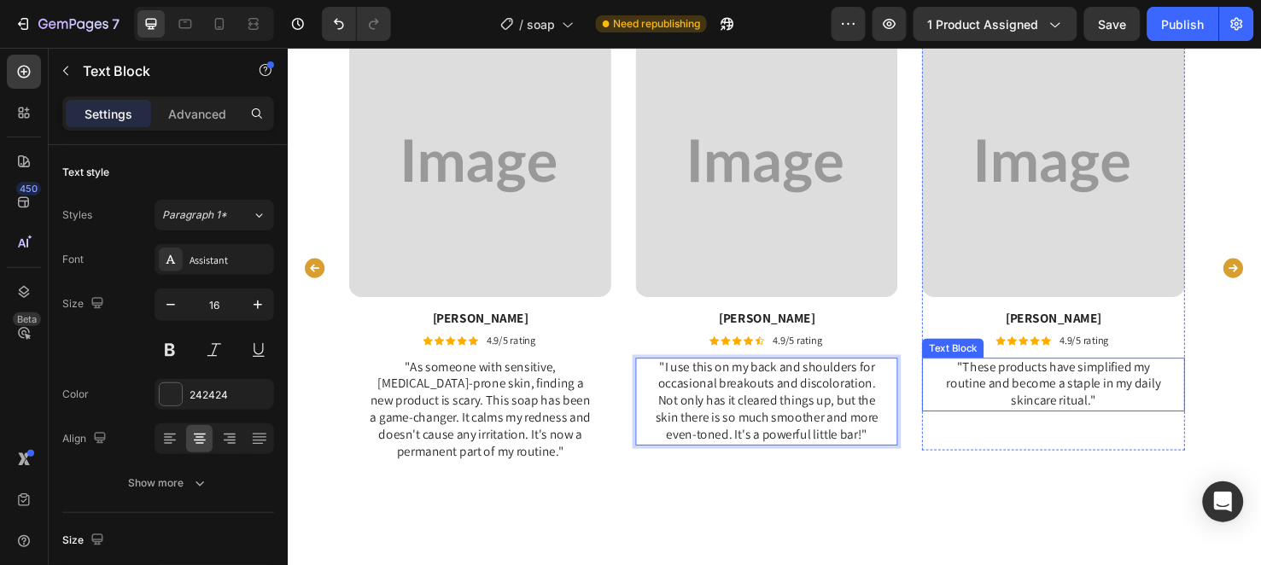
click at [997, 412] on p ""These products have simplified my routine and become a staple in my daily skin…" at bounding box center [1093, 402] width 238 height 53
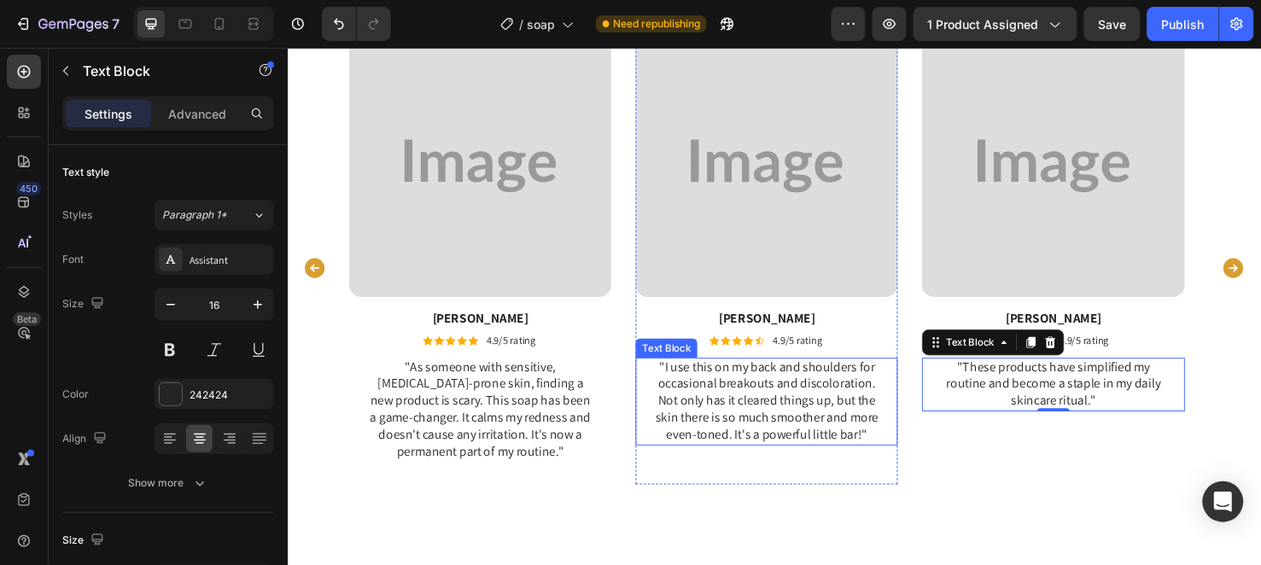
click at [743, 390] on p ""I use this on my back and shoulders for occasional breakouts and discoloration…" at bounding box center [792, 420] width 238 height 89
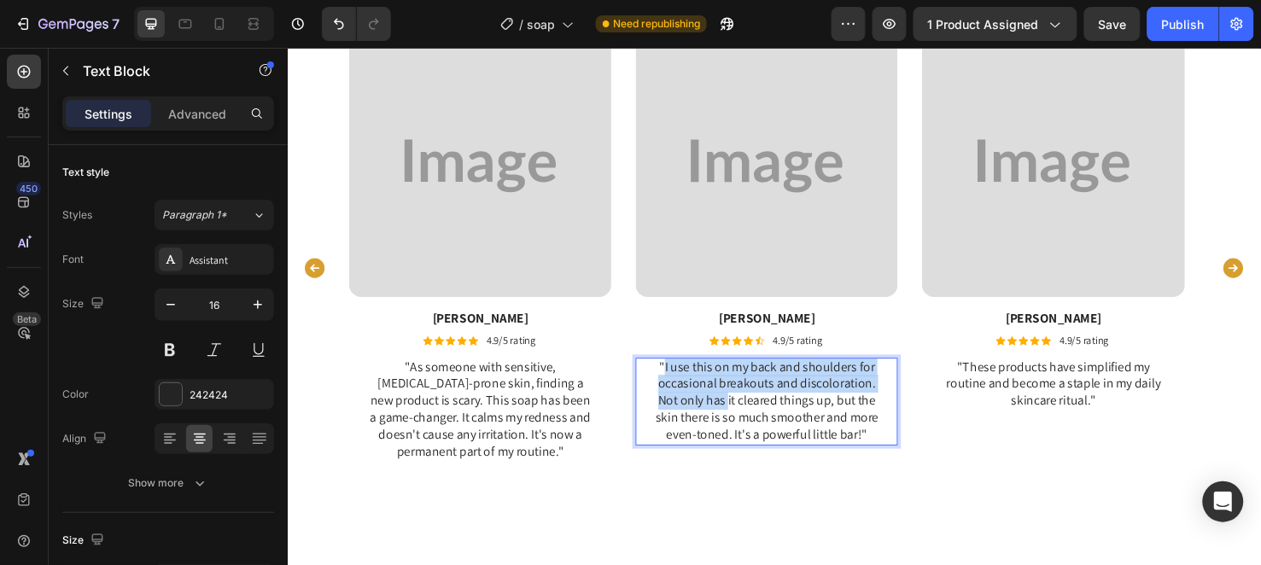
drag, startPoint x: 683, startPoint y: 381, endPoint x: 746, endPoint y: 425, distance: 77.2
click at [746, 425] on p ""I use this on my back and shoulders for occasional breakouts and discoloration…" at bounding box center [792, 420] width 238 height 89
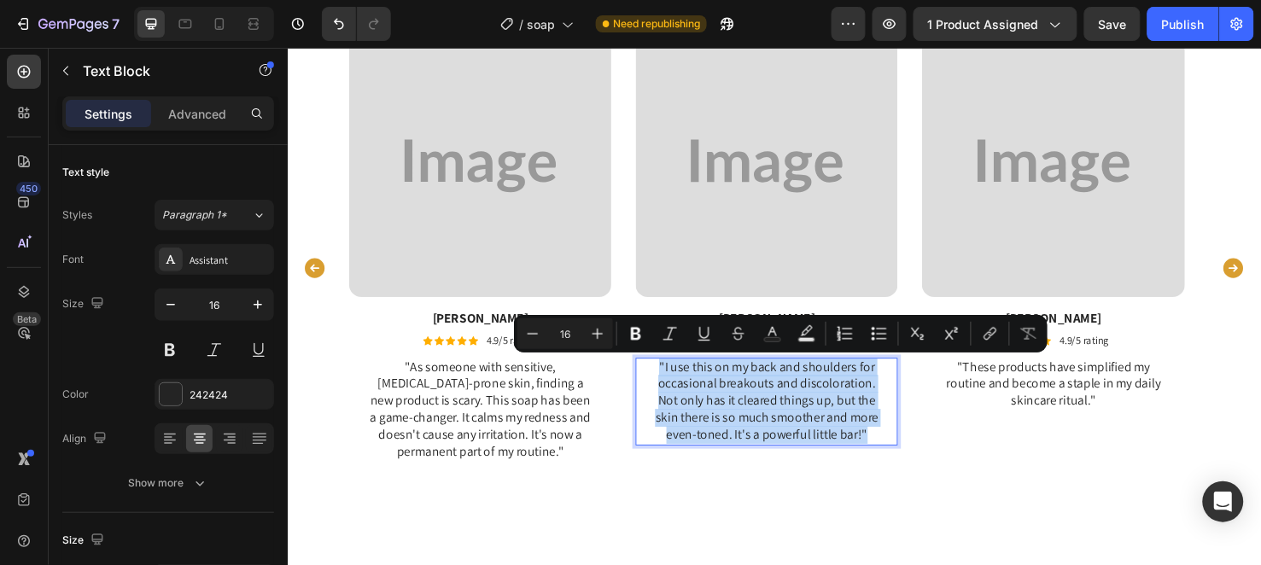
copy p ""I use this on my back and shoulders for occasional breakouts and discoloration…"
click at [1029, 403] on p ""These products have simplified my routine and become a staple in my daily skin…" at bounding box center [1093, 402] width 238 height 53
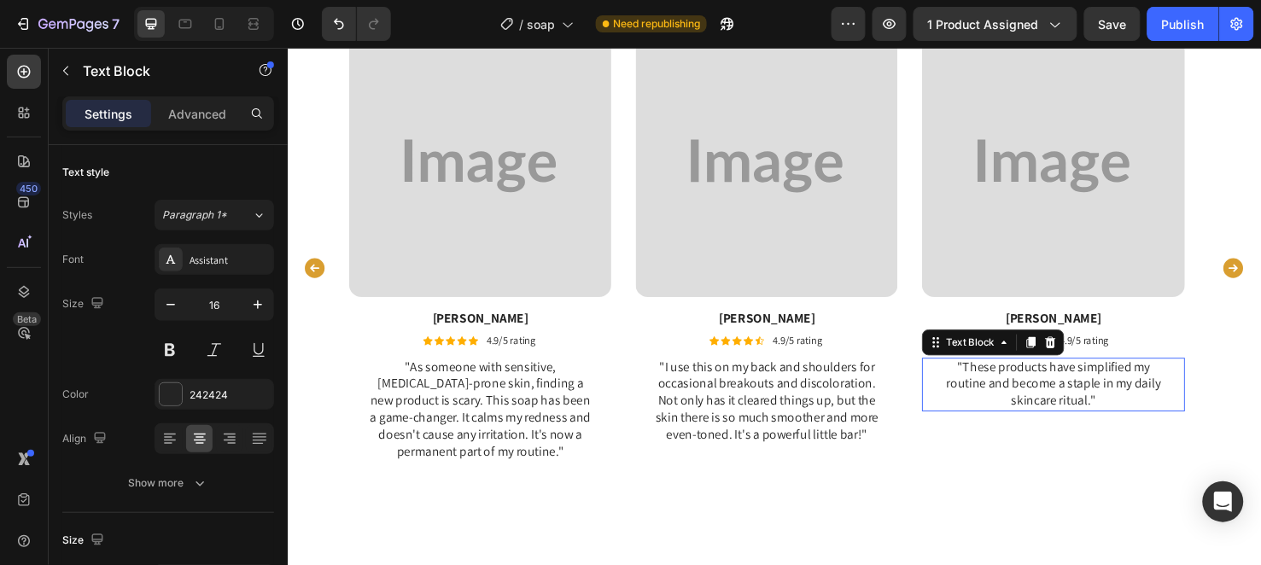
click at [1029, 403] on p ""These products have simplified my routine and become a staple in my daily skin…" at bounding box center [1093, 402] width 238 height 53
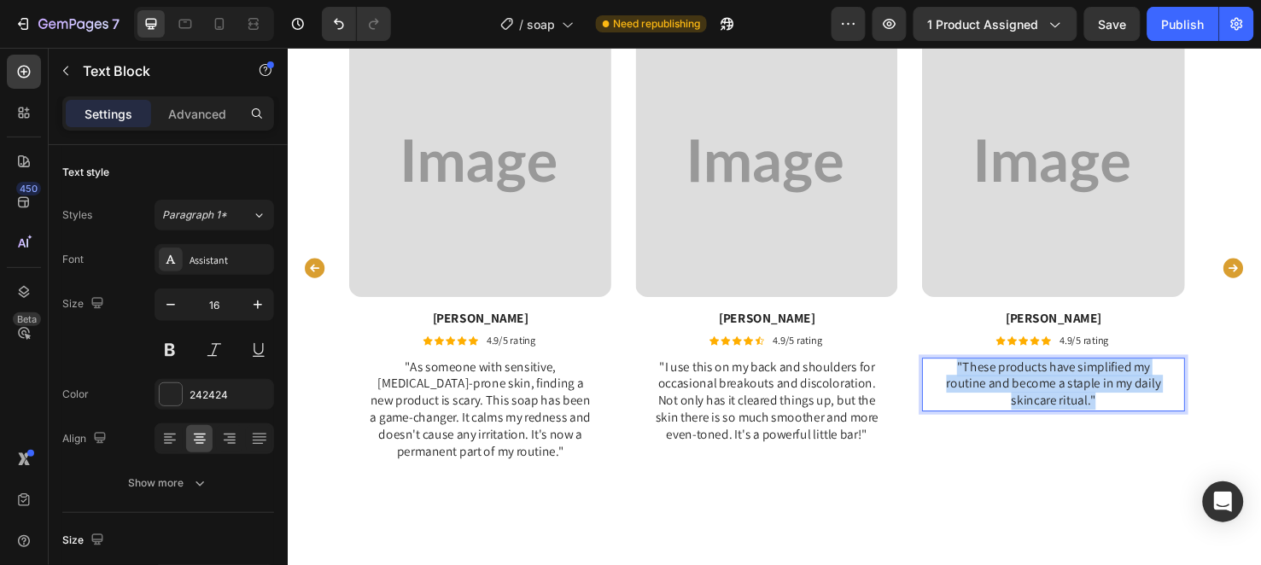
click at [1029, 403] on p ""These products have simplified my routine and become a staple in my daily skin…" at bounding box center [1093, 402] width 238 height 53
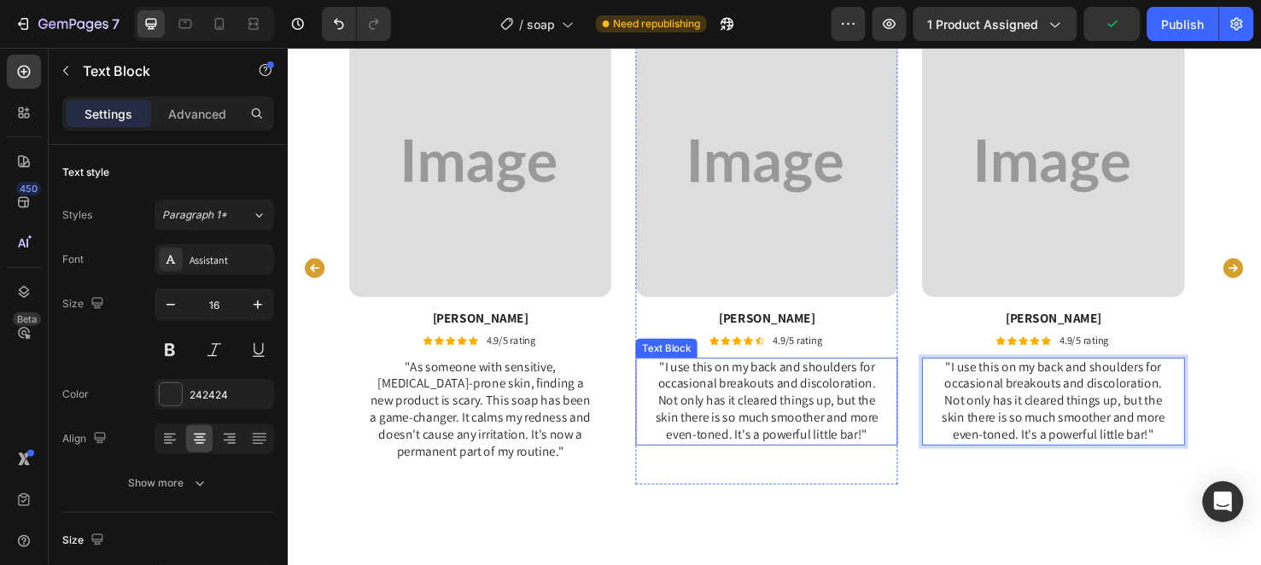
click at [762, 401] on p ""I use this on my back and shoulders for occasional breakouts and discoloration…" at bounding box center [792, 420] width 238 height 89
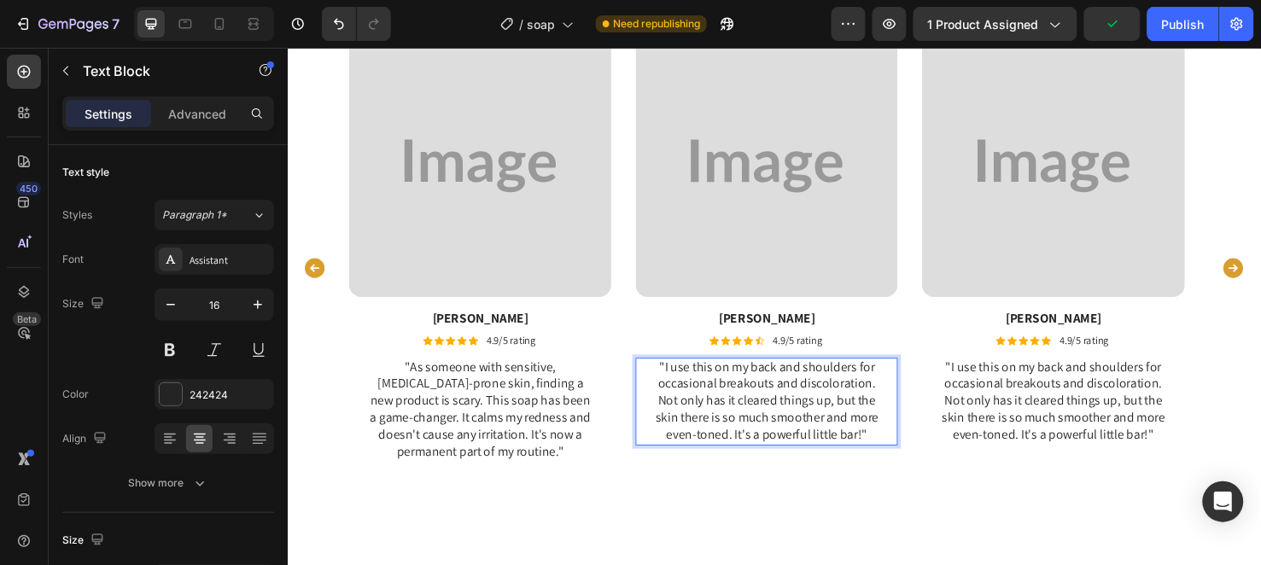
click at [762, 401] on p ""I use this on my back and shoulders for occasional breakouts and discoloration…" at bounding box center [792, 420] width 238 height 89
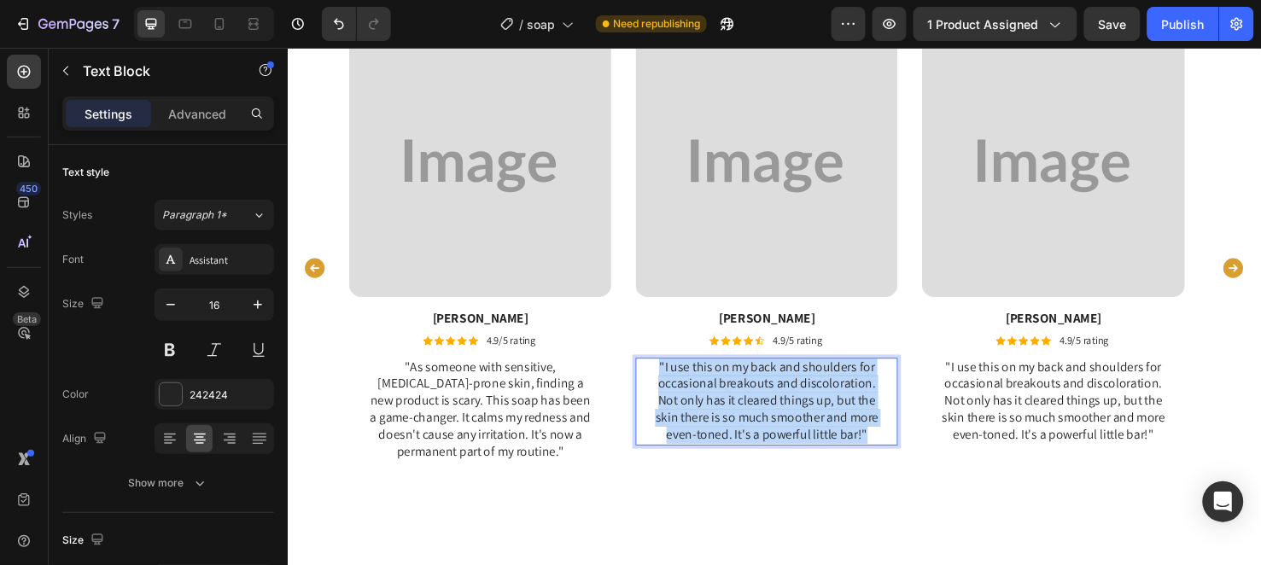
click at [762, 401] on p ""I use this on my back and shoulders for occasional breakouts and discoloration…" at bounding box center [792, 420] width 238 height 89
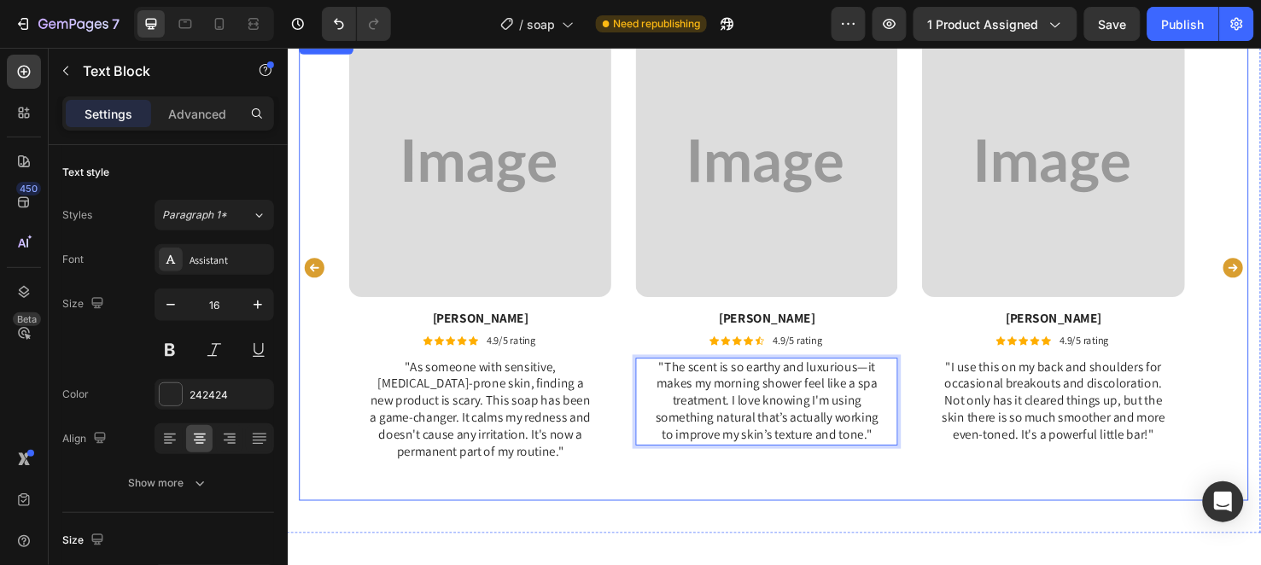
click at [1260, 277] on icon "Carousel Next Arrow" at bounding box center [1282, 279] width 20 height 20
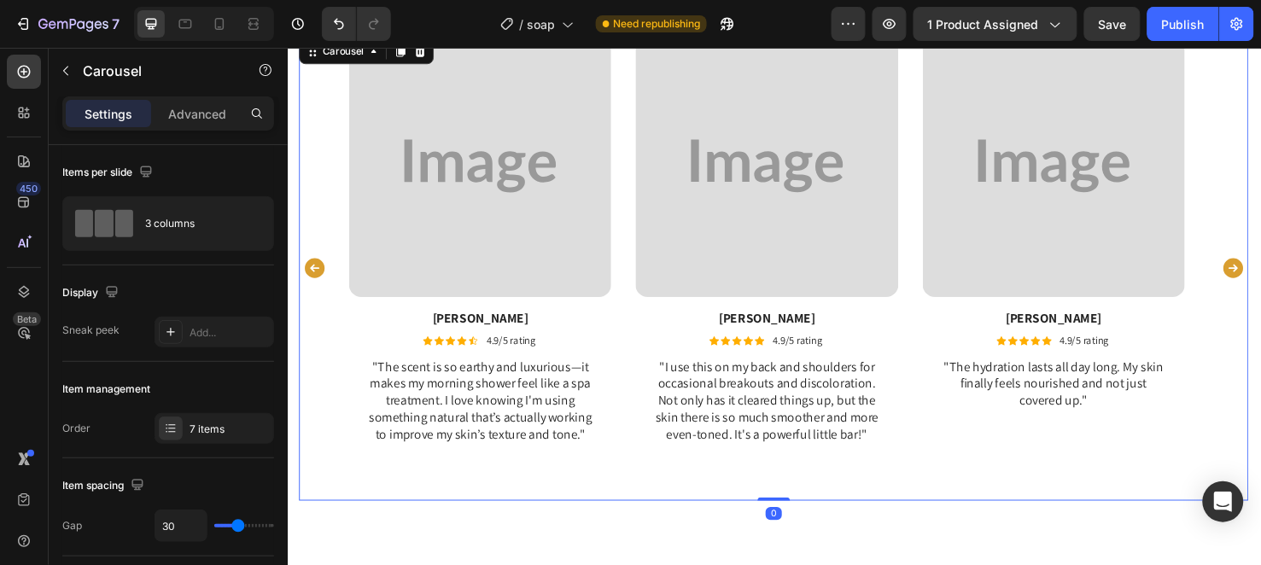
click at [1260, 277] on icon "Carousel Next Arrow" at bounding box center [1282, 279] width 20 height 20
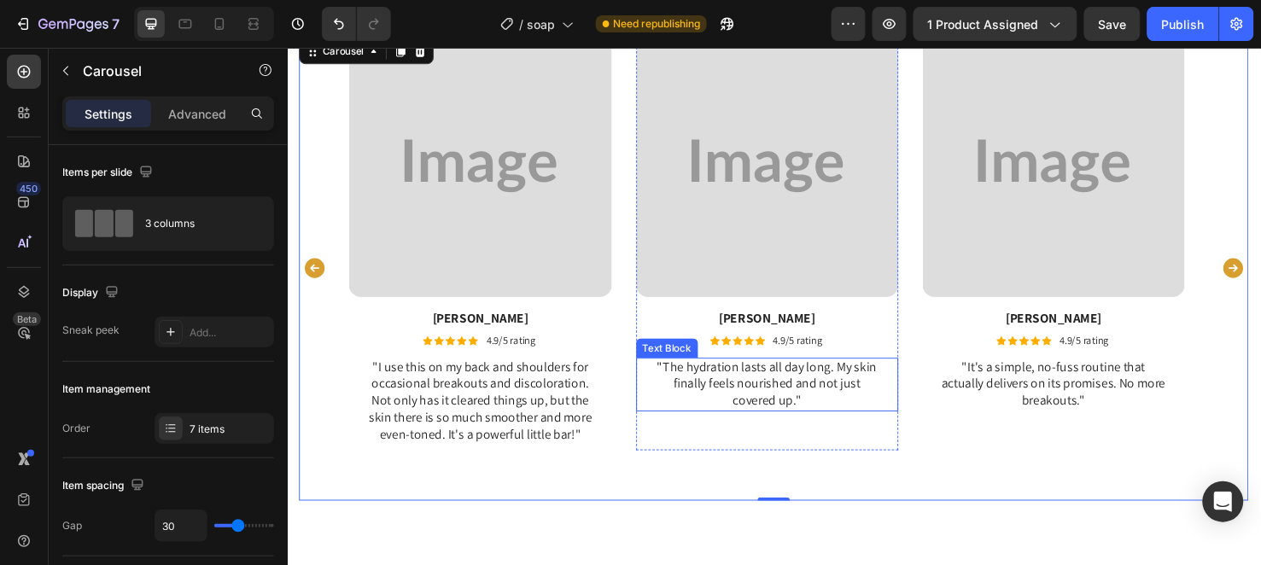
click at [748, 412] on p ""The hydration lasts all day long. My skin finally feels nourished and not just…" at bounding box center [792, 402] width 238 height 53
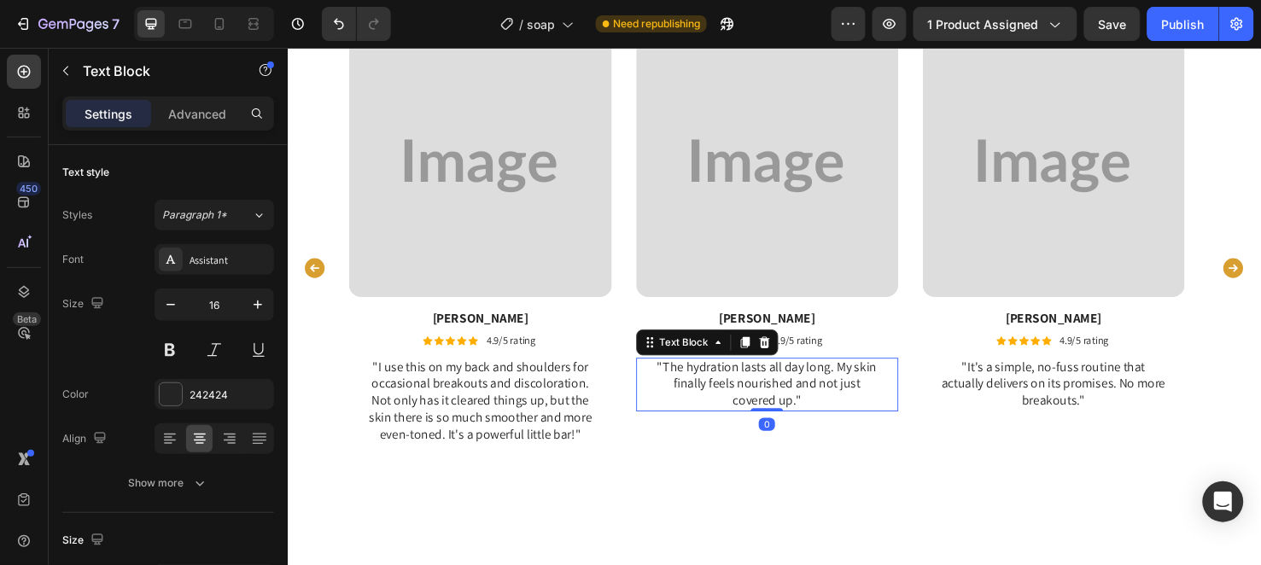
click at [748, 412] on p ""The hydration lasts all day long. My skin finally feels nourished and not just…" at bounding box center [792, 402] width 238 height 53
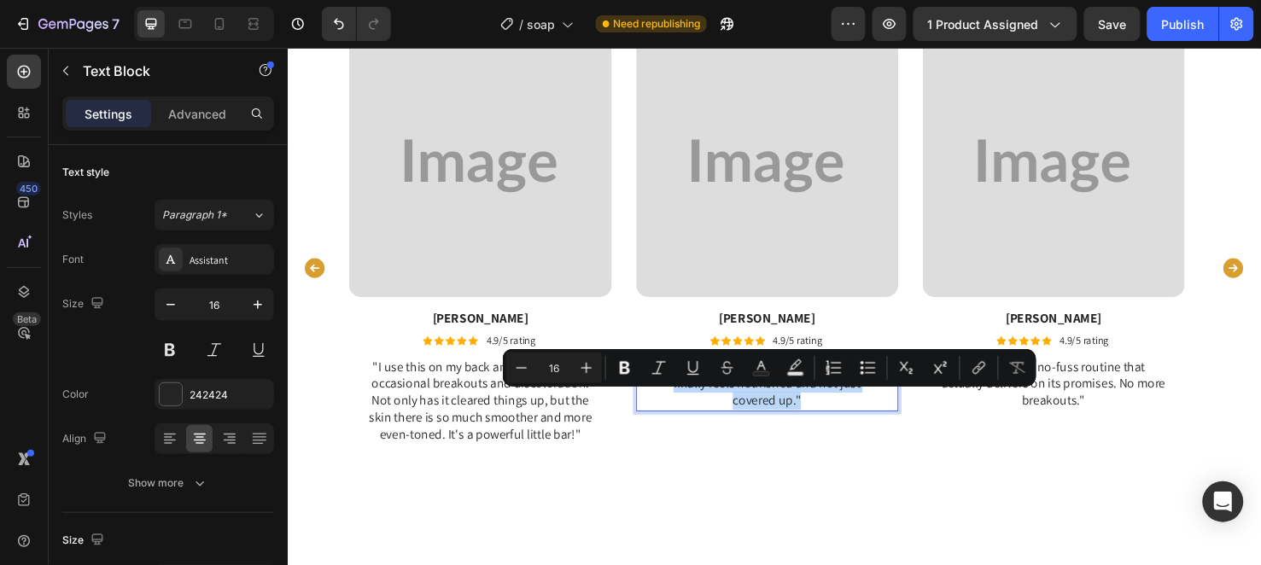
click at [748, 412] on p ""The hydration lasts all day long. My skin finally feels nourished and not just…" at bounding box center [792, 402] width 238 height 53
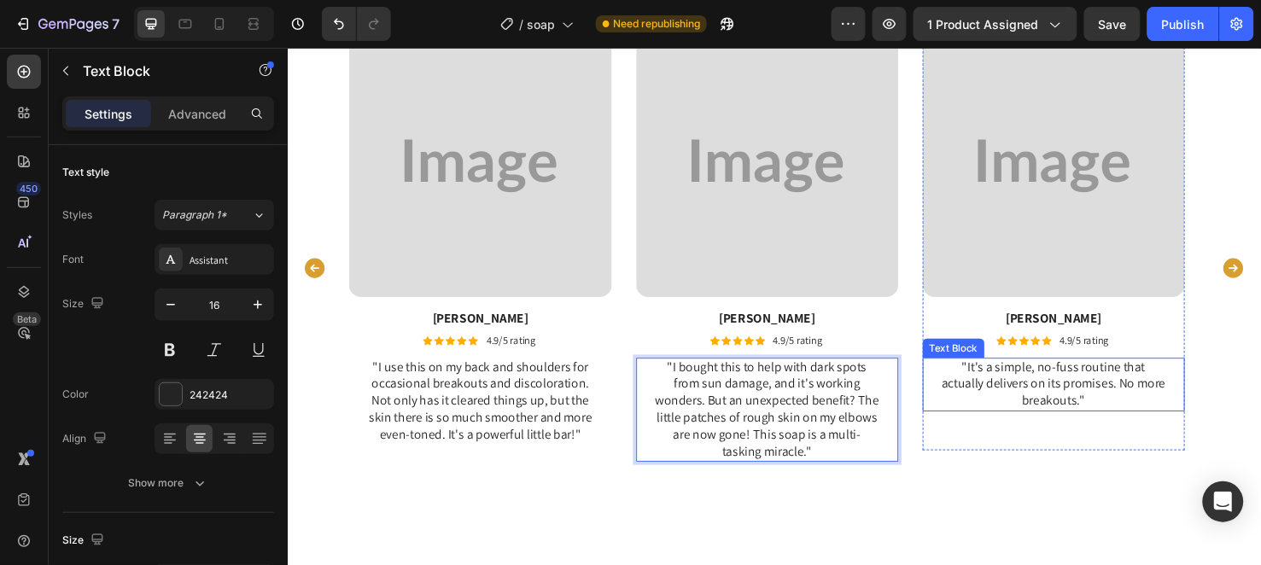
click at [1020, 383] on p ""It's a simple, no-fuss routine that actually delivers on its promises. No more…" at bounding box center [1093, 402] width 238 height 53
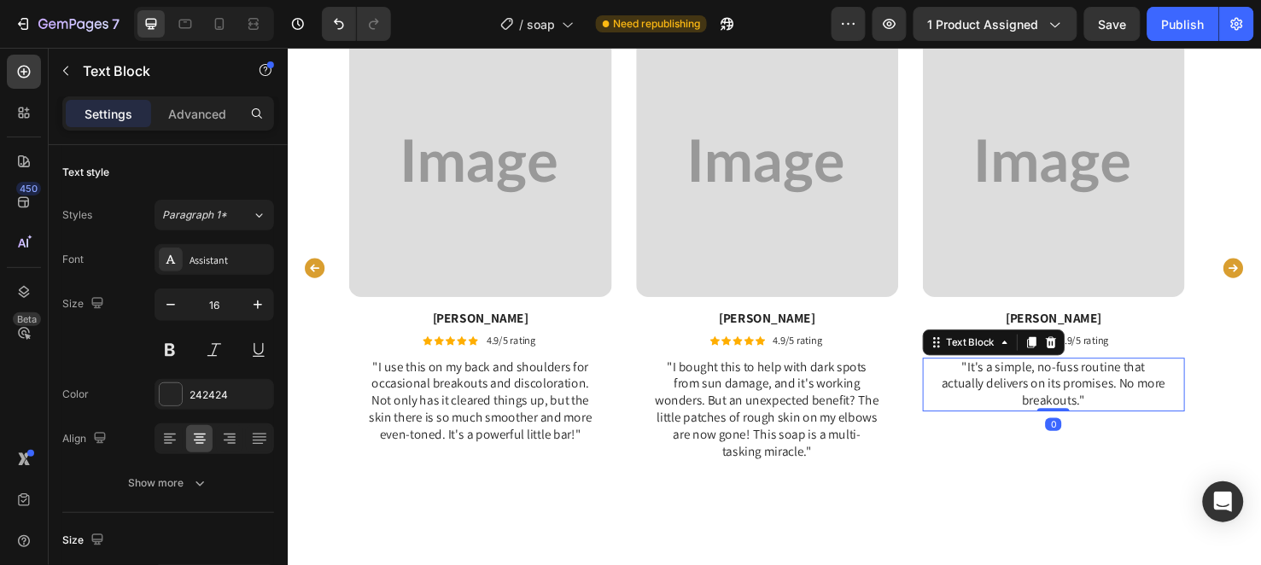
click at [1020, 383] on p ""It's a simple, no-fuss routine that actually delivers on its promises. No more…" at bounding box center [1093, 402] width 238 height 53
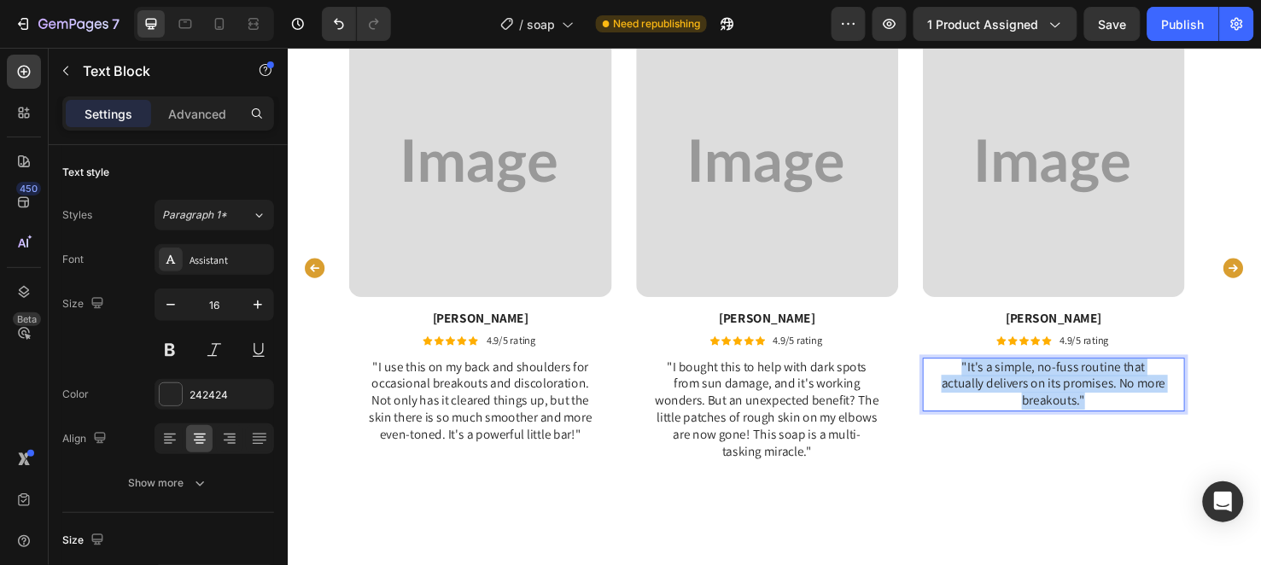
click at [1020, 383] on p ""It's a simple, no-fuss routine that actually delivers on its promises. No more…" at bounding box center [1093, 402] width 238 height 53
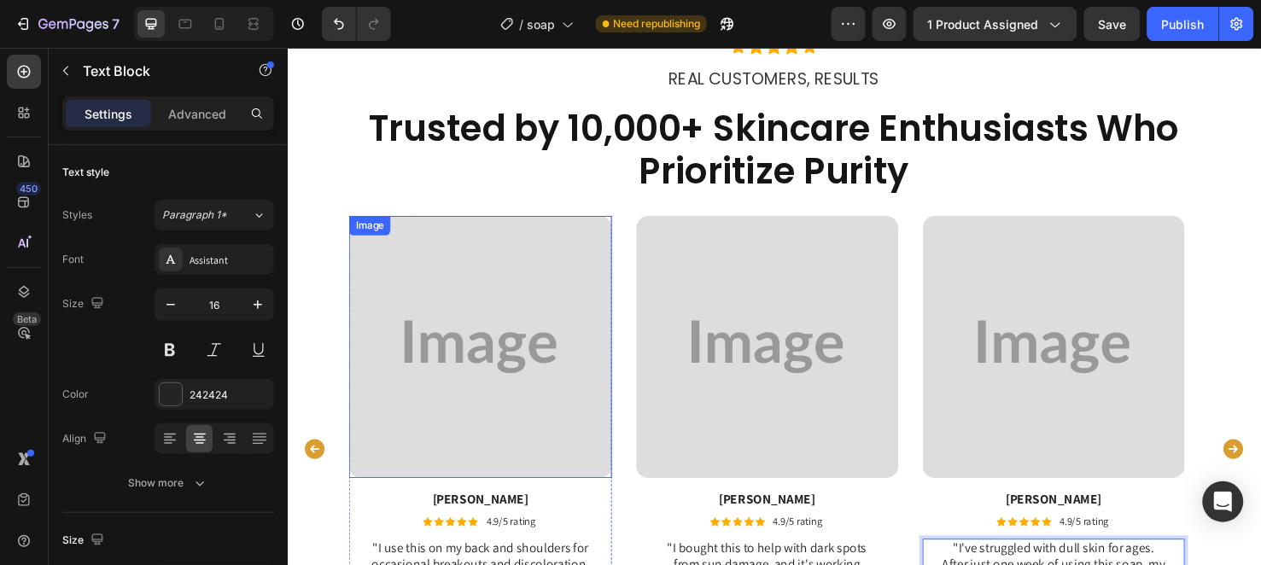
scroll to position [3115, 0]
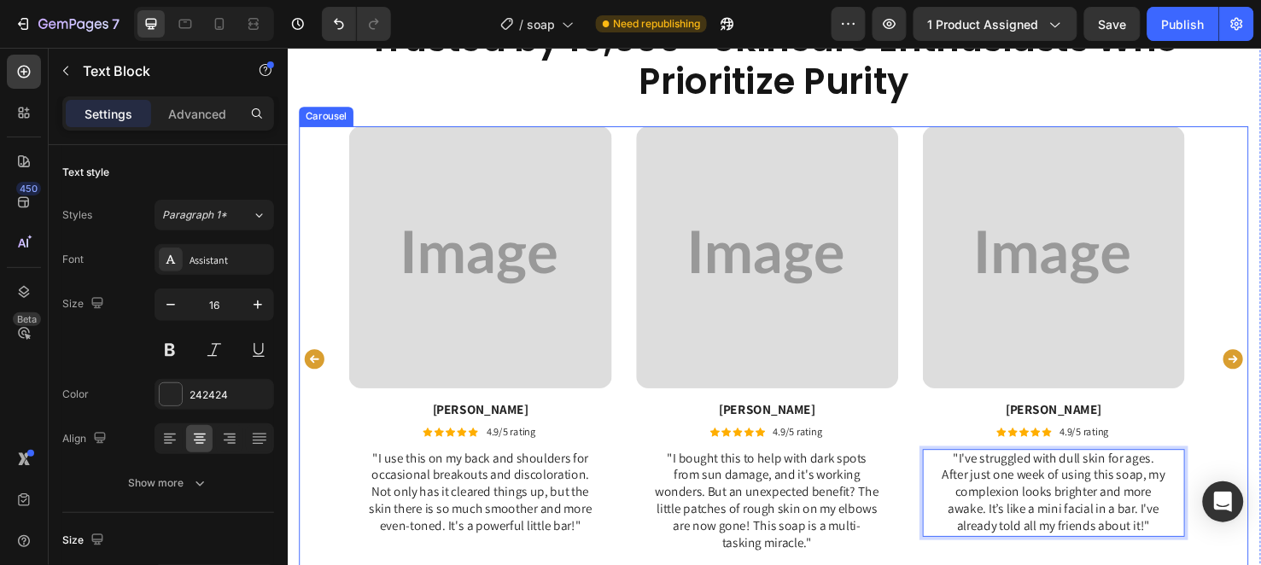
click at [311, 365] on icon "Carousel Back Arrow" at bounding box center [316, 375] width 20 height 20
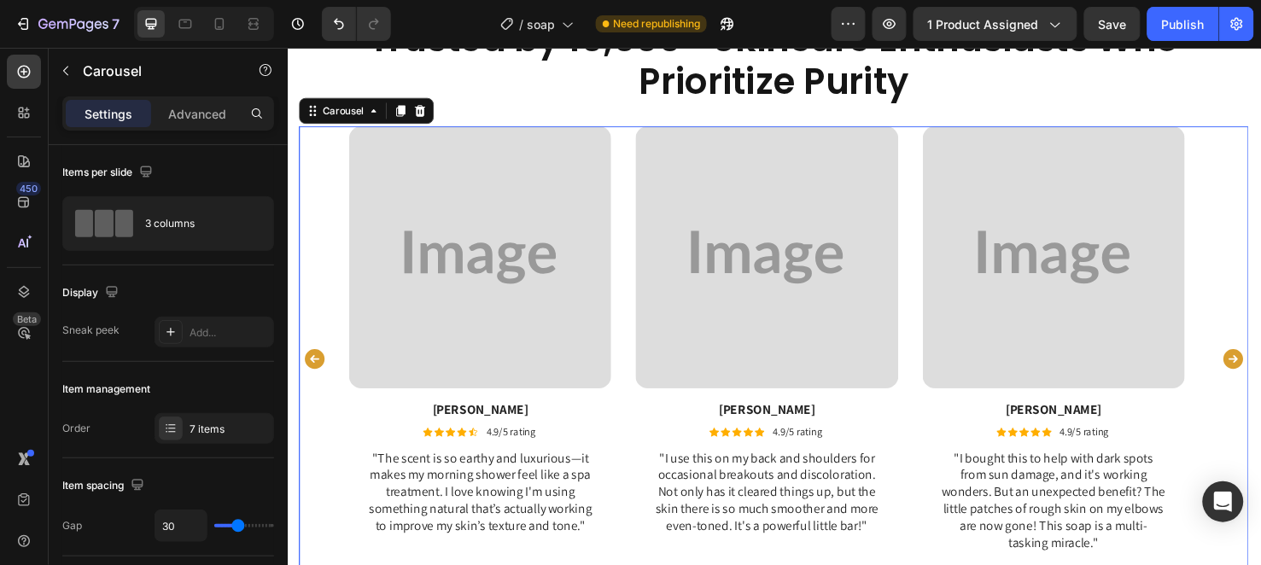
click at [318, 366] on icon "Carousel Back Arrow" at bounding box center [316, 375] width 20 height 20
click at [319, 366] on icon "Carousel Back Arrow" at bounding box center [316, 375] width 20 height 20
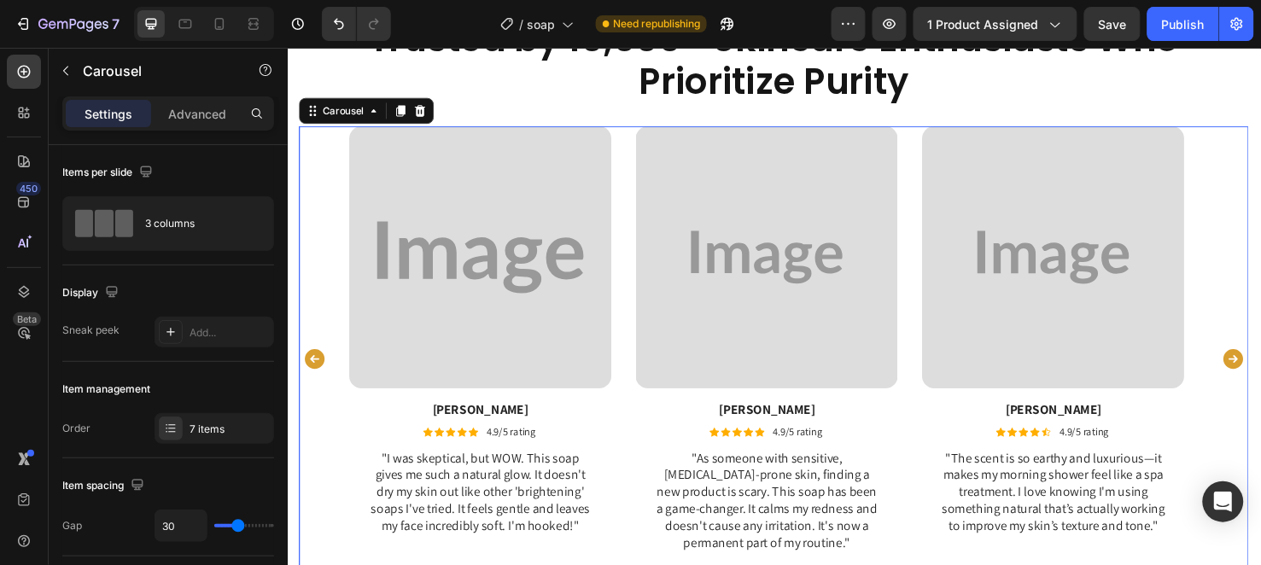
click at [319, 366] on icon "Carousel Back Arrow" at bounding box center [316, 375] width 20 height 20
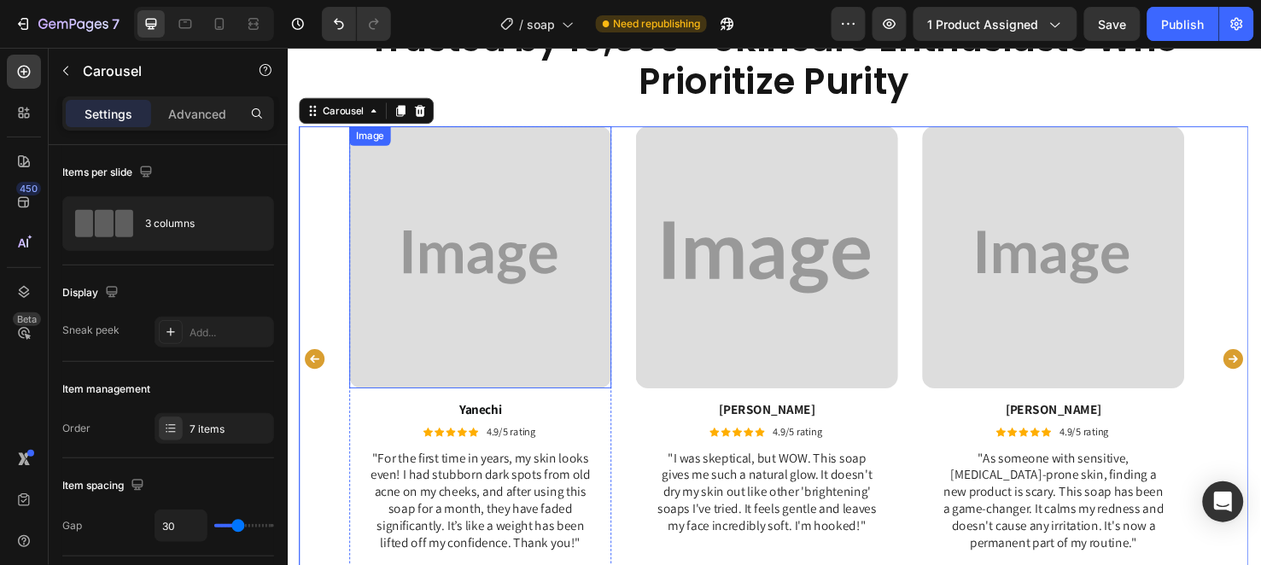
click at [452, 336] on img at bounding box center [491, 268] width 276 height 276
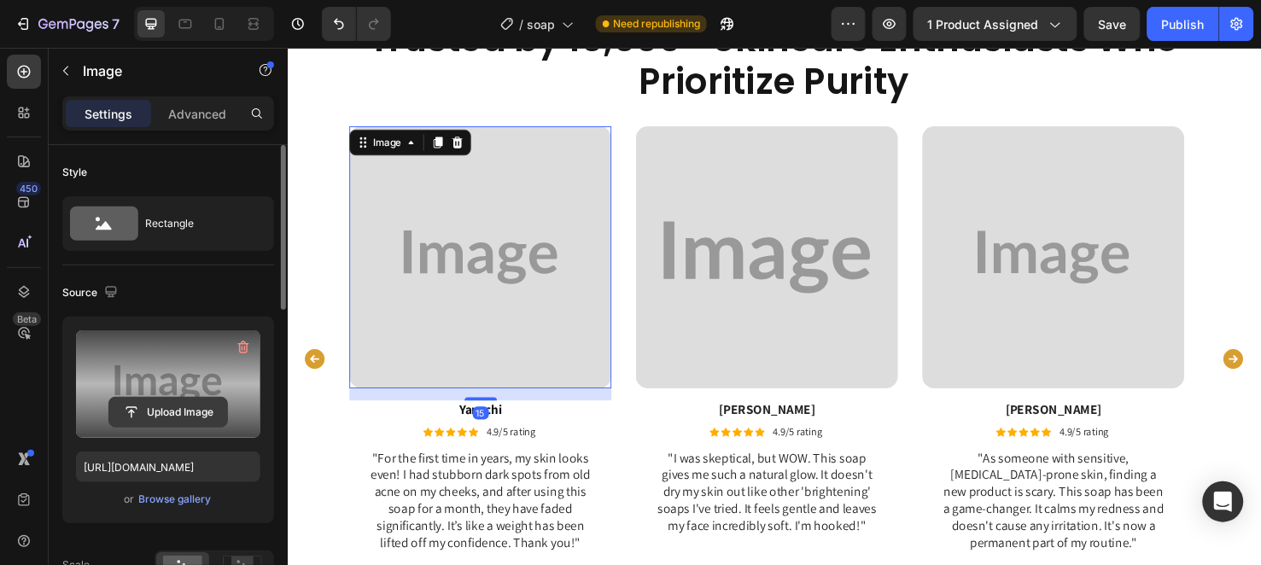
click at [168, 412] on input "file" at bounding box center [168, 412] width 118 height 29
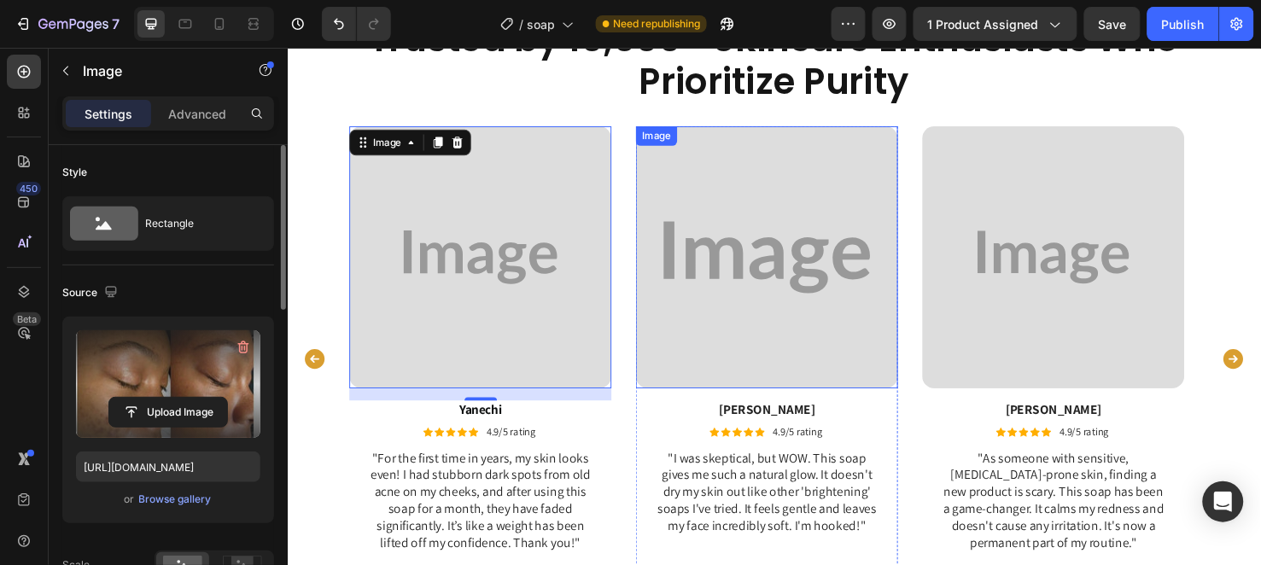
type input "https://cdn.shopify.com/s/files/1/0956/6938/7577/files/gempages_581714596532847…"
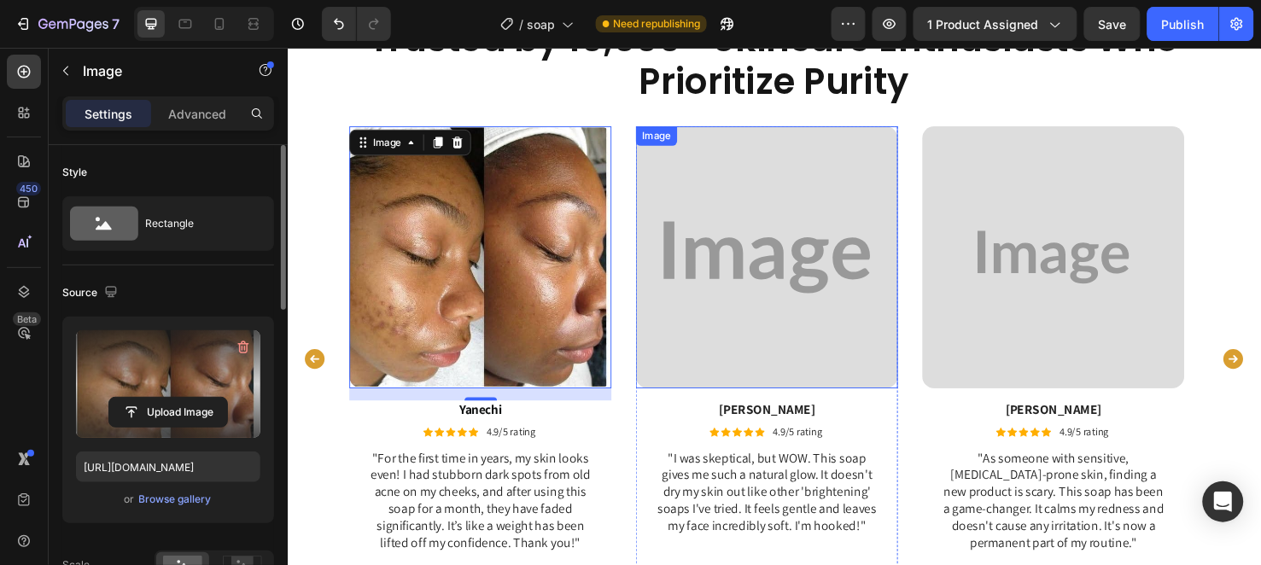
click at [777, 350] on img at bounding box center [792, 268] width 276 height 276
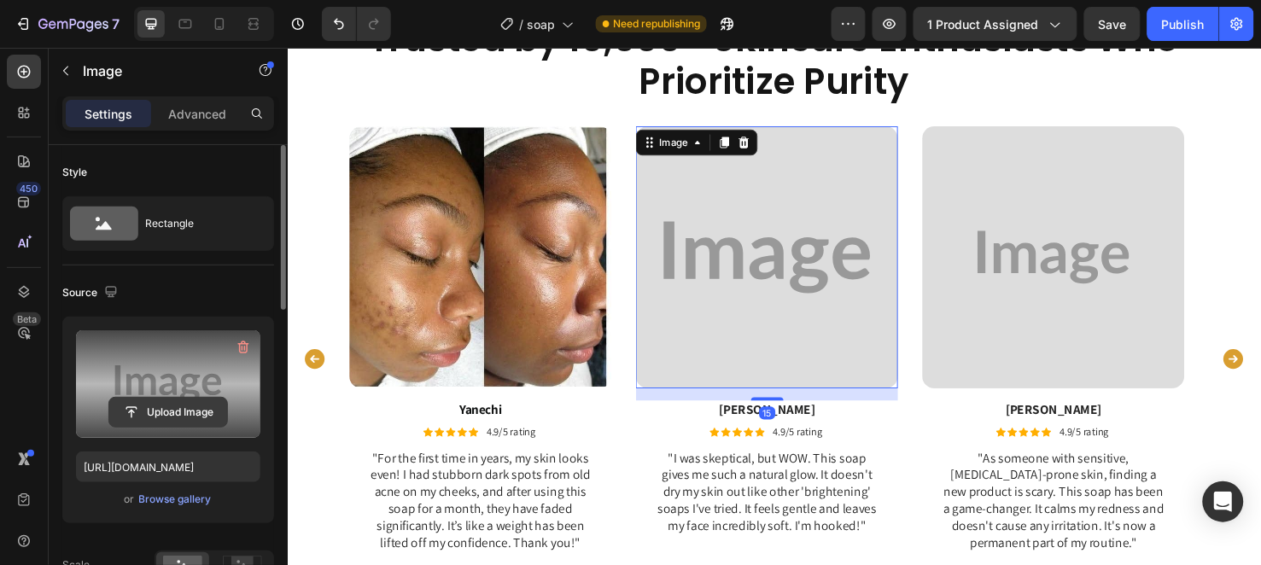
click at [205, 402] on input "file" at bounding box center [168, 412] width 118 height 29
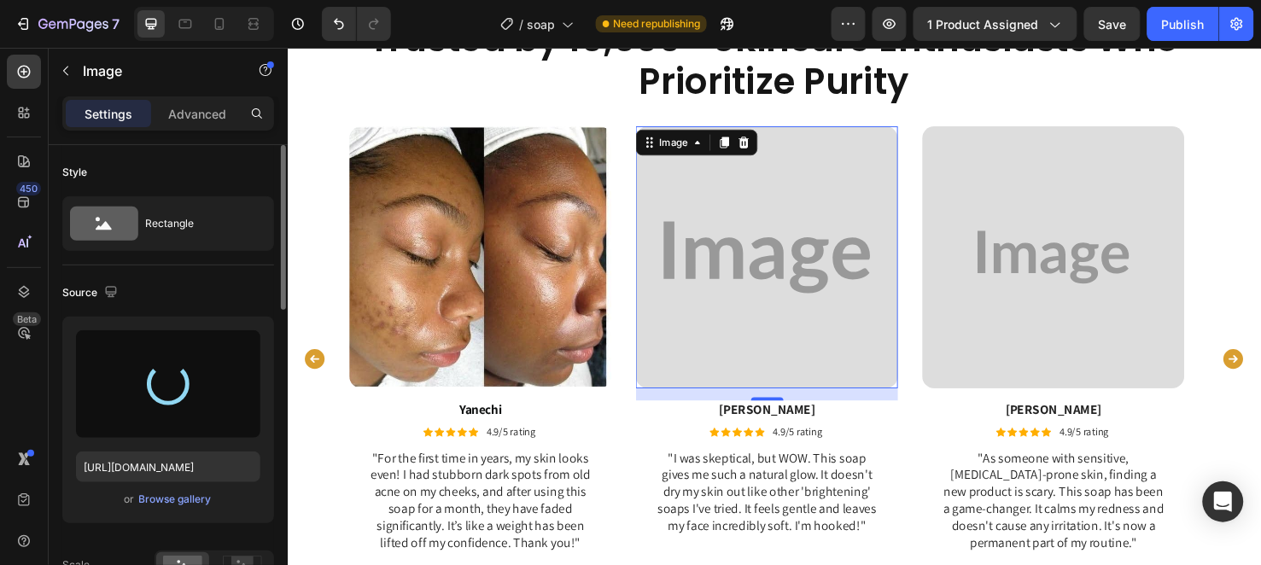
type input "[URL][DOMAIN_NAME]"
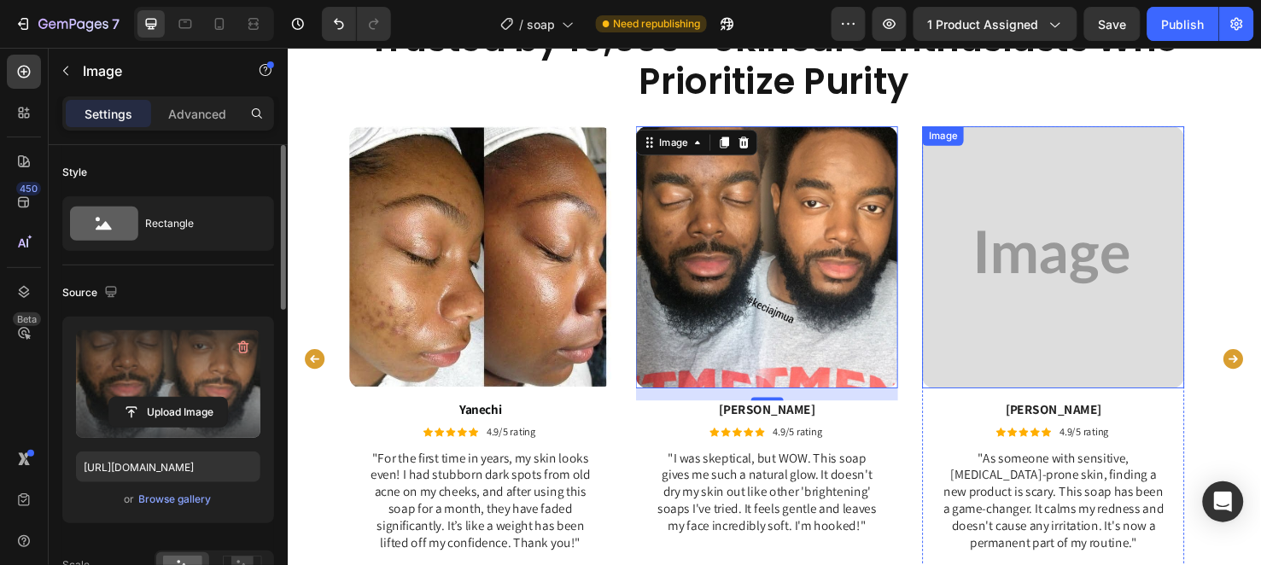
click at [1113, 342] on img at bounding box center [1093, 268] width 276 height 276
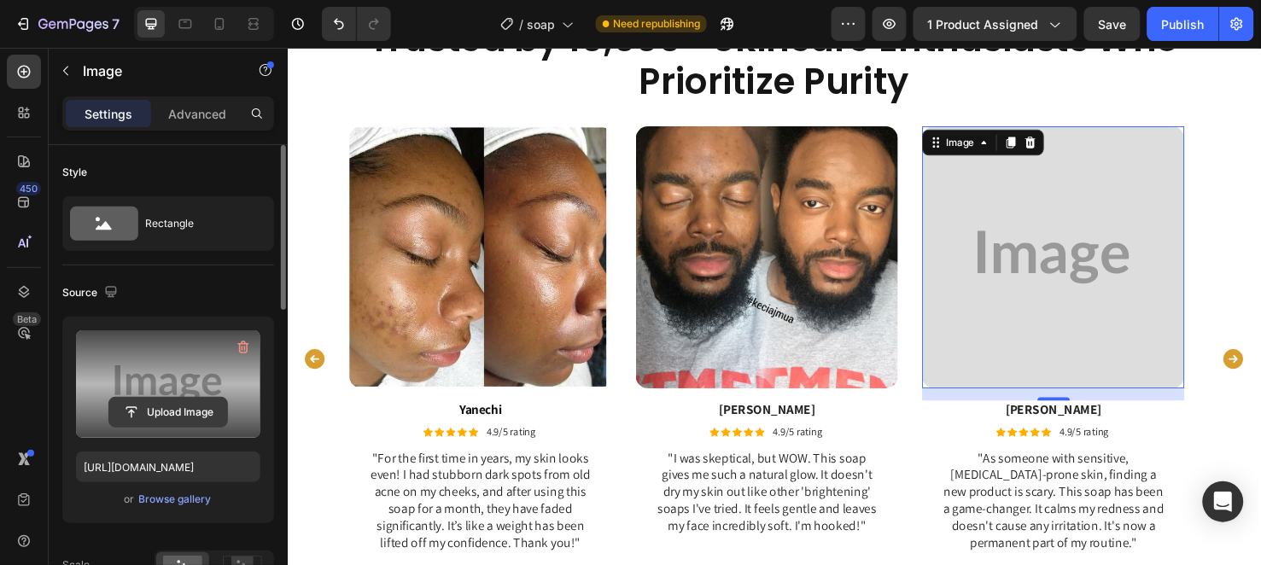
click at [169, 410] on input "file" at bounding box center [168, 412] width 118 height 29
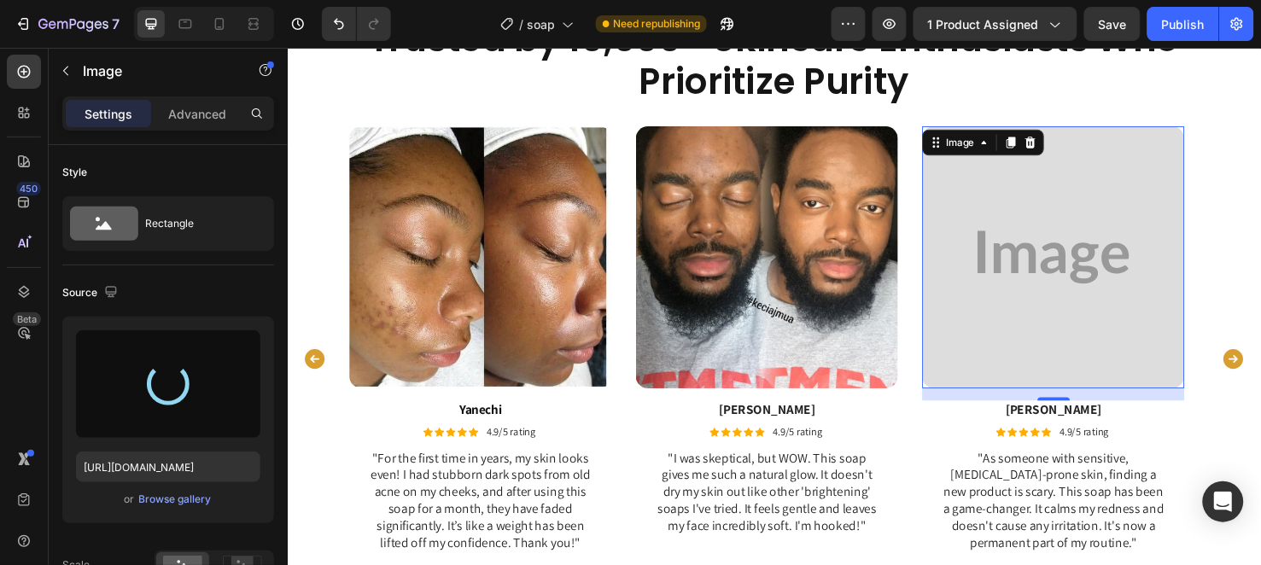
type input "[URL][DOMAIN_NAME]"
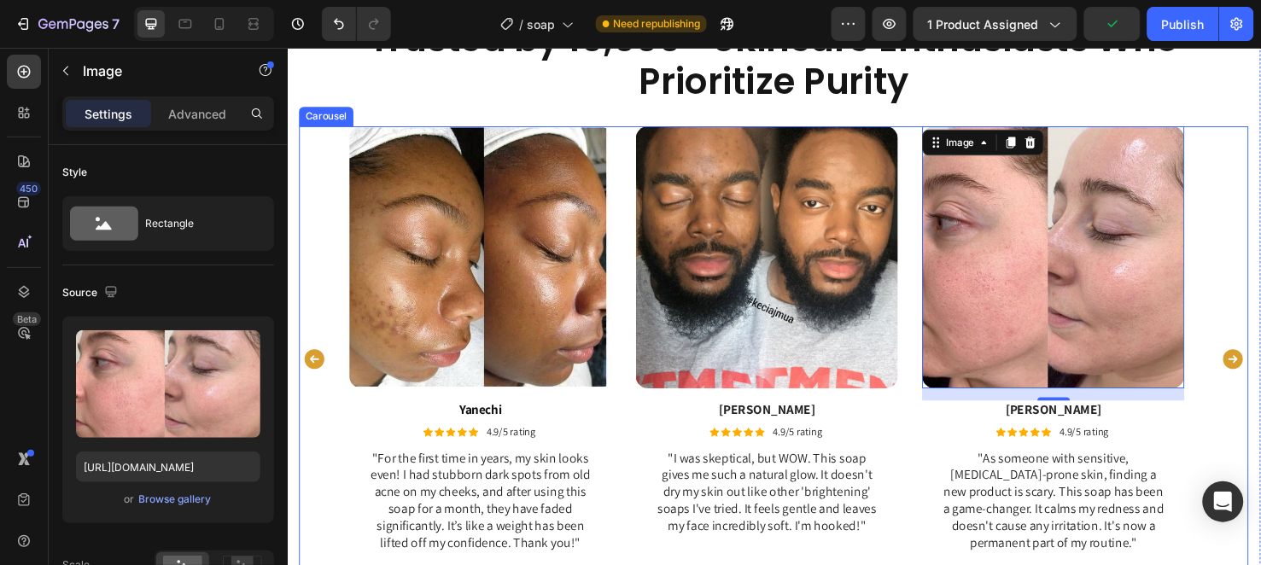
click at [1260, 374] on icon "Carousel Next Arrow" at bounding box center [1283, 375] width 26 height 26
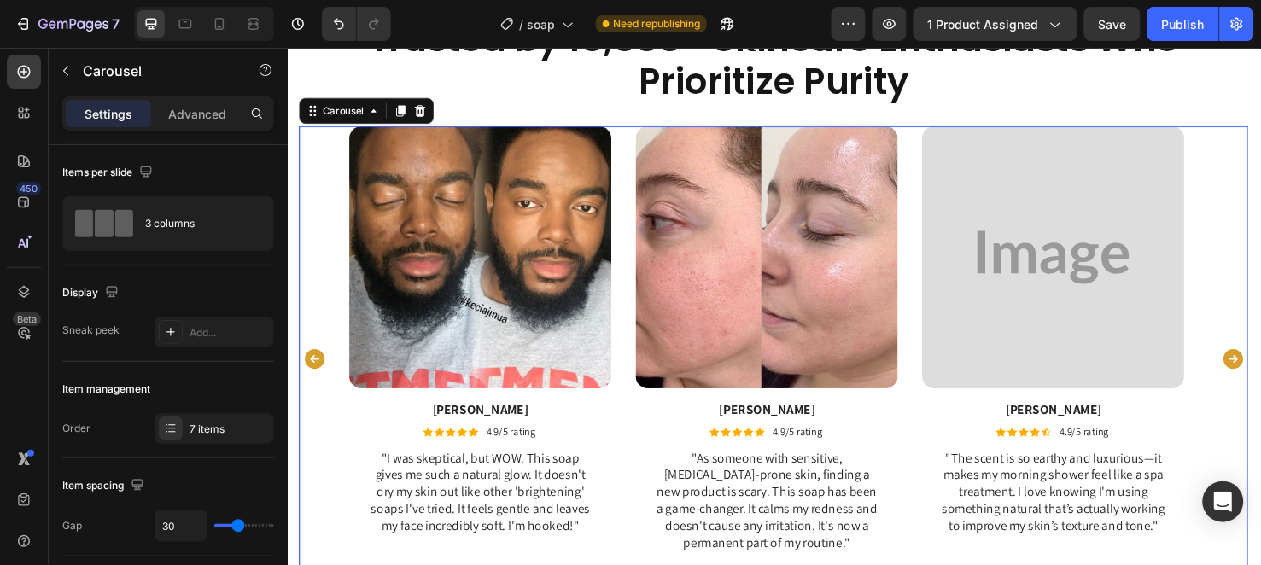
click at [1260, 374] on icon "Carousel Next Arrow" at bounding box center [1283, 375] width 26 height 26
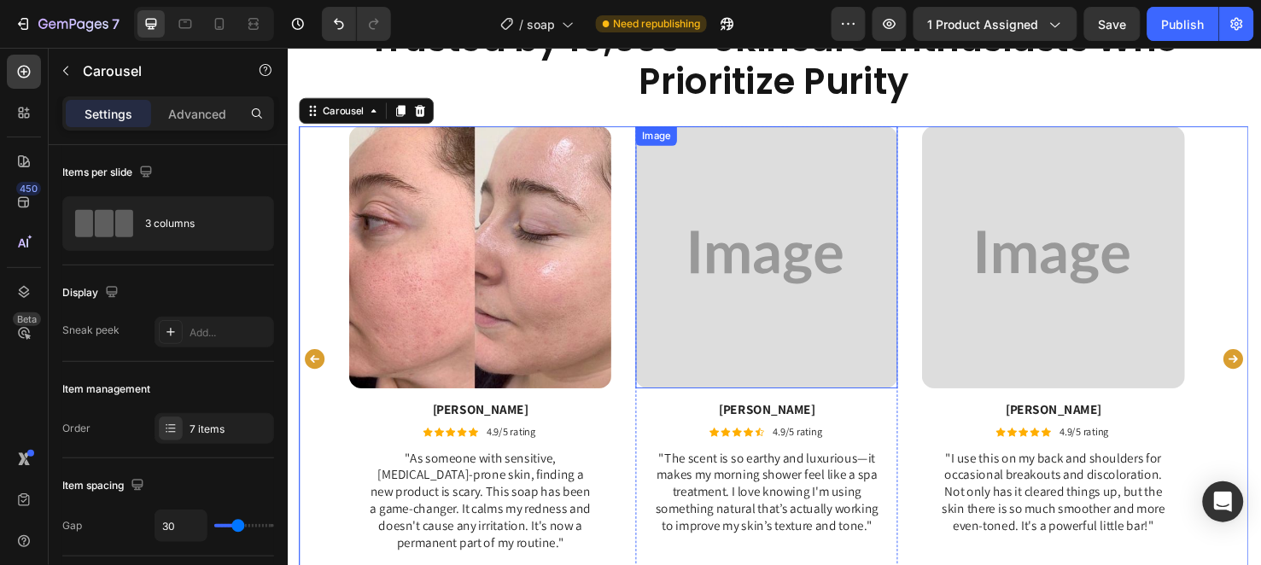
click at [821, 316] on img at bounding box center [792, 268] width 276 height 276
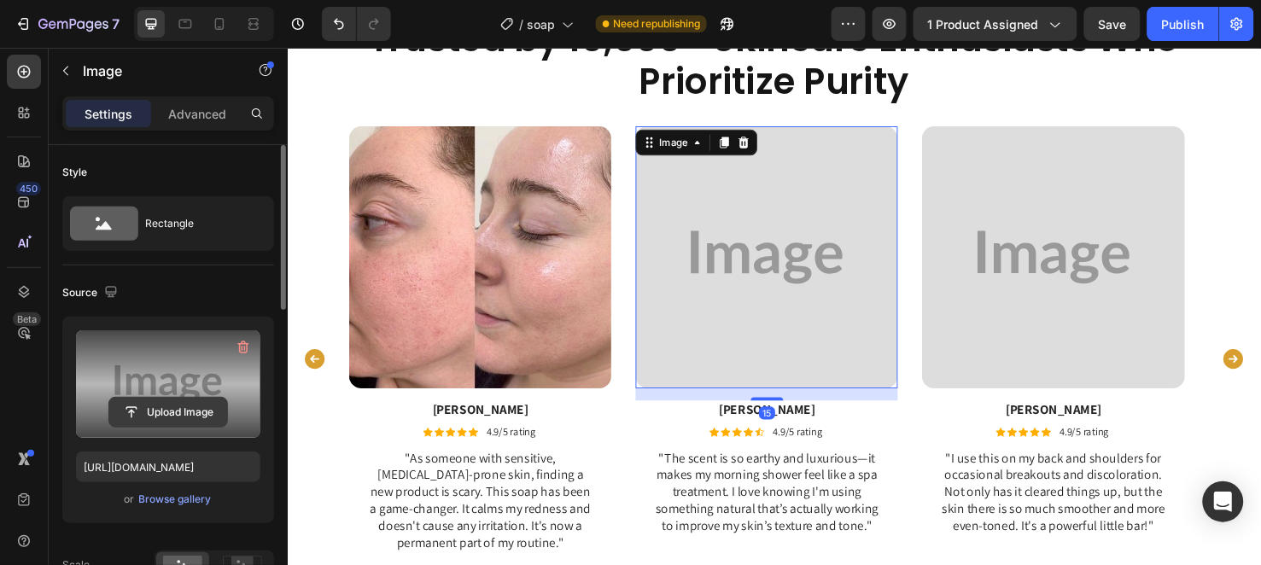
click at [138, 406] on input "file" at bounding box center [168, 412] width 118 height 29
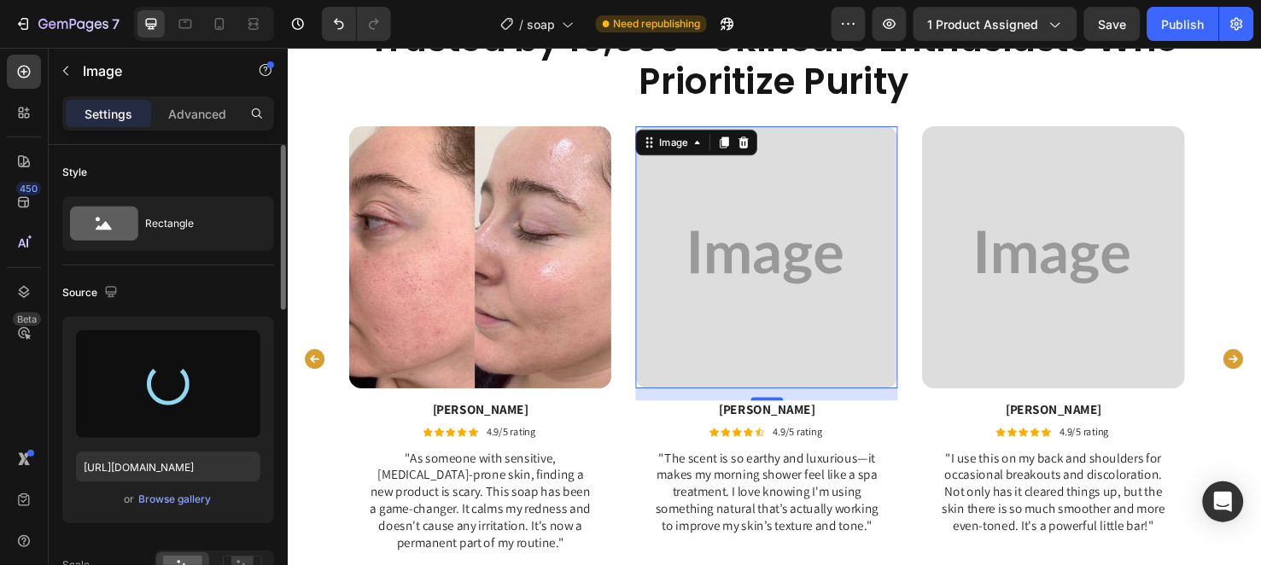
type input "[URL][DOMAIN_NAME]"
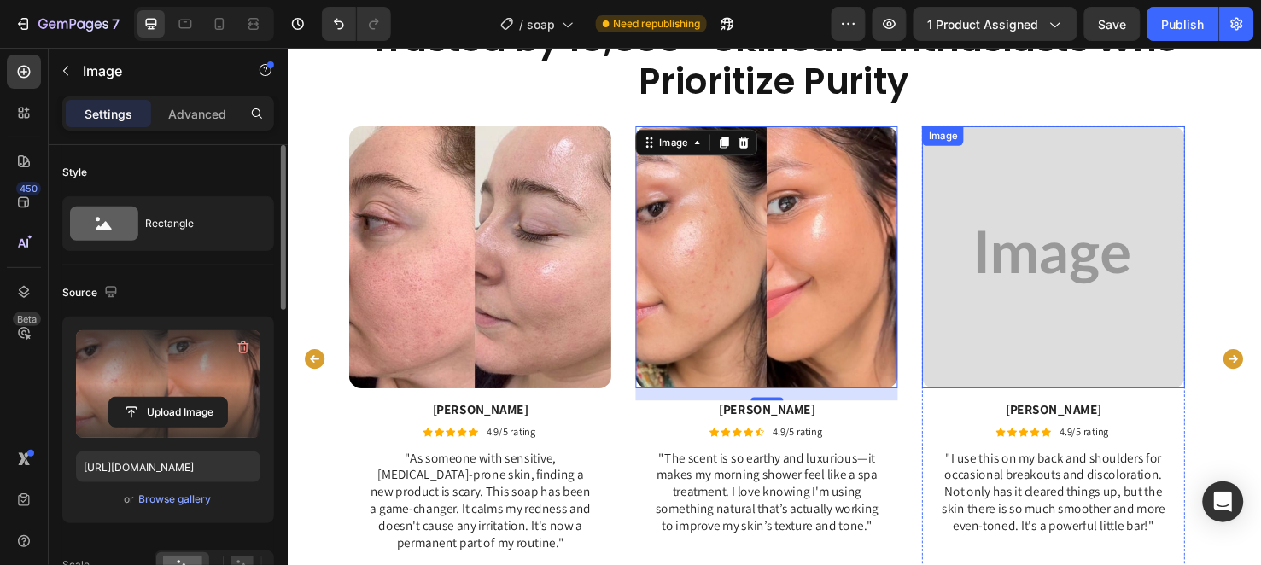
click at [1142, 326] on img at bounding box center [1093, 268] width 276 height 276
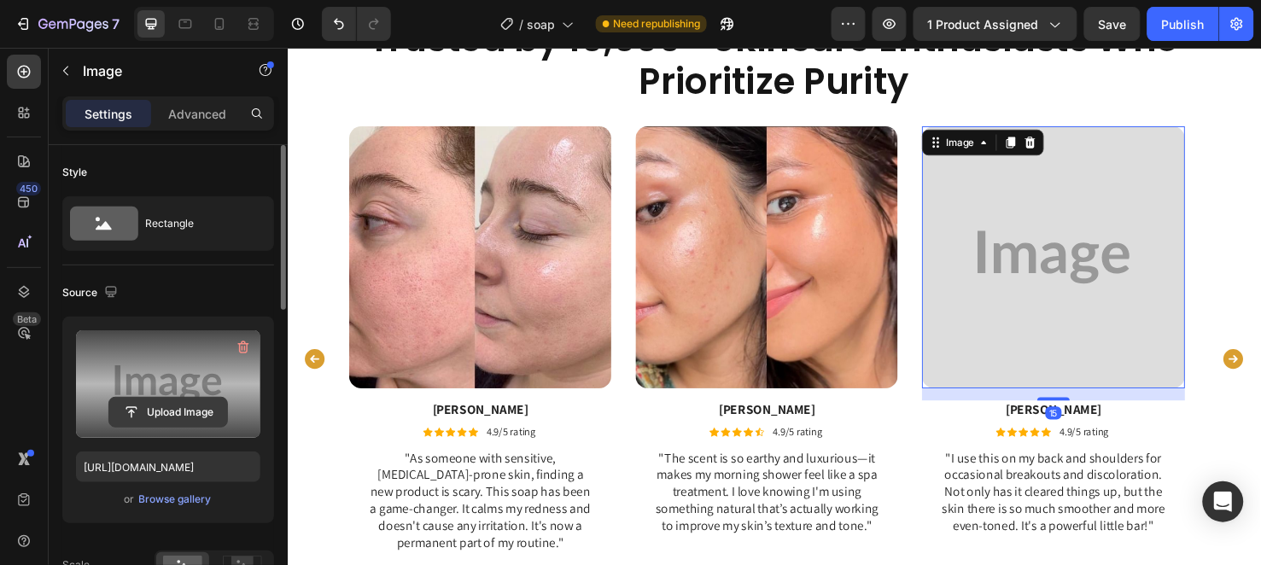
click at [184, 405] on input "file" at bounding box center [168, 412] width 118 height 29
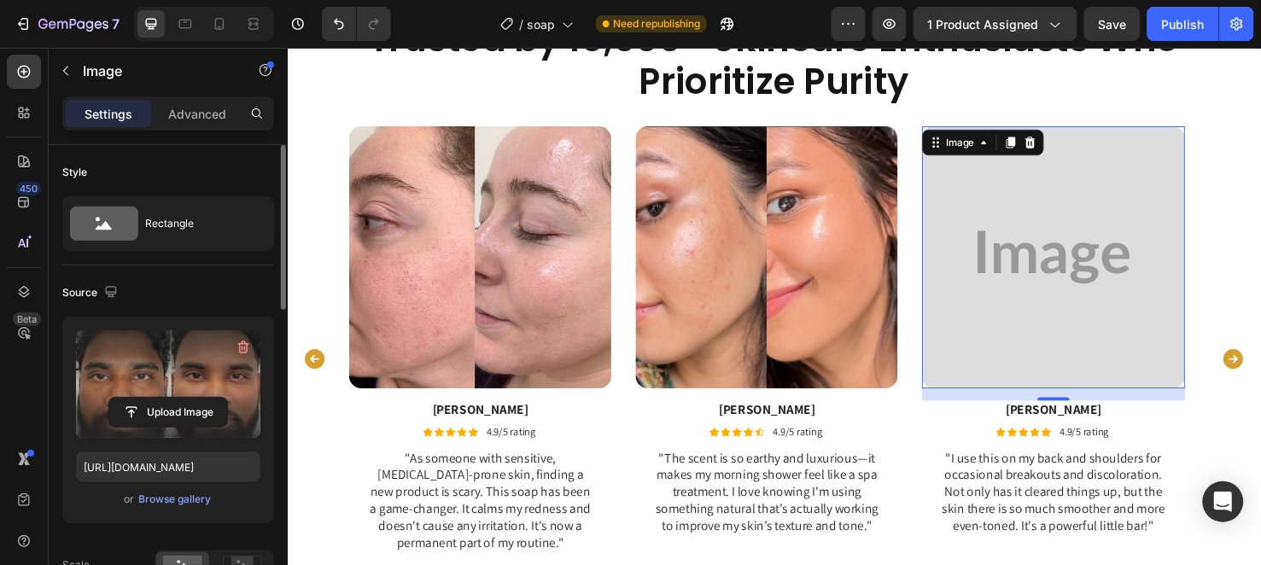
type input "https://cdn.shopify.com/s/files/1/0956/6938/7577/files/gempages_581714596532847…"
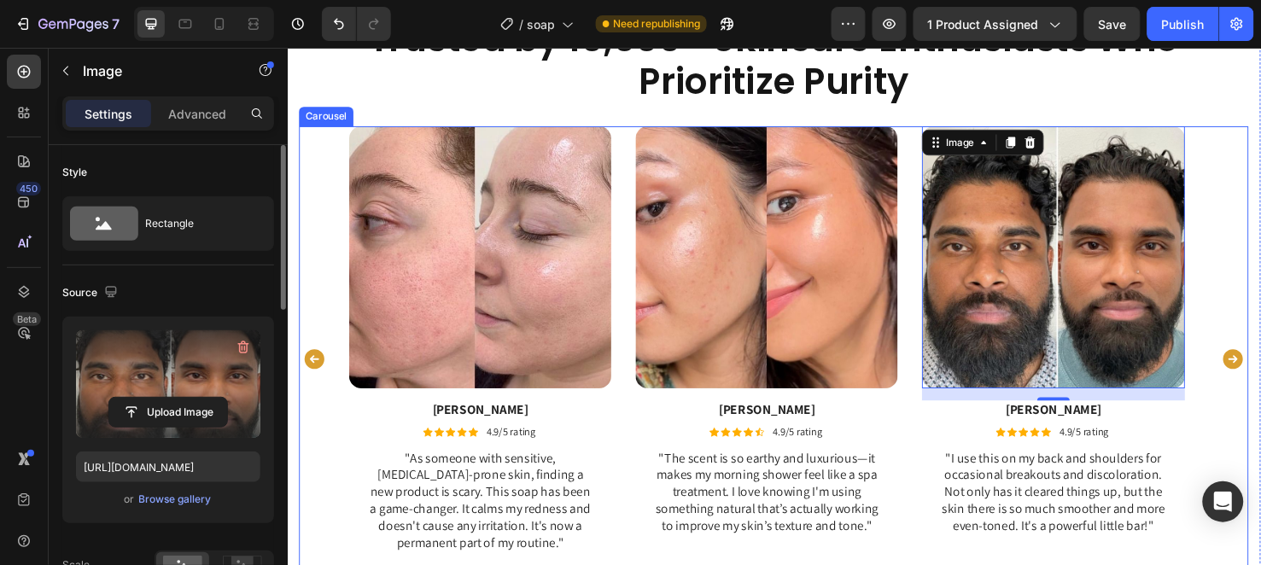
click at [1260, 367] on icon "Carousel Next Arrow" at bounding box center [1282, 375] width 20 height 20
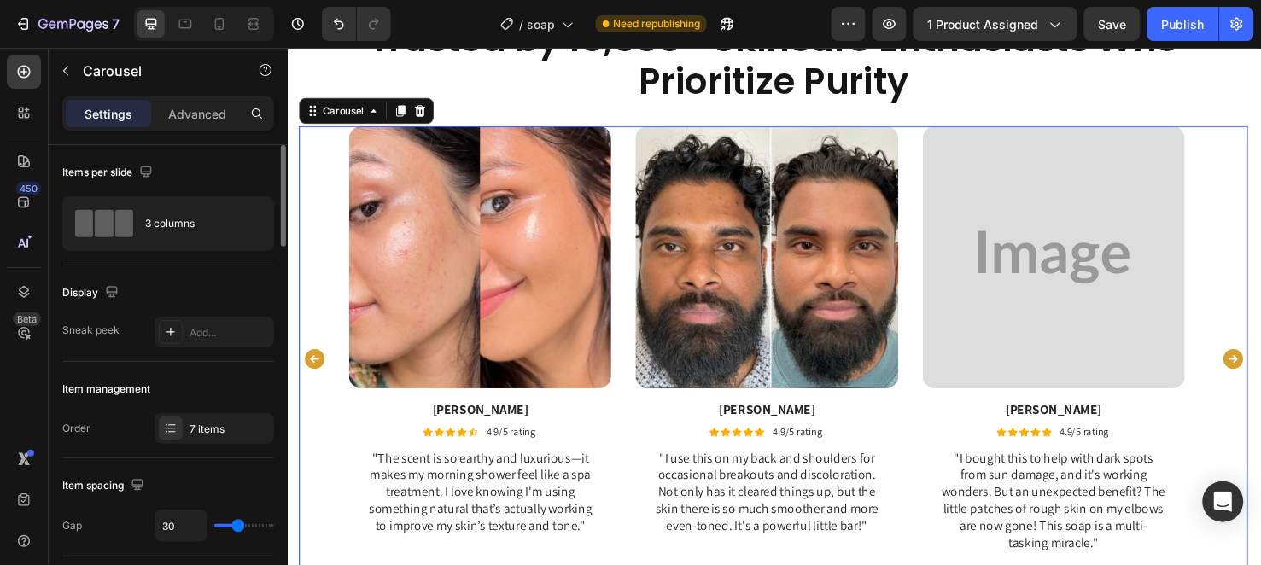
click at [1260, 367] on icon "Carousel Next Arrow" at bounding box center [1282, 375] width 20 height 20
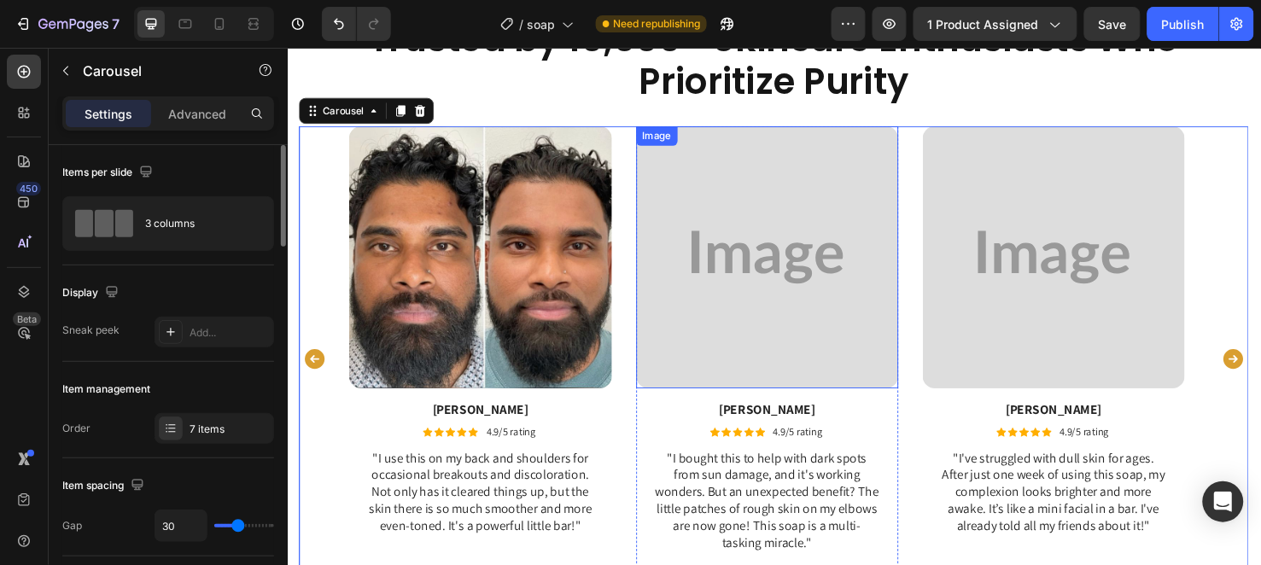
click at [823, 340] on img at bounding box center [792, 268] width 276 height 276
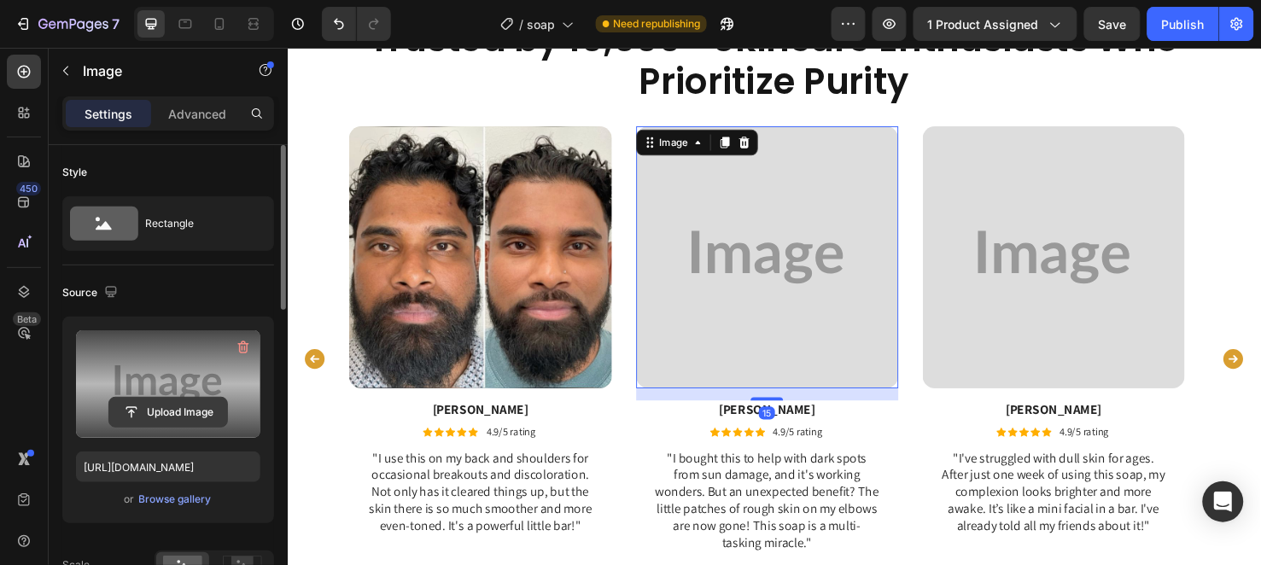
click at [154, 412] on input "file" at bounding box center [168, 412] width 118 height 29
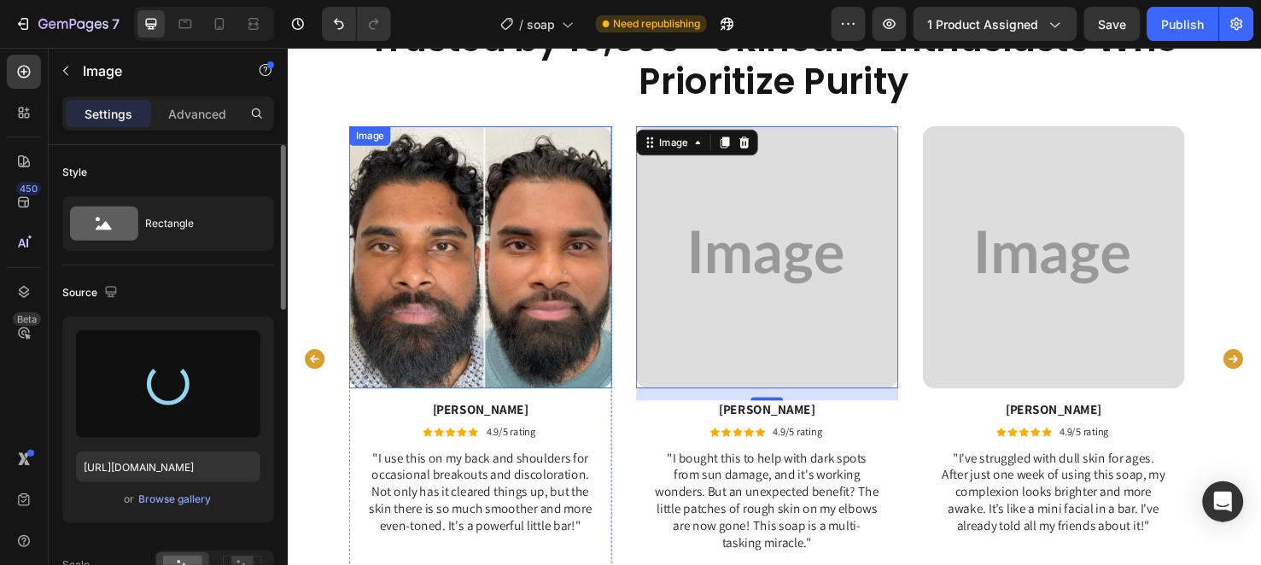
type input "[URL][DOMAIN_NAME]"
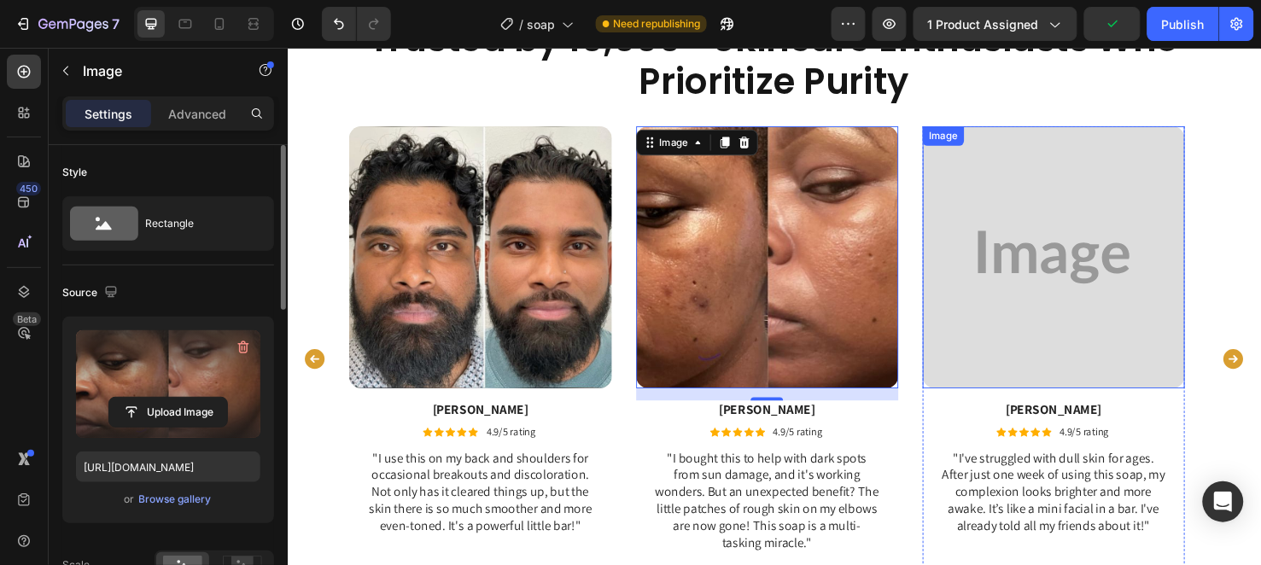
click at [1029, 324] on img at bounding box center [1093, 268] width 276 height 276
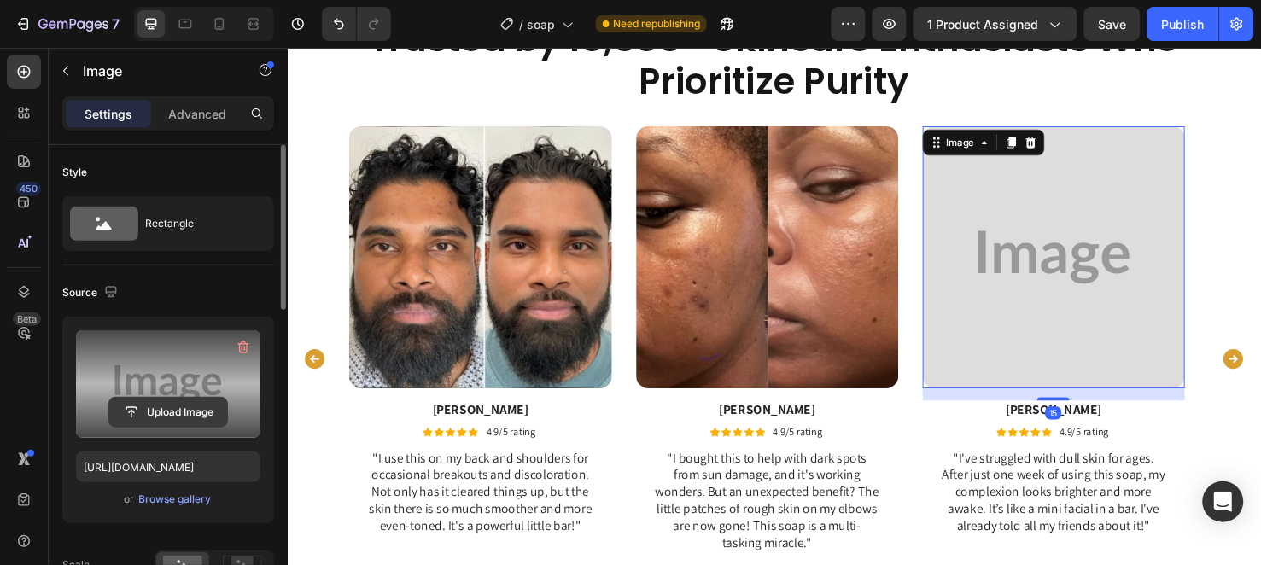
click at [151, 402] on input "file" at bounding box center [168, 412] width 118 height 29
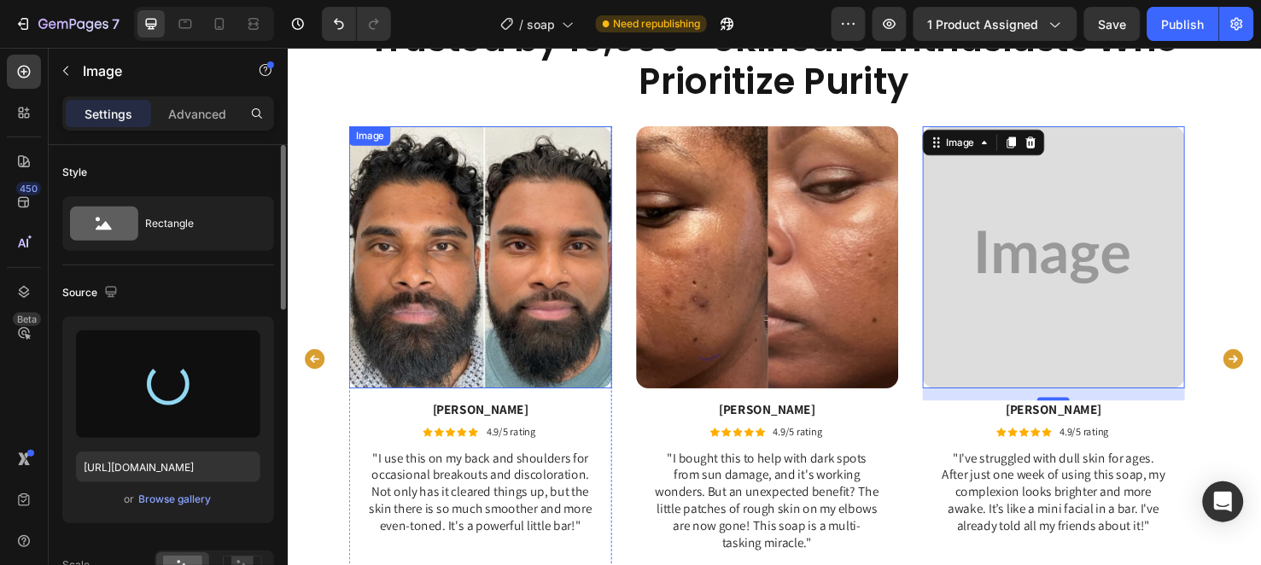
type input "https://cdn.shopify.com/s/files/1/0956/6938/7577/files/gempages_581714596532847…"
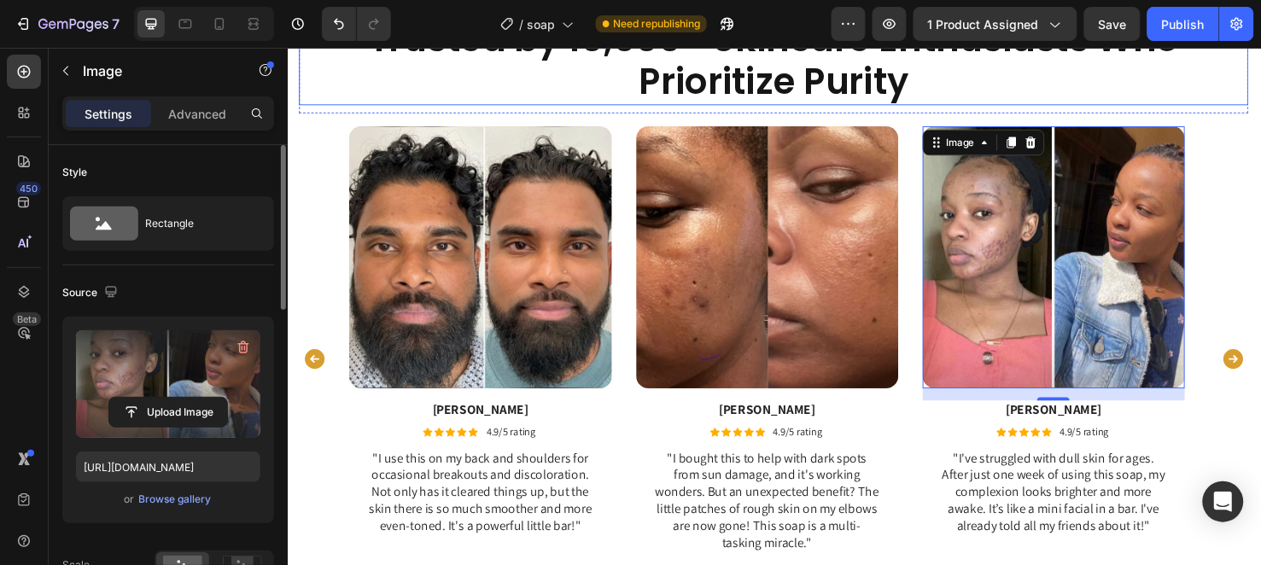
click at [957, 100] on h2 "Trusted by 10,000+ Skincare Enthusiasts Who Prioritize Purity" at bounding box center [799, 61] width 999 height 94
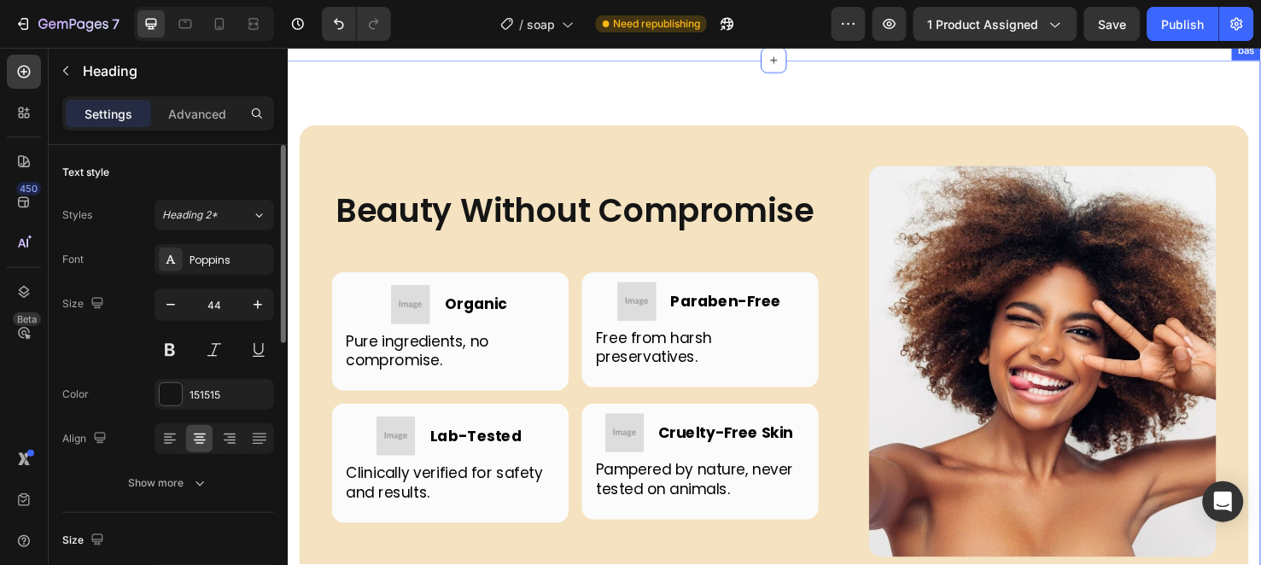
scroll to position [4918, 0]
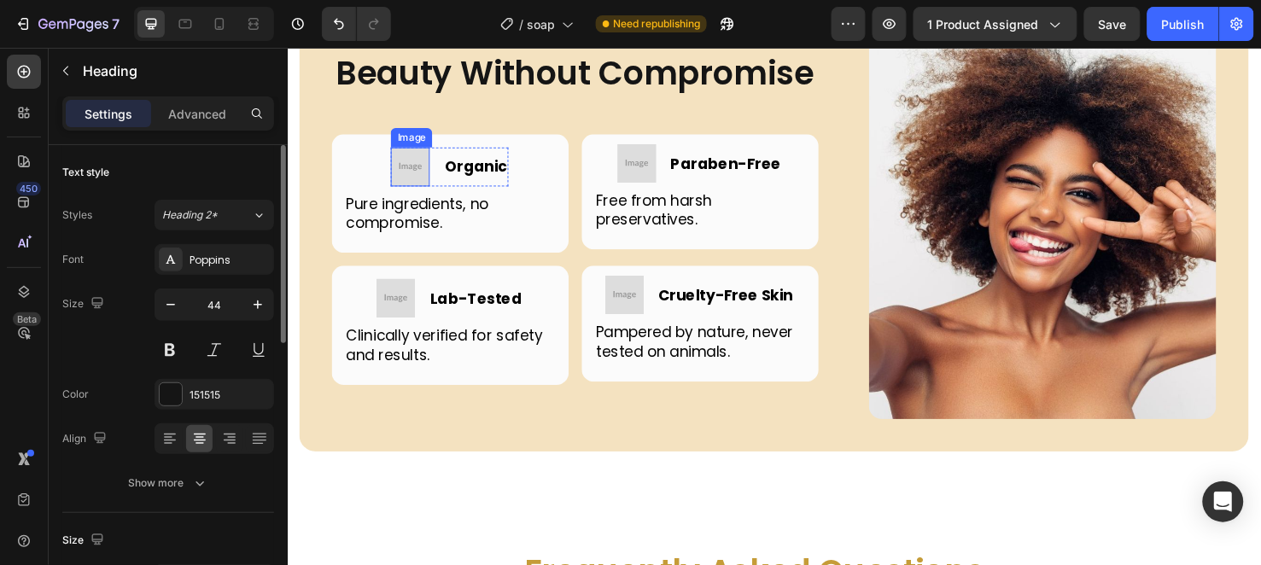
click at [417, 193] on img at bounding box center [416, 172] width 41 height 41
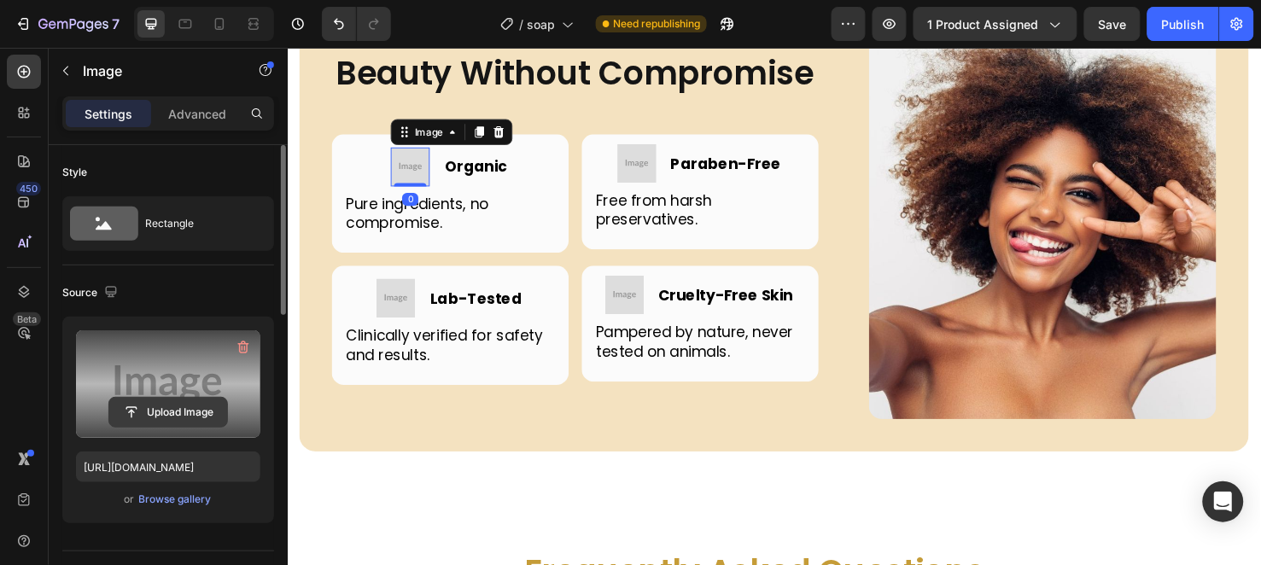
click at [180, 418] on input "file" at bounding box center [168, 412] width 118 height 29
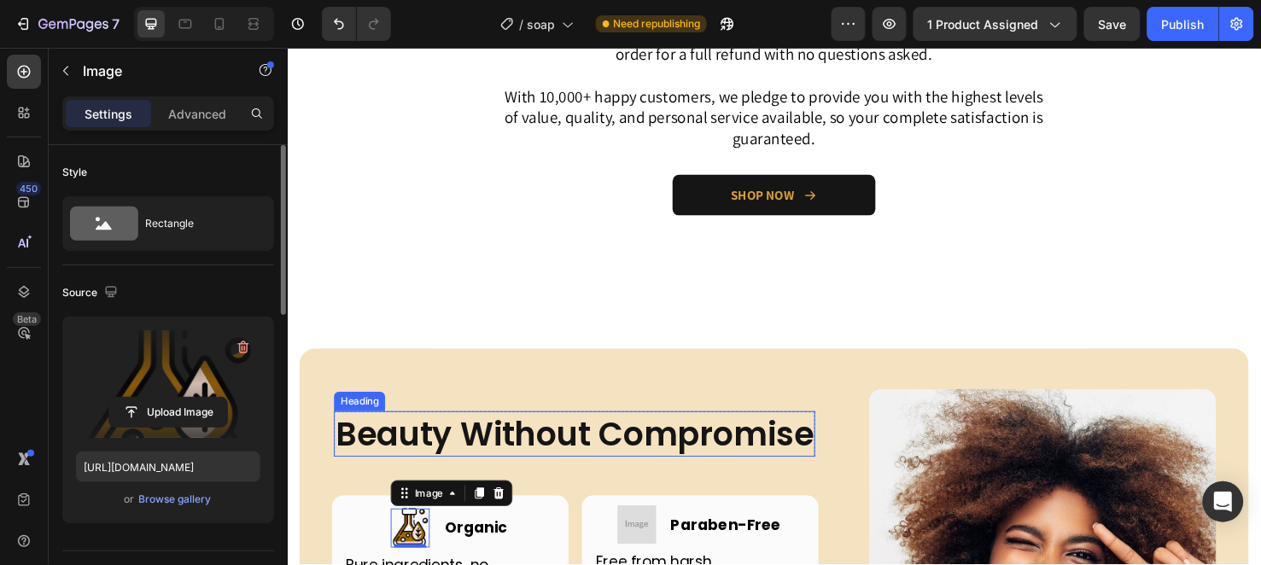
scroll to position [4633, 0]
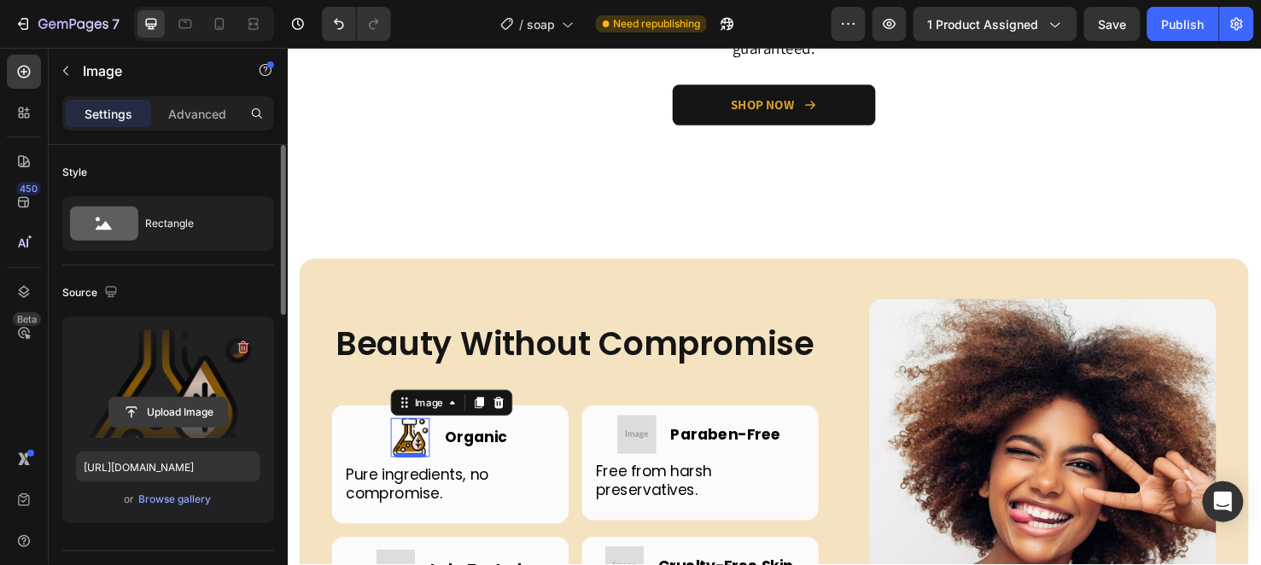
click at [152, 412] on input "file" at bounding box center [168, 412] width 118 height 29
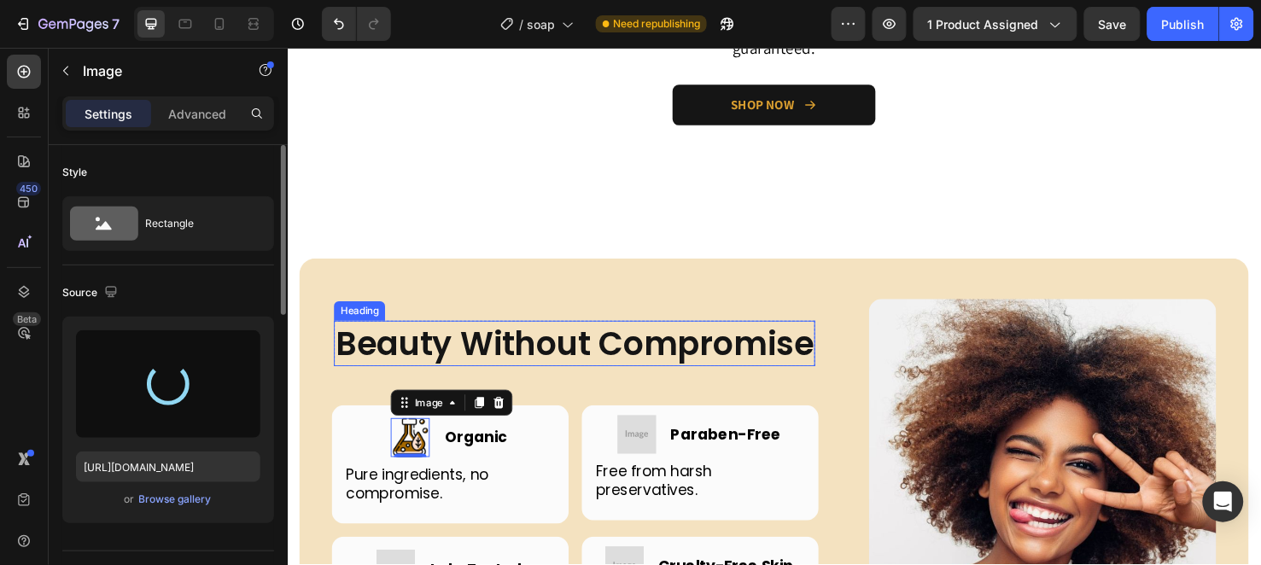
type input "https://cdn.shopify.com/s/files/1/0956/6938/7577/files/gempages_581714596532847…"
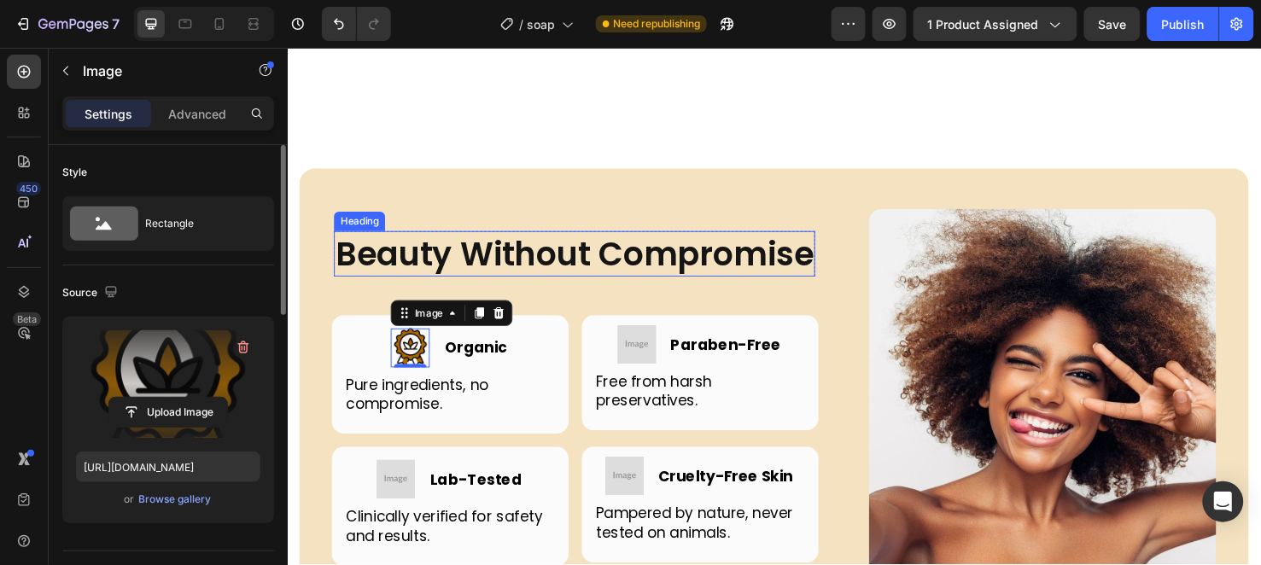
scroll to position [4822, 0]
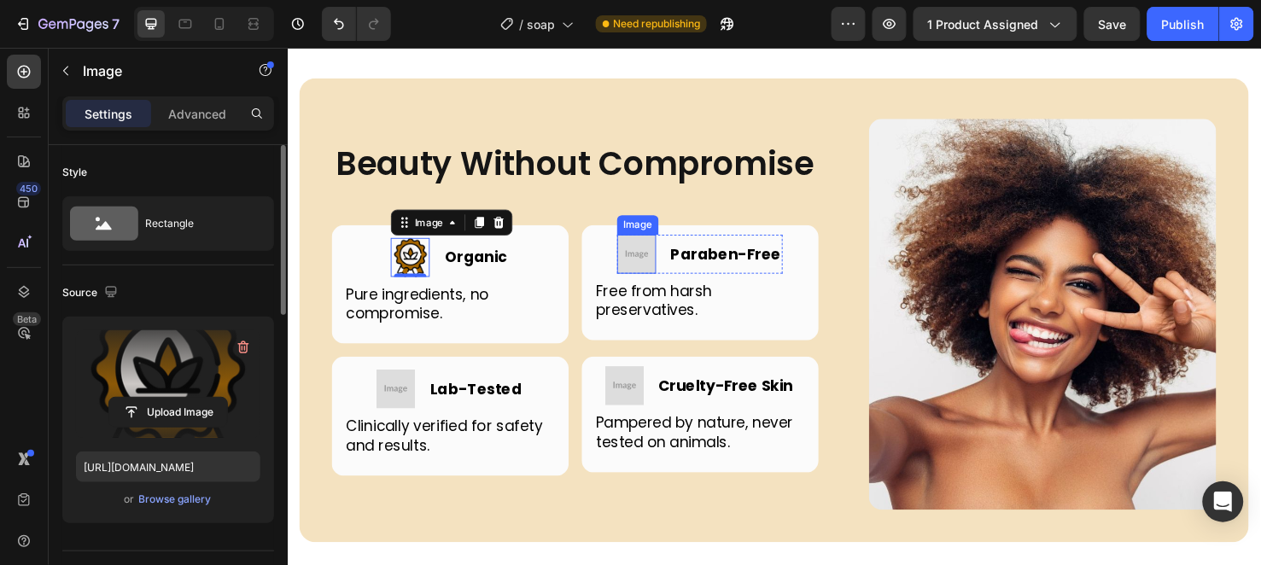
click at [669, 285] on img at bounding box center [654, 264] width 41 height 41
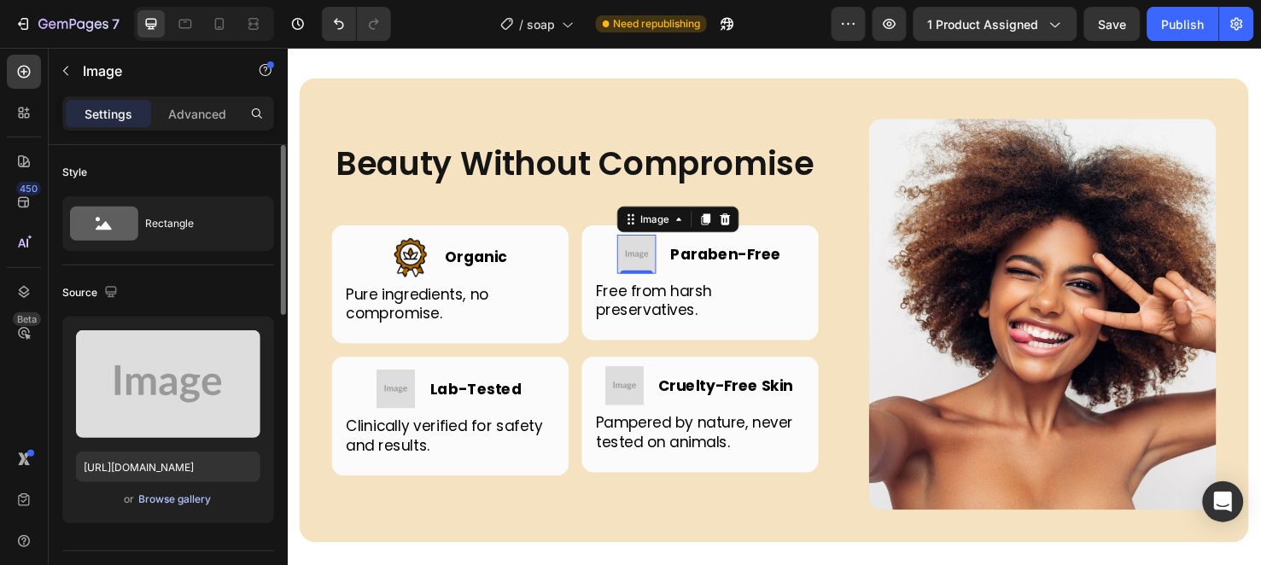
click at [164, 500] on div "Browse gallery" at bounding box center [175, 499] width 73 height 15
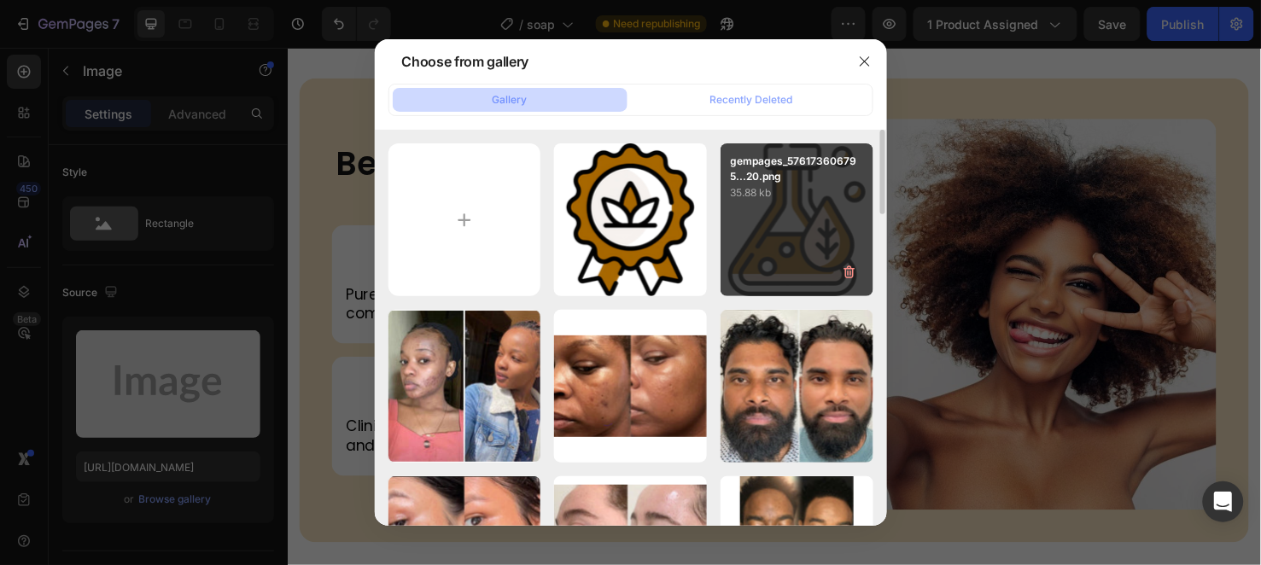
click at [756, 244] on div "gempages_576173606795...20.png 35.88 kb" at bounding box center [797, 219] width 153 height 153
type input "https://cdn.shopify.com/s/files/1/0956/6938/7577/files/gempages_581714596532847…"
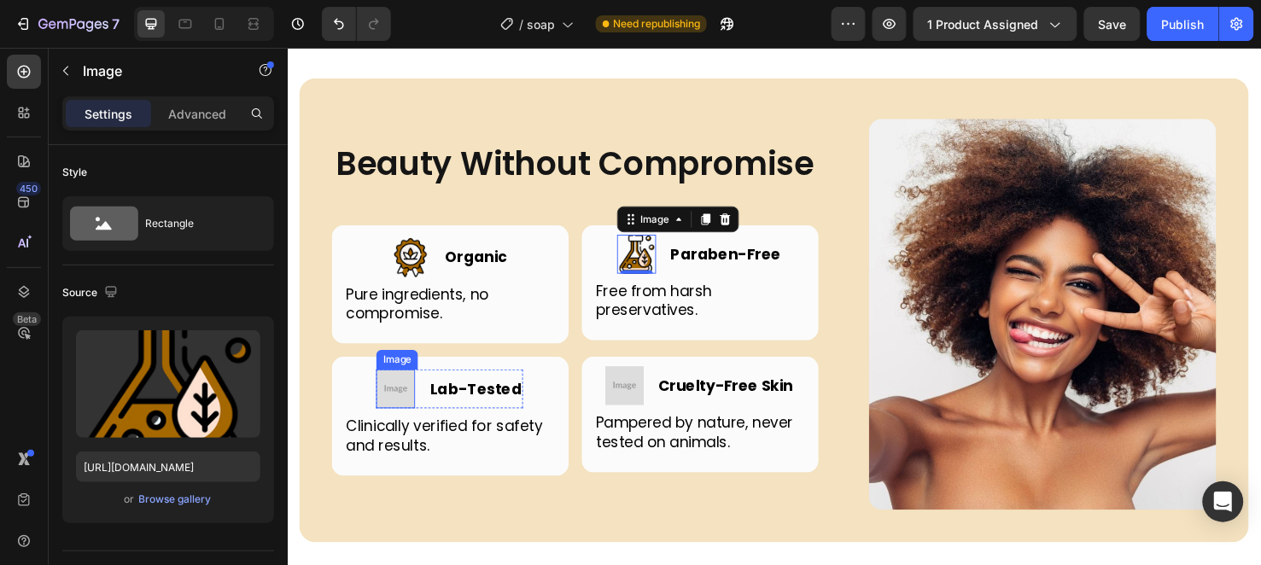
click at [412, 426] on img at bounding box center [401, 406] width 41 height 41
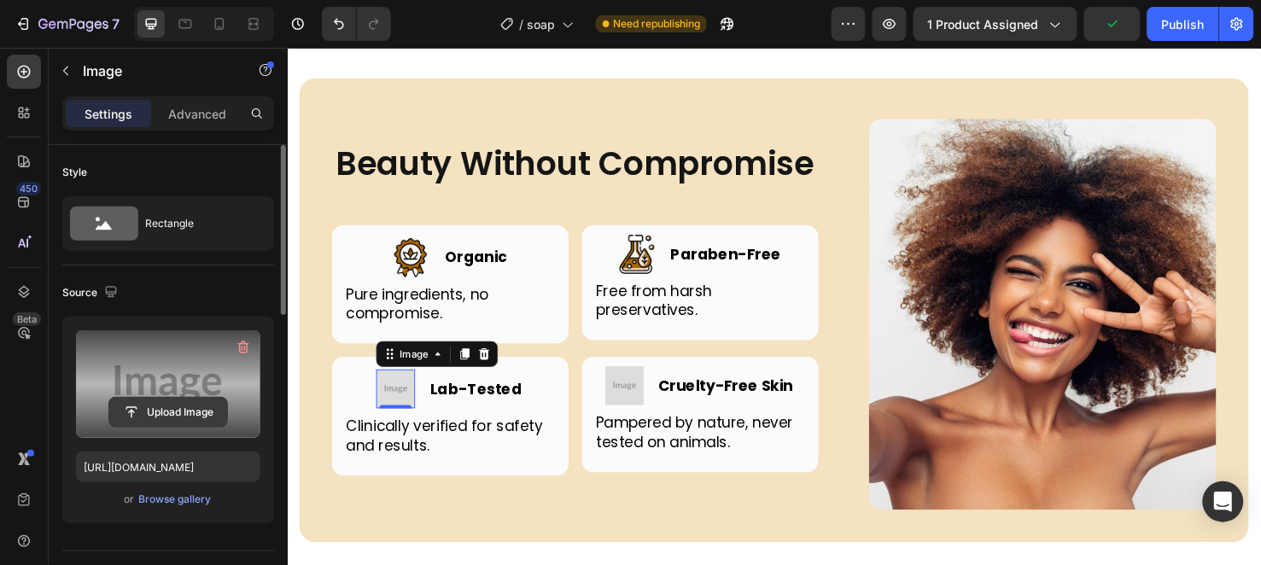
click at [169, 402] on input "file" at bounding box center [168, 412] width 118 height 29
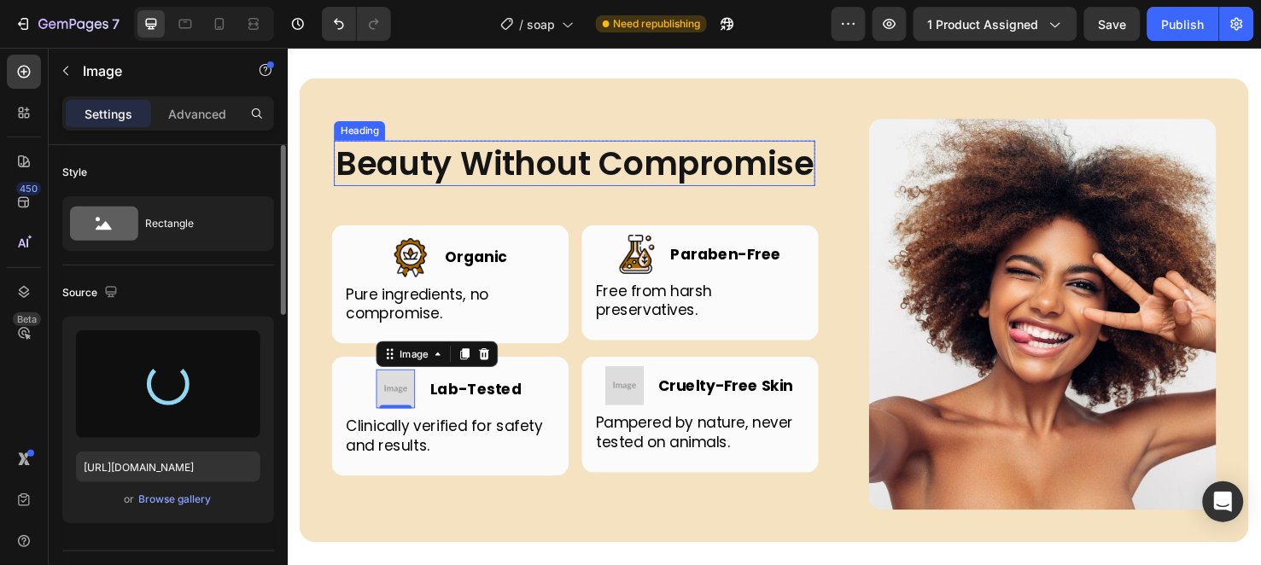
type input "https://cdn.shopify.com/s/files/1/0956/6938/7577/files/gempages_581714596532847…"
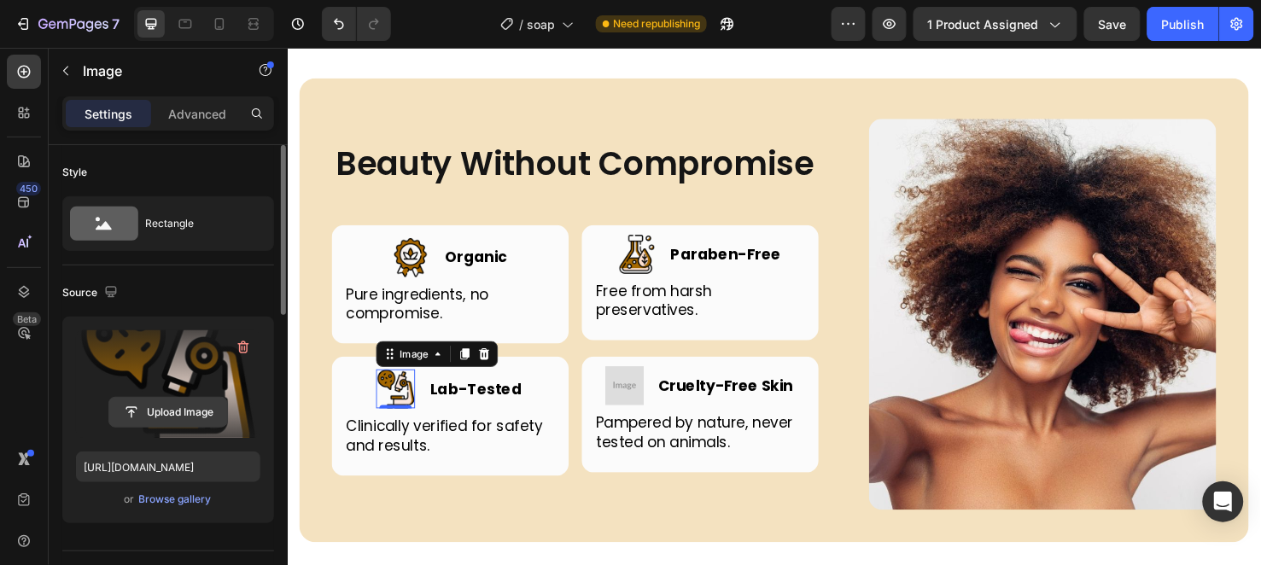
click at [162, 418] on input "file" at bounding box center [168, 412] width 118 height 29
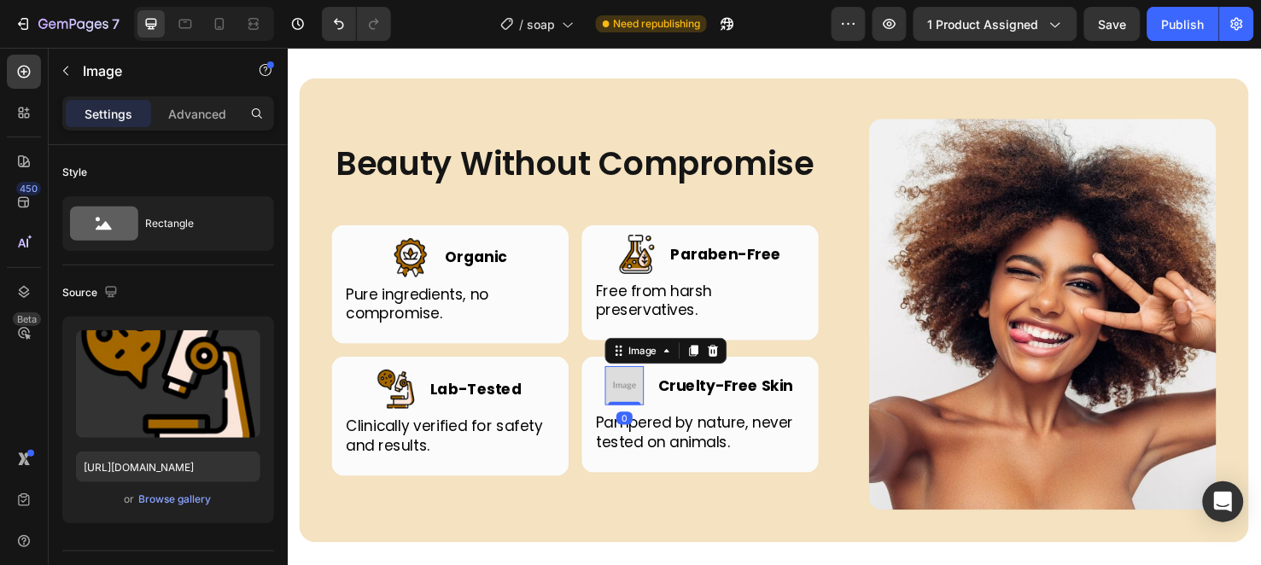
click at [634, 423] on img at bounding box center [642, 403] width 41 height 41
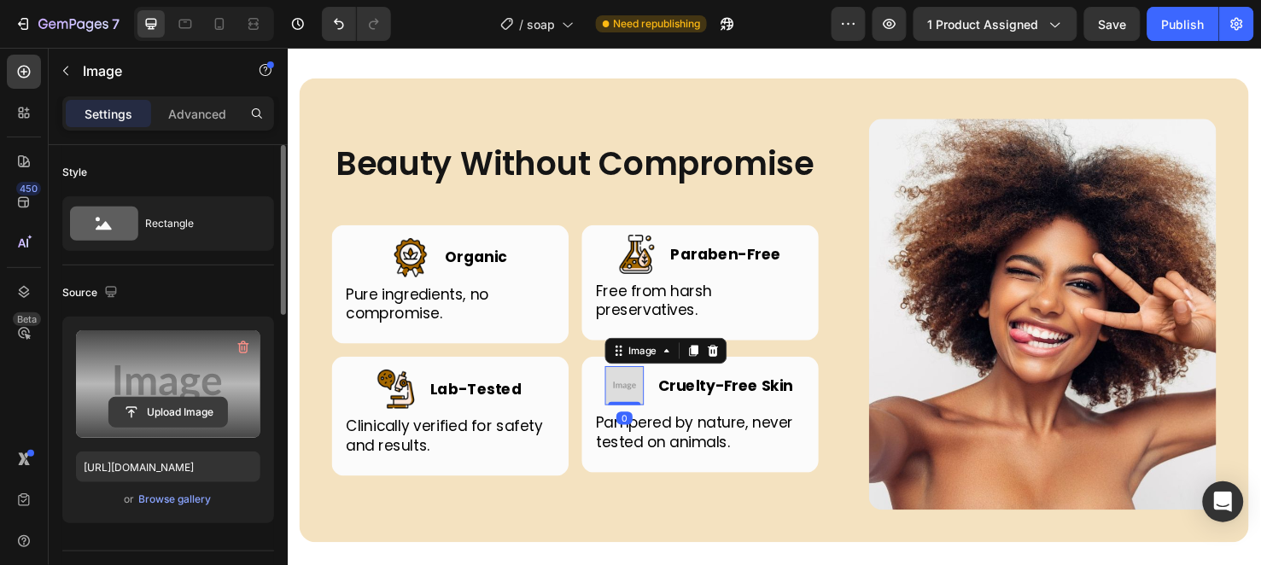
click at [172, 412] on input "file" at bounding box center [168, 412] width 118 height 29
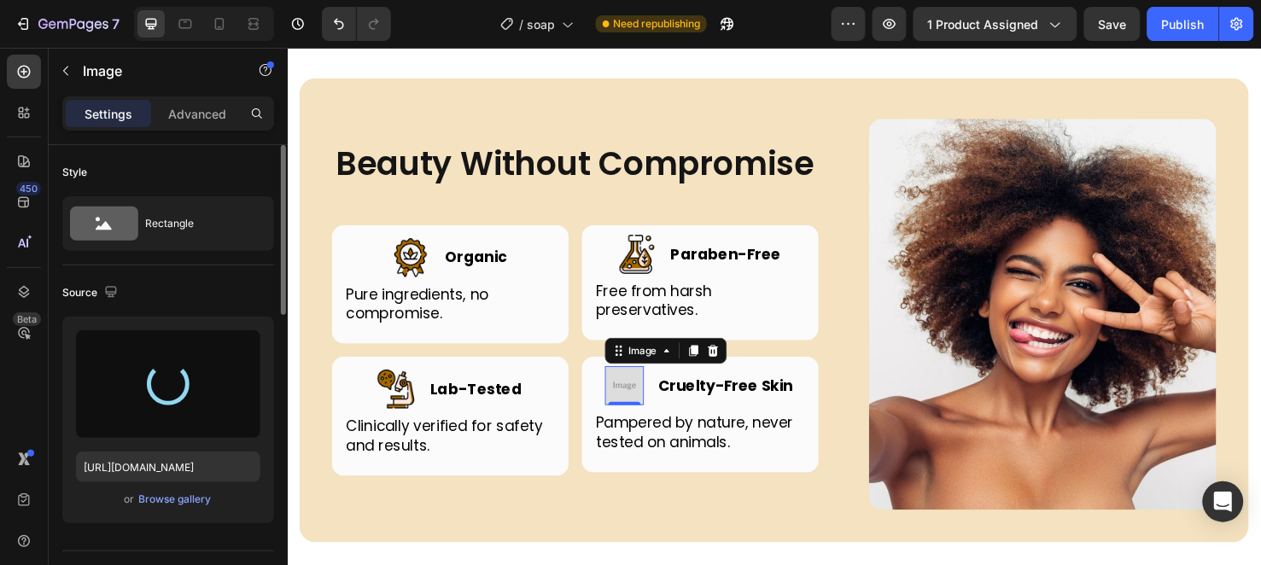
type input "https://cdn.shopify.com/s/files/1/0956/6938/7577/files/gempages_581714596532847…"
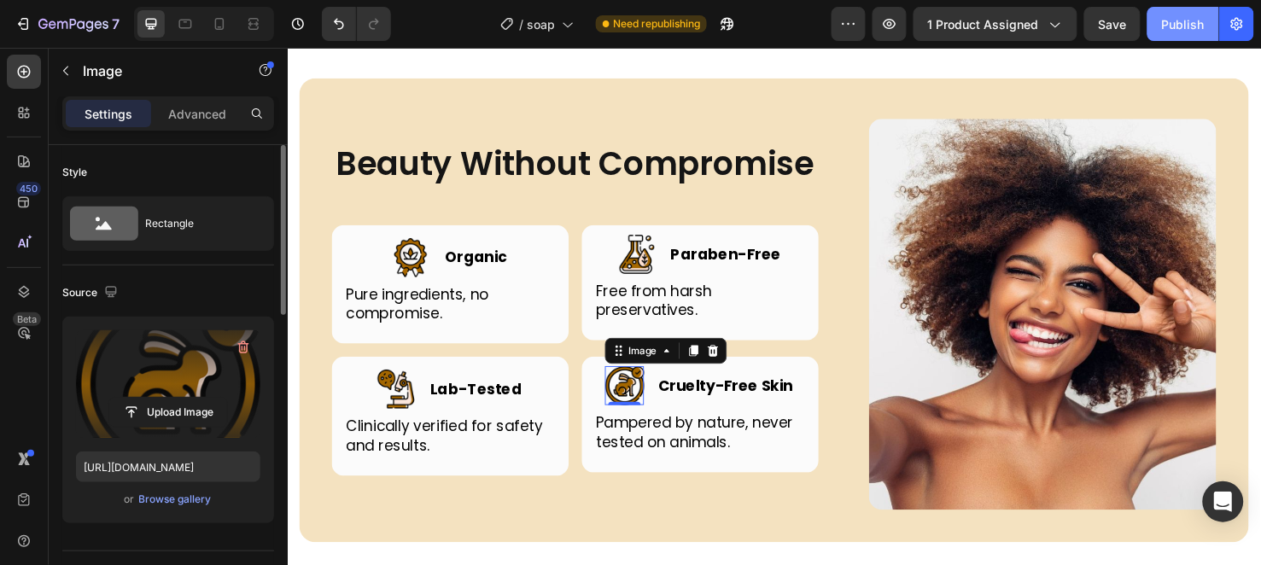
click at [1177, 32] on button "Publish" at bounding box center [1184, 24] width 72 height 34
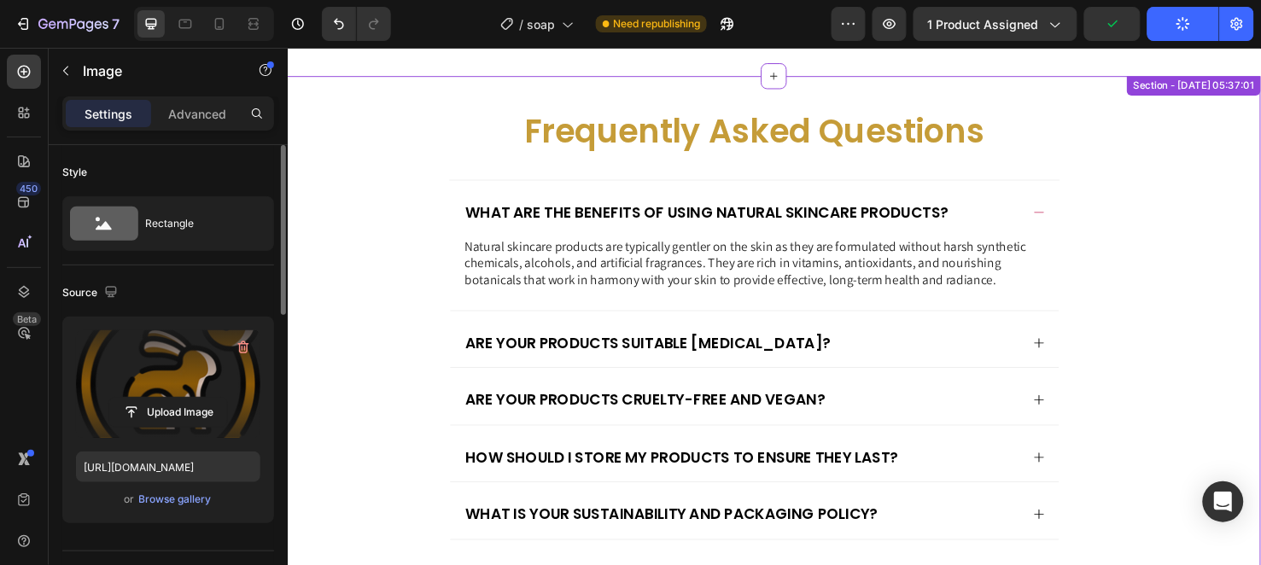
scroll to position [5392, 0]
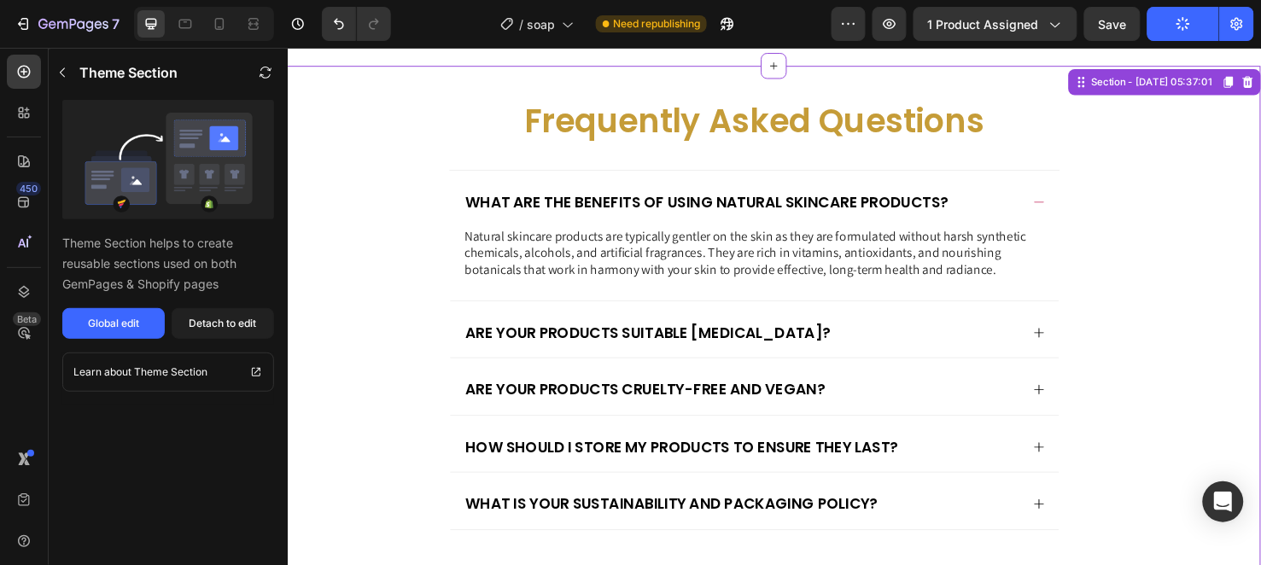
click at [981, 338] on div "Are your products suitable [MEDICAL_DATA]?" at bounding box center [765, 347] width 586 height 25
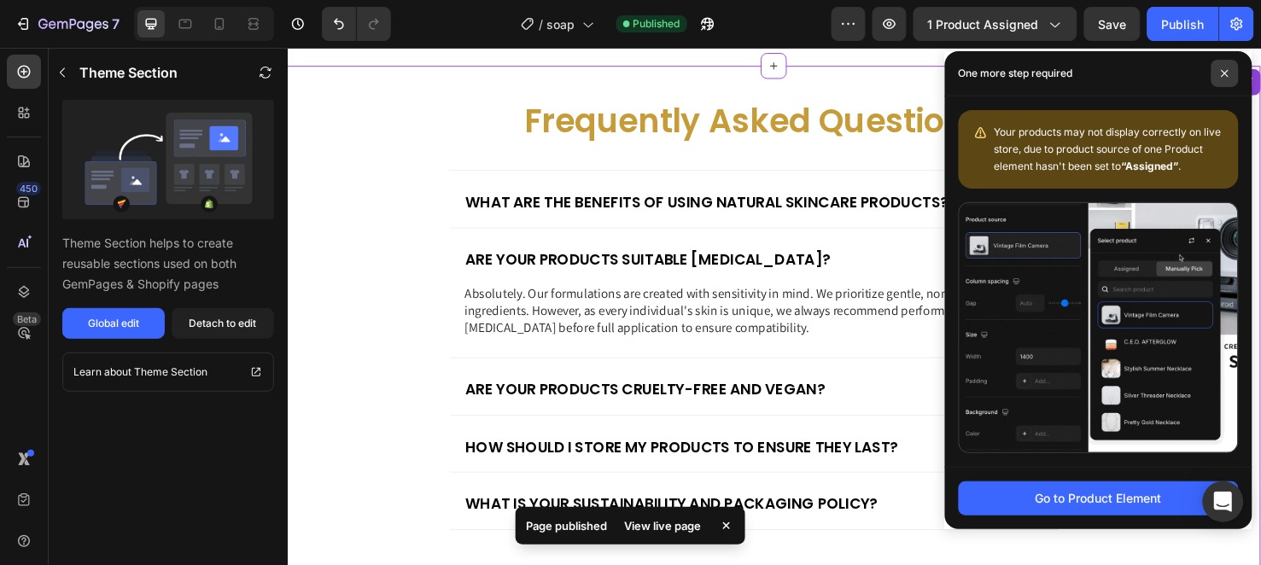
click at [1222, 77] on icon at bounding box center [1225, 73] width 9 height 9
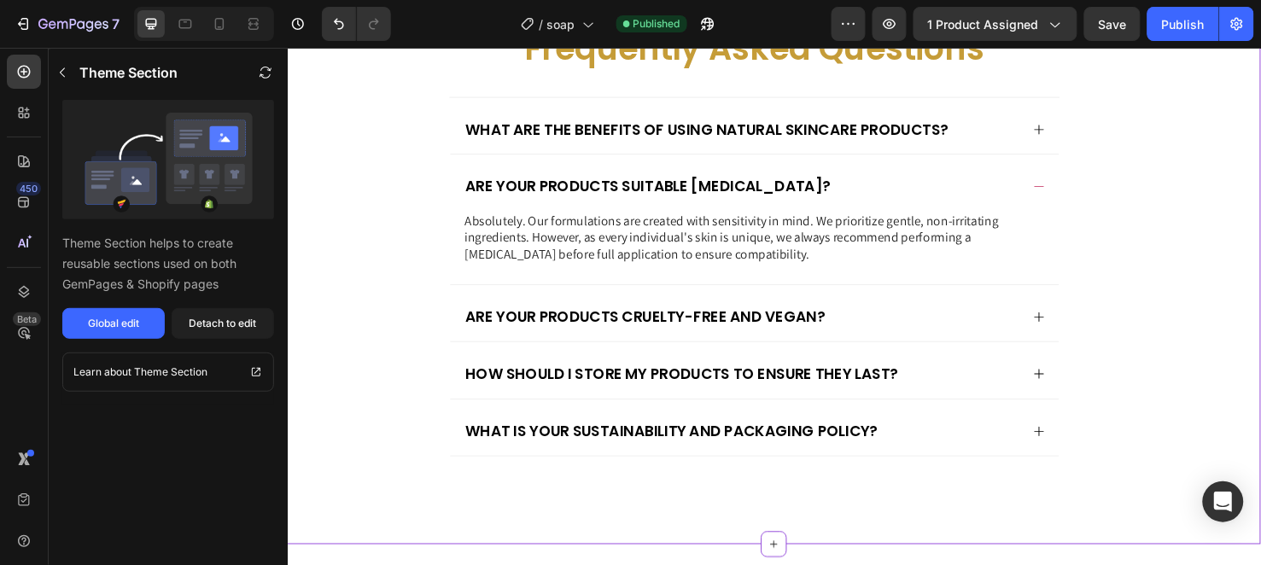
scroll to position [5487, 0]
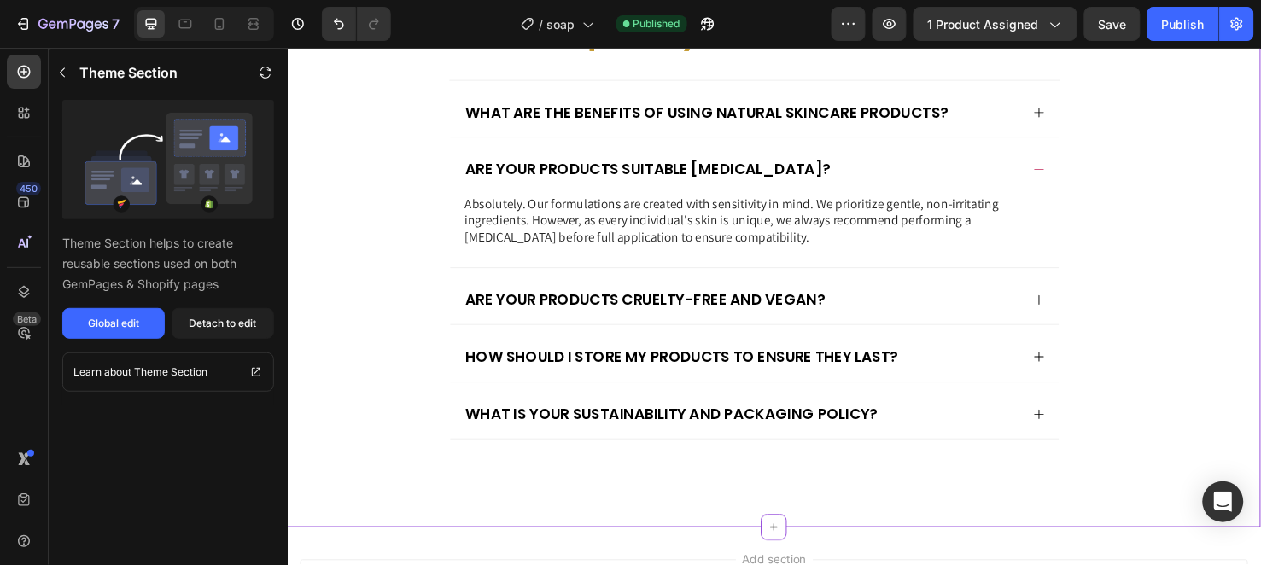
click at [933, 431] on div "What is your sustainability and packaging policy?" at bounding box center [765, 432] width 586 height 25
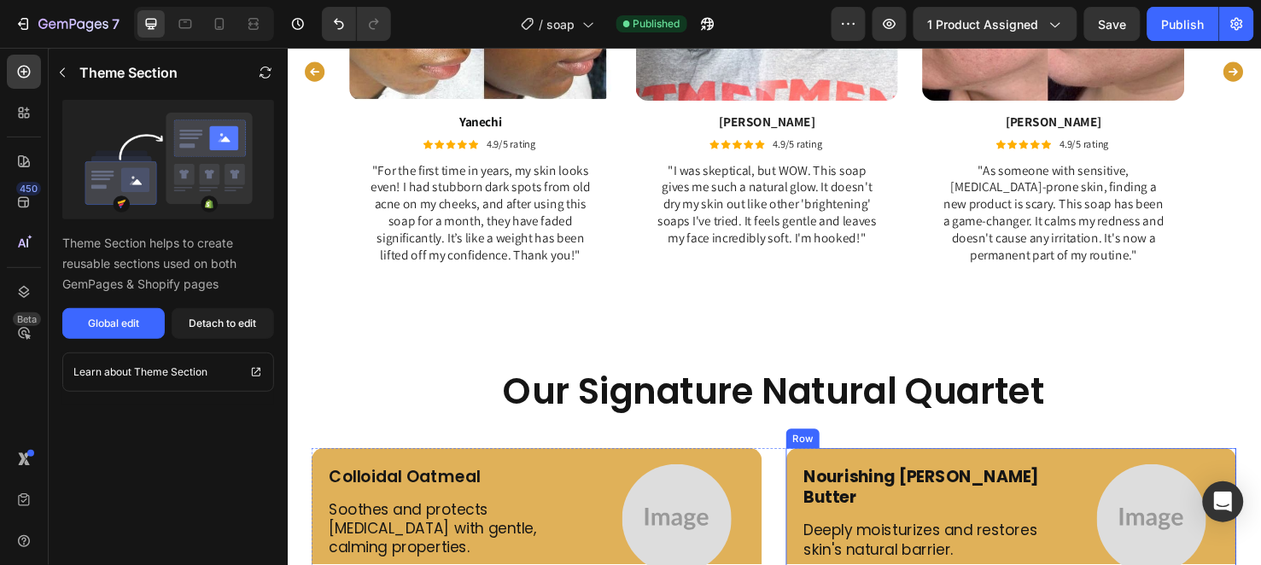
scroll to position [3132, 0]
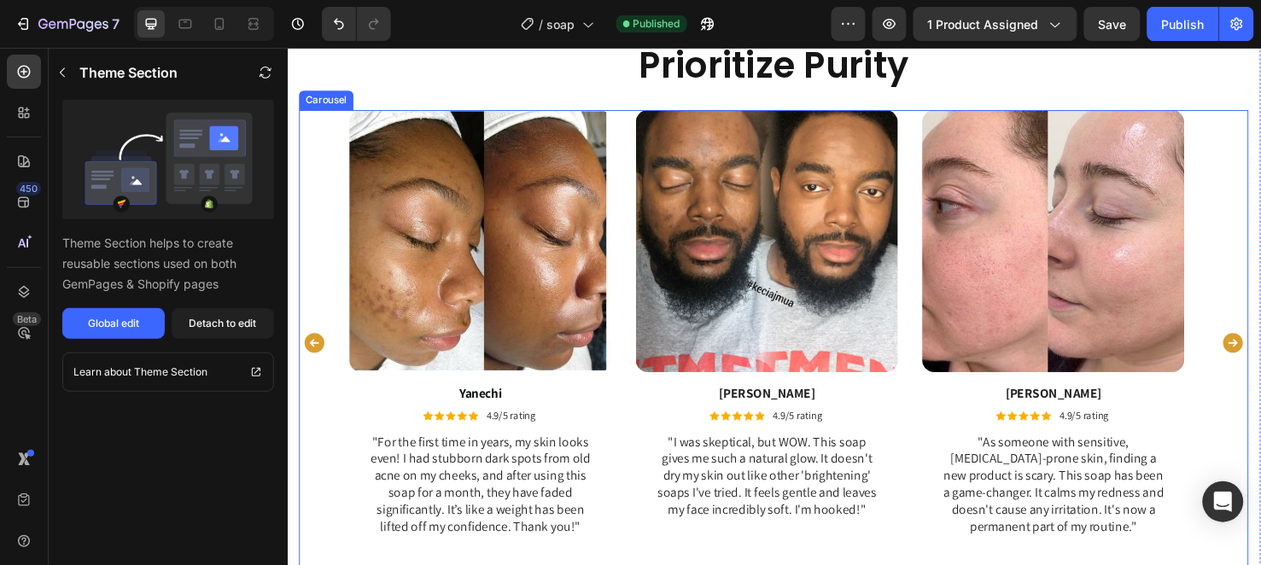
click at [1260, 347] on icon "Carousel Next Arrow" at bounding box center [1283, 358] width 26 height 26
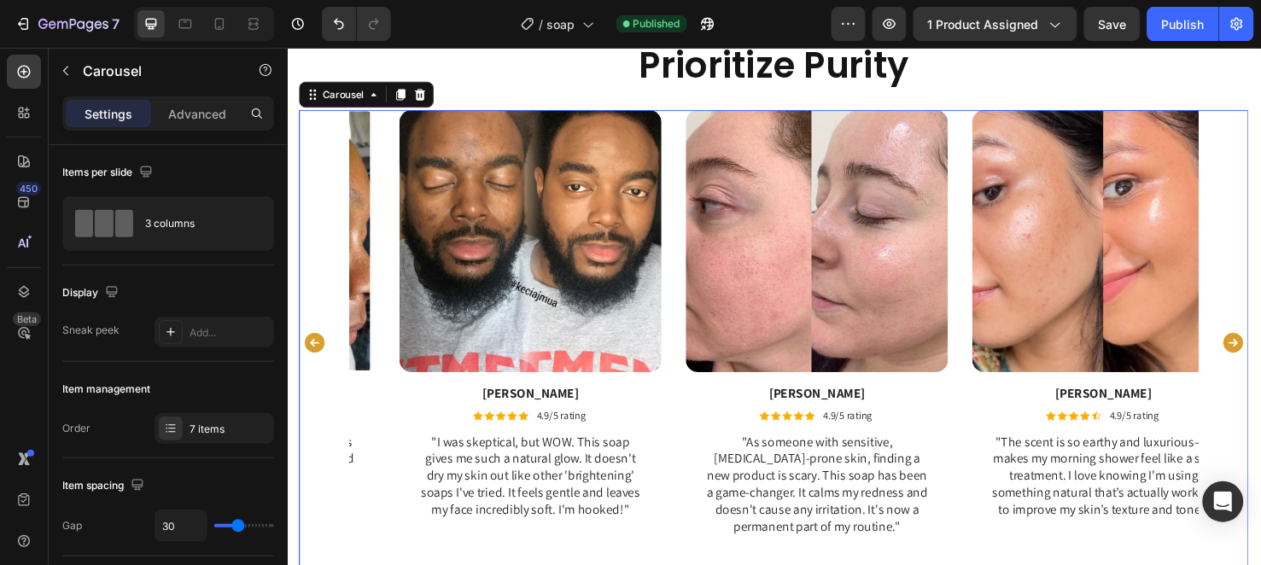
click at [1260, 347] on icon "Carousel Next Arrow" at bounding box center [1283, 358] width 26 height 26
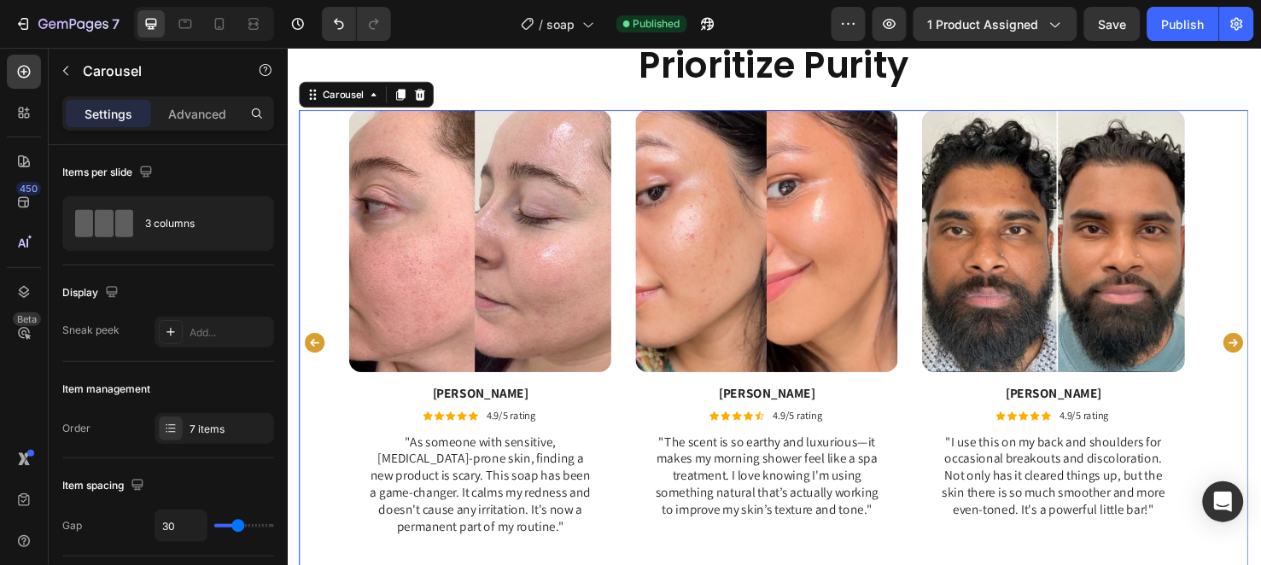
click at [1260, 347] on icon "Carousel Next Arrow" at bounding box center [1283, 358] width 26 height 26
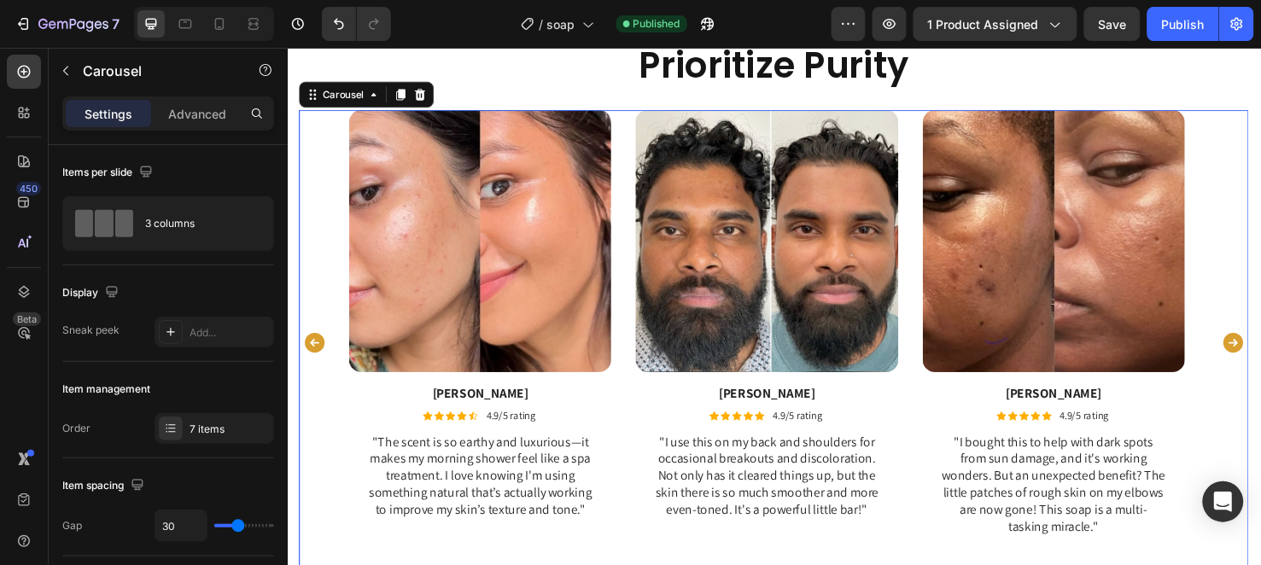
click at [1260, 347] on icon "Carousel Next Arrow" at bounding box center [1283, 358] width 26 height 26
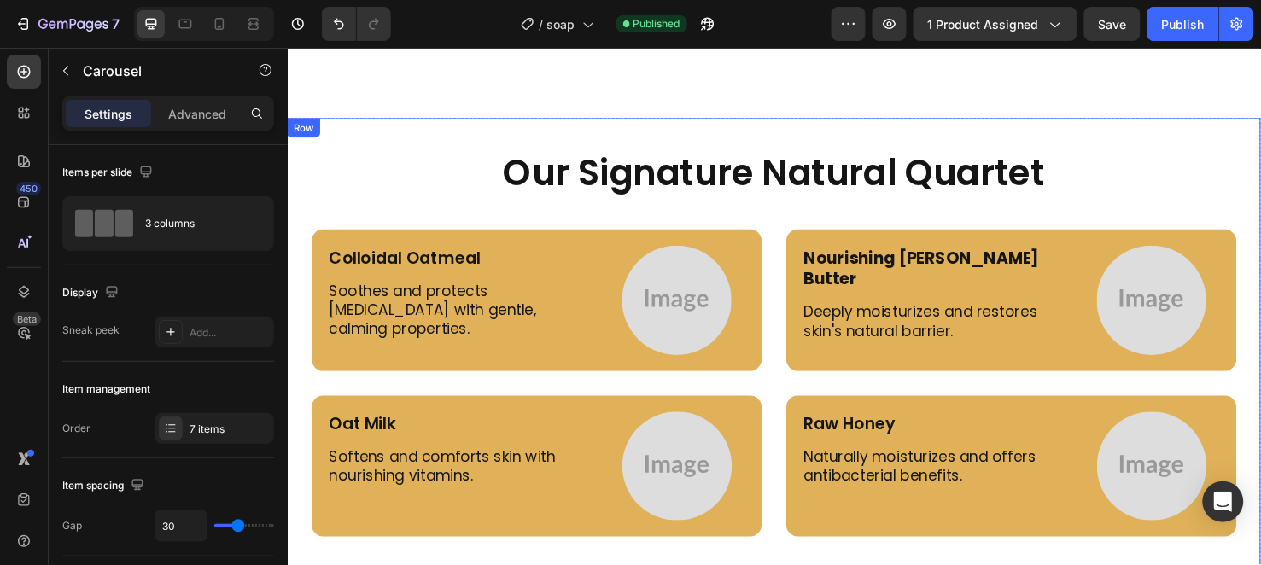
scroll to position [3510, 0]
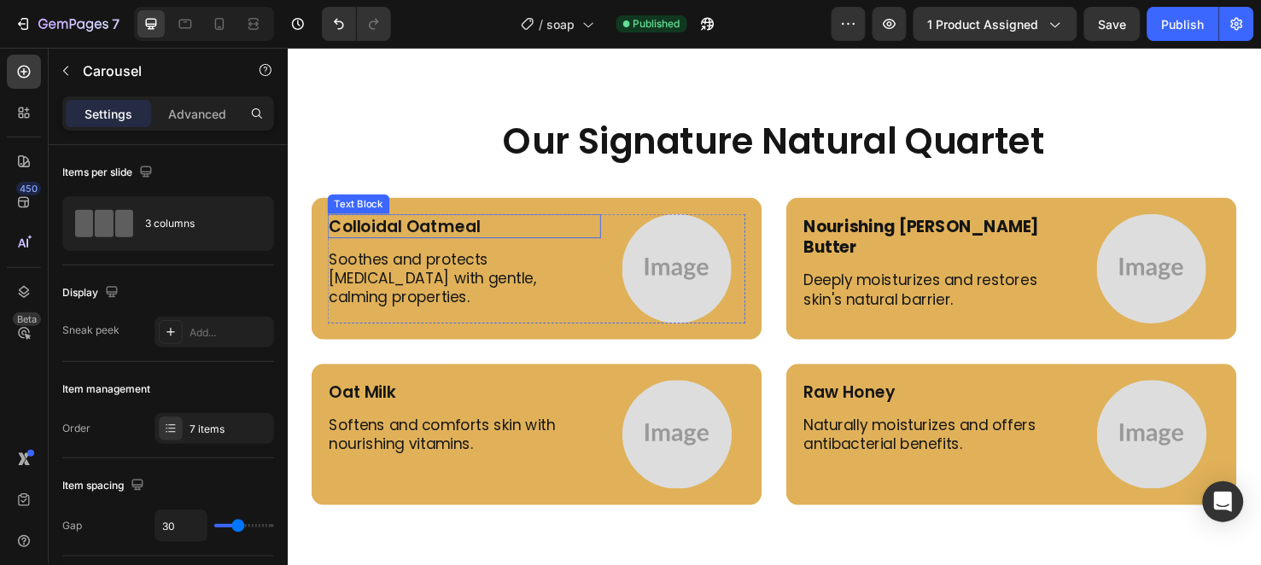
click at [523, 233] on p "Colloidal Oatmeal" at bounding box center [473, 235] width 284 height 22
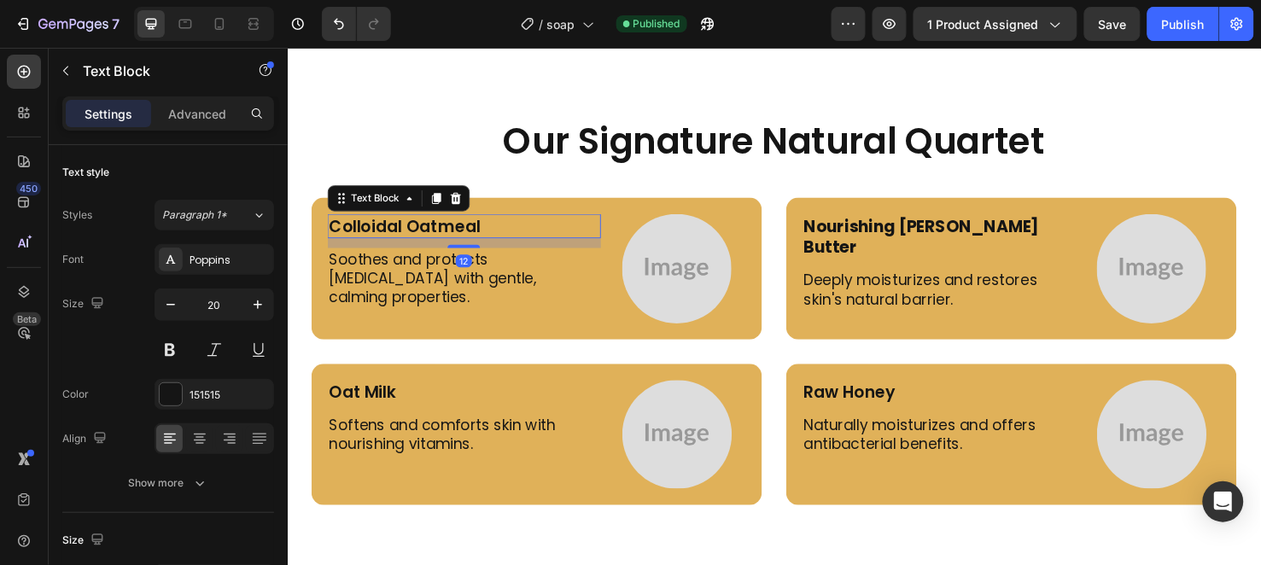
click at [523, 233] on p "Colloidal Oatmeal" at bounding box center [473, 235] width 284 height 22
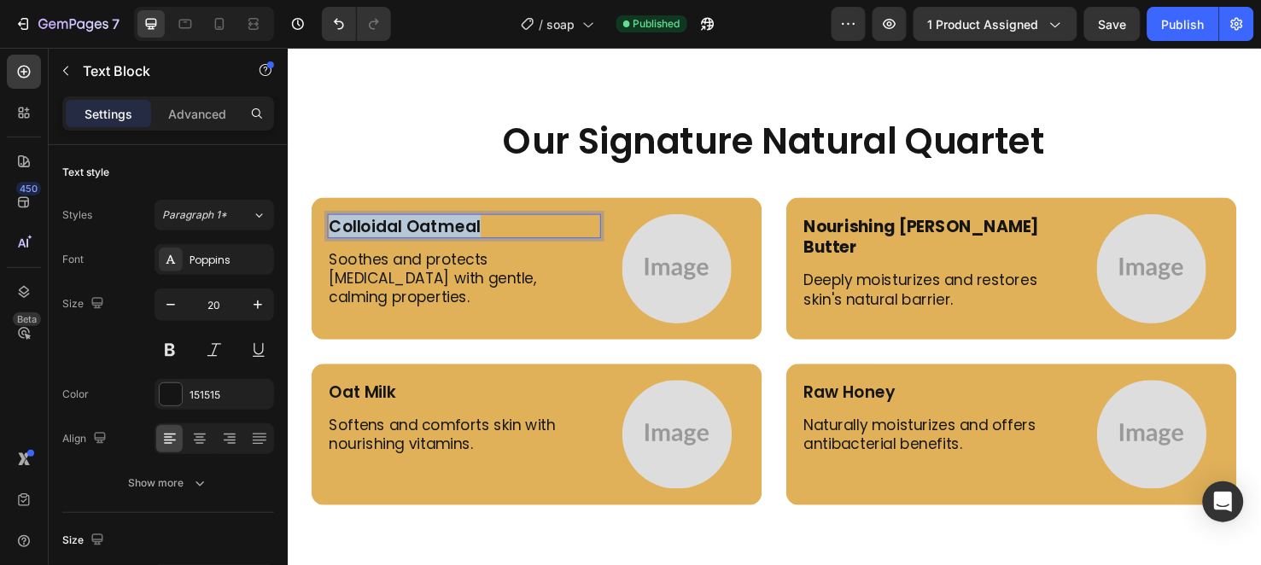
click at [523, 233] on p "Colloidal Oatmeal" at bounding box center [473, 235] width 284 height 22
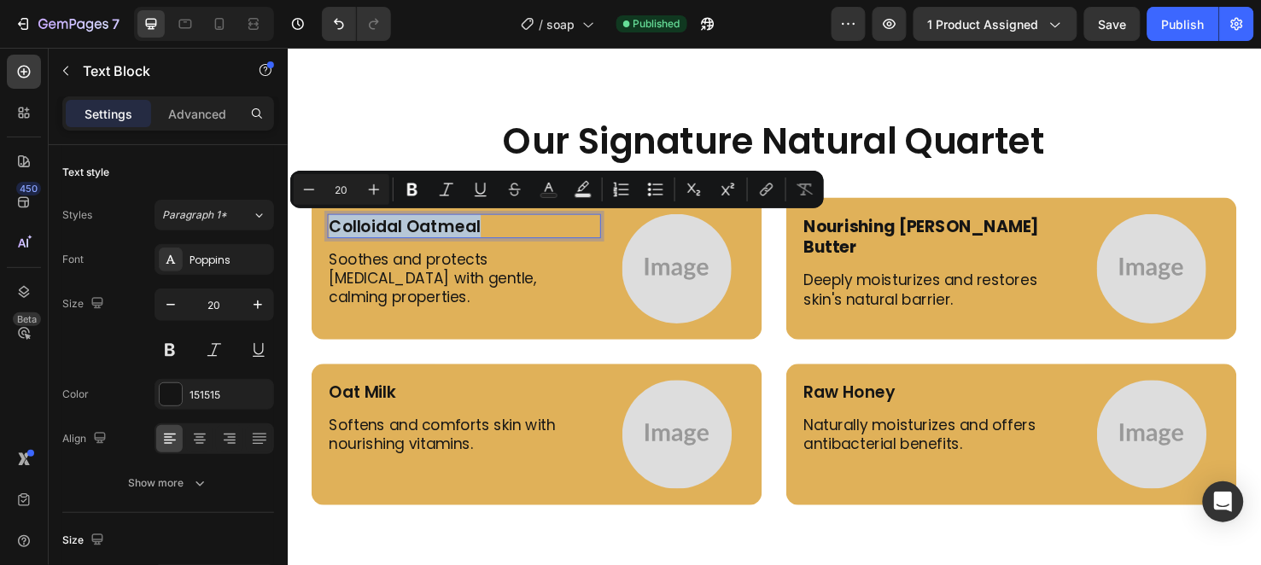
click at [523, 233] on p "Colloidal Oatmeal" at bounding box center [473, 235] width 284 height 22
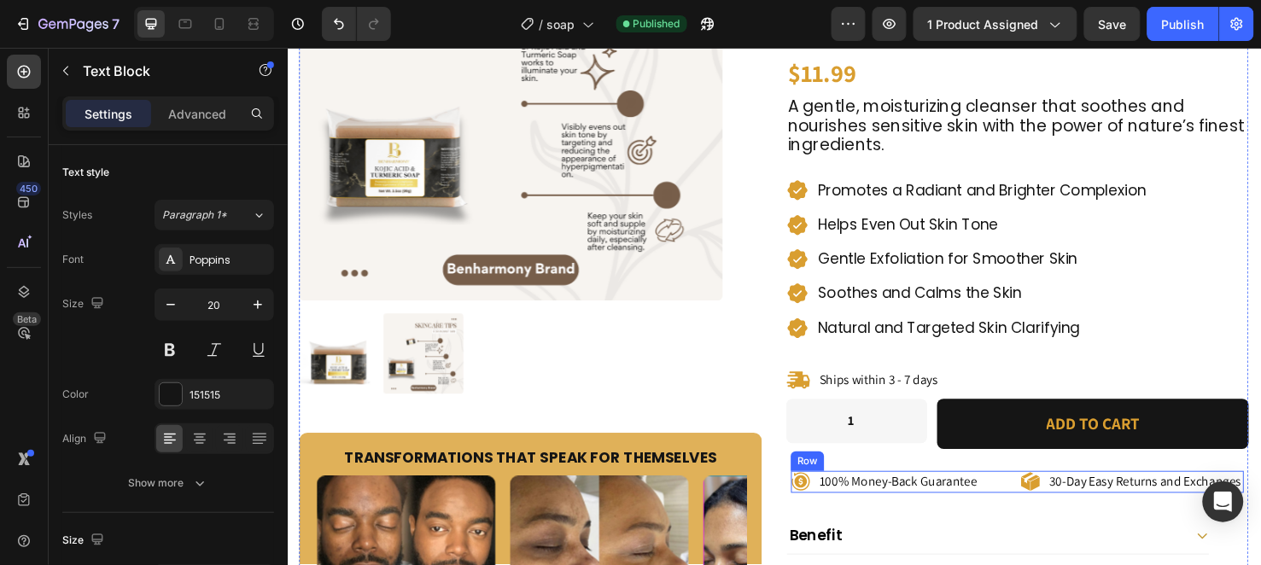
scroll to position [550, 0]
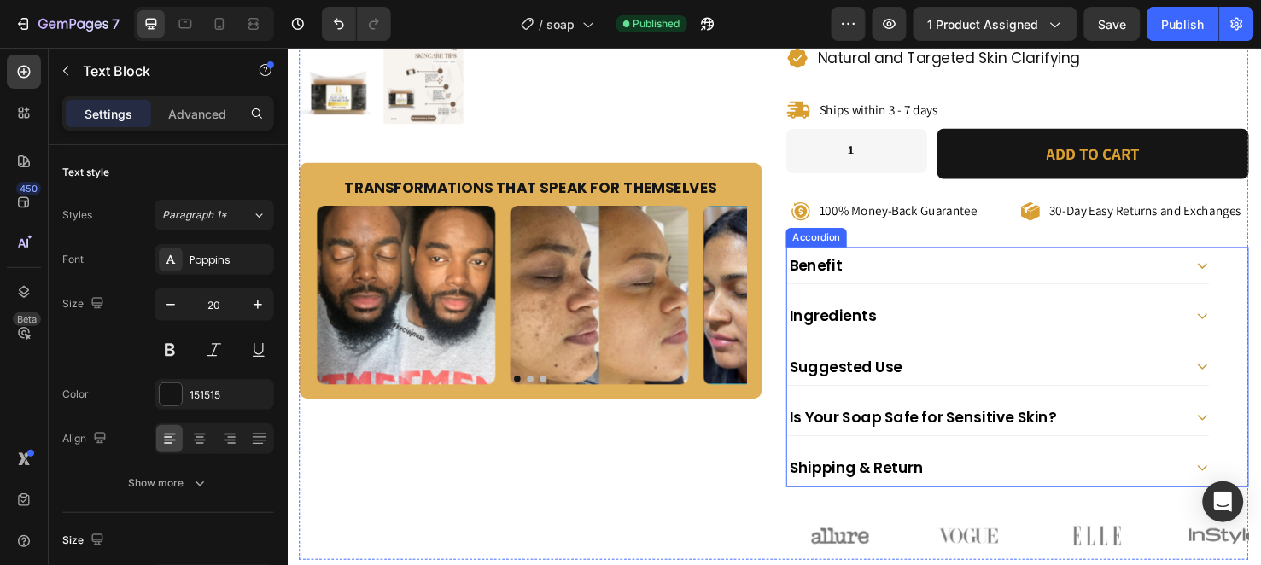
click at [1124, 317] on div "Ingredients" at bounding box center [1021, 329] width 417 height 25
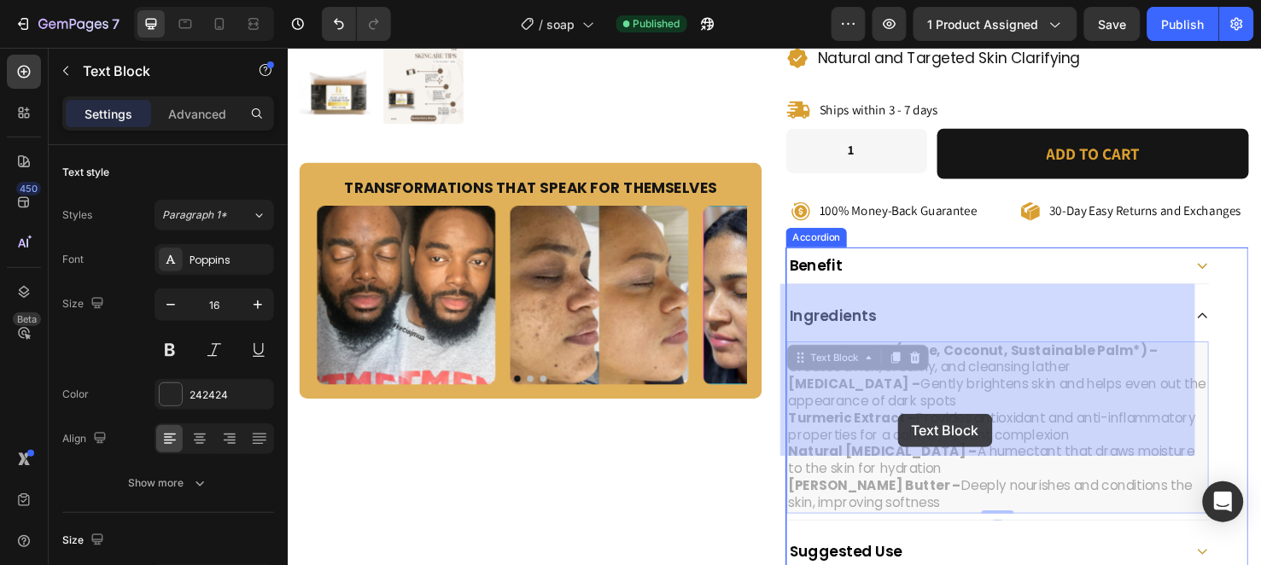
drag, startPoint x: 905, startPoint y: 444, endPoint x: 908, endPoint y: 412, distance: 31.7
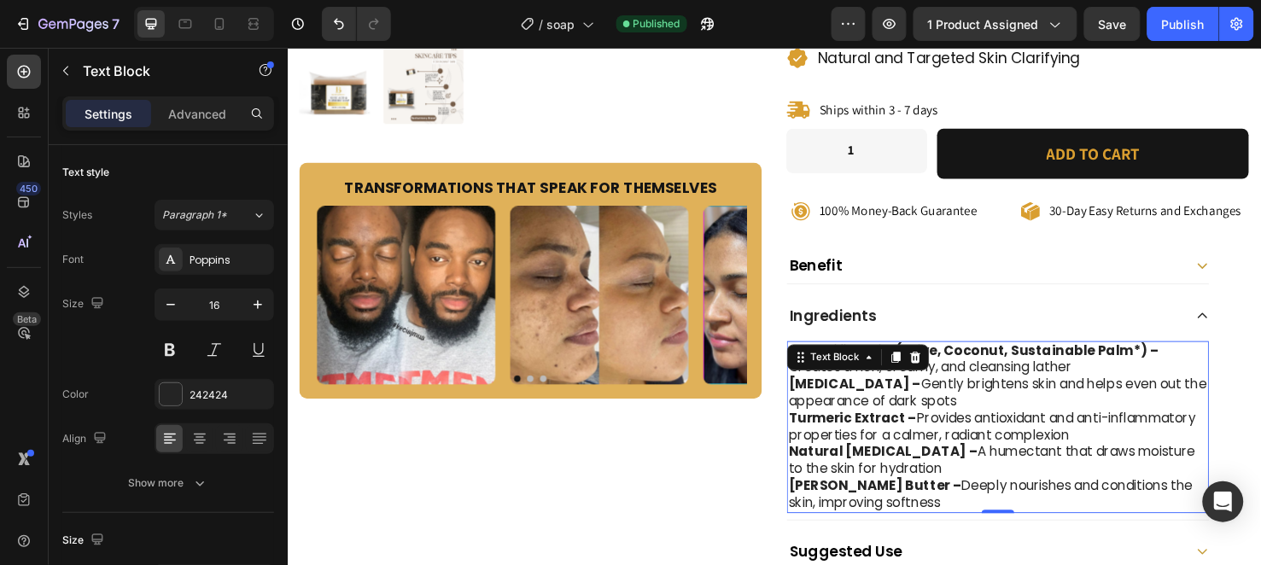
click at [910, 499] on p "[PERSON_NAME] Butter – Deeply nourishes and conditions the skin, improving soft…" at bounding box center [1035, 517] width 441 height 36
click at [908, 499] on p "[PERSON_NAME] Butter – Deeply nourishes and conditions the skin, improving soft…" at bounding box center [1035, 517] width 441 height 36
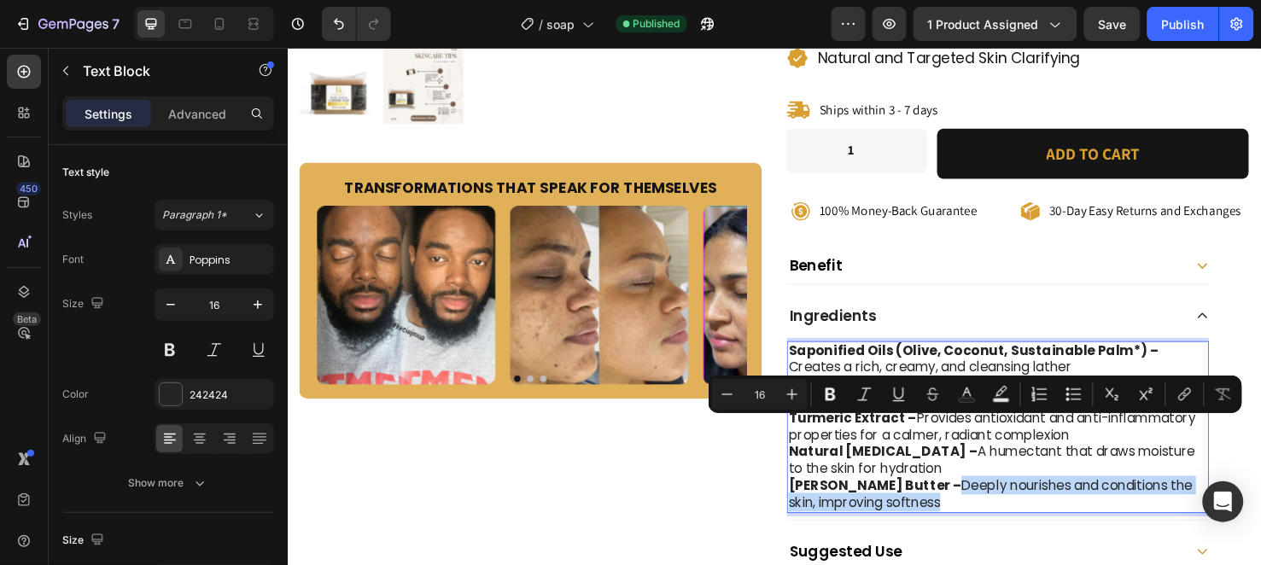
drag, startPoint x: 908, startPoint y: 443, endPoint x: 934, endPoint y: 459, distance: 31.0
click at [934, 499] on p "[PERSON_NAME] Butter – Deeply nourishes and conditions the skin, improving soft…" at bounding box center [1035, 517] width 441 height 36
copy p "Deeply nourishes and conditions the skin, improving softness"
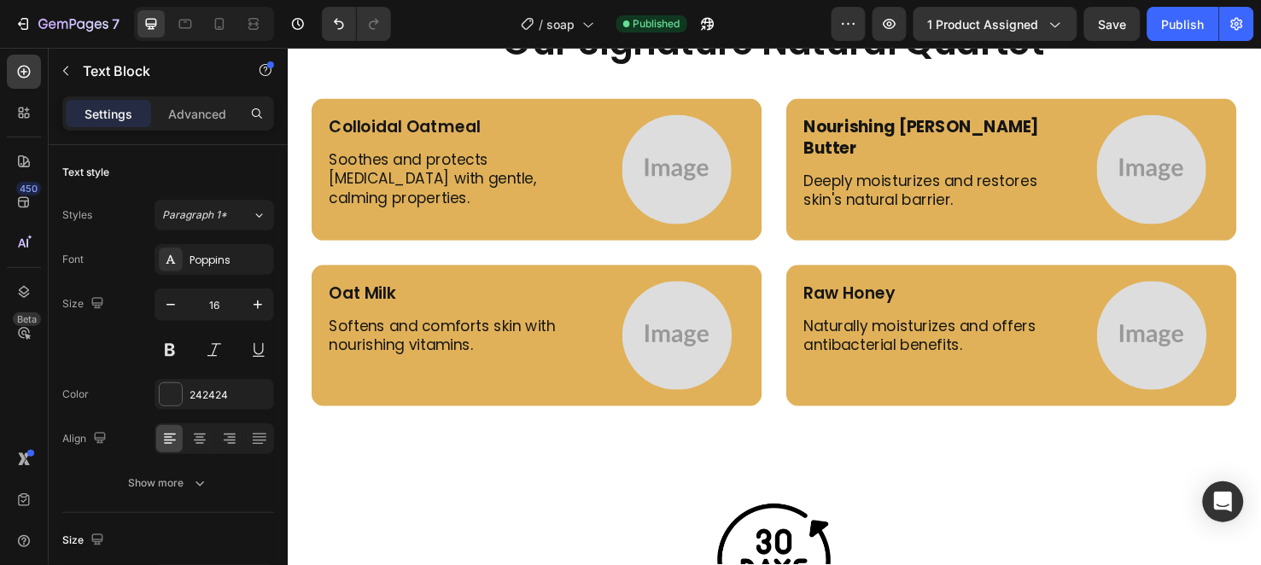
scroll to position [4155, 0]
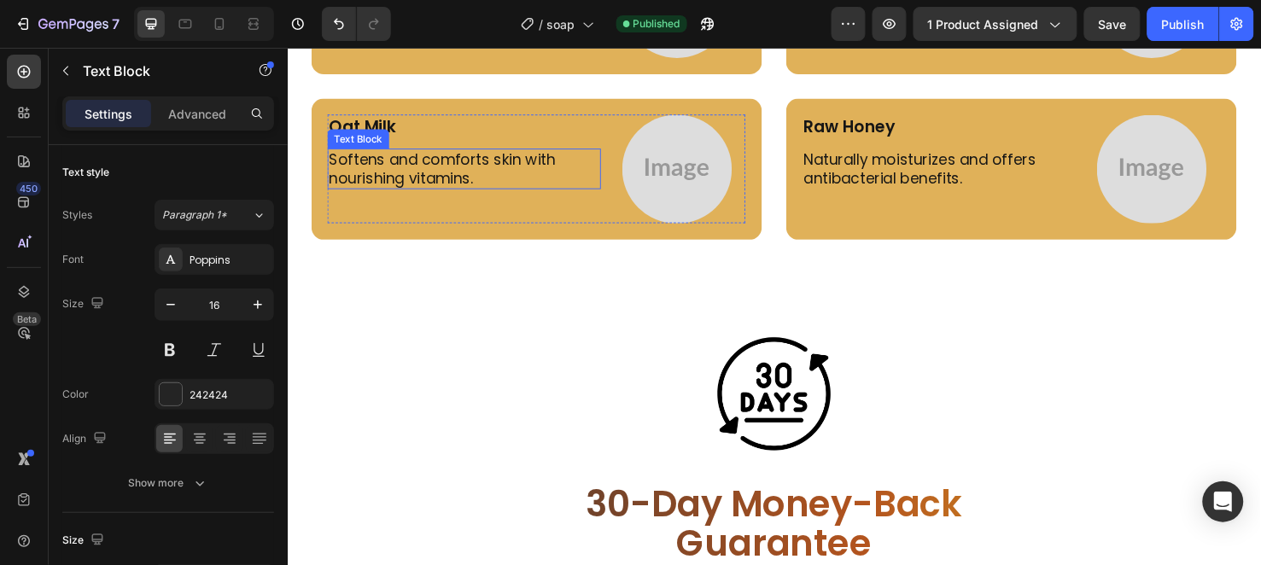
click at [432, 175] on p "Softens and comforts skin with nourishing vitamins." at bounding box center [473, 175] width 284 height 40
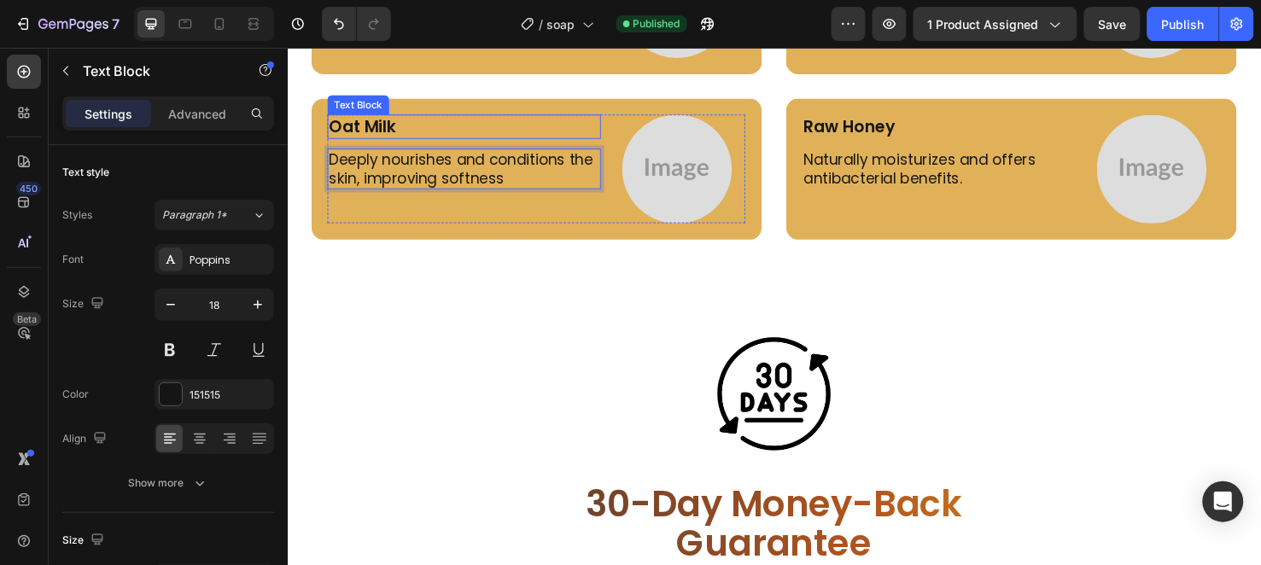
click at [353, 125] on p "Oat Milk" at bounding box center [473, 131] width 284 height 22
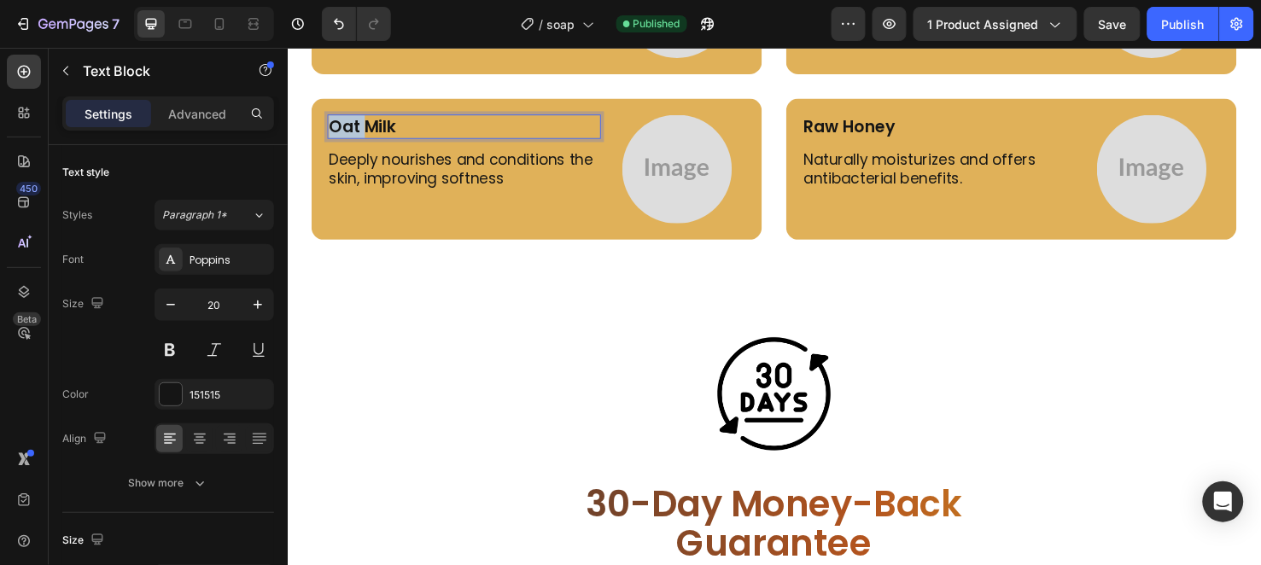
click at [353, 125] on p "Oat Milk" at bounding box center [473, 131] width 284 height 22
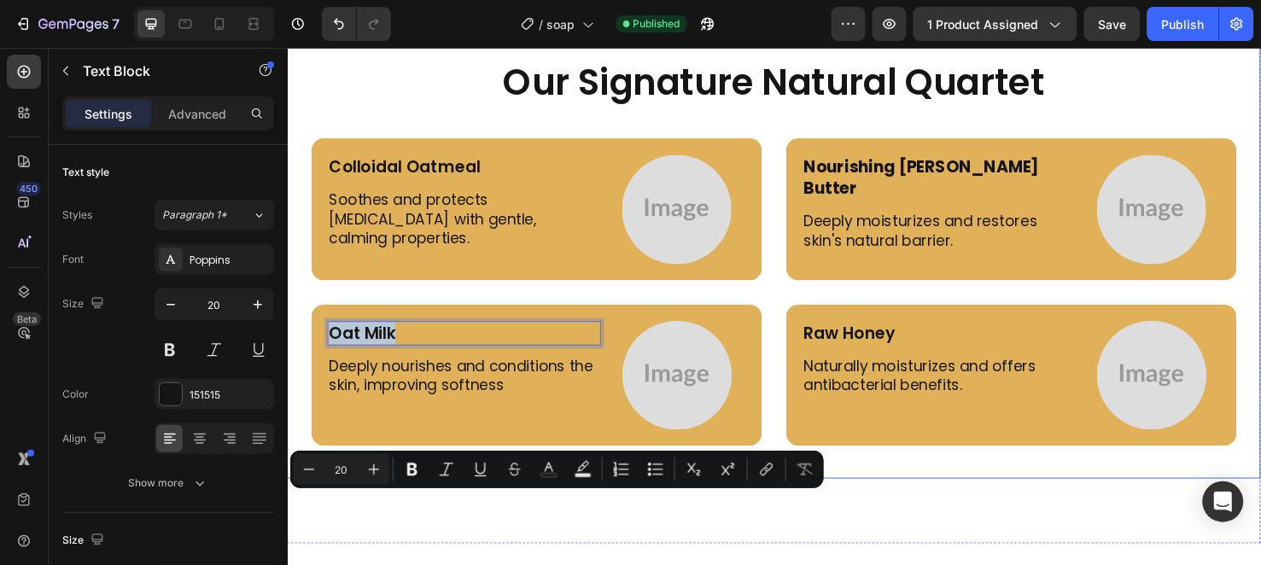
type input "16"
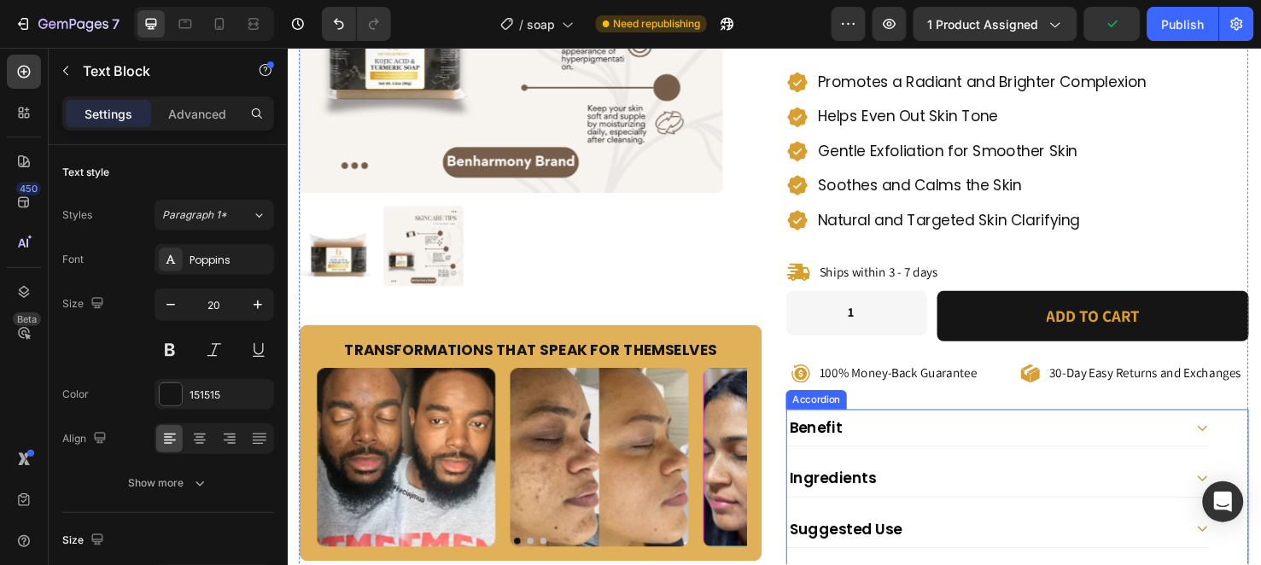
scroll to position [459, 0]
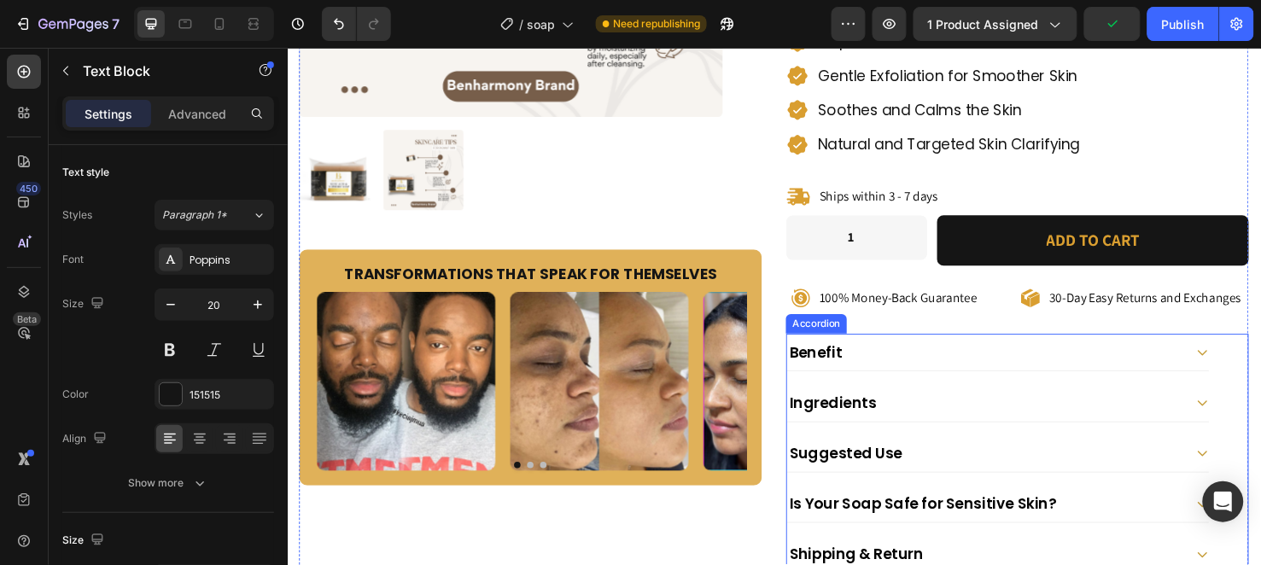
click at [1013, 408] on div "Ingredients" at bounding box center [1021, 420] width 417 height 25
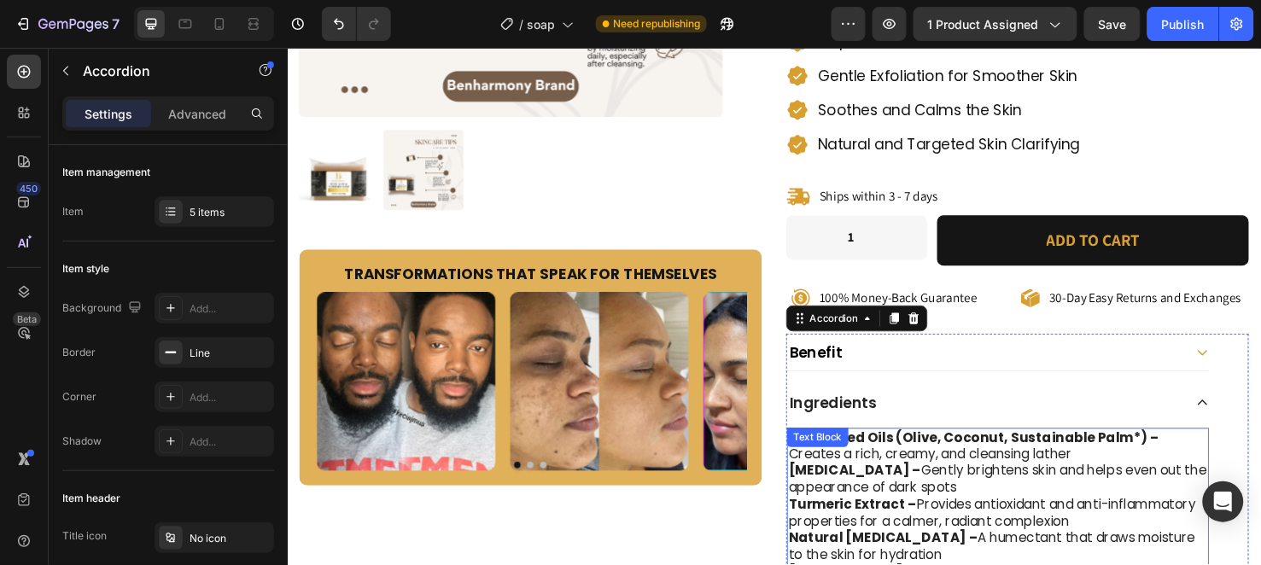
scroll to position [649, 0]
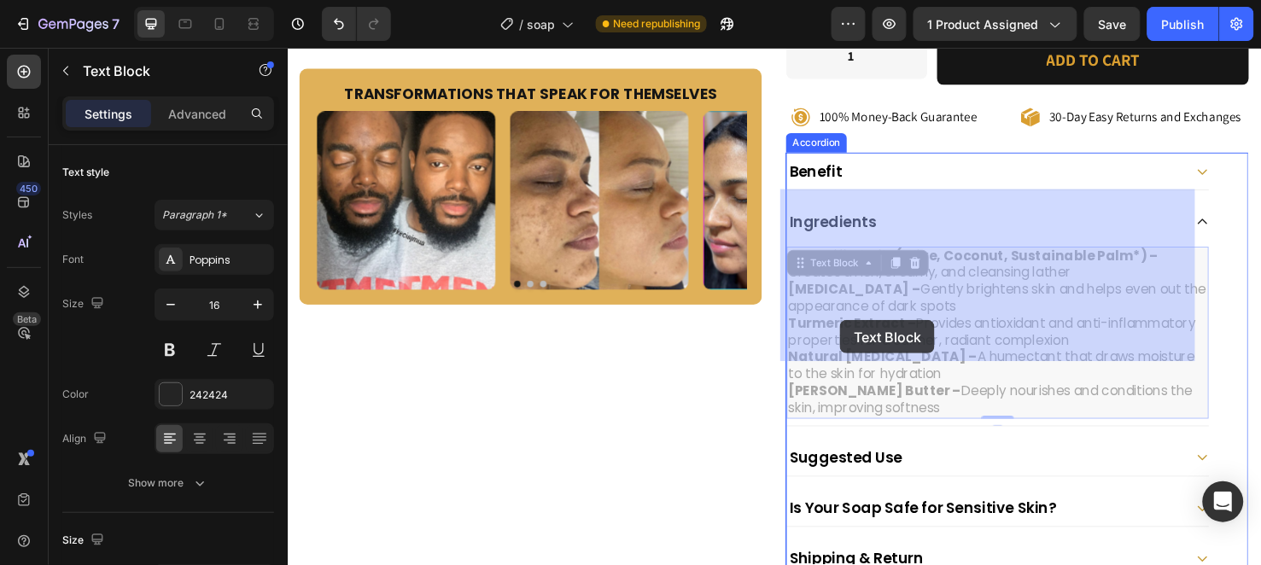
drag, startPoint x: 890, startPoint y: 348, endPoint x: 868, endPoint y: 334, distance: 25.3
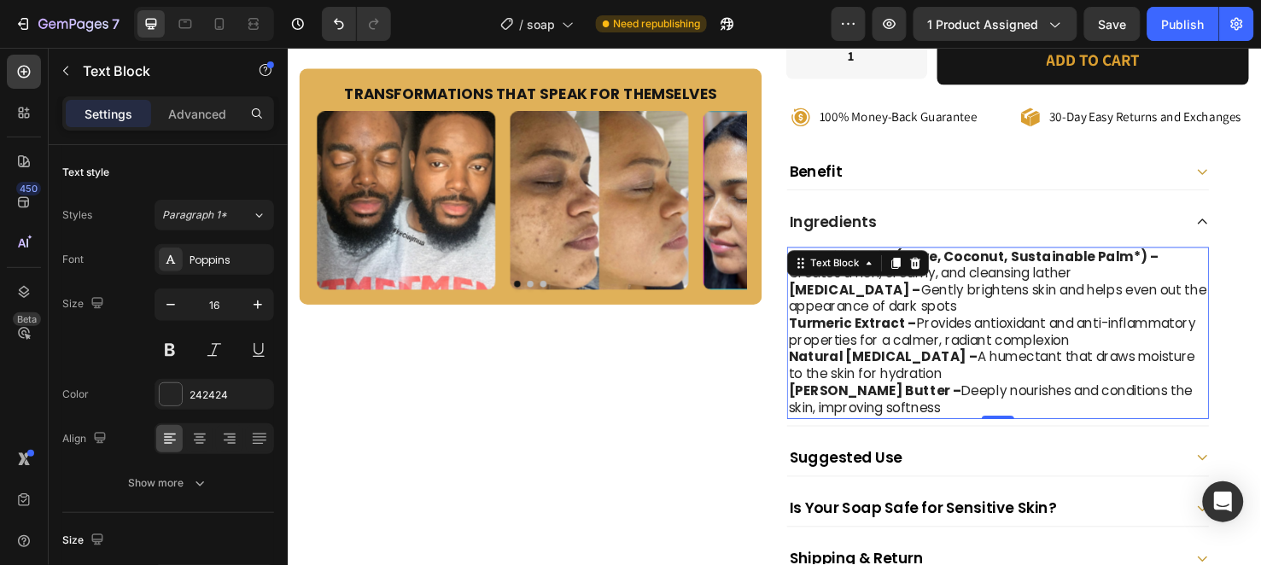
click at [881, 399] on strong "[PERSON_NAME] Butter –" at bounding box center [906, 409] width 182 height 20
click at [890, 399] on strong "[PERSON_NAME] Butter –" at bounding box center [906, 409] width 182 height 20
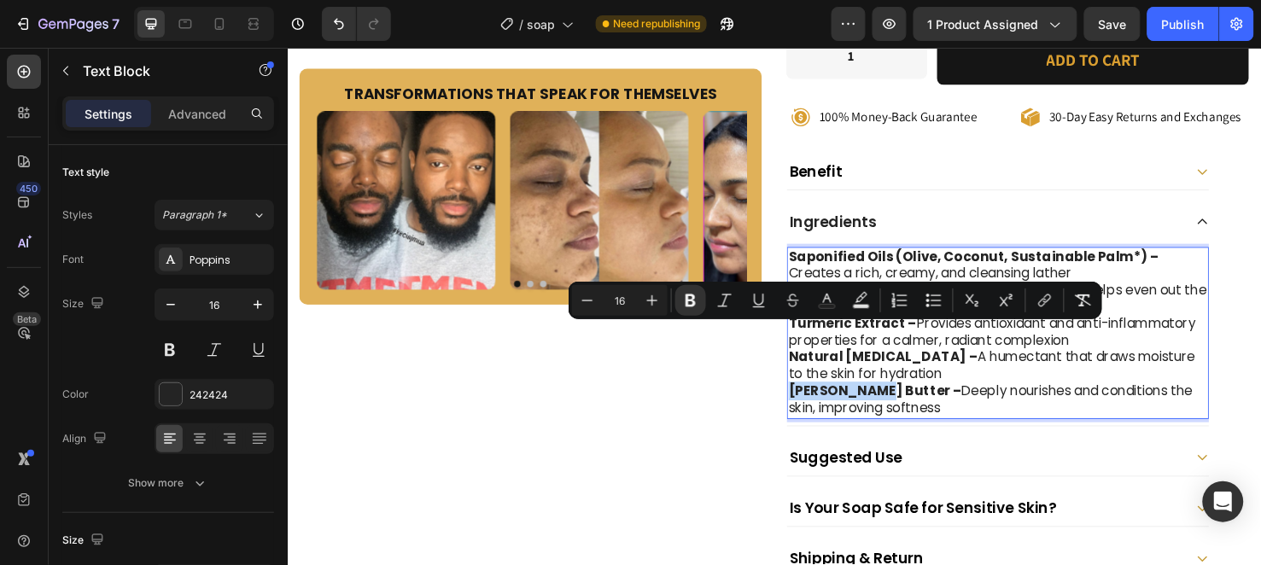
drag, startPoint x: 891, startPoint y: 348, endPoint x: 808, endPoint y: 349, distance: 82.8
click at [815, 399] on strong "[PERSON_NAME] Butter –" at bounding box center [906, 409] width 182 height 20
copy strong "Shea Butter"
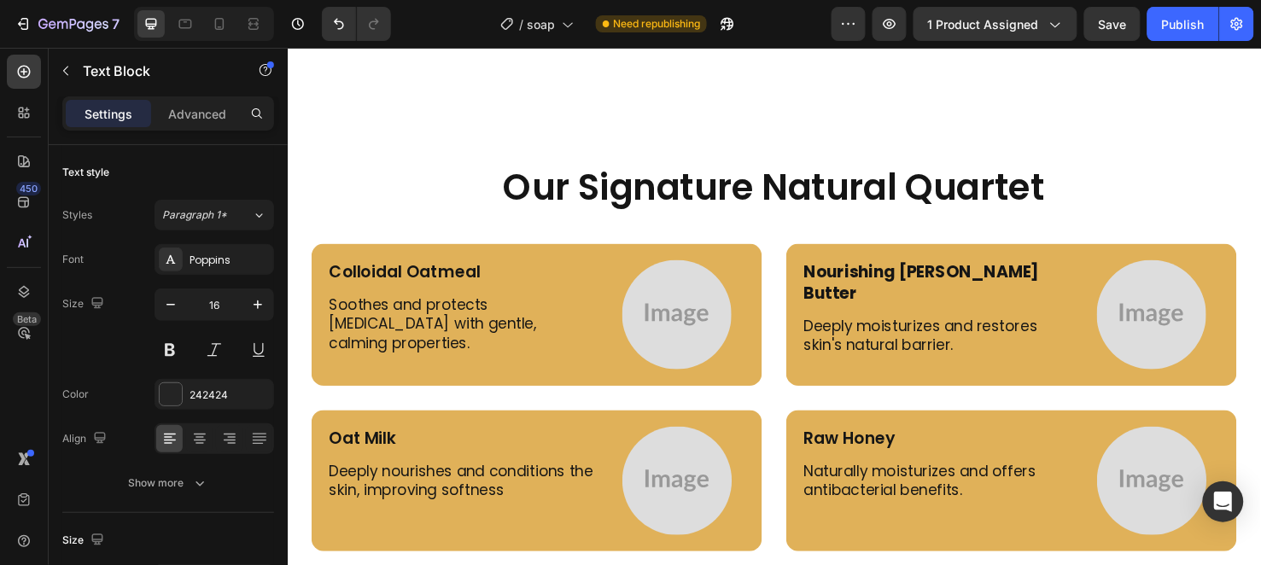
scroll to position [3969, 0]
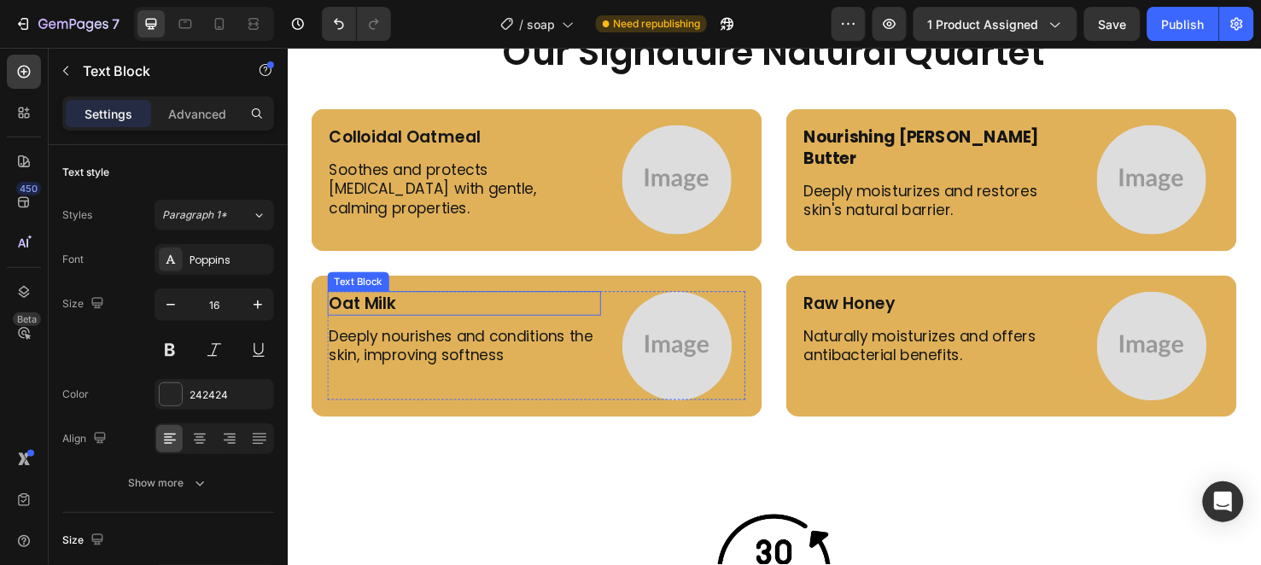
click at [397, 312] on p "Oat Milk" at bounding box center [473, 317] width 284 height 22
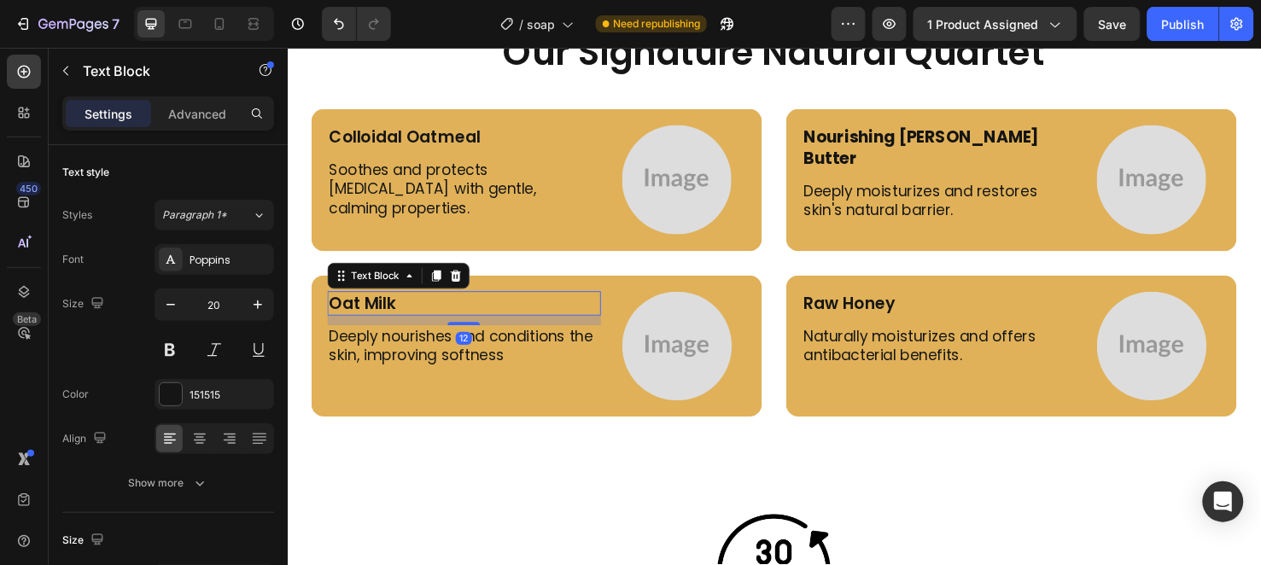
click at [397, 312] on p "Oat Milk" at bounding box center [473, 317] width 284 height 22
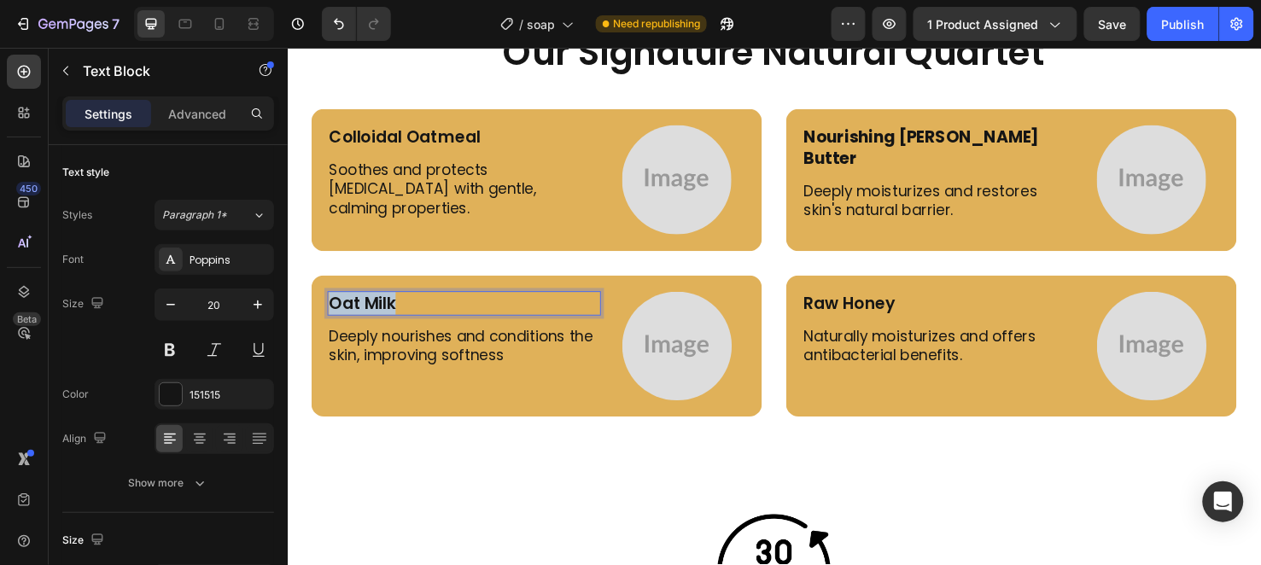
click at [397, 312] on p "Oat Milk" at bounding box center [473, 317] width 284 height 22
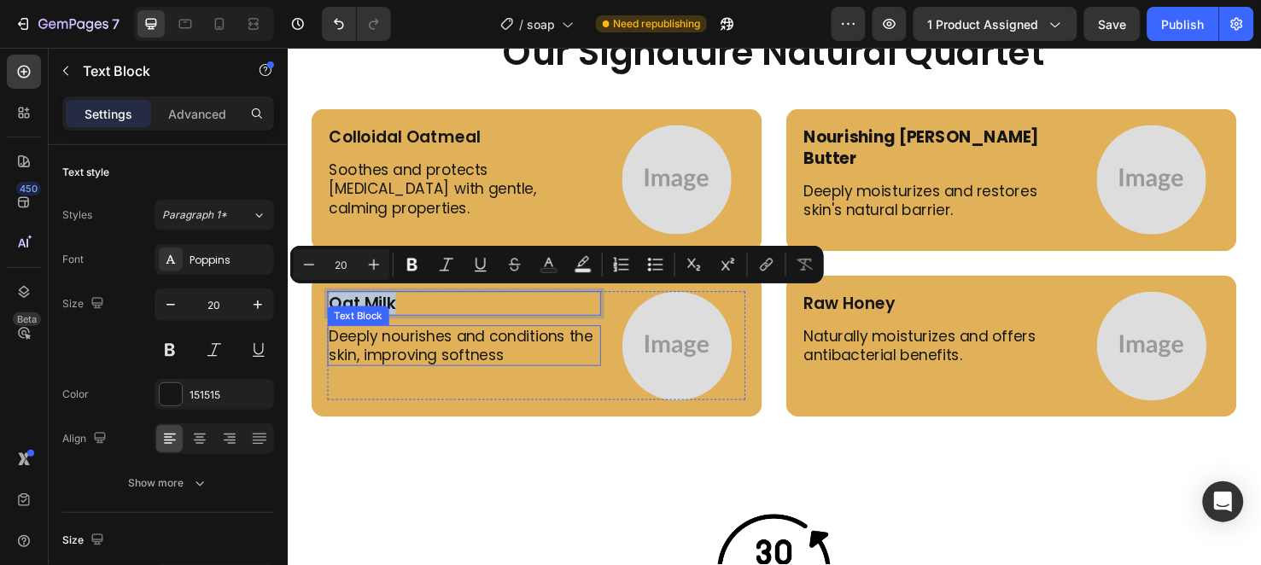
click at [427, 360] on p "Deeply nourishes and conditions the skin, improving softness" at bounding box center [473, 362] width 284 height 40
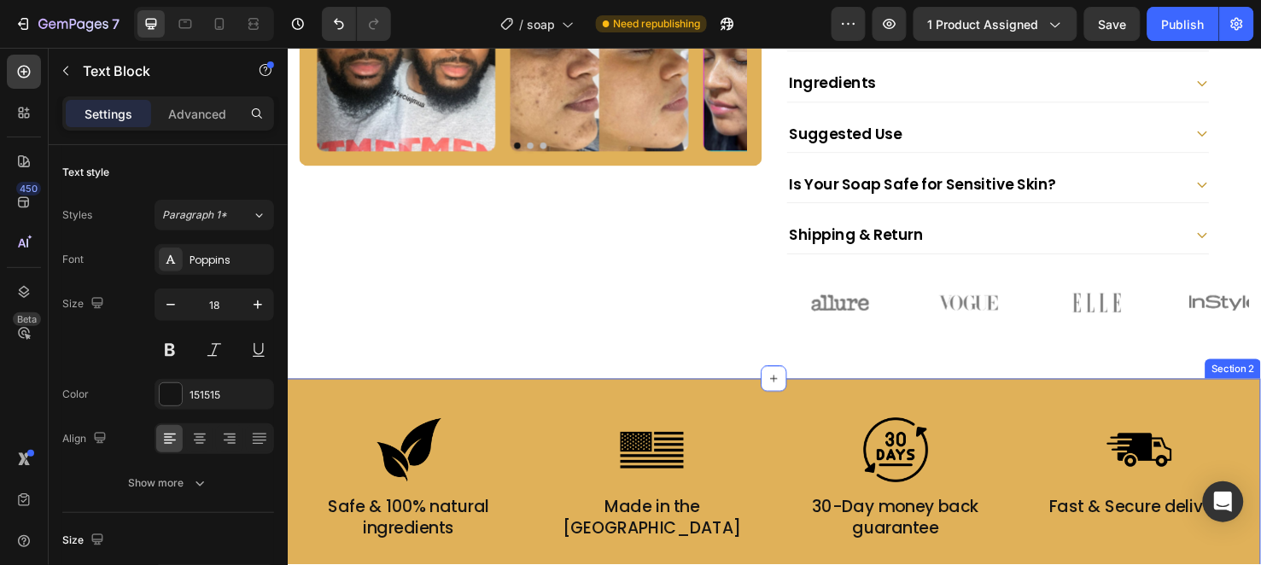
scroll to position [605, 0]
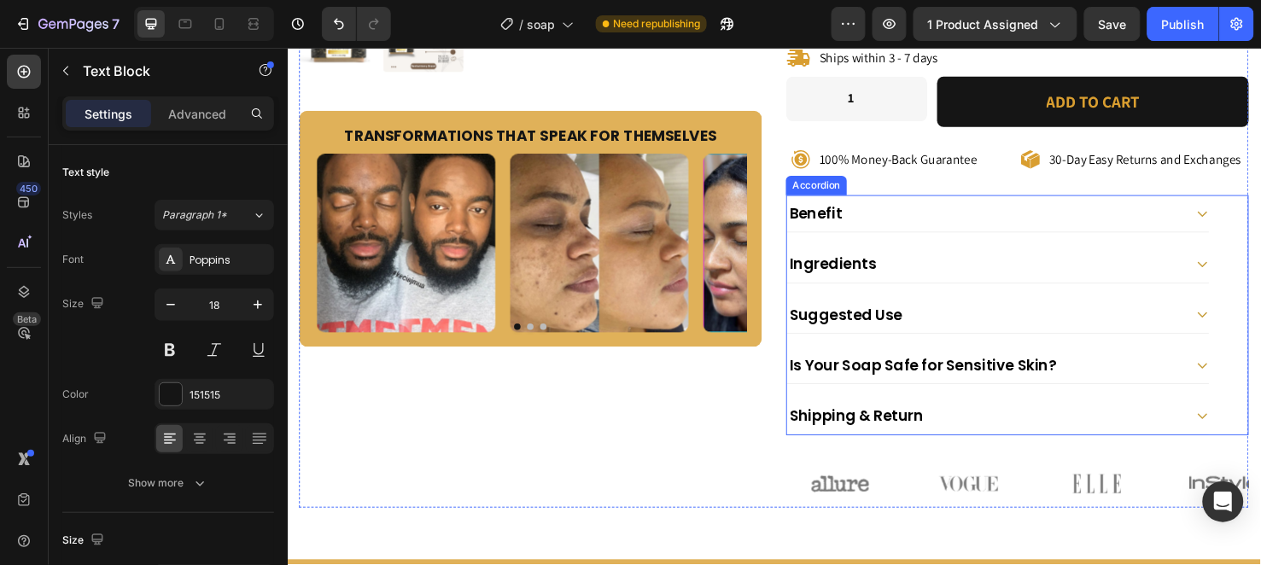
click at [1058, 262] on div "Ingredients" at bounding box center [1021, 274] width 417 height 25
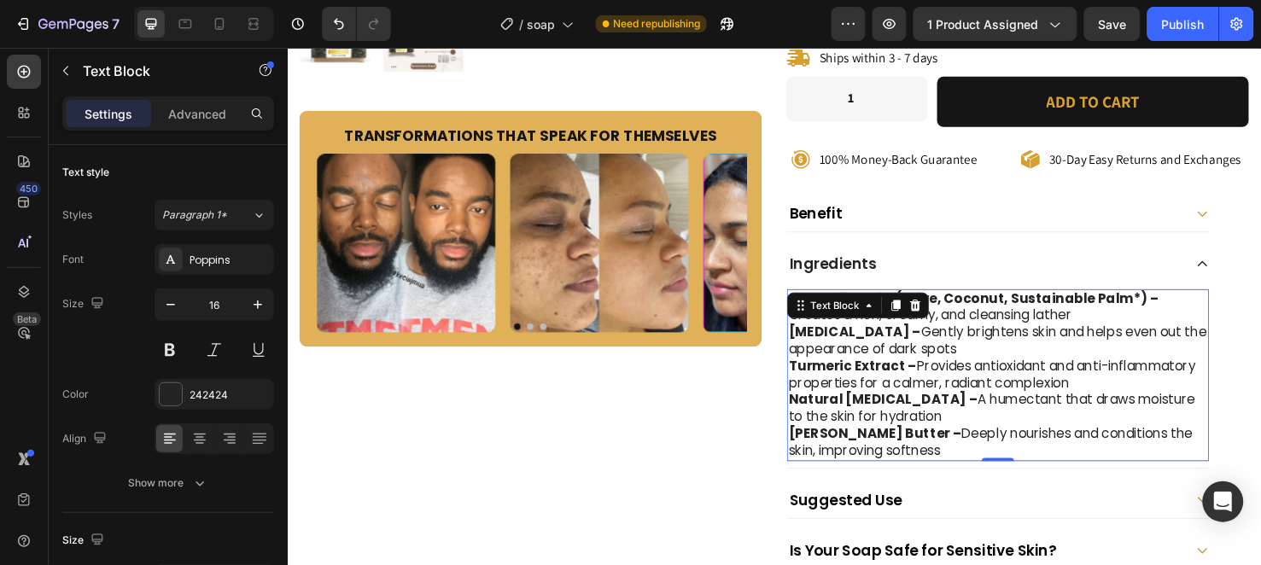
click at [875, 336] on strong "[MEDICAL_DATA] –" at bounding box center [884, 346] width 139 height 20
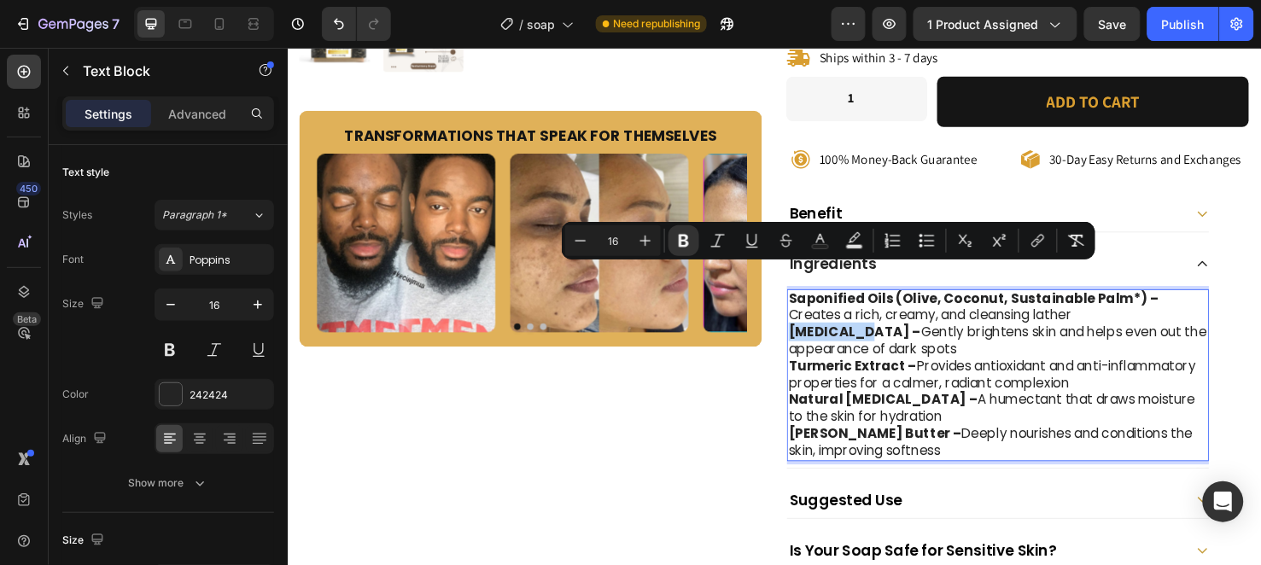
drag, startPoint x: 876, startPoint y: 284, endPoint x: 805, endPoint y: 288, distance: 70.9
click at [813, 301] on div "Saponified Oils (Olive, Coconut, Sustainable Palm*) – Creates a rich, creamy, a…" at bounding box center [1035, 391] width 444 height 181
copy strong "[MEDICAL_DATA]"
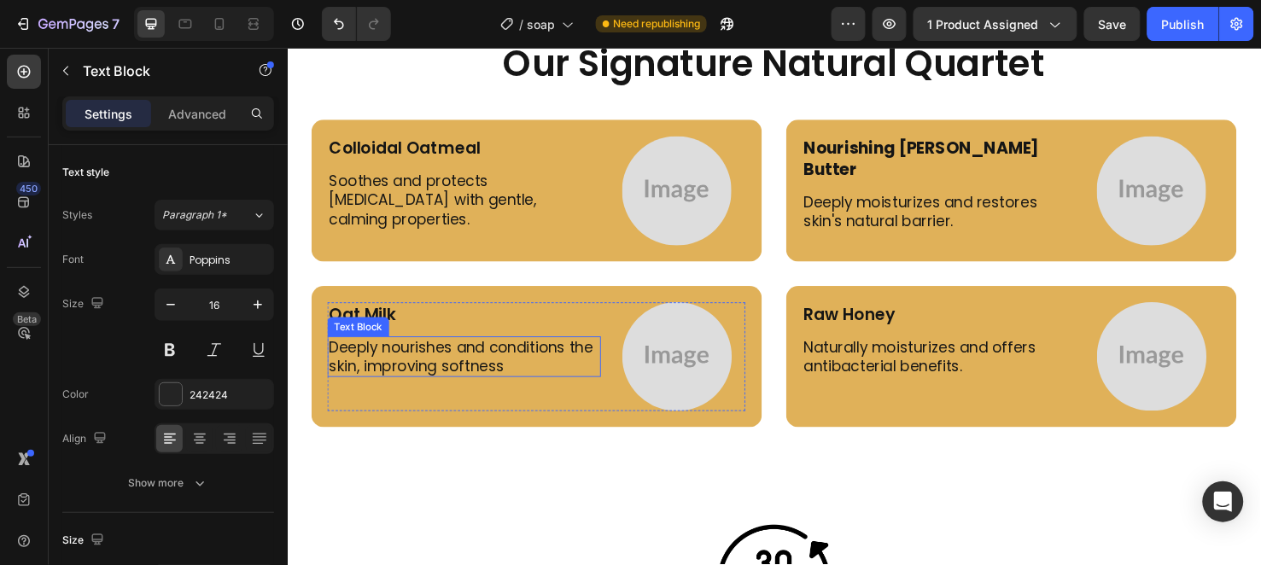
scroll to position [3925, 0]
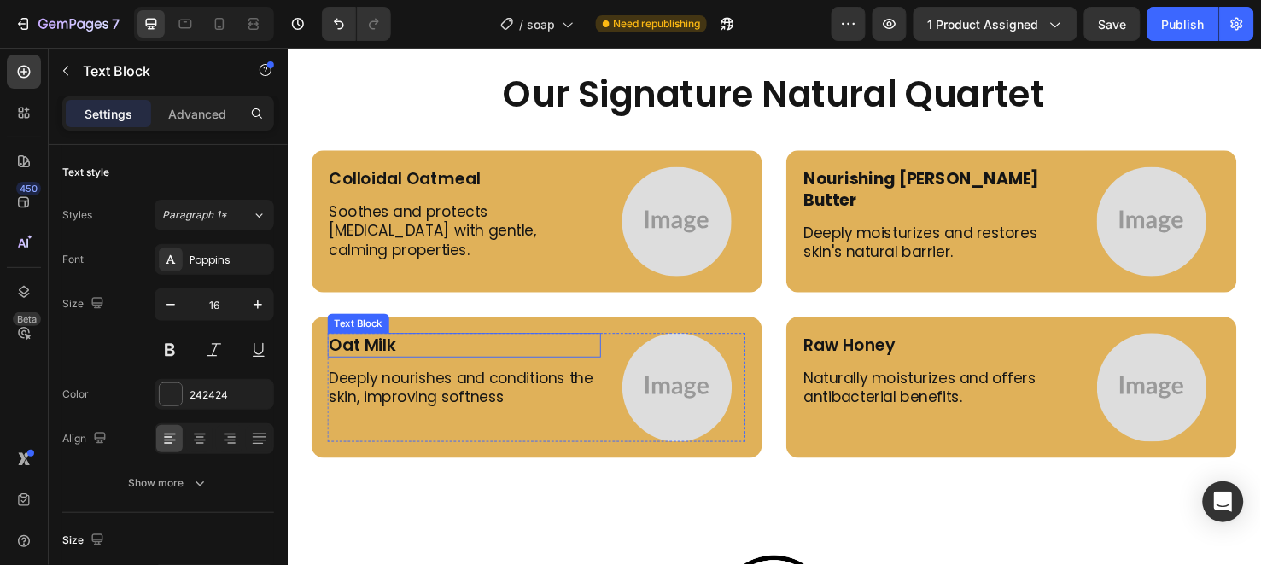
click at [362, 350] on p "Oat Milk" at bounding box center [473, 360] width 284 height 22
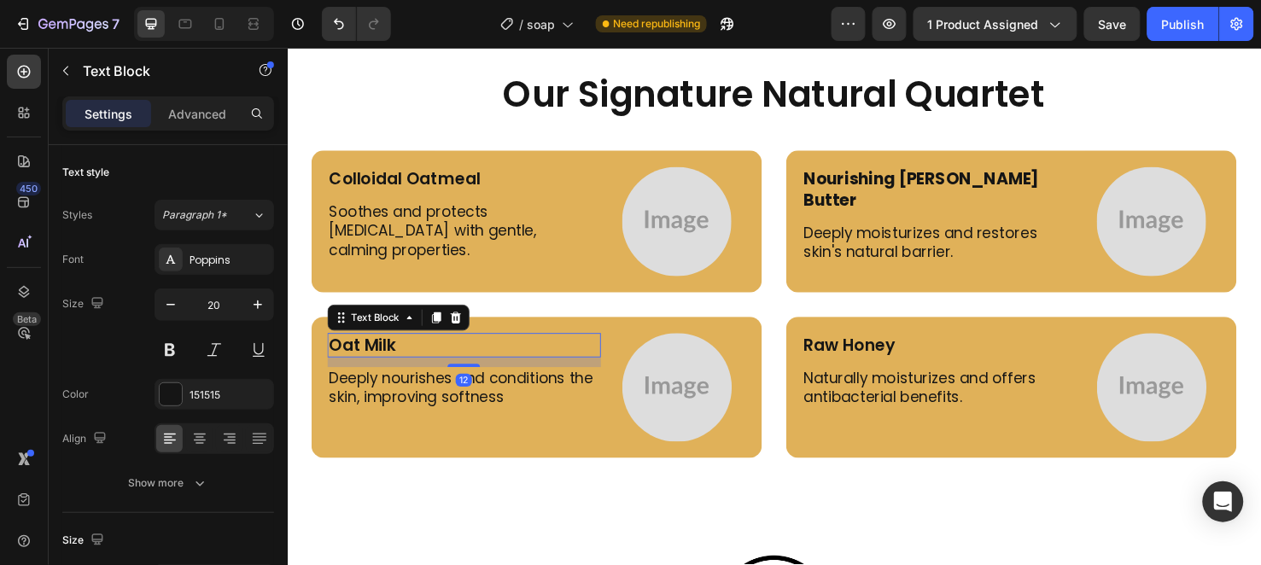
click at [362, 350] on p "Oat Milk" at bounding box center [473, 360] width 284 height 22
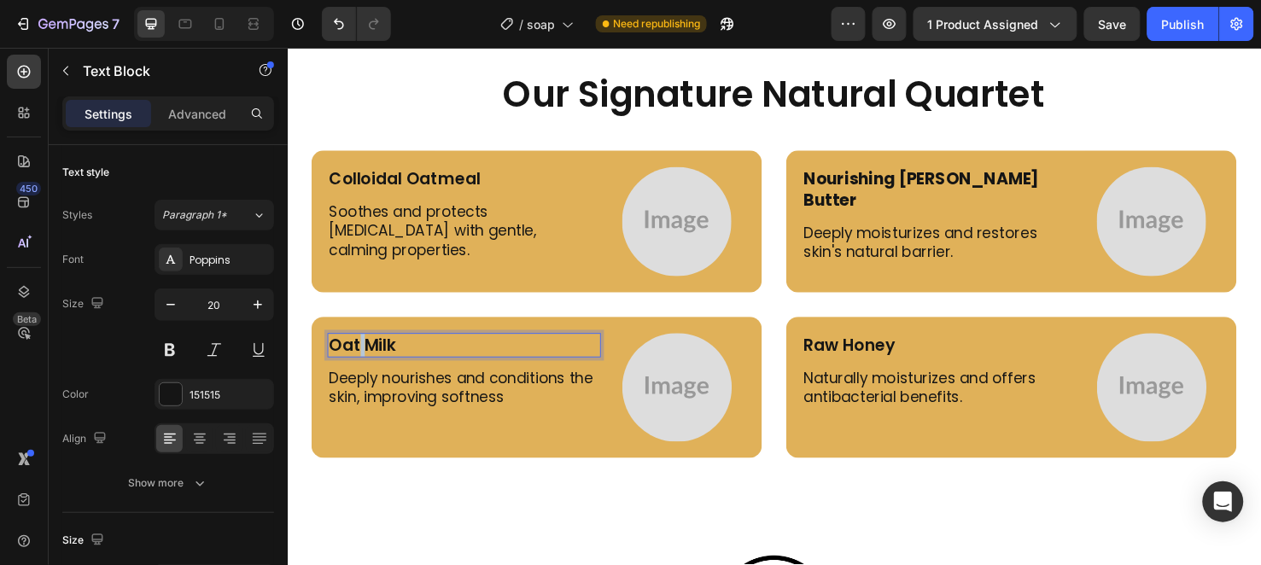
click at [362, 350] on p "Oat Milk" at bounding box center [473, 360] width 284 height 22
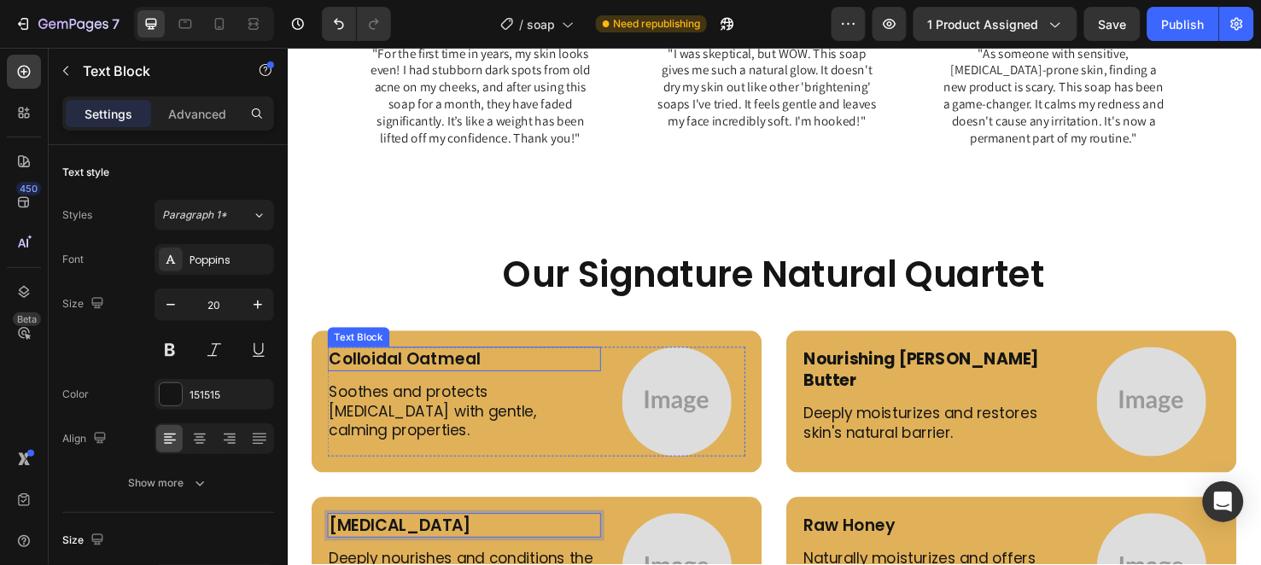
scroll to position [3830, 0]
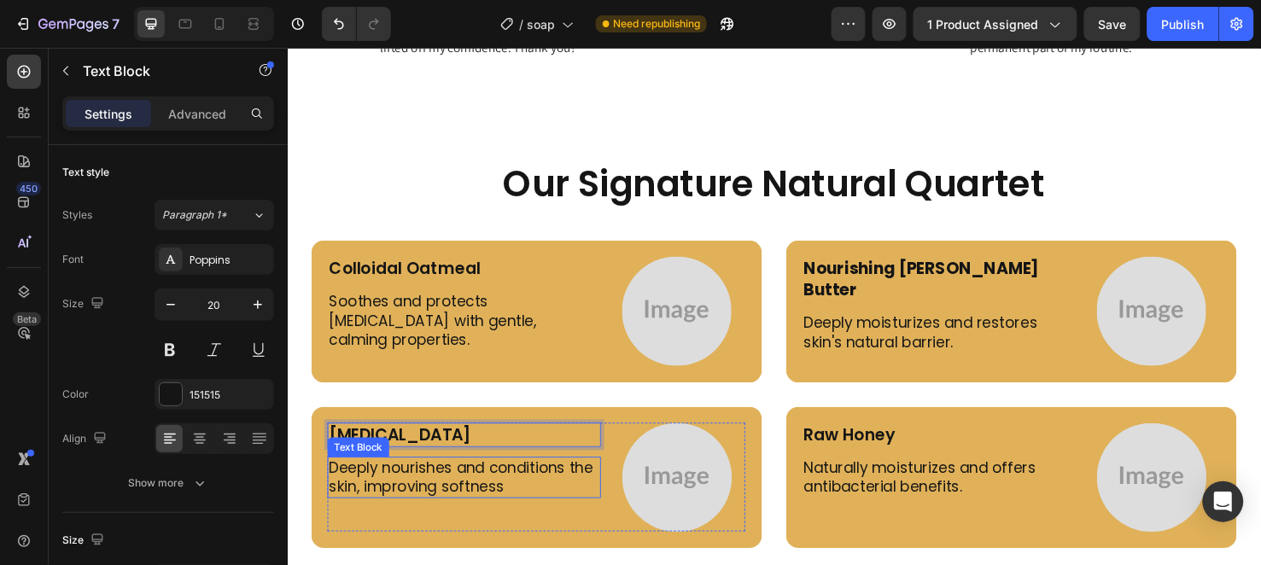
click at [502, 500] on p "Deeply nourishes and conditions the skin, improving softness" at bounding box center [473, 500] width 284 height 40
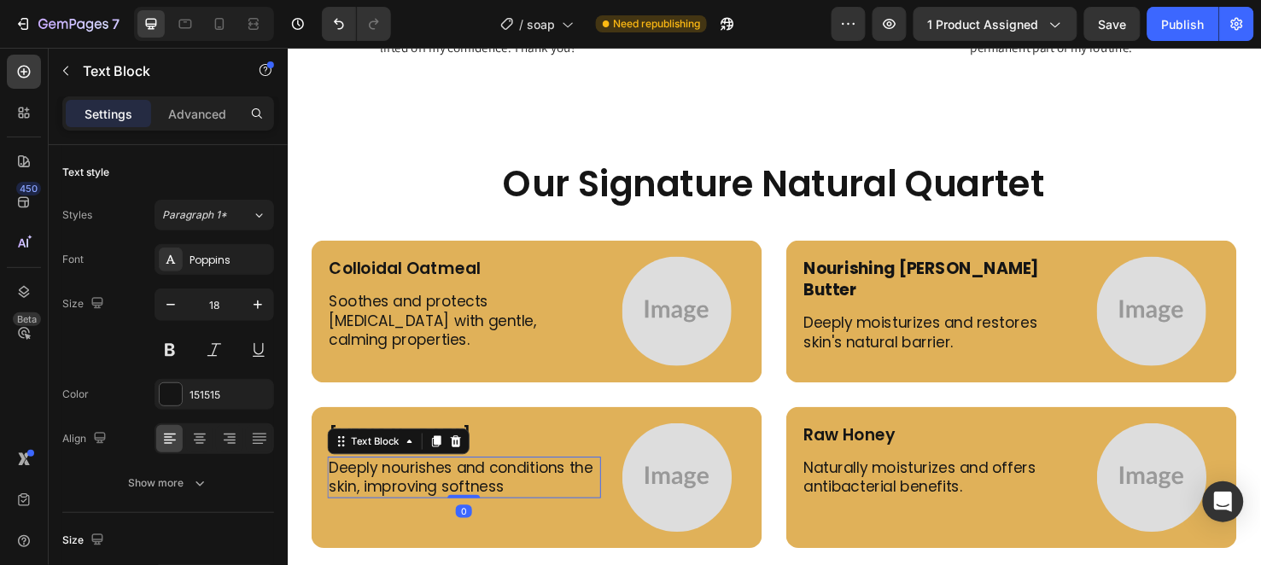
click at [502, 500] on p "Deeply nourishes and conditions the skin, improving softness" at bounding box center [473, 500] width 284 height 40
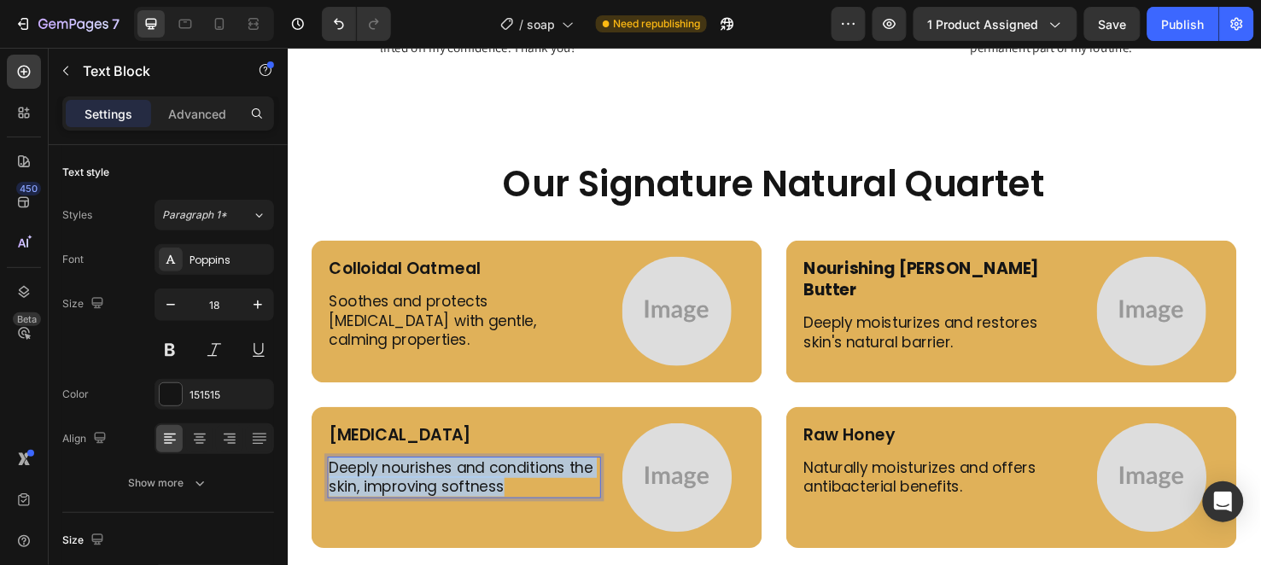
click at [502, 500] on p "Deeply nourishes and conditions the skin, improving softness" at bounding box center [473, 500] width 284 height 40
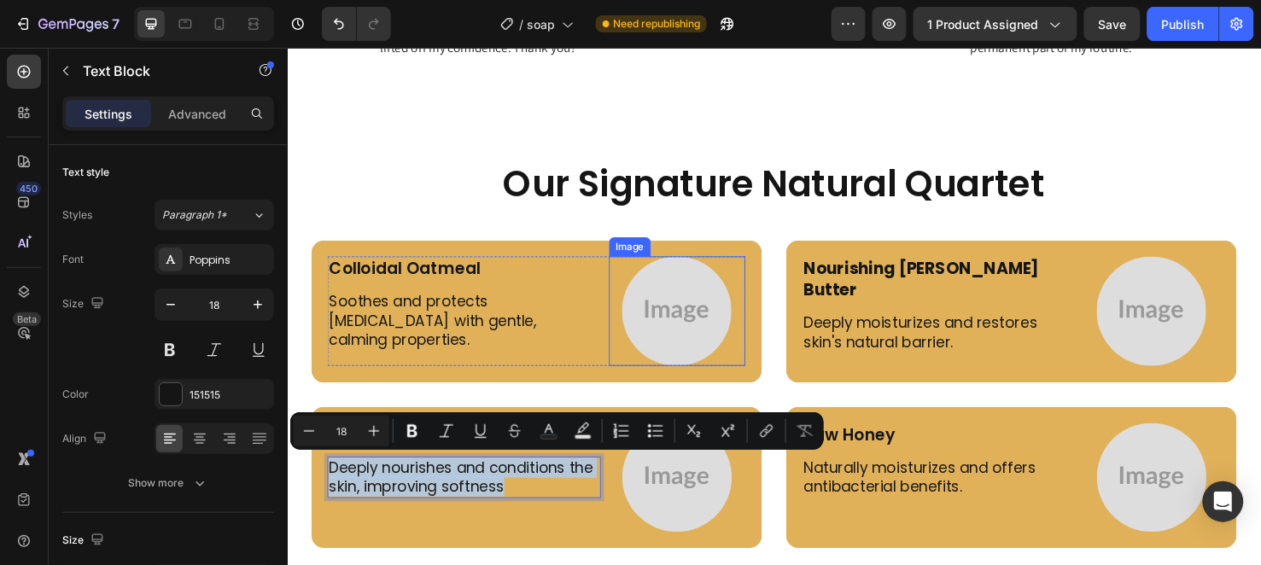
scroll to position [3455, 0]
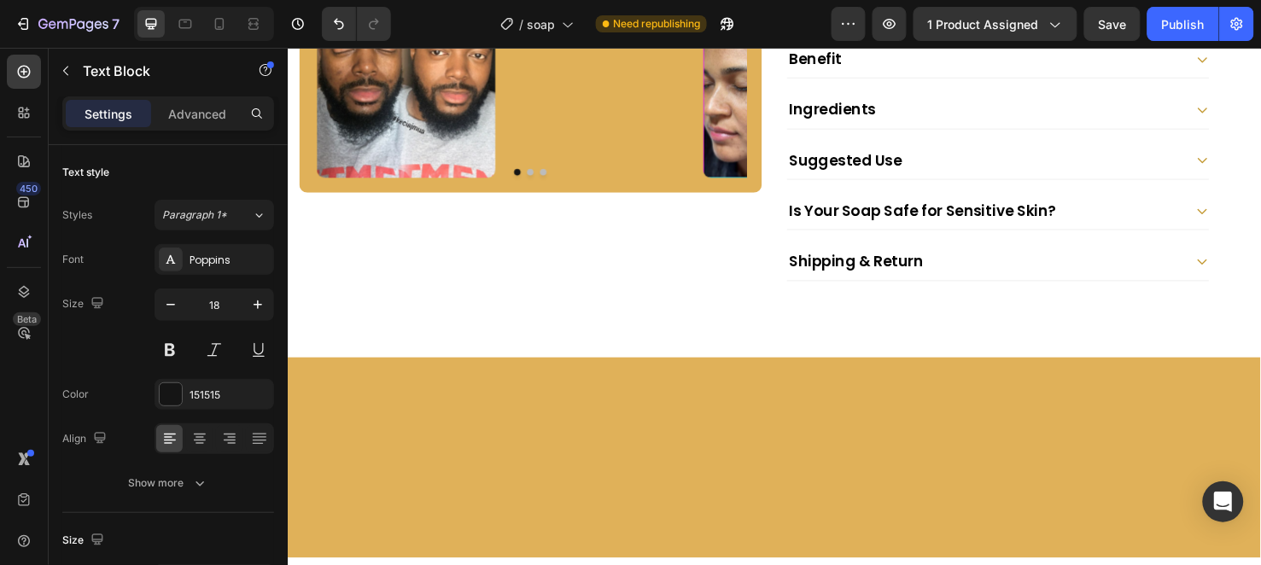
scroll to position [510, 0]
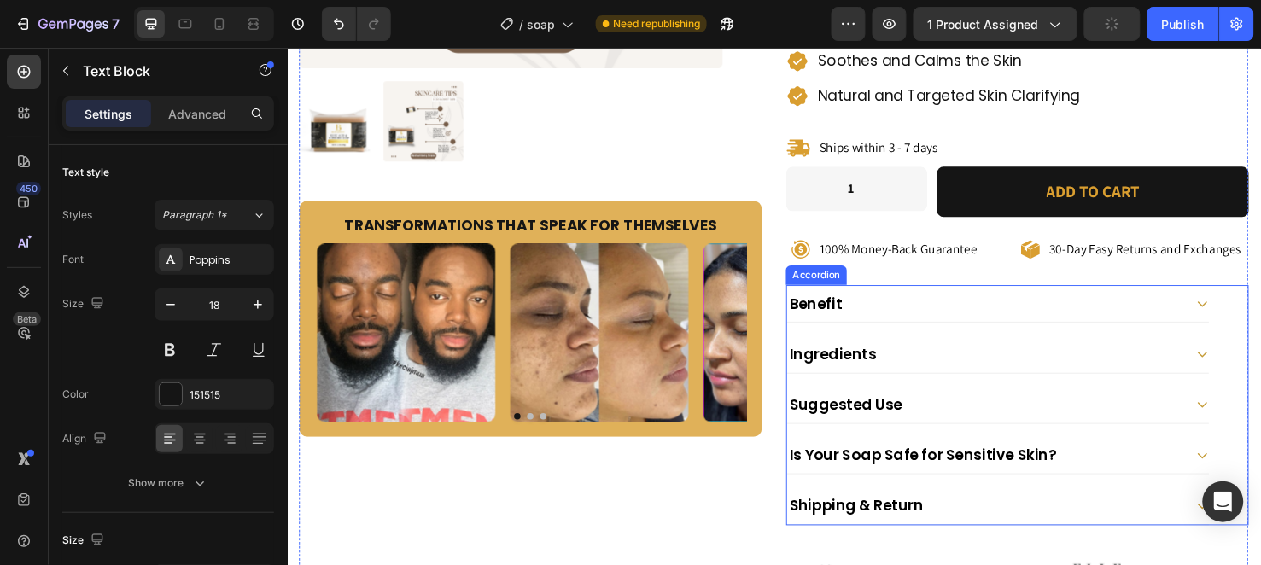
click at [996, 357] on div "Ingredients" at bounding box center [1021, 369] width 417 height 25
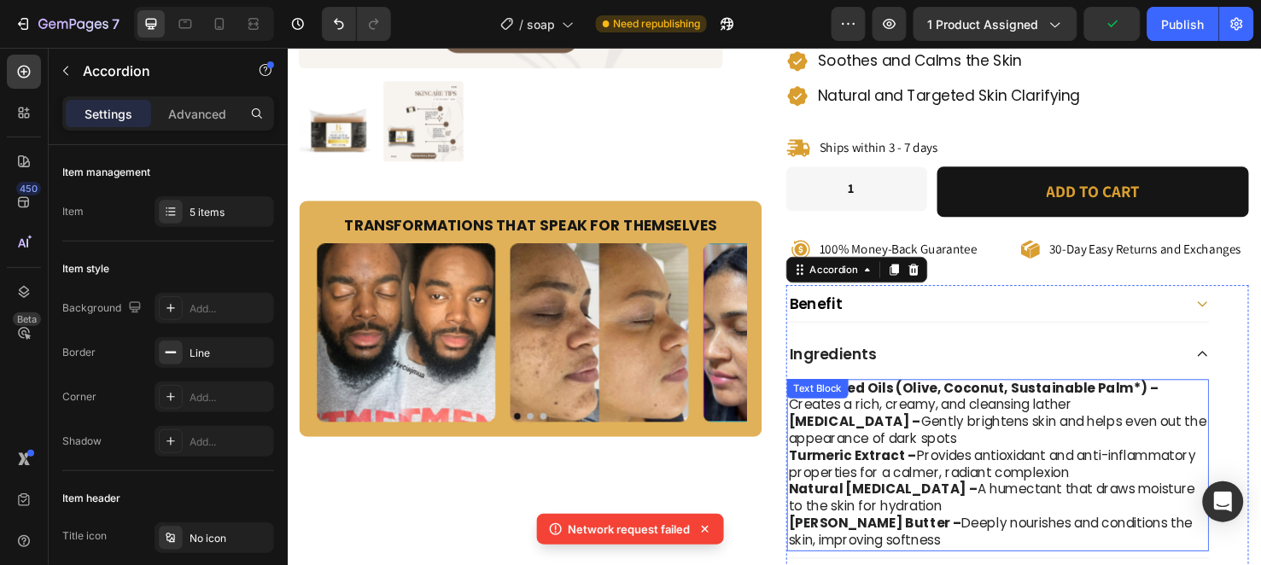
click at [896, 433] on p "[MEDICAL_DATA] – Gently brightens skin and helps even out the appearance of dar…" at bounding box center [1035, 451] width 441 height 36
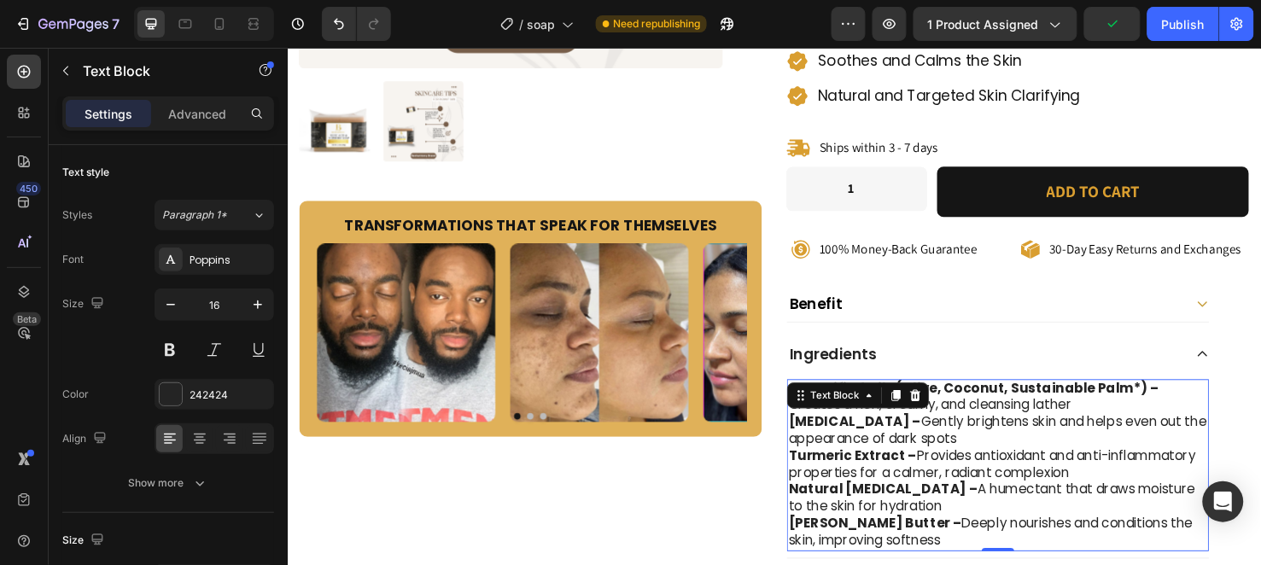
click at [896, 433] on p "[MEDICAL_DATA] – Gently brightens skin and helps even out the appearance of dar…" at bounding box center [1035, 451] width 441 height 36
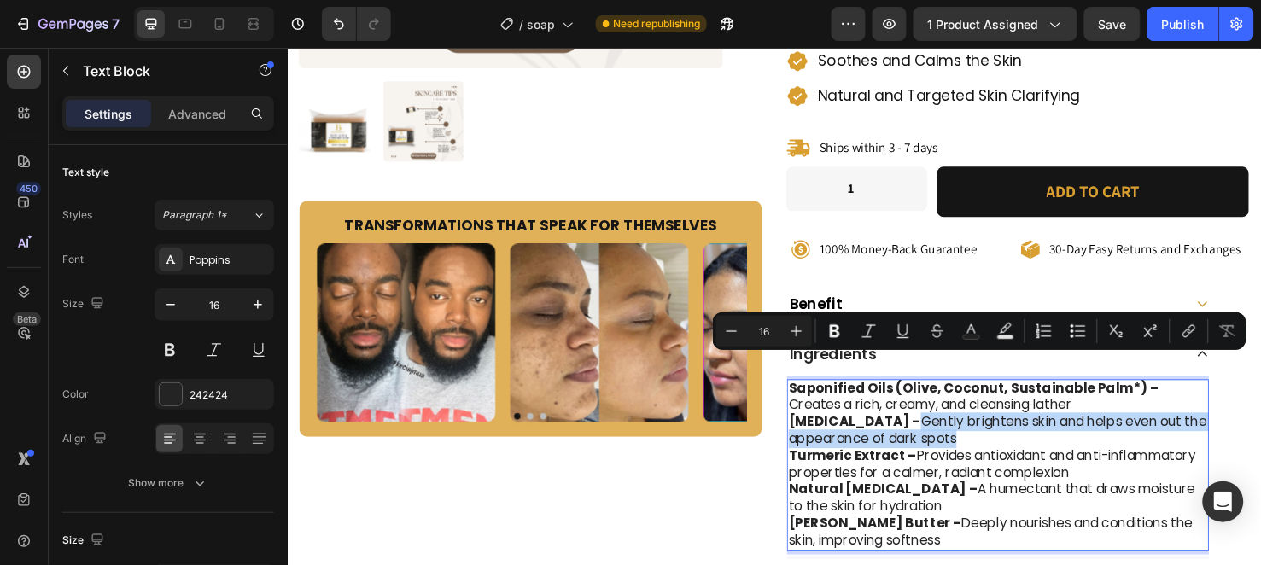
drag, startPoint x: 895, startPoint y: 379, endPoint x: 982, endPoint y: 394, distance: 88.4
click at [982, 433] on p "[MEDICAL_DATA] – Gently brightens skin and helps even out the appearance of dar…" at bounding box center [1035, 451] width 441 height 36
copy p "Gently brightens skin and helps even out the appearance of dark spots"
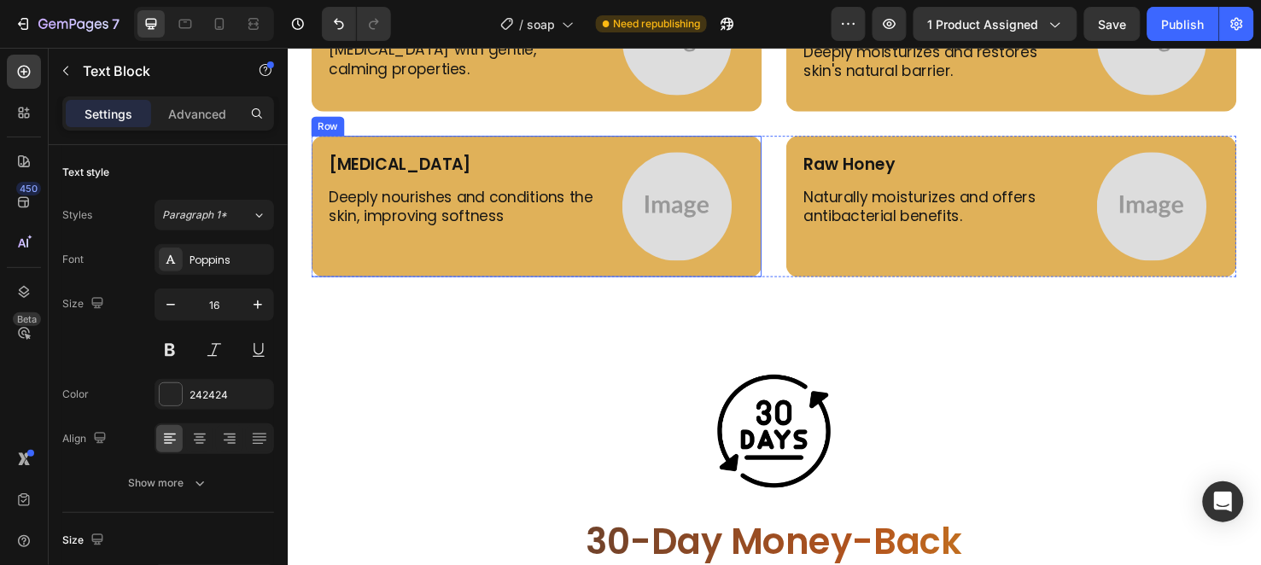
scroll to position [3925, 0]
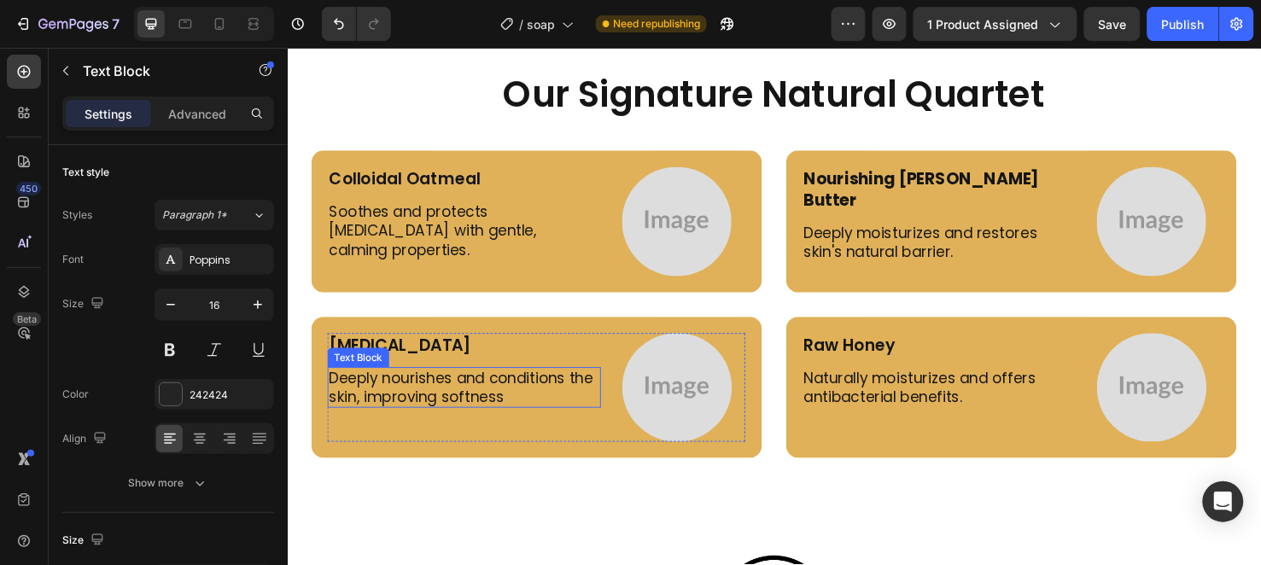
click at [434, 417] on p "Deeply nourishes and conditions the skin, improving softness" at bounding box center [473, 405] width 284 height 40
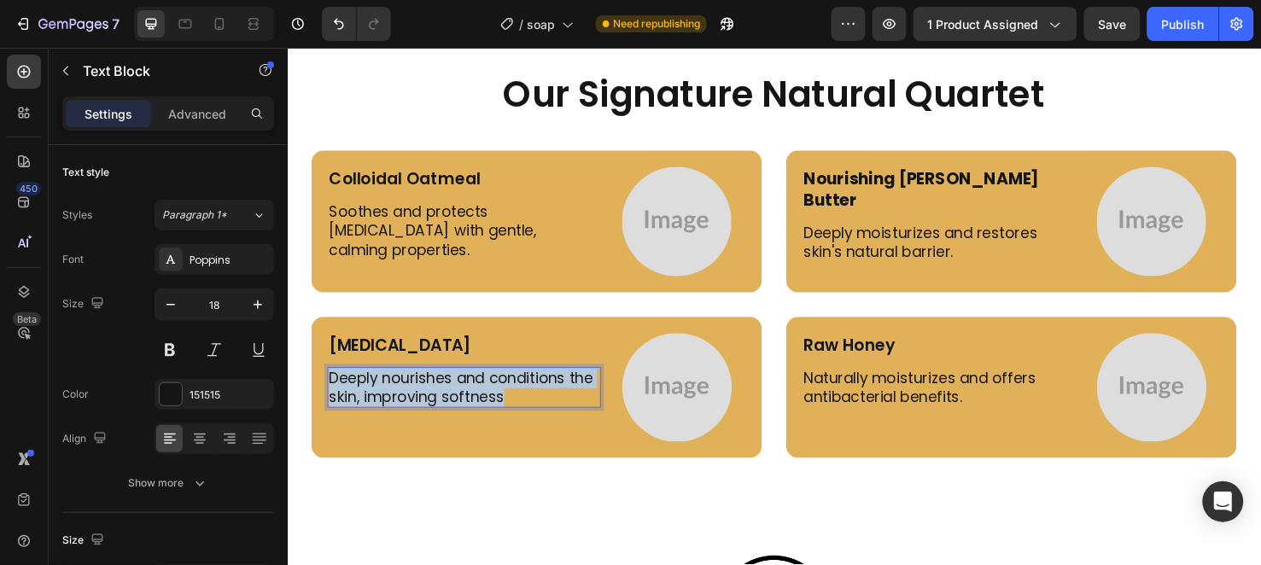
click at [434, 417] on p "Deeply nourishes and conditions the skin, improving softness" at bounding box center [473, 405] width 284 height 40
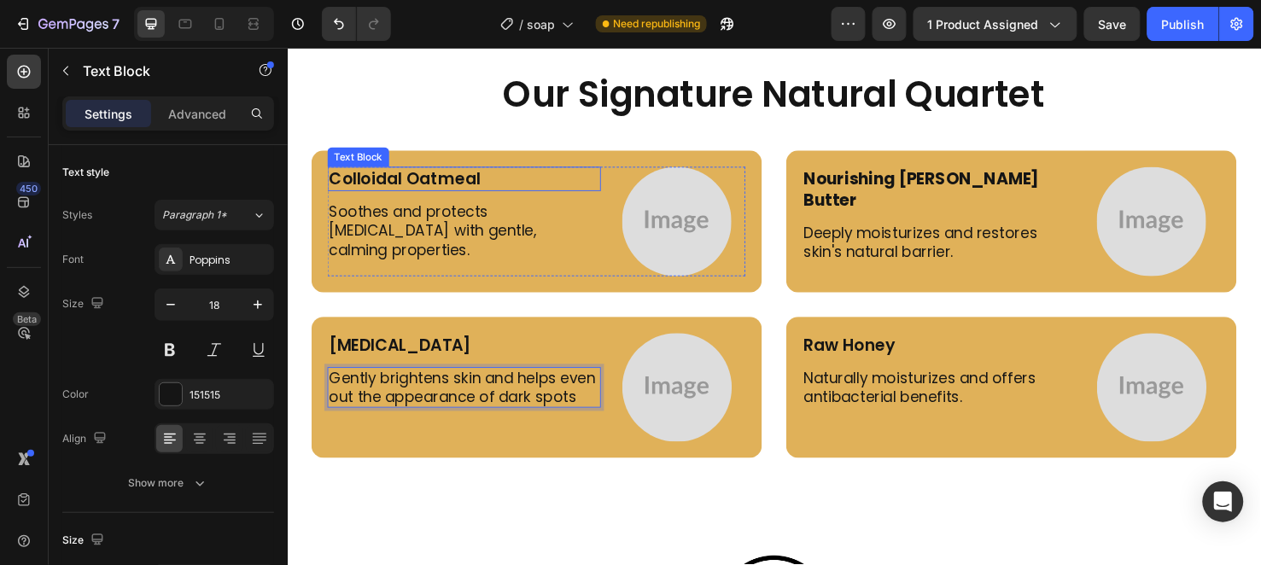
click at [446, 186] on p "Colloidal Oatmeal" at bounding box center [473, 185] width 284 height 22
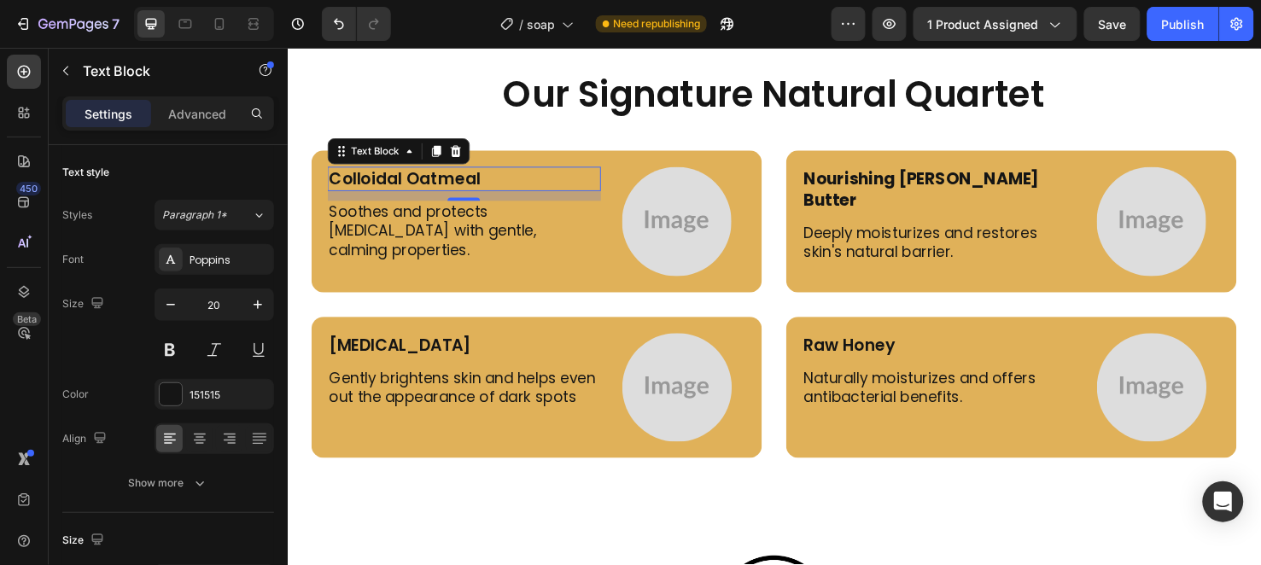
click at [490, 184] on p "Colloidal Oatmeal" at bounding box center [473, 185] width 284 height 22
click at [534, 187] on p "Colloidal Oatmeal" at bounding box center [473, 185] width 284 height 22
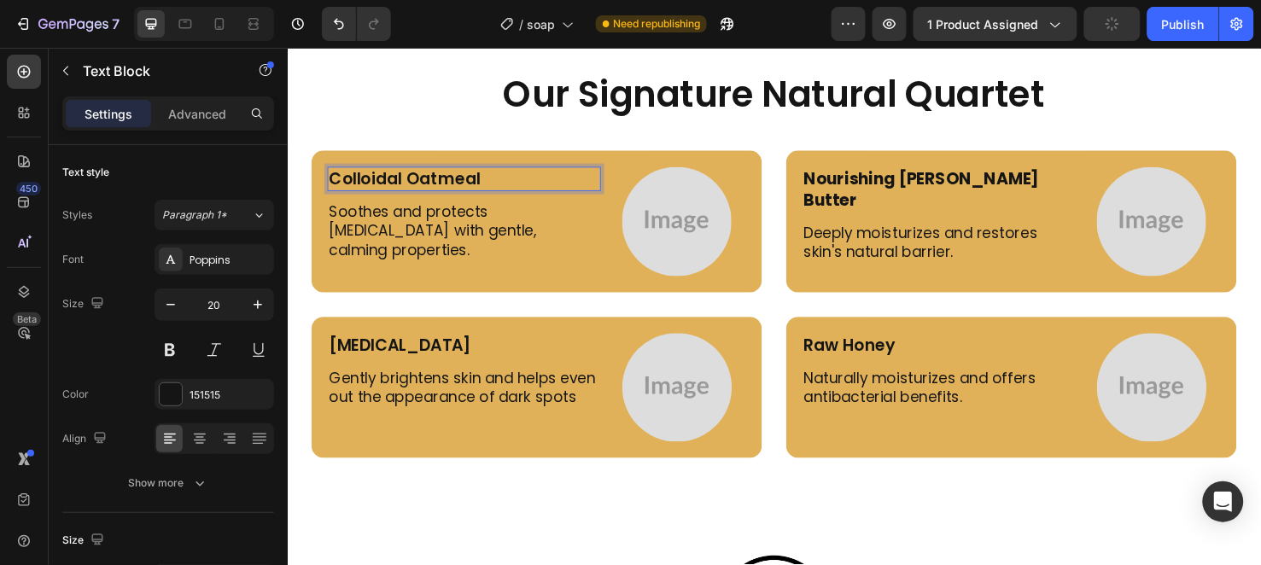
click at [534, 187] on p "Colloidal Oatmeal" at bounding box center [473, 185] width 284 height 22
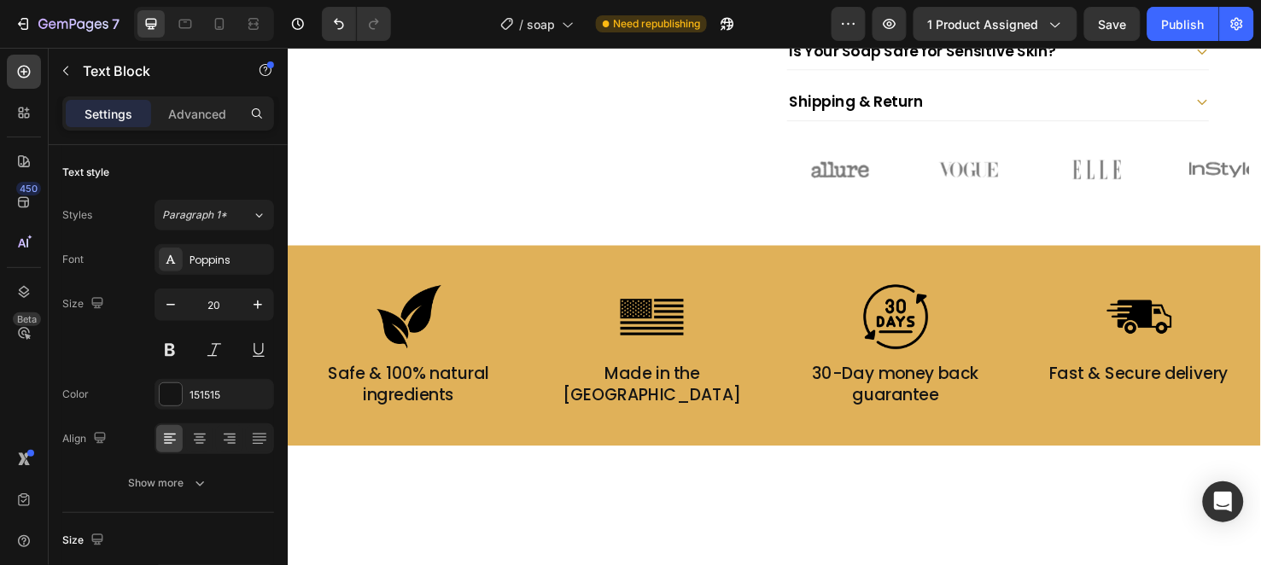
scroll to position [700, 0]
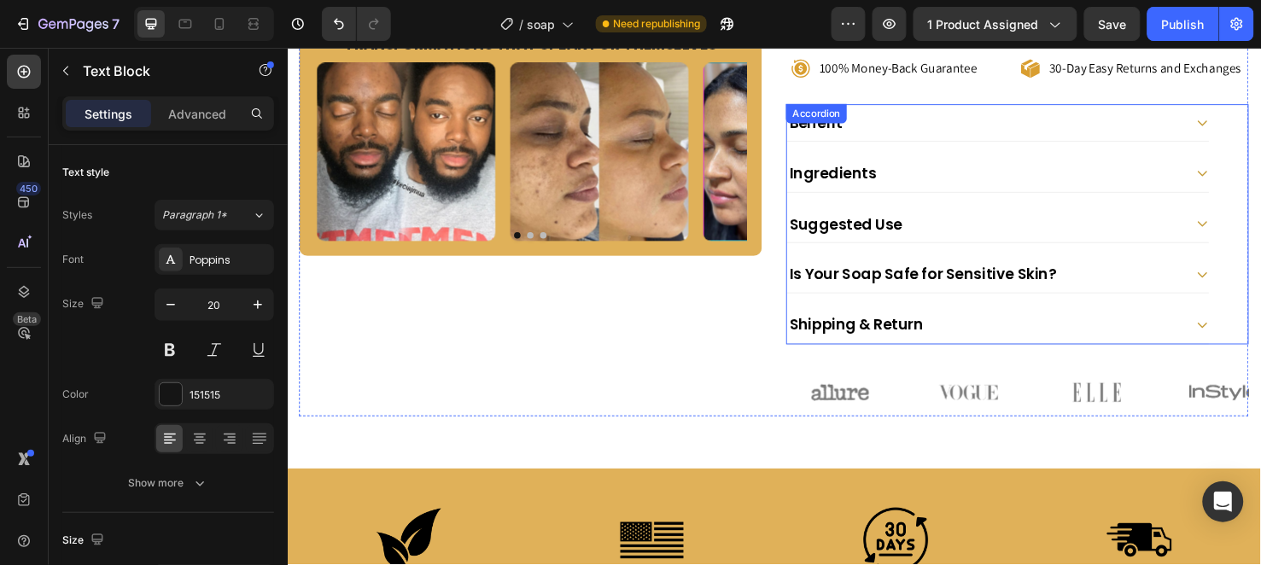
click at [970, 166] on div "Ingredients" at bounding box center [1021, 178] width 417 height 25
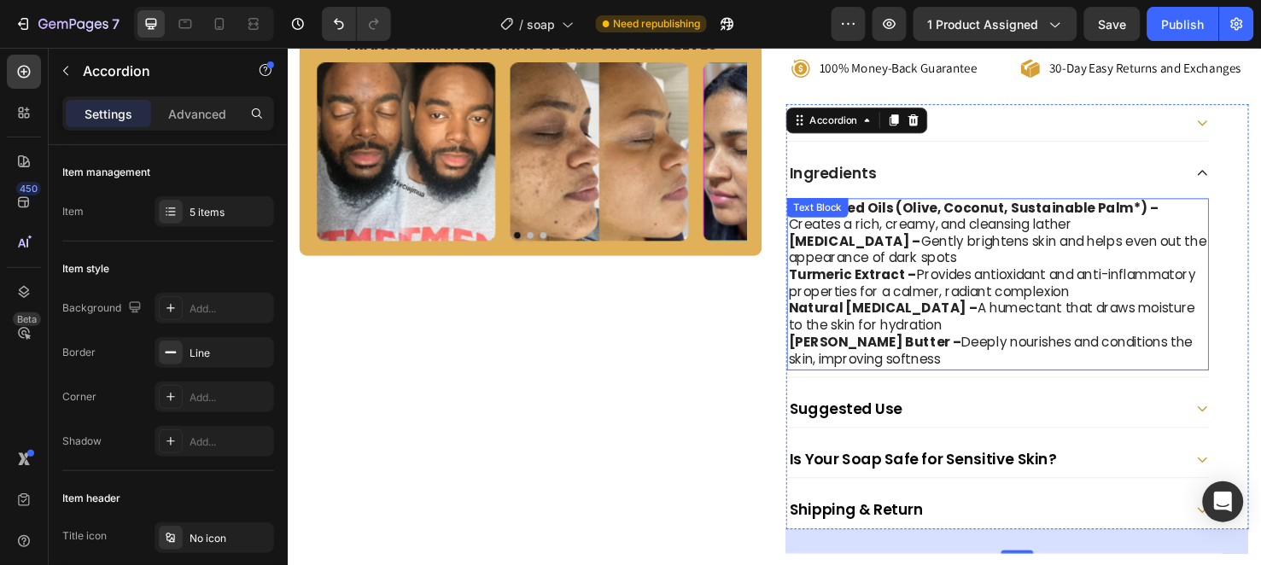
click at [973, 242] on p "[MEDICAL_DATA] – Gently brightens skin and helps even out the appearance of dar…" at bounding box center [1035, 260] width 441 height 36
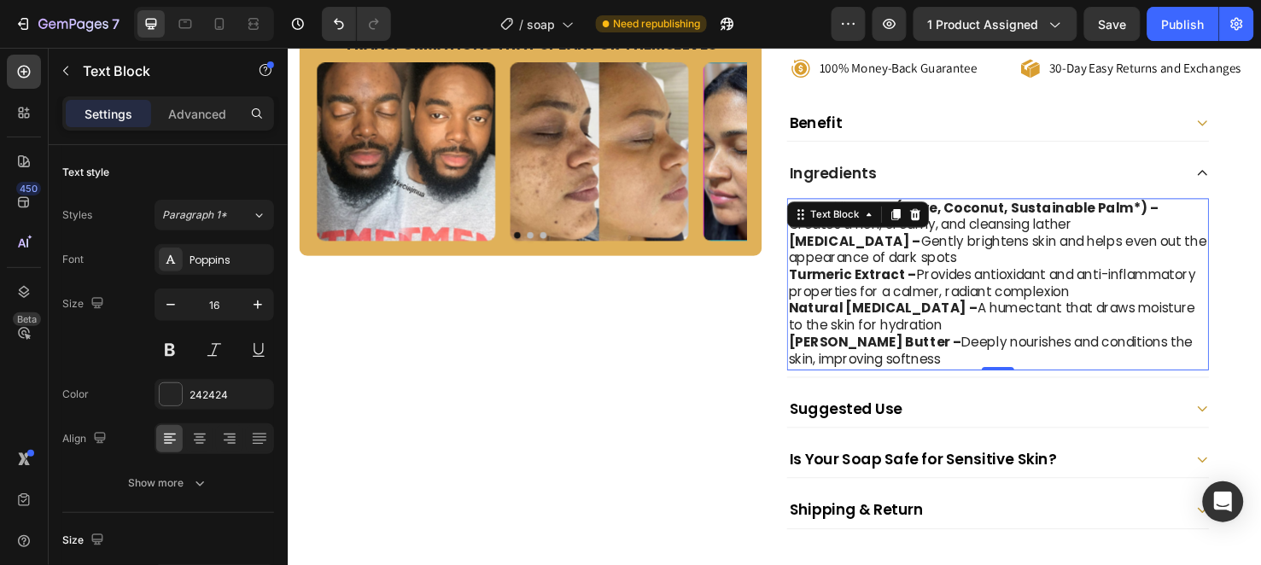
click at [1014, 349] on p "[PERSON_NAME] Butter – Deeply nourishes and conditions the skin, improving soft…" at bounding box center [1035, 367] width 441 height 36
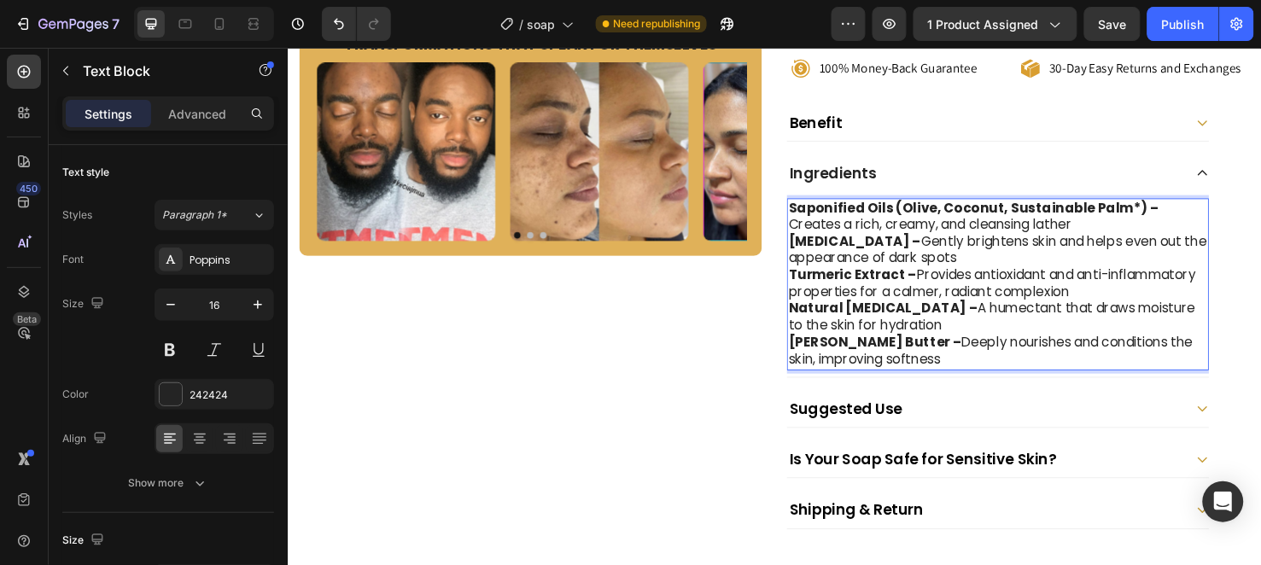
click at [1008, 313] on p "Natural [MEDICAL_DATA] – A humectant that draws moisture to the skin for hydrat…" at bounding box center [1035, 331] width 441 height 36
click at [815, 312] on strong "Natural [MEDICAL_DATA] –" at bounding box center [914, 322] width 199 height 20
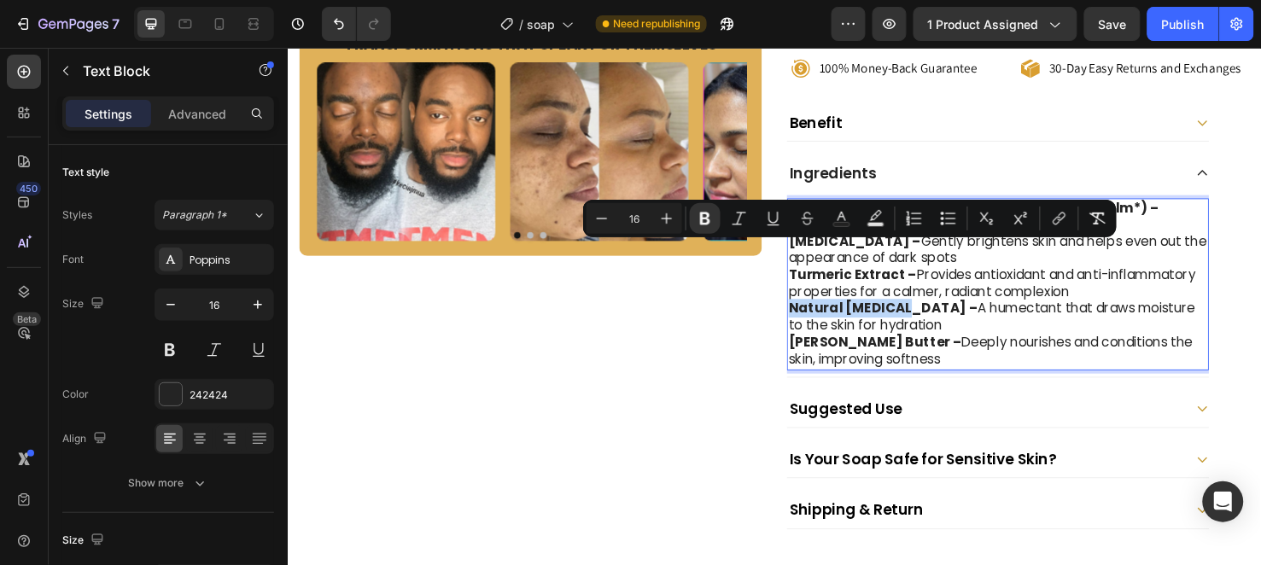
drag, startPoint x: 810, startPoint y: 260, endPoint x: 882, endPoint y: 266, distance: 72.0
click at [882, 312] on strong "Natural [MEDICAL_DATA] –" at bounding box center [914, 322] width 199 height 20
copy strong "Natural [MEDICAL_DATA]"
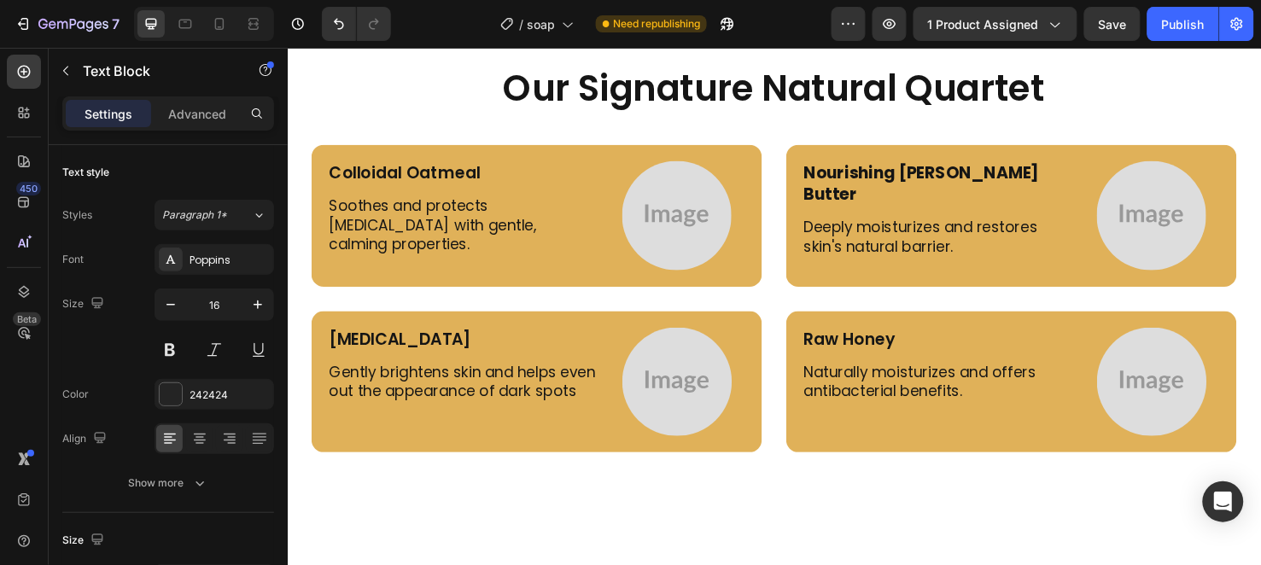
scroll to position [4020, 0]
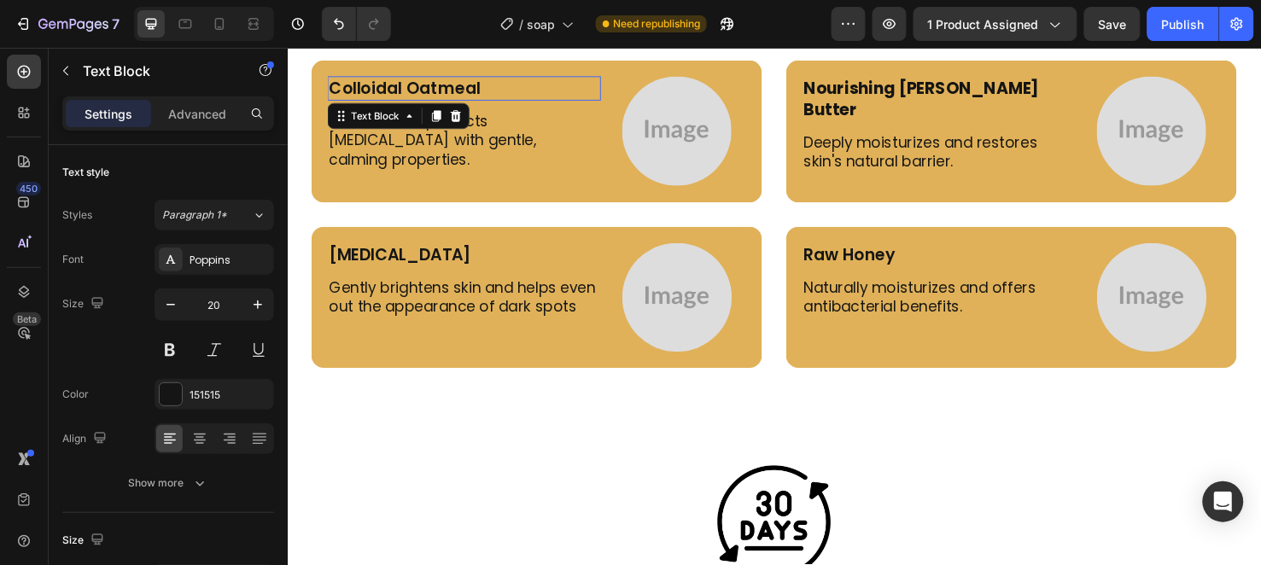
click at [427, 89] on p "Colloidal Oatmeal" at bounding box center [473, 90] width 284 height 22
click at [428, 89] on p "Colloidal Oatmeal" at bounding box center [473, 90] width 284 height 22
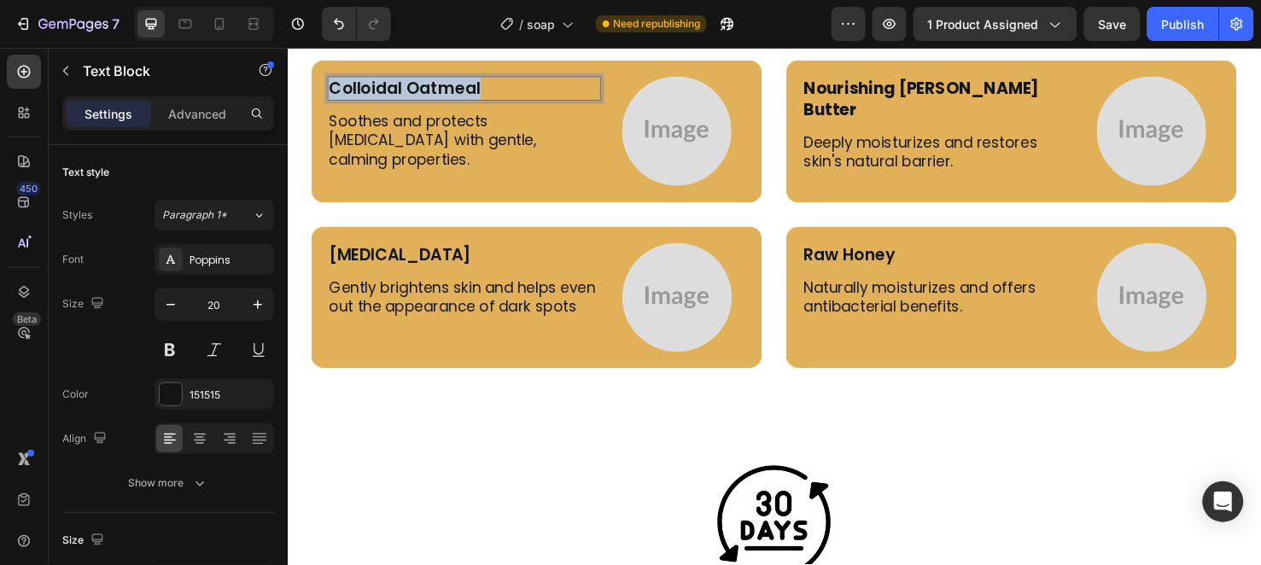
click at [428, 89] on p "Colloidal Oatmeal" at bounding box center [473, 90] width 284 height 22
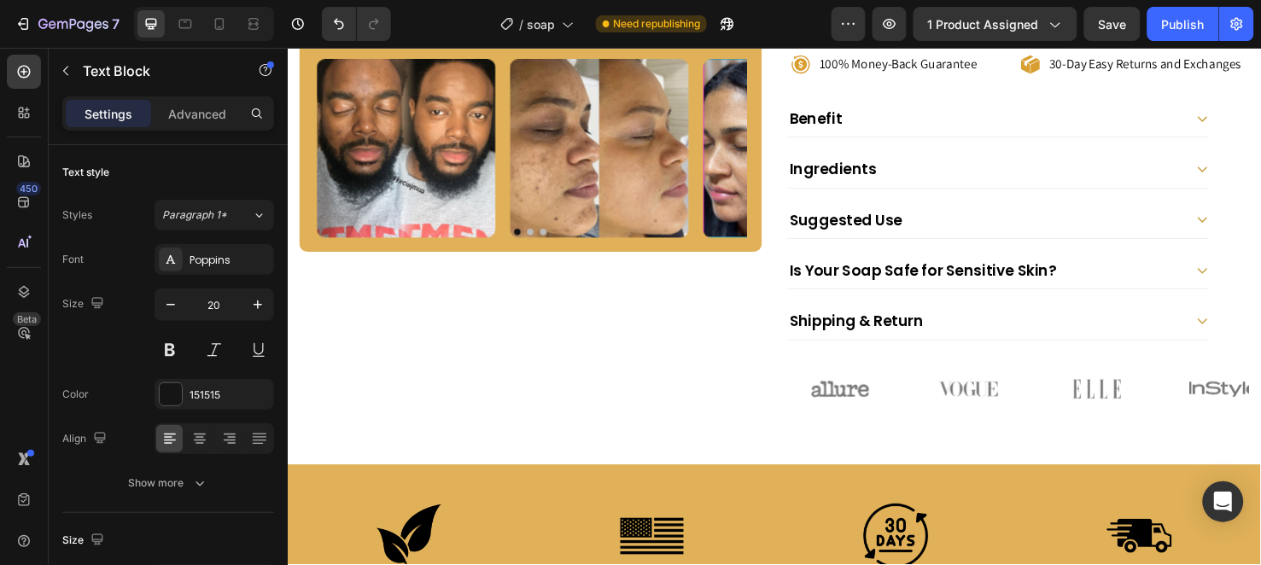
scroll to position [605, 0]
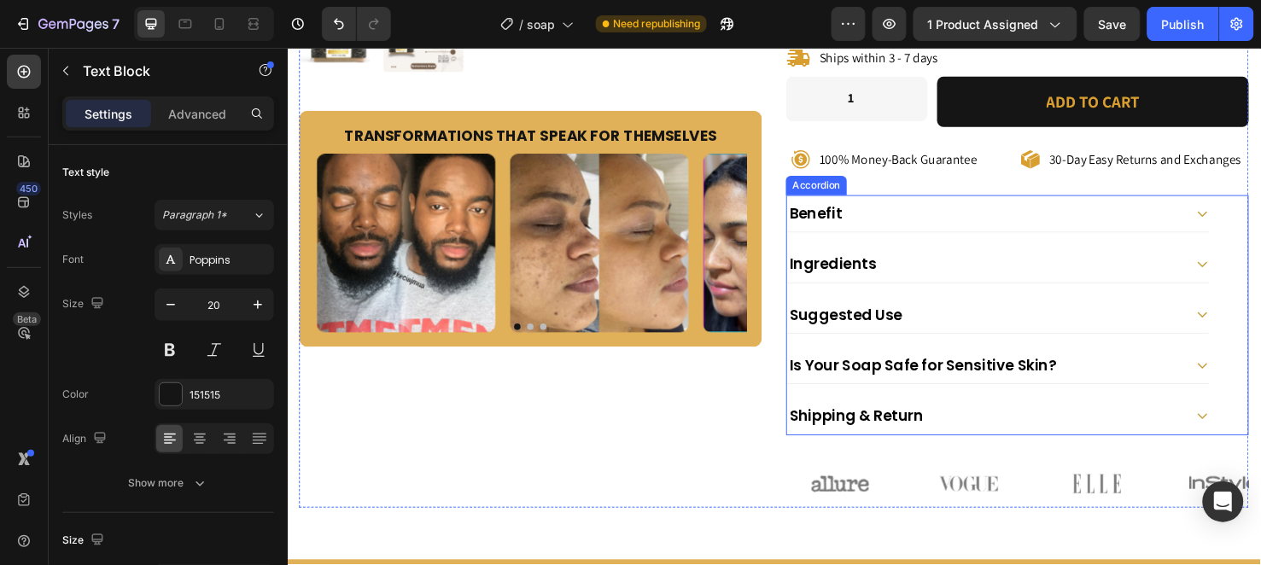
click at [951, 262] on div "Ingredients" at bounding box center [1021, 274] width 417 height 25
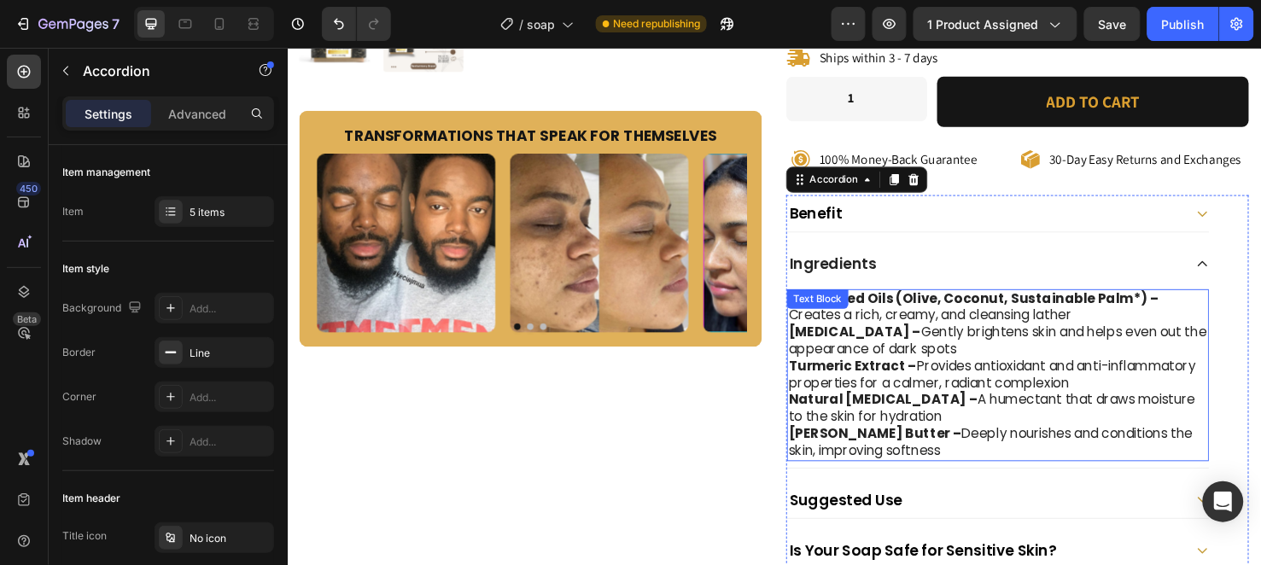
click at [941, 409] on p "Natural [MEDICAL_DATA] – A humectant that draws moisture to the skin for hydrat…" at bounding box center [1035, 427] width 441 height 36
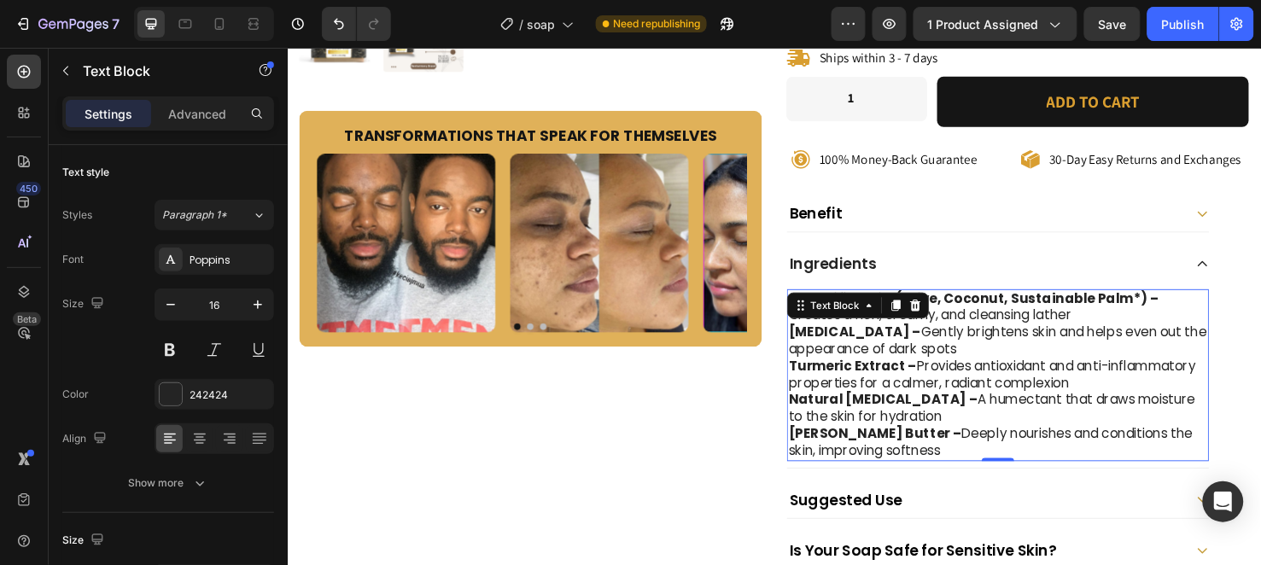
click at [941, 409] on p "Natural [MEDICAL_DATA] – A humectant that draws moisture to the skin for hydrat…" at bounding box center [1035, 427] width 441 height 36
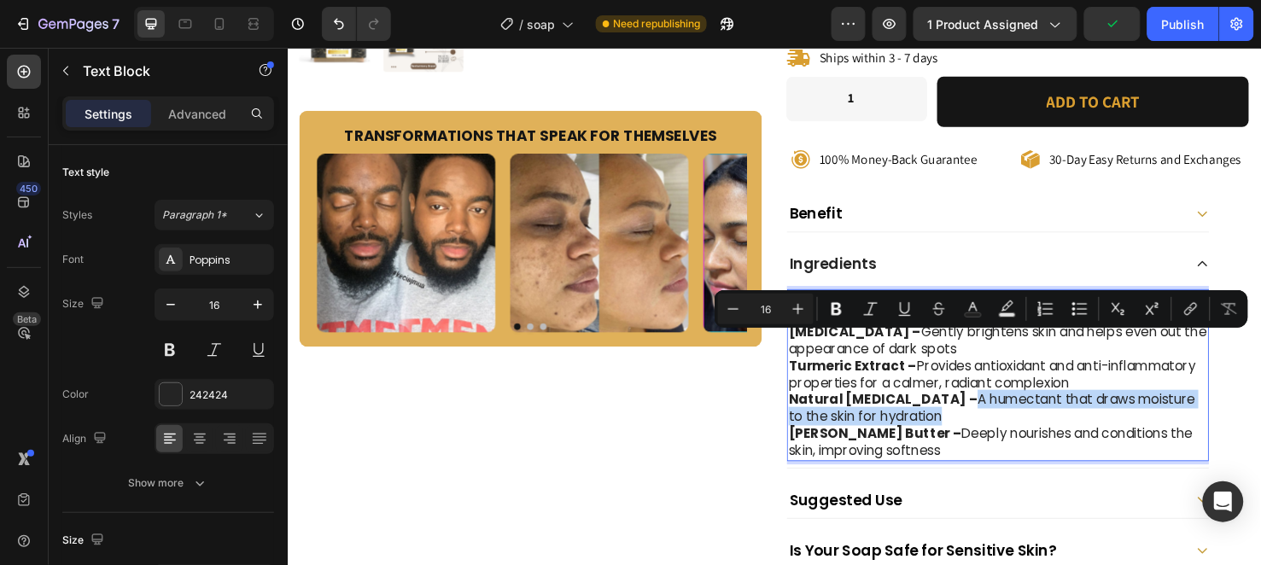
drag, startPoint x: 941, startPoint y: 355, endPoint x: 942, endPoint y: 367, distance: 12.0
click at [942, 409] on p "Natural [MEDICAL_DATA] – A humectant that draws moisture to the skin for hydrat…" at bounding box center [1035, 427] width 441 height 36
copy p "A humectant that draws moisture to the skin for hydration"
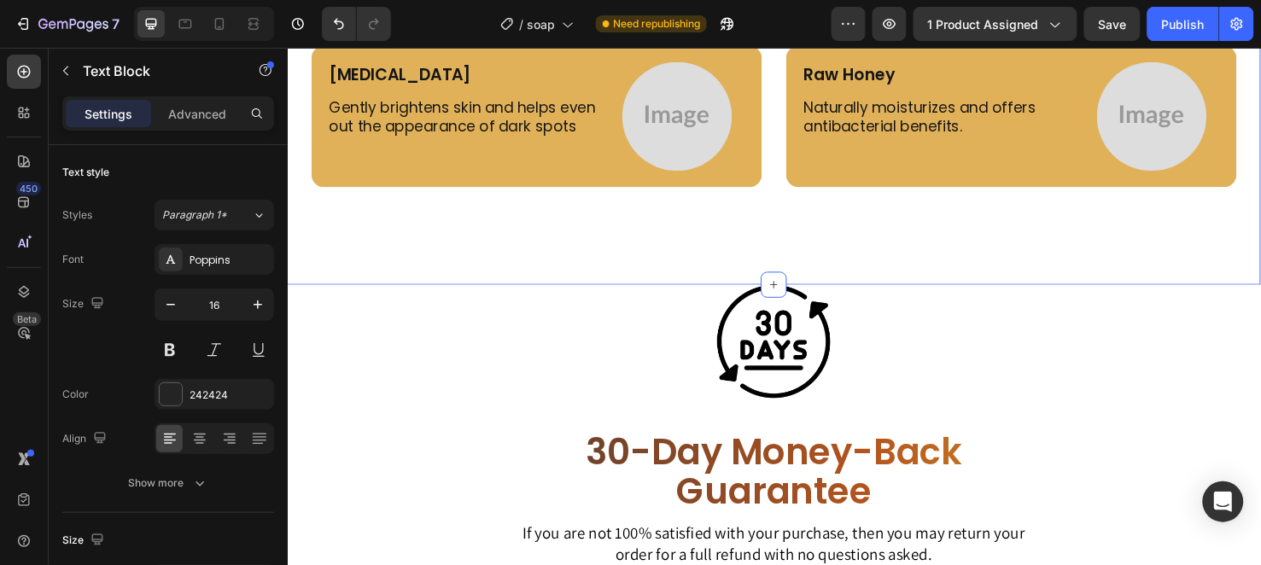
scroll to position [3925, 0]
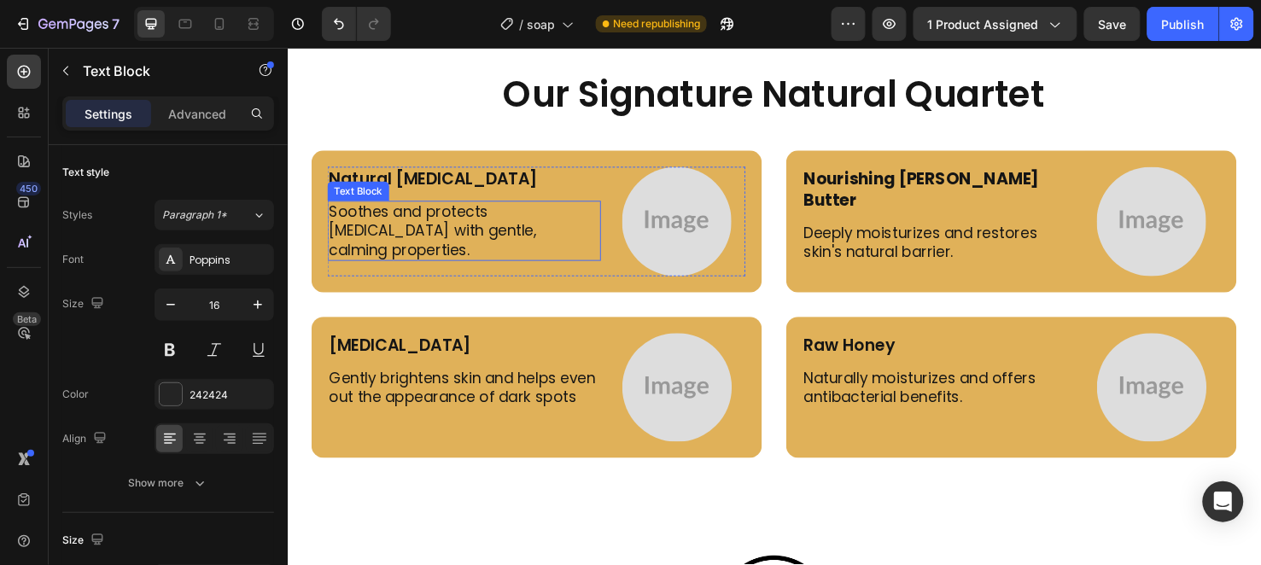
click at [494, 229] on p "Soothes and protects [MEDICAL_DATA] with gentle, calming properties." at bounding box center [473, 240] width 284 height 60
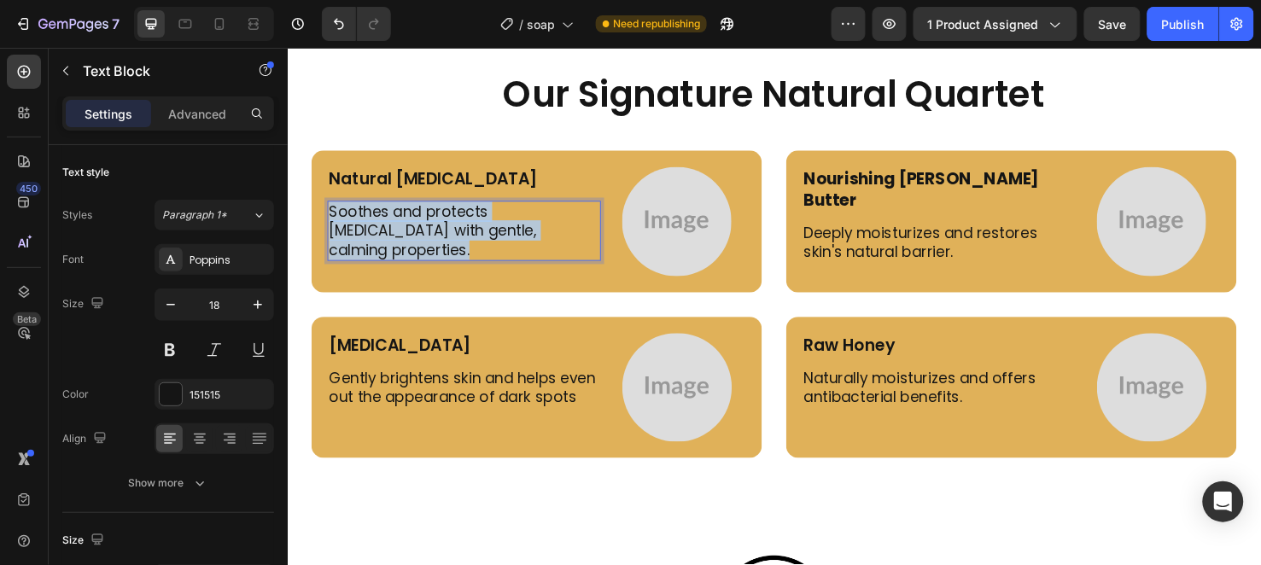
click at [494, 229] on p "Soothes and protects [MEDICAL_DATA] with gentle, calming properties." at bounding box center [473, 240] width 284 height 60
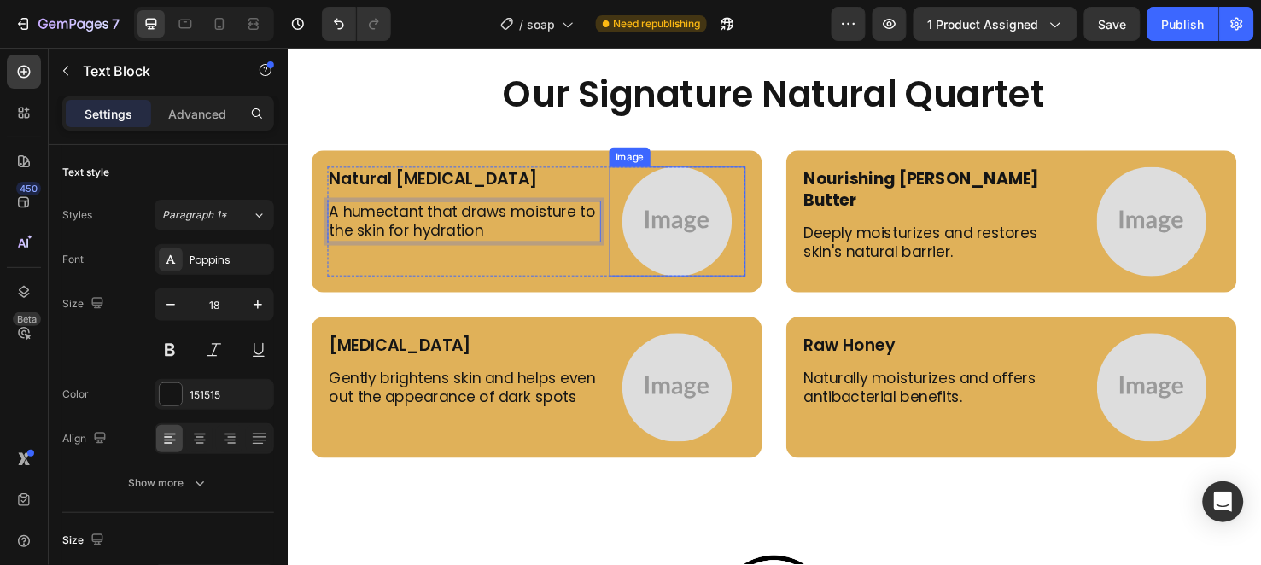
click at [694, 259] on img at bounding box center [697, 229] width 115 height 115
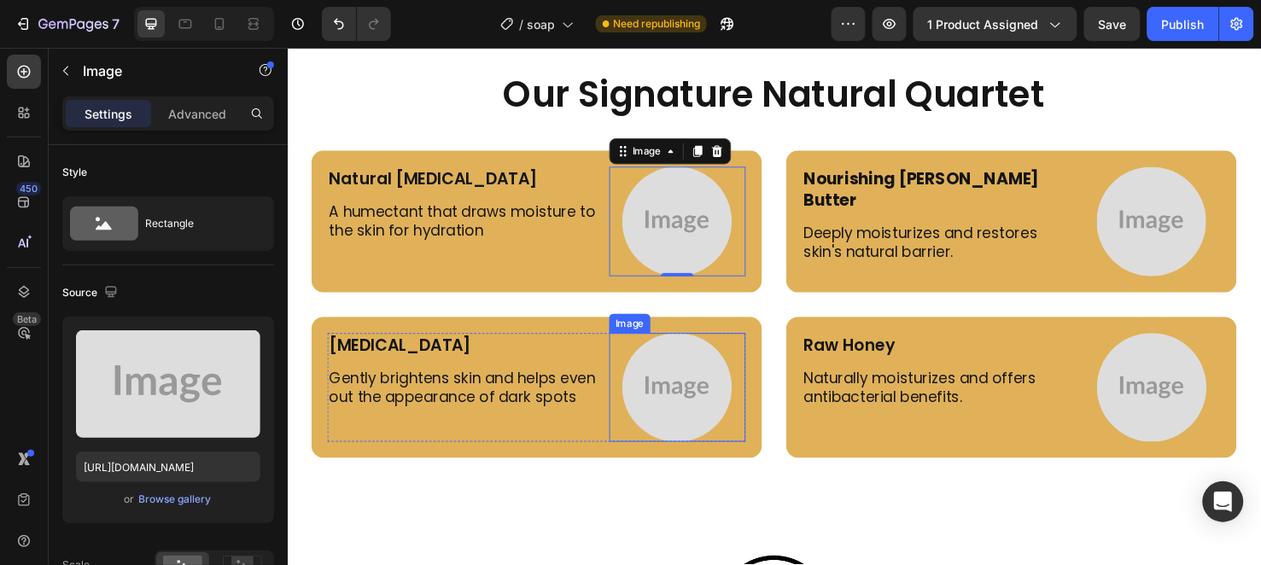
click at [670, 415] on img at bounding box center [697, 405] width 115 height 115
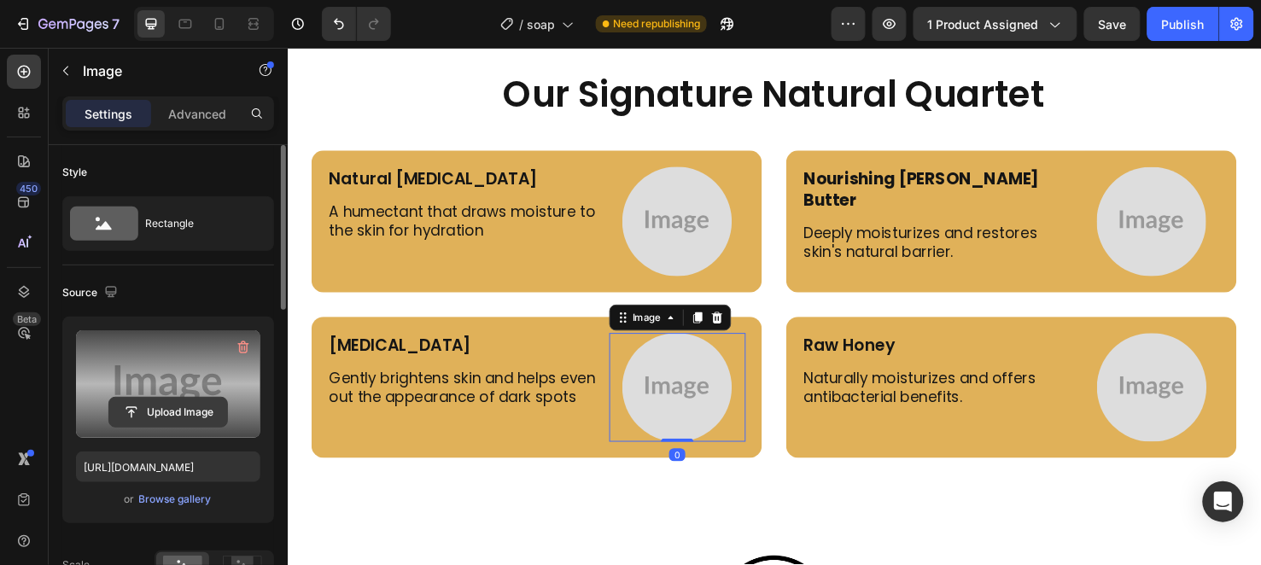
click at [151, 406] on input "file" at bounding box center [168, 412] width 118 height 29
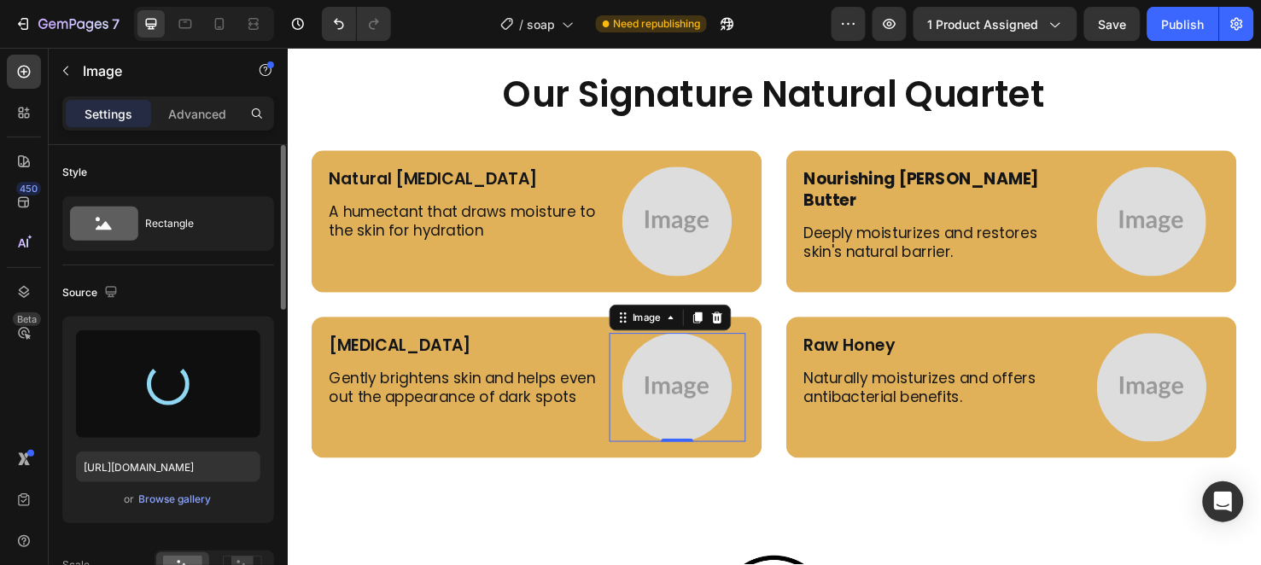
click at [231, 180] on div "Style" at bounding box center [168, 172] width 212 height 27
type input "[URL][DOMAIN_NAME]"
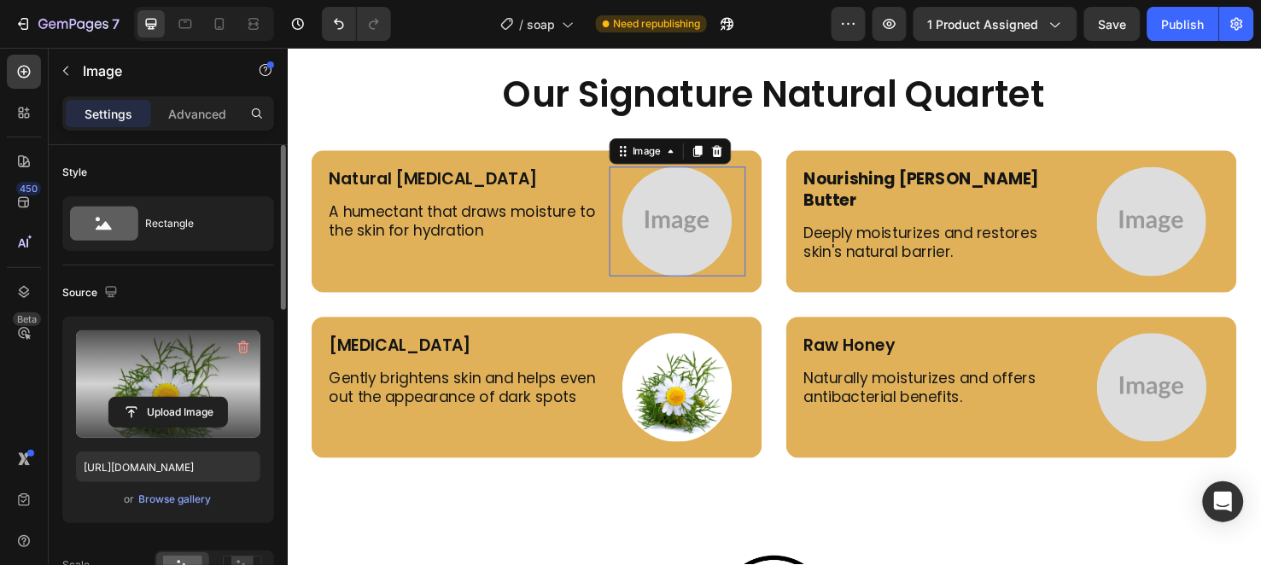
click at [680, 221] on img at bounding box center [697, 229] width 115 height 115
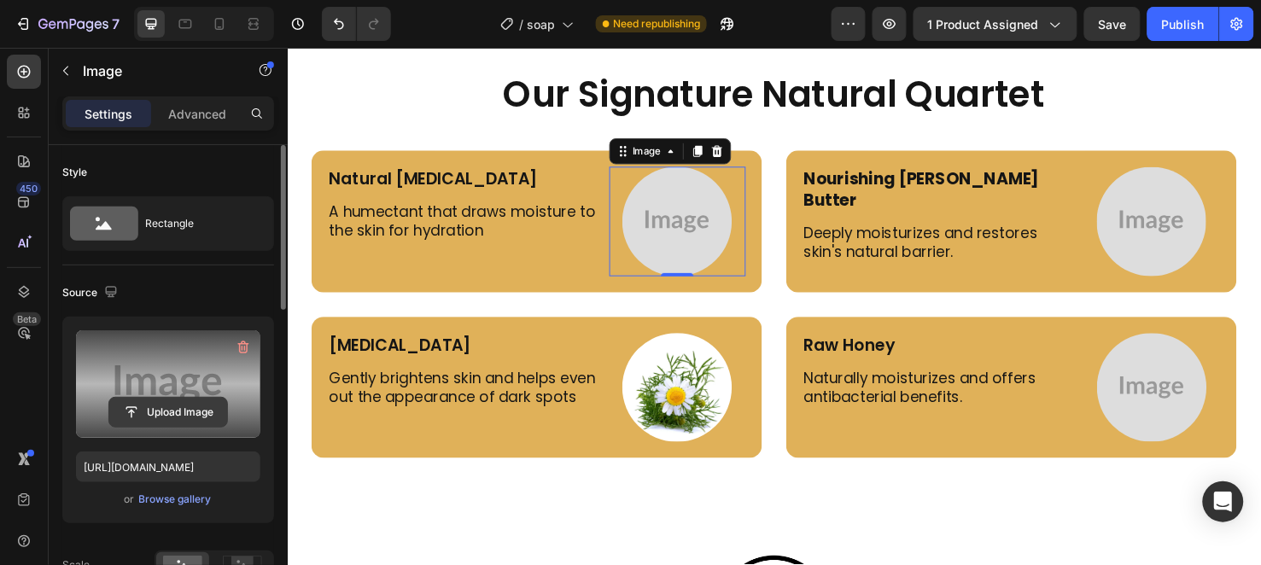
click at [169, 399] on input "file" at bounding box center [168, 412] width 118 height 29
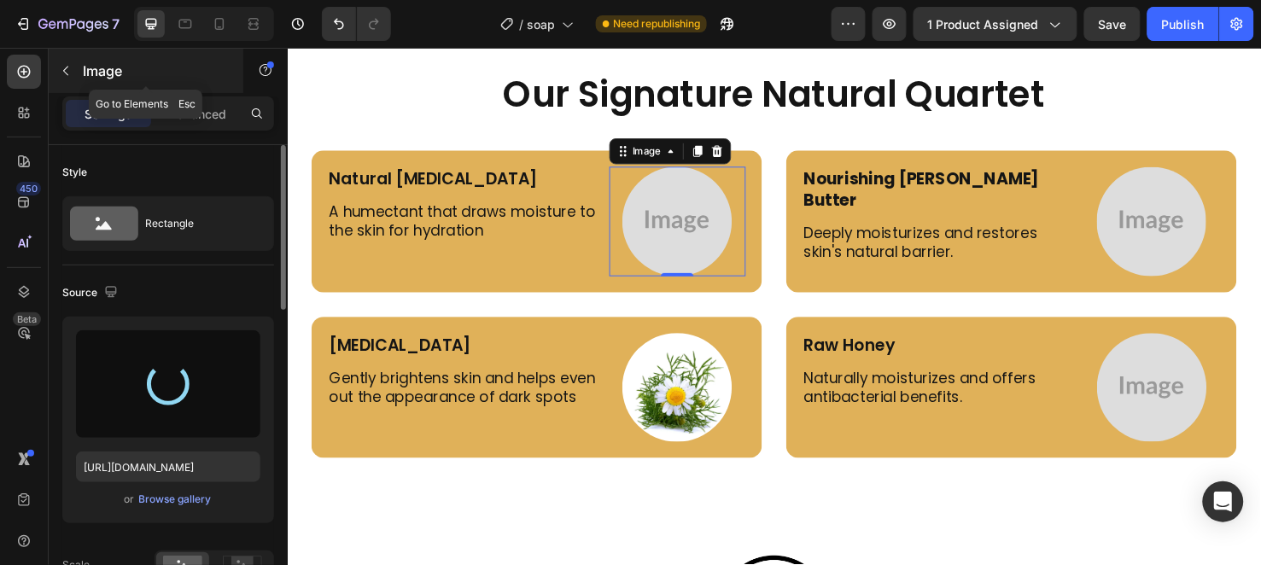
type input "[URL][DOMAIN_NAME]"
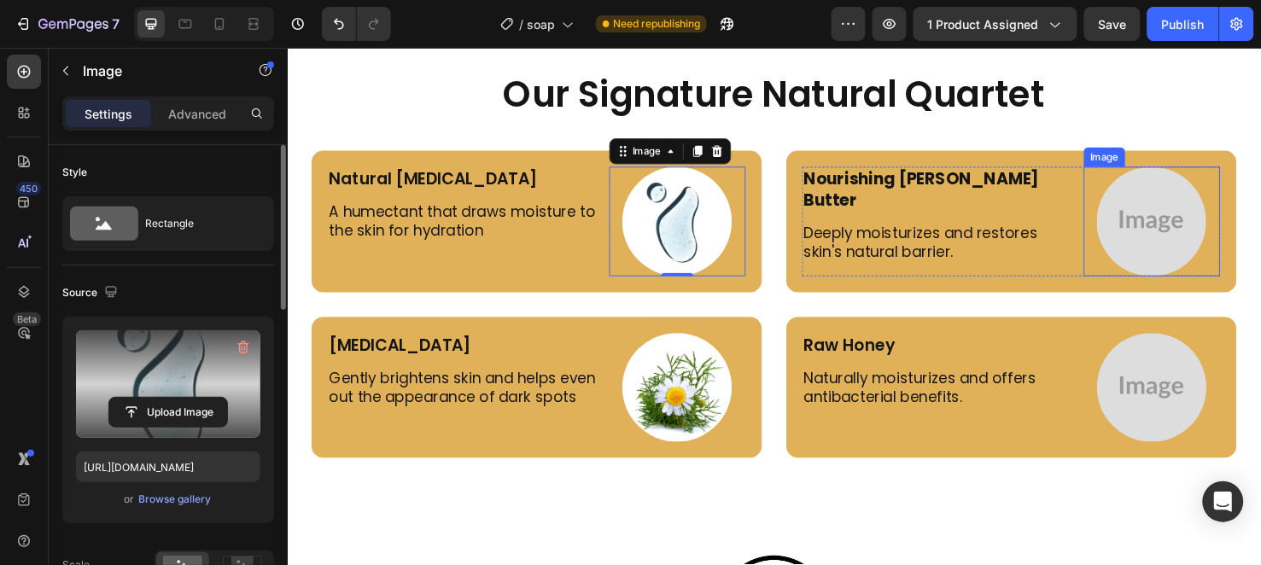
click at [1206, 237] on img at bounding box center [1196, 229] width 115 height 115
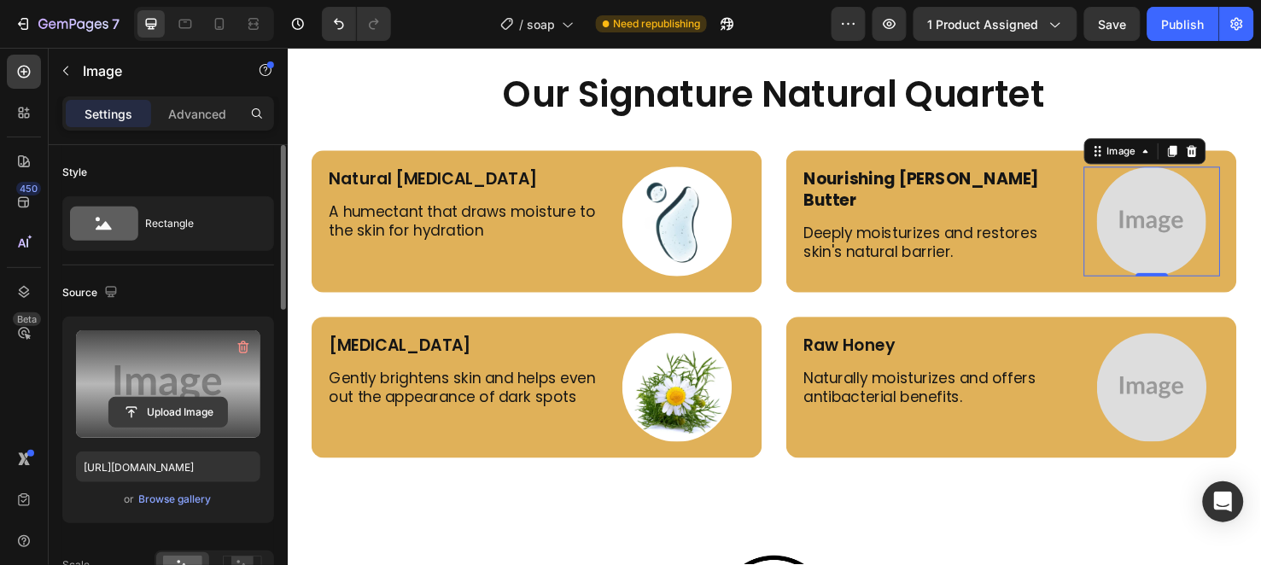
click at [172, 407] on input "file" at bounding box center [168, 412] width 118 height 29
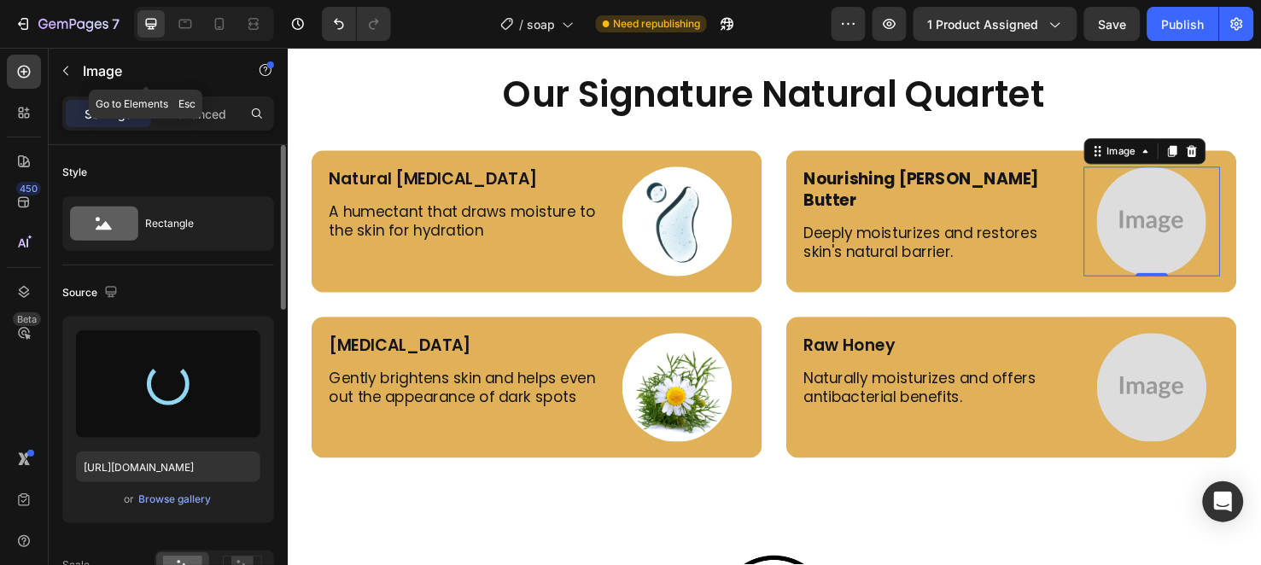
type input "[URL][DOMAIN_NAME]"
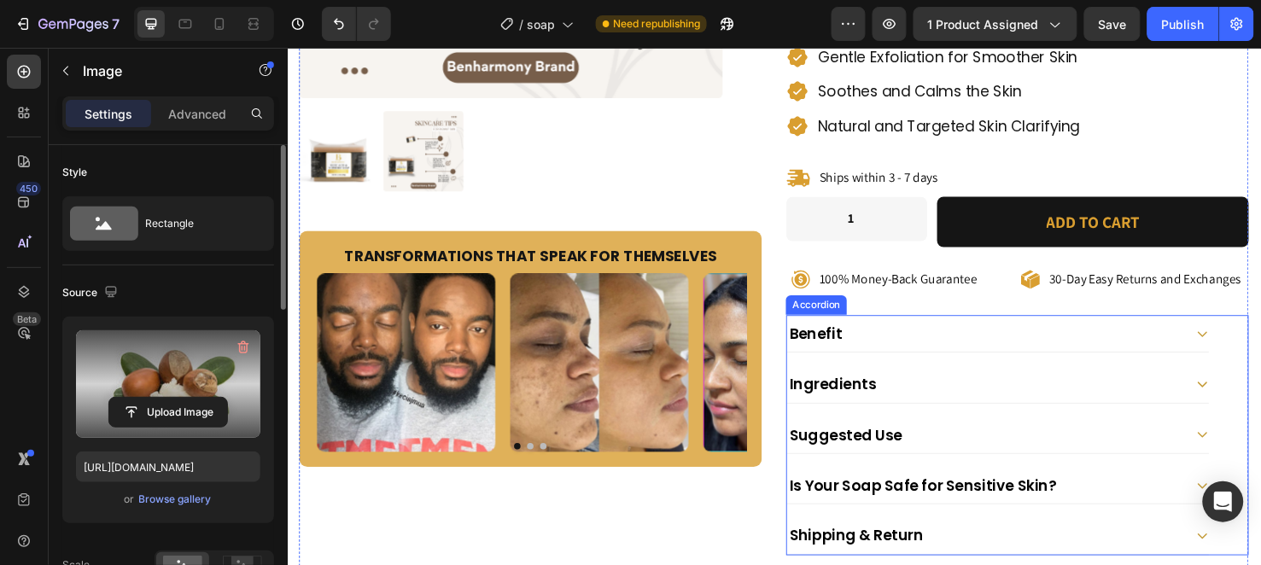
scroll to position [680, 0]
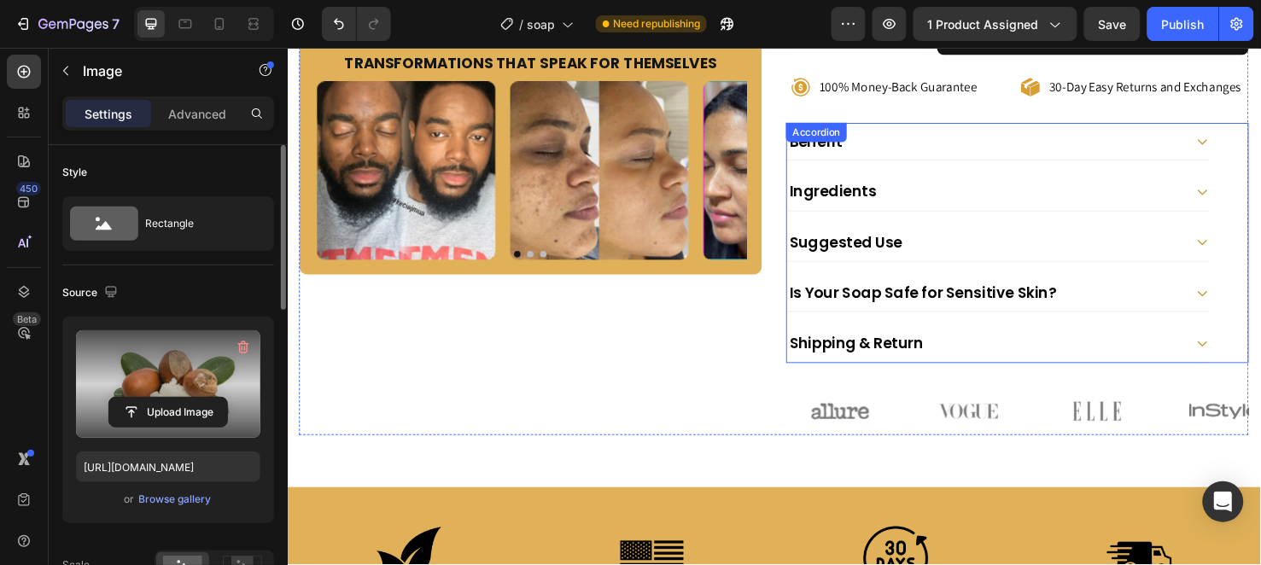
click at [967, 186] on div "Ingredients" at bounding box center [1021, 198] width 417 height 25
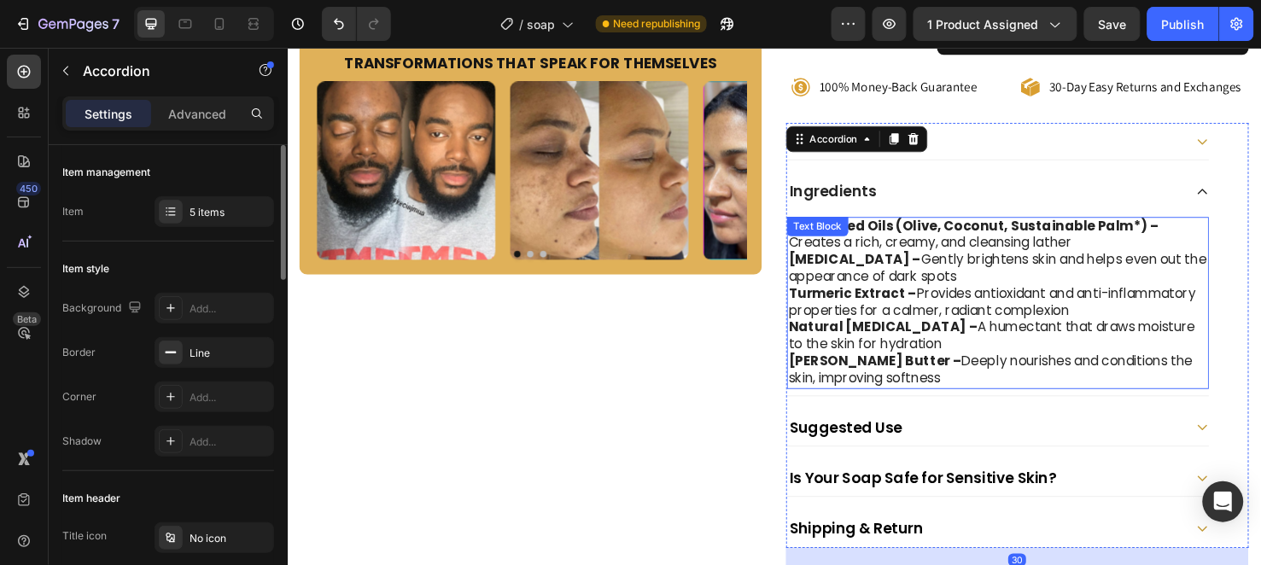
click at [815, 296] on strong "Turmeric Extract –" at bounding box center [882, 306] width 135 height 20
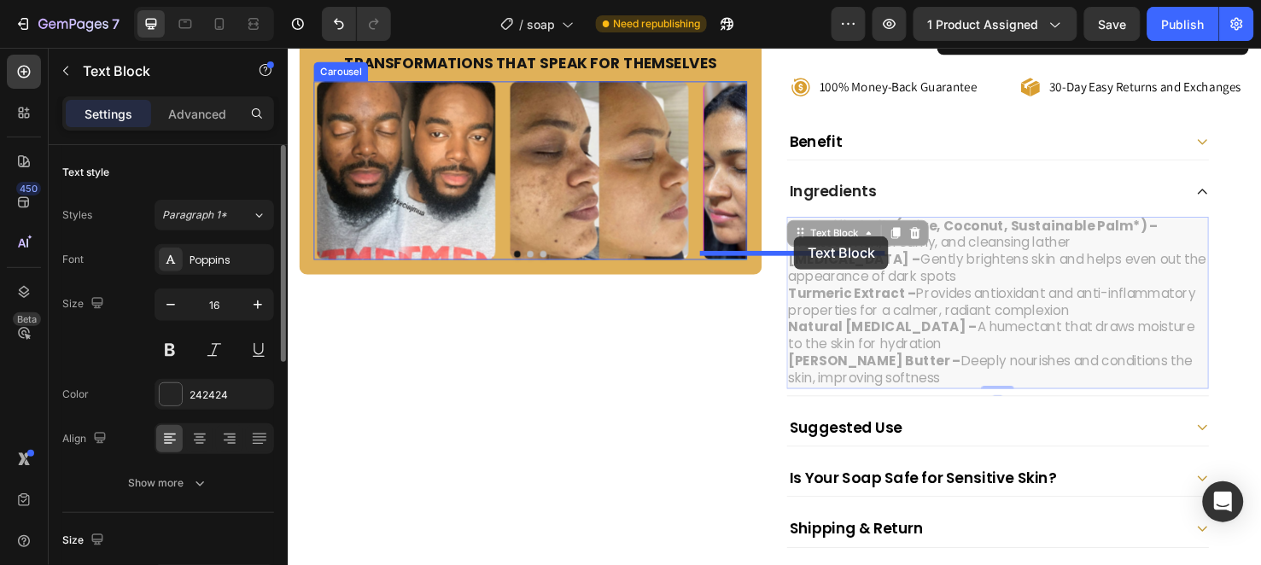
drag, startPoint x: 810, startPoint y: 242, endPoint x: 820, endPoint y: 245, distance: 10.0
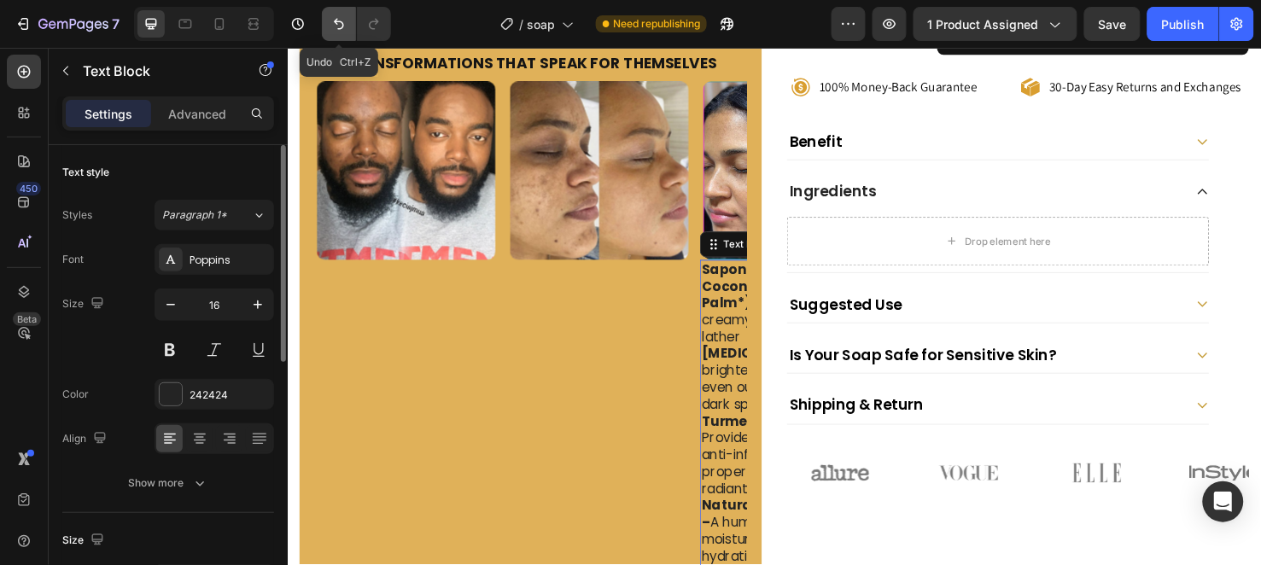
click at [334, 35] on button "Undo/Redo" at bounding box center [339, 24] width 34 height 34
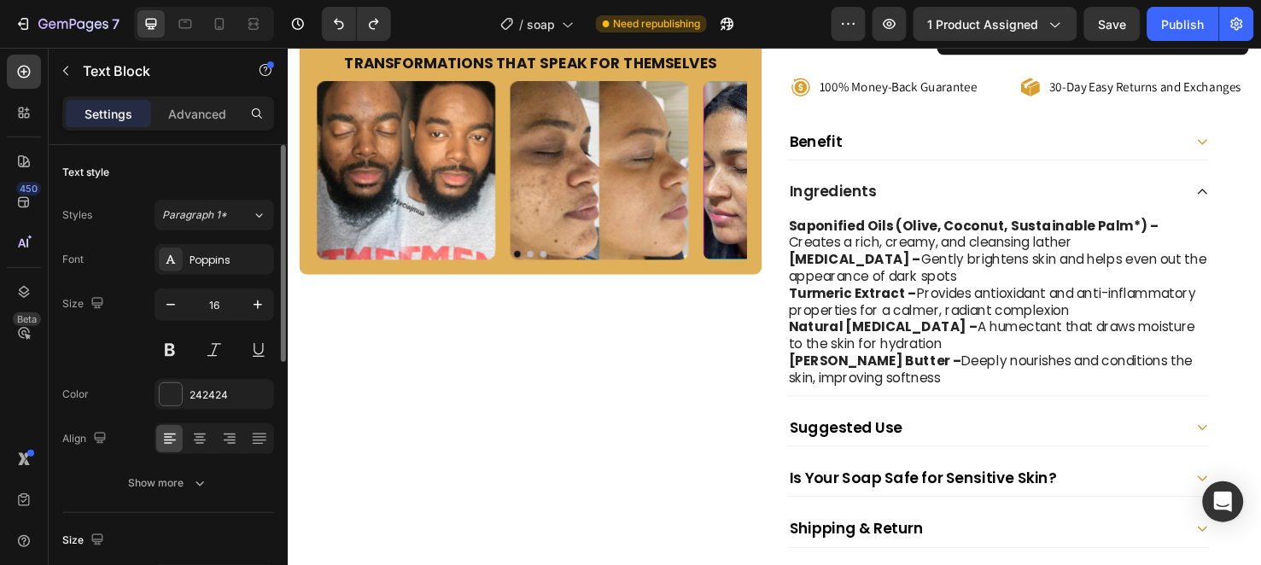
click at [838, 296] on strong "Turmeric Extract –" at bounding box center [882, 306] width 135 height 20
click at [815, 296] on strong "Turmeric Extract –" at bounding box center [882, 306] width 135 height 20
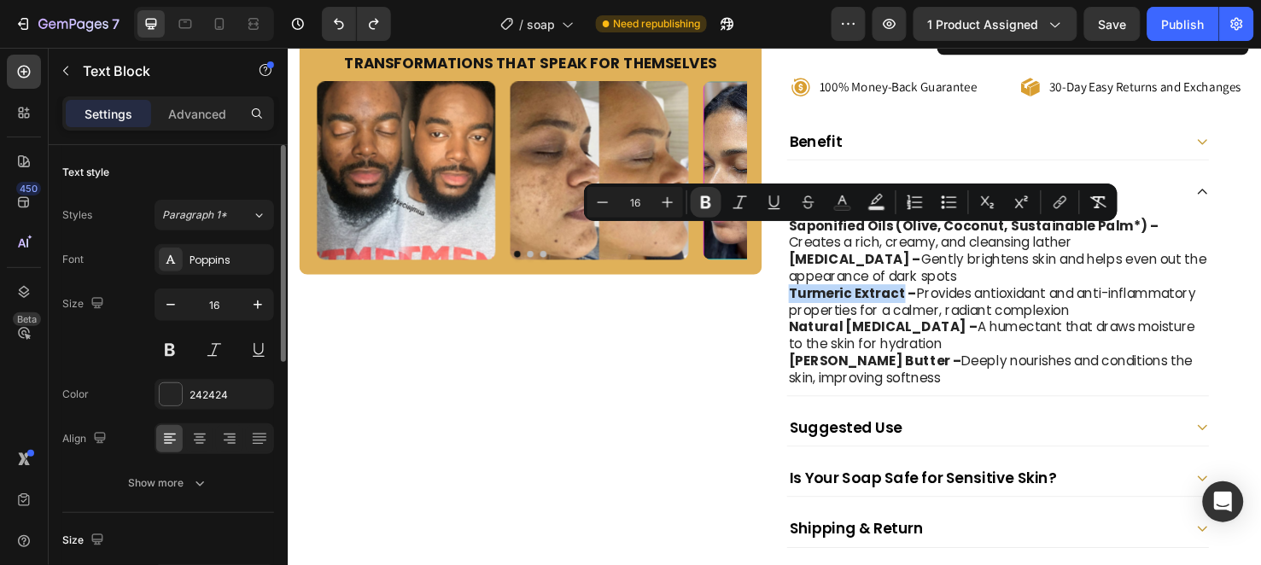
drag, startPoint x: 810, startPoint y: 237, endPoint x: 898, endPoint y: 240, distance: 88.0
click at [898, 296] on strong "Turmeric Extract –" at bounding box center [882, 306] width 135 height 20
copy strong "Turmeric Extract"
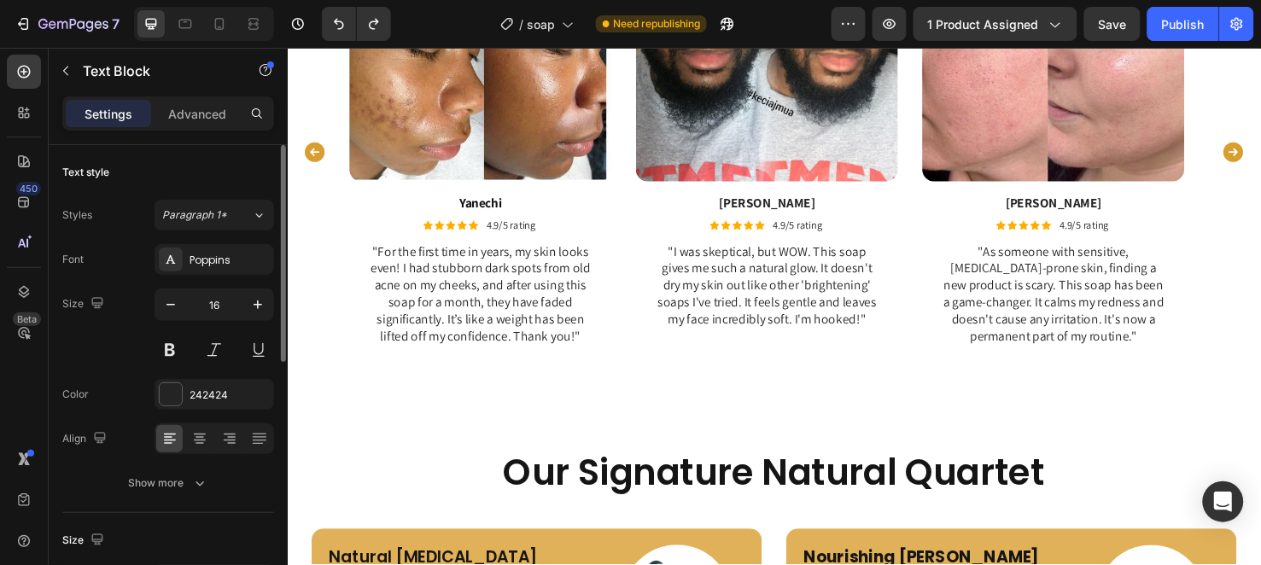
scroll to position [3906, 0]
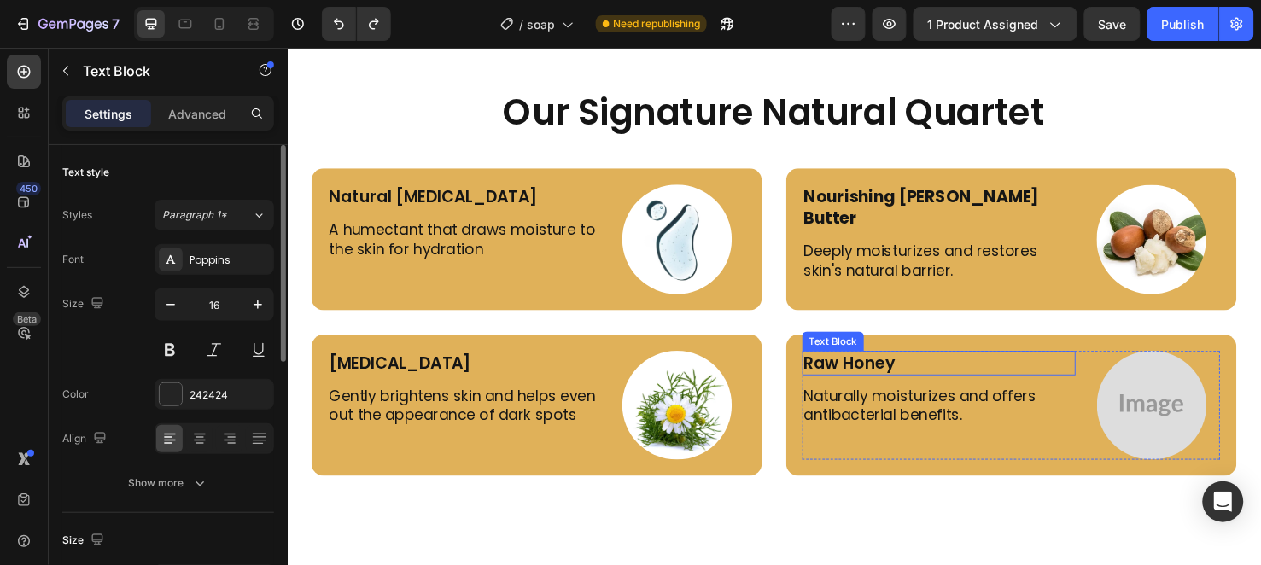
click at [882, 377] on p "Raw Honey" at bounding box center [973, 379] width 284 height 22
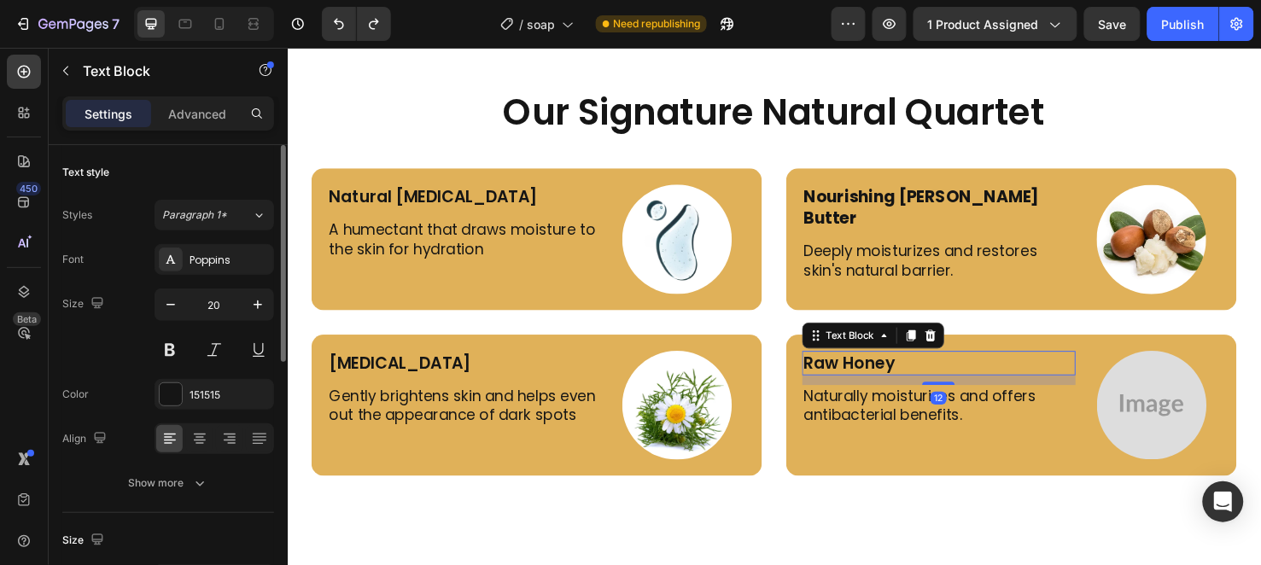
click at [882, 377] on p "Raw Honey" at bounding box center [973, 379] width 284 height 22
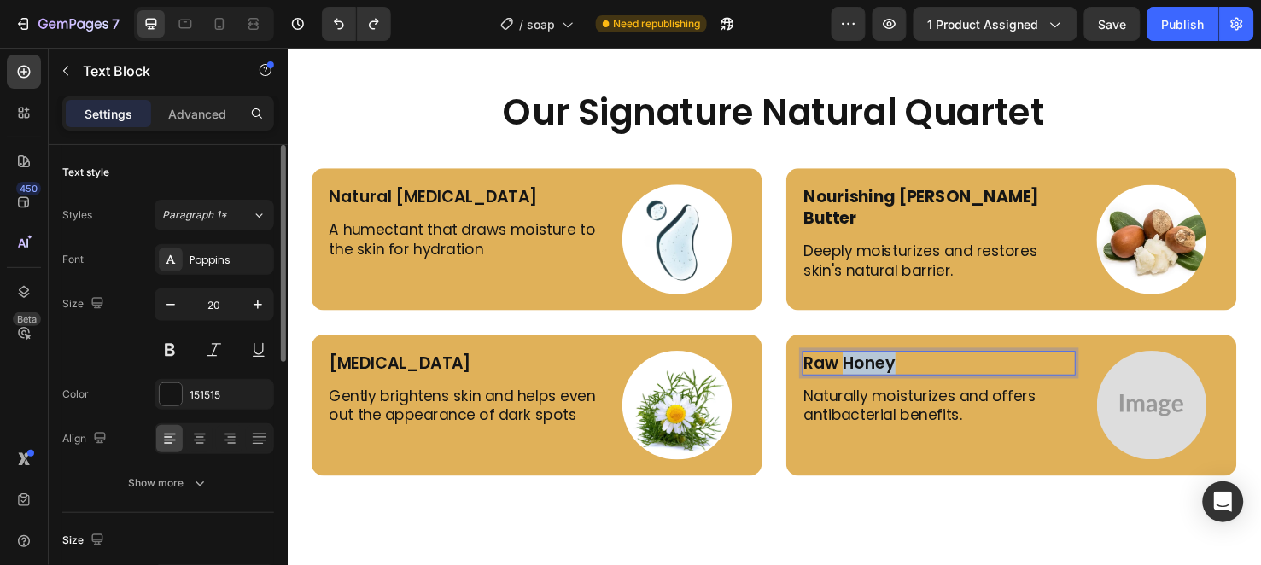
click at [882, 377] on p "Raw Honey" at bounding box center [973, 379] width 284 height 22
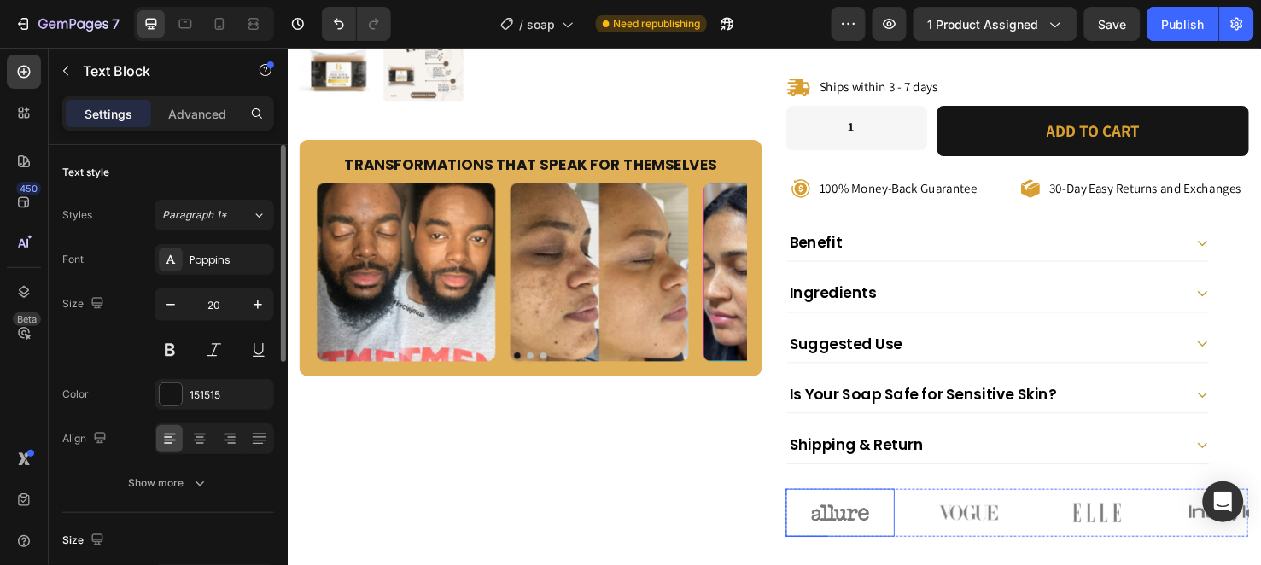
scroll to position [491, 0]
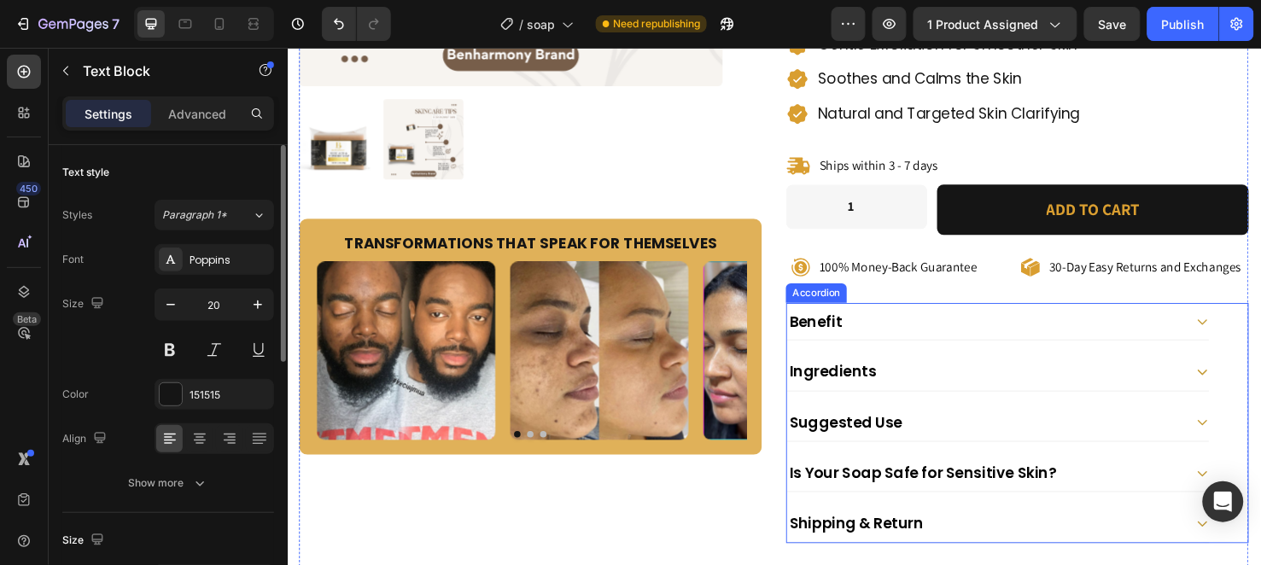
click at [926, 376] on div "Ingredients" at bounding box center [1021, 388] width 417 height 25
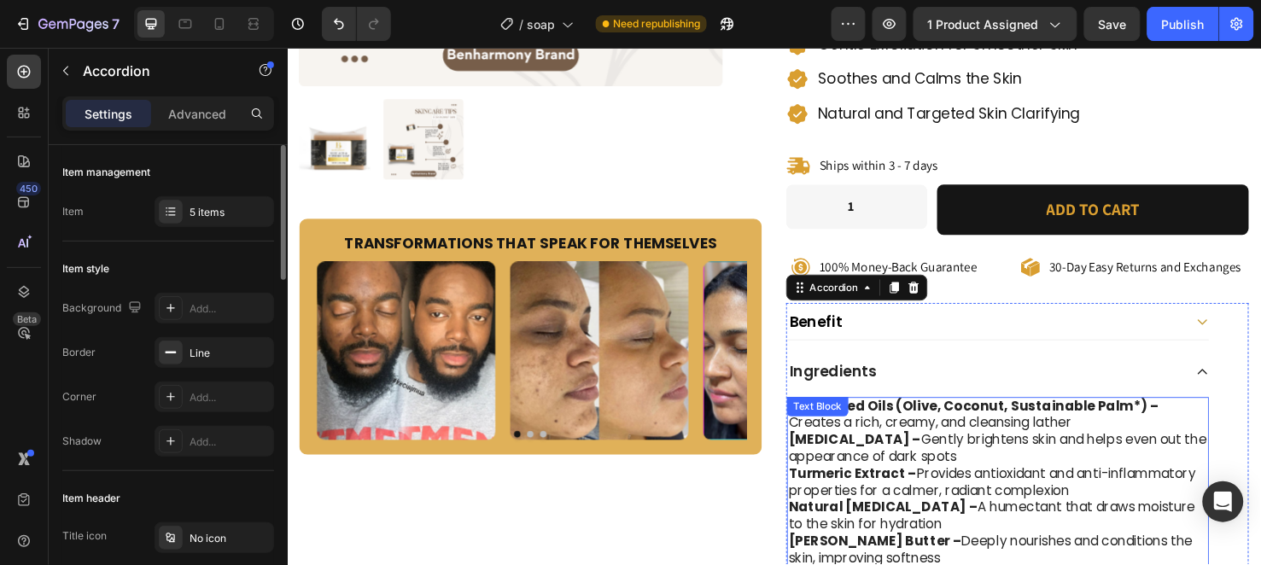
click at [937, 486] on strong "Turmeric Extract –" at bounding box center [882, 496] width 135 height 20
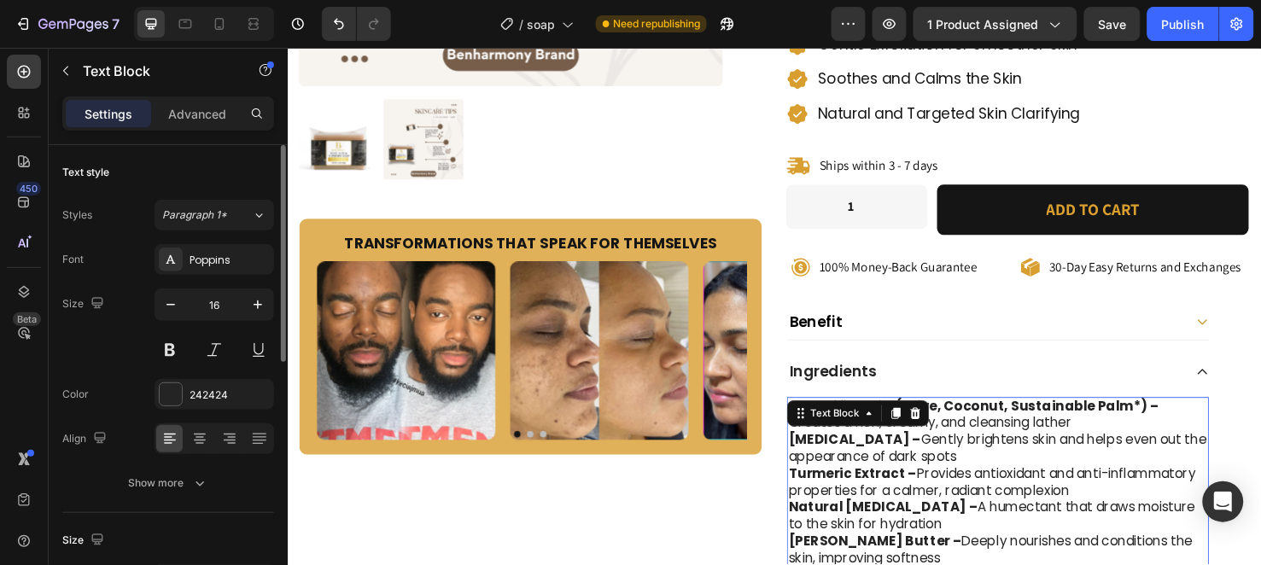
click at [941, 488] on p "Turmeric Extract – Provides antioxidant and anti-inflammatory properties for a …" at bounding box center [1035, 506] width 441 height 36
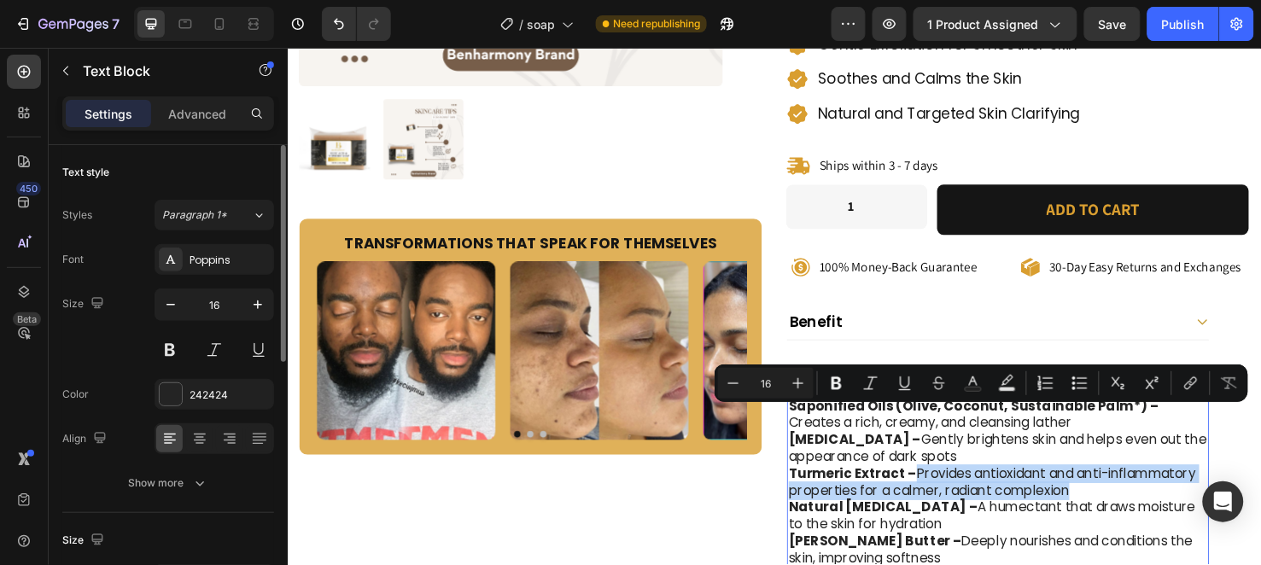
drag, startPoint x: 942, startPoint y: 435, endPoint x: 1095, endPoint y: 456, distance: 155.2
click at [1095, 488] on p "Turmeric Extract – Provides antioxidant and anti-inflammatory properties for a …" at bounding box center [1035, 506] width 441 height 36
copy p "Provides antioxidant and anti-inflammatory properties for a calmer, radiant com…"
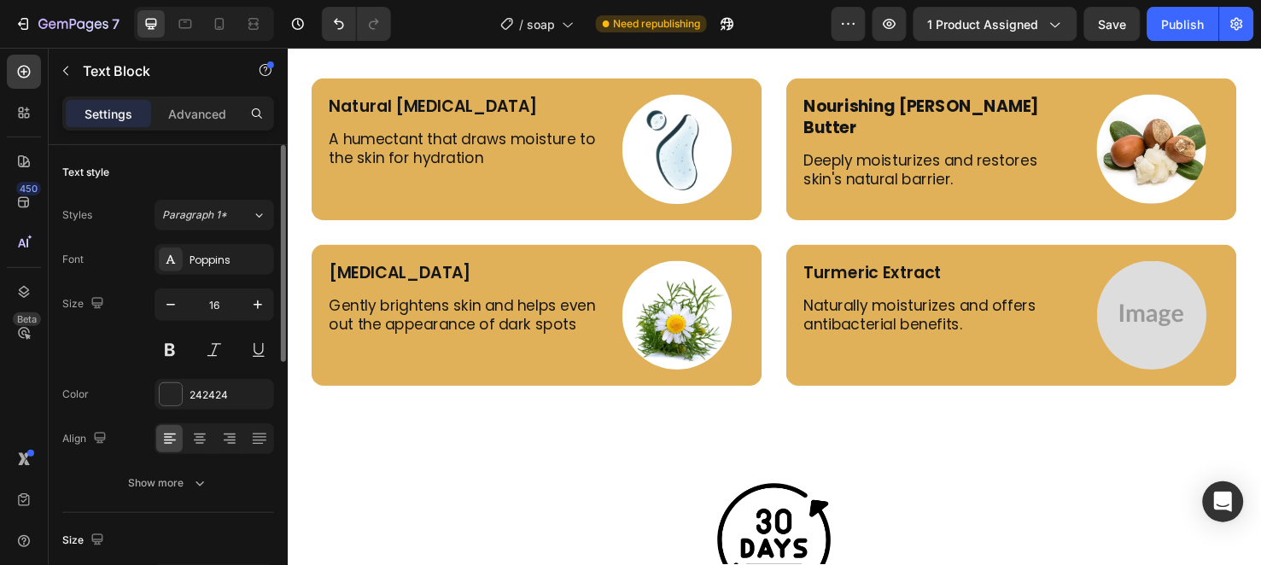
scroll to position [4191, 0]
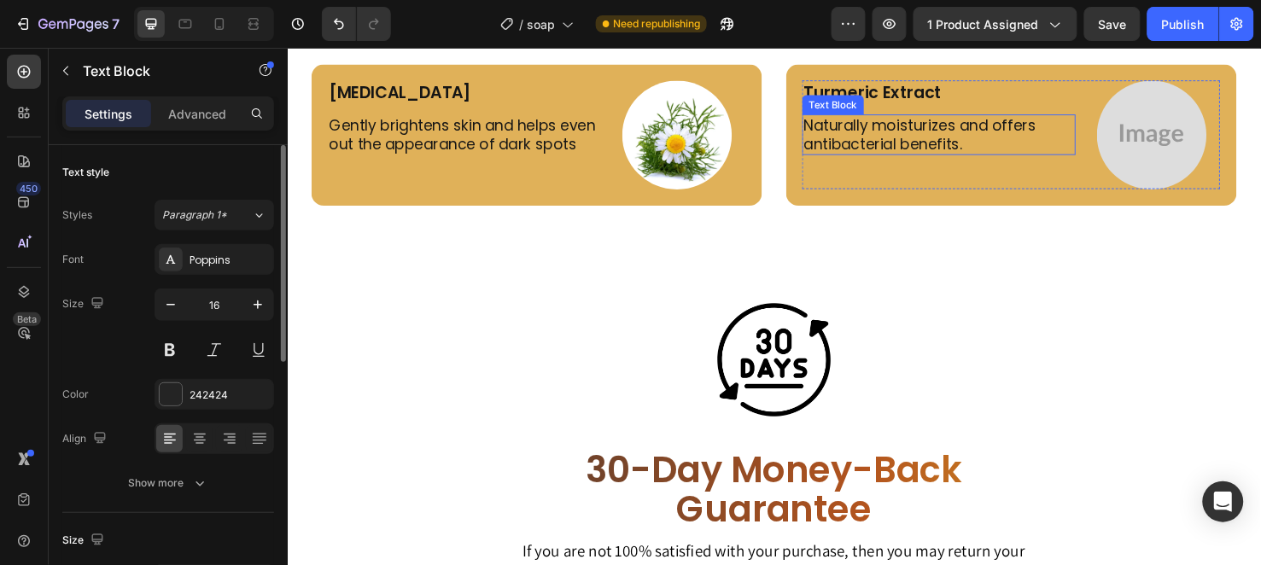
click at [913, 139] on p "Naturally moisturizes and offers antibacterial benefits." at bounding box center [973, 140] width 284 height 40
click at [914, 139] on p "Naturally moisturizes and offers antibacterial benefits." at bounding box center [973, 140] width 284 height 40
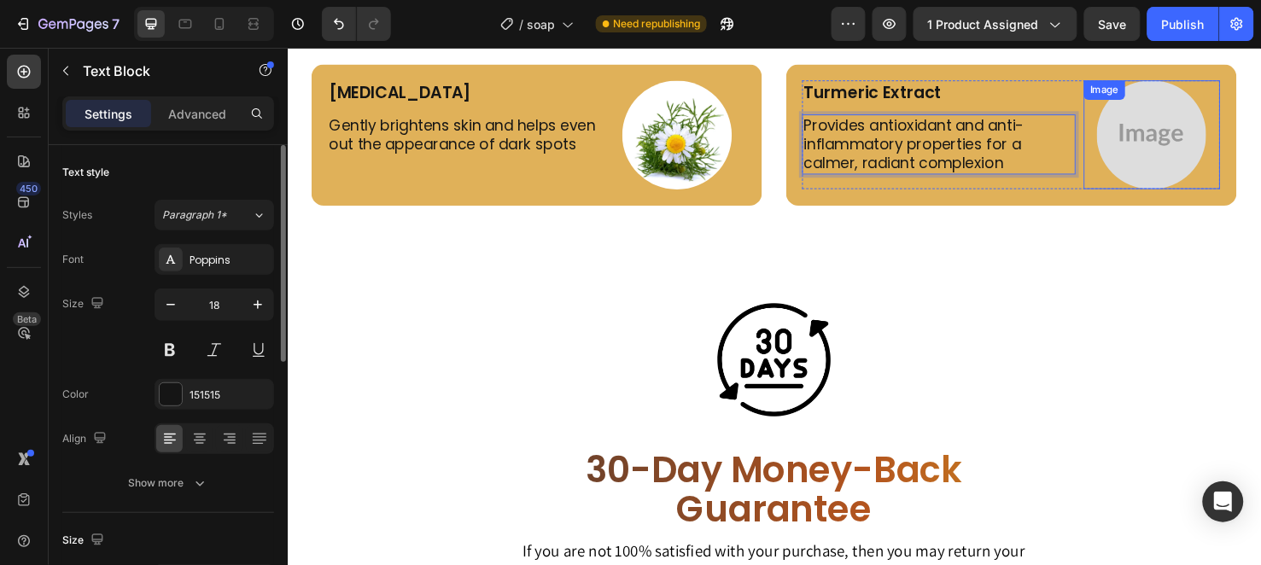
click at [1144, 133] on img at bounding box center [1196, 139] width 115 height 115
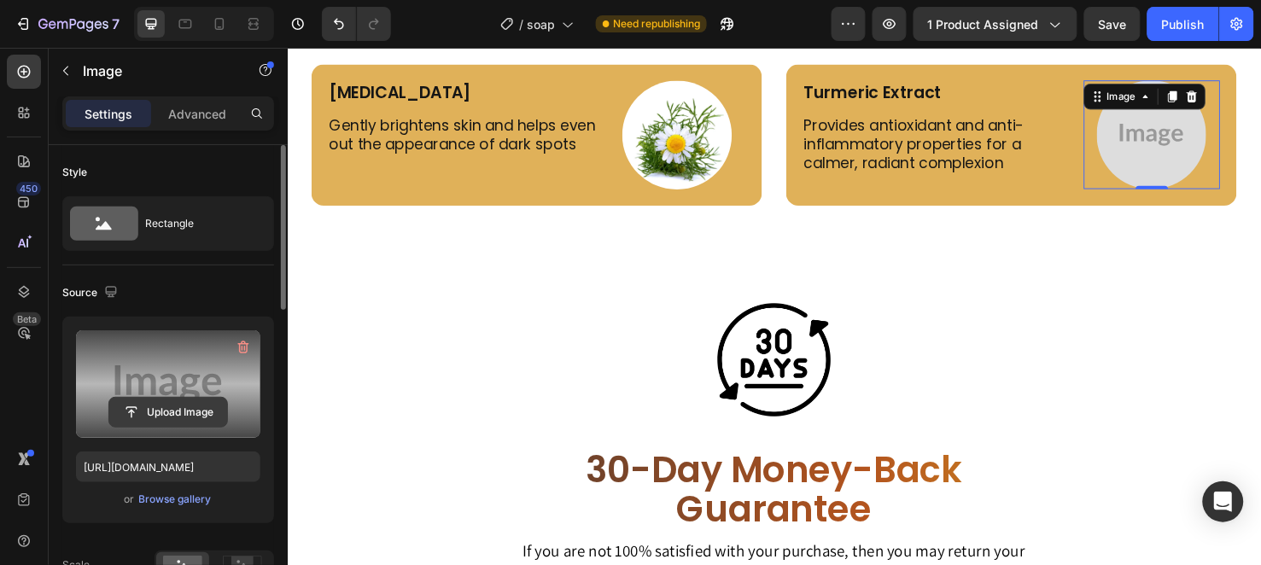
click at [165, 399] on input "file" at bounding box center [168, 412] width 118 height 29
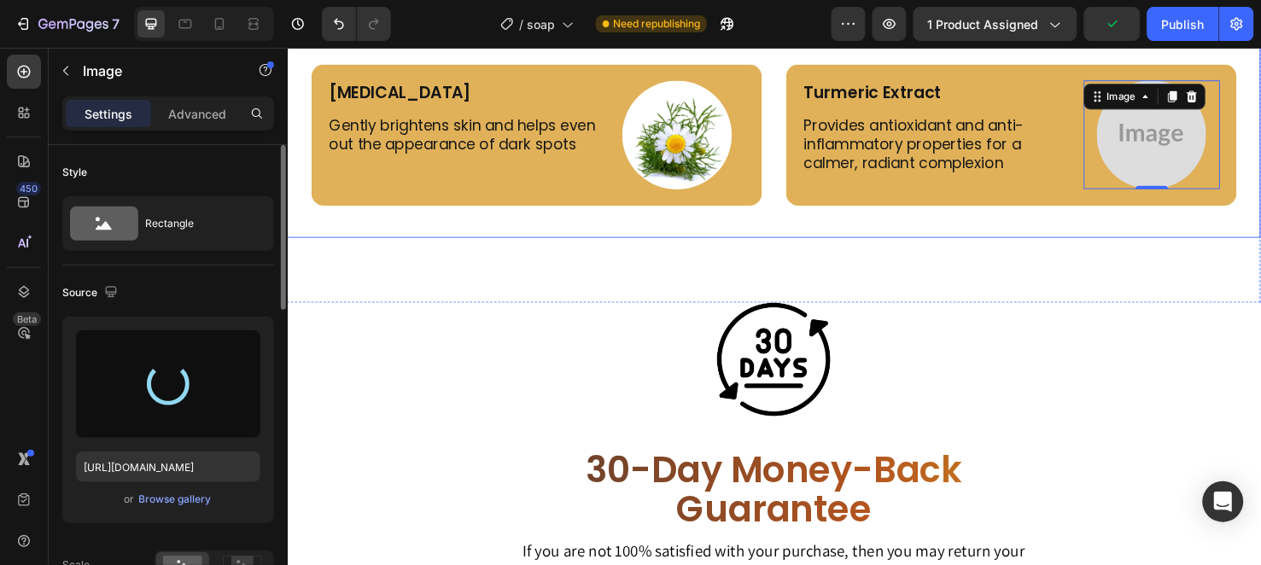
type input "[URL][DOMAIN_NAME]"
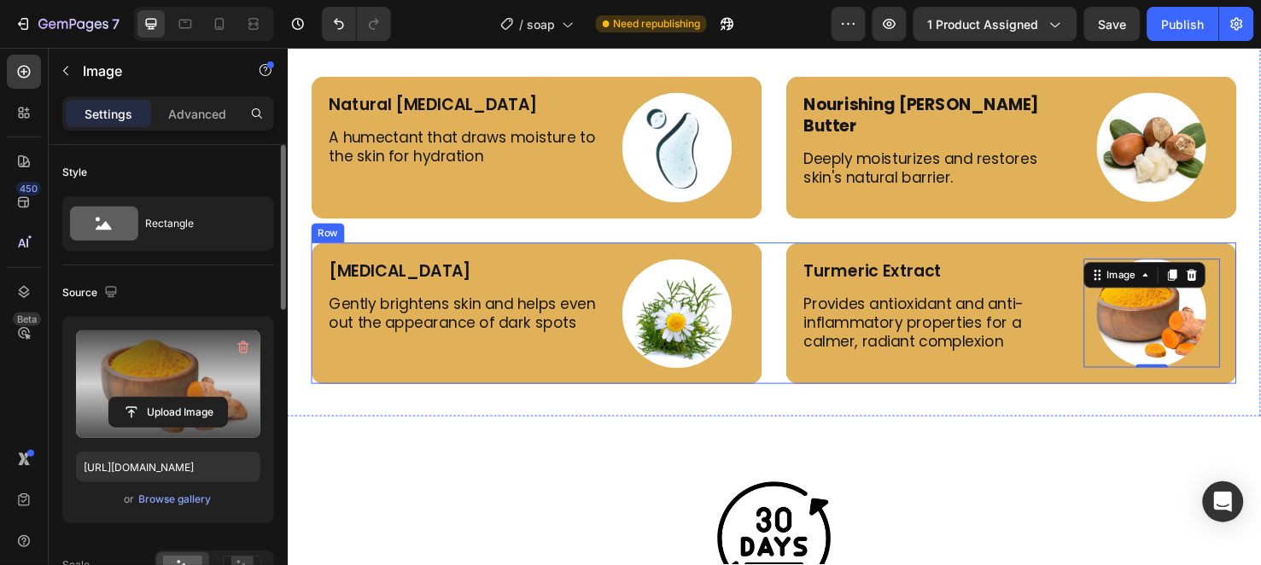
scroll to position [4001, 0]
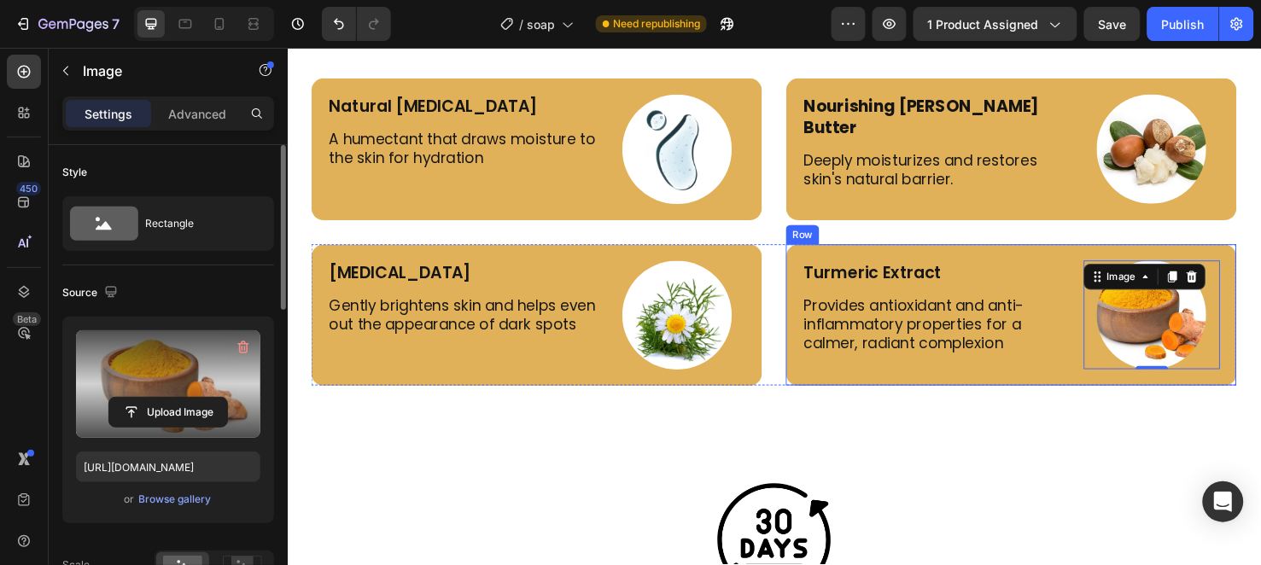
click at [1066, 258] on div "Turmeric Extract Text Block Provides antioxidant and anti-inflammatory properti…" at bounding box center [1049, 328] width 474 height 149
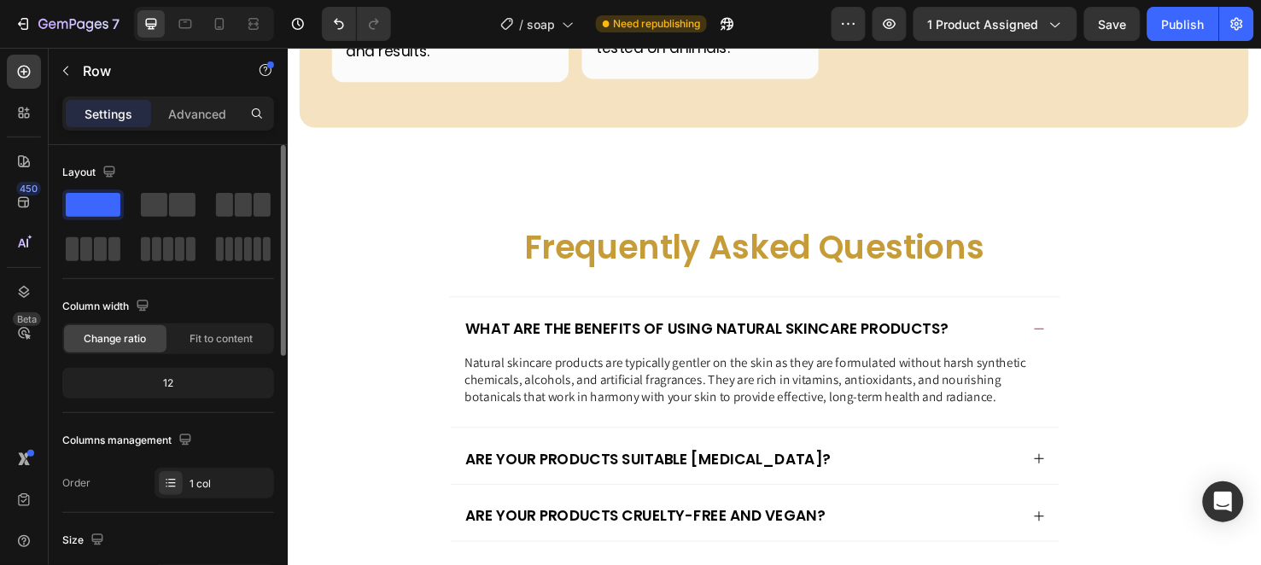
scroll to position [5658, 0]
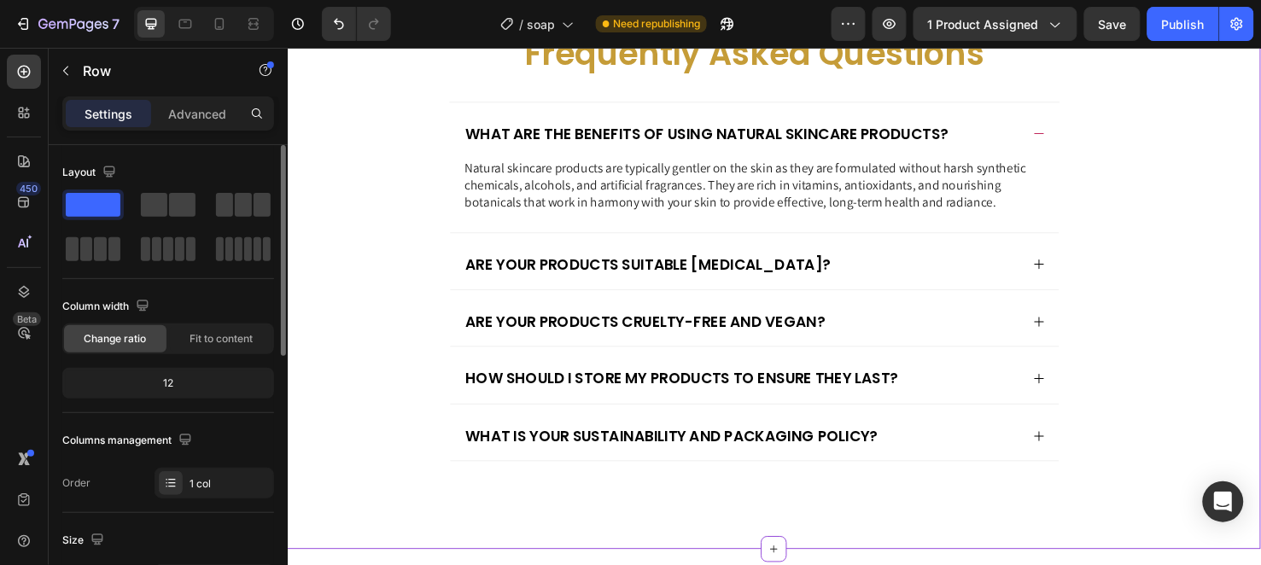
click at [1072, 277] on icon at bounding box center [1079, 275] width 14 height 14
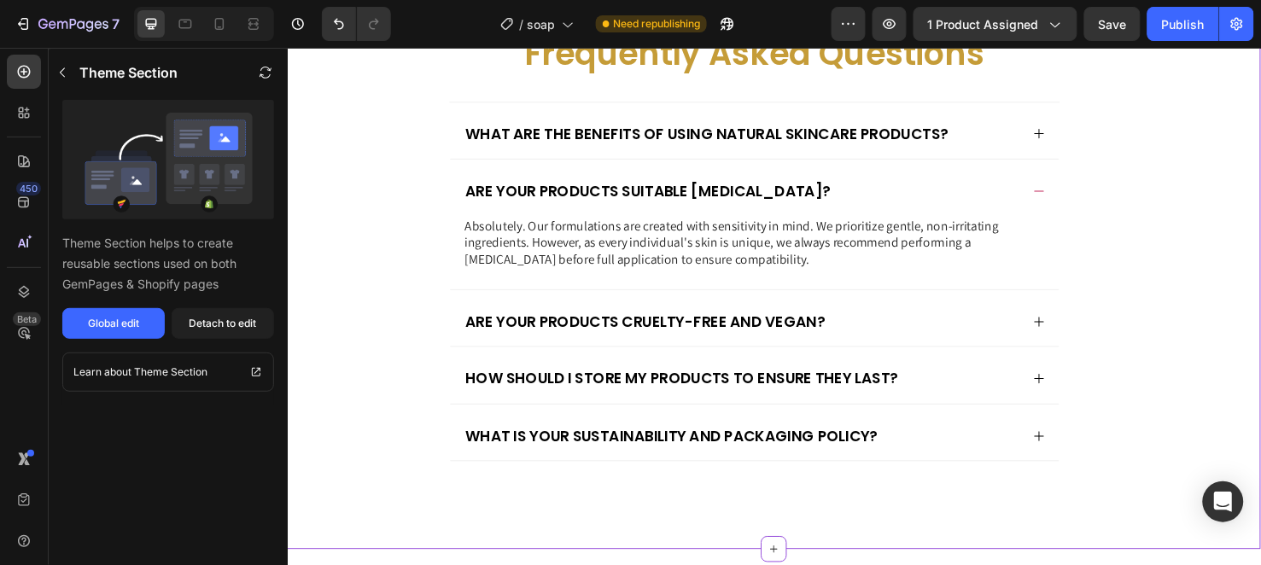
click at [386, 283] on div "Frequently Asked Questions Heading What are the benefits of using natural skinc…" at bounding box center [799, 276] width 990 height 494
click at [61, 63] on button "button" at bounding box center [62, 72] width 27 height 27
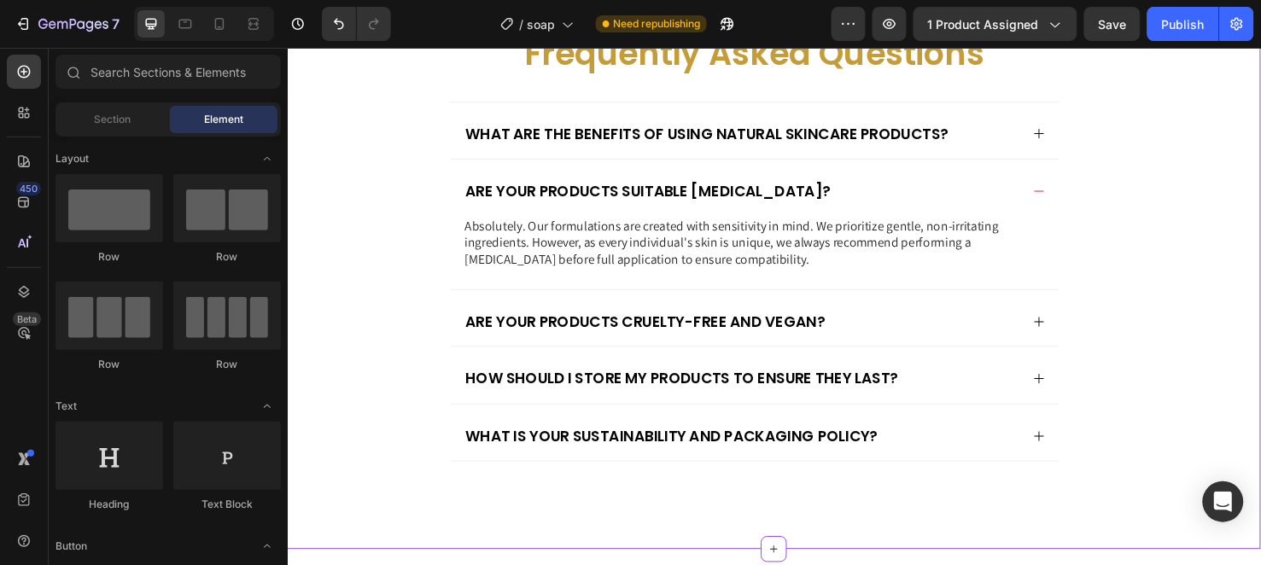
click at [520, 143] on p "What are the benefits of using natural skincare products?" at bounding box center [729, 138] width 508 height 20
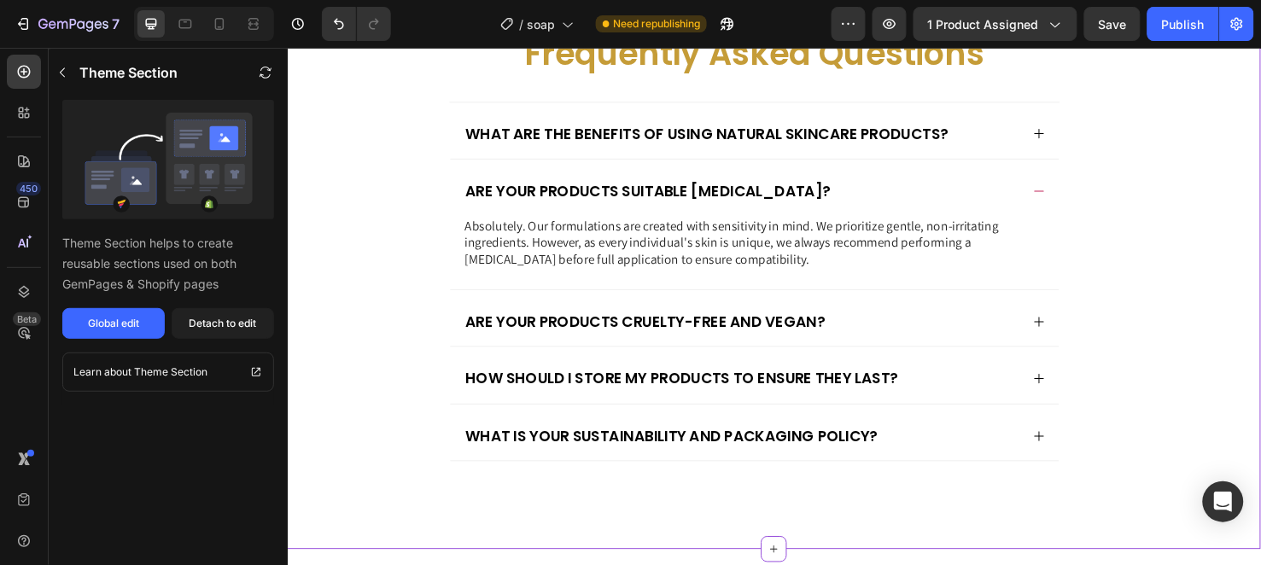
click at [1065, 137] on div "What are the benefits of using natural skincare products?" at bounding box center [779, 134] width 640 height 59
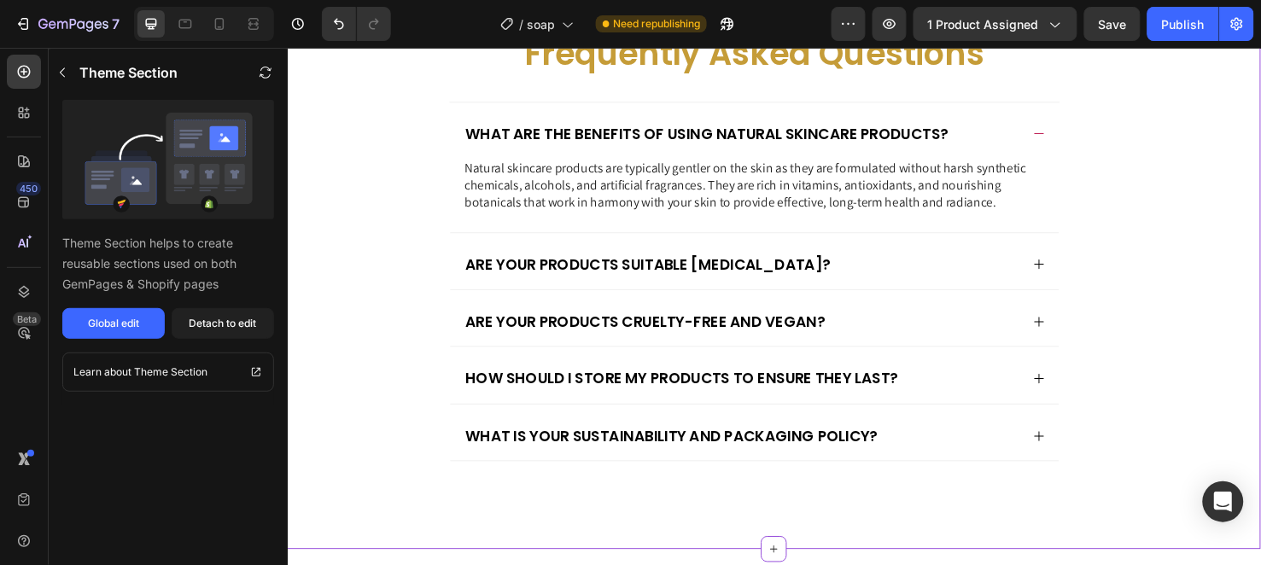
click at [1072, 136] on icon at bounding box center [1079, 138] width 14 height 14
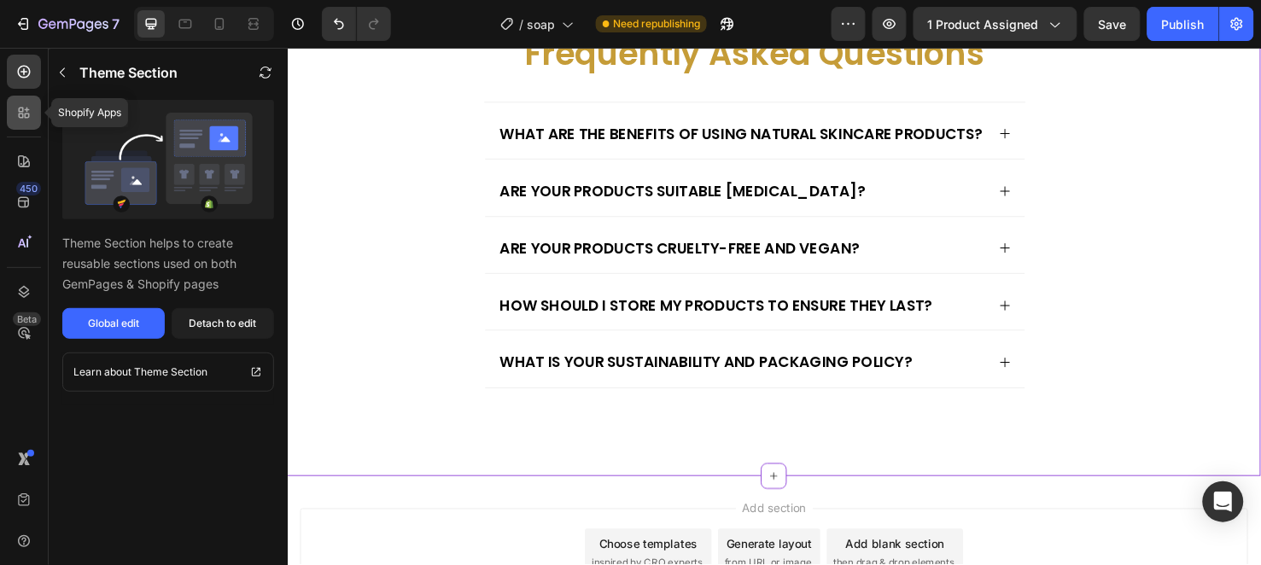
click at [28, 114] on icon at bounding box center [27, 116] width 5 height 5
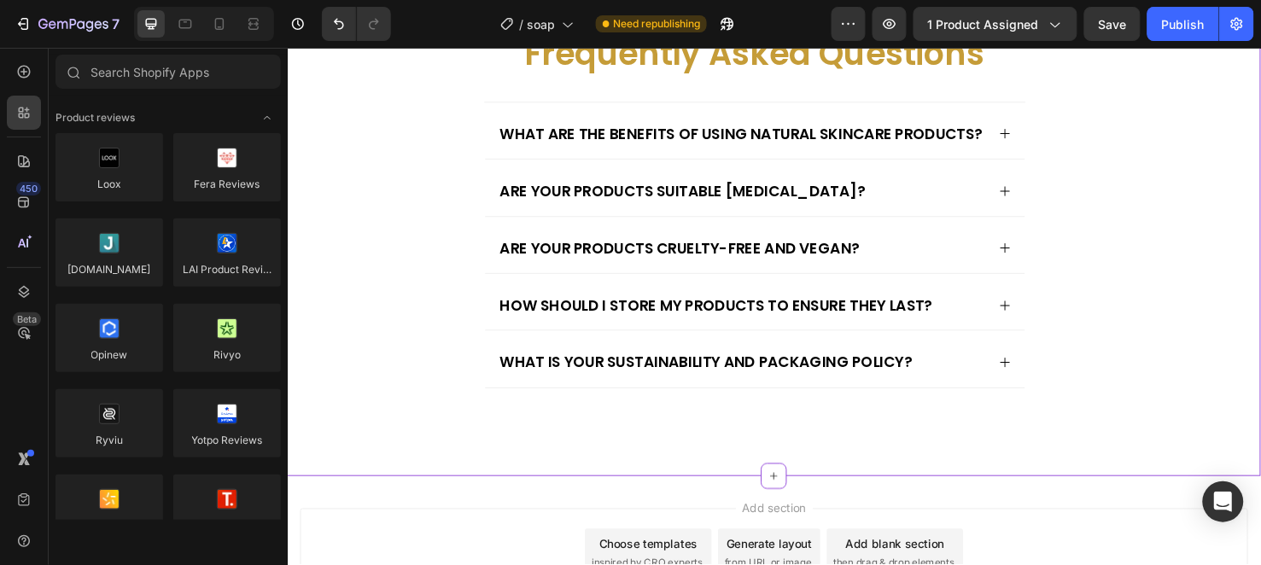
click at [384, 184] on div "Frequently Asked Questions Heading What are the benefits of using natural skinc…" at bounding box center [799, 238] width 990 height 418
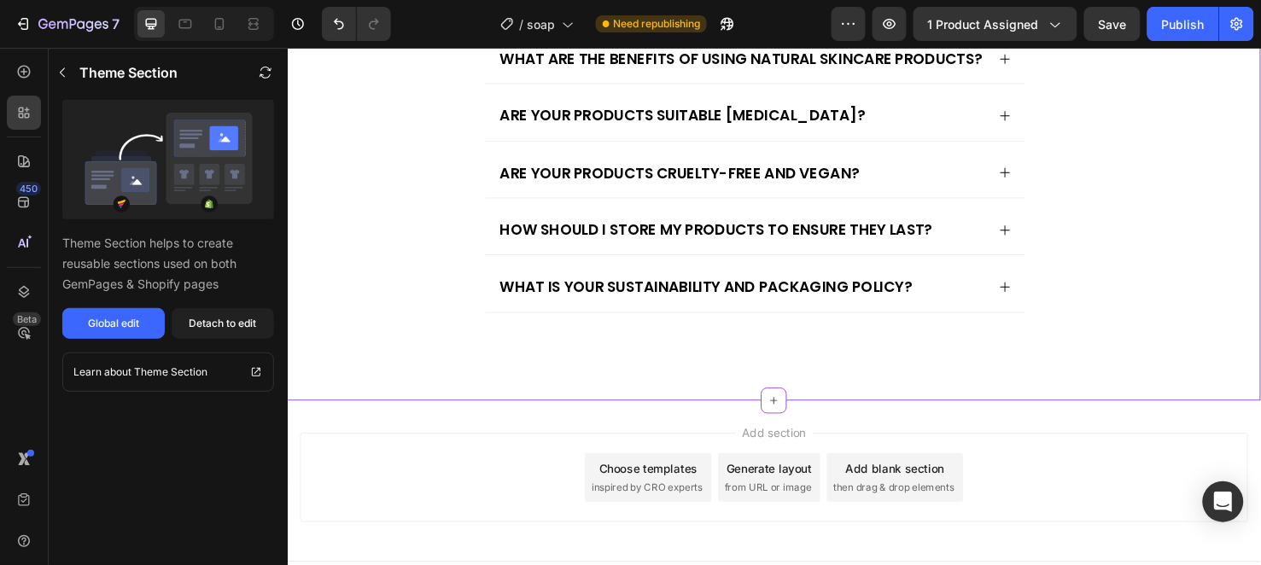
scroll to position [5469, 0]
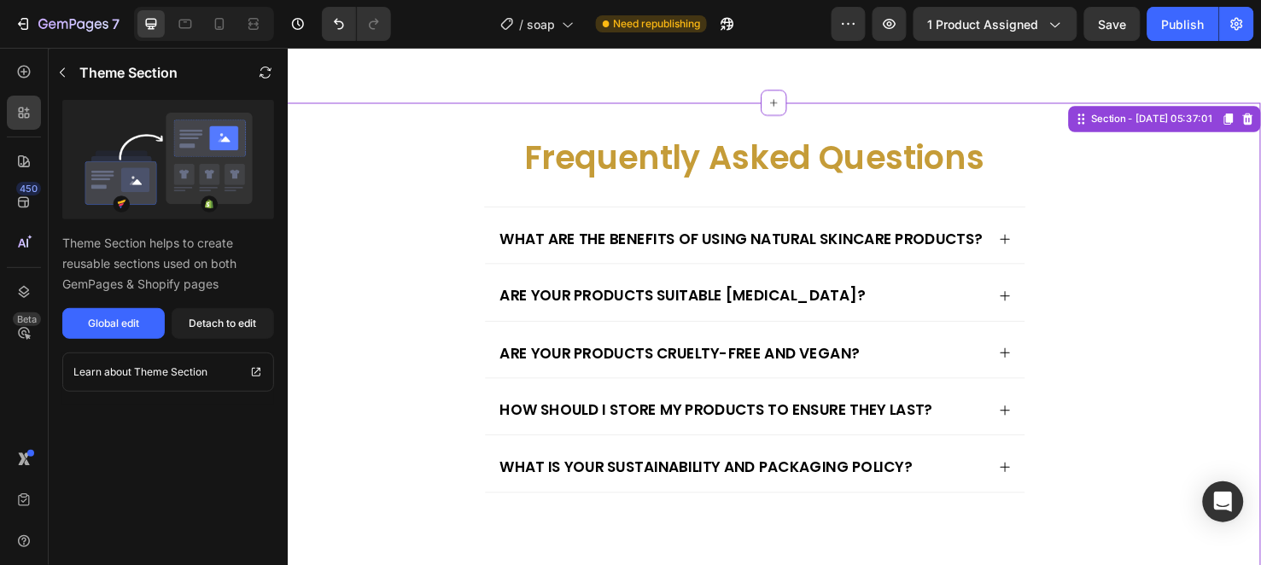
click at [395, 272] on div "Frequently Asked Questions Heading What are the benefits of using natural skinc…" at bounding box center [799, 348] width 990 height 418
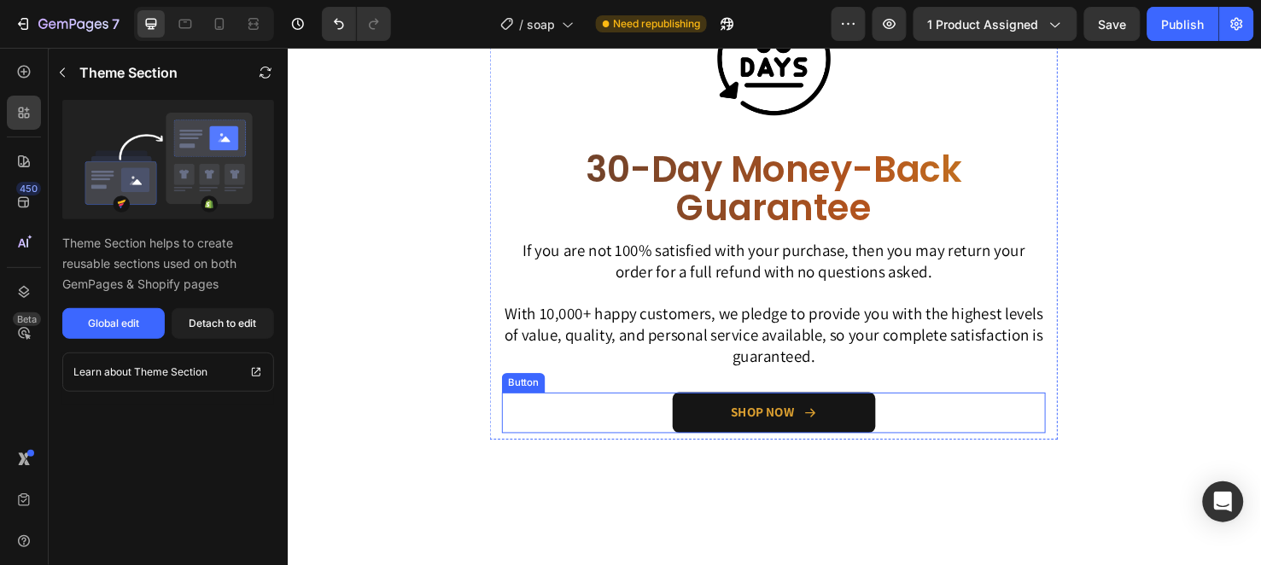
scroll to position [4460, 0]
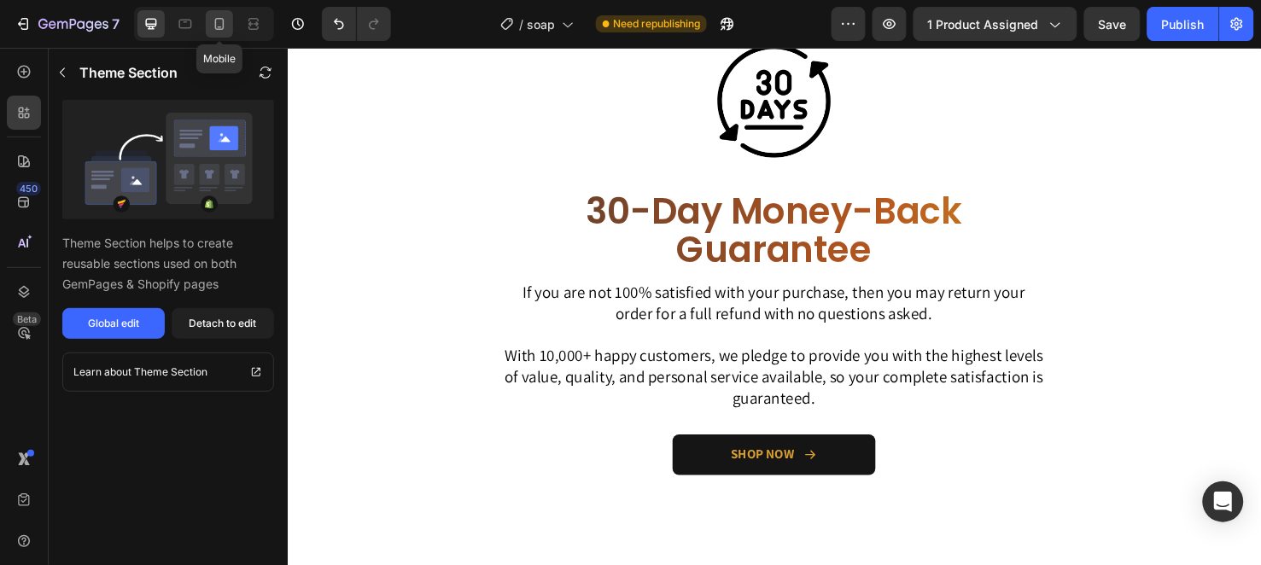
click at [227, 26] on icon at bounding box center [219, 23] width 17 height 17
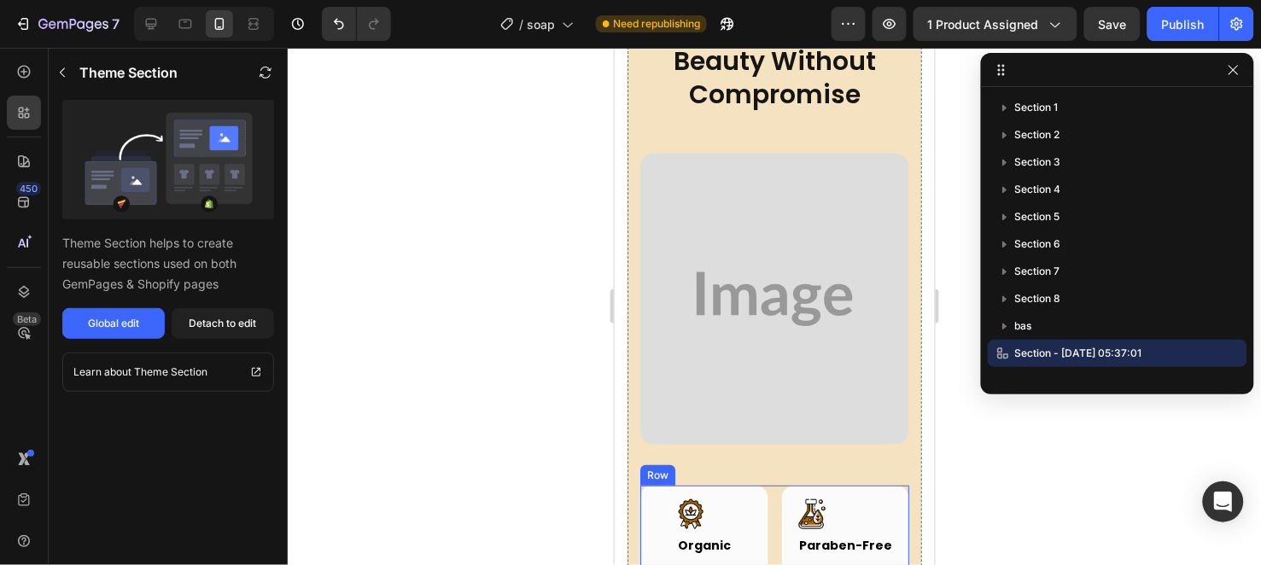
scroll to position [4693, 0]
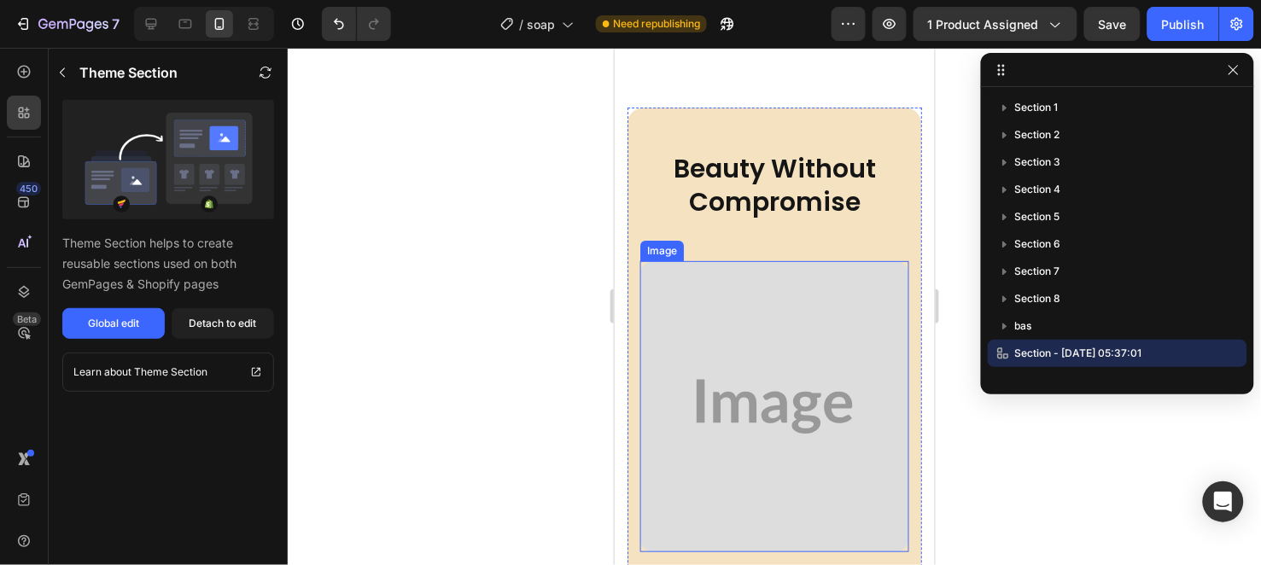
click at [764, 394] on img at bounding box center [774, 406] width 269 height 292
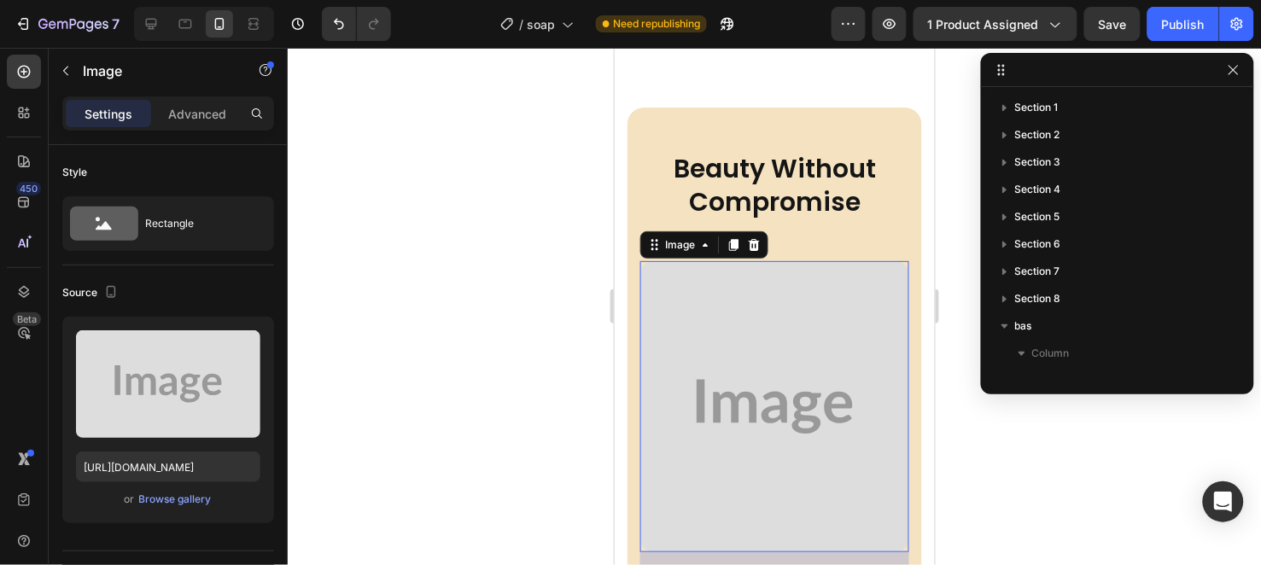
scroll to position [292, 0]
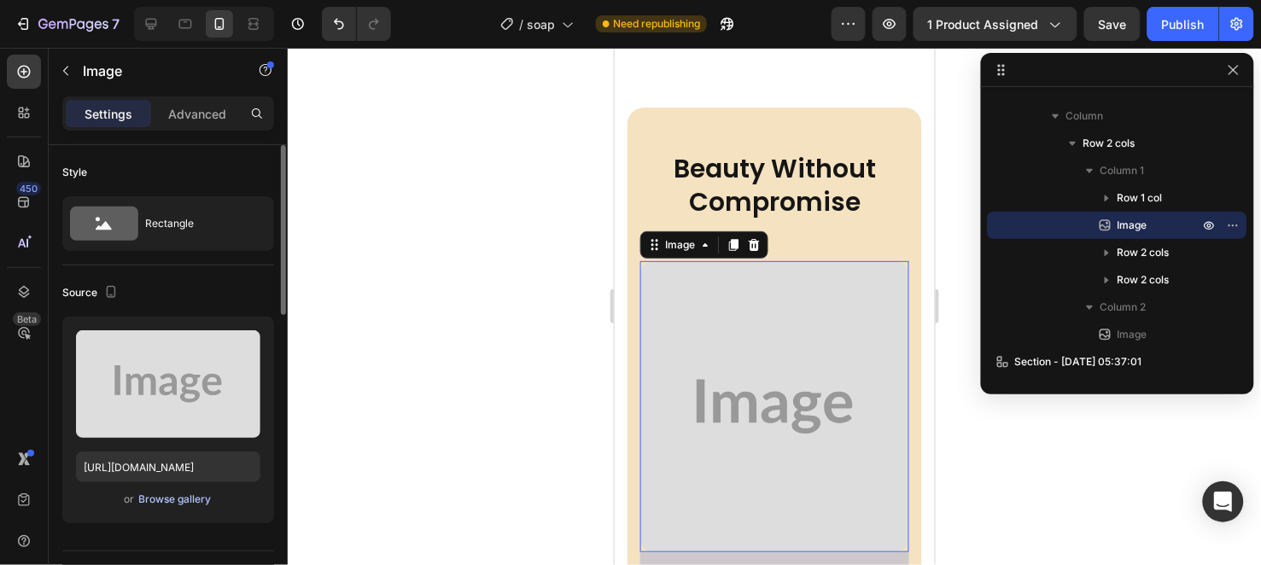
click at [200, 496] on div "Browse gallery" at bounding box center [175, 499] width 73 height 15
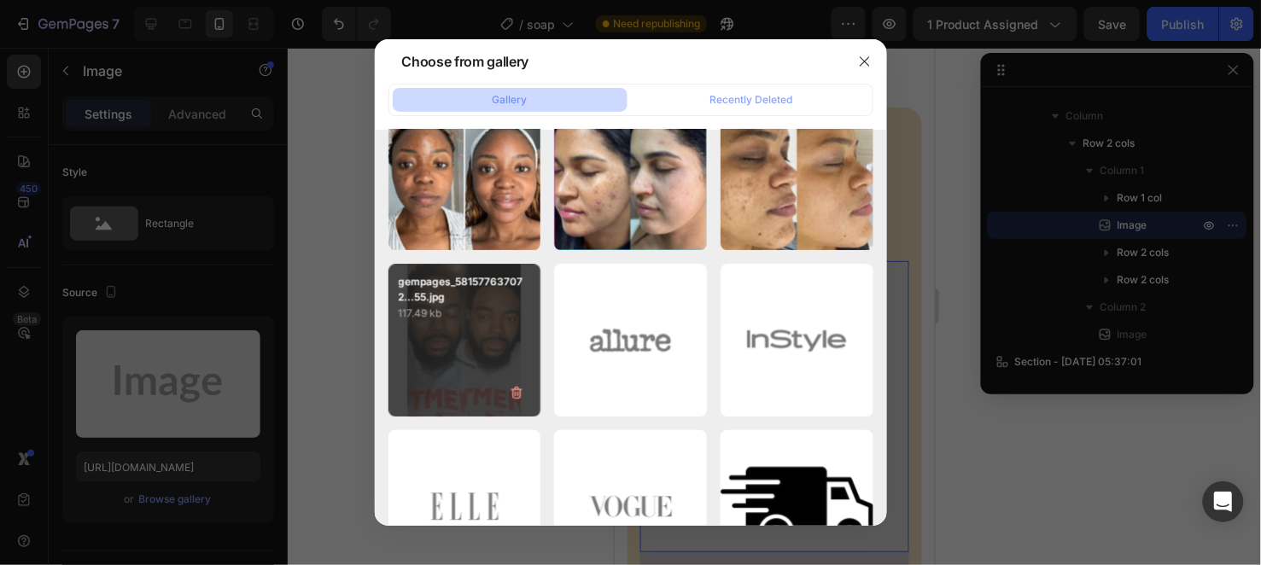
scroll to position [758, 0]
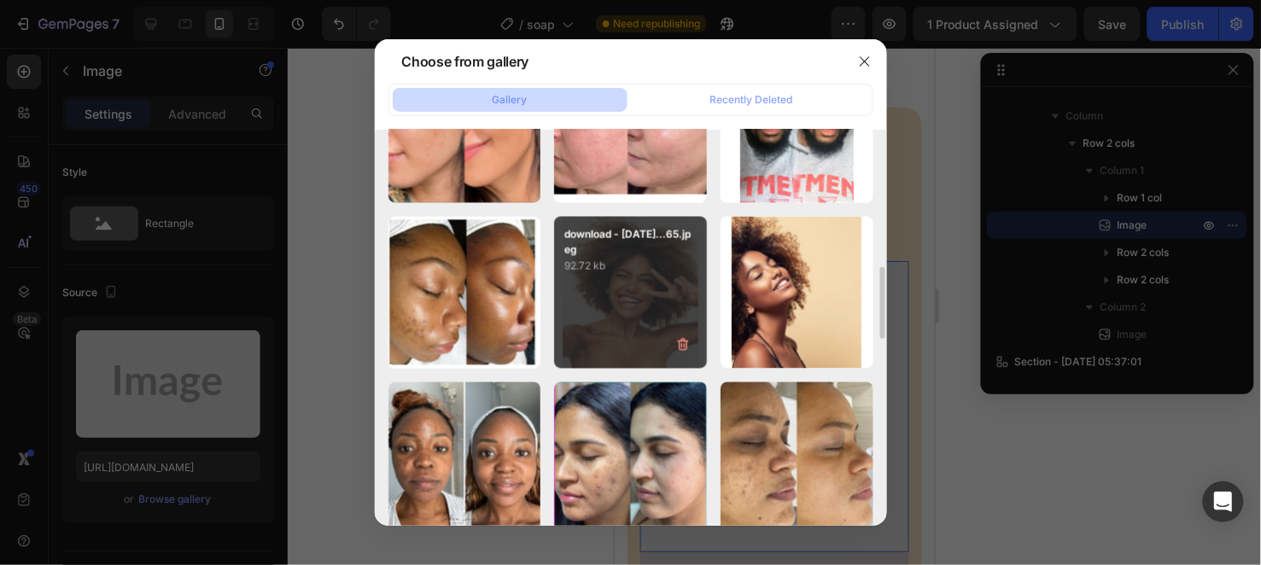
click at [608, 301] on div "download - [DATE]...65.jpeg 92.72 kb" at bounding box center [630, 293] width 153 height 153
type input "[URL][DOMAIN_NAME]"
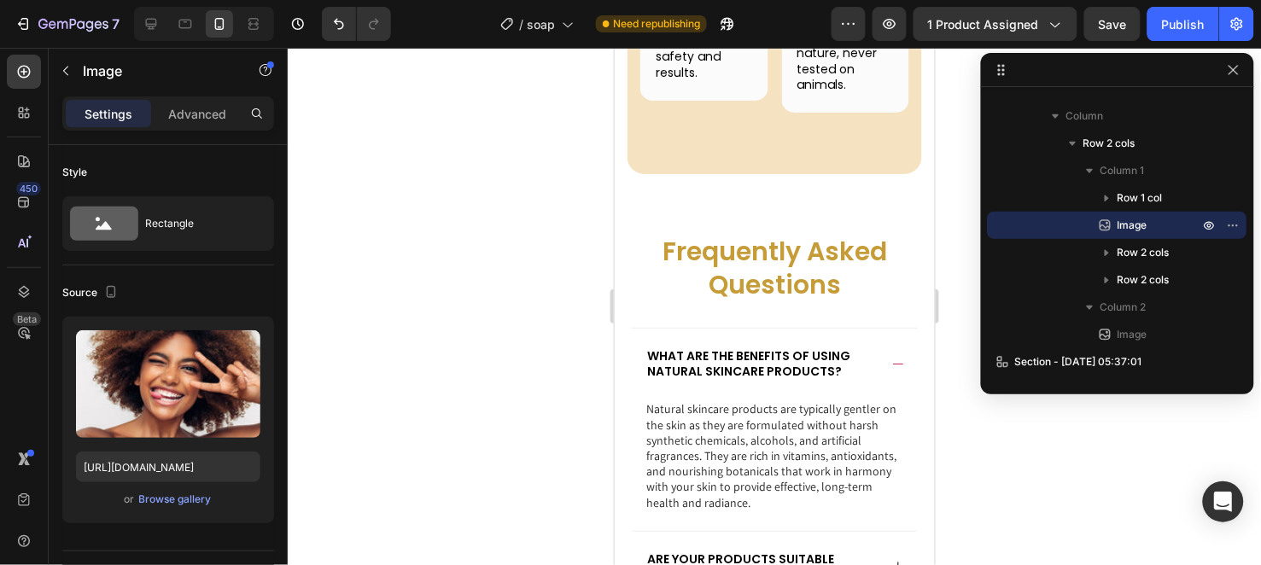
scroll to position [5641, 0]
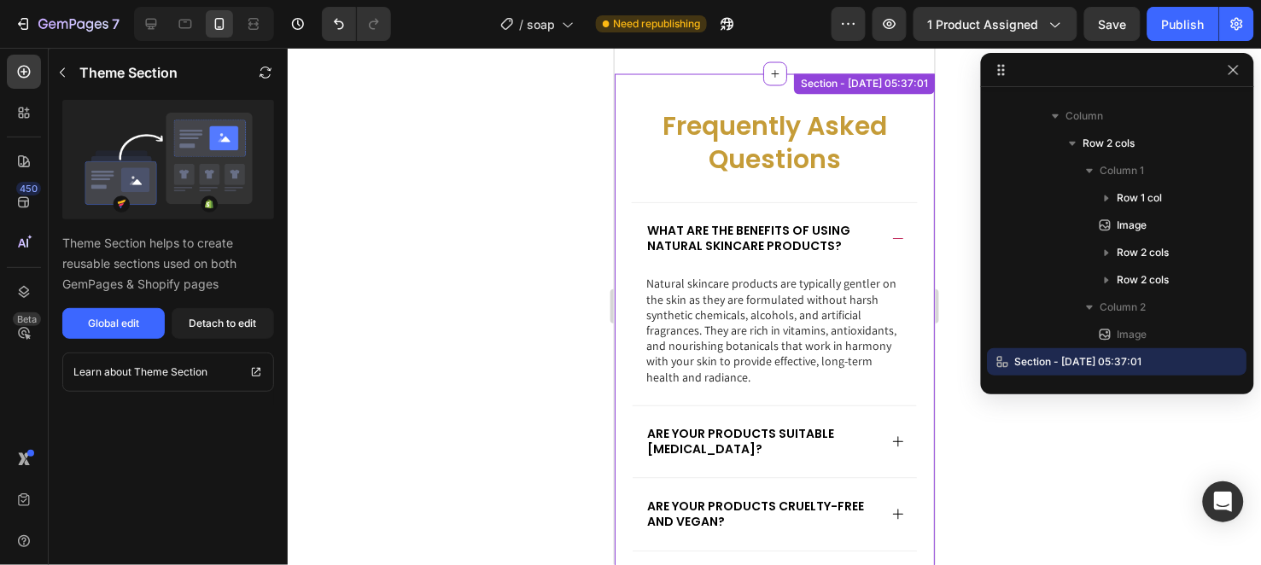
click at [891, 231] on icon at bounding box center [898, 238] width 14 height 14
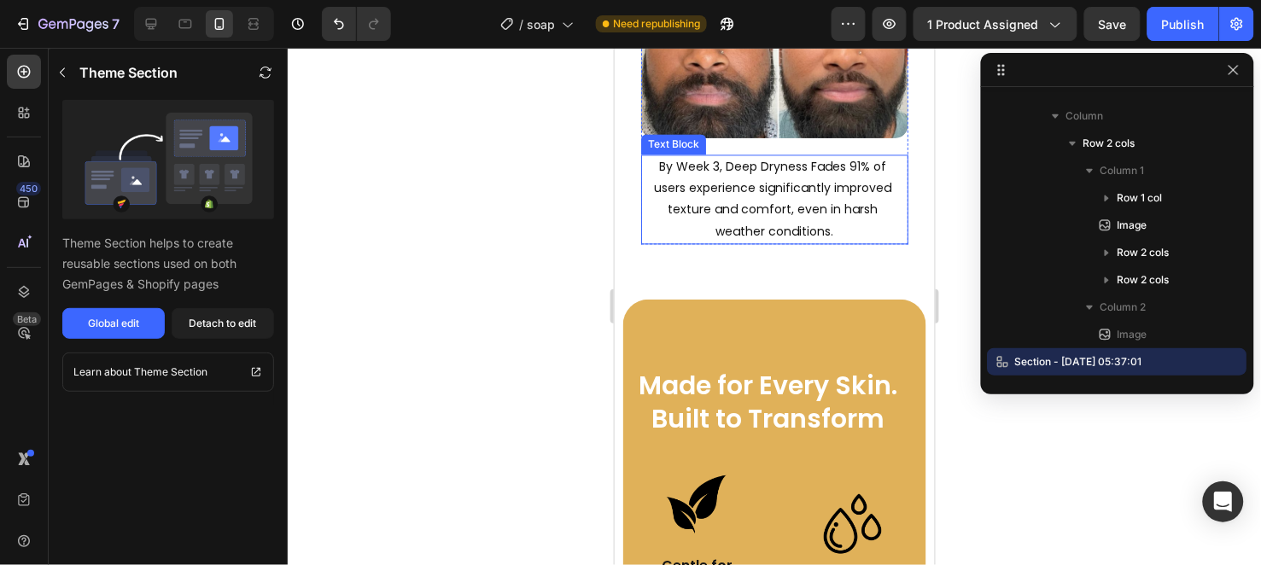
scroll to position [2440, 0]
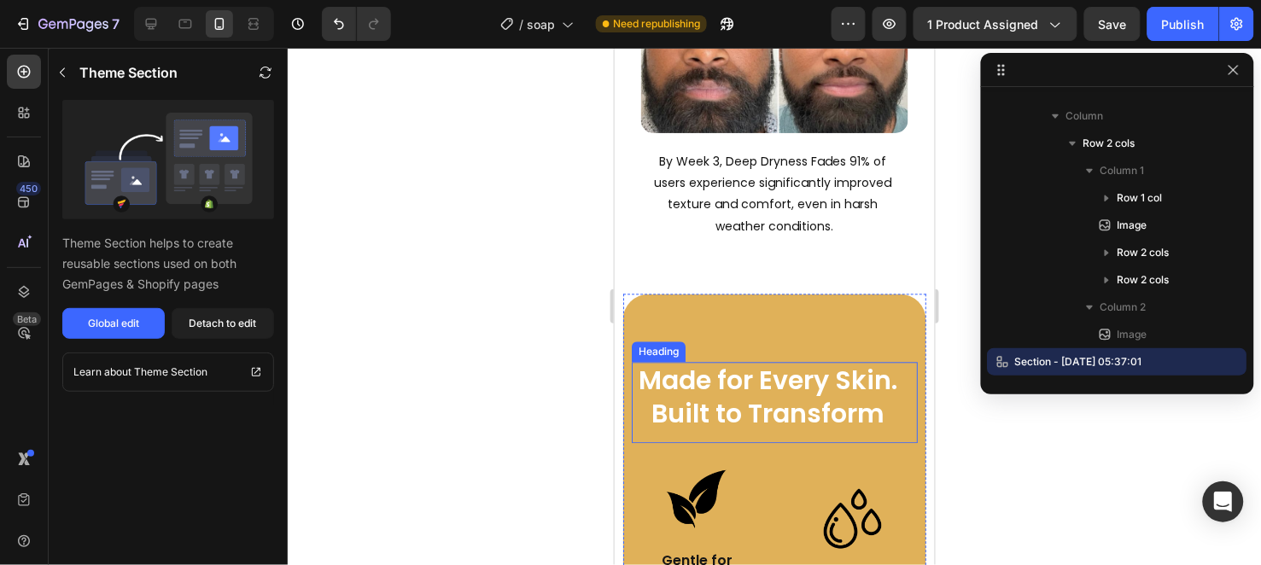
click at [743, 409] on h2 "Made for Every Skin. Built to Transform" at bounding box center [767, 402] width 273 height 81
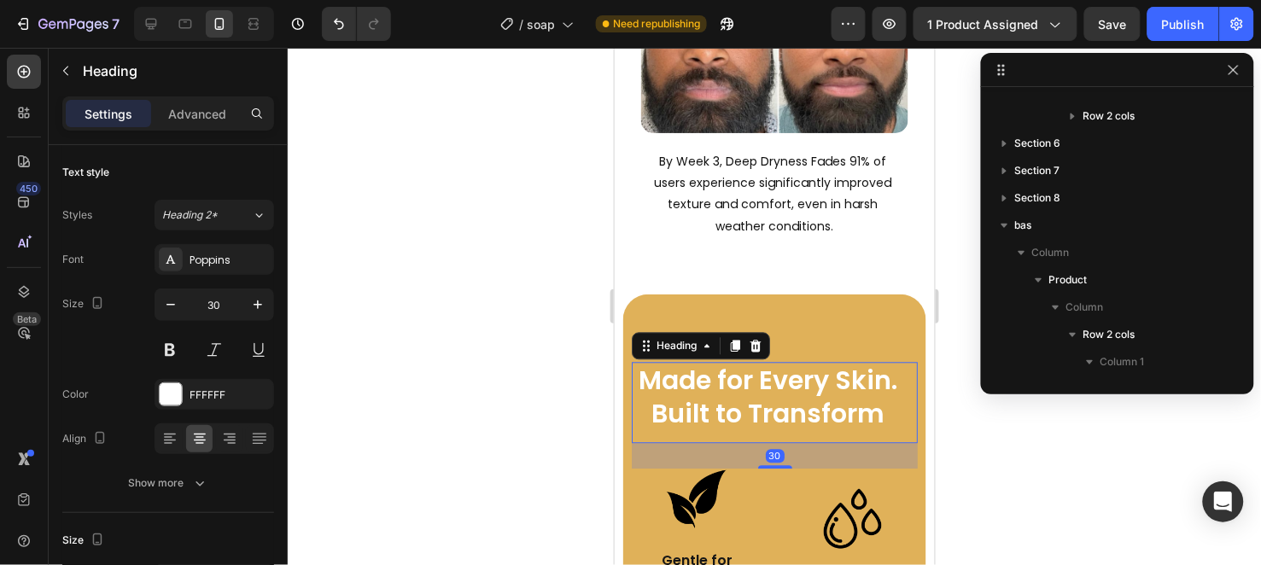
scroll to position [131, 0]
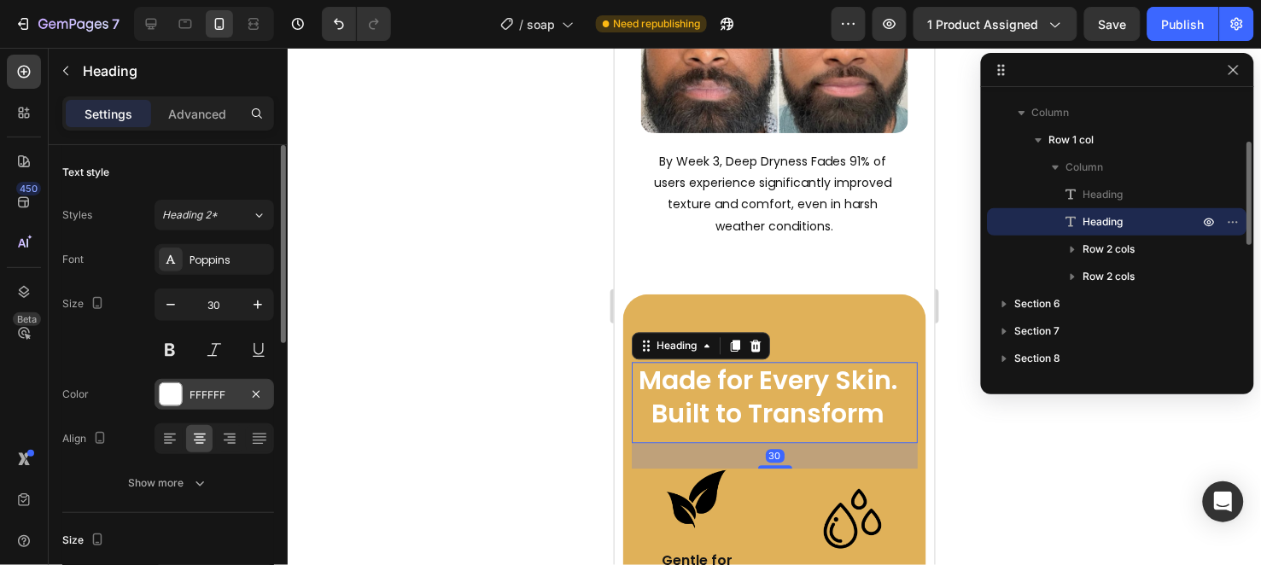
click at [210, 385] on div "FFFFFF" at bounding box center [215, 394] width 120 height 31
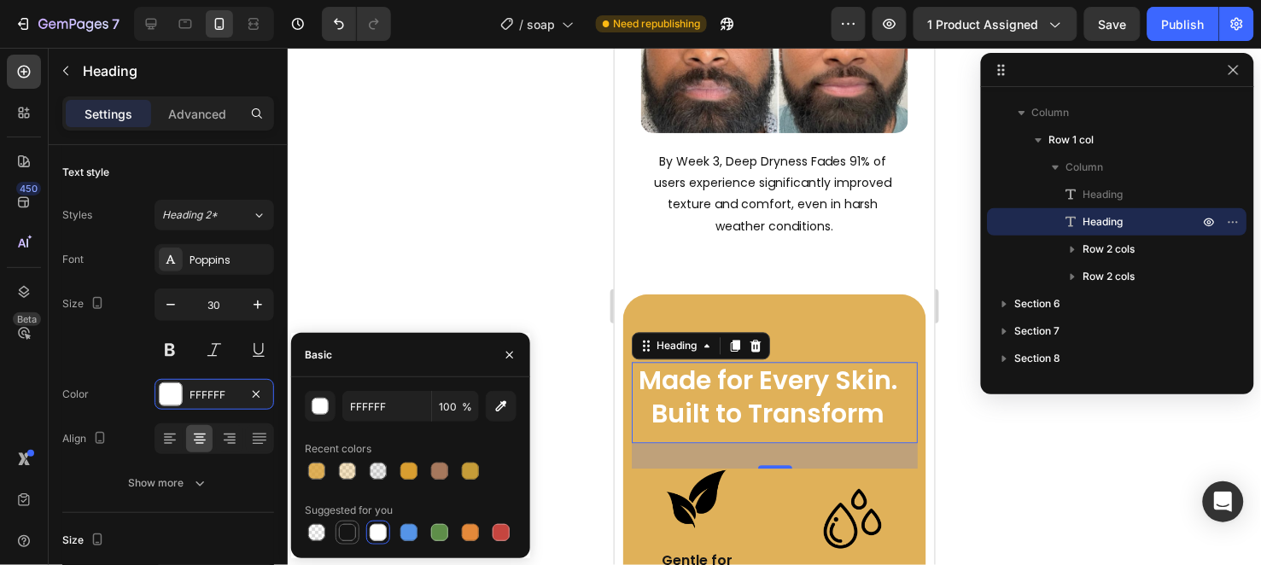
click at [347, 529] on div at bounding box center [347, 532] width 17 height 17
type input "151515"
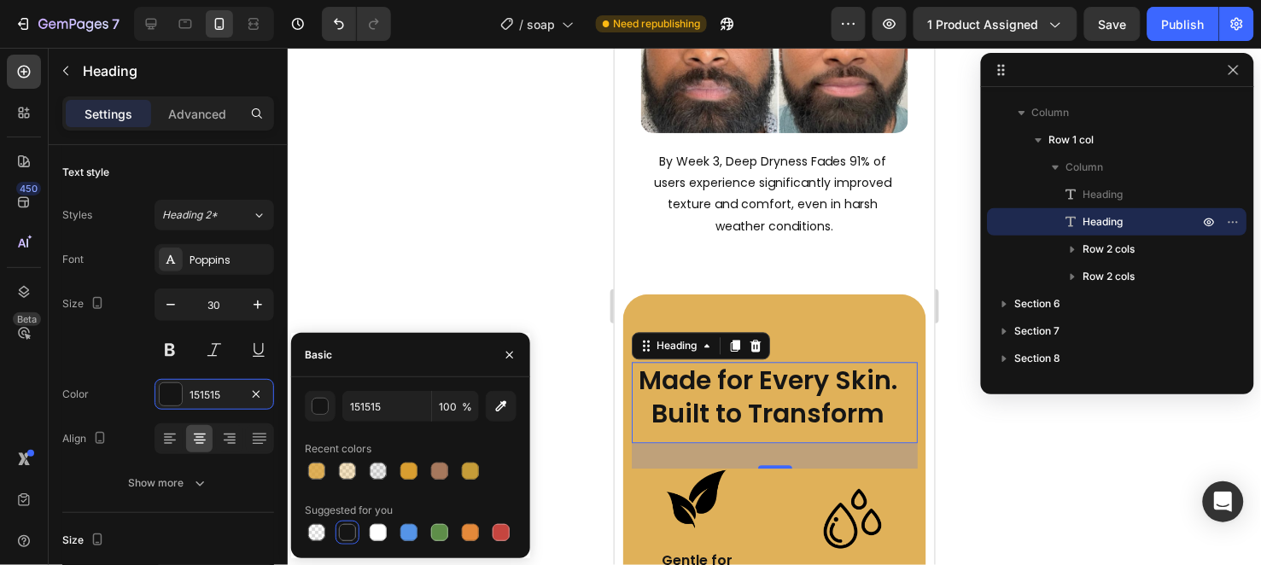
scroll to position [2725, 0]
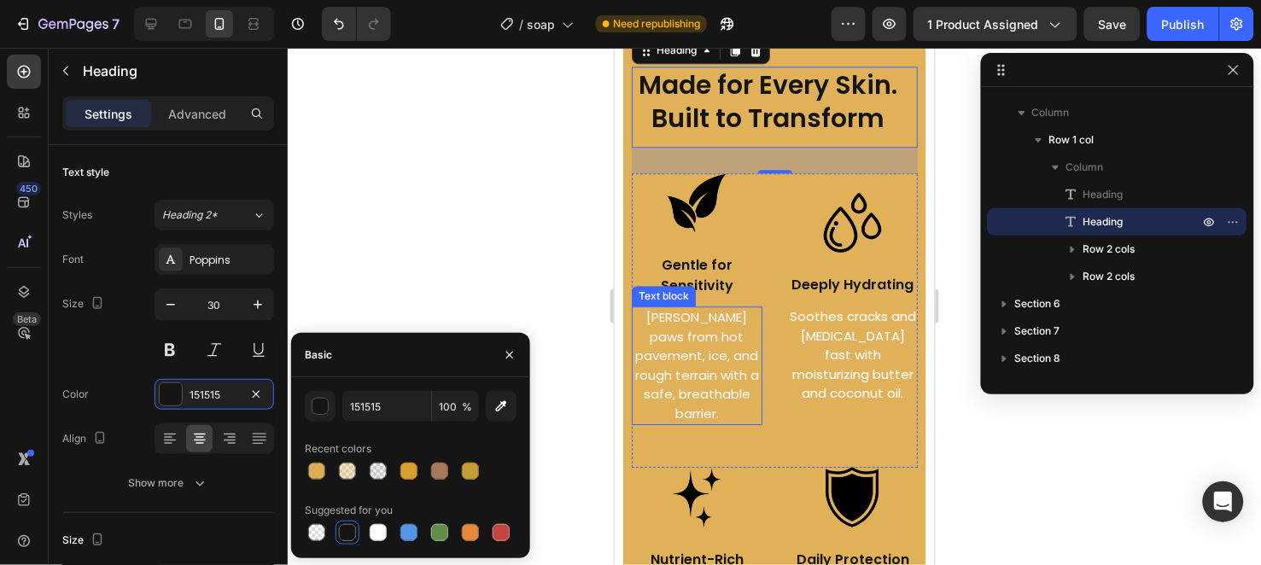
click at [724, 371] on p "[PERSON_NAME] paws from hot pavement, ice, and rough terrain with a safe, breat…" at bounding box center [696, 364] width 127 height 115
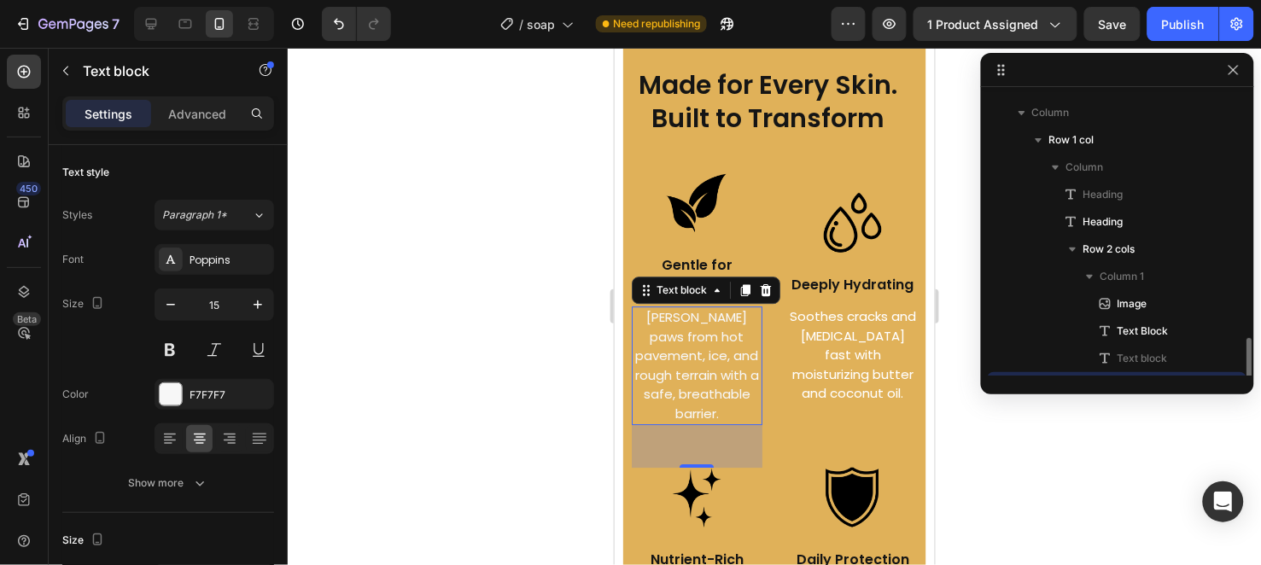
scroll to position [295, 0]
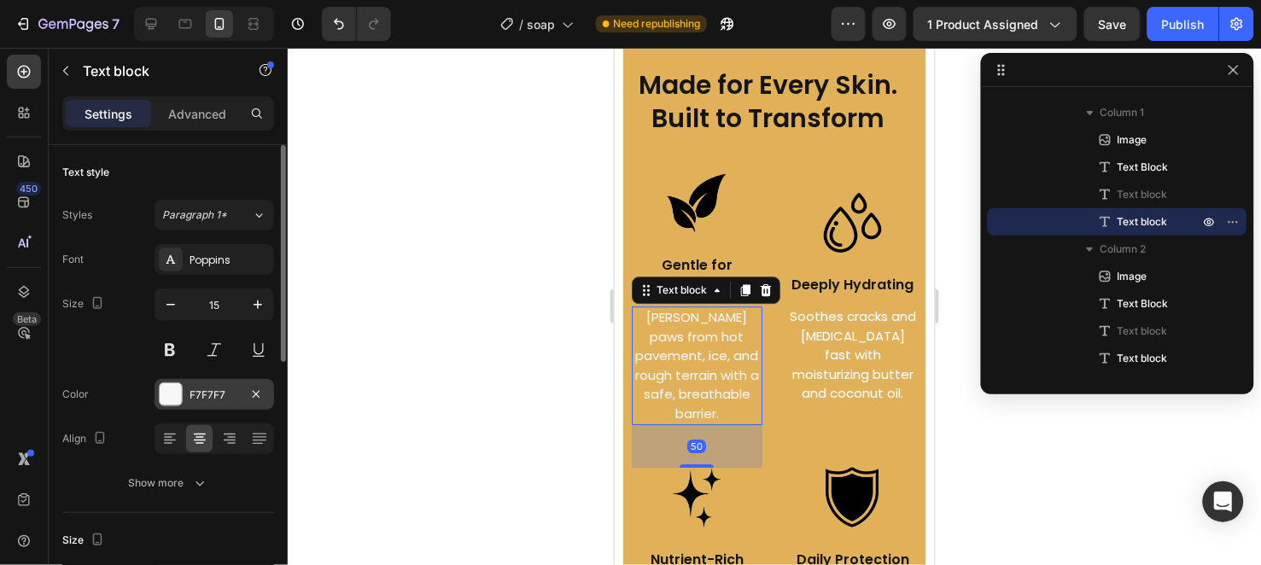
click at [219, 400] on div "F7F7F7" at bounding box center [215, 395] width 50 height 15
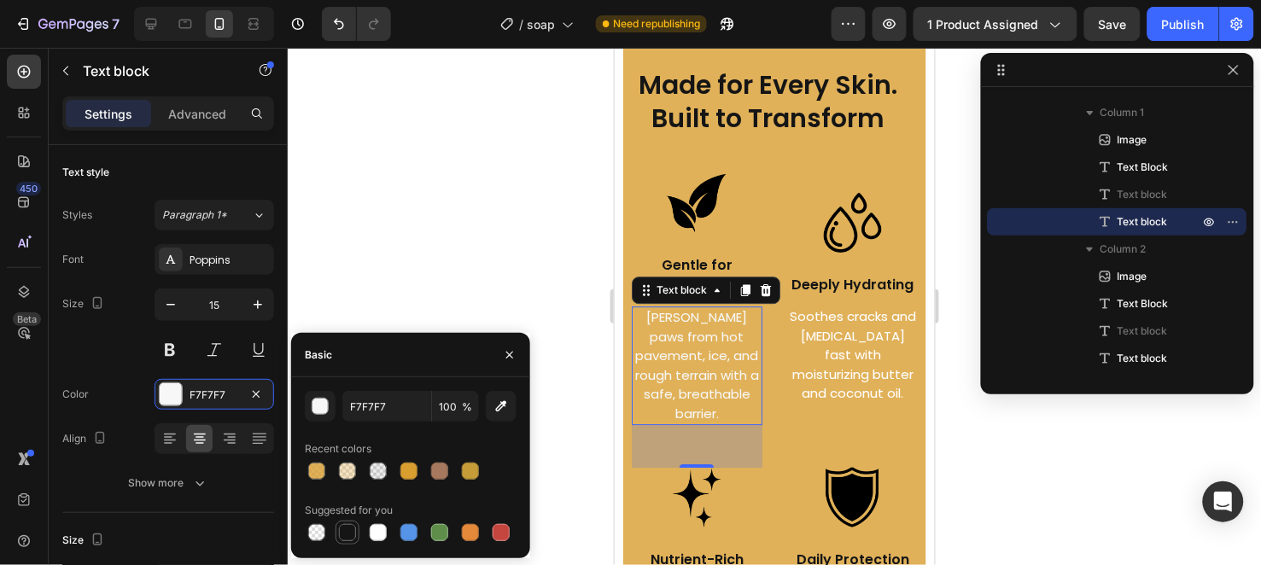
click at [337, 527] on div at bounding box center [347, 533] width 20 height 20
type input "151515"
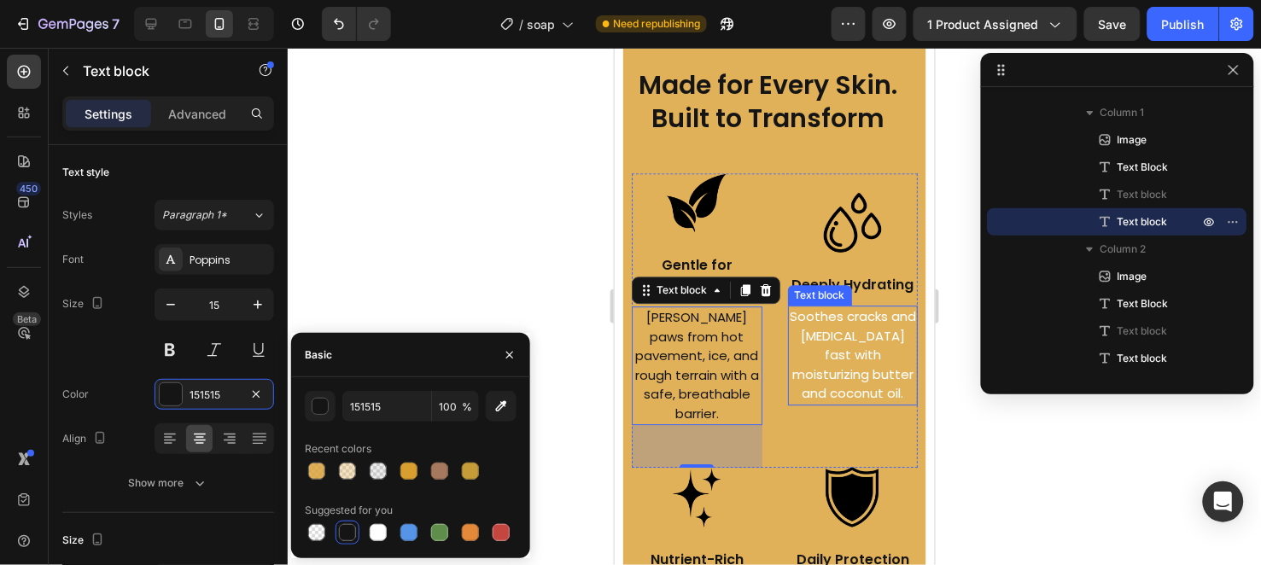
click at [804, 403] on p "Soothes cracks and [MEDICAL_DATA] fast with moisturizing butter and coconut oil." at bounding box center [852, 355] width 127 height 96
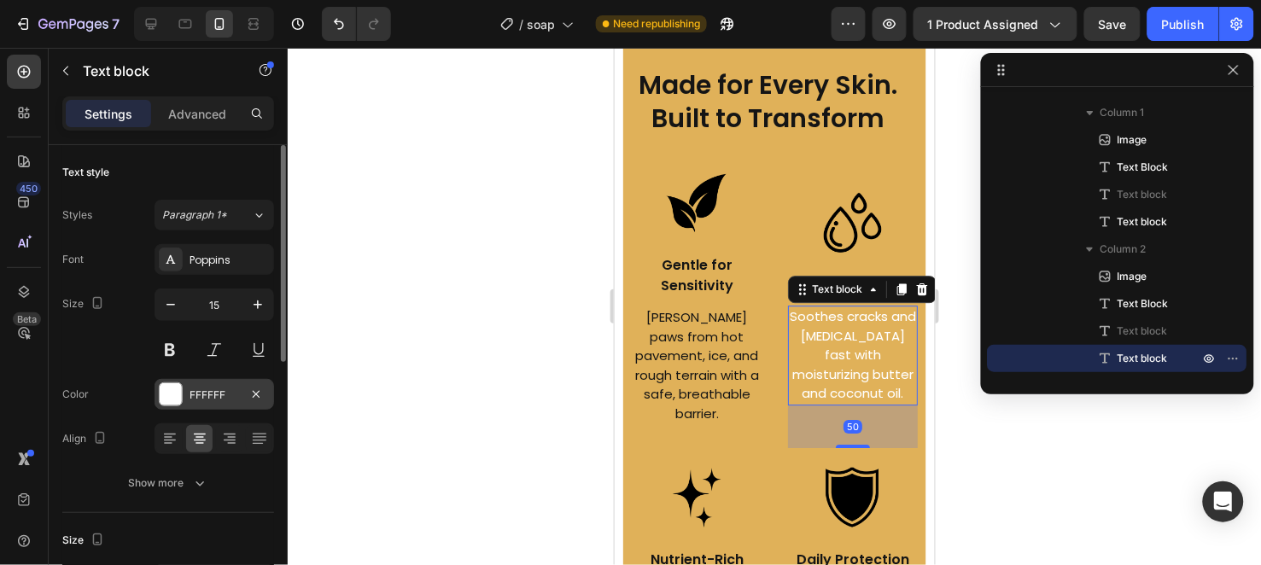
click at [178, 403] on div at bounding box center [171, 394] width 22 height 22
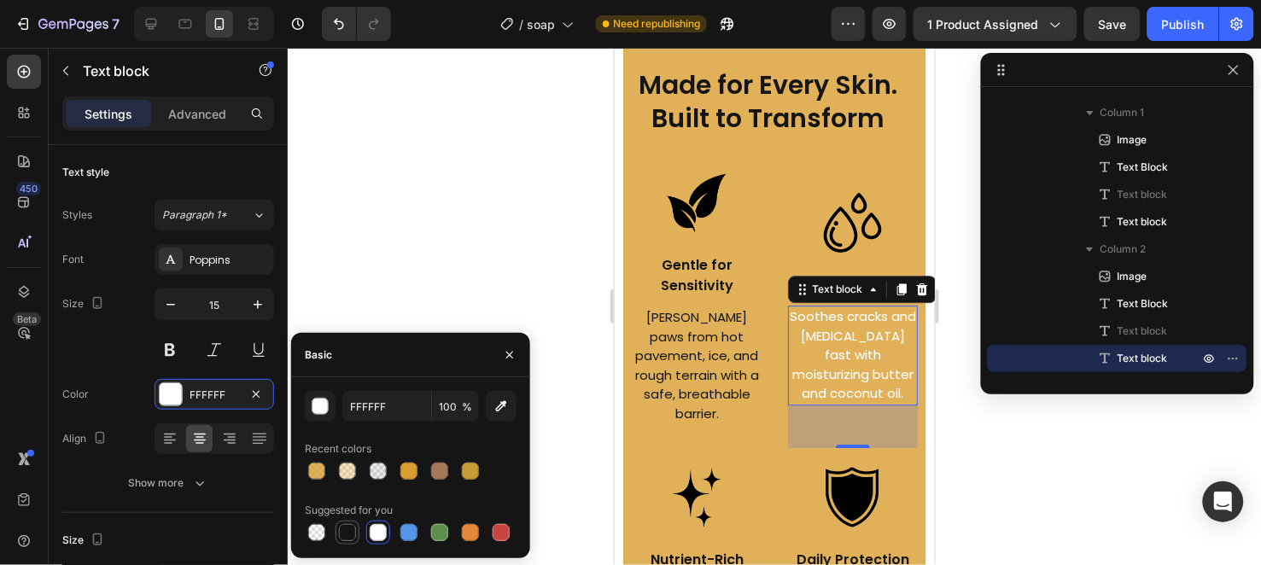
click at [357, 528] on div at bounding box center [347, 533] width 20 height 20
type input "151515"
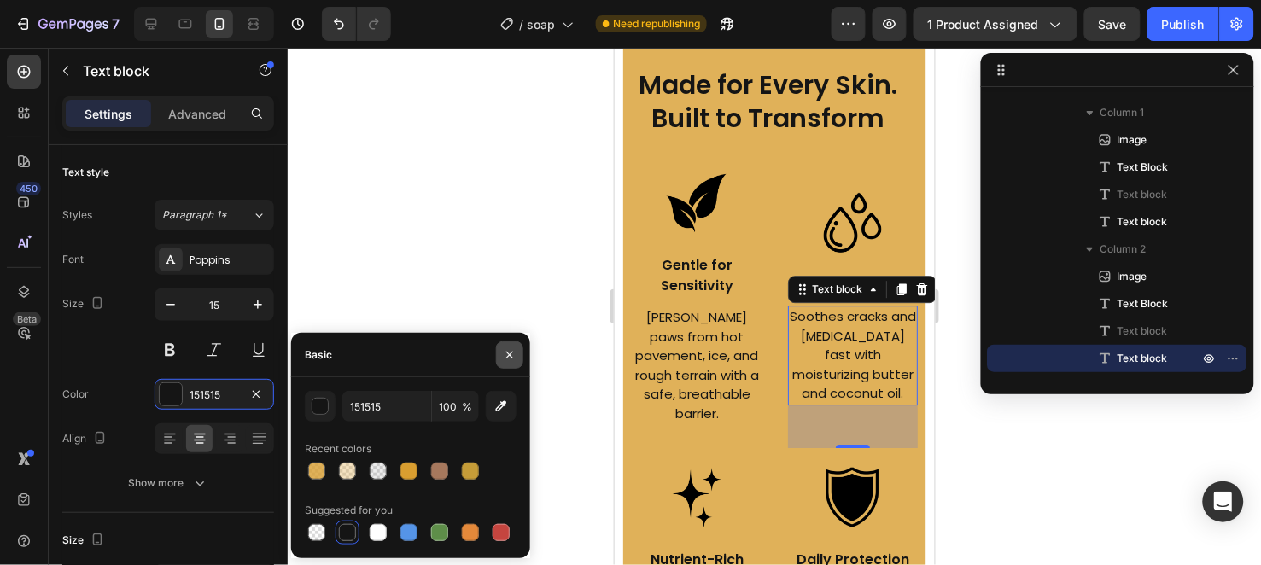
click at [507, 357] on icon "button" at bounding box center [509, 355] width 7 height 7
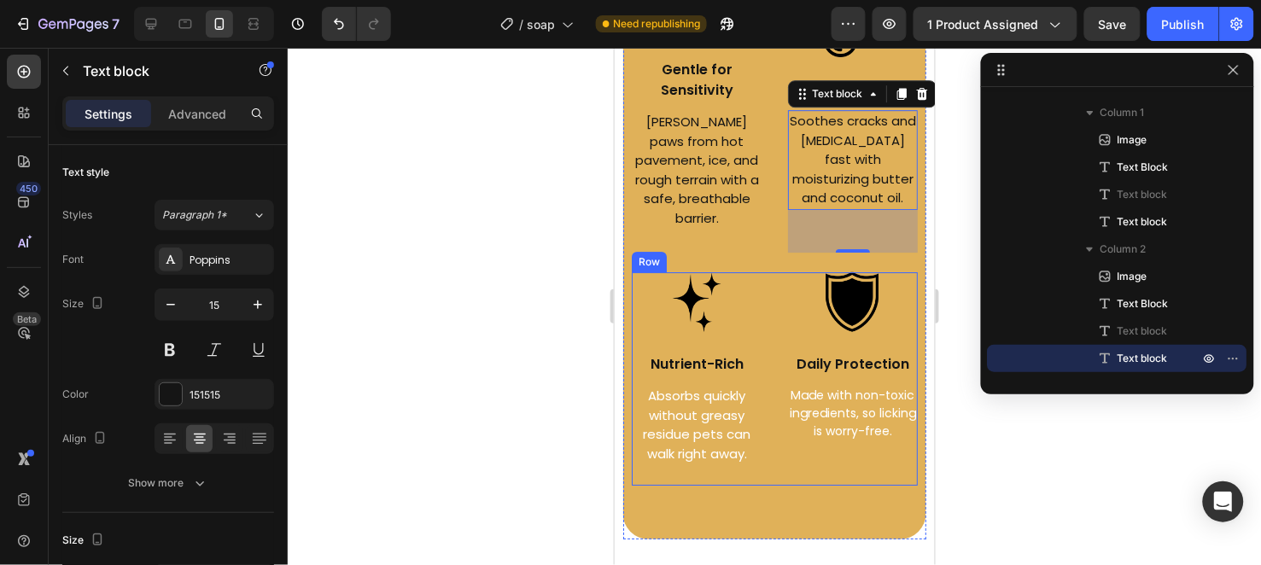
scroll to position [3010, 0]
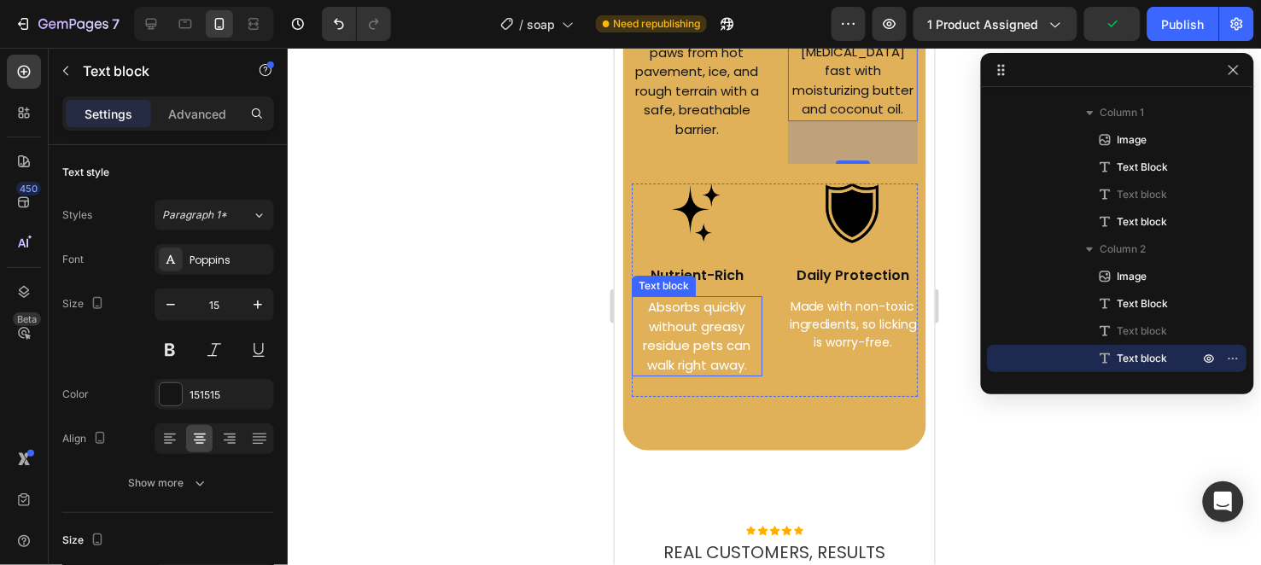
click at [718, 374] on p "Absorbs quickly without greasy residue pets can walk right away." at bounding box center [696, 335] width 127 height 77
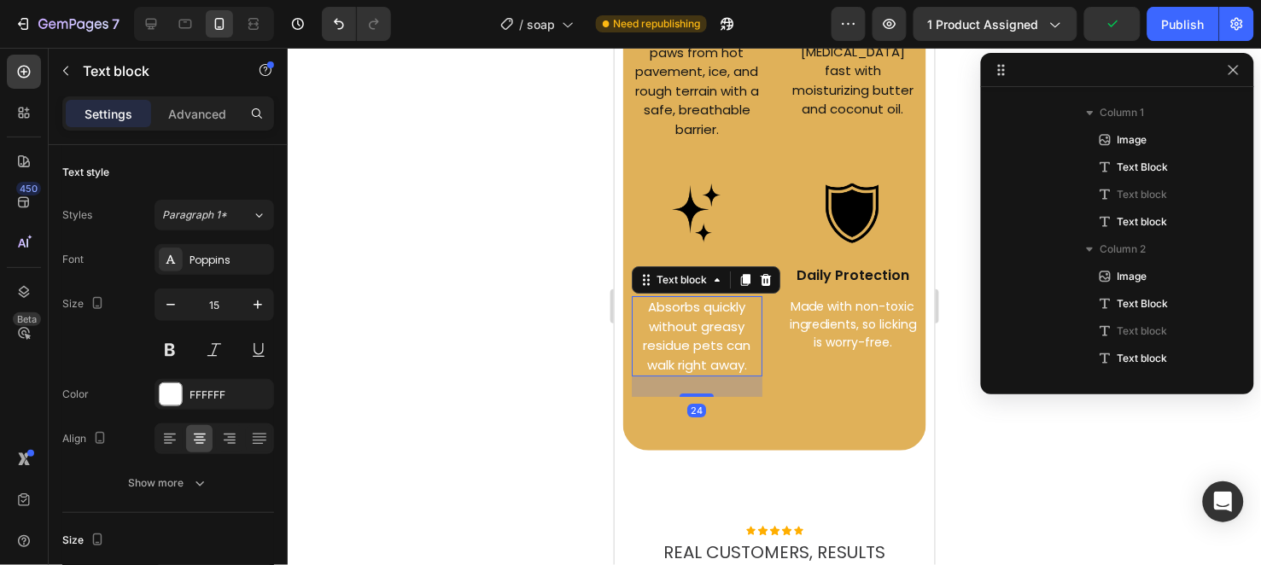
scroll to position [596, 0]
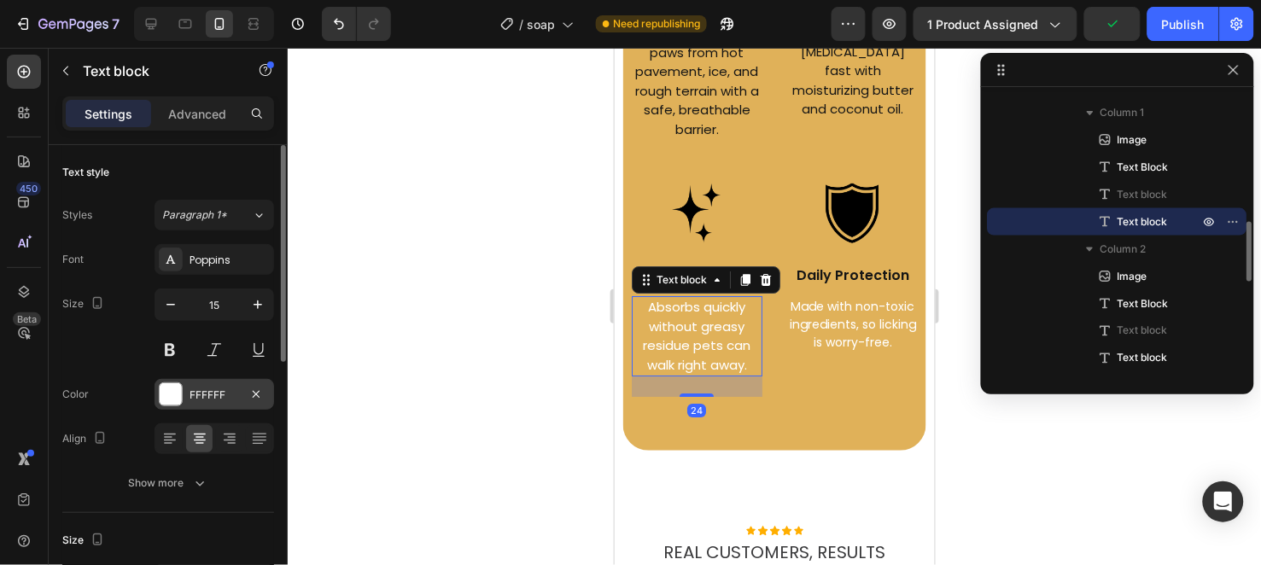
click at [222, 393] on div "FFFFFF" at bounding box center [215, 395] width 50 height 15
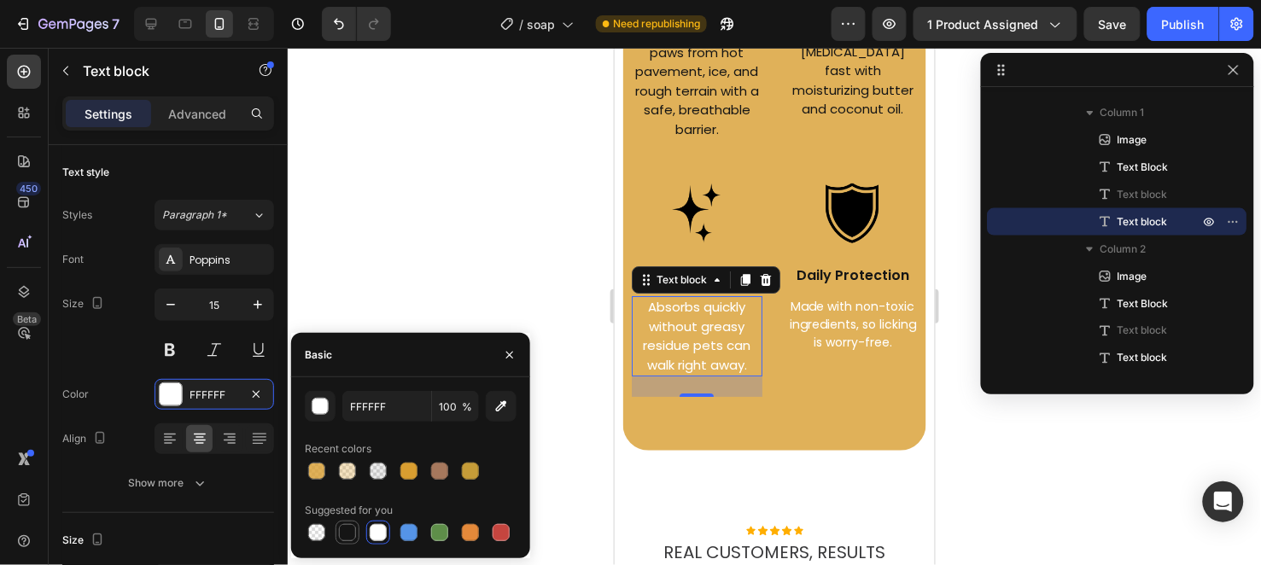
click at [355, 522] on div at bounding box center [348, 533] width 24 height 24
type input "151515"
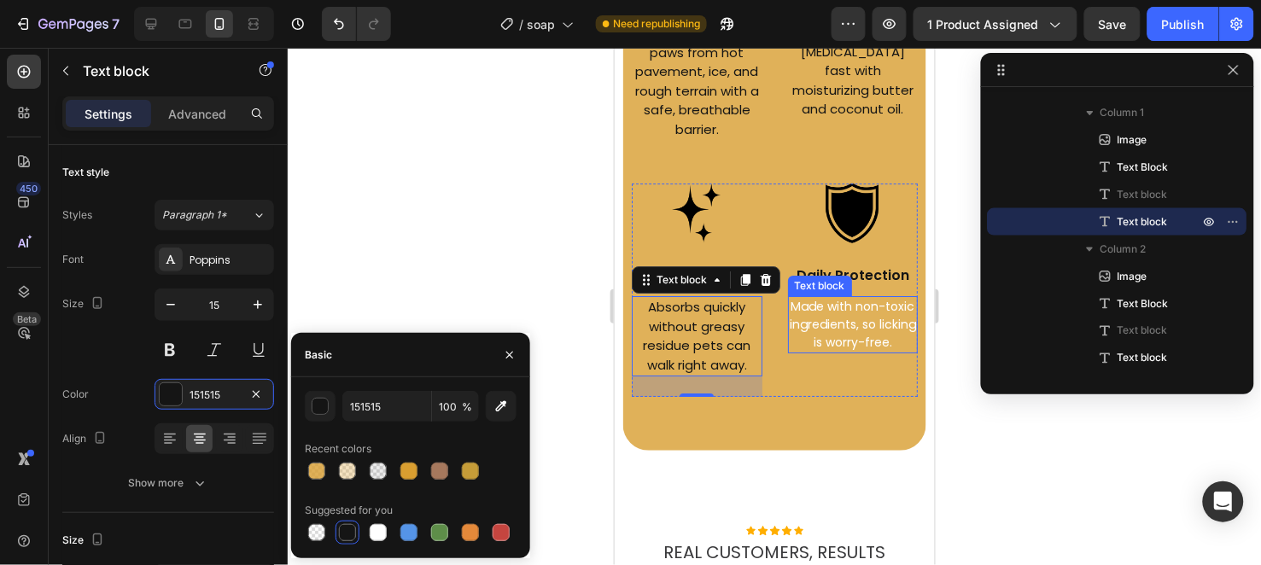
click at [840, 351] on p "Made with non-toxic ingredients, so licking is worry-free." at bounding box center [852, 324] width 127 height 54
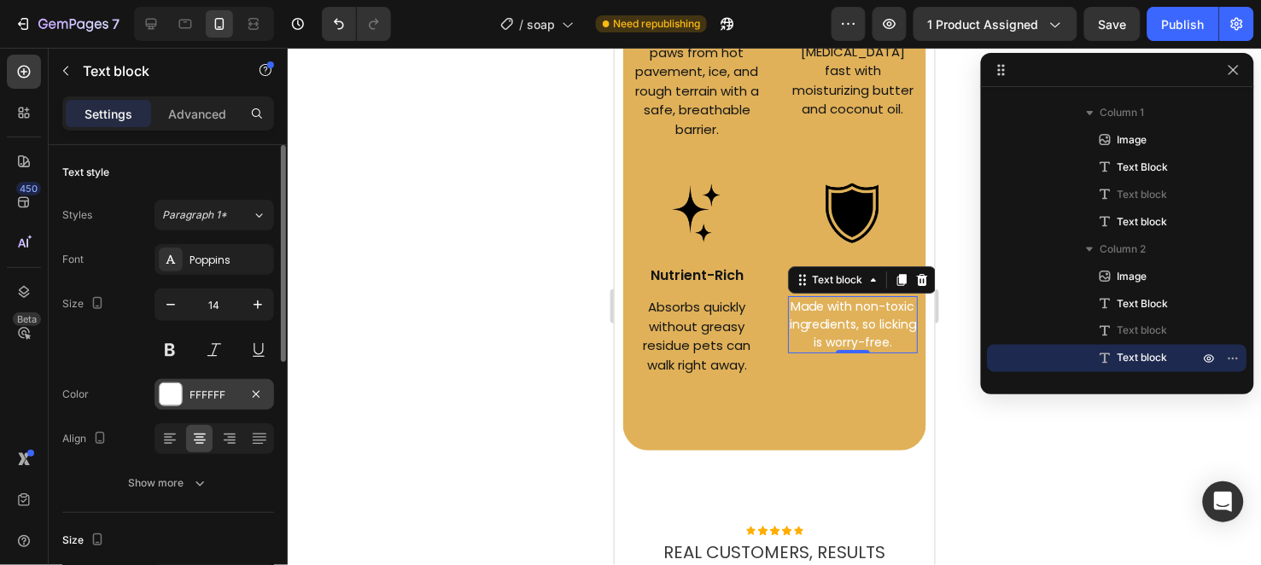
click at [199, 394] on div "FFFFFF" at bounding box center [215, 395] width 50 height 15
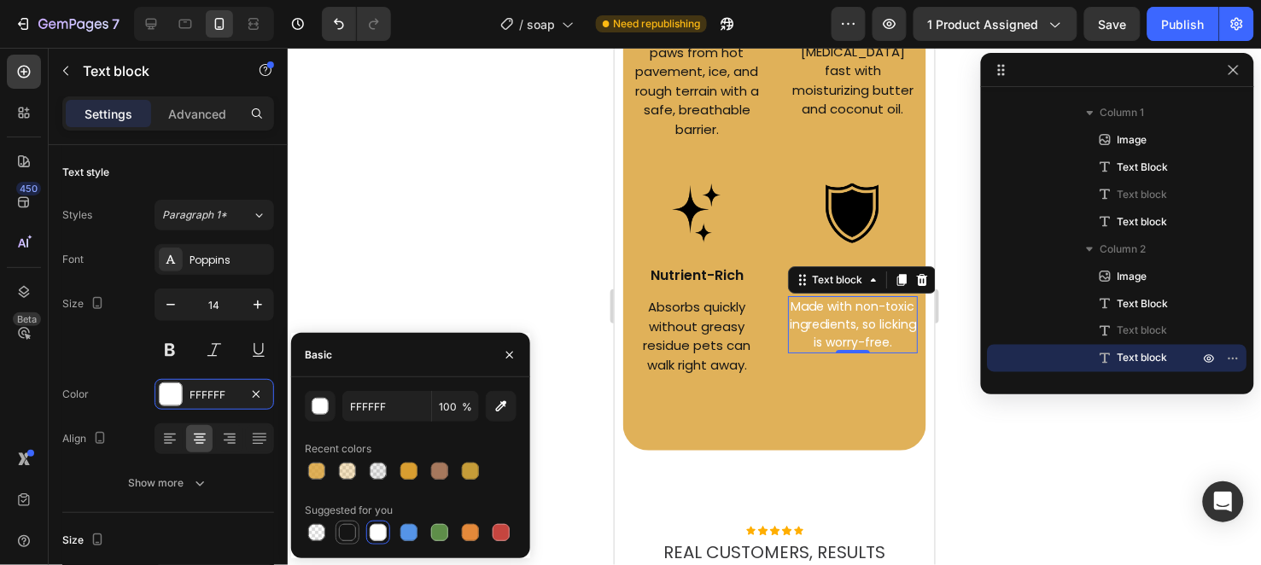
click at [339, 528] on div at bounding box center [347, 532] width 17 height 17
type input "151515"
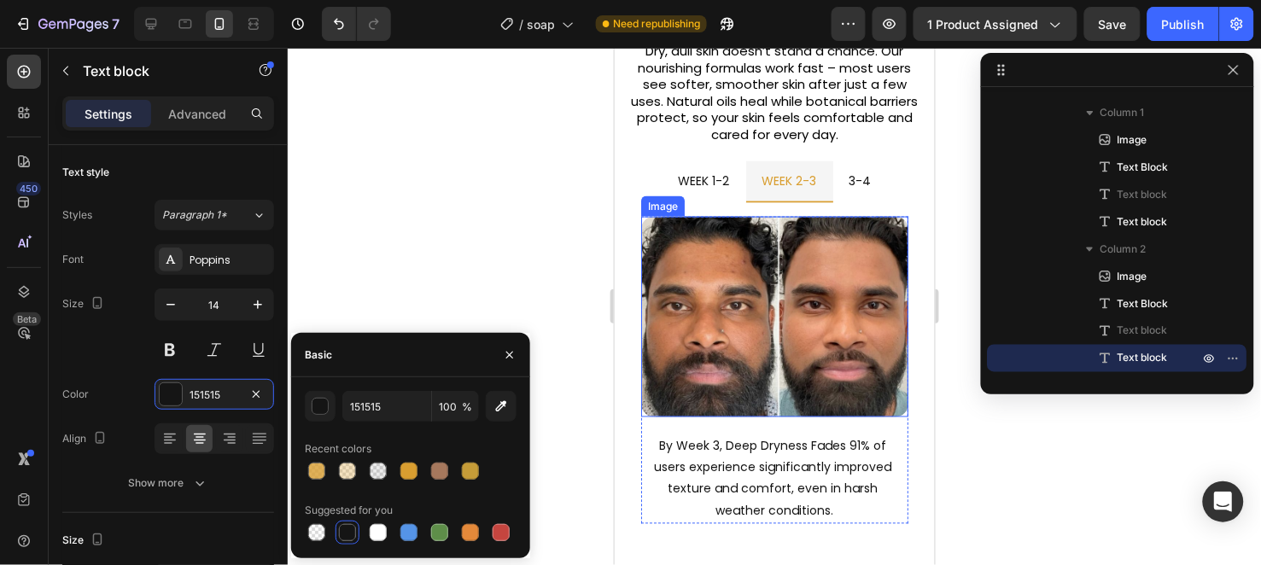
scroll to position [1966, 0]
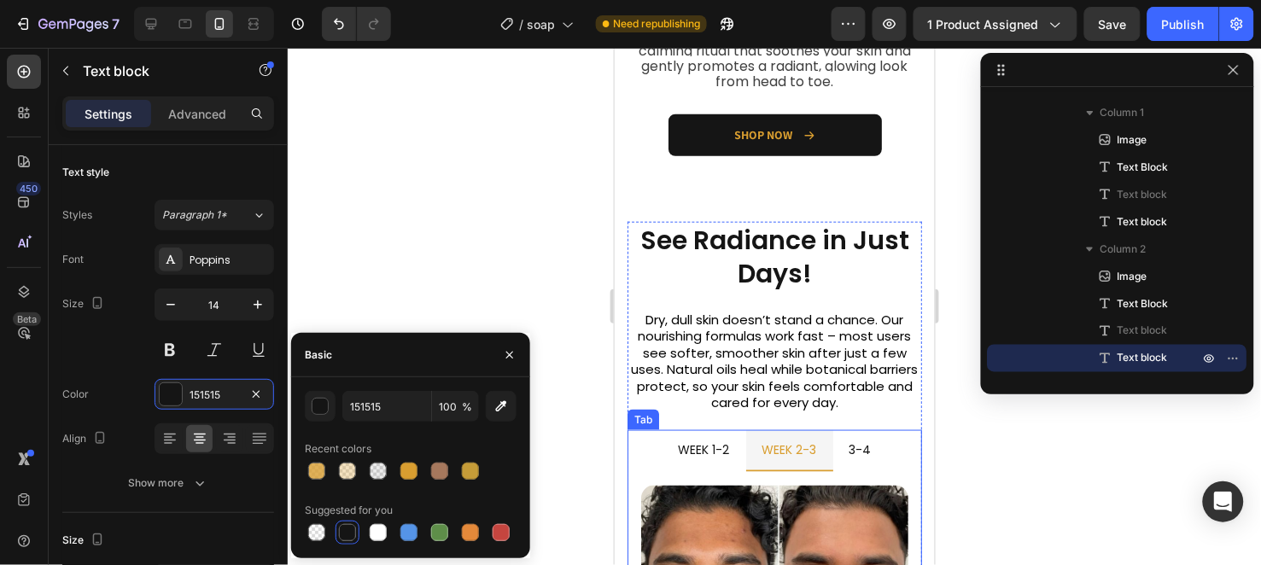
click at [712, 439] on p "week 1-2" at bounding box center [703, 449] width 51 height 21
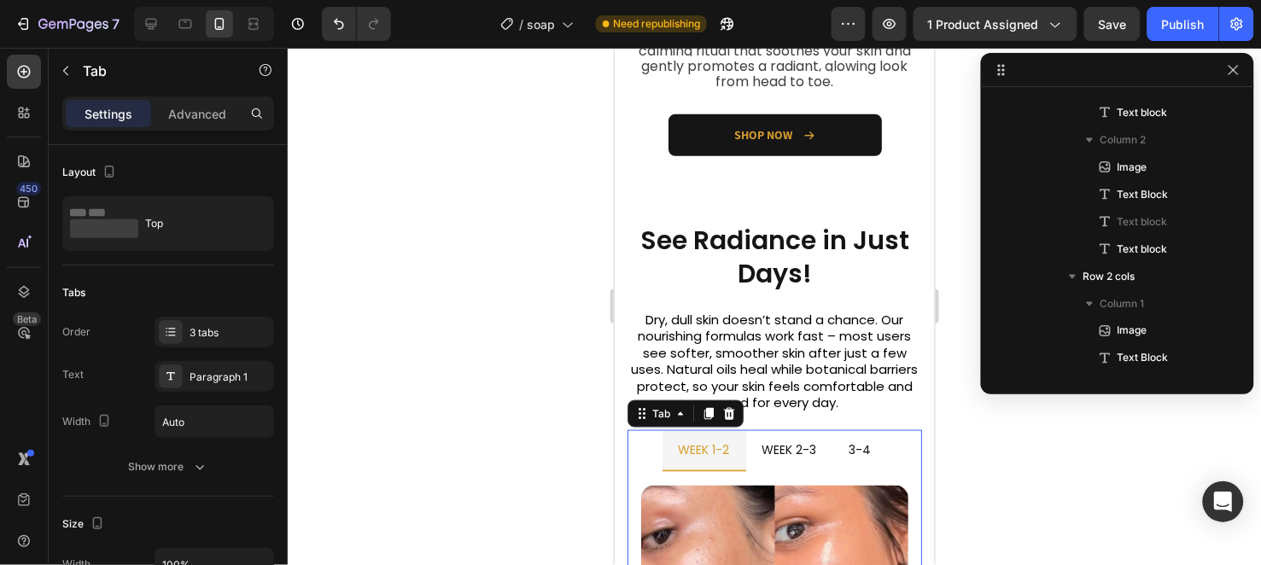
scroll to position [159, 0]
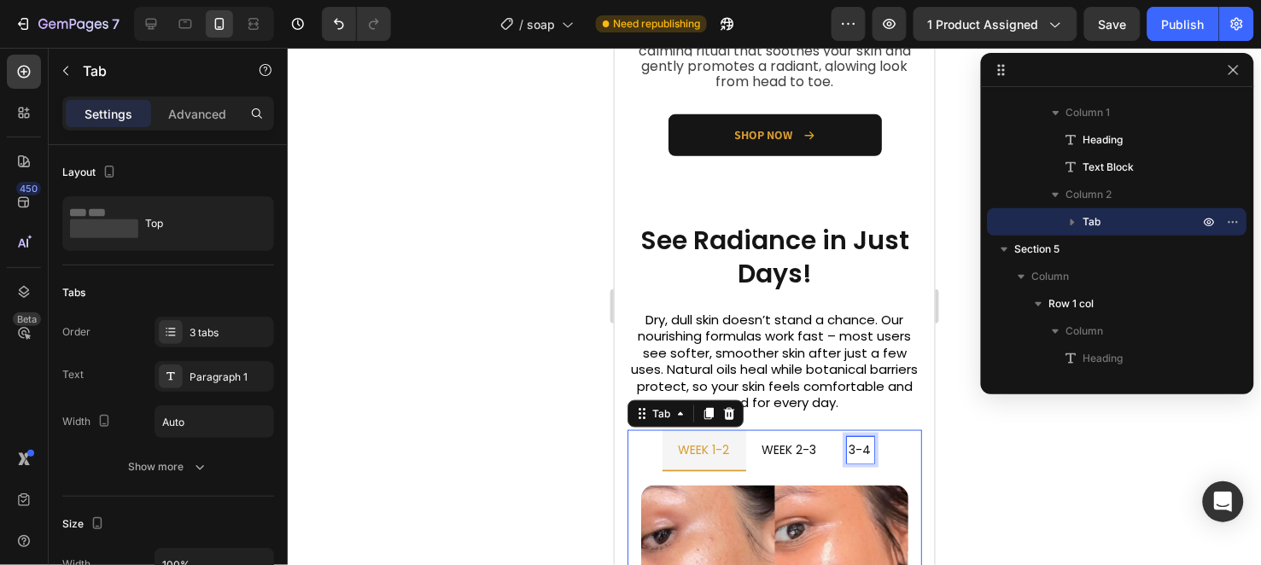
click at [866, 445] on div "3-4" at bounding box center [859, 449] width 27 height 26
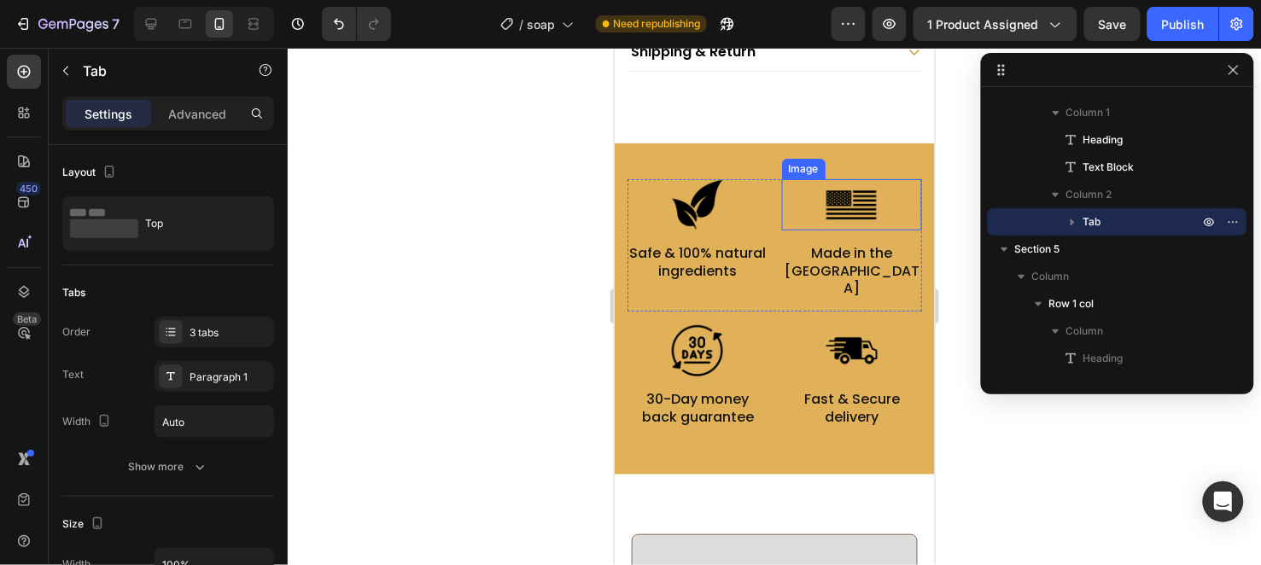
scroll to position [1682, 0]
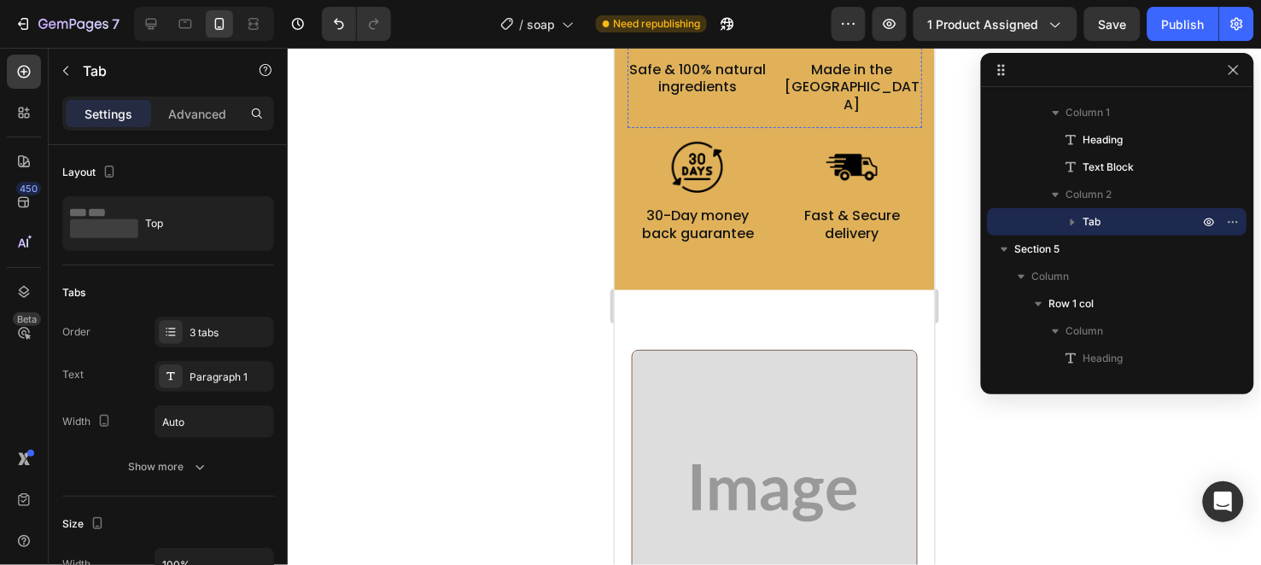
click at [798, 456] on img at bounding box center [774, 492] width 284 height 284
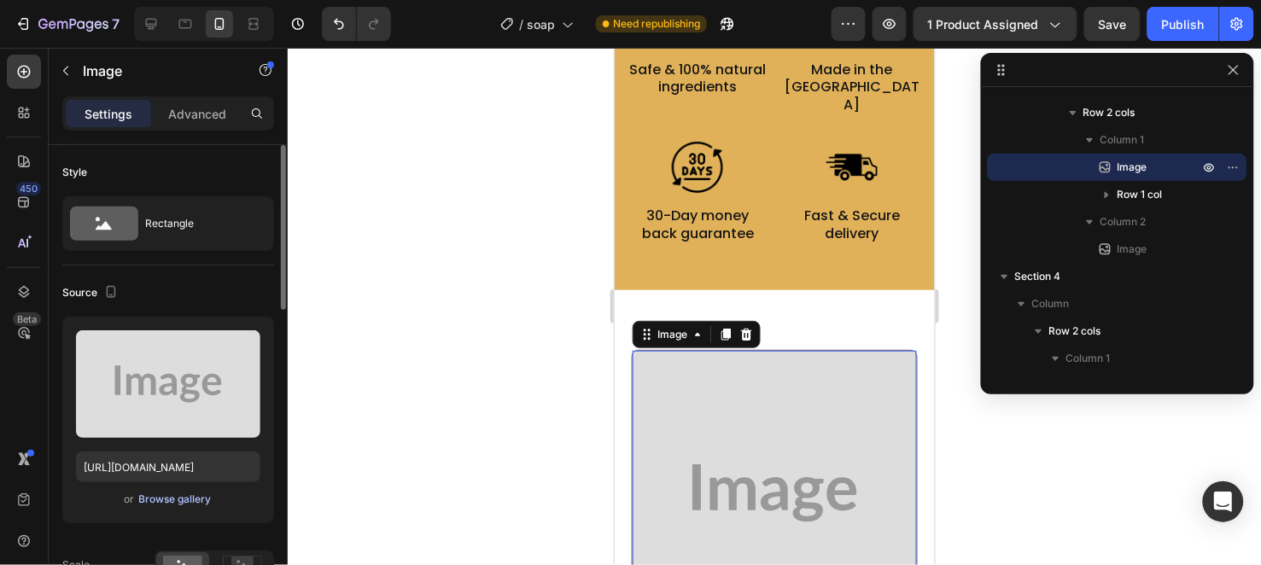
click at [175, 494] on div "Browse gallery" at bounding box center [175, 499] width 73 height 15
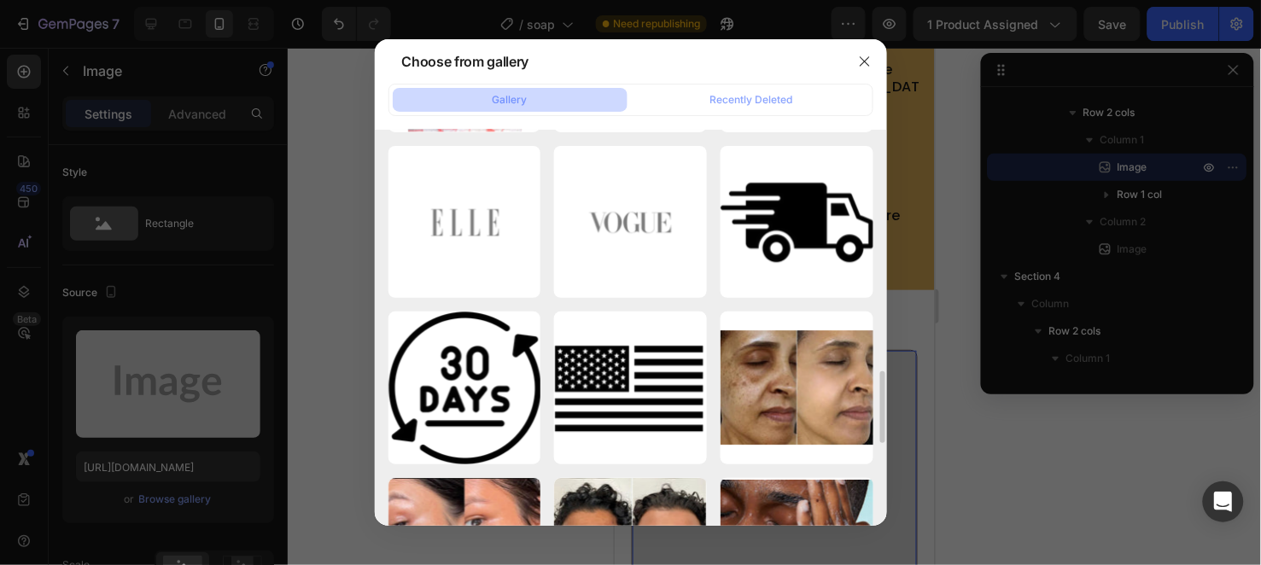
scroll to position [1612, 0]
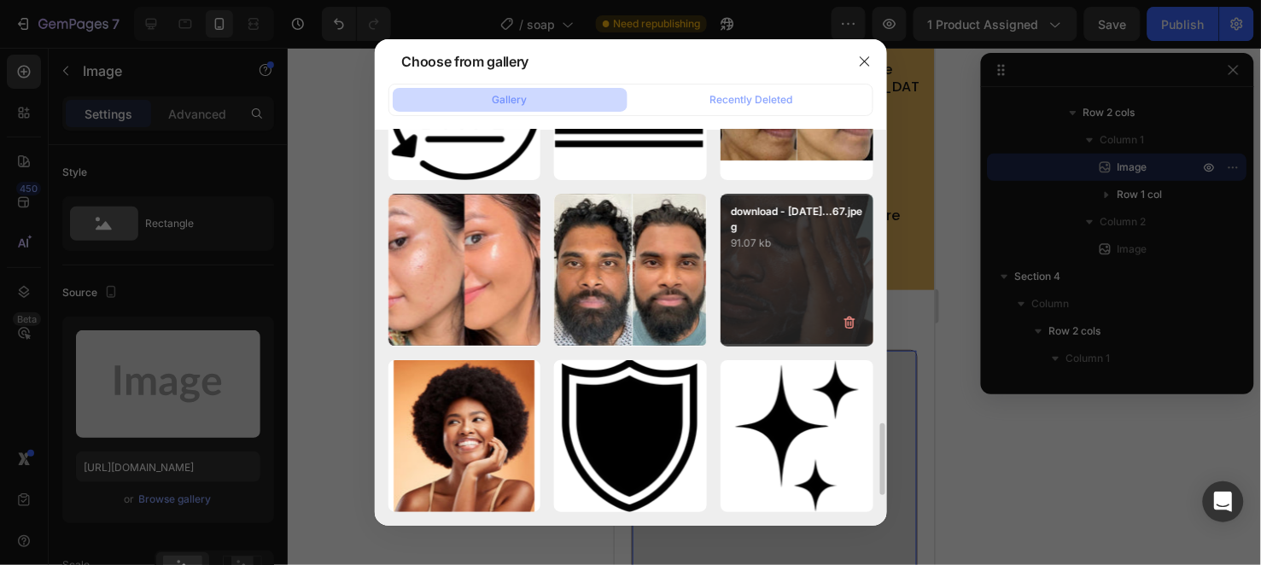
click at [762, 282] on div "download - [DATE]...67.jpeg 91.07 kb" at bounding box center [797, 270] width 153 height 153
type input "[URL][DOMAIN_NAME]"
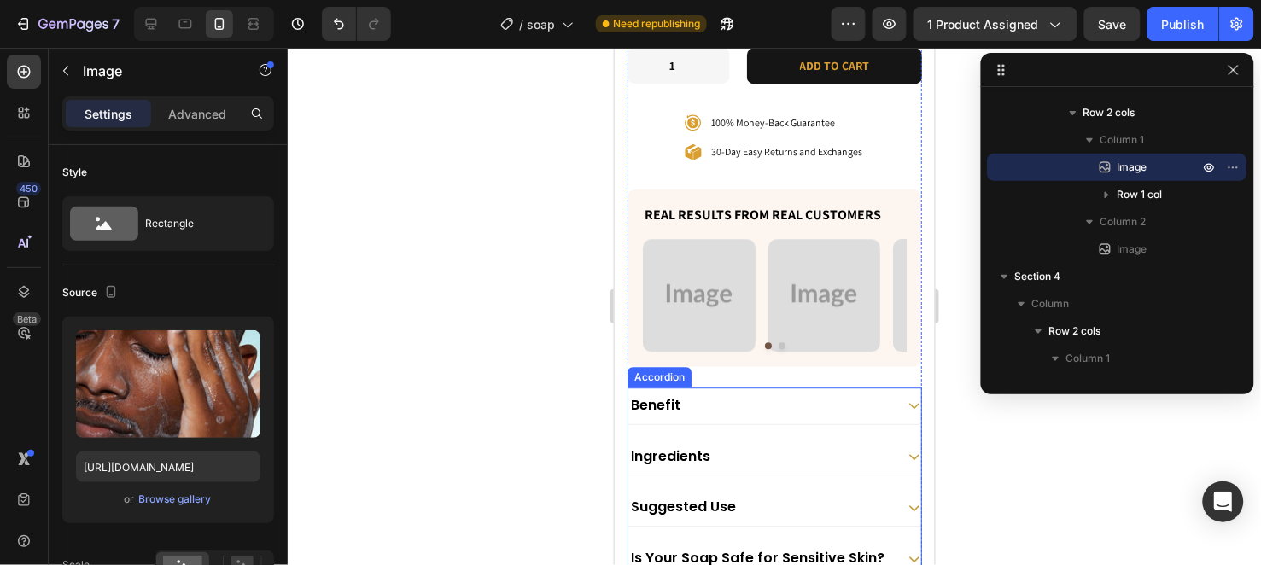
scroll to position [923, 0]
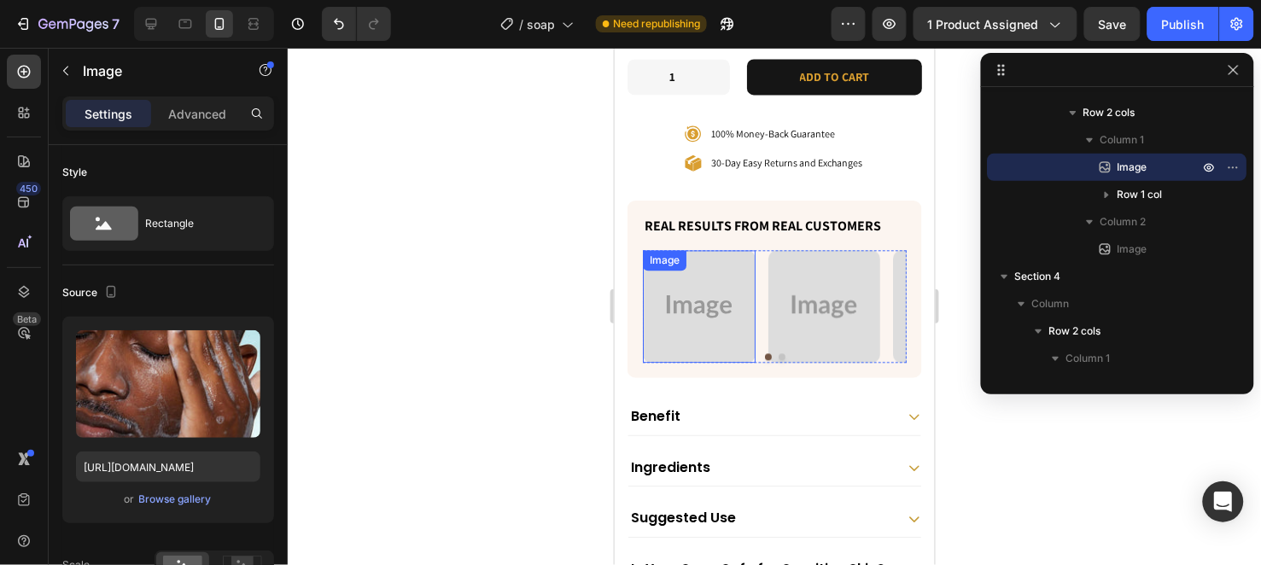
click at [693, 272] on img at bounding box center [698, 305] width 113 height 113
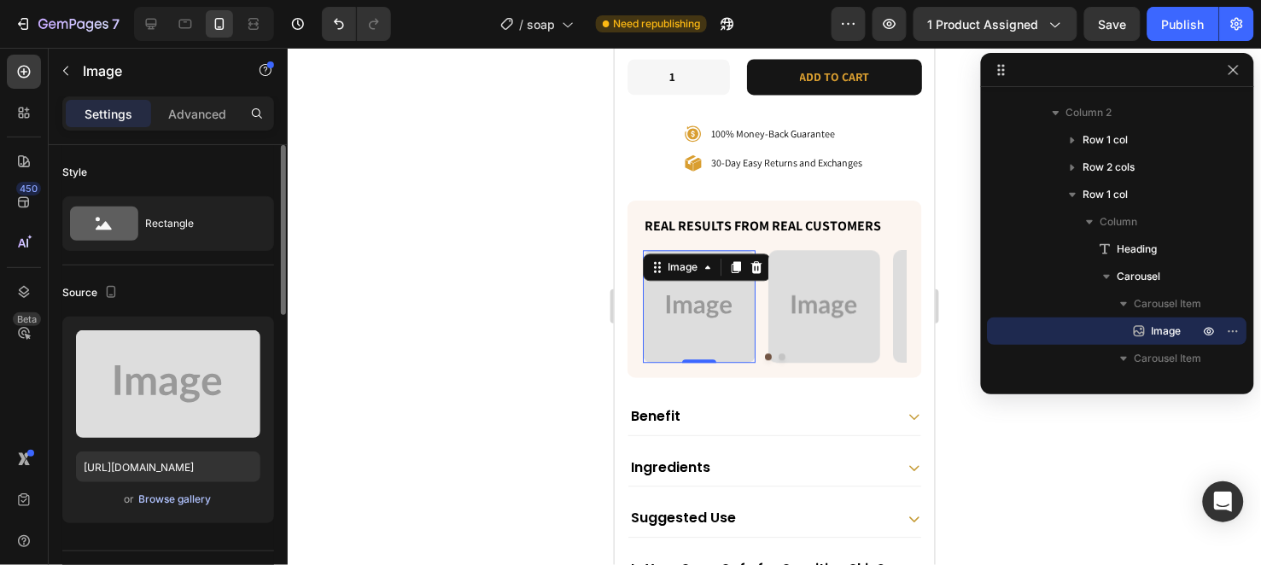
click at [172, 499] on div "Browse gallery" at bounding box center [175, 499] width 73 height 15
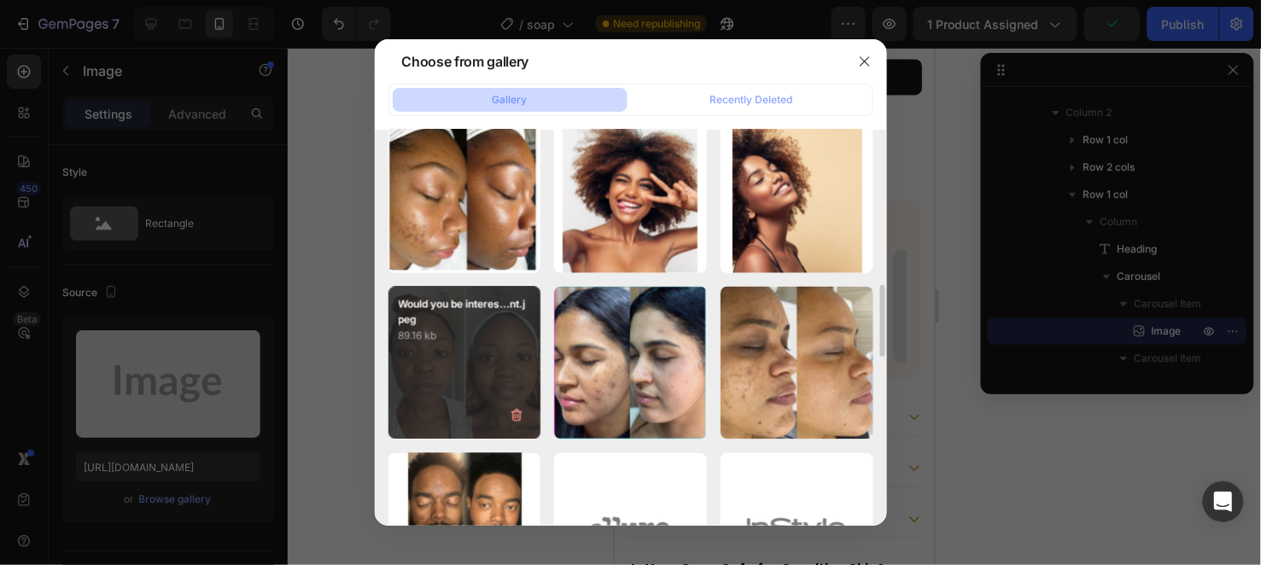
scroll to position [1043, 0]
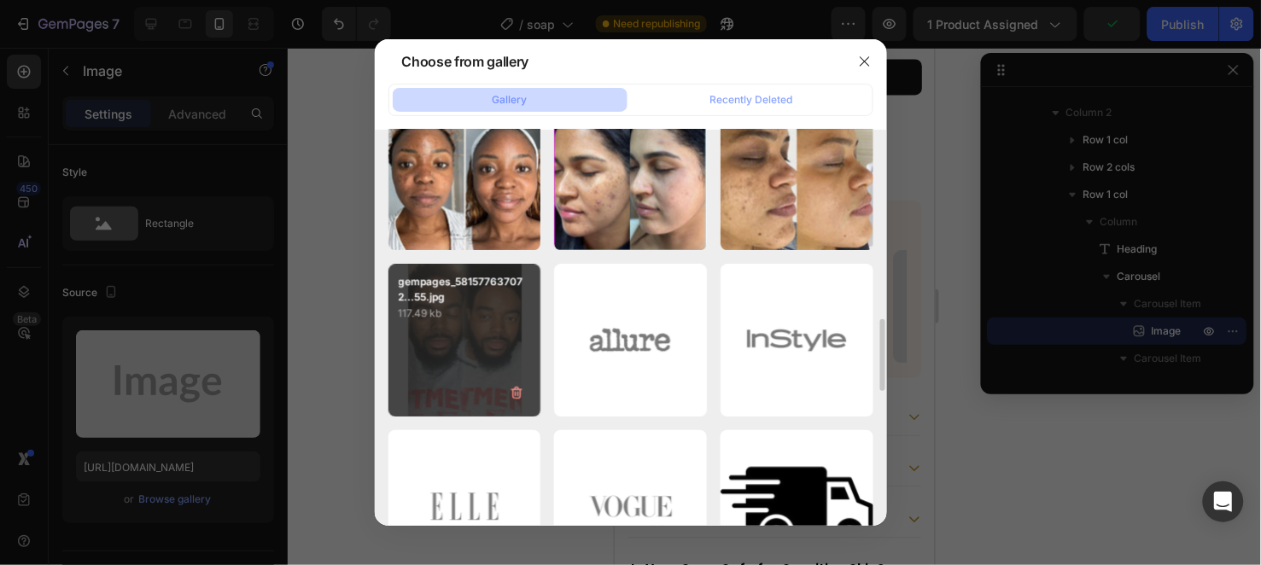
click at [470, 326] on div "gempages_581577637072...55.jpg 117.49 kb" at bounding box center [464, 340] width 153 height 153
type input "[URL][DOMAIN_NAME]"
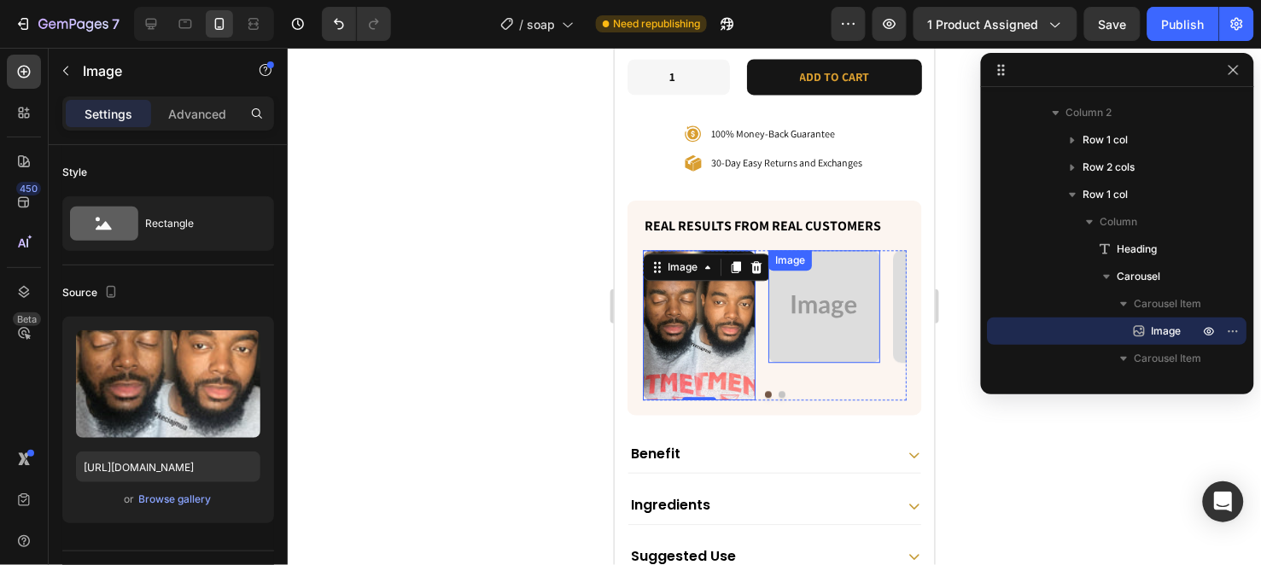
click at [815, 255] on img at bounding box center [824, 305] width 113 height 113
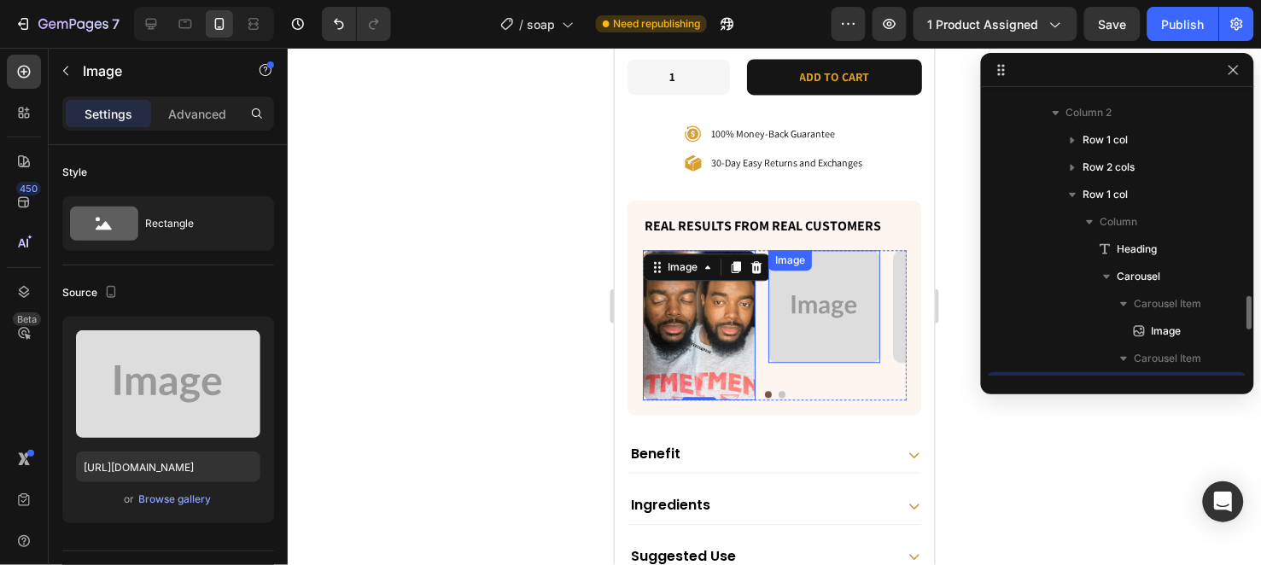
scroll to position [323, 0]
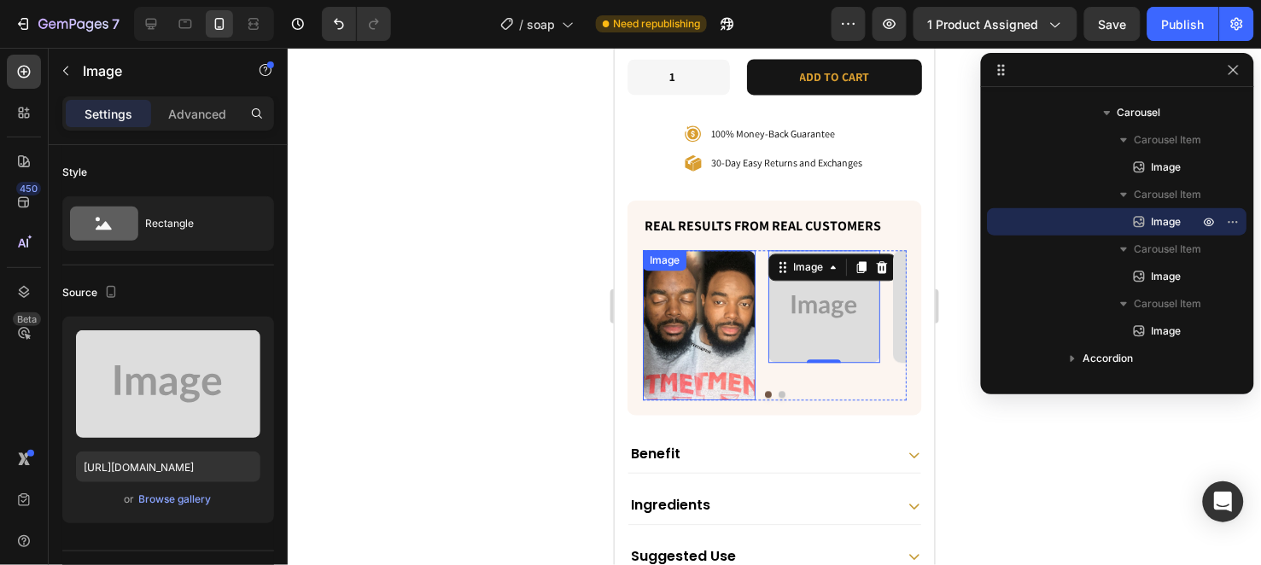
click at [690, 298] on img at bounding box center [698, 324] width 113 height 150
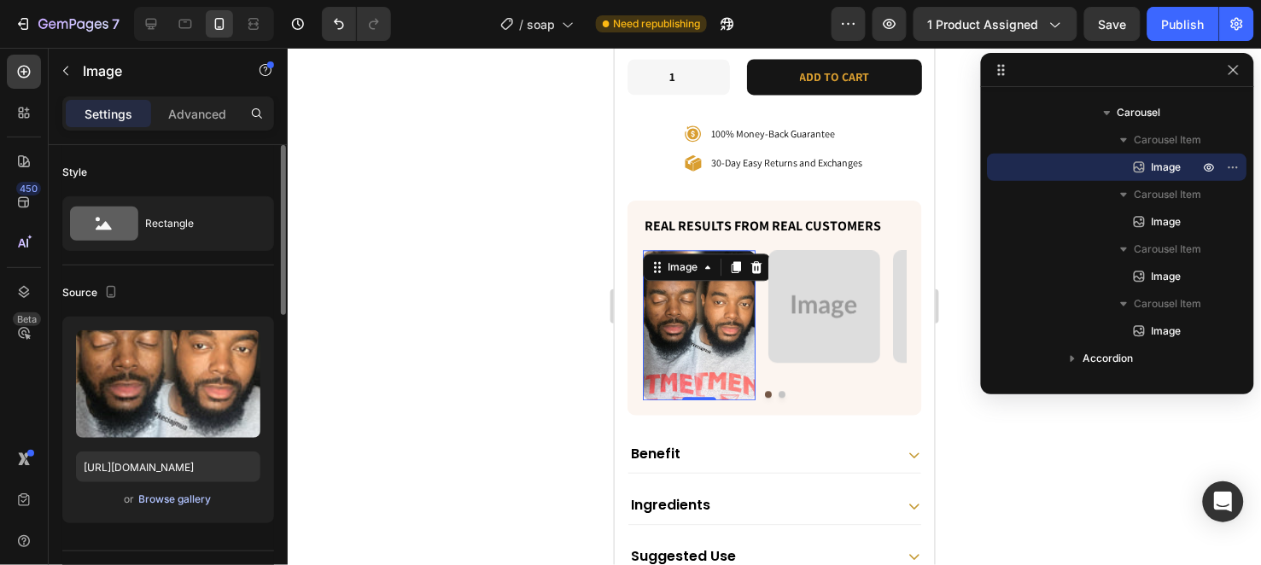
click at [164, 497] on div "Browse gallery" at bounding box center [175, 499] width 73 height 15
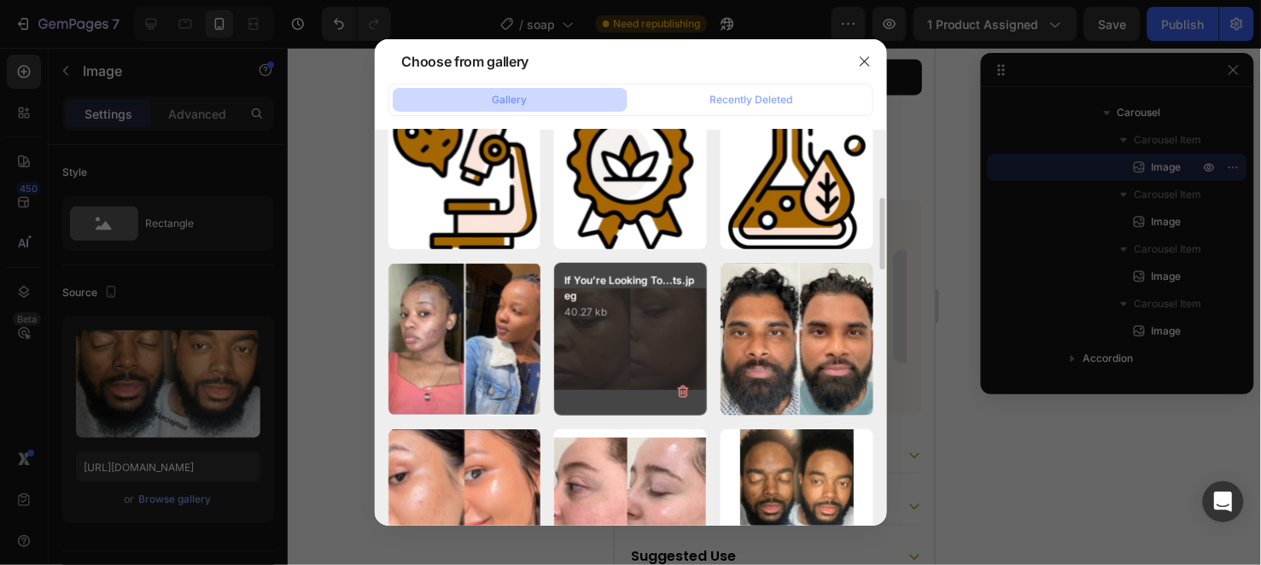
scroll to position [663, 0]
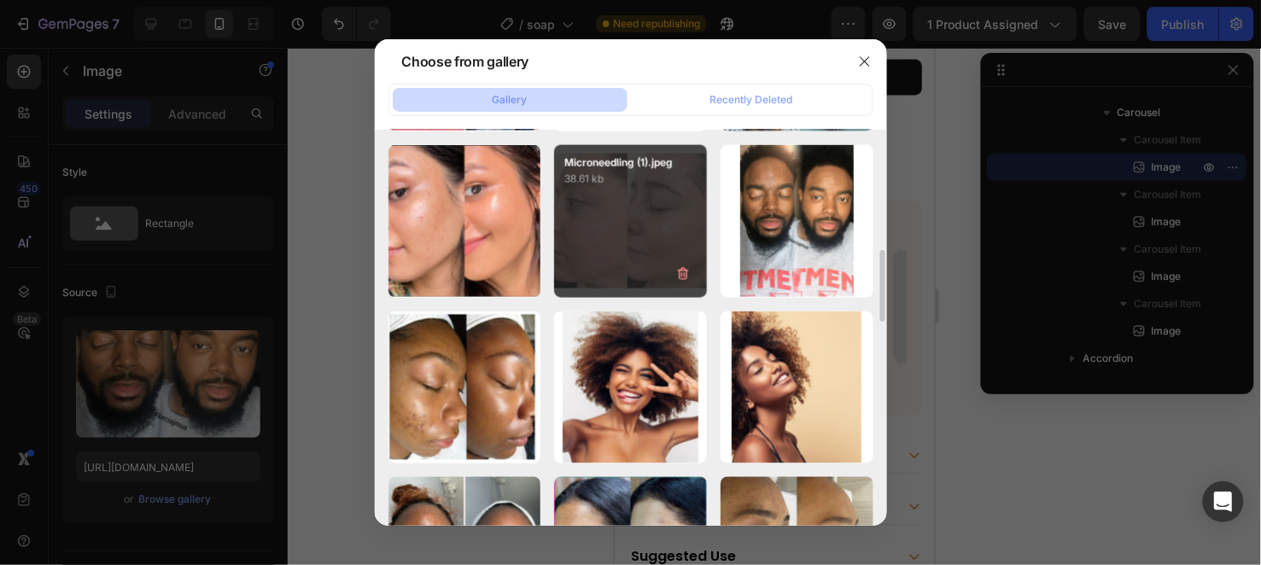
click at [645, 240] on div "Microneedling (1).jpeg 38.61 kb" at bounding box center [630, 221] width 153 height 153
type input "[URL][DOMAIN_NAME]"
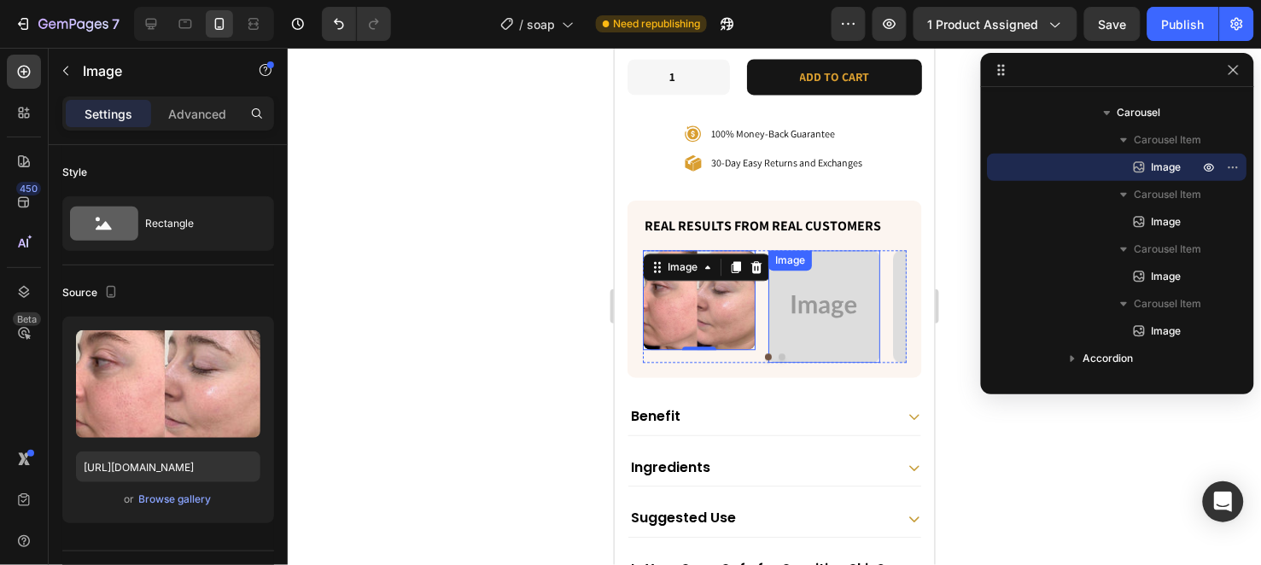
click at [799, 249] on img at bounding box center [824, 305] width 113 height 113
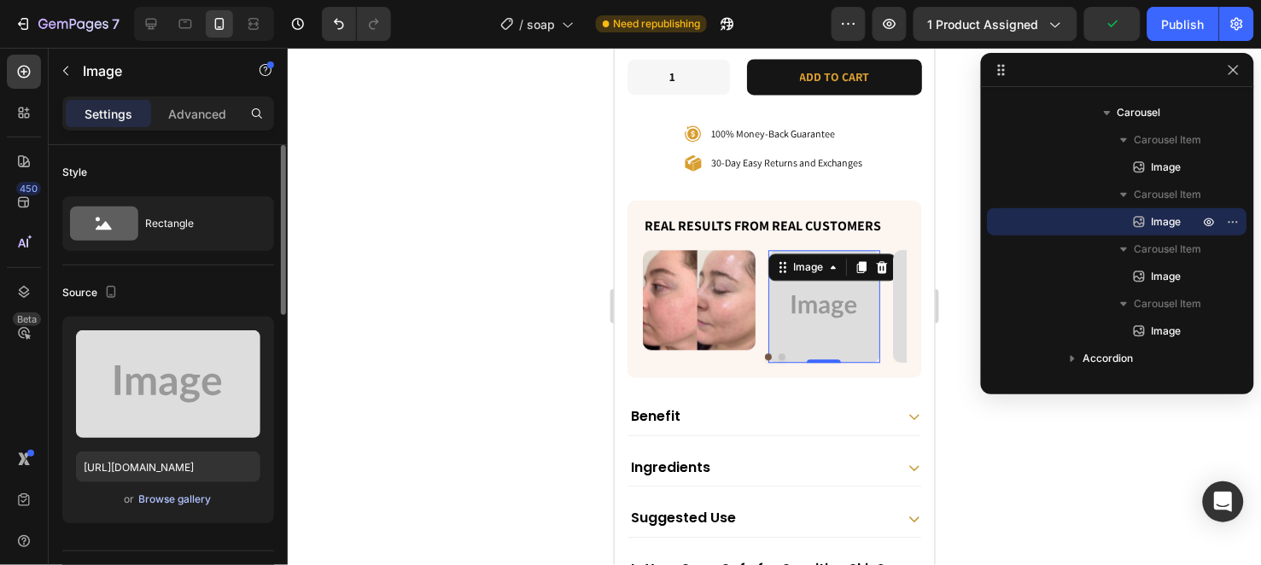
click at [197, 498] on div "Browse gallery" at bounding box center [175, 499] width 73 height 15
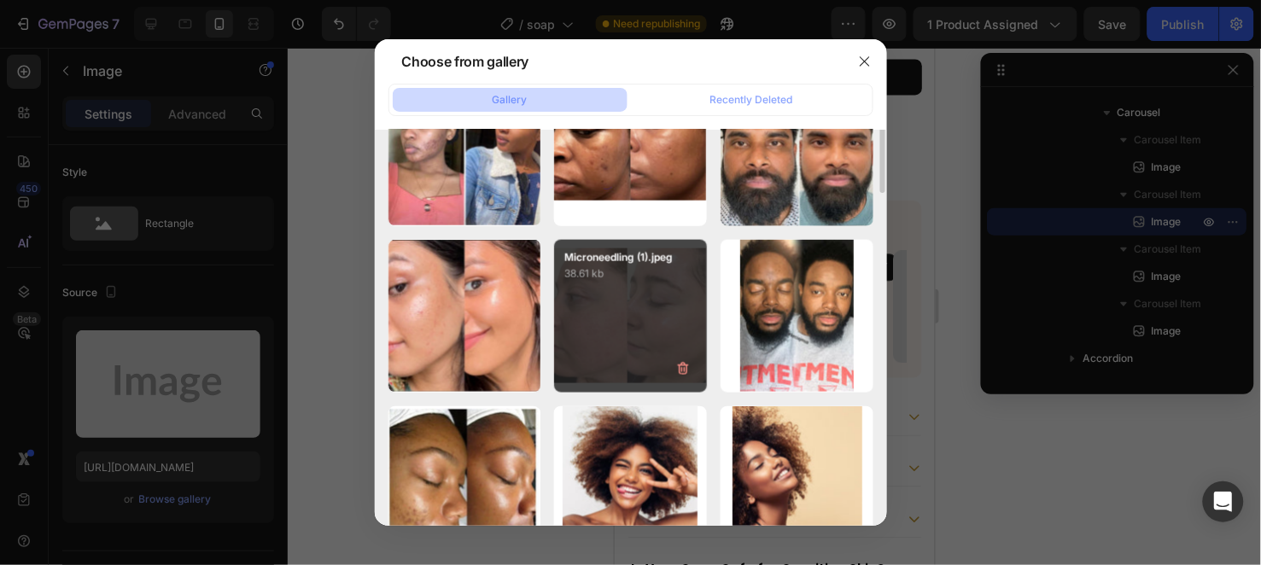
scroll to position [474, 0]
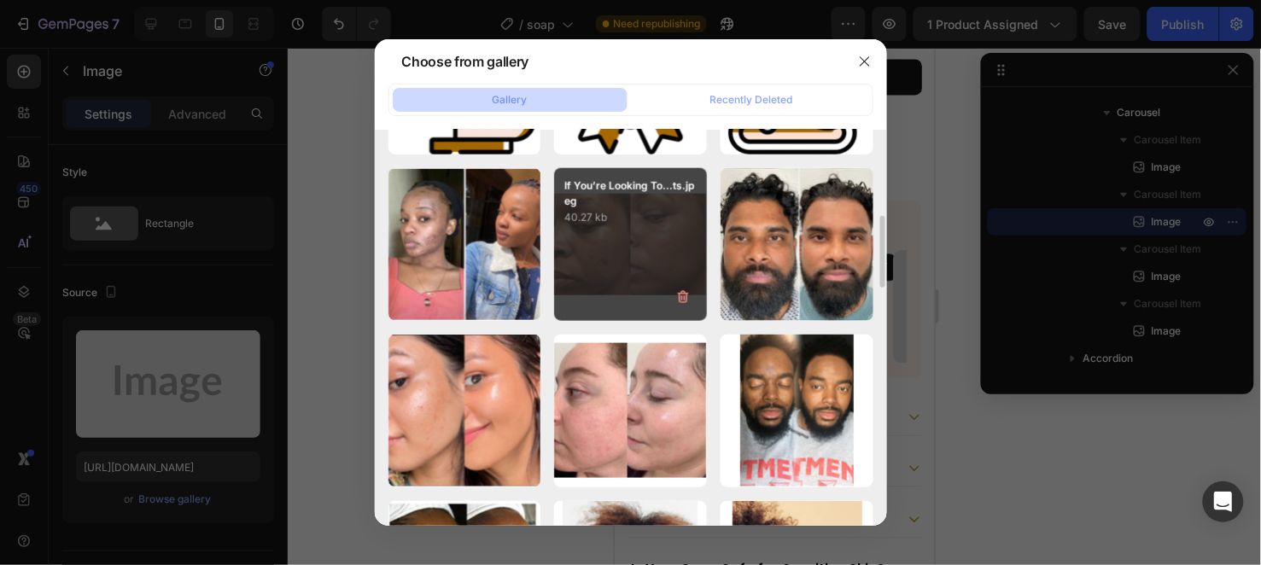
click at [634, 266] on div "If You’re Looking To...ts.jpeg 40.27 kb" at bounding box center [630, 244] width 153 height 153
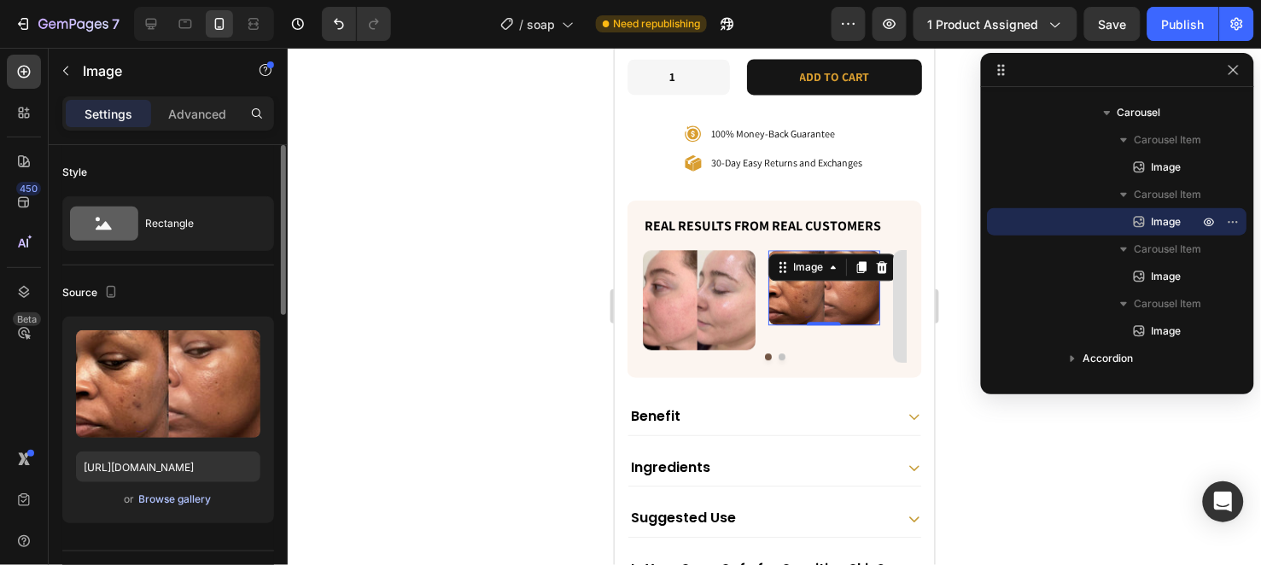
click at [201, 495] on div "Browse gallery" at bounding box center [175, 499] width 73 height 15
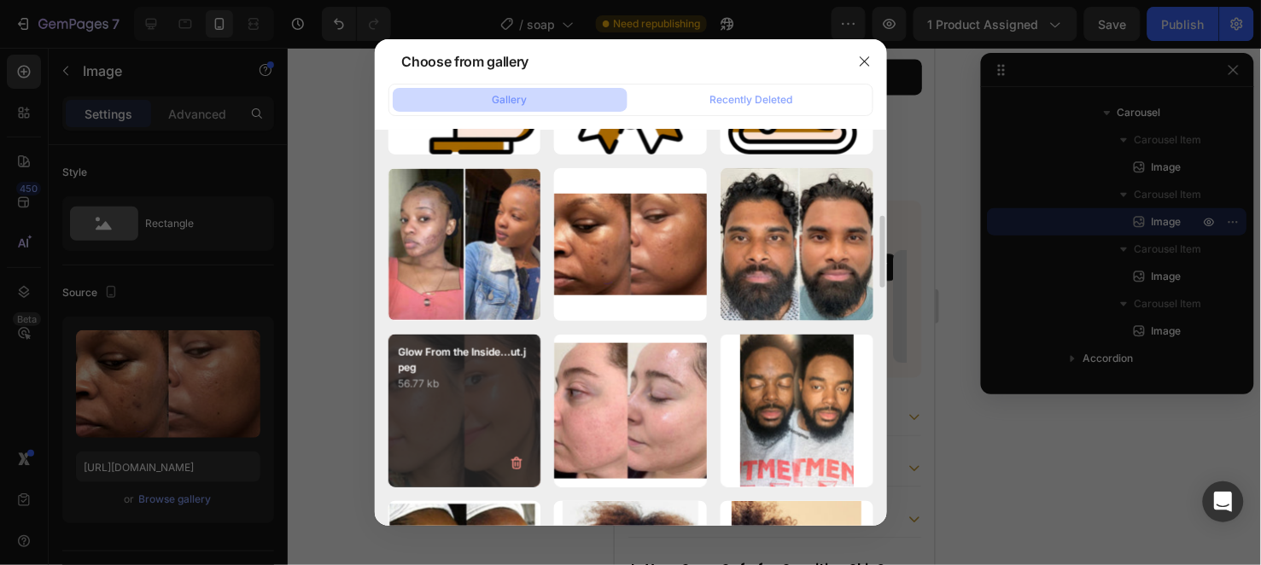
click at [496, 404] on div "Glow From the Inside...ut.jpeg 56.77 kb" at bounding box center [464, 411] width 153 height 153
type input "[URL][DOMAIN_NAME]"
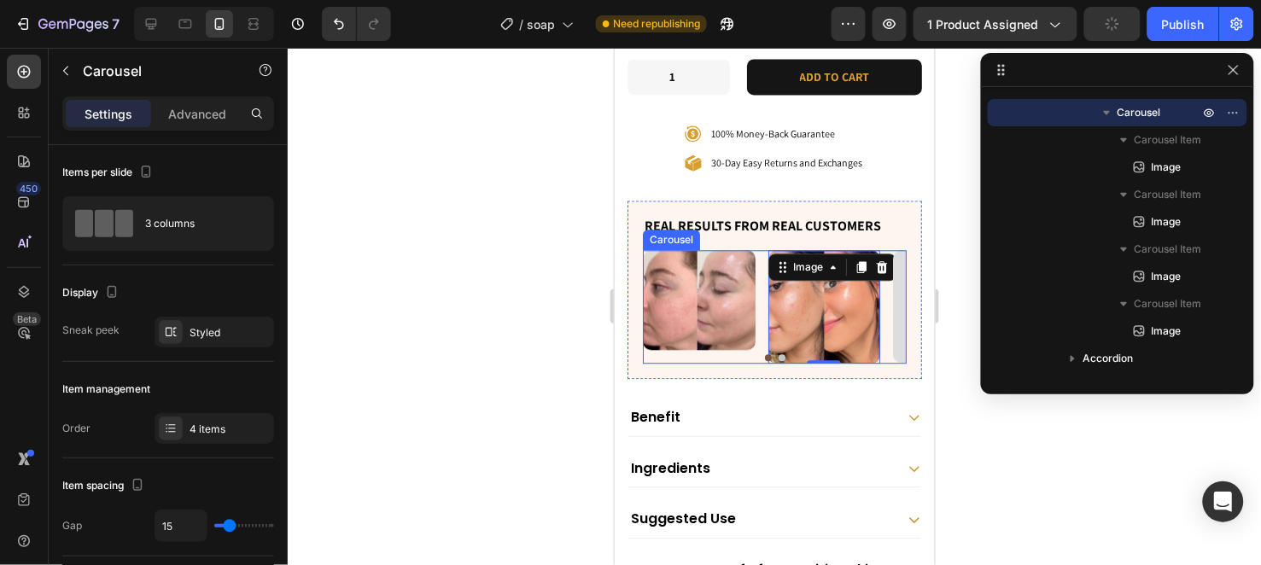
click at [778, 353] on button "Dot" at bounding box center [781, 356] width 7 height 7
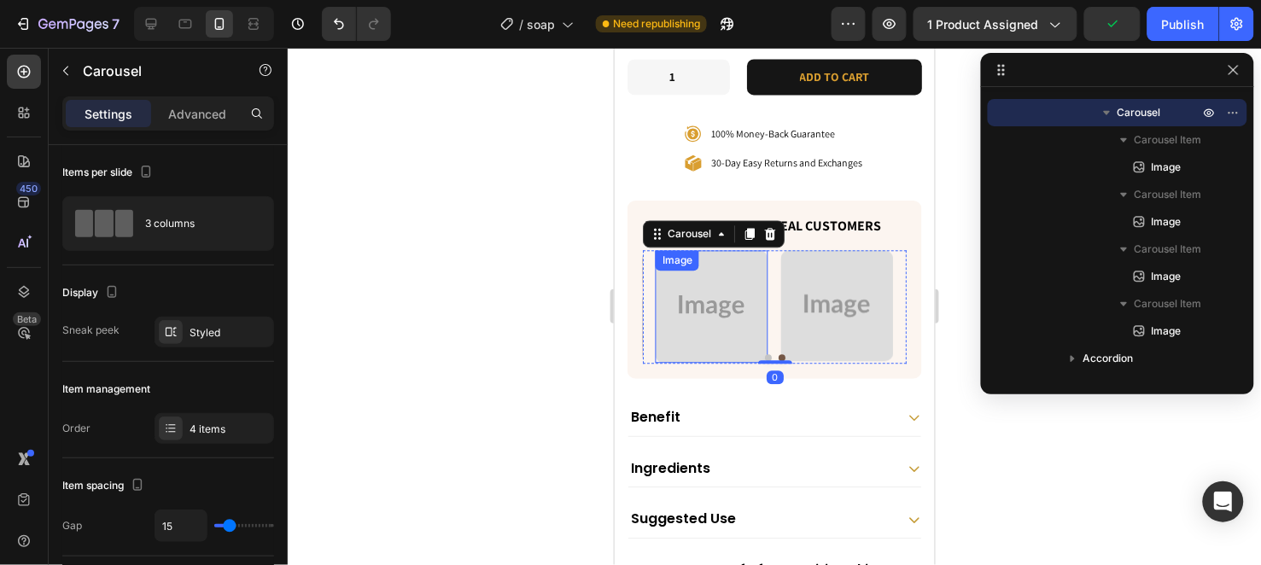
click at [750, 250] on img at bounding box center [711, 305] width 113 height 113
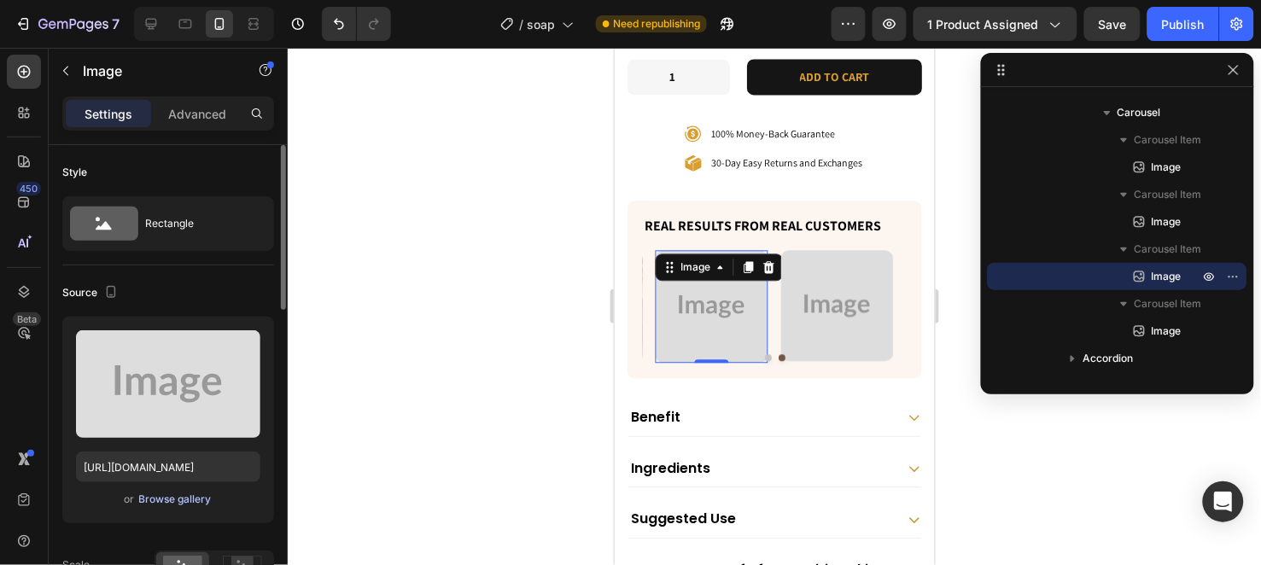
click at [155, 499] on div "Browse gallery" at bounding box center [175, 499] width 73 height 15
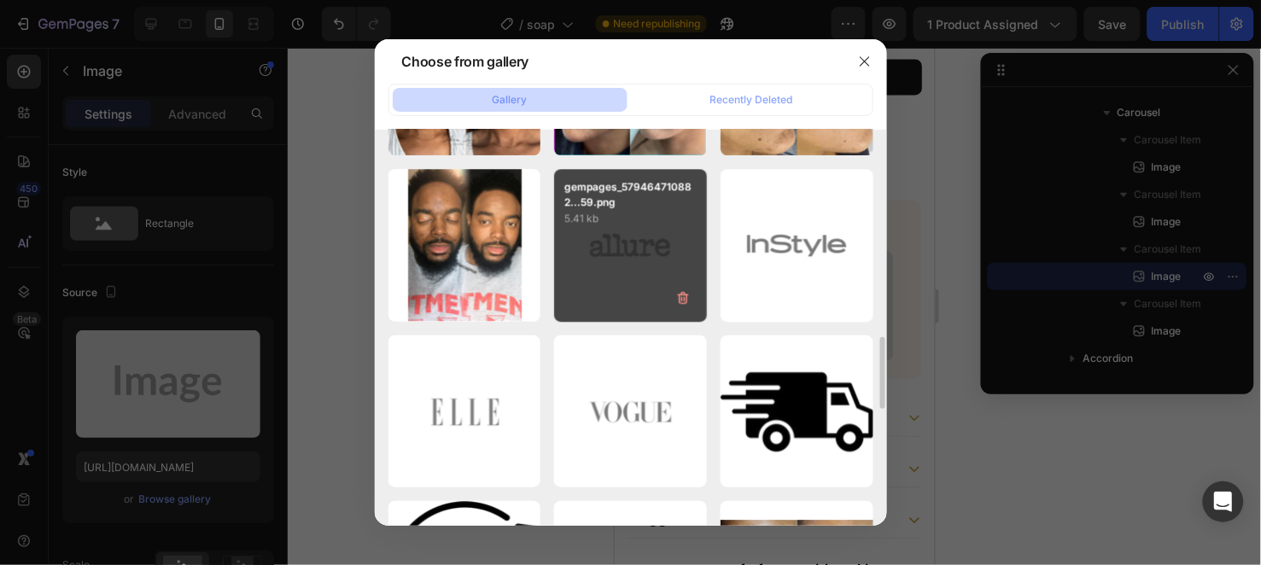
scroll to position [949, 0]
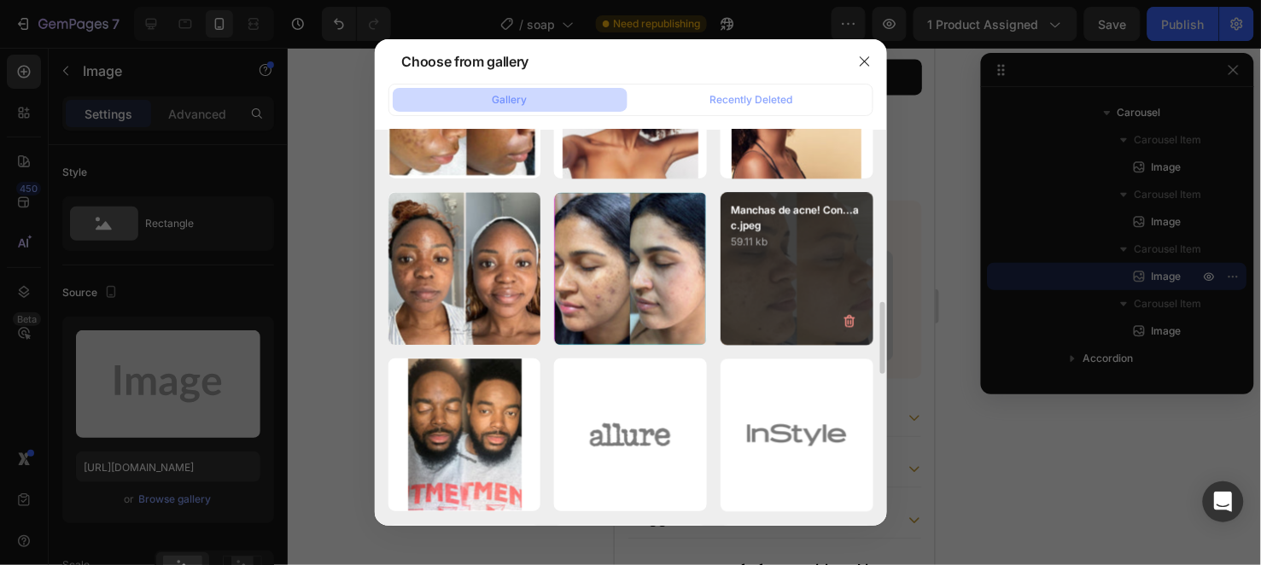
click at [789, 265] on div "Manchas de acne! Con...ac.jpeg 59.11 kb" at bounding box center [797, 268] width 153 height 153
type input "[URL][DOMAIN_NAME]"
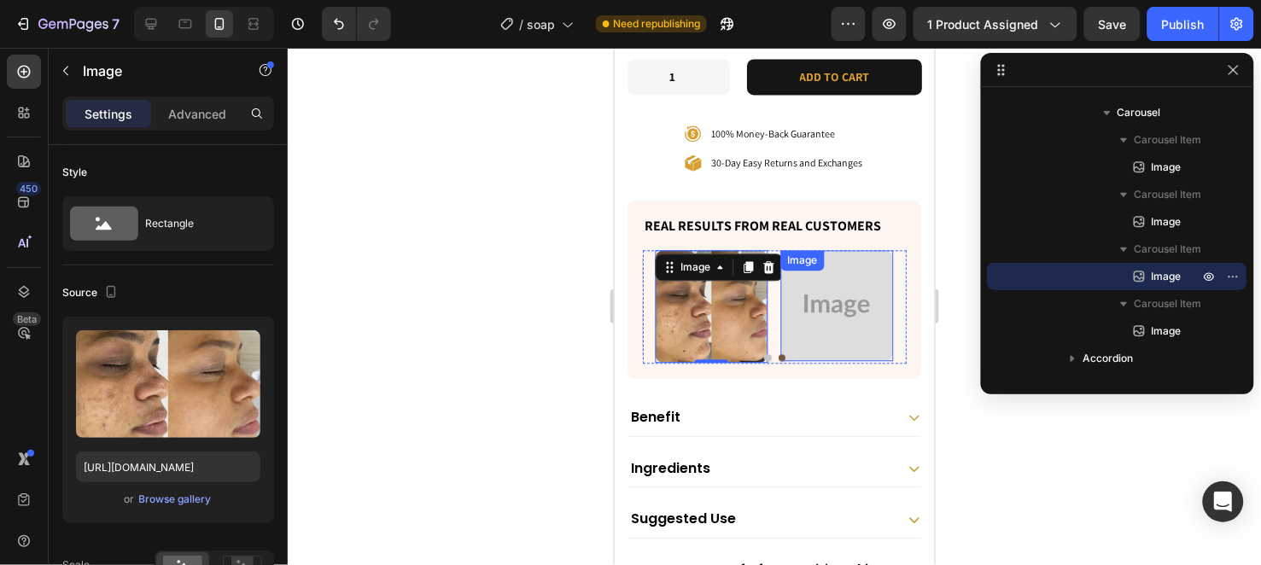
click at [808, 277] on img at bounding box center [836, 304] width 113 height 111
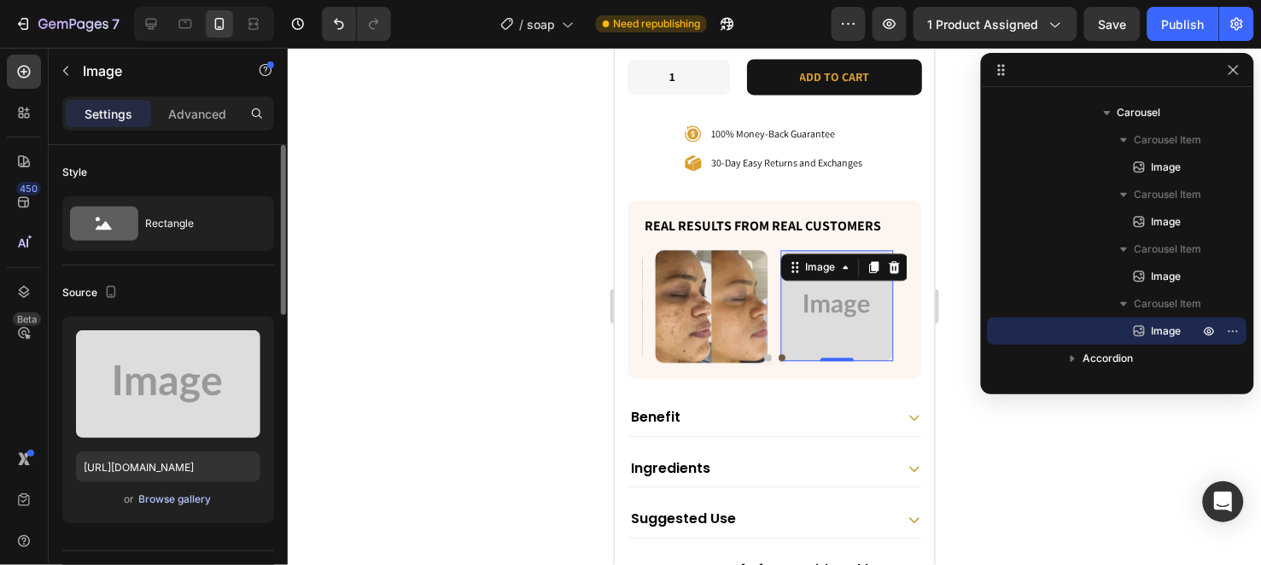
click at [166, 496] on div "Browse gallery" at bounding box center [175, 499] width 73 height 15
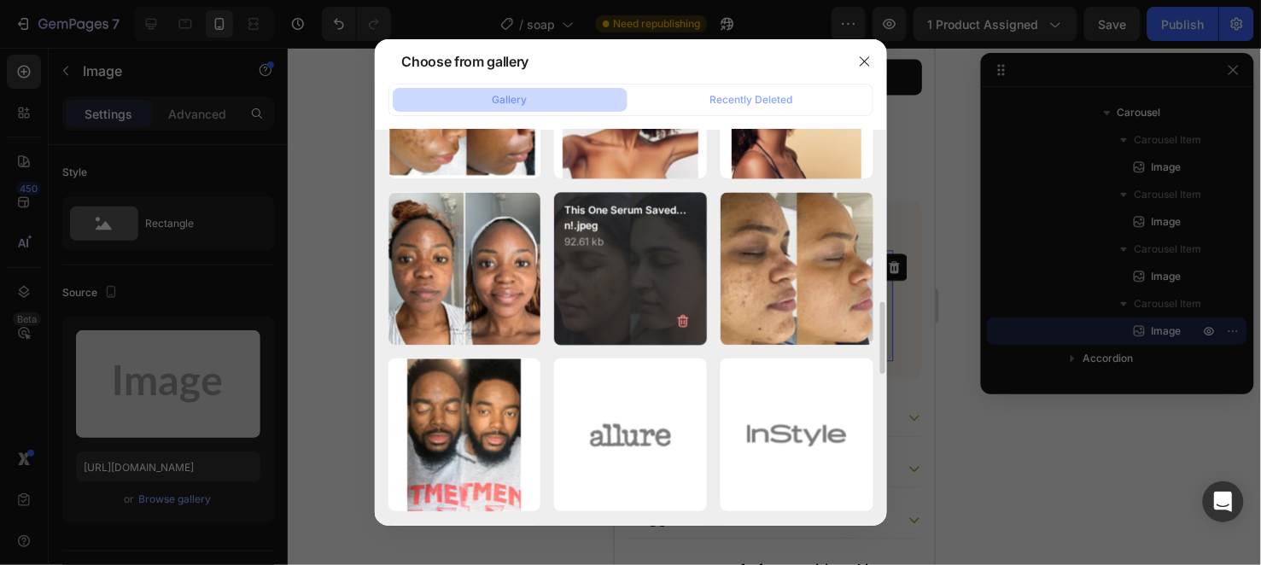
click at [623, 260] on div "This One Serum Saved...n!.jpeg 92.61 kb" at bounding box center [630, 268] width 153 height 153
type input "[URL][DOMAIN_NAME]"
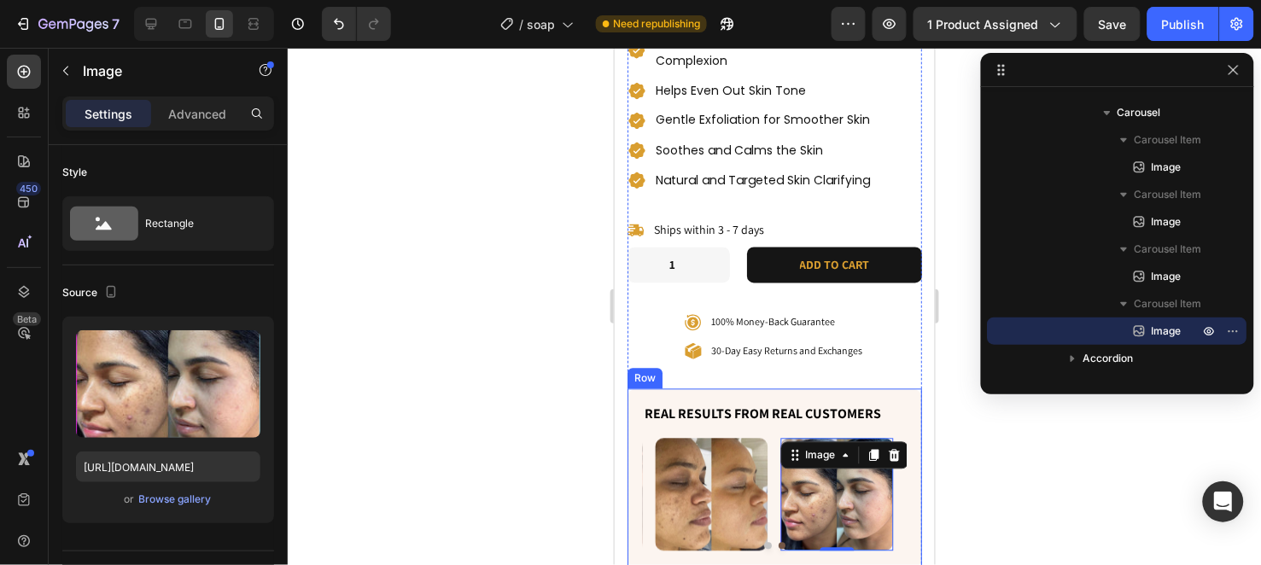
scroll to position [733, 0]
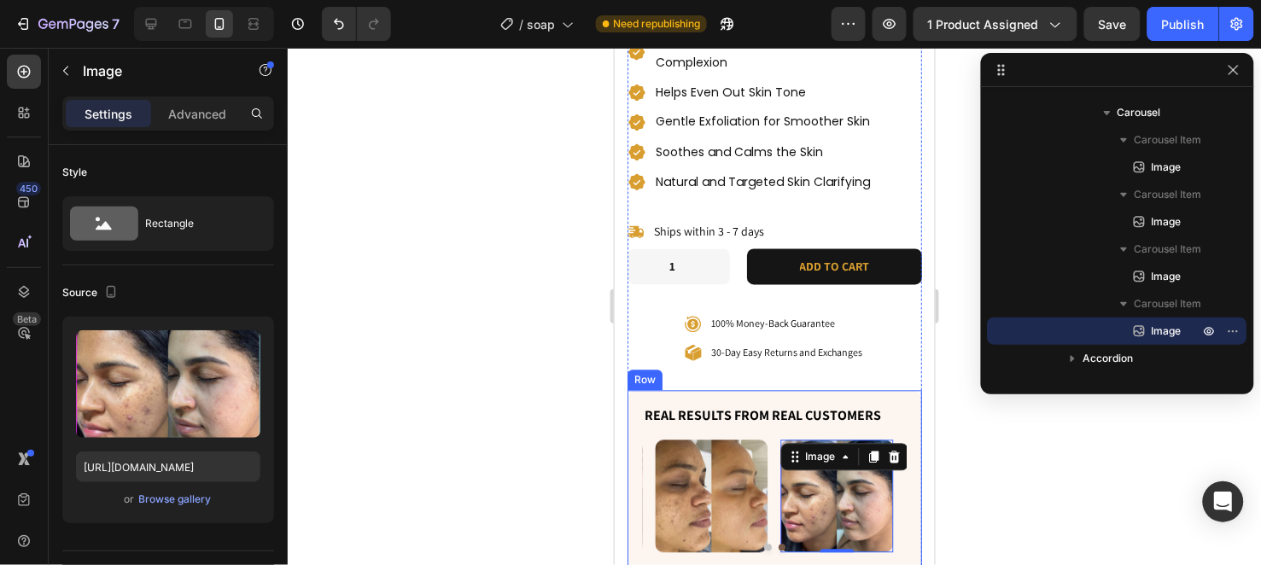
click at [680, 390] on div "Real Results from Real Customers Heading Image Image Image Image 0 Carousel Row" at bounding box center [774, 479] width 295 height 178
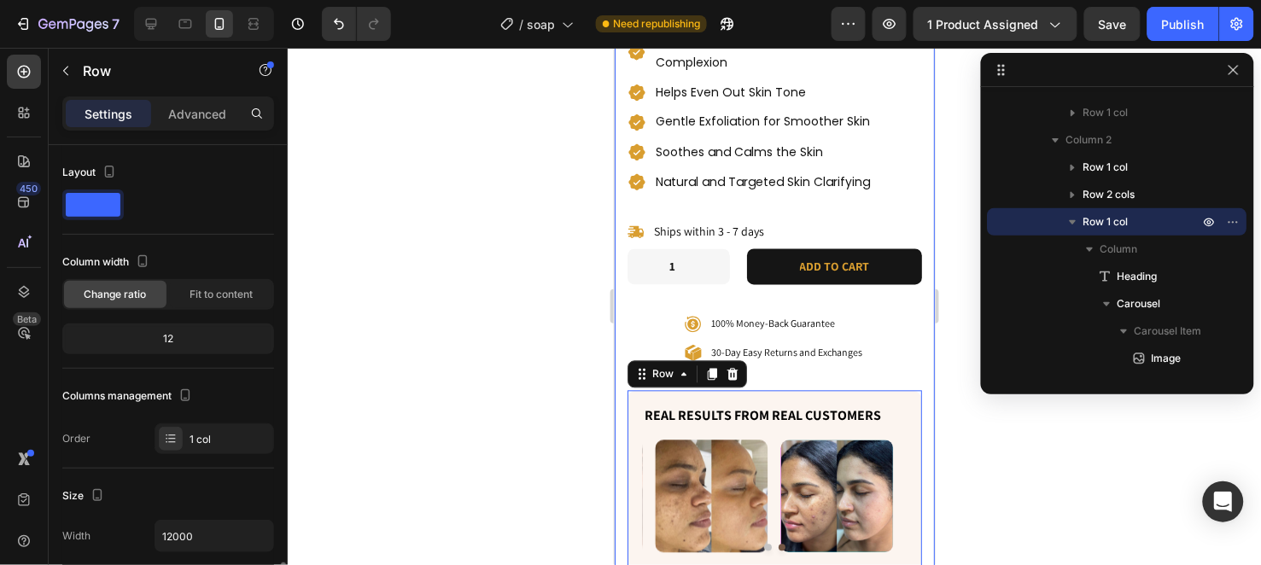
scroll to position [284, 0]
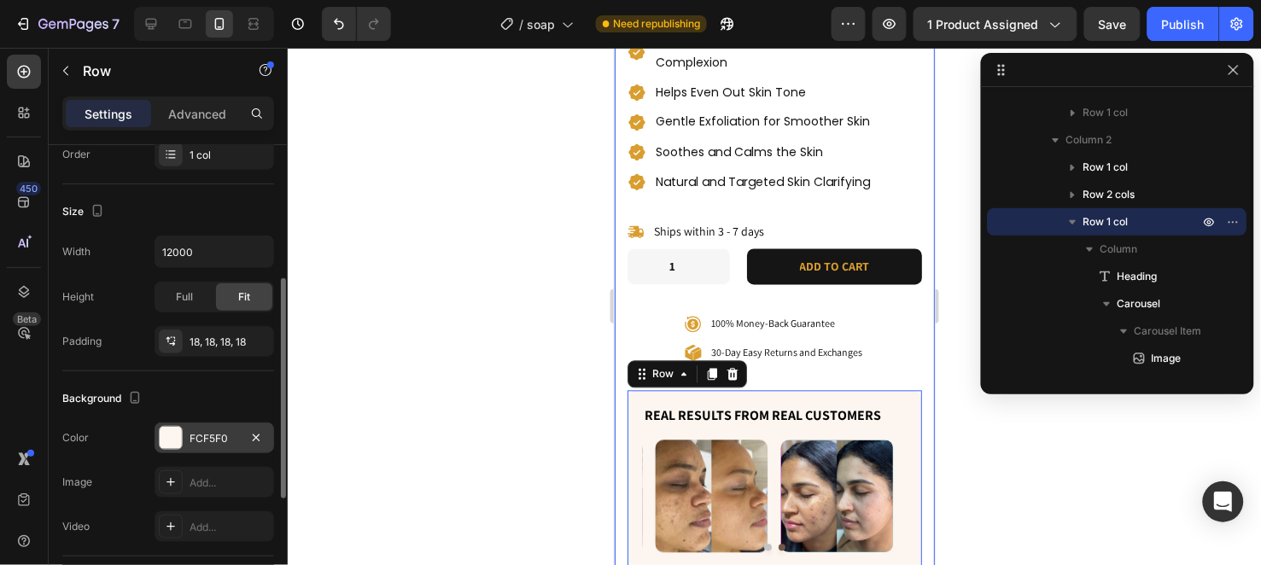
click at [200, 427] on div "FCF5F0" at bounding box center [215, 438] width 120 height 31
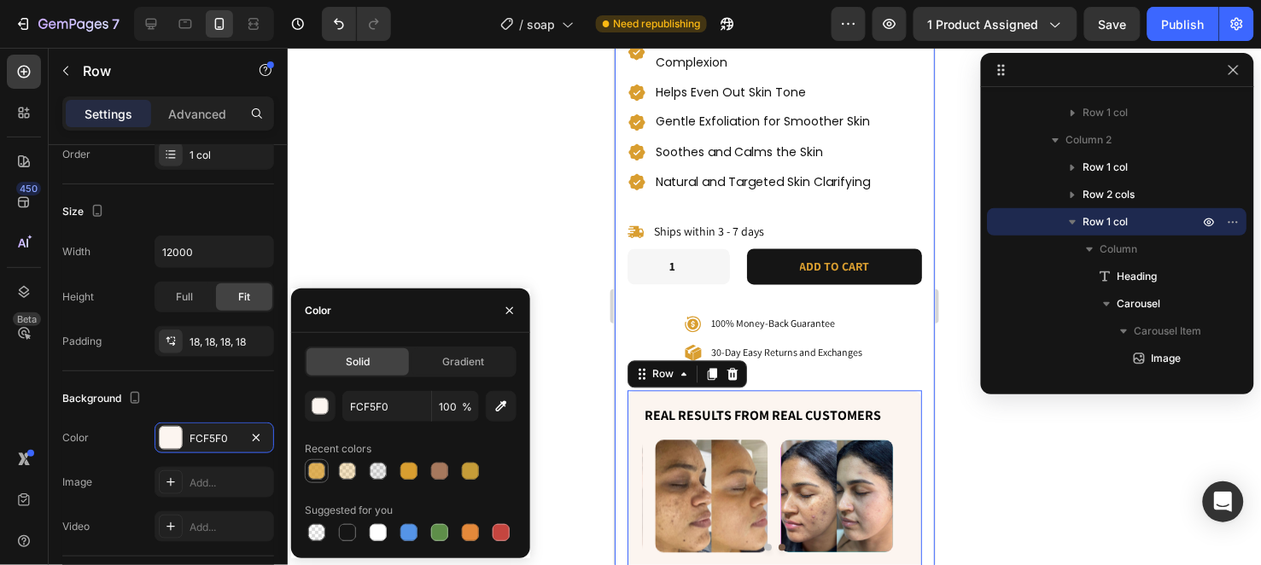
click at [320, 474] on div at bounding box center [316, 471] width 17 height 17
type input "D99E30"
type input "80"
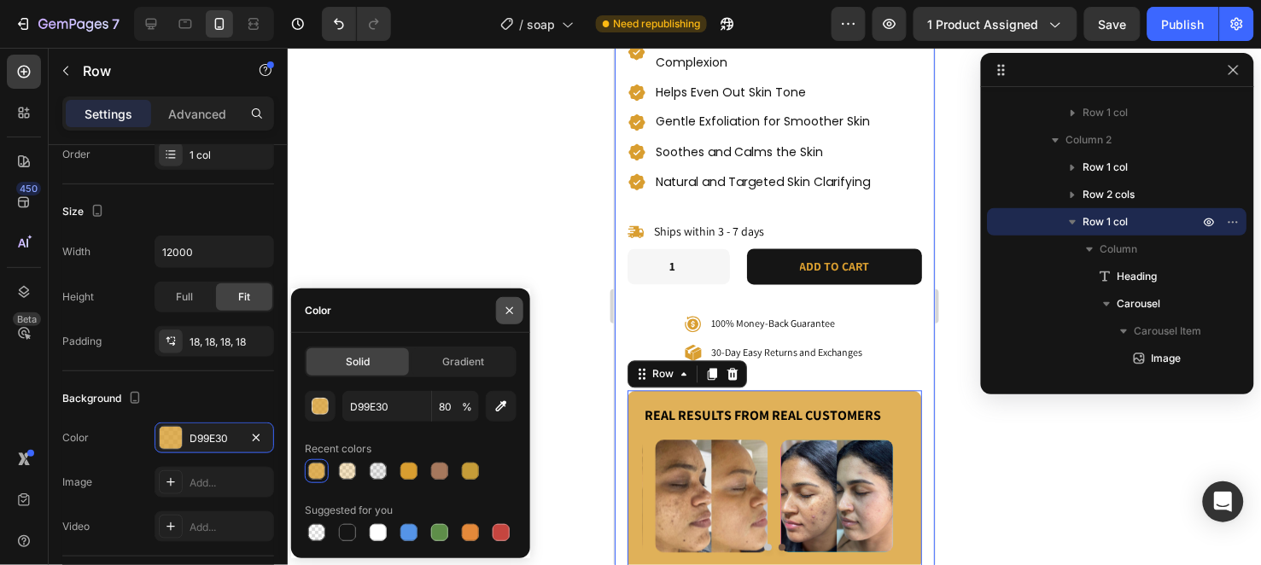
click at [519, 301] on button "button" at bounding box center [509, 310] width 27 height 27
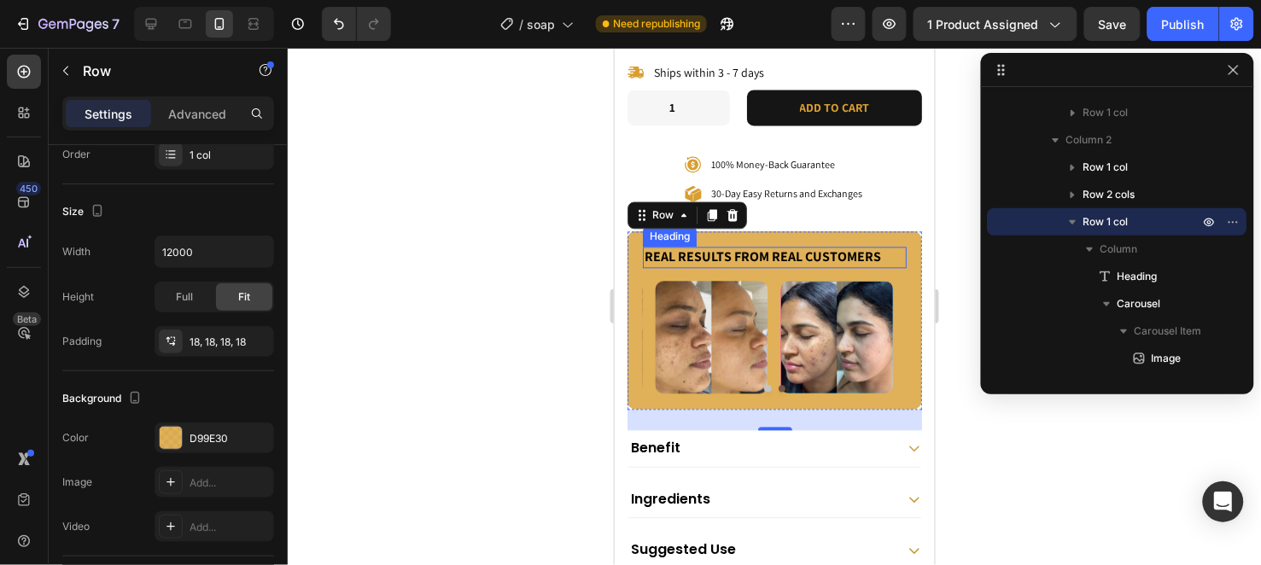
scroll to position [923, 0]
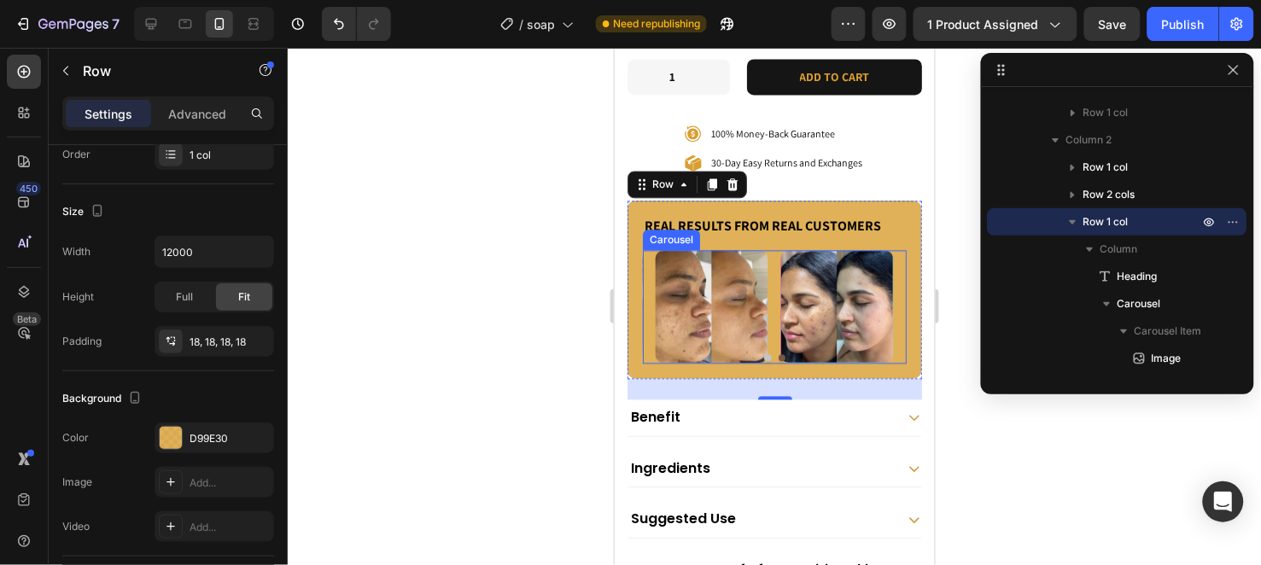
click at [778, 353] on button "Dot" at bounding box center [781, 356] width 7 height 7
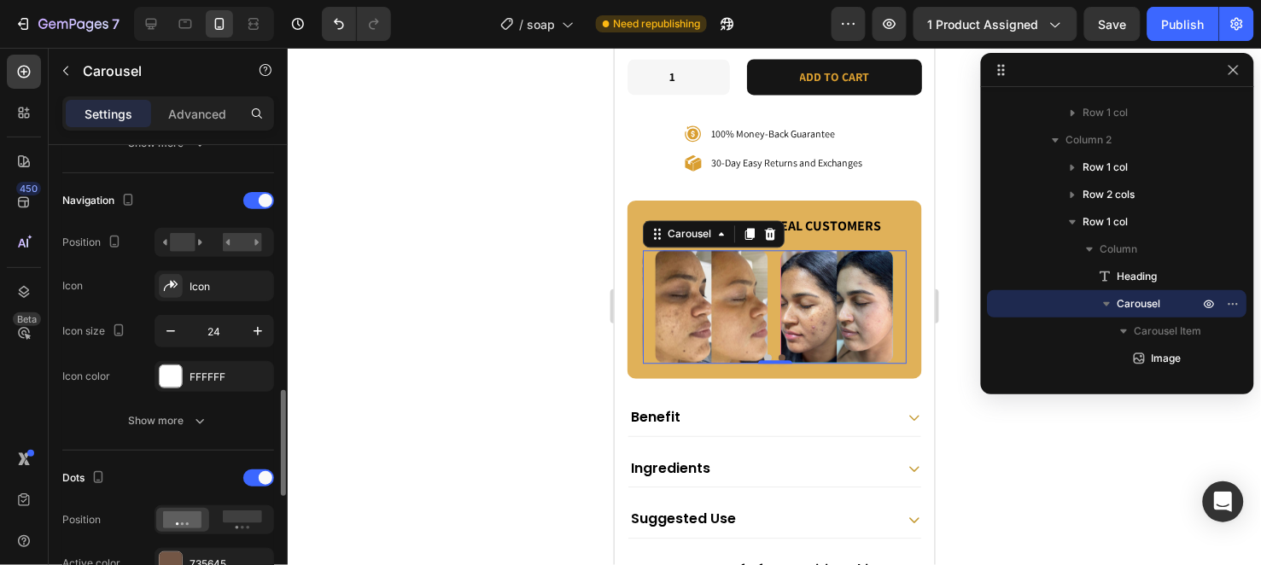
scroll to position [663, 0]
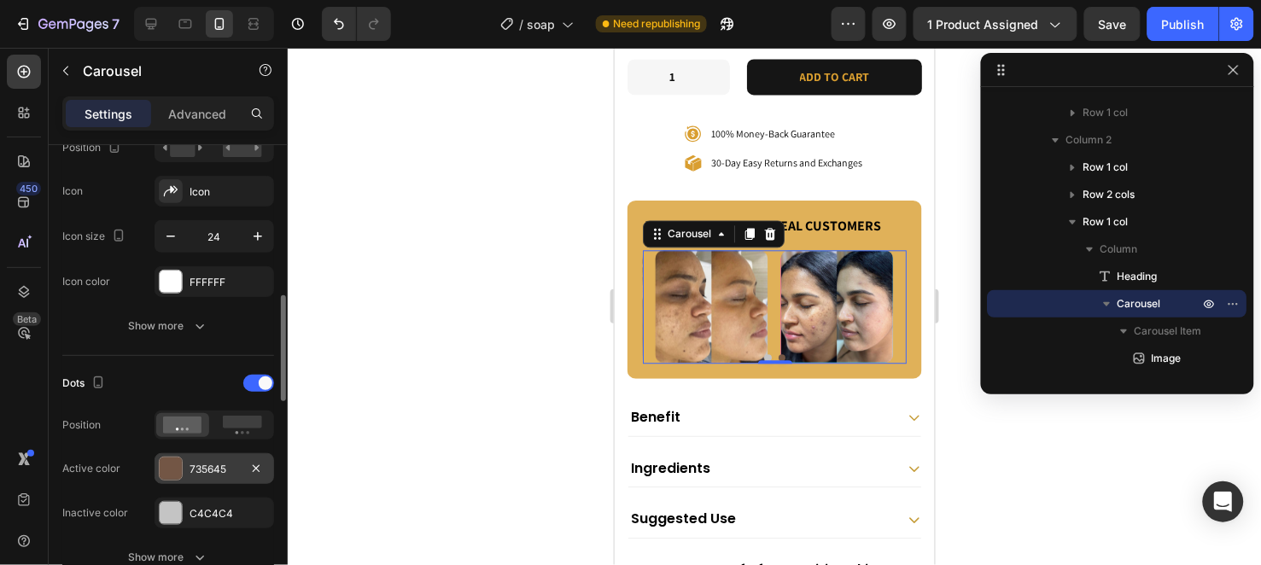
click at [198, 459] on div "735645" at bounding box center [215, 468] width 120 height 31
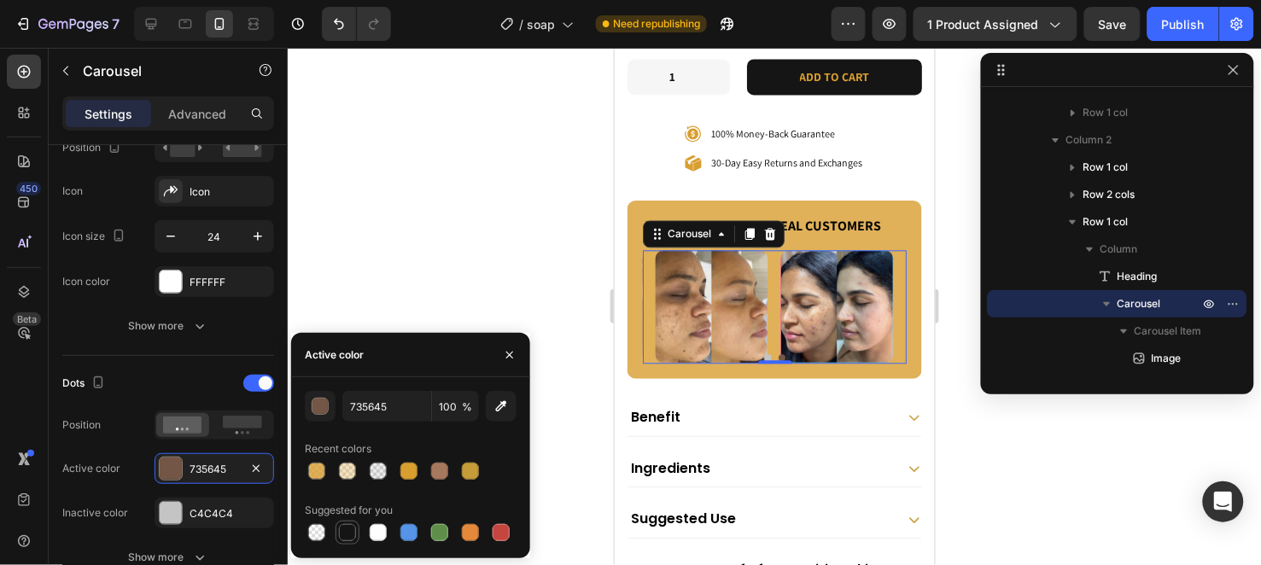
click at [351, 525] on div at bounding box center [347, 532] width 17 height 17
type input "151515"
click at [517, 356] on button "button" at bounding box center [509, 355] width 27 height 27
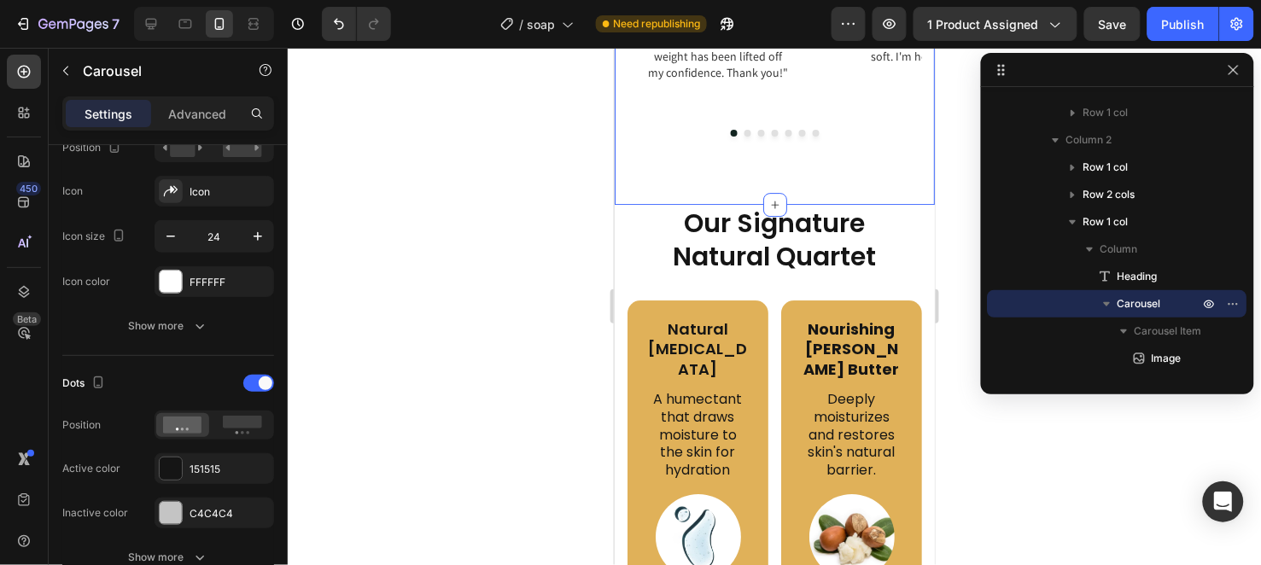
scroll to position [4528, 0]
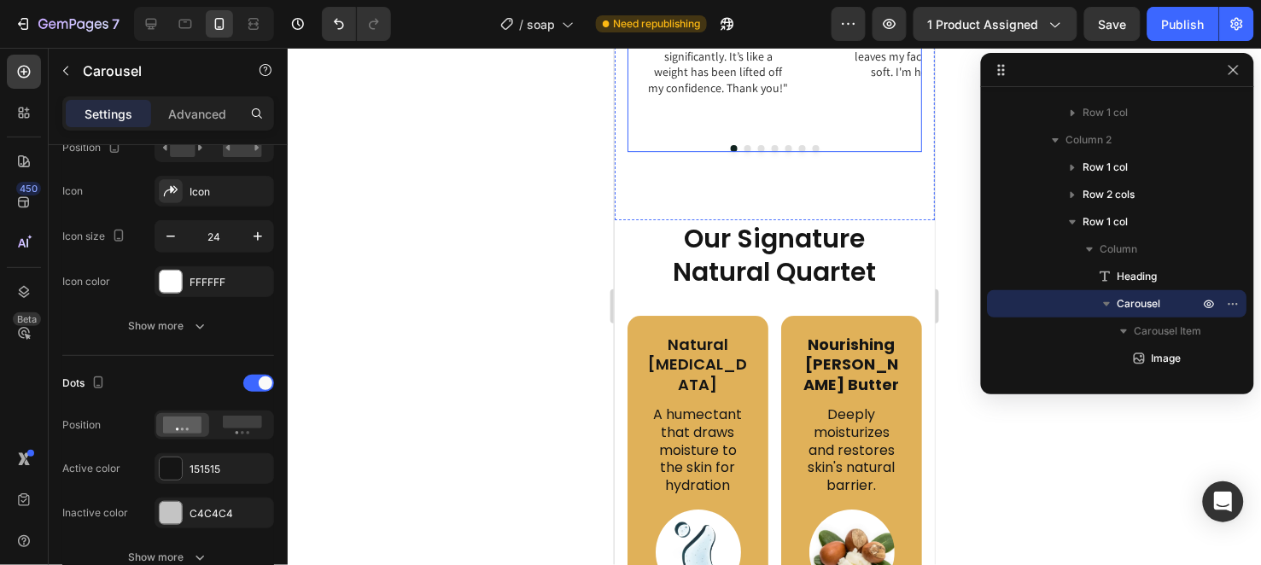
drag, startPoint x: 724, startPoint y: 147, endPoint x: 721, endPoint y: 164, distance: 17.3
click at [730, 147] on button "Dot" at bounding box center [733, 147] width 7 height 7
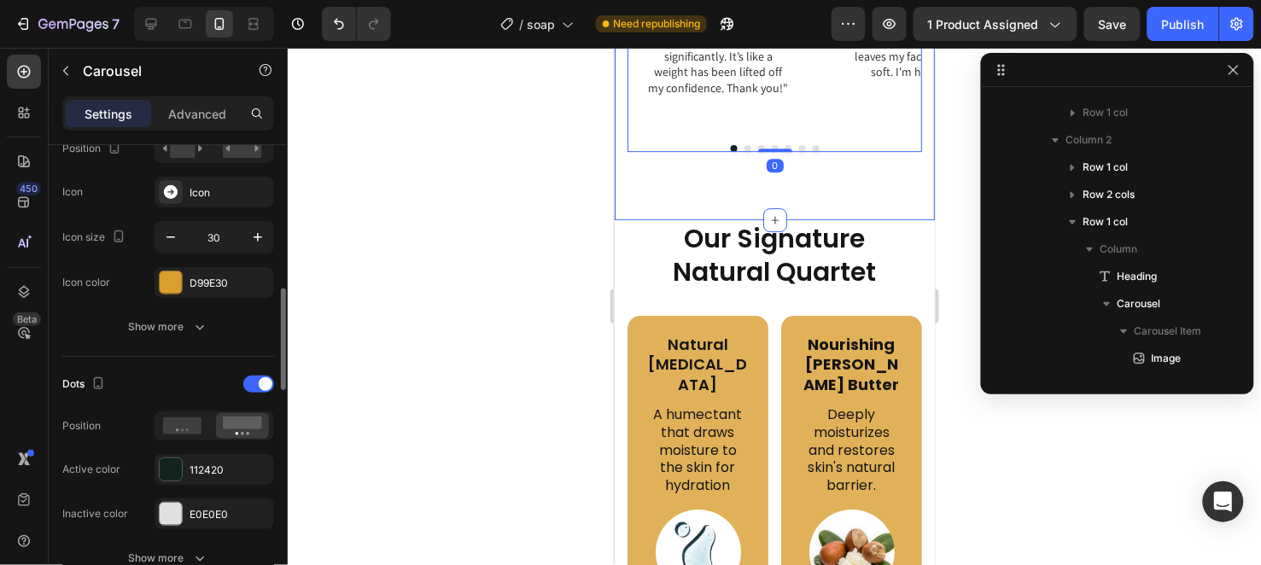
scroll to position [1880, 0]
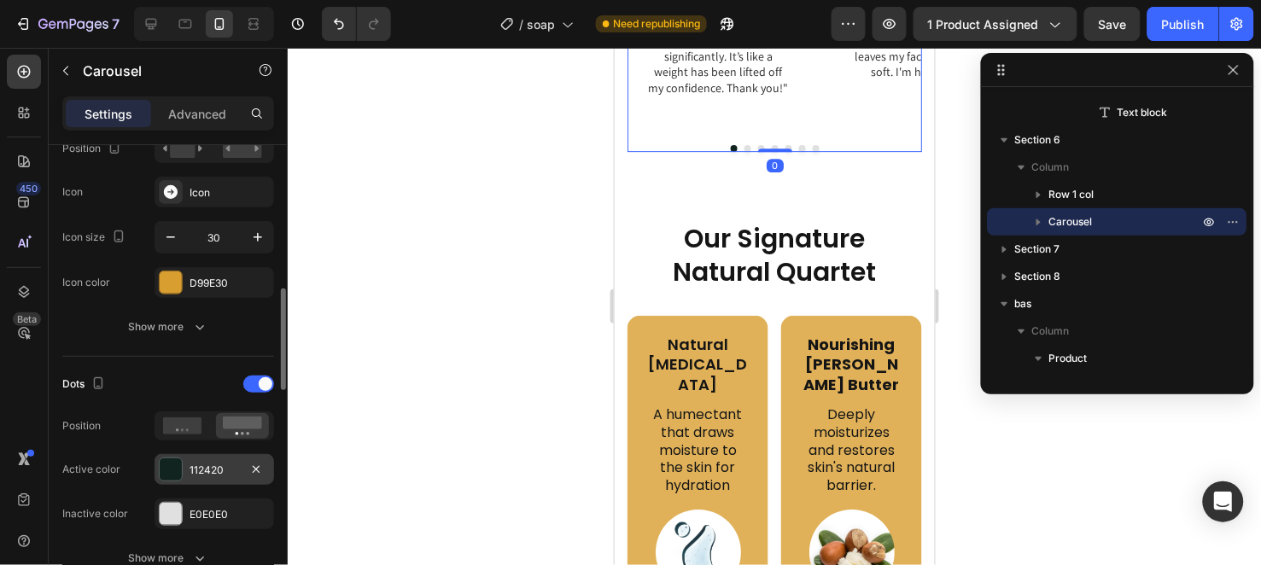
click at [222, 470] on div "112420" at bounding box center [215, 470] width 50 height 15
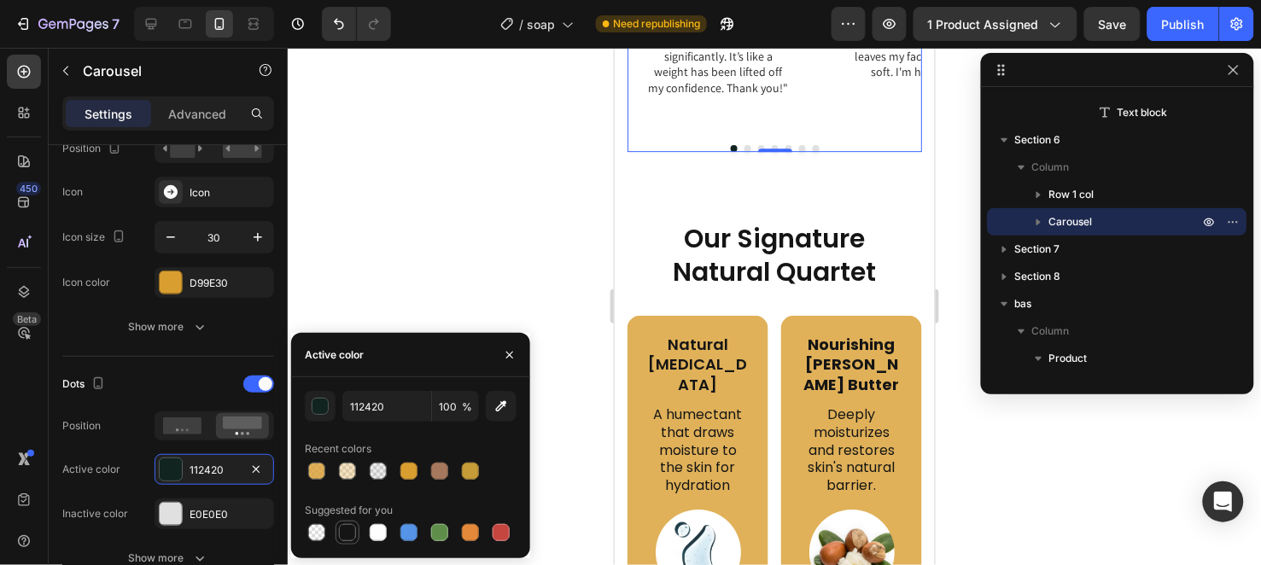
click at [353, 534] on div at bounding box center [347, 532] width 17 height 17
type input "151515"
click at [505, 359] on icon "button" at bounding box center [510, 355] width 14 height 14
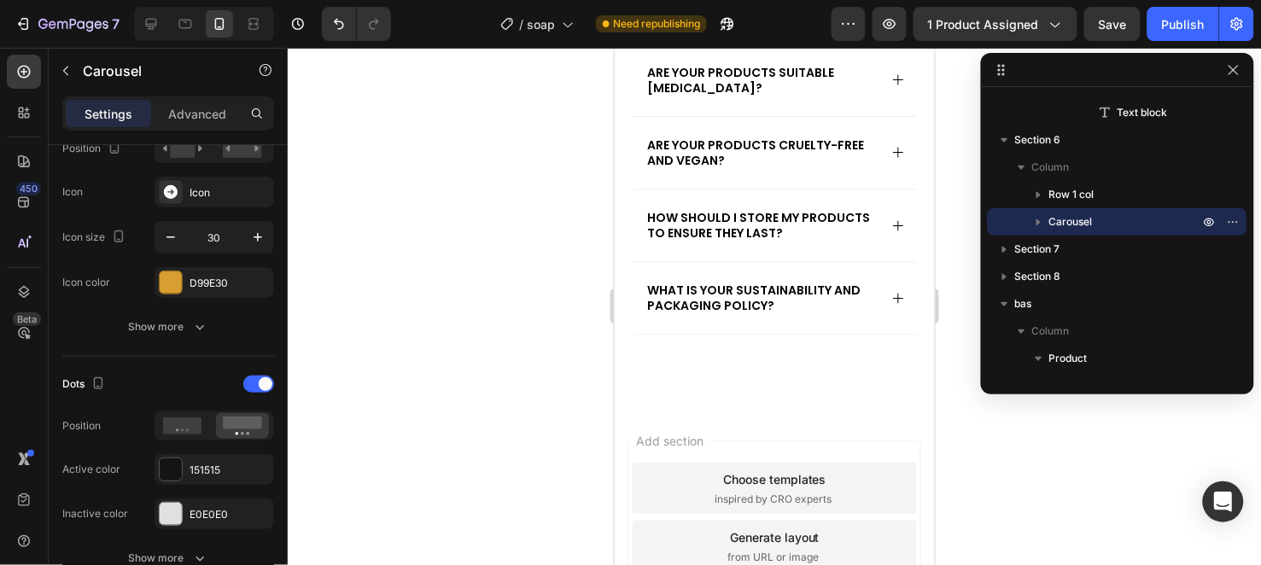
scroll to position [7246, 0]
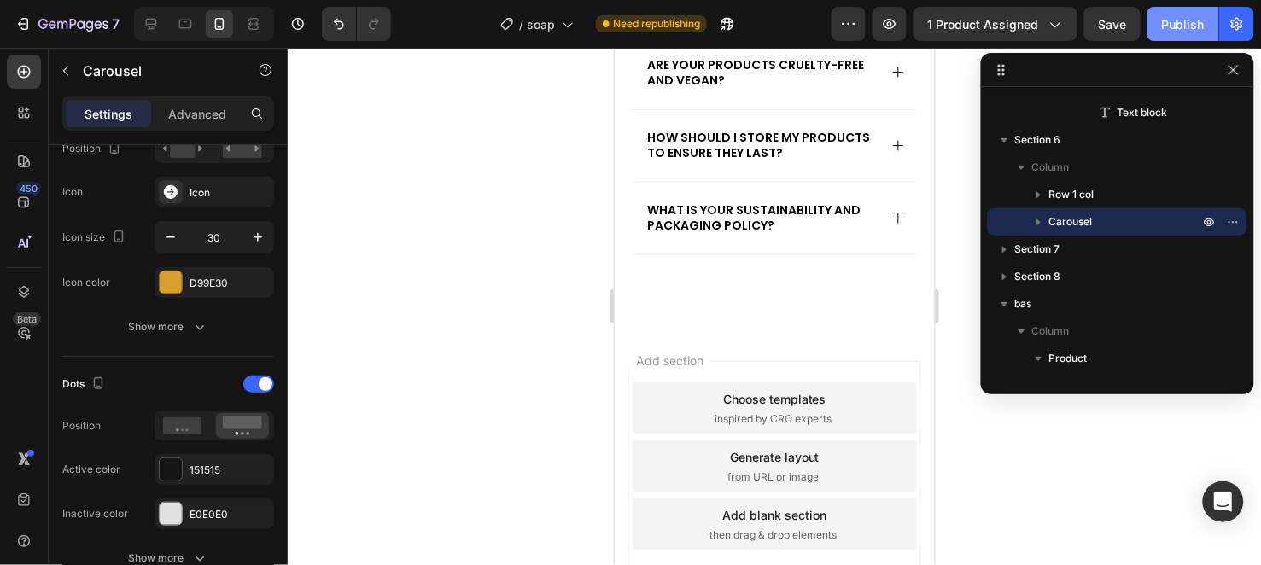
click at [1165, 10] on button "Publish" at bounding box center [1184, 24] width 72 height 34
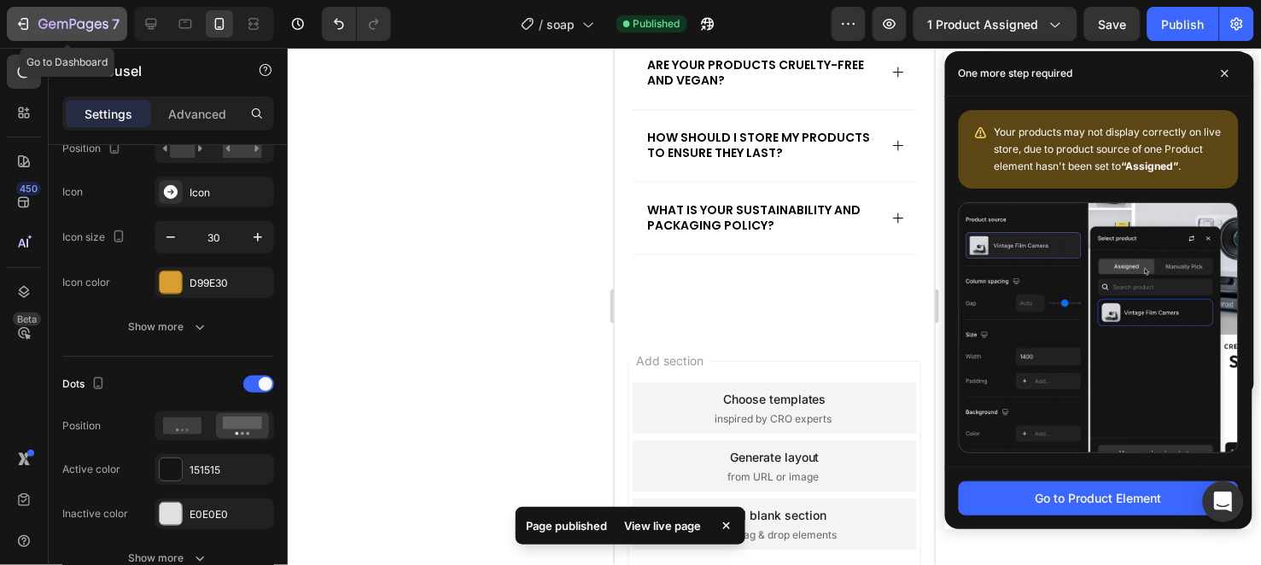
click at [49, 10] on button "7" at bounding box center [67, 24] width 120 height 34
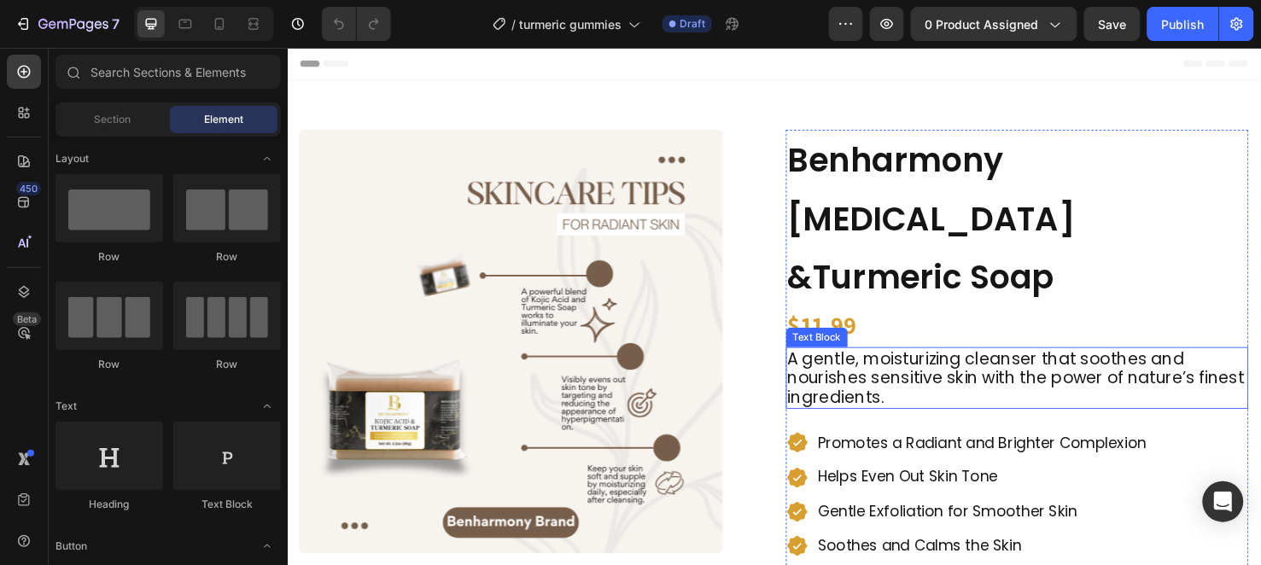
click at [931, 364] on p "A gentle, moisturizing cleanser that soothes and nourishes sensitive skin with …" at bounding box center [1055, 394] width 483 height 61
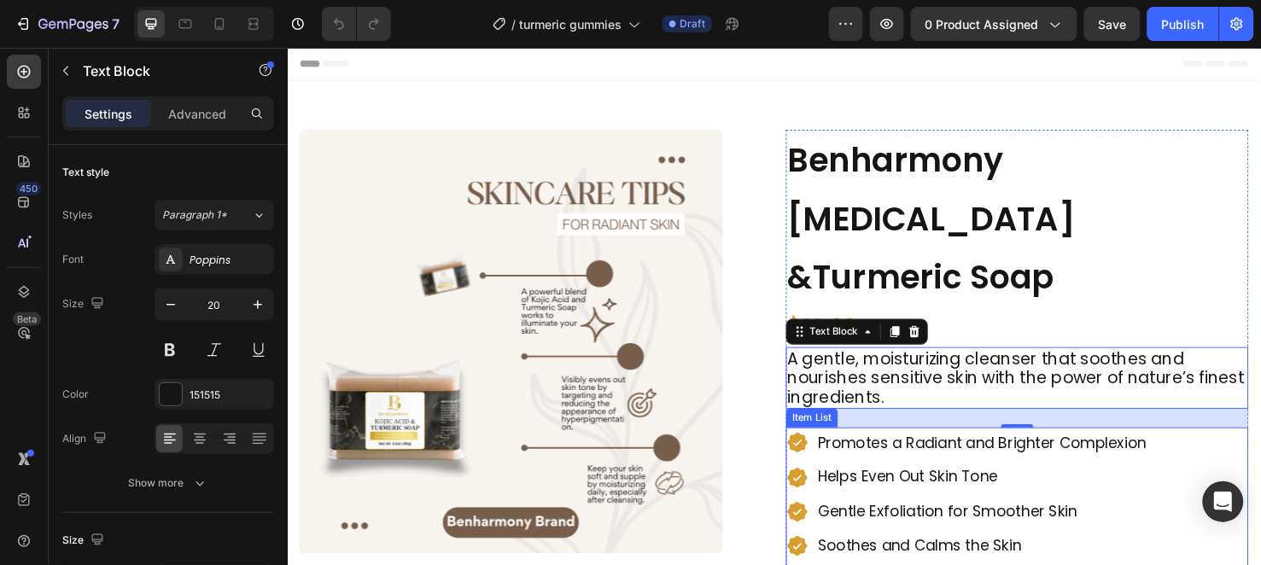
click at [885, 449] on p "Promotes a Radiant and Brighter Complexion" at bounding box center [1018, 462] width 346 height 27
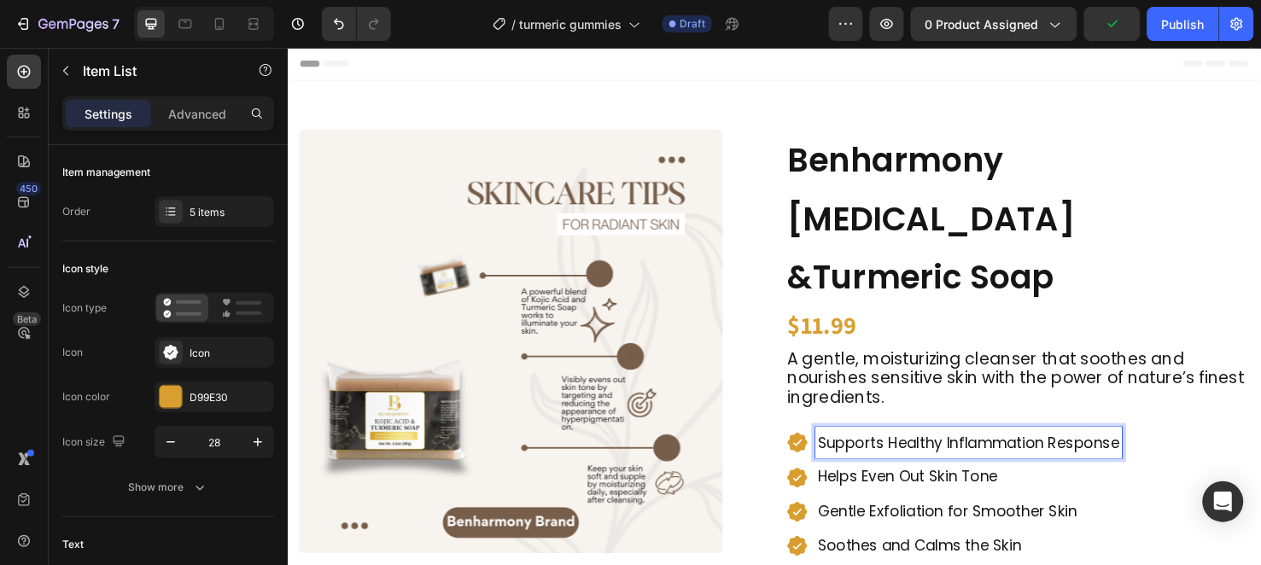
click at [848, 485] on p "Helps Even Out Skin Tone" at bounding box center [1004, 498] width 318 height 27
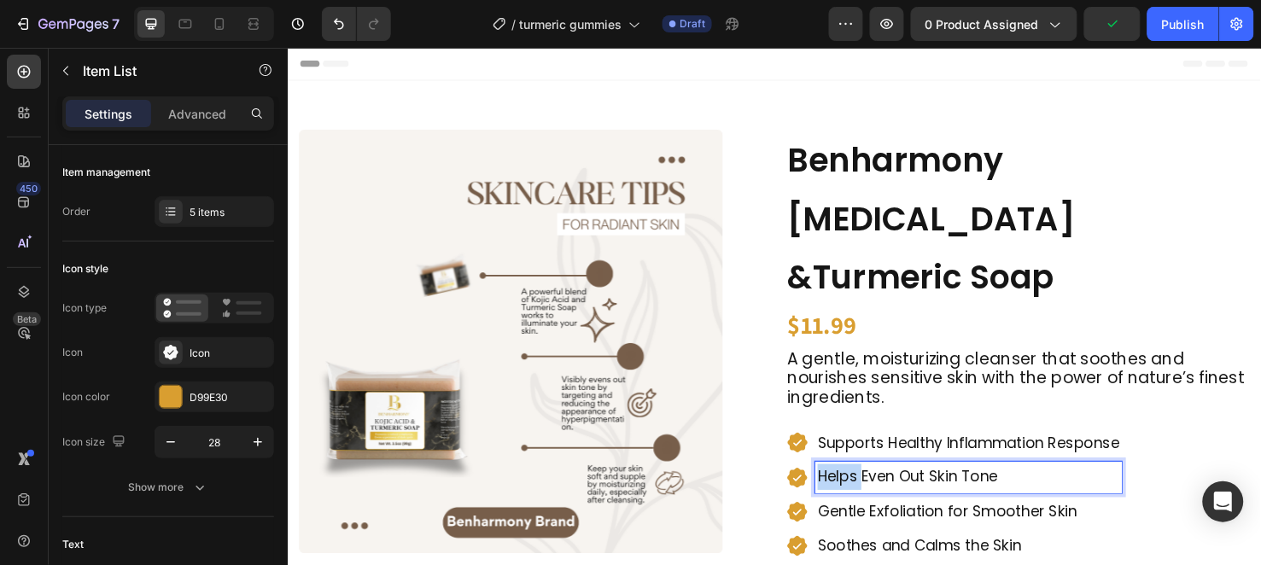
click at [848, 485] on p "Helps Even Out Skin Tone" at bounding box center [1004, 498] width 318 height 27
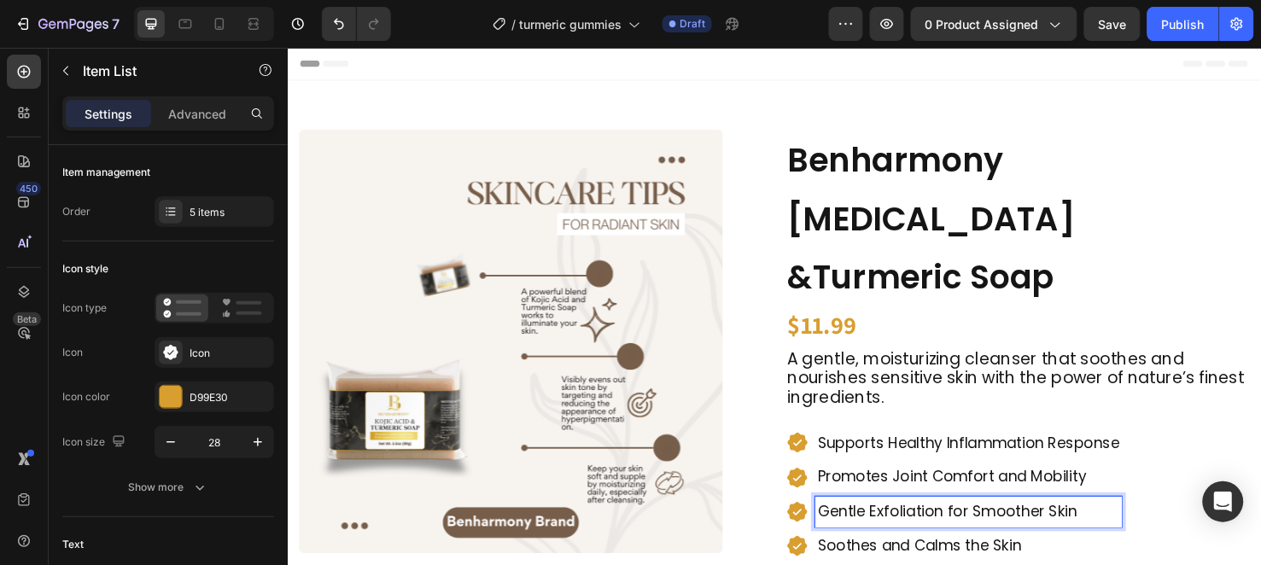
click at [1066, 522] on p "Gentle Exfoliation for Smoother Skin" at bounding box center [1004, 535] width 318 height 27
click at [948, 558] on p "Soothes and Calms the Skin" at bounding box center [1004, 571] width 318 height 27
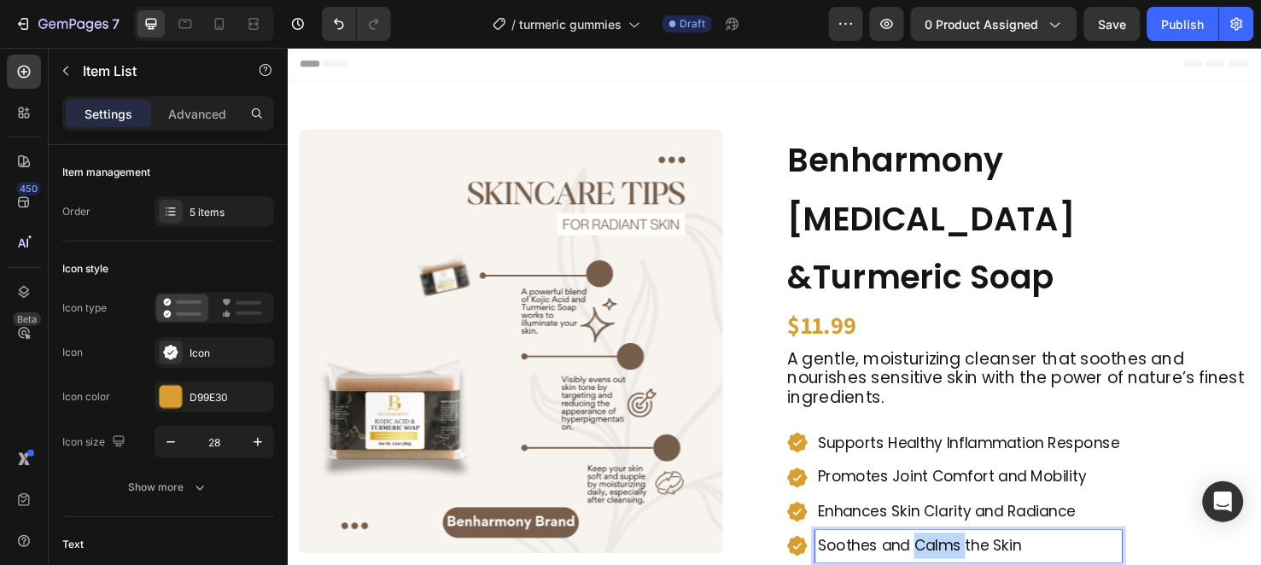
click at [948, 558] on p "Soothes and Calms the Skin" at bounding box center [1004, 571] width 318 height 27
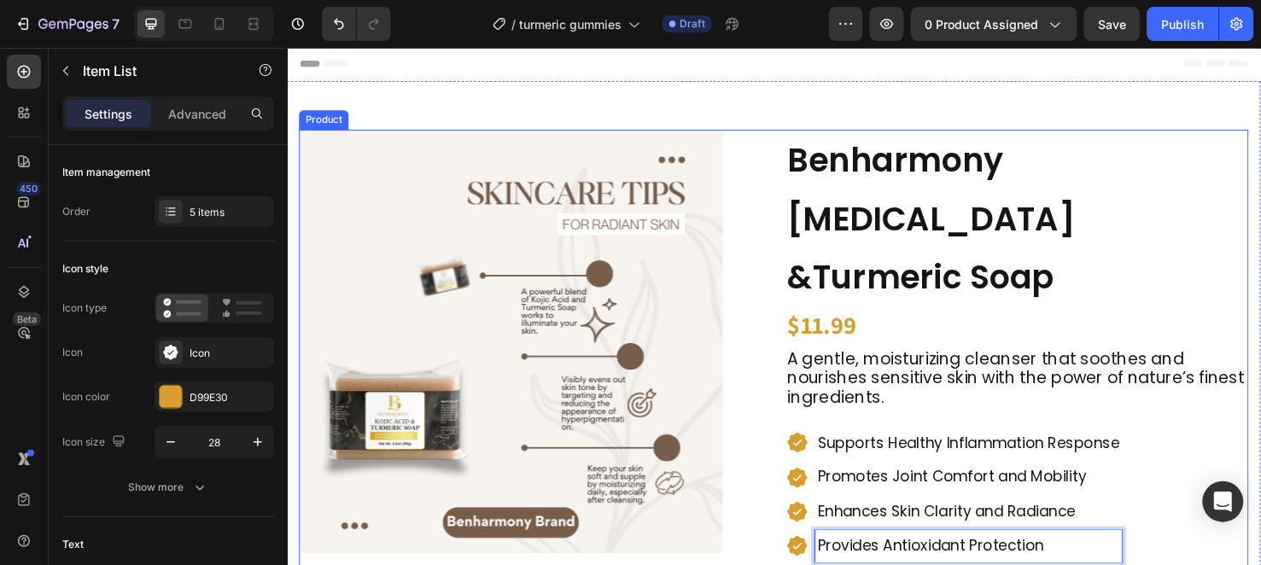
scroll to position [190, 0]
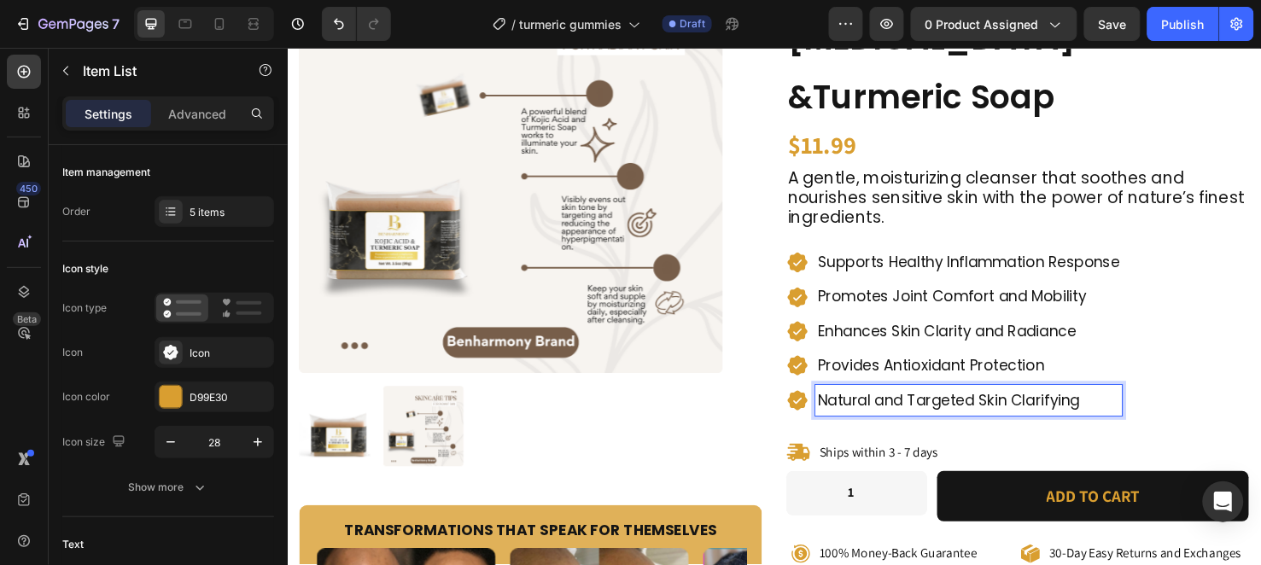
click at [864, 405] on p "Natural and Targeted Skin Clarifying" at bounding box center [1004, 418] width 318 height 27
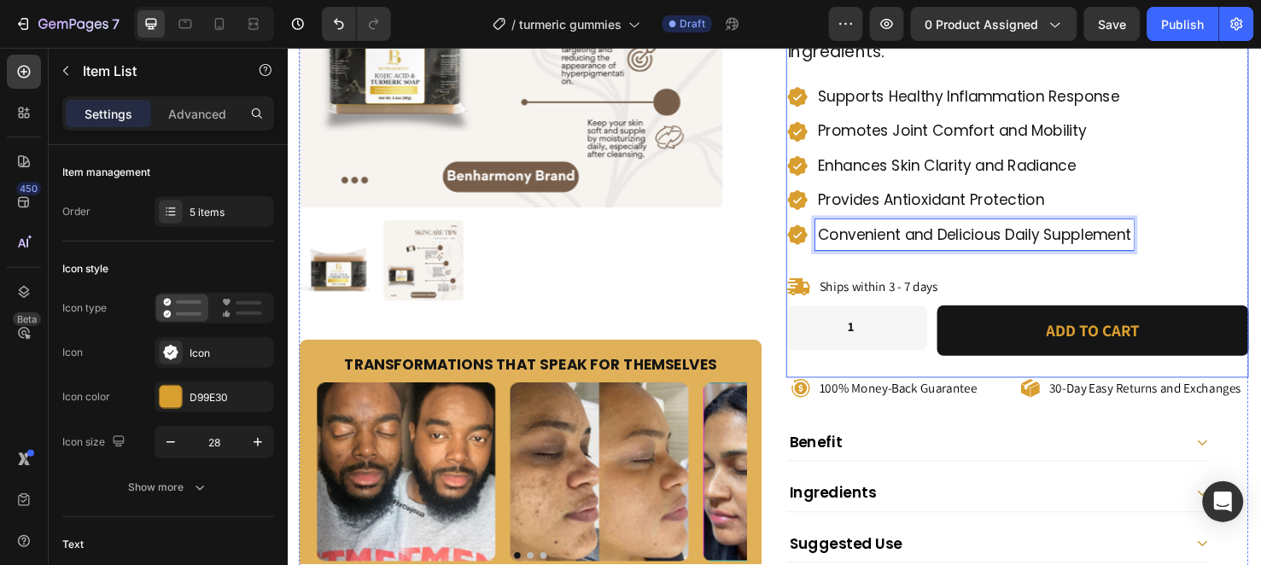
scroll to position [474, 0]
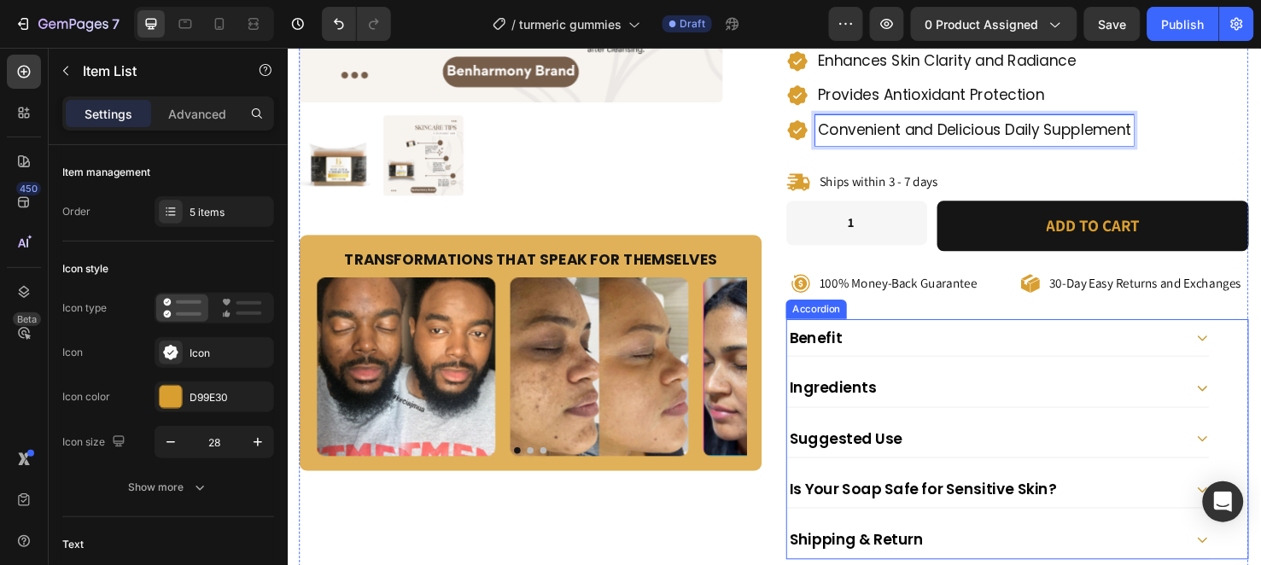
click at [979, 340] on div "Benefit" at bounding box center [1021, 352] width 417 height 25
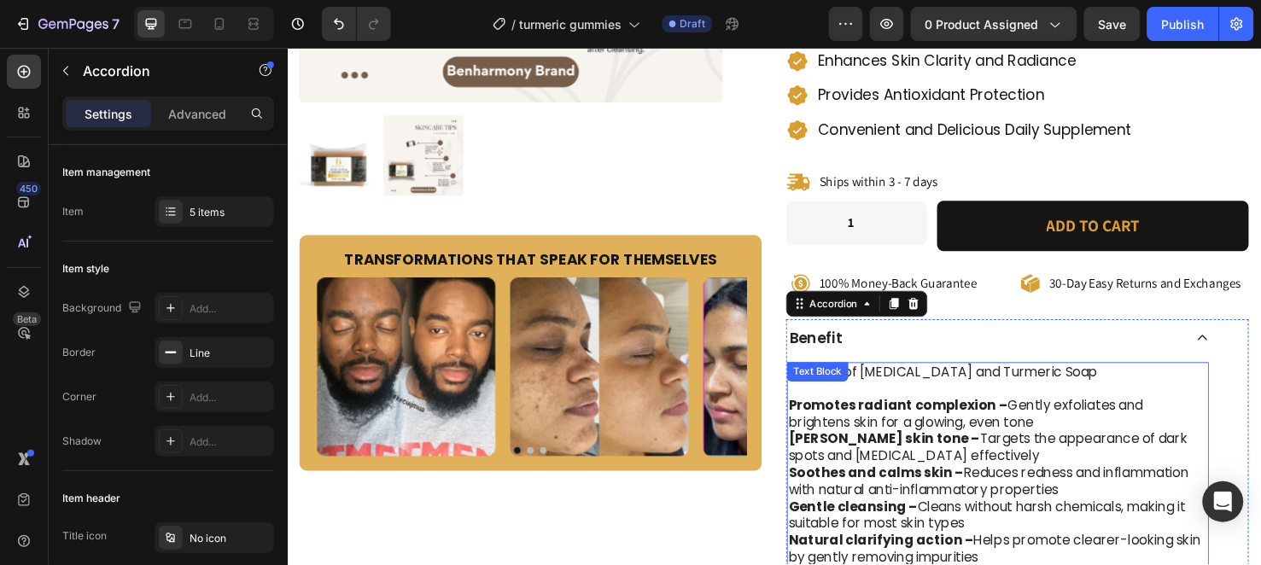
click at [821, 414] on strong "Promotes radiant complexion –" at bounding box center [930, 424] width 231 height 20
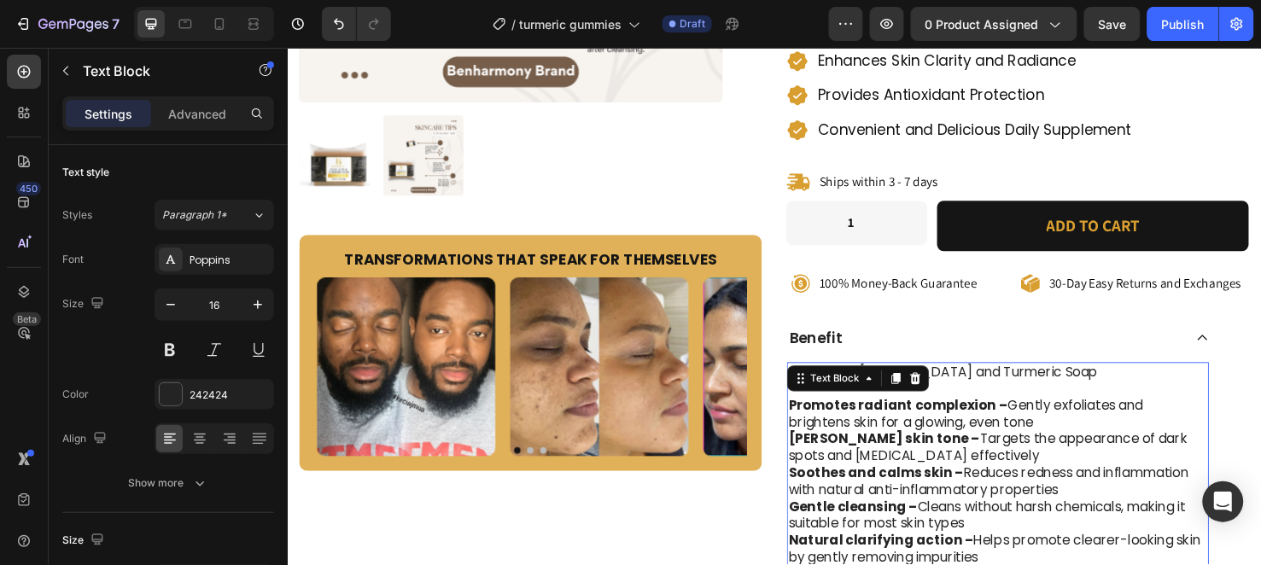
click at [815, 414] on strong "Promotes radiant complexion –" at bounding box center [930, 424] width 231 height 20
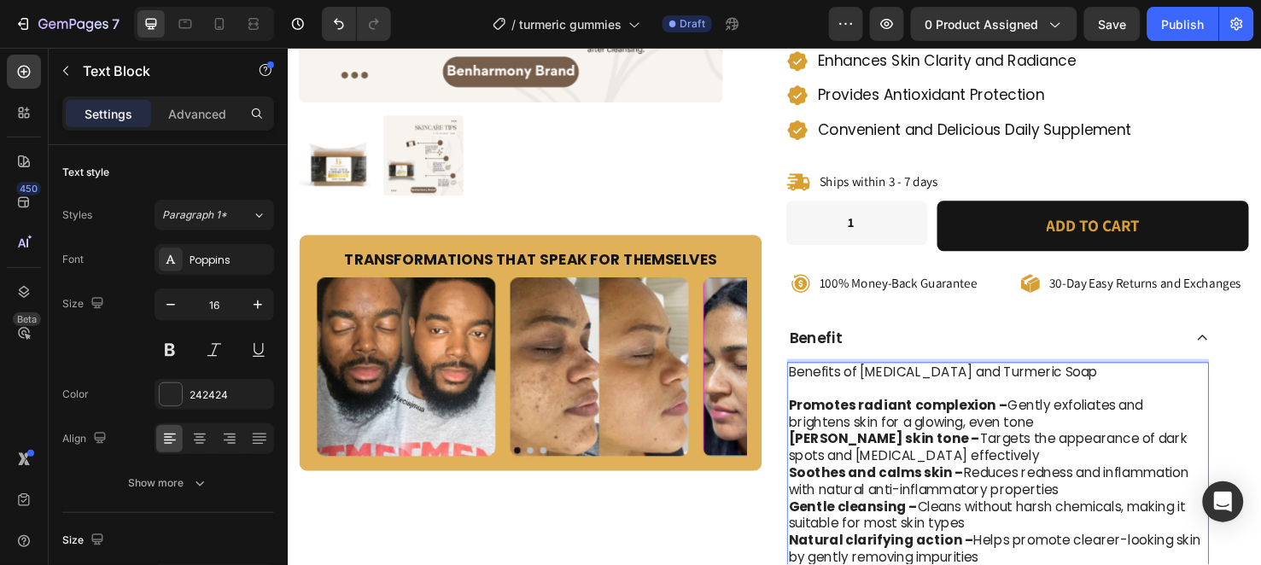
click at [815, 414] on strong "Promotes radiant complexion –" at bounding box center [930, 424] width 231 height 20
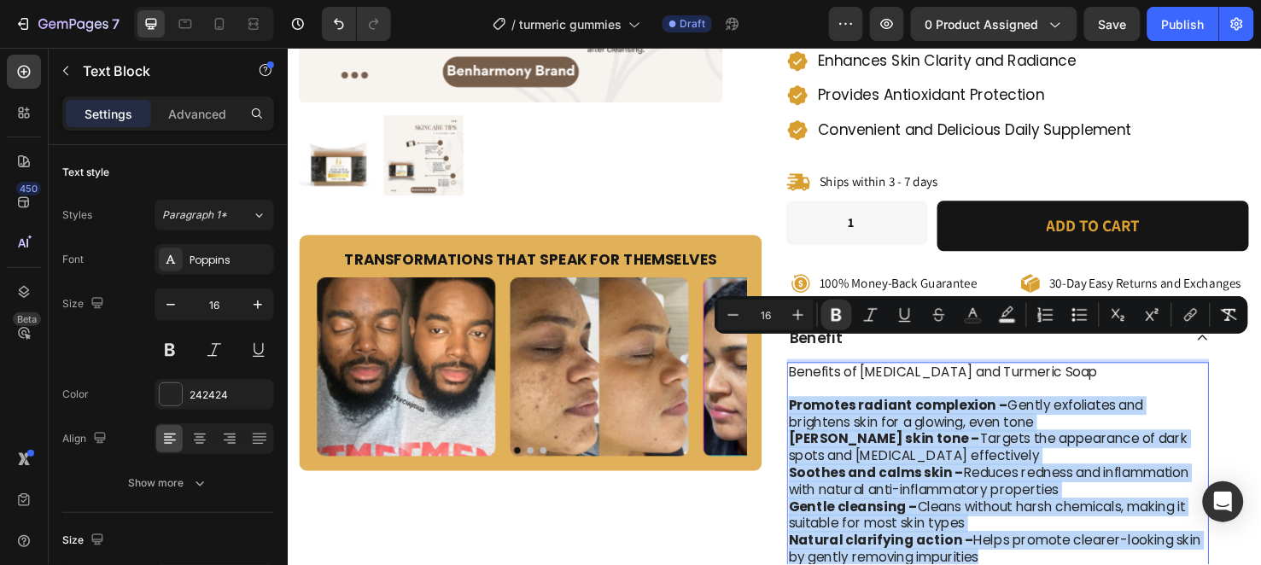
drag, startPoint x: 810, startPoint y: 358, endPoint x: 1022, endPoint y: 525, distance: 269.9
click at [1022, 525] on div "Benefits of Kojic Acid and Turmeric Soap Promotes radiant complexion – Gently e…" at bounding box center [1035, 486] width 444 height 217
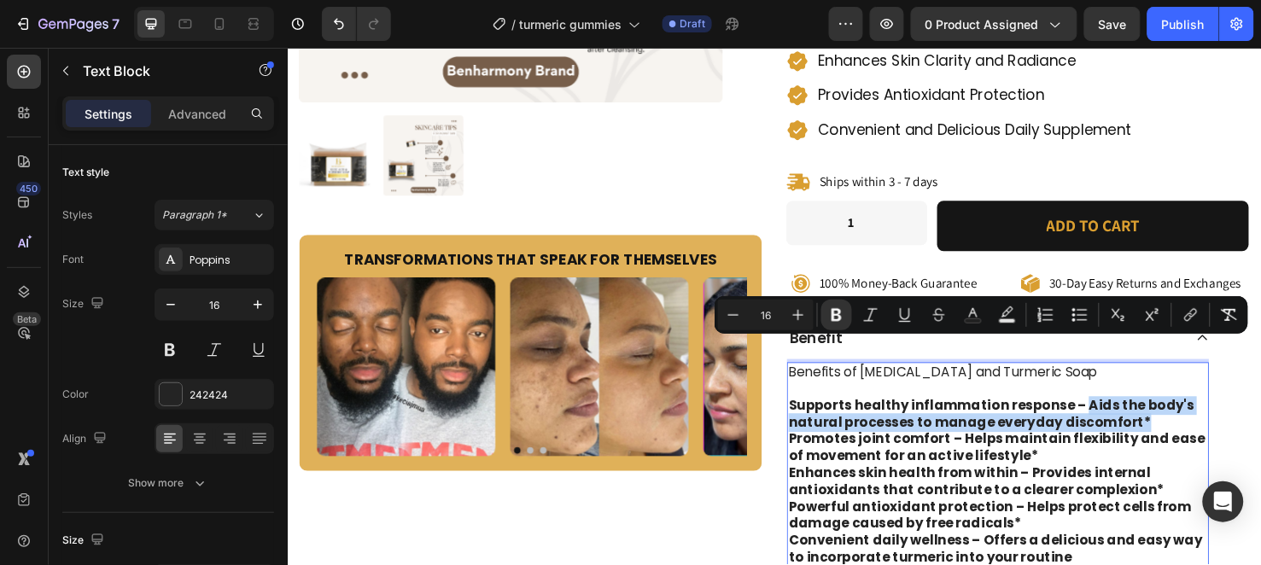
drag, startPoint x: 1114, startPoint y: 359, endPoint x: 1173, endPoint y: 377, distance: 61.8
click at [1173, 416] on p "Supports healthy inflammation response – Aids the body's natural processes to m…" at bounding box center [1035, 434] width 441 height 36
click at [838, 313] on icon "Editor contextual toolbar" at bounding box center [837, 315] width 10 height 13
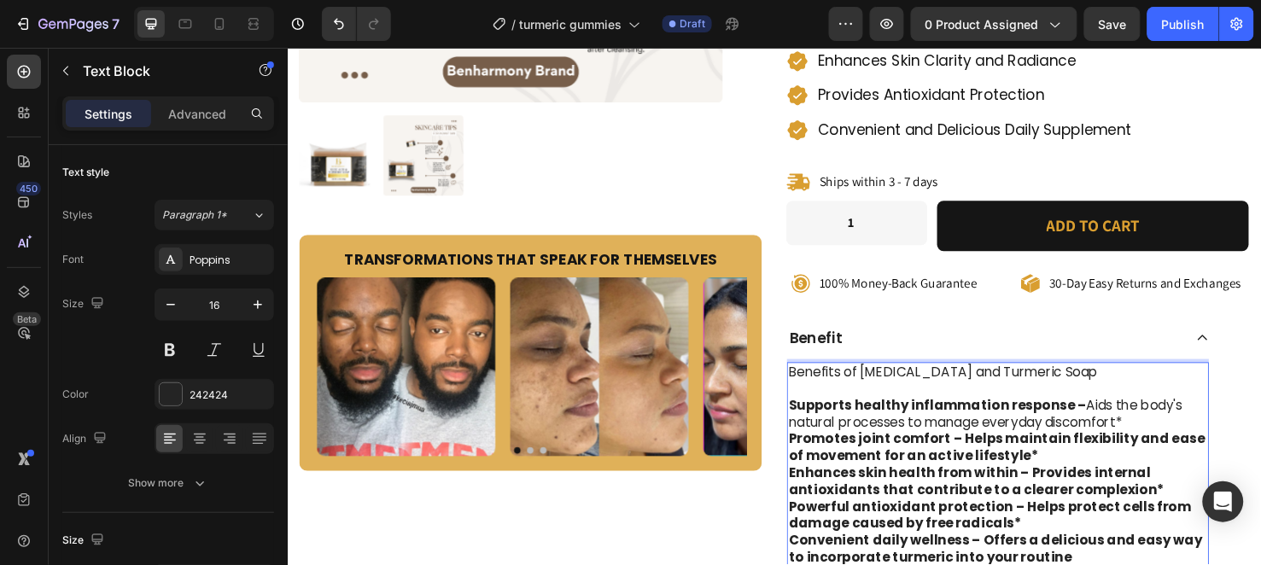
click at [984, 449] on strong "Promotes joint comfort – Helps maintain flexibility and ease of movement for an…" at bounding box center [1034, 468] width 438 height 38
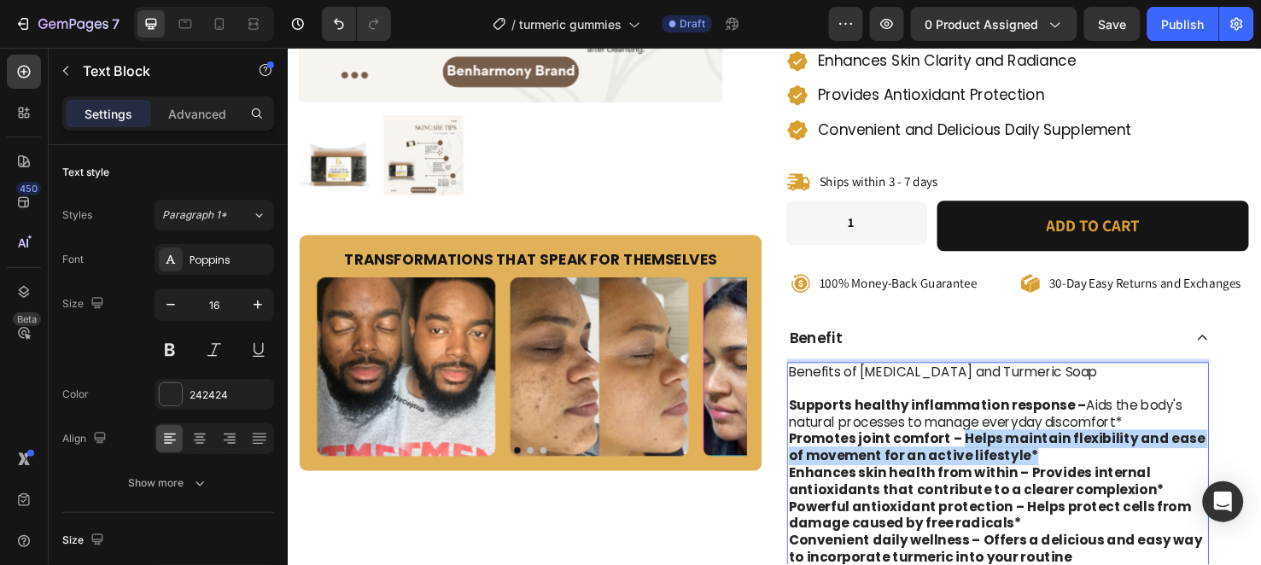
drag, startPoint x: 984, startPoint y: 396, endPoint x: 1054, endPoint y: 421, distance: 73.5
click at [1054, 449] on strong "Promotes joint comfort – Helps maintain flexibility and ease of movement for an…" at bounding box center [1034, 468] width 438 height 38
click at [1061, 451] on p "Promotes joint comfort – Helps maintain flexibility and ease of movement for an…" at bounding box center [1035, 469] width 441 height 36
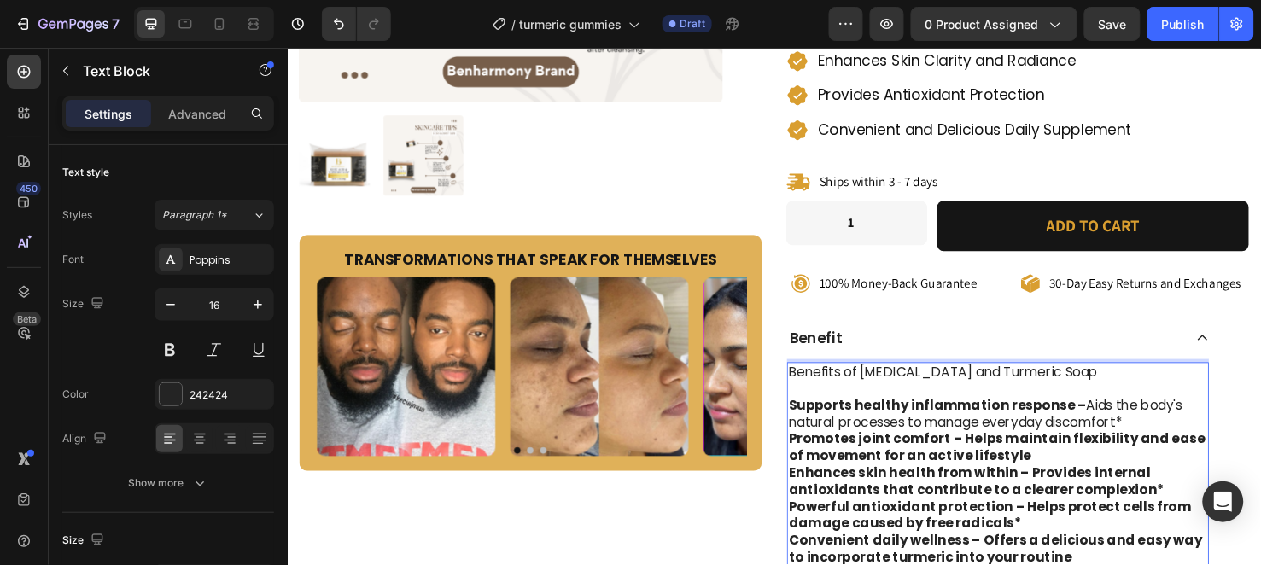
click at [1163, 416] on p "Supports healthy inflammation response – Aids the body's natural processes to m…" at bounding box center [1035, 434] width 441 height 36
click at [1183, 487] on p "Enhances skin health from within – Provides internal antioxidants that contribu…" at bounding box center [1035, 505] width 441 height 36
click at [1060, 523] on p "Powerful antioxidant protection – Helps protect cells from damage caused by fre…" at bounding box center [1035, 541] width 441 height 36
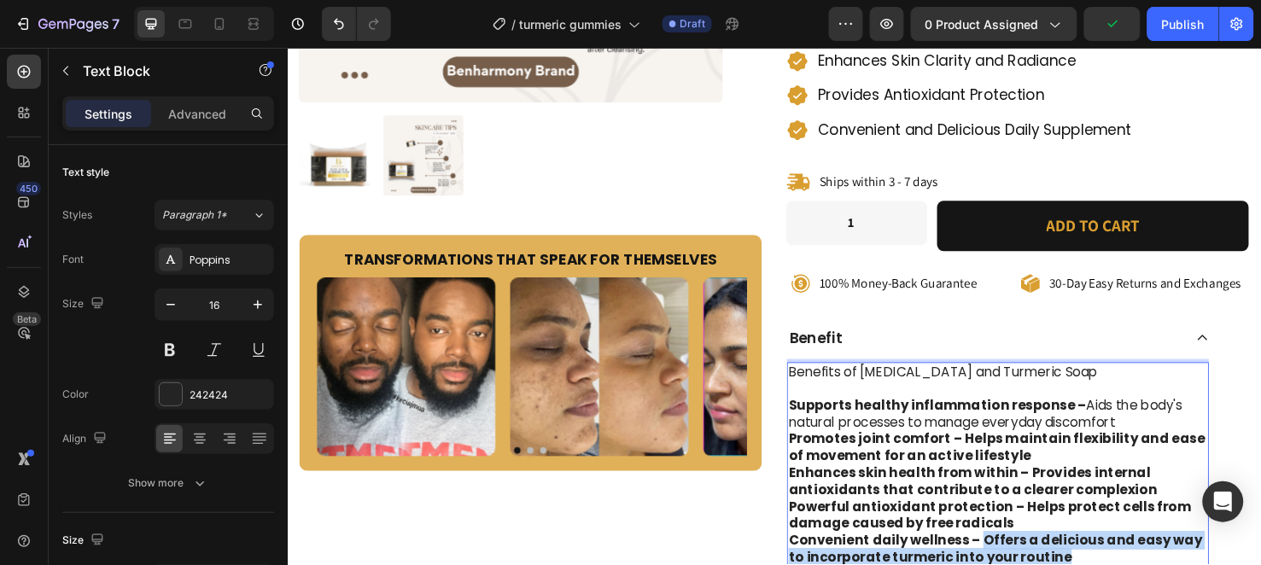
drag, startPoint x: 1009, startPoint y: 505, endPoint x: 1101, endPoint y: 526, distance: 94.5
click at [1101, 558] on p "Convenient daily wellness – Offers a delicious and easy way to incorporate turm…" at bounding box center [1035, 576] width 441 height 36
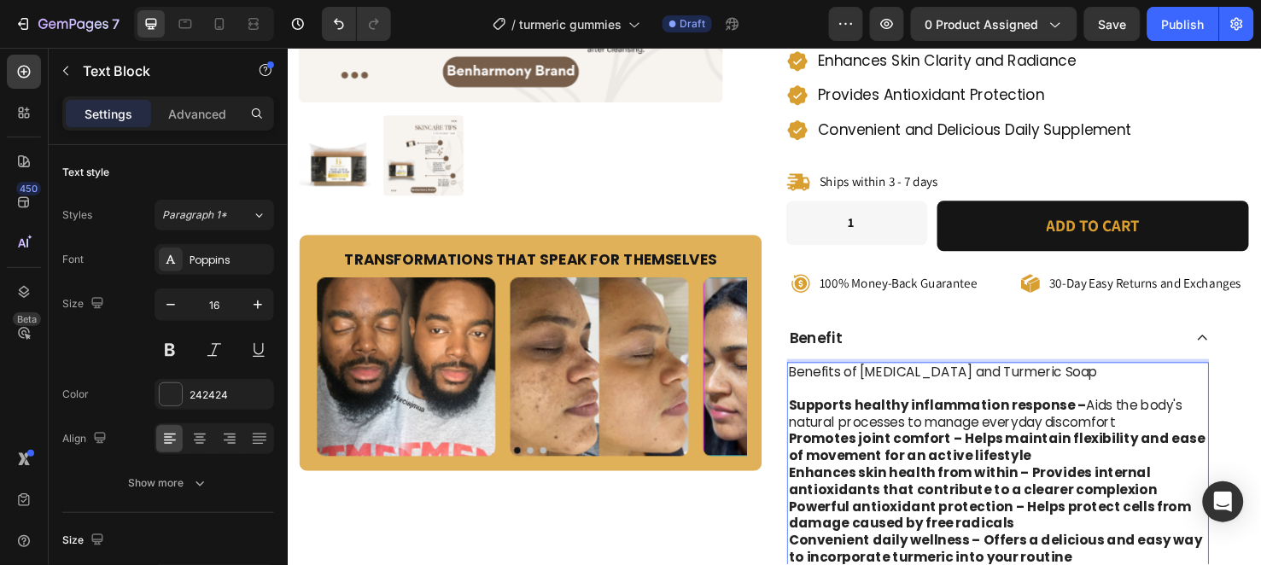
click at [1059, 523] on p "Powerful antioxidant protection – Helps protect cells from damage caused by fre…" at bounding box center [1035, 541] width 441 height 36
click at [1173, 27] on div "Publish" at bounding box center [1183, 24] width 43 height 18
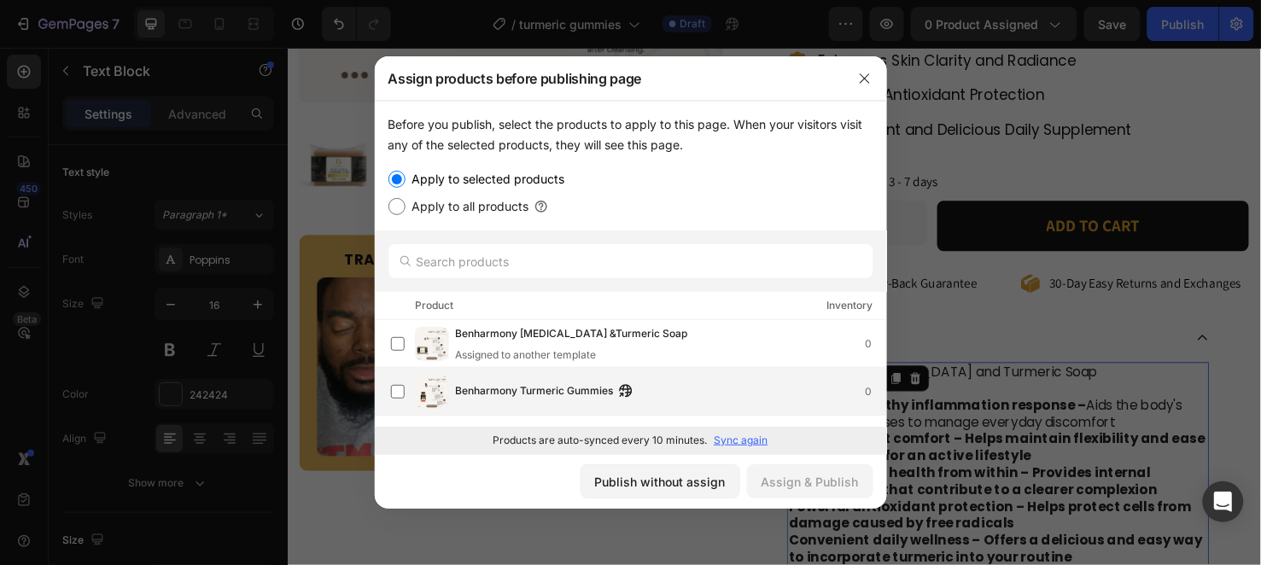
click at [542, 395] on span "Benharmony Turmeric Gummies" at bounding box center [535, 392] width 158 height 19
click at [774, 484] on div "Assign & Publish" at bounding box center [810, 482] width 97 height 18
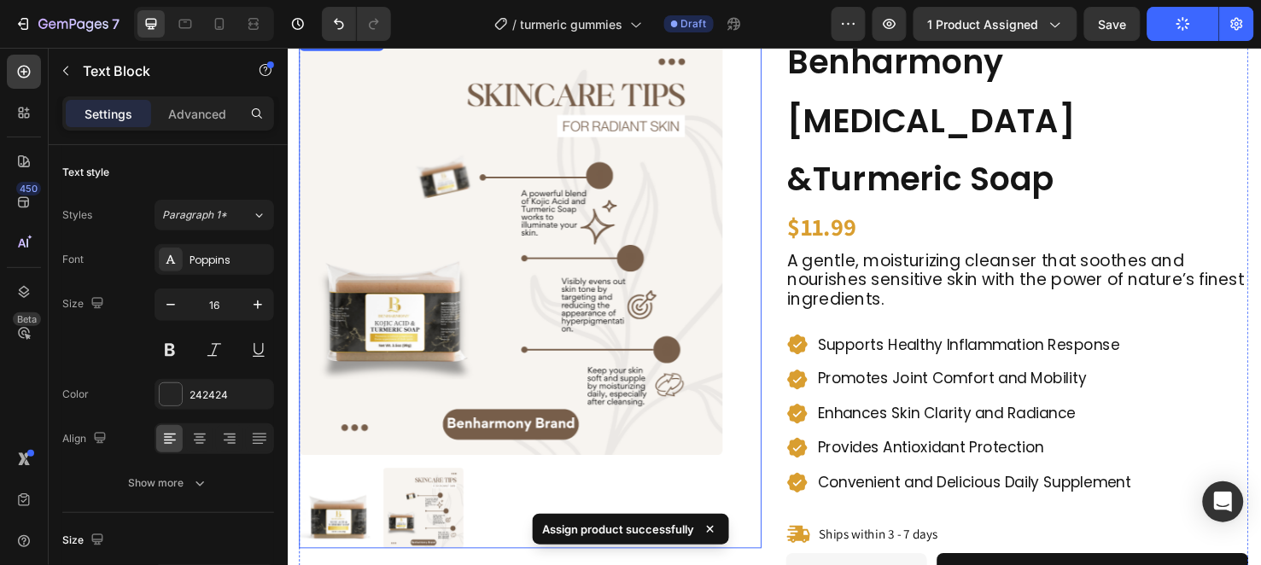
scroll to position [95, 0]
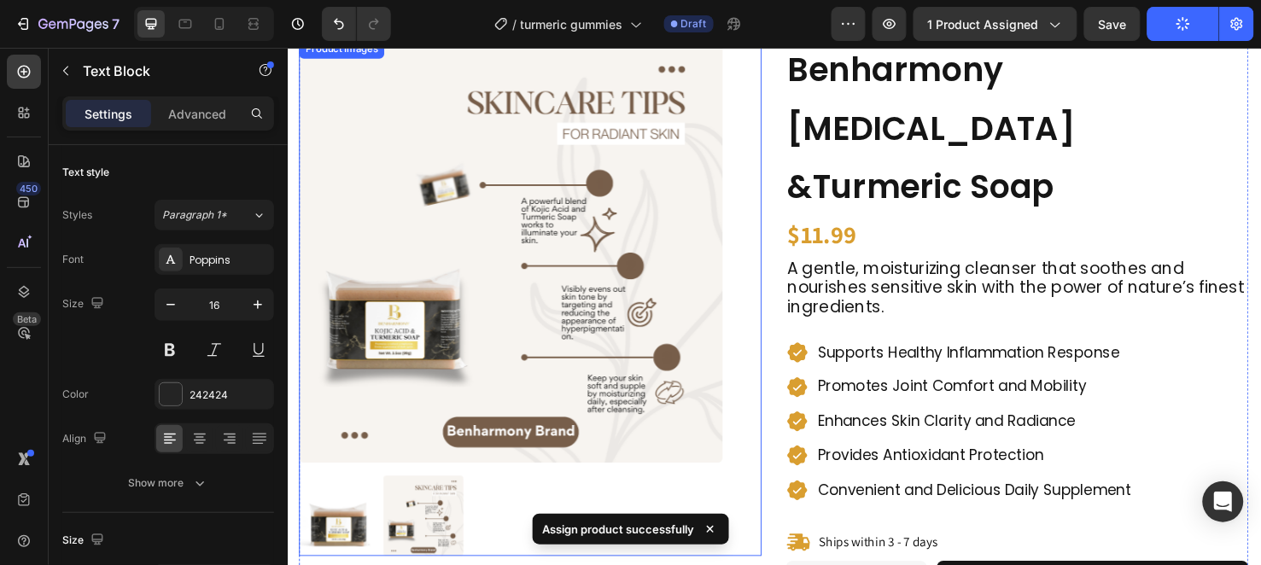
click at [590, 304] on img at bounding box center [523, 261] width 446 height 446
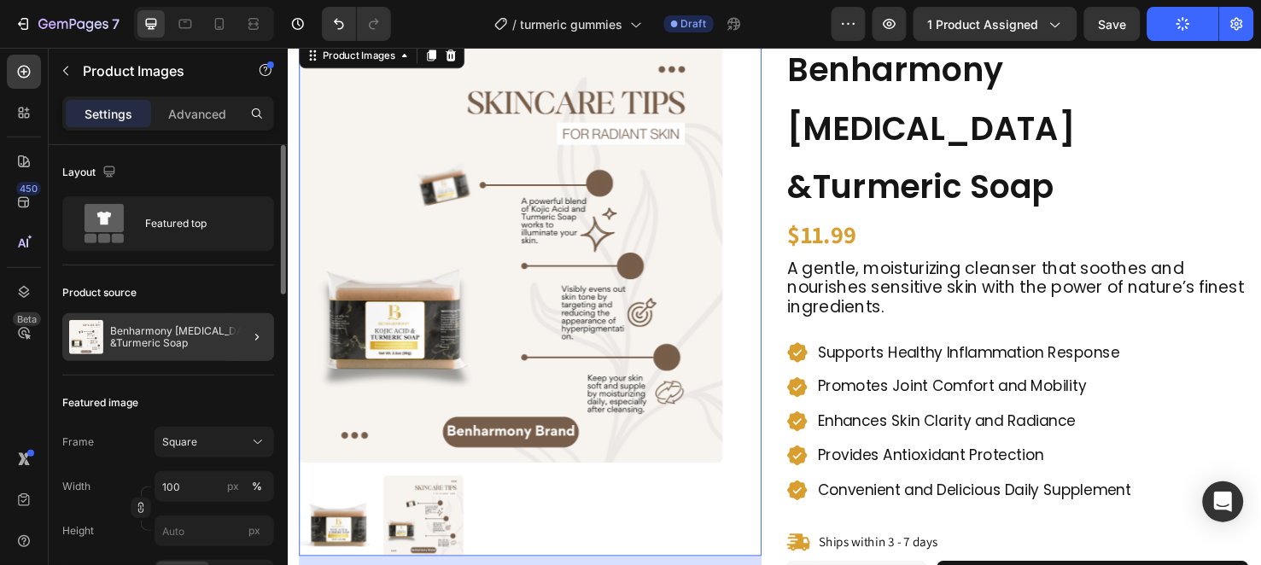
click at [231, 330] on div at bounding box center [250, 337] width 48 height 48
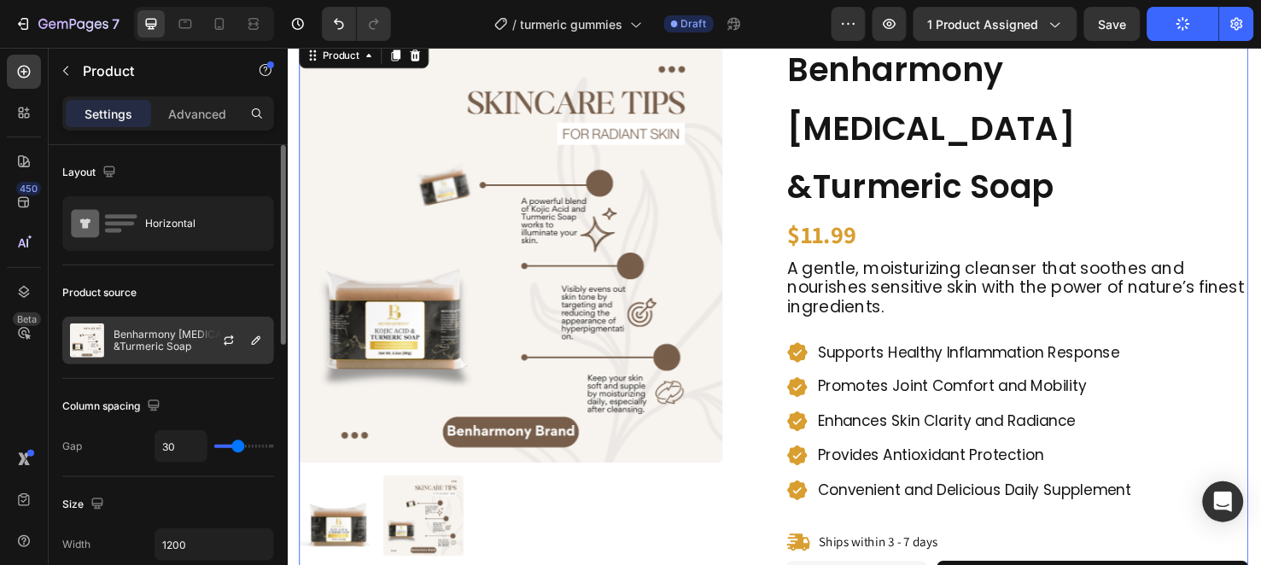
click at [240, 336] on div at bounding box center [235, 341] width 75 height 46
click at [234, 336] on icon "button" at bounding box center [229, 341] width 14 height 14
click at [0, 0] on icon "button" at bounding box center [0, 0] width 0 height 0
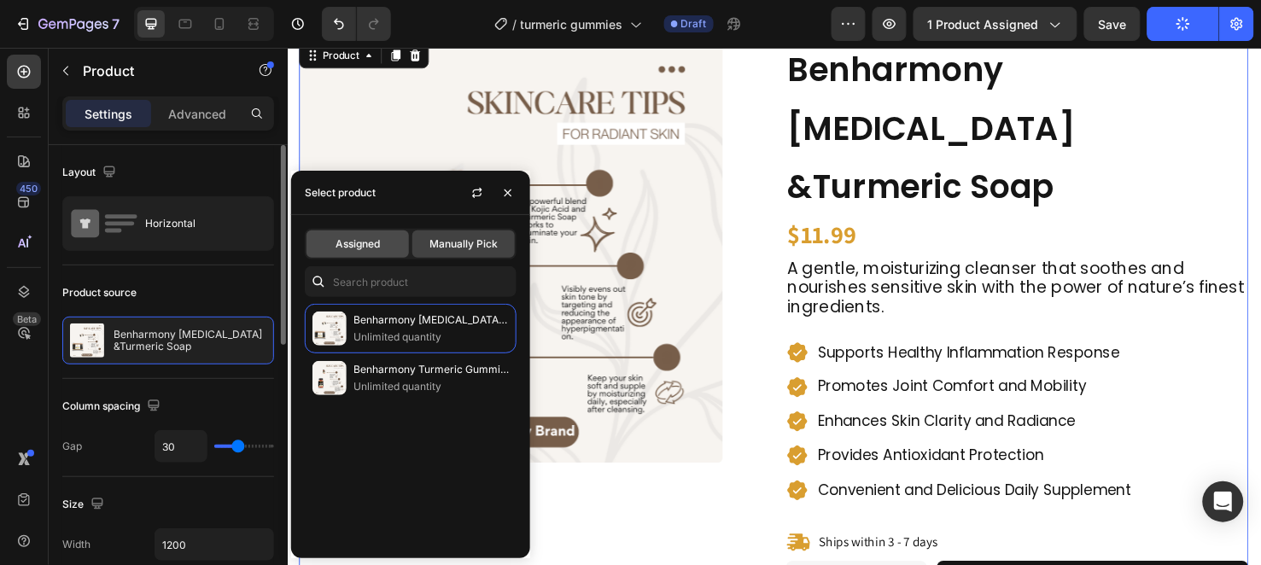
click at [373, 251] on span "Assigned" at bounding box center [358, 244] width 44 height 15
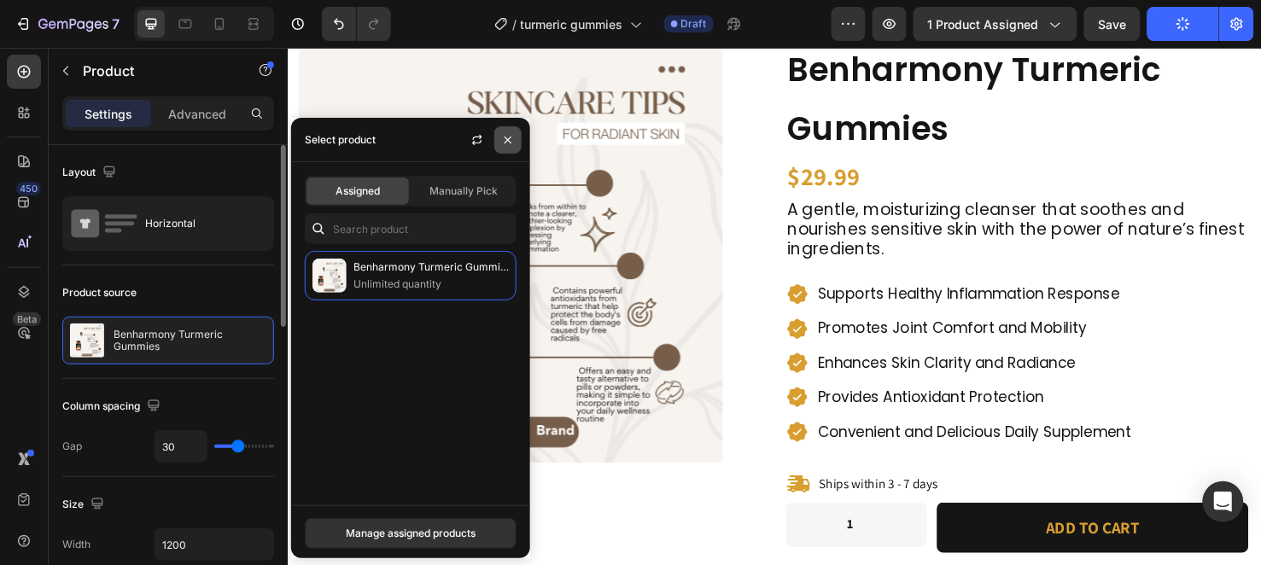
click at [515, 139] on button "button" at bounding box center [507, 139] width 27 height 27
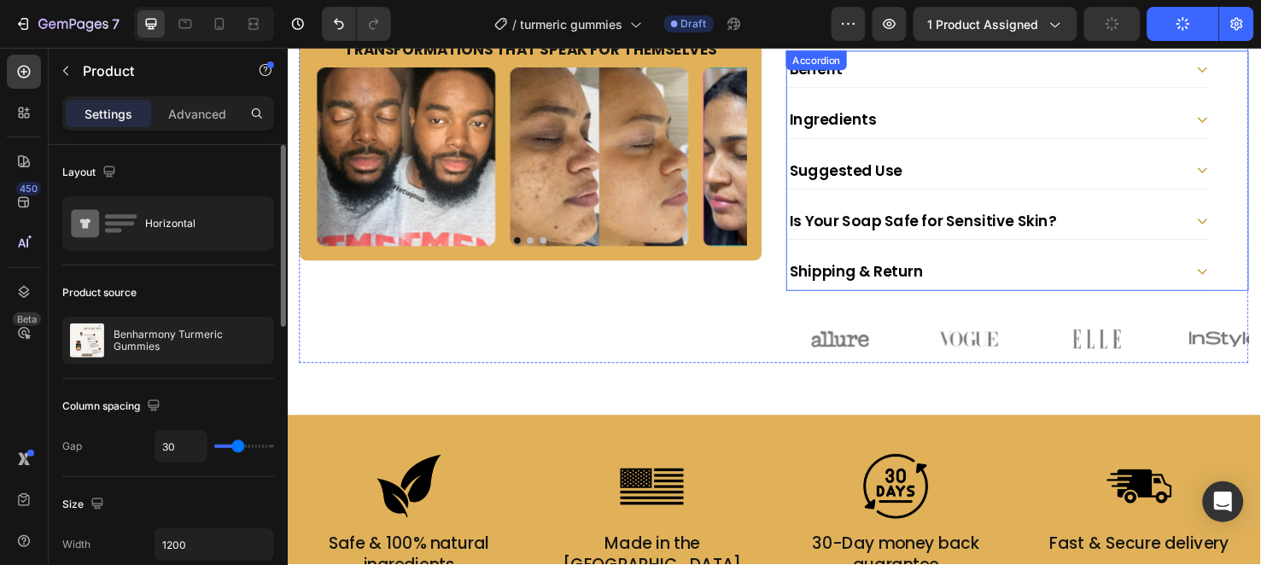
scroll to position [663, 0]
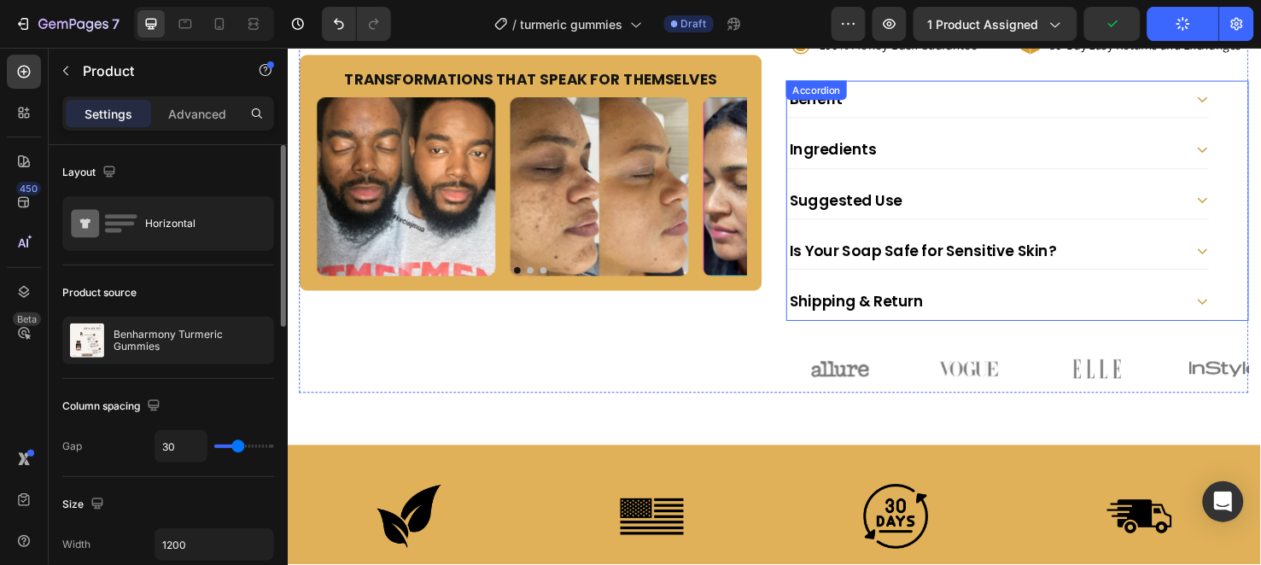
click at [967, 109] on div "Benefit" at bounding box center [1021, 101] width 417 height 25
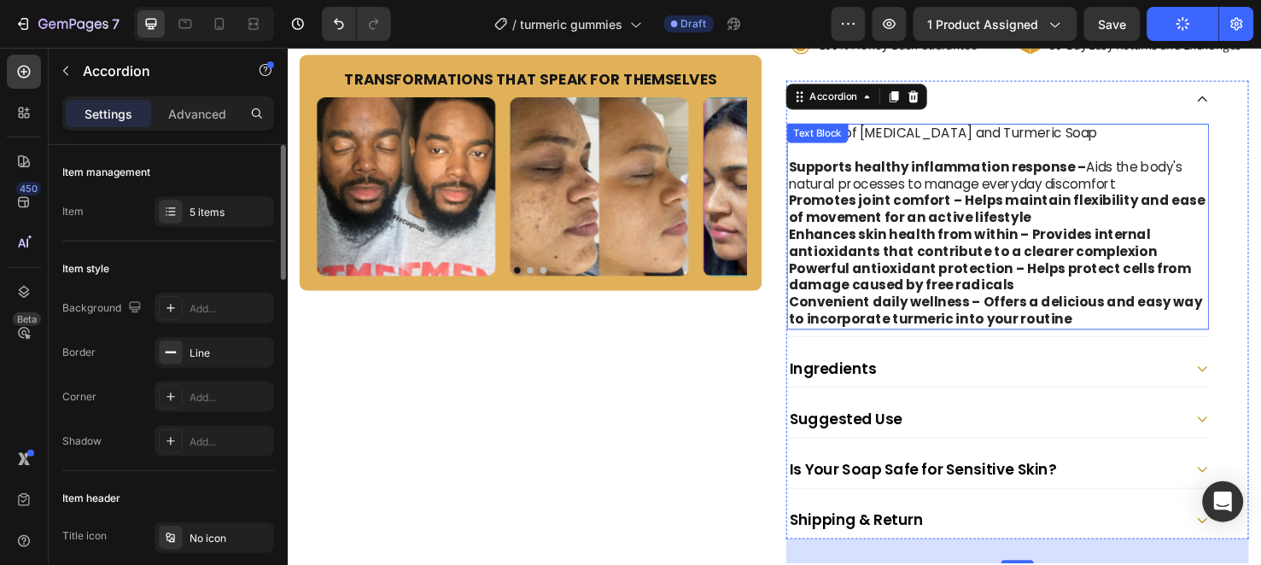
click at [987, 202] on strong "Promotes joint comfort – Helps maintain flexibility and ease of movement for an…" at bounding box center [1034, 217] width 438 height 38
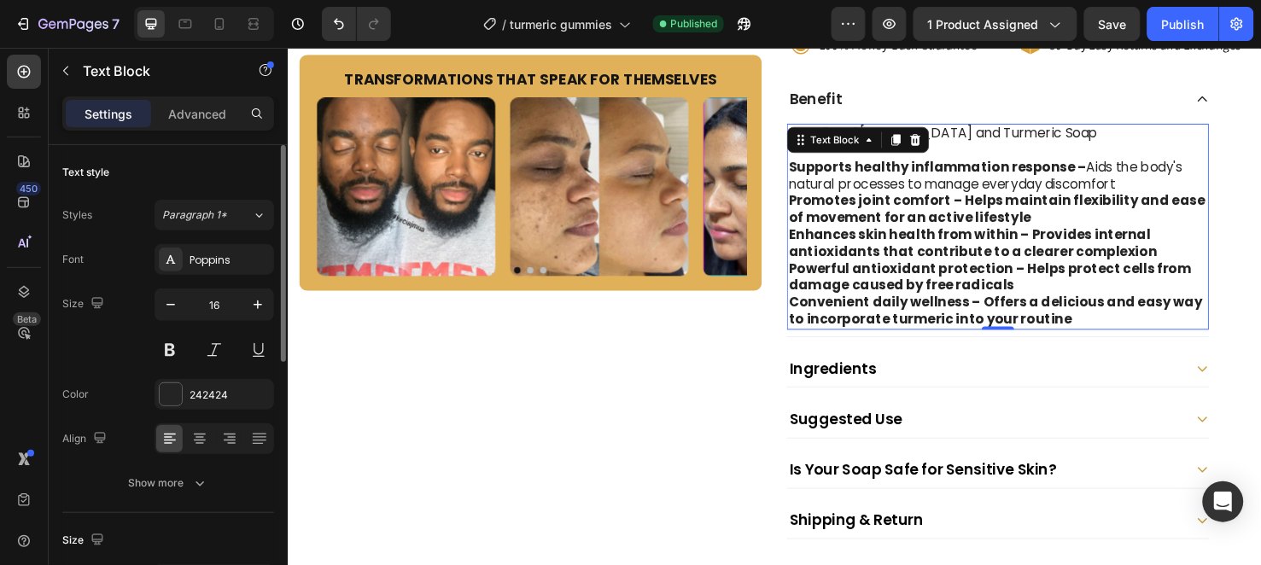
click at [985, 205] on strong "Promotes joint comfort – Helps maintain flexibility and ease of movement for an…" at bounding box center [1034, 217] width 438 height 38
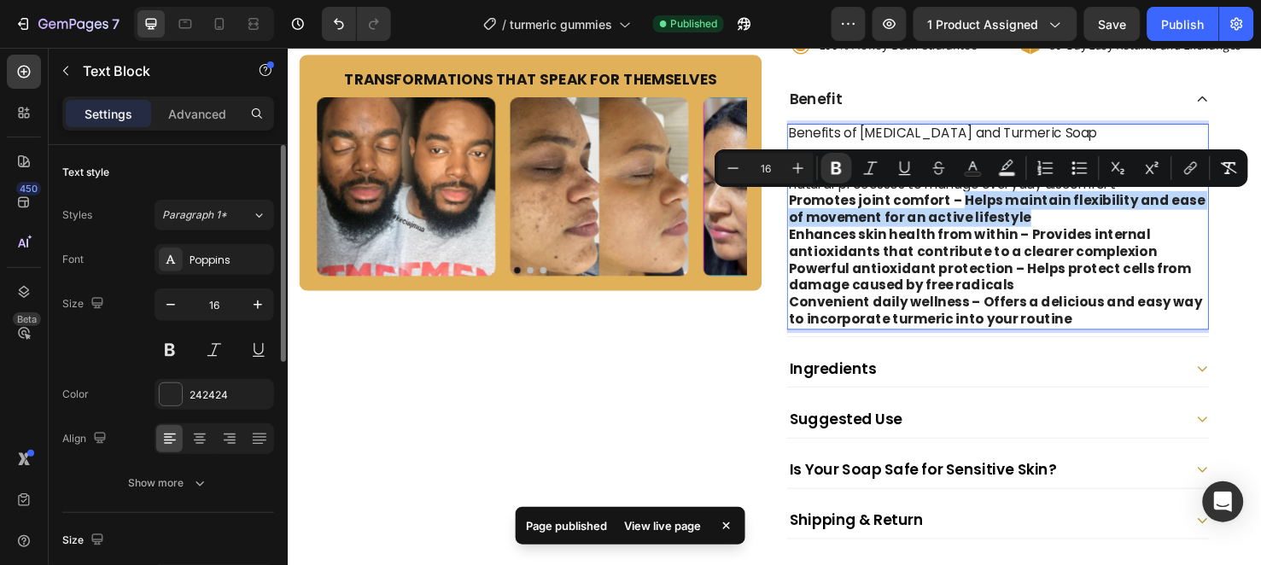
drag, startPoint x: 985, startPoint y: 205, endPoint x: 1048, endPoint y: 225, distance: 65.3
click at [1048, 225] on strong "Promotes joint comfort – Helps maintain flexibility and ease of movement for an…" at bounding box center [1034, 217] width 438 height 38
click at [832, 167] on icon "Editor contextual toolbar" at bounding box center [837, 168] width 10 height 13
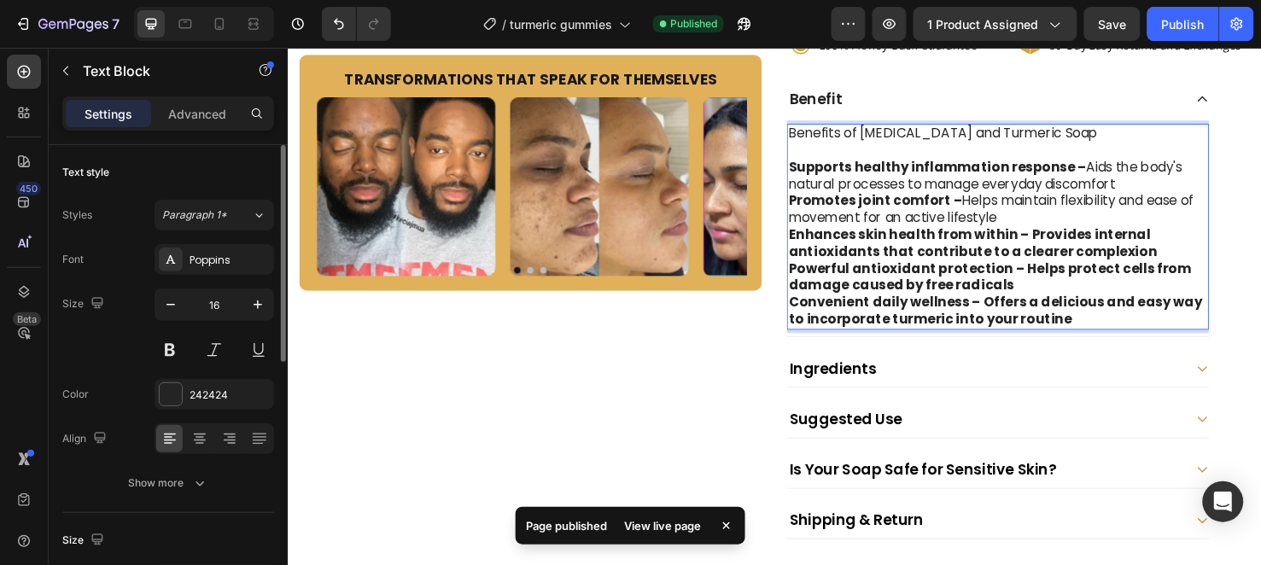
click at [1056, 242] on strong "Enhances skin health from within – Provides internal antioxidants that contribu…" at bounding box center [1009, 253] width 388 height 38
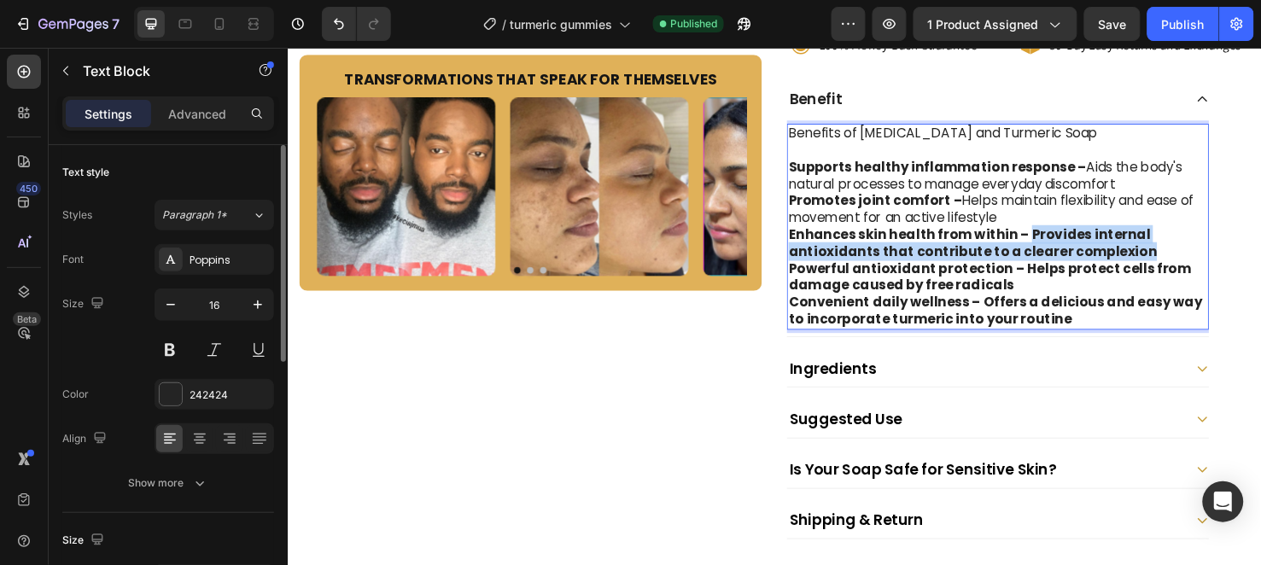
drag, startPoint x: 1056, startPoint y: 242, endPoint x: 1168, endPoint y: 254, distance: 112.5
click at [1168, 254] on strong "Enhances skin health from within – Provides internal antioxidants that contribu…" at bounding box center [1009, 253] width 388 height 38
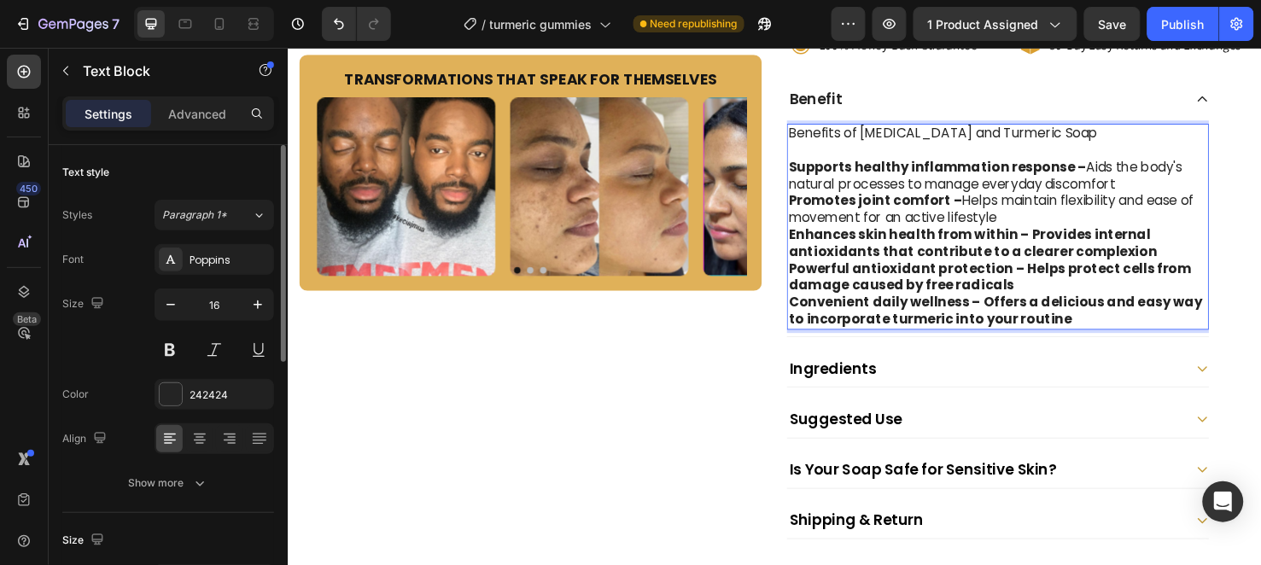
click at [1050, 283] on strong "Powerful antioxidant protection – Helps protect cells from damage caused by fre…" at bounding box center [1026, 289] width 423 height 38
click at [1050, 281] on strong "Powerful antioxidant protection – Helps protect cells from damage caused by fre…" at bounding box center [1026, 289] width 423 height 38
click at [1119, 388] on div "Ingredients" at bounding box center [1021, 384] width 417 height 25
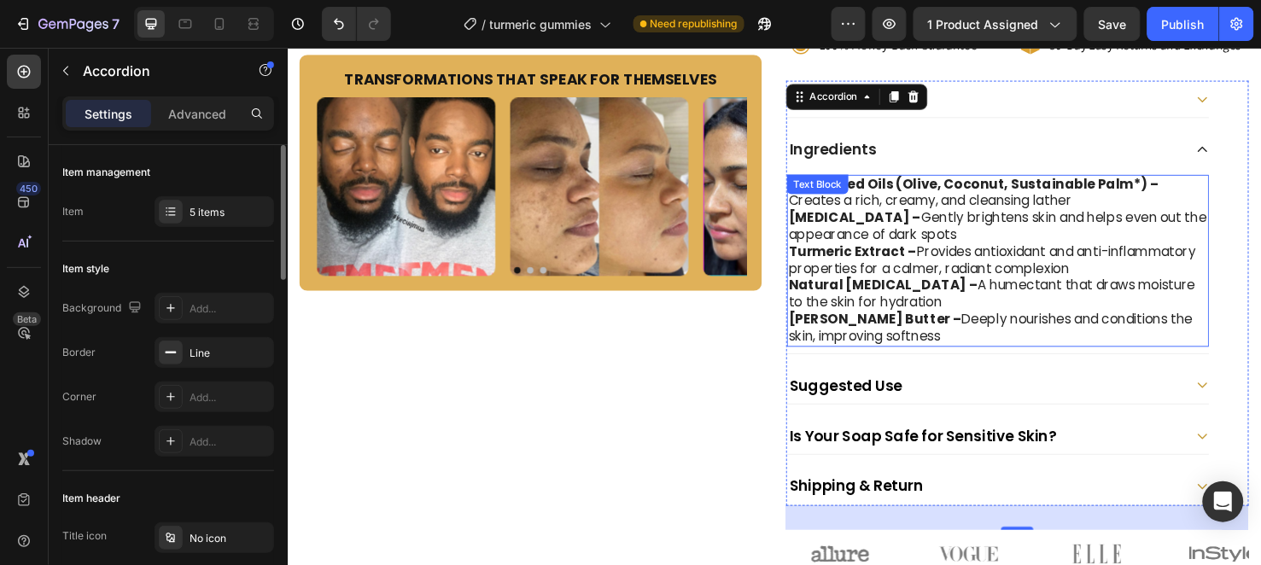
click at [959, 252] on p "Kojic Acid – Gently brightens skin and helps even out the appearance of dark sp…" at bounding box center [1035, 236] width 441 height 36
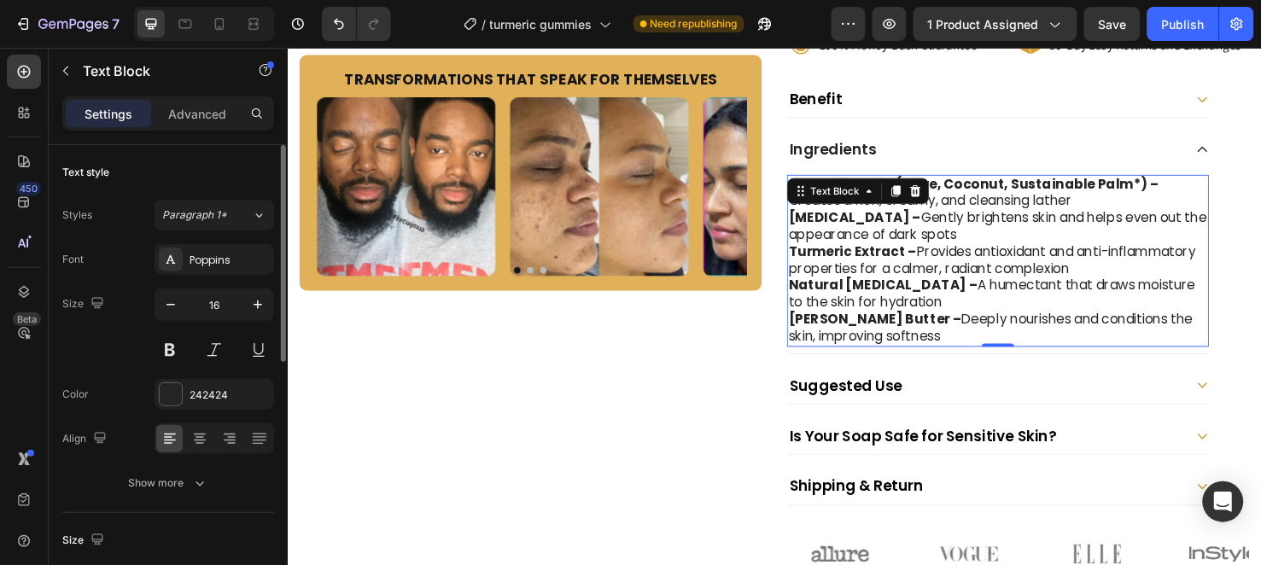
click at [879, 249] on p "Kojic Acid – Gently brightens skin and helps even out the appearance of dark sp…" at bounding box center [1035, 236] width 441 height 36
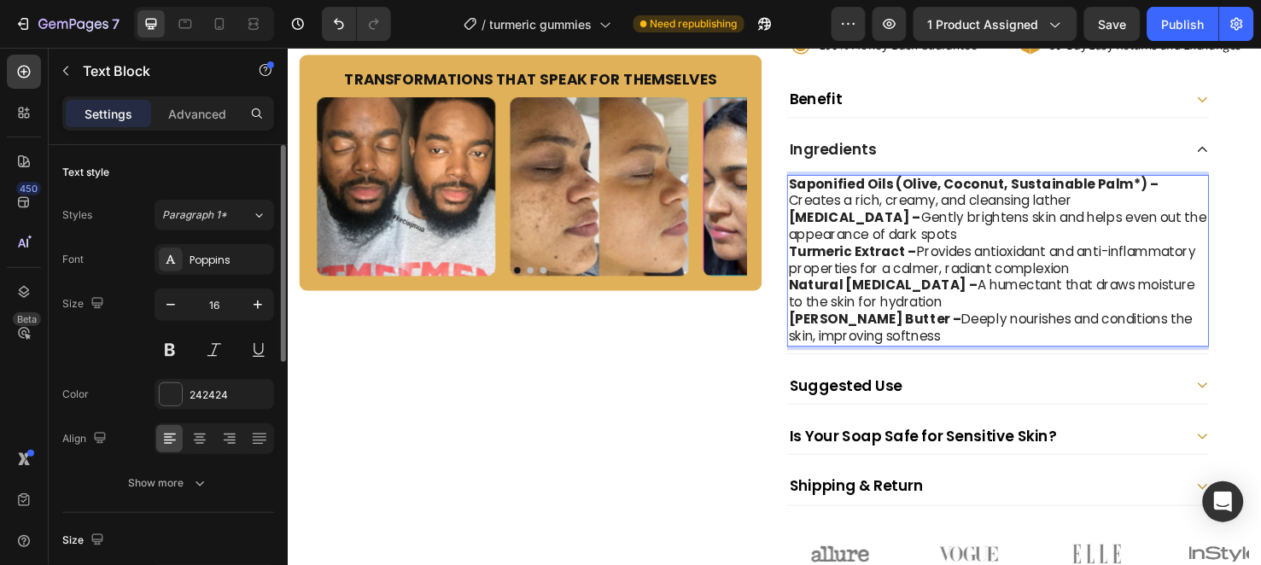
click at [937, 348] on p "Shea Butter – Deeply nourishes and conditions the skin, improving softness" at bounding box center [1035, 342] width 441 height 36
click at [816, 194] on strong "Saponified Oils (Olive, Coconut, Sustainable Palm*) –" at bounding box center [1009, 191] width 389 height 20
click at [815, 193] on strong "Saponified Oils (Olive, Coconut, Sustainable Palm*) –" at bounding box center [1009, 191] width 389 height 20
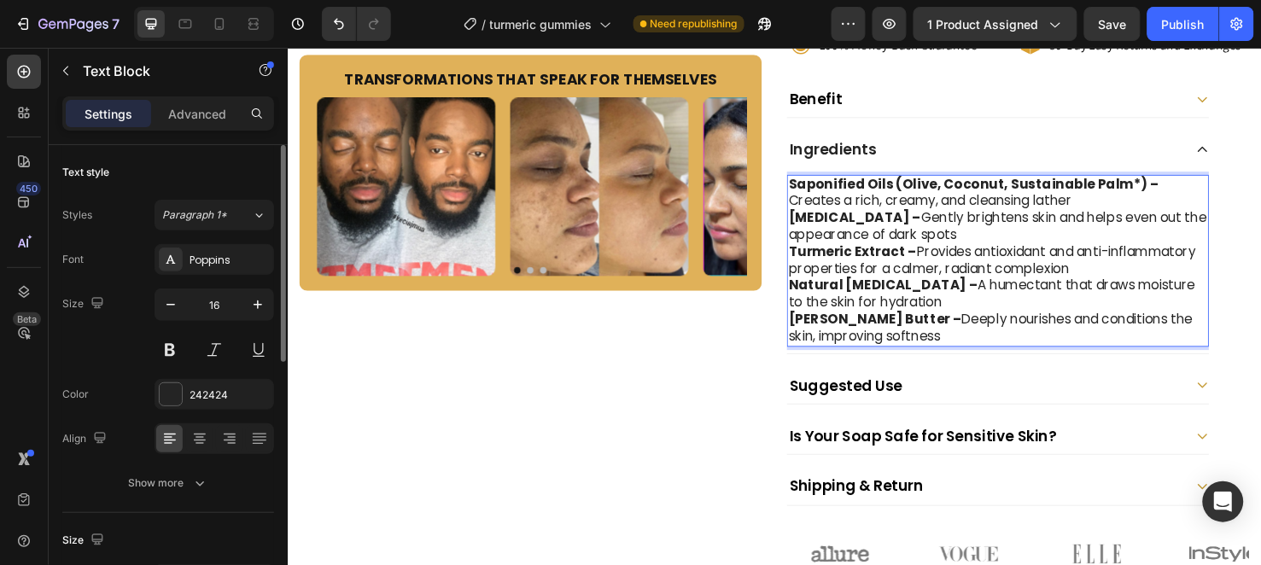
click at [815, 193] on strong "Saponified Oils (Olive, Coconut, Sustainable Palm*) –" at bounding box center [1009, 191] width 389 height 20
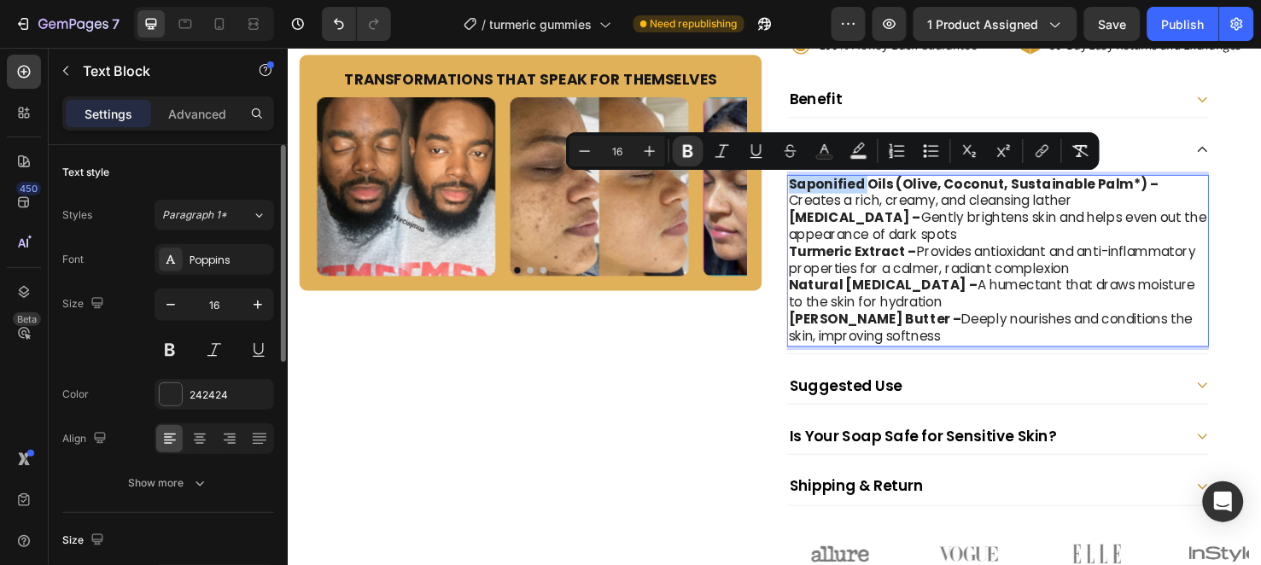
click at [815, 193] on strong "Saponified Oils (Olive, Coconut, Sustainable Palm*) –" at bounding box center [1009, 191] width 389 height 20
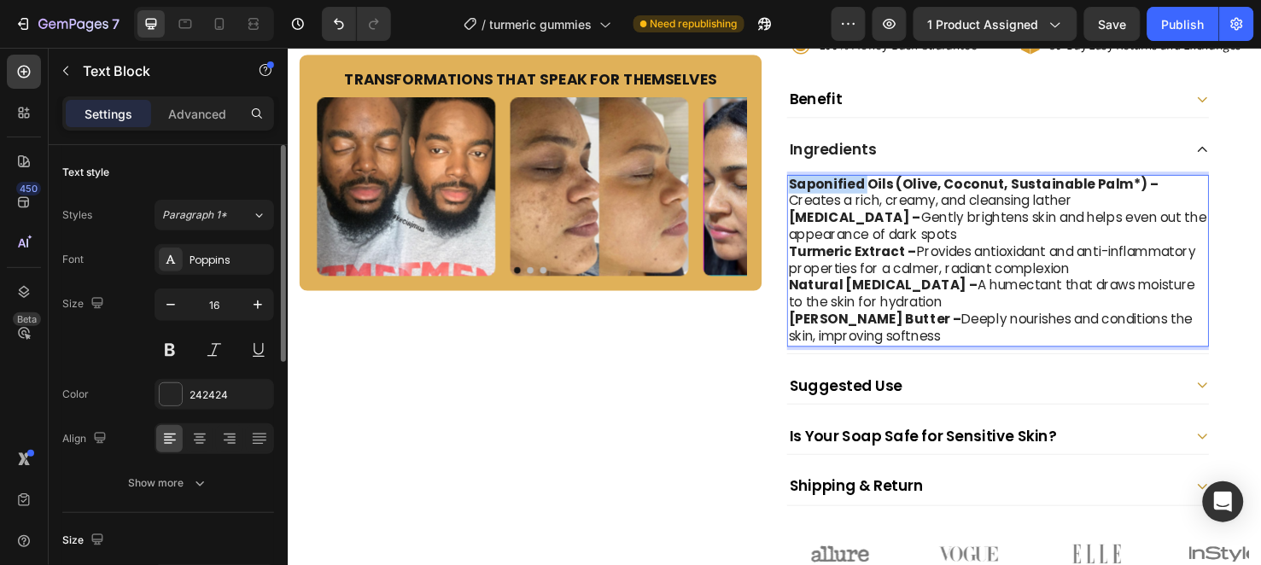
click at [815, 193] on strong "Saponified Oils (Olive, Coconut, Sustainable Palm*) –" at bounding box center [1009, 191] width 389 height 20
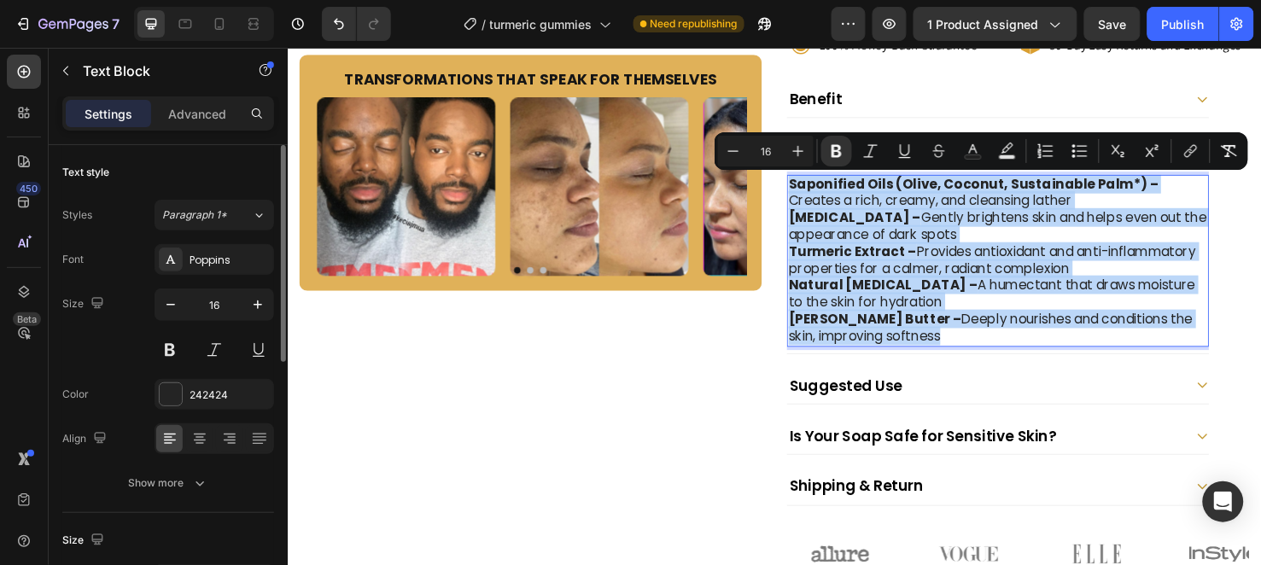
drag, startPoint x: 812, startPoint y: 193, endPoint x: 937, endPoint y: 352, distance: 201.9
click at [937, 352] on div "Saponified Oils (Olive, Coconut, Sustainable Palm*) – Creates a rich, creamy, a…" at bounding box center [1035, 271] width 444 height 181
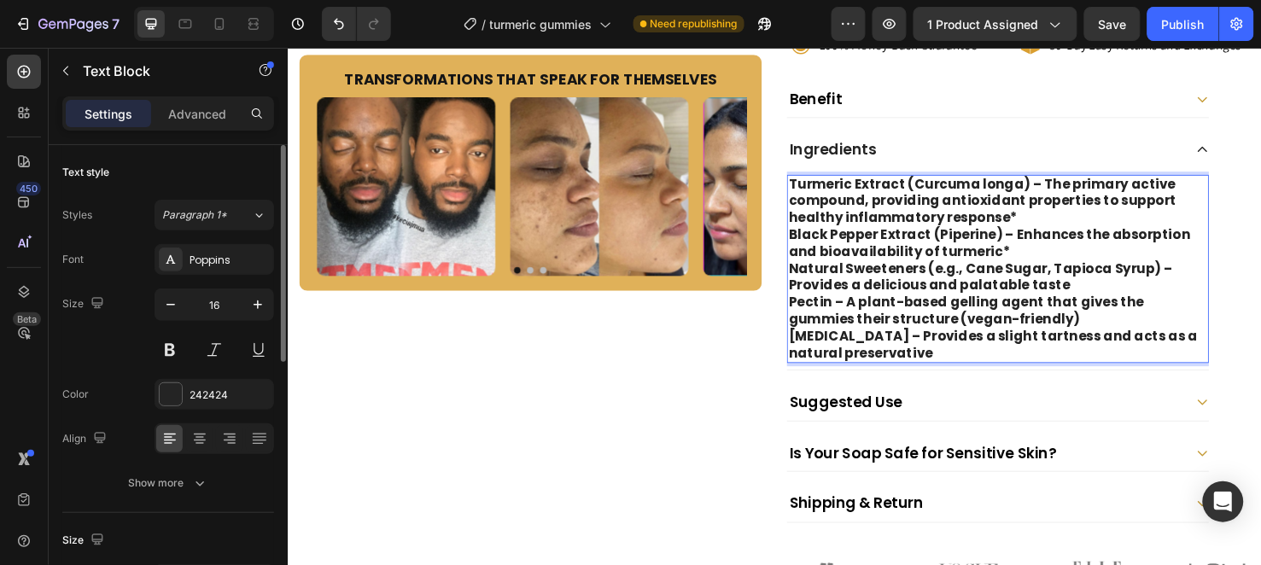
click at [1071, 192] on strong "Turmeric Extract (Curcuma longa) – The primary active compound, providing antio…" at bounding box center [1019, 208] width 408 height 55
click at [1072, 196] on strong "Turmeric Extract (Curcuma longa) – The primary active compound, providing antio…" at bounding box center [1019, 208] width 408 height 55
click at [1071, 195] on strong "Turmeric Extract (Curcuma longa) – The primary active compound, providing antio…" at bounding box center [1019, 208] width 408 height 55
click at [1066, 194] on strong "Turmeric Extract (Curcuma longa) – The primary active compound, providing antio…" at bounding box center [1019, 208] width 408 height 55
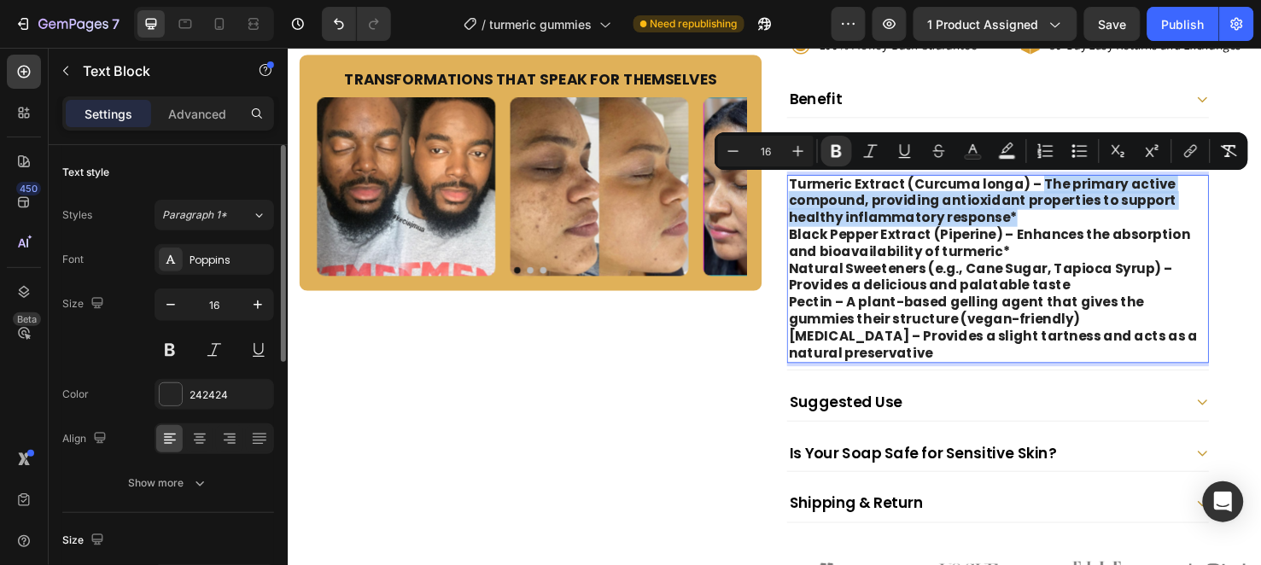
drag, startPoint x: 1066, startPoint y: 190, endPoint x: 1038, endPoint y: 223, distance: 43.0
click at [1038, 223] on p "Turmeric Extract (Curcuma longa) – The primary active compound, providing antio…" at bounding box center [1035, 209] width 441 height 53
click at [838, 147] on icon "Editor contextual toolbar" at bounding box center [837, 151] width 10 height 13
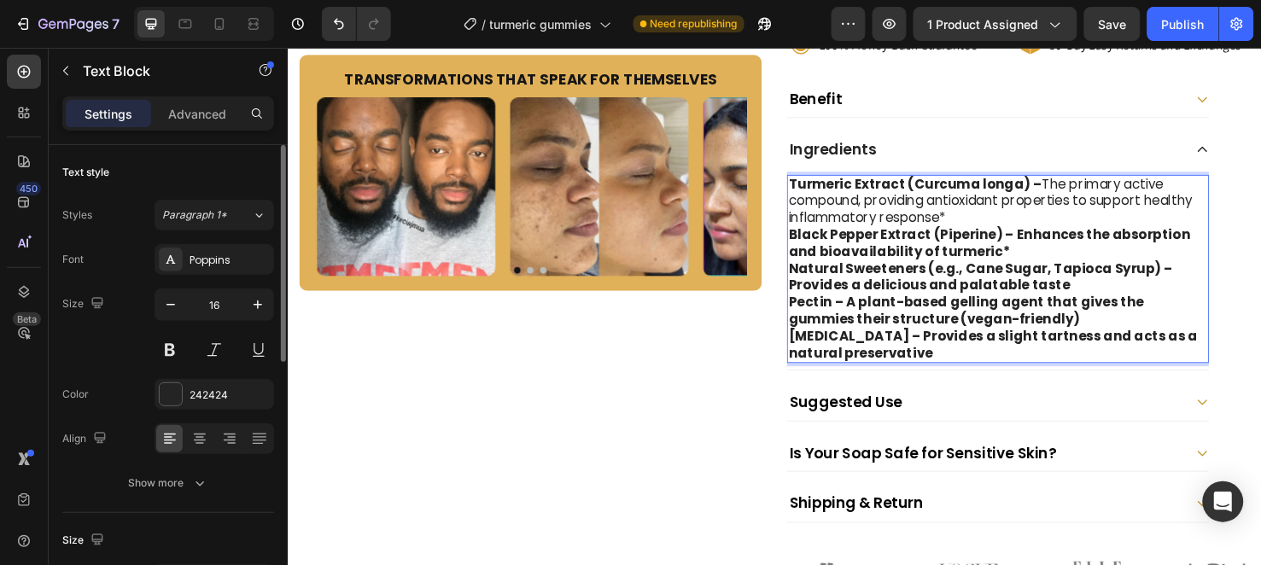
click at [1042, 242] on strong "Black Pepper Extract (Piperine) – Enhances the absorption and bioavailability o…" at bounding box center [1026, 253] width 423 height 38
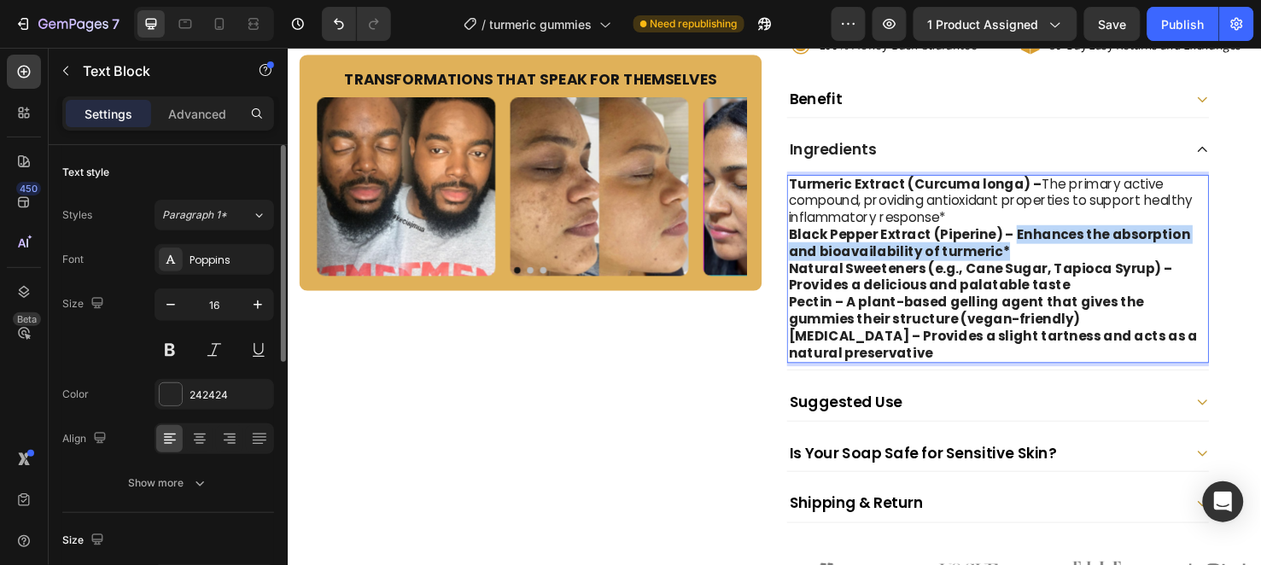
drag, startPoint x: 1042, startPoint y: 242, endPoint x: 1050, endPoint y: 255, distance: 16.1
click at [1050, 255] on p "Black Pepper Extract (Piperine) – Enhances the absorption and bioavailability o…" at bounding box center [1035, 254] width 441 height 36
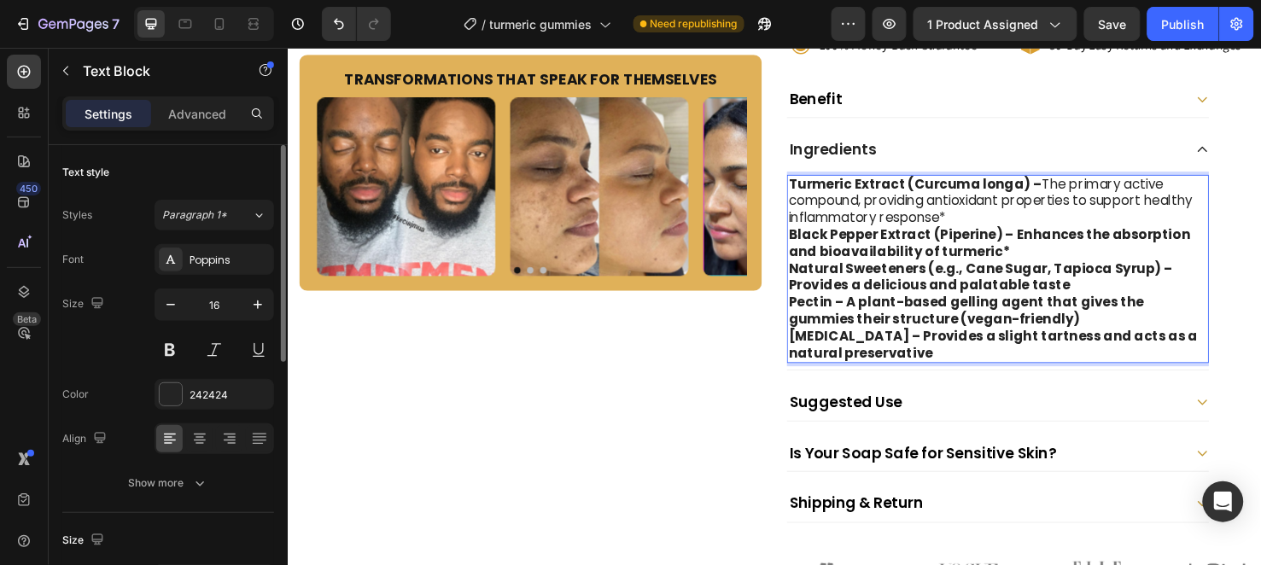
click at [1019, 283] on strong "Natural Sweeteners (e.g., Cane Sugar, Tapioca Syrup) – Provides a delicious and…" at bounding box center [1017, 289] width 404 height 38
click at [985, 225] on p "Turmeric Extract (Curcuma longa) – The primary active compound, providing antio…" at bounding box center [1035, 209] width 441 height 53
click at [1036, 260] on p "Black Pepper Extract (Piperine) – Enhances the absorption and bioavailability o…" at bounding box center [1035, 254] width 441 height 36
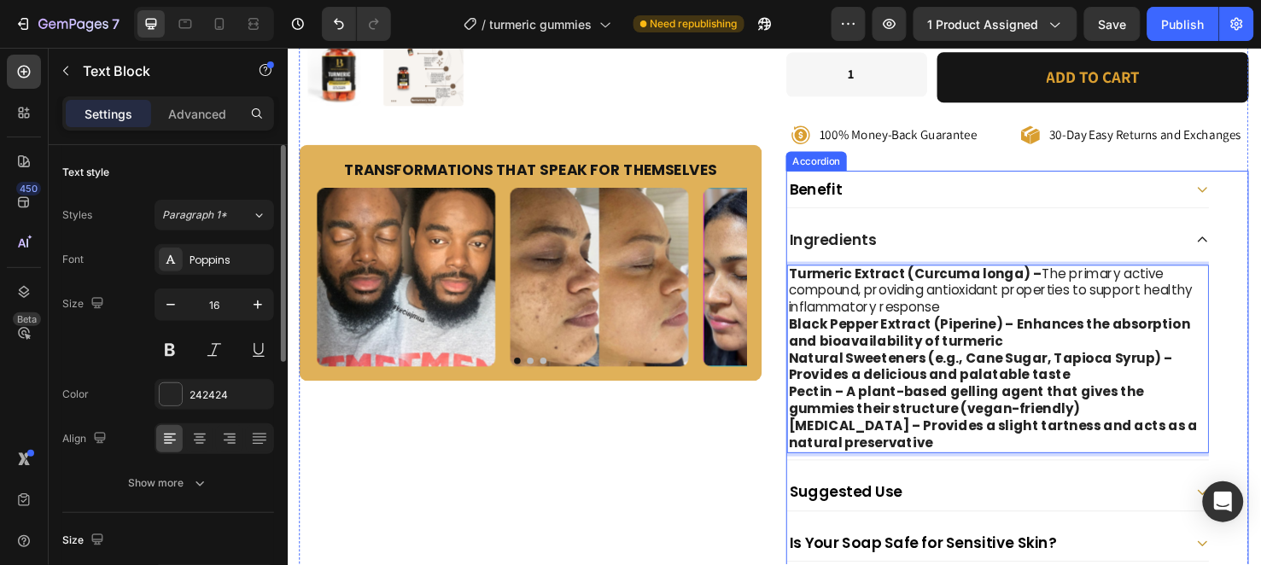
click at [1031, 194] on div "Benefit" at bounding box center [1021, 196] width 417 height 25
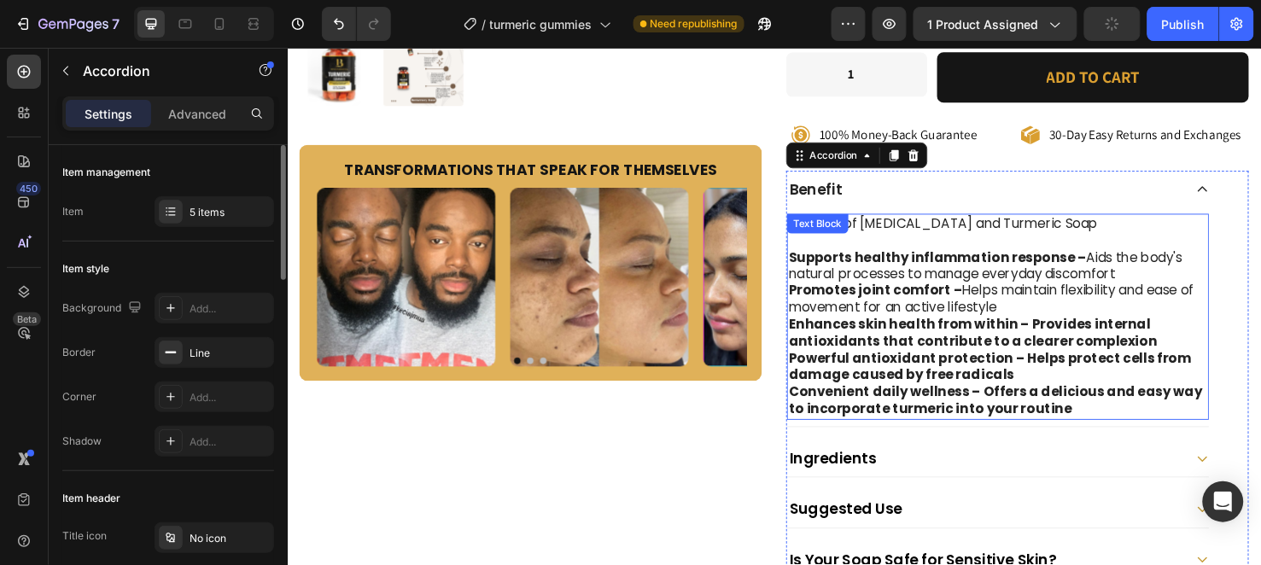
click at [1053, 336] on strong "Enhances skin health from within – Provides internal antioxidants that contribu…" at bounding box center [1009, 348] width 388 height 38
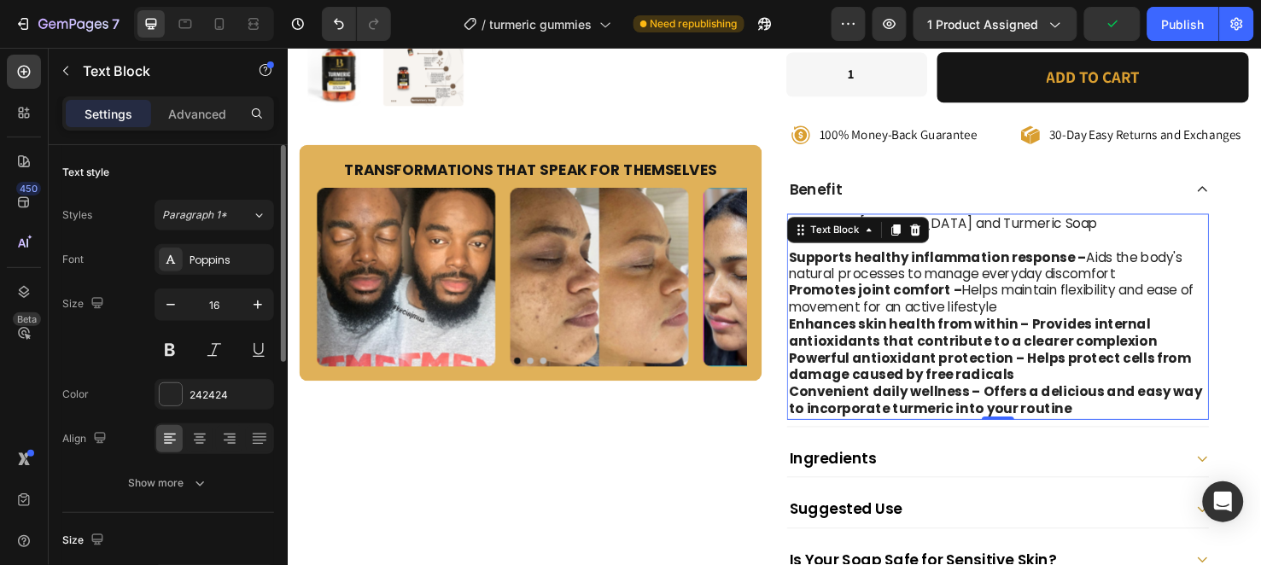
click at [1054, 336] on strong "Enhances skin health from within – Provides internal antioxidants that contribu…" at bounding box center [1009, 348] width 388 height 38
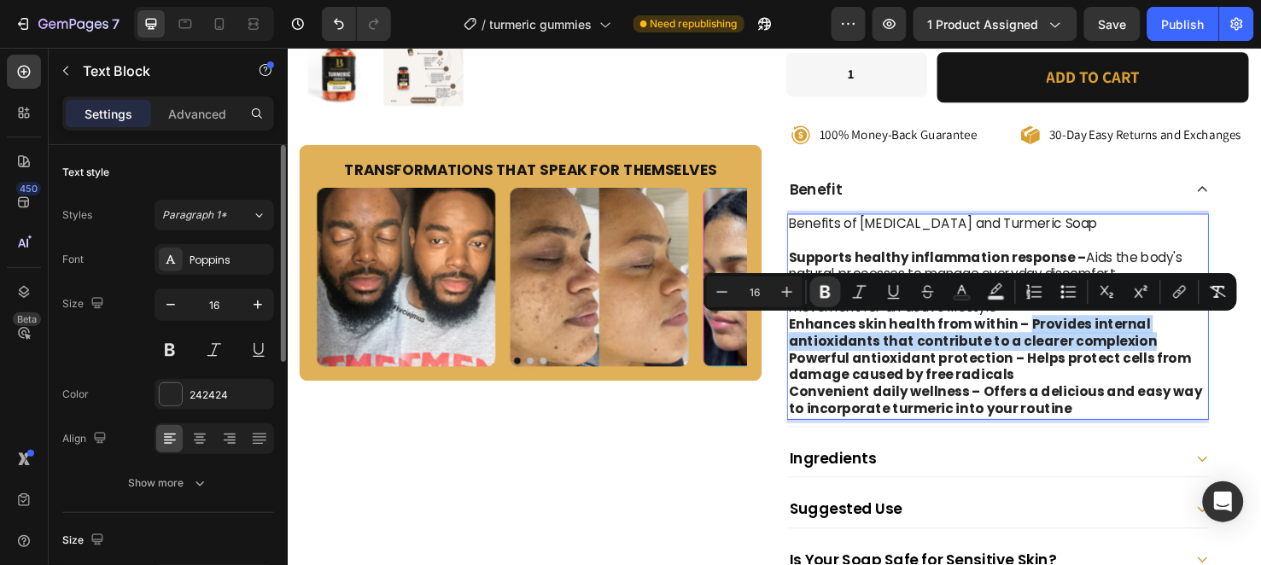
drag, startPoint x: 1054, startPoint y: 336, endPoint x: 1174, endPoint y: 360, distance: 122.9
click at [1174, 360] on strong "Enhances skin health from within – Provides internal antioxidants that contribu…" at bounding box center [1009, 348] width 388 height 38
click at [825, 287] on icon "Editor contextual toolbar" at bounding box center [826, 292] width 10 height 13
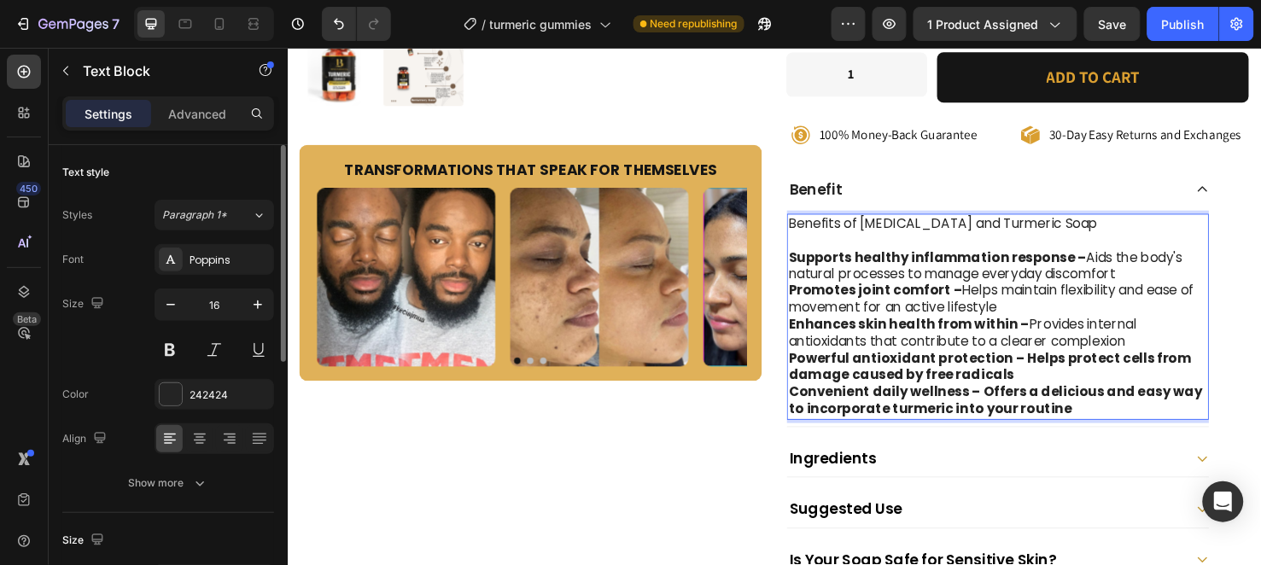
click at [1048, 374] on strong "Powerful antioxidant protection – Helps protect cells from damage caused by fre…" at bounding box center [1026, 384] width 423 height 38
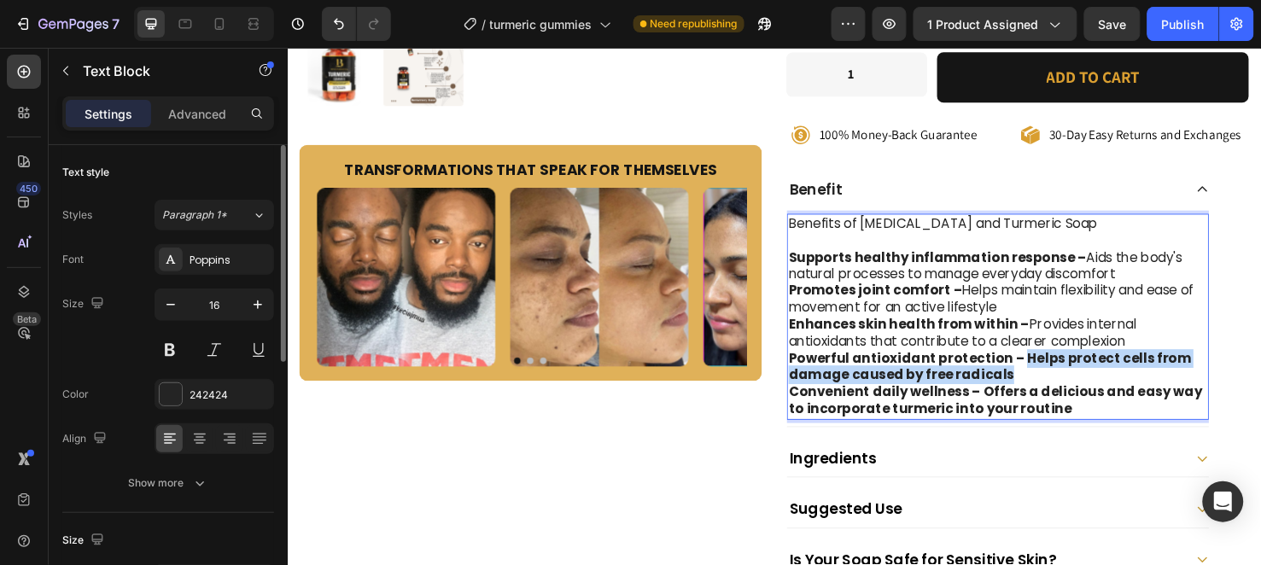
drag, startPoint x: 1048, startPoint y: 374, endPoint x: 1062, endPoint y: 389, distance: 20.6
click at [1062, 389] on p "Powerful antioxidant protection – Helps protect cells from damage caused by fre…" at bounding box center [1035, 384] width 441 height 36
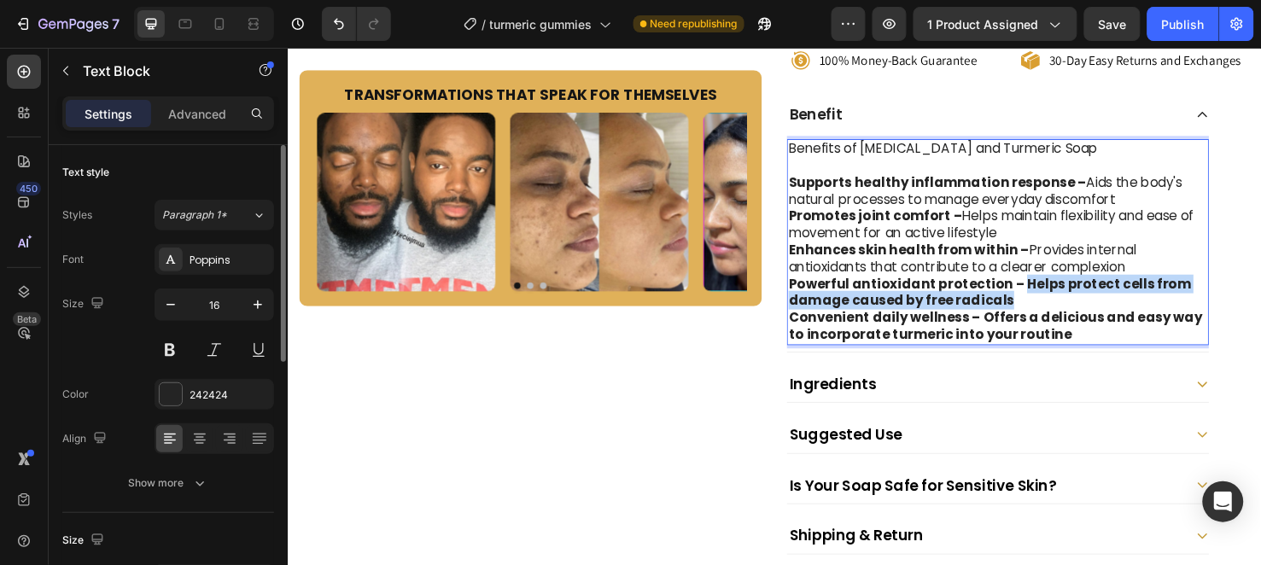
scroll to position [663, 0]
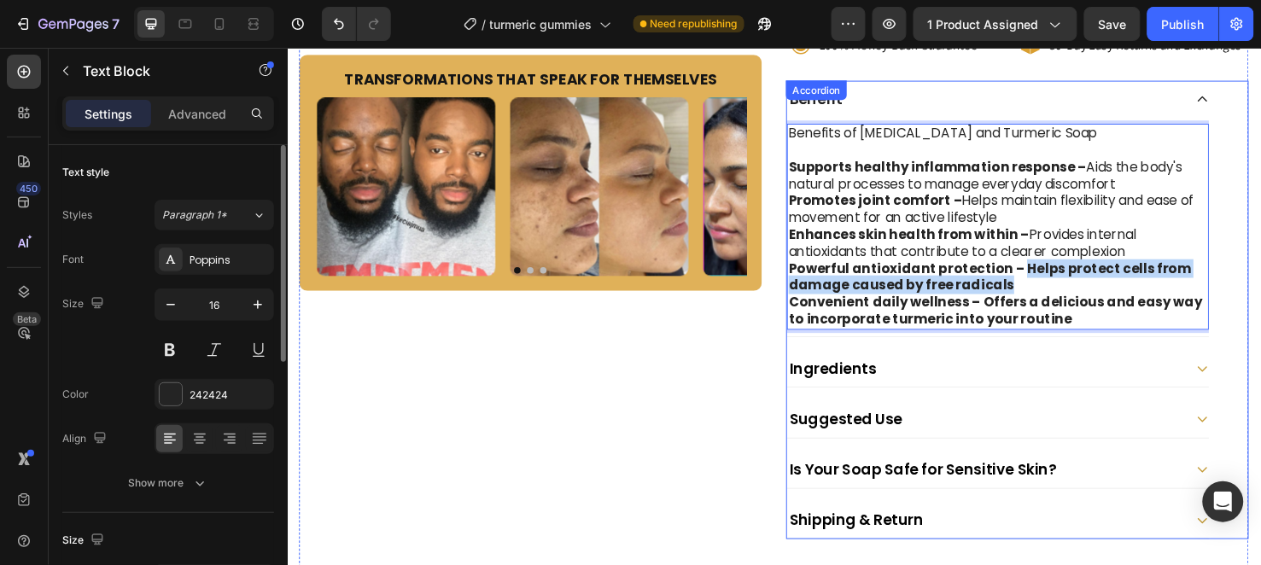
click at [1055, 372] on div "Ingredients" at bounding box center [1021, 384] width 417 height 25
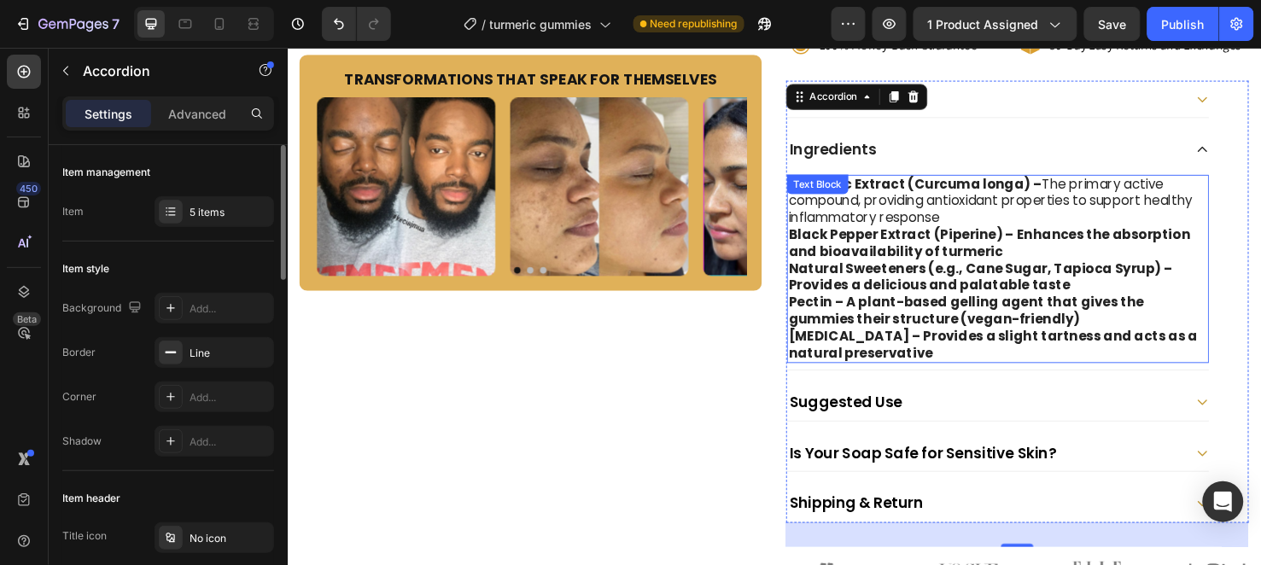
click at [1041, 248] on strong "Black Pepper Extract (Piperine) – Enhances the absorption and bioavailability o…" at bounding box center [1026, 253] width 423 height 38
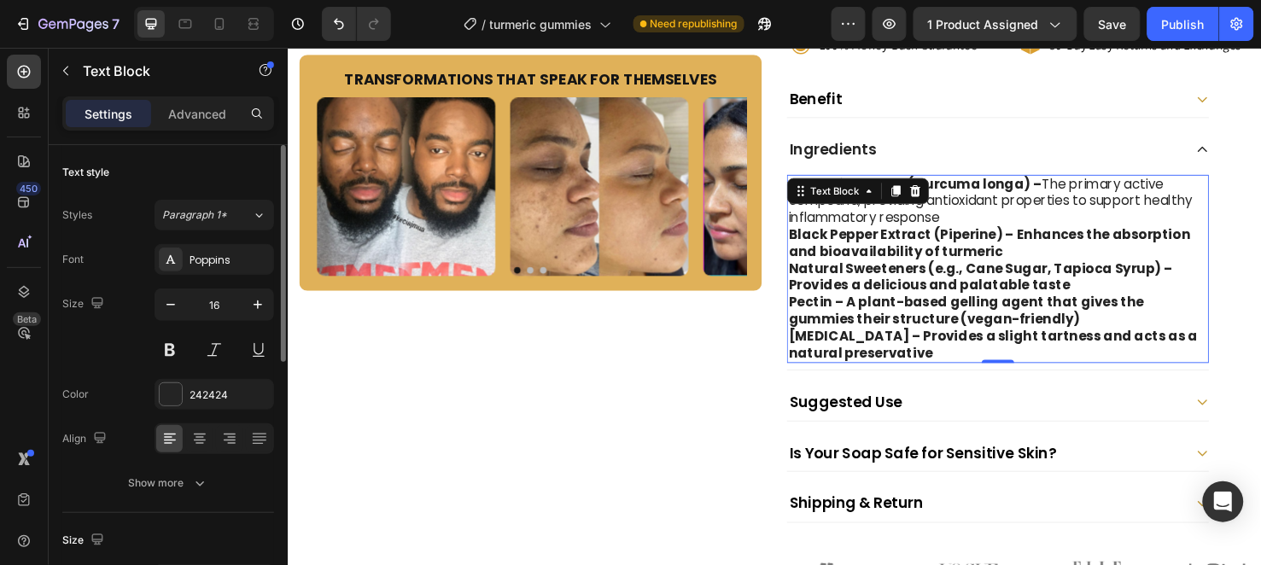
click at [1040, 242] on strong "Black Pepper Extract (Piperine) – Enhances the absorption and bioavailability o…" at bounding box center [1026, 253] width 423 height 38
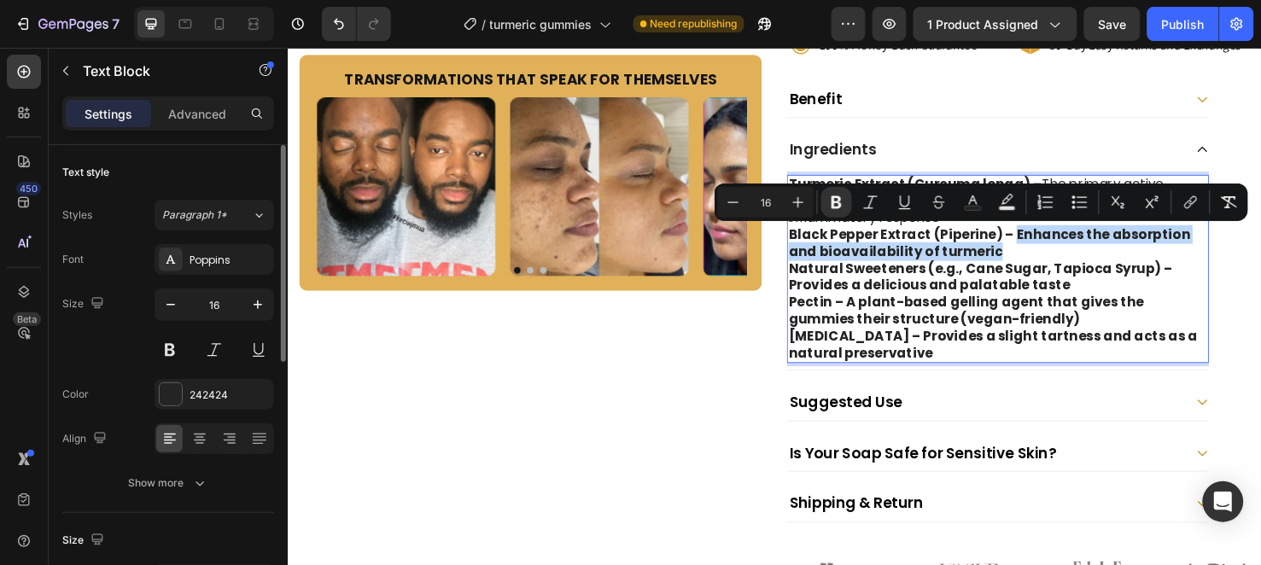
drag, startPoint x: 1040, startPoint y: 242, endPoint x: 1054, endPoint y: 259, distance: 21.8
click at [1054, 259] on p "Black Pepper Extract (Piperine) – Enhances the absorption and bioavailability o…" at bounding box center [1035, 254] width 441 height 36
click at [837, 199] on icon "Editor contextual toolbar" at bounding box center [836, 202] width 17 height 17
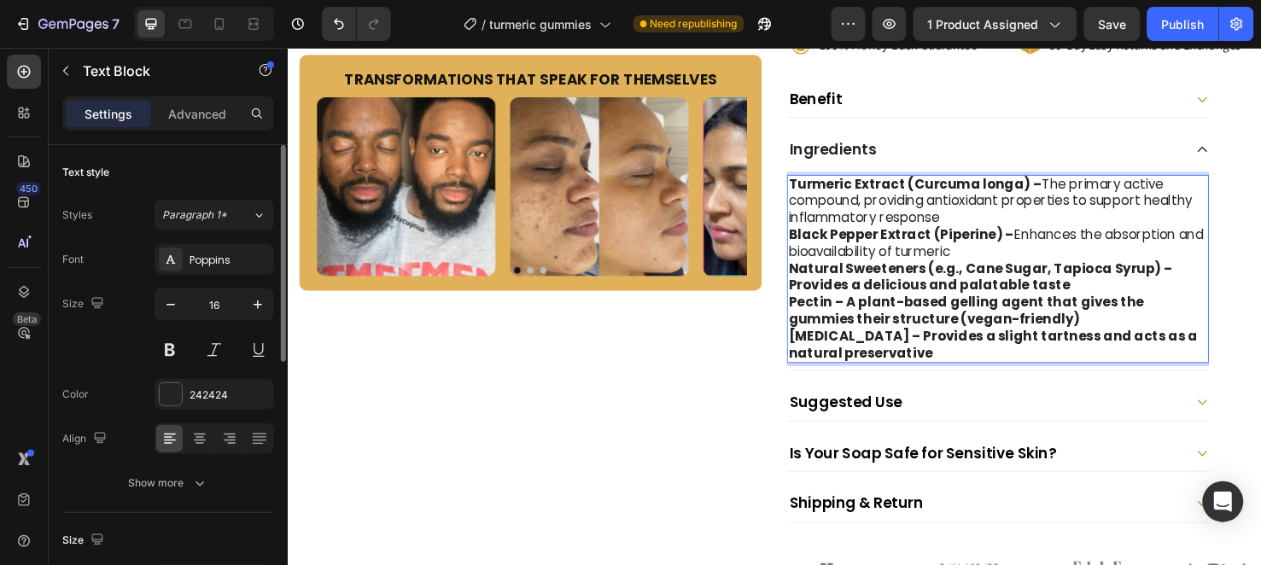
click at [815, 295] on strong "Natural Sweeteners (e.g., Cane Sugar, Tapioca Syrup) – Provides a delicious and…" at bounding box center [1017, 289] width 404 height 38
click at [815, 296] on strong "Natural Sweeteners (e.g., Cane Sugar, Tapioca Syrup) – Provides a delicious and…" at bounding box center [1017, 289] width 404 height 38
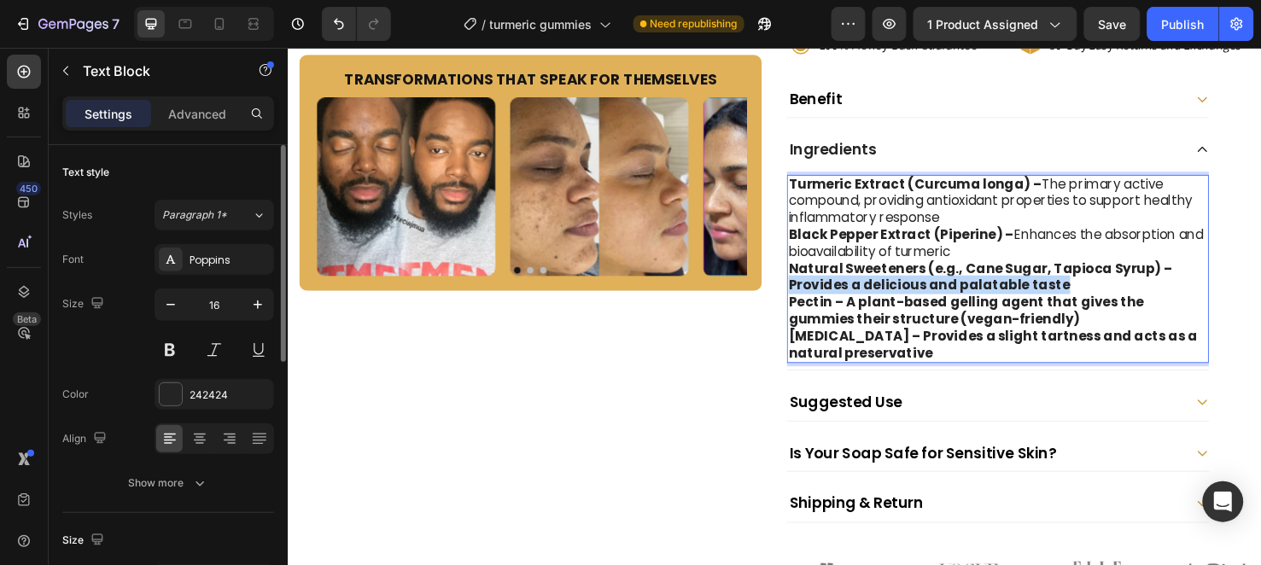
drag, startPoint x: 809, startPoint y: 296, endPoint x: 1085, endPoint y: 292, distance: 275.8
click at [1085, 292] on strong "Natural Sweeteners (e.g., Cane Sugar, Tapioca Syrup) – Provides a delicious and…" at bounding box center [1017, 289] width 404 height 38
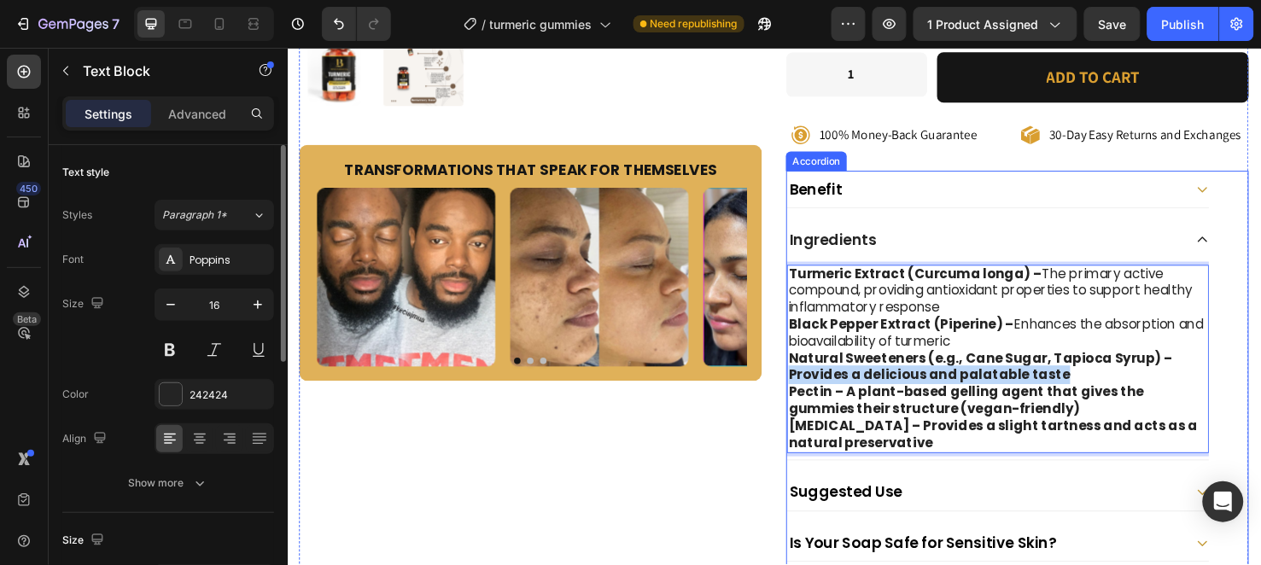
click at [1154, 199] on div "Benefit" at bounding box center [1021, 196] width 417 height 25
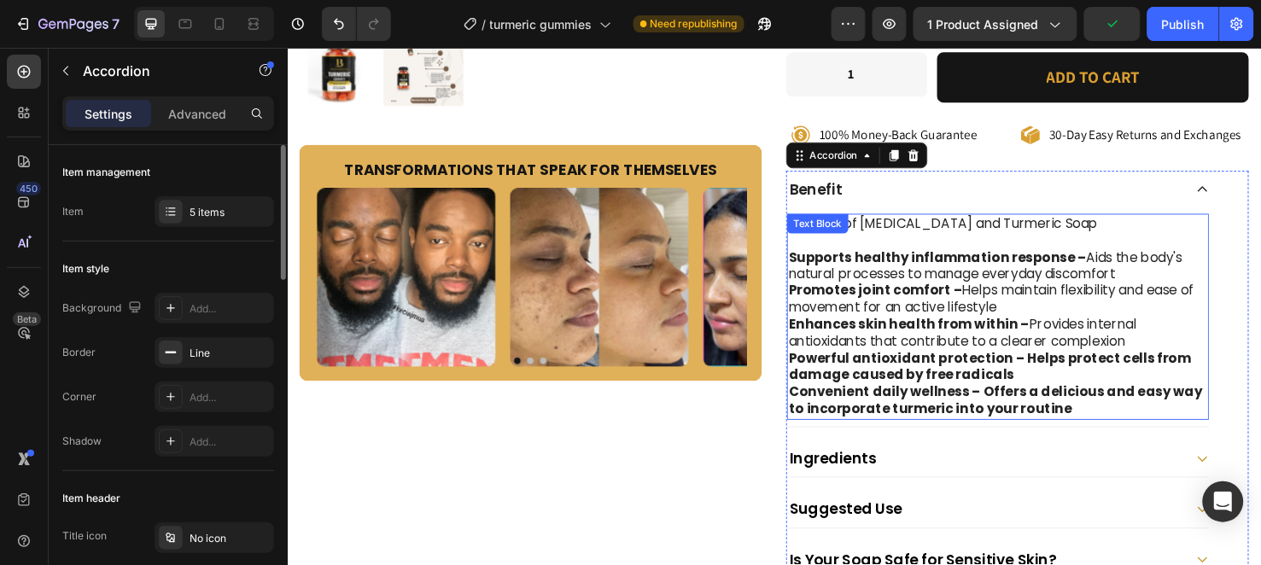
click at [1052, 376] on strong "Powerful antioxidant protection – Helps protect cells from damage caused by fre…" at bounding box center [1026, 384] width 423 height 38
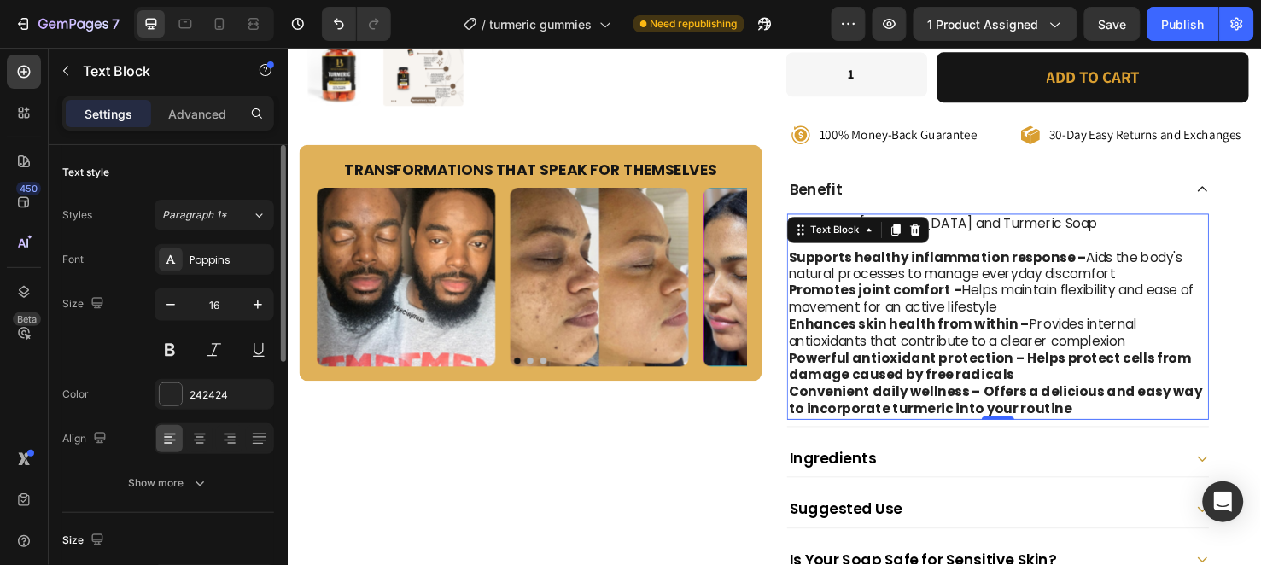
click at [1043, 373] on strong "Powerful antioxidant protection – Helps protect cells from damage caused by fre…" at bounding box center [1026, 384] width 423 height 38
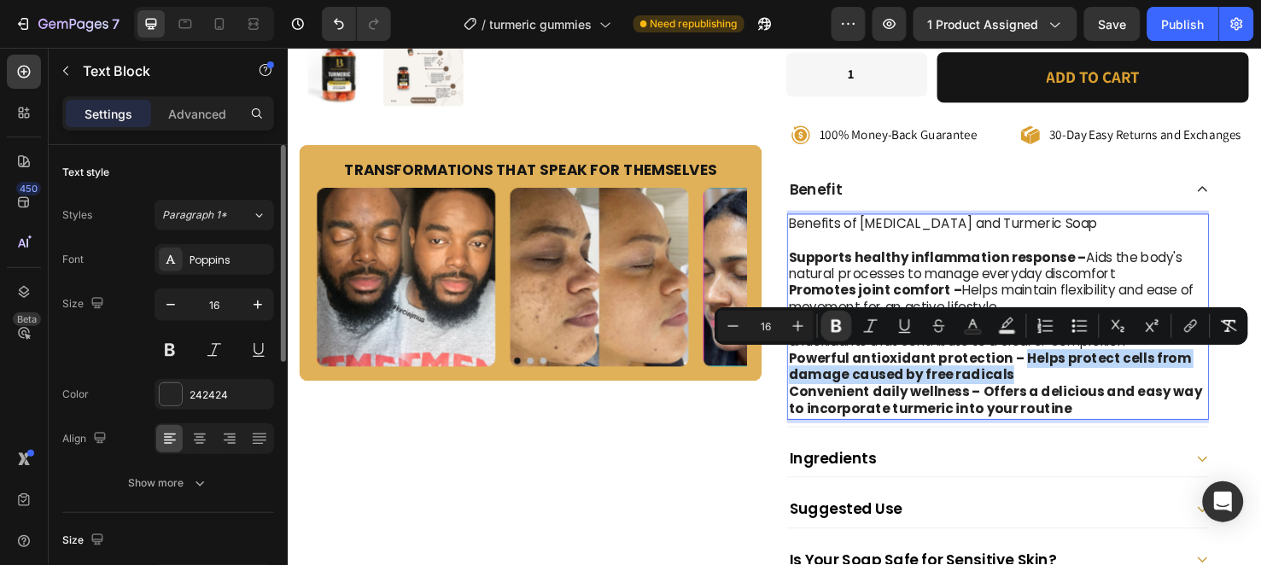
drag, startPoint x: 1046, startPoint y: 373, endPoint x: 1060, endPoint y: 388, distance: 20.5
click at [1060, 388] on p "Powerful antioxidant protection – Helps protect cells from damage caused by fre…" at bounding box center [1035, 384] width 441 height 36
drag, startPoint x: 832, startPoint y: 324, endPoint x: 679, endPoint y: 346, distance: 155.2
click at [832, 324] on icon "Editor contextual toolbar" at bounding box center [837, 326] width 10 height 13
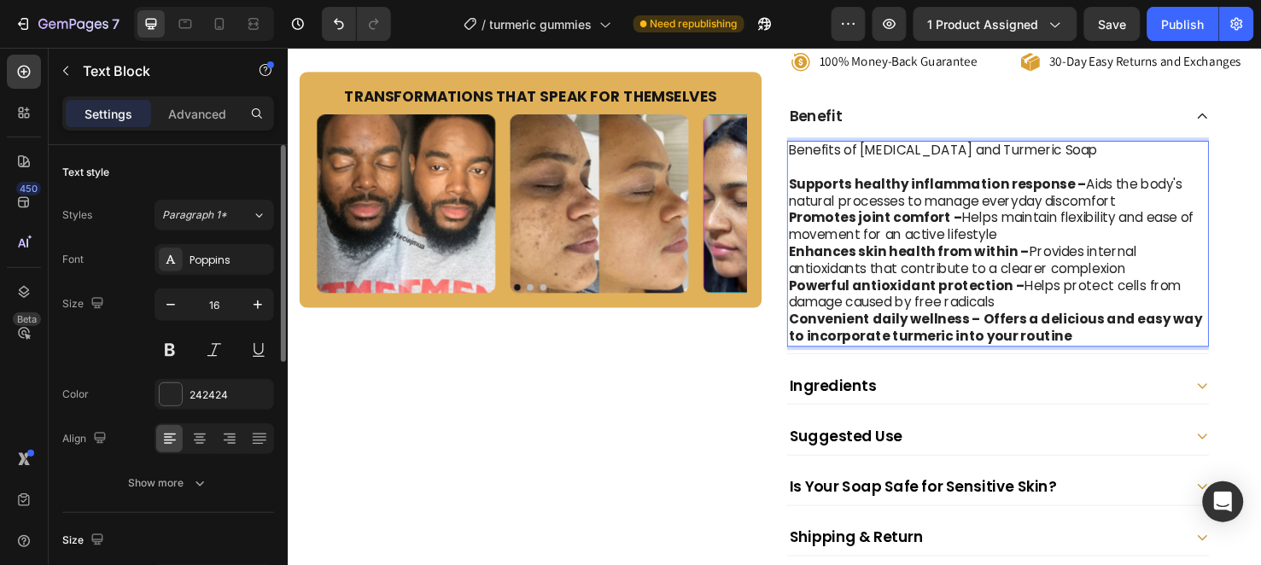
scroll to position [663, 0]
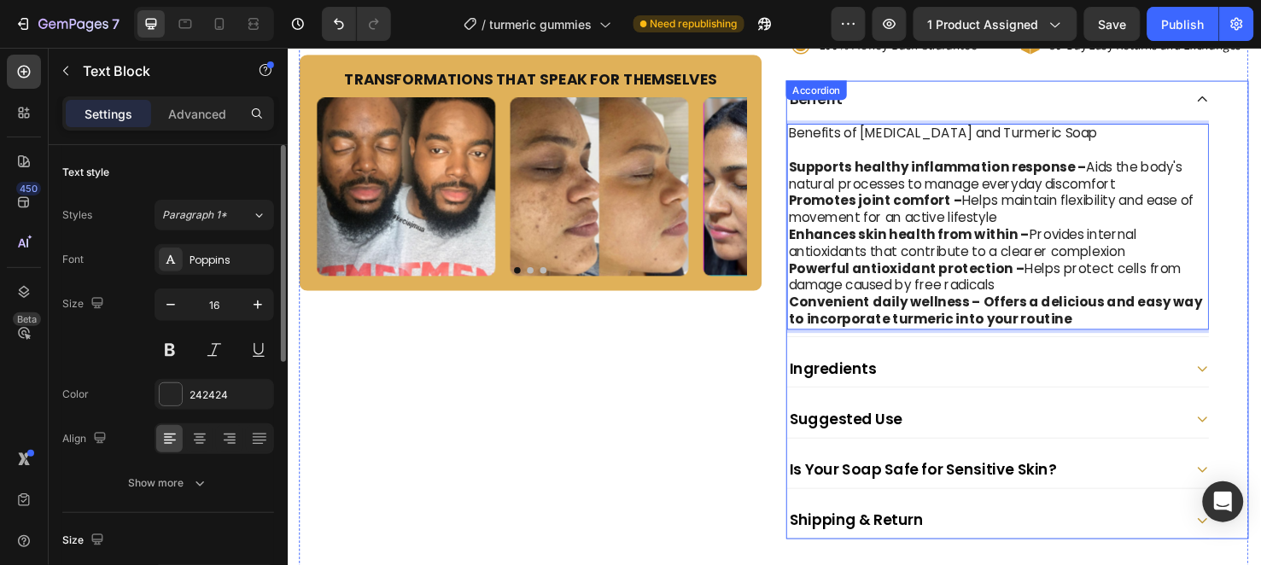
click at [996, 388] on div "Ingredients" at bounding box center [1021, 384] width 417 height 25
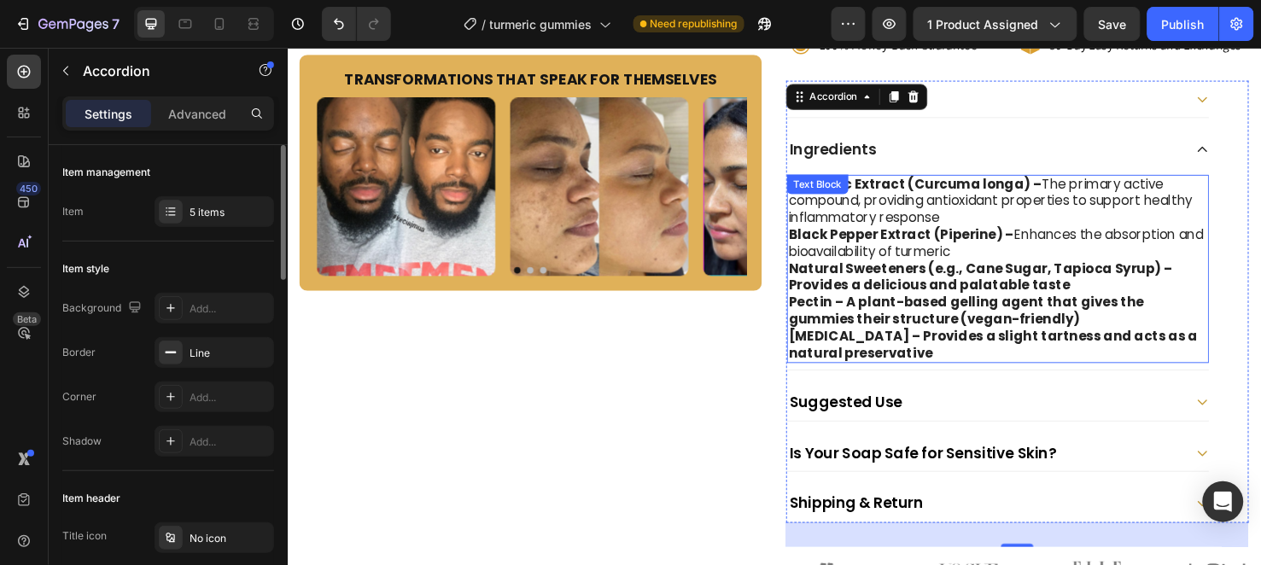
click at [815, 296] on strong "Natural Sweeteners (e.g., Cane Sugar, Tapioca Syrup) – Provides a delicious and…" at bounding box center [1017, 289] width 404 height 38
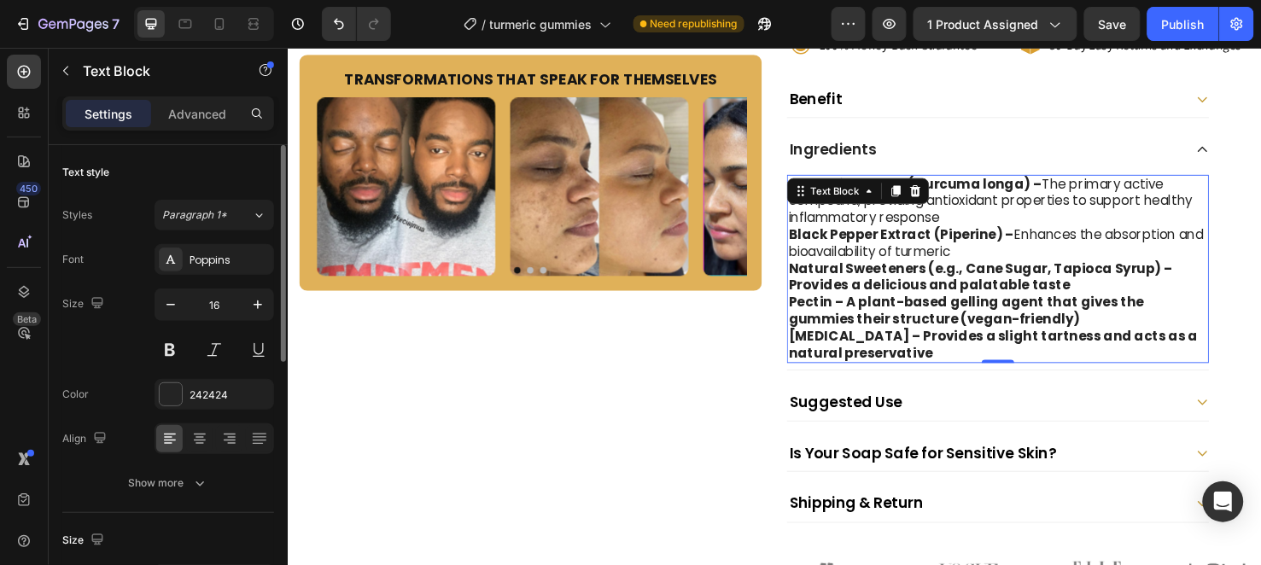
click at [815, 295] on strong "Natural Sweeteners (e.g., Cane Sugar, Tapioca Syrup) – Provides a delicious and…" at bounding box center [1017, 289] width 404 height 38
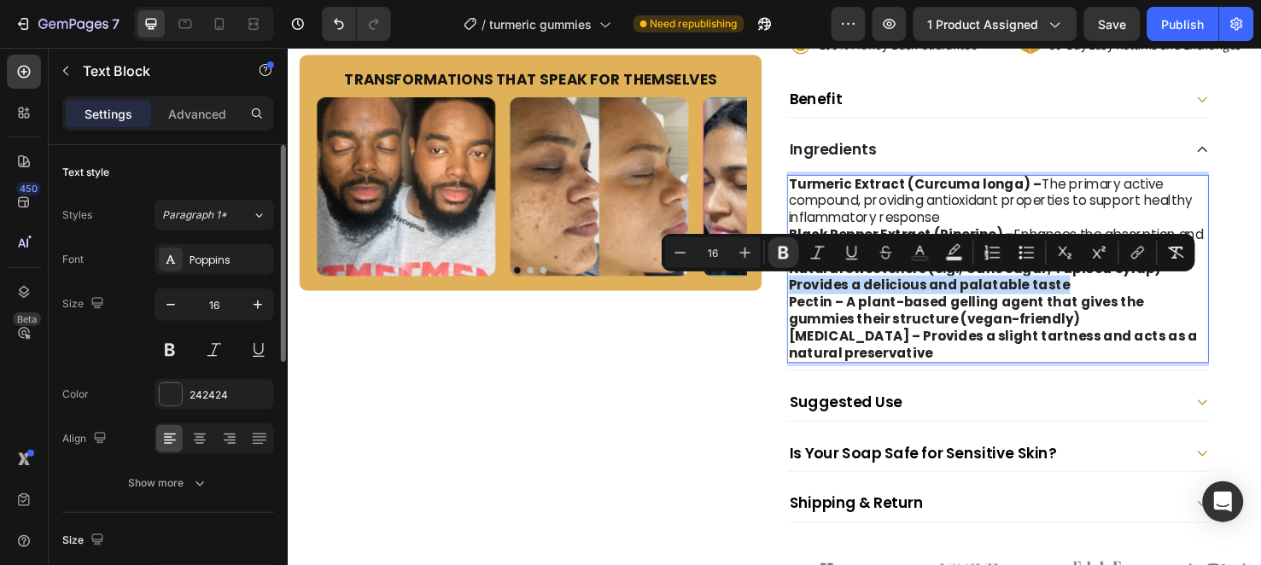
drag, startPoint x: 808, startPoint y: 295, endPoint x: 1062, endPoint y: 298, distance: 254.5
click at [1062, 298] on strong "Natural Sweeteners (e.g., Cane Sugar, Tapioca Syrup) – Provides a delicious and…" at bounding box center [1017, 289] width 404 height 38
click at [789, 250] on icon "Editor contextual toolbar" at bounding box center [783, 252] width 17 height 17
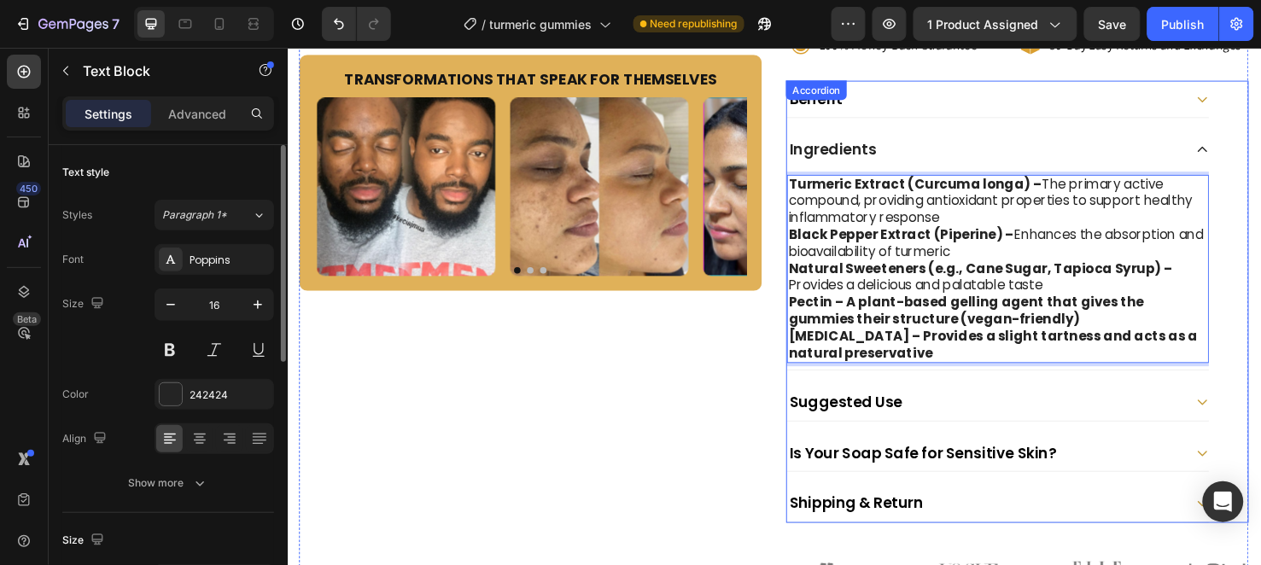
click at [1094, 109] on div "Benefit" at bounding box center [1021, 101] width 417 height 25
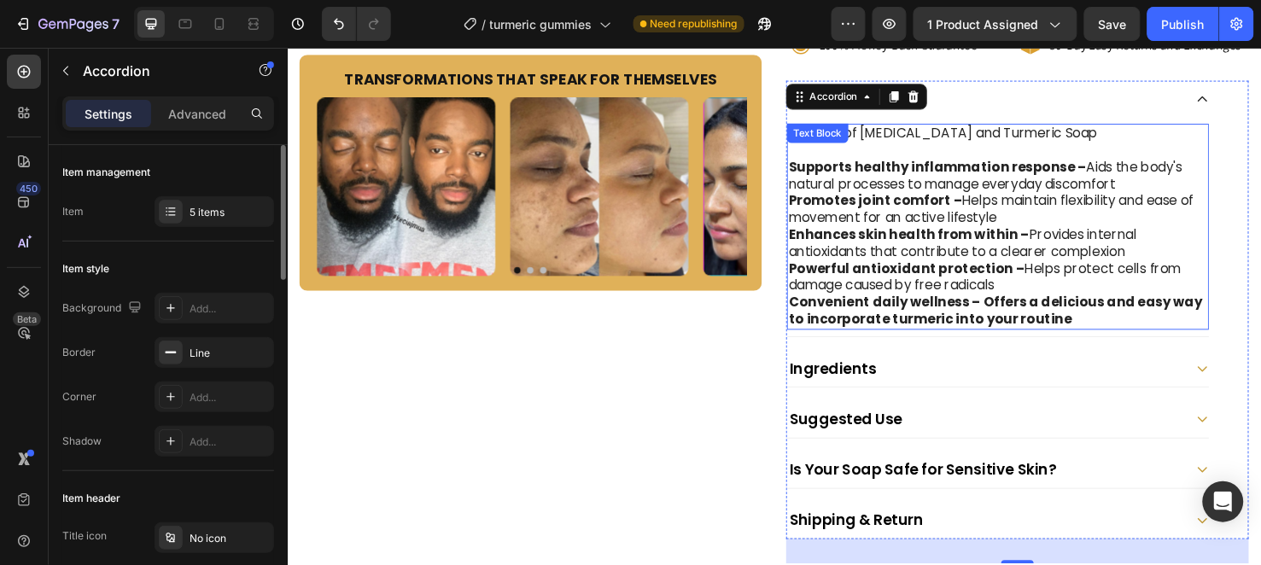
click at [1008, 313] on strong "Convenient daily wellness – Offers a delicious and easy way to incorporate turm…" at bounding box center [1032, 324] width 435 height 38
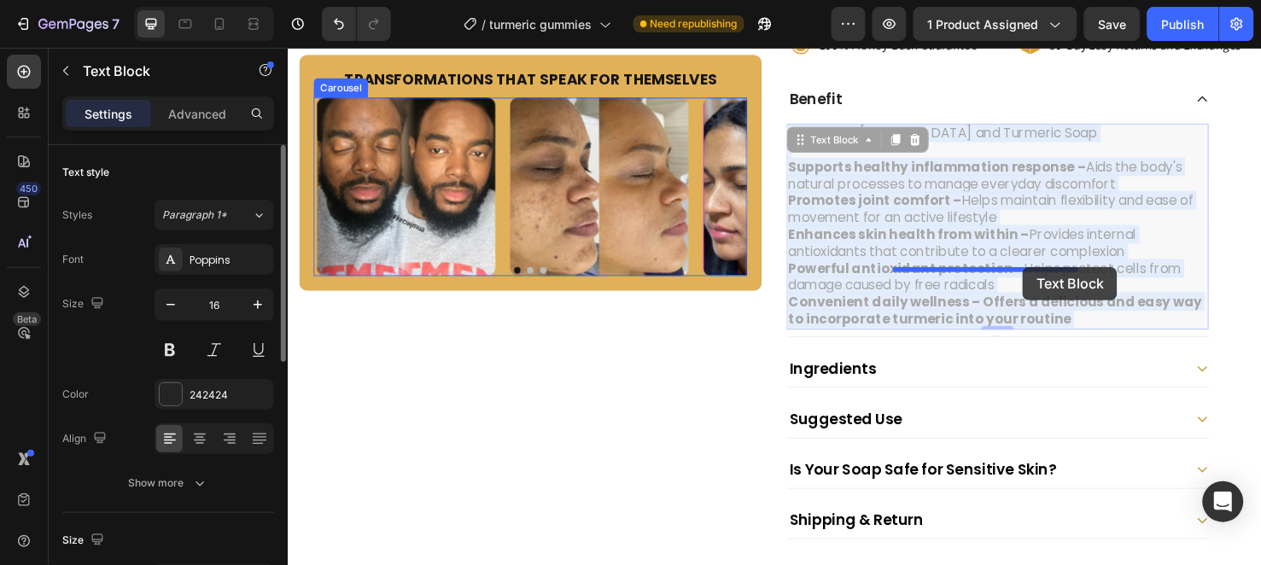
drag, startPoint x: 1008, startPoint y: 313, endPoint x: 1060, endPoint y: 277, distance: 63.9
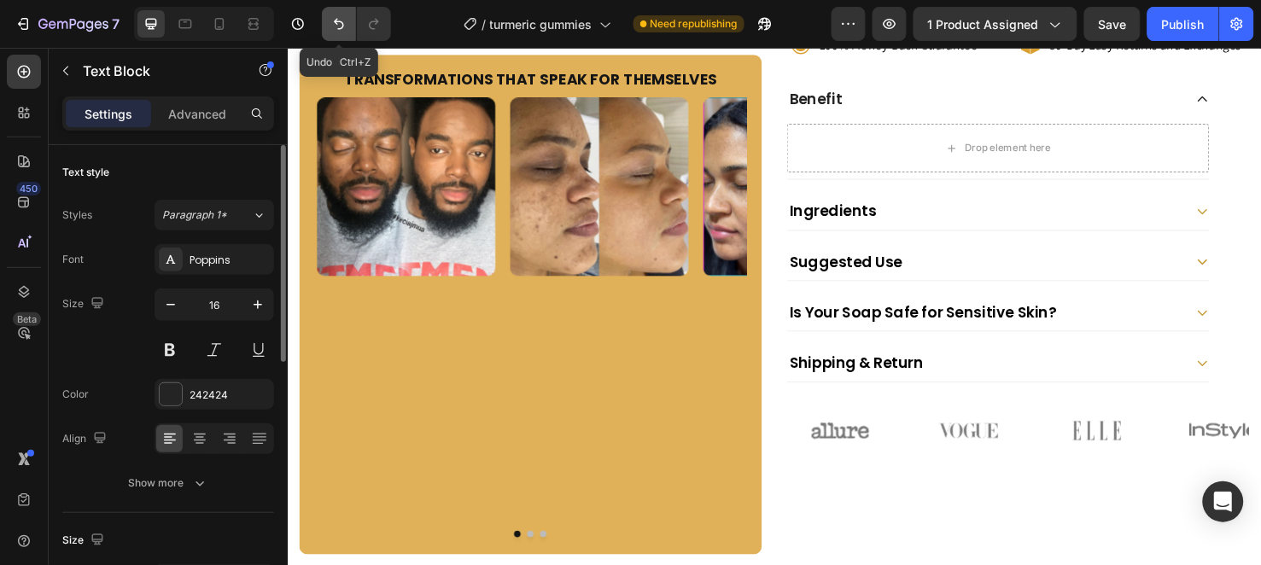
click at [330, 15] on icon "Undo/Redo" at bounding box center [338, 23] width 17 height 17
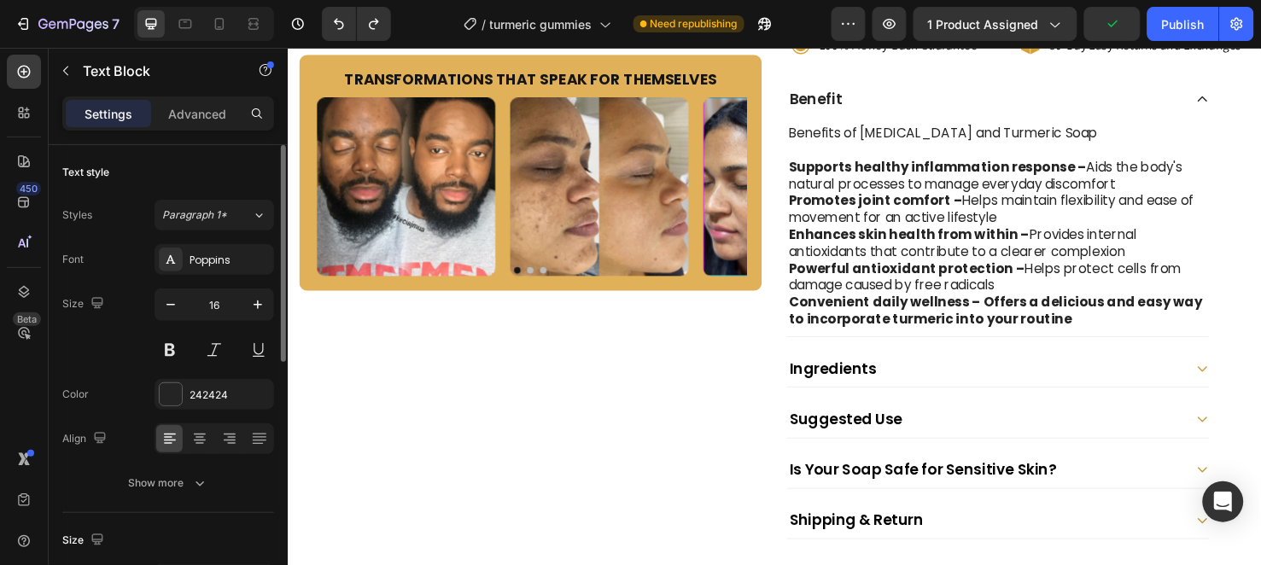
click at [1008, 313] on strong "Convenient daily wellness – Offers a delicious and easy way to incorporate turm…" at bounding box center [1032, 324] width 435 height 38
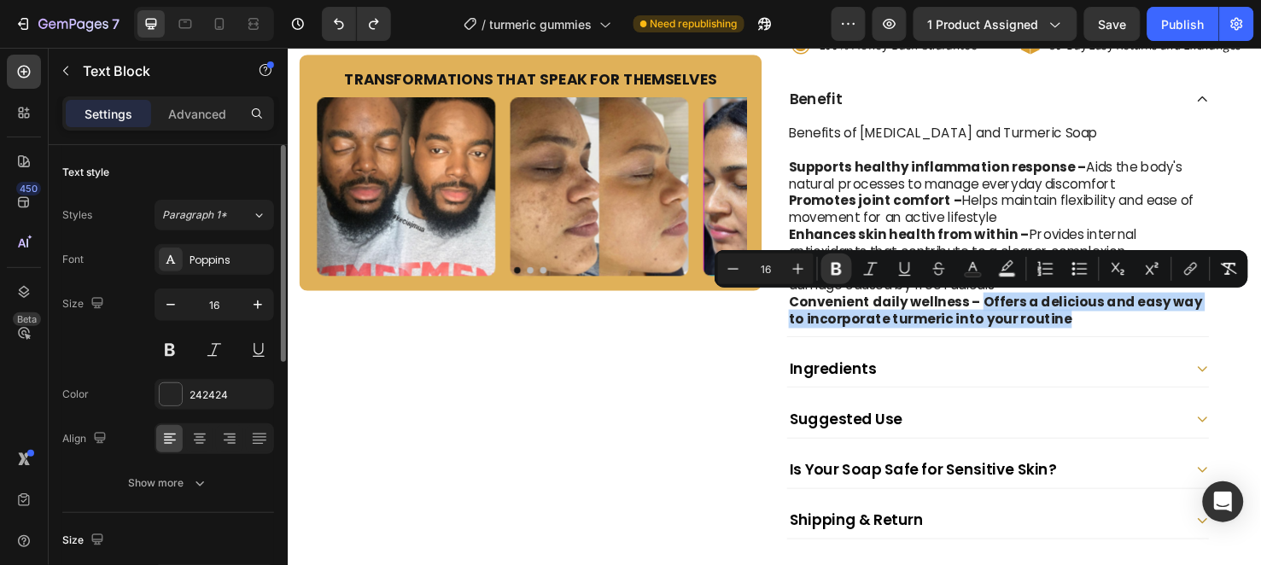
drag, startPoint x: 1008, startPoint y: 313, endPoint x: 1067, endPoint y: 328, distance: 60.7
click at [1067, 328] on strong "Convenient daily wellness – Offers a delicious and easy way to incorporate turm…" at bounding box center [1032, 324] width 435 height 38
click at [832, 263] on icon "Editor contextual toolbar" at bounding box center [837, 269] width 10 height 13
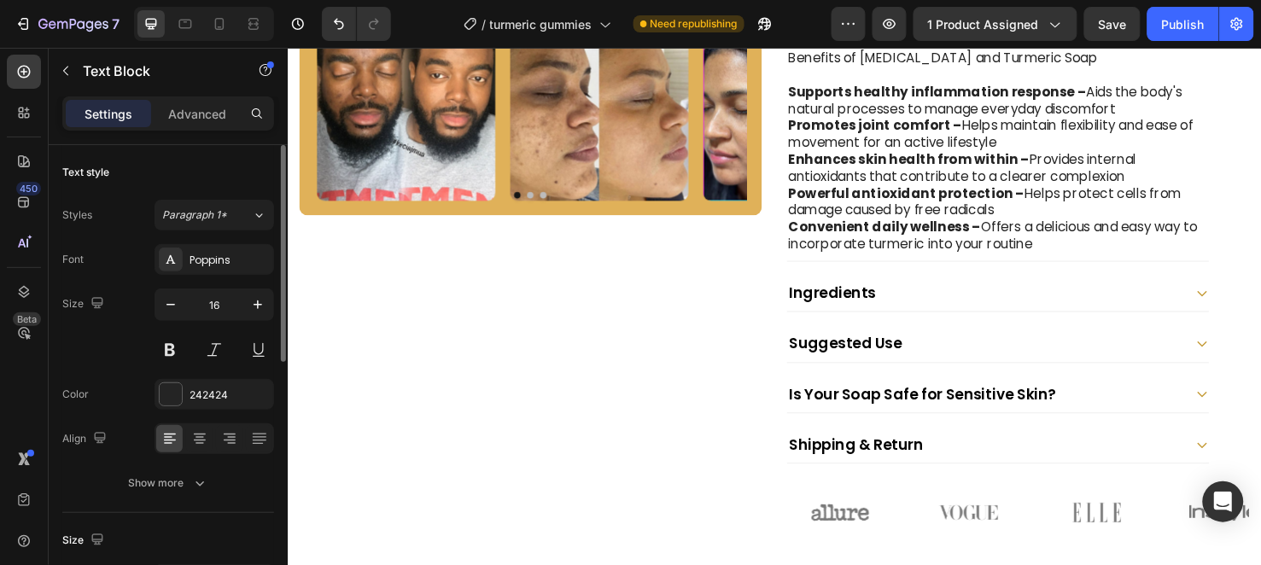
scroll to position [758, 0]
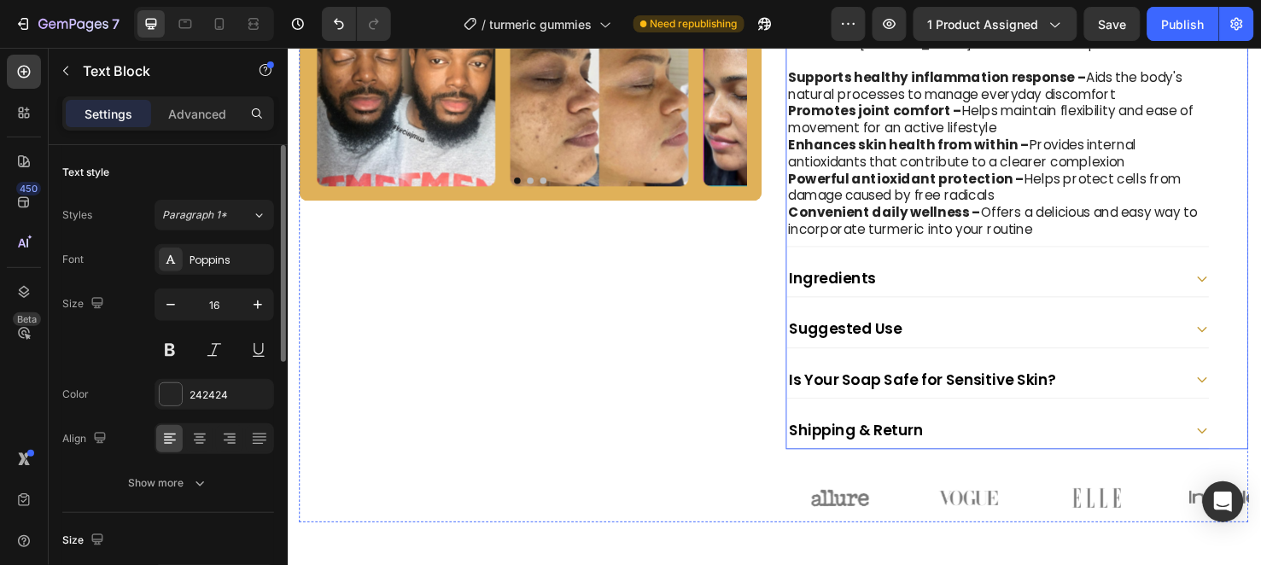
click at [999, 292] on div "Ingredients" at bounding box center [1021, 289] width 417 height 25
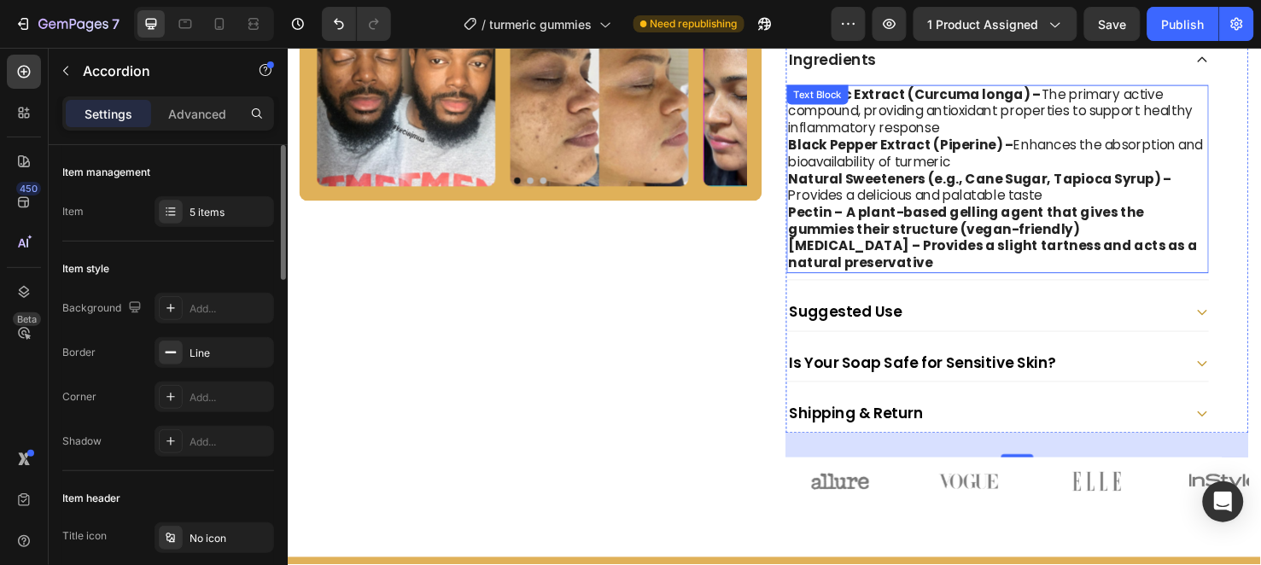
click at [868, 218] on strong "Pectin – A plant-based gelling agent that gives the gummies their structure (ve…" at bounding box center [1002, 229] width 374 height 38
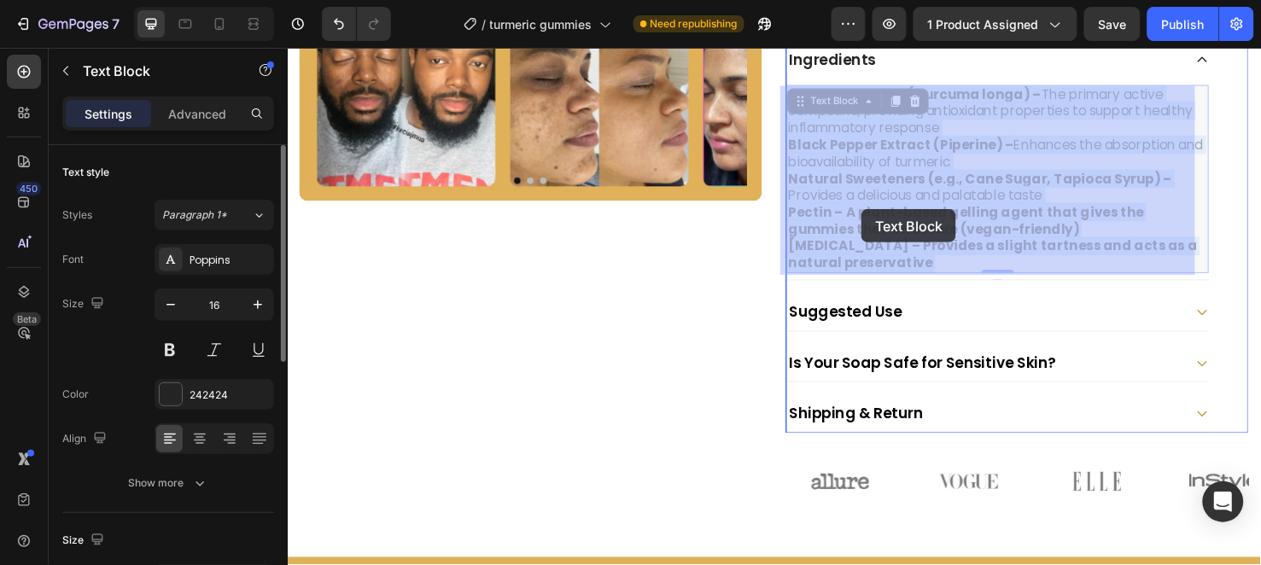
drag, startPoint x: 868, startPoint y: 218, endPoint x: 891, endPoint y: 217, distance: 22.2
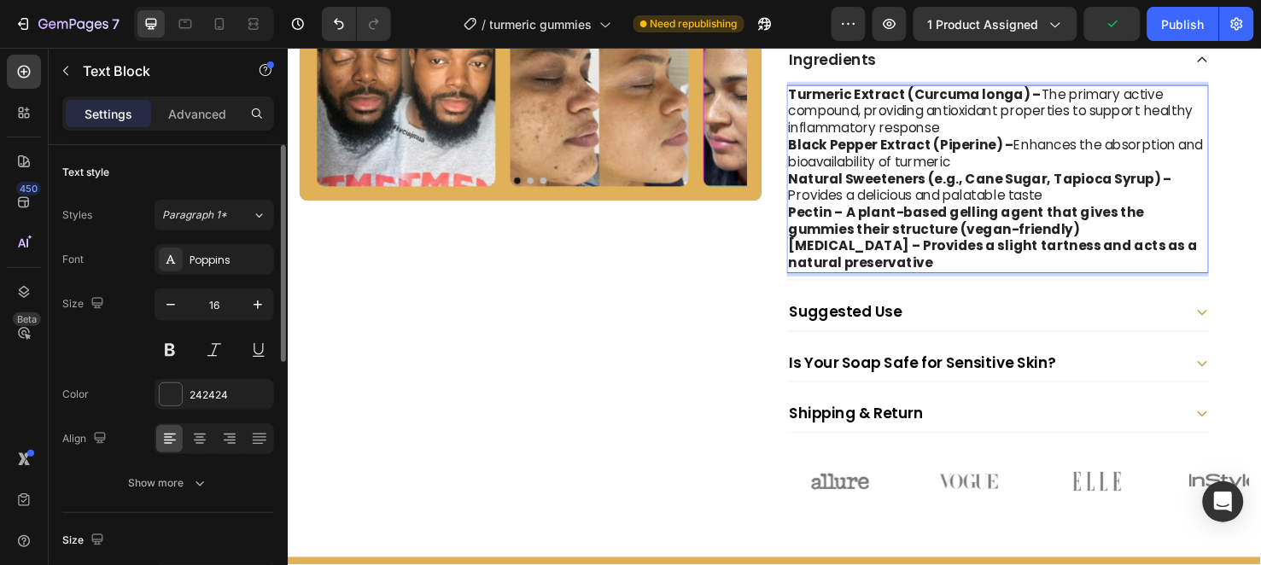
click at [867, 221] on strong "Pectin – A plant-based gelling agent that gives the gummies their structure (ve…" at bounding box center [1002, 229] width 374 height 38
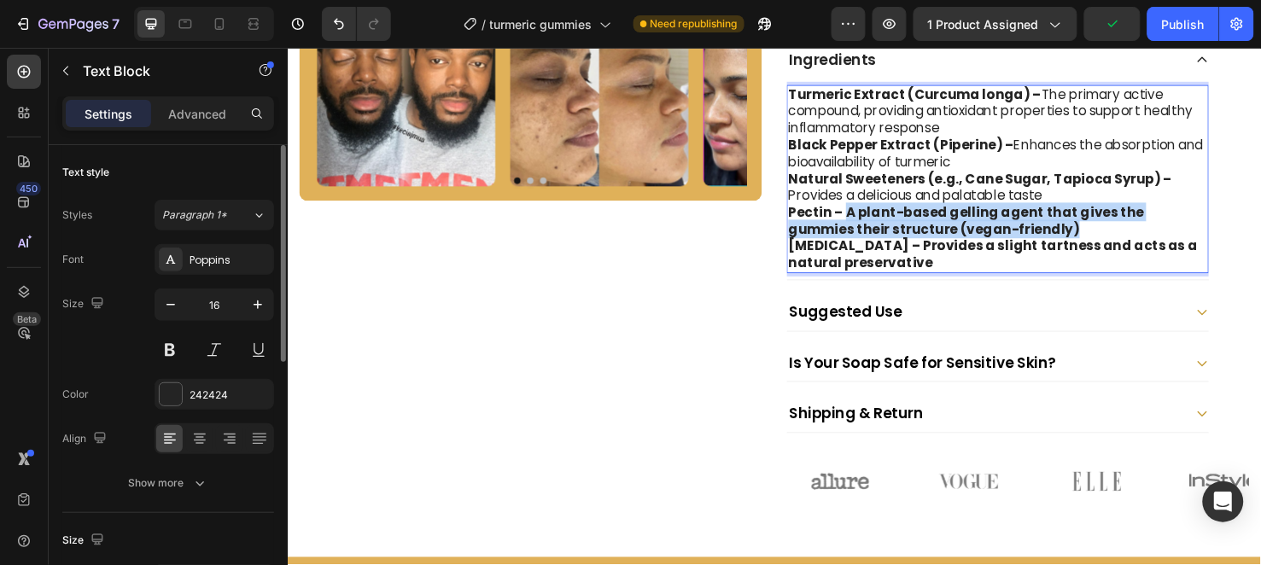
drag, startPoint x: 867, startPoint y: 221, endPoint x: 1048, endPoint y: 241, distance: 182.1
click at [1048, 241] on p "Pectin – A plant-based gelling agent that gives the gummies their structure (ve…" at bounding box center [1035, 230] width 441 height 36
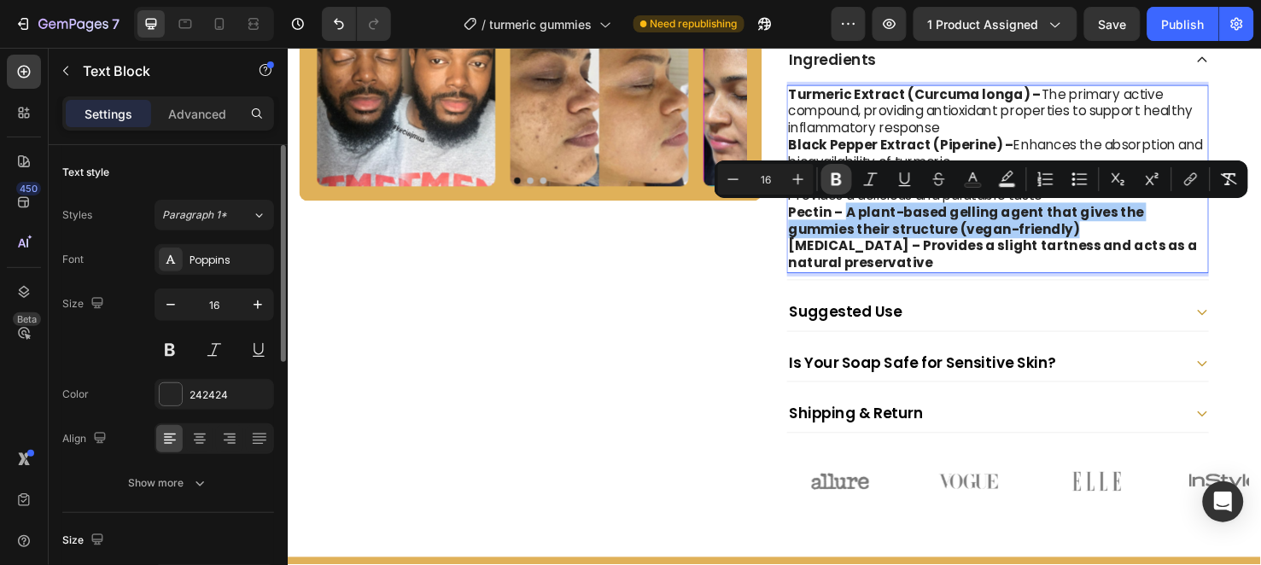
click at [840, 175] on icon "Editor contextual toolbar" at bounding box center [837, 179] width 10 height 13
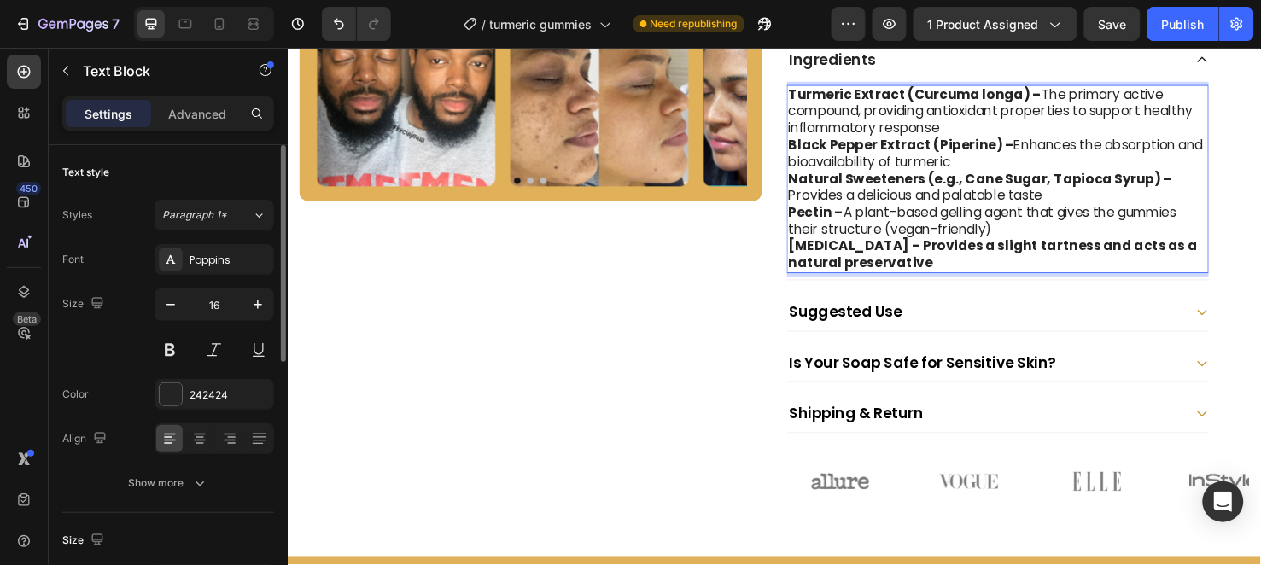
click at [893, 251] on strong "Citric Acid – Provides a slight tartness and acts as a natural preservative" at bounding box center [1030, 265] width 430 height 38
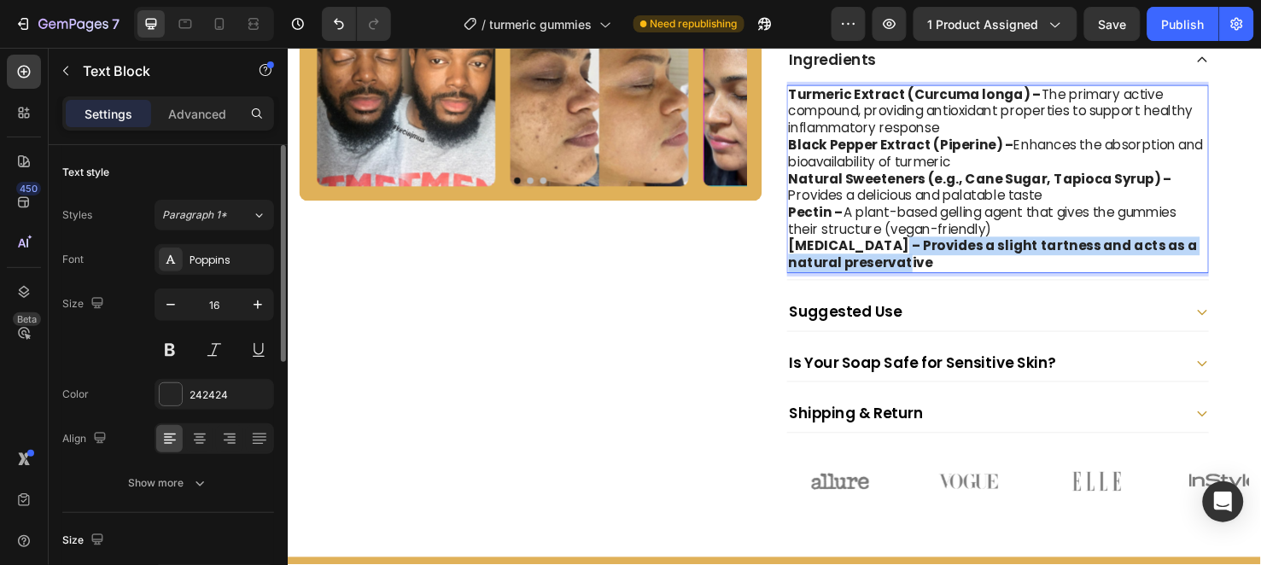
drag, startPoint x: 894, startPoint y: 251, endPoint x: 919, endPoint y: 275, distance: 34.4
click at [919, 275] on p "Citric Acid – Provides a slight tartness and acts as a natural preservative" at bounding box center [1035, 266] width 441 height 36
click at [1012, 329] on div "Suggested Use" at bounding box center [1021, 324] width 417 height 25
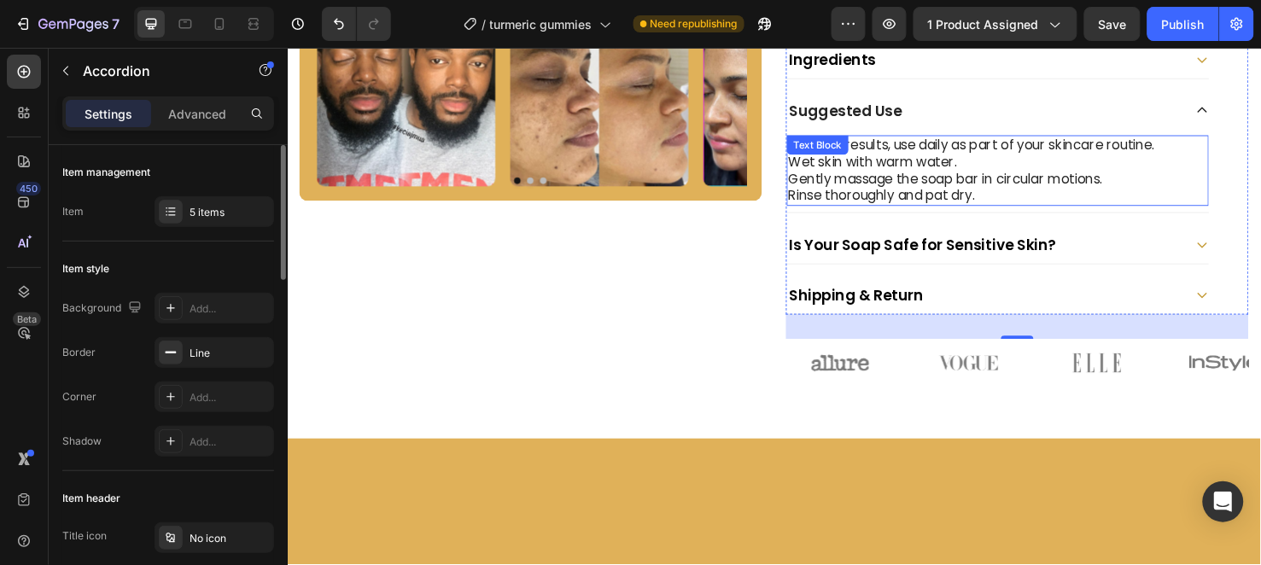
click at [1005, 162] on p "Wet skin with warm water." at bounding box center [1035, 168] width 441 height 18
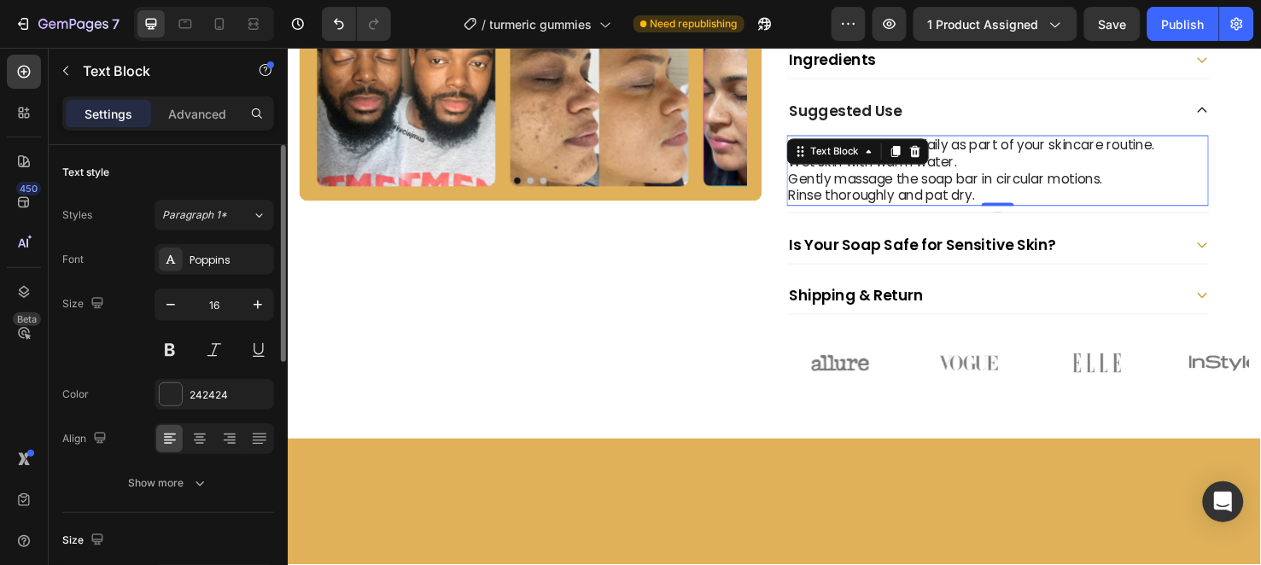
click at [1005, 162] on p "Wet skin with warm water." at bounding box center [1035, 168] width 441 height 18
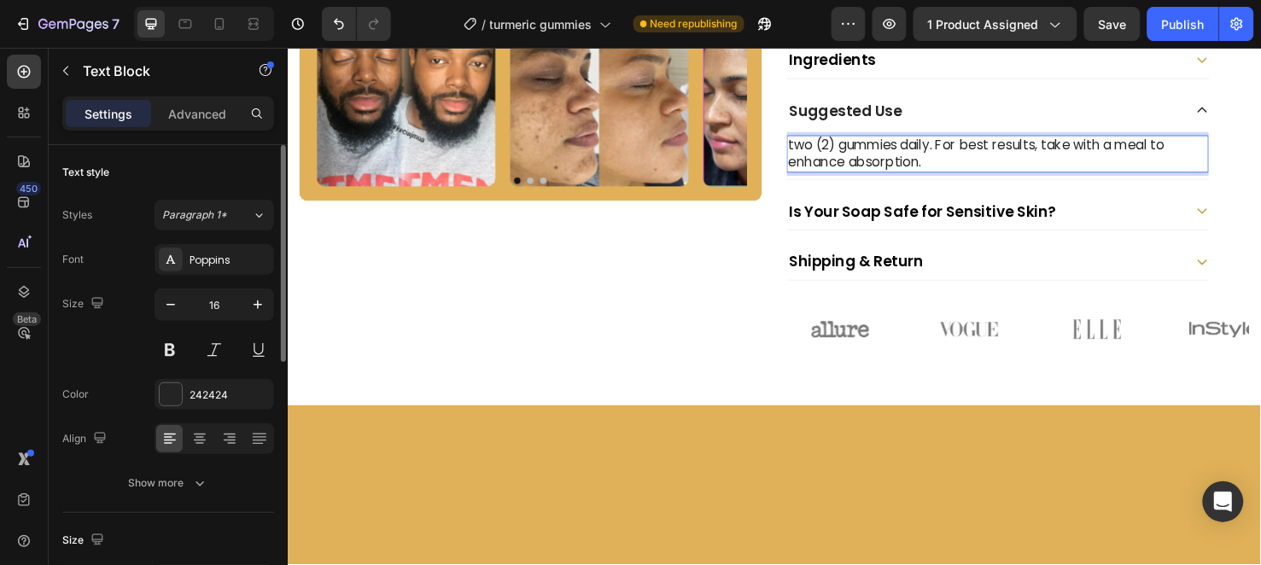
click at [818, 150] on p "two (2) gummies daily. For best results, take with a meal to enhance absorption." at bounding box center [1035, 159] width 441 height 36
click at [818, 155] on p "two (2) gummies daily. For best results, take with a meal to enhance absorption." at bounding box center [1035, 159] width 441 height 36
click at [817, 150] on p "two (2) gummies daily. For best results, take with a meal to enhance absorption." at bounding box center [1035, 159] width 441 height 36
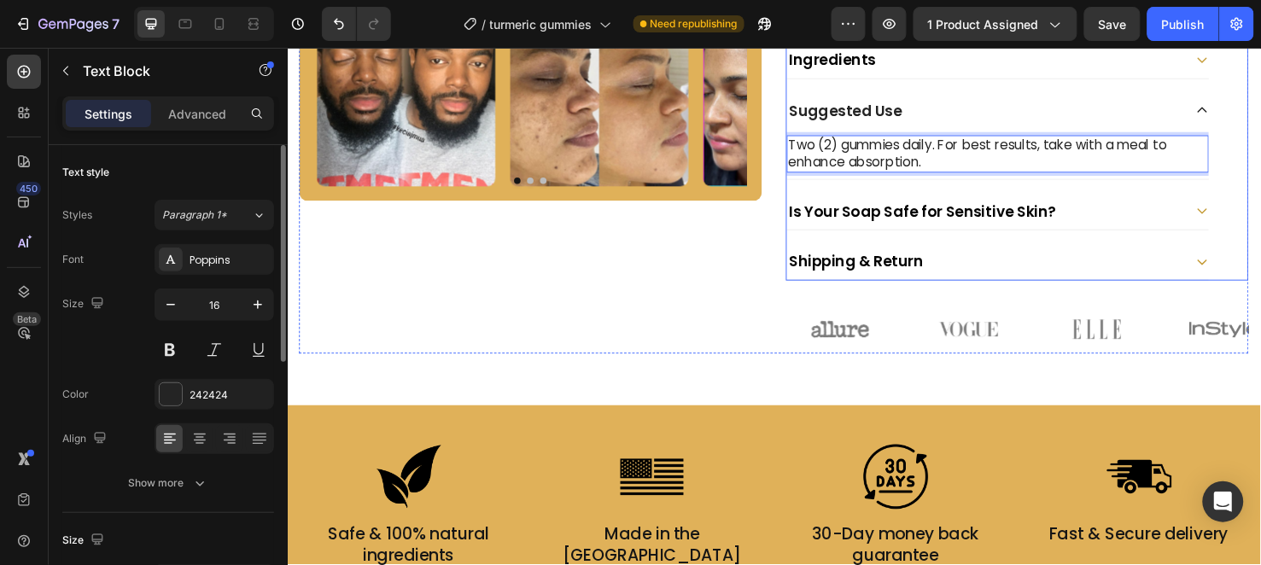
scroll to position [663, 0]
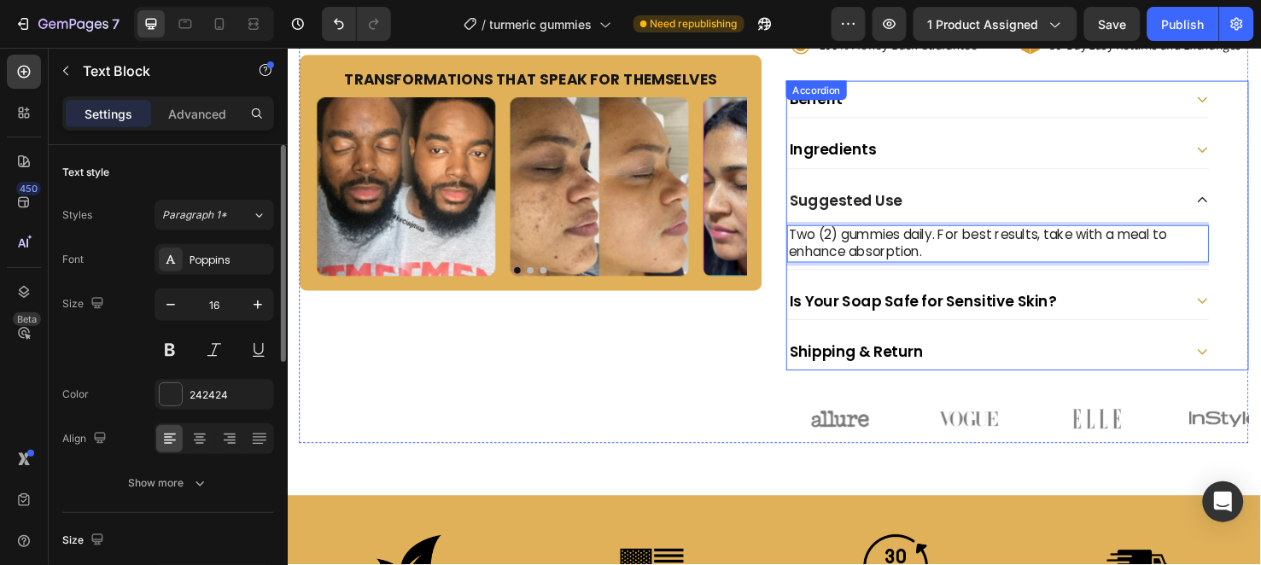
click at [1126, 152] on div "Ingredients" at bounding box center [1021, 154] width 417 height 25
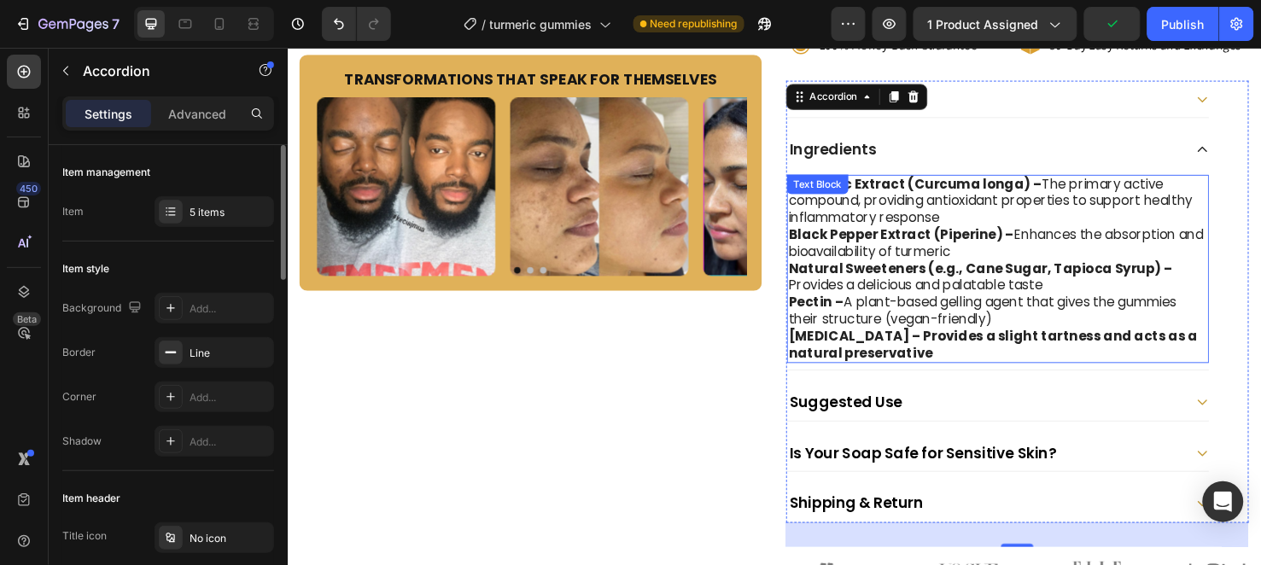
click at [895, 347] on strong "Citric Acid – Provides a slight tartness and acts as a natural preservative" at bounding box center [1030, 360] width 430 height 38
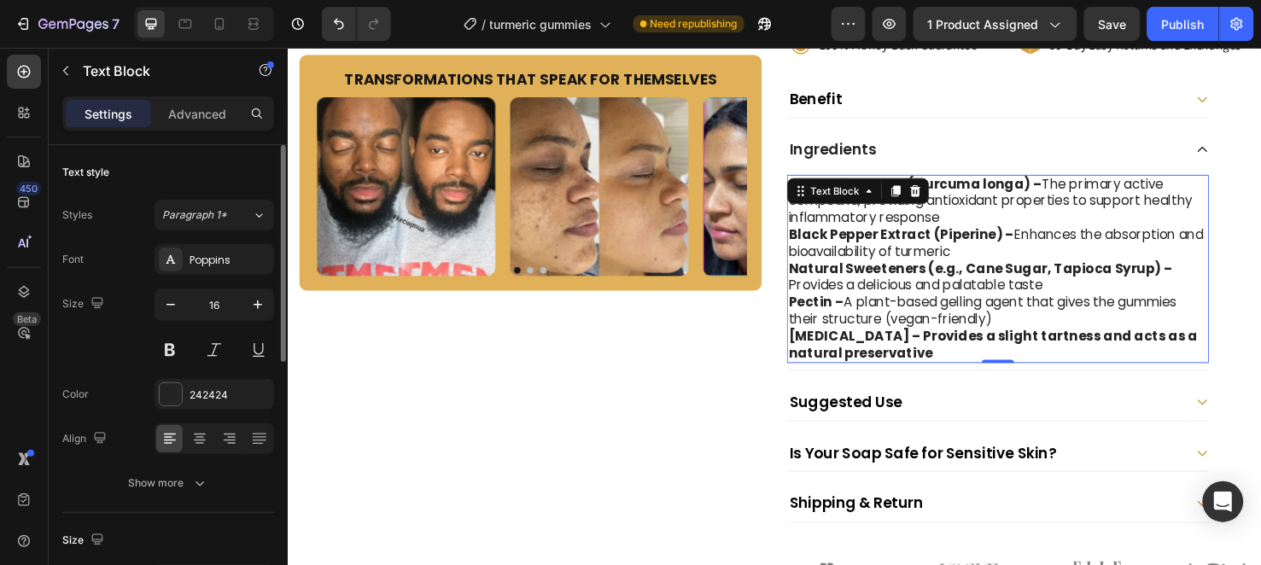
click at [895, 347] on strong "Citric Acid – Provides a slight tartness and acts as a natural preservative" at bounding box center [1030, 360] width 430 height 38
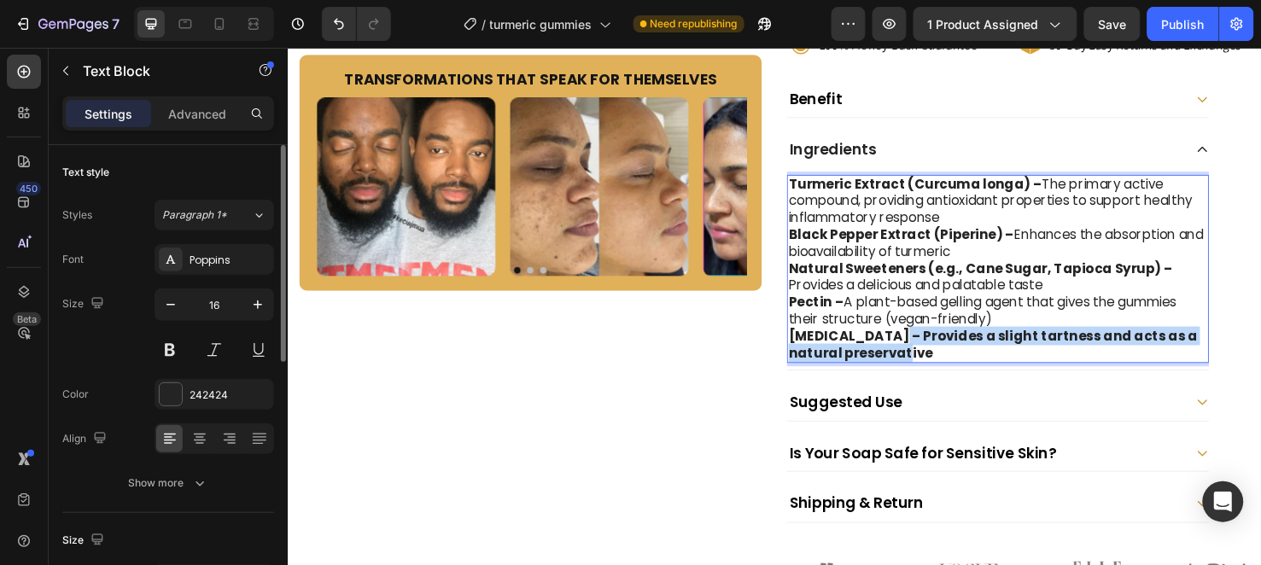
drag, startPoint x: 895, startPoint y: 347, endPoint x: 910, endPoint y: 366, distance: 24.9
click at [910, 366] on p "Citric Acid – Provides a slight tartness and acts as a natural preservative" at bounding box center [1035, 360] width 441 height 36
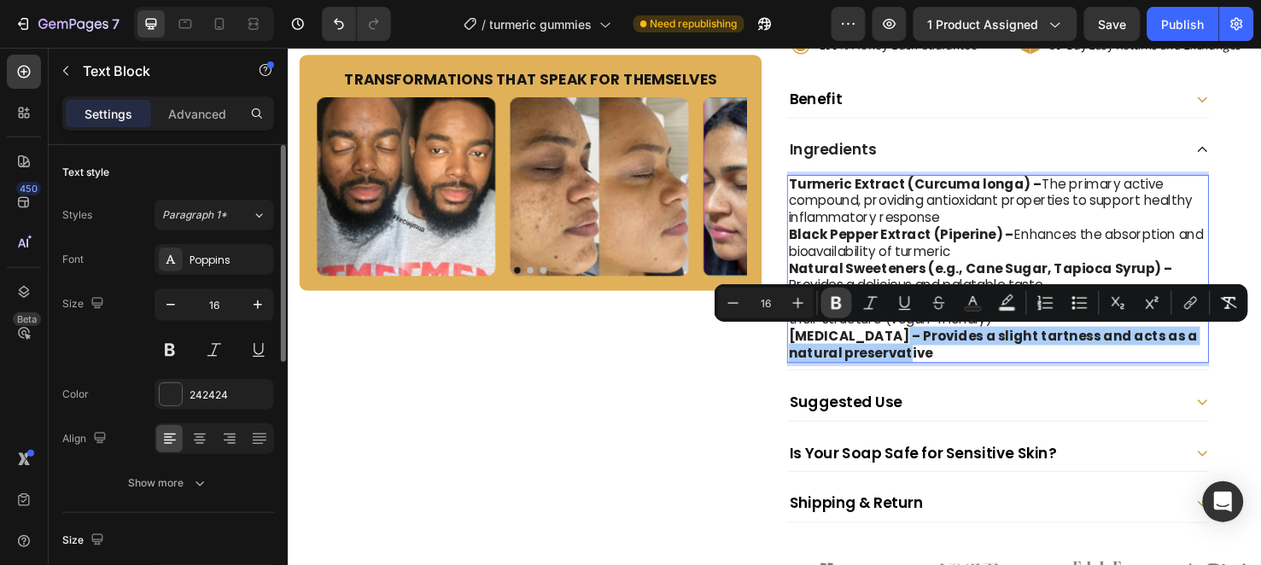
click at [828, 302] on icon "Editor contextual toolbar" at bounding box center [836, 303] width 17 height 17
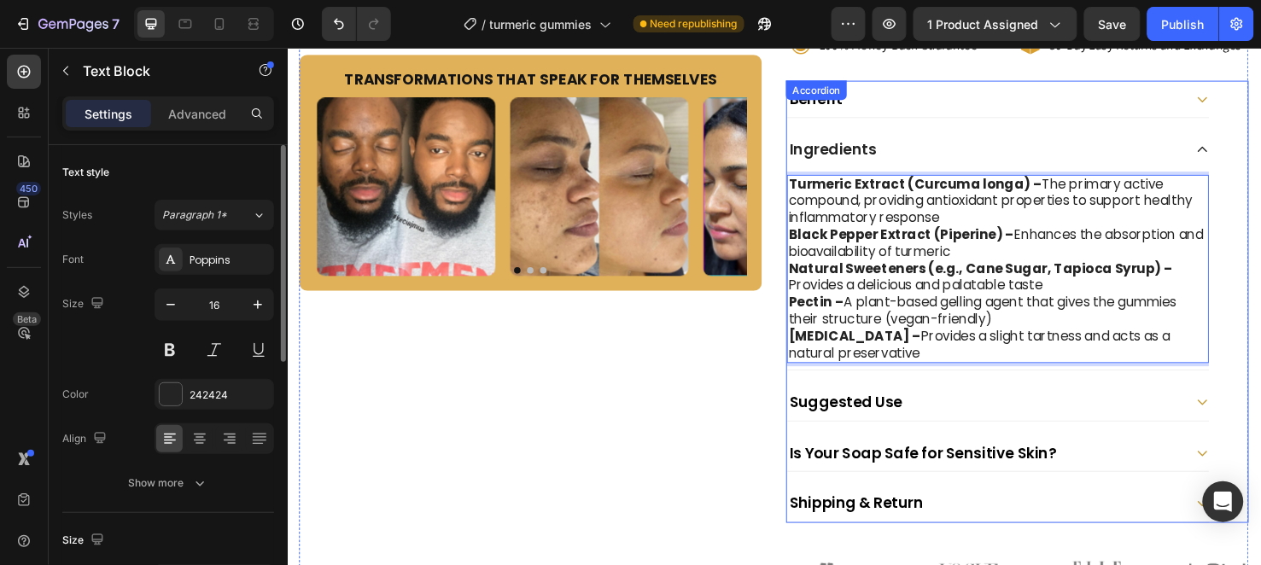
click at [933, 113] on div "Benefit" at bounding box center [1021, 101] width 417 height 25
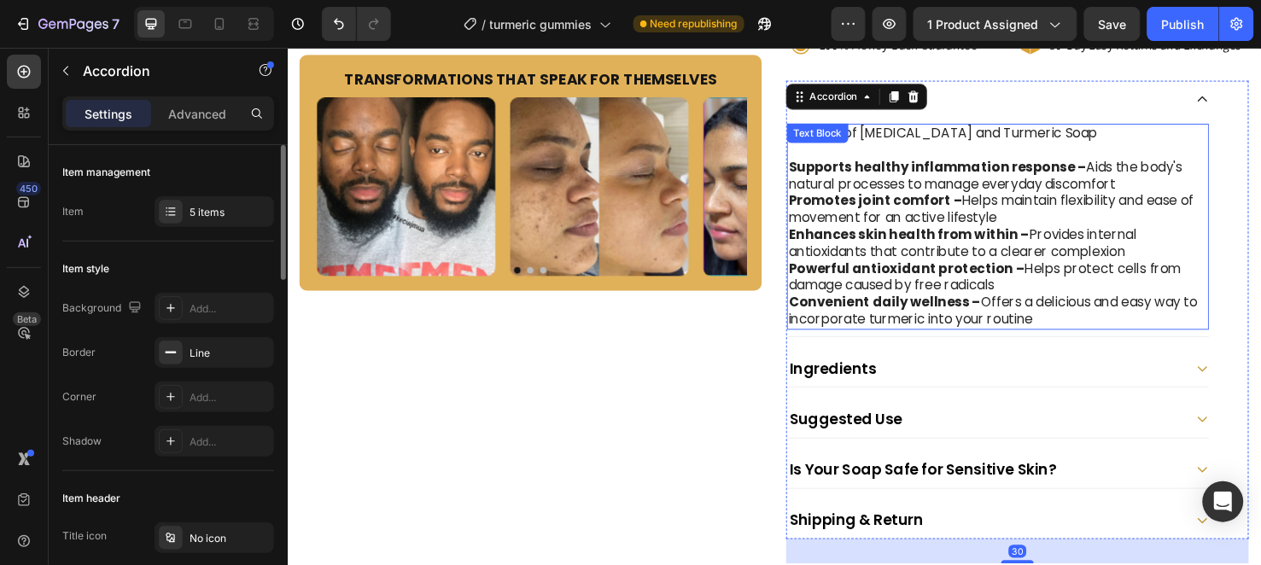
scroll to position [854, 0]
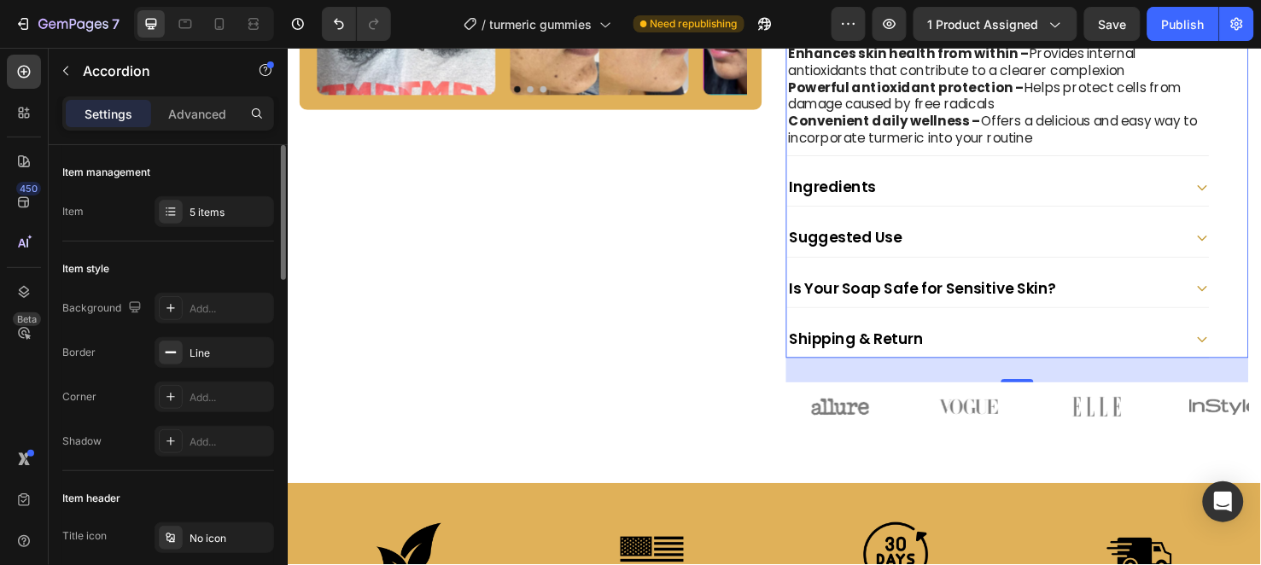
click at [890, 299] on p "Is Your Soap Safe for Sensitive Skin?" at bounding box center [955, 301] width 281 height 20
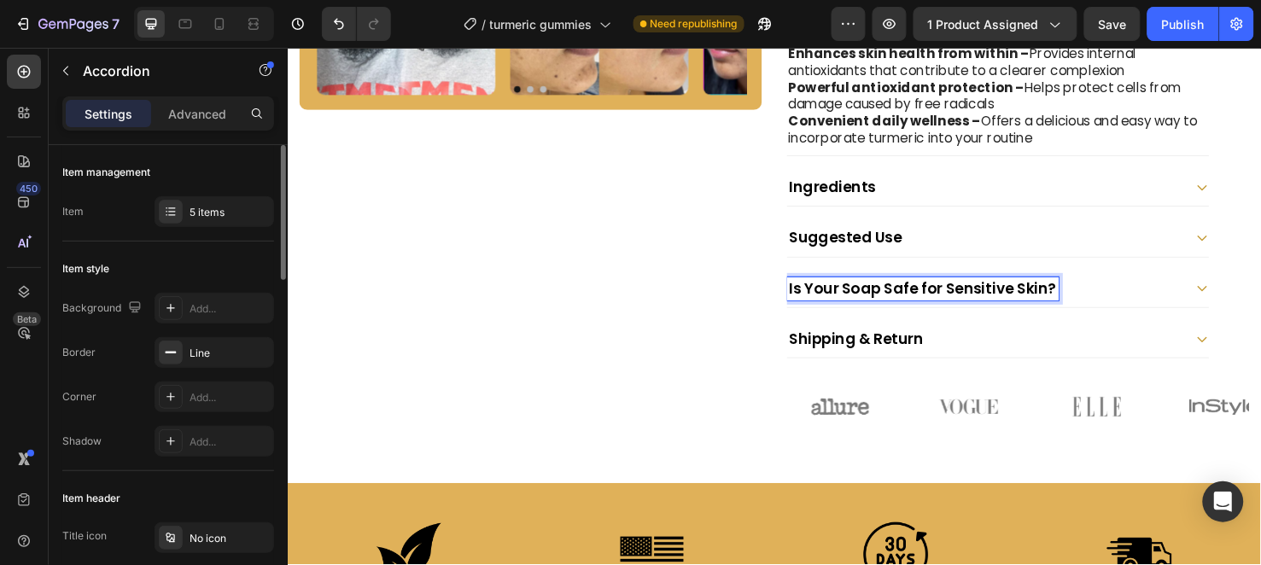
click at [902, 299] on p "Is Your Soap Safe for Sensitive Skin?" at bounding box center [955, 301] width 281 height 20
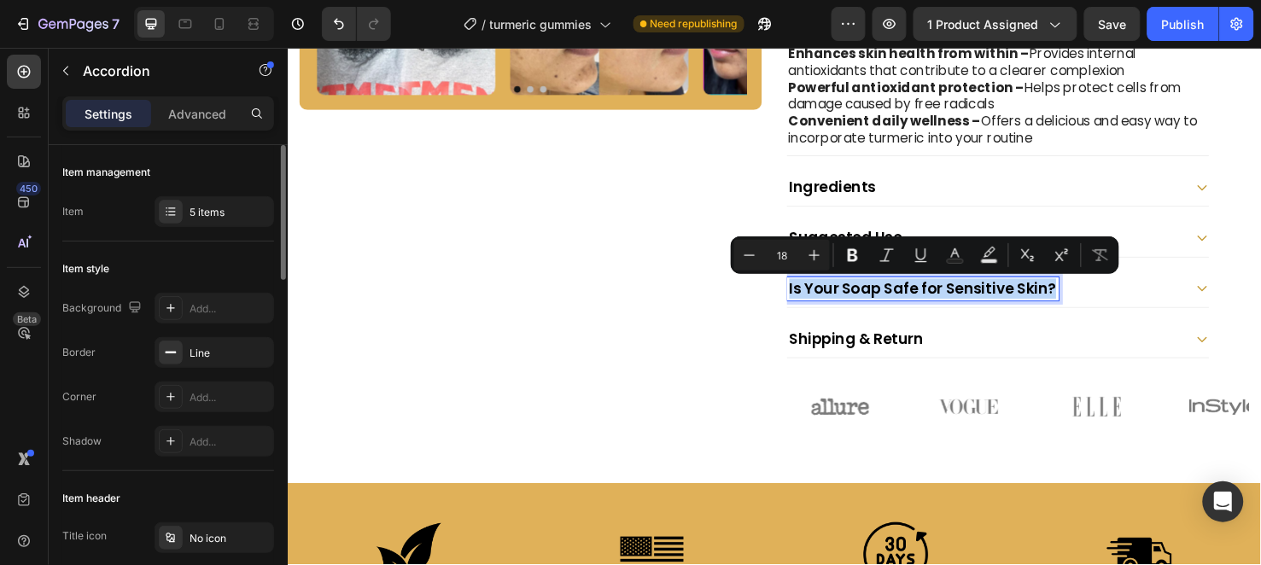
click at [902, 299] on p "Is Your Soap Safe for Sensitive Skin?" at bounding box center [955, 301] width 281 height 20
copy p "Is Your Soap Safe for Sensitive Skin?"
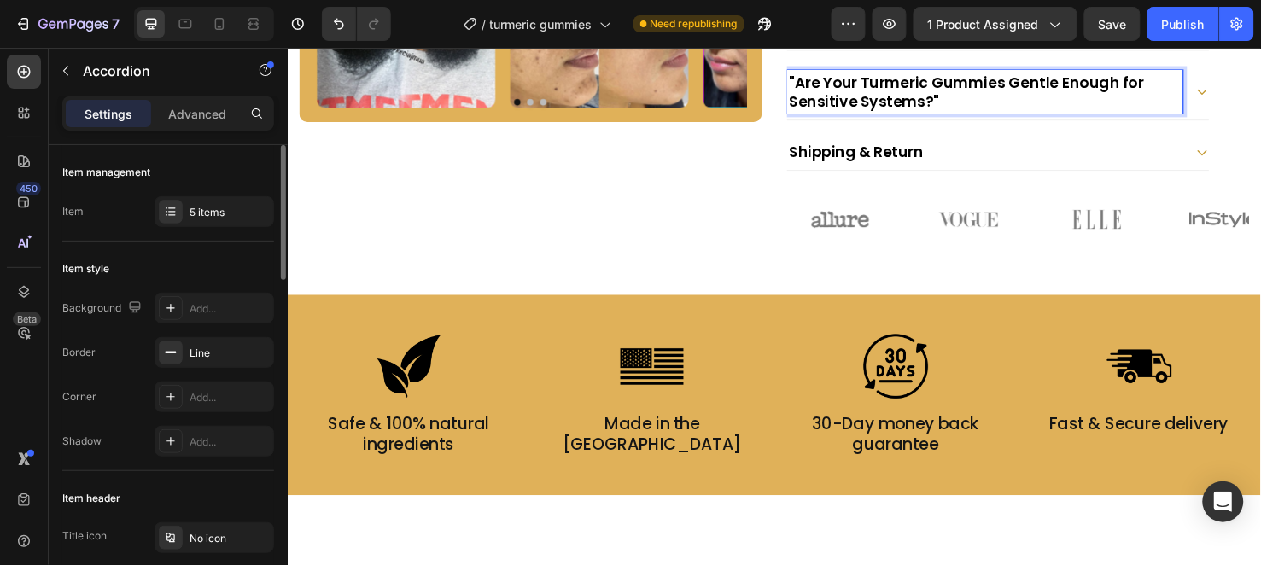
click at [815, 114] on p ""Are Your Turmeric Gummies Gentle Enough for Sensitive Systems?"" at bounding box center [1021, 93] width 412 height 40
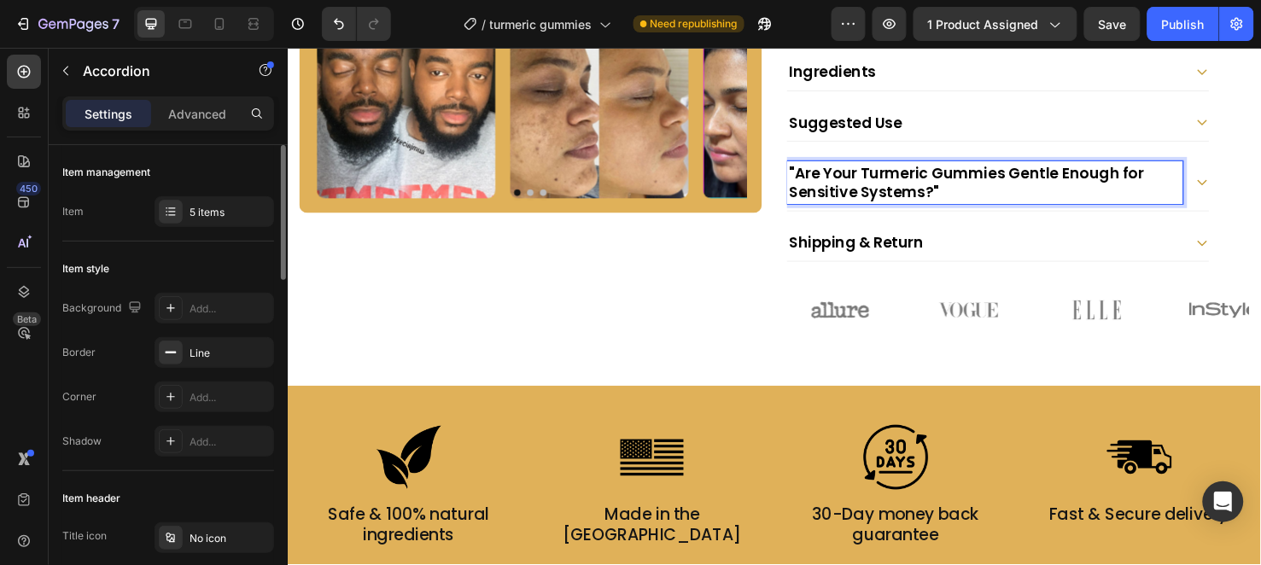
scroll to position [624, 0]
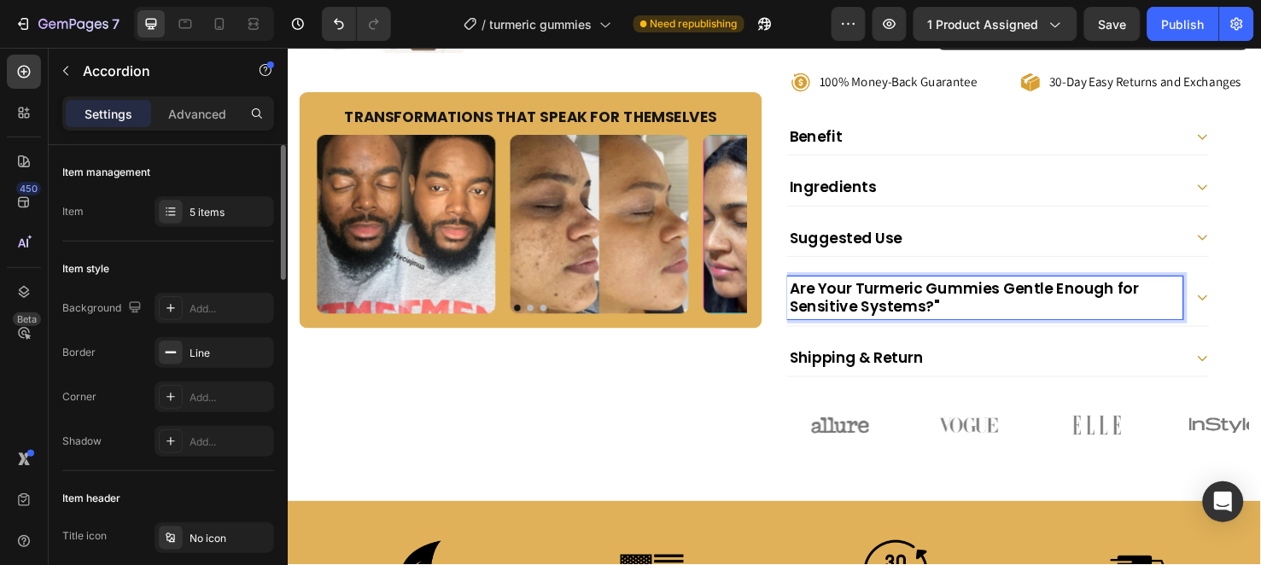
click at [1043, 324] on p "Are Your Turmeric Gummies Gentle Enough for Sensitive Systems?"" at bounding box center [1021, 310] width 412 height 40
click at [1224, 312] on div "Are Your Turmeric Gummies Gentle Enough for Sensitive Systems?" at bounding box center [1035, 310] width 444 height 59
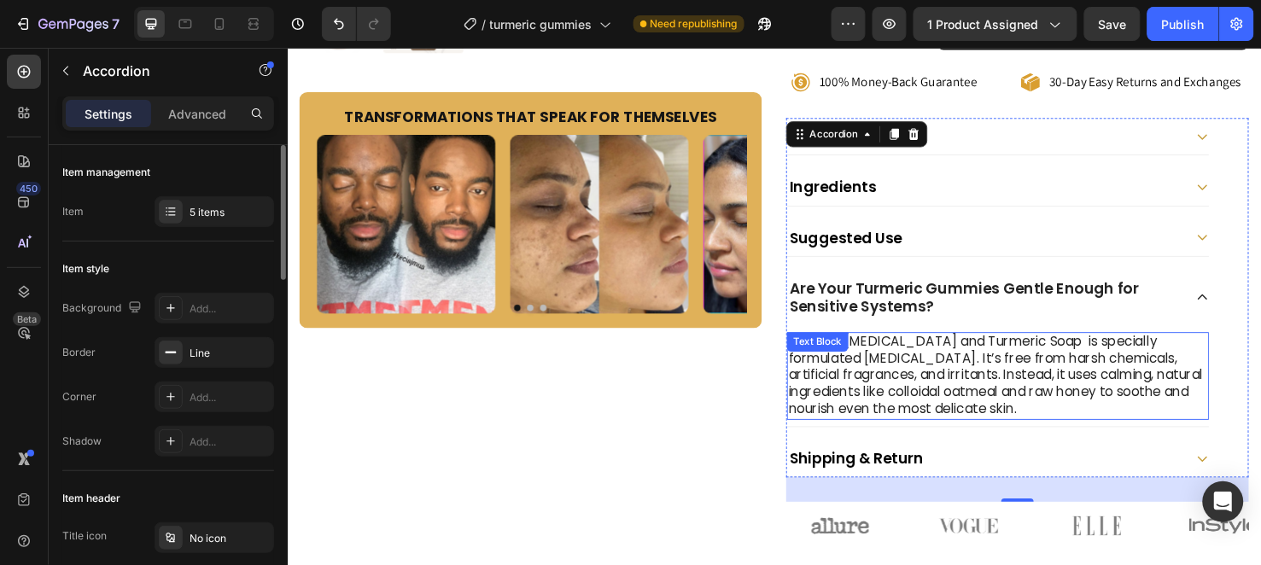
click at [970, 379] on p "Yes! Our Kojic Acid and Turmeric Soap is specially formulated for sensitive ski…" at bounding box center [1035, 392] width 441 height 89
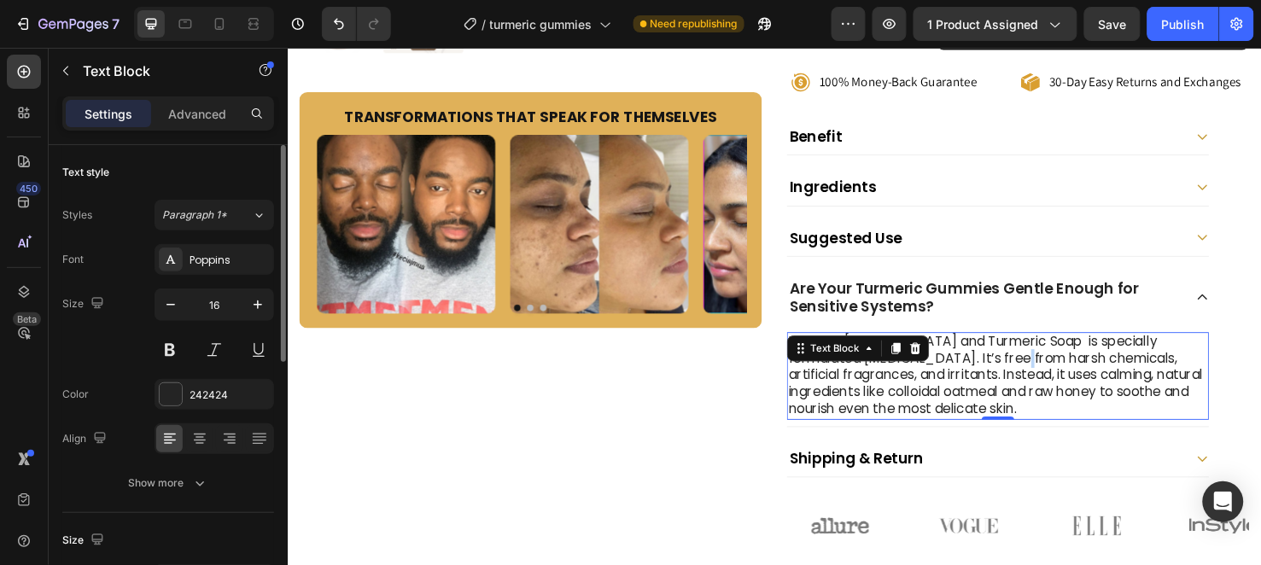
click at [970, 379] on p "Yes! Our Kojic Acid and Turmeric Soap is specially formulated for sensitive ski…" at bounding box center [1035, 392] width 441 height 89
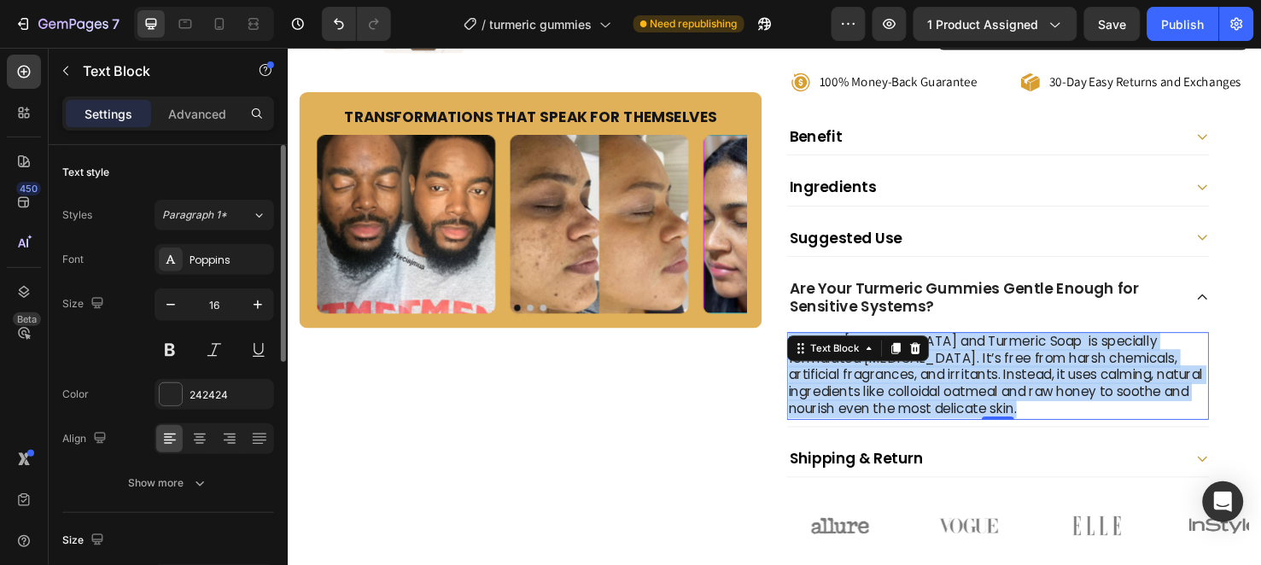
click at [970, 379] on p "Yes! Our Kojic Acid and Turmeric Soap is specially formulated for sensitive ski…" at bounding box center [1035, 392] width 441 height 89
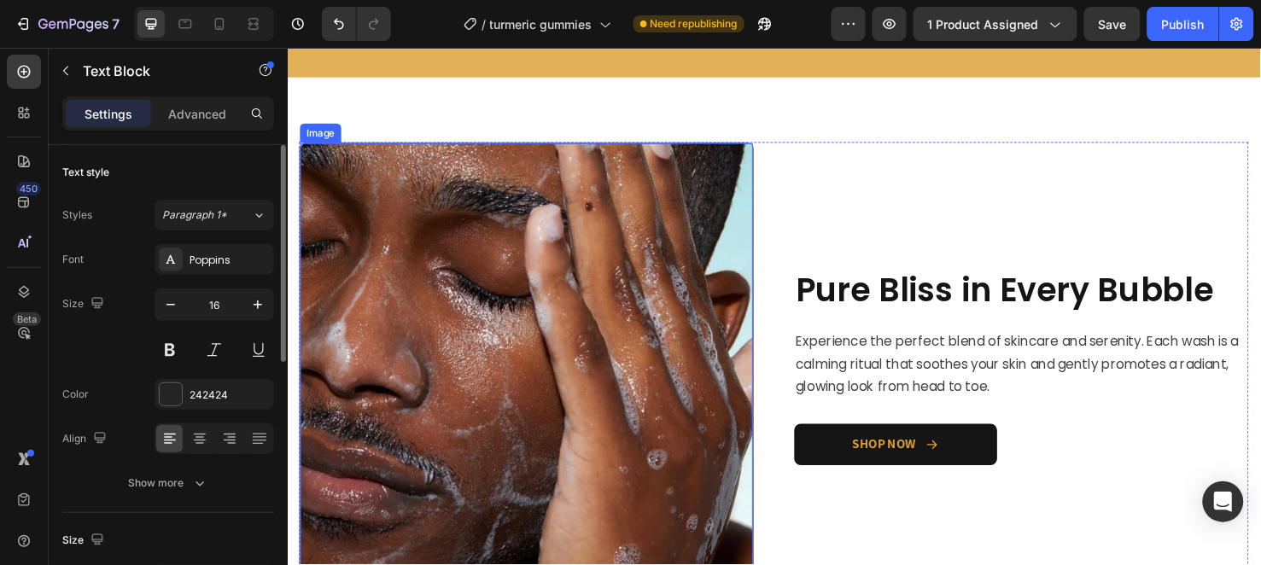
scroll to position [1383, 0]
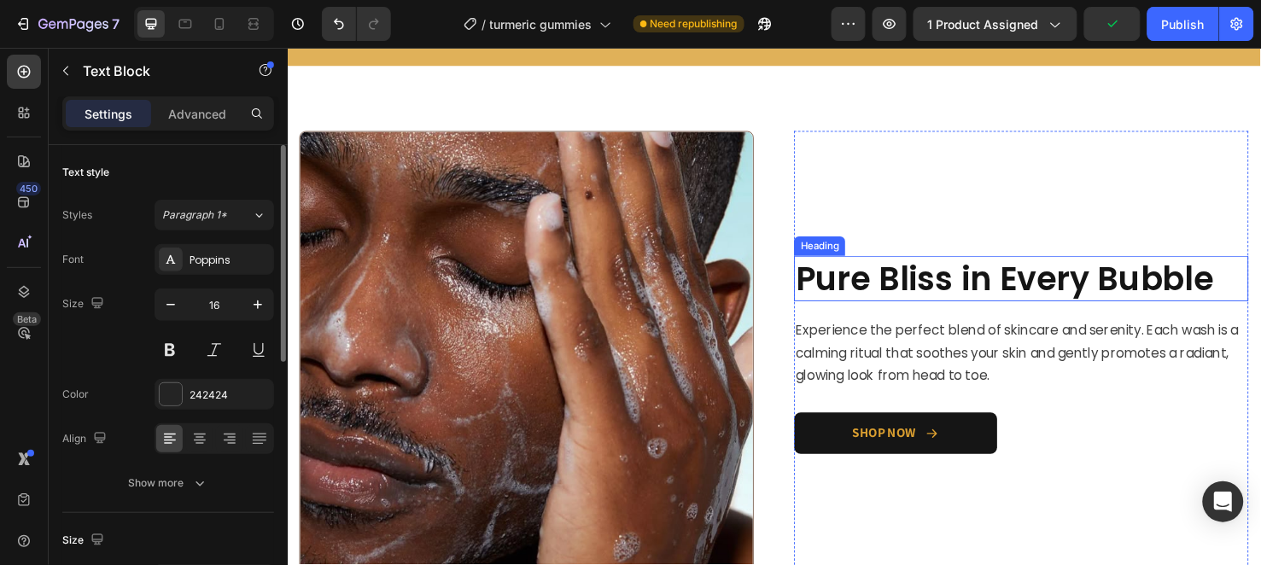
click at [993, 293] on h2 "Pure Bliss in Every Bubble" at bounding box center [1060, 290] width 478 height 48
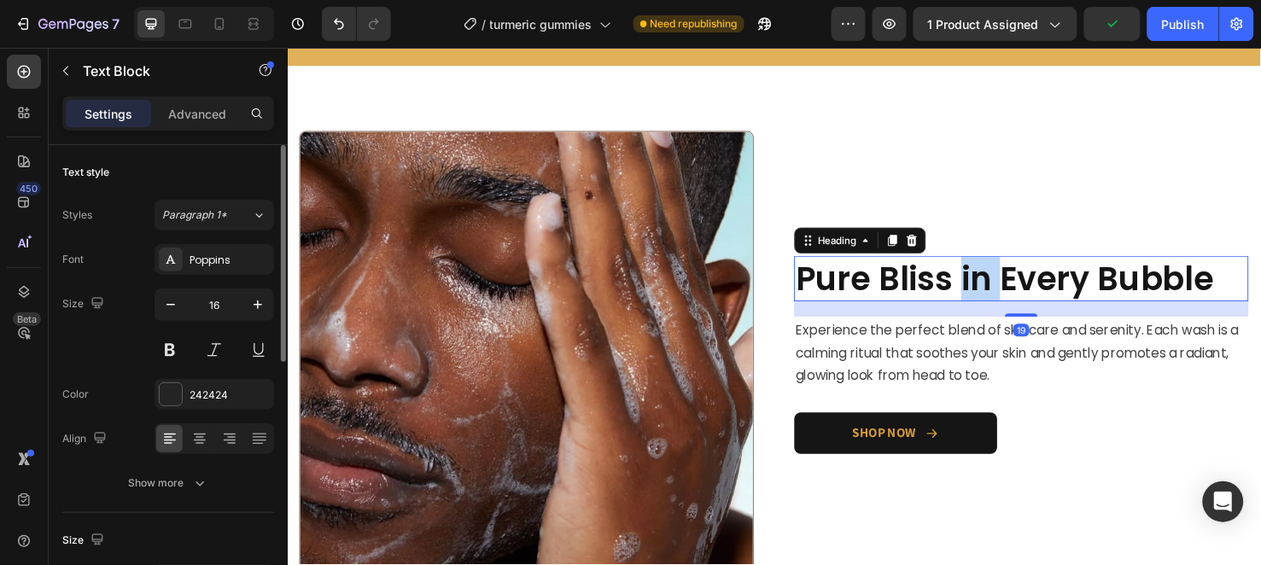
click at [993, 293] on h2 "Pure Bliss in Every Bubble" at bounding box center [1060, 290] width 478 height 48
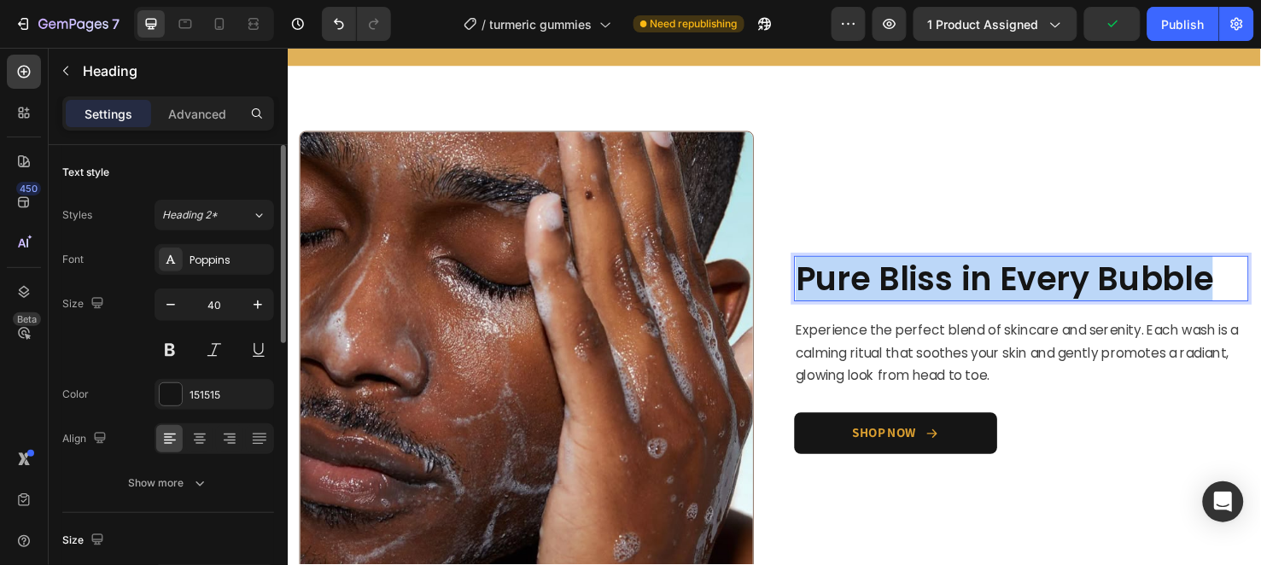
click at [993, 293] on p "Pure Bliss in Every Bubble" at bounding box center [1059, 290] width 475 height 44
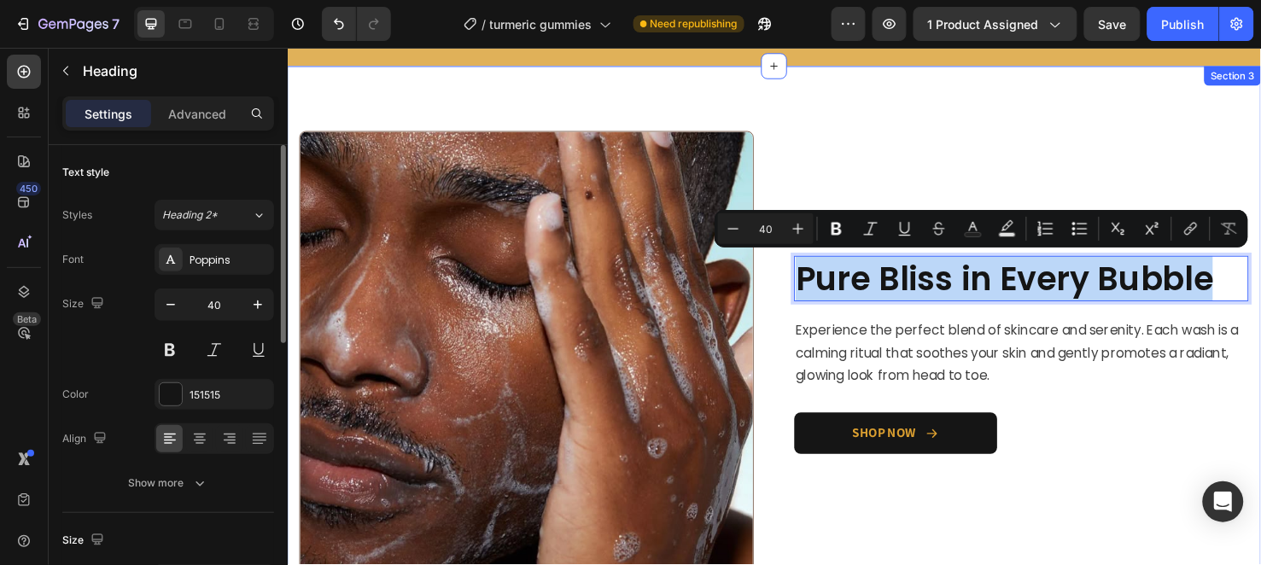
copy p "Pure Bliss in Every Bubble"
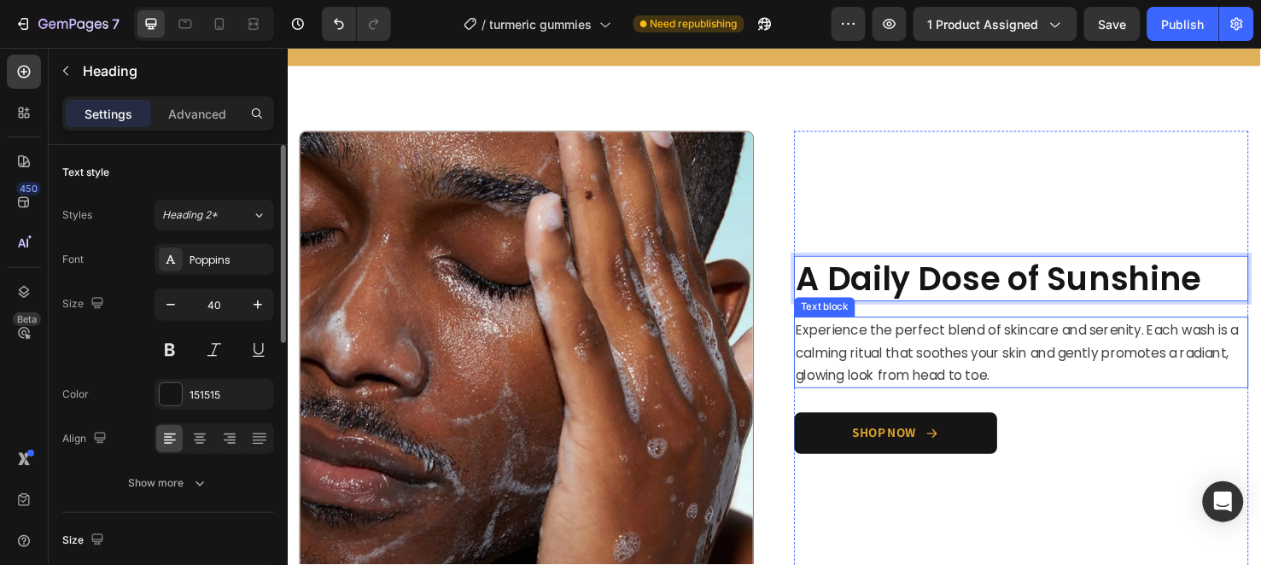
click at [930, 354] on span "Experience the perfect blend of skincare and serenity. Each wash is a calming r…" at bounding box center [1055, 368] width 466 height 67
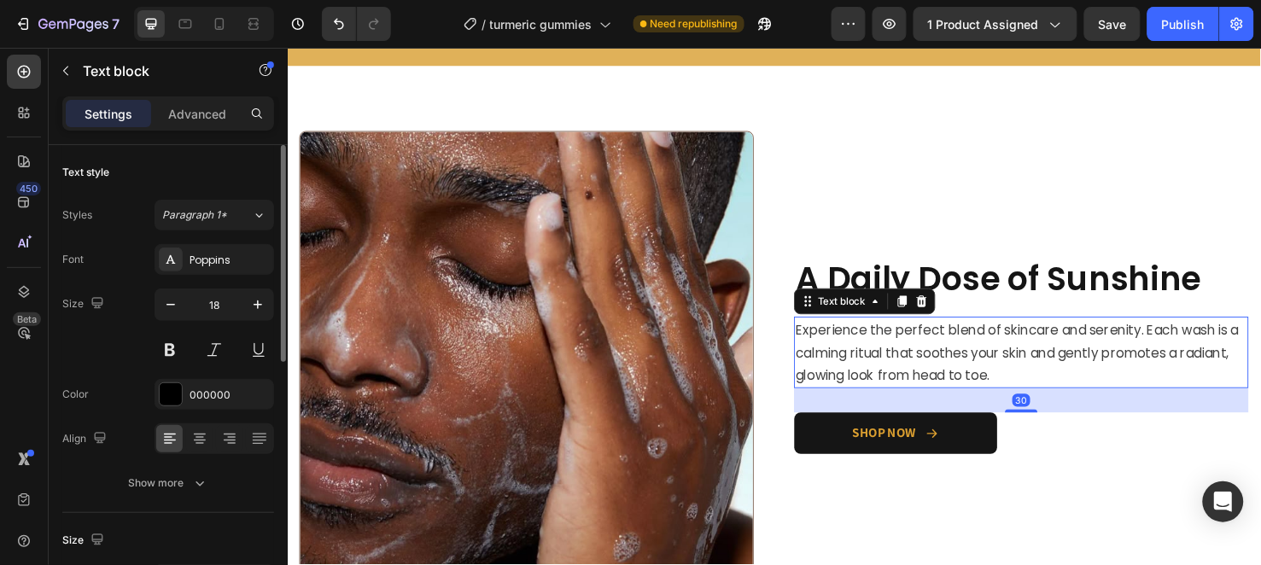
click at [930, 354] on span "Experience the perfect blend of skincare and serenity. Each wash is a calming r…" at bounding box center [1055, 368] width 466 height 67
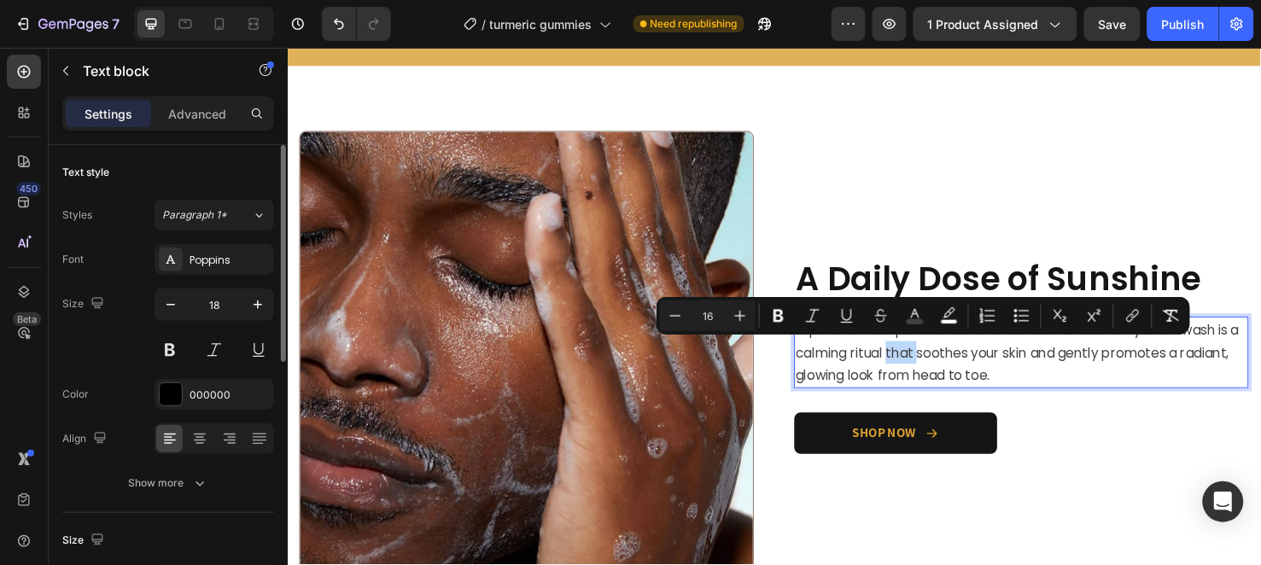
click at [930, 354] on span "Experience the perfect blend of skincare and serenity. Each wash is a calming r…" at bounding box center [1055, 368] width 466 height 67
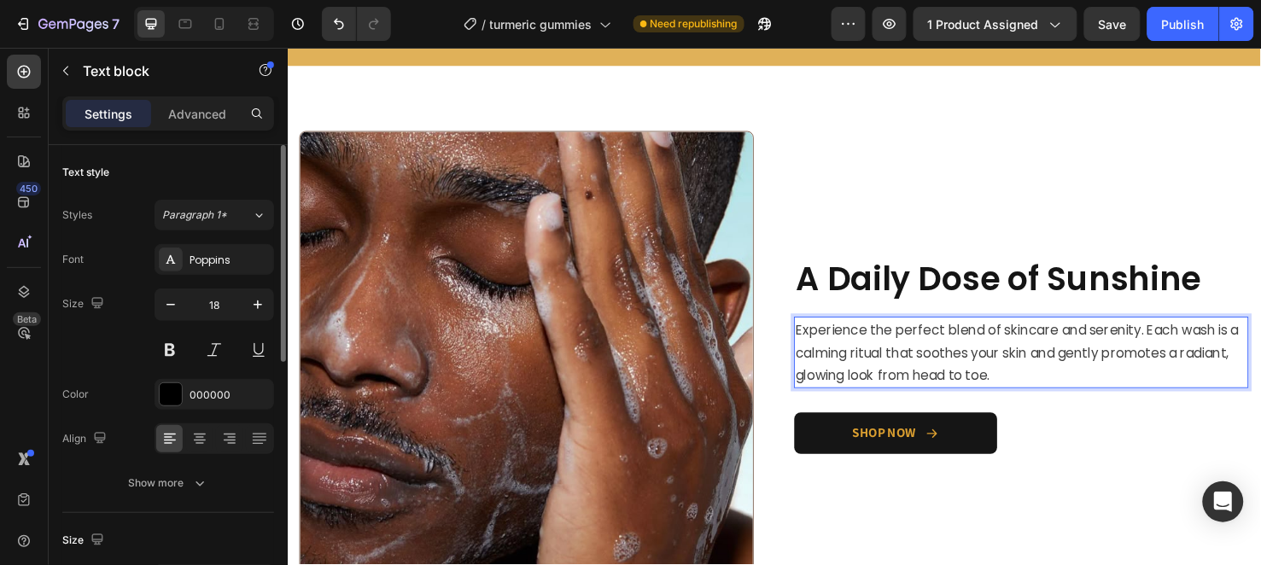
click at [923, 367] on span "Experience the perfect blend of skincare and serenity. Each wash is a calming r…" at bounding box center [1055, 368] width 466 height 67
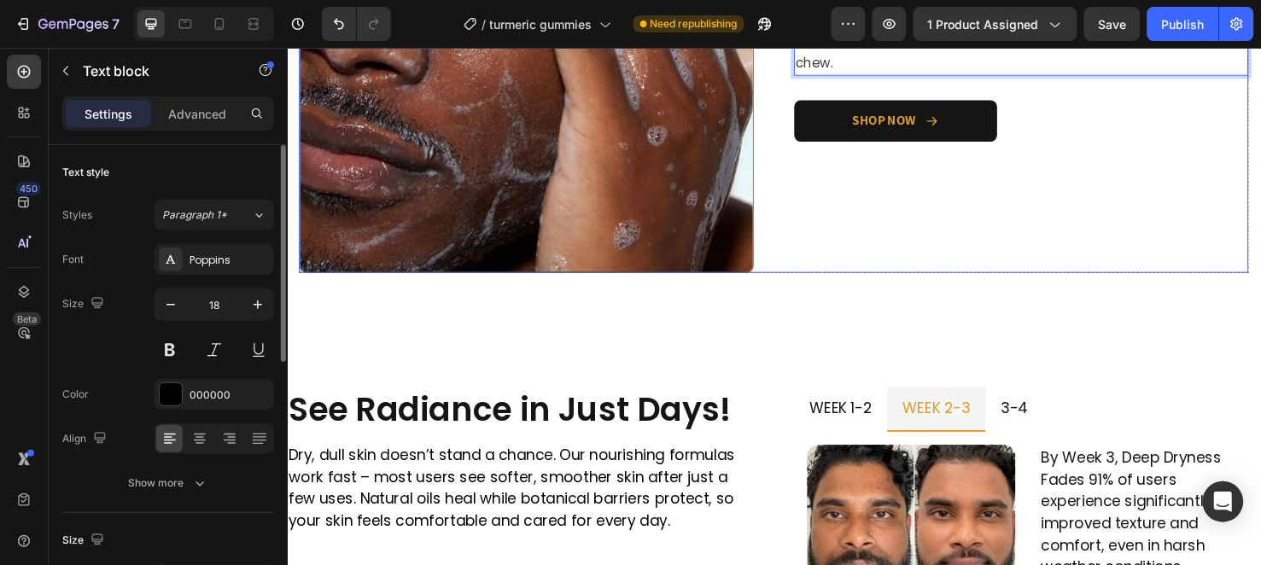
scroll to position [1762, 0]
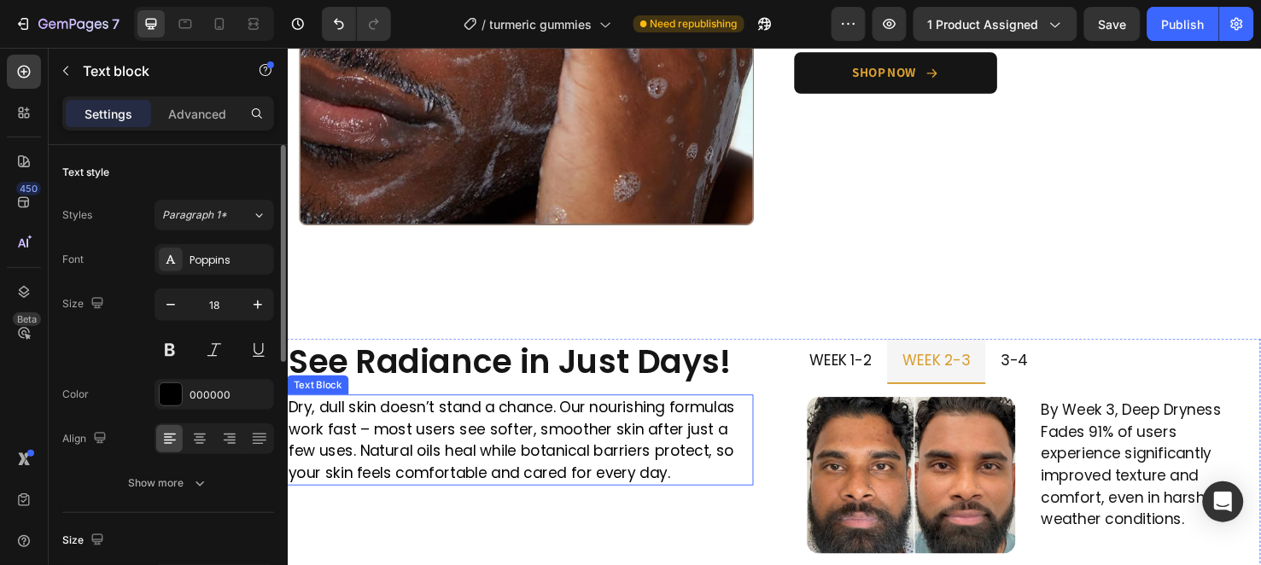
click at [482, 464] on p "Dry, dull skin doesn’t stand a chance. Our nourishing formulas work fast – most…" at bounding box center [533, 460] width 488 height 92
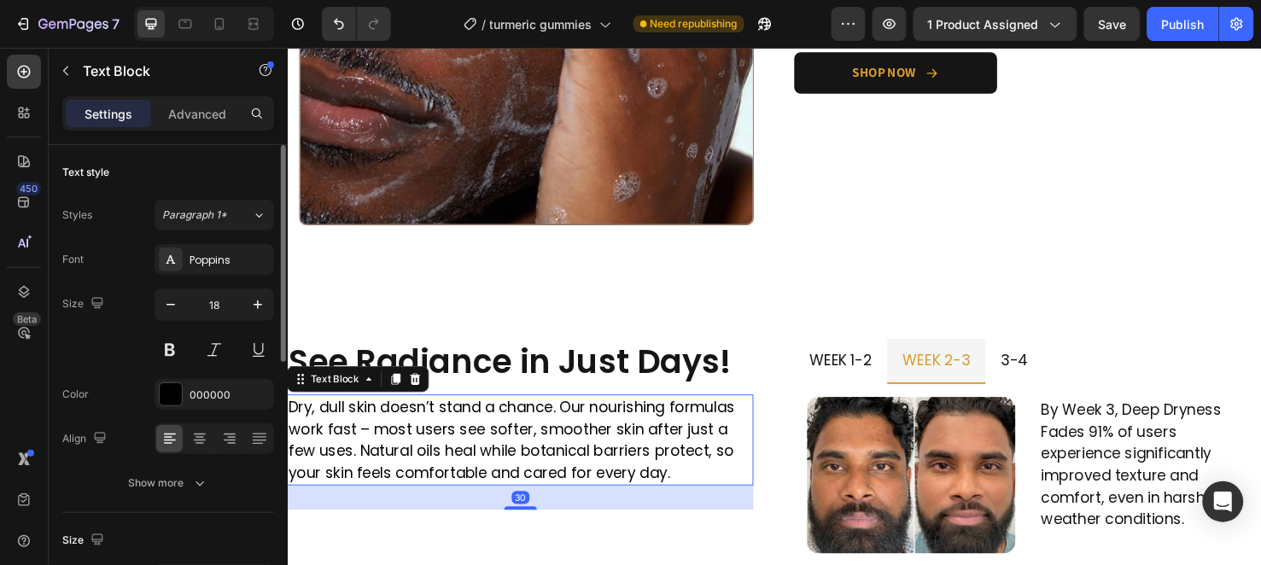
click at [482, 464] on p "Dry, dull skin doesn’t stand a chance. Our nourishing formulas work fast – most…" at bounding box center [533, 460] width 488 height 92
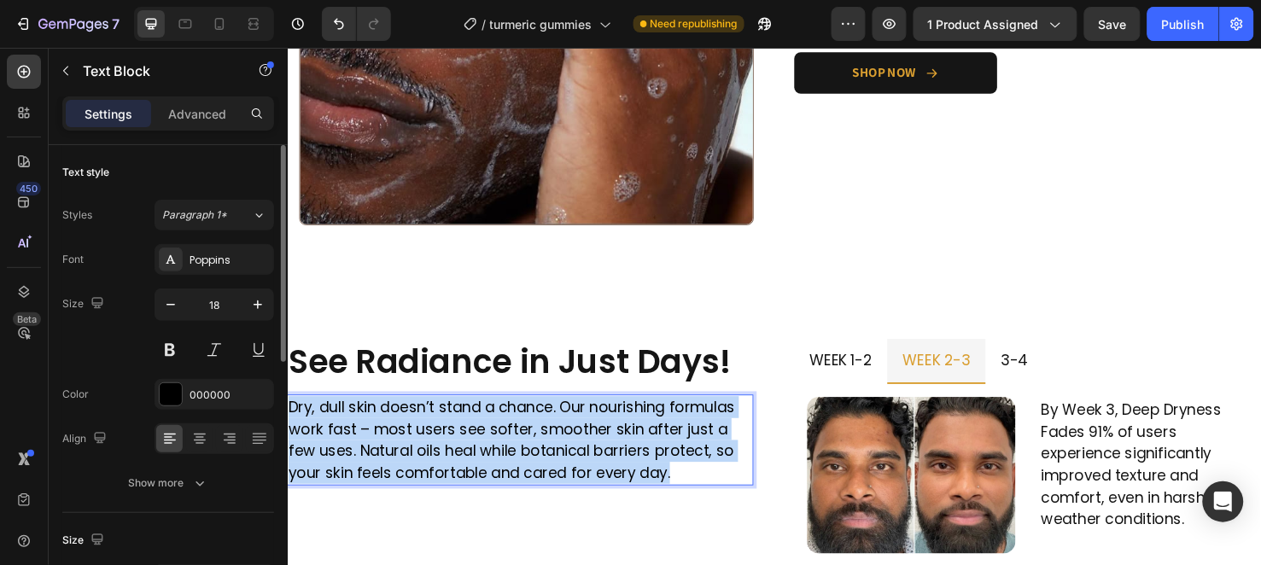
click at [482, 464] on p "Dry, dull skin doesn’t stand a chance. Our nourishing formulas work fast – most…" at bounding box center [533, 460] width 488 height 92
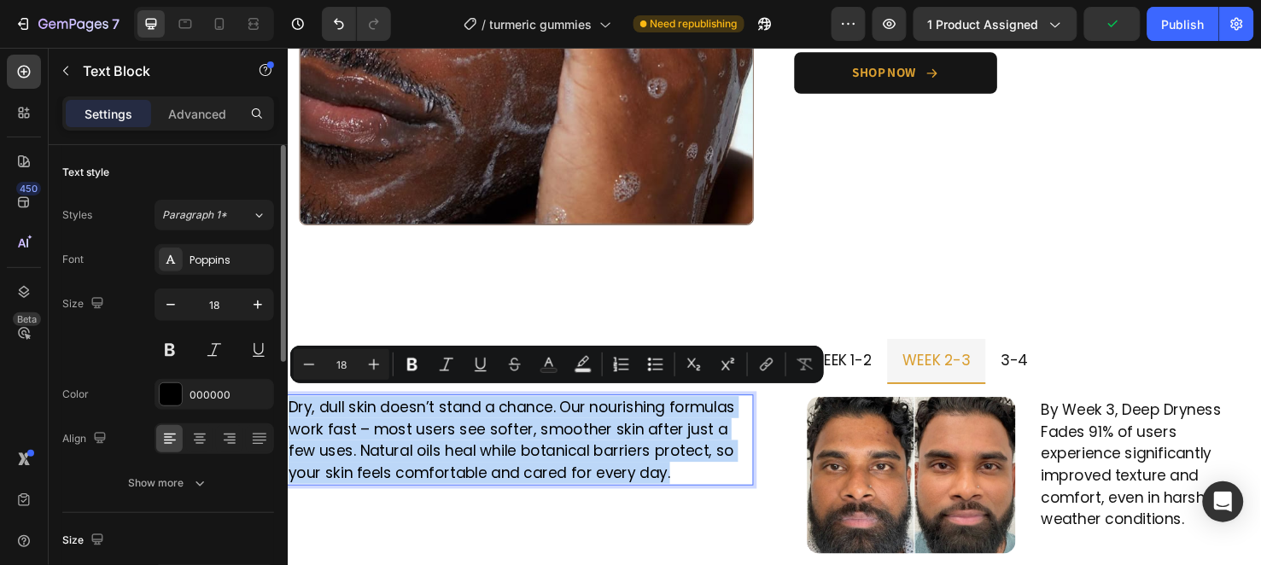
click at [476, 457] on p "Dry, dull skin doesn’t stand a chance. Our nourishing formulas work fast – most…" at bounding box center [533, 460] width 488 height 92
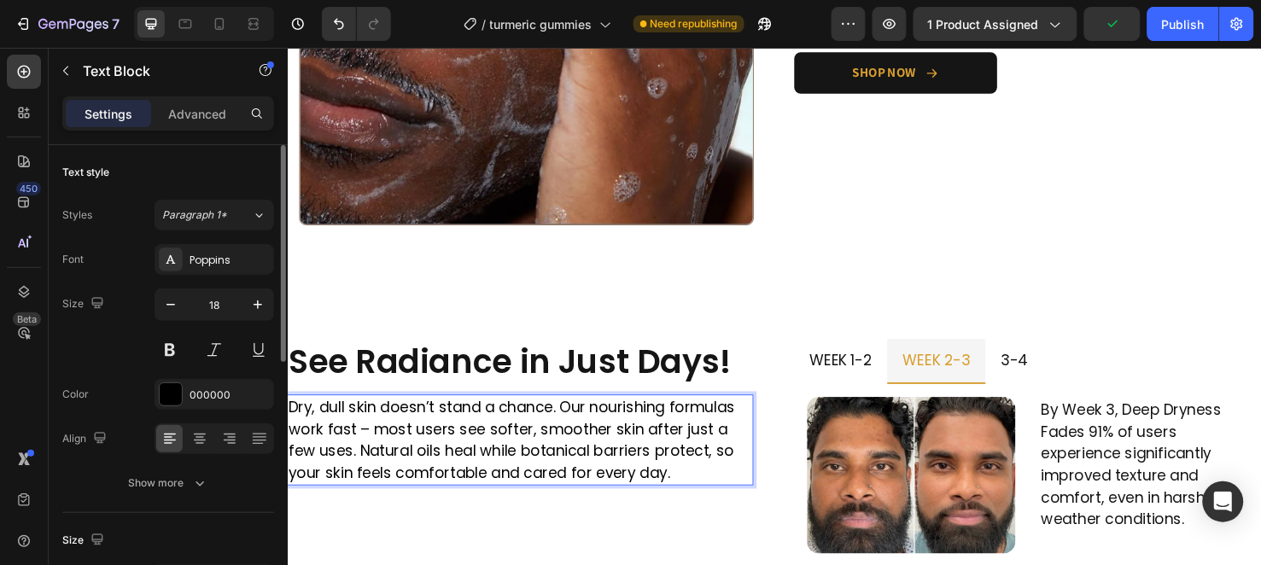
click at [476, 457] on p "Dry, dull skin doesn’t stand a chance. Our nourishing formulas work fast – most…" at bounding box center [533, 460] width 488 height 92
click at [534, 450] on p "Dry, dull skin doesn’t stand a chance. Our nourishing formulas work fast – most…" at bounding box center [533, 460] width 488 height 92
click at [296, 414] on p "Dry, dull skin doesn’t stand a chance. Our nourishing formulas work fast – most…" at bounding box center [533, 460] width 488 height 92
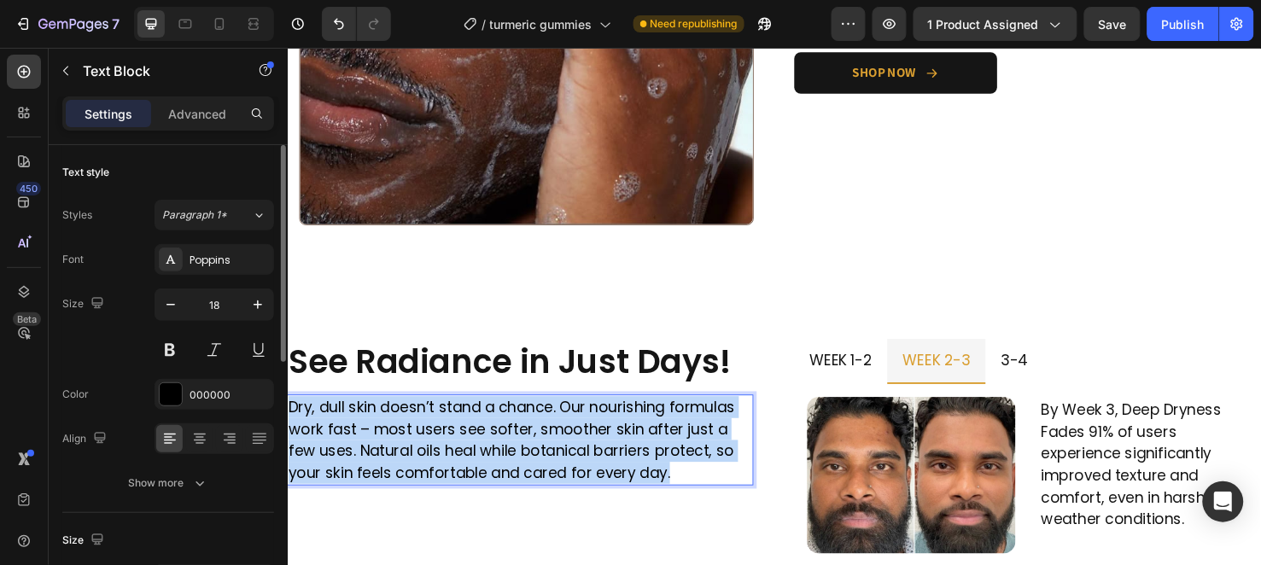
click at [296, 414] on p "Dry, dull skin doesn’t stand a chance. Our nourishing formulas work fast – most…" at bounding box center [533, 460] width 488 height 92
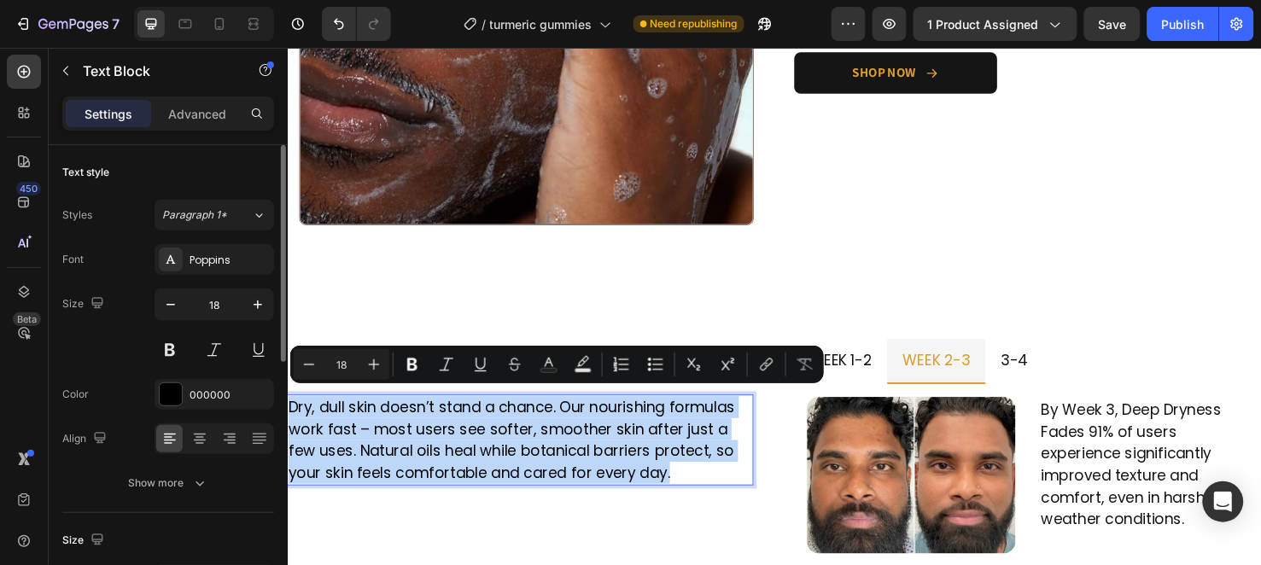
copy p "Dry, dull skin doesn’t stand a chance. Our nourishing formulas work fast – most…"
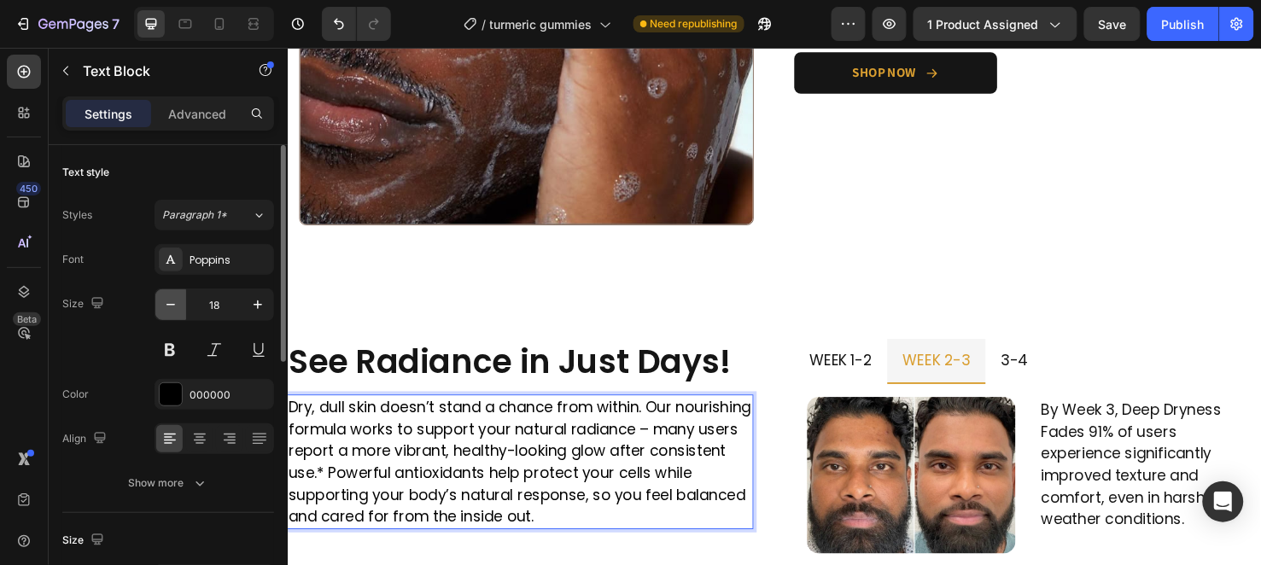
click at [175, 302] on icon "button" at bounding box center [170, 304] width 17 height 17
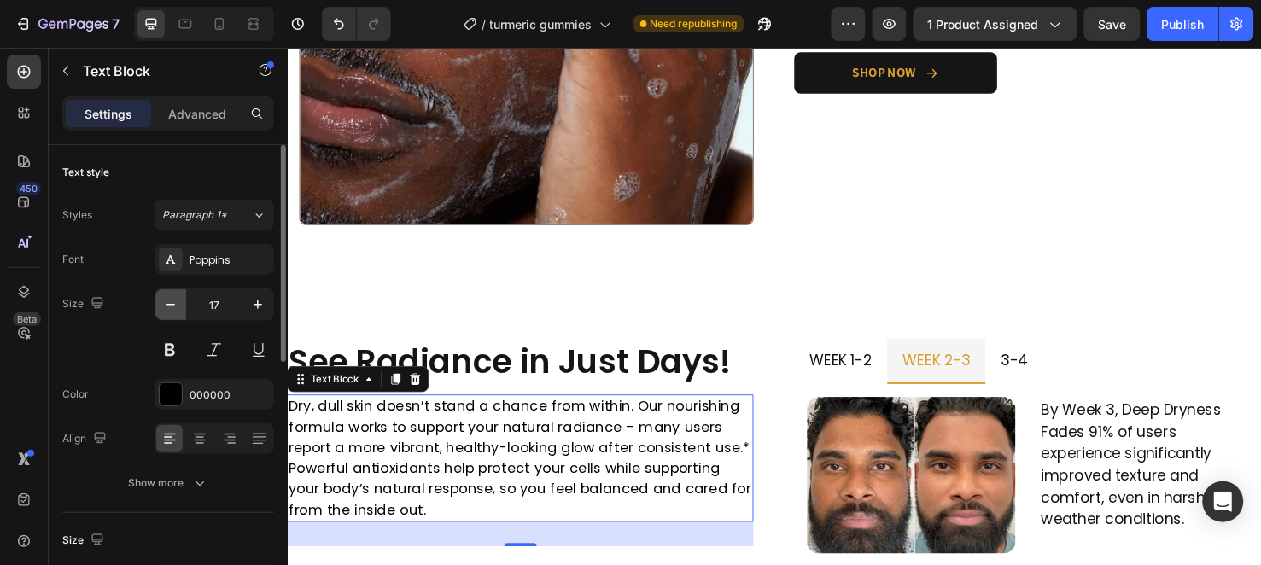
click at [169, 303] on icon "button" at bounding box center [170, 304] width 17 height 17
type input "16"
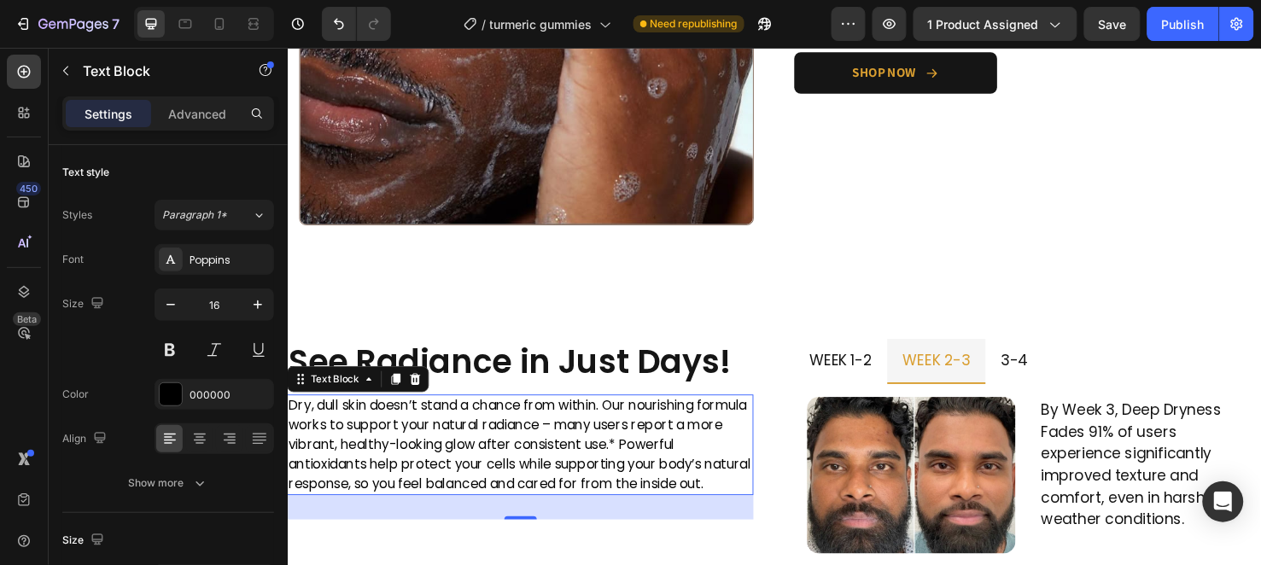
click at [467, 511] on p "Dry, dull skin doesn’t stand a chance from within. Our nourishing formula works…" at bounding box center [533, 465] width 488 height 102
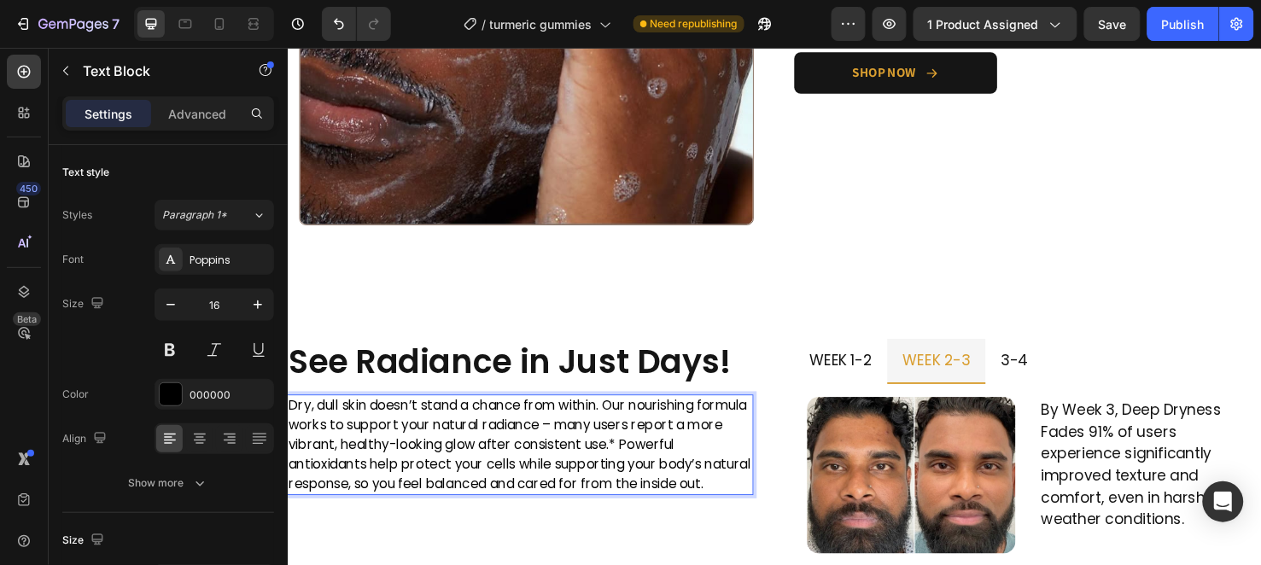
click at [679, 459] on p "Dry, dull skin doesn’t stand a chance from within. Our nourishing formula works…" at bounding box center [533, 465] width 488 height 102
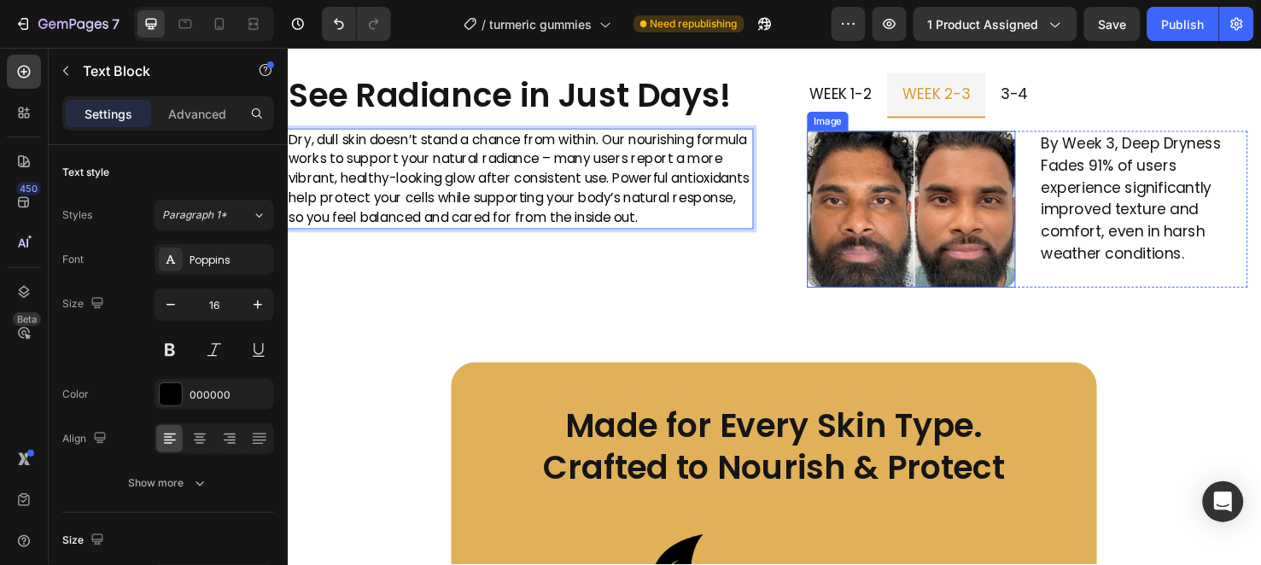
scroll to position [2047, 0]
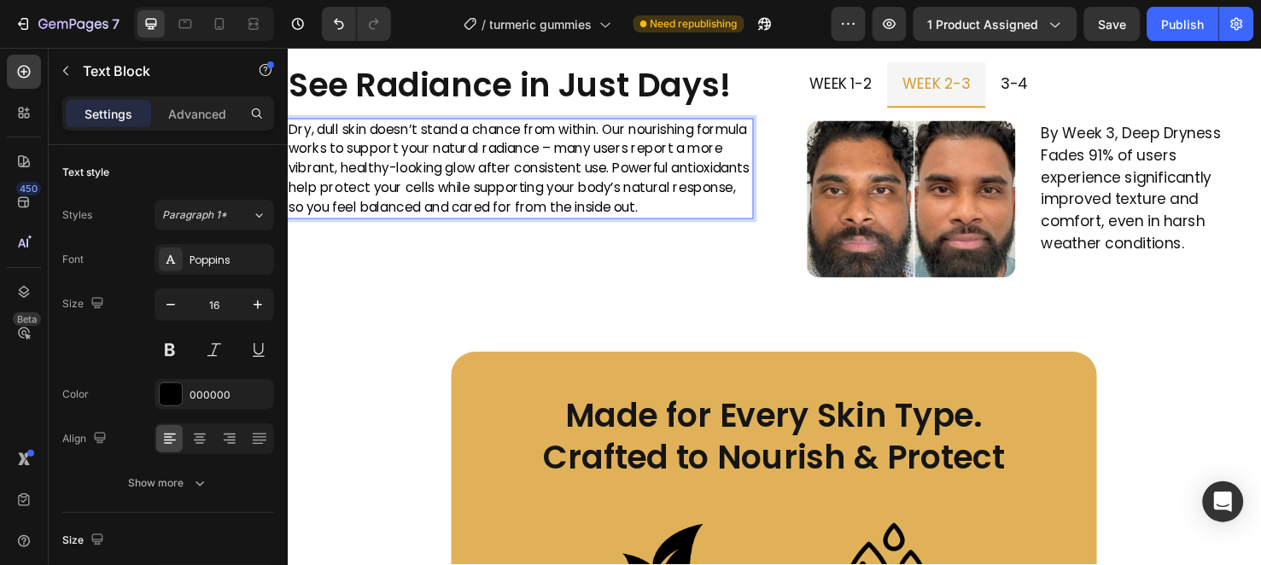
click at [571, 225] on p "Dry, dull skin doesn’t stand a chance from within. Our nourishing formula works…" at bounding box center [533, 174] width 488 height 102
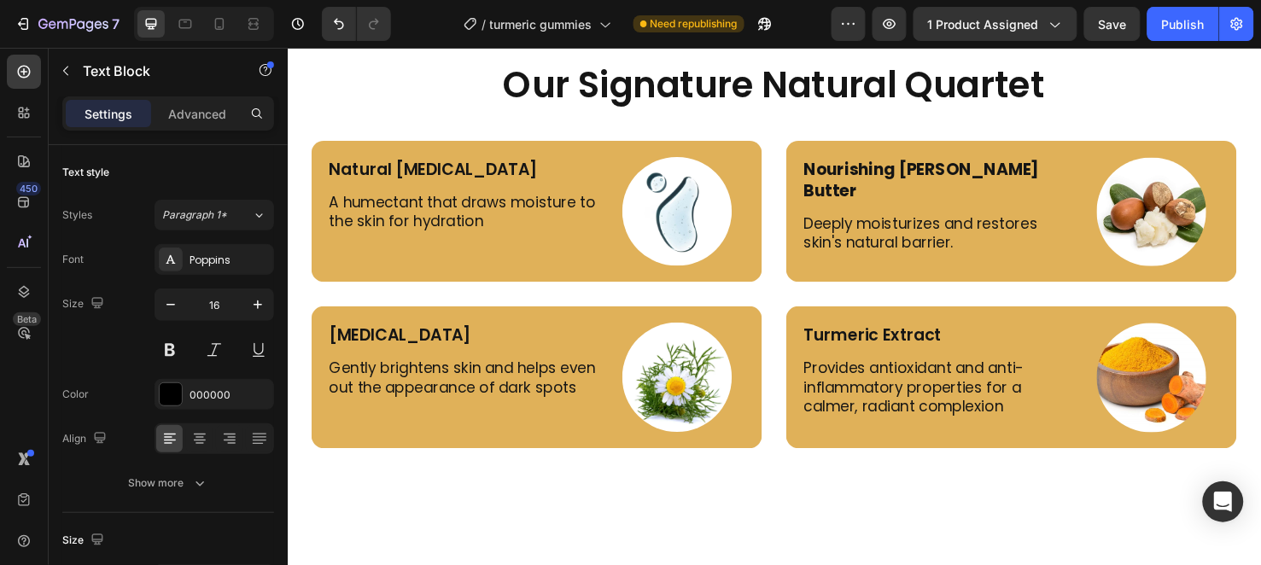
scroll to position [3520, 0]
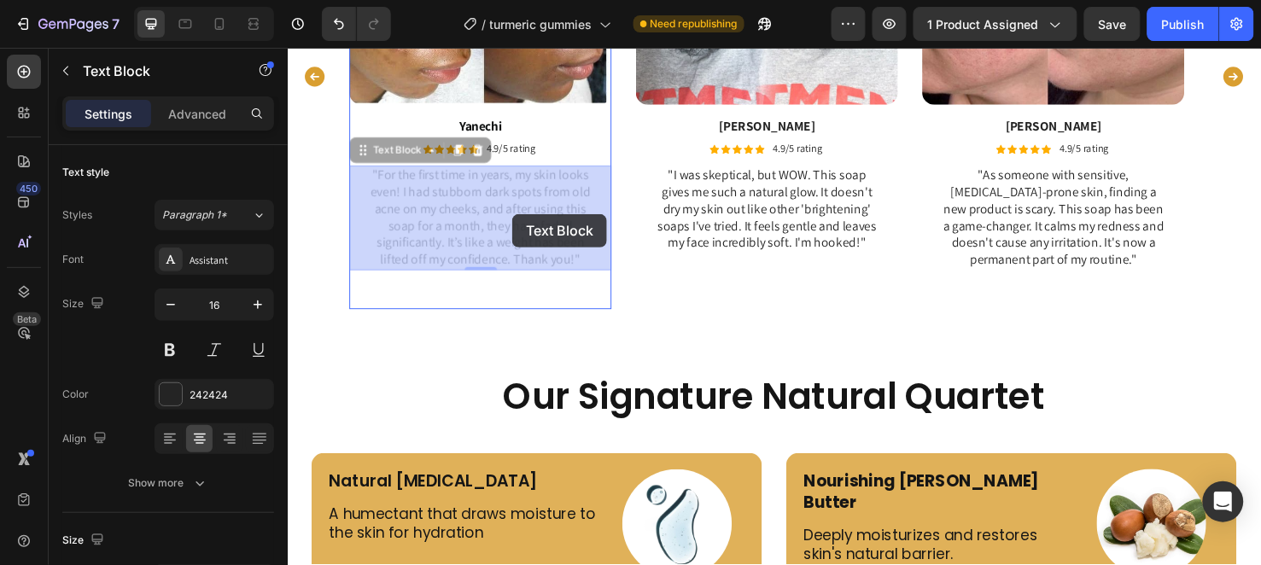
drag, startPoint x: 550, startPoint y: 219, endPoint x: 523, endPoint y: 222, distance: 26.7
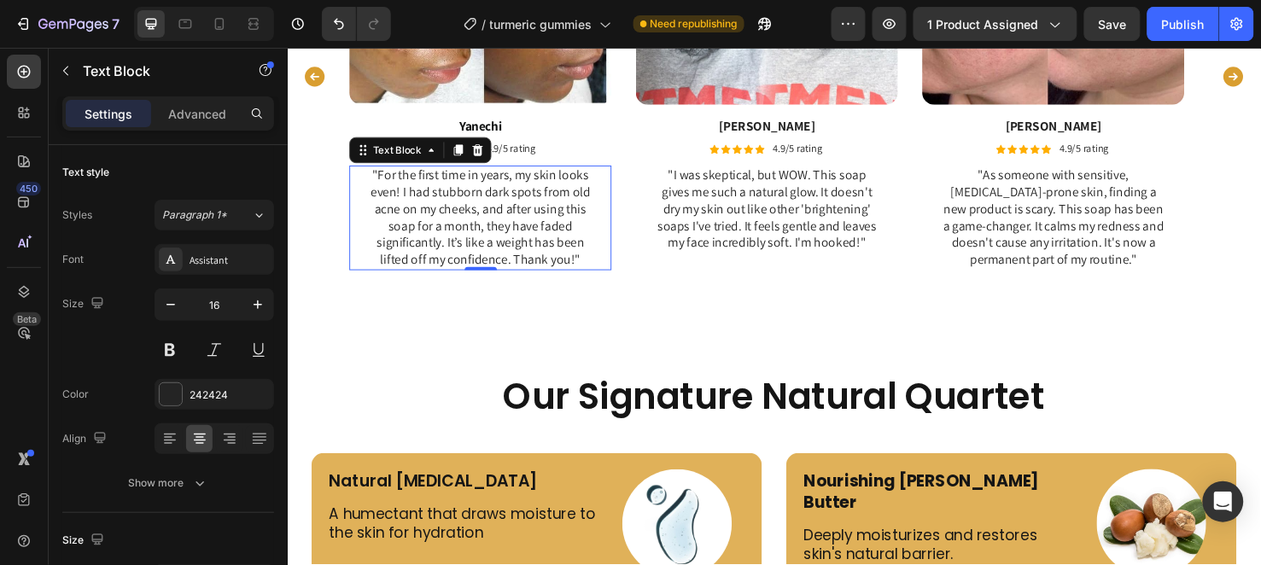
click at [552, 219] on p ""For the first time in years, my skin looks even! I had stubborn dark spots fro…" at bounding box center [490, 226] width 238 height 107
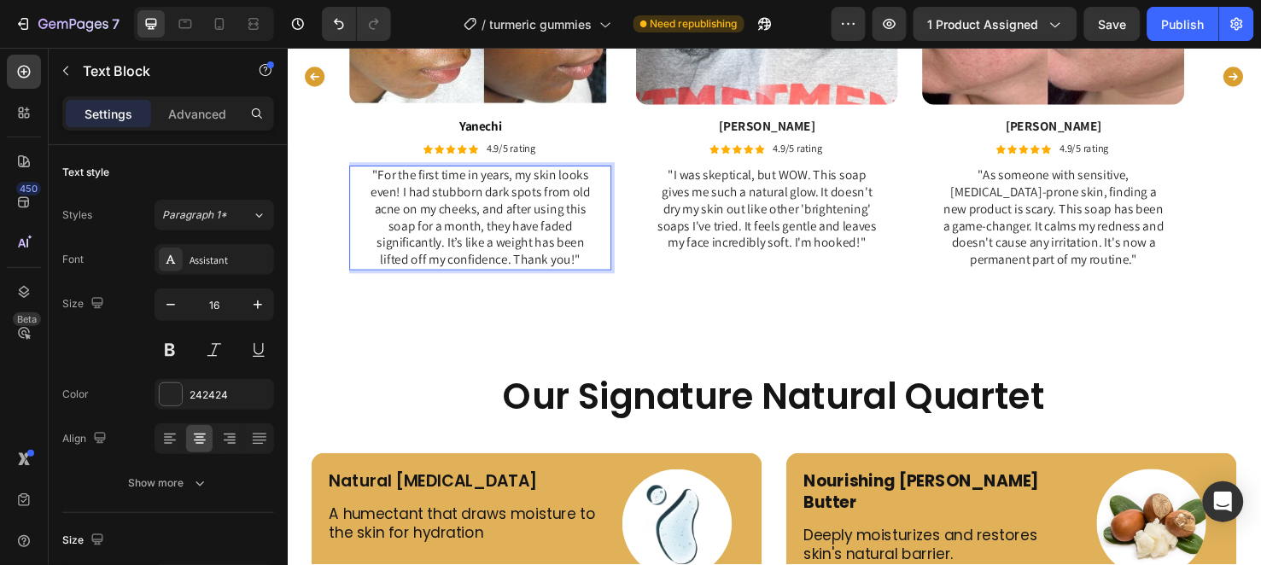
click at [552, 218] on p ""For the first time in years, my skin looks even! I had stubborn dark spots fro…" at bounding box center [490, 226] width 238 height 107
click at [420, 234] on p ""For the first time in years, my skin looks even! I had stubborn dark spots fro…" at bounding box center [490, 226] width 238 height 107
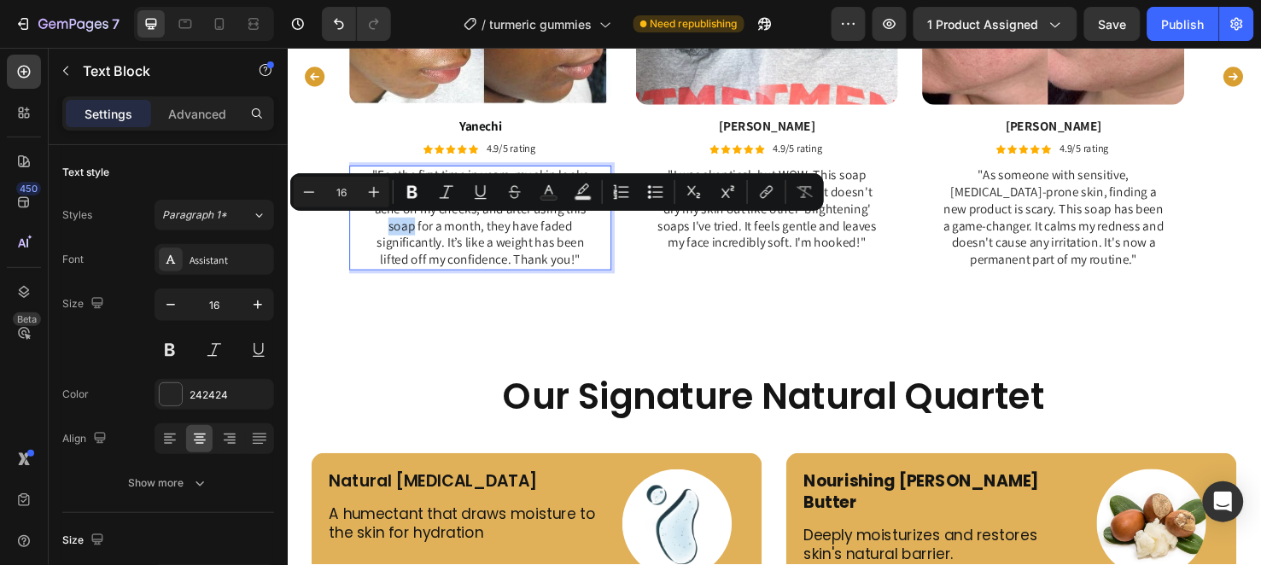
drag, startPoint x: 420, startPoint y: 239, endPoint x: 396, endPoint y: 237, distance: 24.0
click at [396, 237] on p ""For the first time in years, my skin looks even! I had stubborn dark spots fro…" at bounding box center [490, 226] width 238 height 107
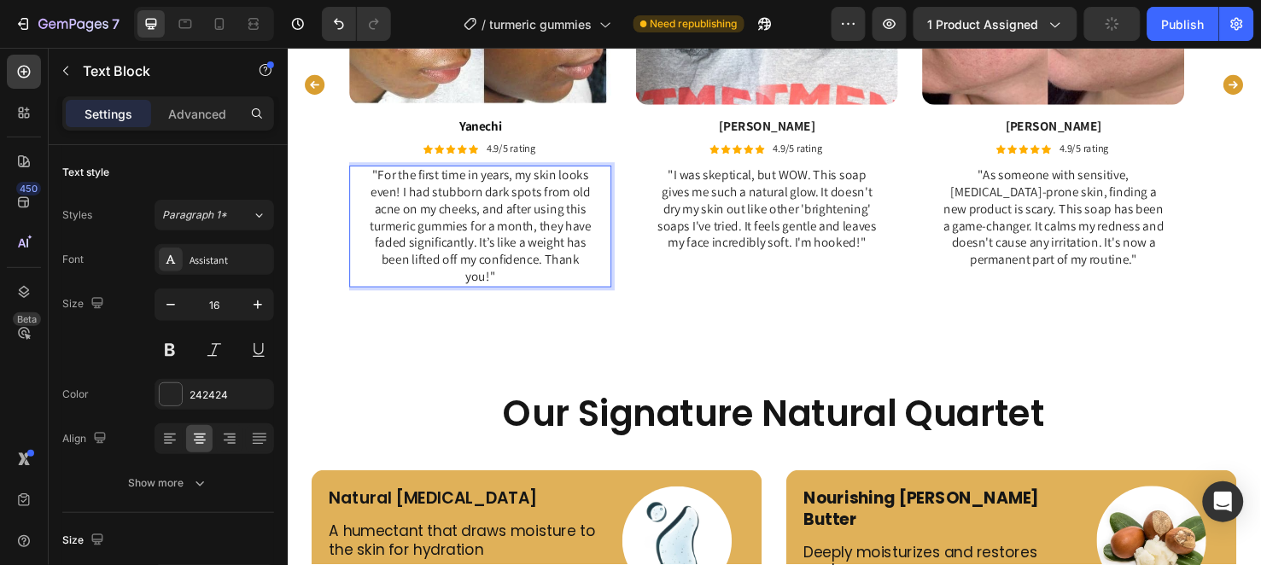
click at [479, 233] on p ""For the first time in years, my skin looks even! I had stubborn dark spots fro…" at bounding box center [490, 235] width 238 height 125
click at [478, 236] on p ""For the first time in years, my skin looks even! I had stubborn dark spots fro…" at bounding box center [490, 235] width 238 height 125
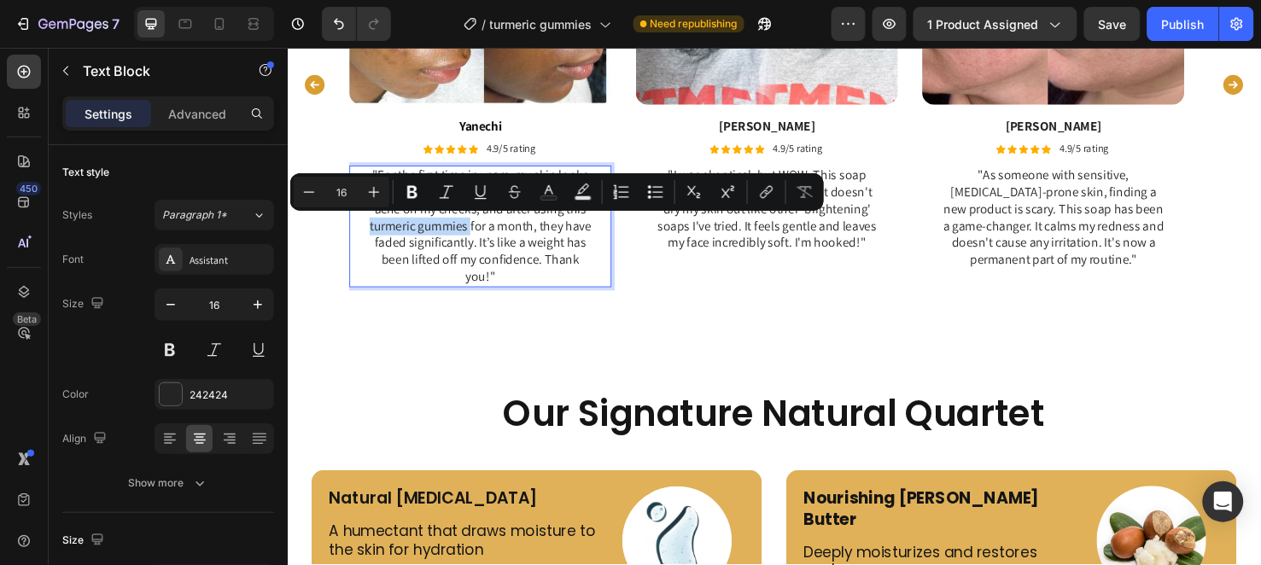
drag, startPoint x: 475, startPoint y: 237, endPoint x: 401, endPoint y: 236, distance: 73.4
click at [401, 236] on p ""For the first time in years, my skin looks even! I had stubborn dark spots fro…" at bounding box center [490, 235] width 238 height 125
copy p "turmeric gummies"
click at [698, 241] on p ""I was skeptical, but WOW. This soap gives me such a natural glow. It doesn't d…" at bounding box center [792, 217] width 238 height 89
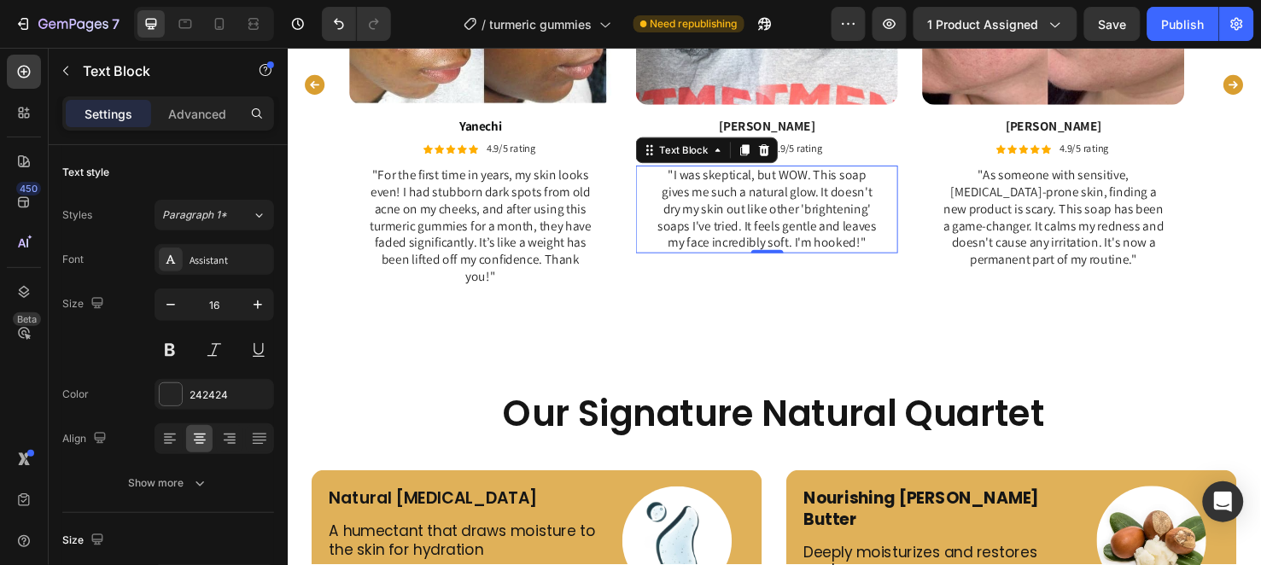
click at [854, 182] on p ""I was skeptical, but WOW. This soap gives me such a natural glow. It doesn't d…" at bounding box center [792, 217] width 238 height 89
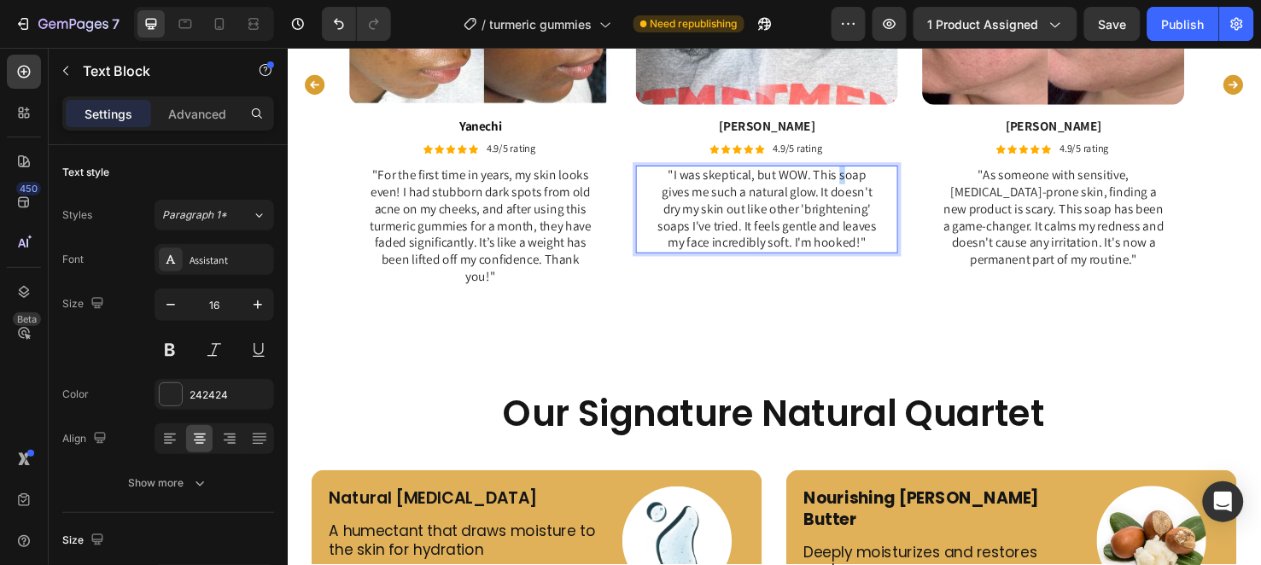
click at [854, 182] on p ""I was skeptical, but WOW. This soap gives me such a natural glow. It doesn't d…" at bounding box center [792, 217] width 238 height 89
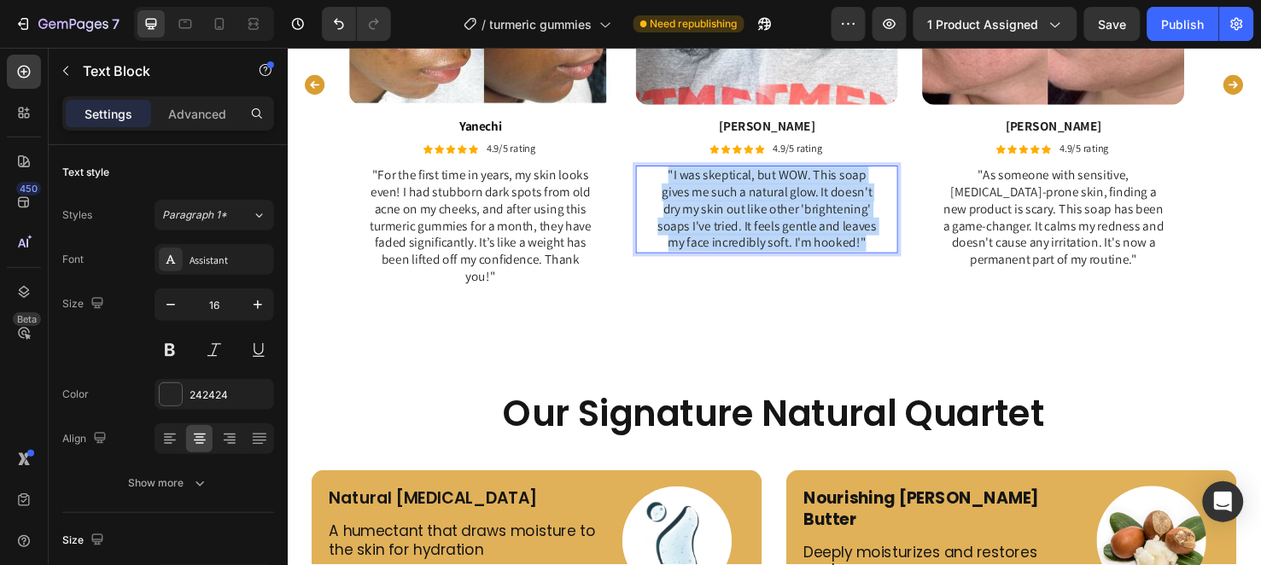
click at [854, 182] on p ""I was skeptical, but WOW. This soap gives me such a natural glow. It doesn't d…" at bounding box center [792, 217] width 238 height 89
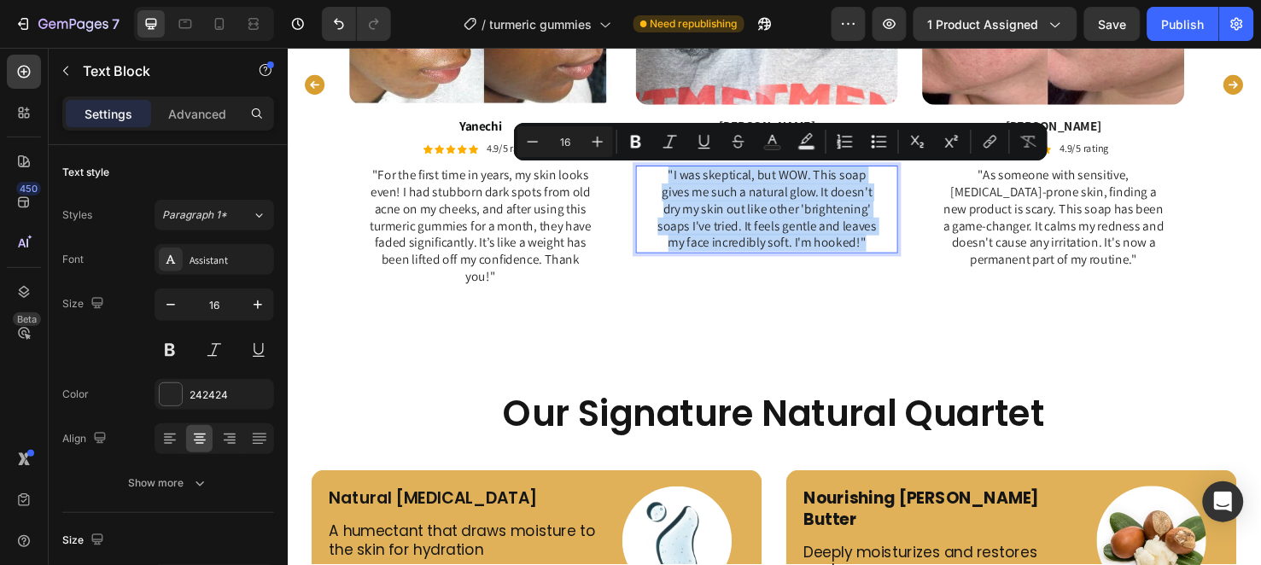
click at [854, 182] on p ""I was skeptical, but WOW. This soap gives me such a natural glow. It doesn't d…" at bounding box center [792, 217] width 238 height 89
click at [845, 186] on p ""I was skeptical, but WOW. This soap gives me such a natural glow. It doesn't d…" at bounding box center [792, 217] width 238 height 89
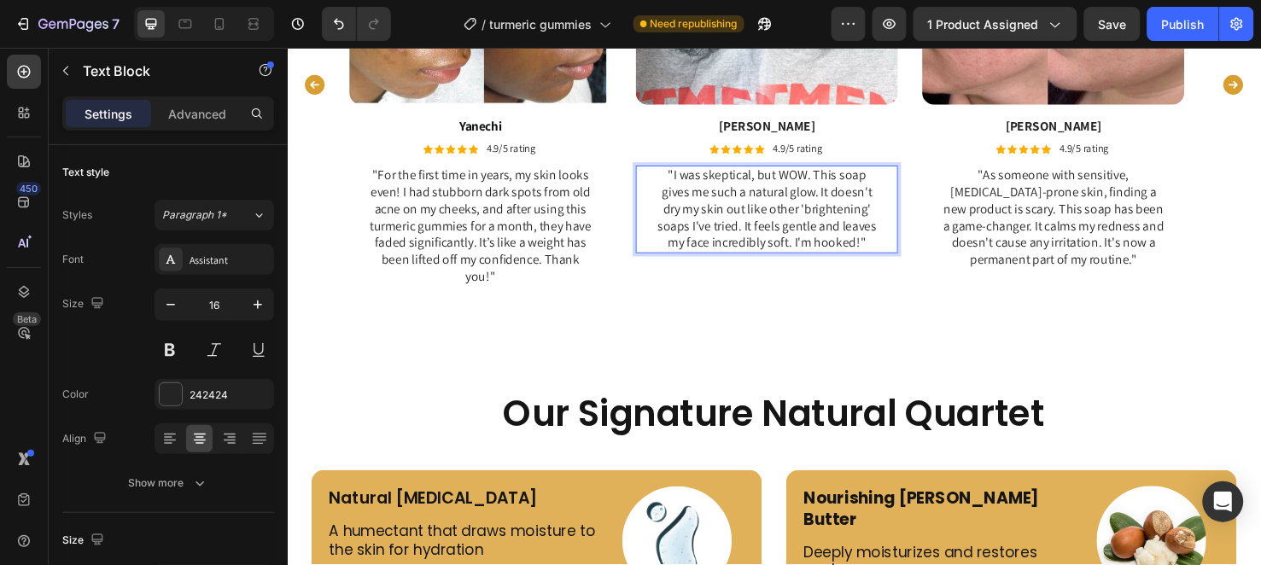
click at [855, 183] on p ""I was skeptical, but WOW. This soap gives me such a natural glow. It doesn't d…" at bounding box center [792, 217] width 238 height 89
click at [854, 182] on p ""I was skeptical, but WOW. This soap gives me such a natural glow. It doesn't d…" at bounding box center [792, 217] width 238 height 89
click at [851, 181] on p ""I was skeptical, but WOW. This soap gives me such a natural glow. It doesn't d…" at bounding box center [792, 217] width 238 height 89
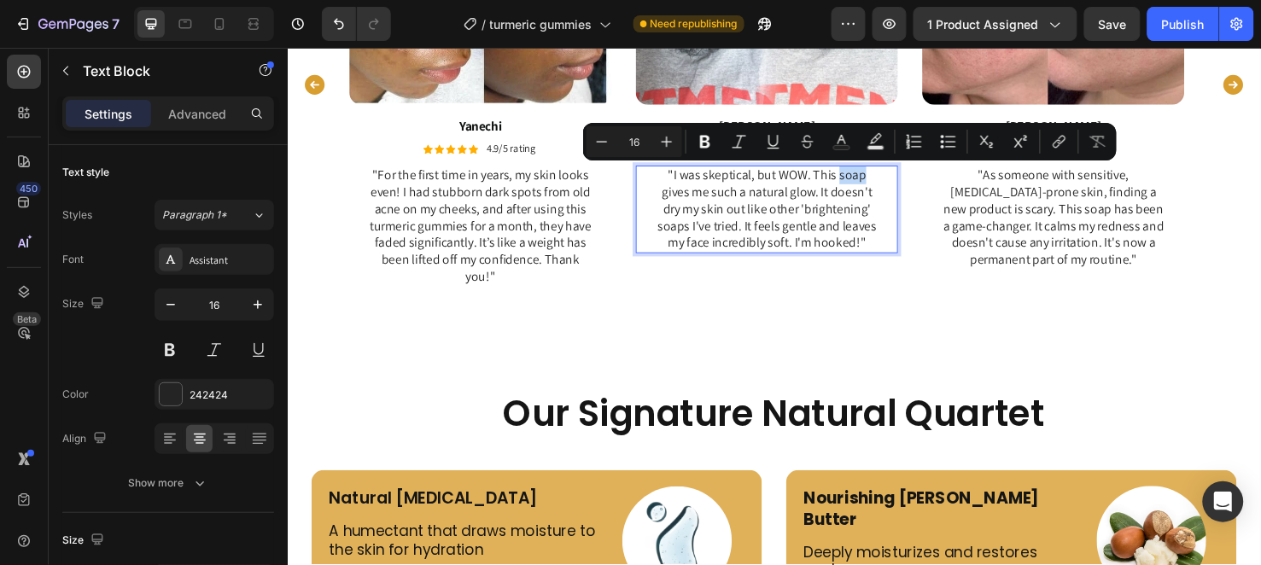
drag, startPoint x: 851, startPoint y: 182, endPoint x: 879, endPoint y: 187, distance: 27.8
click at [879, 187] on p ""I was skeptical, but WOW. This soap gives me such a natural glow. It doesn't d…" at bounding box center [792, 217] width 238 height 89
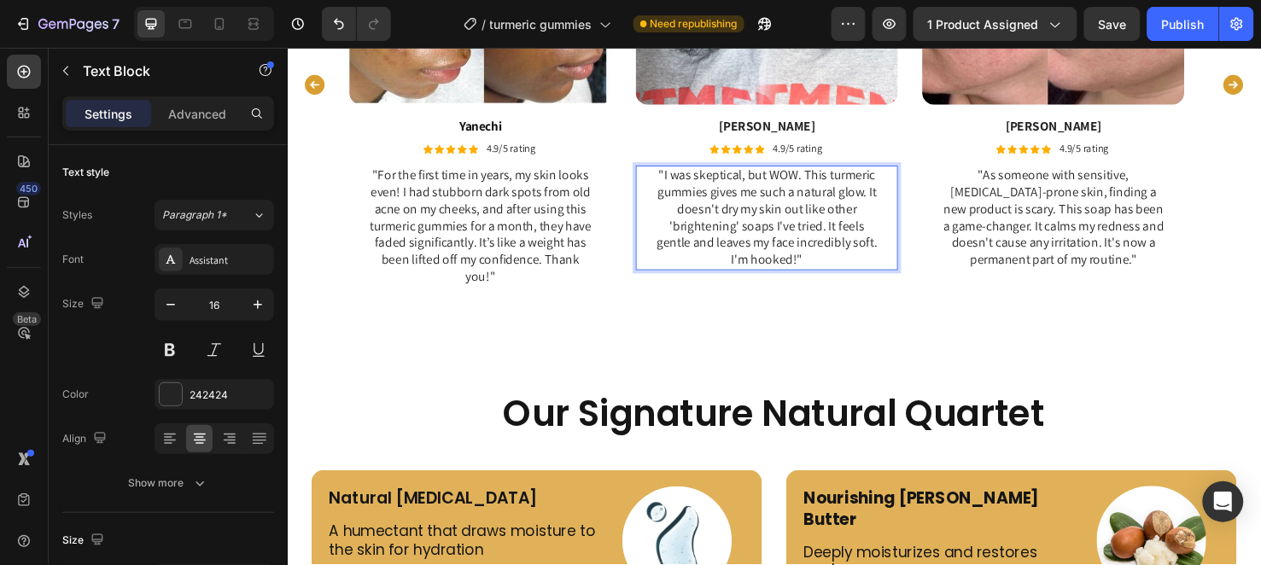
click at [768, 237] on p ""I was skeptical, but WOW. This turmeric gummies gives me such a natural glow. …" at bounding box center [792, 226] width 238 height 107
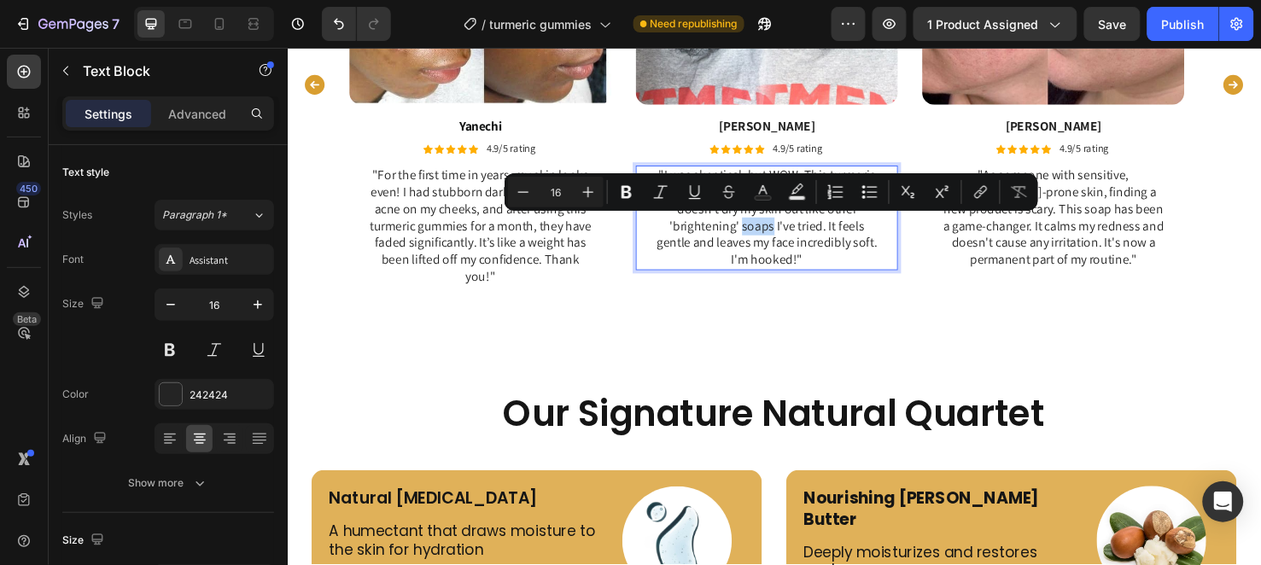
click at [775, 240] on p ""I was skeptical, but WOW. This turmeric gummies gives me such a natural glow. …" at bounding box center [792, 226] width 238 height 107
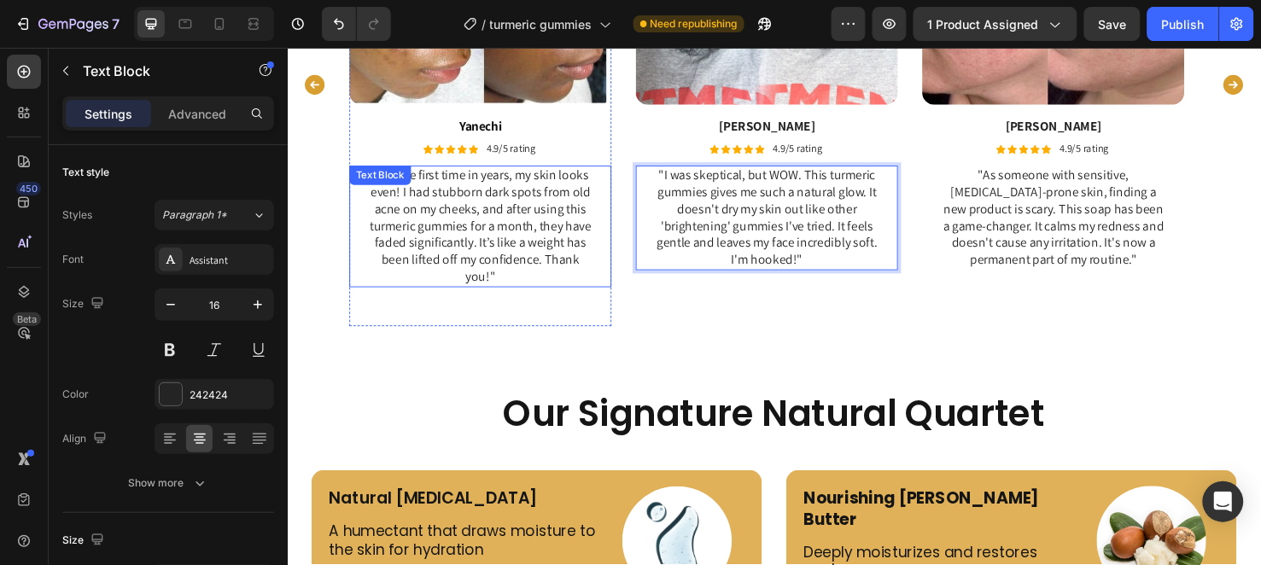
click at [527, 227] on p ""For the first time in years, my skin looks even! I had stubborn dark spots fro…" at bounding box center [490, 235] width 238 height 125
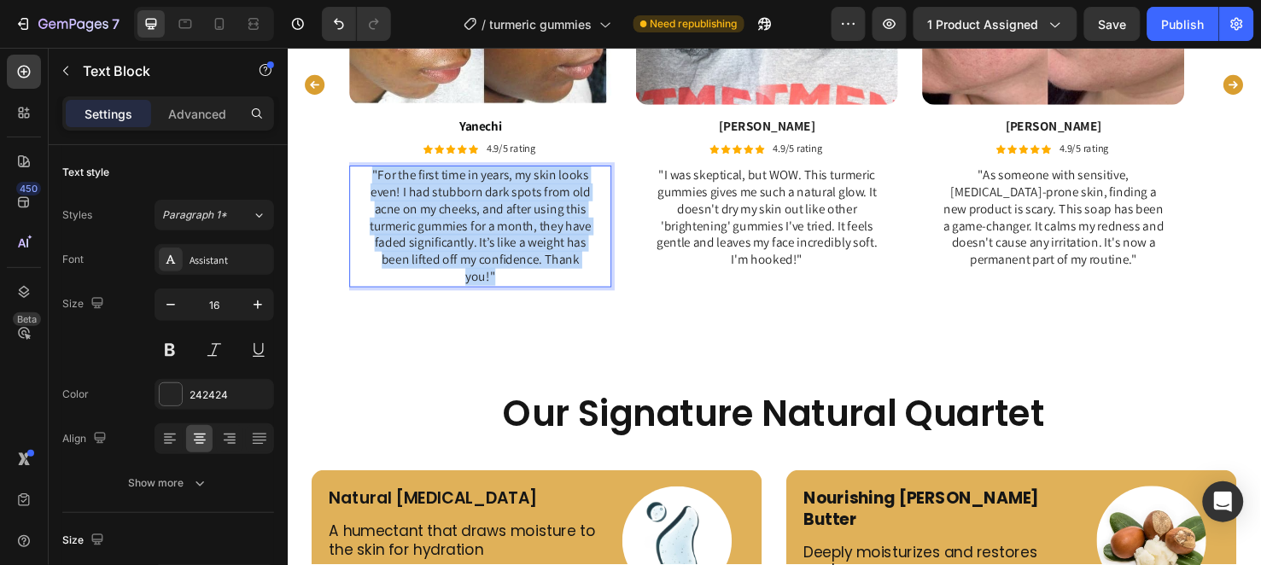
click at [527, 227] on p ""For the first time in years, my skin looks even! I had stubborn dark spots fro…" at bounding box center [490, 235] width 238 height 125
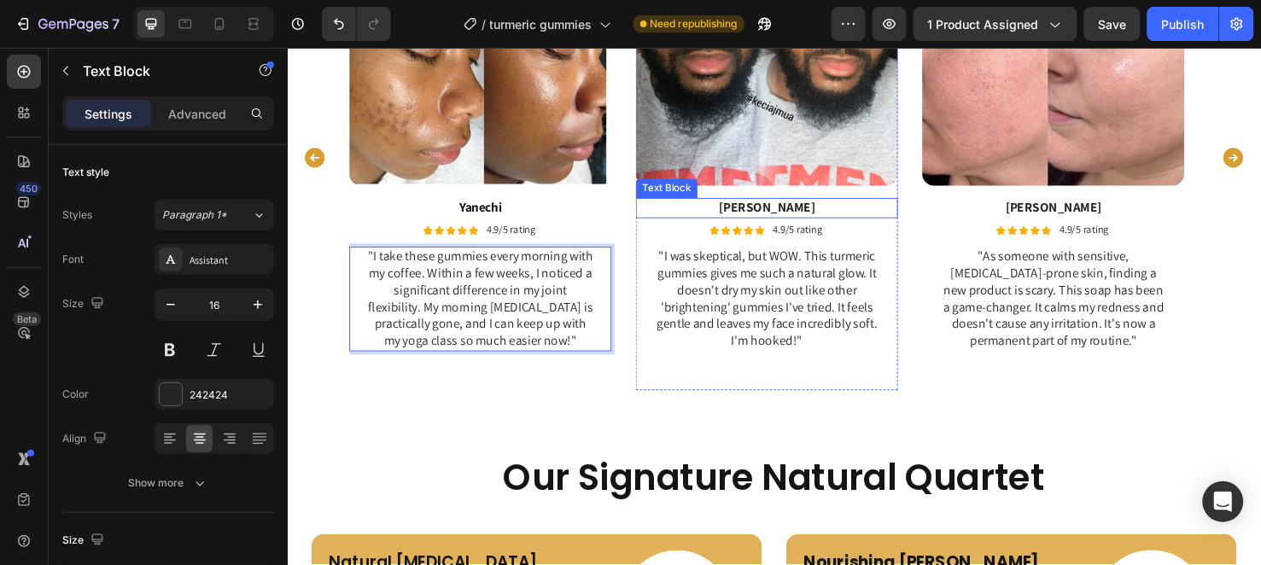
scroll to position [3426, 0]
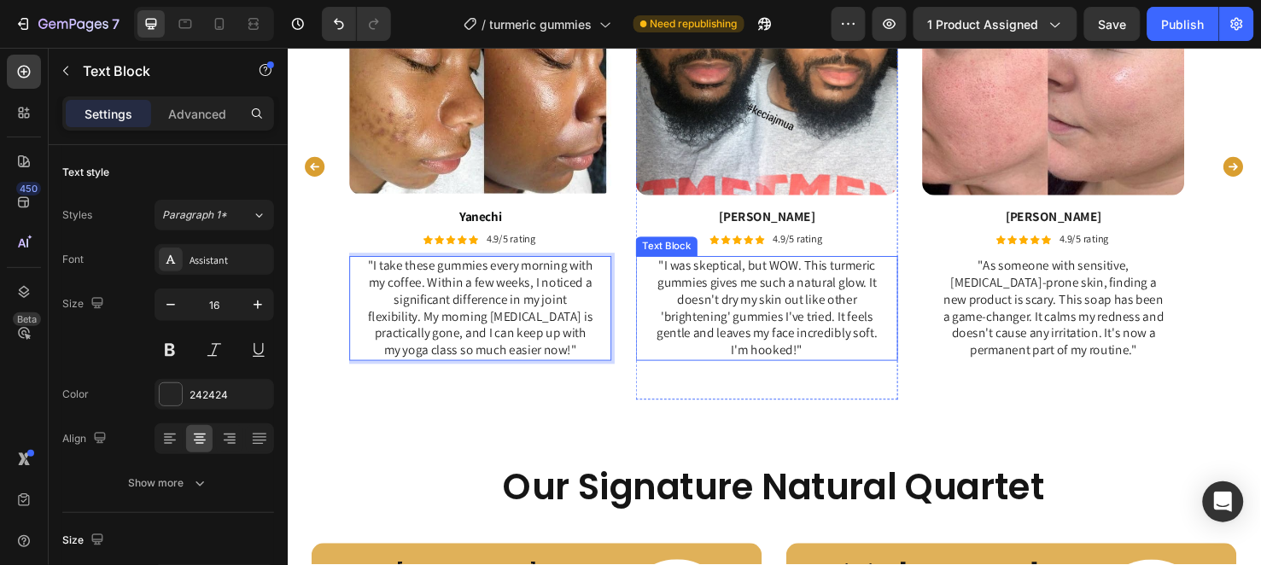
click at [846, 350] on p ""I was skeptical, but WOW. This turmeric gummies gives me such a natural glow. …" at bounding box center [792, 321] width 238 height 107
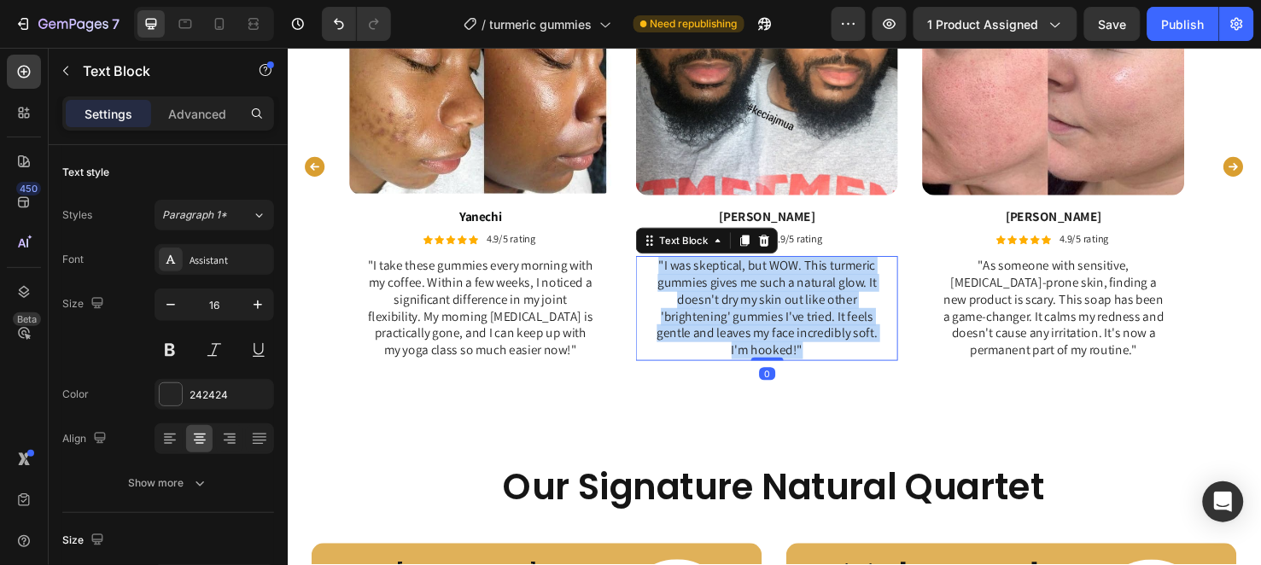
click at [846, 350] on p ""I was skeptical, but WOW. This turmeric gummies gives me such a natural glow. …" at bounding box center [792, 321] width 238 height 107
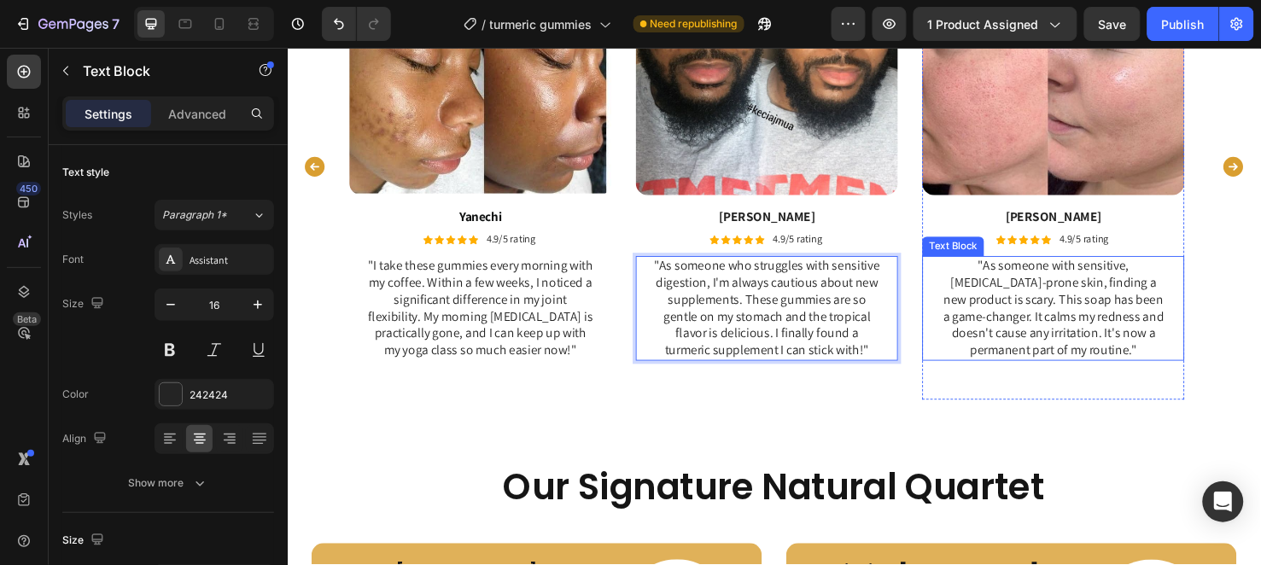
click at [1002, 334] on p ""As someone with sensitive, eczema-prone skin, finding a new product is scary. …" at bounding box center [1093, 321] width 238 height 107
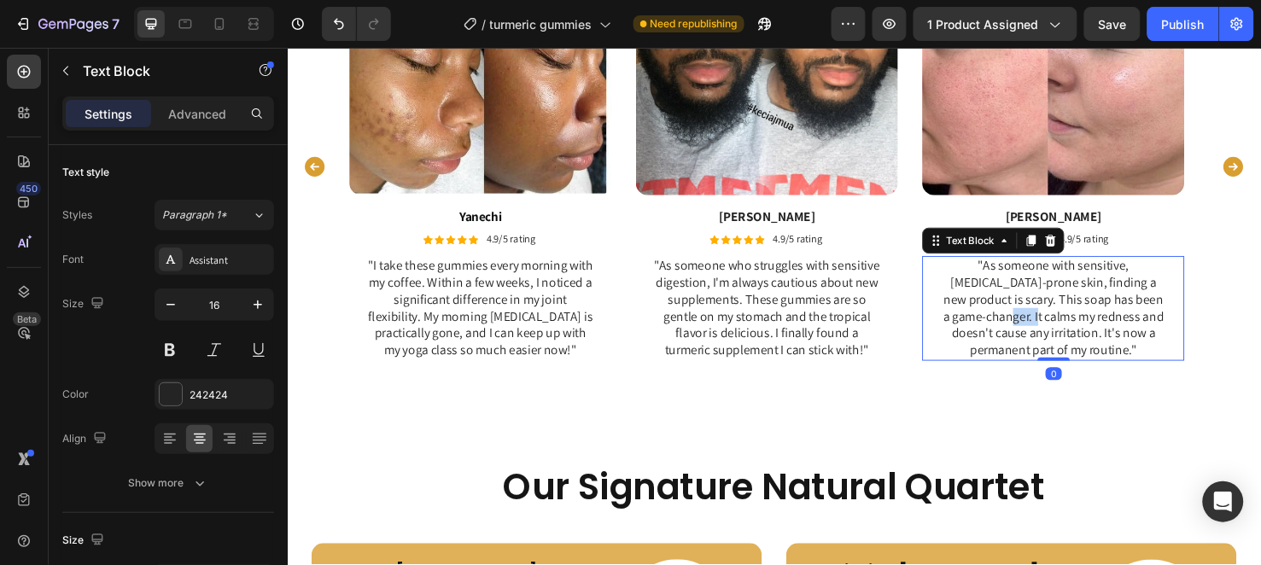
click at [1002, 334] on p ""As someone with sensitive, eczema-prone skin, finding a new product is scary. …" at bounding box center [1093, 321] width 238 height 107
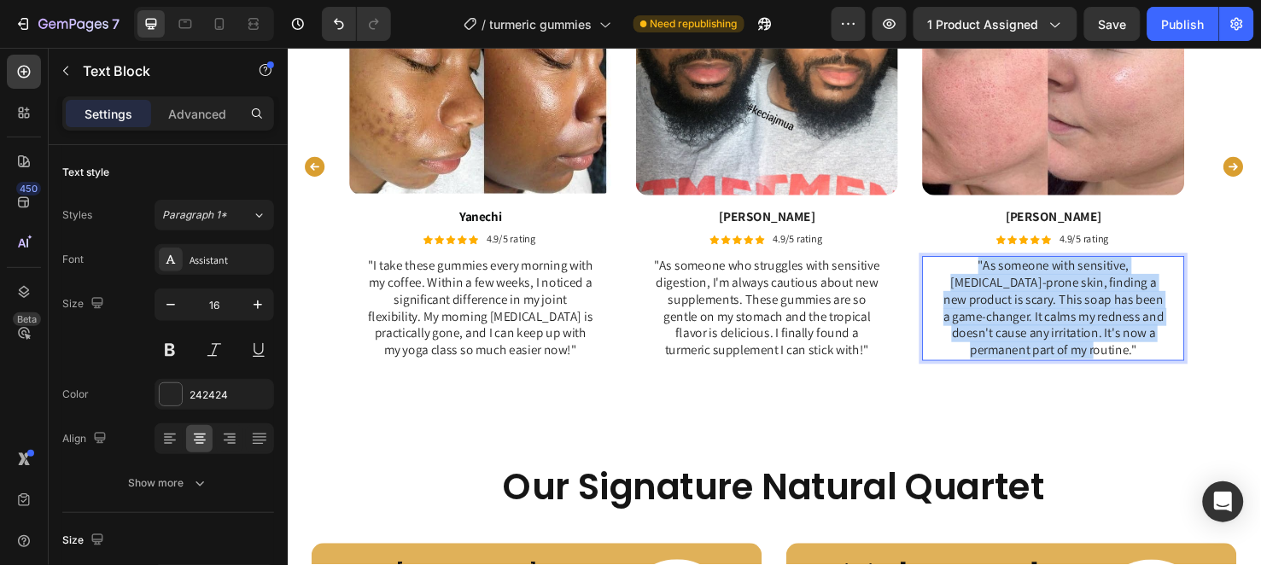
click at [1002, 334] on p ""As someone with sensitive, eczema-prone skin, finding a new product is scary. …" at bounding box center [1093, 321] width 238 height 107
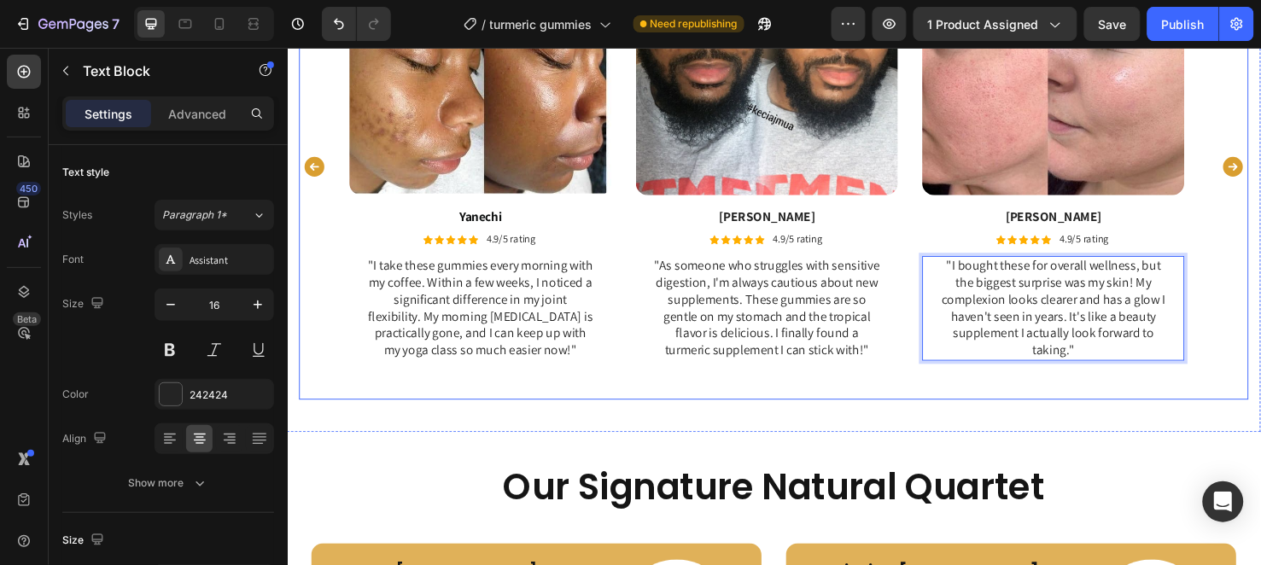
click at [1260, 169] on icon "Carousel Next Arrow" at bounding box center [1283, 173] width 26 height 26
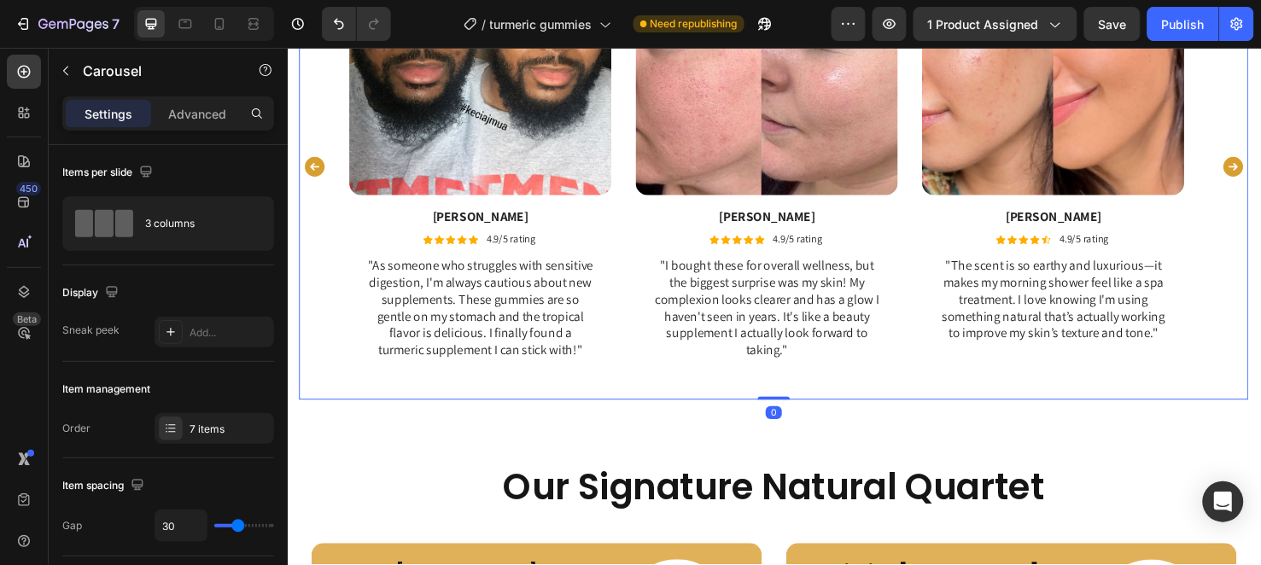
click at [1260, 169] on icon "Carousel Next Arrow" at bounding box center [1283, 173] width 26 height 26
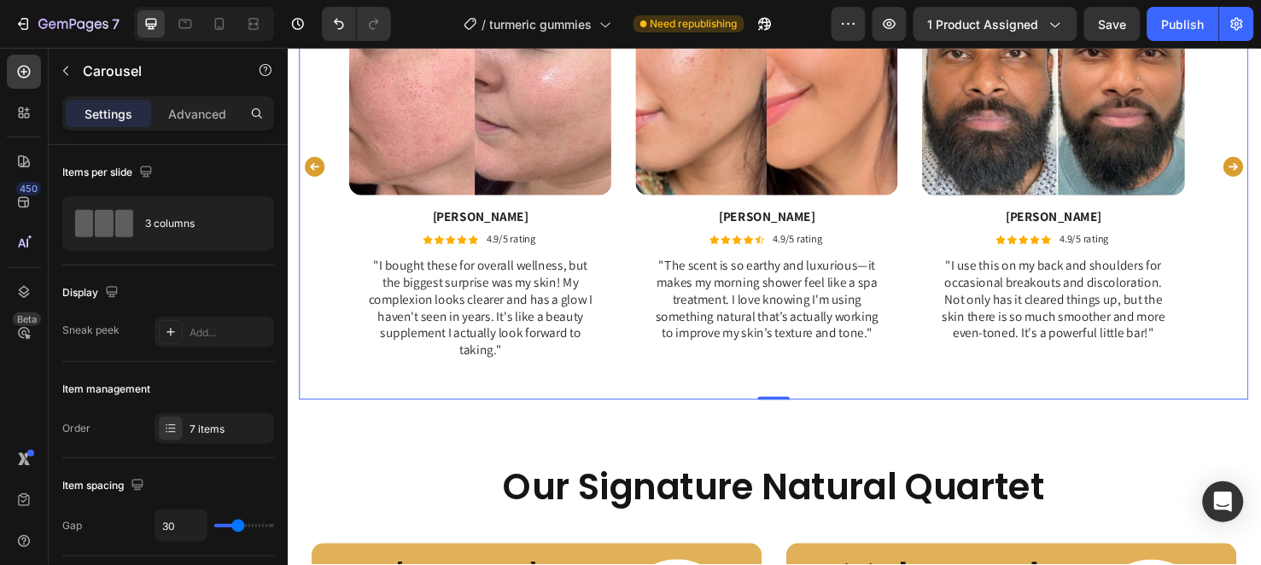
click at [1260, 166] on icon "Carousel Next Arrow" at bounding box center [1282, 171] width 20 height 20
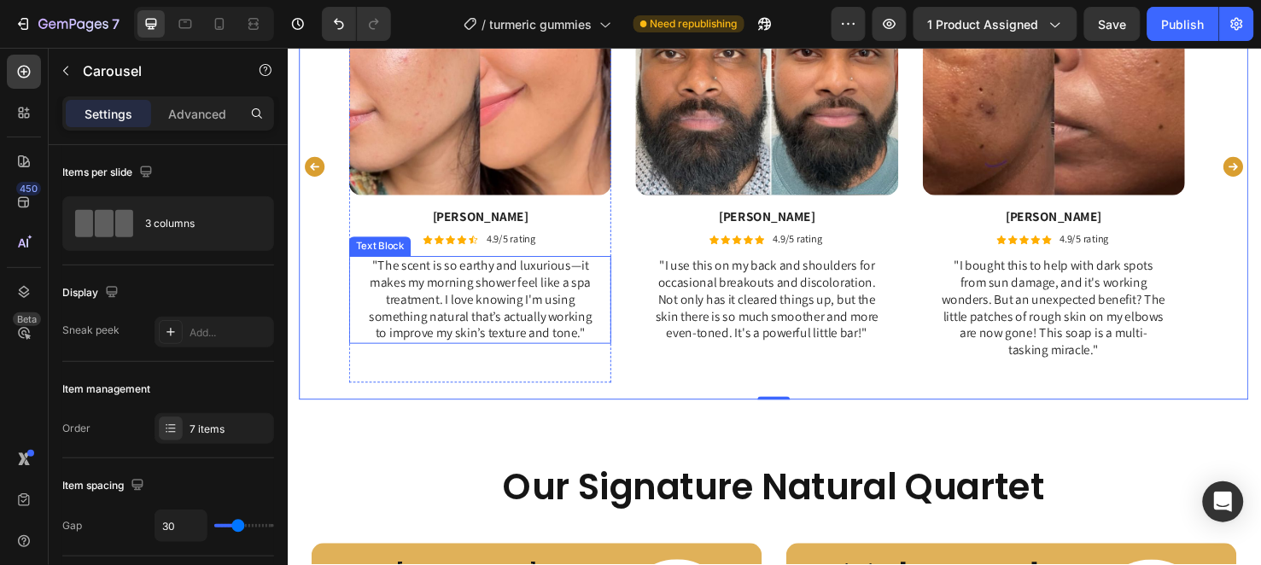
click at [472, 324] on p ""The scent is so earthy and luxurious—it makes my morning shower feel like a sp…" at bounding box center [490, 312] width 238 height 89
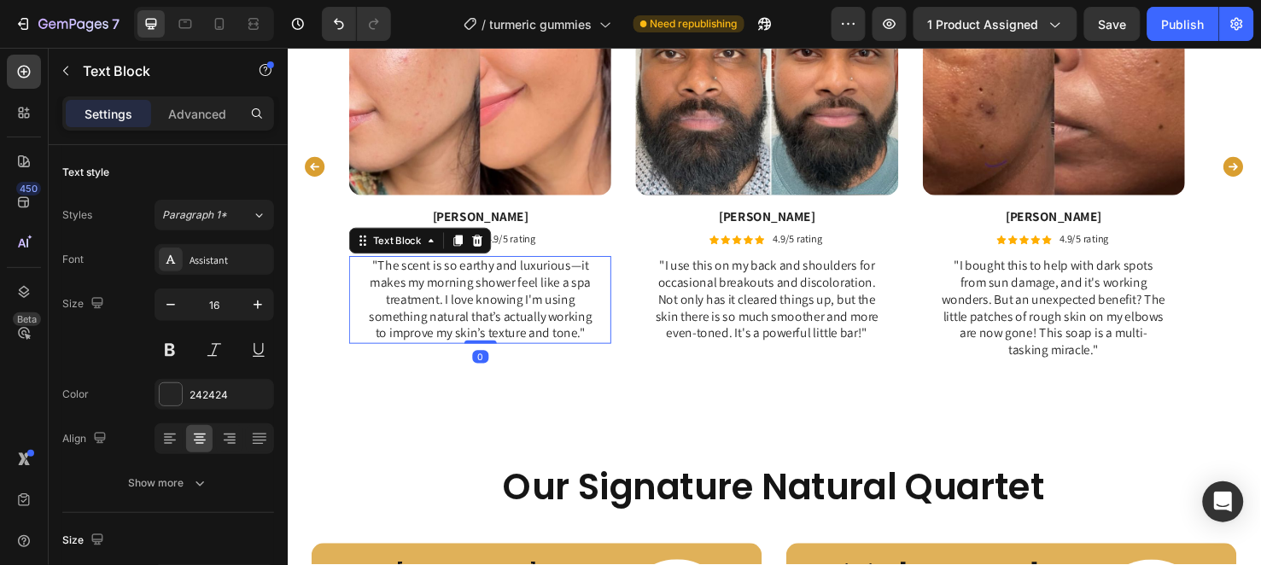
click at [472, 324] on p ""The scent is so earthy and luxurious—it makes my morning shower feel like a sp…" at bounding box center [490, 312] width 238 height 89
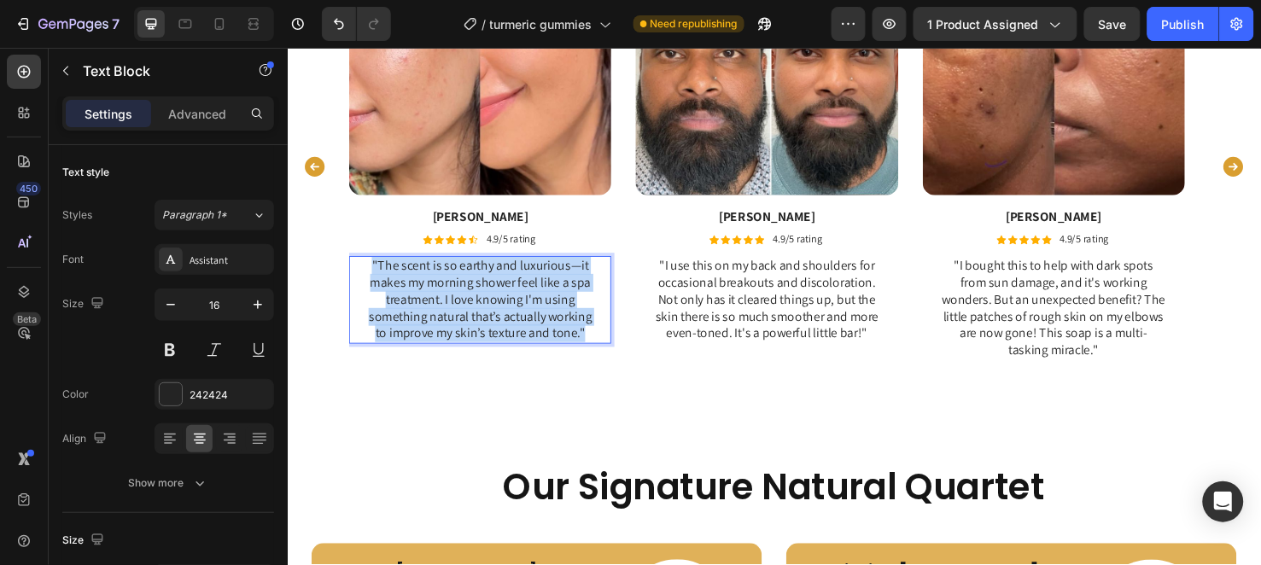
click at [472, 324] on p ""The scent is so earthy and luxurious—it makes my morning shower feel like a sp…" at bounding box center [490, 312] width 238 height 89
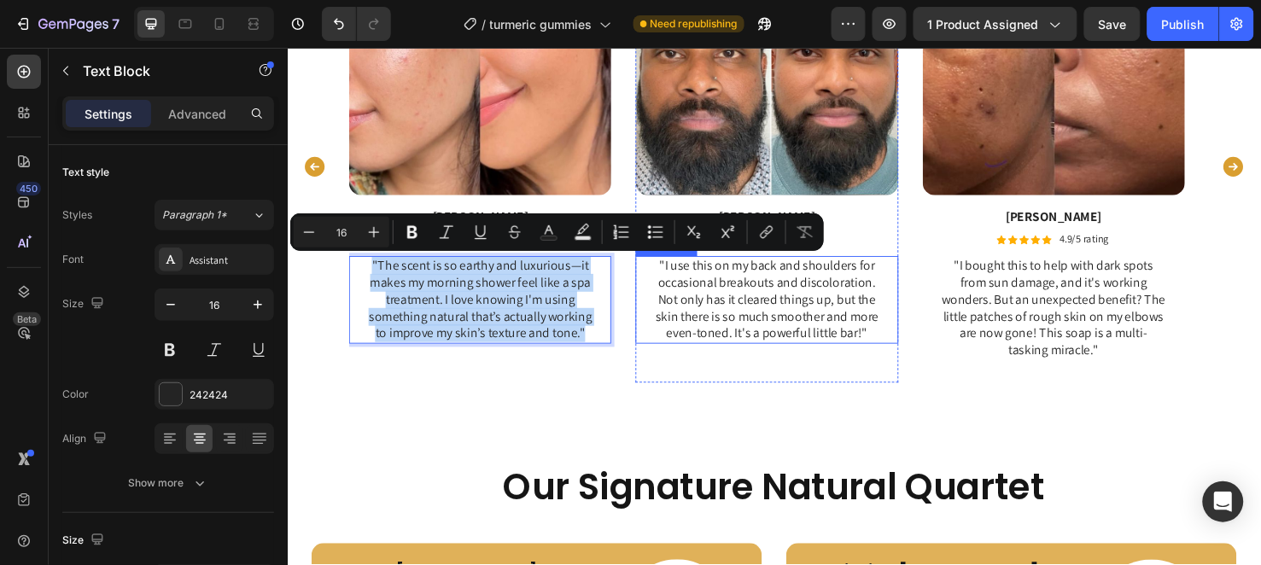
click at [797, 324] on p ""I use this on my back and shoulders for occasional breakouts and discoloration…" at bounding box center [792, 312] width 238 height 89
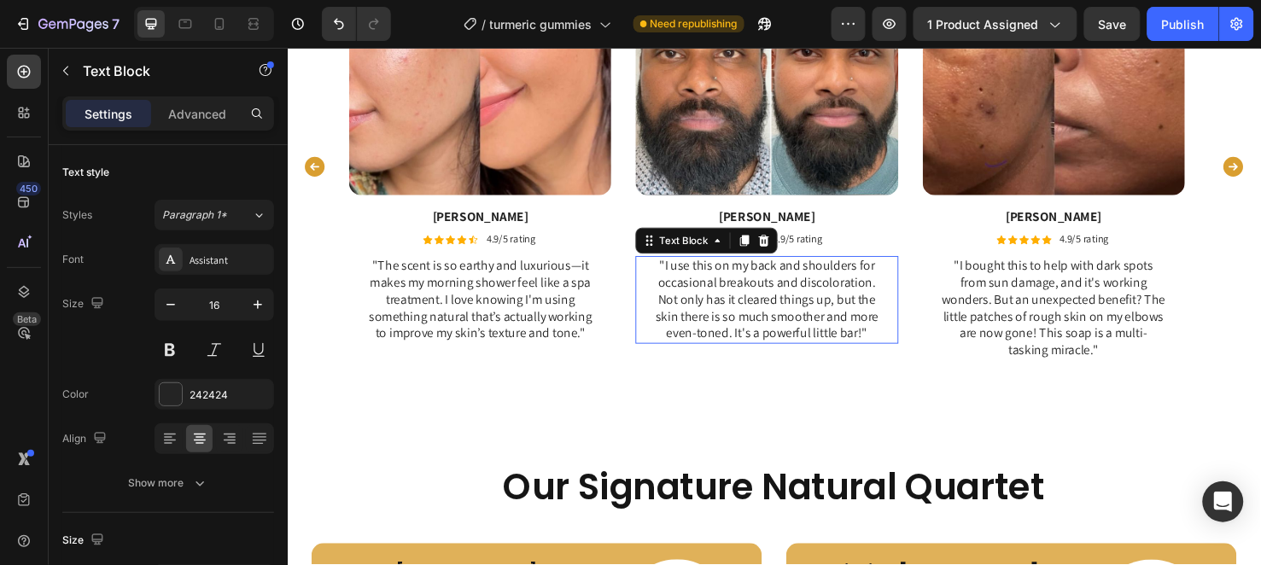
click at [797, 324] on p ""I use this on my back and shoulders for occasional breakouts and discoloration…" at bounding box center [792, 312] width 238 height 89
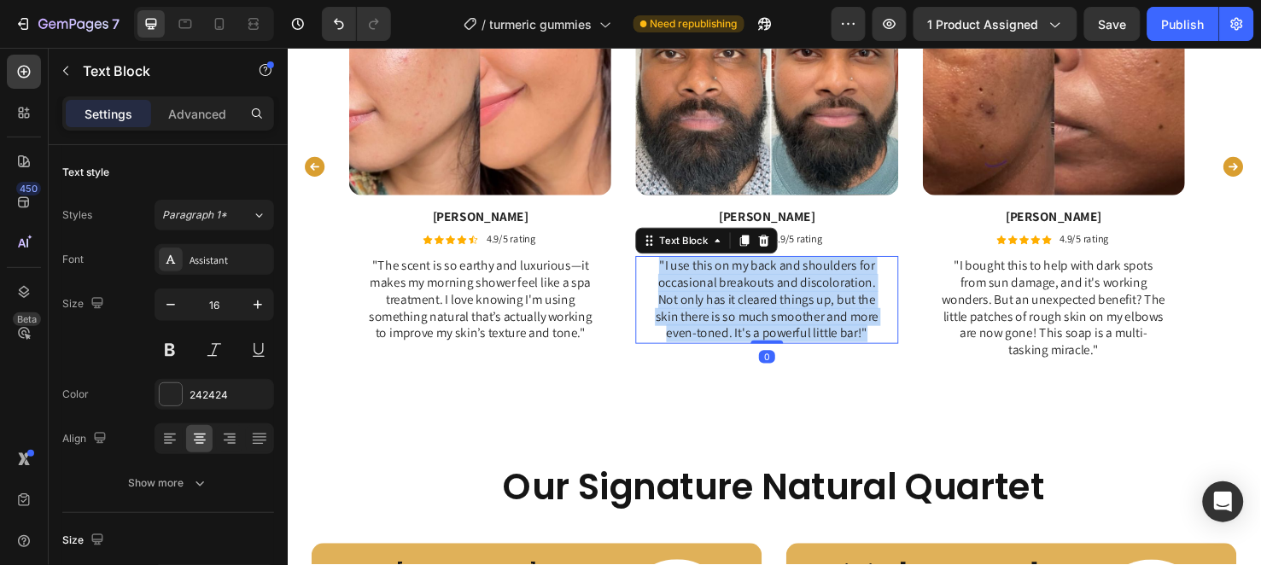
click at [797, 324] on p ""I use this on my back and shoulders for occasional breakouts and discoloration…" at bounding box center [792, 312] width 238 height 89
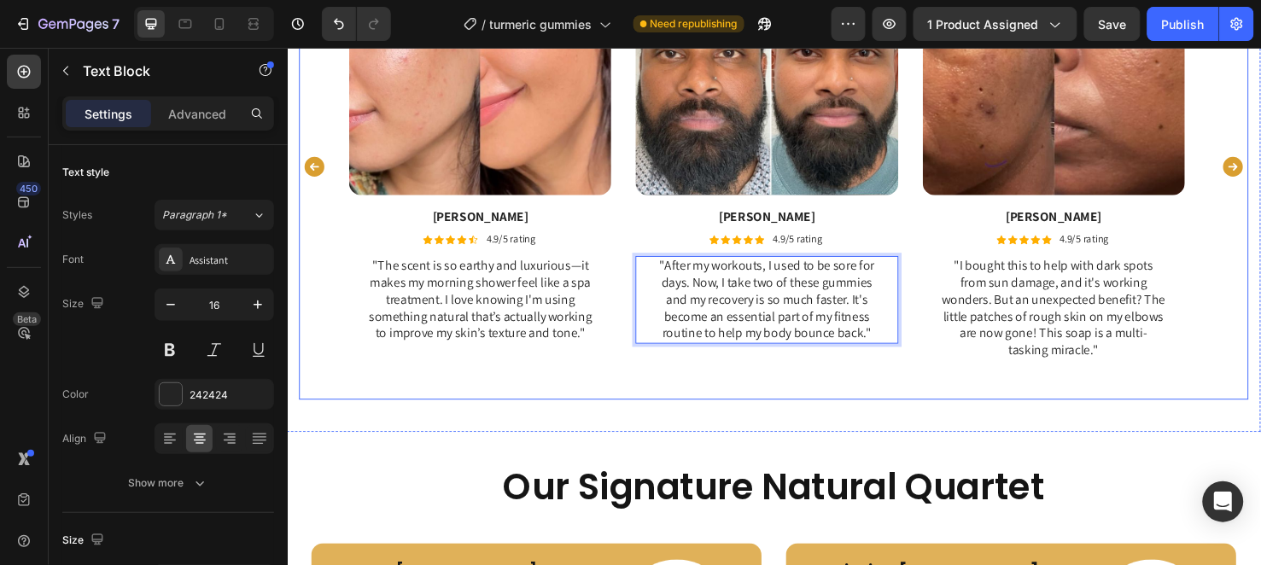
click at [302, 161] on button "Carousel Back Arrow" at bounding box center [315, 172] width 27 height 27
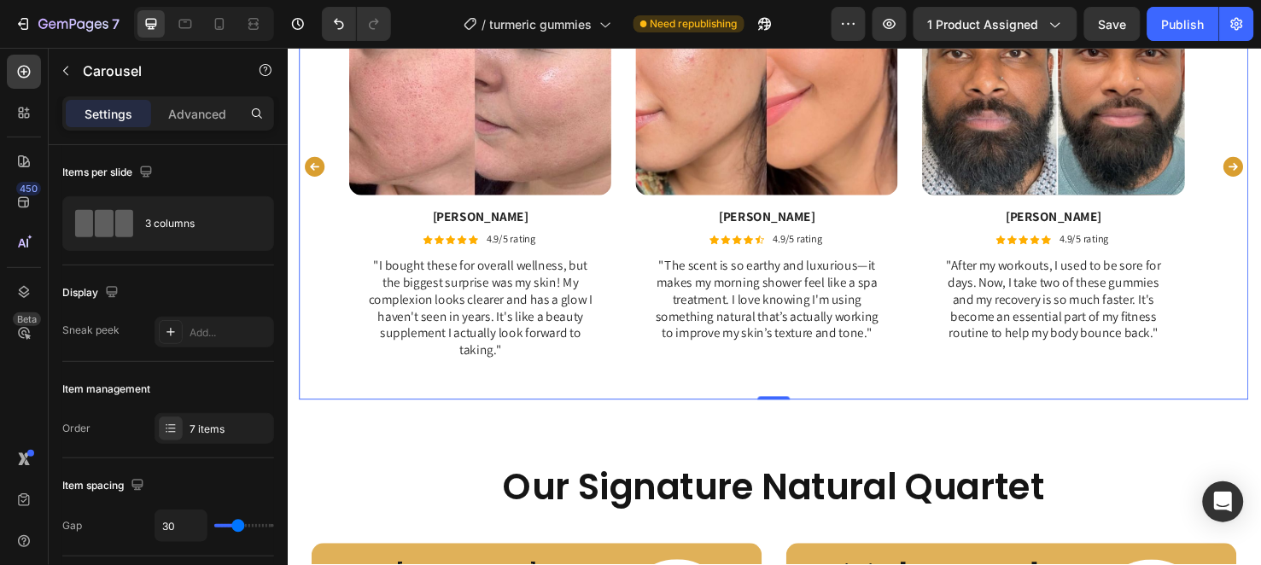
click at [321, 170] on icon "Carousel Back Arrow" at bounding box center [316, 171] width 20 height 20
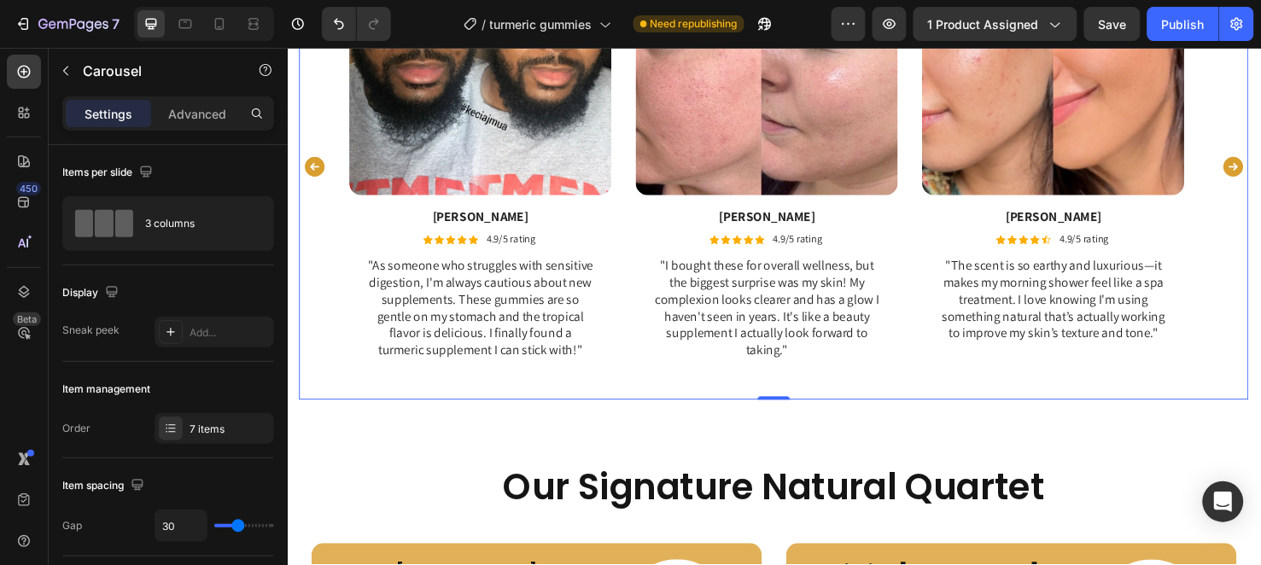
click at [325, 174] on icon "Carousel Back Arrow" at bounding box center [316, 171] width 20 height 20
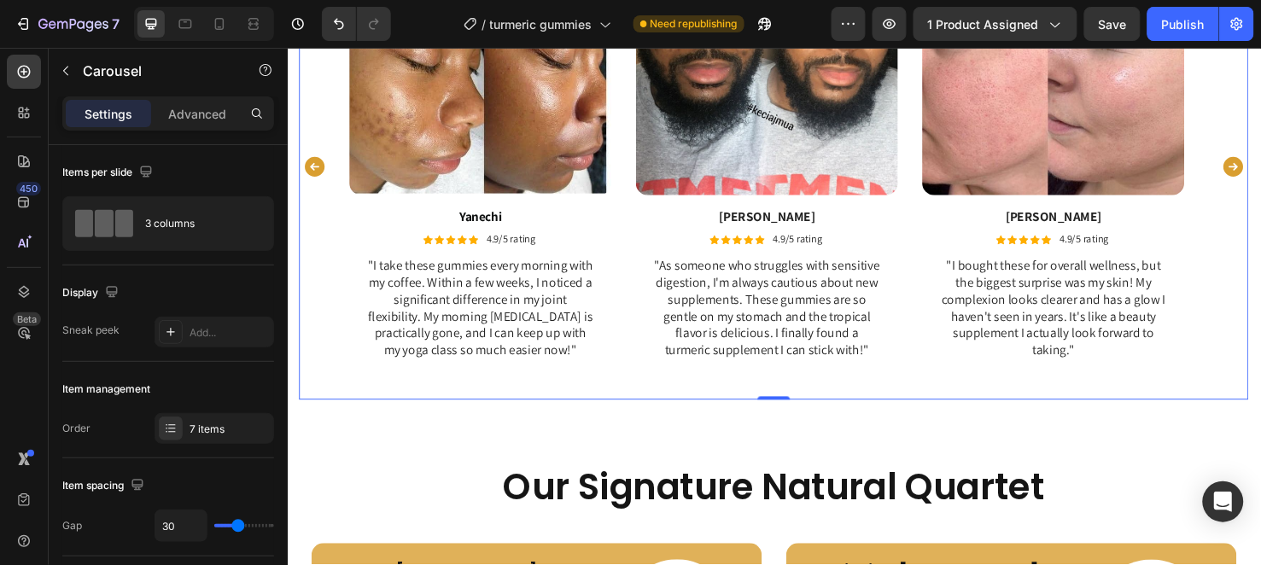
click at [1260, 172] on icon "Carousel Next Arrow" at bounding box center [1283, 173] width 26 height 26
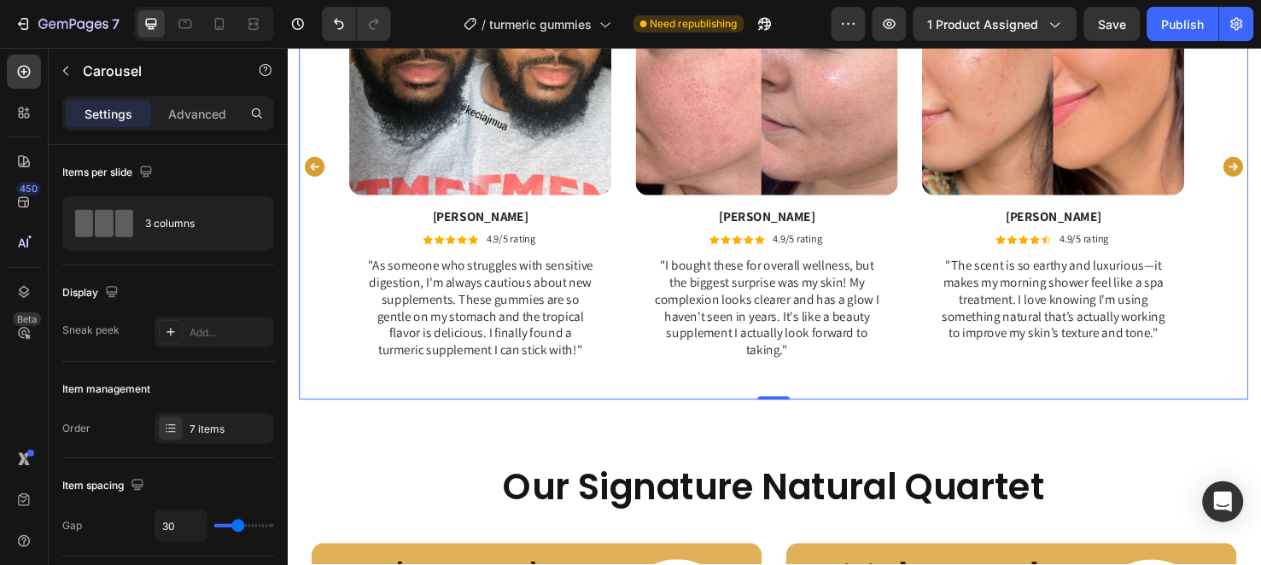
click at [1260, 174] on icon "Carousel Next Arrow" at bounding box center [1282, 171] width 20 height 20
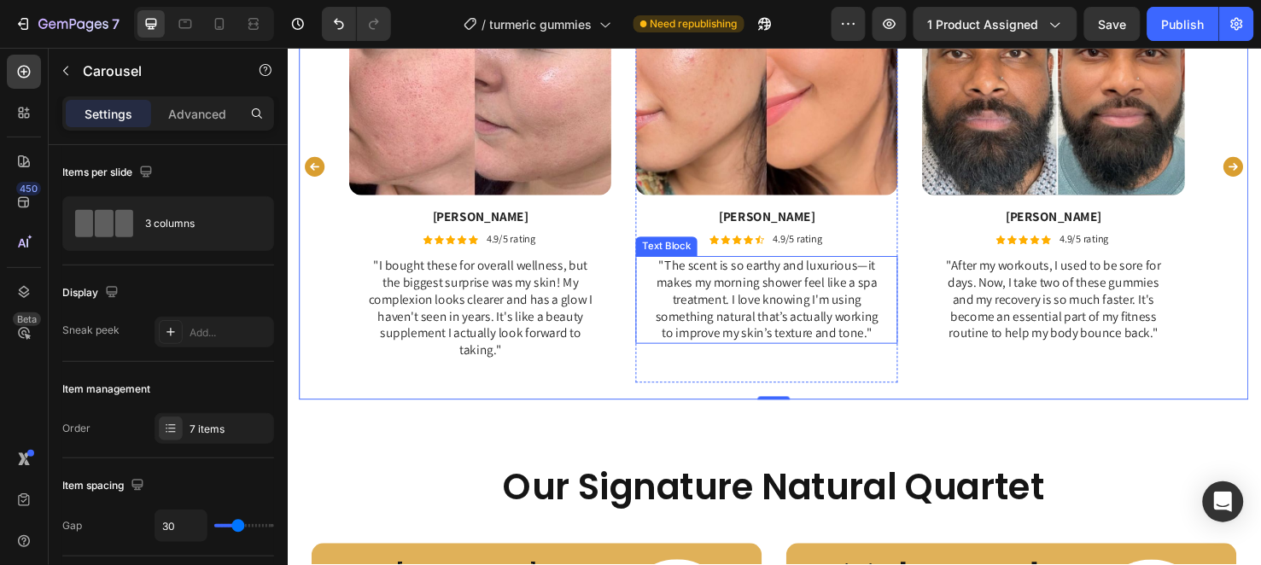
click at [859, 316] on p ""The scent is so earthy and luxurious—it makes my morning shower feel like a sp…" at bounding box center [792, 312] width 238 height 89
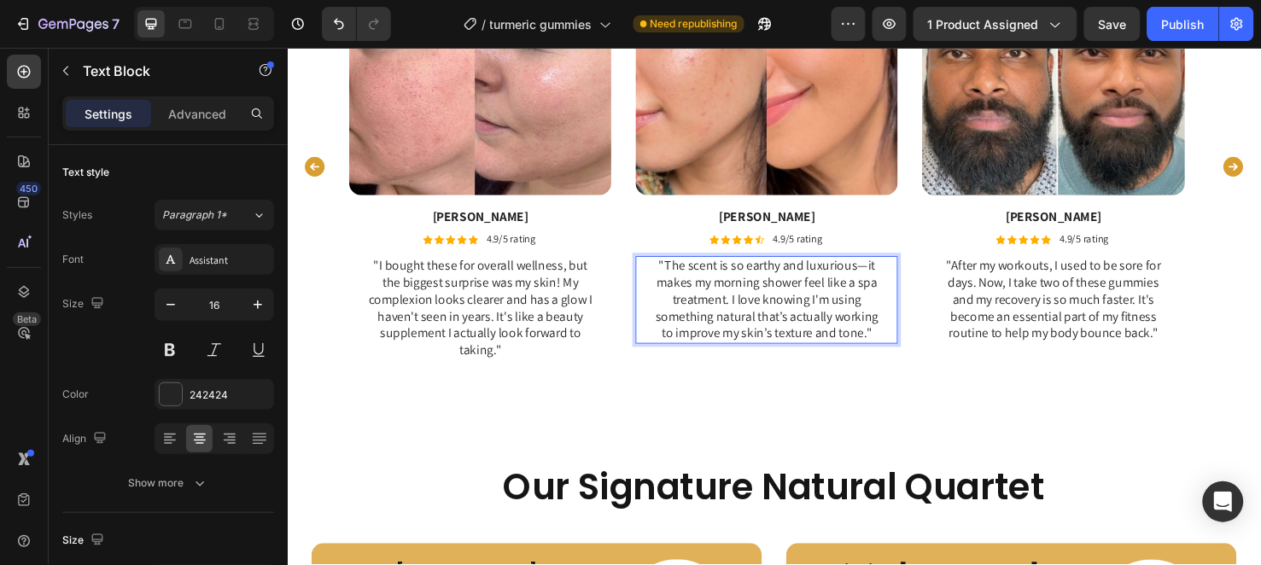
click at [861, 316] on p ""The scent is so earthy and luxurious—it makes my morning shower feel like a sp…" at bounding box center [792, 312] width 238 height 89
click at [819, 311] on p ""The scent is so earthy and luxurious—it makes my morning shower feel like a sp…" at bounding box center [792, 312] width 238 height 89
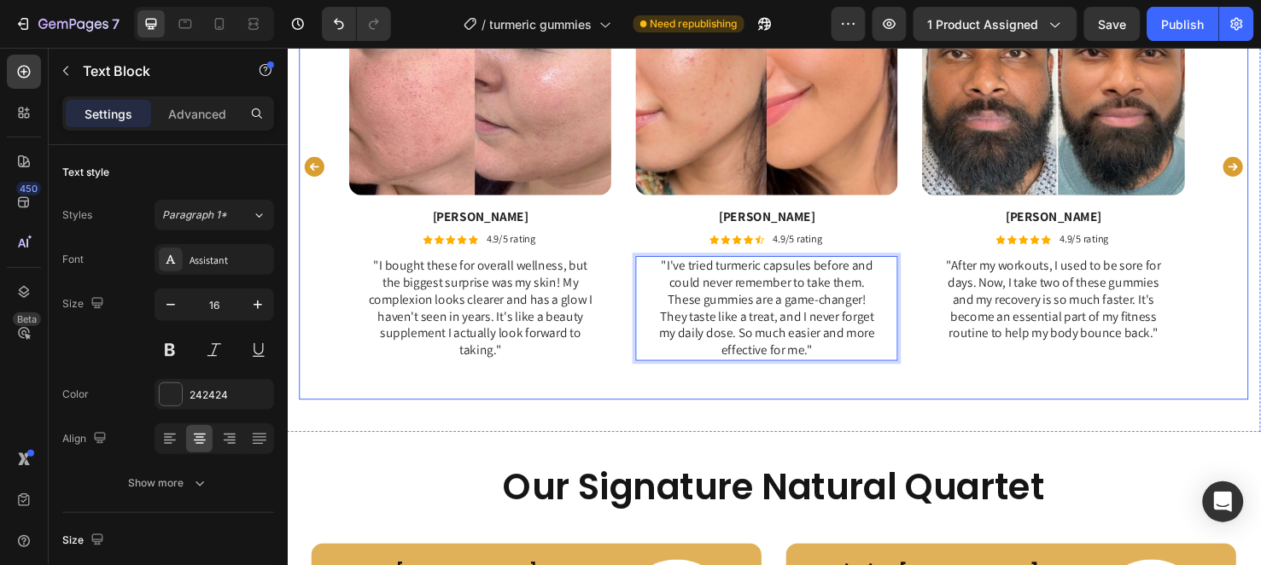
click at [1260, 171] on icon "Carousel Next Arrow" at bounding box center [1282, 171] width 20 height 20
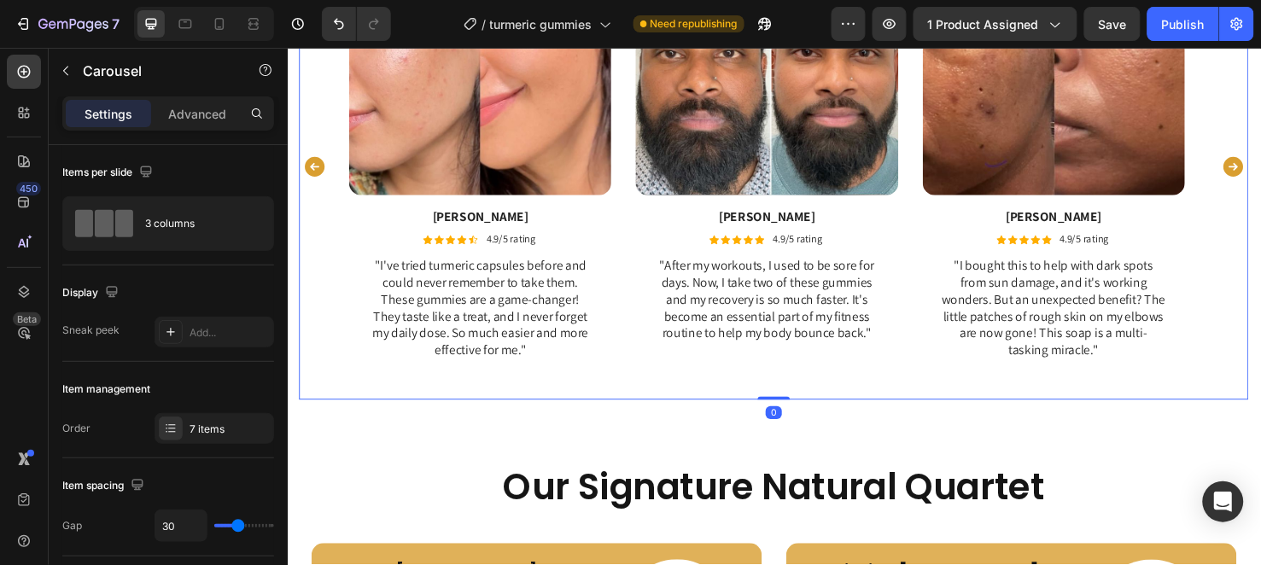
click at [1260, 171] on icon "Carousel Next Arrow" at bounding box center [1282, 171] width 20 height 20
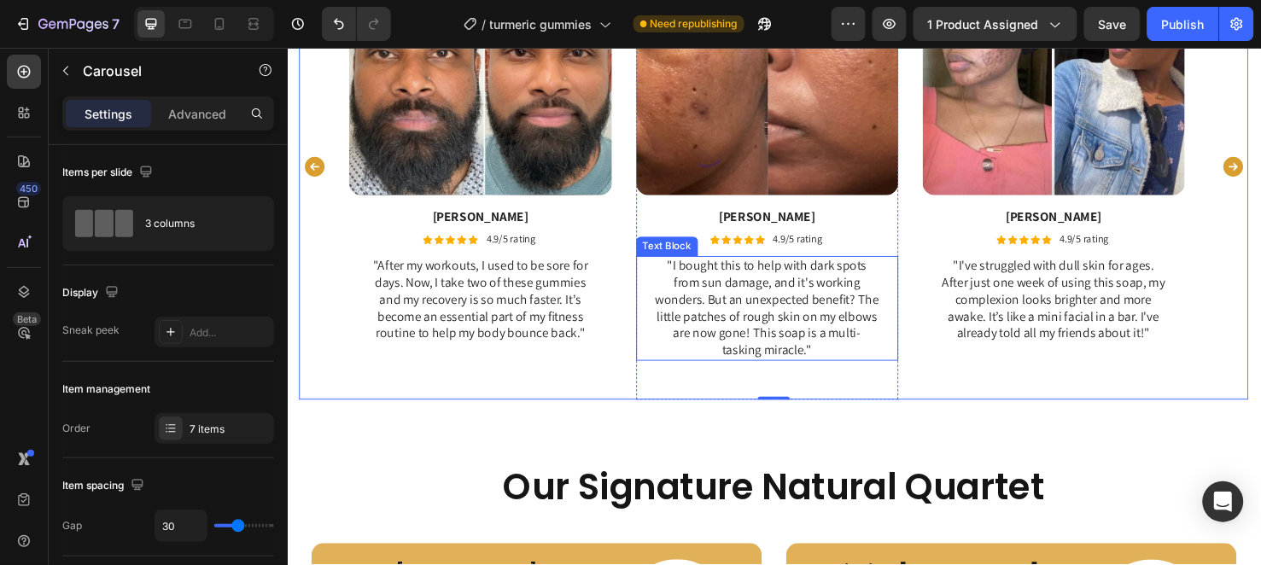
click at [784, 326] on p ""I bought this to help with dark spots from sun damage, and it's working wonder…" at bounding box center [792, 321] width 238 height 107
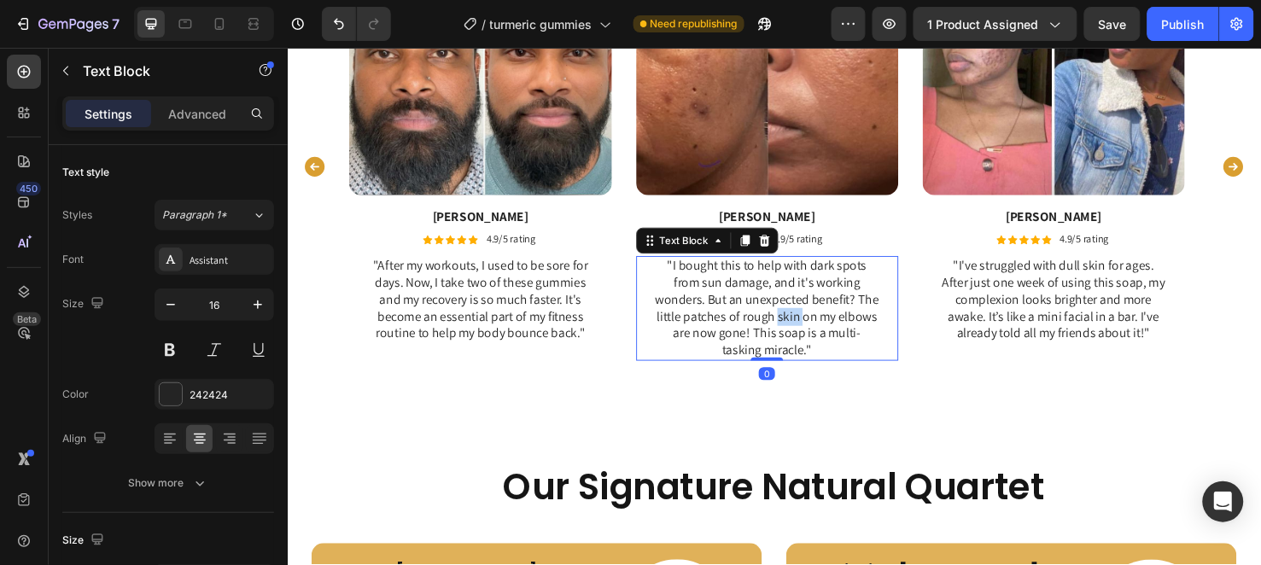
scroll to position [3370, 0]
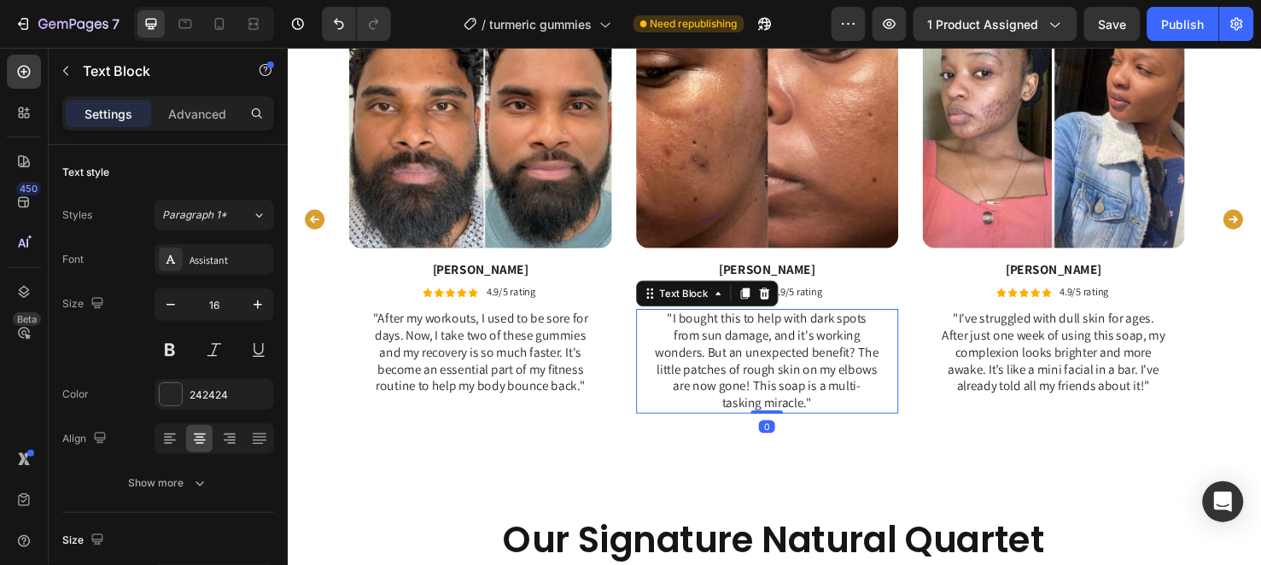
click at [823, 353] on p ""I bought this to help with dark spots from sun damage, and it's working wonder…" at bounding box center [792, 377] width 238 height 107
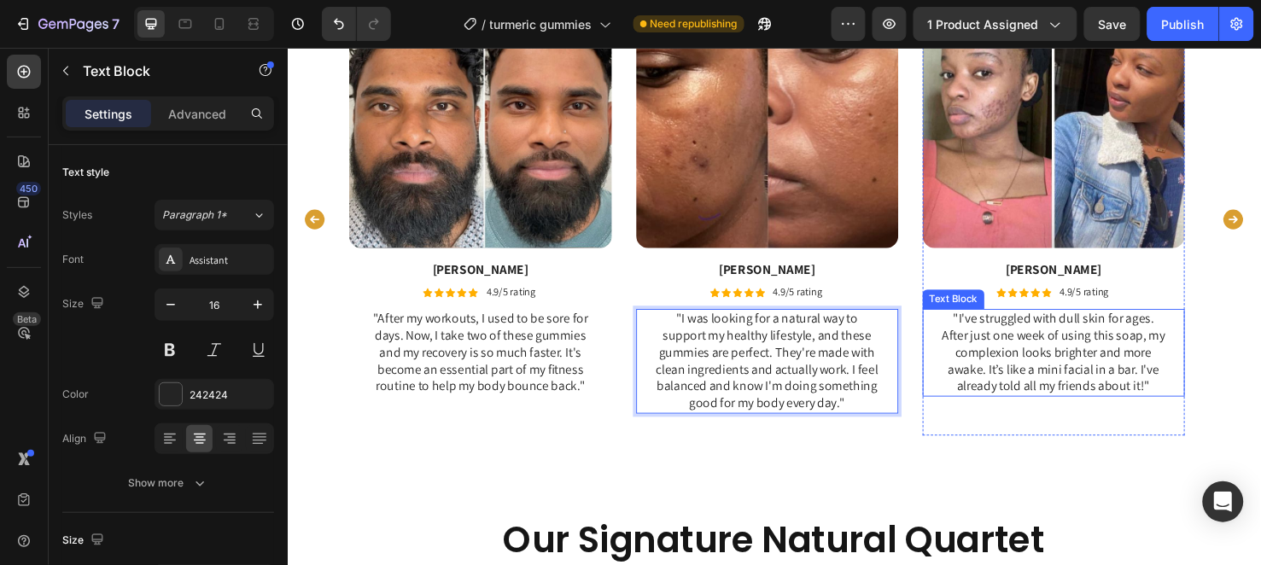
click at [1042, 362] on p ""I've struggled with dull skin for ages. After just one week of using this soap…" at bounding box center [1093, 368] width 238 height 89
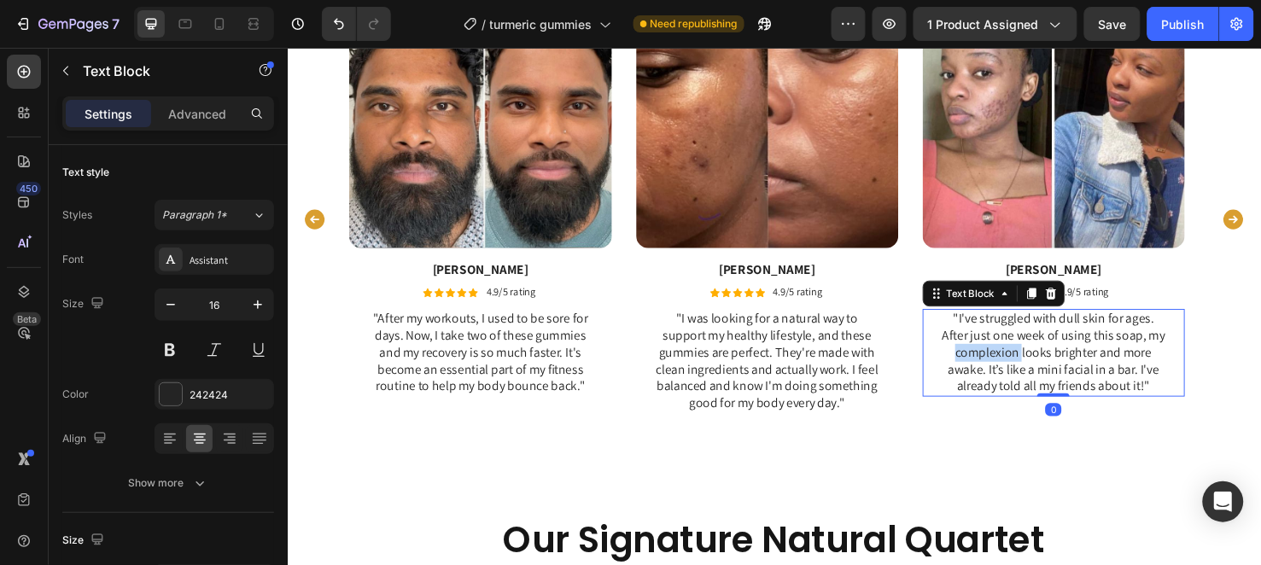
click at [1042, 362] on p ""I've struggled with dull skin for ages. After just one week of using this soap…" at bounding box center [1093, 368] width 238 height 89
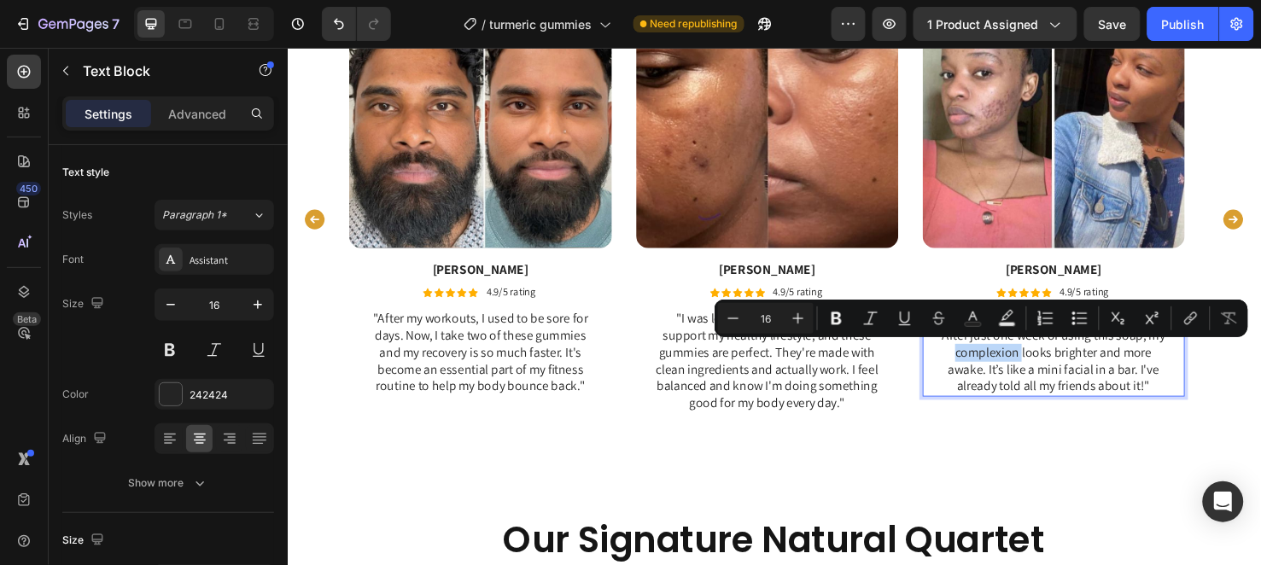
click at [997, 367] on p ""I've struggled with dull skin for ages. After just one week of using this soap…" at bounding box center [1093, 368] width 238 height 89
click at [1048, 377] on p ""I've struggled with dull skin for ages. After just one week of using this soap…" at bounding box center [1093, 368] width 238 height 89
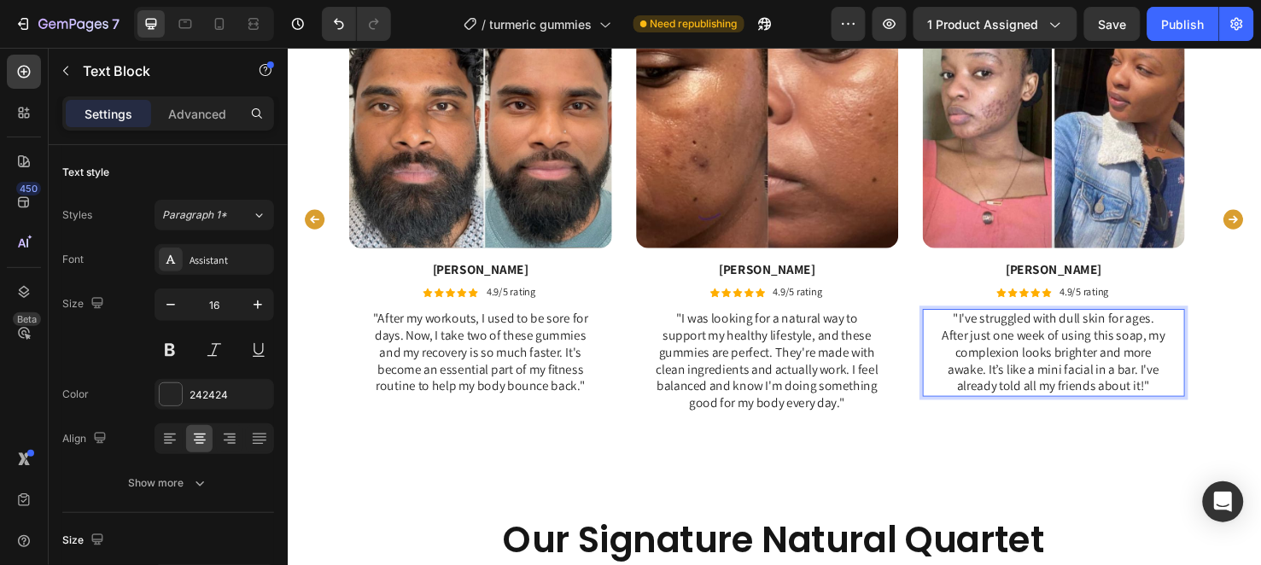
click at [1084, 382] on p ""I've struggled with dull skin for ages. After just one week of using this soap…" at bounding box center [1093, 368] width 238 height 89
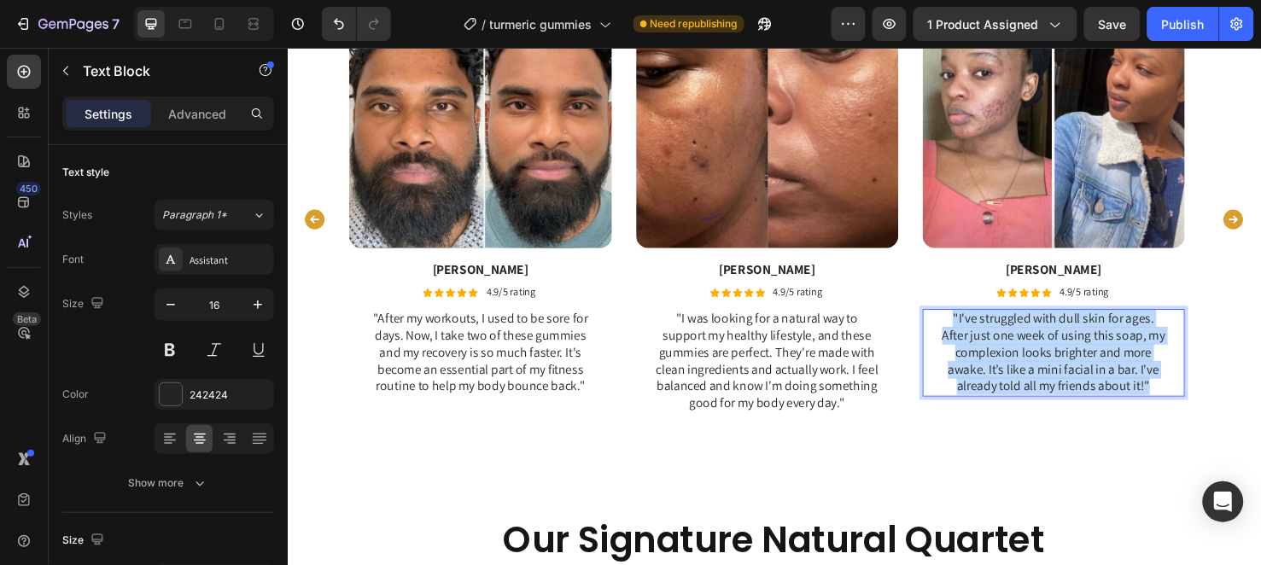
click at [1084, 382] on p ""I've struggled with dull skin for ages. After just one week of using this soap…" at bounding box center [1093, 368] width 238 height 89
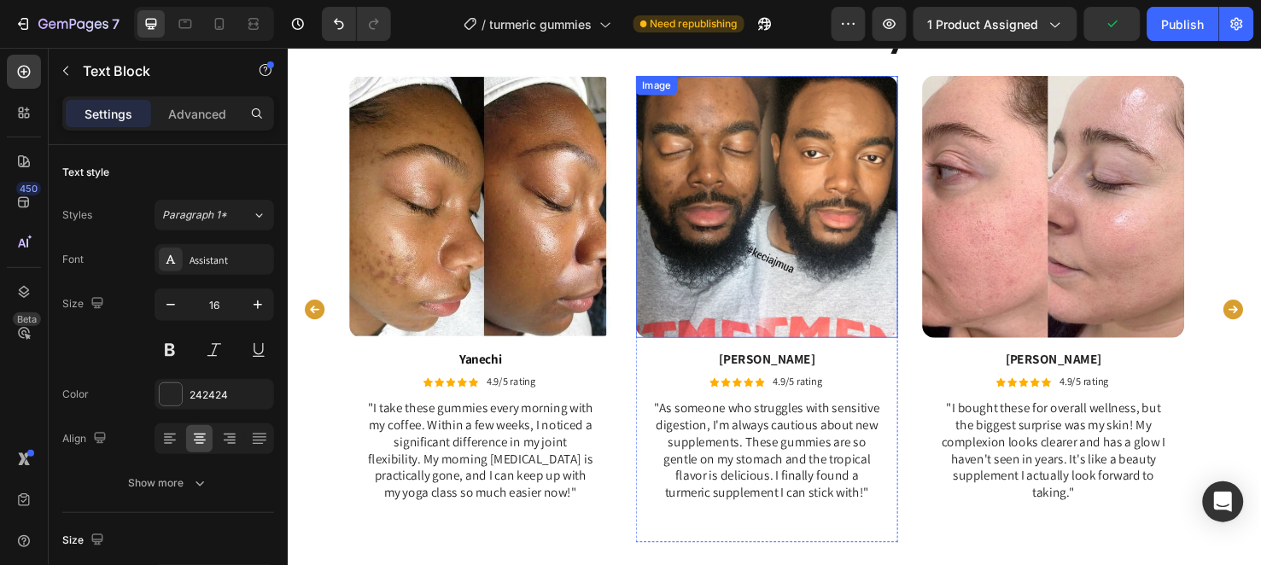
scroll to position [3522, 0]
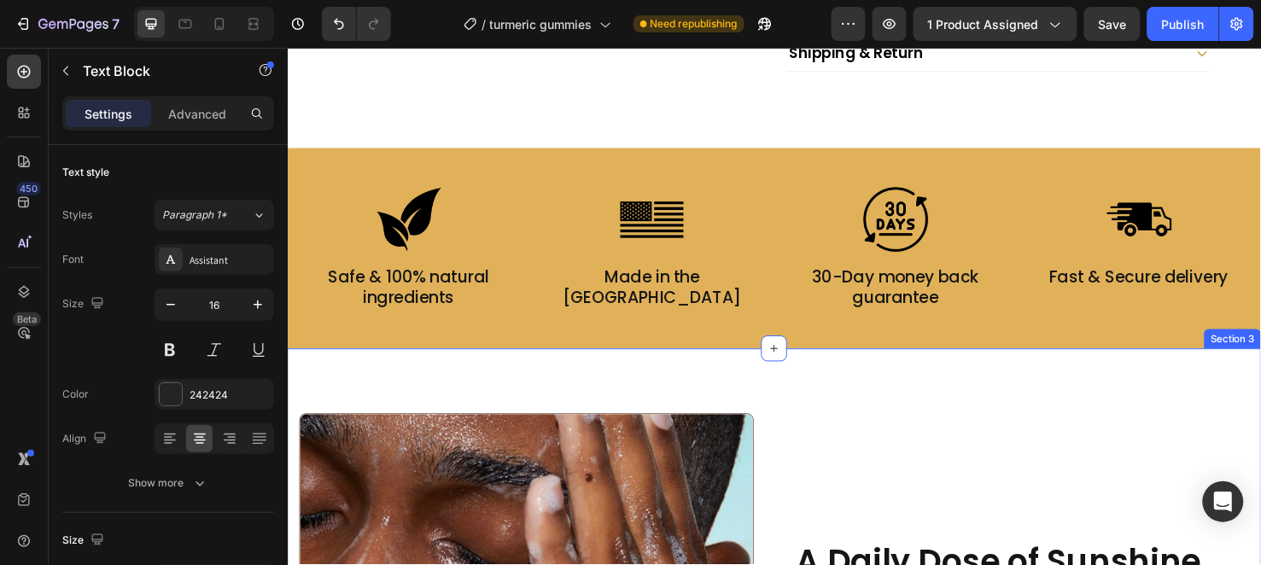
scroll to position [661, 0]
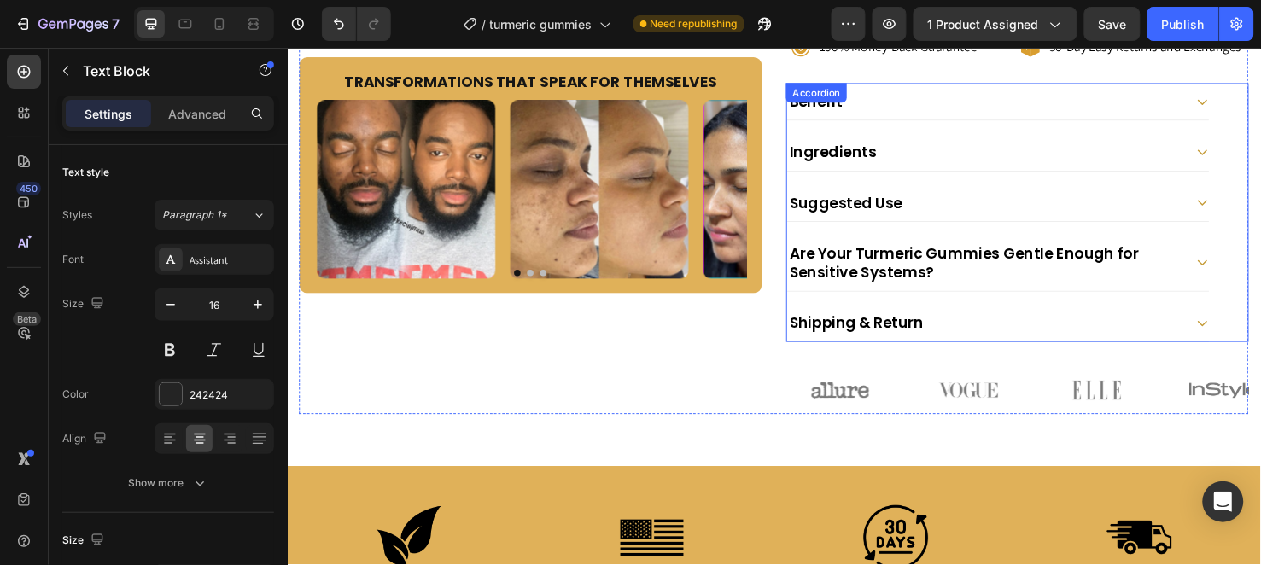
click at [1074, 140] on div "Ingredients" at bounding box center [1035, 156] width 444 height 38
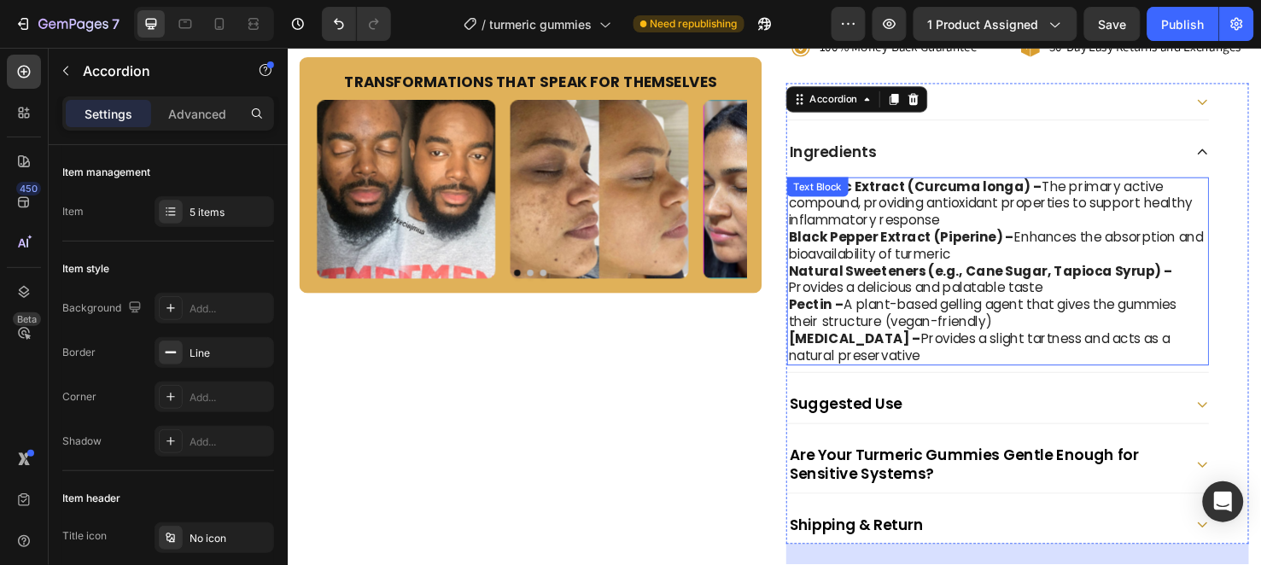
click at [815, 246] on strong "Black Pepper Extract (Piperine) –" at bounding box center [933, 247] width 237 height 20
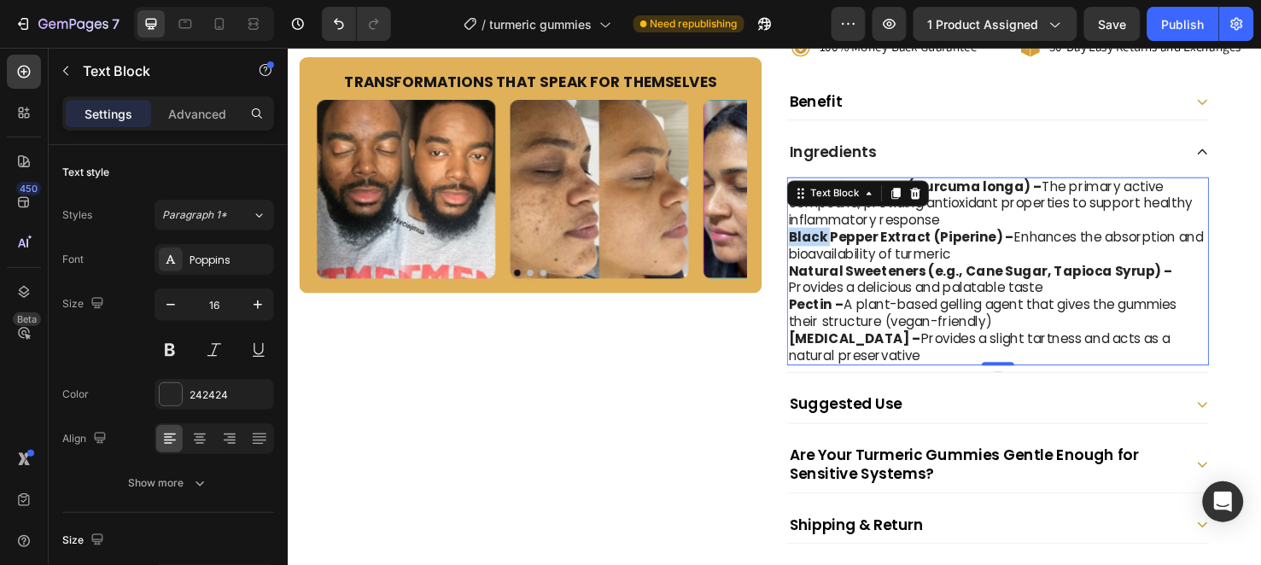
click at [815, 246] on strong "Black Pepper Extract (Piperine) –" at bounding box center [933, 247] width 237 height 20
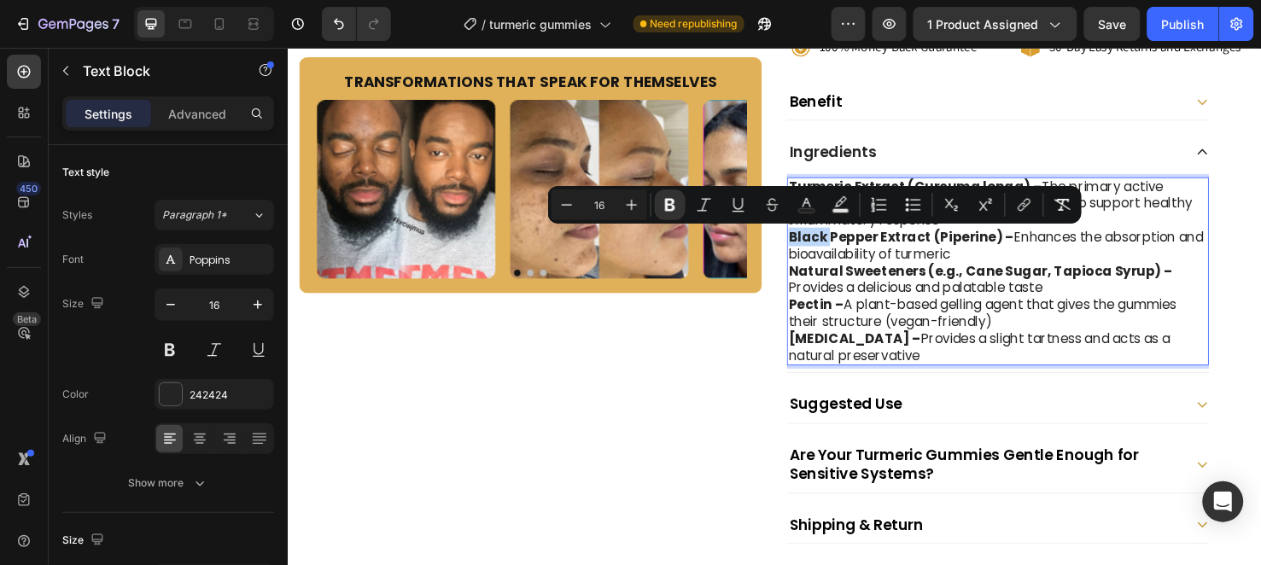
click at [815, 246] on strong "Black Pepper Extract (Piperine) –" at bounding box center [933, 247] width 237 height 20
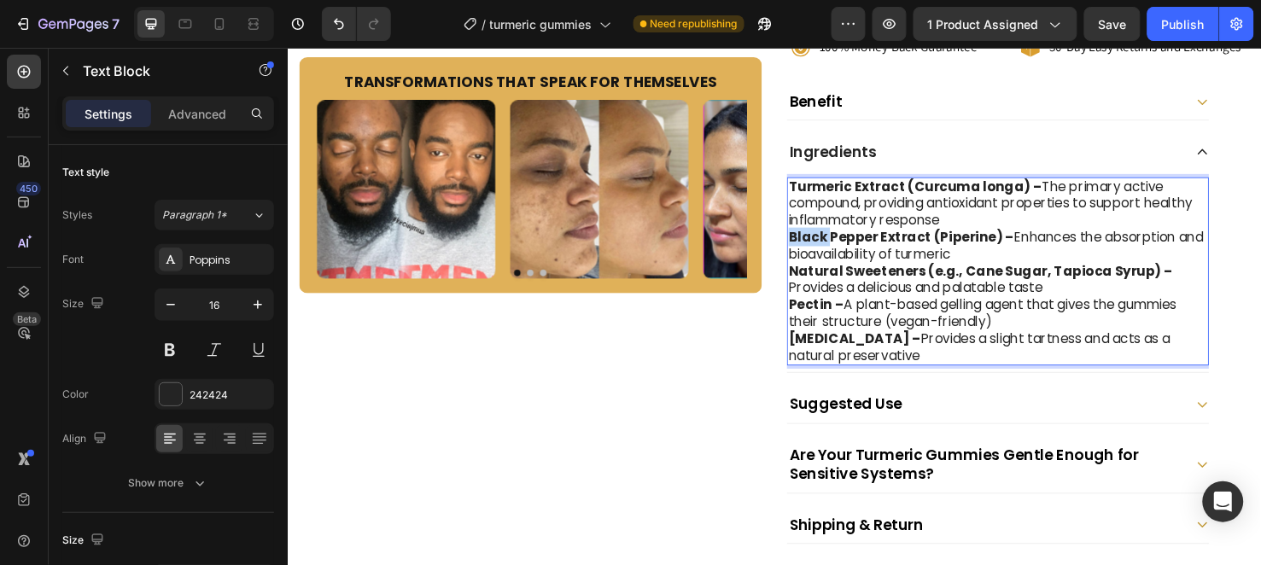
click at [815, 246] on strong "Black Pepper Extract (Piperine) –" at bounding box center [933, 247] width 237 height 20
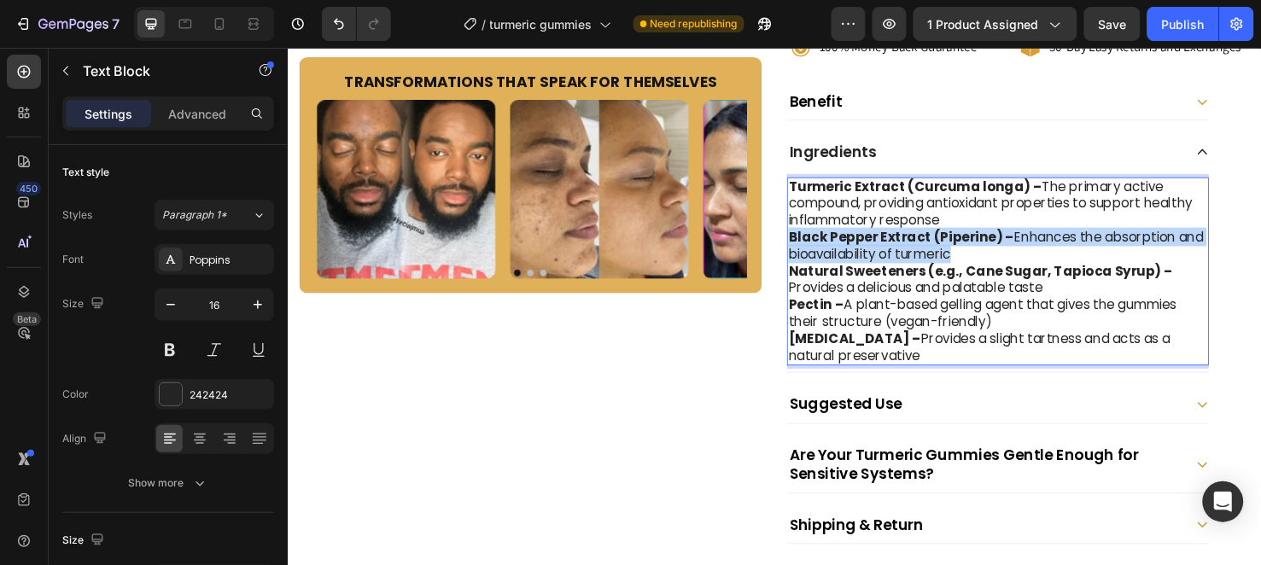
click at [815, 246] on strong "Black Pepper Extract (Piperine) –" at bounding box center [933, 247] width 237 height 20
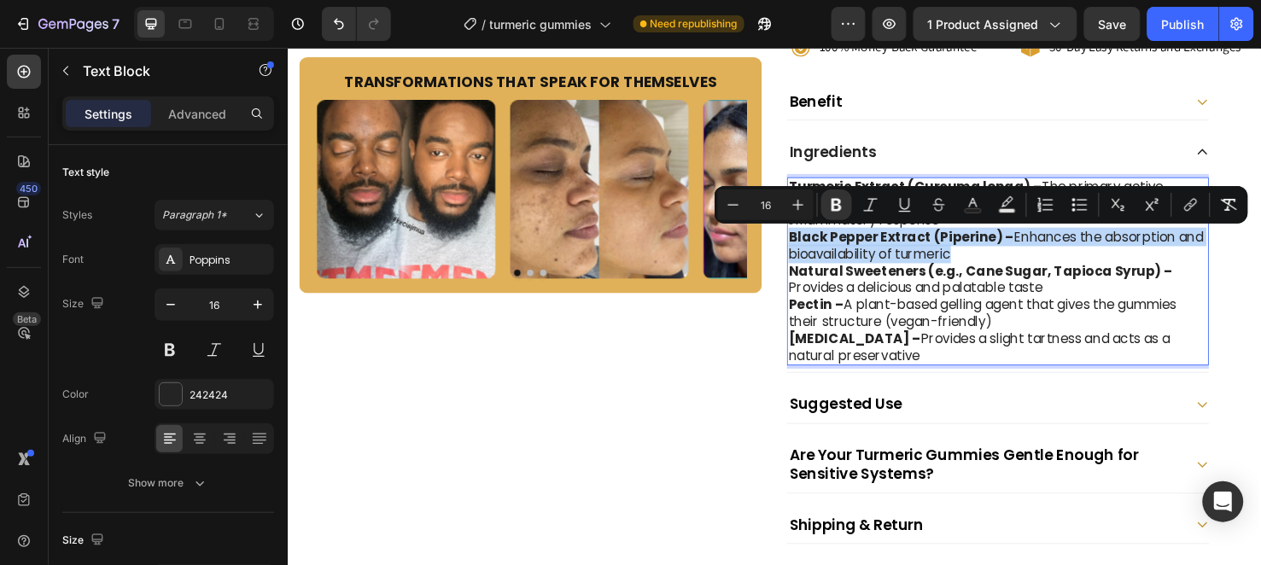
click at [815, 246] on strong "Black Pepper Extract (Piperine) –" at bounding box center [933, 247] width 237 height 20
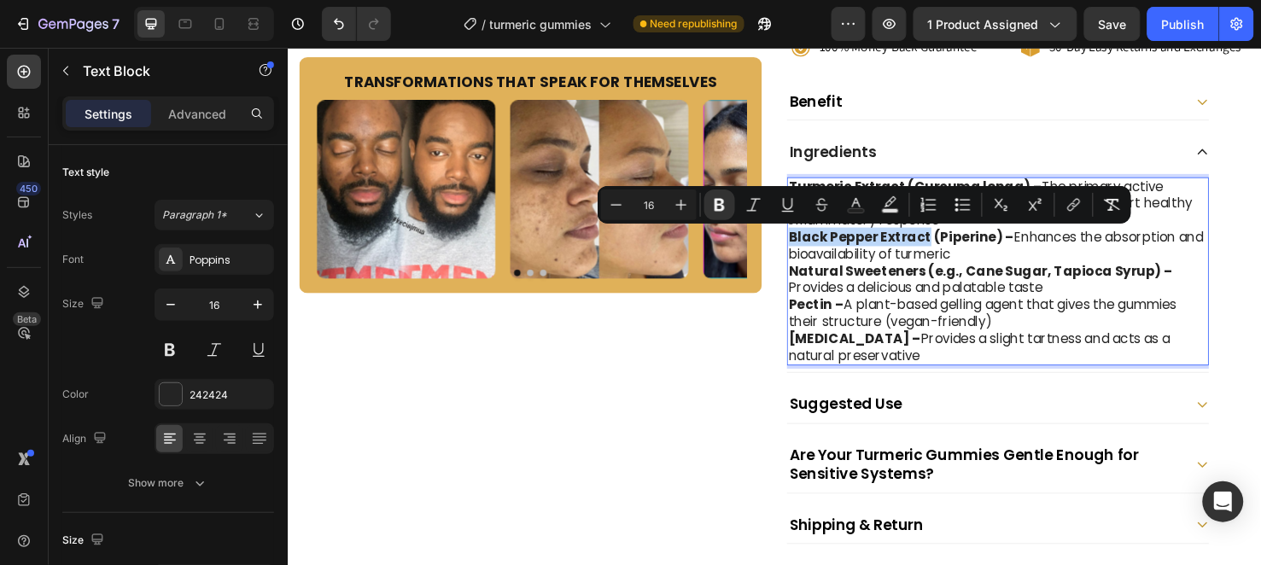
drag, startPoint x: 811, startPoint y: 246, endPoint x: 937, endPoint y: 246, distance: 125.5
click at [937, 246] on strong "Black Pepper Extract (Piperine) –" at bounding box center [933, 247] width 237 height 20
copy strong "Black Pepper Extract"
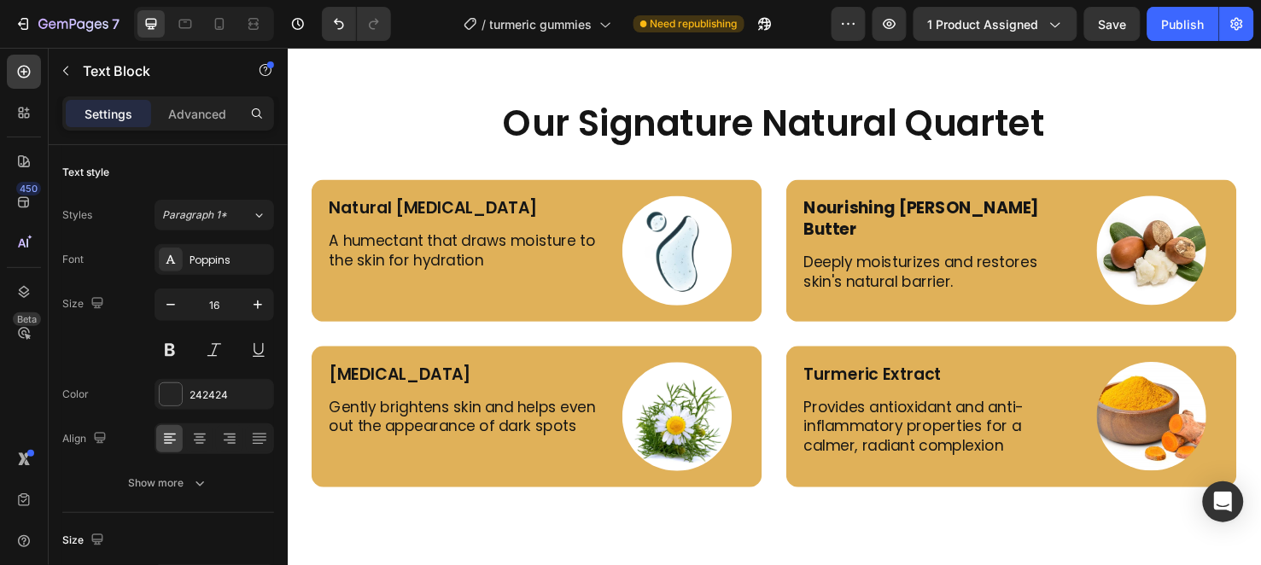
scroll to position [3981, 0]
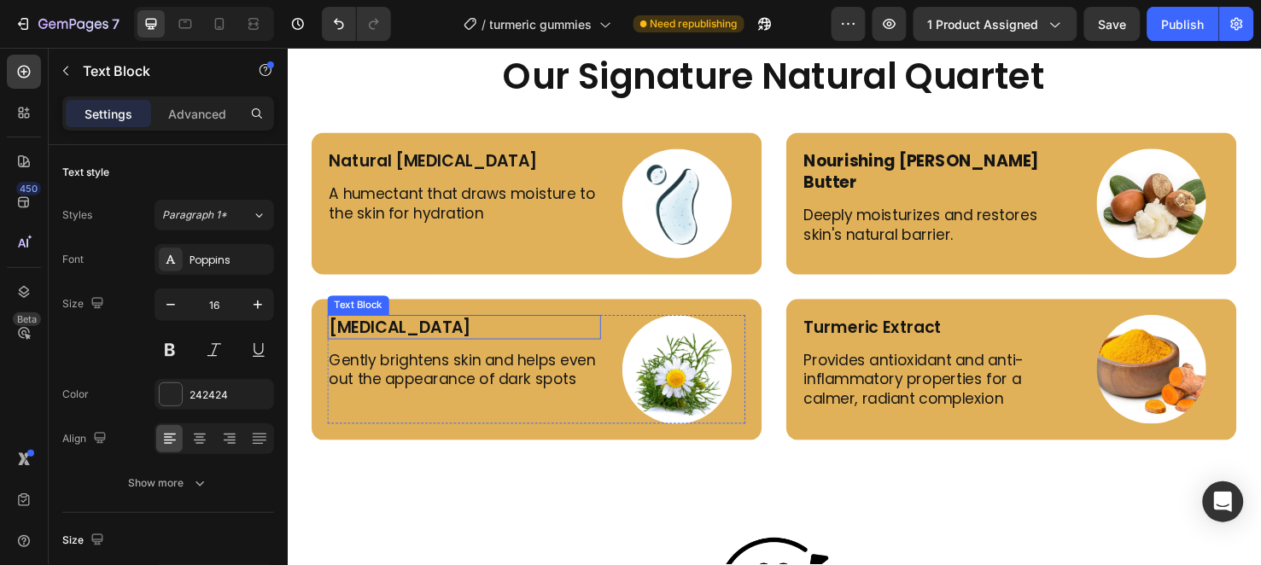
click at [459, 340] on p "[MEDICAL_DATA]" at bounding box center [473, 341] width 284 height 22
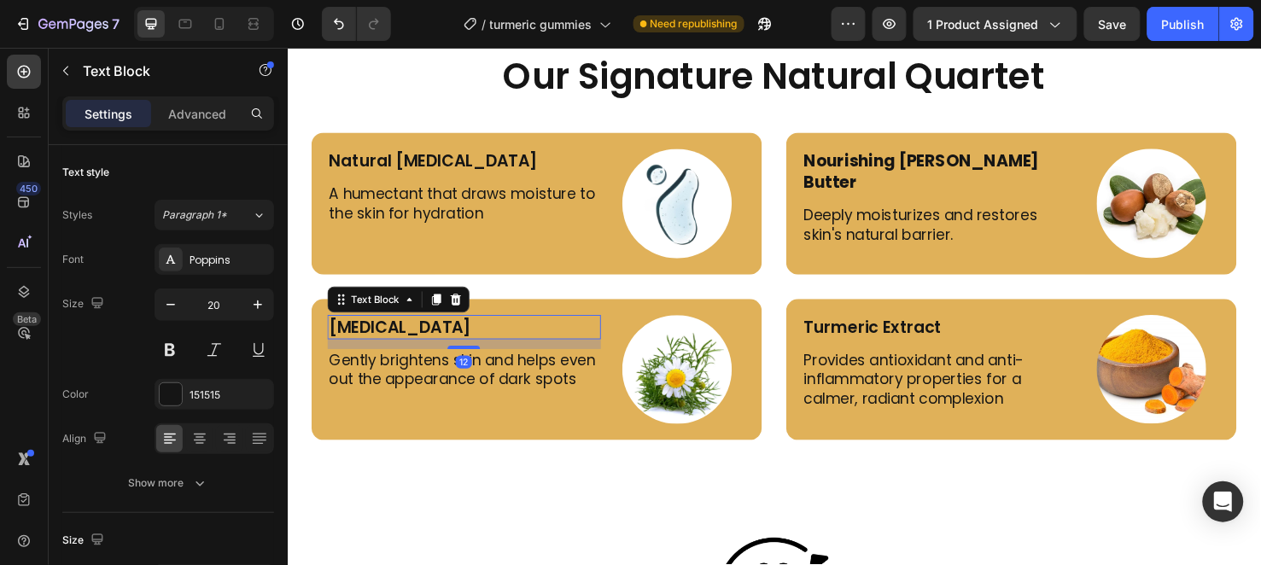
click at [460, 340] on p "[MEDICAL_DATA]" at bounding box center [473, 341] width 284 height 22
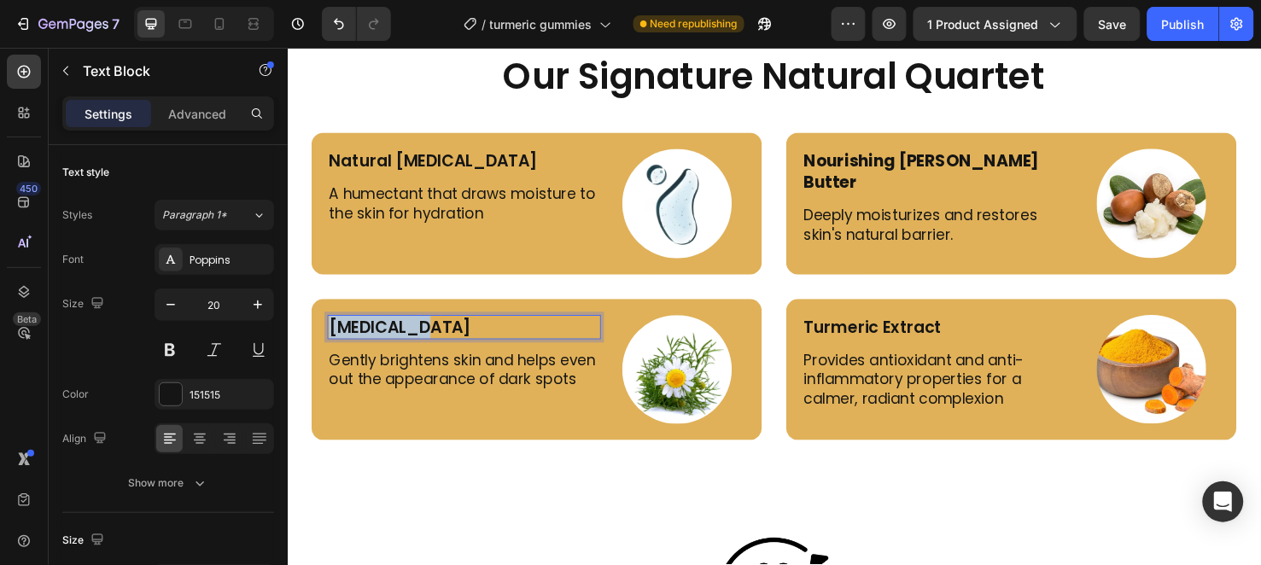
click at [460, 340] on p "[MEDICAL_DATA]" at bounding box center [473, 341] width 284 height 22
click at [460, 340] on p "Kojic Acid" at bounding box center [473, 341] width 284 height 22
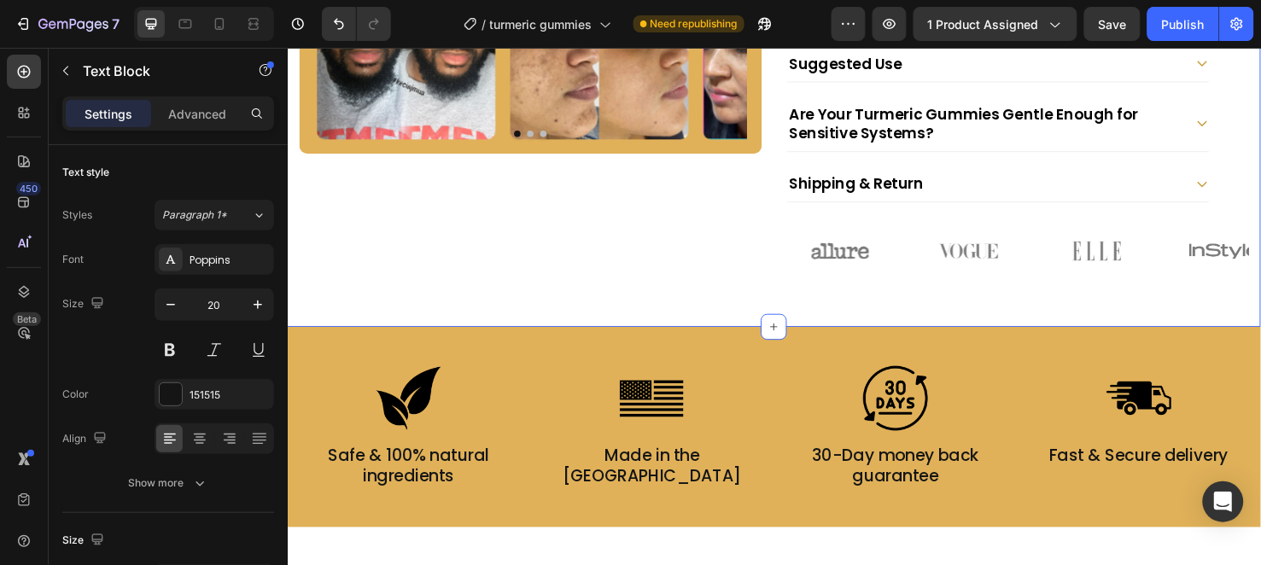
scroll to position [601, 0]
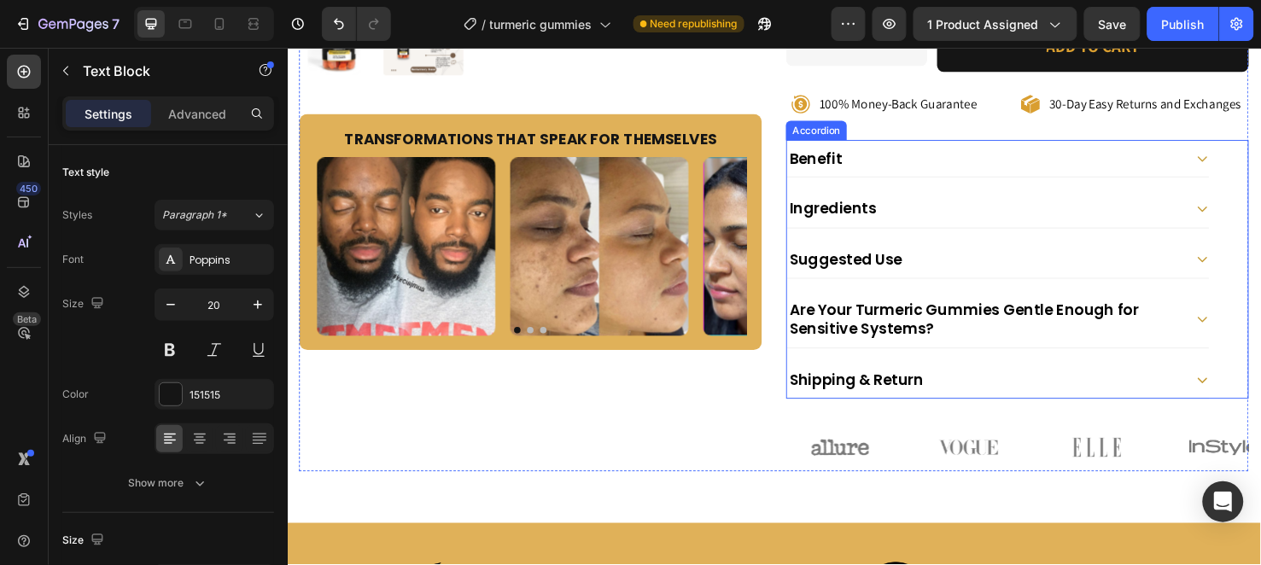
click at [1015, 198] on div "Ingredients" at bounding box center [1035, 216] width 444 height 38
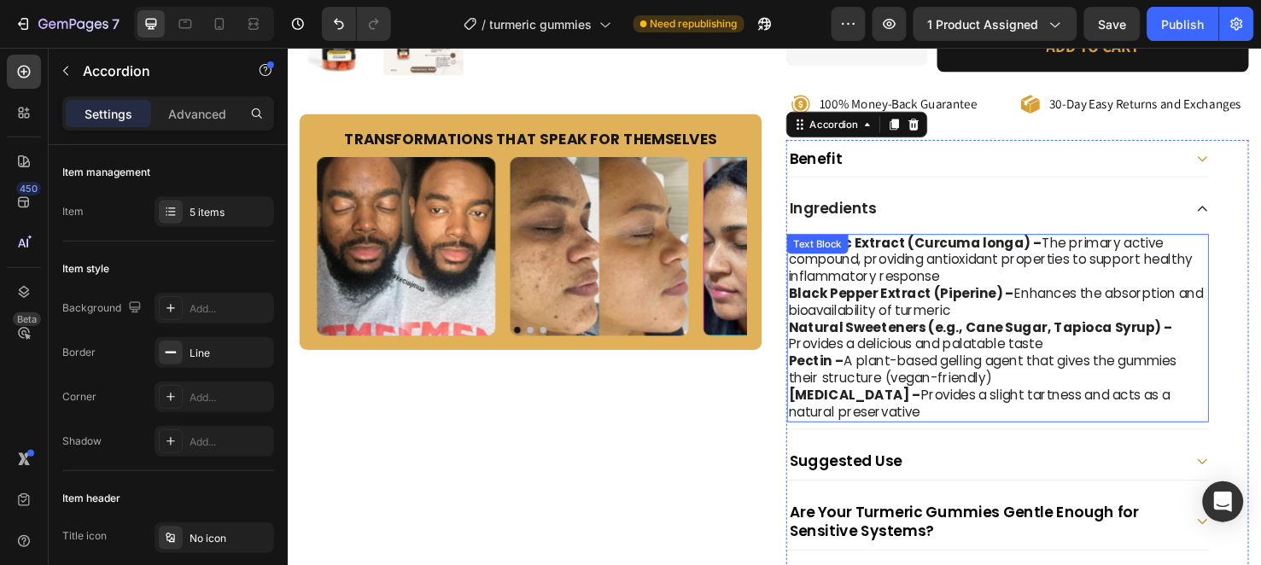
click at [1041, 308] on p "Black Pepper Extract (Piperine) – Enhances the absorption and bioavailability o…" at bounding box center [1035, 316] width 441 height 36
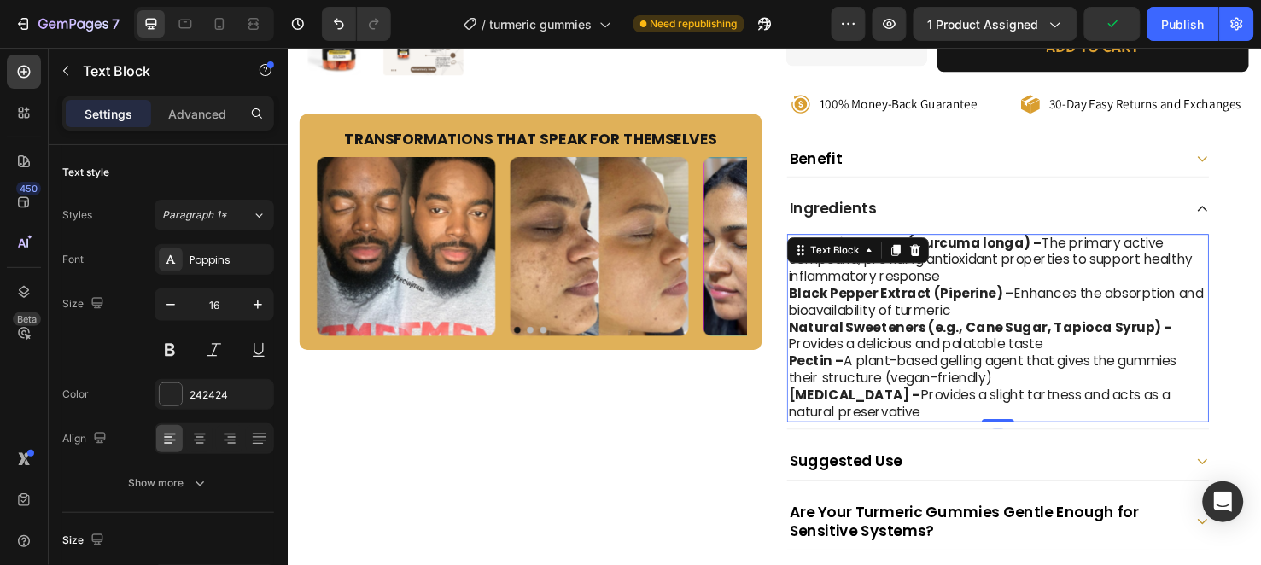
click at [1040, 306] on strong "Black Pepper Extract (Piperine) –" at bounding box center [933, 306] width 237 height 20
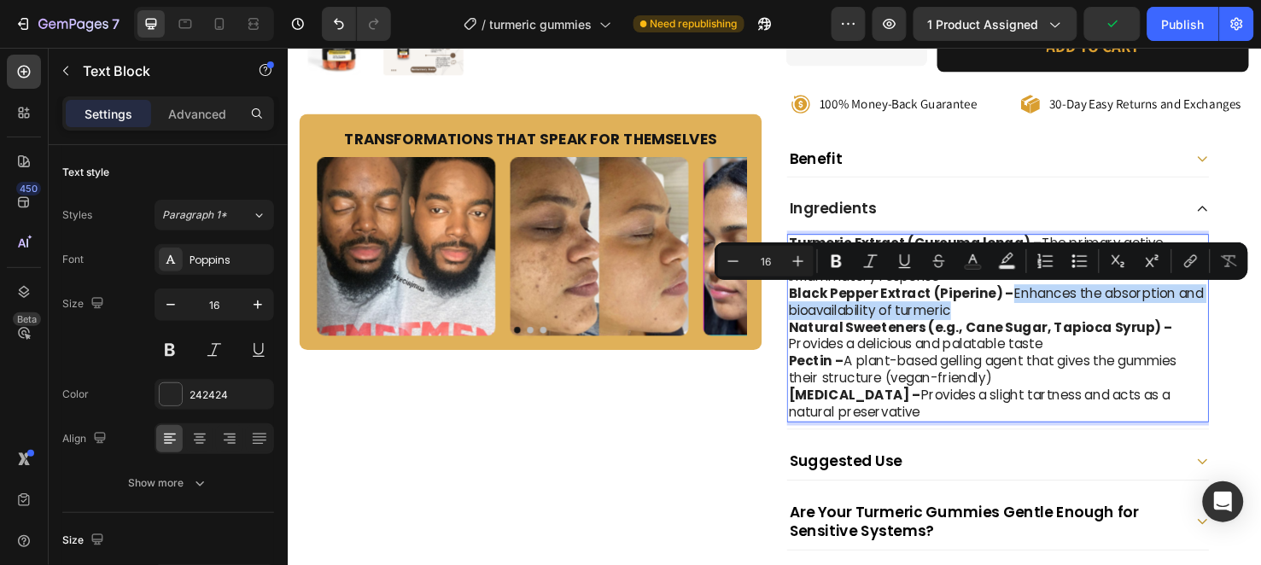
drag, startPoint x: 1040, startPoint y: 306, endPoint x: 1047, endPoint y: 322, distance: 17.6
click at [1047, 322] on p "Black Pepper Extract (Piperine) – Enhances the absorption and bioavailability o…" at bounding box center [1035, 316] width 441 height 36
copy p "Enhances the absorption and bioavailability of turmeric"
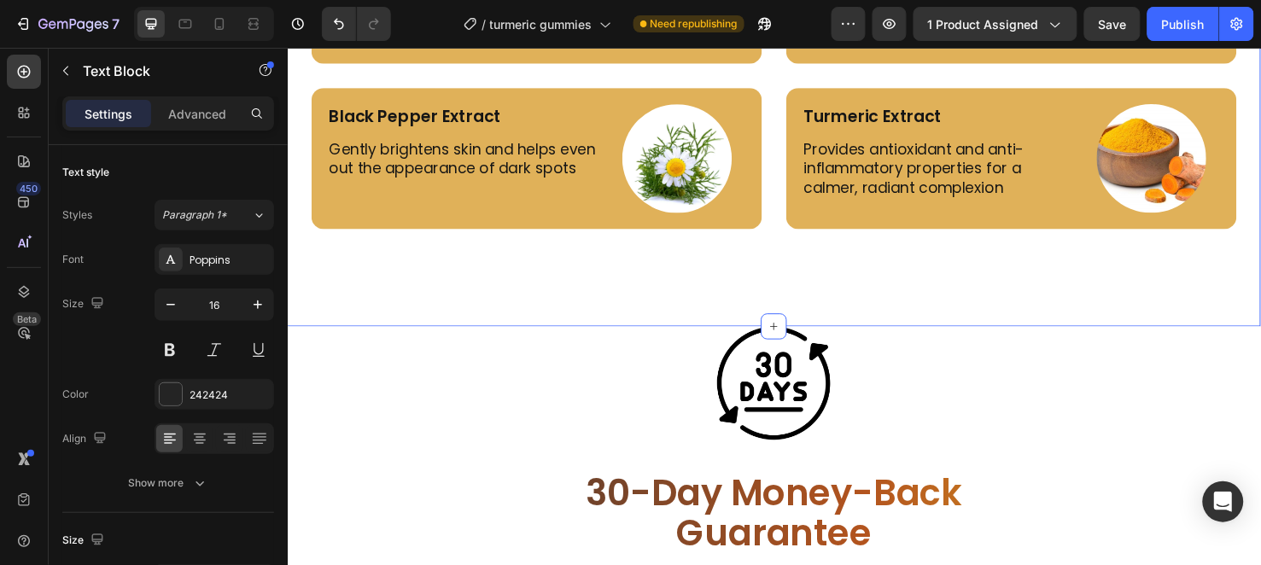
scroll to position [4206, 0]
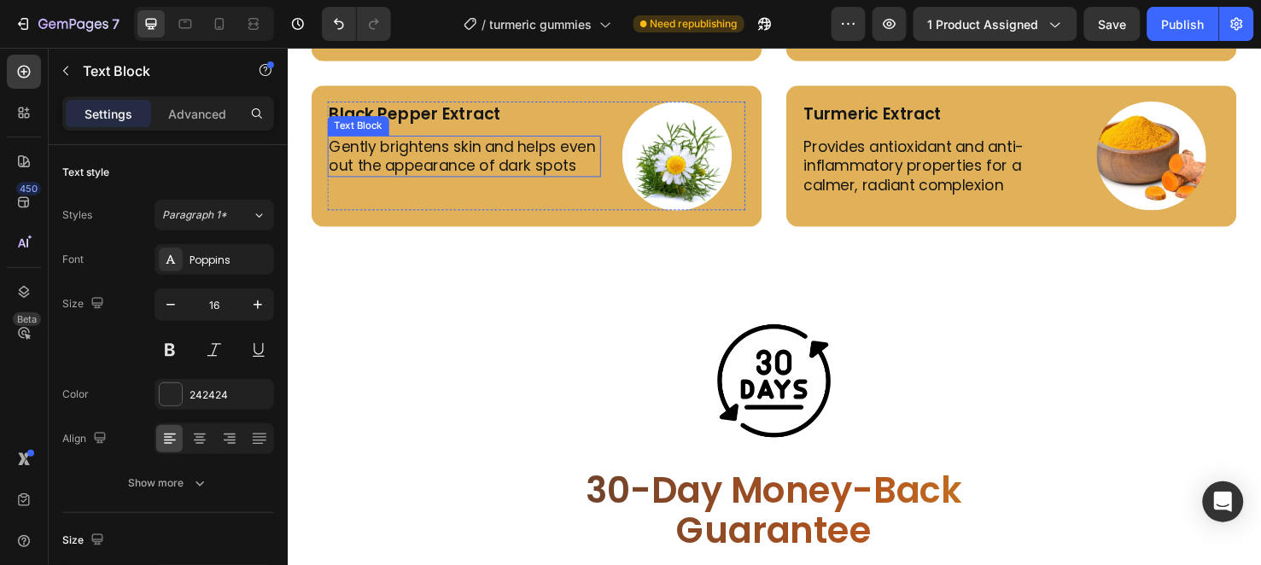
click at [405, 166] on p "Gently brightens skin and helps even out the appearance of dark spots" at bounding box center [473, 162] width 284 height 40
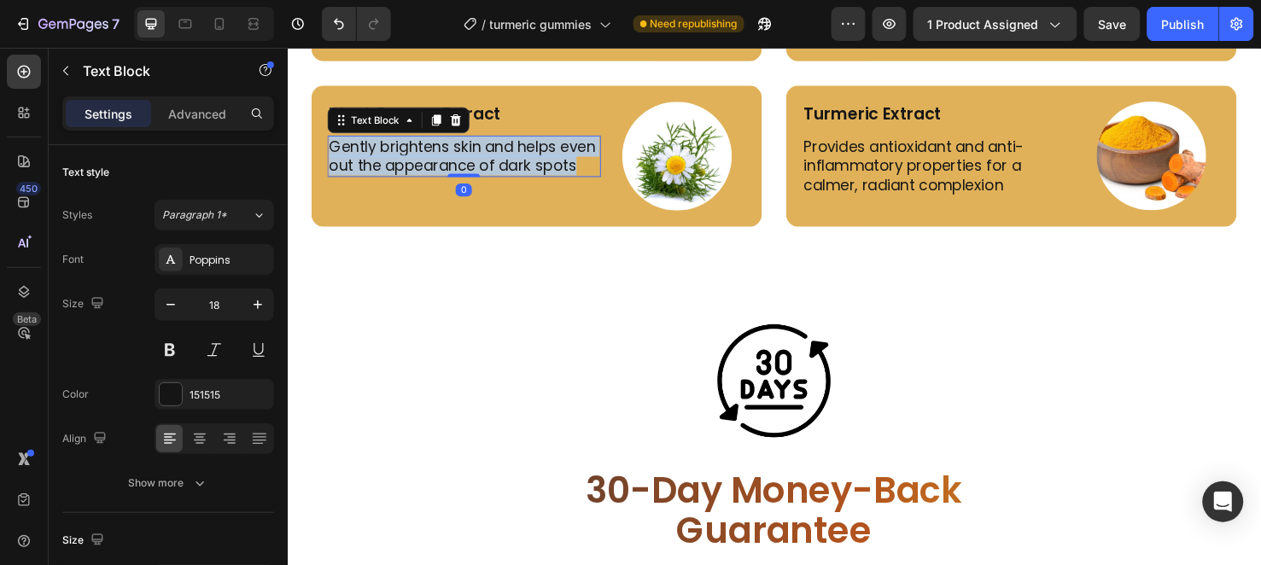
click at [405, 166] on p "Gently brightens skin and helps even out the appearance of dark spots" at bounding box center [473, 162] width 284 height 40
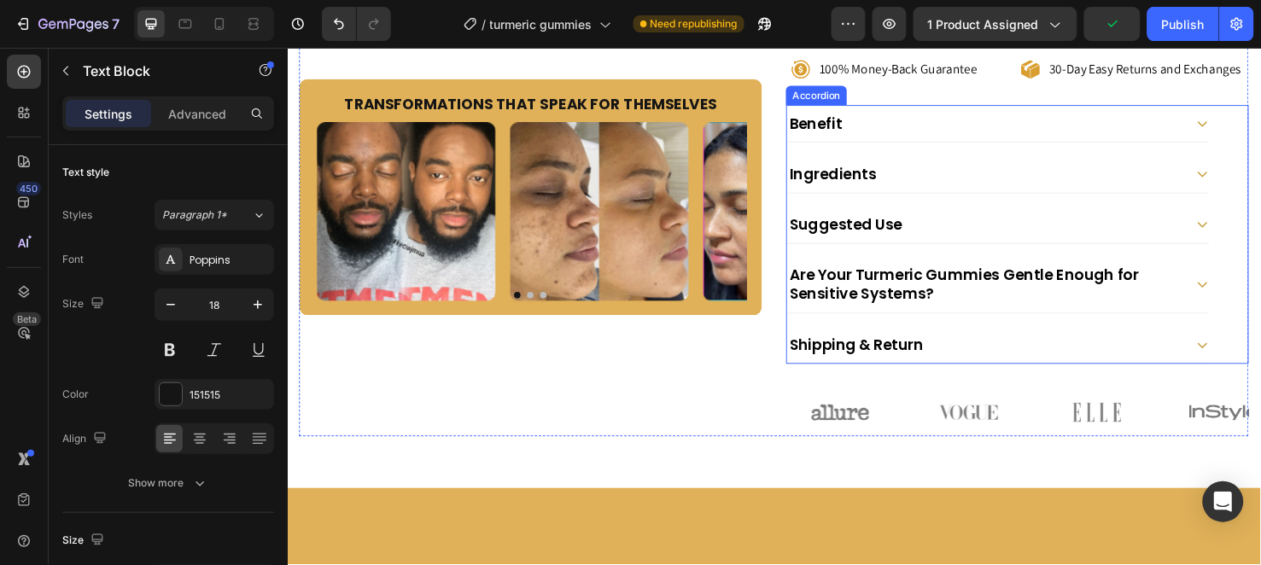
scroll to position [506, 0]
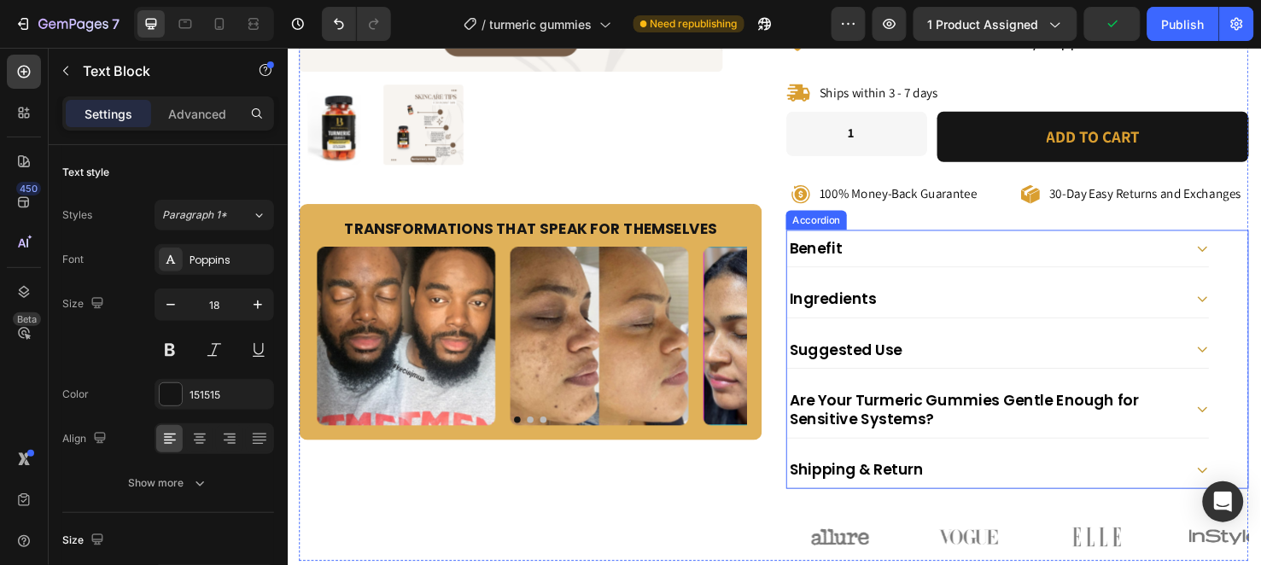
click at [981, 316] on div "Ingredients" at bounding box center [1021, 311] width 417 height 25
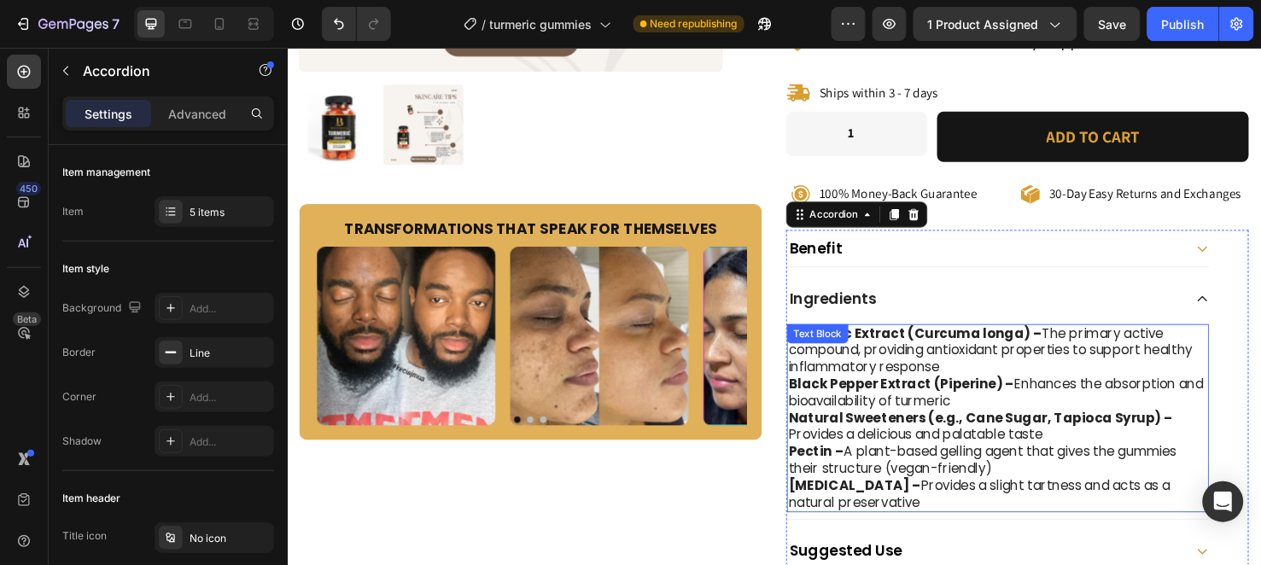
click at [946, 438] on strong "Natural Sweeteners (e.g., Cane Sugar, Tapioca Syrup) –" at bounding box center [1017, 437] width 404 height 20
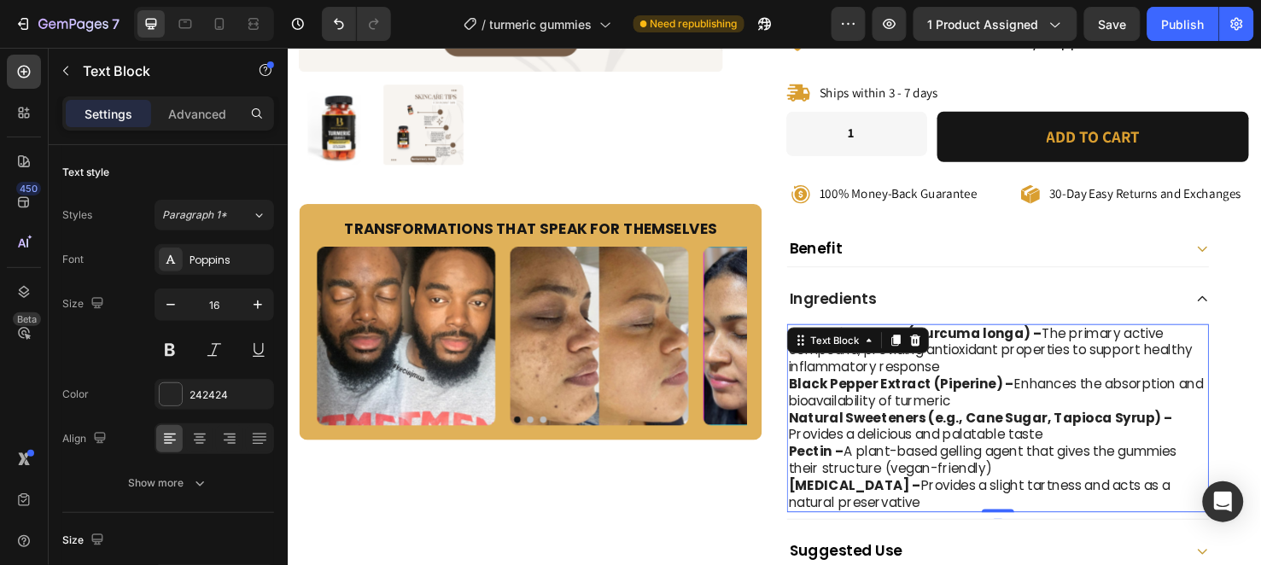
click at [946, 438] on strong "Natural Sweeteners (e.g., Cane Sugar, Tapioca Syrup) –" at bounding box center [1017, 437] width 404 height 20
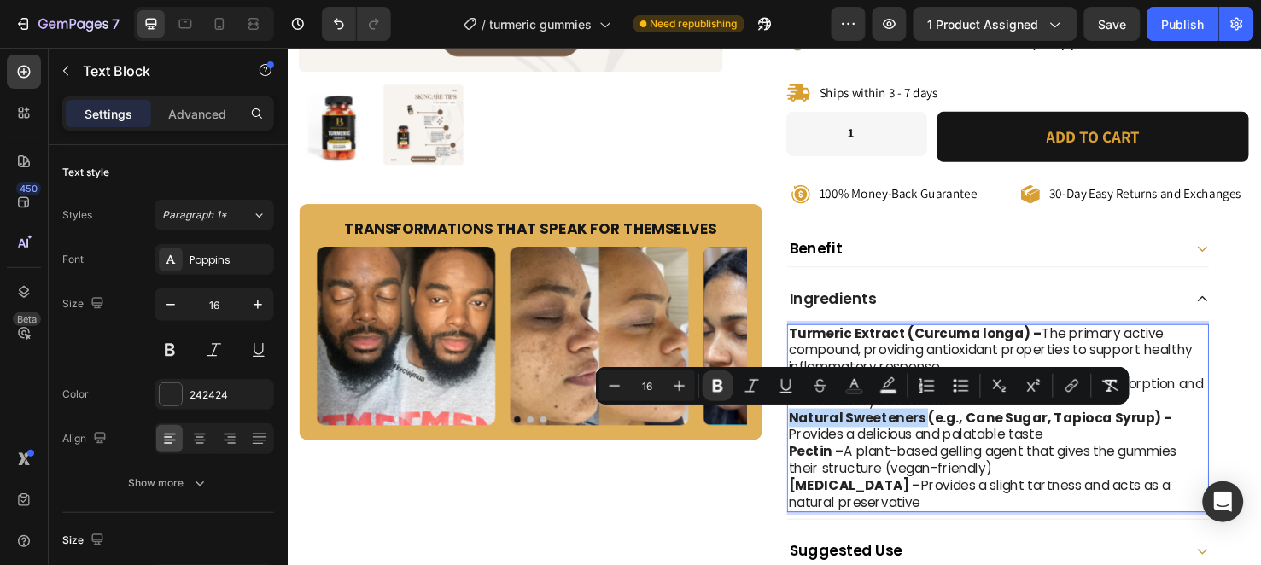
drag, startPoint x: 946, startPoint y: 438, endPoint x: 834, endPoint y: 439, distance: 111.9
click at [834, 439] on strong "Natural Sweeteners (e.g., Cane Sugar, Tapioca Syrup) –" at bounding box center [1017, 437] width 404 height 20
copy strong "Natural Sweeteners"
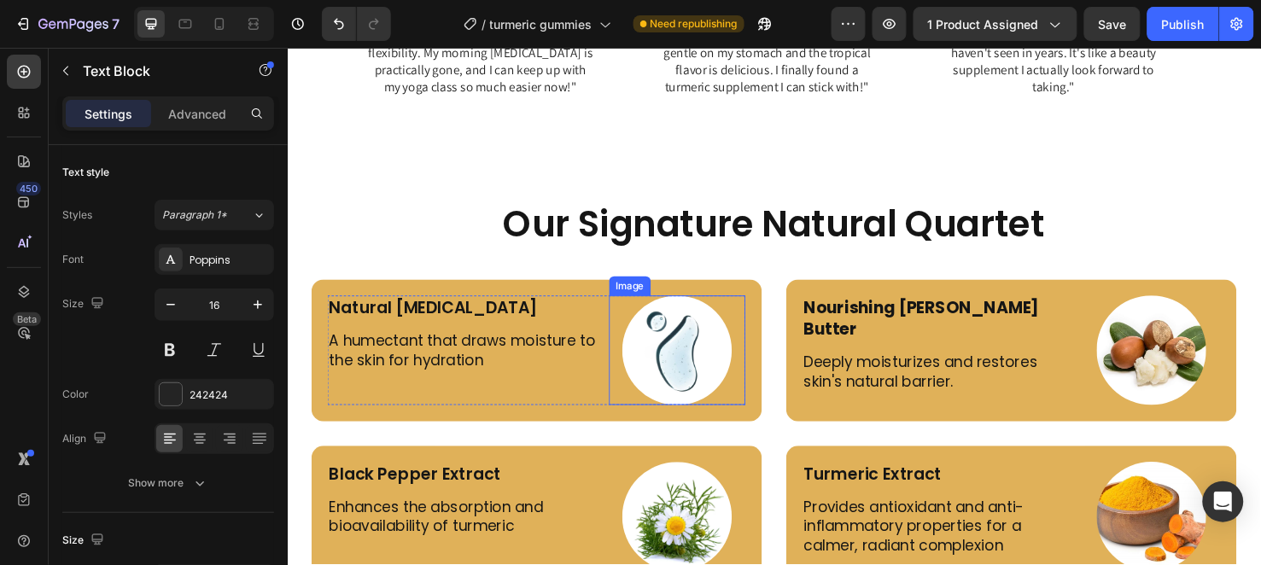
scroll to position [3922, 0]
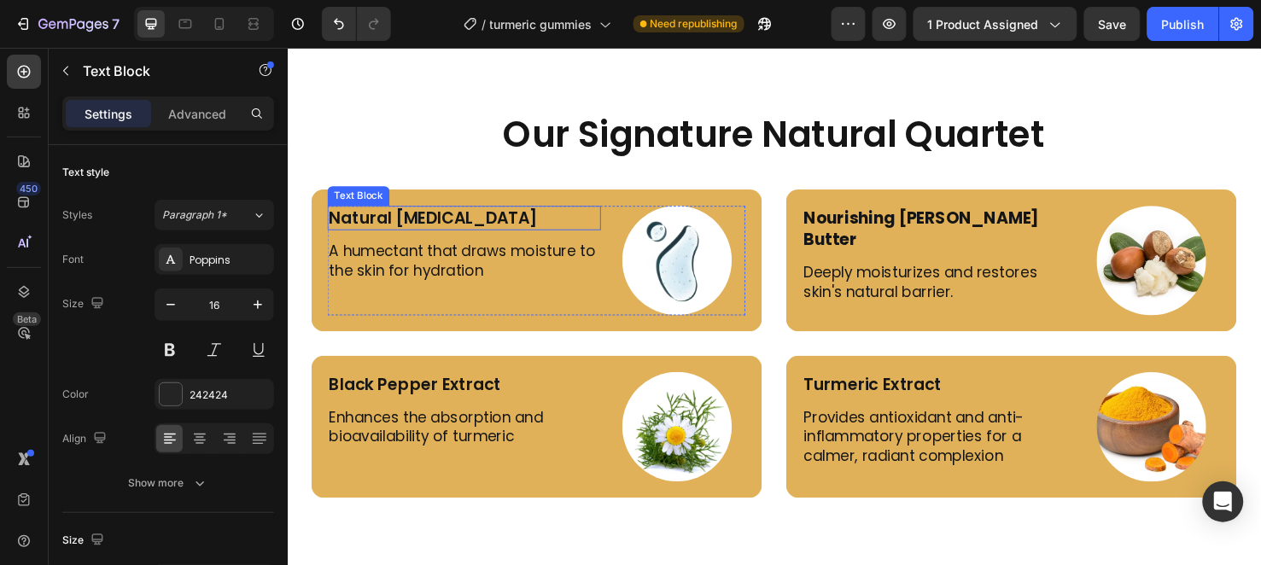
click at [476, 219] on p "Natural Glycerin" at bounding box center [473, 226] width 284 height 22
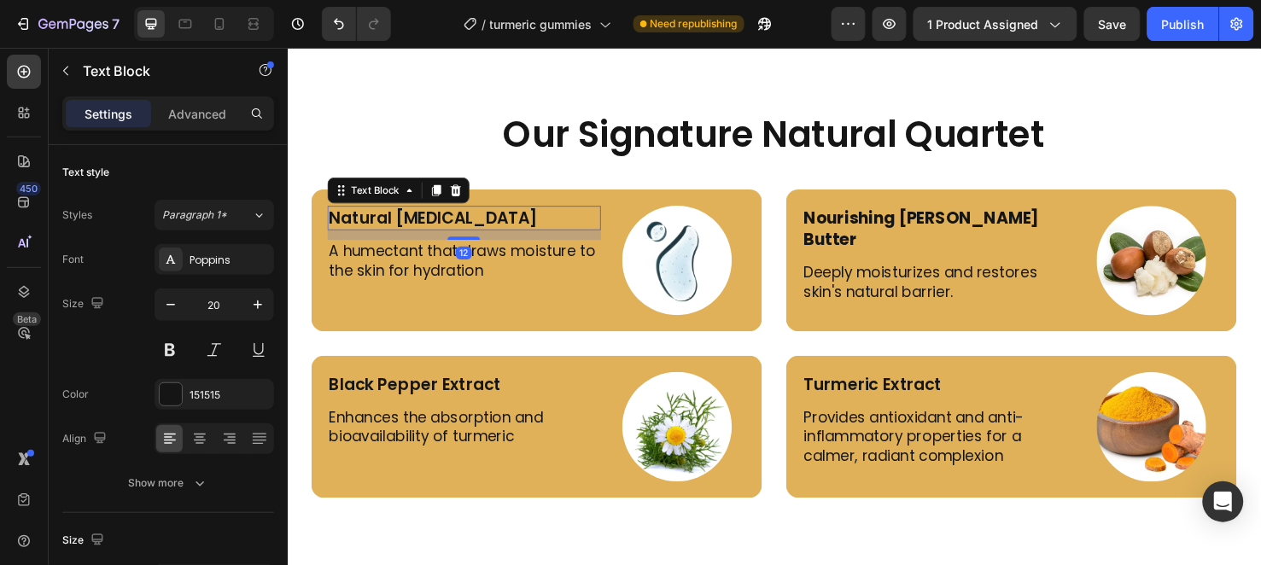
click at [476, 219] on p "Natural Glycerin" at bounding box center [473, 226] width 284 height 22
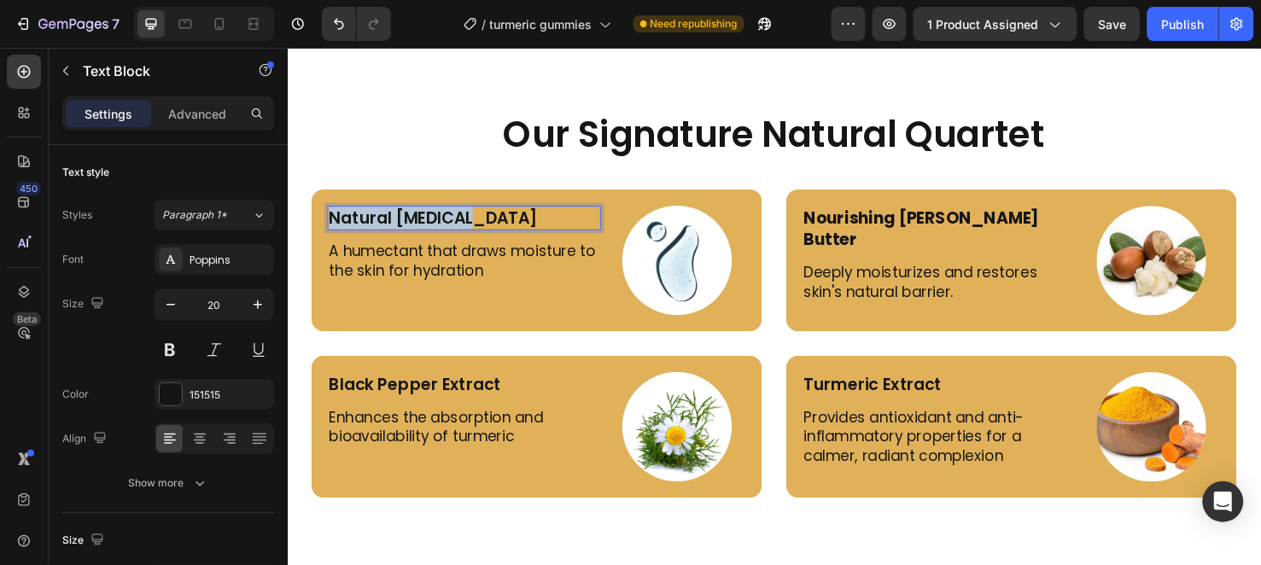
click at [478, 219] on p "Natural Glycerin" at bounding box center [473, 226] width 284 height 22
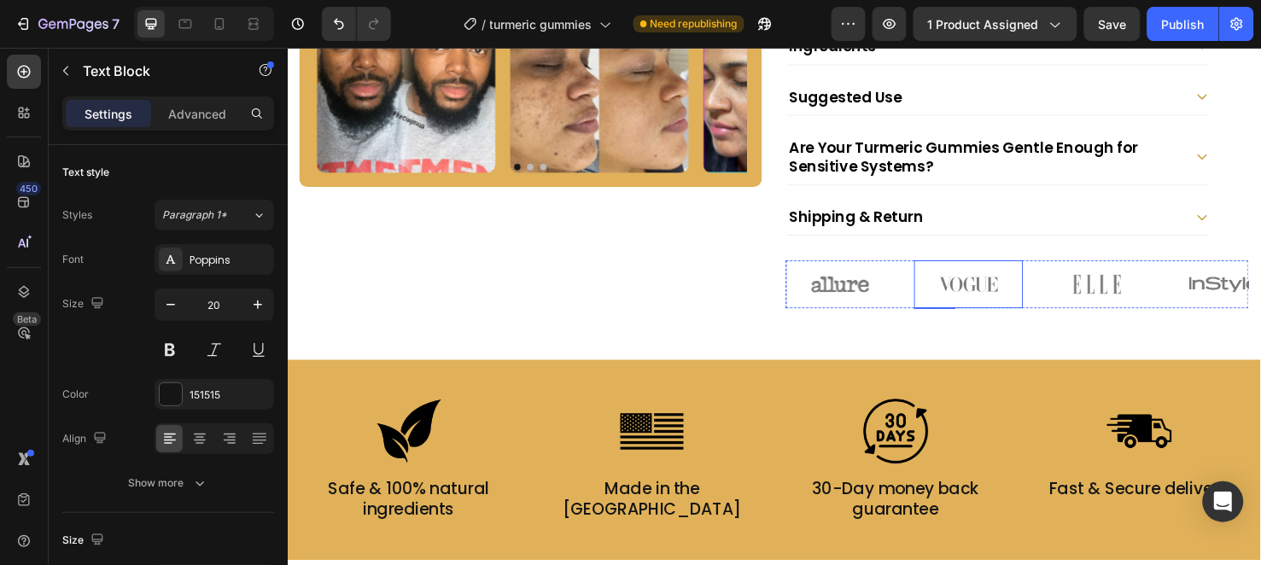
scroll to position [696, 0]
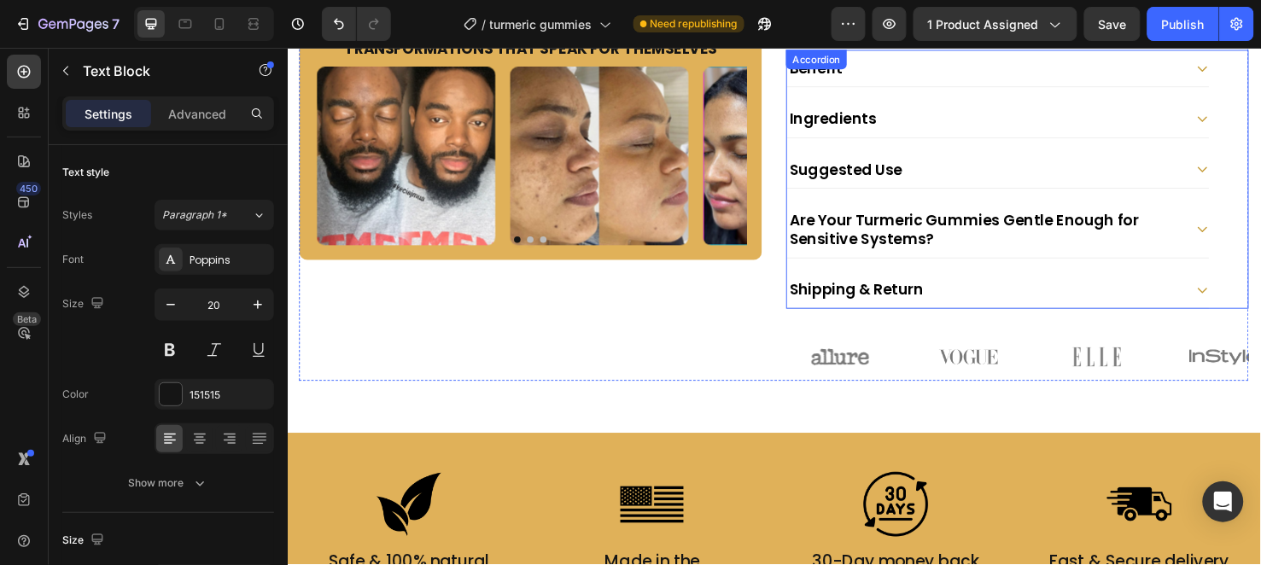
click at [1092, 113] on div "Ingredients" at bounding box center [1021, 121] width 417 height 25
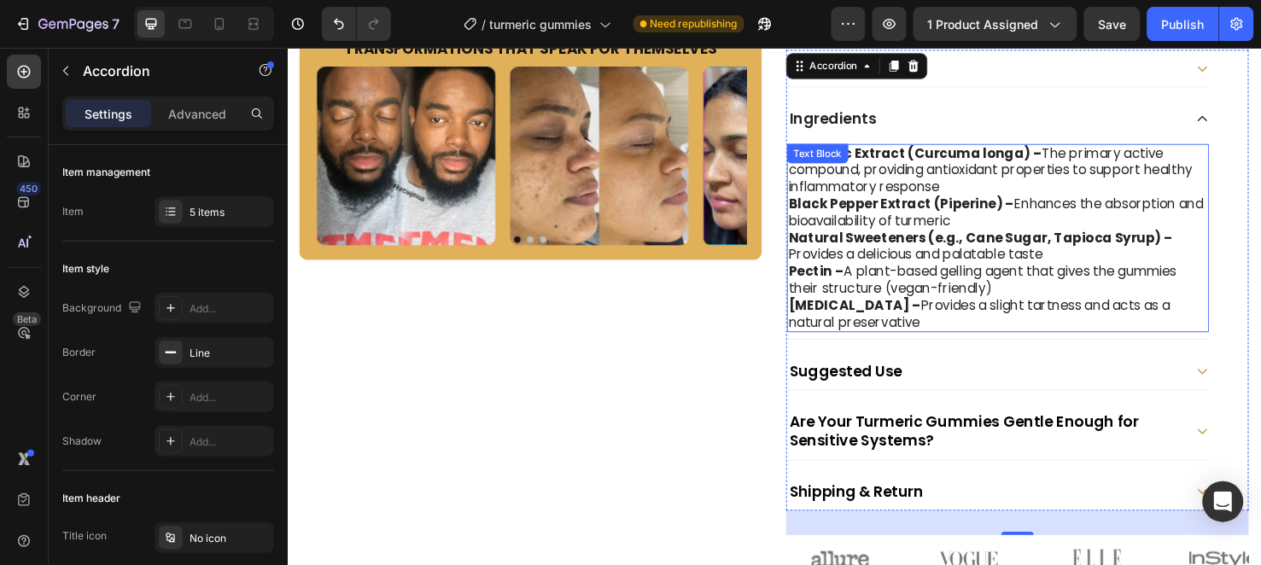
click at [815, 264] on p "Natural Sweeteners (e.g., Cane Sugar, Tapioca Syrup) – Provides a delicious and…" at bounding box center [1035, 257] width 441 height 36
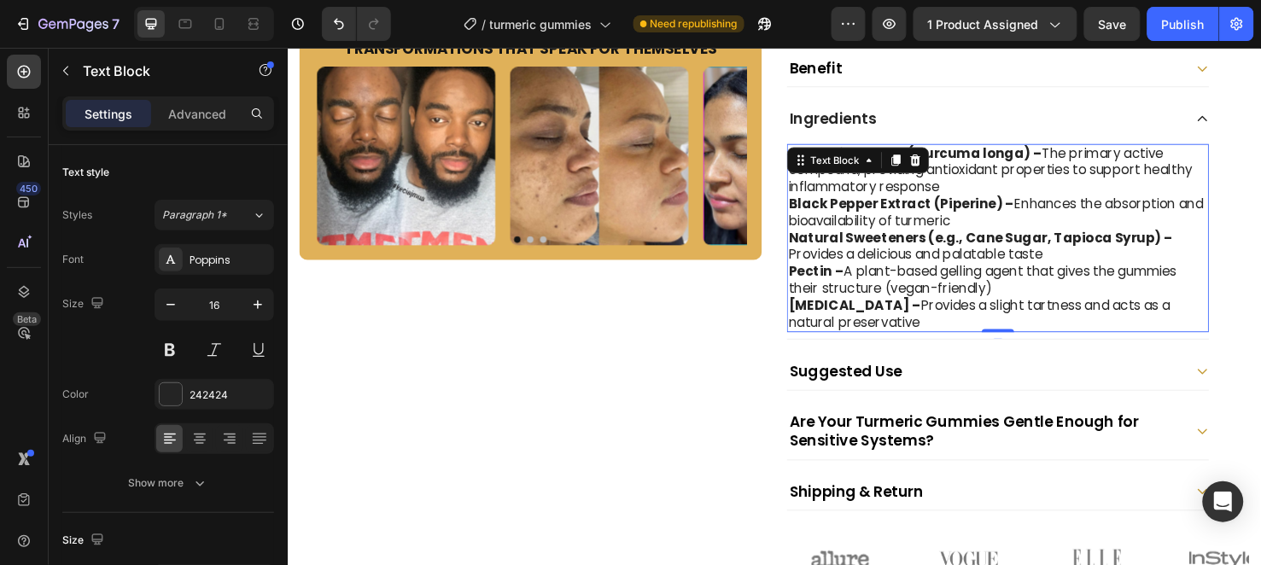
click at [815, 264] on p "Natural Sweeteners (e.g., Cane Sugar, Tapioca Syrup) – Provides a delicious and…" at bounding box center [1035, 257] width 441 height 36
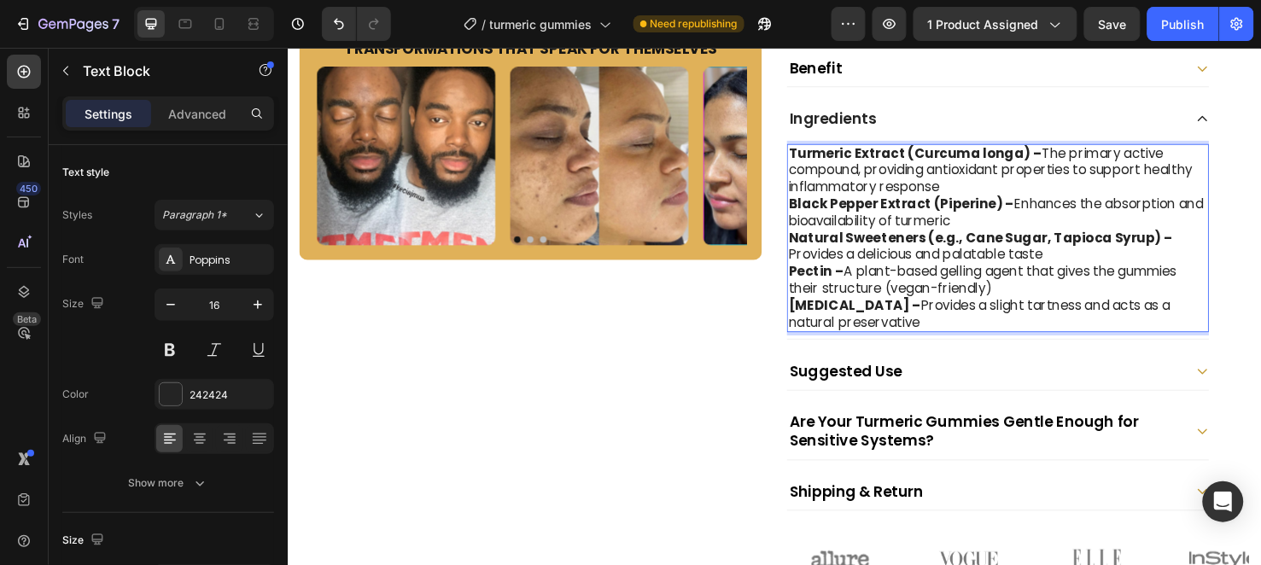
click at [815, 264] on p "Natural Sweeteners (e.g., Cane Sugar, Tapioca Syrup) – Provides a delicious and…" at bounding box center [1035, 257] width 441 height 36
click at [815, 261] on p "Natural Sweeteners (e.g., Cane Sugar, Tapioca Syrup) – Provides a delicious and…" at bounding box center [1035, 257] width 441 height 36
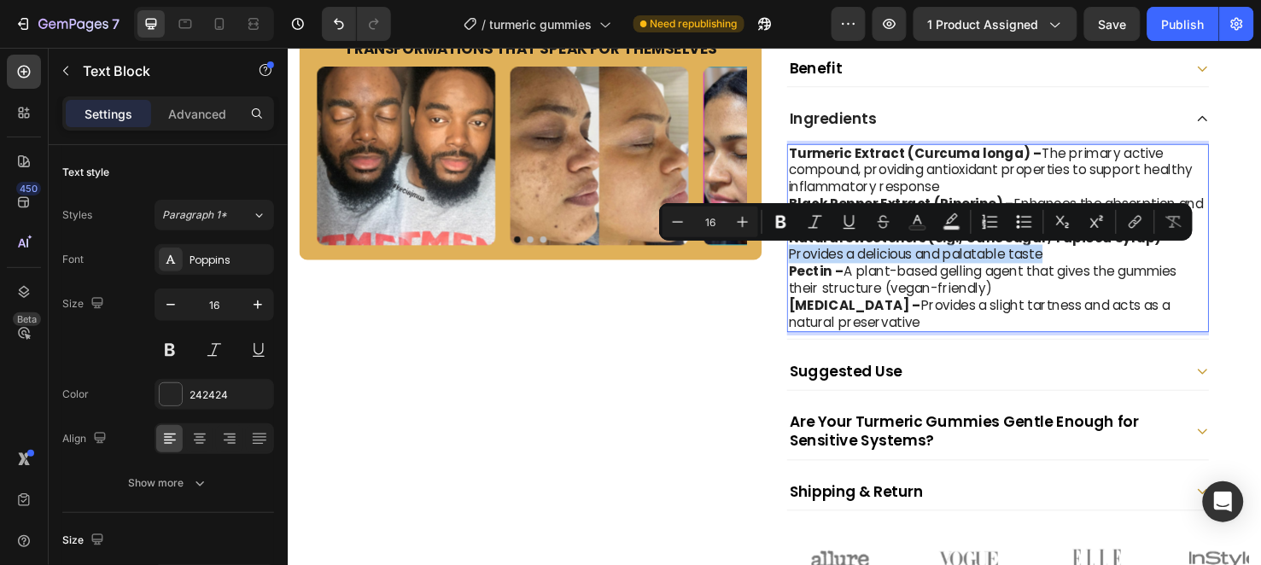
drag, startPoint x: 810, startPoint y: 261, endPoint x: 1059, endPoint y: 259, distance: 248.5
click at [1059, 259] on p "Natural Sweeteners (e.g., Cane Sugar, Tapioca Syrup) – Provides a delicious and…" at bounding box center [1035, 257] width 441 height 36
copy p "Provides a delicious and palatable taste"
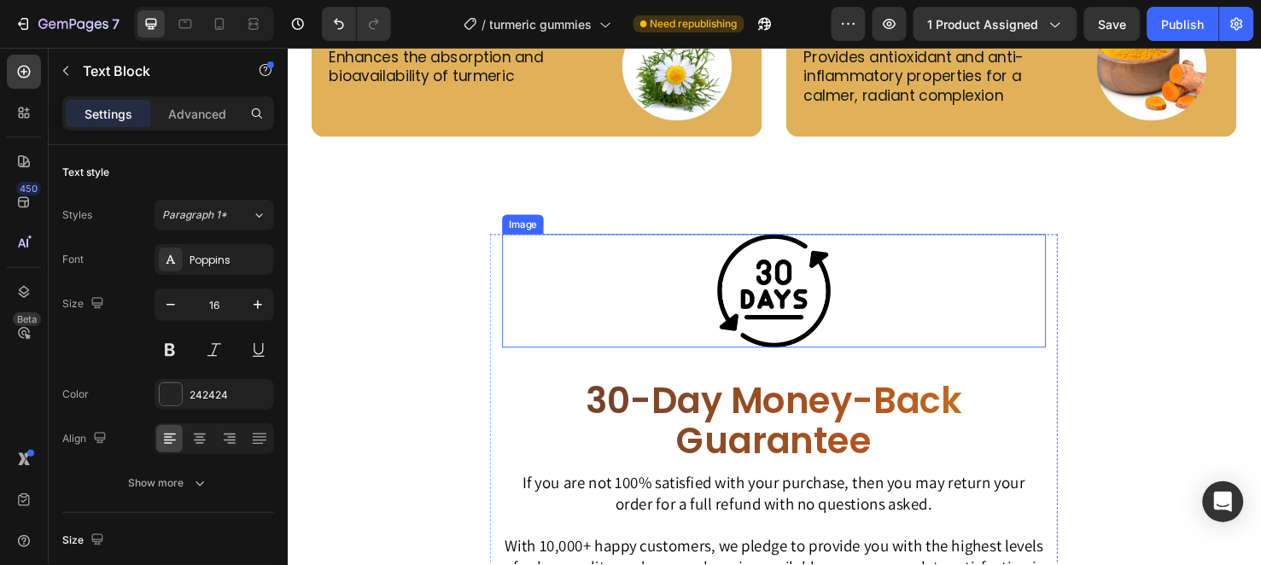
scroll to position [4016, 0]
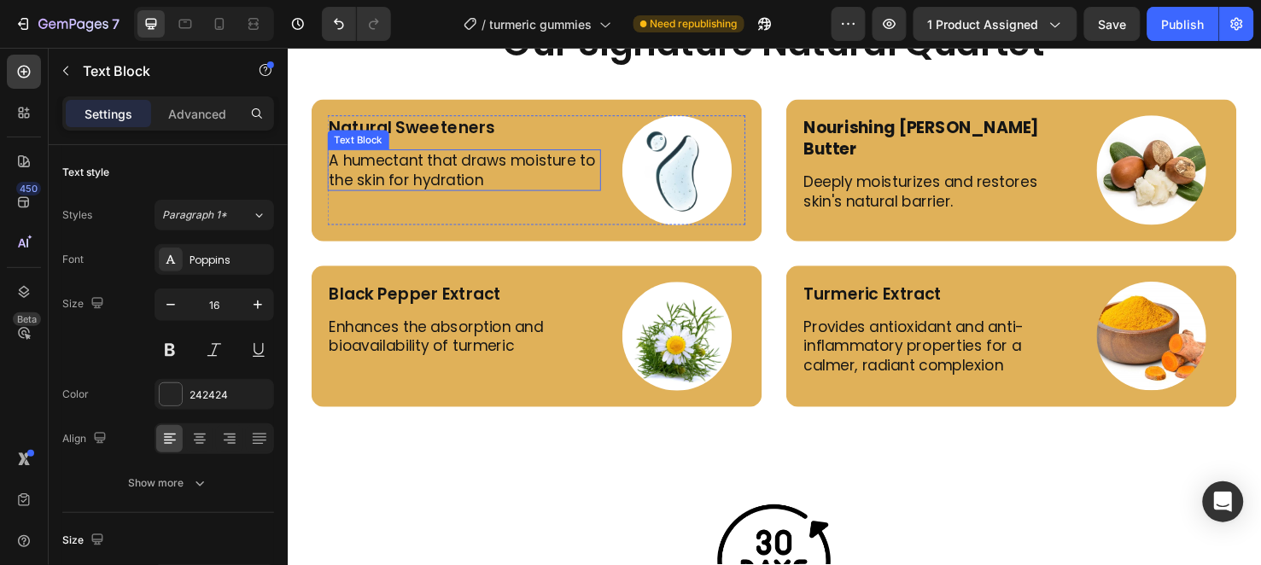
click at [458, 178] on p "A humectant that draws moisture to the skin for hydration" at bounding box center [473, 176] width 284 height 40
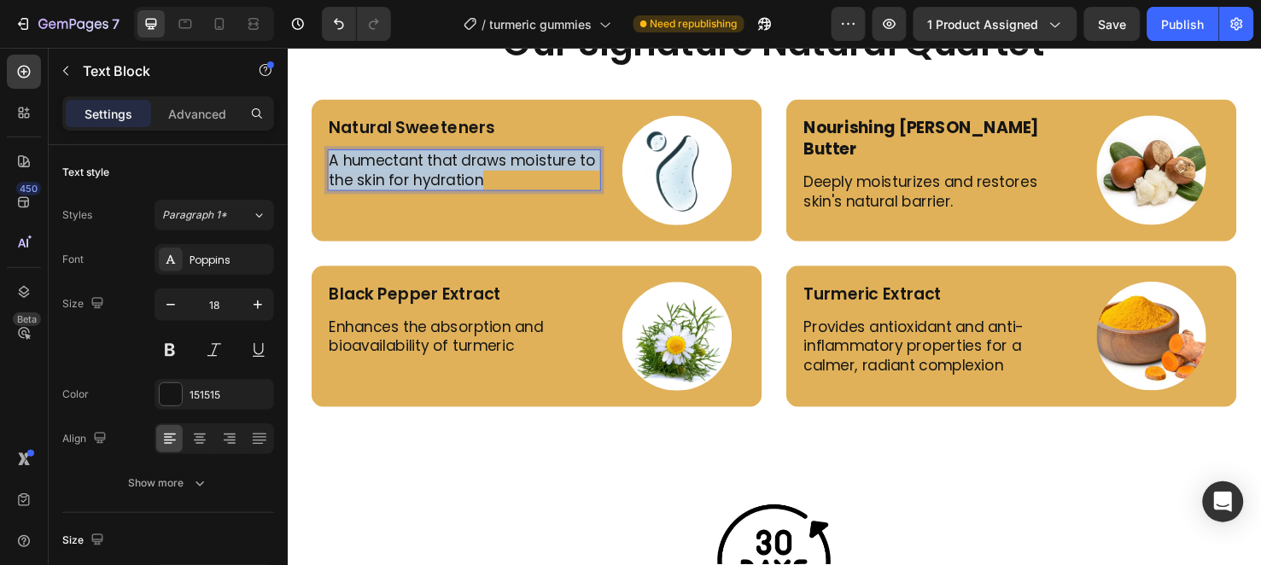
click at [458, 178] on p "A humectant that draws moisture to the skin for hydration" at bounding box center [473, 176] width 284 height 40
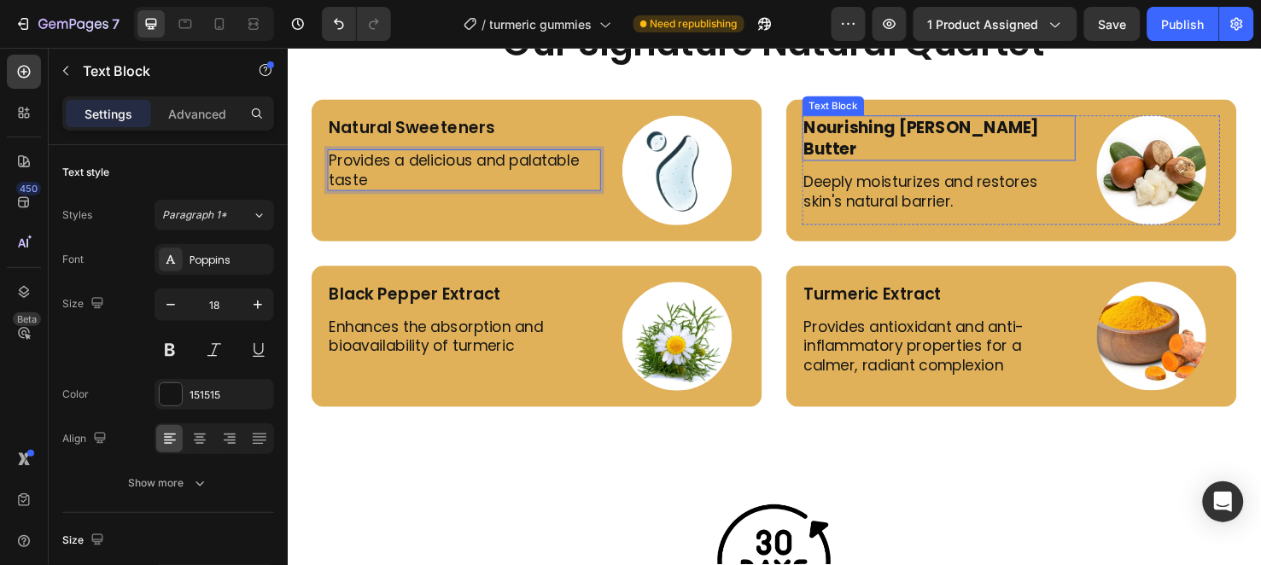
click at [931, 135] on strong "Nourishing Shea Butter" at bounding box center [955, 143] width 248 height 46
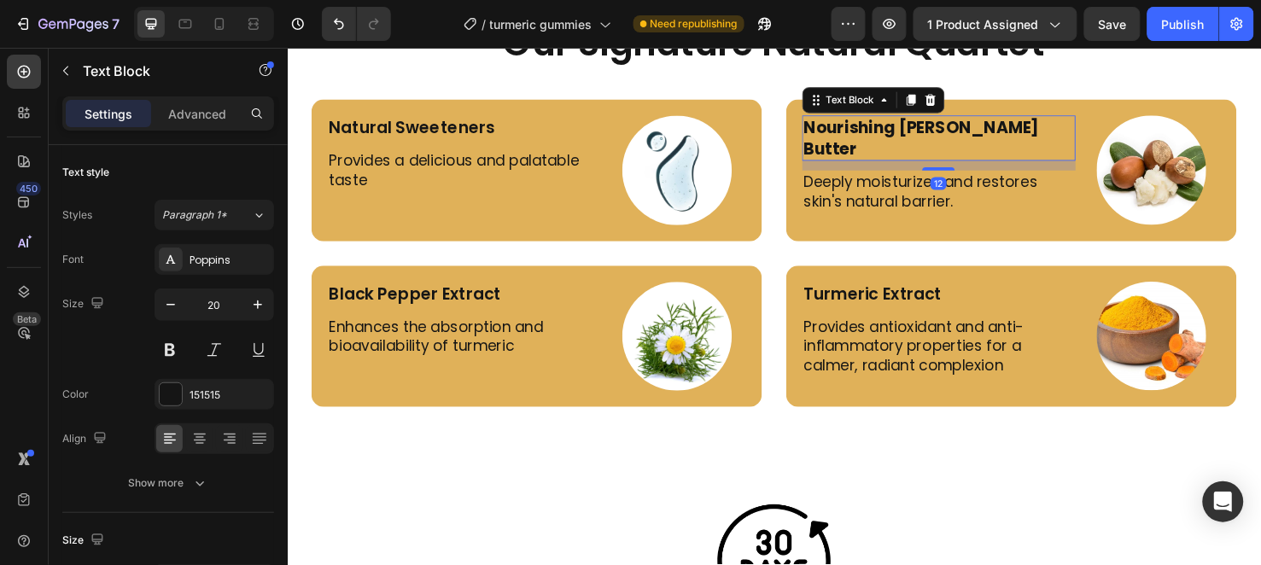
click at [931, 135] on strong "Nourishing Shea Butter" at bounding box center [955, 143] width 248 height 46
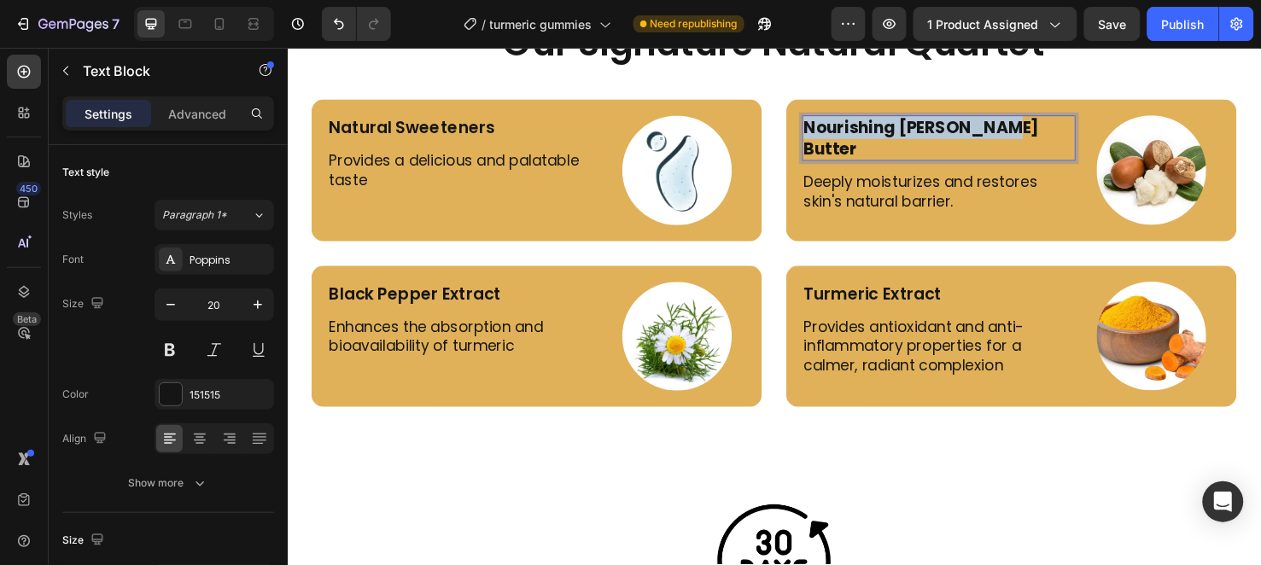
click at [931, 135] on strong "Nourishing Shea Butter" at bounding box center [955, 143] width 248 height 46
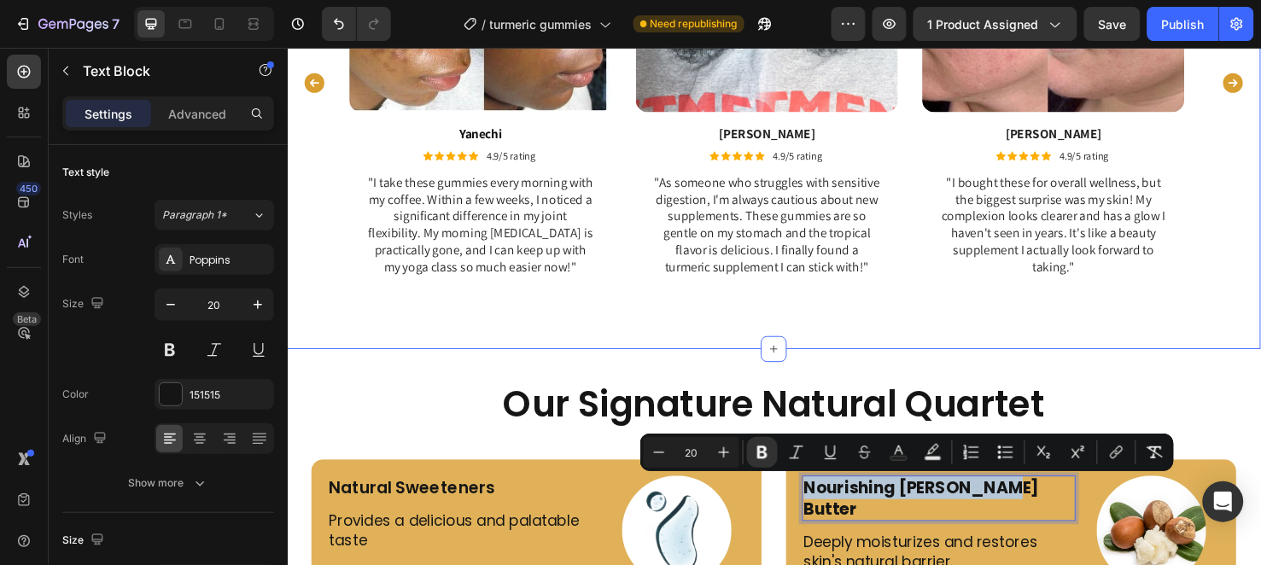
type input "16"
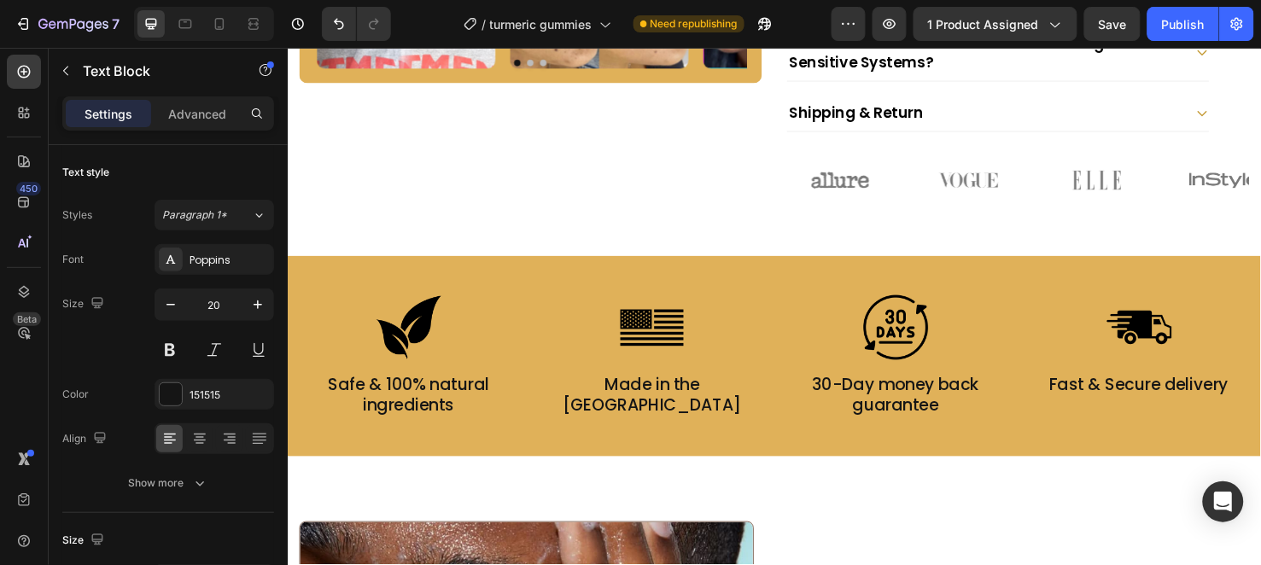
scroll to position [677, 0]
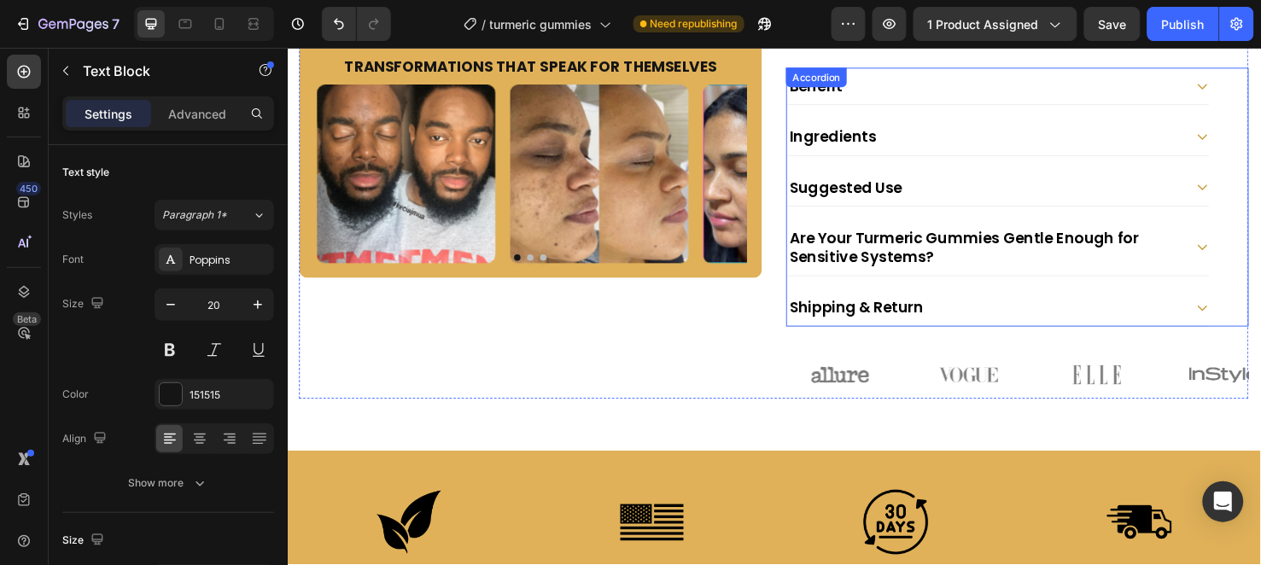
click at [983, 138] on div "Ingredients" at bounding box center [1021, 140] width 417 height 25
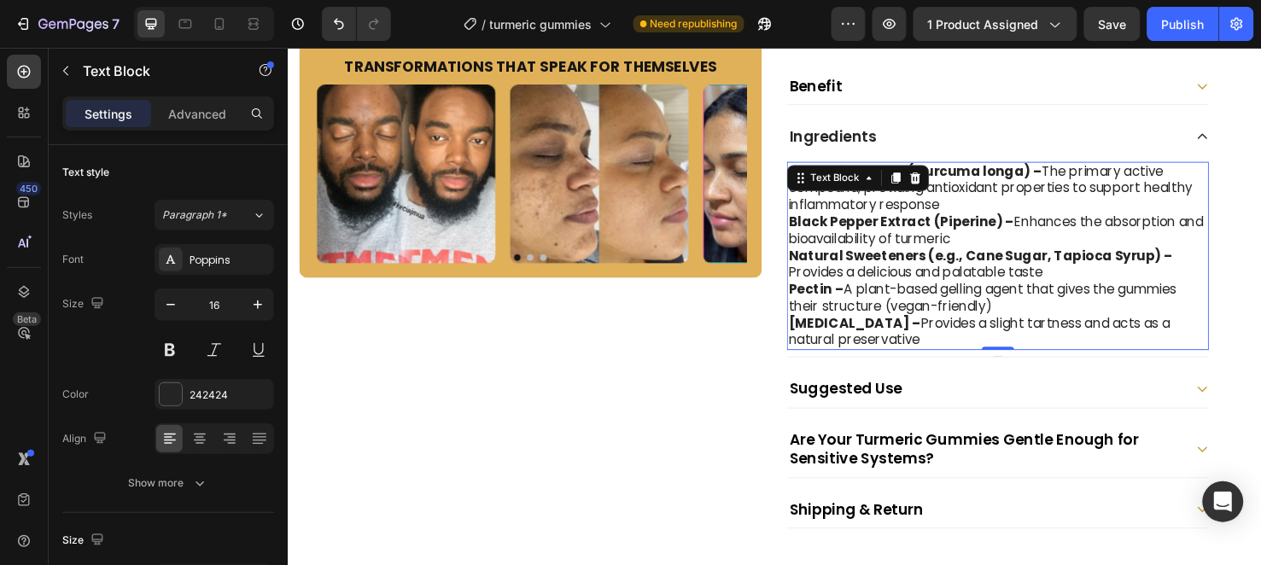
click at [815, 337] on strong "Citric Acid –" at bounding box center [884, 337] width 139 height 20
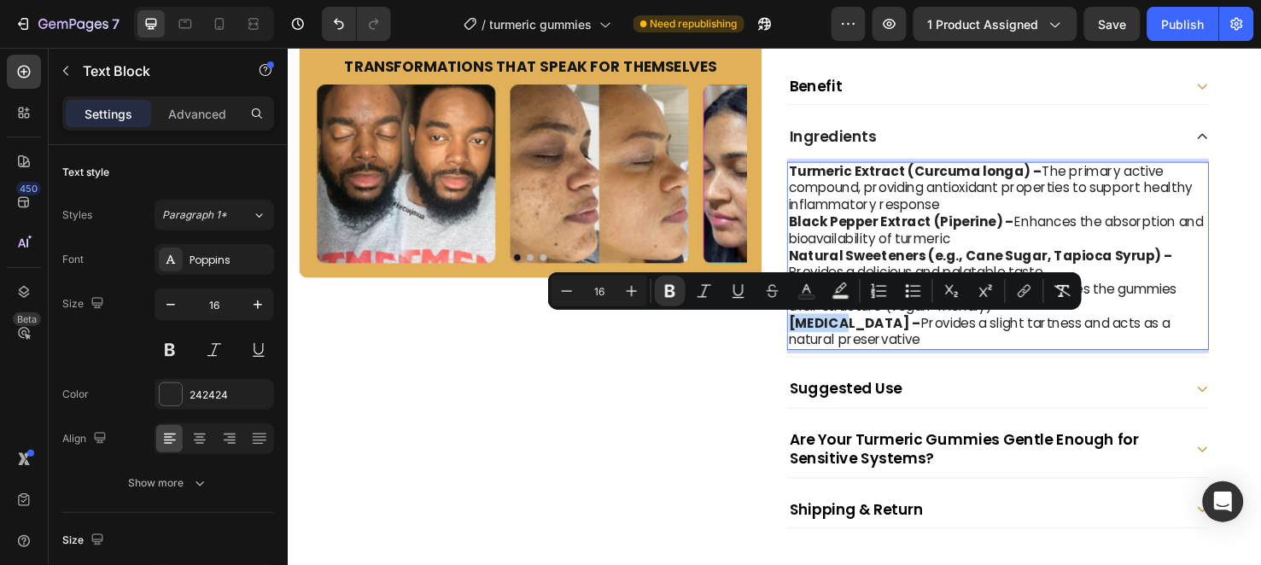
click at [815, 337] on strong "Citric Acid –" at bounding box center [884, 337] width 139 height 20
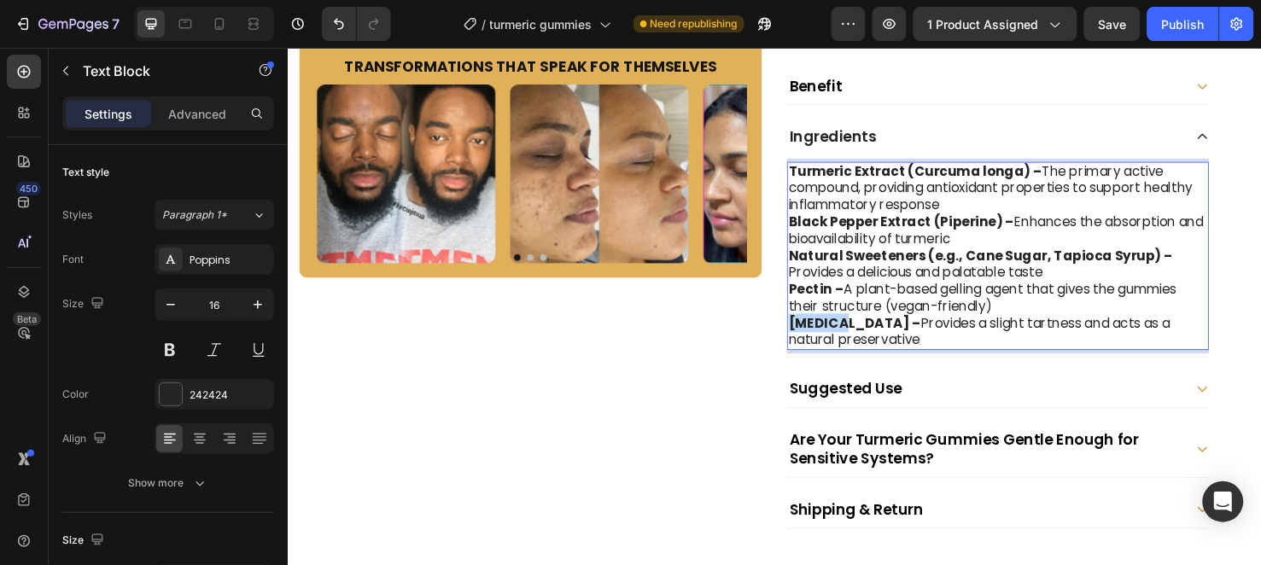
click at [815, 337] on strong "Citric Acid –" at bounding box center [884, 337] width 139 height 20
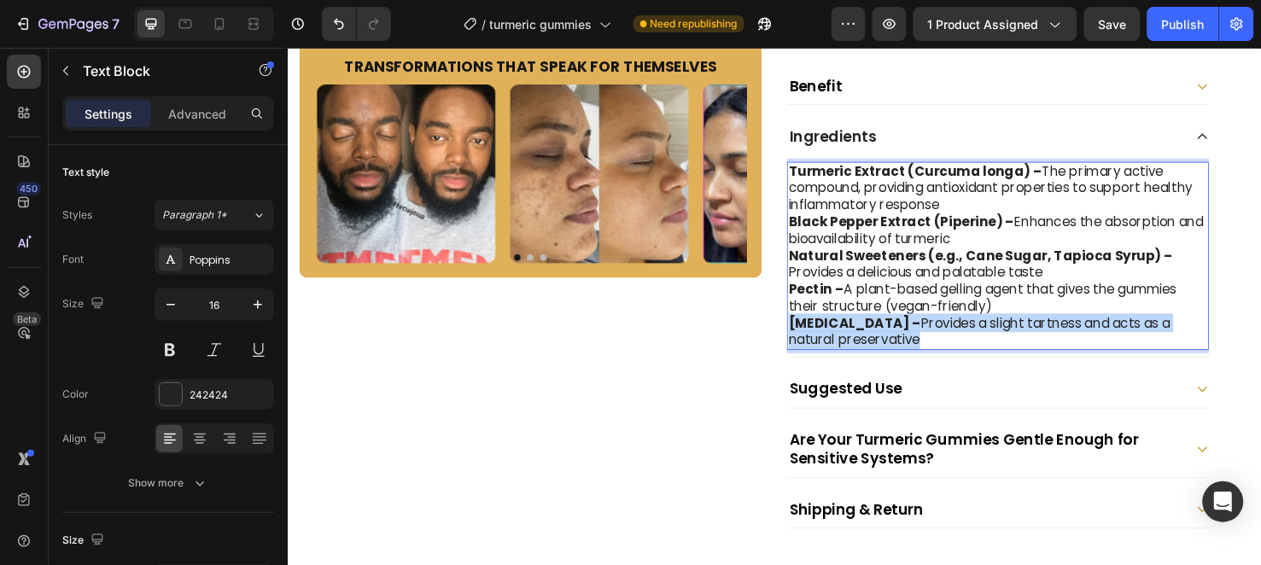
click at [815, 337] on strong "Citric Acid –" at bounding box center [884, 337] width 139 height 20
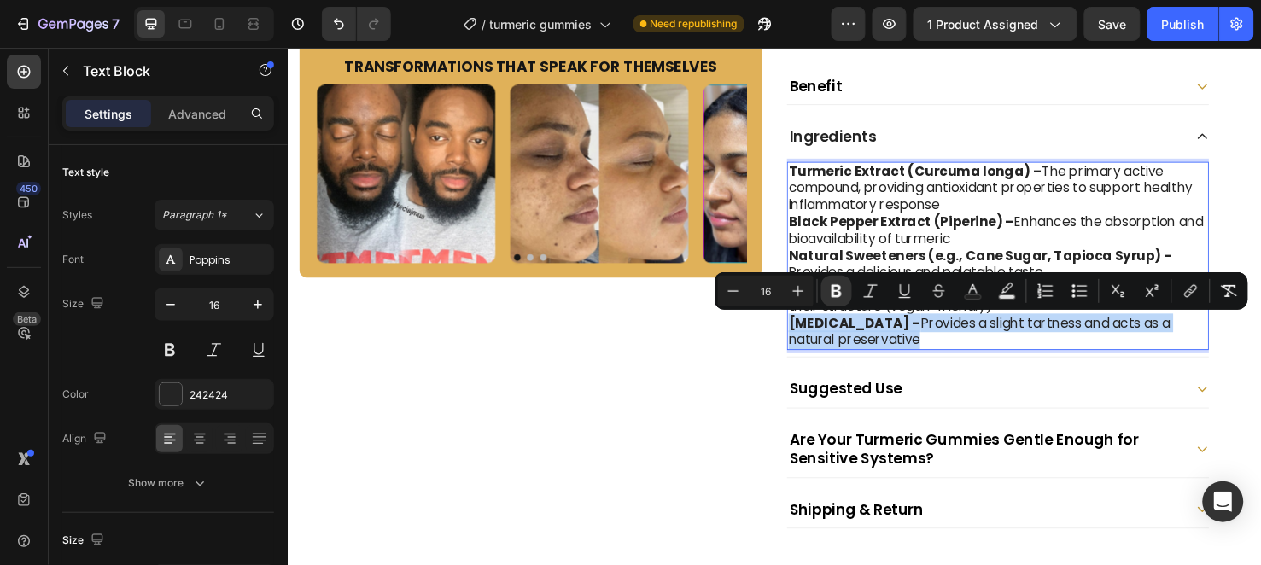
click at [815, 337] on strong "Citric Acid –" at bounding box center [884, 337] width 139 height 20
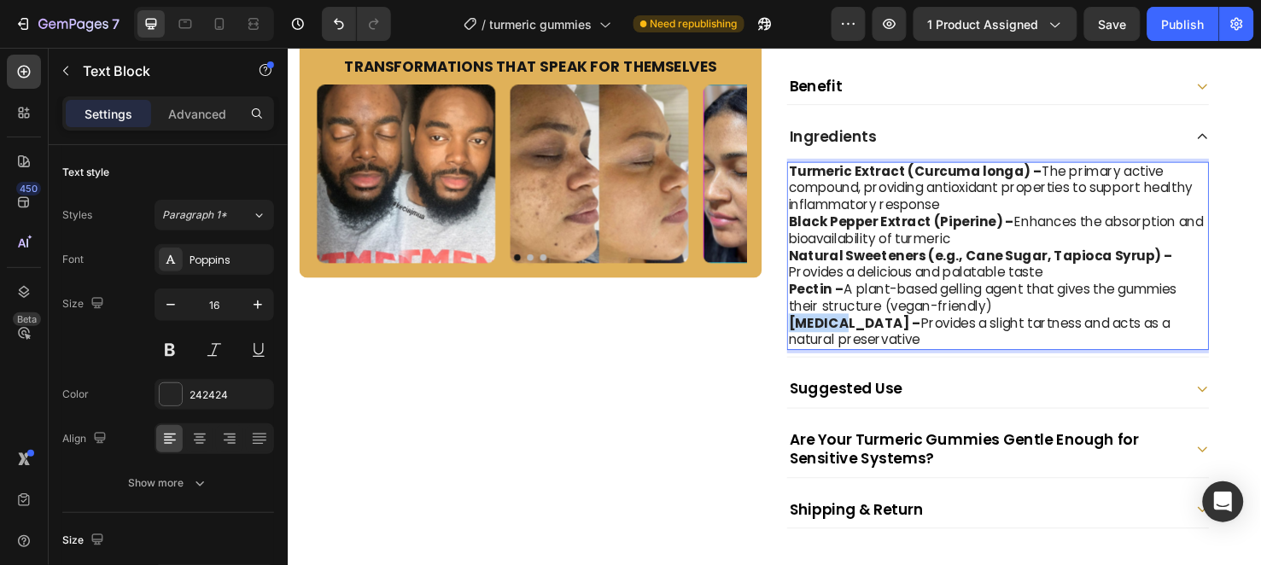
click at [815, 337] on strong "Citric Acid –" at bounding box center [884, 337] width 139 height 20
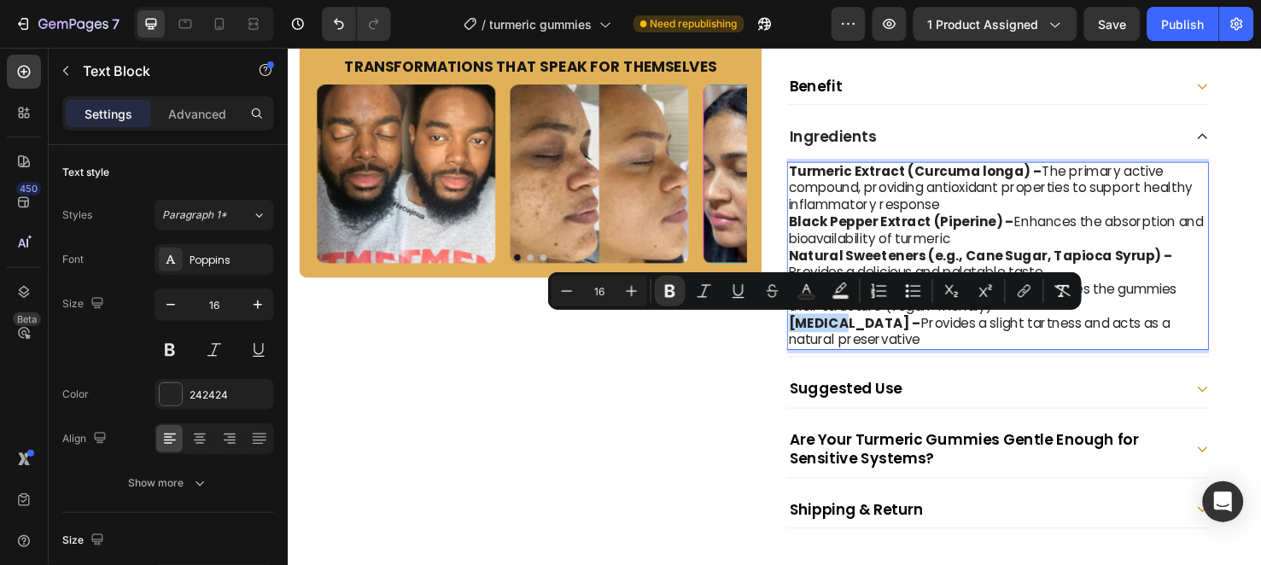
click at [815, 337] on strong "Citric Acid –" at bounding box center [884, 337] width 139 height 20
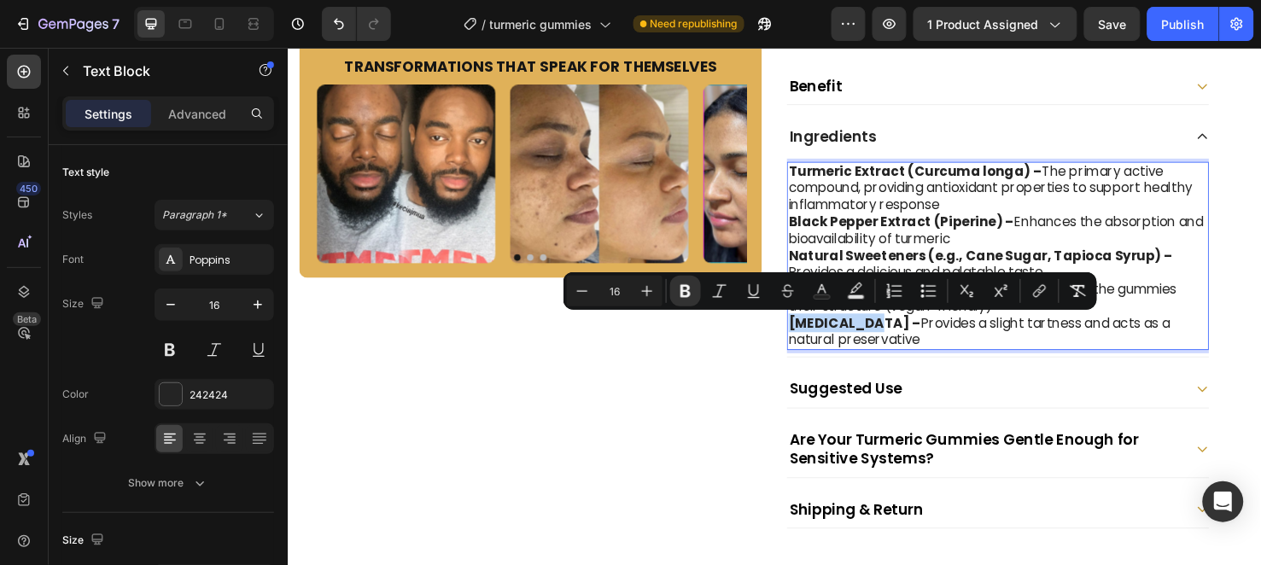
drag, startPoint x: 810, startPoint y: 337, endPoint x: 871, endPoint y: 335, distance: 60.7
click at [871, 335] on strong "Citric Acid –" at bounding box center [884, 337] width 139 height 20
copy strong "Citric Acid"
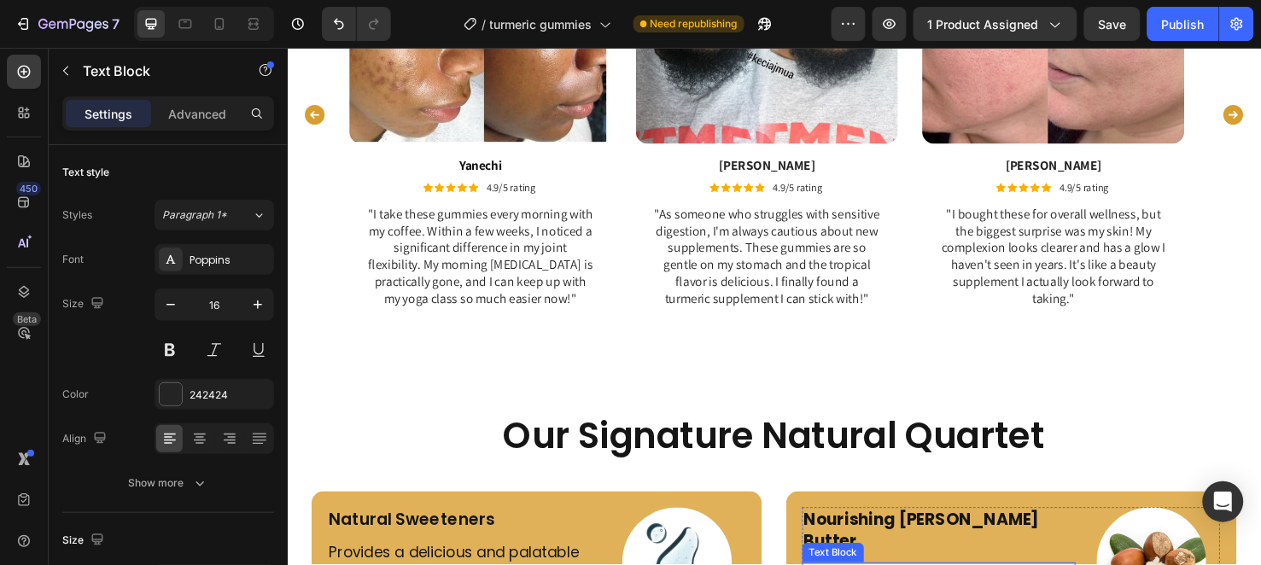
scroll to position [3808, 0]
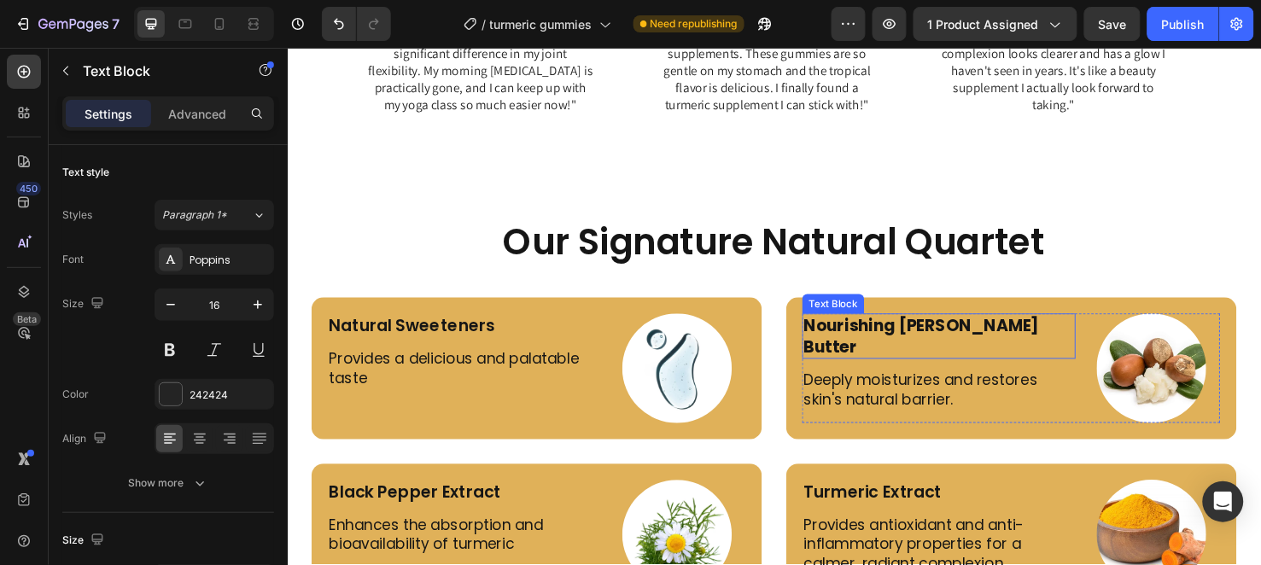
click at [924, 342] on strong "Nourishing Shea Butter" at bounding box center [955, 351] width 248 height 46
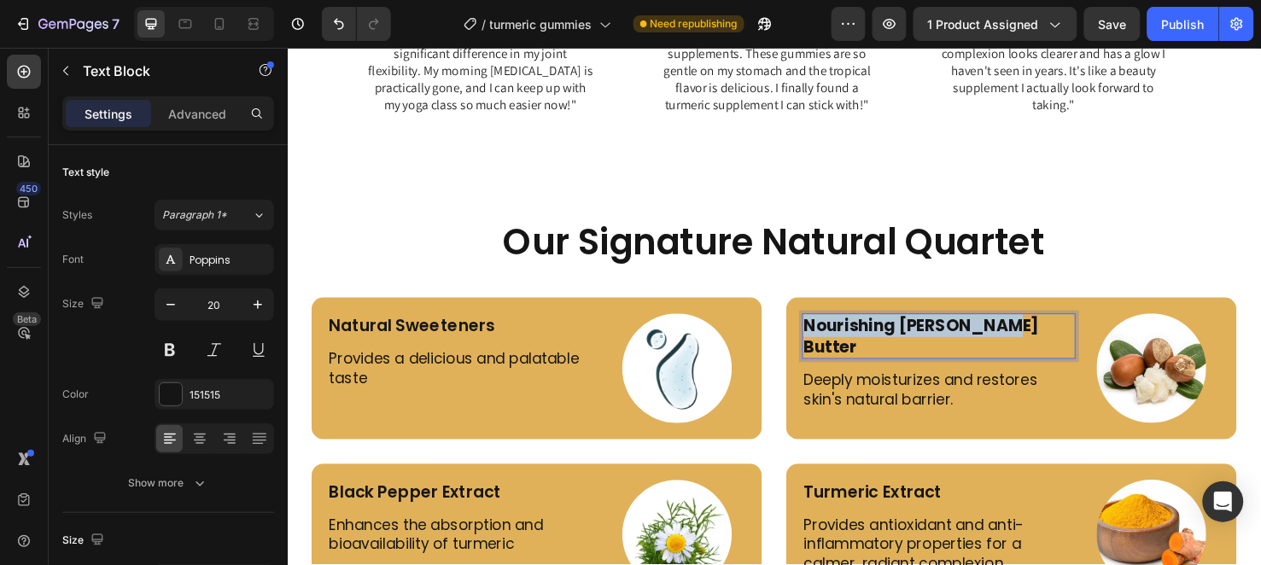
click at [924, 342] on strong "Nourishing Shea Butter" at bounding box center [955, 351] width 248 height 46
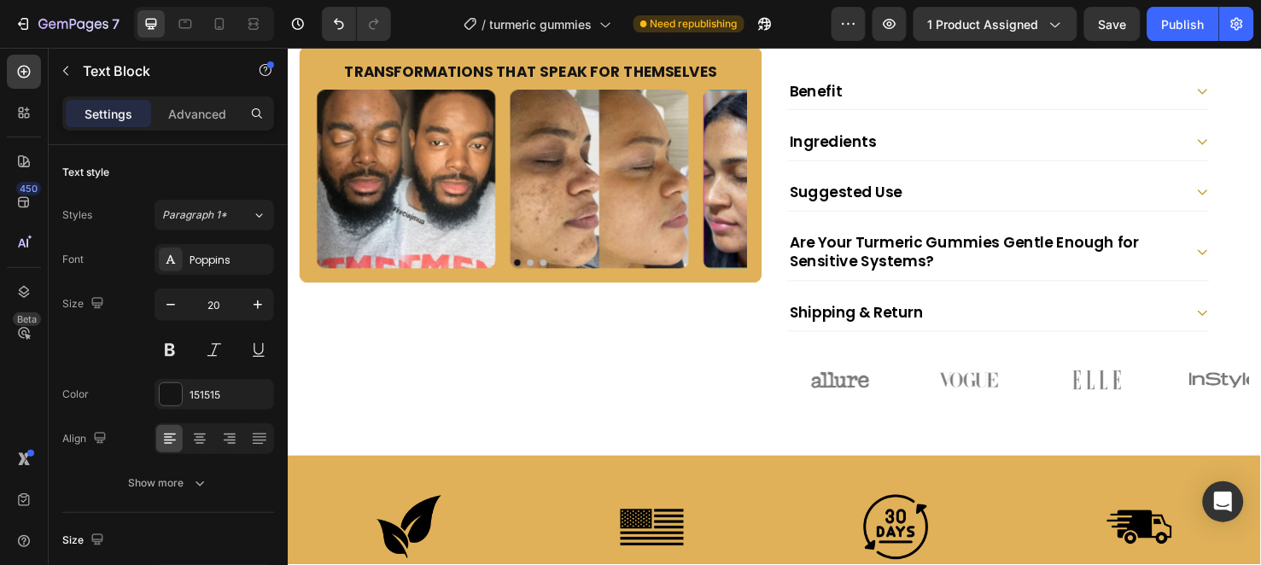
scroll to position [582, 0]
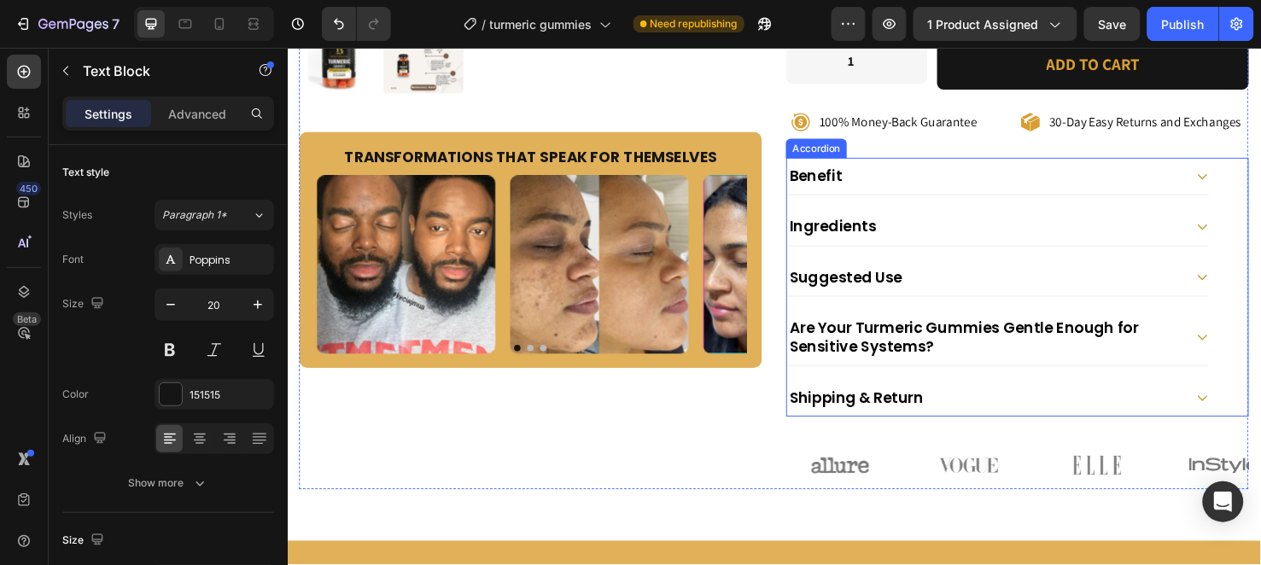
click at [945, 229] on div "Ingredients" at bounding box center [1021, 235] width 417 height 25
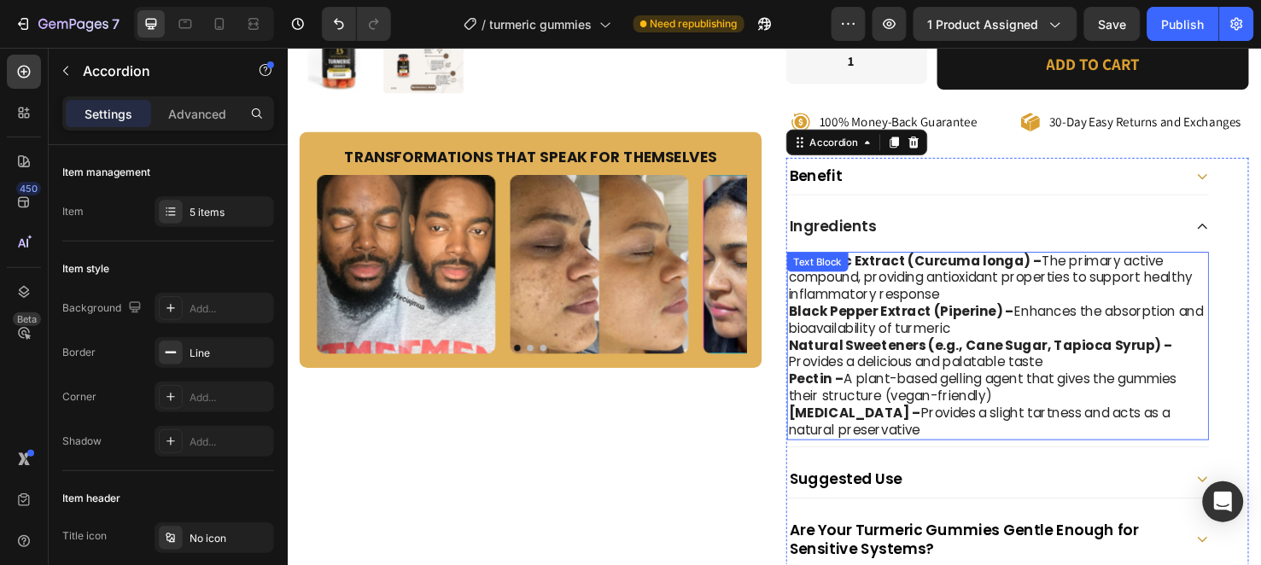
click at [893, 432] on strong "Citric Acid –" at bounding box center [884, 432] width 139 height 20
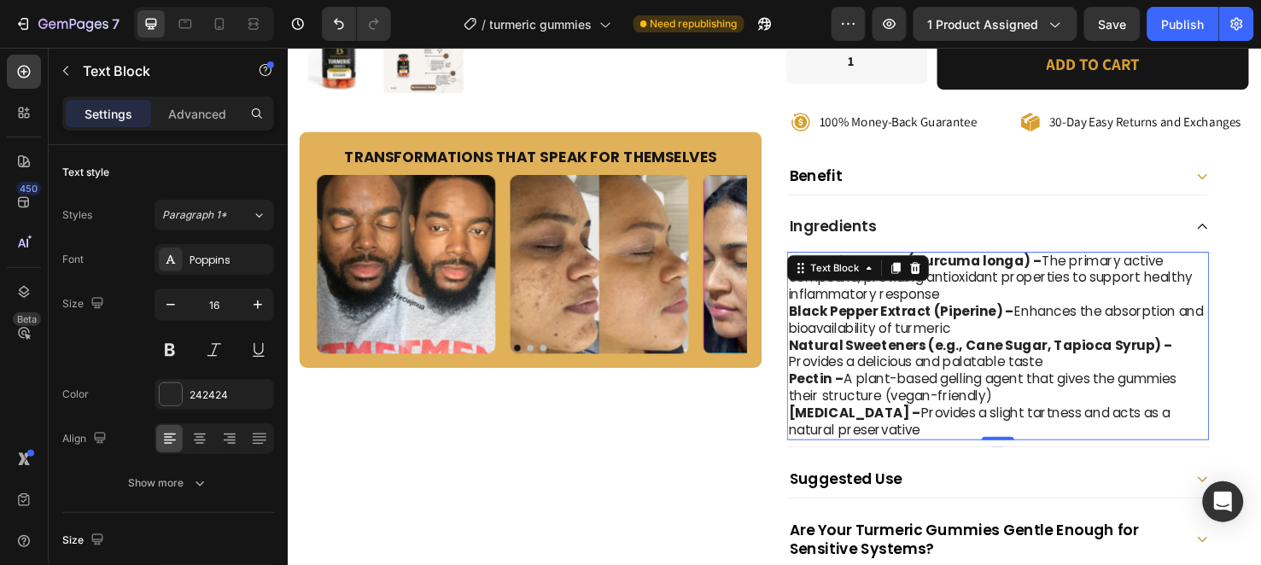
click at [898, 435] on p "Citric Acid – Provides a slight tartness and acts as a natural preservative" at bounding box center [1035, 441] width 441 height 36
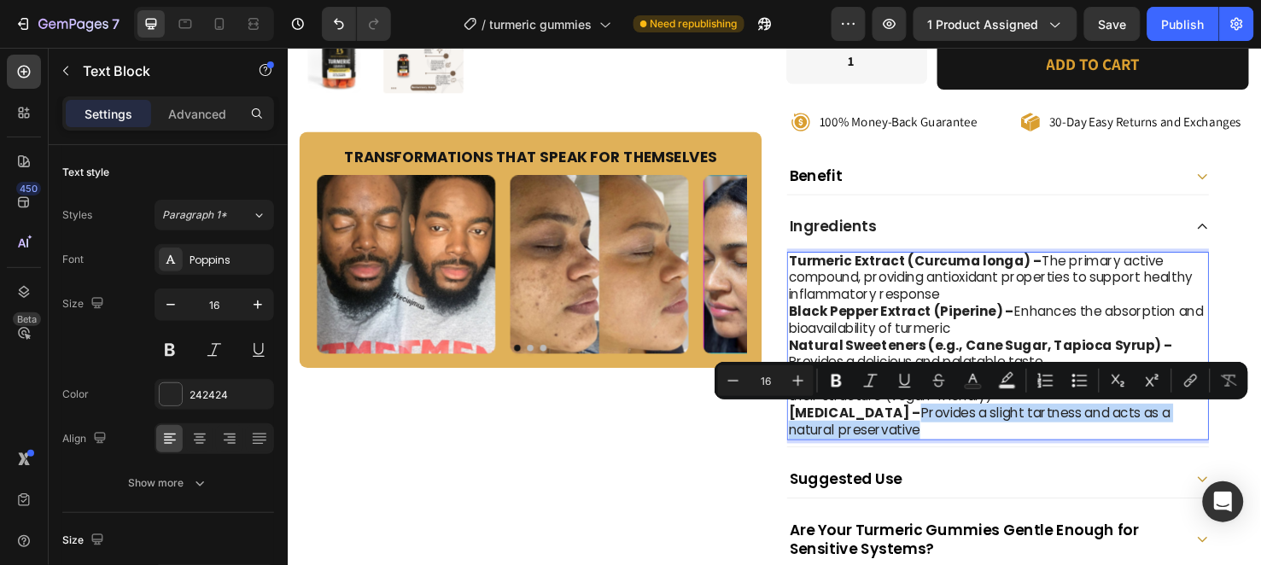
drag, startPoint x: 898, startPoint y: 435, endPoint x: 905, endPoint y: 448, distance: 15.3
click at [905, 448] on p "Citric Acid – Provides a slight tartness and acts as a natural preservative" at bounding box center [1035, 441] width 441 height 36
copy p "Provides a slight tartness and acts as a natural preservative"
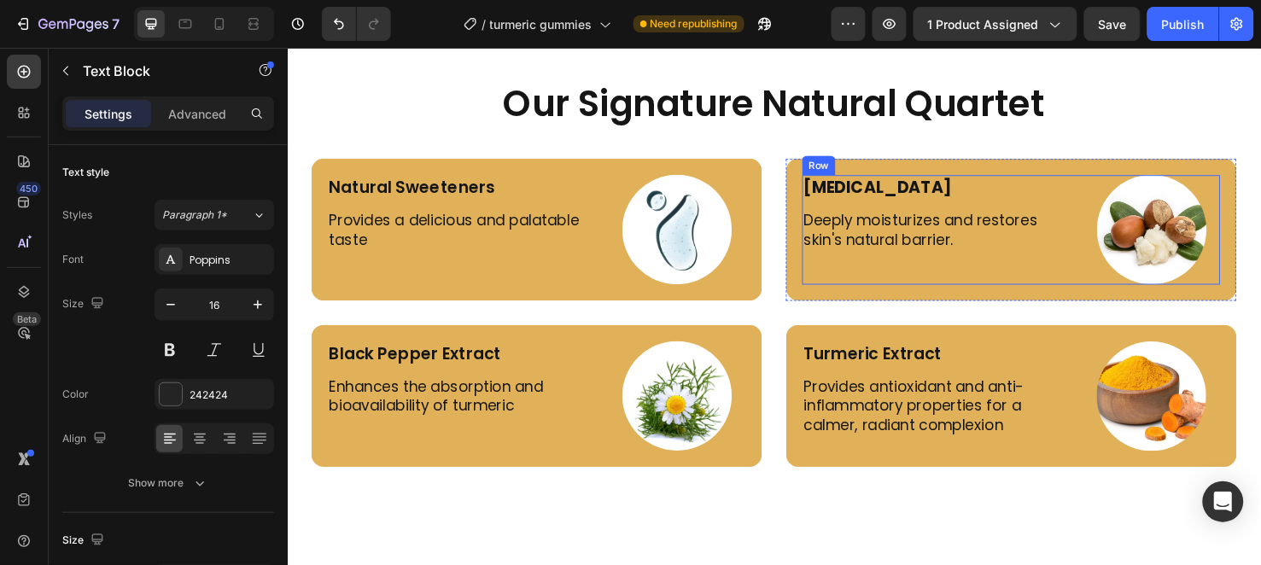
scroll to position [3998, 0]
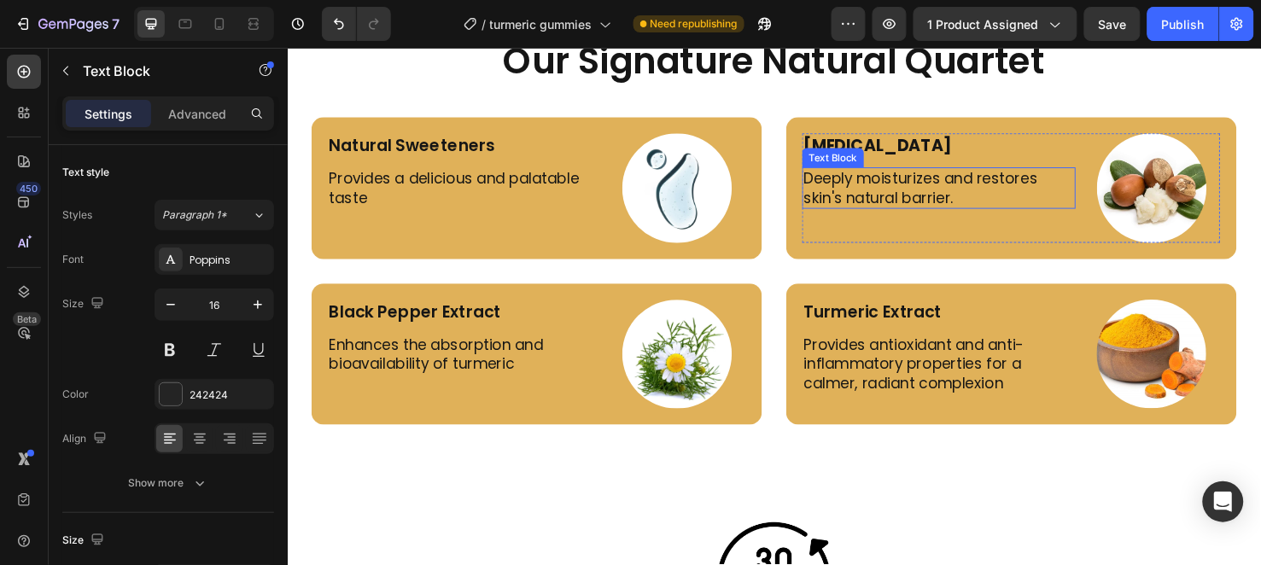
click at [933, 184] on p "Deeply moisturizes and restores skin's natural barrier." at bounding box center [973, 195] width 284 height 40
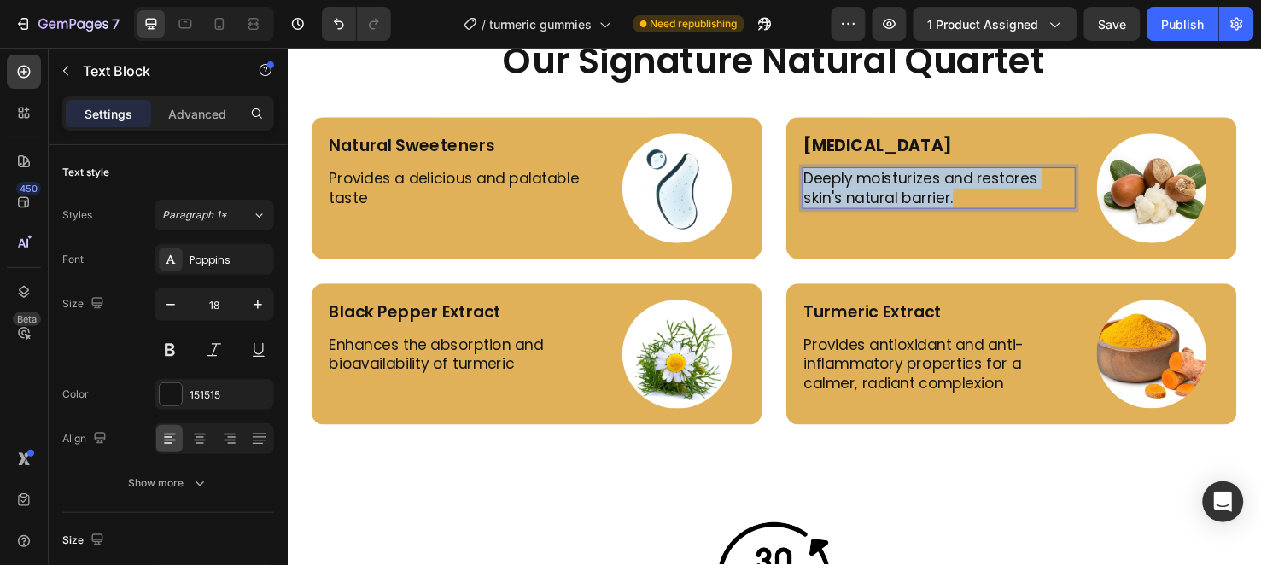
click at [933, 184] on p "Deeply moisturizes and restores skin's natural barrier." at bounding box center [973, 195] width 284 height 40
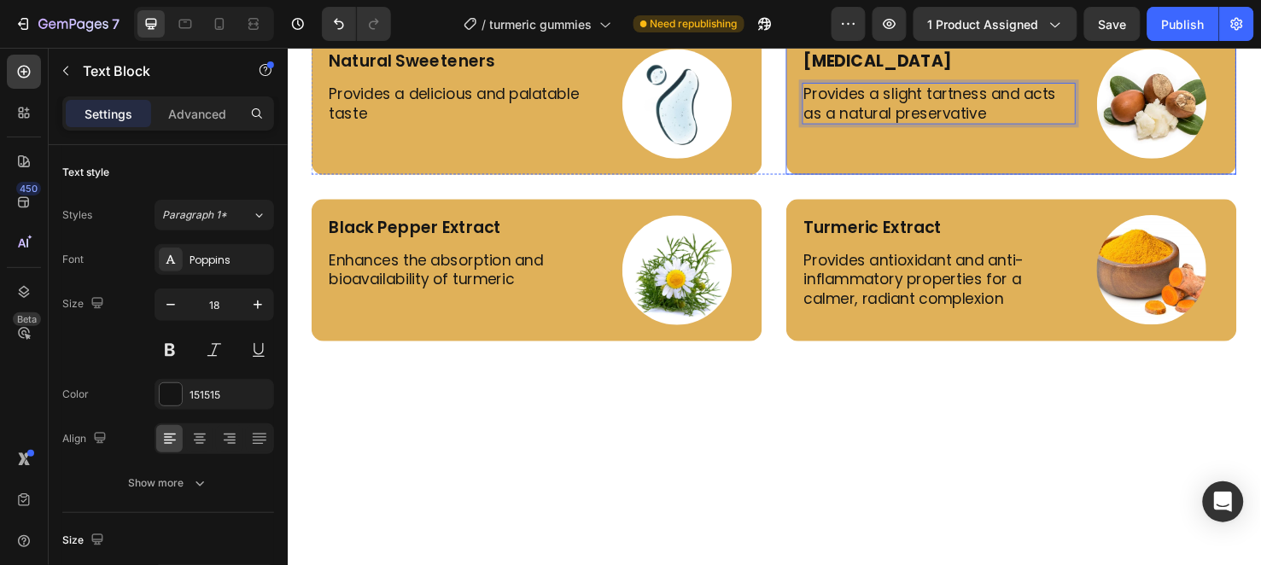
scroll to position [3903, 0]
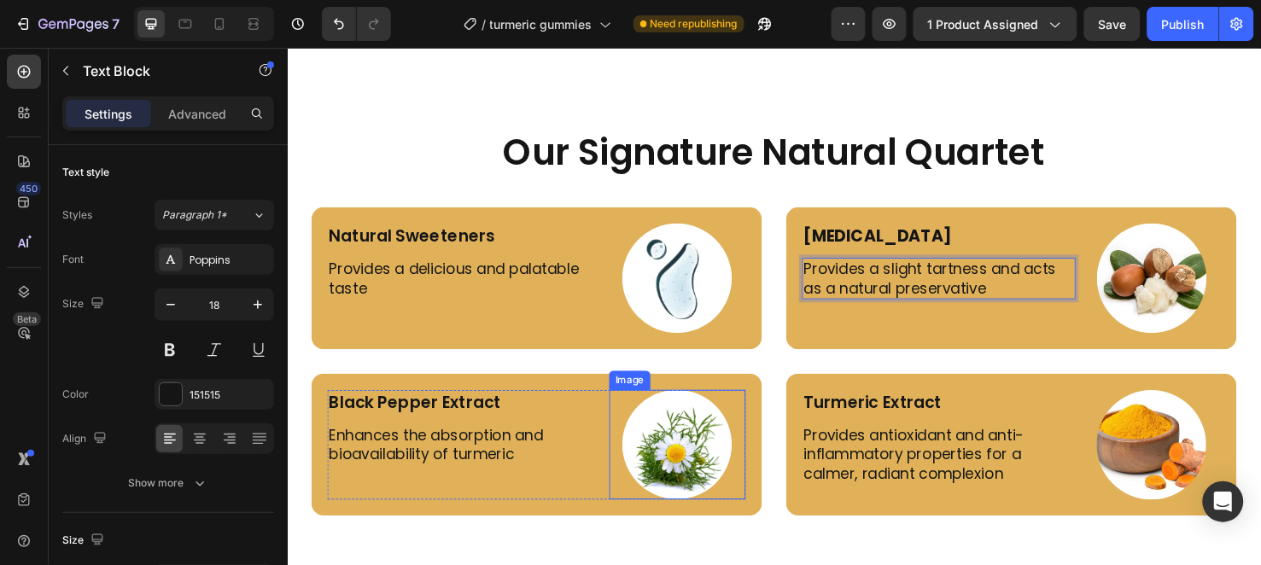
click at [682, 485] on img at bounding box center [697, 464] width 115 height 115
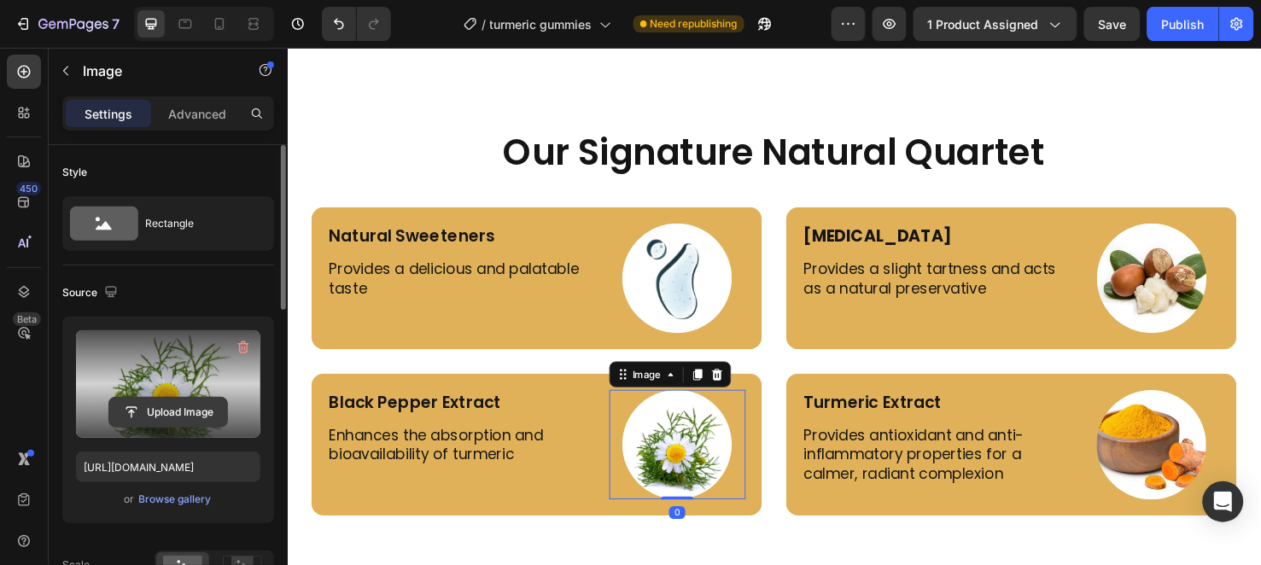
click at [190, 404] on input "file" at bounding box center [168, 412] width 118 height 29
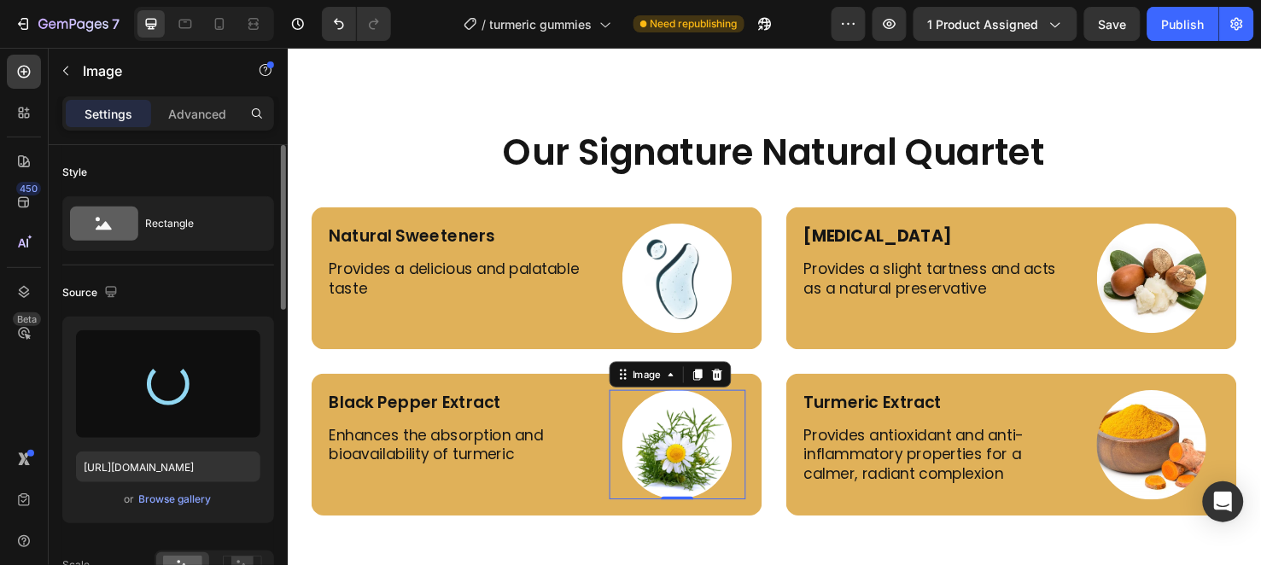
type input "https://cdn.shopify.com/s/files/1/0956/6938/7577/files/gempages_581714596532847…"
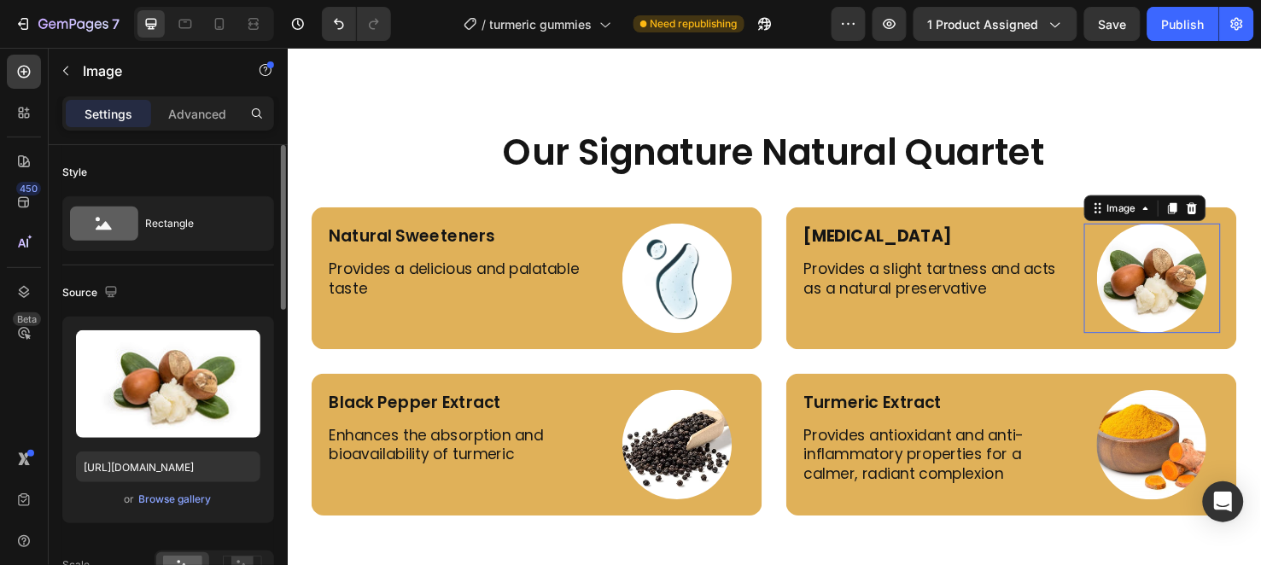
click at [1212, 301] on img at bounding box center [1196, 289] width 115 height 115
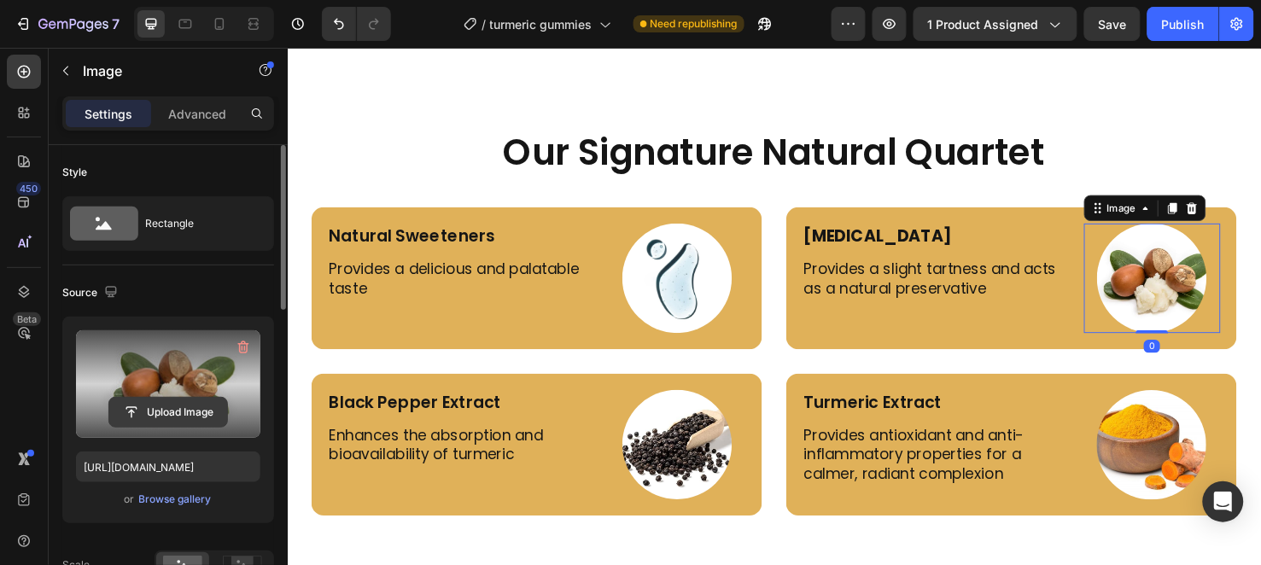
click at [164, 417] on input "file" at bounding box center [168, 412] width 118 height 29
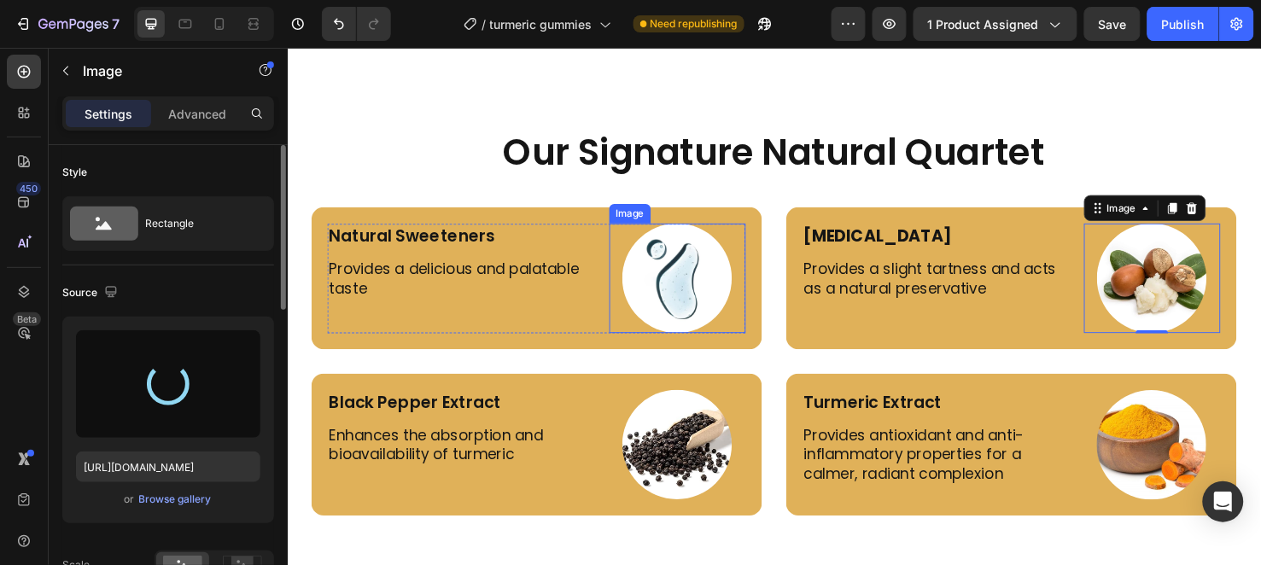
type input "https://cdn.shopify.com/s/files/1/0956/6938/7577/files/gempages_581714596532847…"
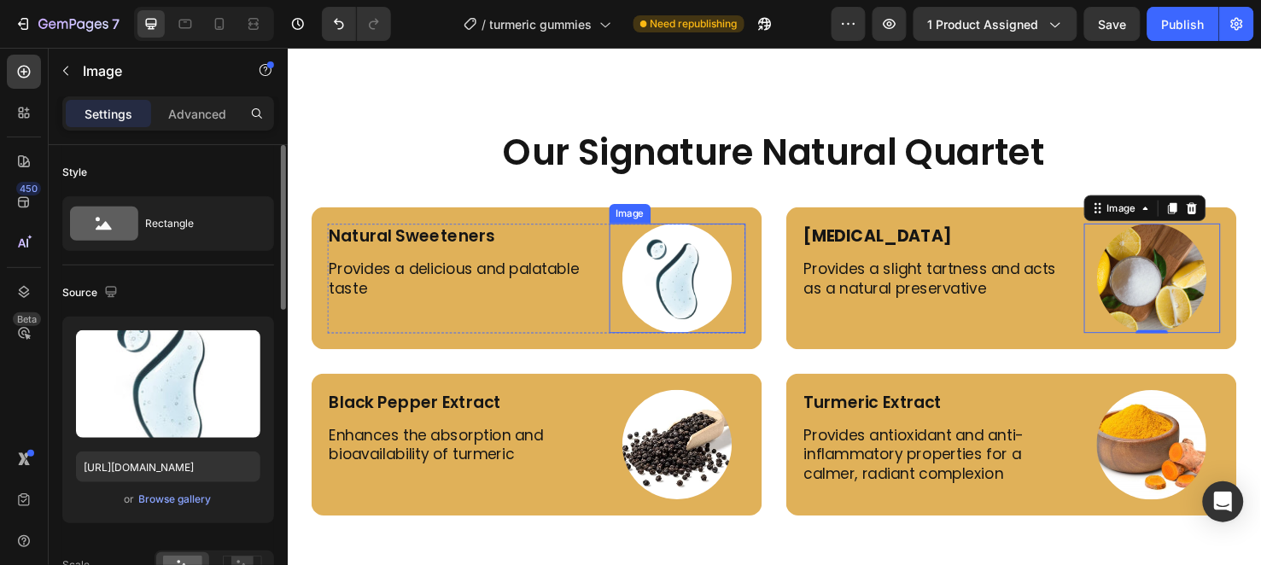
click at [705, 312] on img at bounding box center [697, 289] width 115 height 115
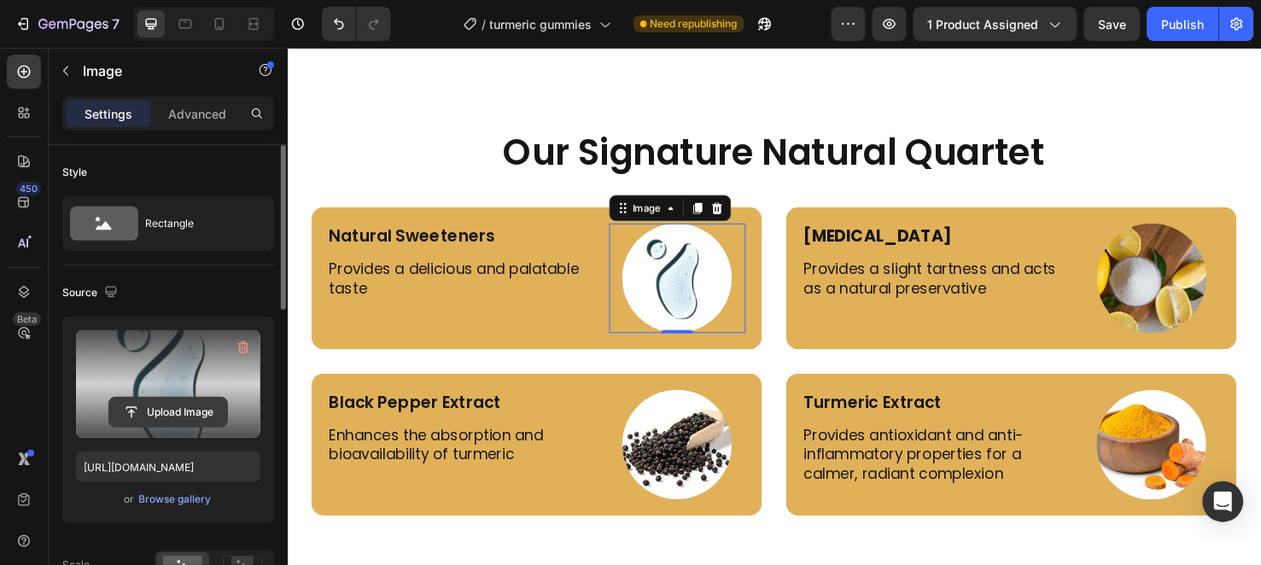
click at [189, 402] on input "file" at bounding box center [168, 412] width 118 height 29
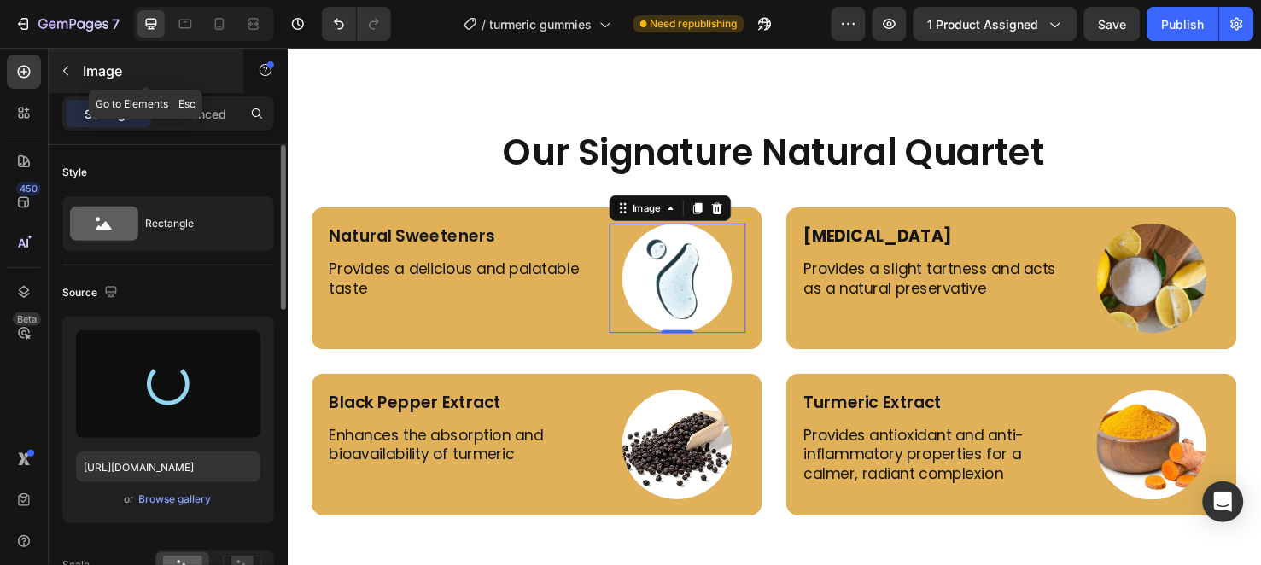
type input "https://cdn.shopify.com/s/files/1/0956/6938/7577/files/gempages_581714596532847…"
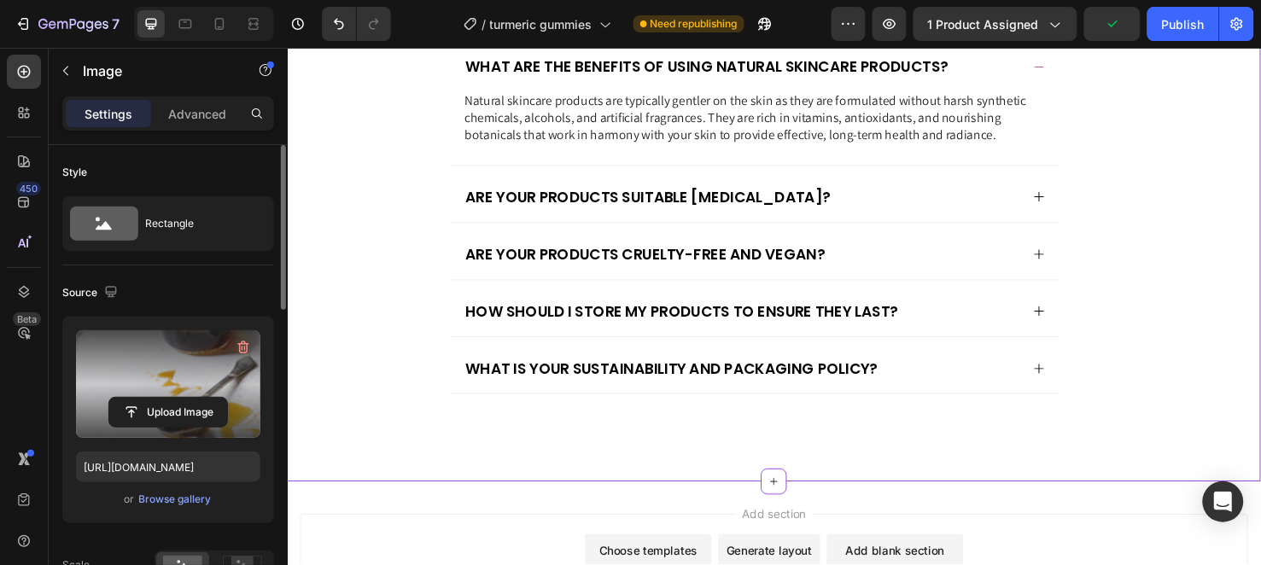
scroll to position [5800, 0]
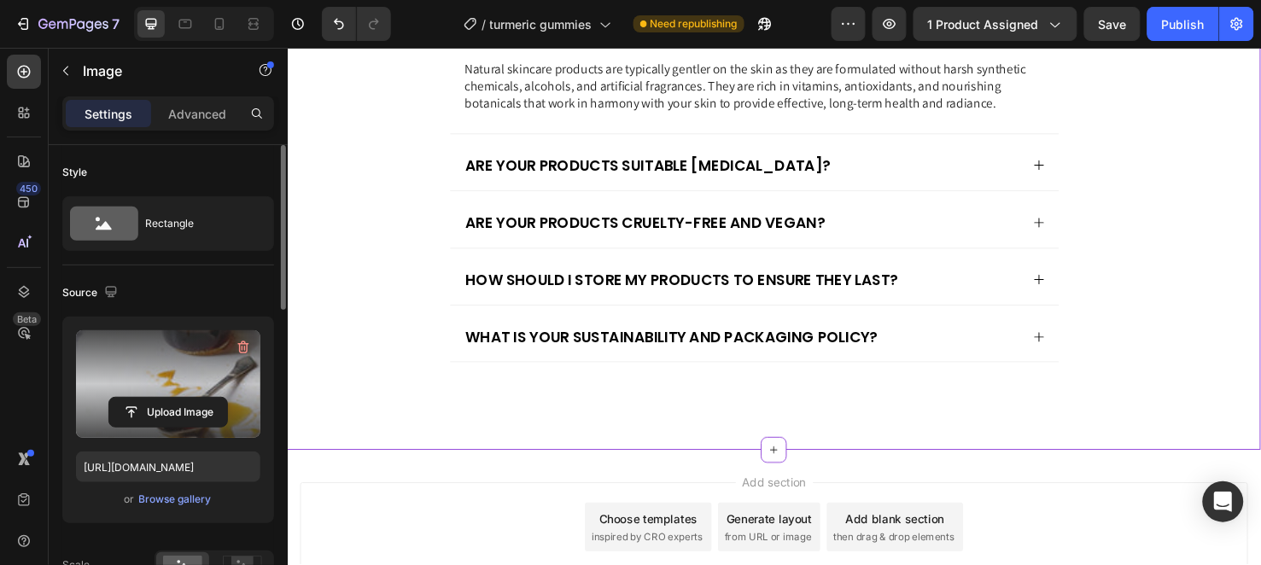
click at [937, 359] on div "What is your sustainability and packaging policy?" at bounding box center [765, 351] width 586 height 25
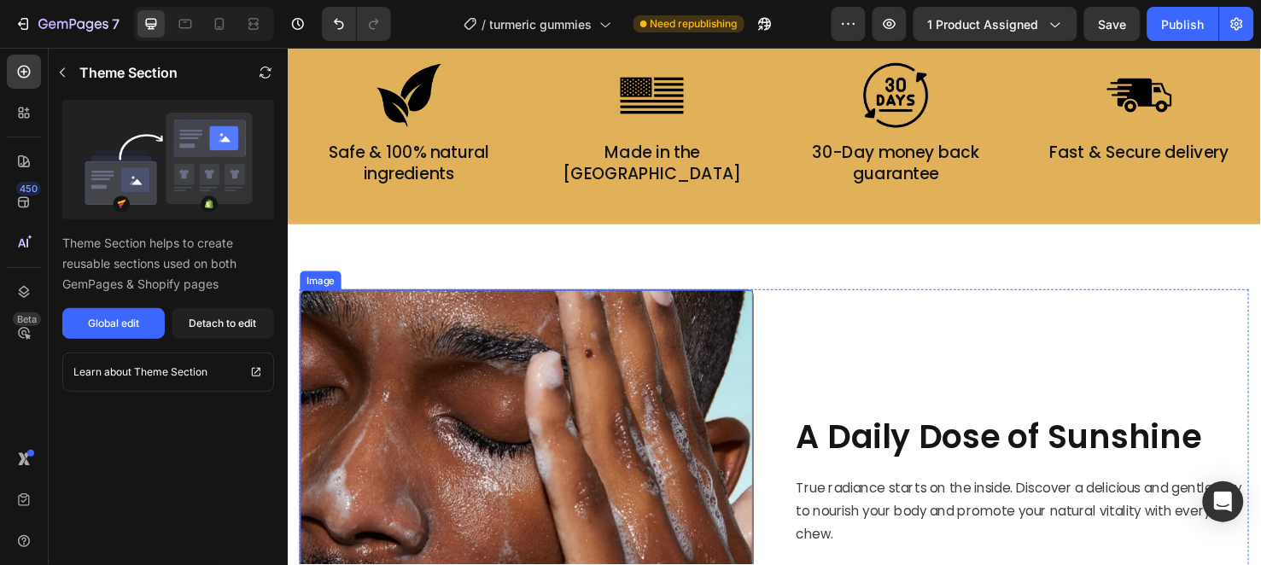
scroll to position [1531, 0]
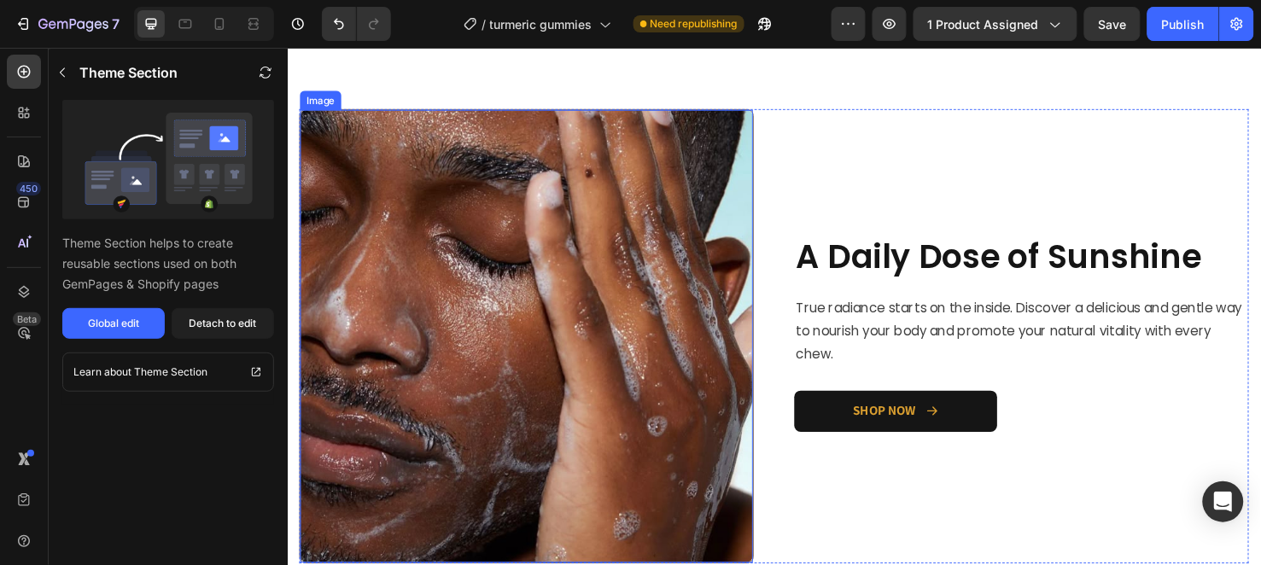
click at [580, 310] on img at bounding box center [539, 351] width 476 height 476
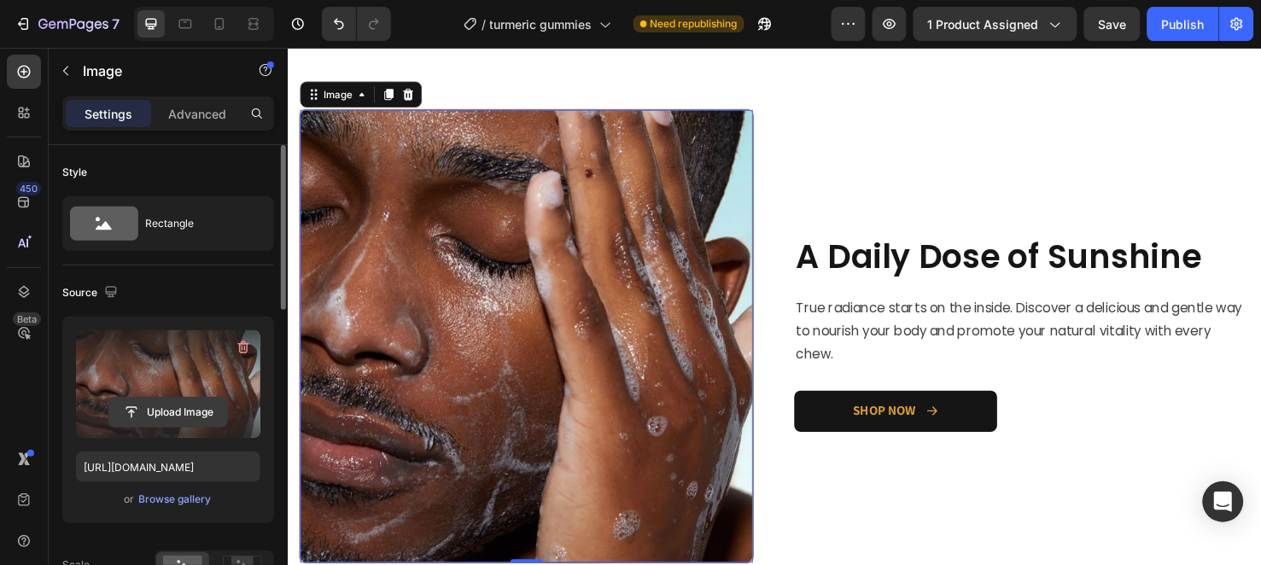
click at [200, 406] on input "file" at bounding box center [168, 412] width 118 height 29
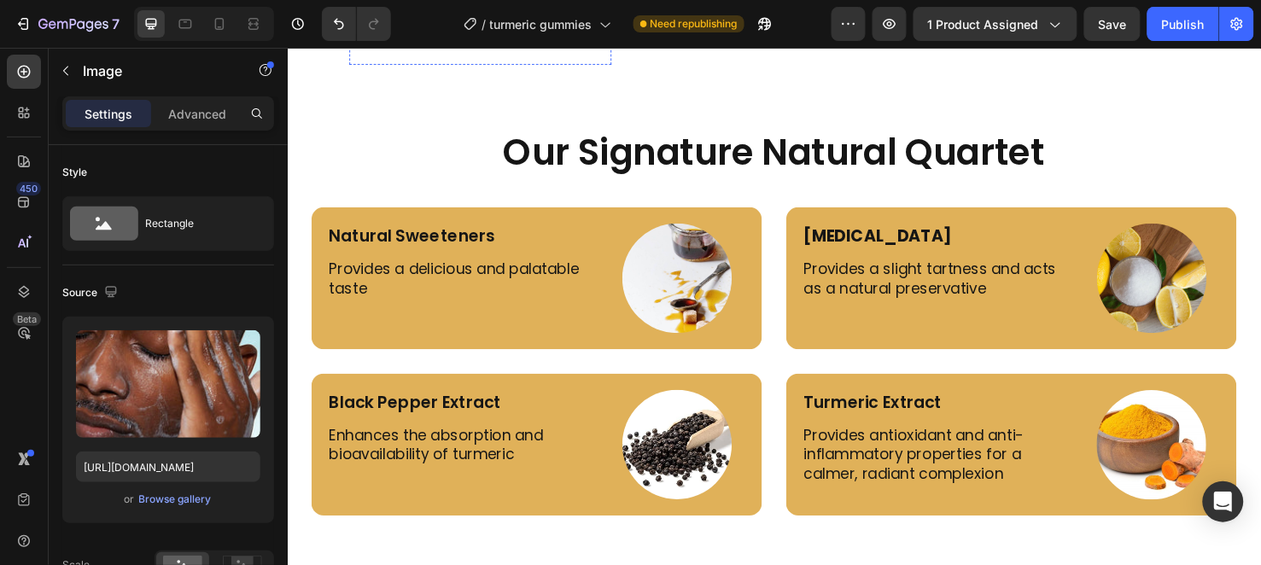
scroll to position [3998, 0]
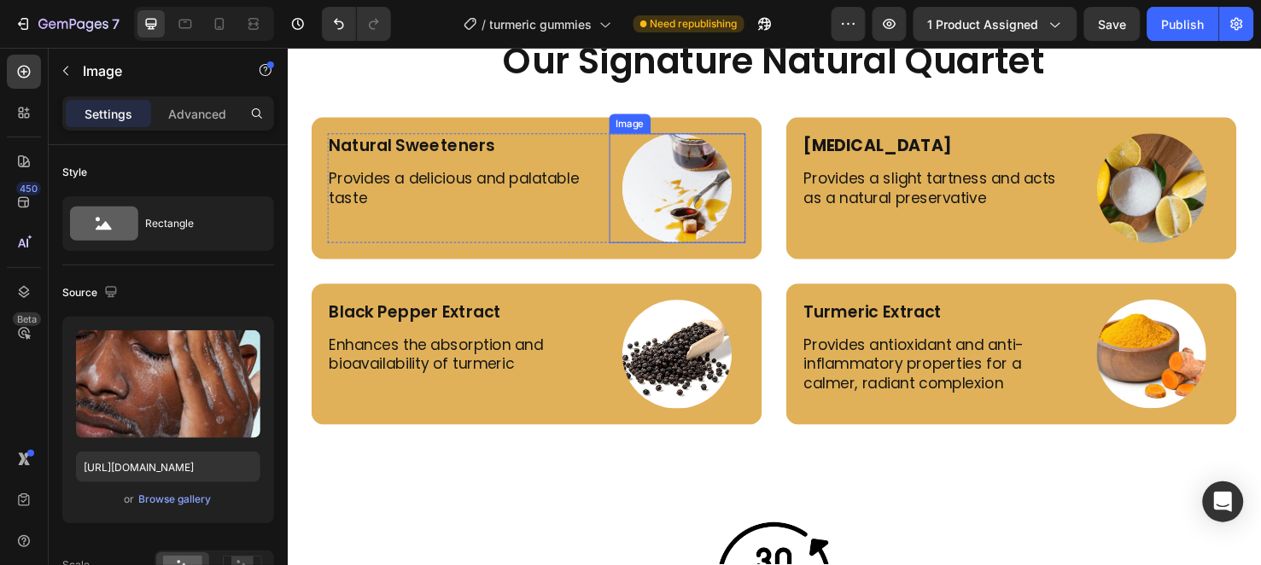
click at [674, 205] on img at bounding box center [697, 194] width 115 height 115
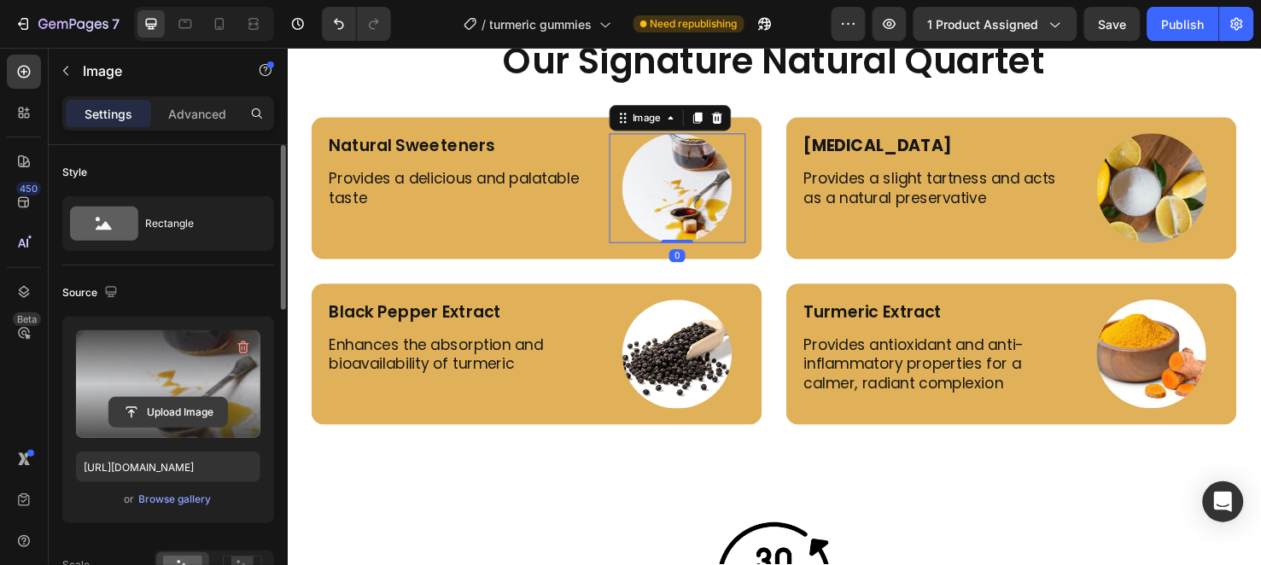
click at [207, 407] on input "file" at bounding box center [168, 412] width 118 height 29
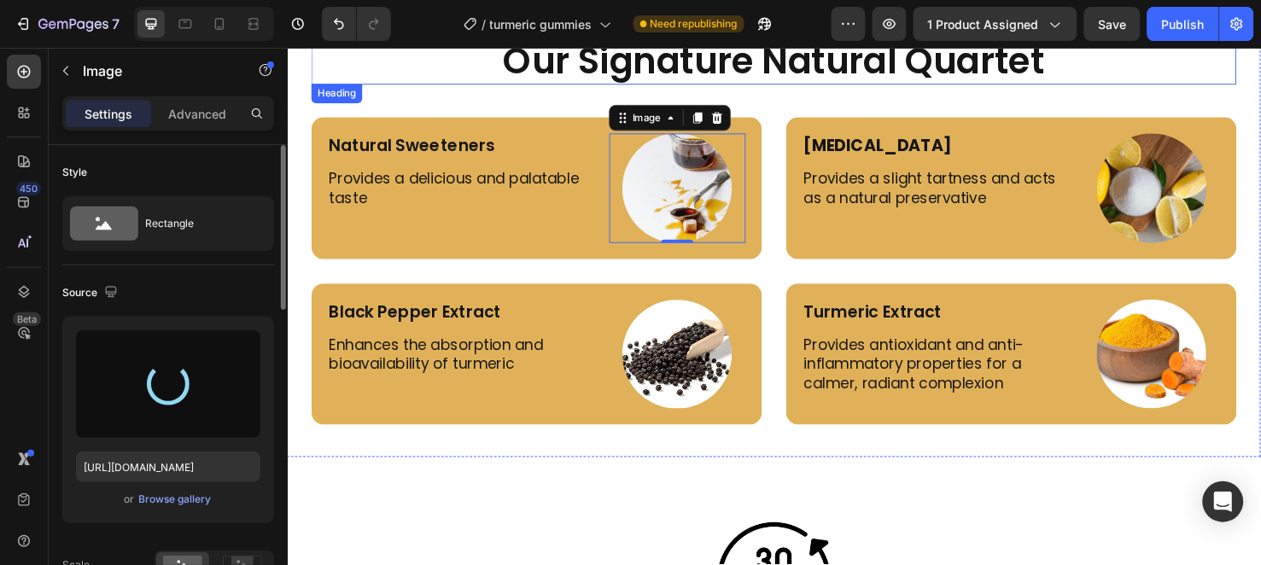
type input "https://cdn.shopify.com/s/files/1/0956/6938/7577/files/gempages_581714596532847…"
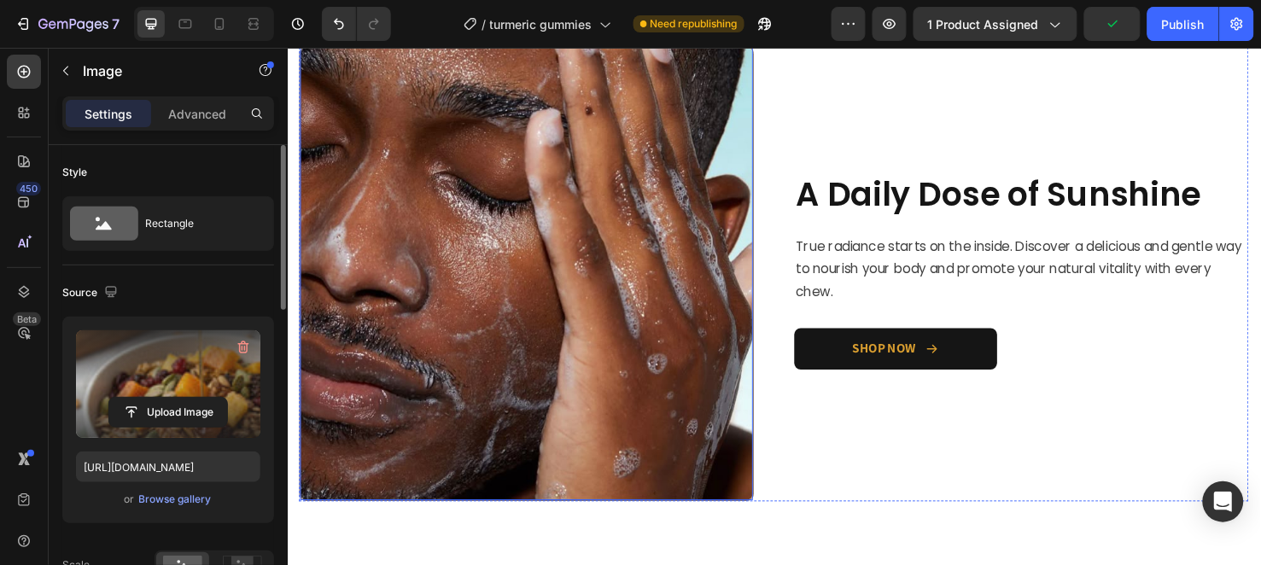
scroll to position [1383, 0]
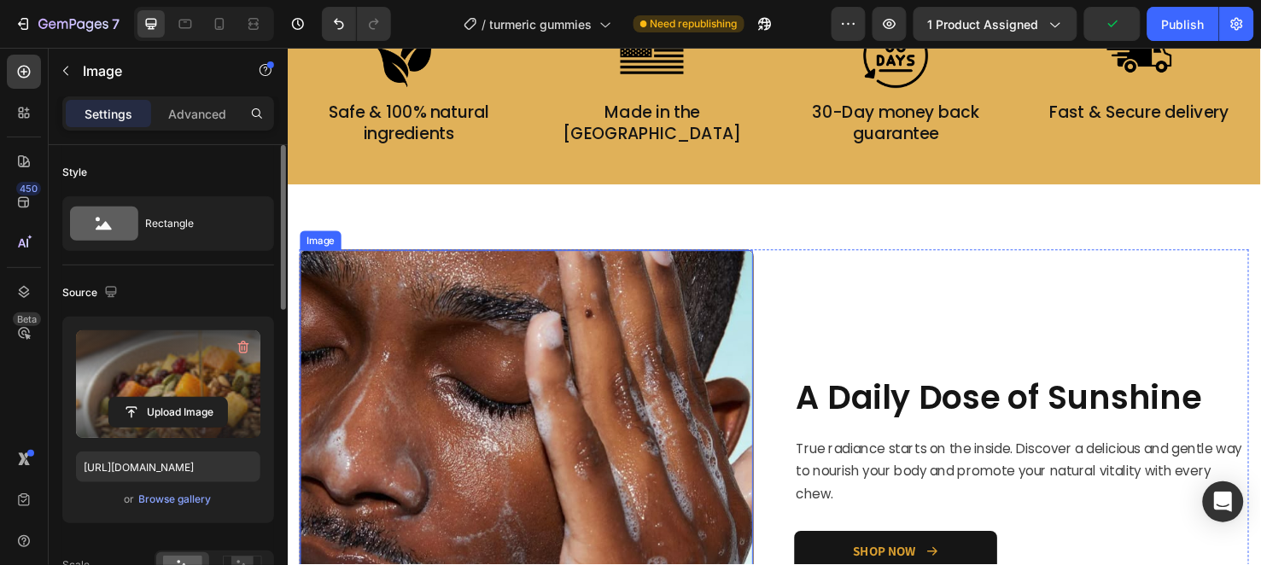
click at [504, 365] on img at bounding box center [539, 498] width 476 height 476
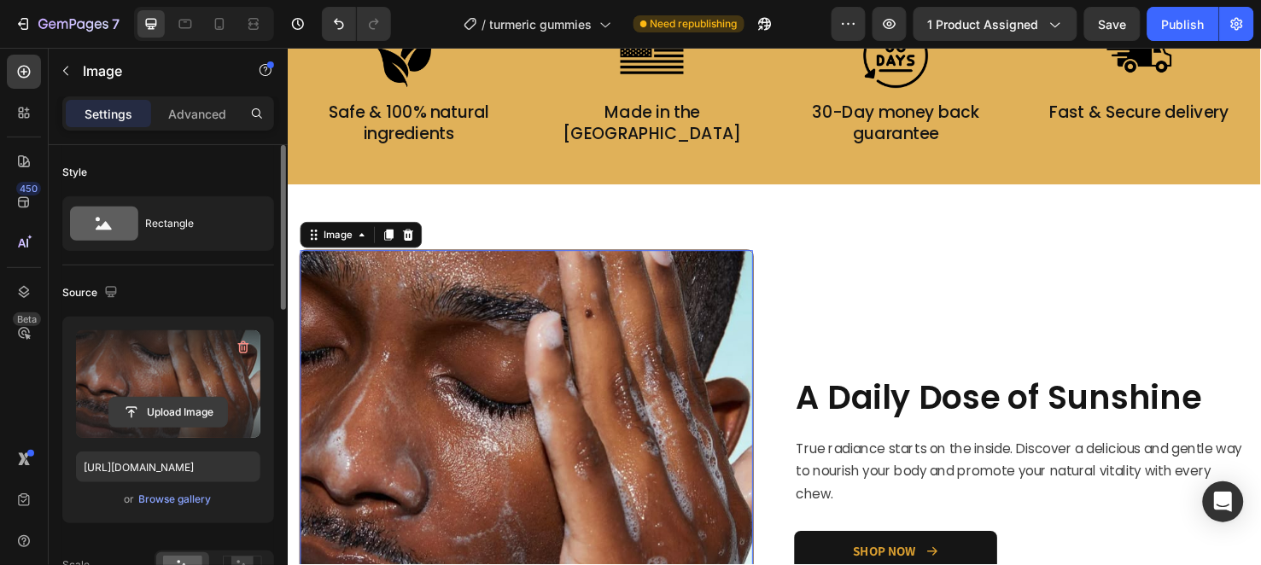
click at [121, 413] on input "file" at bounding box center [168, 412] width 118 height 29
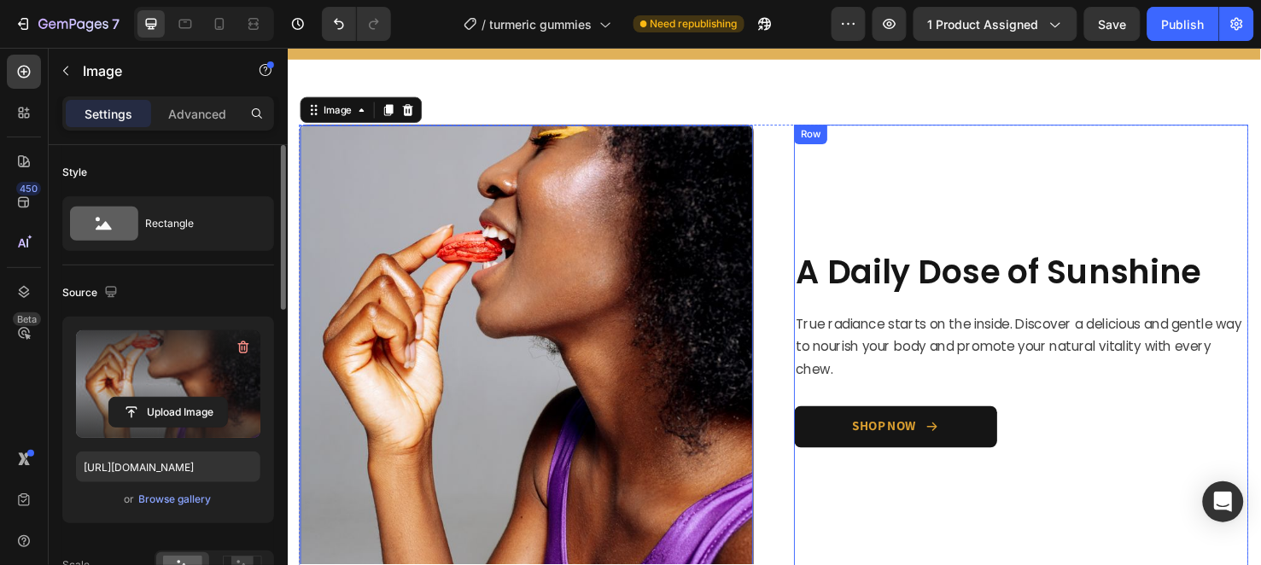
scroll to position [1478, 0]
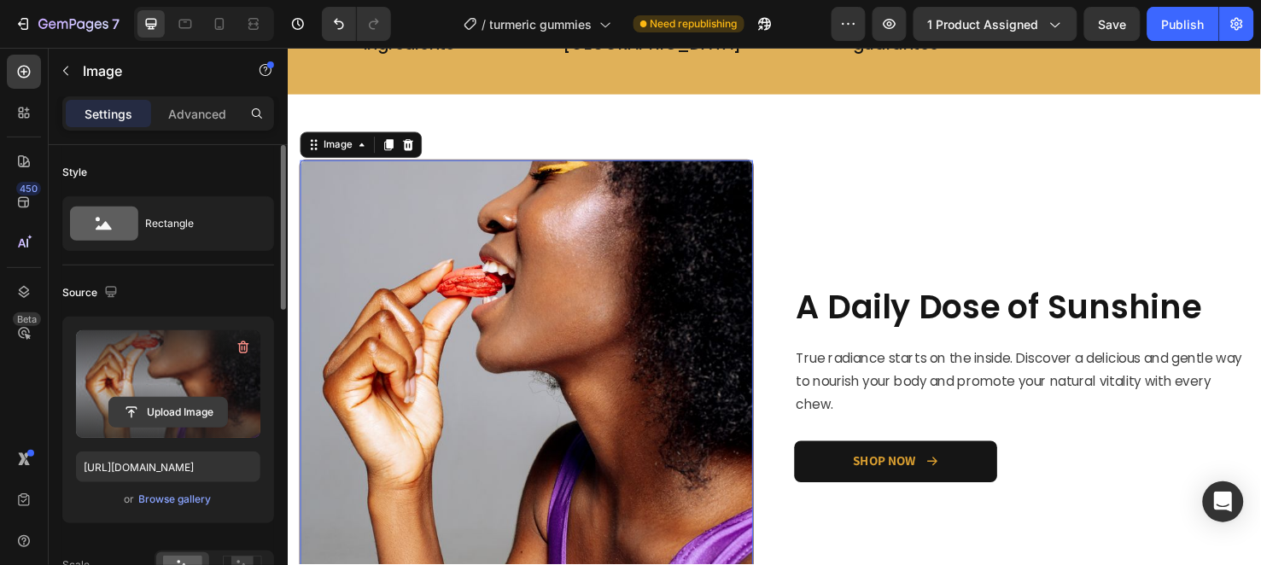
click at [168, 406] on input "file" at bounding box center [168, 412] width 118 height 29
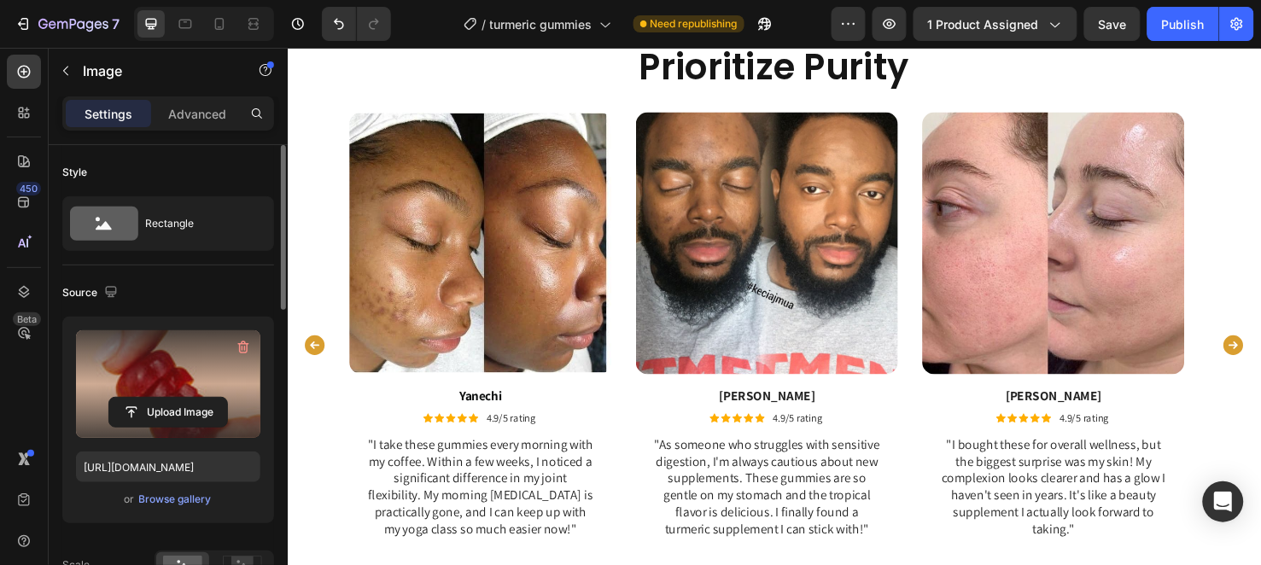
scroll to position [3470, 0]
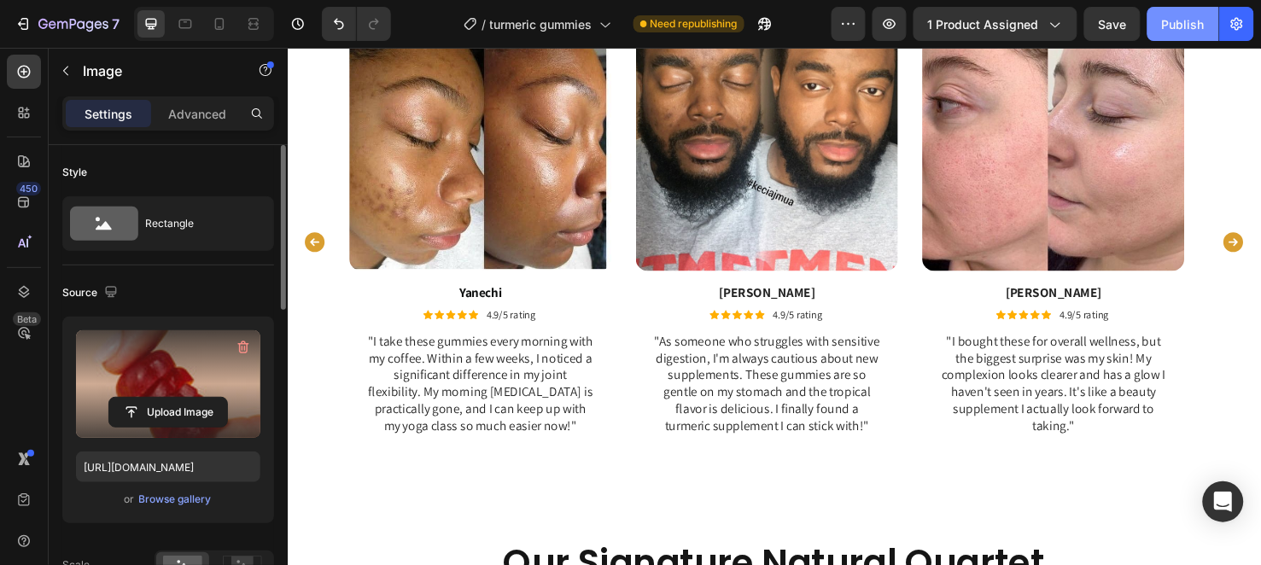
click at [1165, 29] on div "Publish" at bounding box center [1183, 24] width 43 height 18
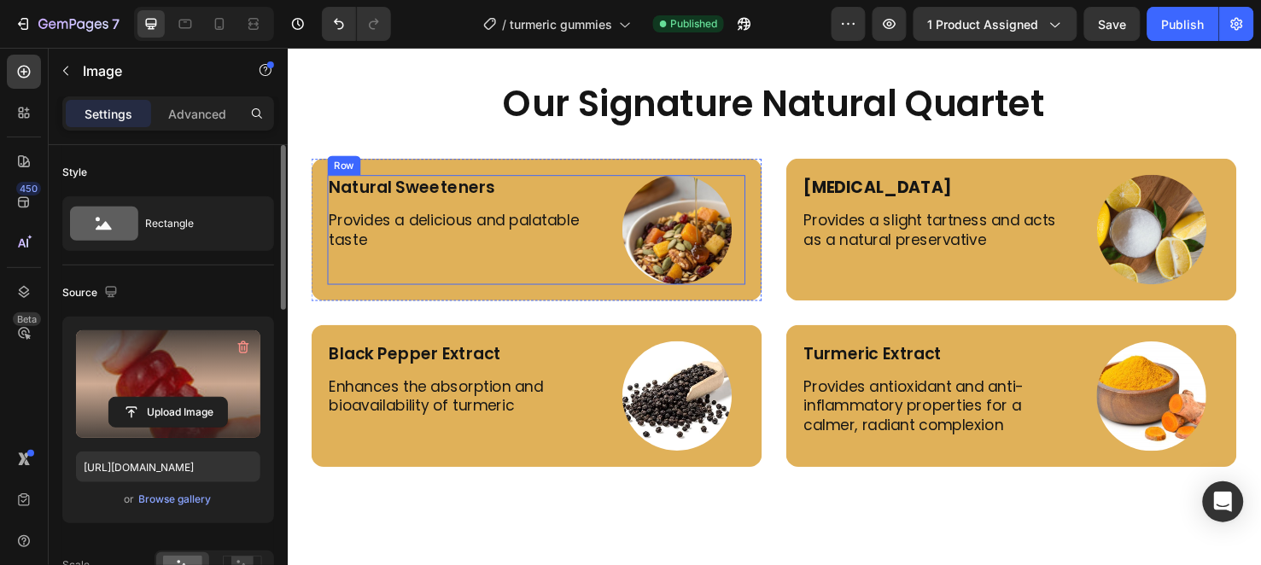
scroll to position [3452, 0]
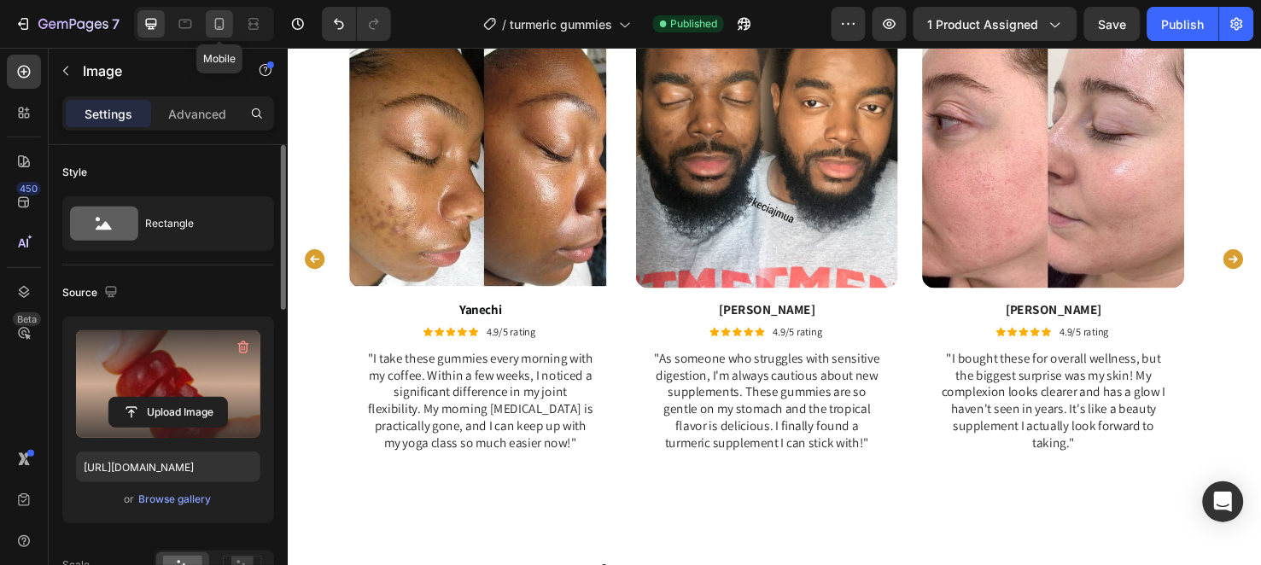
click at [219, 12] on div at bounding box center [219, 23] width 27 height 27
type input "https://placehold.co/460x659?text=Image"
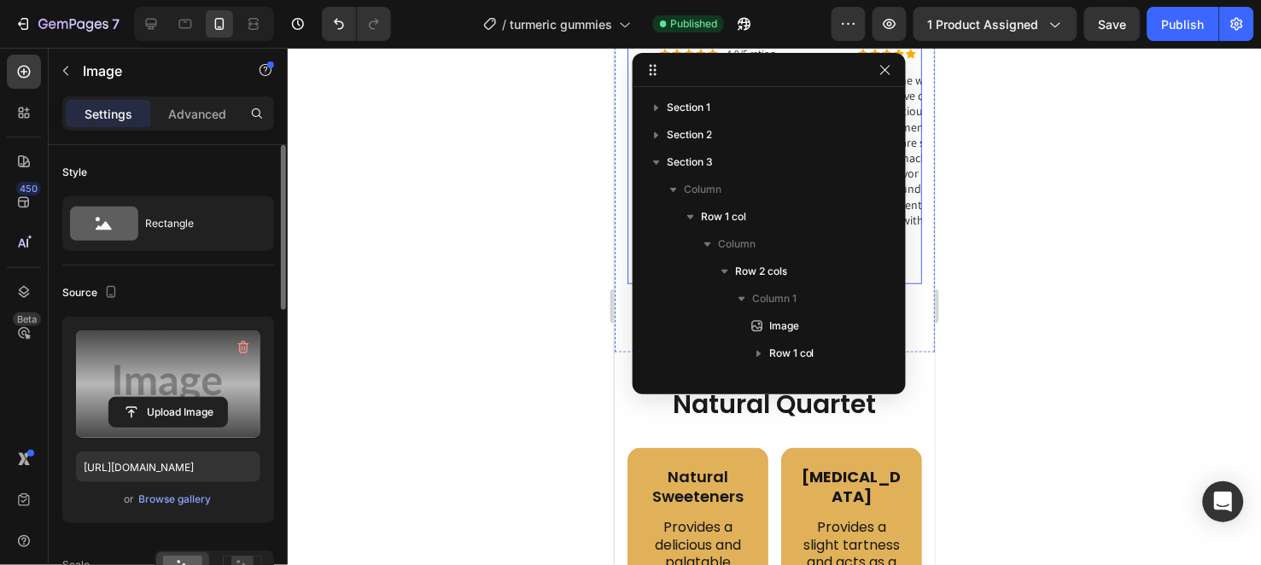
scroll to position [186, 0]
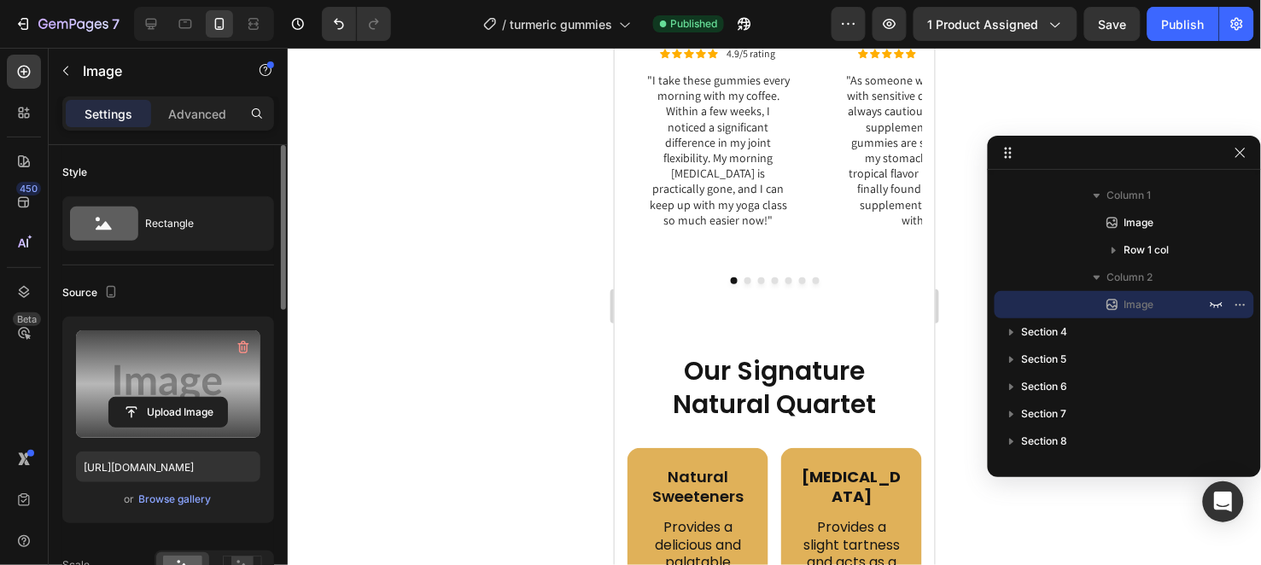
drag, startPoint x: 795, startPoint y: 72, endPoint x: 1166, endPoint y: 155, distance: 380.7
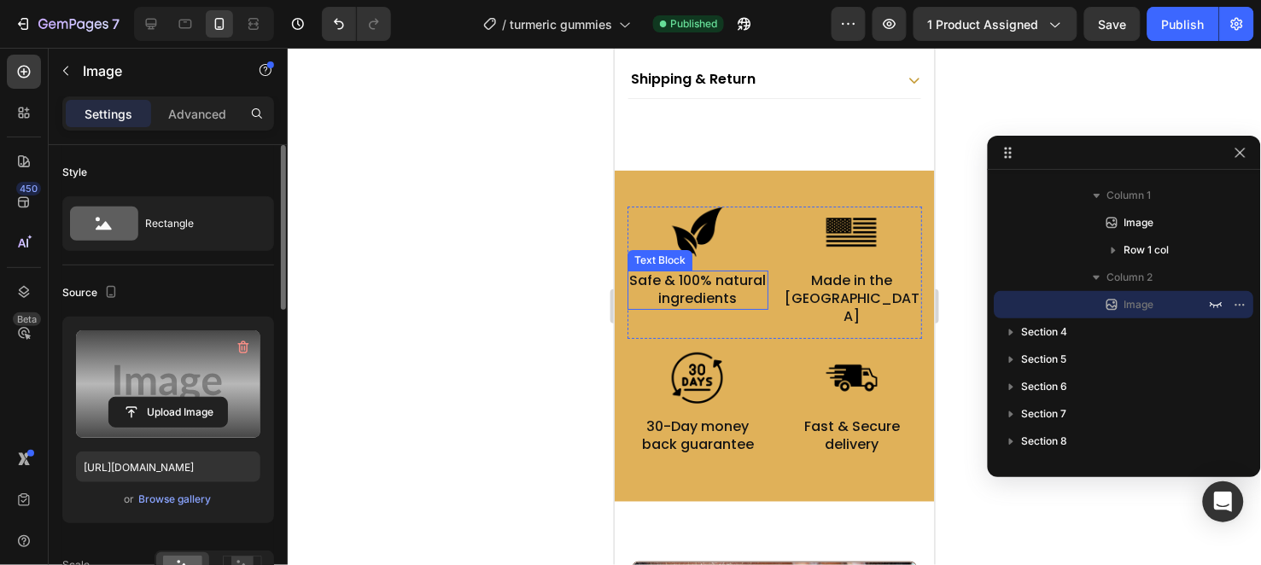
scroll to position [1702, 0]
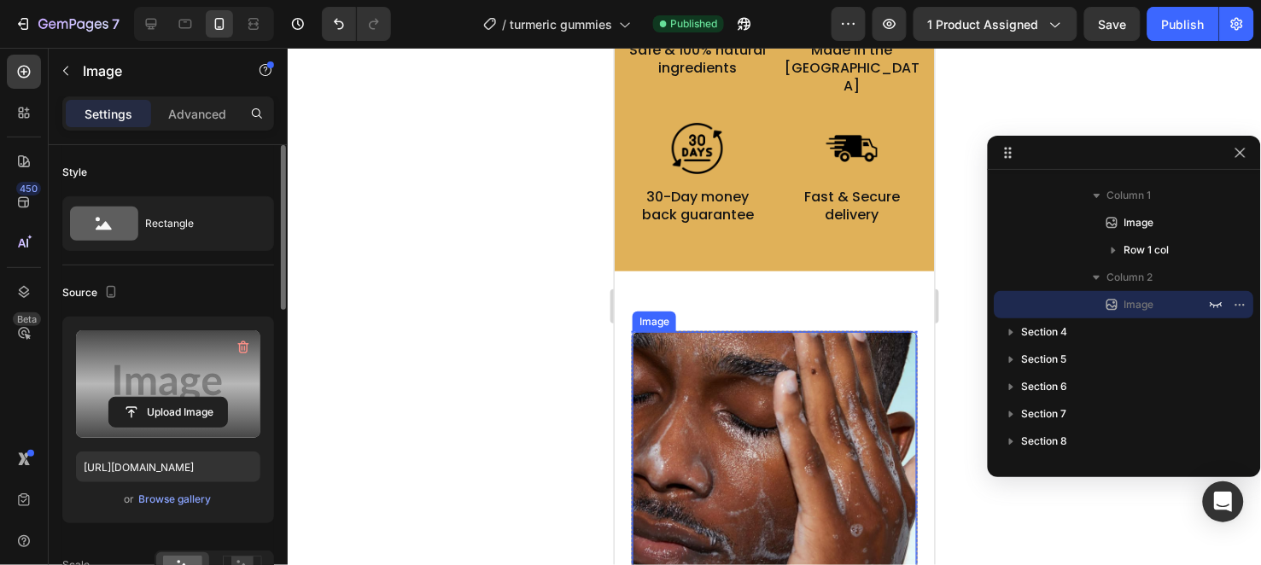
click at [792, 413] on img at bounding box center [774, 473] width 284 height 284
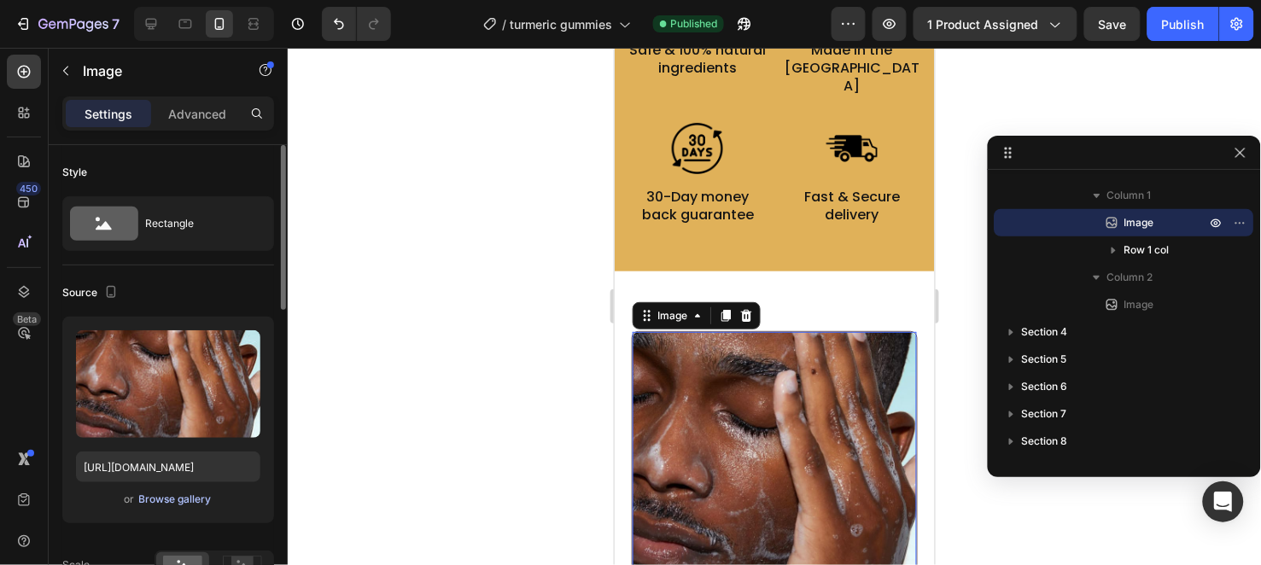
click at [154, 505] on div "Browse gallery" at bounding box center [175, 499] width 73 height 15
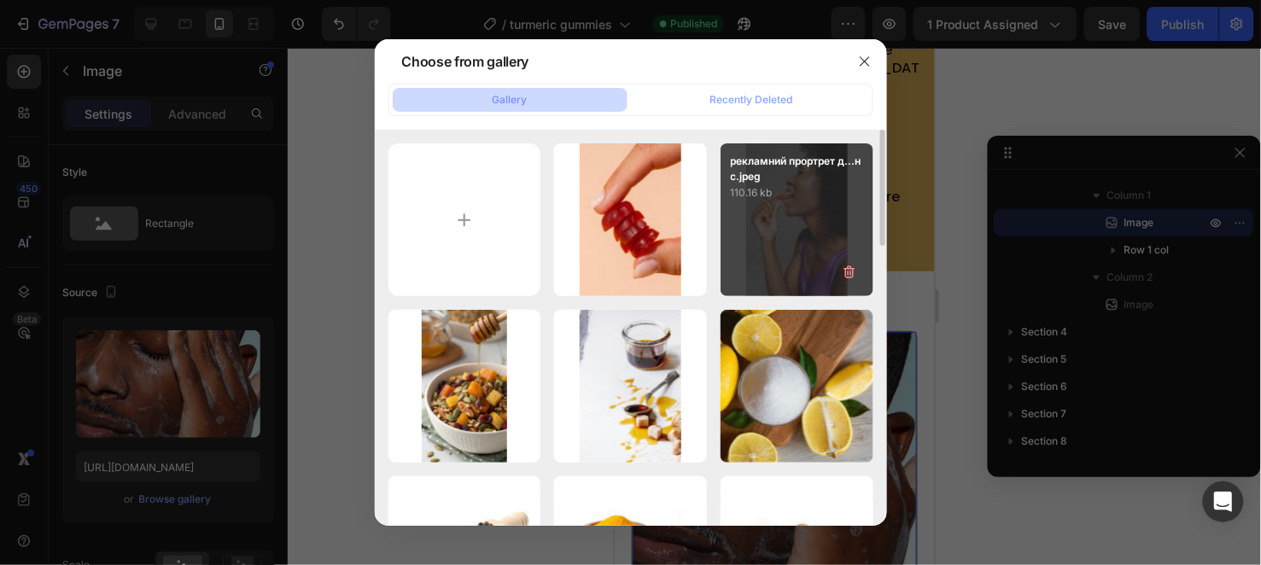
click at [752, 217] on div "рекламний прортрет д...нс.jpeg 110.16 kb" at bounding box center [797, 219] width 153 height 153
type input "https://cdn.shopify.com/s/files/1/0956/6938/7577/files/gempages_581714596532847…"
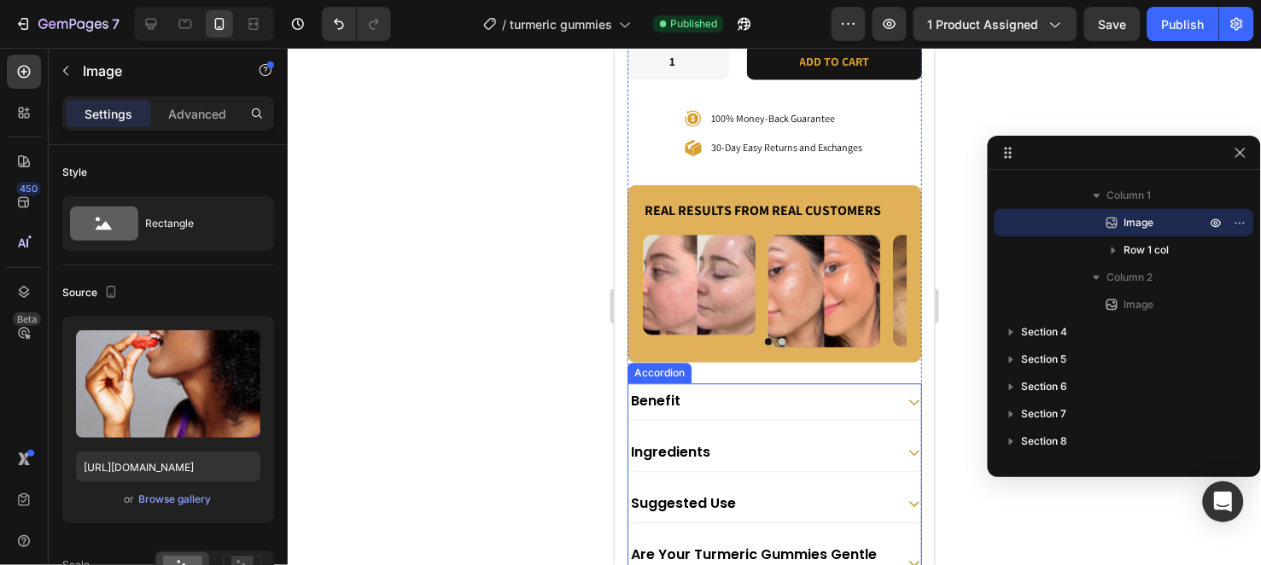
scroll to position [1037, 0]
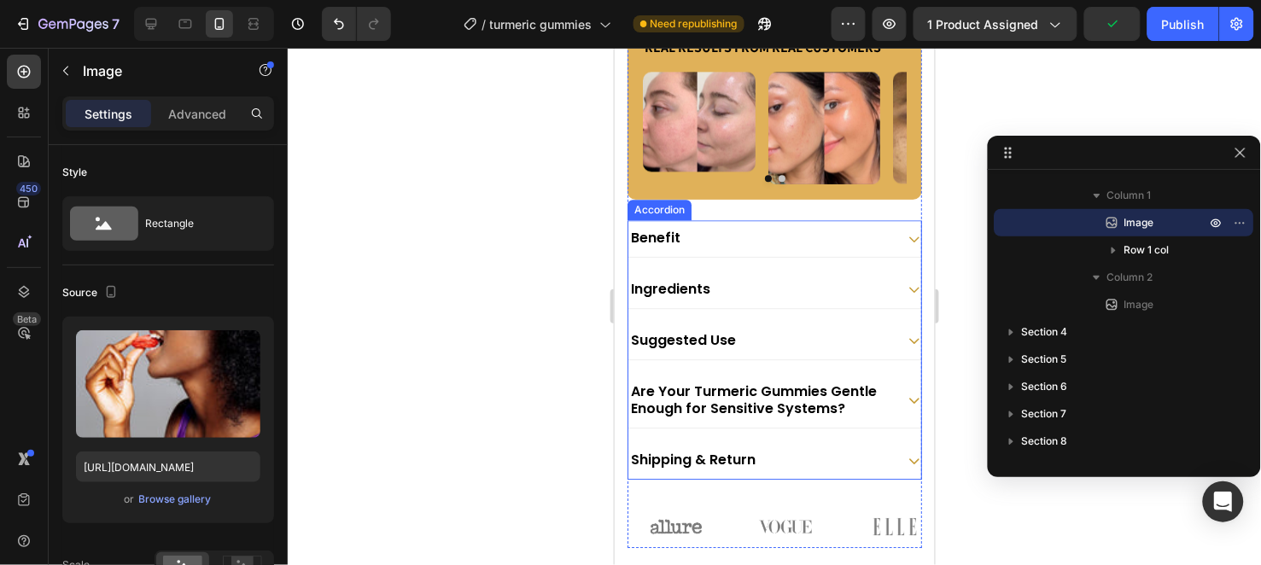
click at [907, 406] on icon at bounding box center [914, 400] width 14 height 14
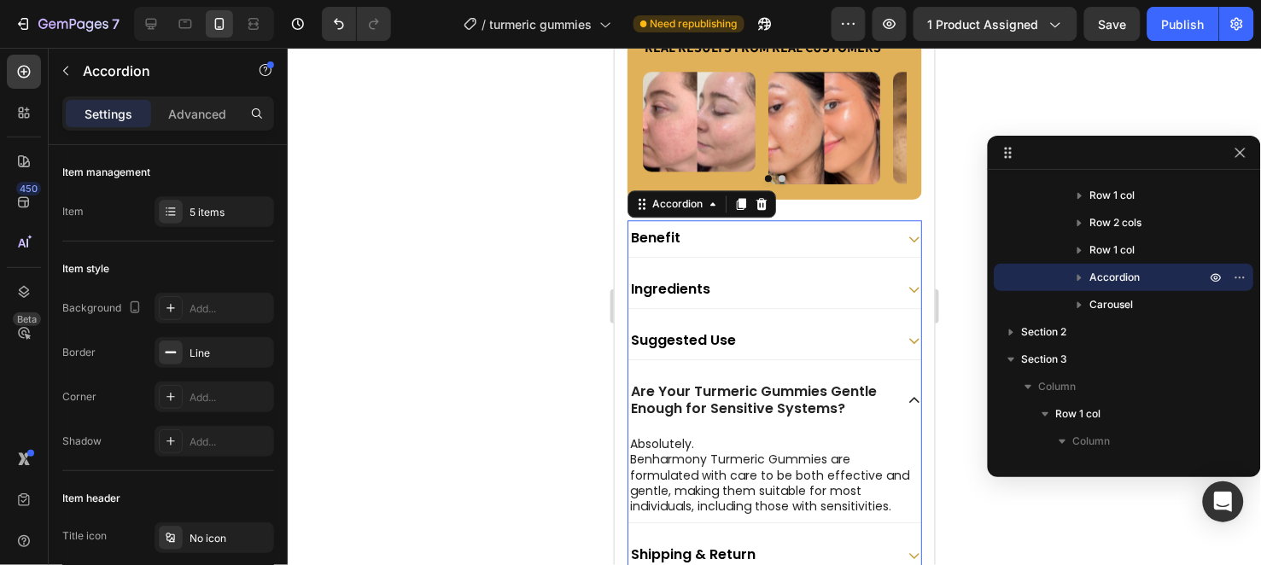
click at [907, 406] on icon at bounding box center [914, 400] width 14 height 14
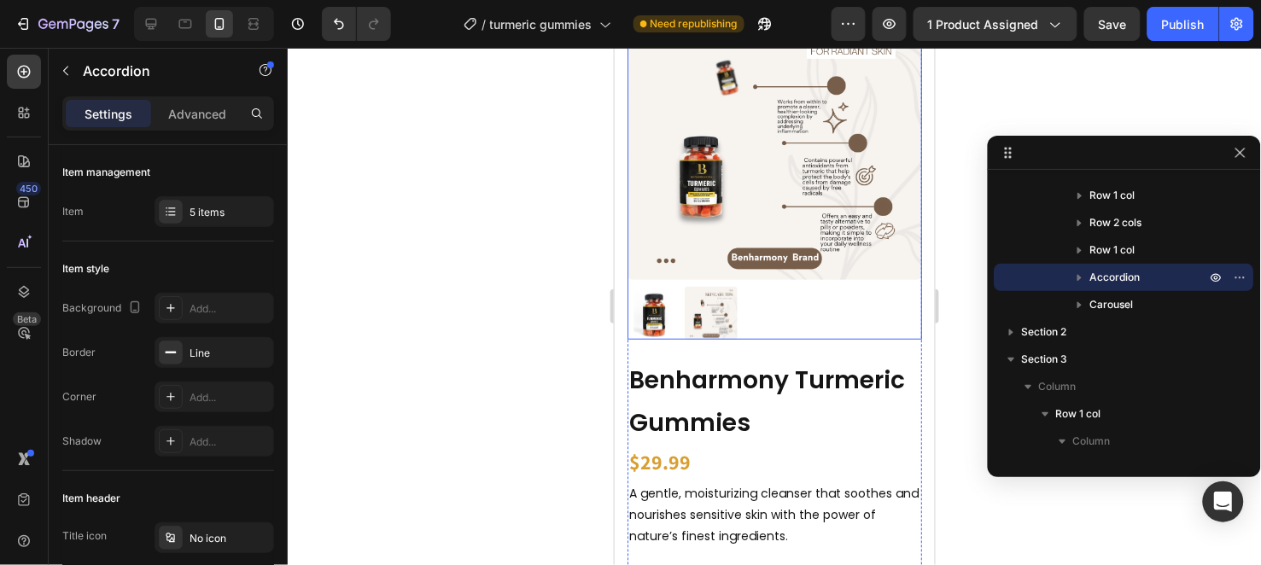
scroll to position [89, 0]
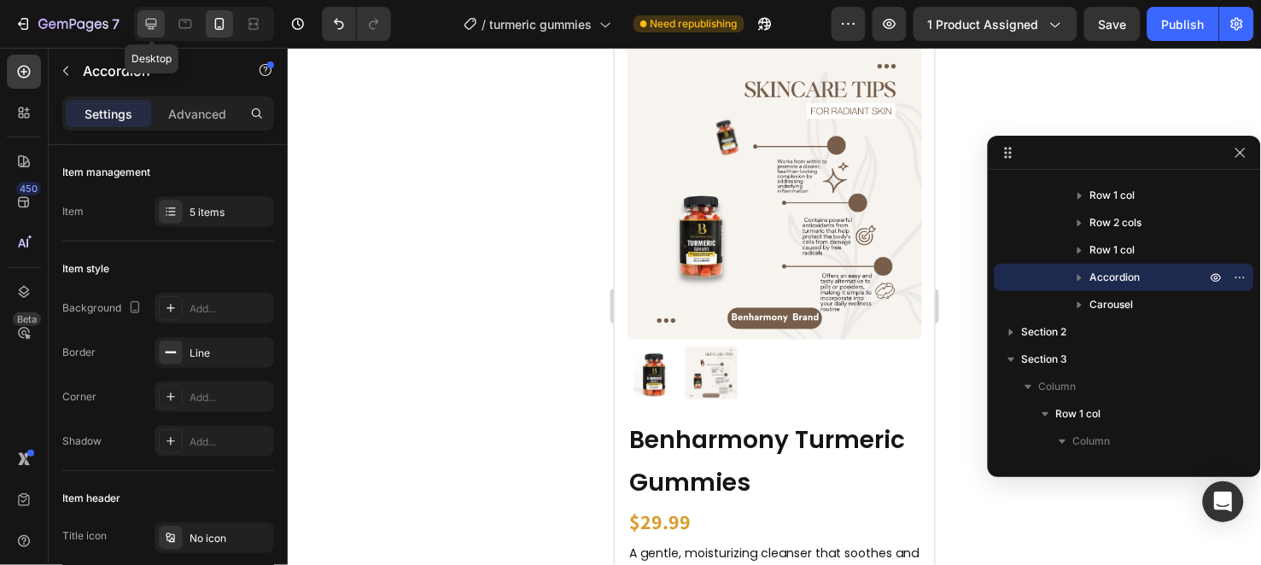
click at [159, 28] on icon at bounding box center [151, 23] width 17 height 17
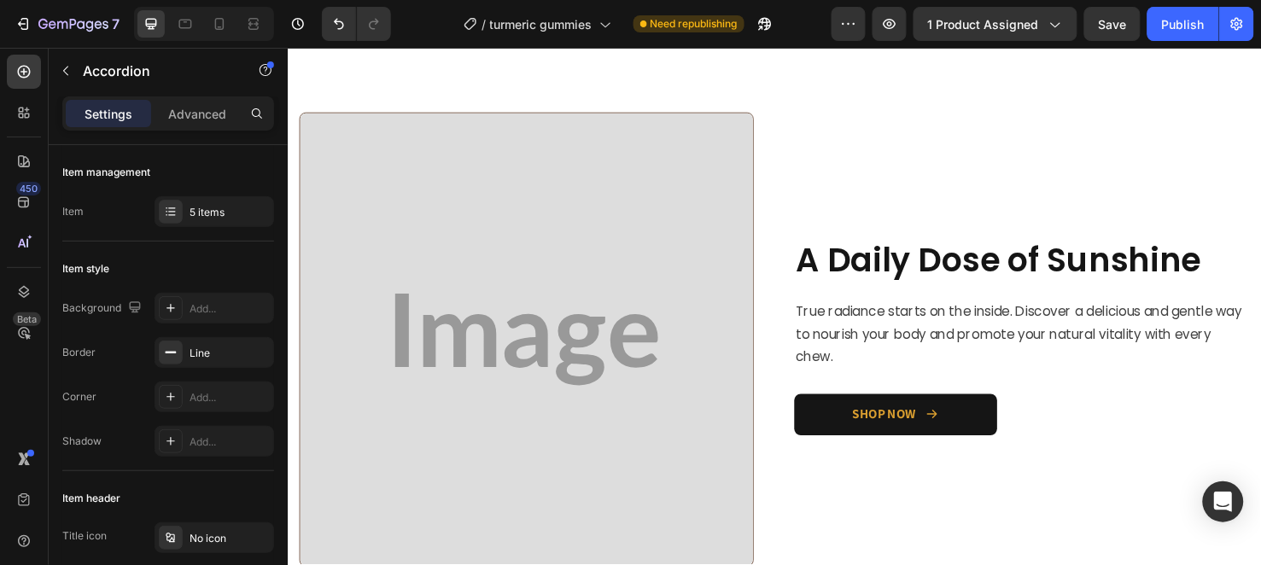
scroll to position [1398, 0]
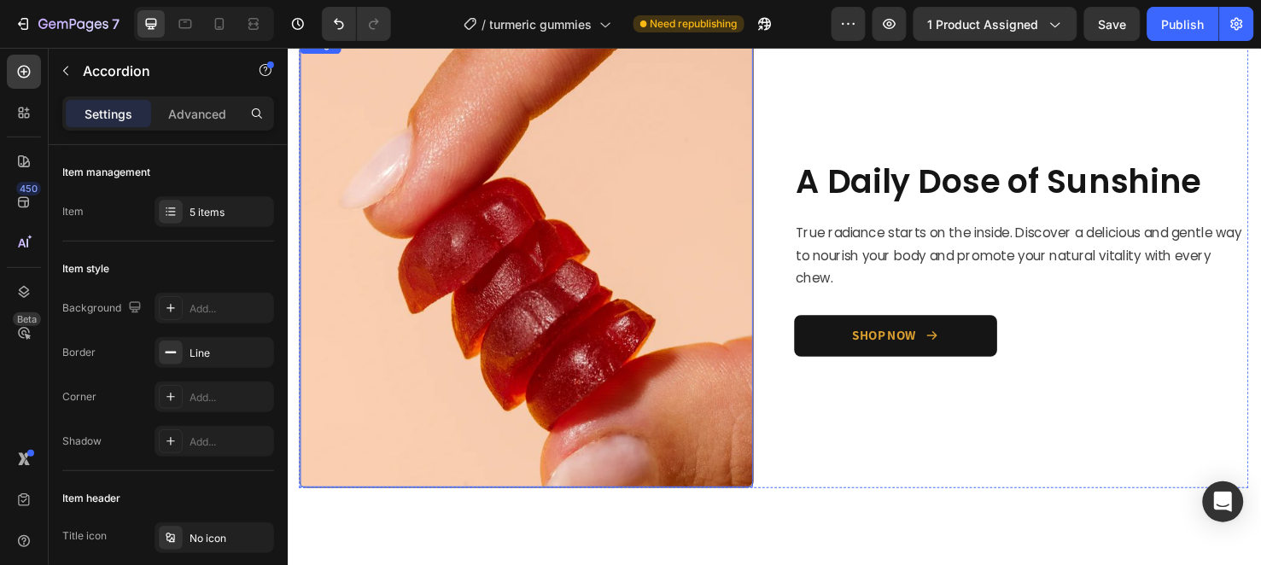
drag, startPoint x: 378, startPoint y: 260, endPoint x: 403, endPoint y: 271, distance: 26.8
click at [392, 267] on img at bounding box center [539, 271] width 476 height 476
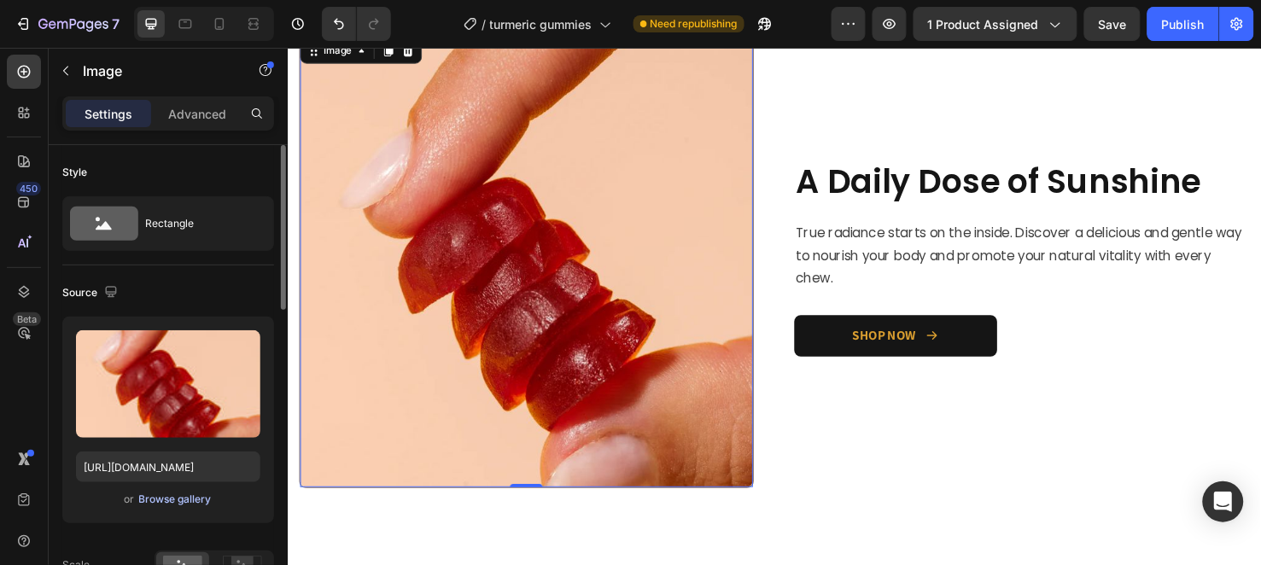
click at [188, 500] on div "Browse gallery" at bounding box center [175, 499] width 73 height 15
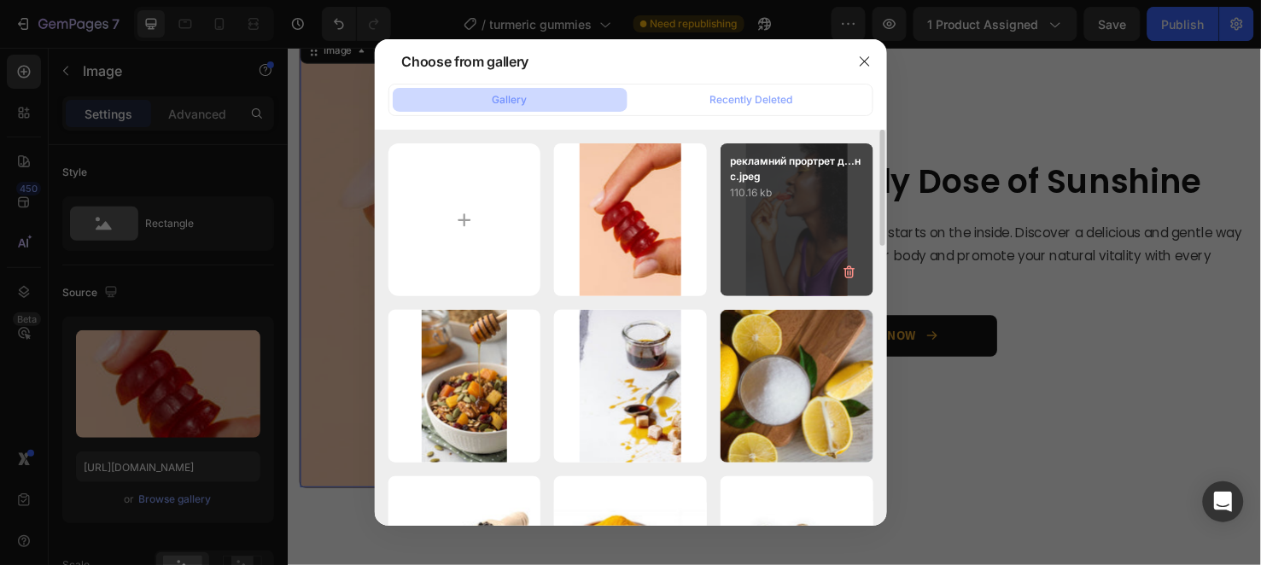
click at [757, 191] on p "110.16 kb" at bounding box center [797, 192] width 132 height 17
type input "https://cdn.shopify.com/s/files/1/0956/6938/7577/files/gempages_581714596532847…"
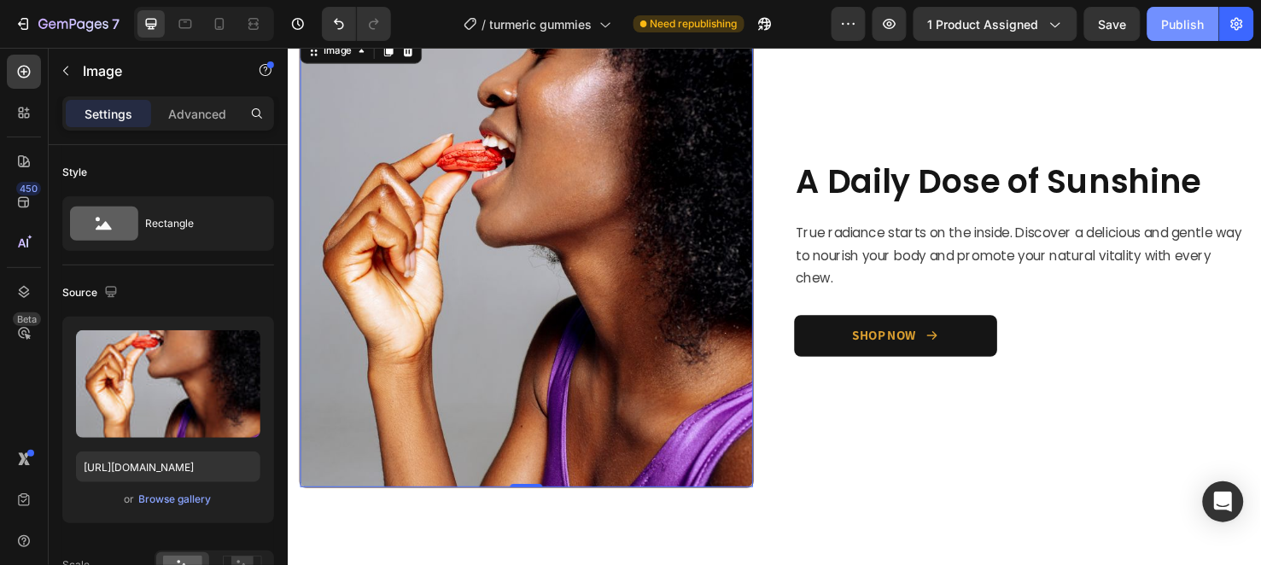
click at [1173, 15] on div "Publish" at bounding box center [1183, 24] width 43 height 18
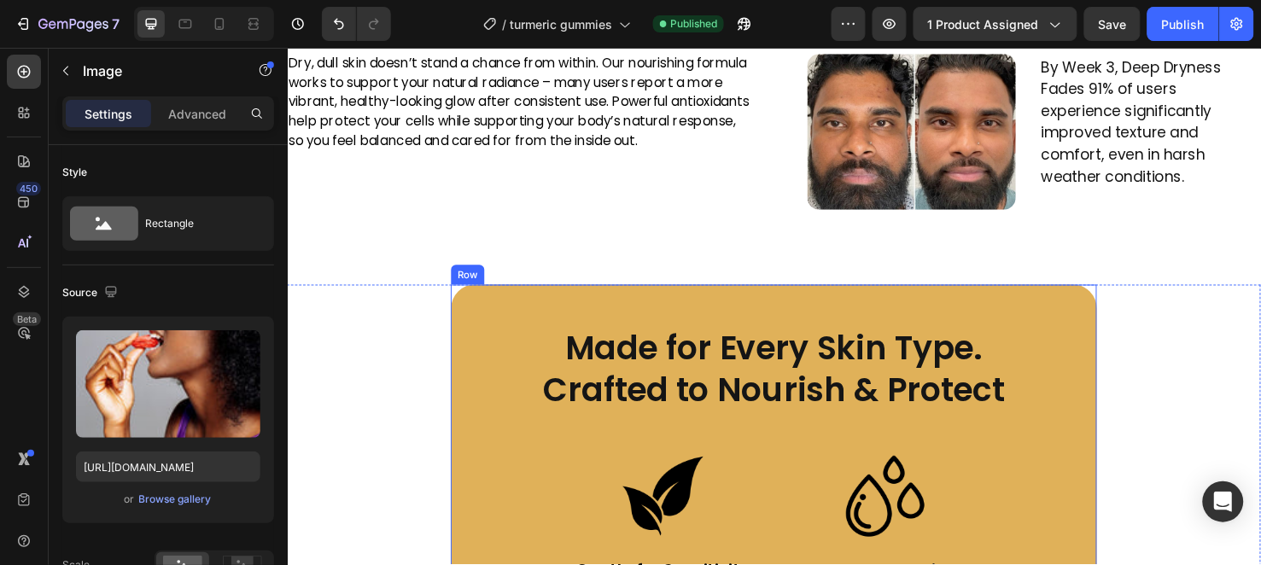
scroll to position [2157, 0]
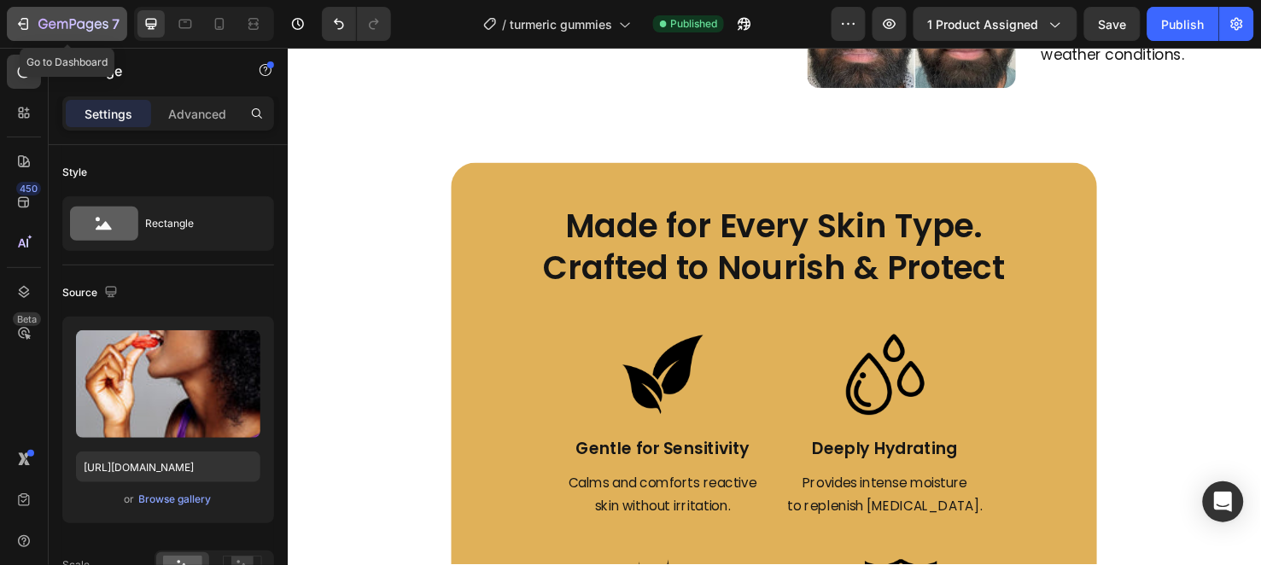
click at [85, 29] on icon "button" at bounding box center [73, 25] width 70 height 15
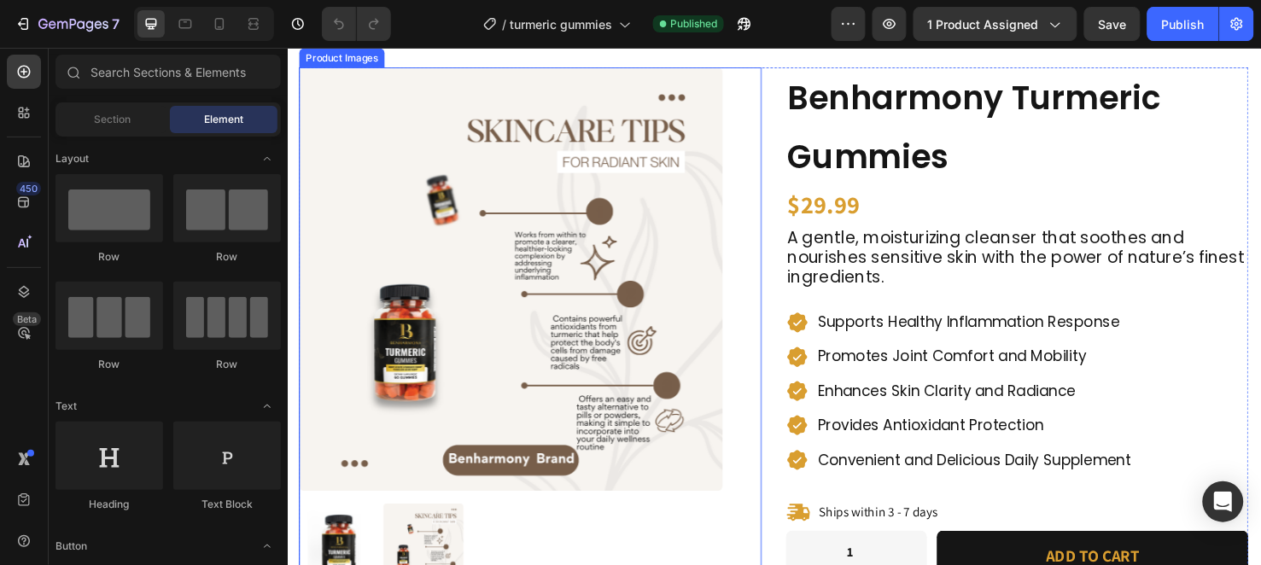
scroll to position [95, 0]
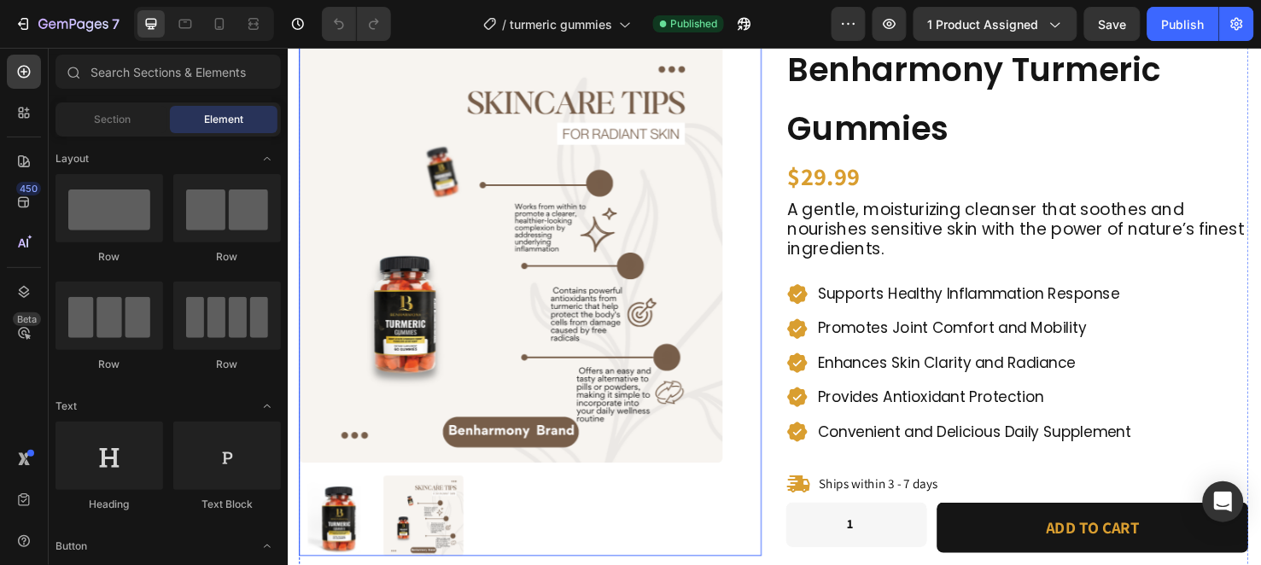
click at [549, 336] on img at bounding box center [523, 261] width 446 height 446
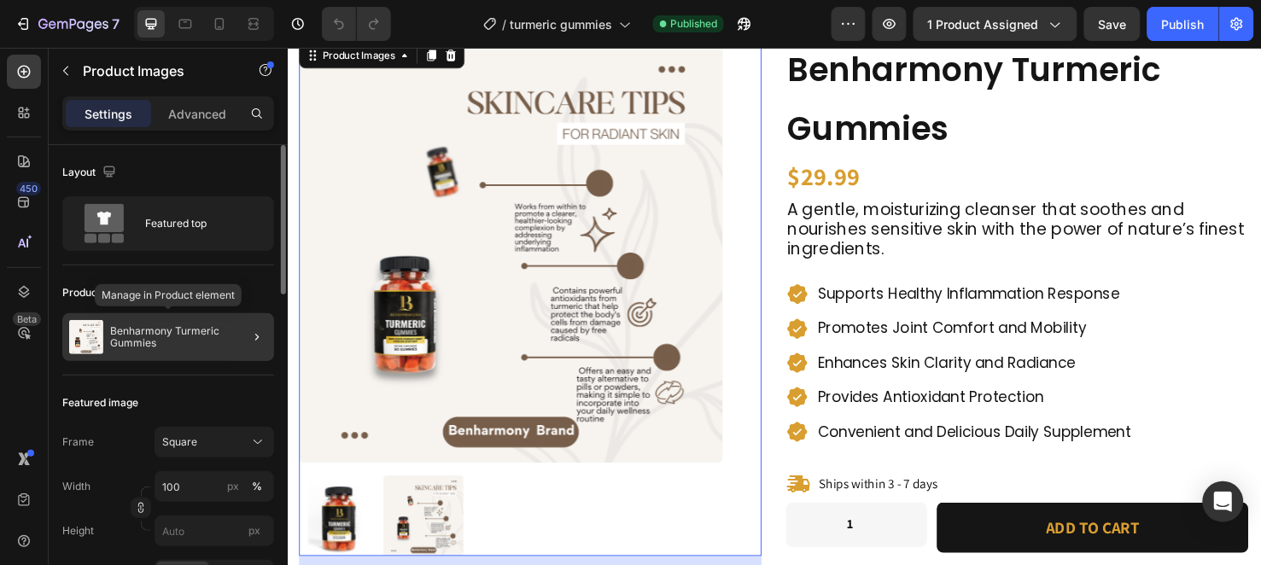
click at [197, 355] on div "Benharmony Turmeric Gummies" at bounding box center [168, 337] width 212 height 48
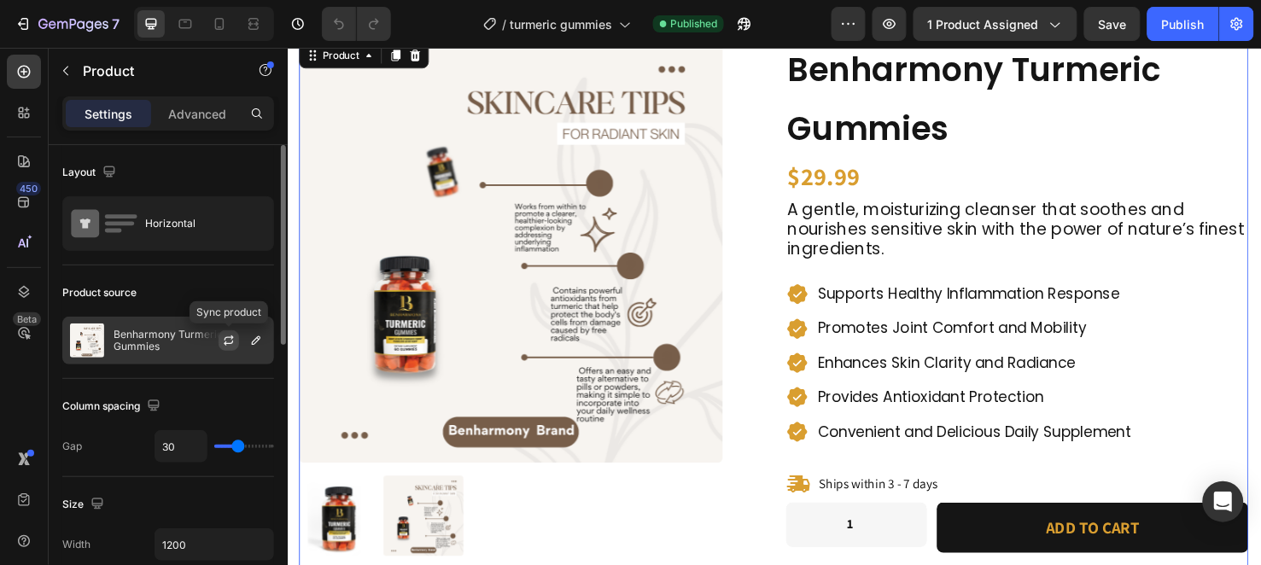
click at [228, 334] on icon "button" at bounding box center [229, 341] width 14 height 14
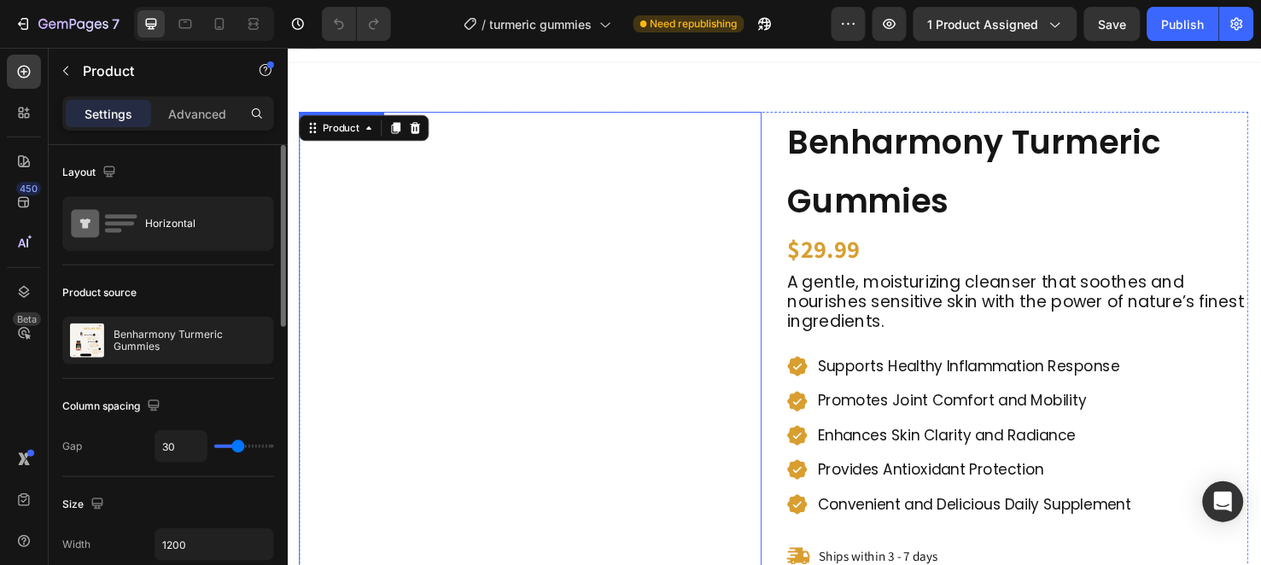
scroll to position [0, 0]
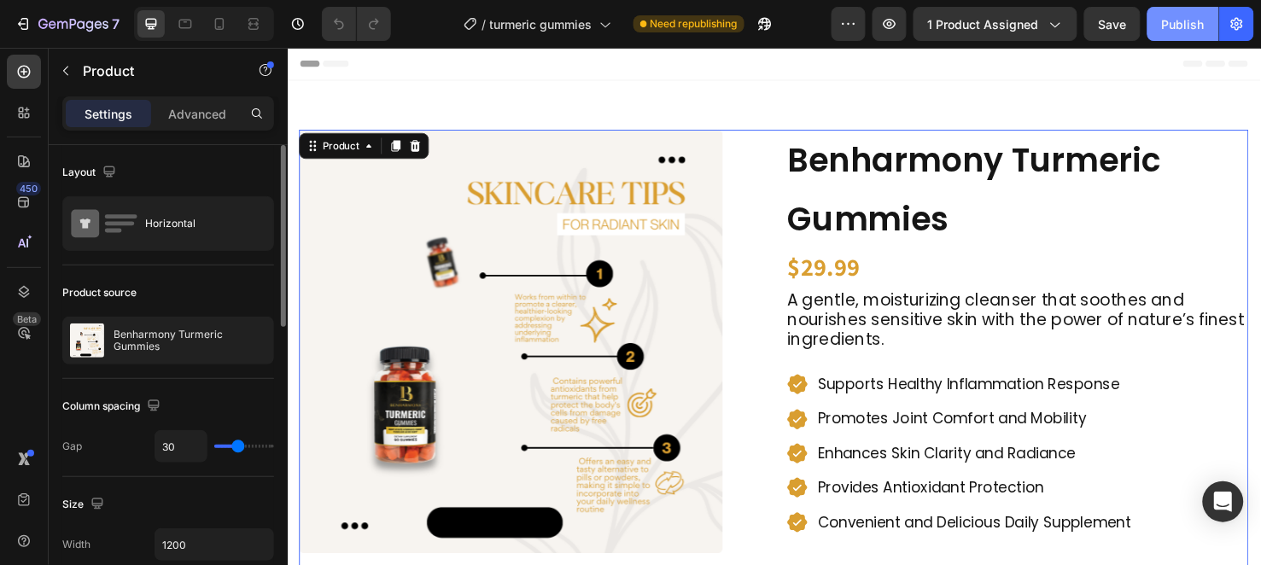
click at [1191, 20] on div "Publish" at bounding box center [1183, 24] width 43 height 18
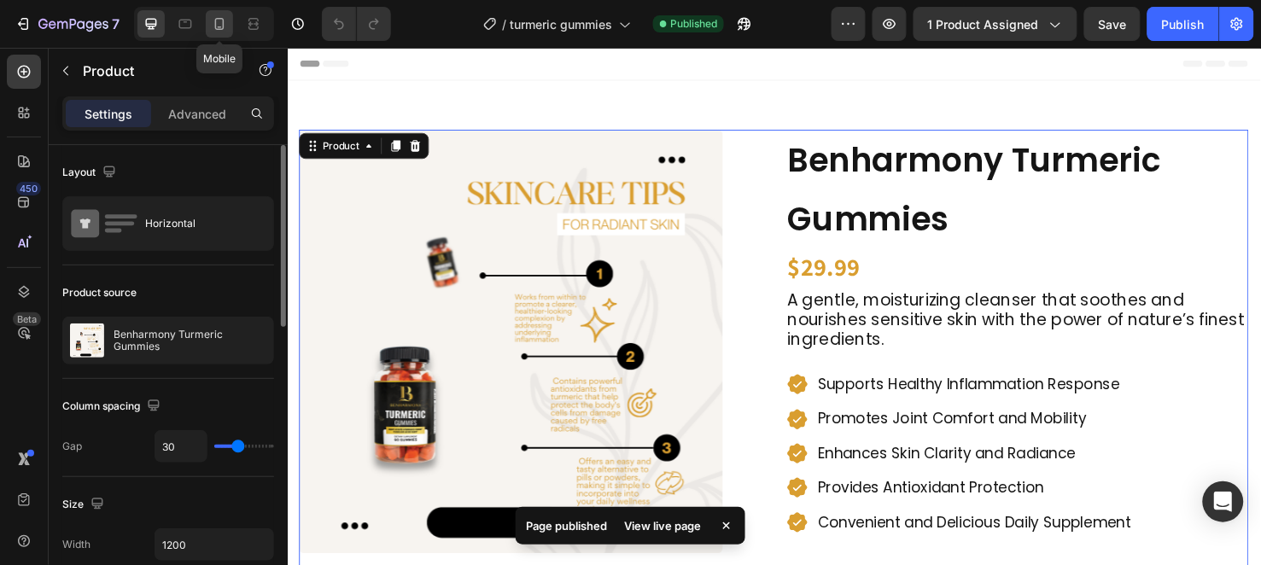
click at [207, 23] on div at bounding box center [219, 23] width 27 height 27
type input "16"
type input "100%"
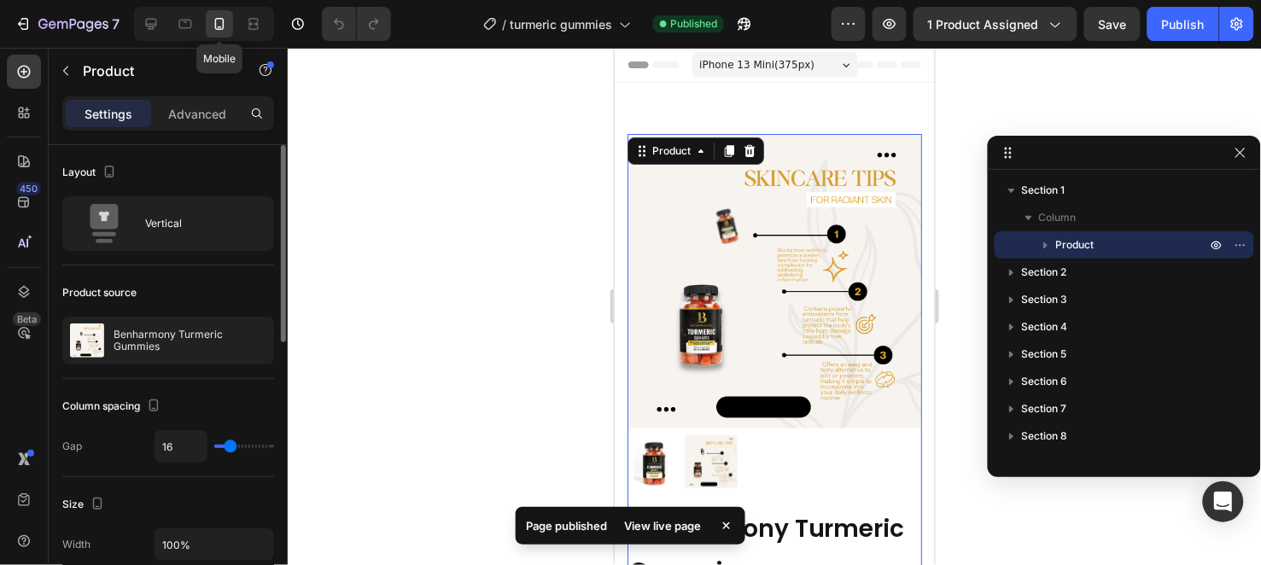
scroll to position [26, 0]
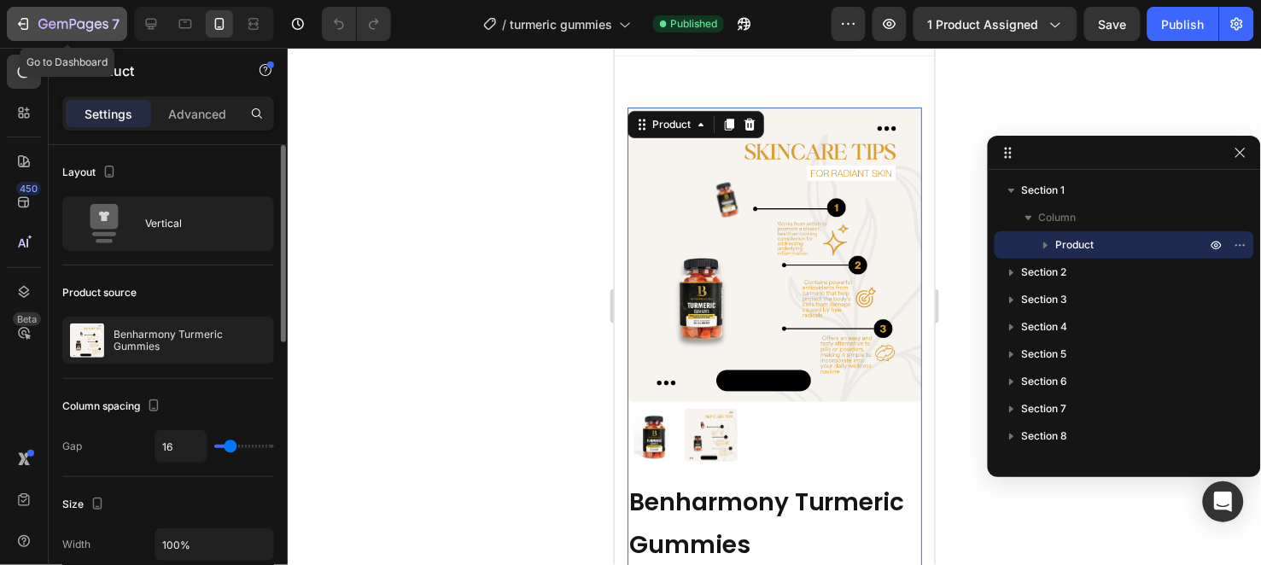
click at [82, 23] on icon "button" at bounding box center [73, 25] width 70 height 15
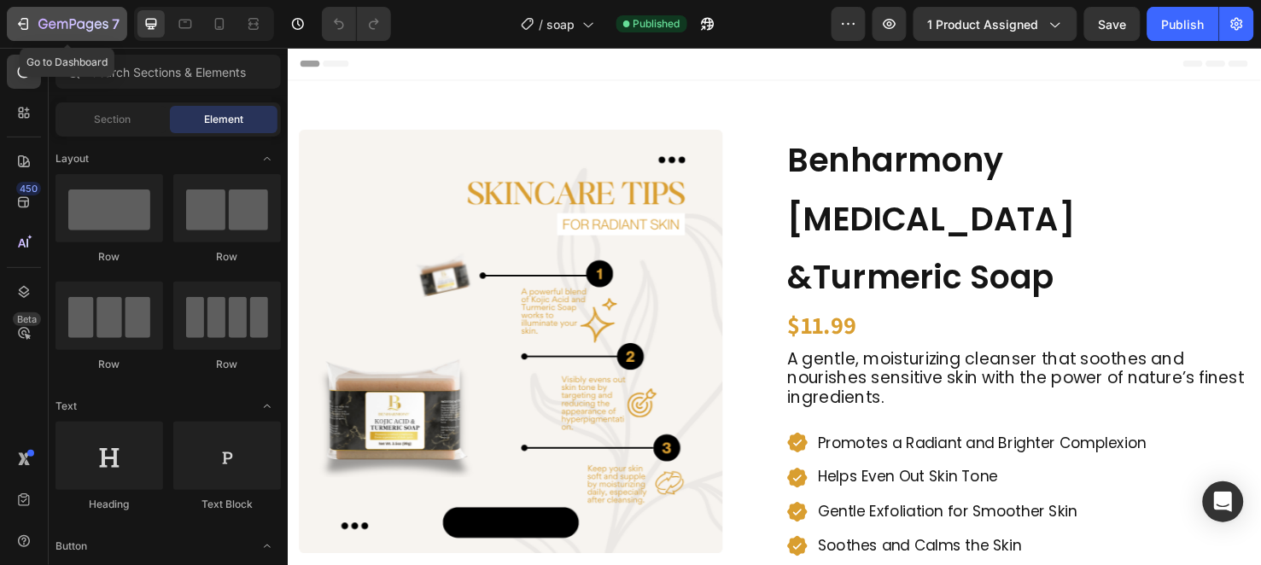
click at [63, 37] on button "7" at bounding box center [67, 24] width 120 height 34
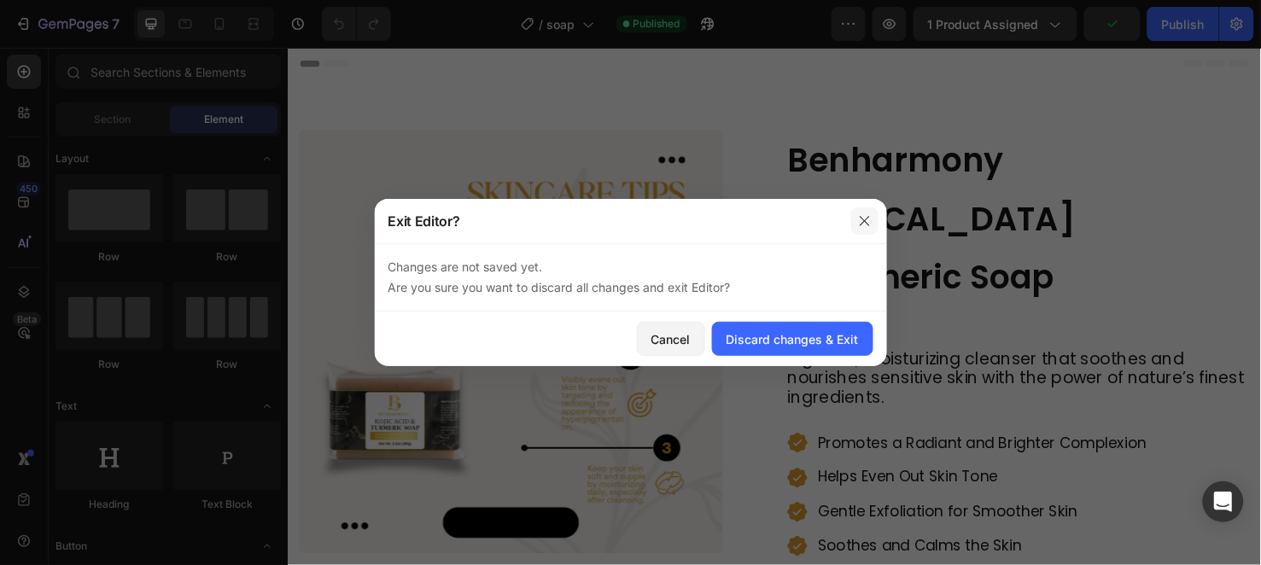
click at [873, 218] on button "button" at bounding box center [864, 220] width 27 height 27
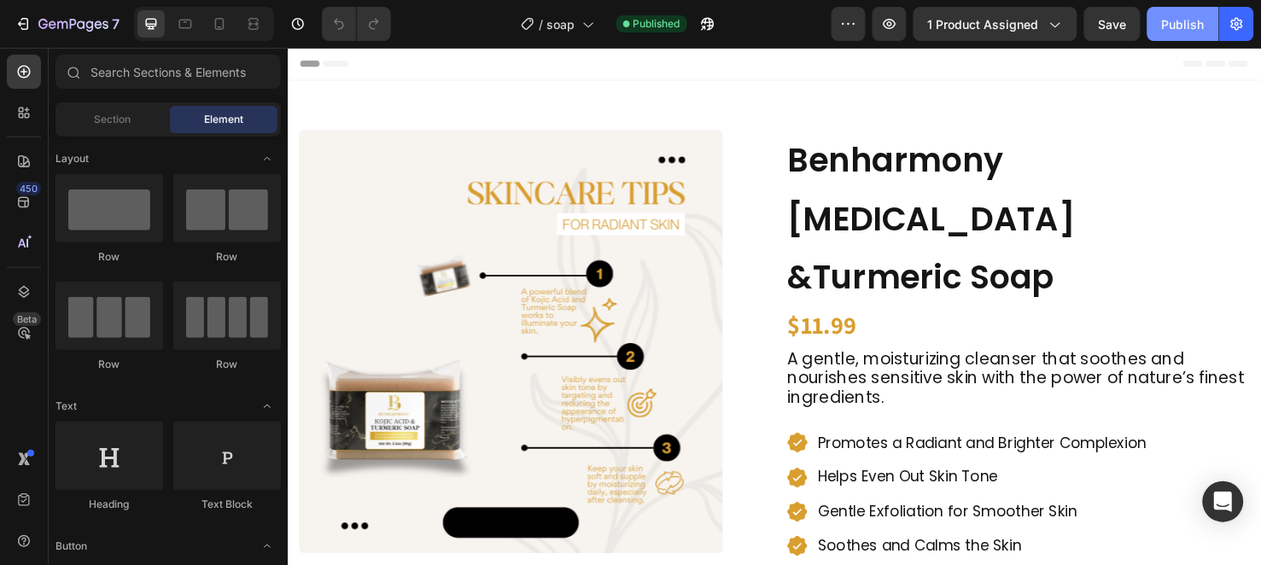
click at [1178, 11] on button "Publish" at bounding box center [1184, 24] width 72 height 34
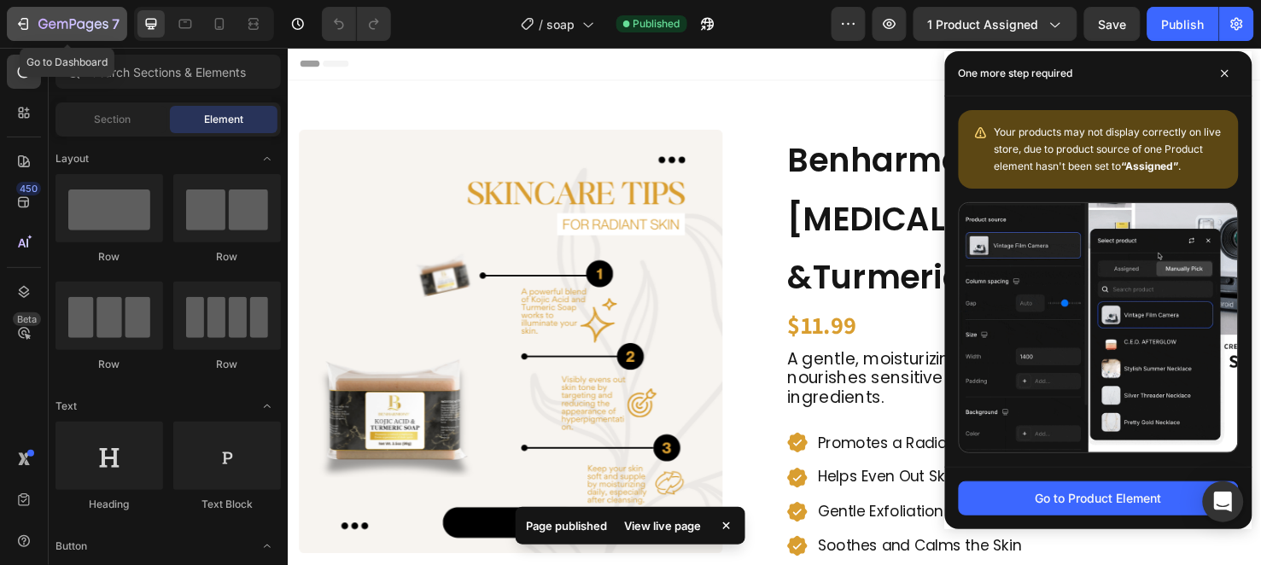
click at [49, 36] on button "7" at bounding box center [67, 24] width 120 height 34
